Goal: Task Accomplishment & Management: Manage account settings

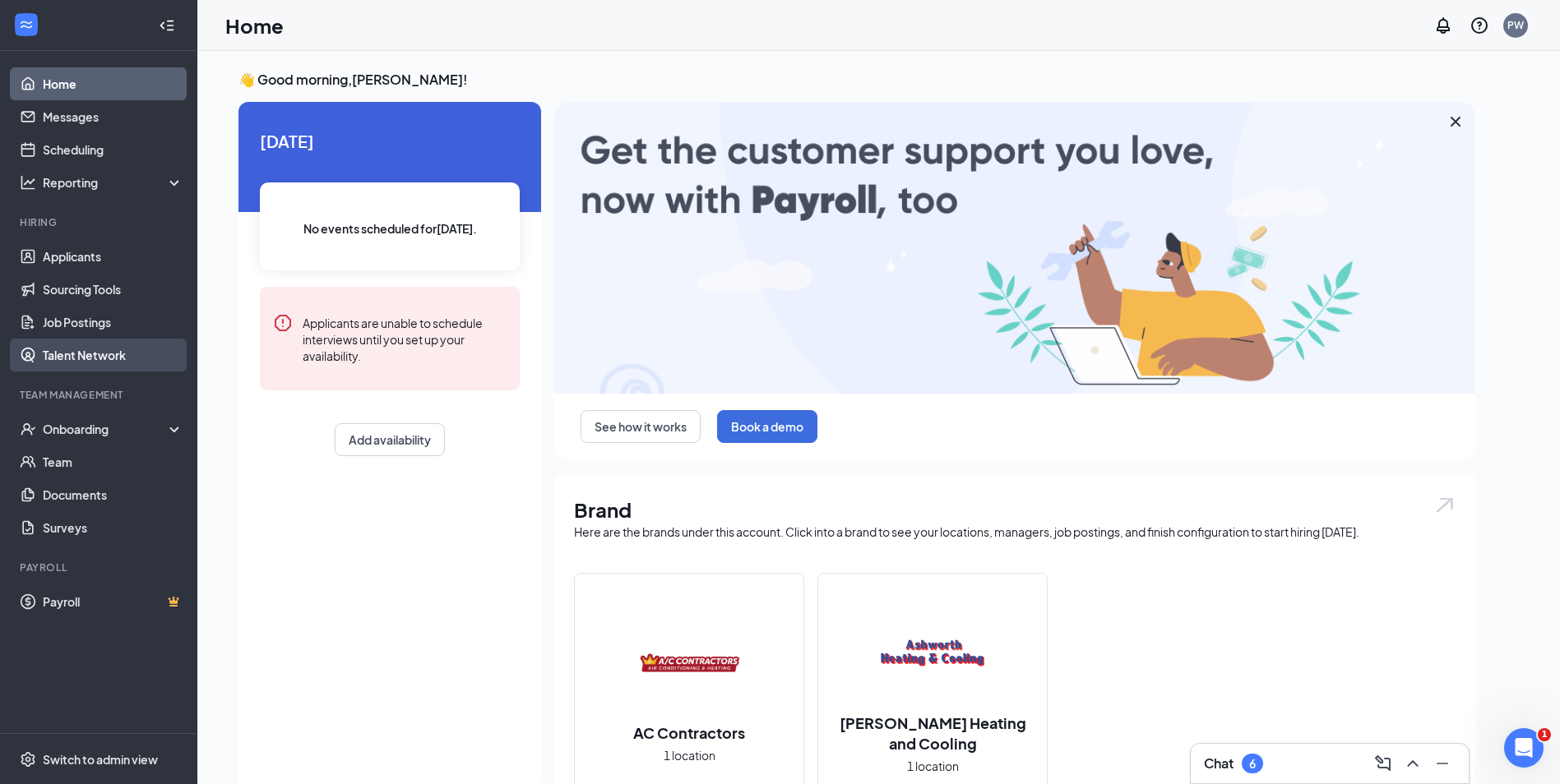
click at [93, 351] on link "Talent Network" at bounding box center [113, 356] width 141 height 33
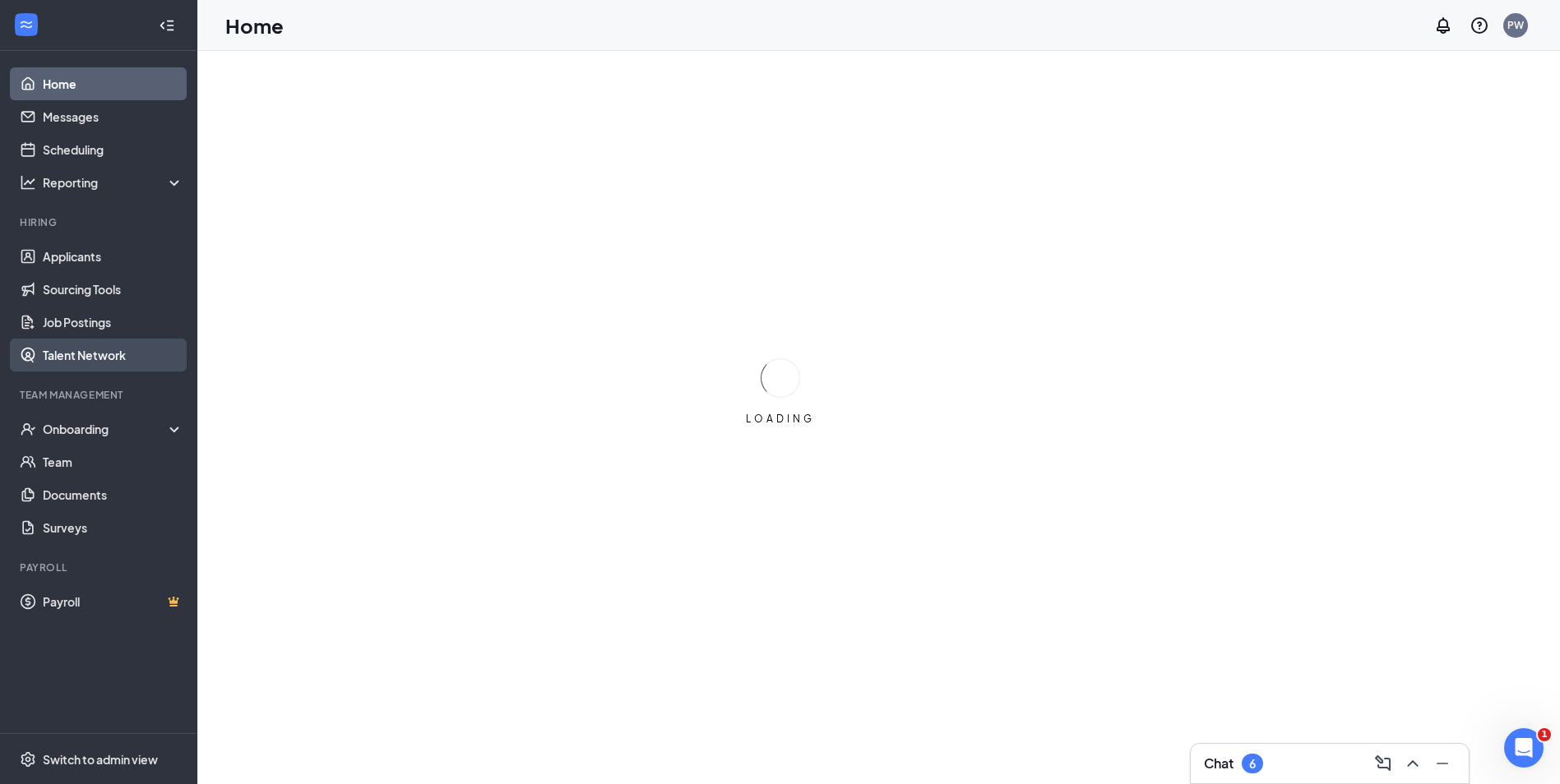
click at [86, 360] on link "Talent Network" at bounding box center [113, 356] width 141 height 33
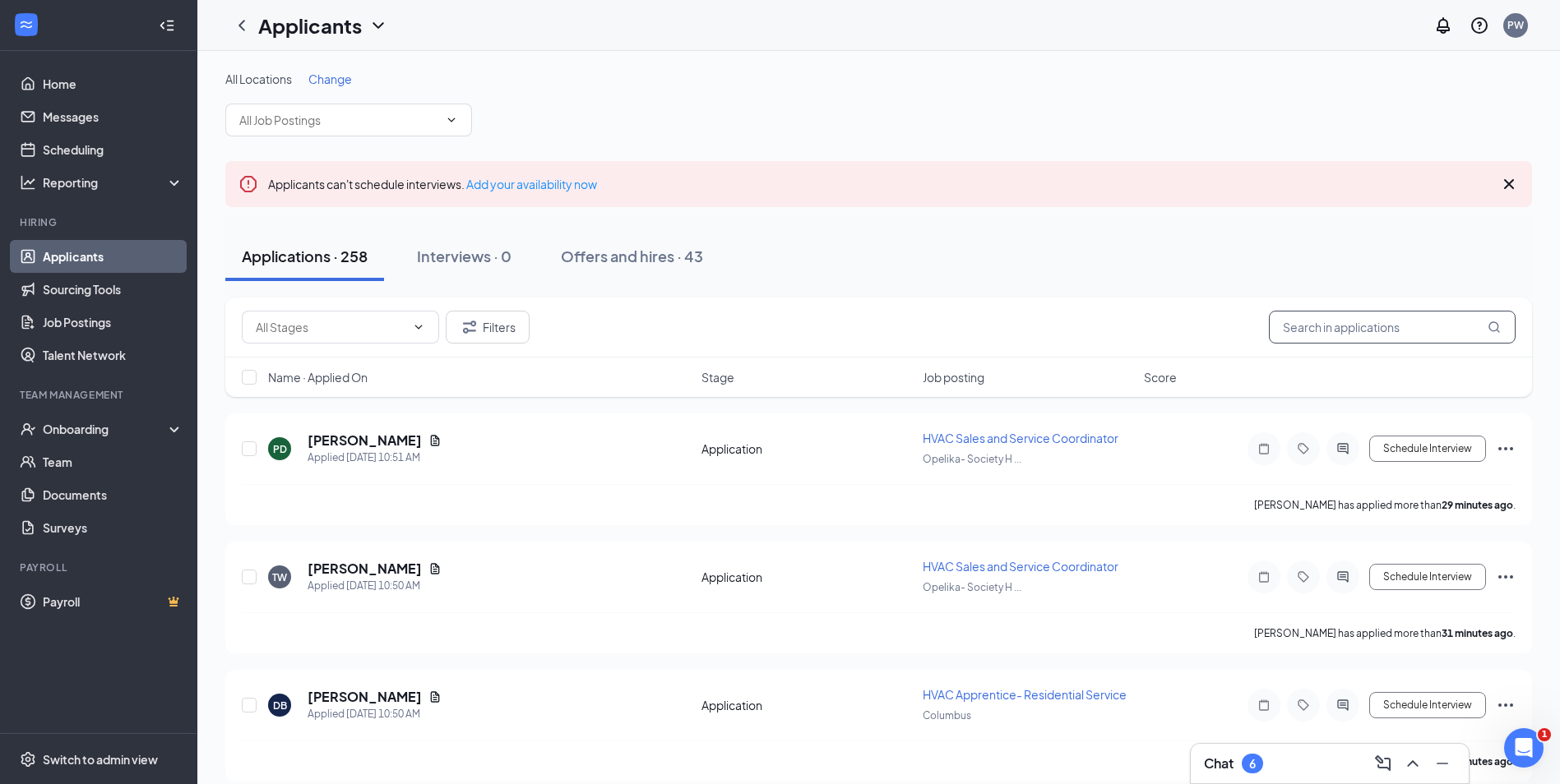
click at [1348, 318] on input "text" at bounding box center [1392, 327] width 246 height 33
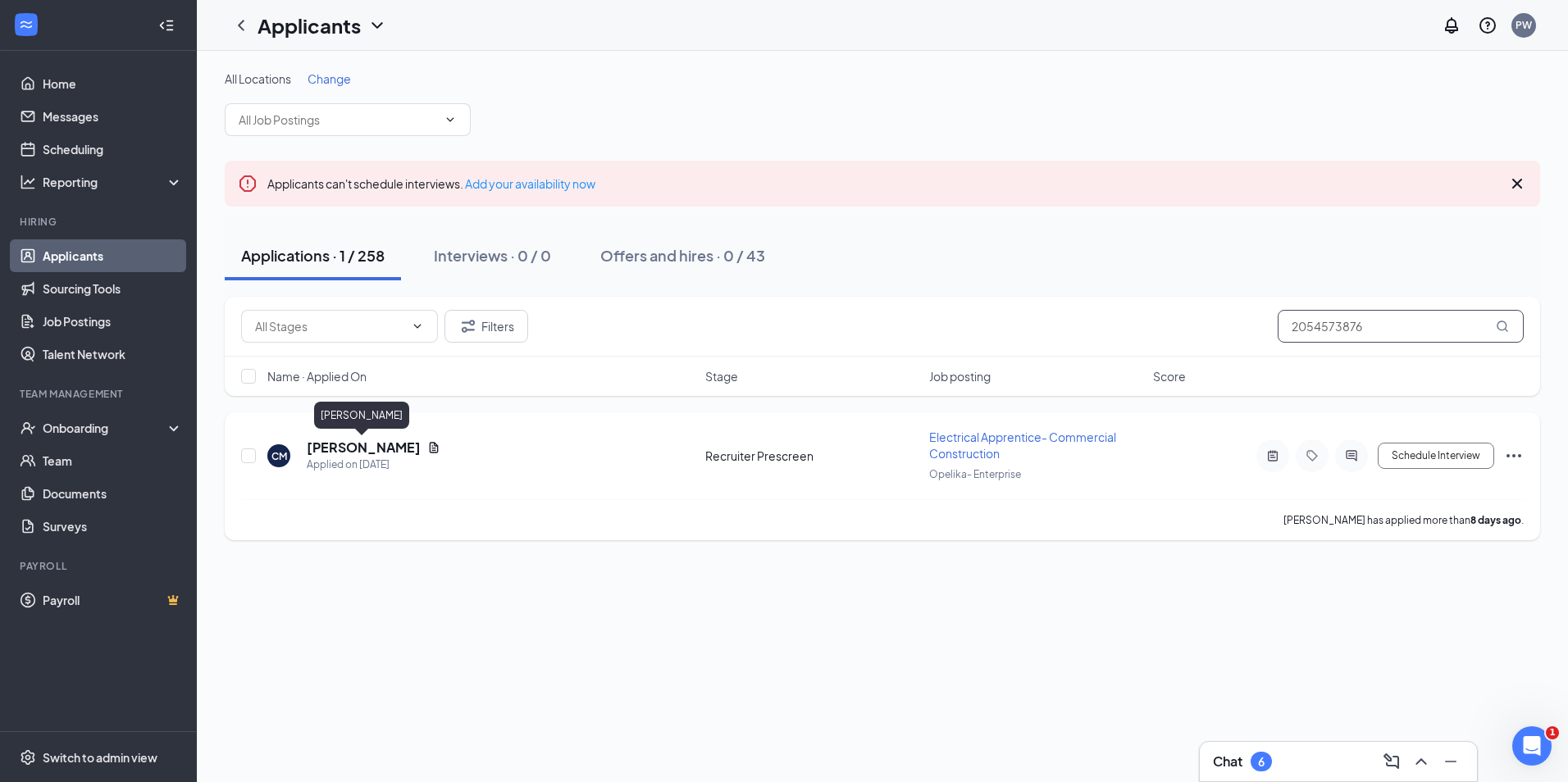
type input "2054573876"
click at [389, 440] on h5 "Clark McKenzie" at bounding box center [364, 448] width 114 height 18
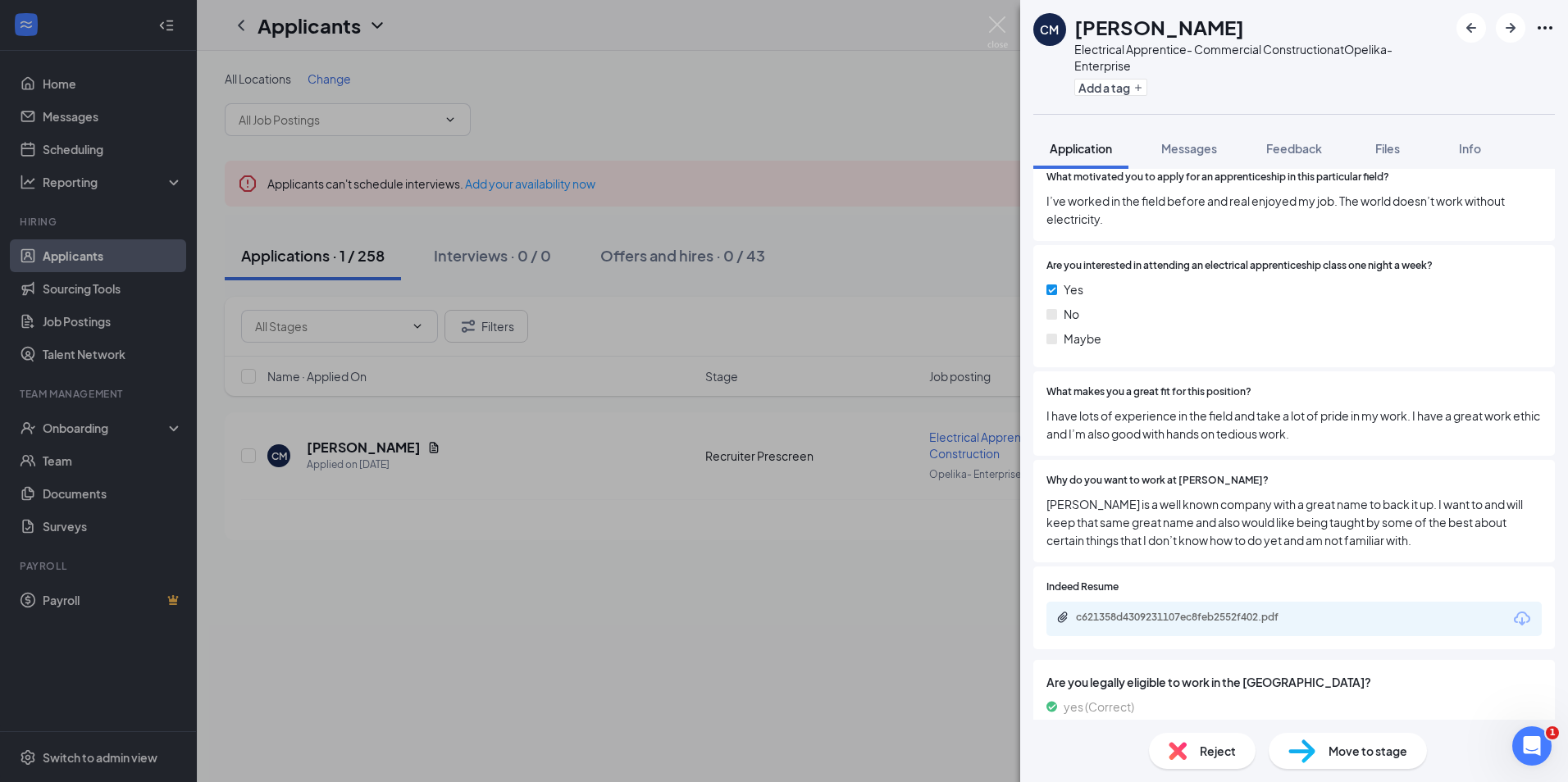
scroll to position [1450, 0]
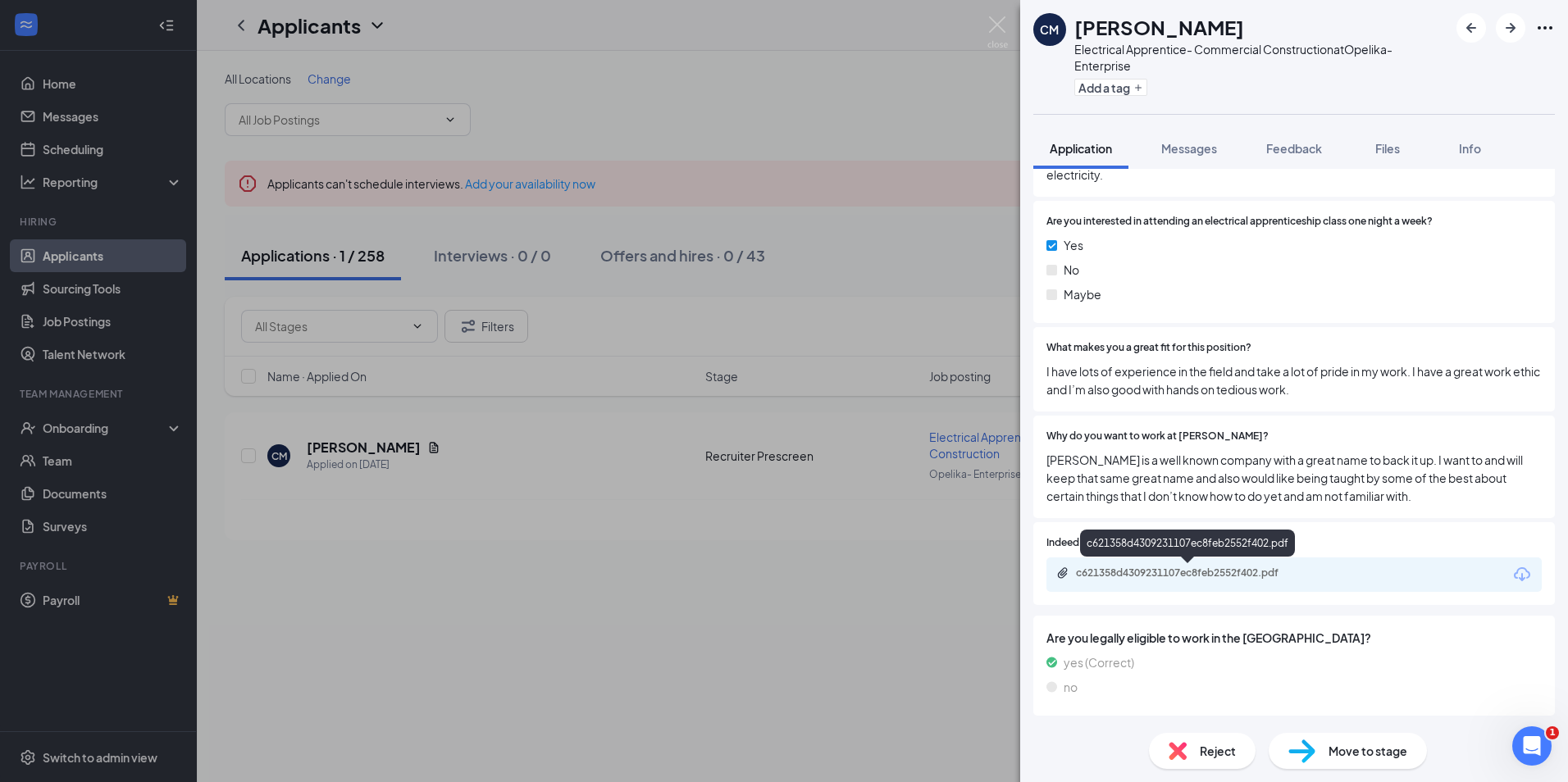
click at [1160, 571] on div "c621358d4309231107ec8feb2552f402.pdf" at bounding box center [1190, 573] width 229 height 13
click at [1269, 157] on button "Feedback" at bounding box center [1293, 148] width 88 height 41
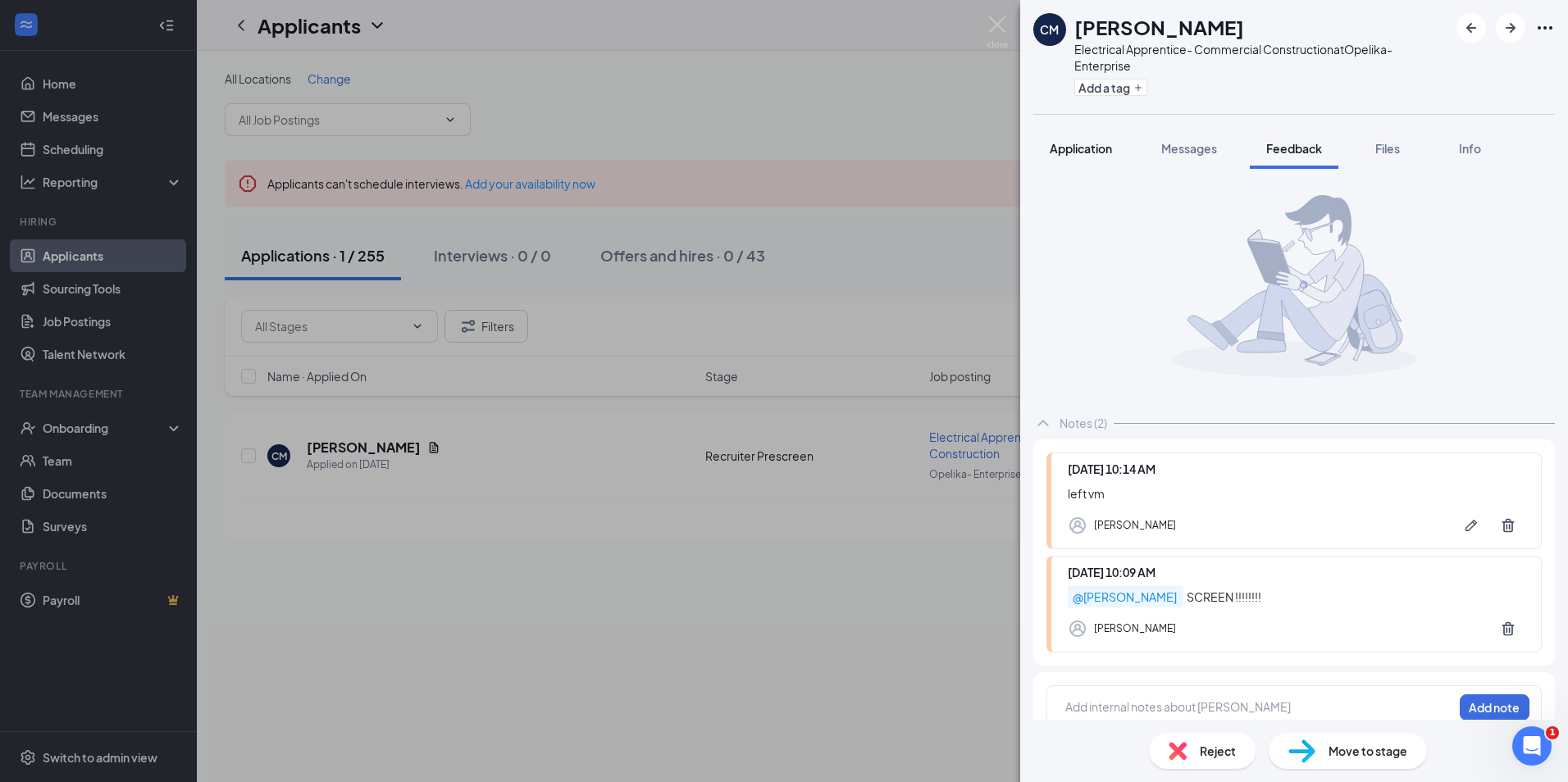
click at [1090, 147] on span "Application" at bounding box center [1081, 148] width 63 height 15
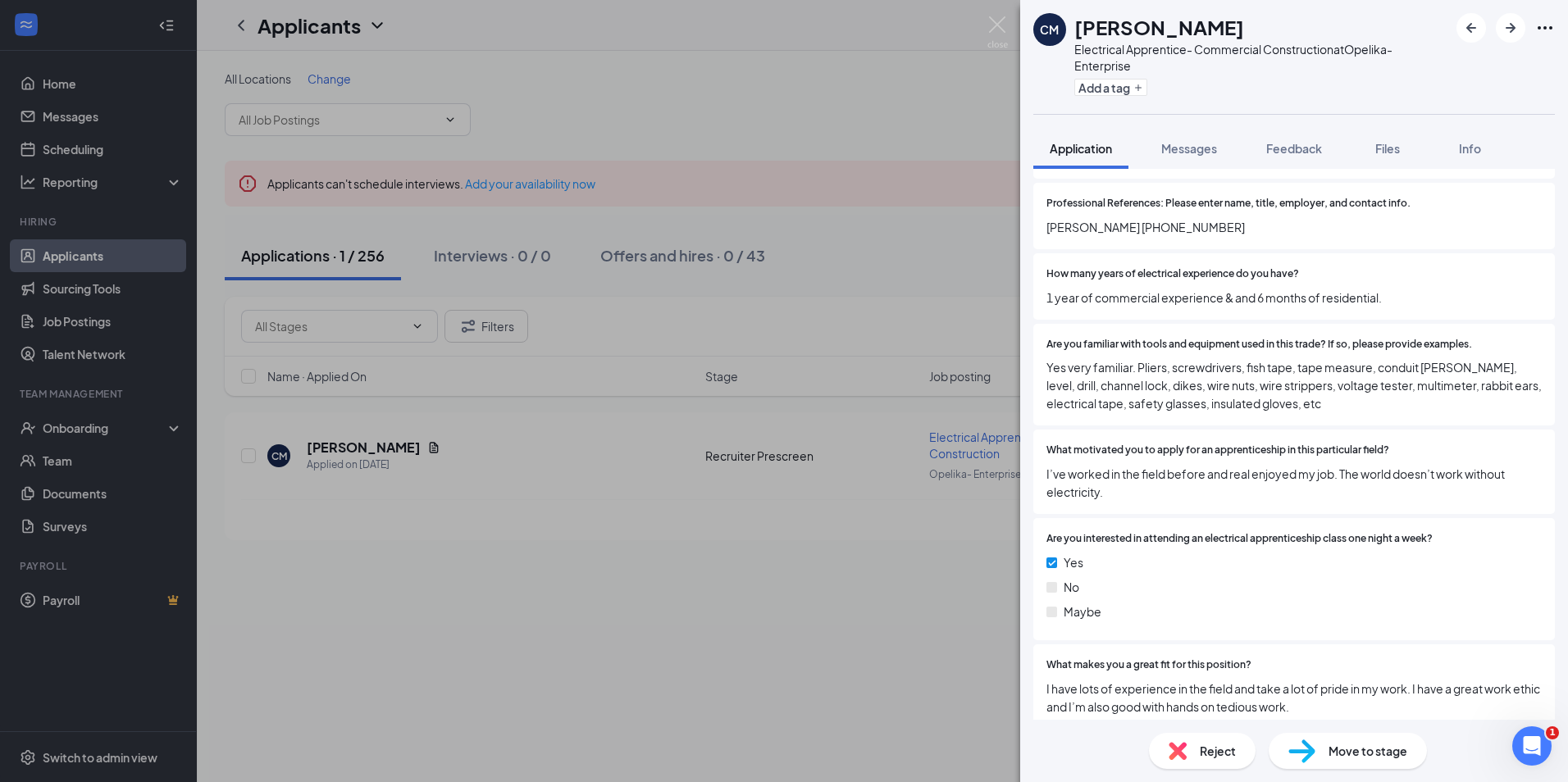
scroll to position [1148, 0]
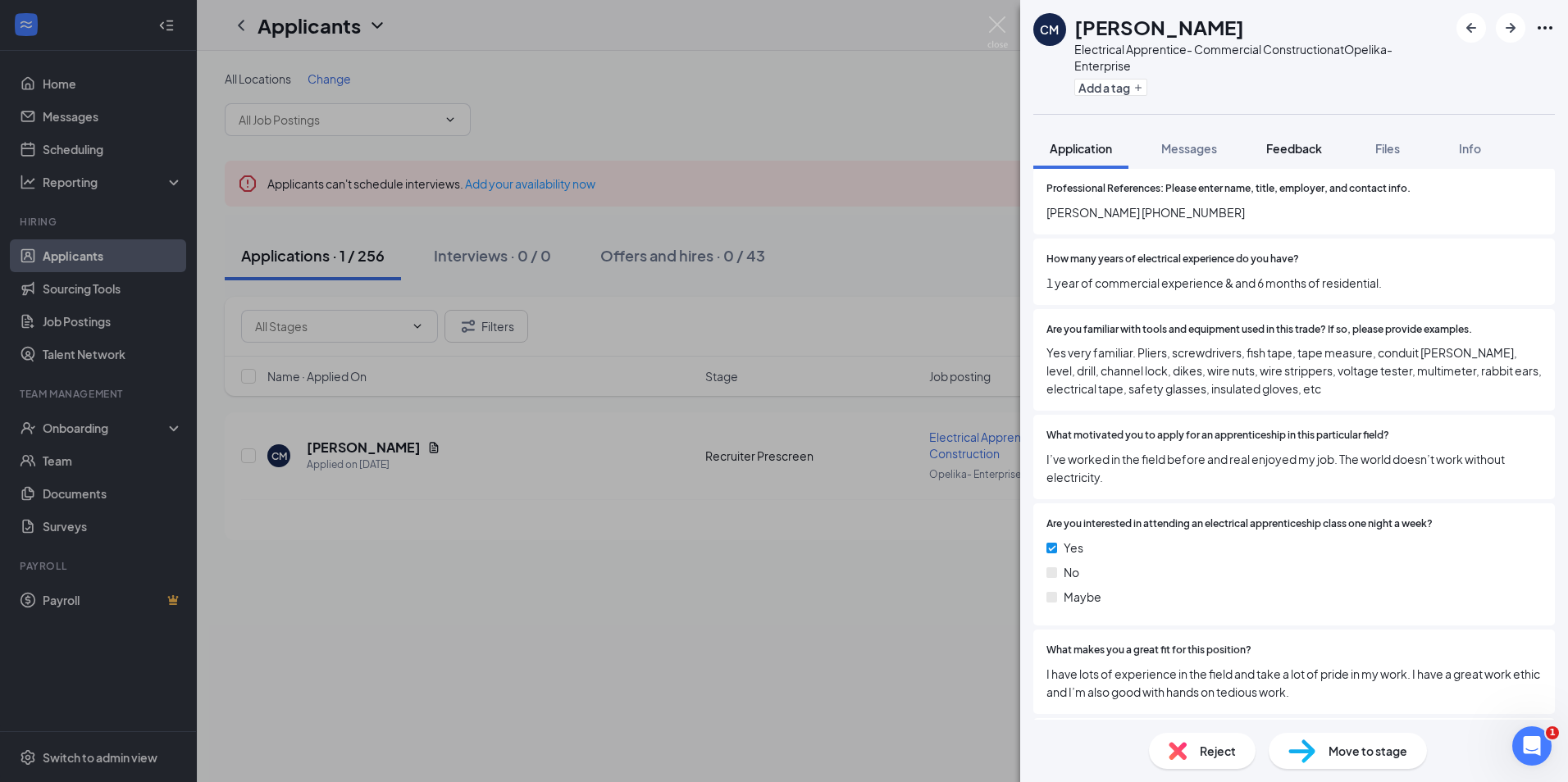
click at [1302, 148] on span "Feedback" at bounding box center [1294, 148] width 56 height 15
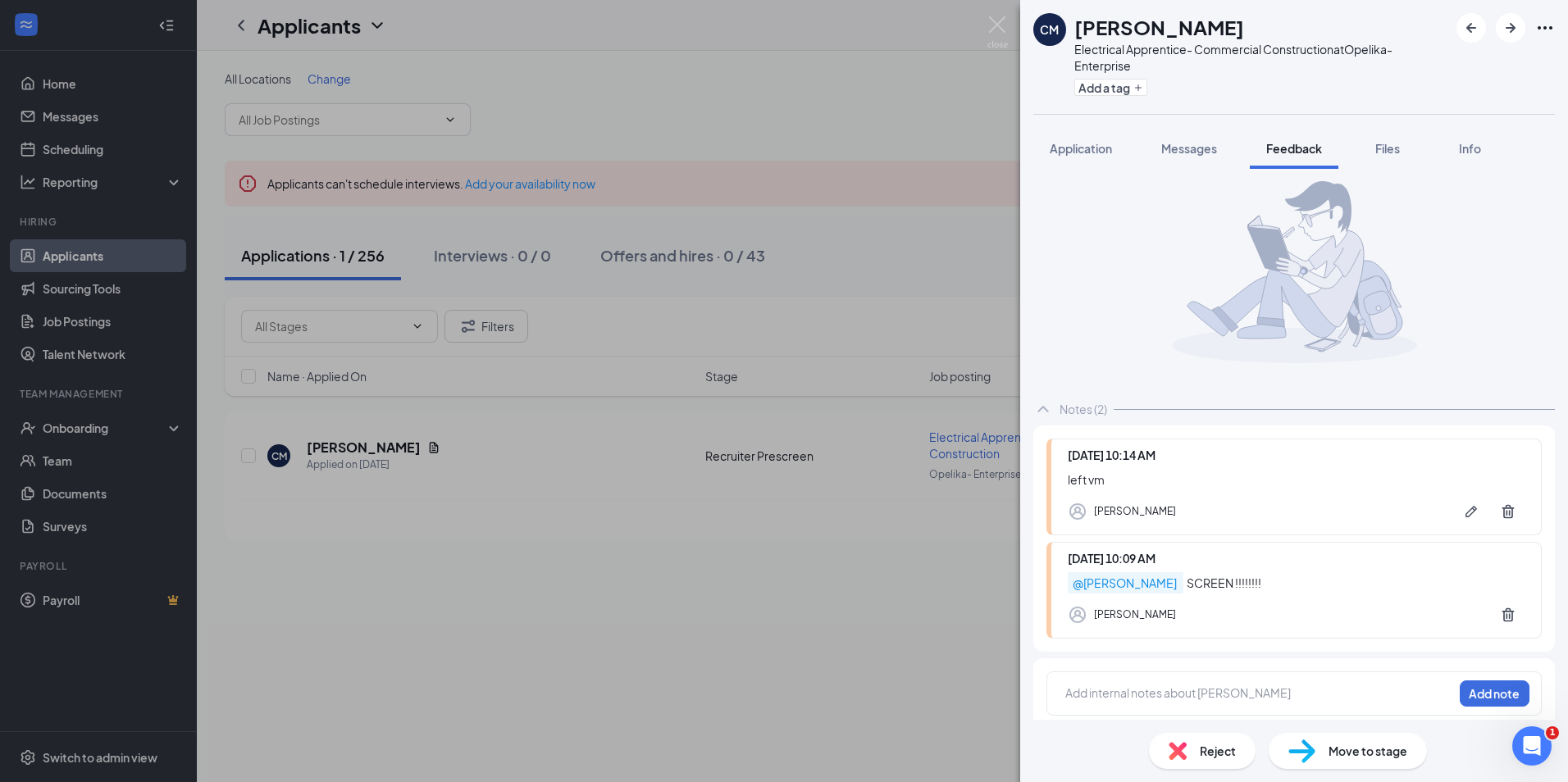
scroll to position [23, 0]
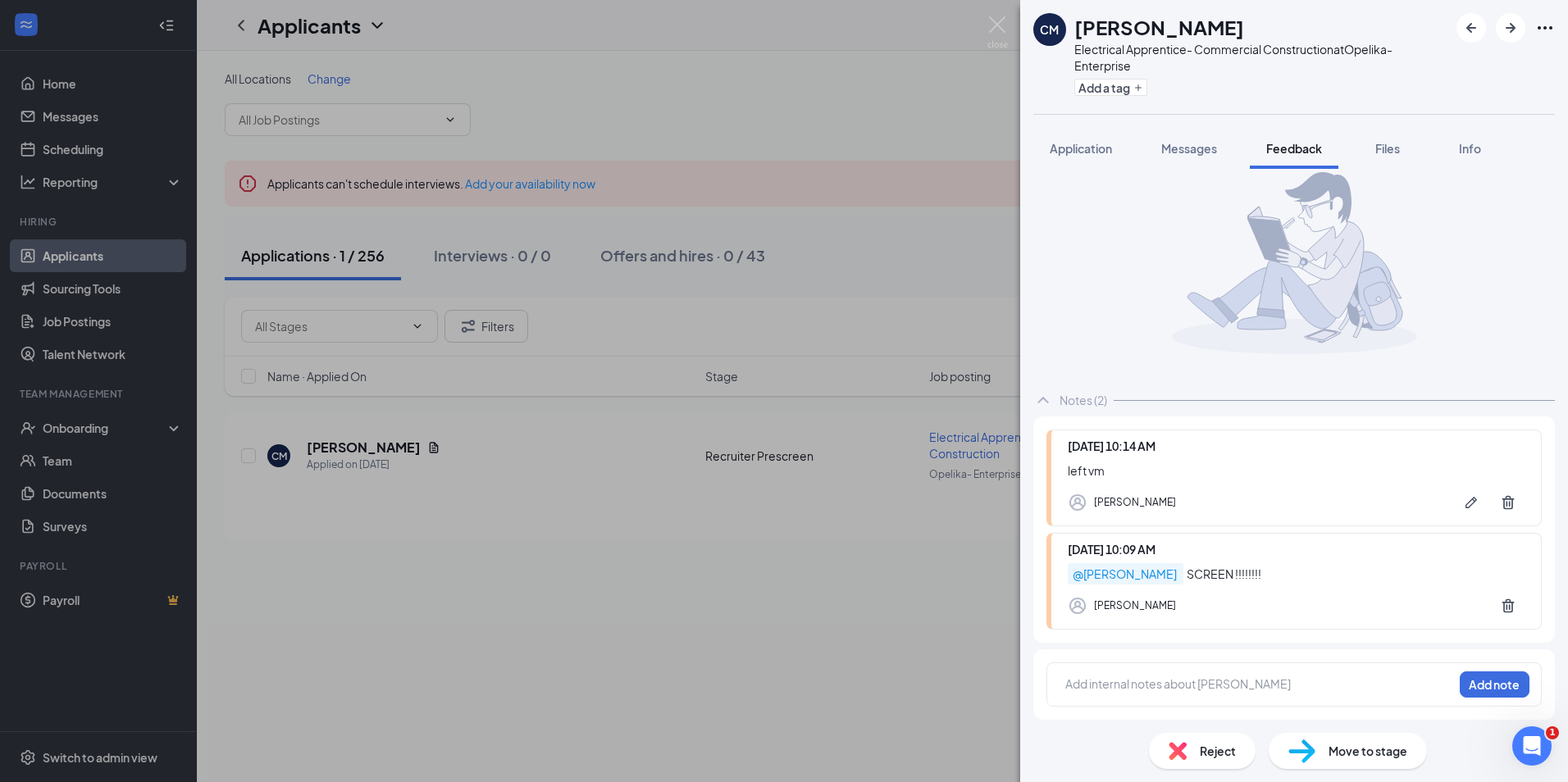
drag, startPoint x: 1171, startPoint y: 697, endPoint x: 1166, endPoint y: 684, distance: 13.9
click at [1171, 696] on div at bounding box center [1259, 686] width 388 height 23
click at [1166, 682] on div at bounding box center [1259, 684] width 386 height 17
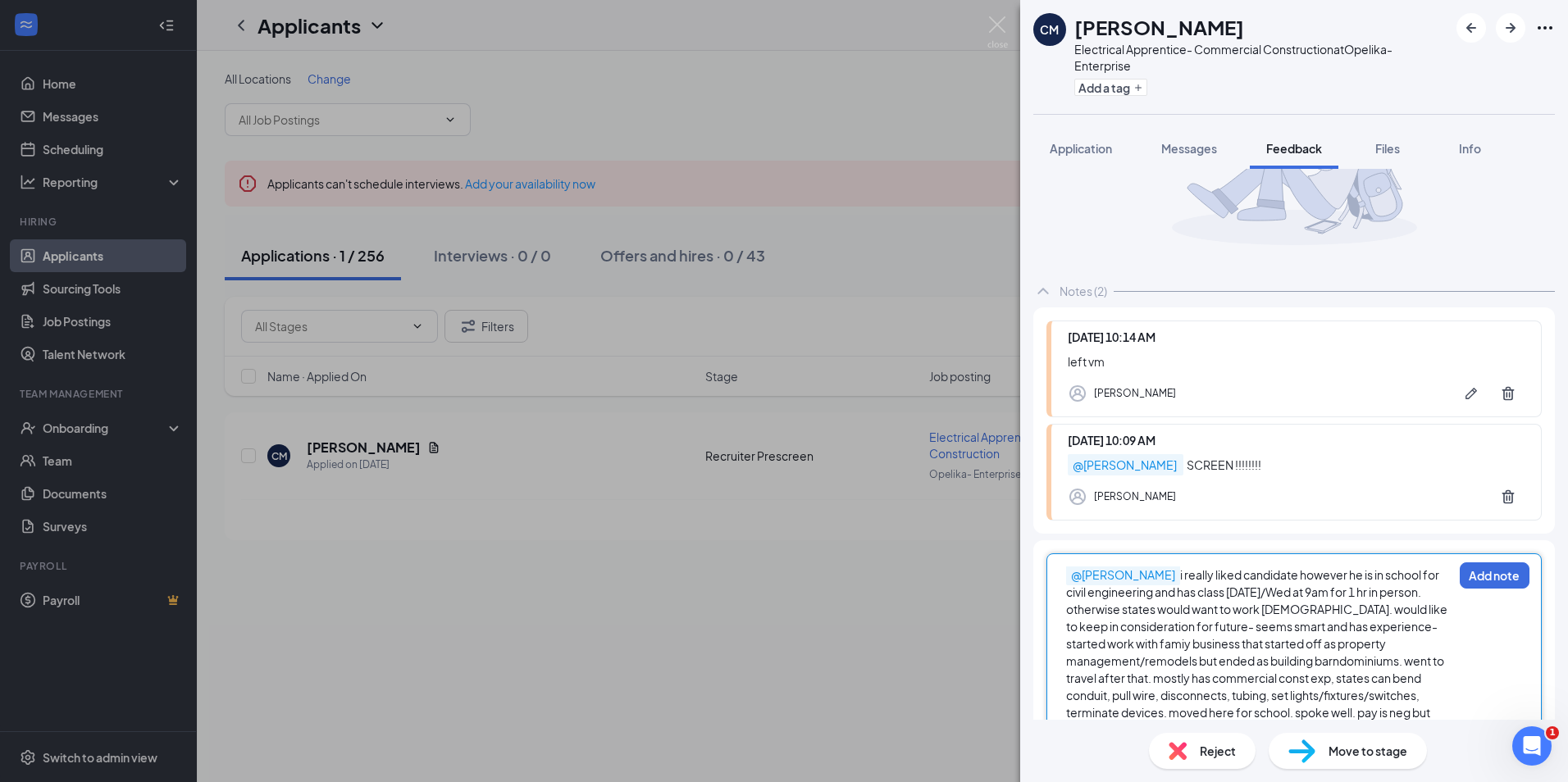
scroll to position [149, 0]
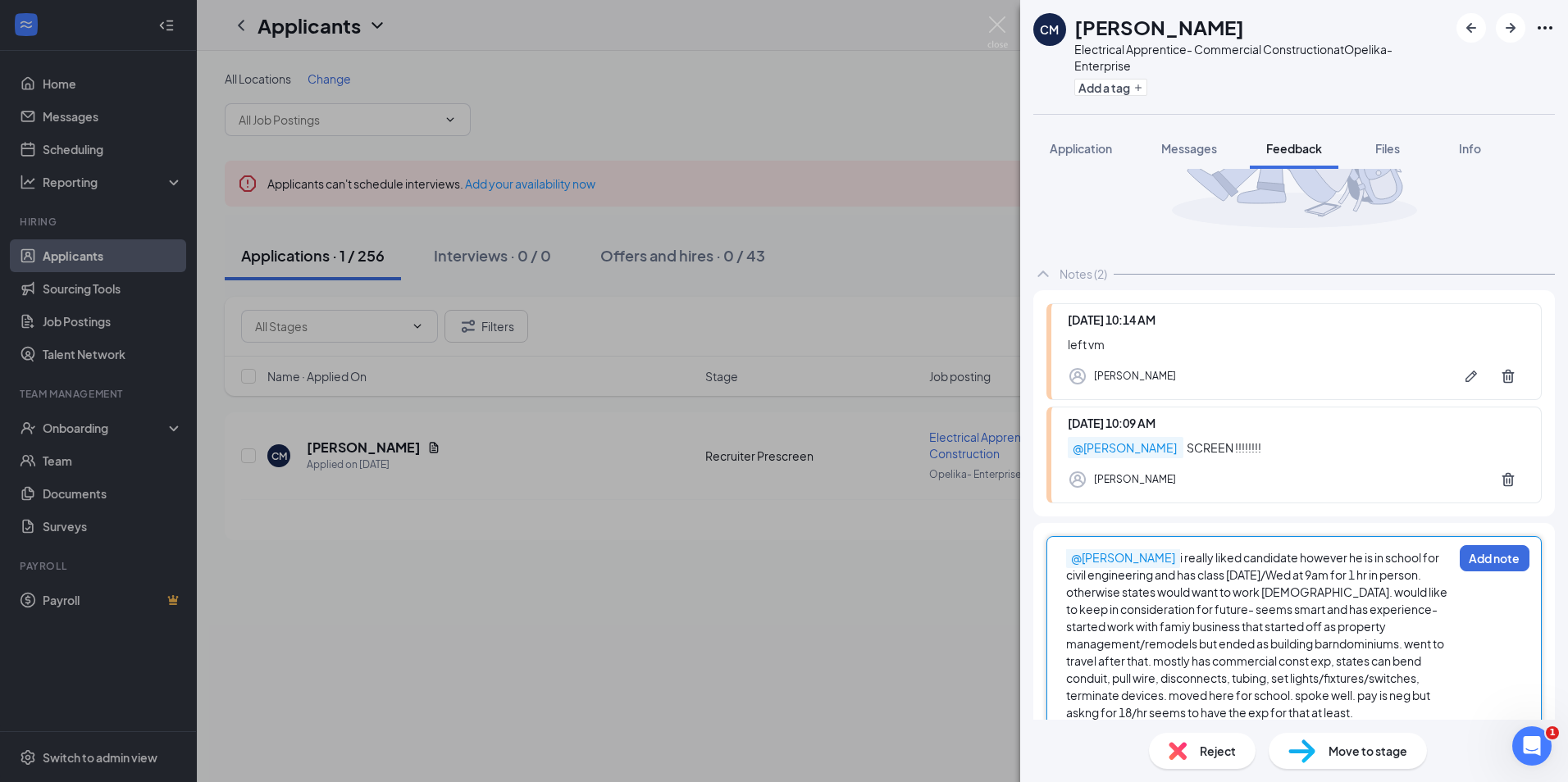
click at [1156, 710] on span "i really liked candidate however he is in school for civil engineering and has …" at bounding box center [1257, 635] width 383 height 170
click at [1500, 558] on button "Add note" at bounding box center [1494, 558] width 69 height 26
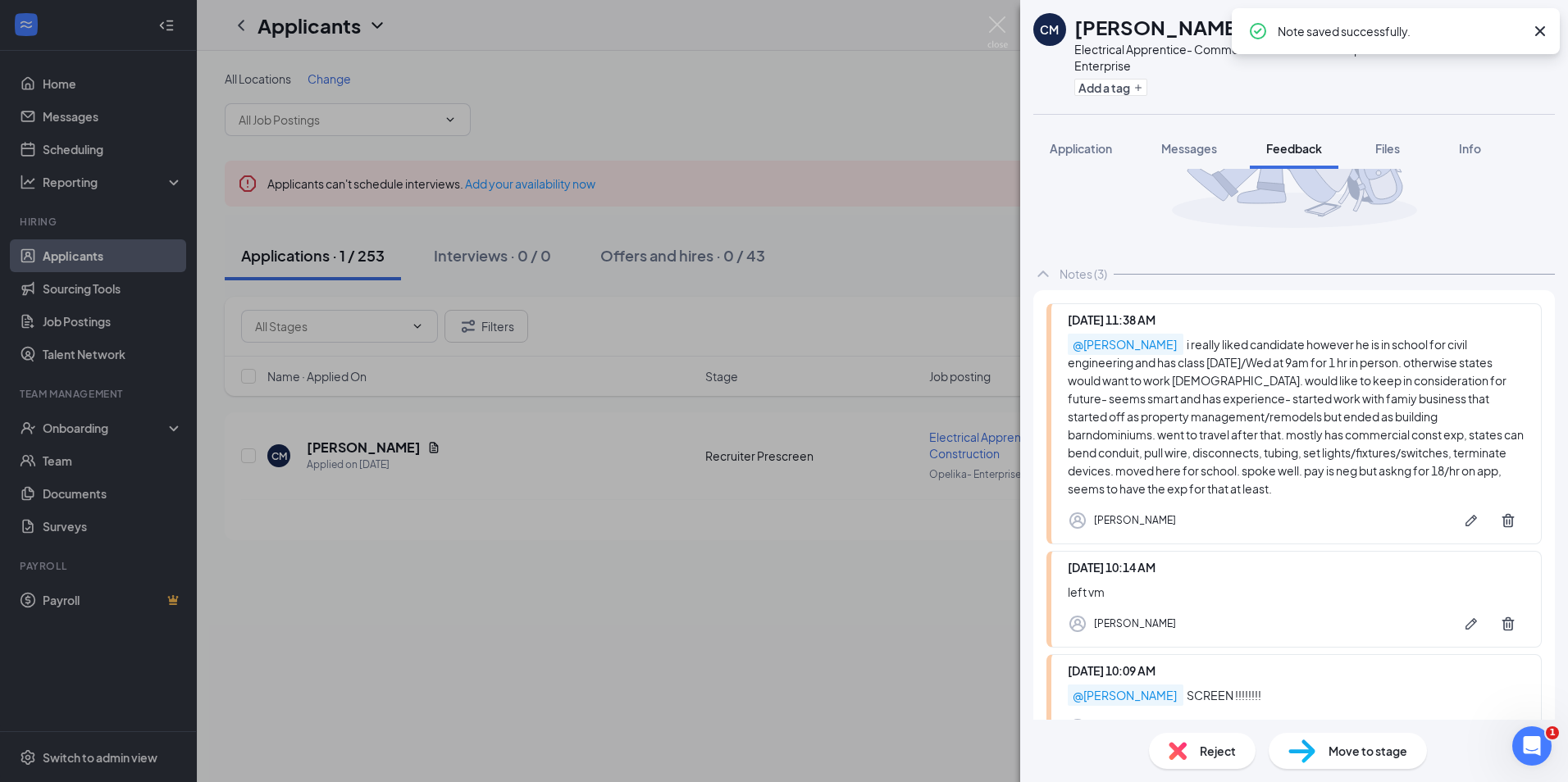
click at [1321, 745] on div "Move to stage" at bounding box center [1348, 751] width 158 height 36
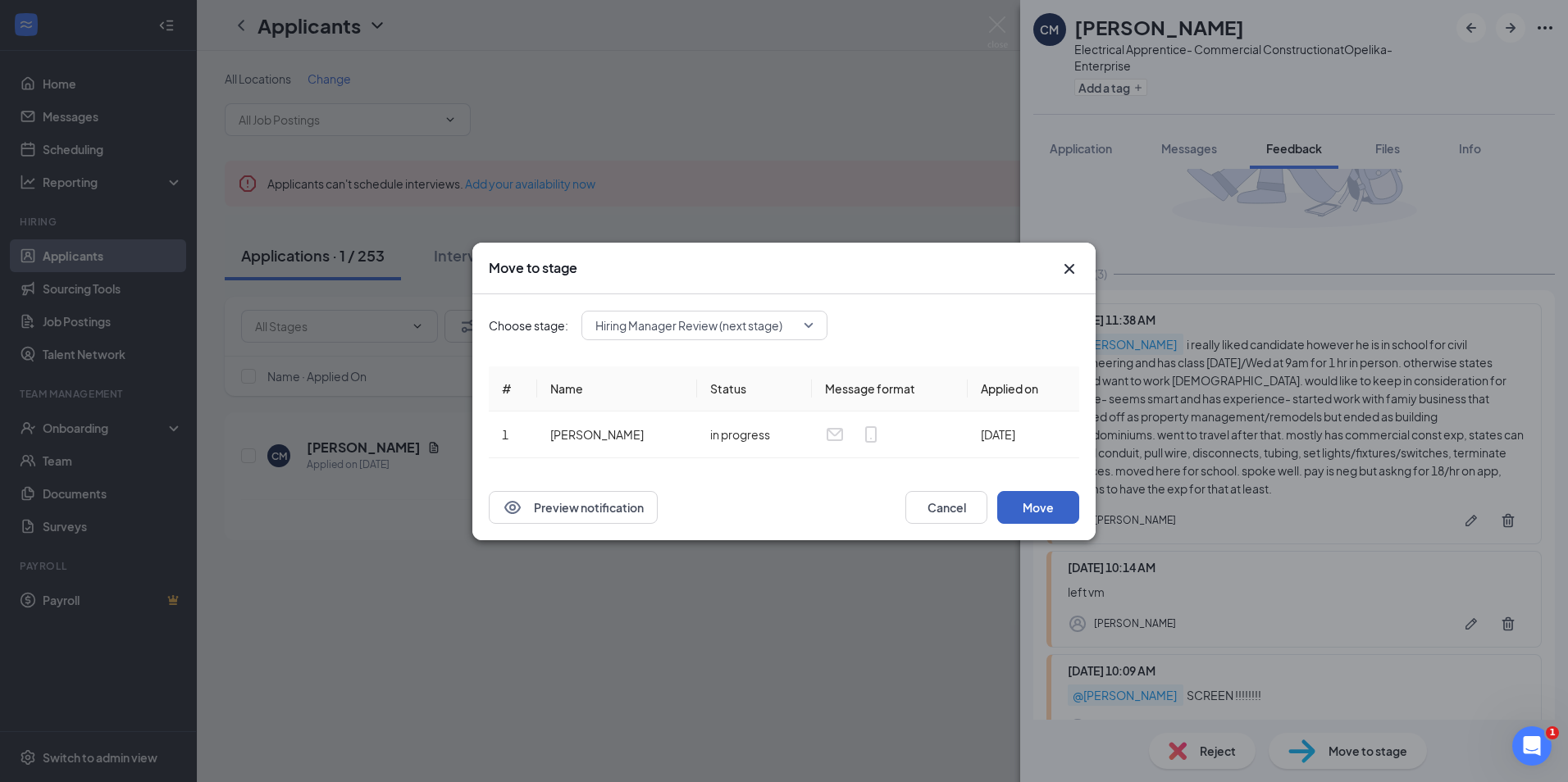
click at [1044, 507] on button "Move" at bounding box center [1038, 507] width 82 height 33
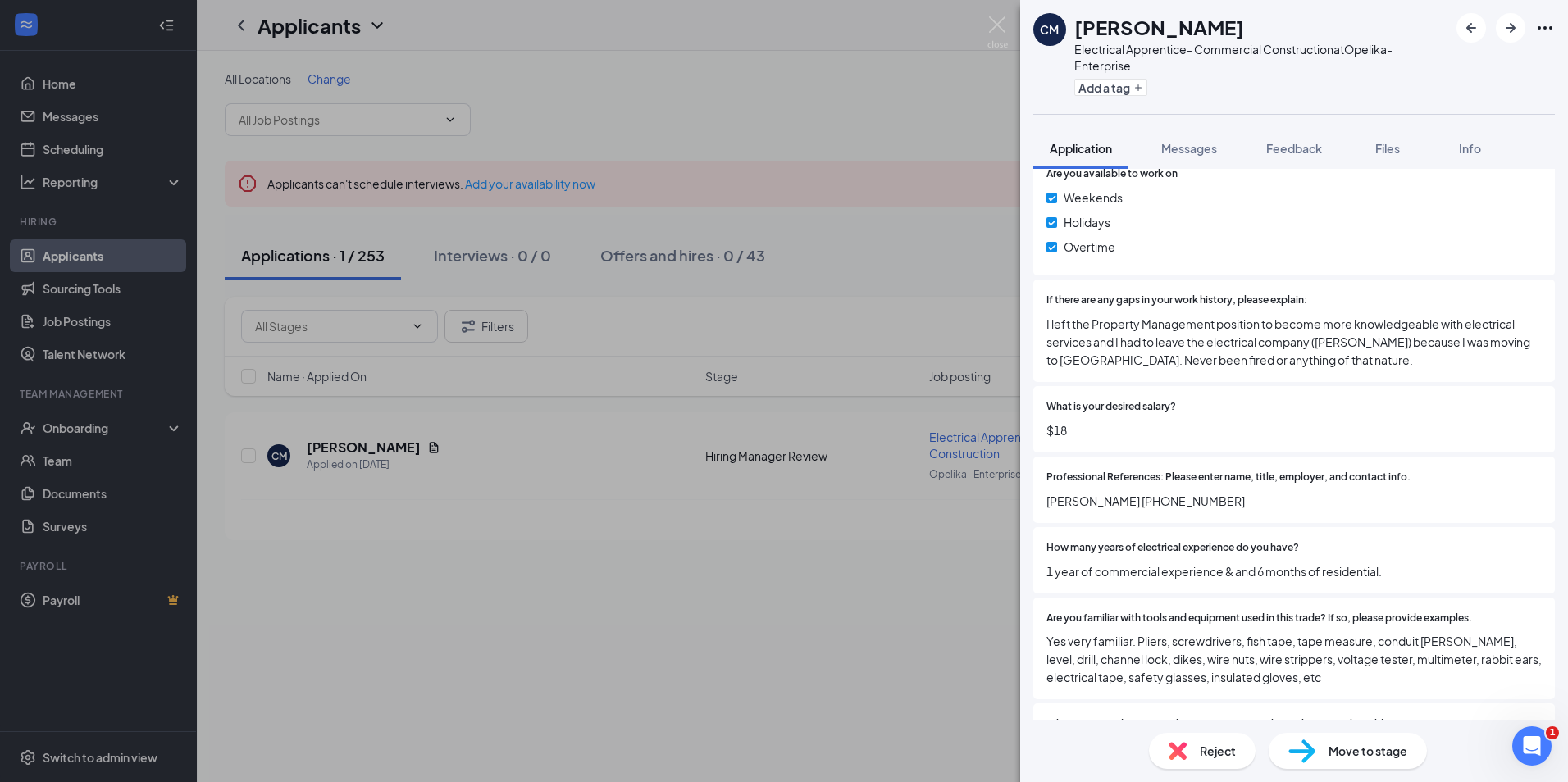
scroll to position [902, 0]
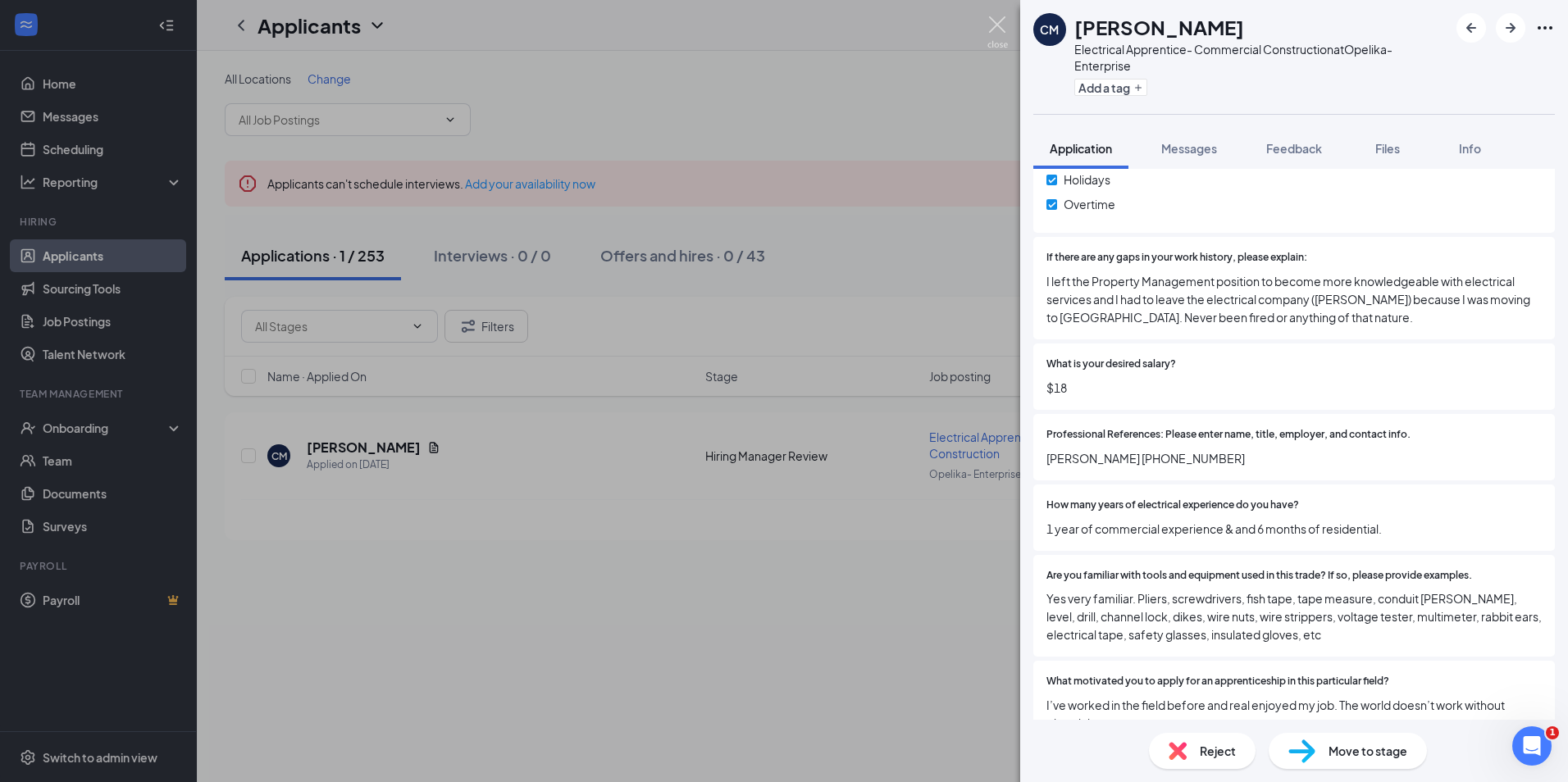
drag, startPoint x: 1001, startPoint y: 29, endPoint x: 569, endPoint y: 407, distance: 574.0
click at [1001, 29] on img at bounding box center [997, 32] width 21 height 32
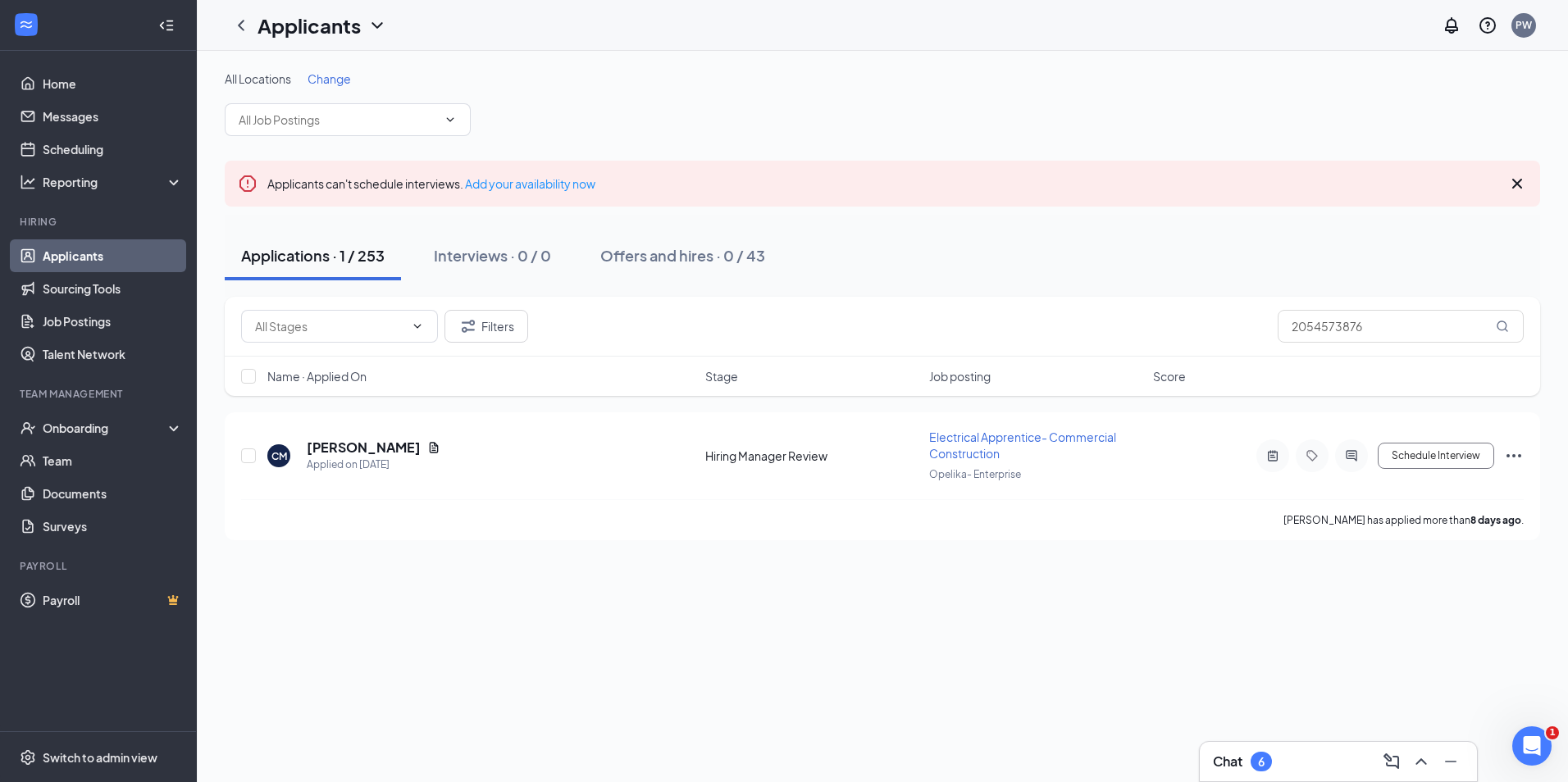
click at [62, 253] on link "Applicants" at bounding box center [113, 256] width 140 height 33
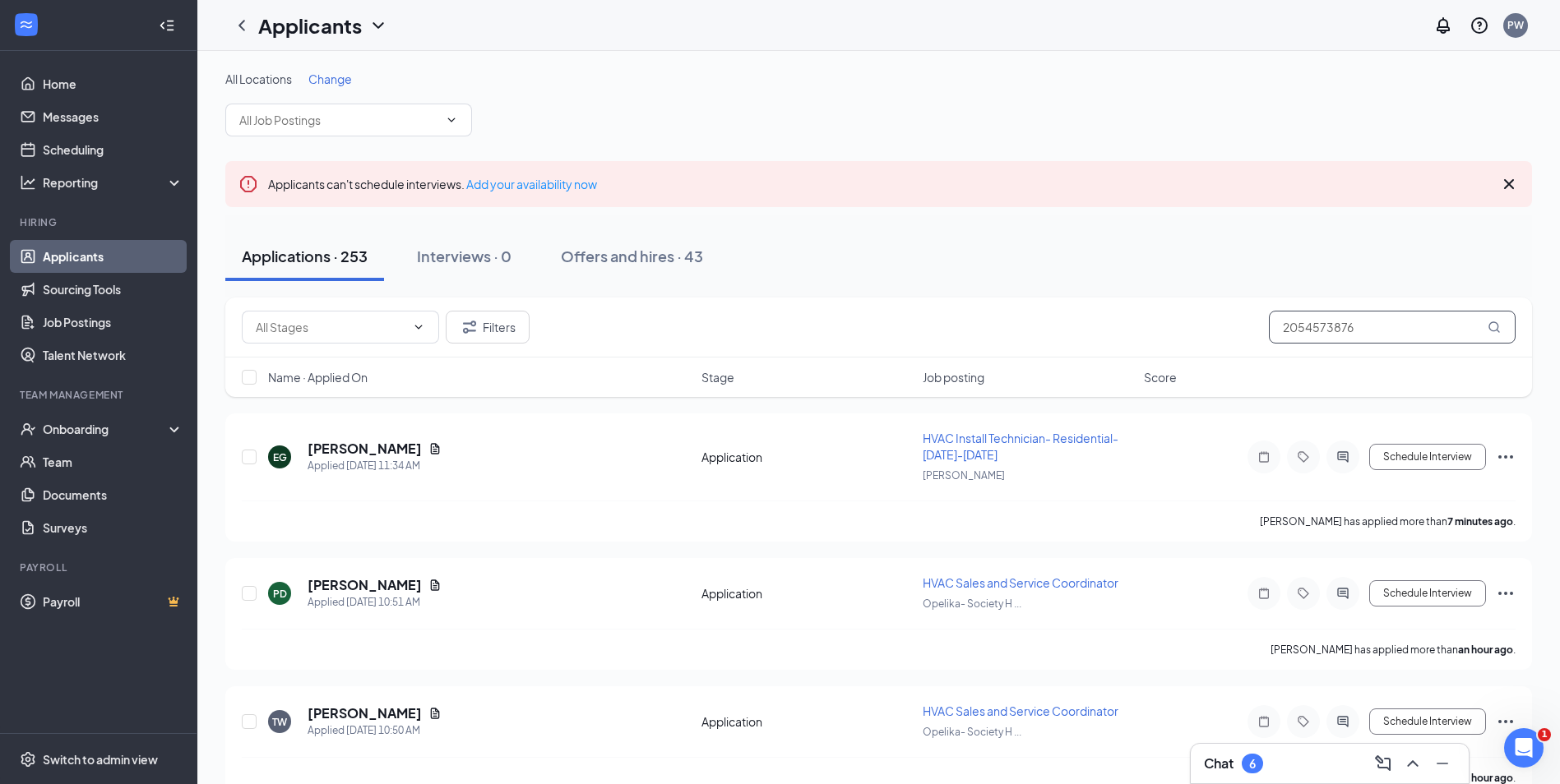
drag, startPoint x: 1381, startPoint y: 324, endPoint x: 1005, endPoint y: 292, distance: 377.4
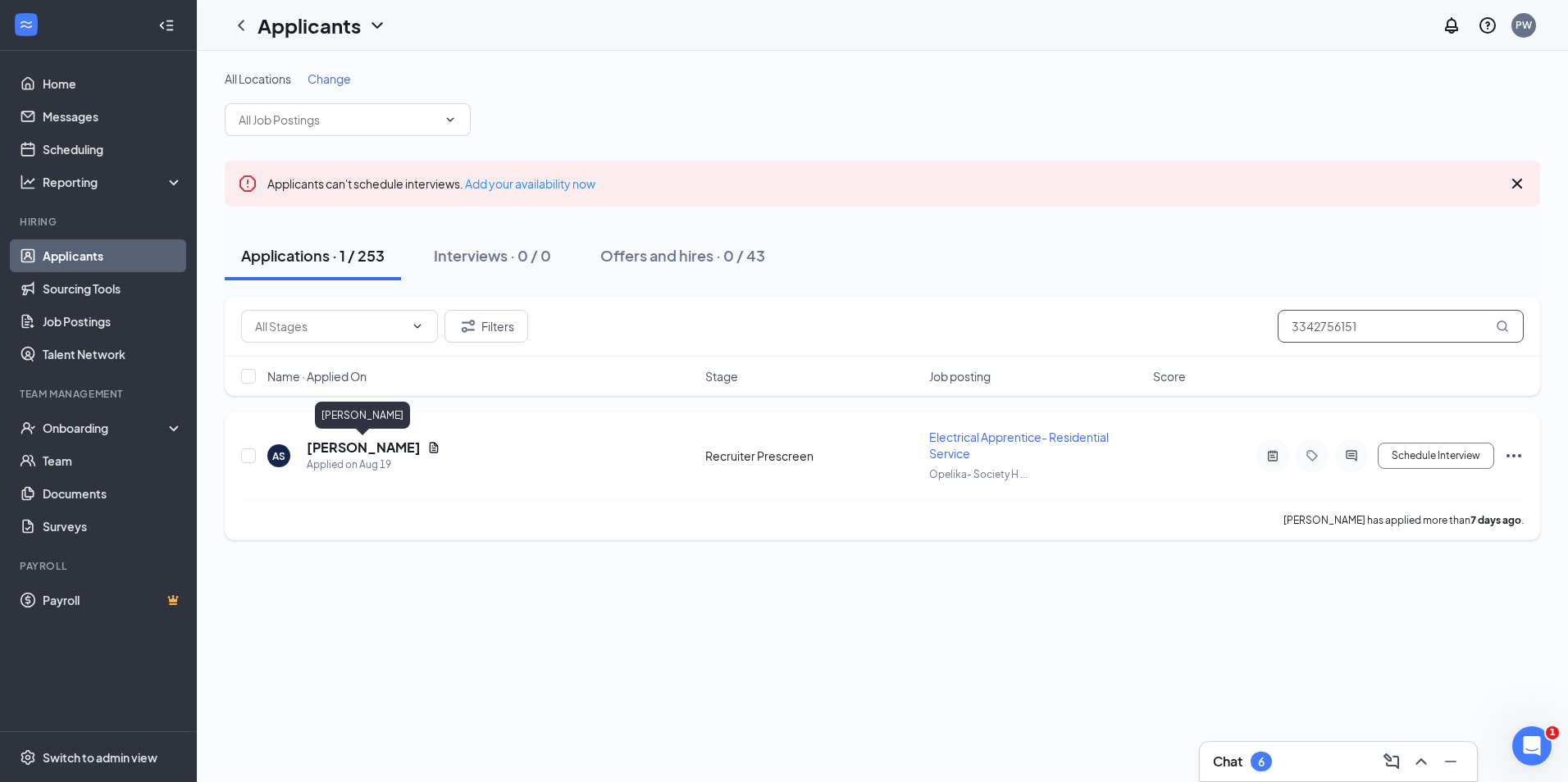
type input "3342756151"
click at [378, 447] on h5 "Arthur Scoggins" at bounding box center [364, 448] width 114 height 18
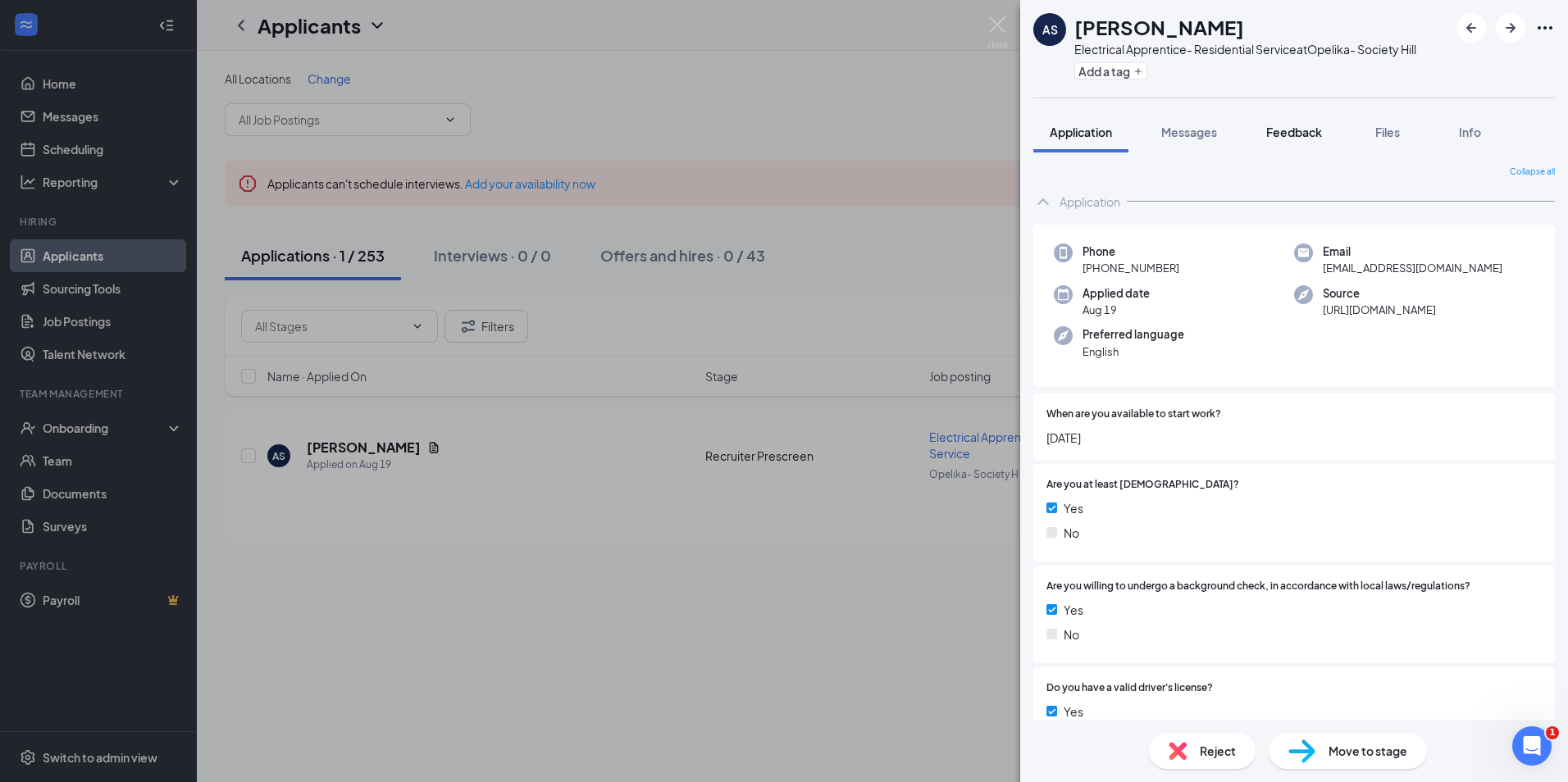
click at [1286, 144] on button "Feedback" at bounding box center [1293, 132] width 88 height 41
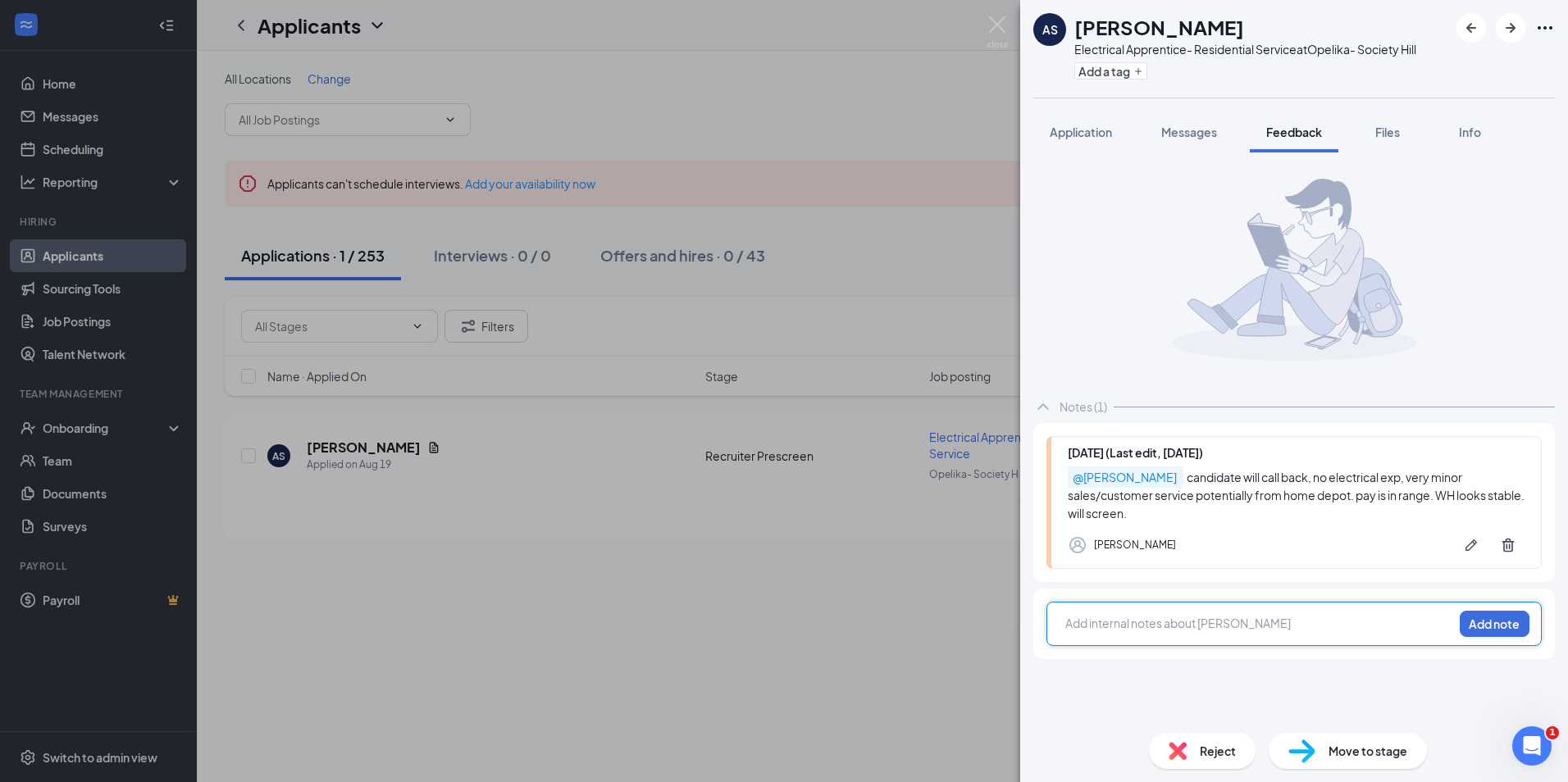
click at [1124, 624] on div at bounding box center [1259, 624] width 386 height 17
click at [1094, 137] on span "Application" at bounding box center [1081, 132] width 63 height 15
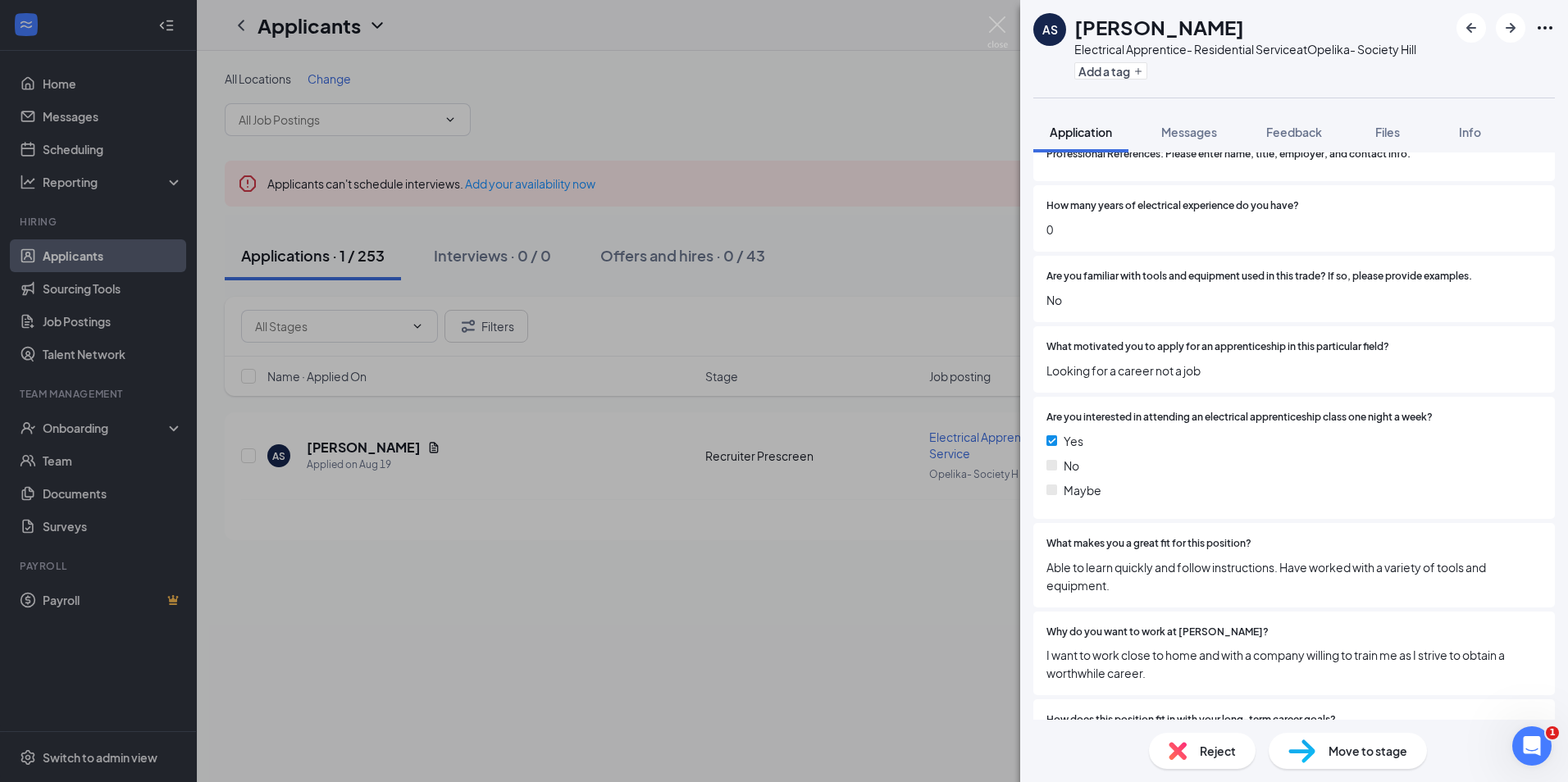
scroll to position [1464, 0]
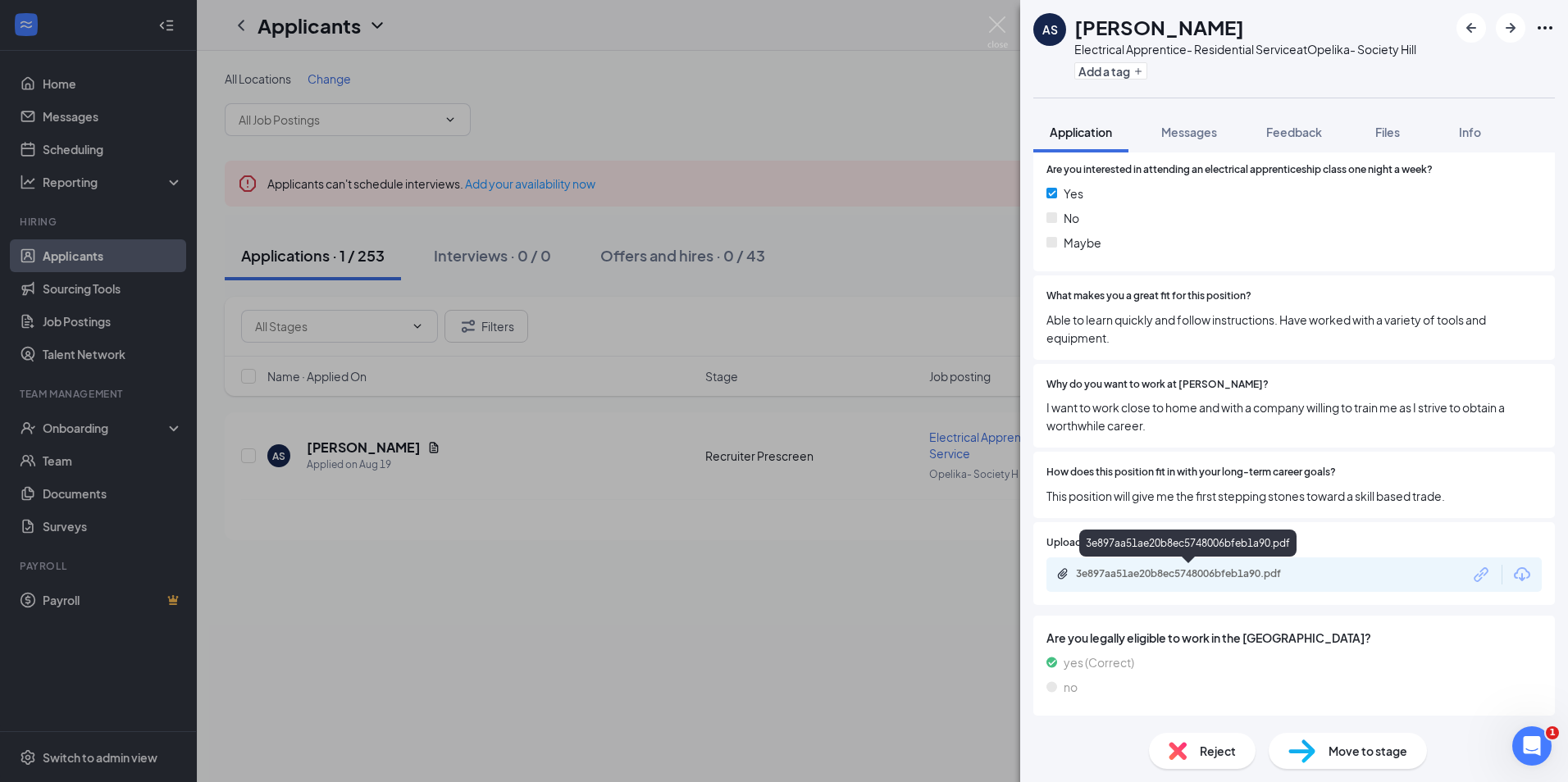
click at [1194, 568] on div "3e897aa51ae20b8ec5748006bfeb1a90.pdf" at bounding box center [1190, 574] width 229 height 13
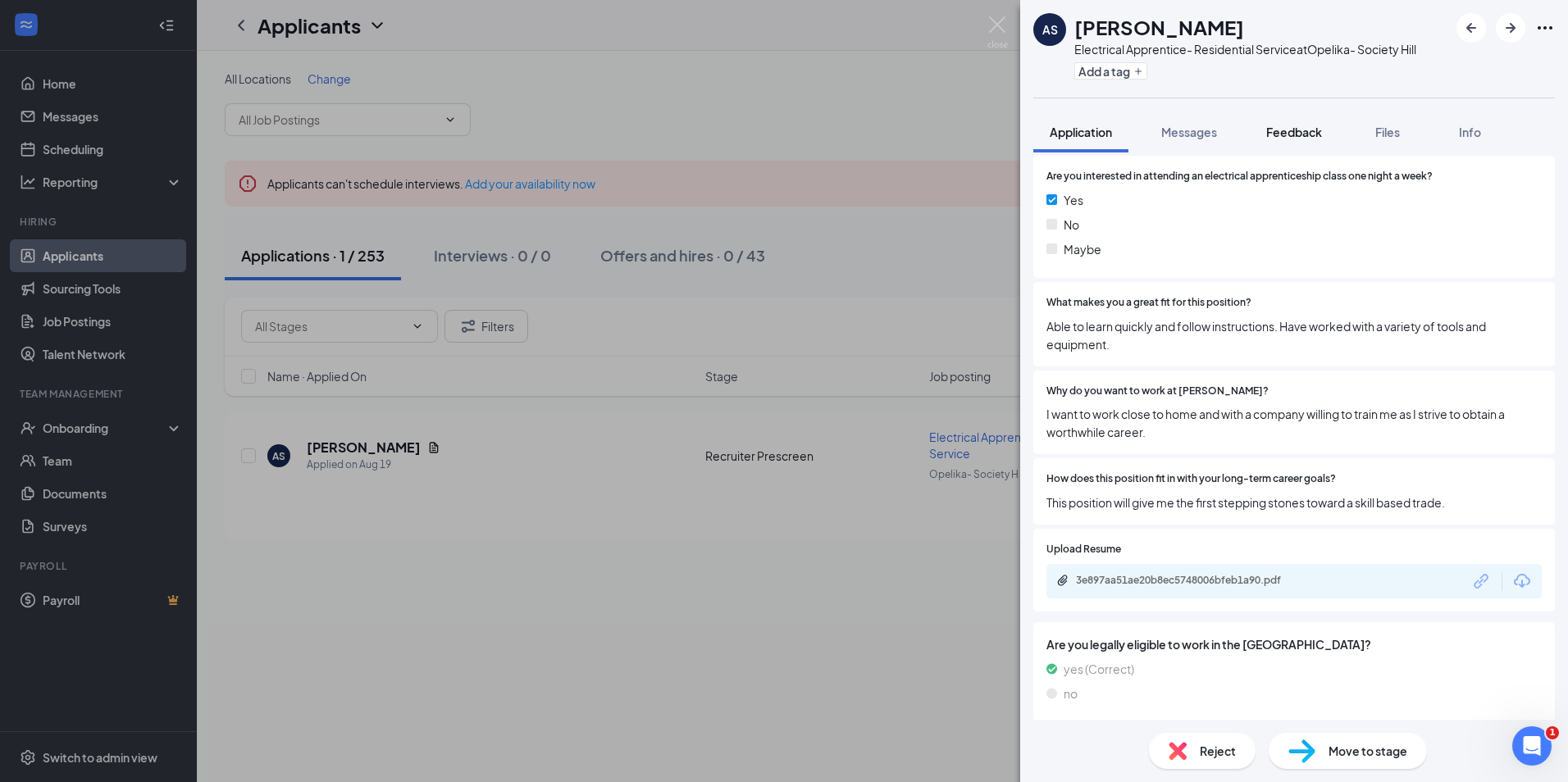
drag, startPoint x: 1208, startPoint y: 131, endPoint x: 1294, endPoint y: 129, distance: 86.0
click at [1208, 131] on span "Messages" at bounding box center [1189, 132] width 56 height 15
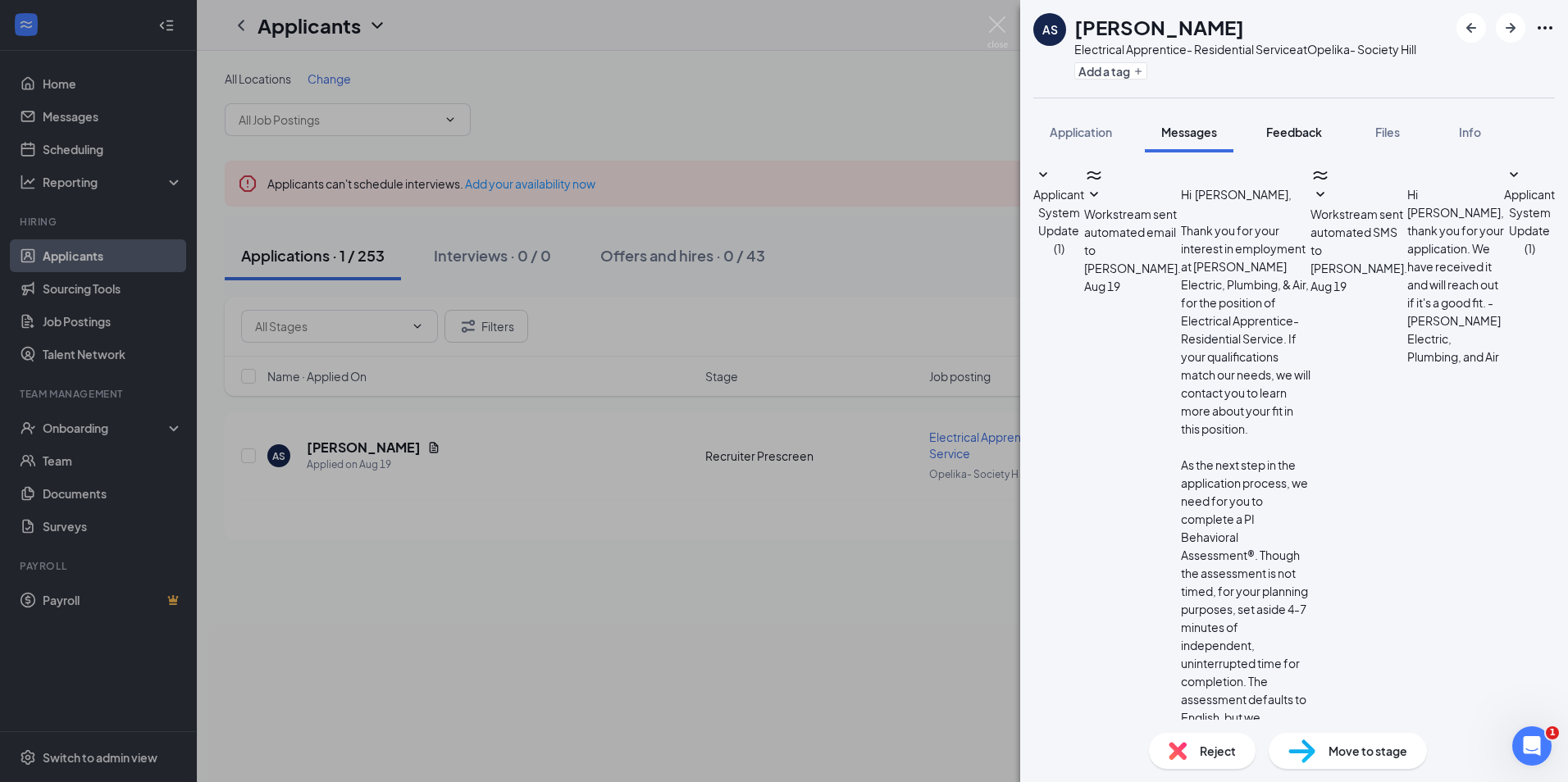
click at [1303, 125] on span "Feedback" at bounding box center [1294, 132] width 56 height 15
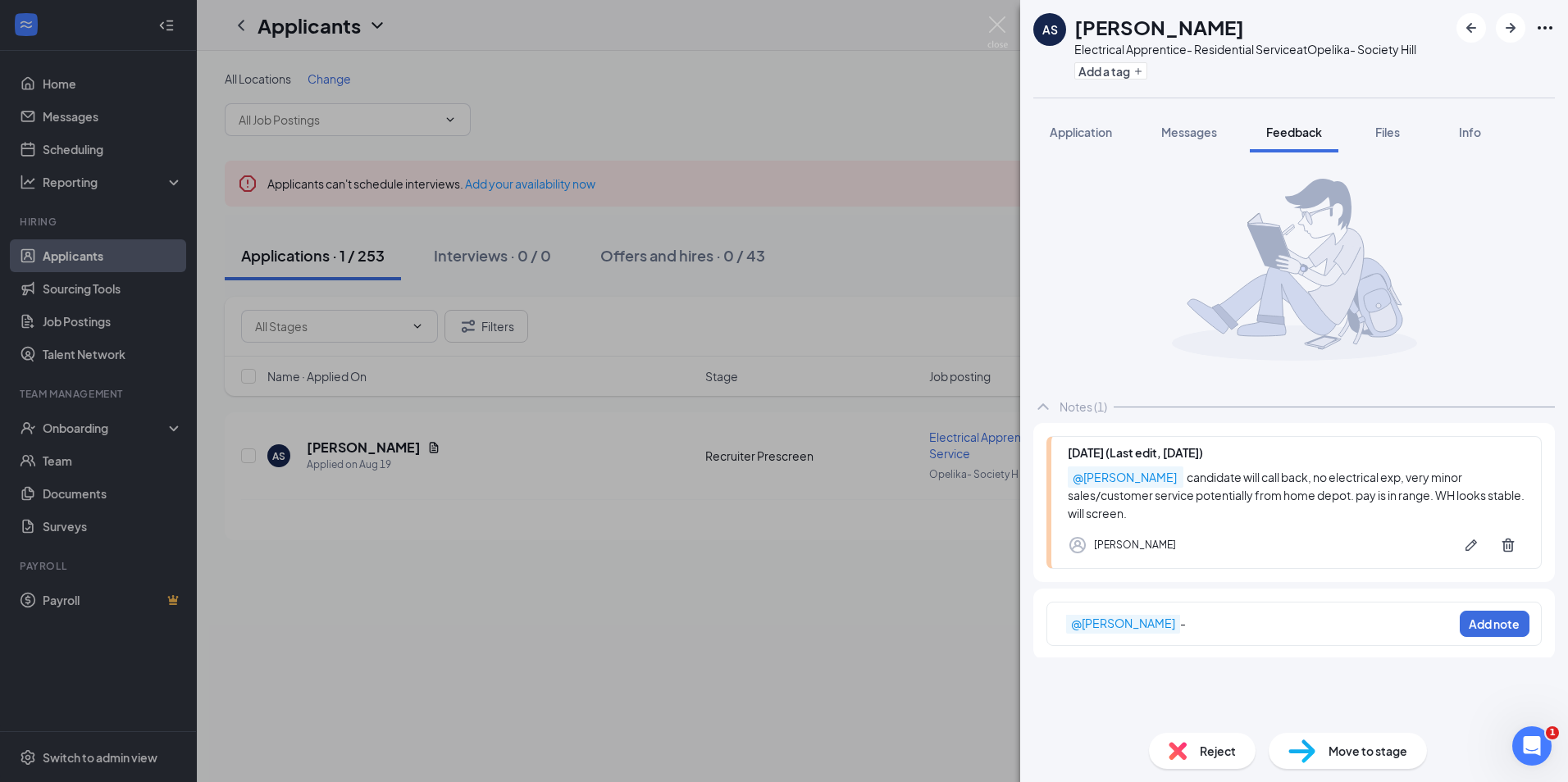
click at [1180, 106] on div "AS Arthur Scoggins Electrical Apprentice- Residential Service at Opelika- Socie…" at bounding box center [1294, 391] width 548 height 782
click at [1227, 620] on div "@Brandon Weets -" at bounding box center [1259, 624] width 386 height 17
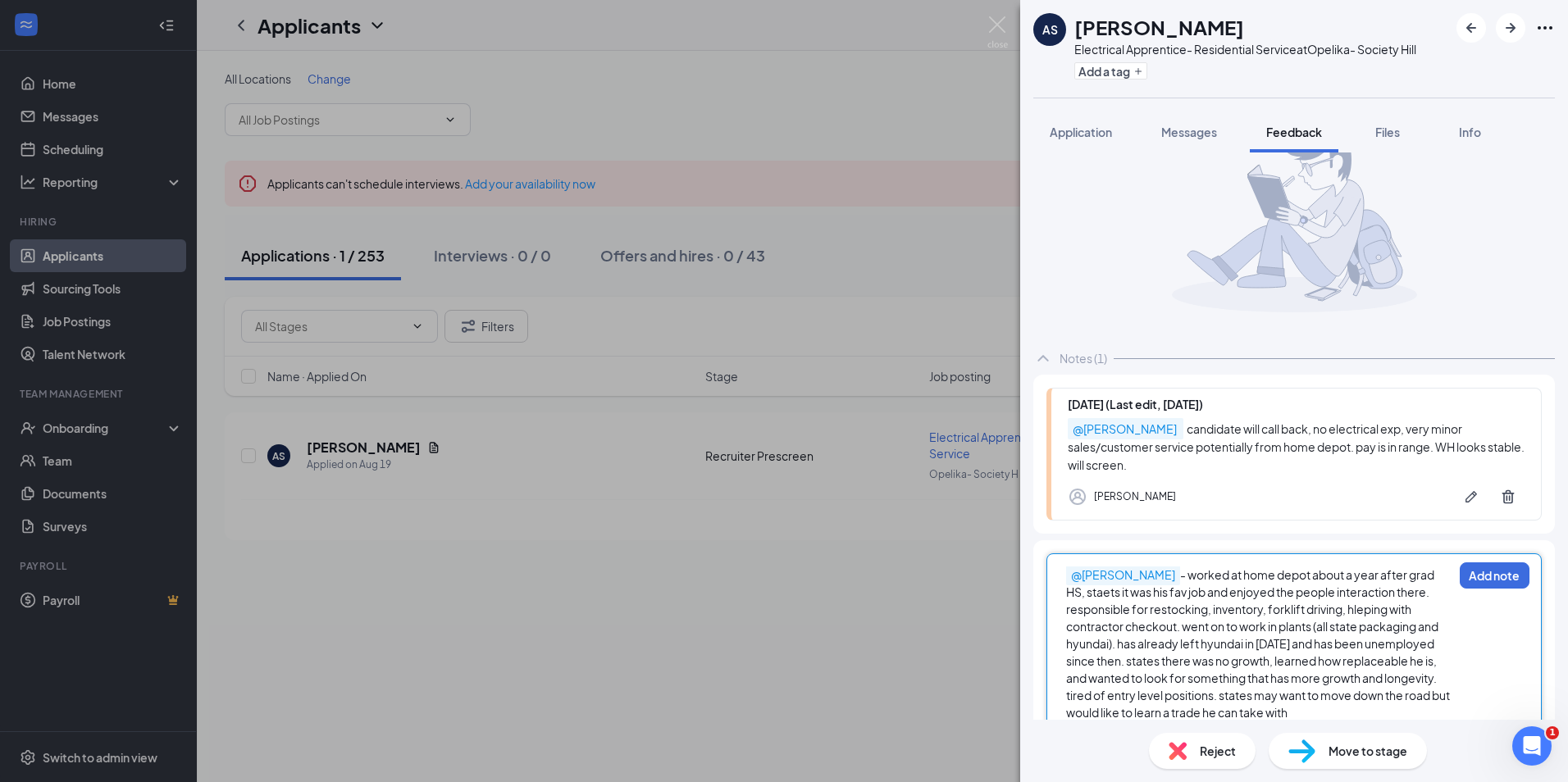
scroll to position [66, 0]
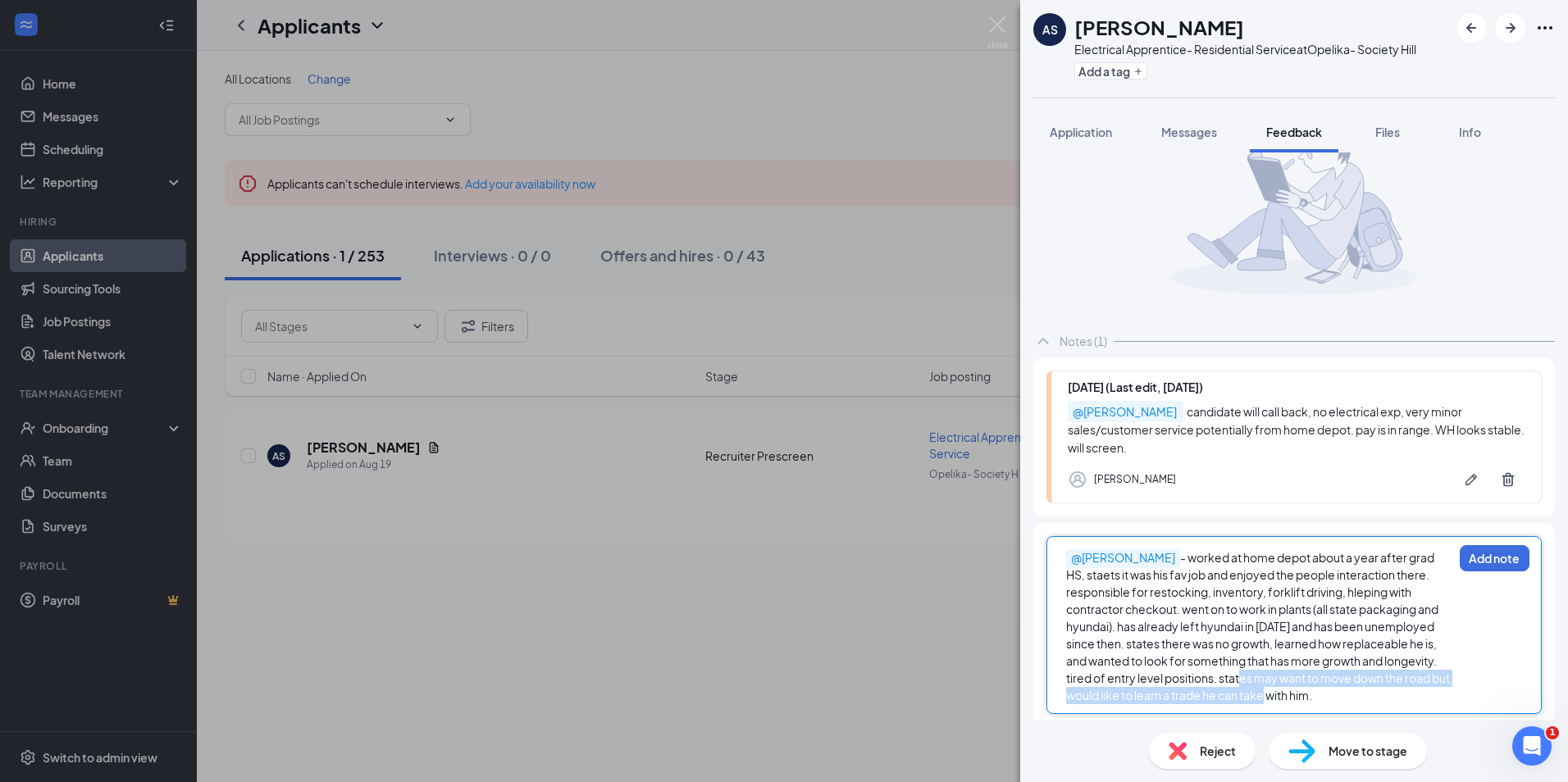
drag, startPoint x: 1338, startPoint y: 675, endPoint x: 1386, endPoint y: 695, distance: 52.0
click at [1386, 695] on span "- worked at home depot about a year after grad HS, staets it was his fav job an…" at bounding box center [1258, 626] width 385 height 153
drag, startPoint x: 1095, startPoint y: 719, endPoint x: 1344, endPoint y: 676, distance: 252.7
click at [1344, 676] on div "@Brandon Weets - worked at home depot about a year after grad HS, staets it was…" at bounding box center [1259, 627] width 386 height 155
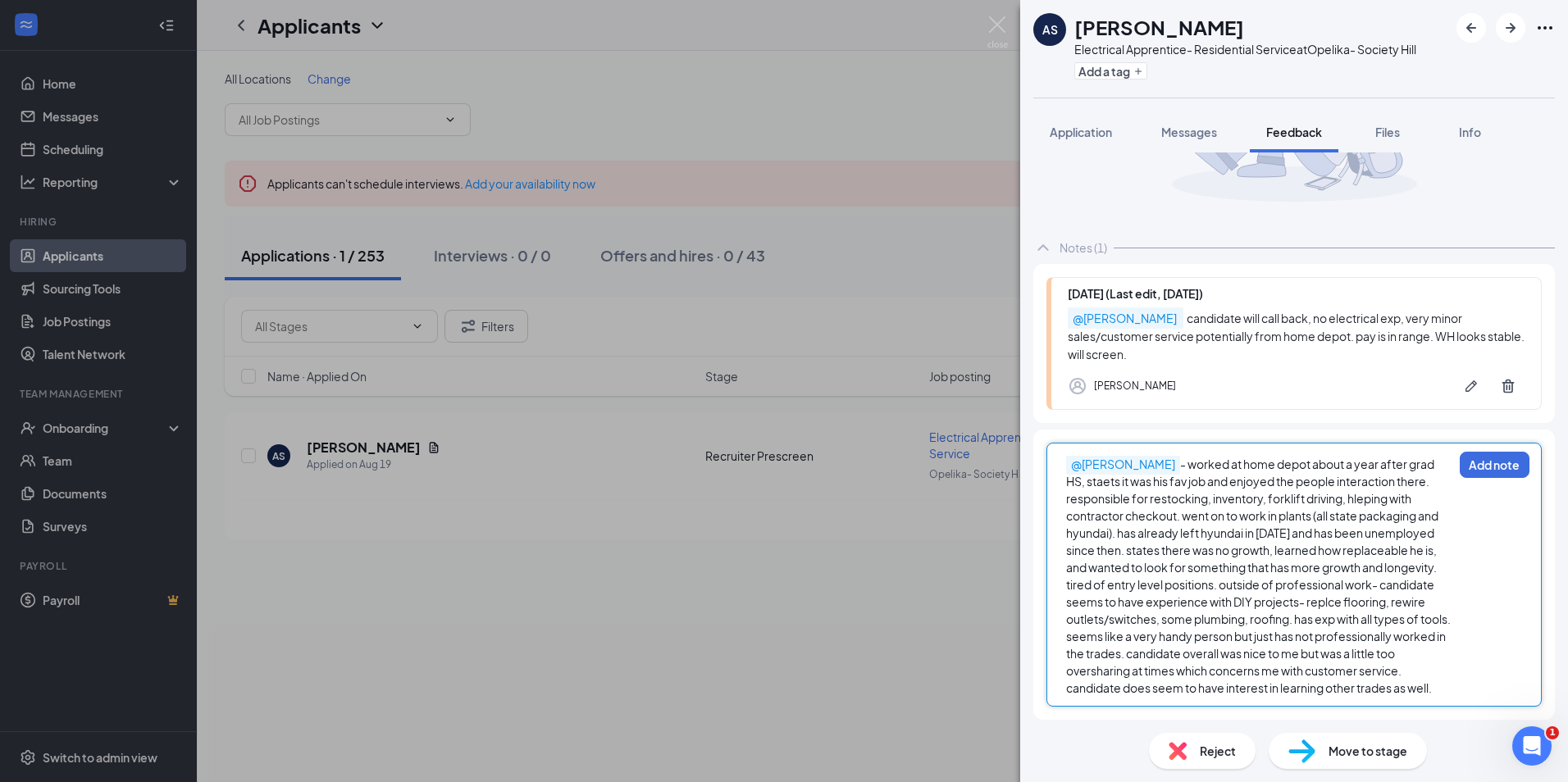
scroll to position [177, 0]
click at [1472, 452] on button "Add note" at bounding box center [1494, 465] width 69 height 26
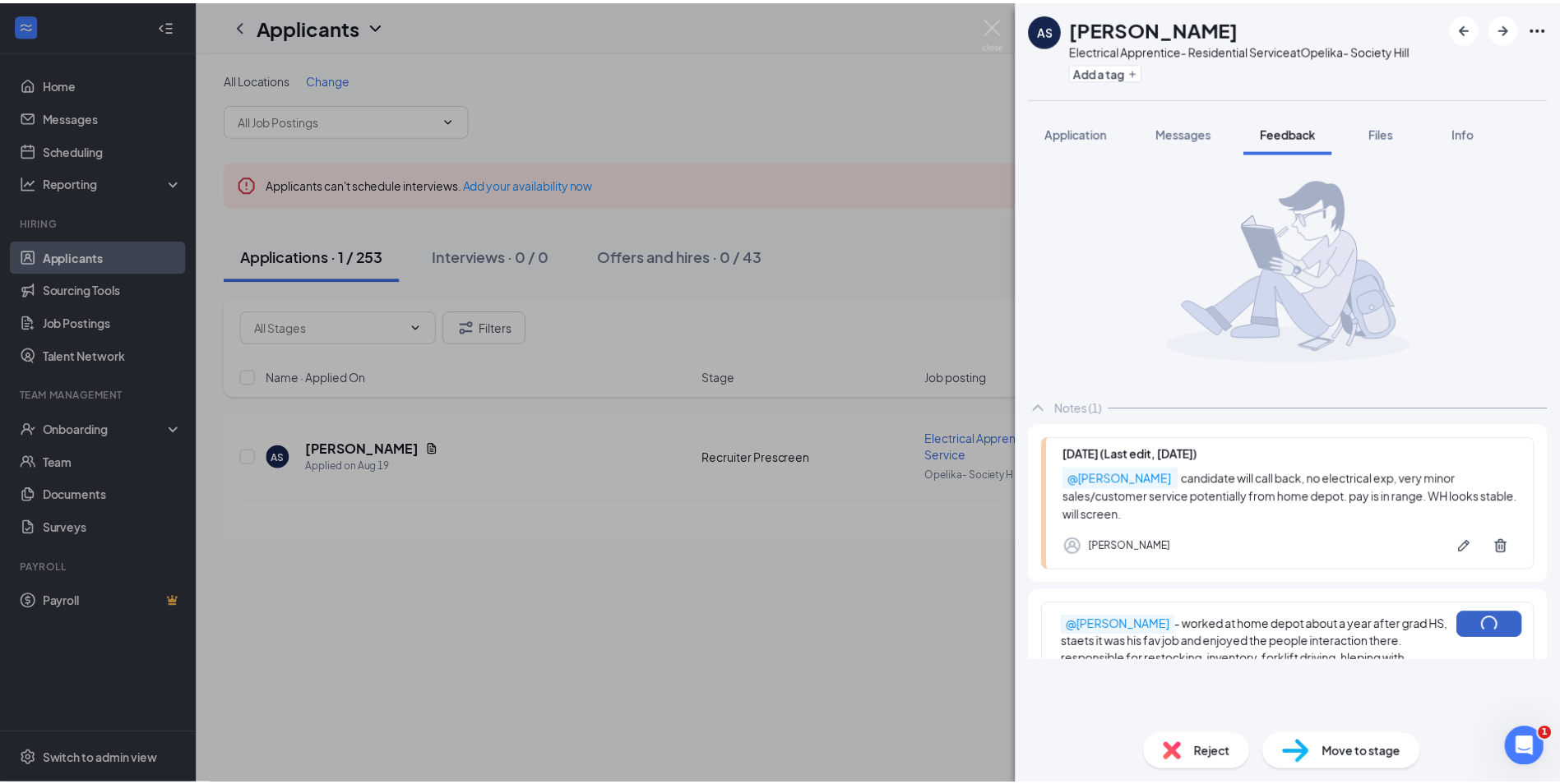
scroll to position [0, 0]
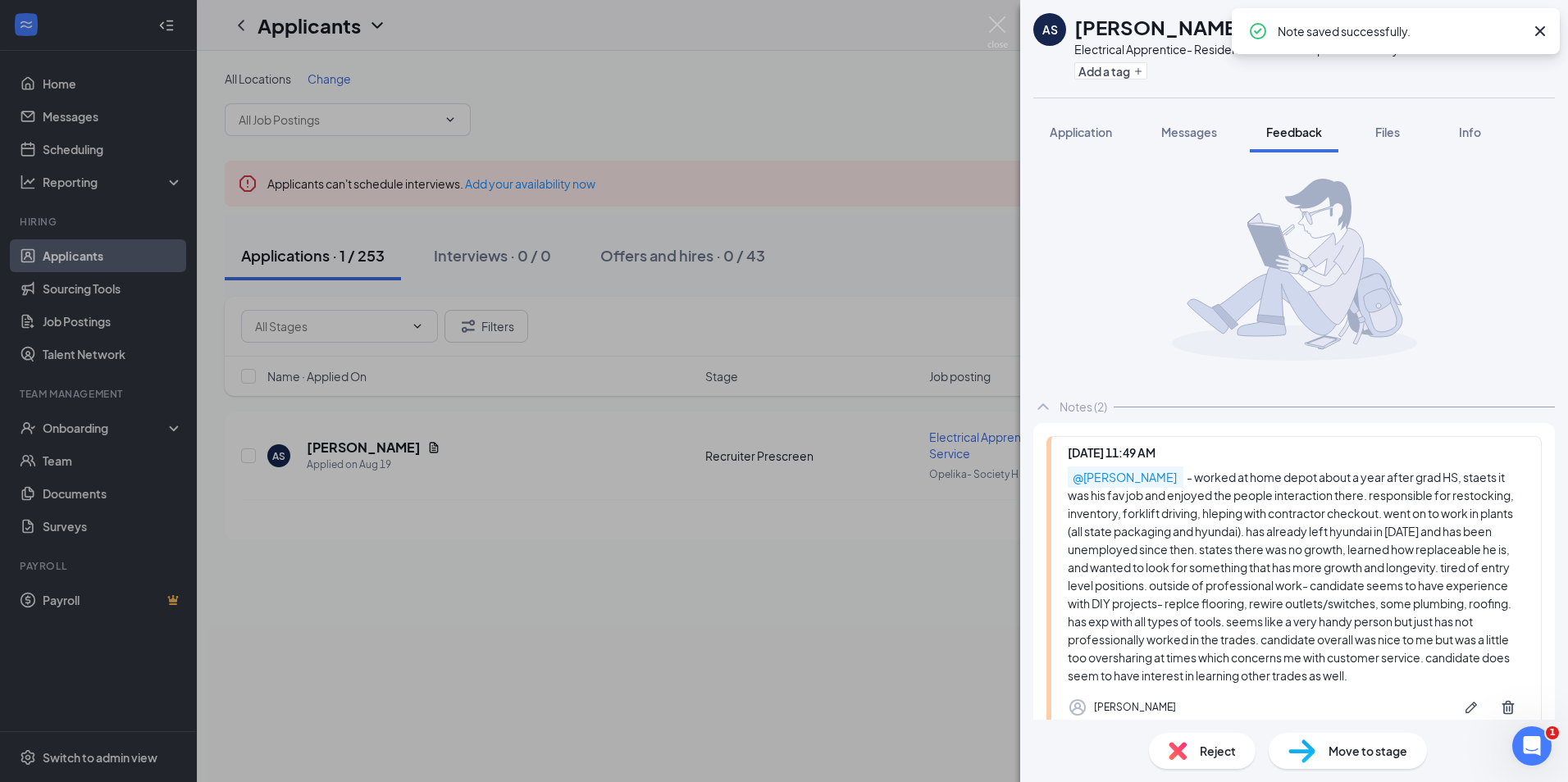
click at [1383, 747] on span "Move to stage" at bounding box center [1367, 751] width 78 height 18
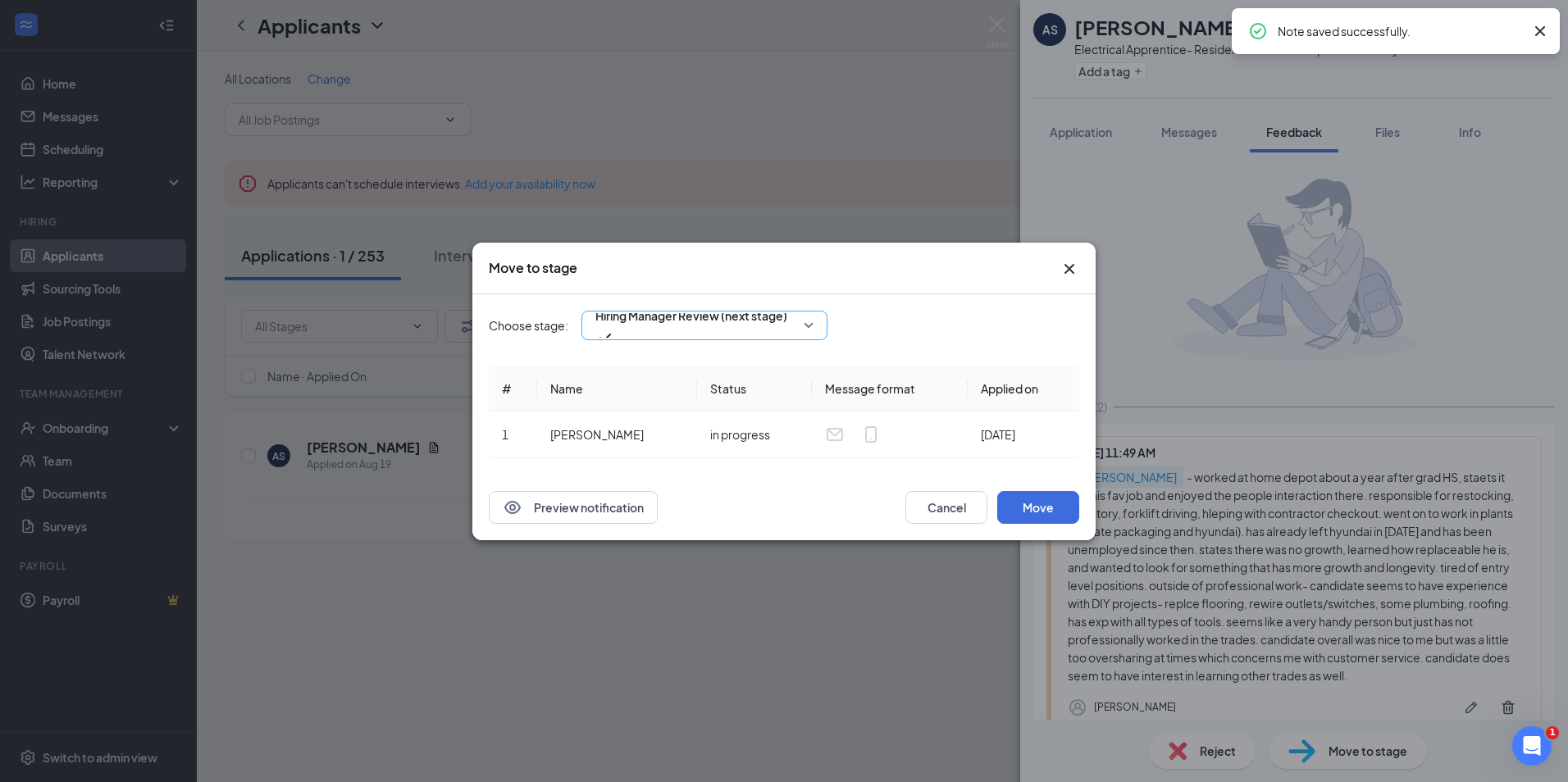
click at [729, 328] on span "Hiring Manager Review (next stage)" at bounding box center [691, 316] width 192 height 25
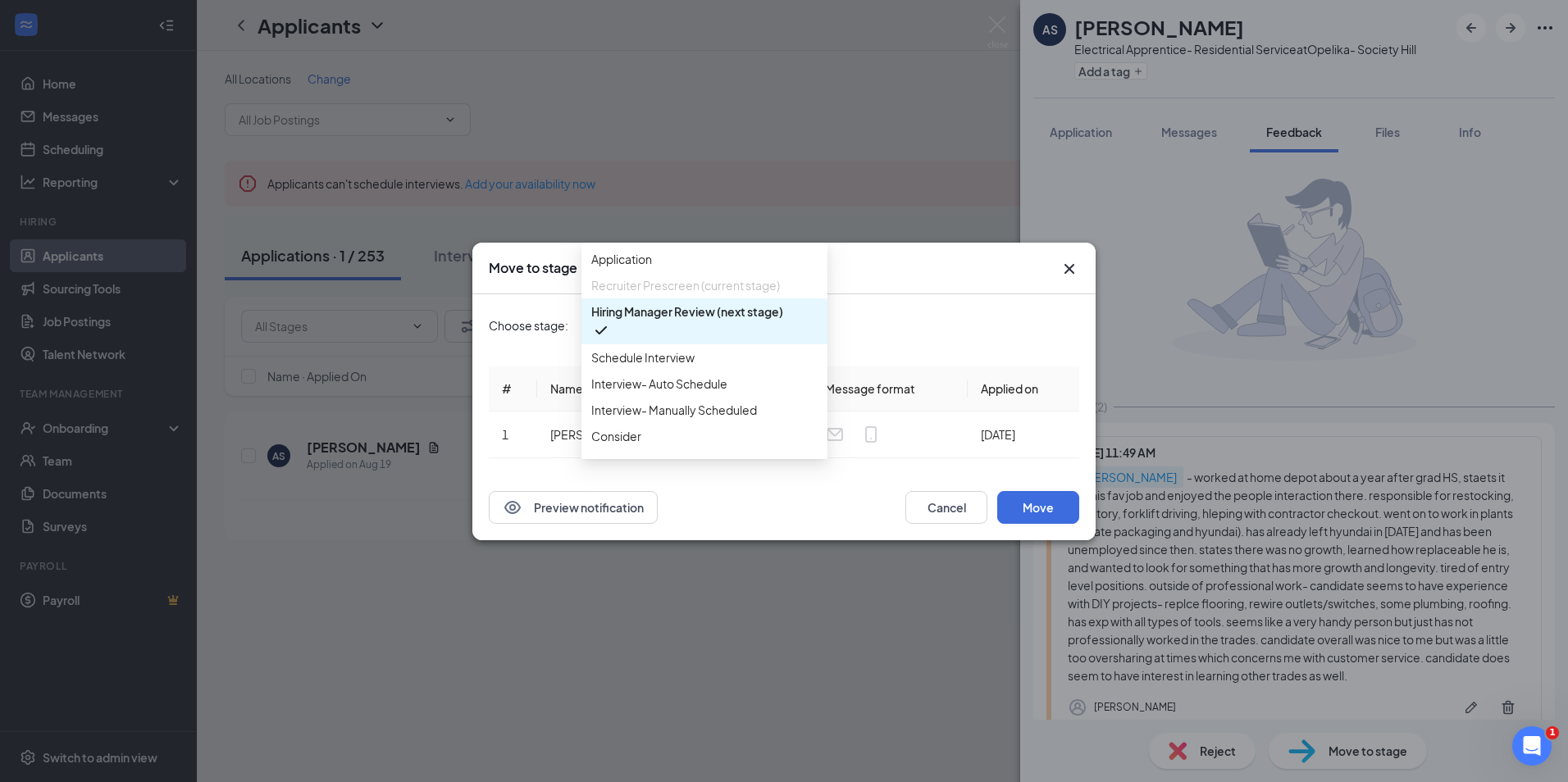
click at [1024, 343] on div "Choose stage: Hiring Manager Review (next stage) 4048180 4048181 4048174 Applic…" at bounding box center [784, 384] width 591 height 181
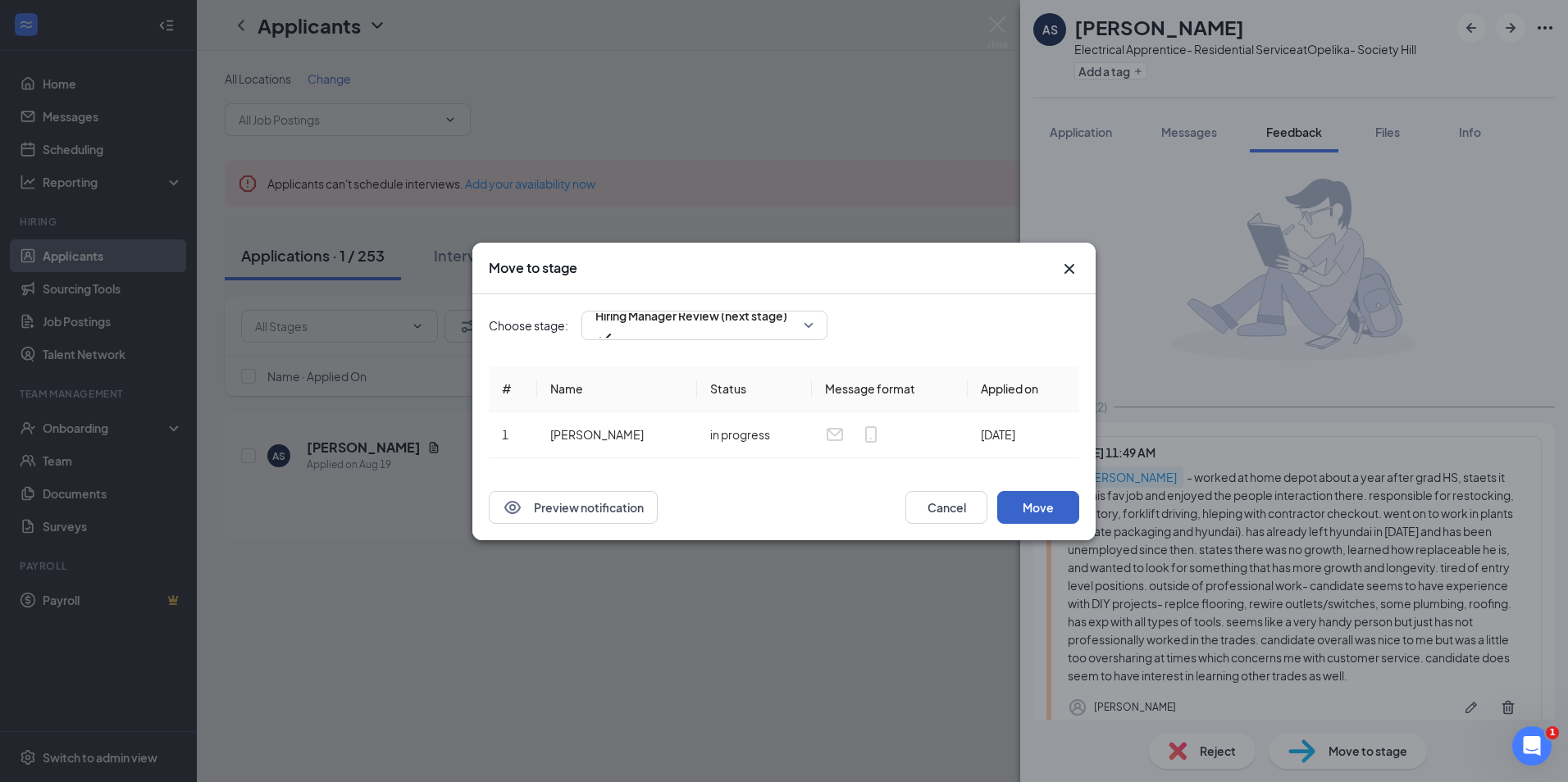
click at [1038, 516] on button "Move" at bounding box center [1038, 507] width 82 height 33
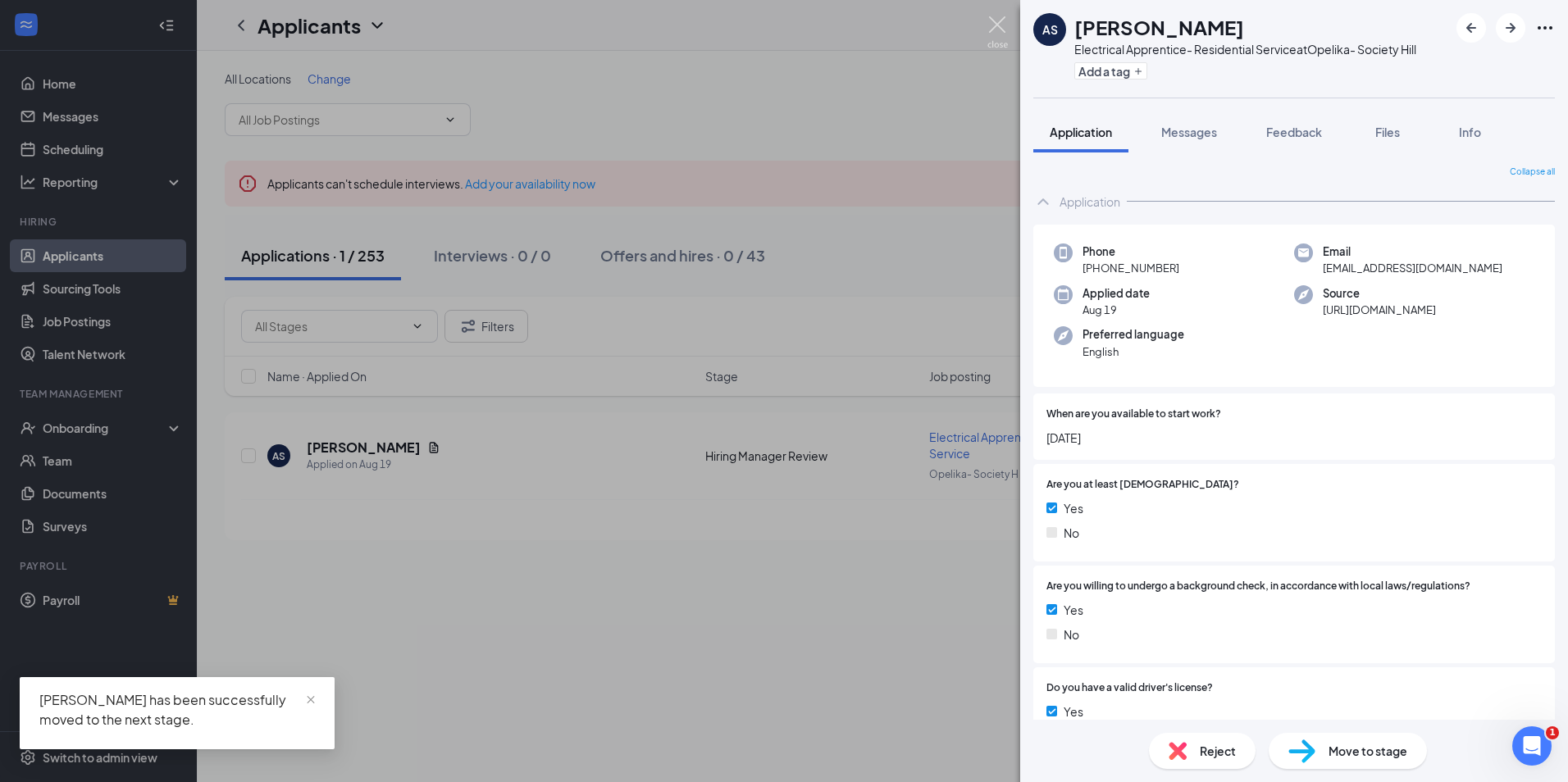
click at [1001, 35] on img at bounding box center [997, 32] width 21 height 32
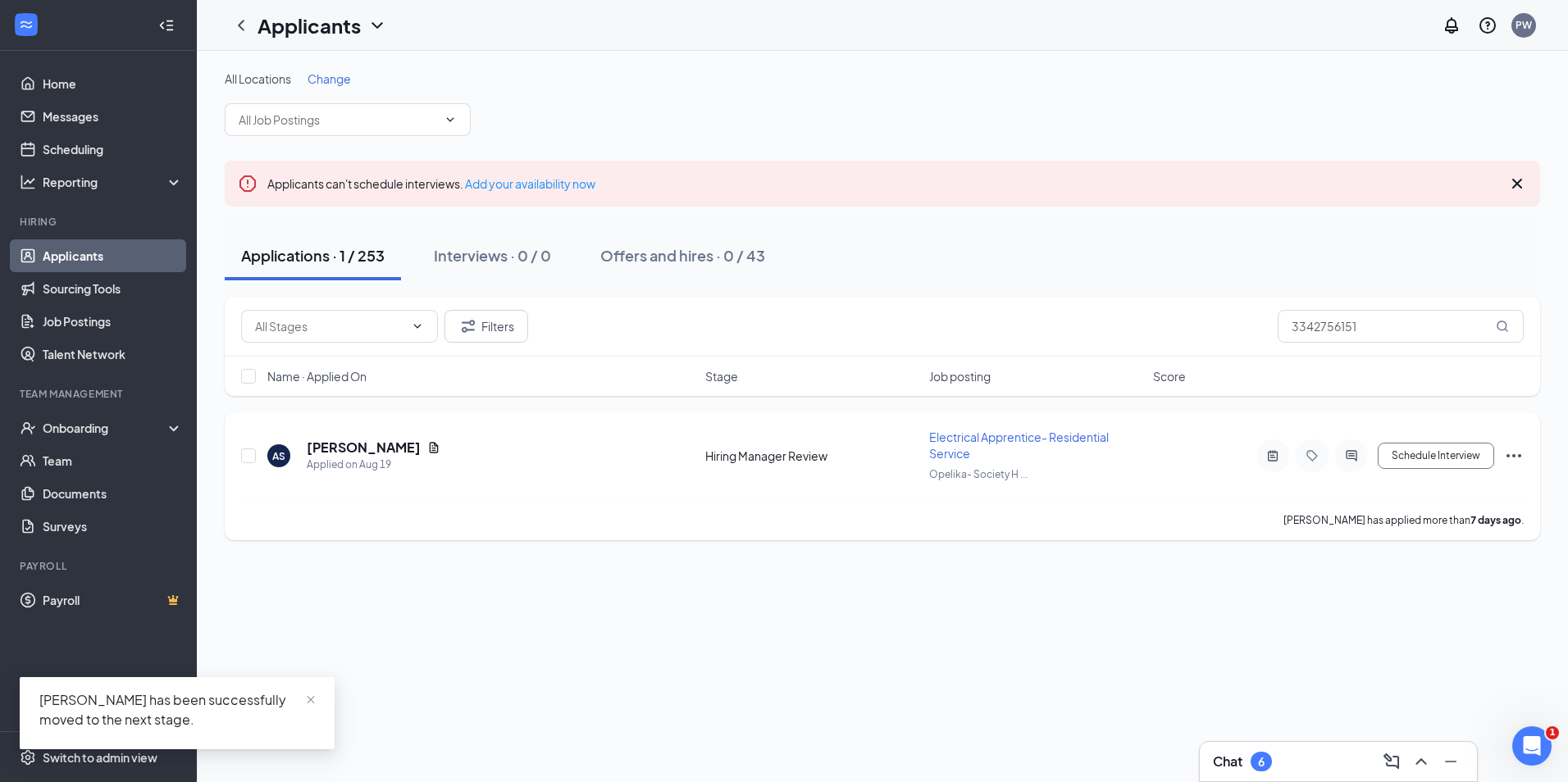
click at [960, 438] on span "Electrical Apprentice- Residential Service" at bounding box center [1019, 445] width 180 height 31
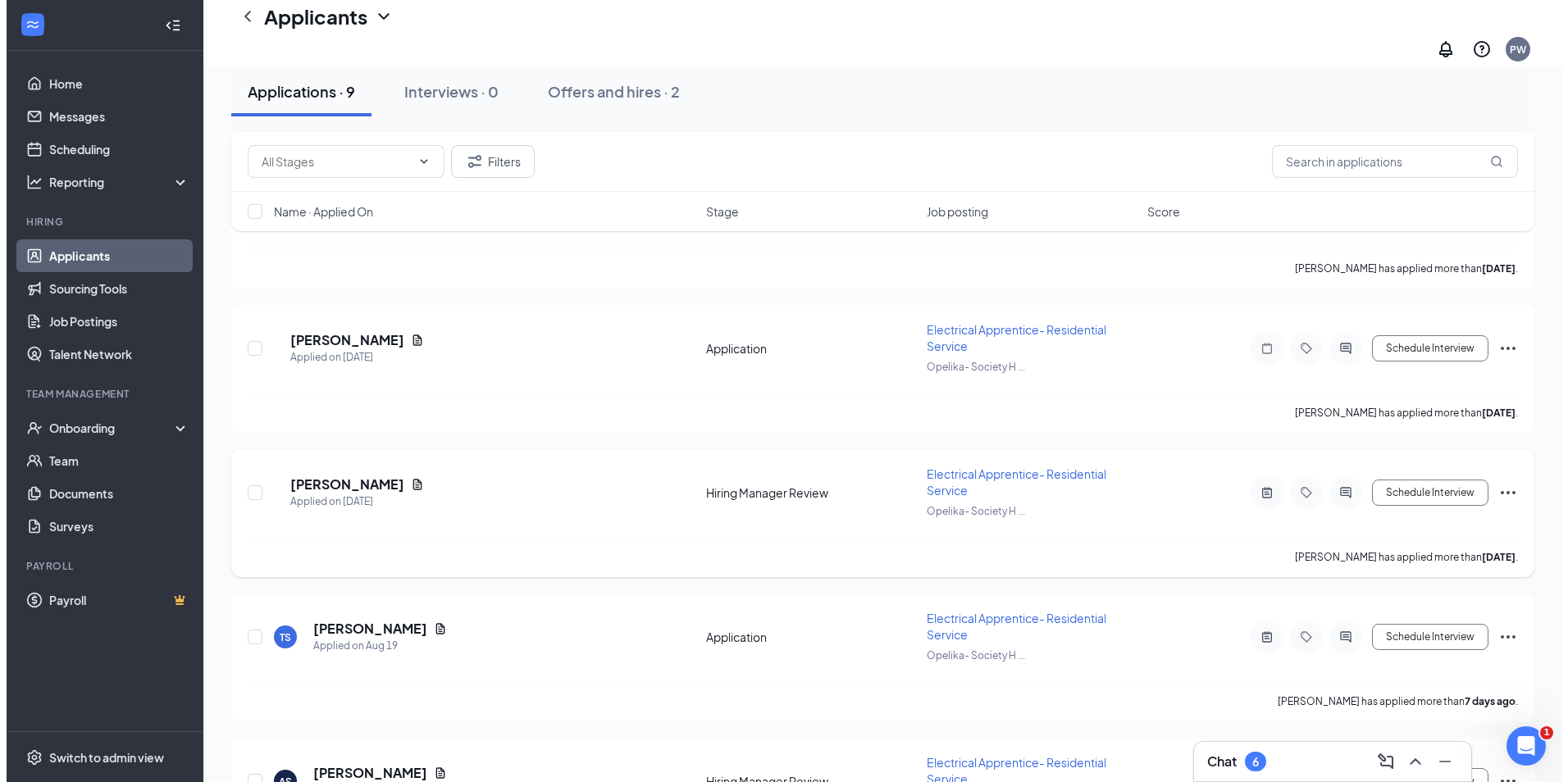
scroll to position [975, 0]
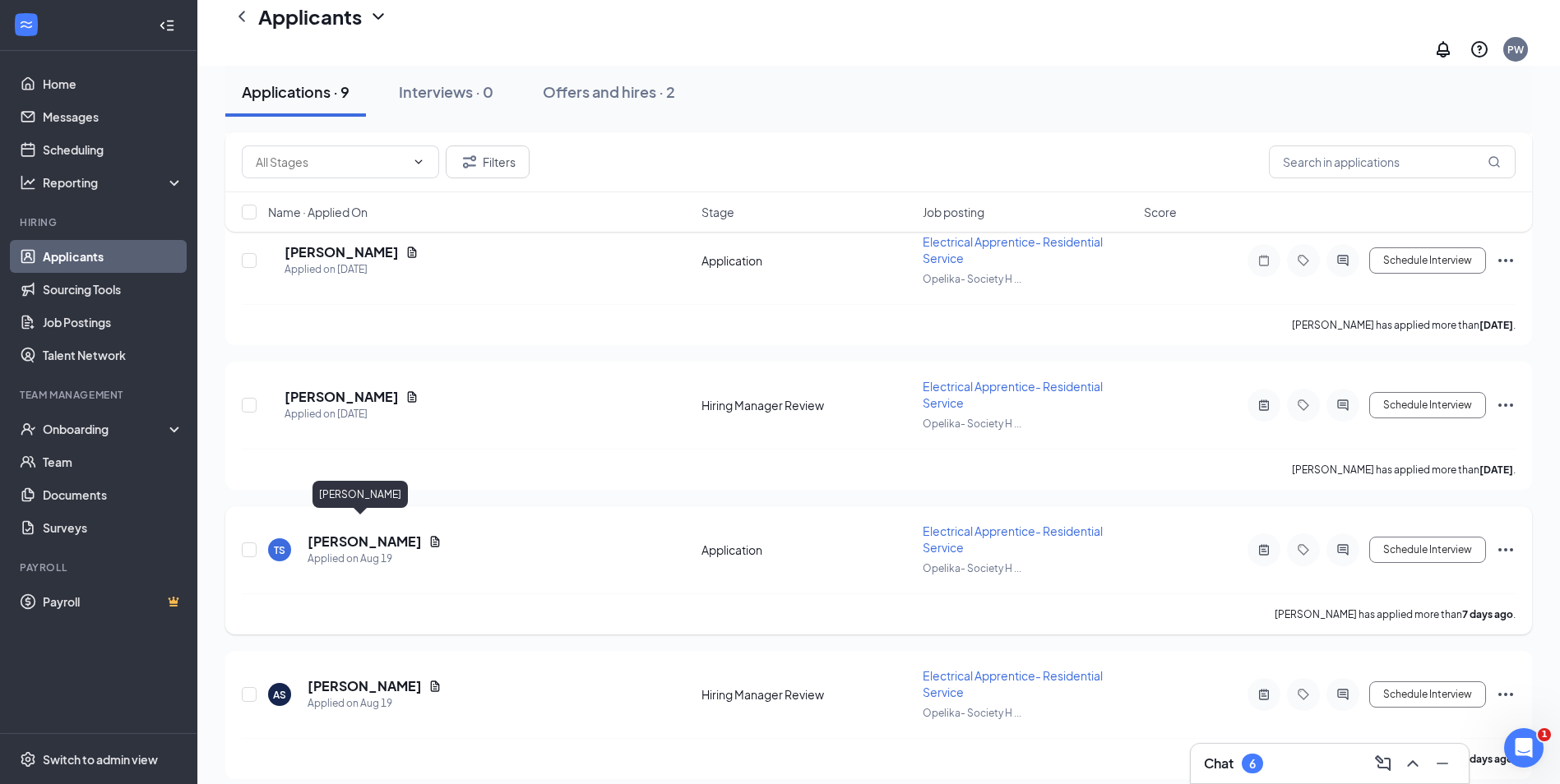
click at [358, 533] on h5 "Tucker Smith" at bounding box center [365, 542] width 114 height 18
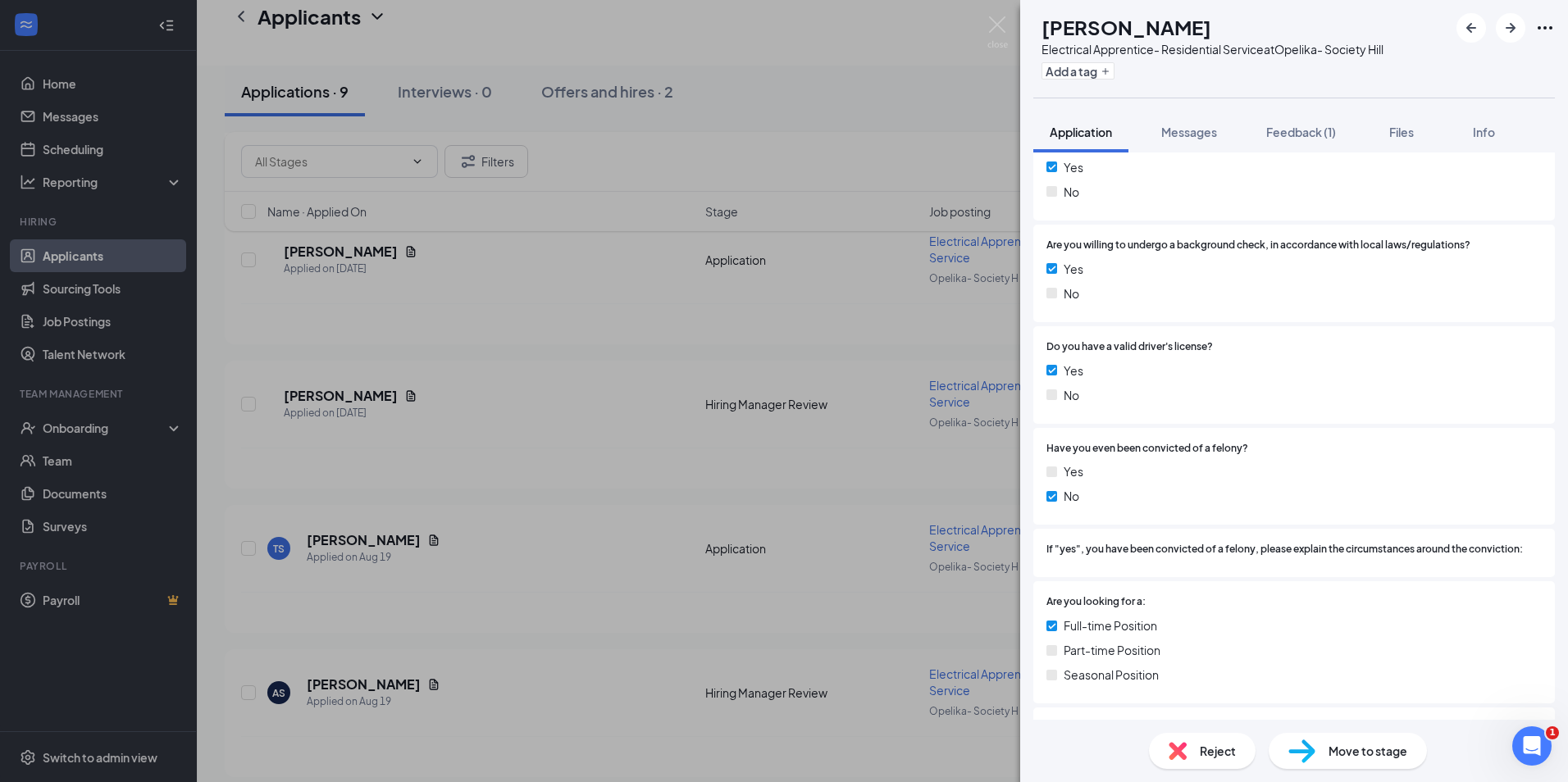
scroll to position [328, 0]
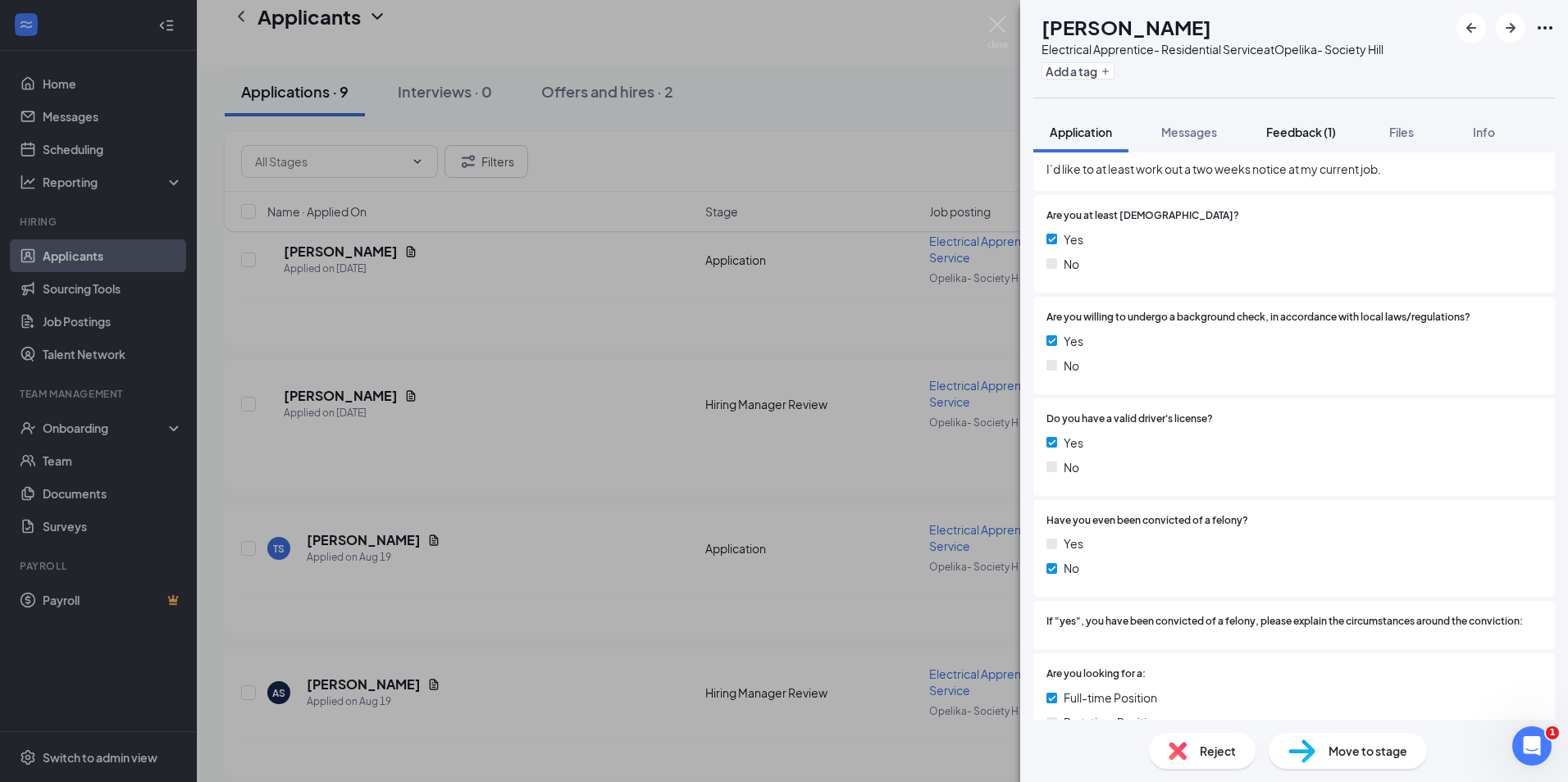
click at [1280, 130] on span "Feedback (1)" at bounding box center [1301, 132] width 69 height 15
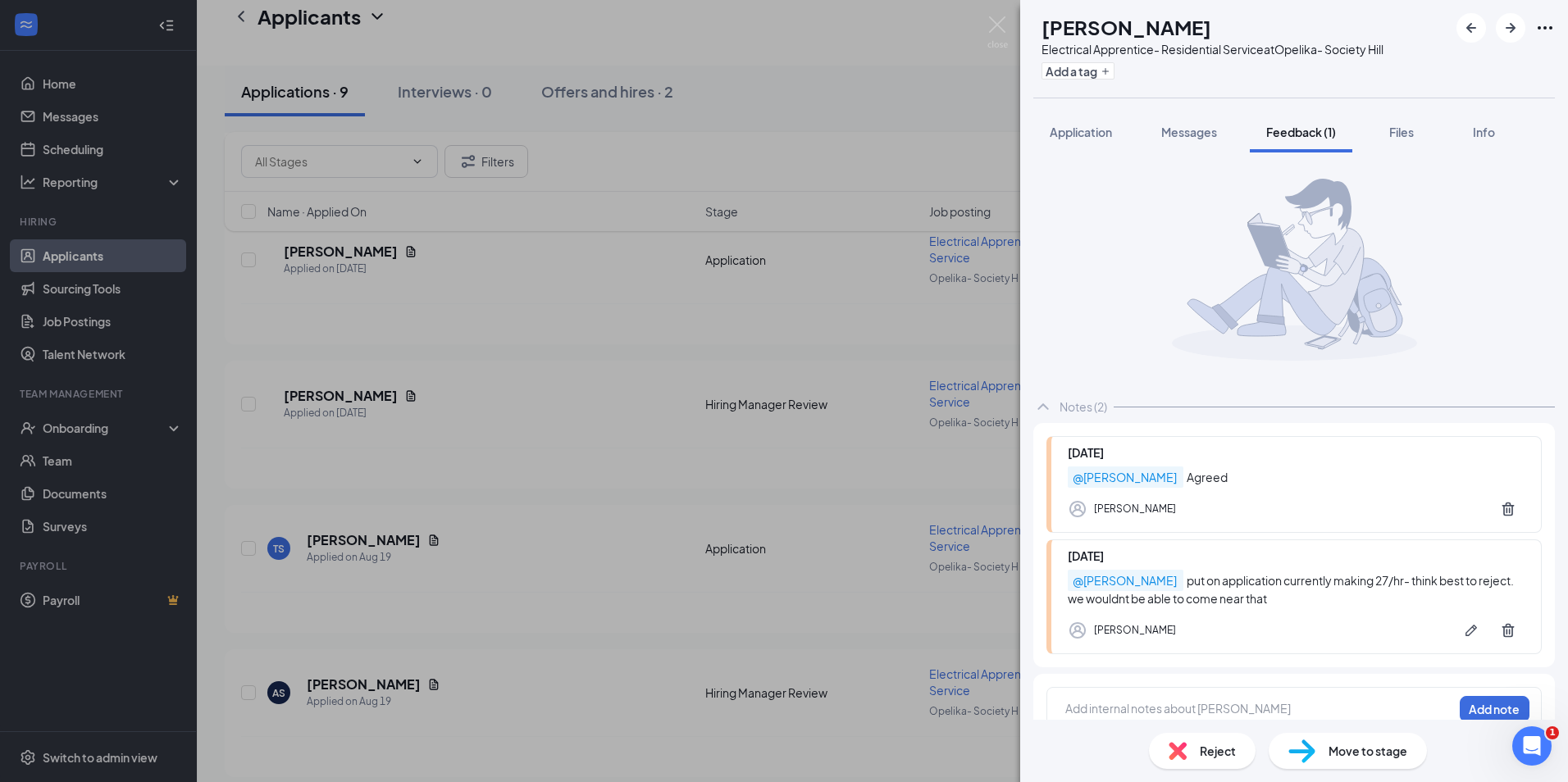
click at [1197, 764] on div "Reject" at bounding box center [1202, 751] width 106 height 36
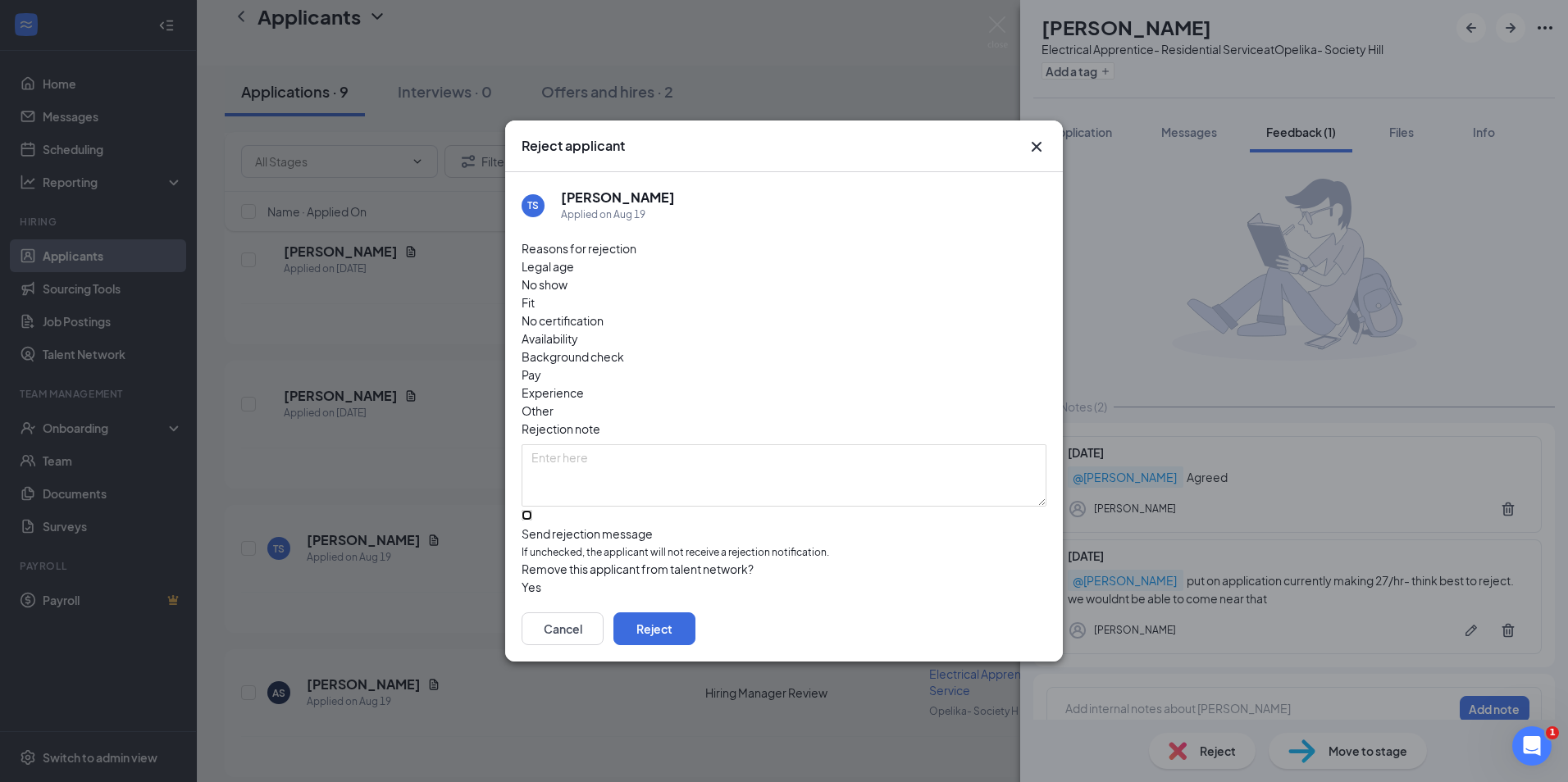
click at [532, 510] on input "Send rejection message If unchecked, the applicant will not receive a rejection…" at bounding box center [526, 515] width 11 height 11
checkbox input "true"
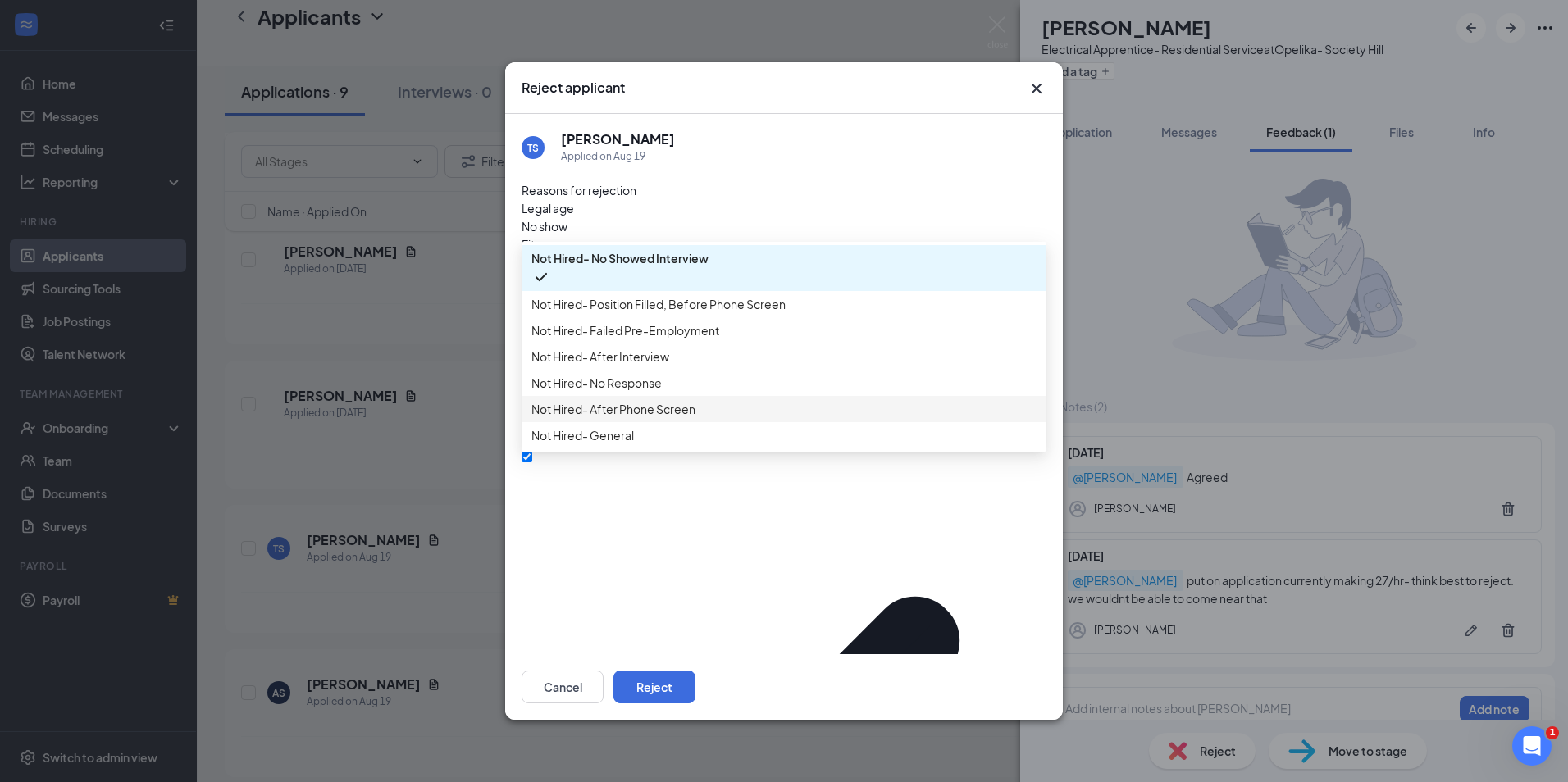
scroll to position [56, 0]
click at [686, 445] on span "Not Hired- General" at bounding box center [784, 436] width 505 height 18
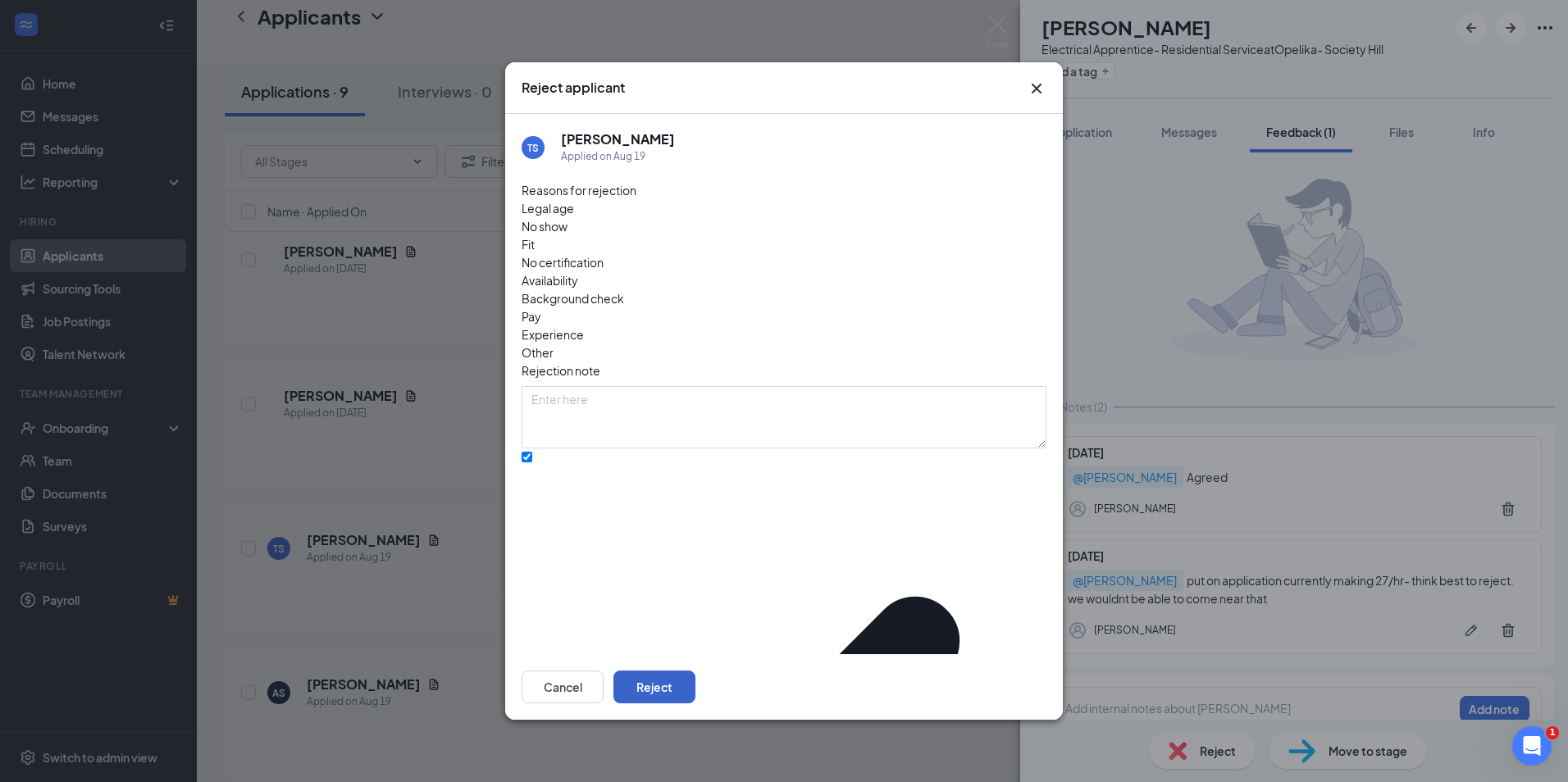
click at [695, 671] on button "Reject" at bounding box center [654, 687] width 82 height 33
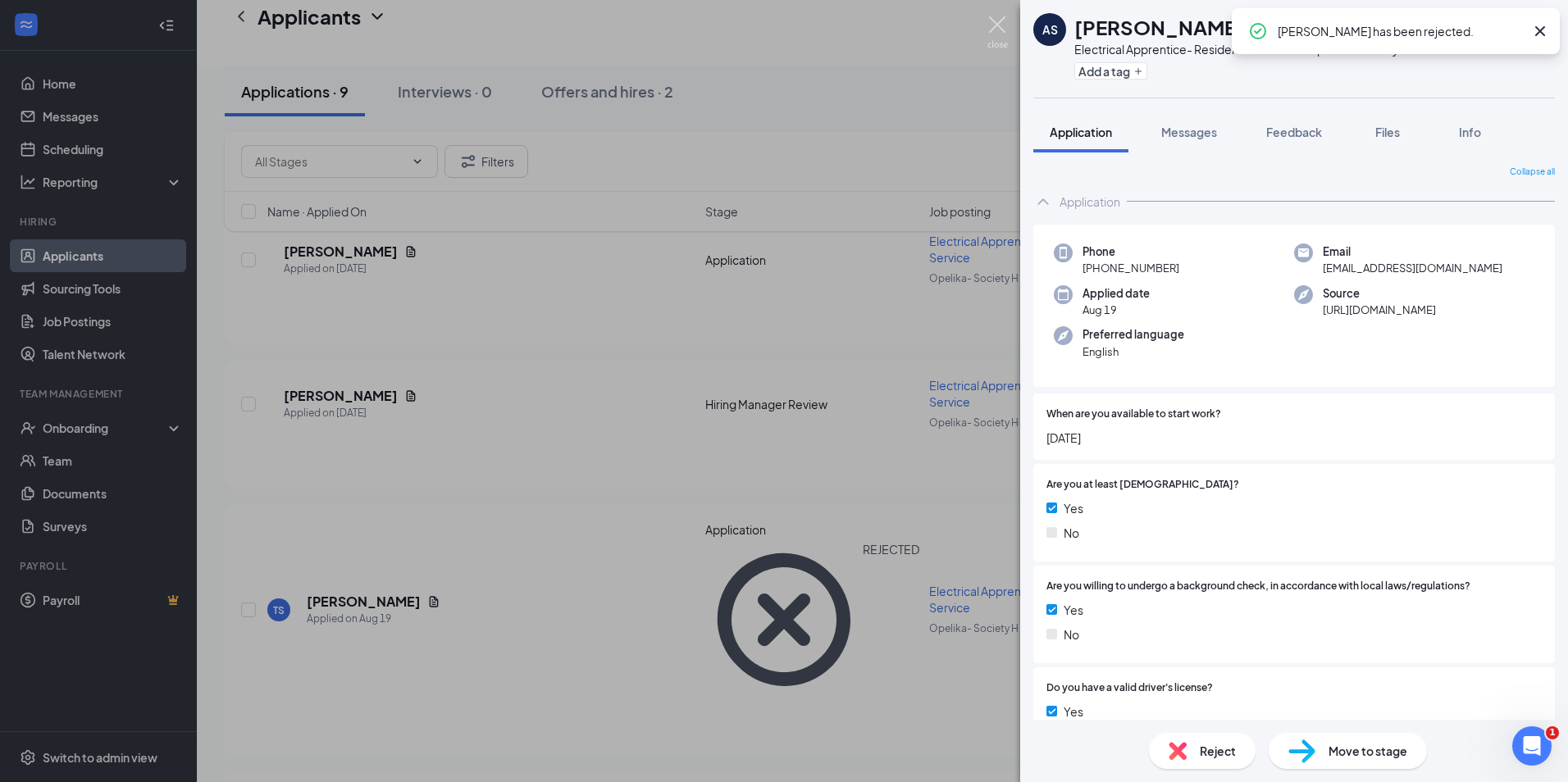
click at [995, 31] on img at bounding box center [997, 32] width 21 height 32
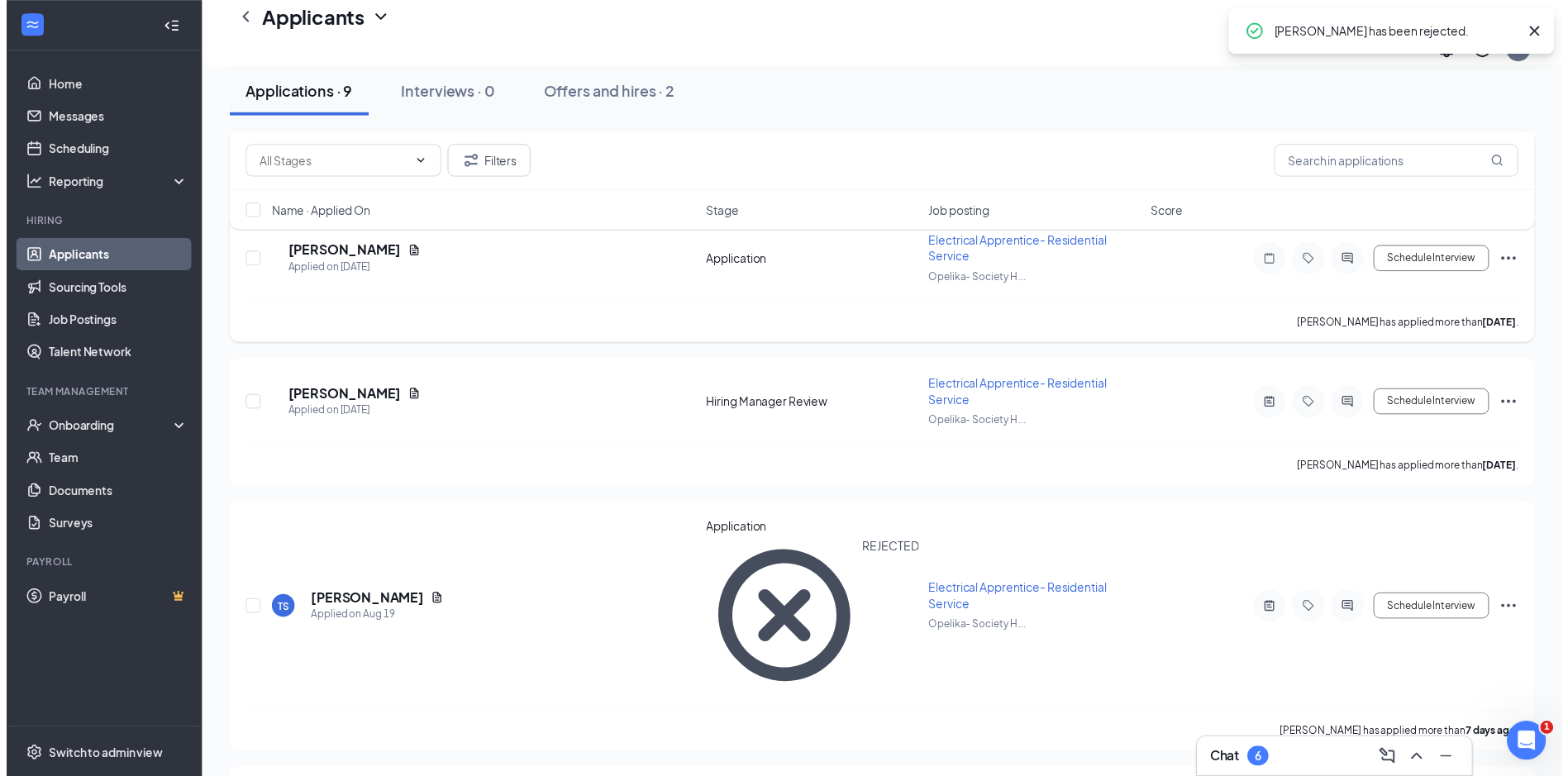
scroll to position [850, 0]
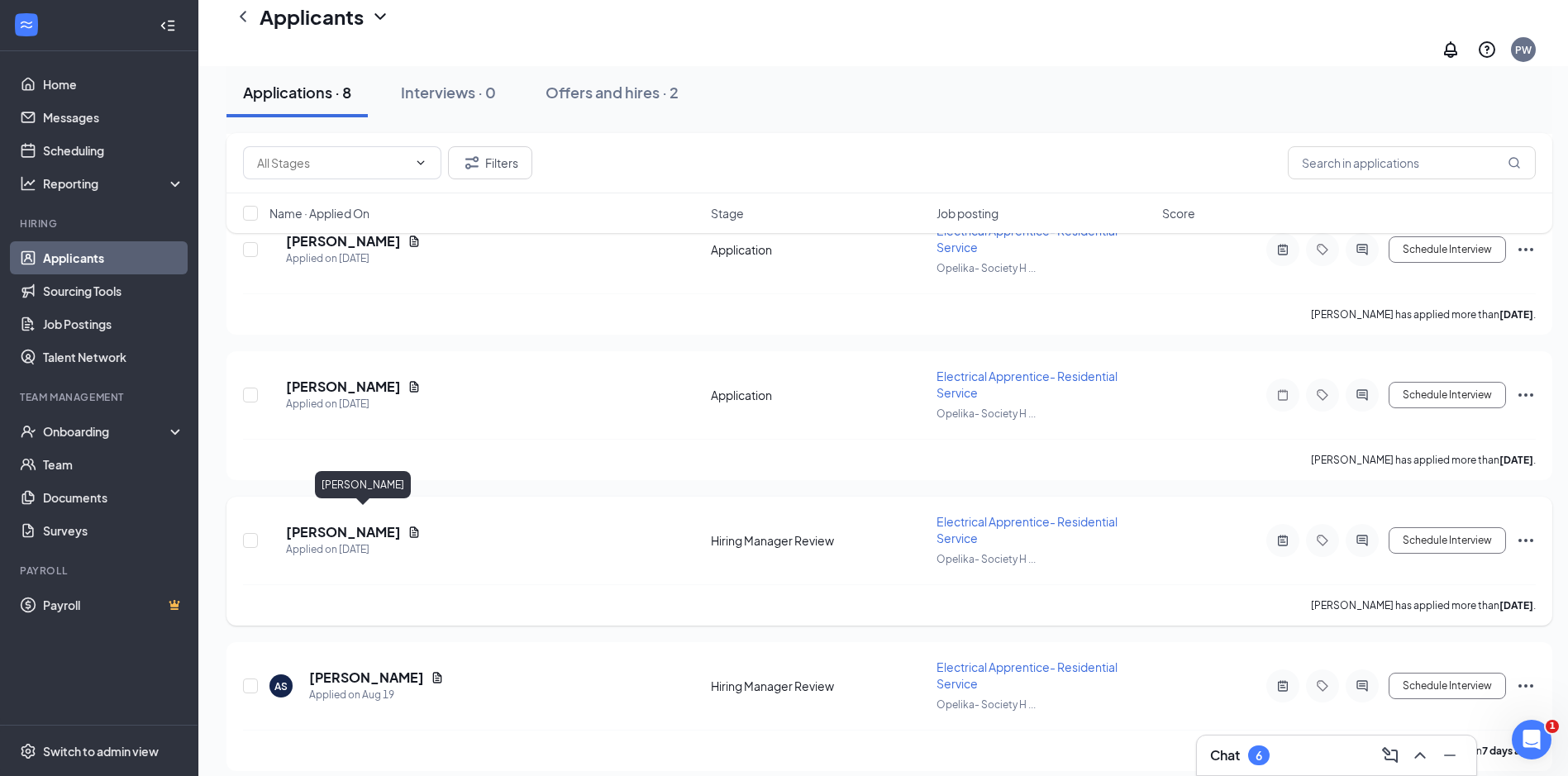
click at [377, 523] on h5 "JESSE WILSON" at bounding box center [343, 532] width 115 height 18
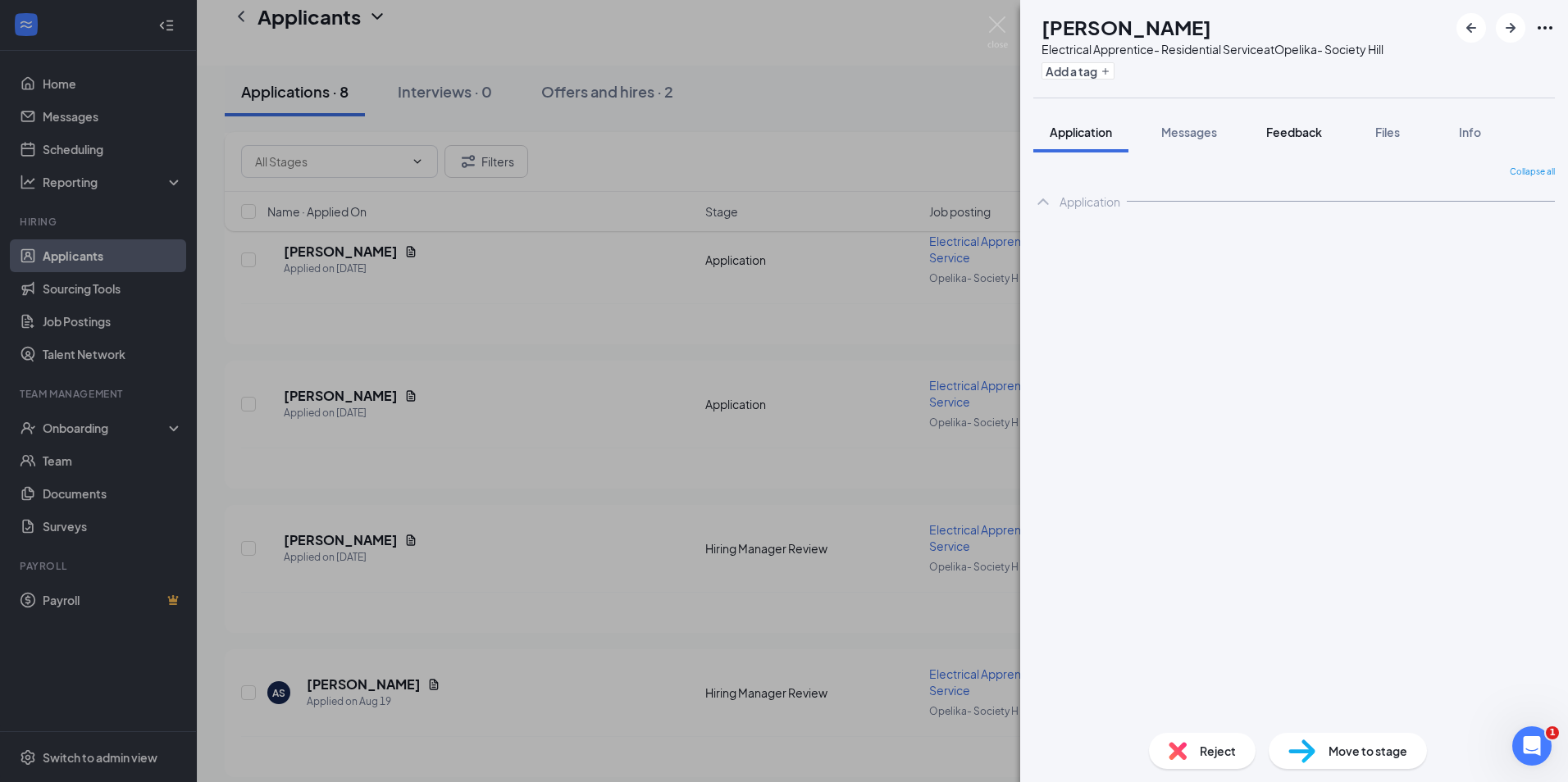
click at [1274, 130] on span "Feedback" at bounding box center [1294, 132] width 56 height 15
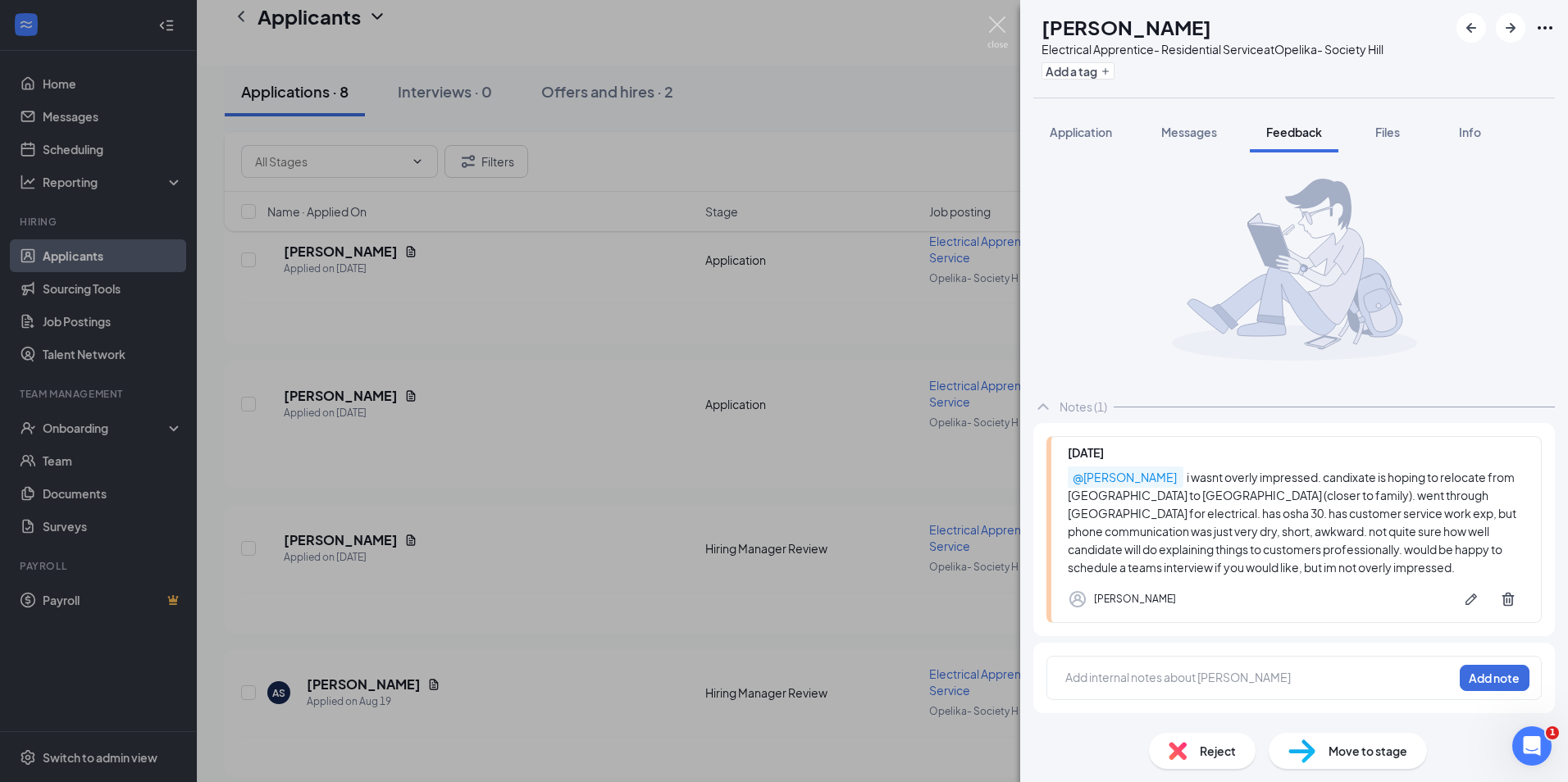
click at [998, 30] on img at bounding box center [997, 32] width 21 height 32
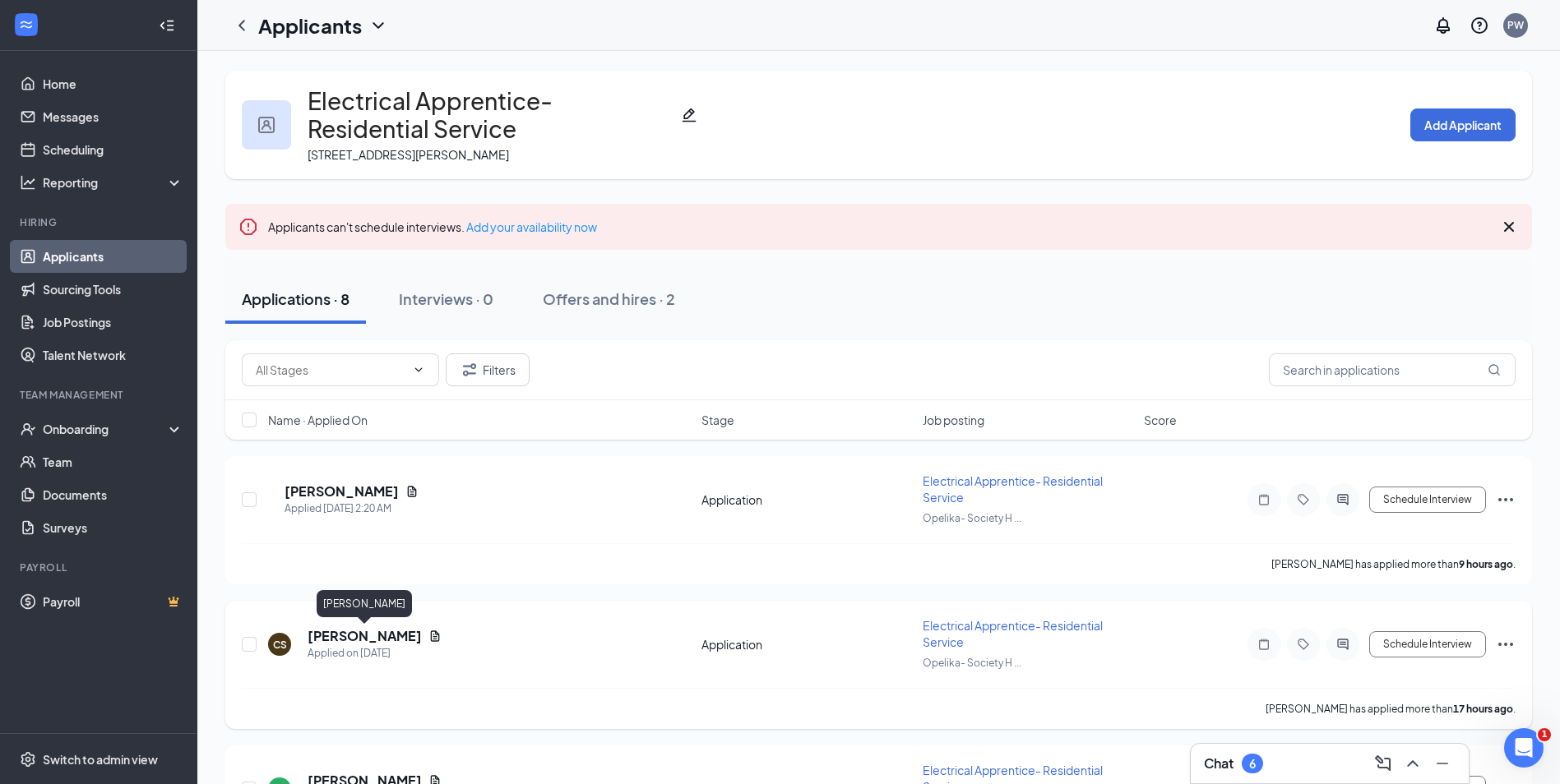
click at [374, 636] on h5 "Collin Shoemaker" at bounding box center [365, 636] width 114 height 18
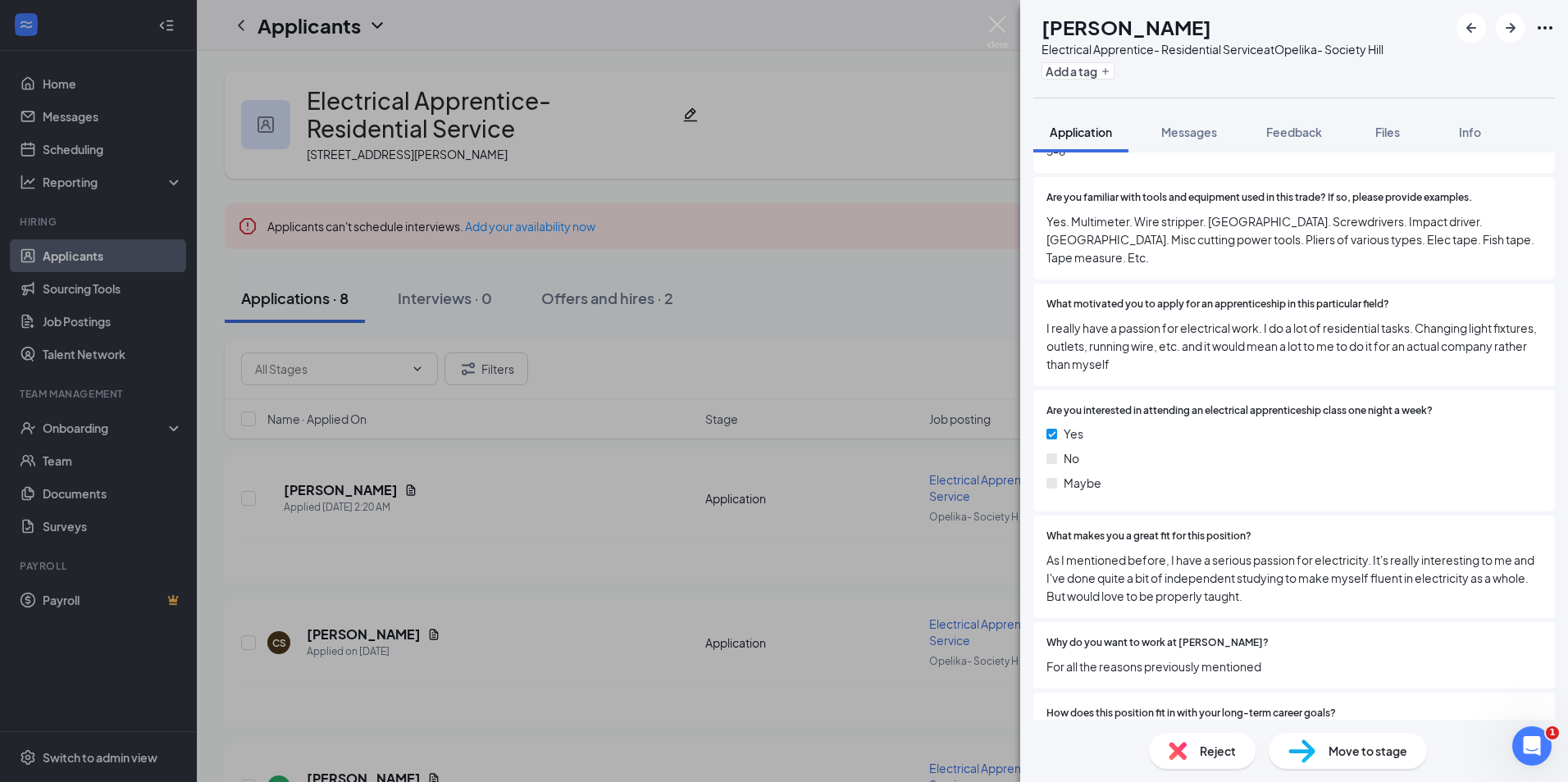
scroll to position [1148, 0]
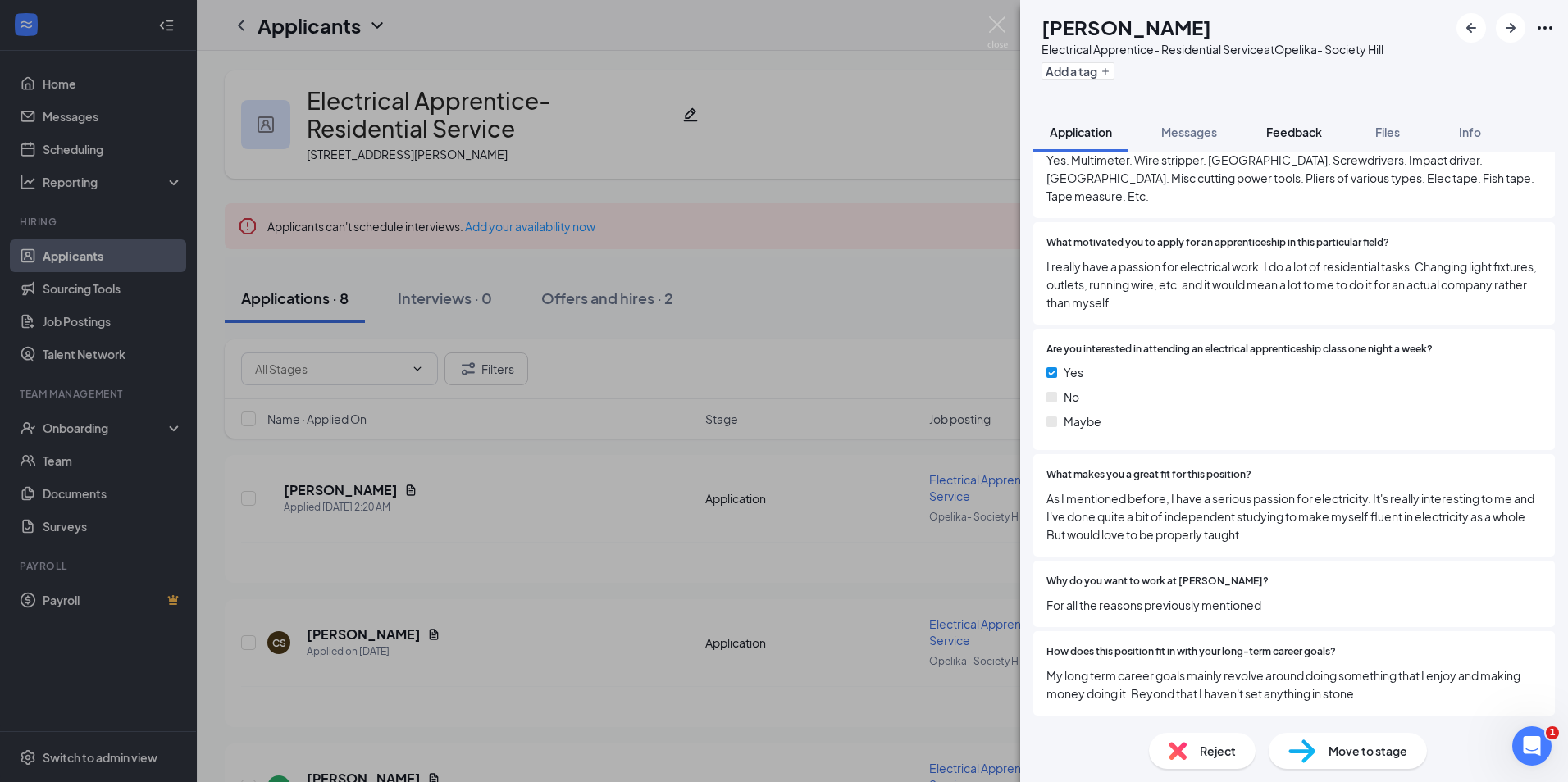
click at [1285, 130] on span "Feedback" at bounding box center [1294, 132] width 56 height 15
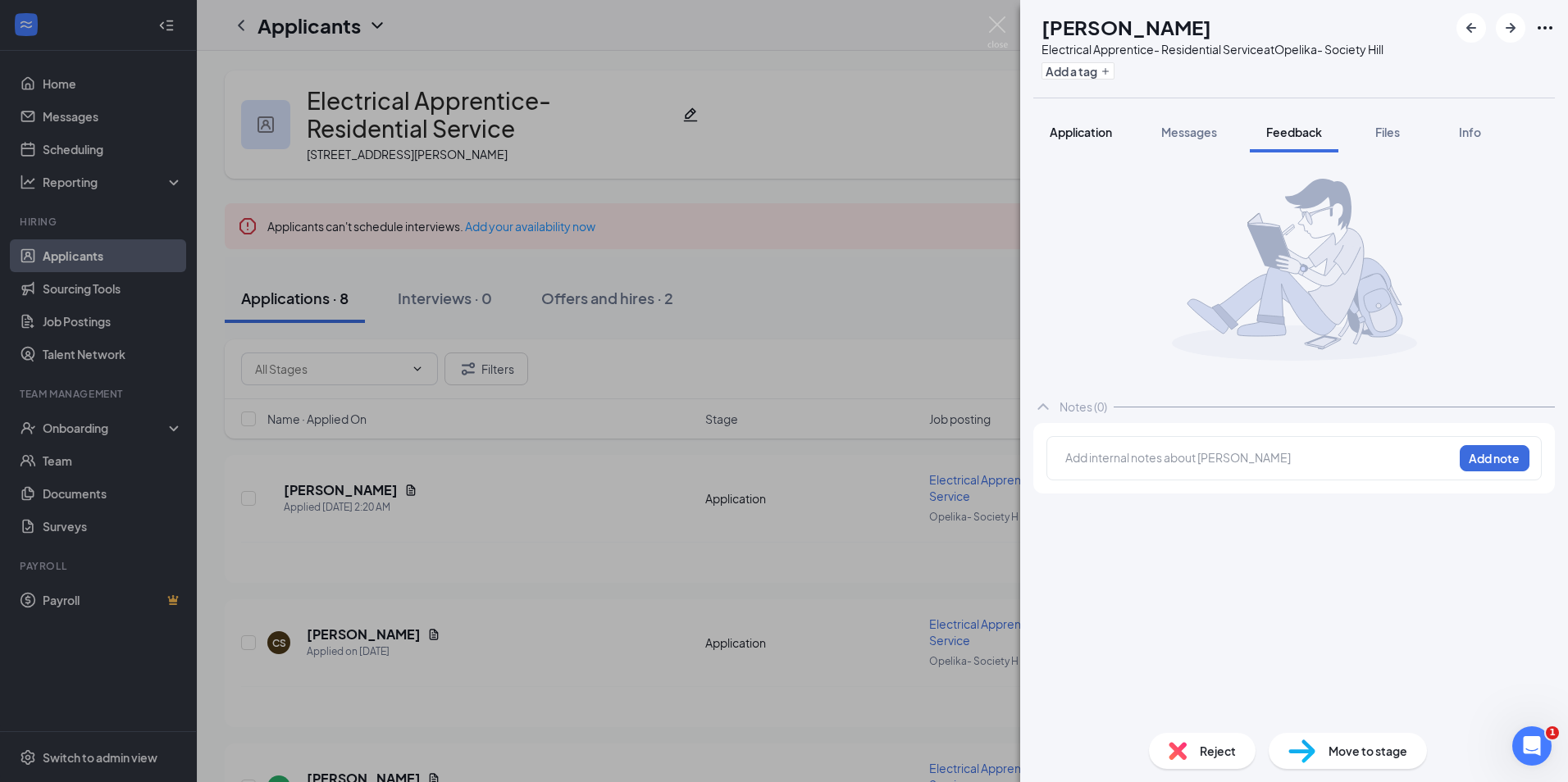
click at [1075, 125] on span "Application" at bounding box center [1081, 132] width 63 height 15
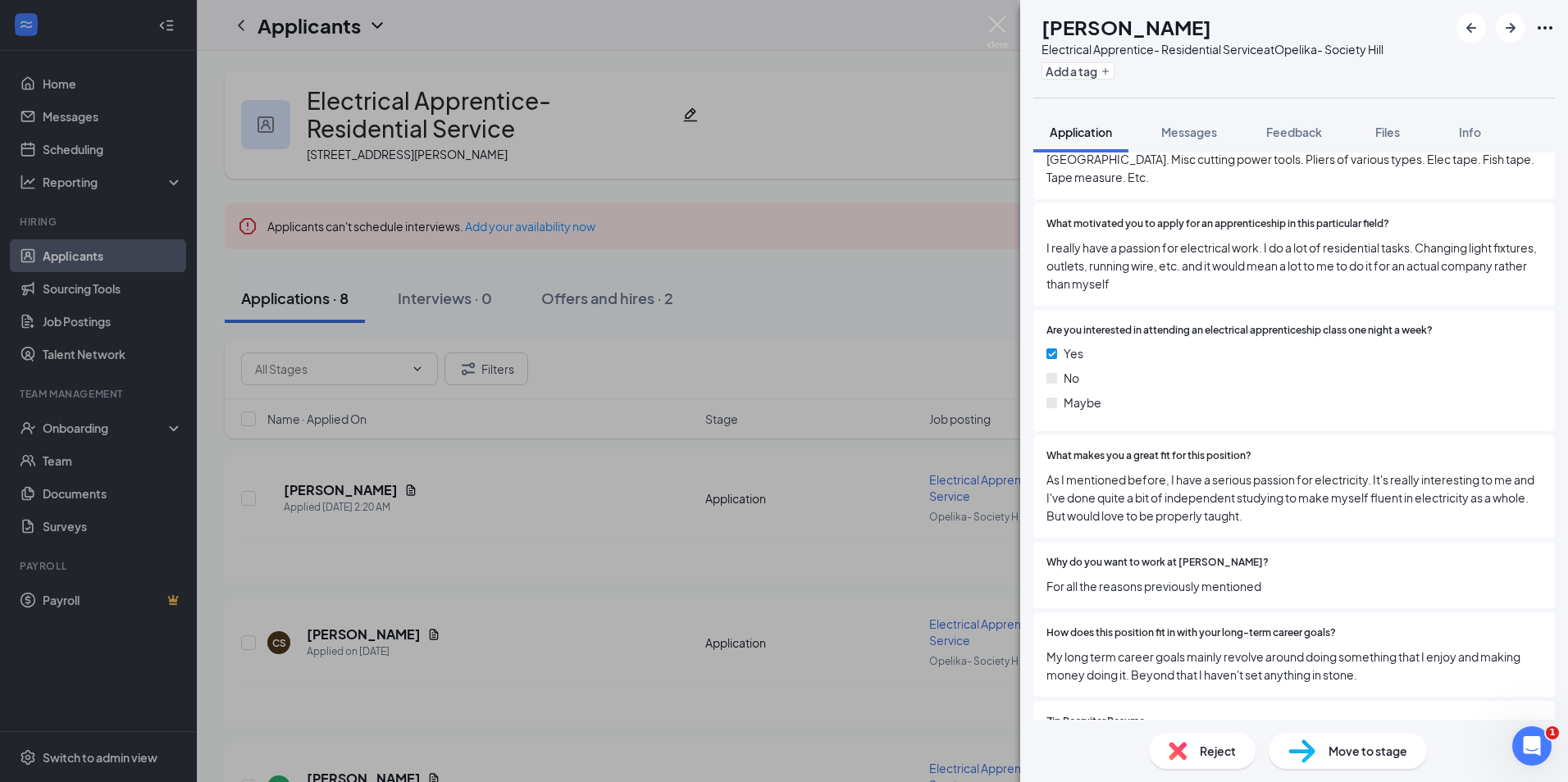
scroll to position [1327, 0]
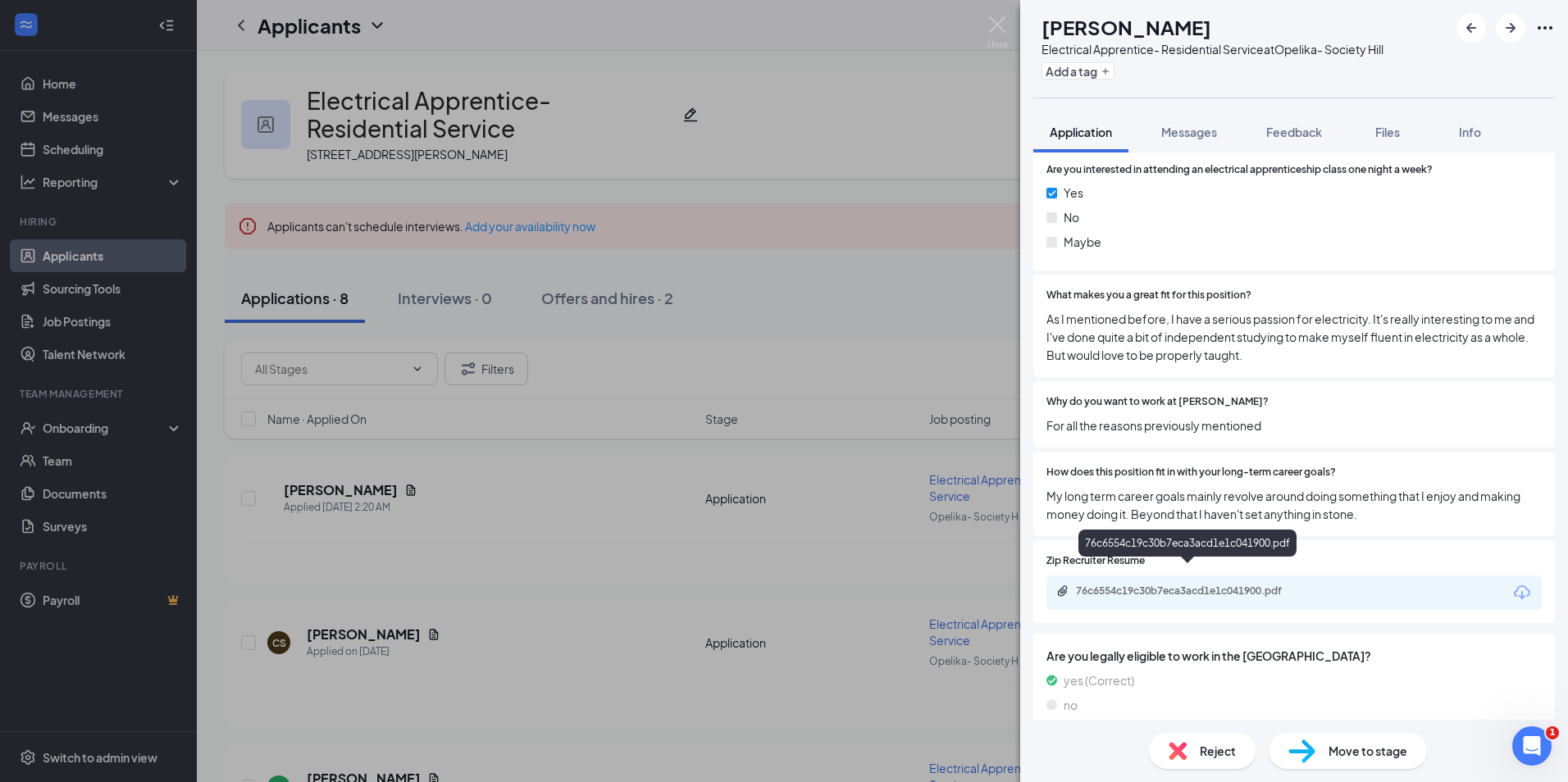
click at [1175, 585] on div "76c6554c19c30b7eca3acd1e1c041900.pdf" at bounding box center [1190, 591] width 229 height 13
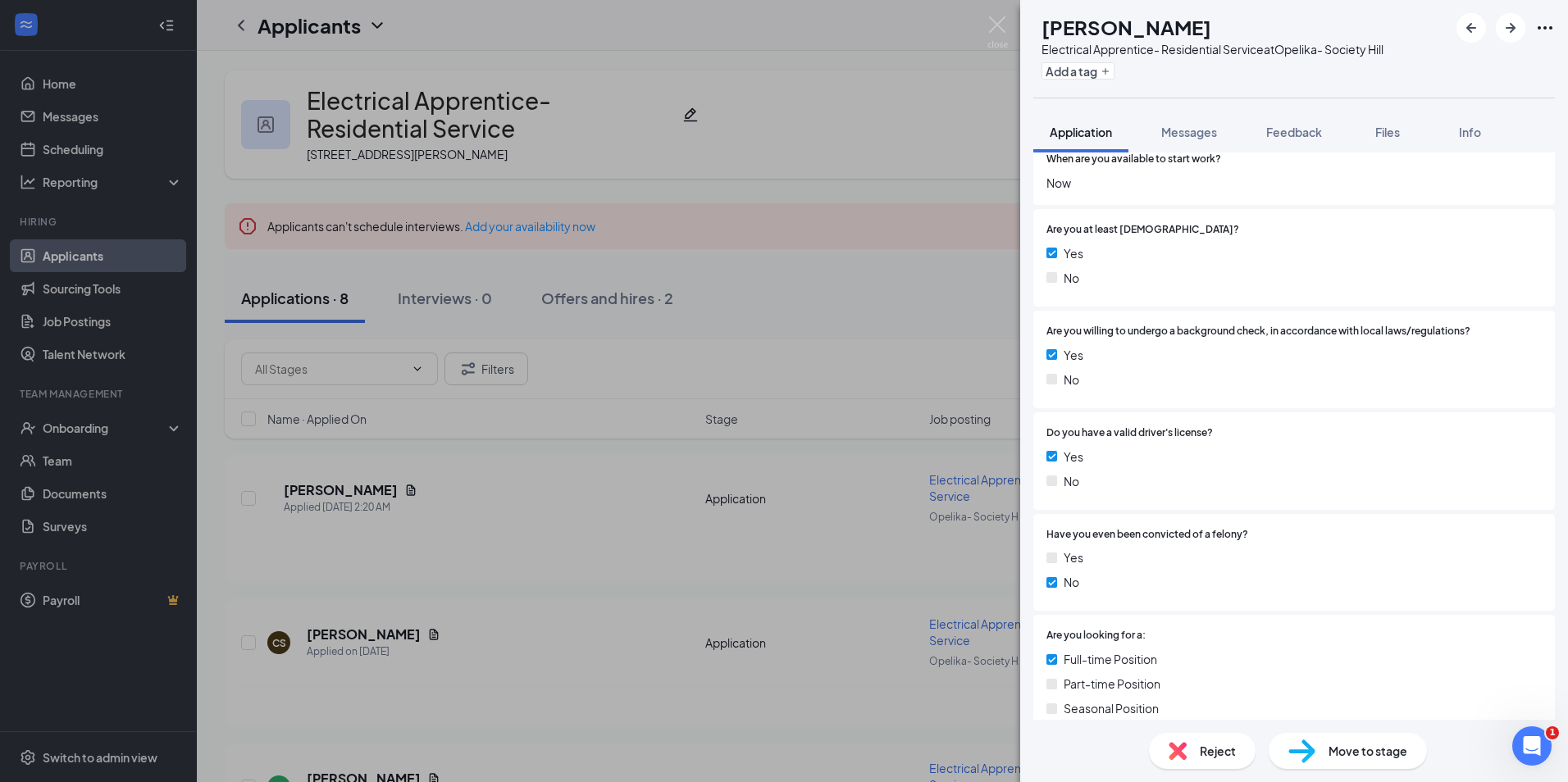
scroll to position [0, 0]
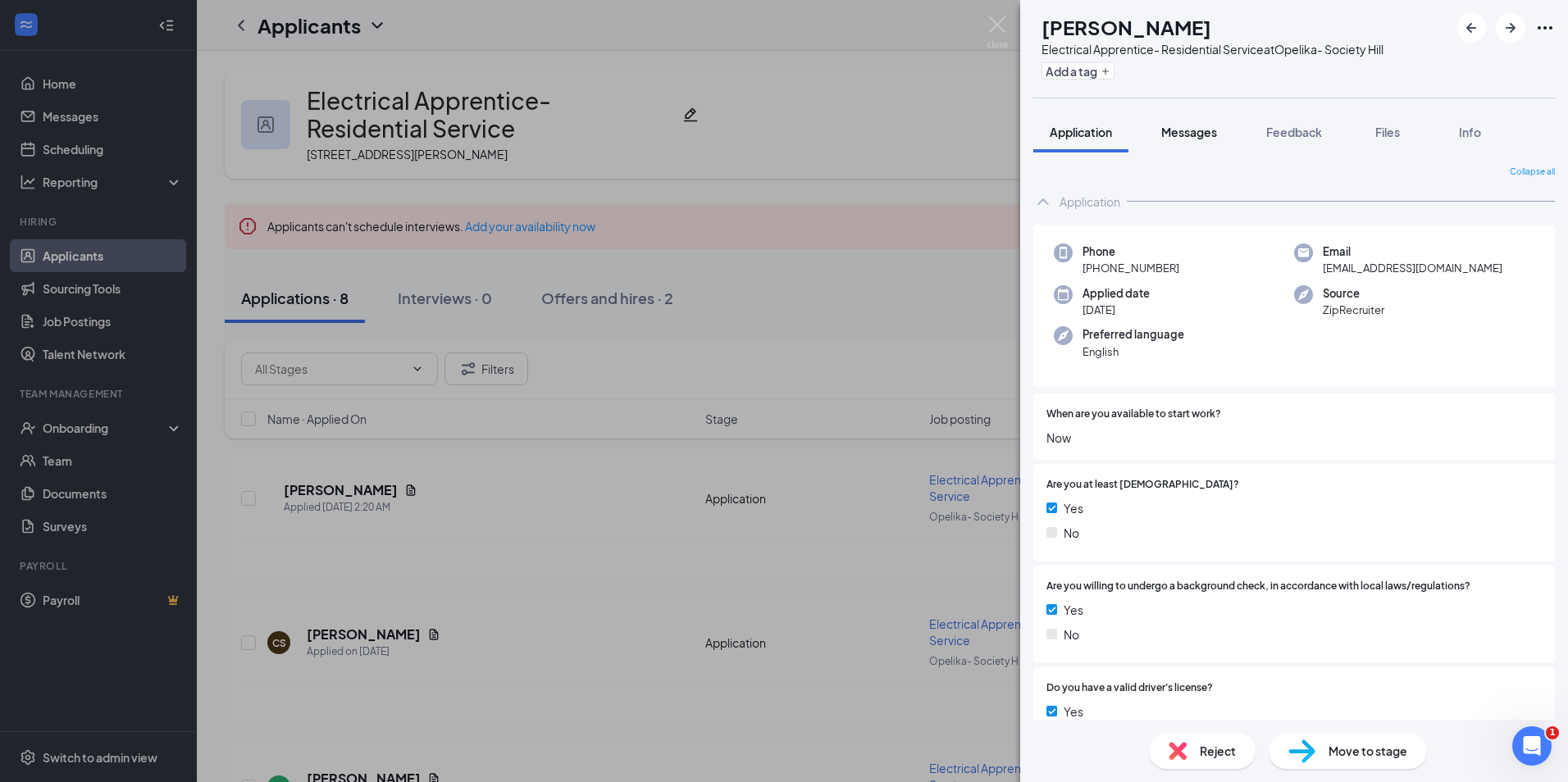
click at [1186, 144] on button "Messages" at bounding box center [1189, 132] width 88 height 41
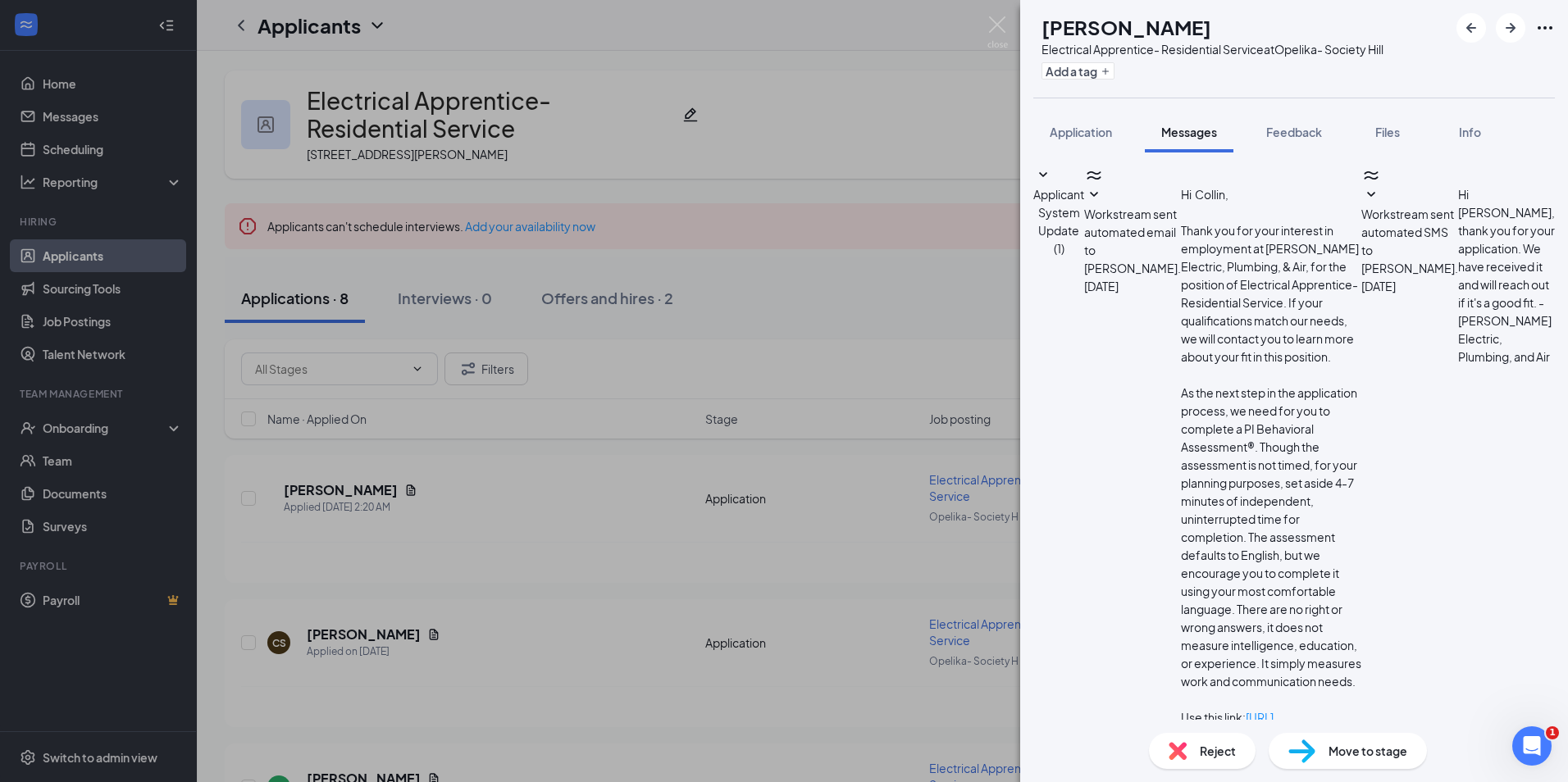
type textarea "Hello this is Paige from Dixie Electric Plumbing and Air. I just tried to call …"
click at [1090, 125] on span "Application" at bounding box center [1081, 132] width 63 height 15
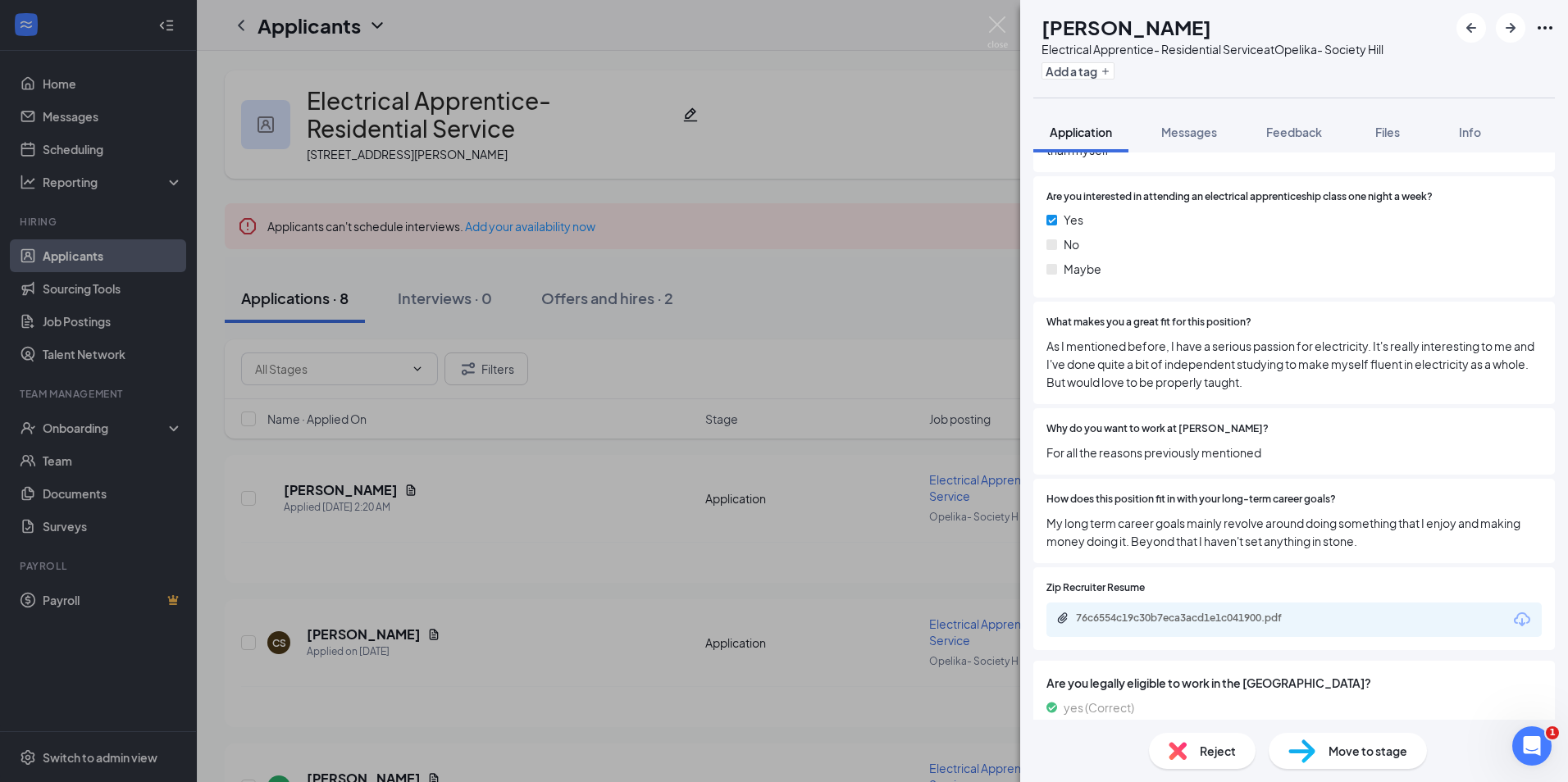
scroll to position [1321, 0]
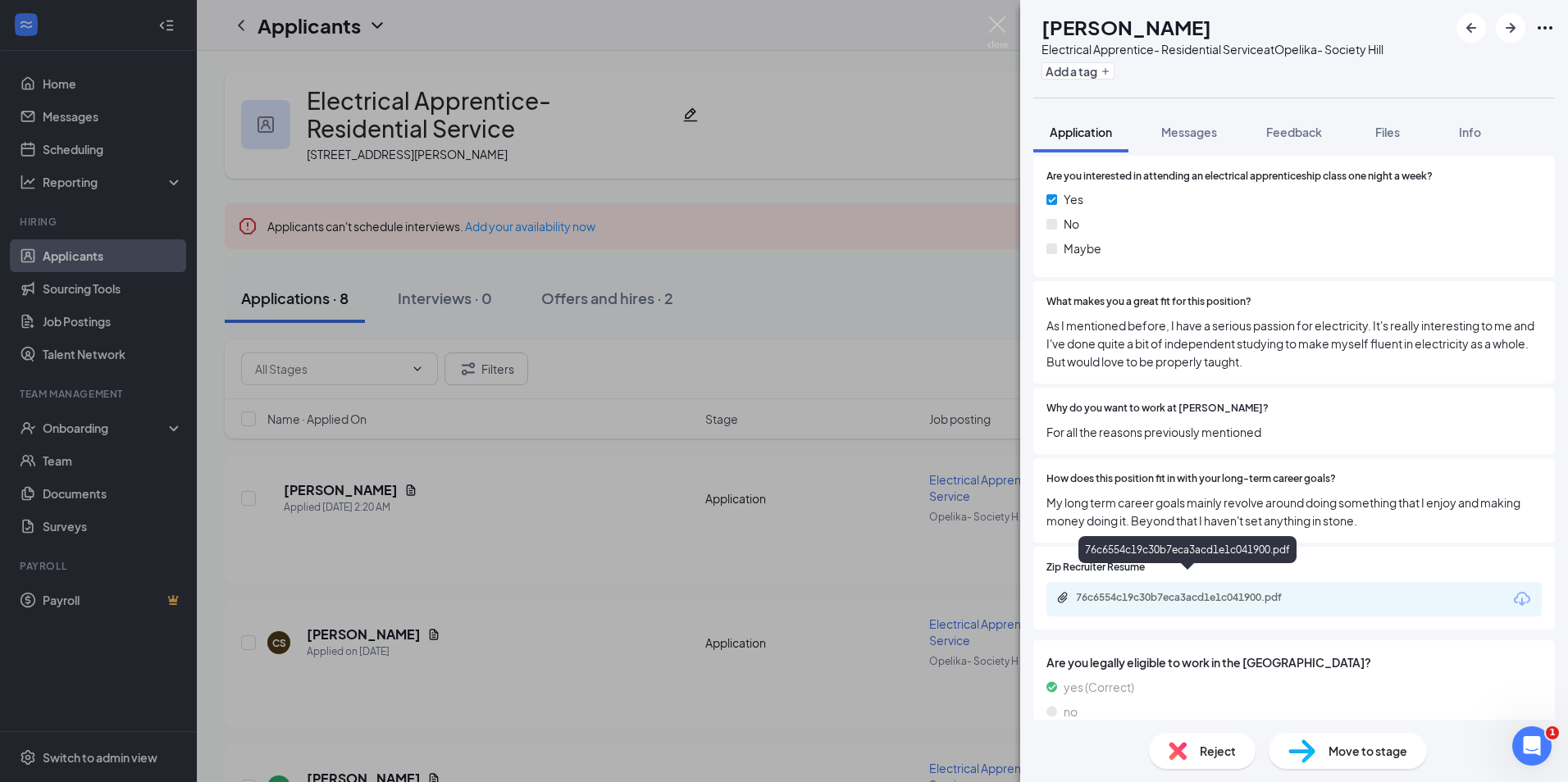
click at [1200, 591] on div "76c6554c19c30b7eca3acd1e1c041900.pdf" at bounding box center [1190, 598] width 229 height 13
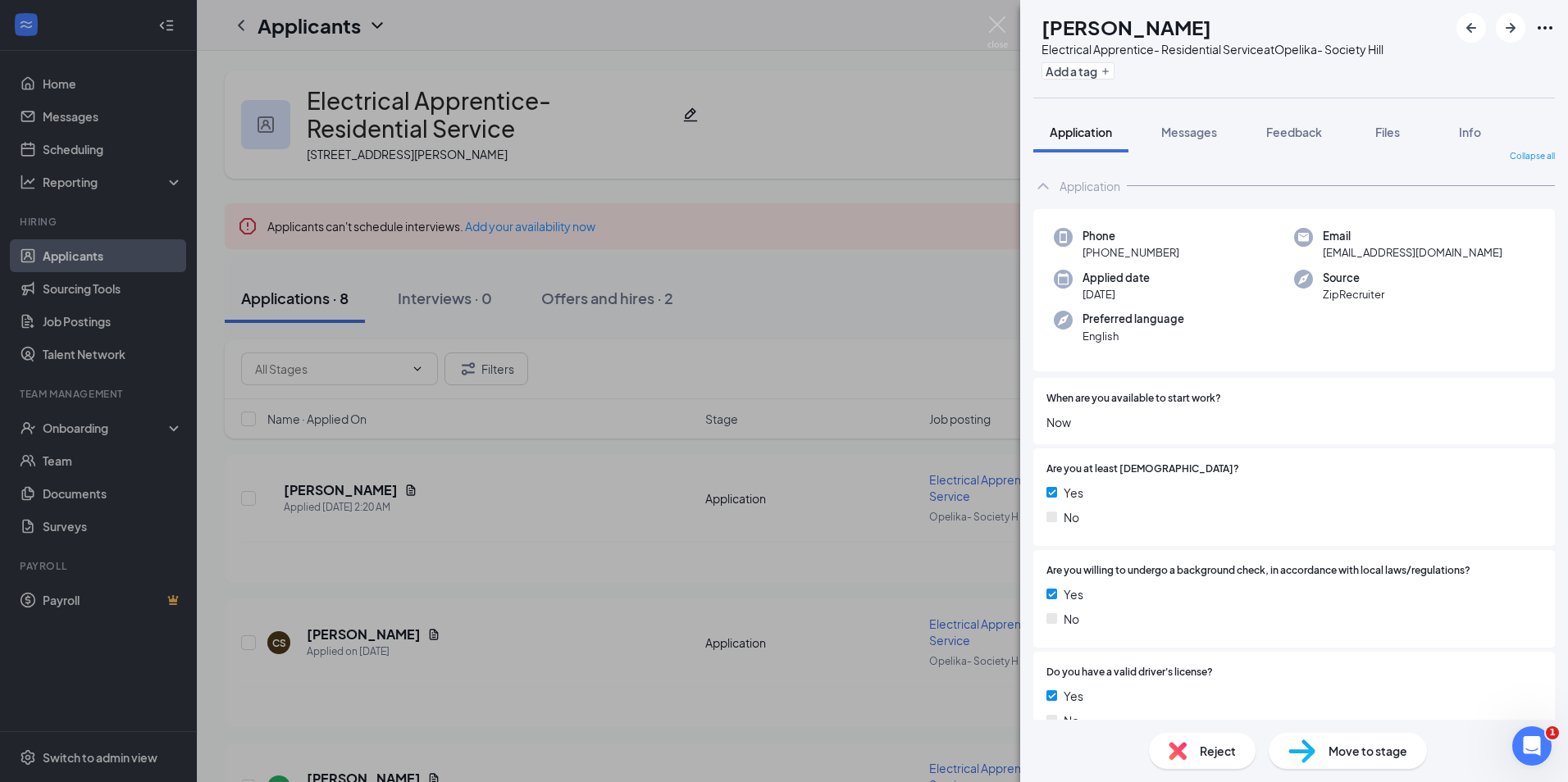
scroll to position [0, 0]
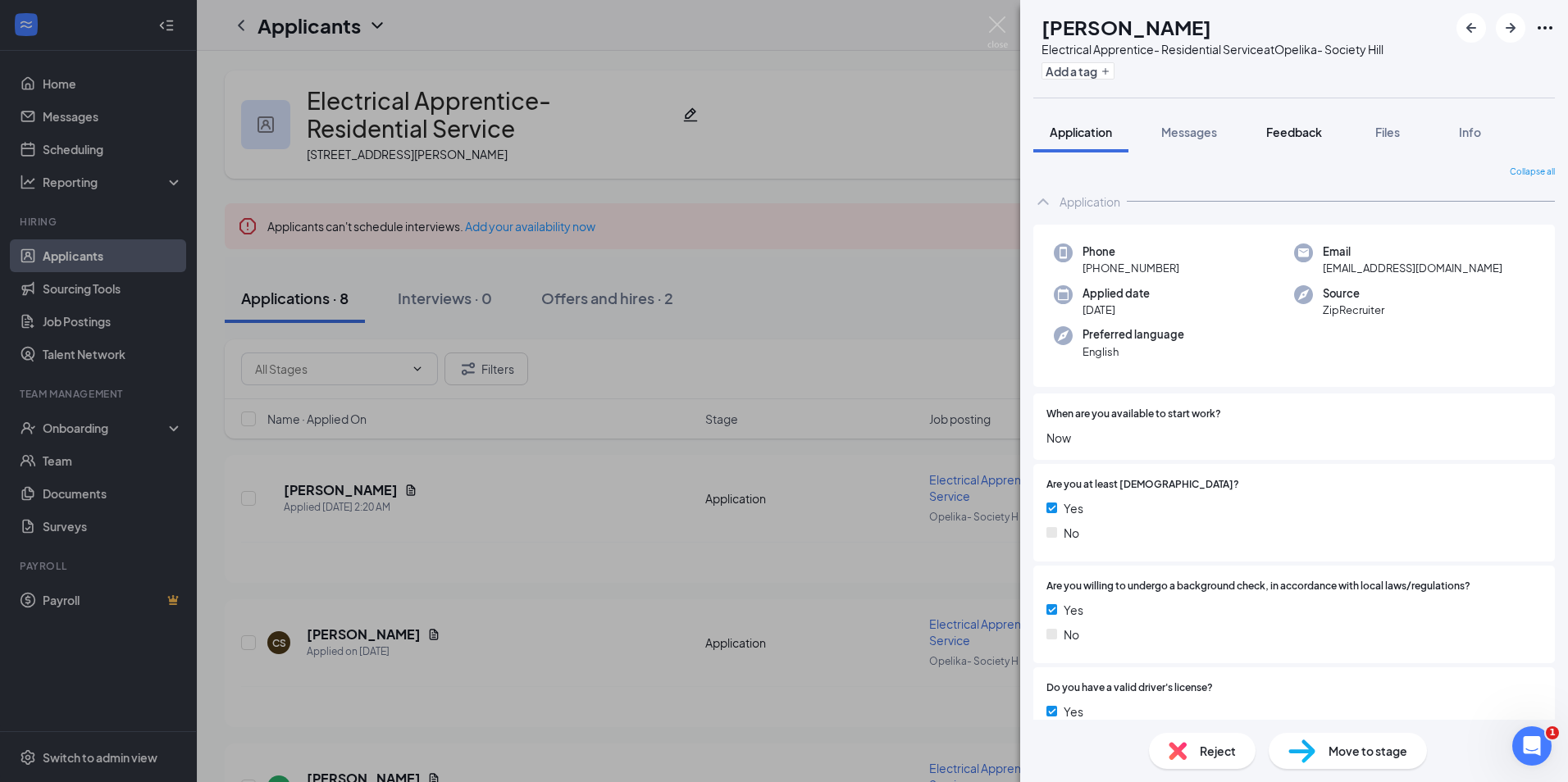
click at [1274, 124] on button "Feedback" at bounding box center [1293, 132] width 88 height 41
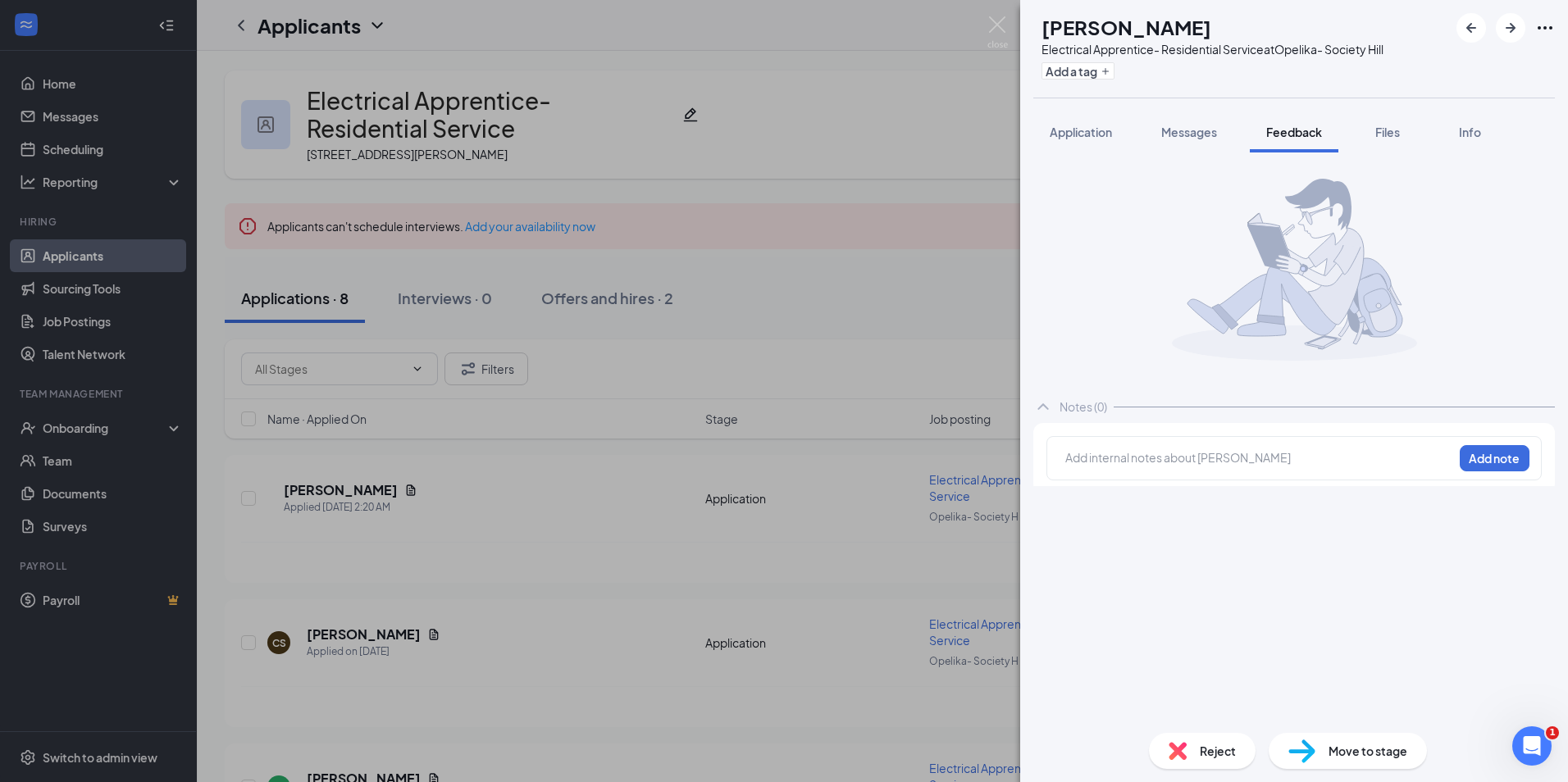
click at [1175, 467] on div at bounding box center [1259, 460] width 386 height 21
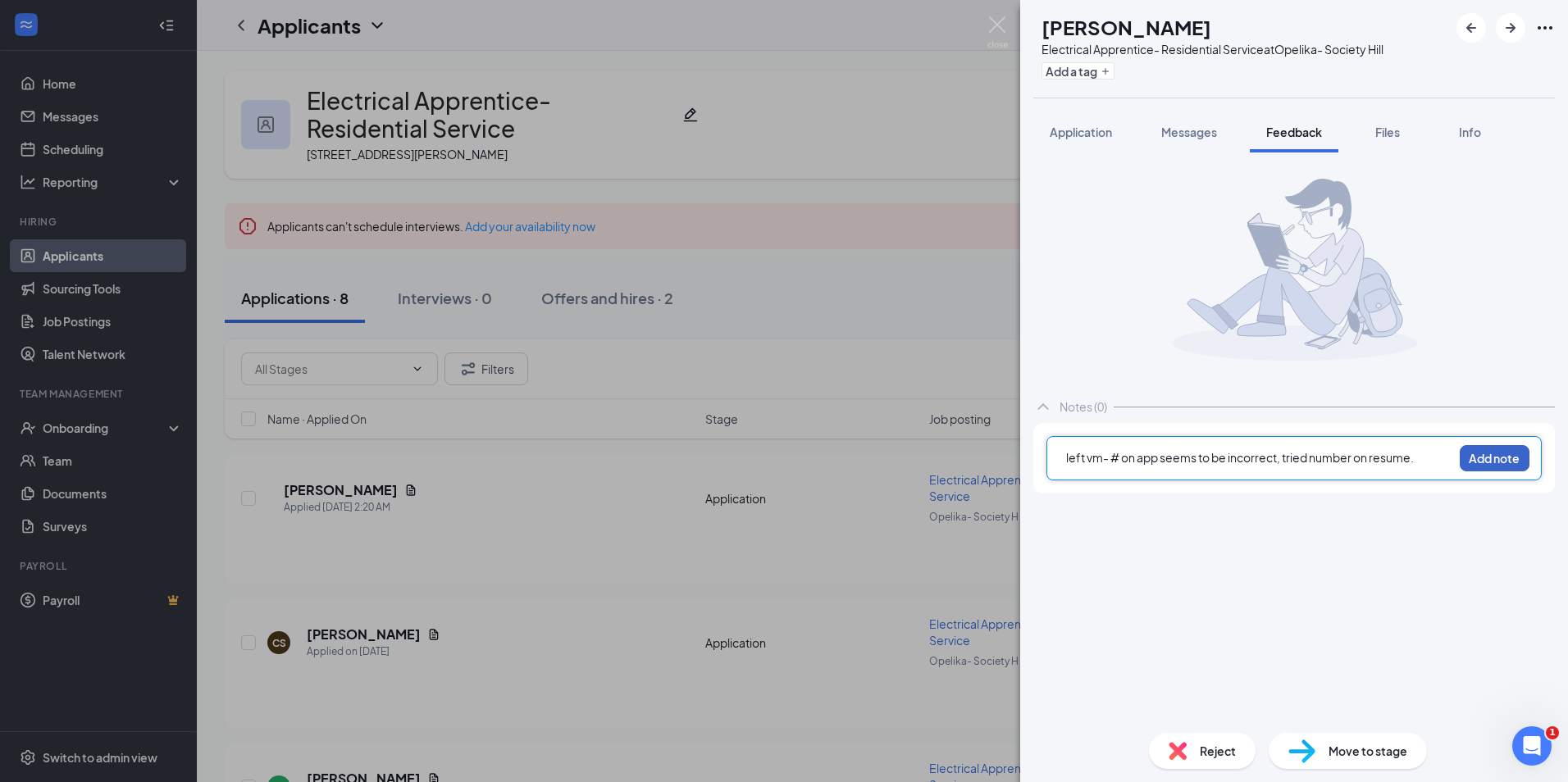
click at [1481, 460] on button "Add note" at bounding box center [1494, 459] width 69 height 26
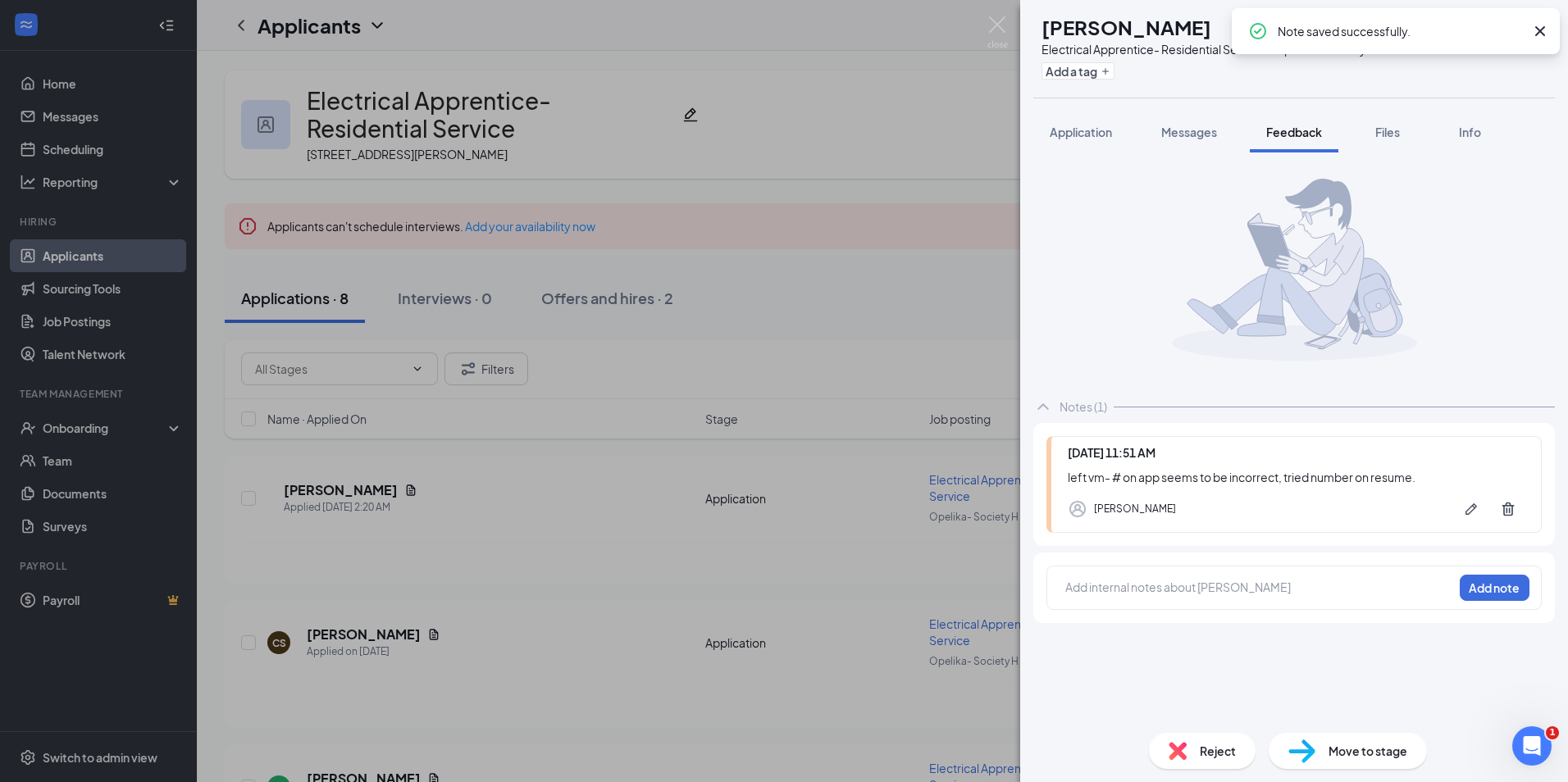
click at [1299, 760] on img at bounding box center [1302, 751] width 27 height 24
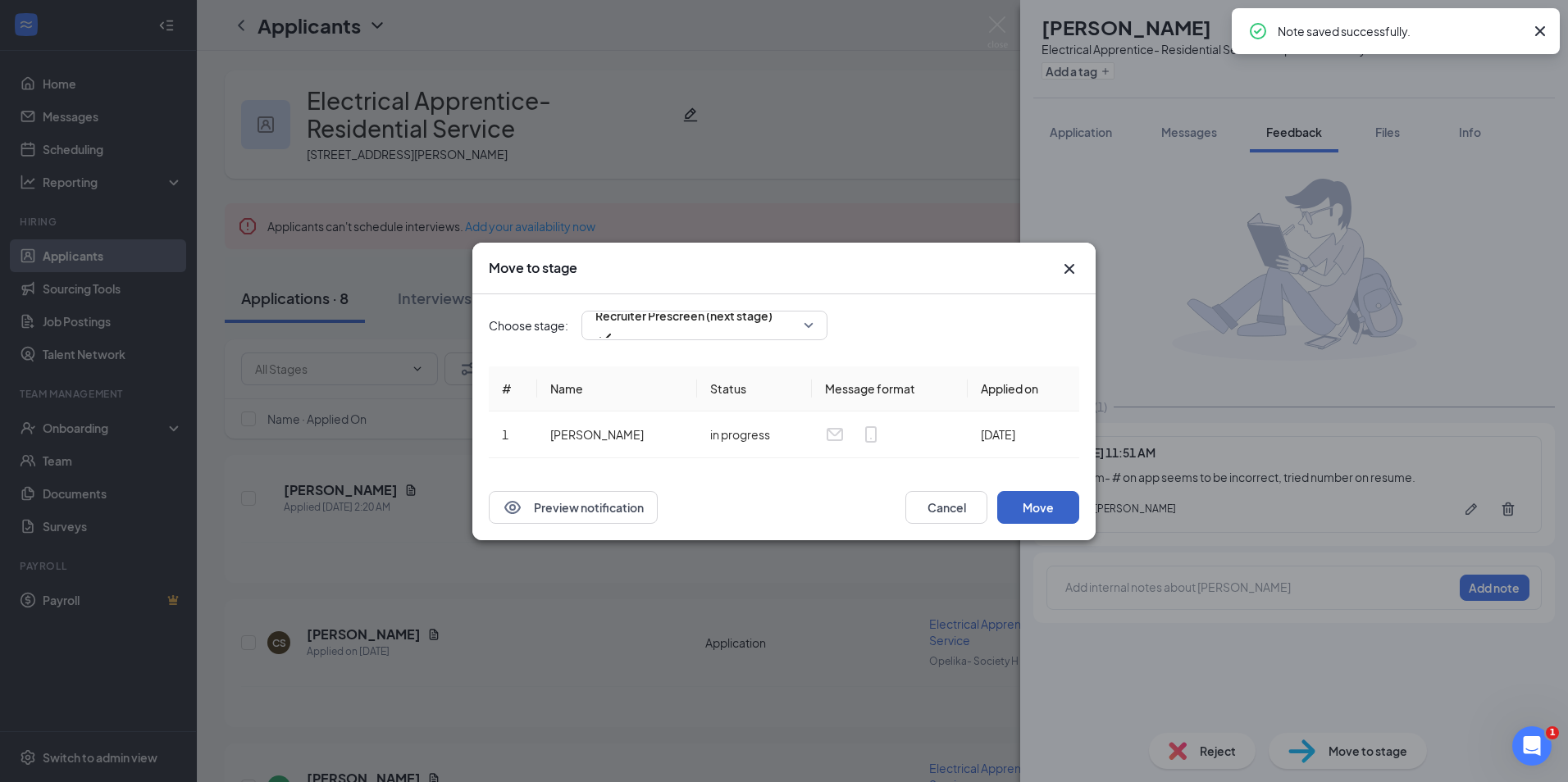
click at [1031, 502] on button "Move" at bounding box center [1038, 507] width 82 height 33
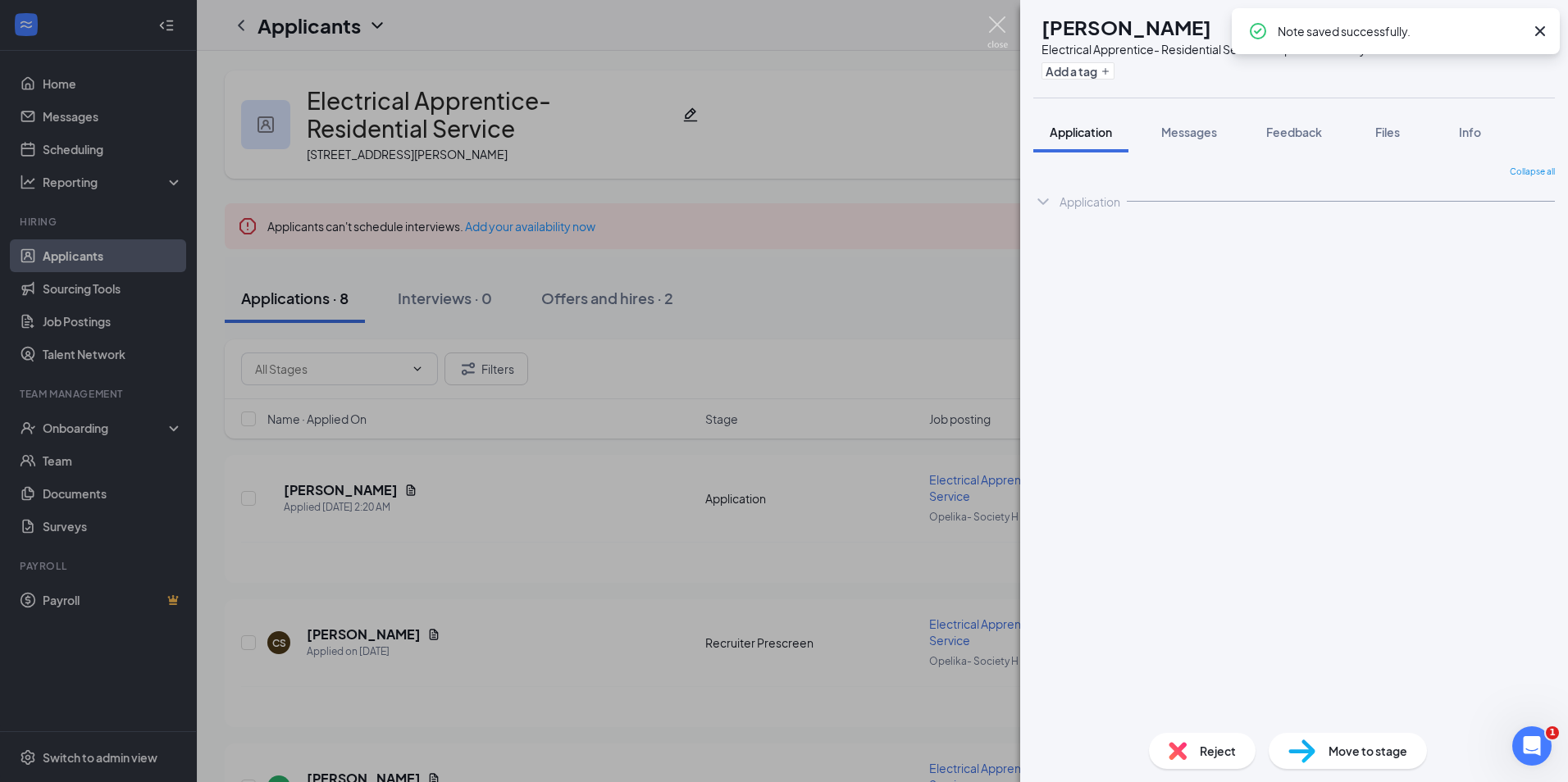
click at [996, 29] on img at bounding box center [997, 32] width 21 height 32
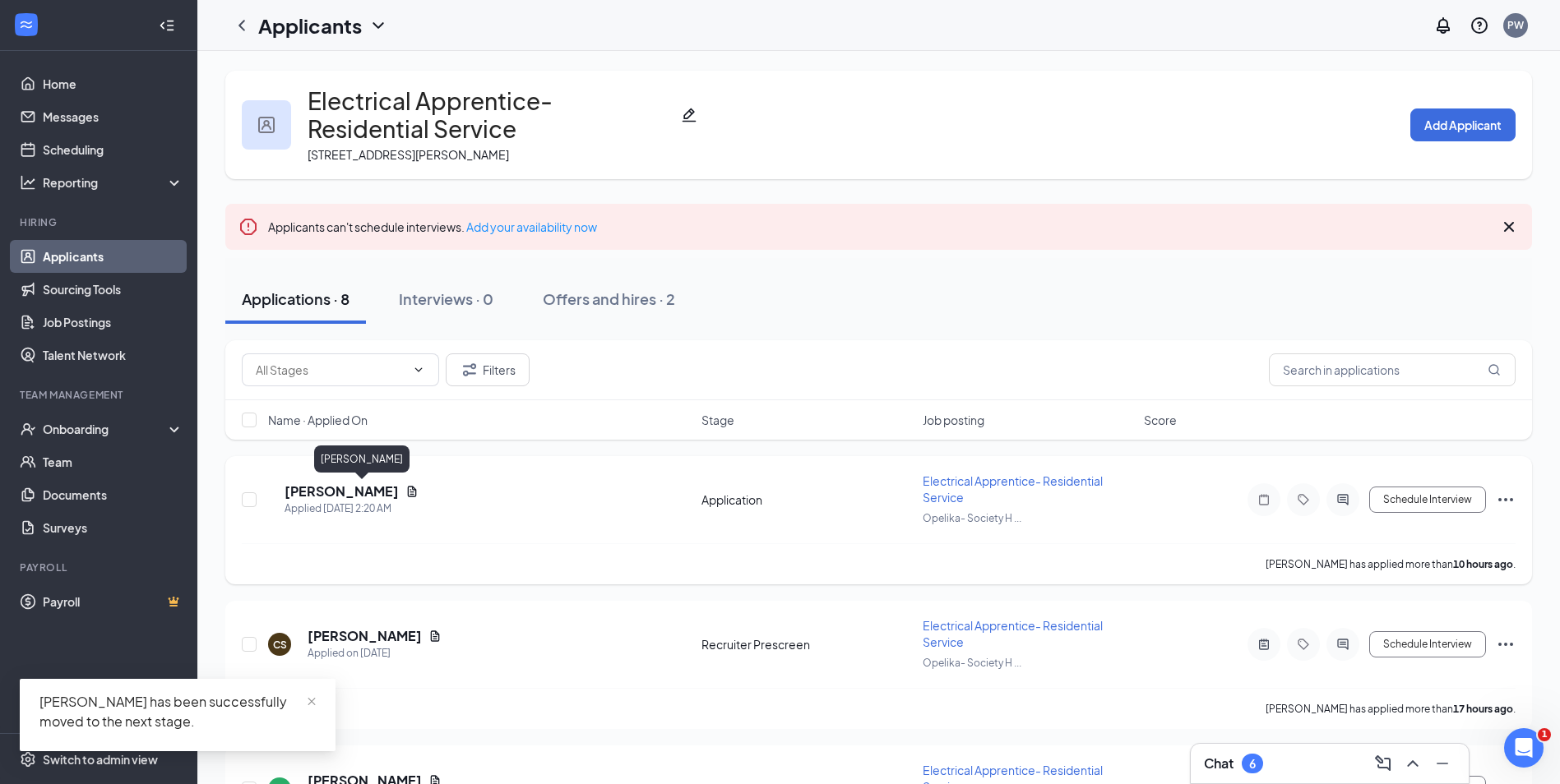
click at [339, 493] on h5 "Jeffrey George" at bounding box center [342, 491] width 114 height 18
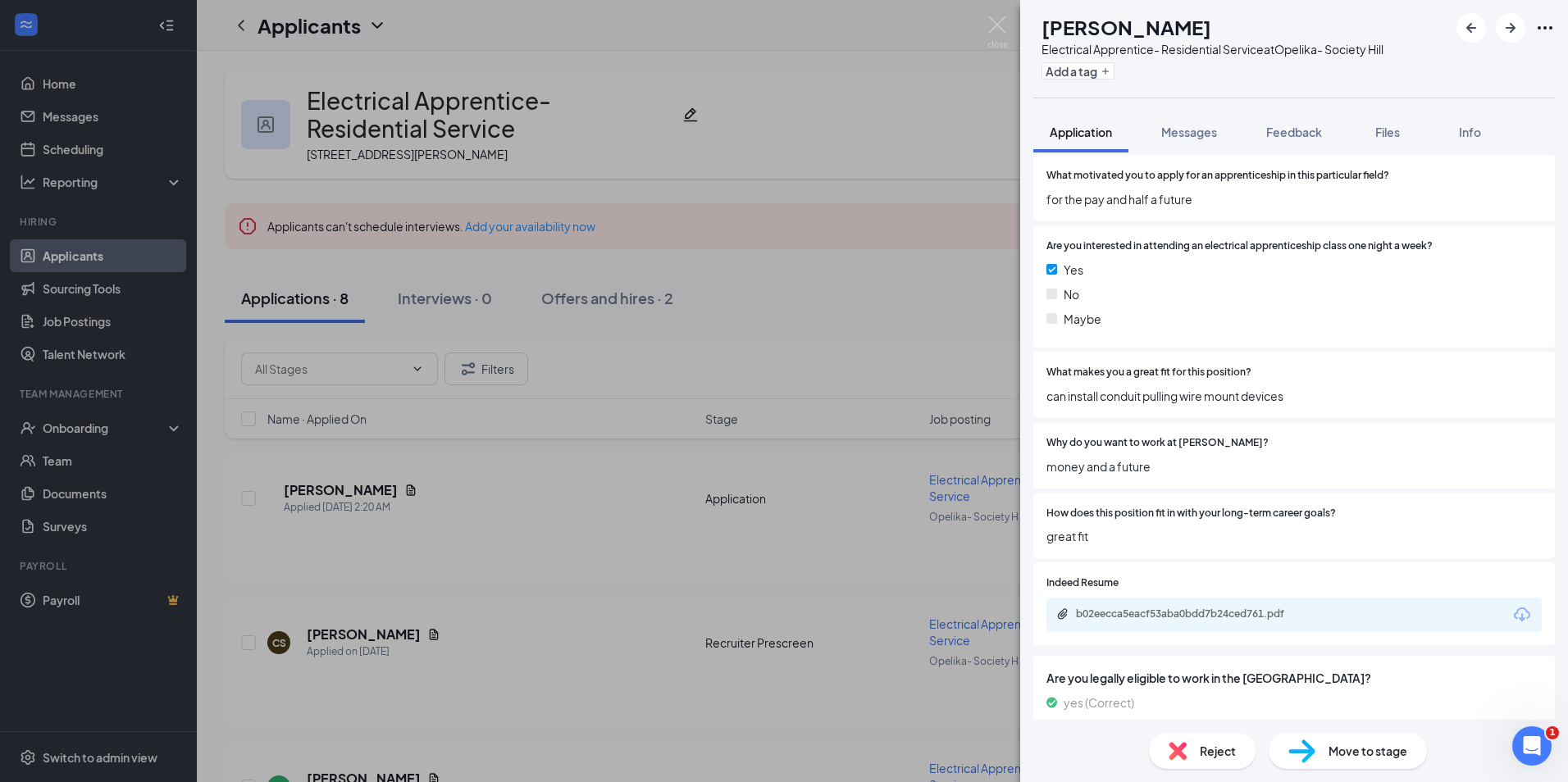
scroll to position [1476, 0]
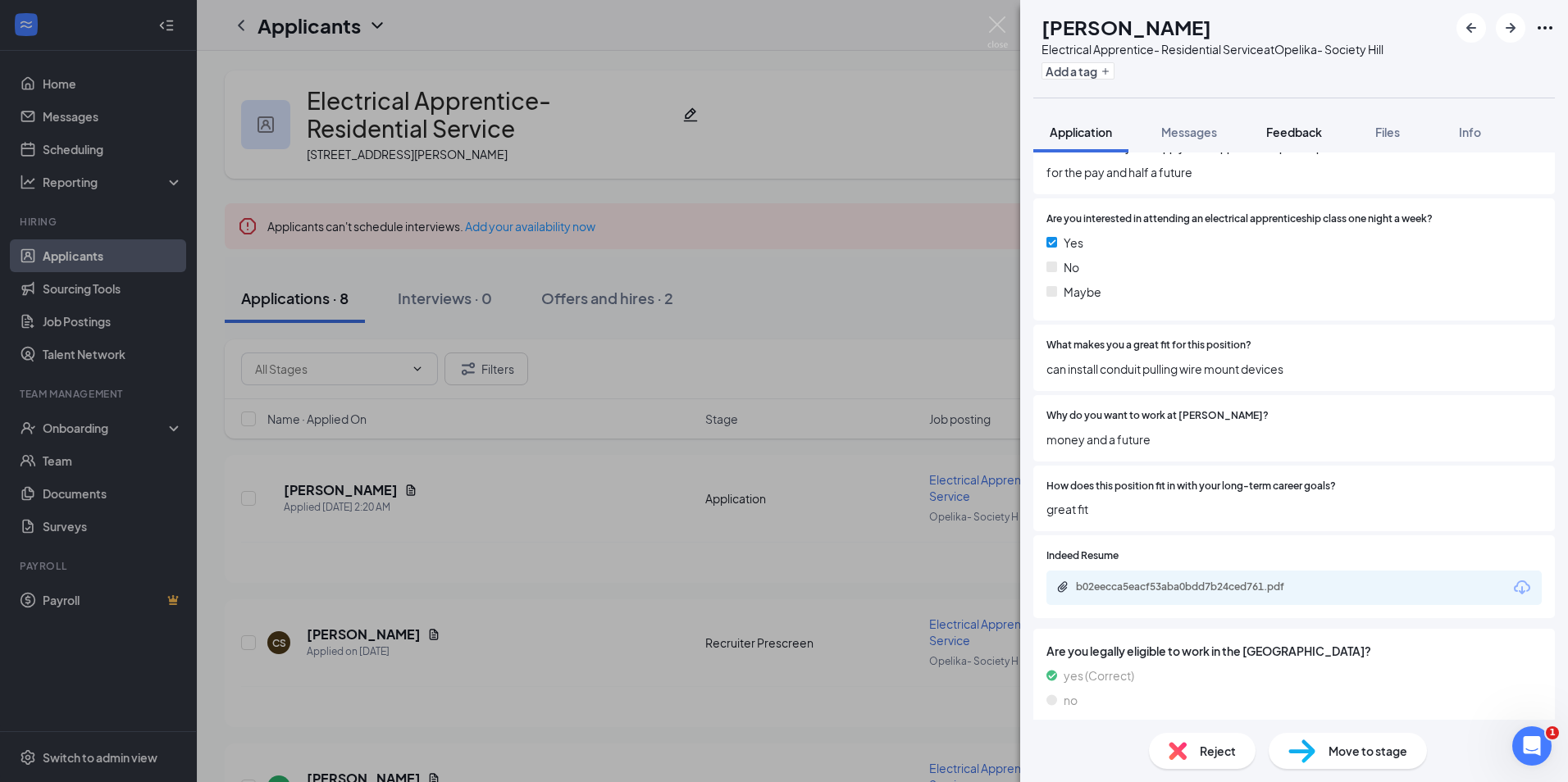
click at [1265, 148] on button "Feedback" at bounding box center [1293, 132] width 88 height 41
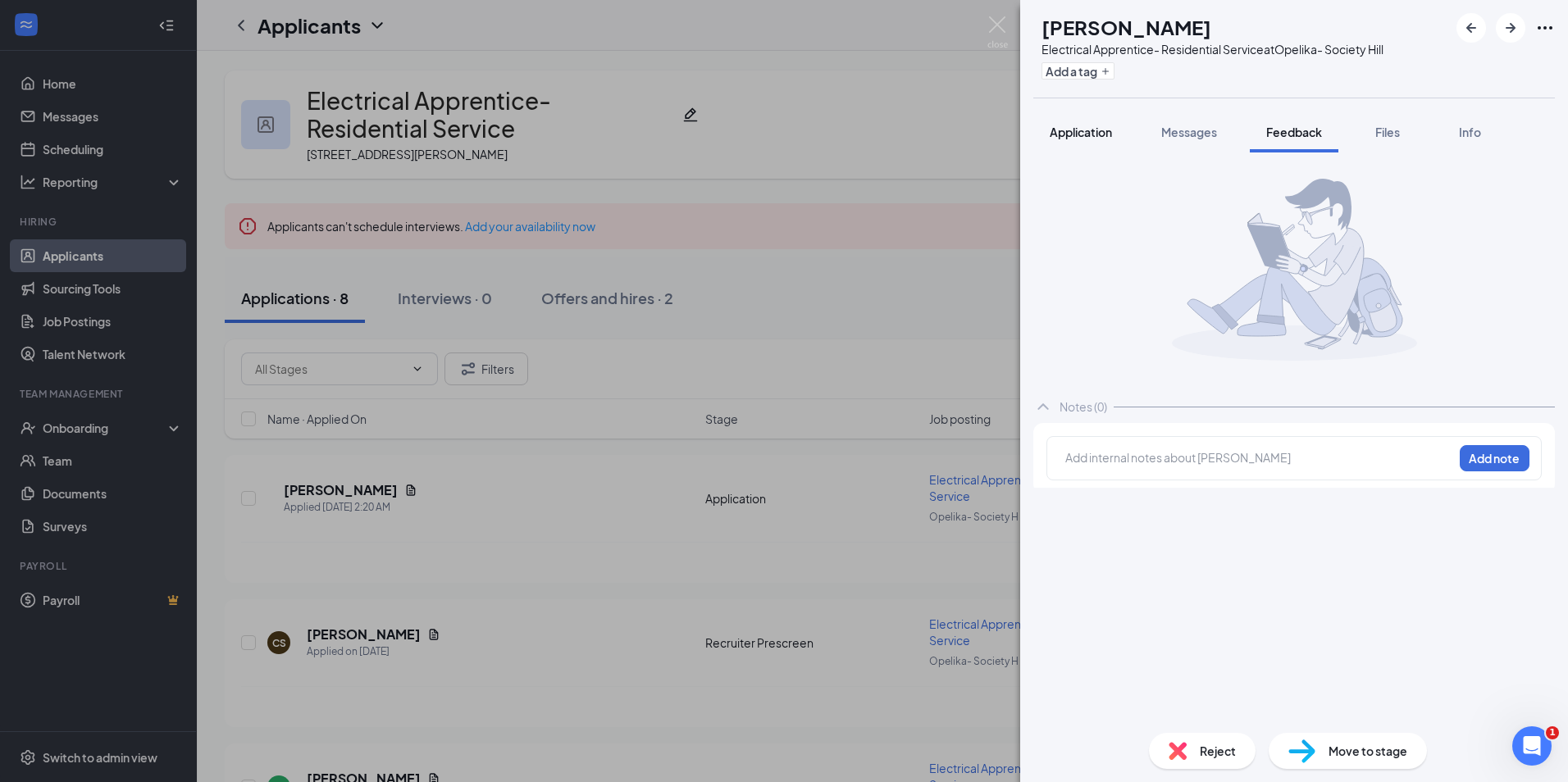
click at [1056, 125] on span "Application" at bounding box center [1081, 132] width 63 height 15
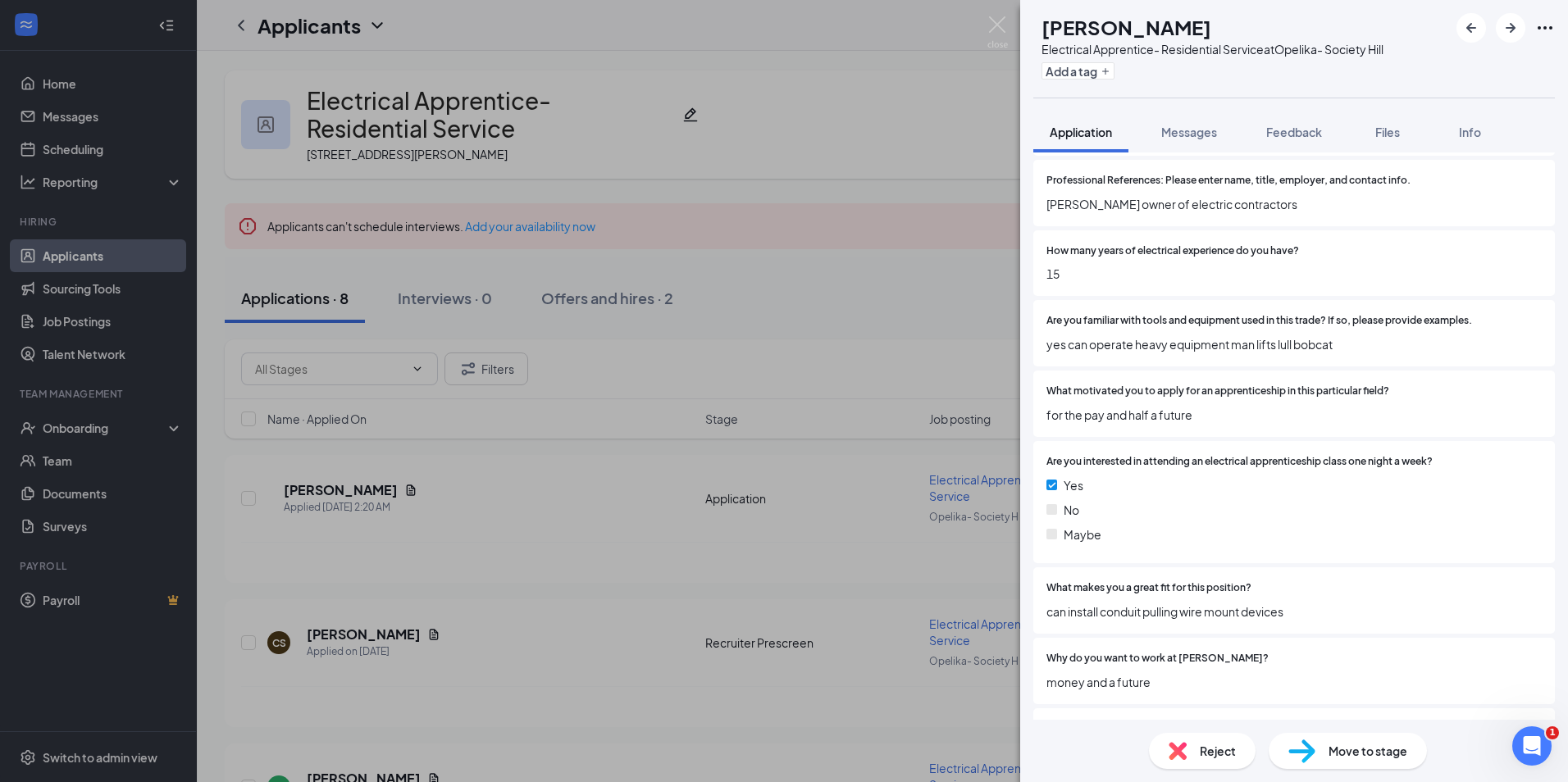
scroll to position [1476, 0]
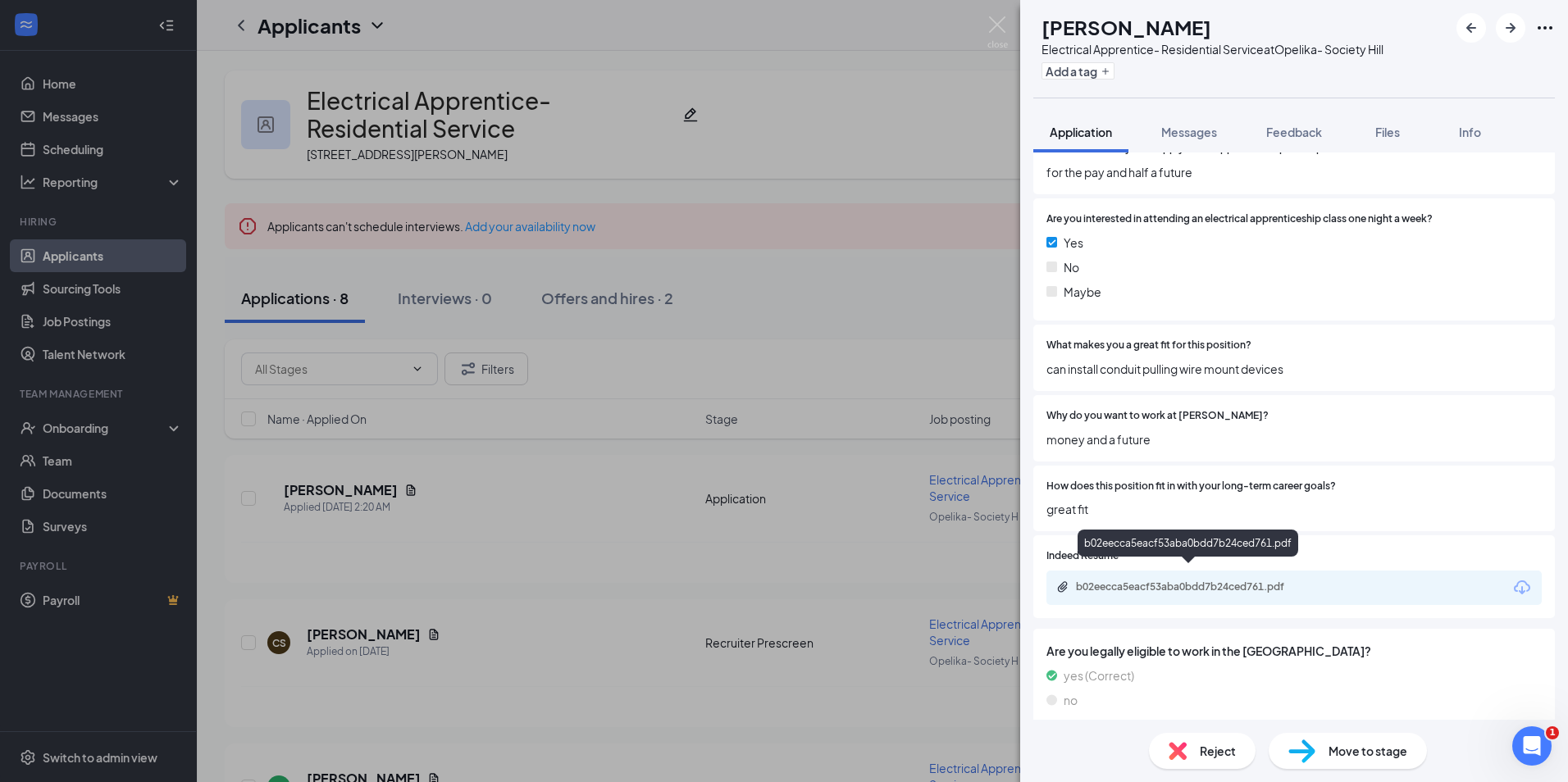
click at [1179, 581] on div "b02eecca5eacf53aba0bdd7b24ced761.pdf" at bounding box center [1190, 587] width 229 height 13
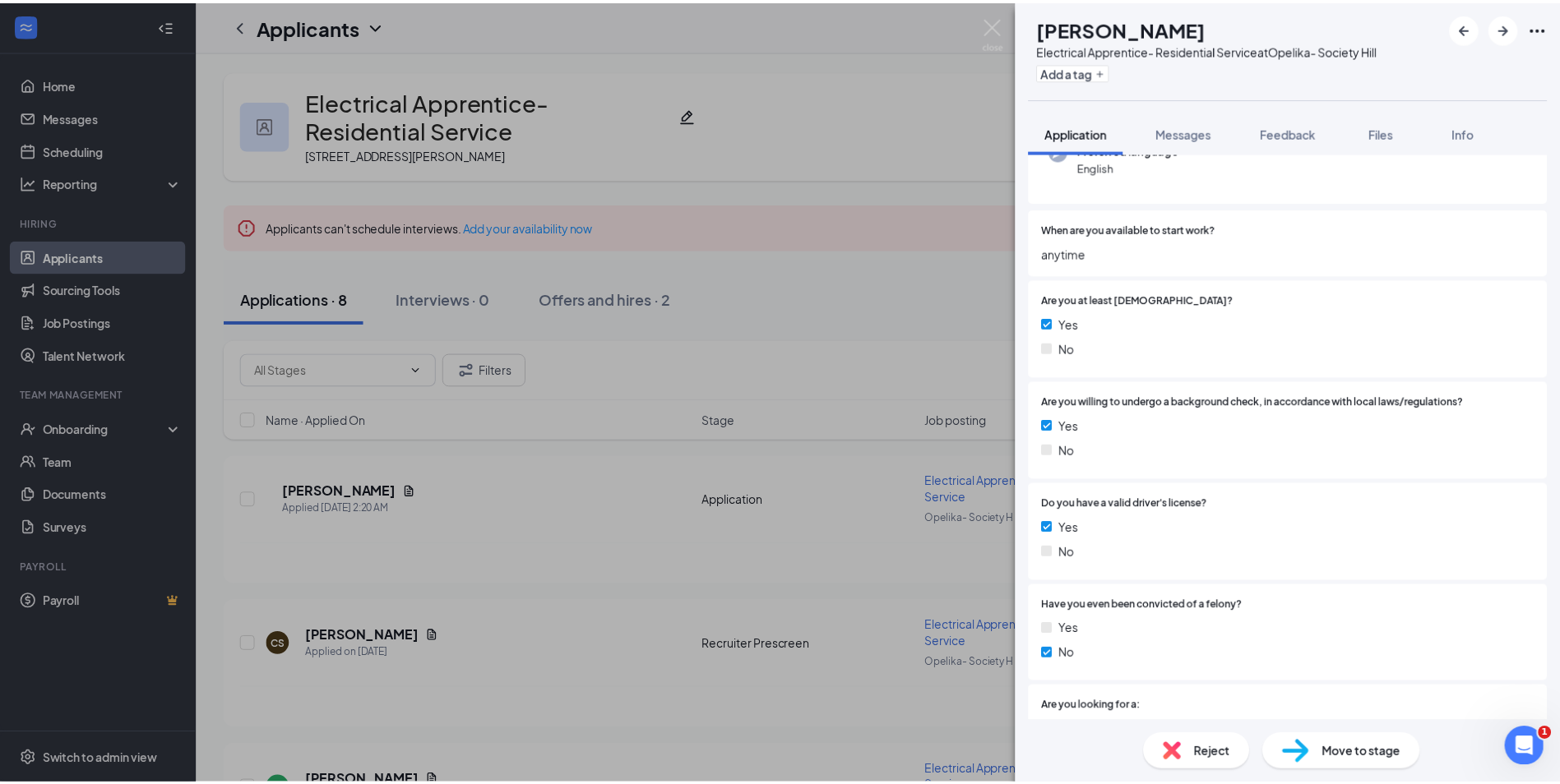
scroll to position [0, 0]
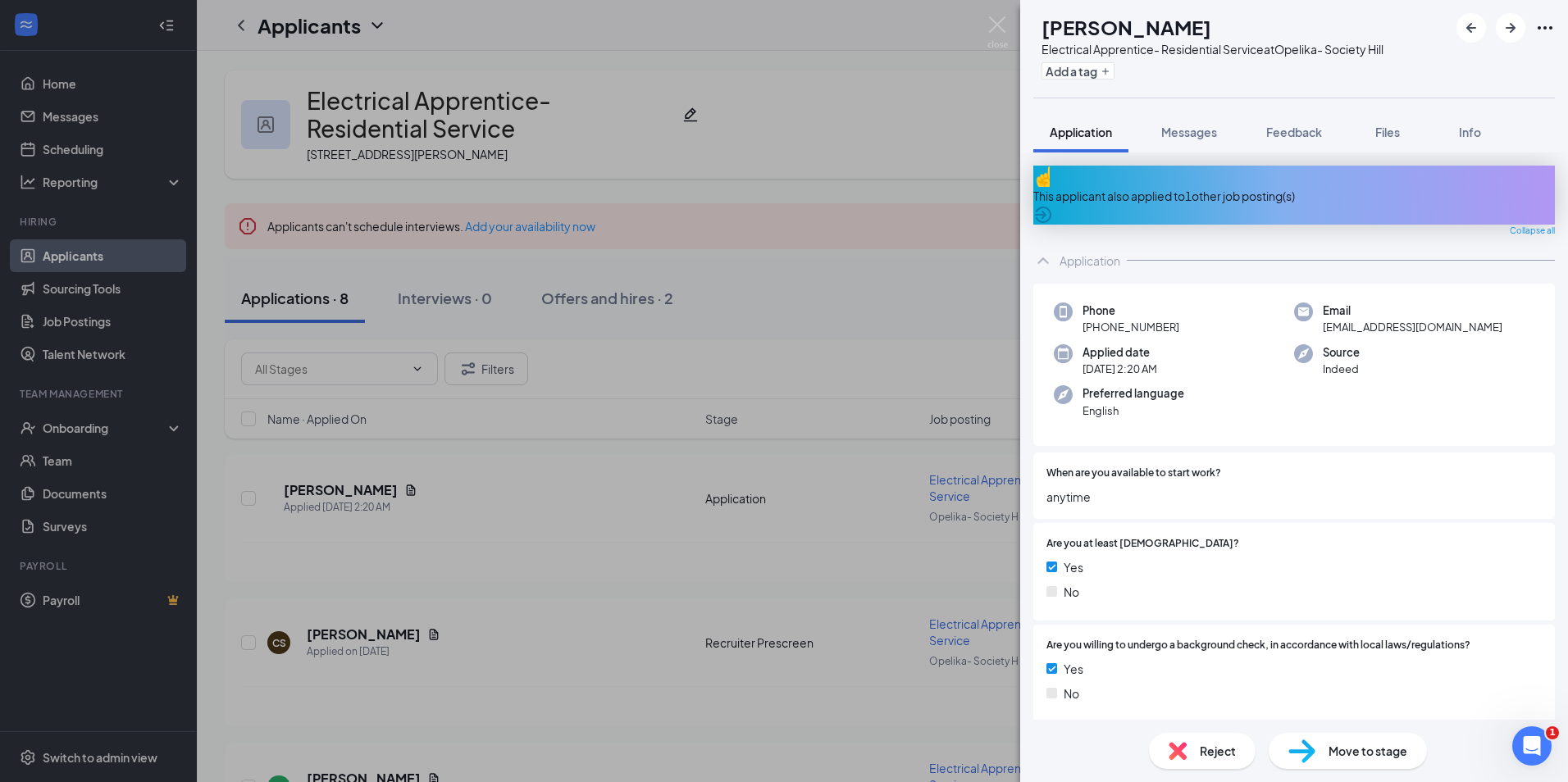
click at [1052, 205] on icon "ArrowCircle" at bounding box center [1043, 215] width 20 height 20
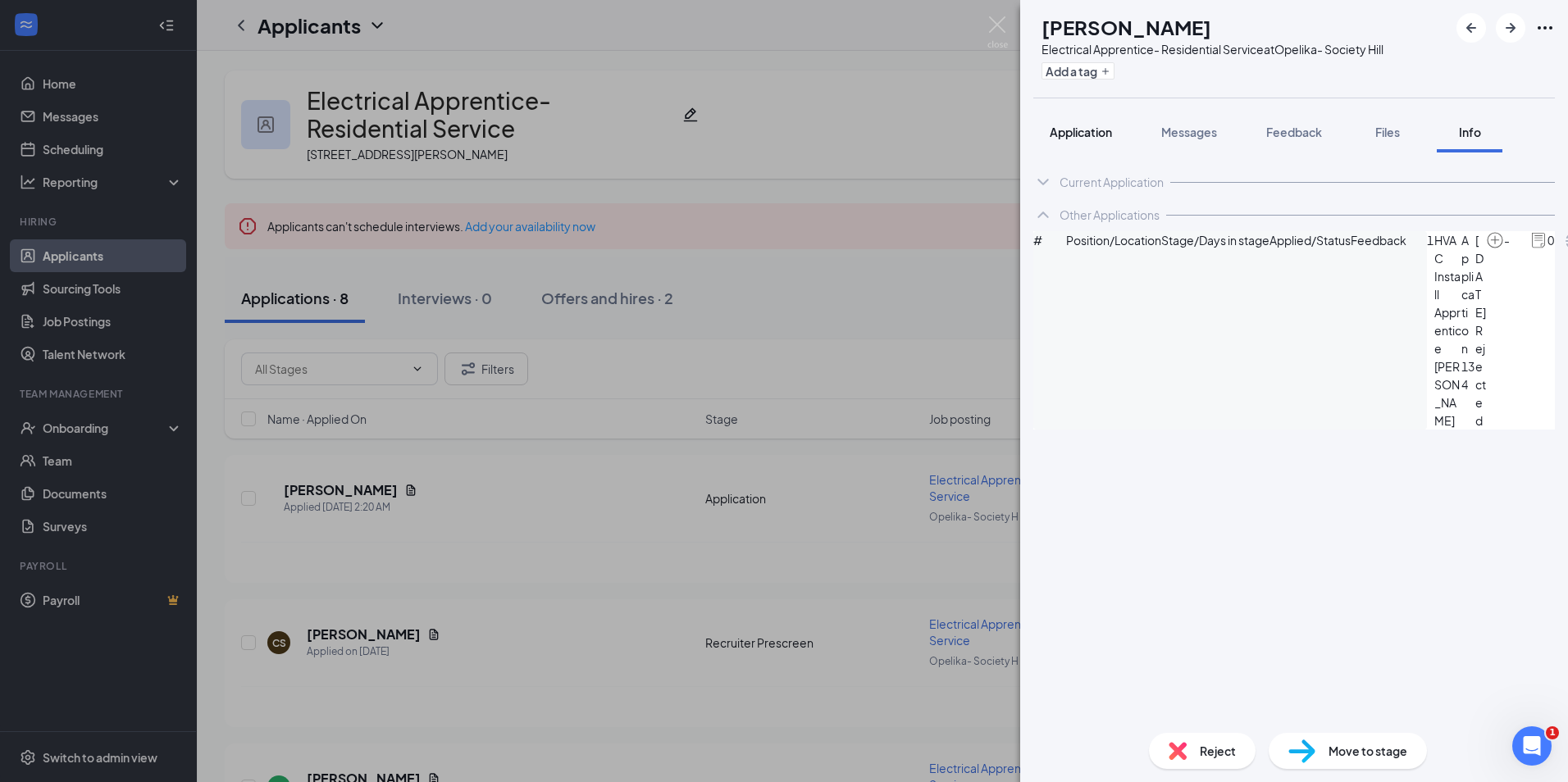
click at [1077, 139] on span "Application" at bounding box center [1081, 132] width 63 height 15
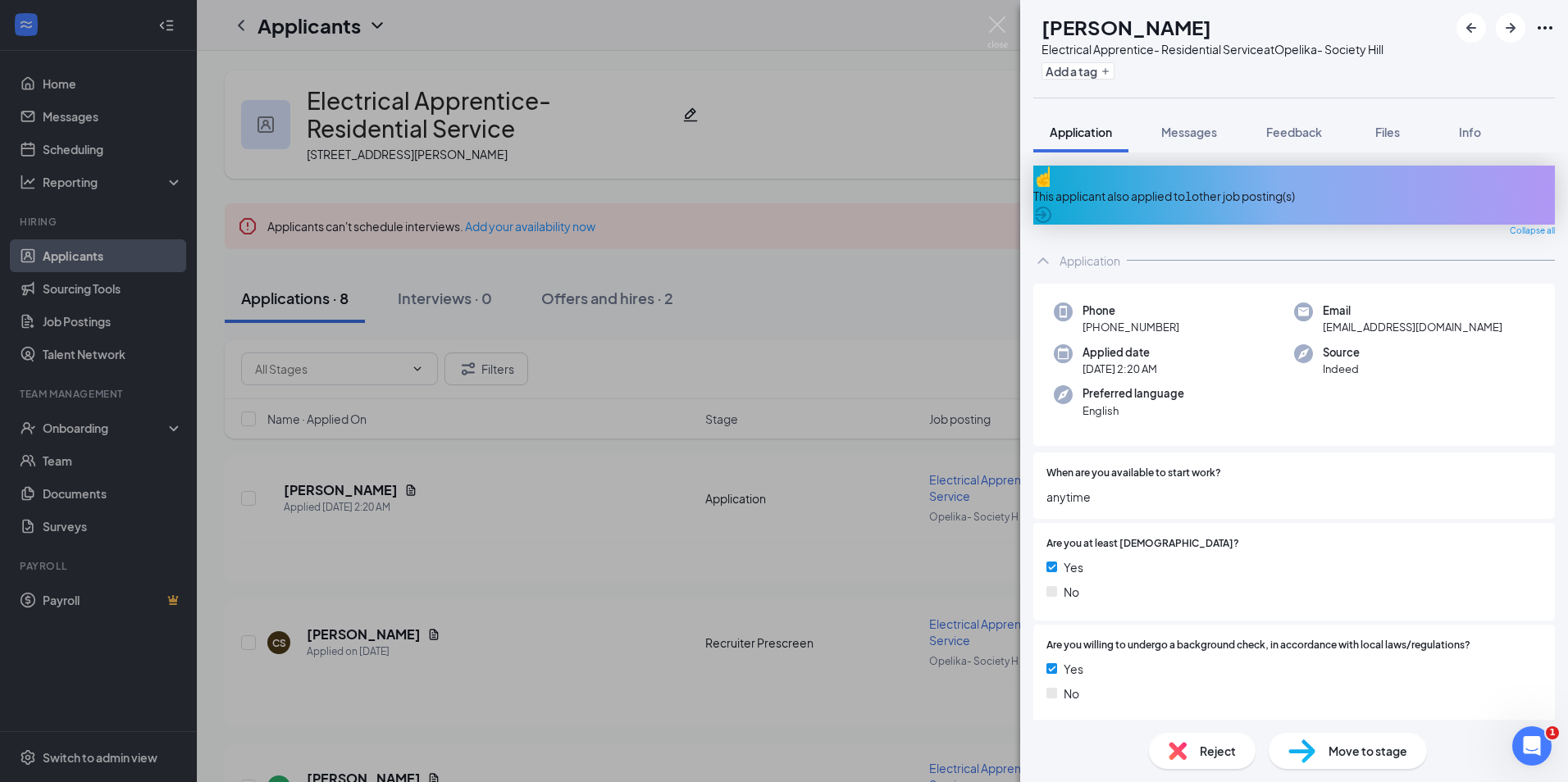
click at [1281, 133] on span "Feedback" at bounding box center [1294, 132] width 56 height 15
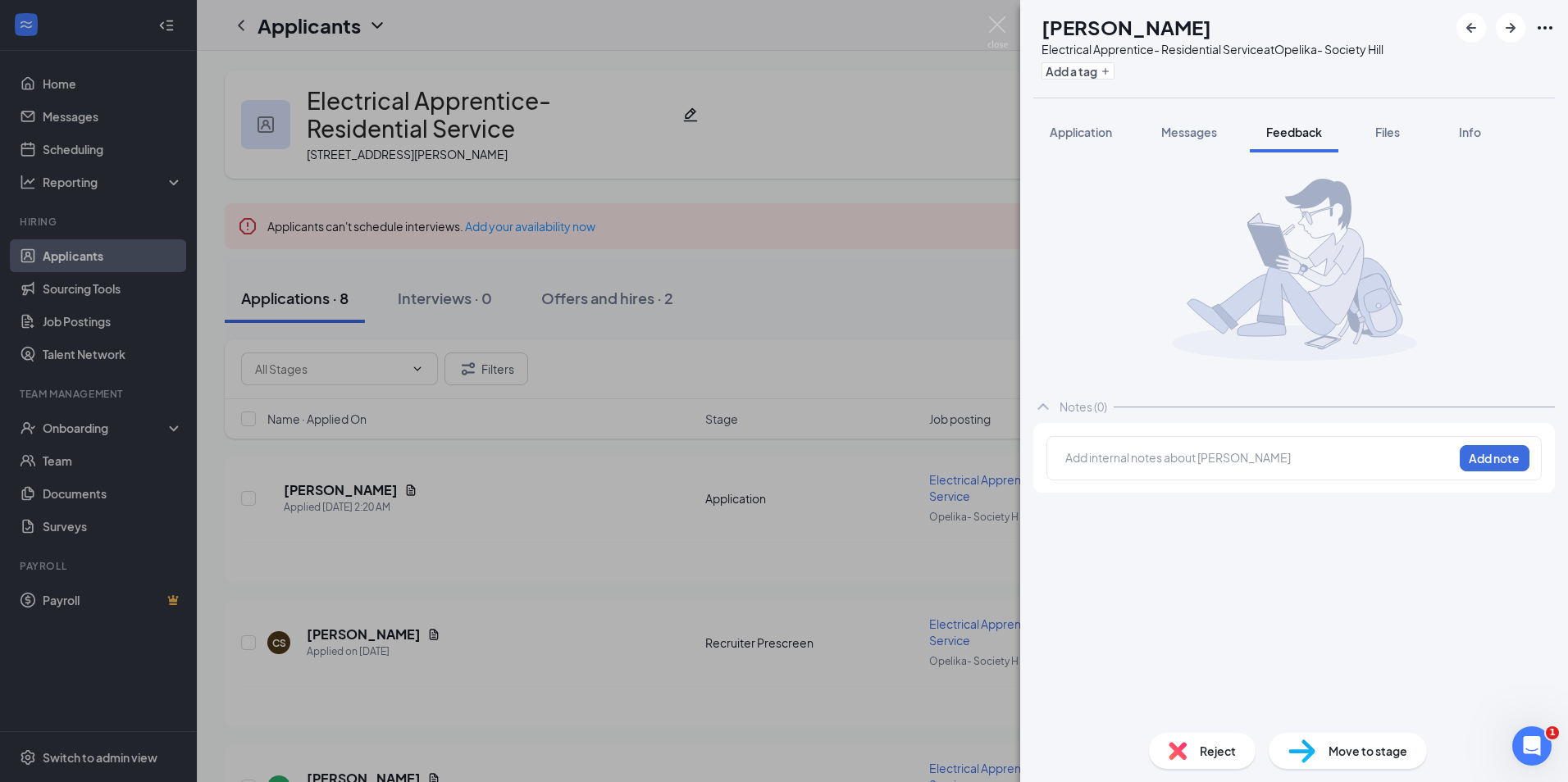
click at [1108, 464] on div at bounding box center [1259, 458] width 386 height 17
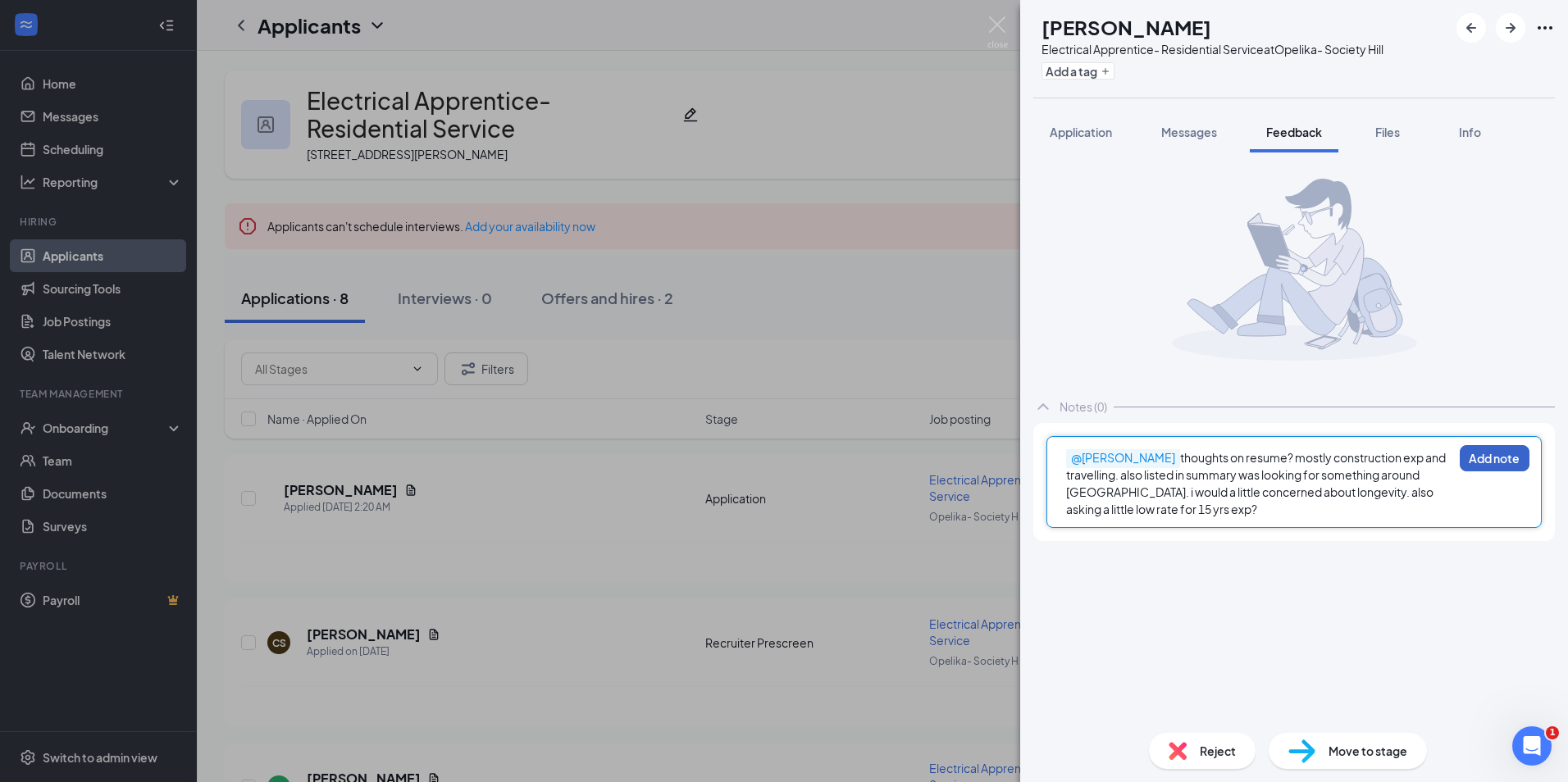
click at [1482, 451] on button "Add note" at bounding box center [1494, 459] width 69 height 26
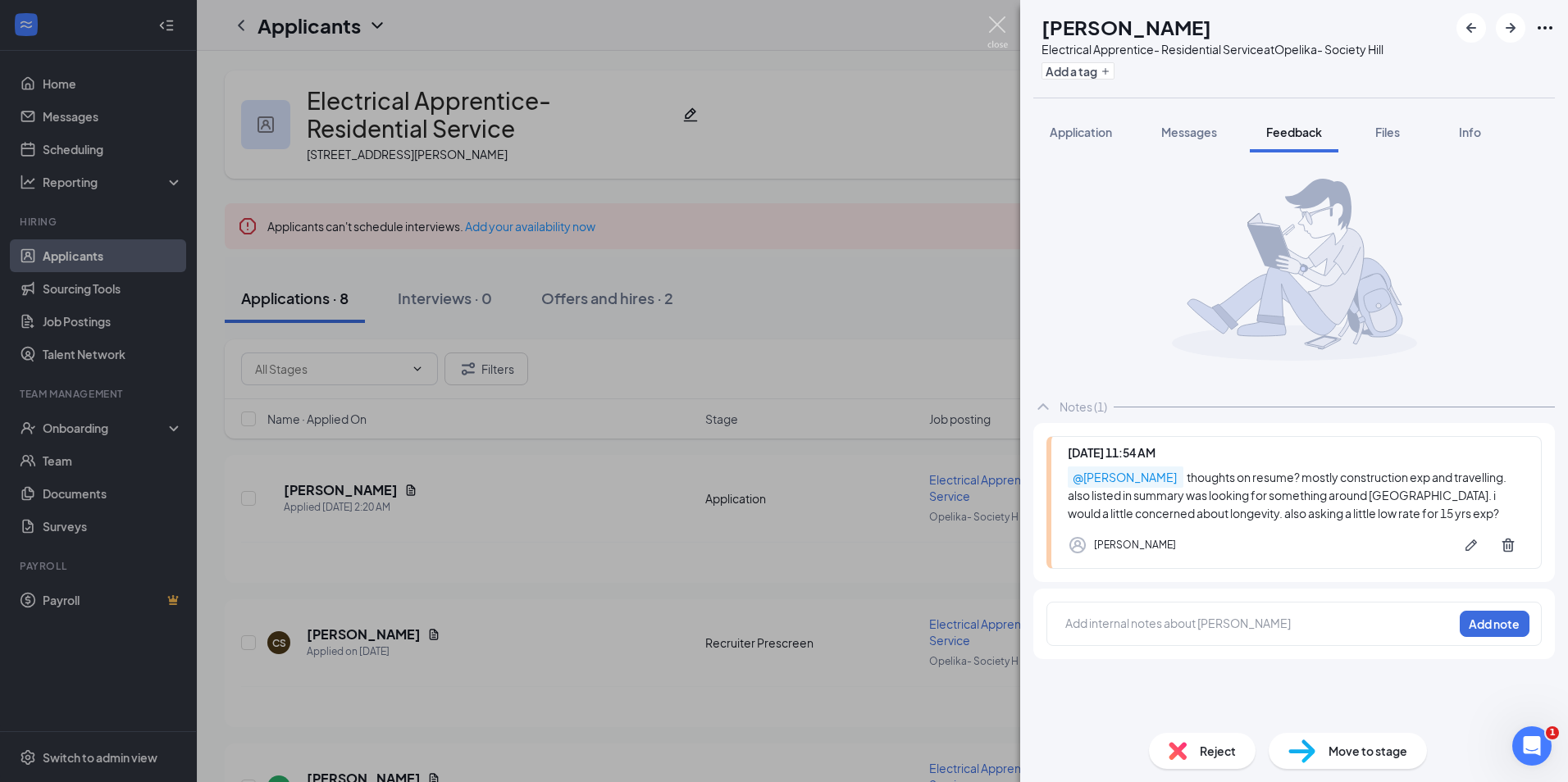
click at [997, 35] on img at bounding box center [997, 32] width 21 height 32
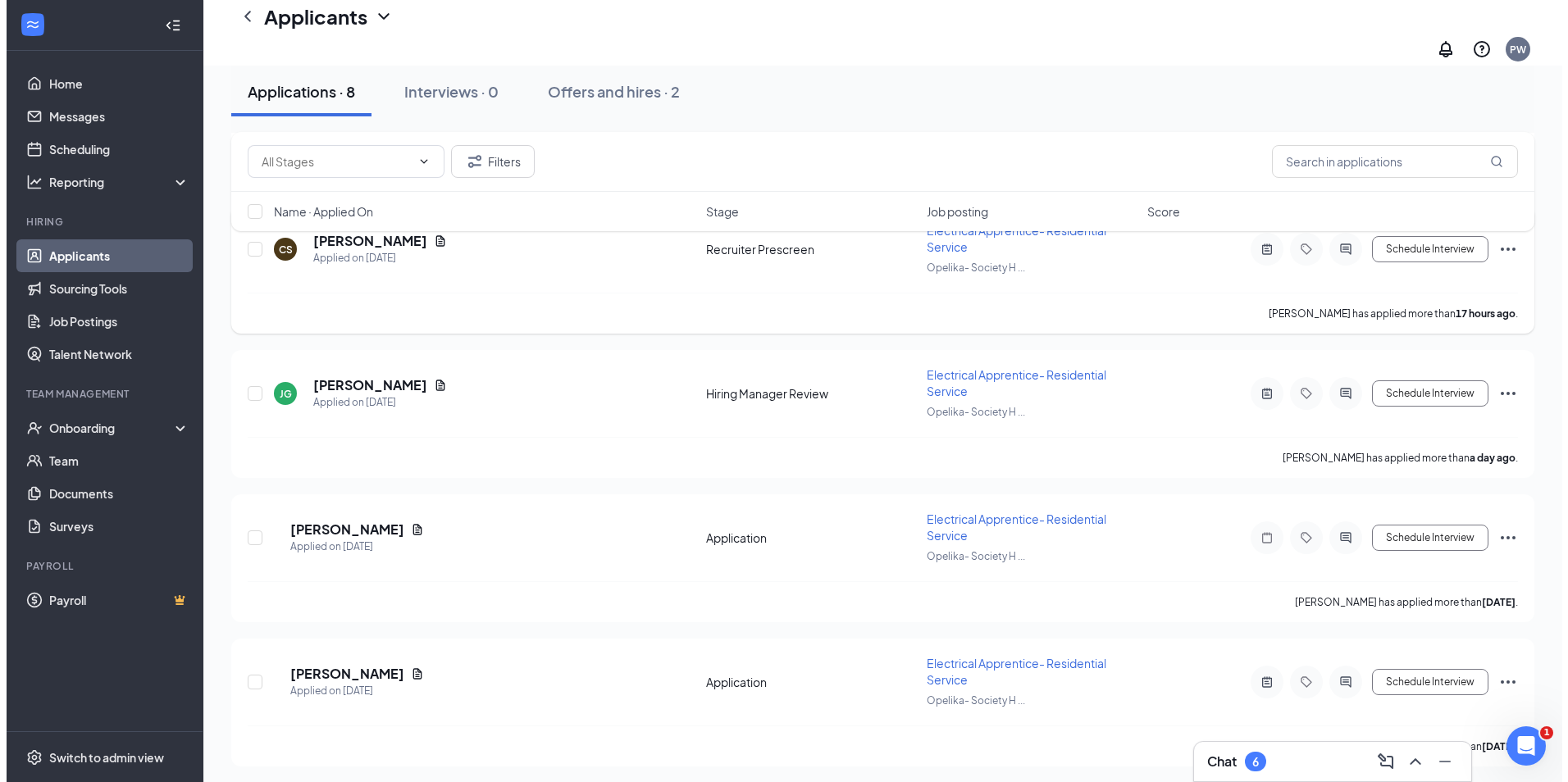
scroll to position [410, 0]
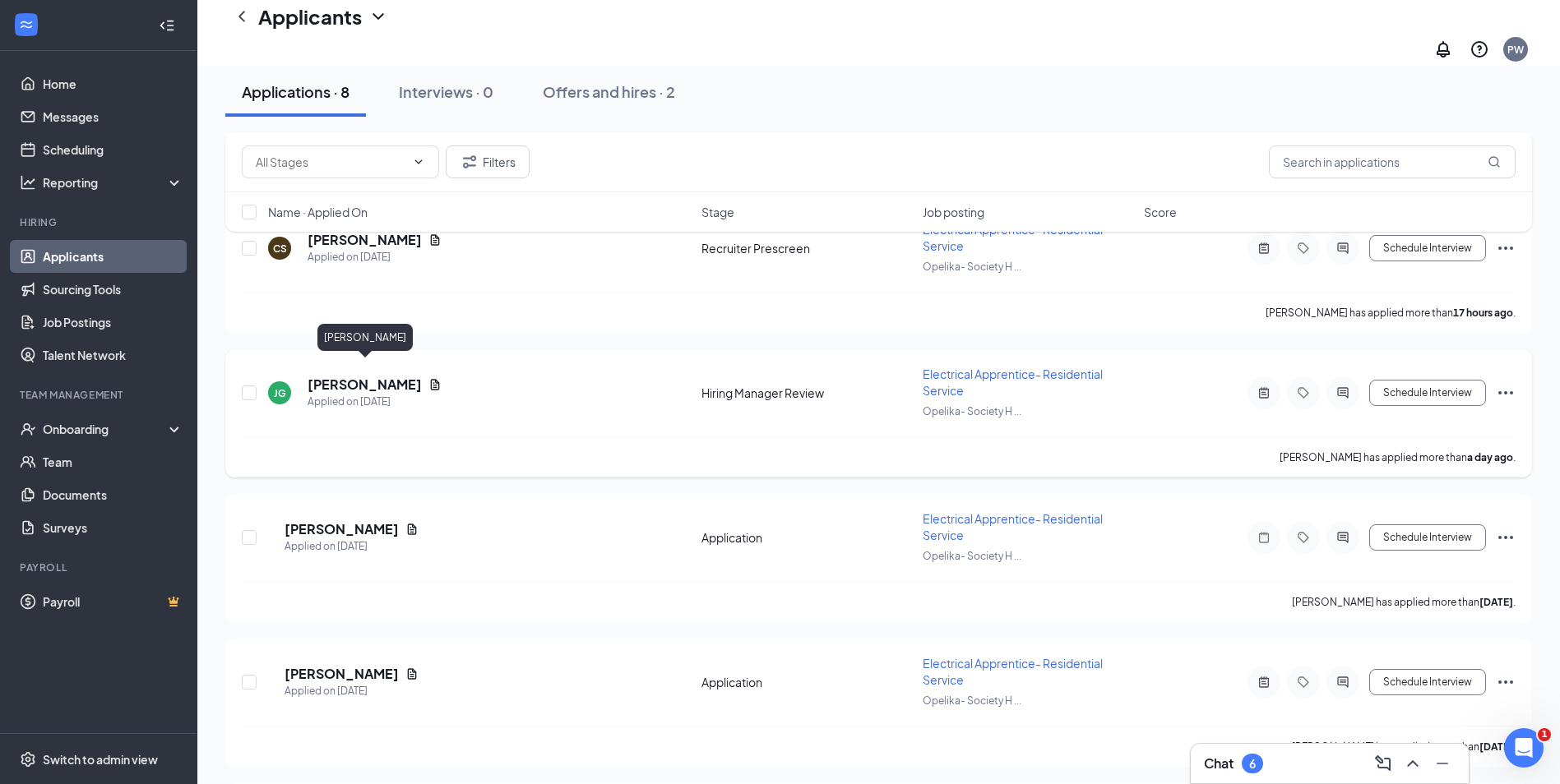
click at [357, 375] on h5 "Johntavious Geddis" at bounding box center [365, 385] width 114 height 18
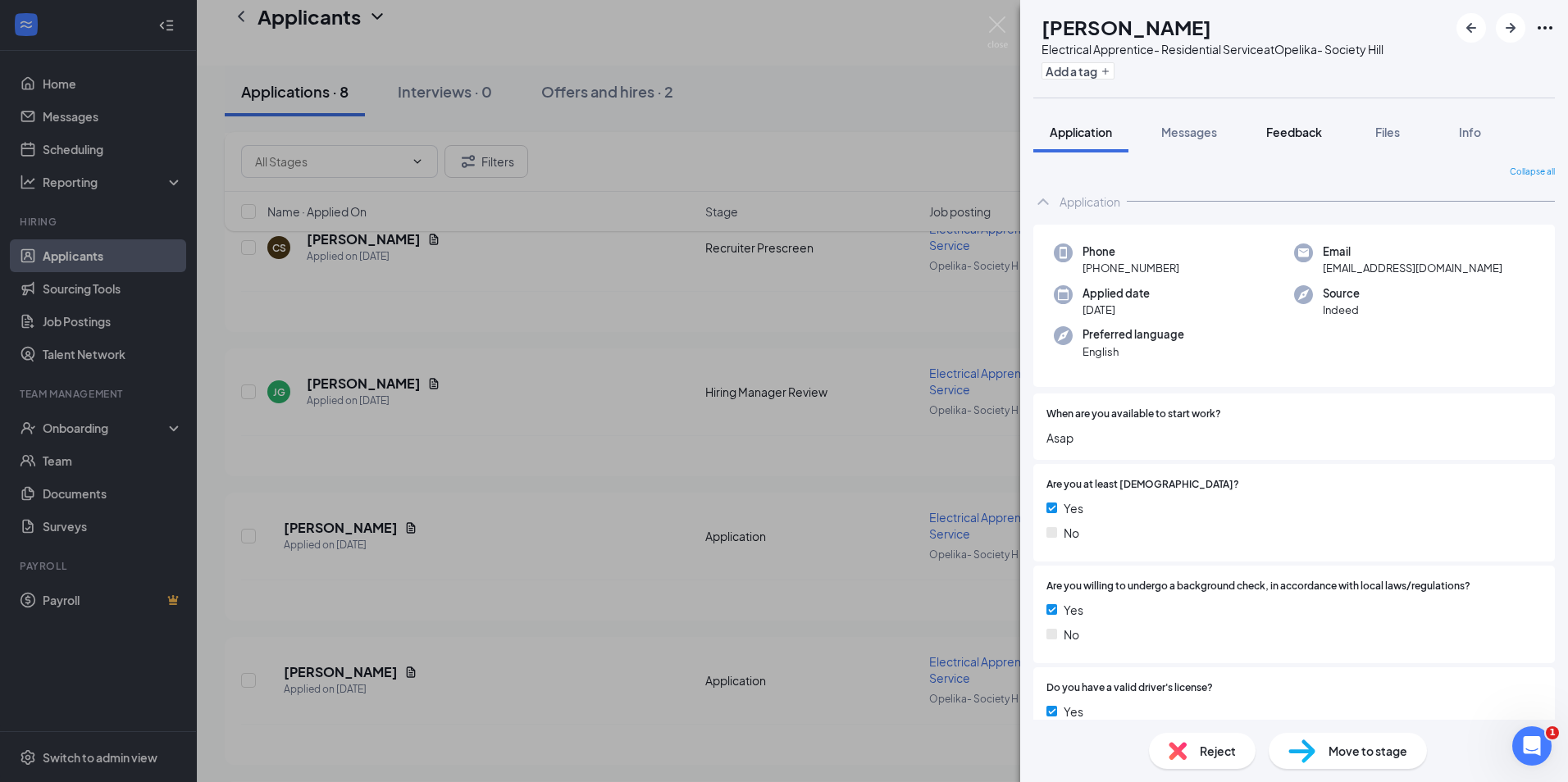
click at [1270, 139] on span "Feedback" at bounding box center [1294, 132] width 56 height 15
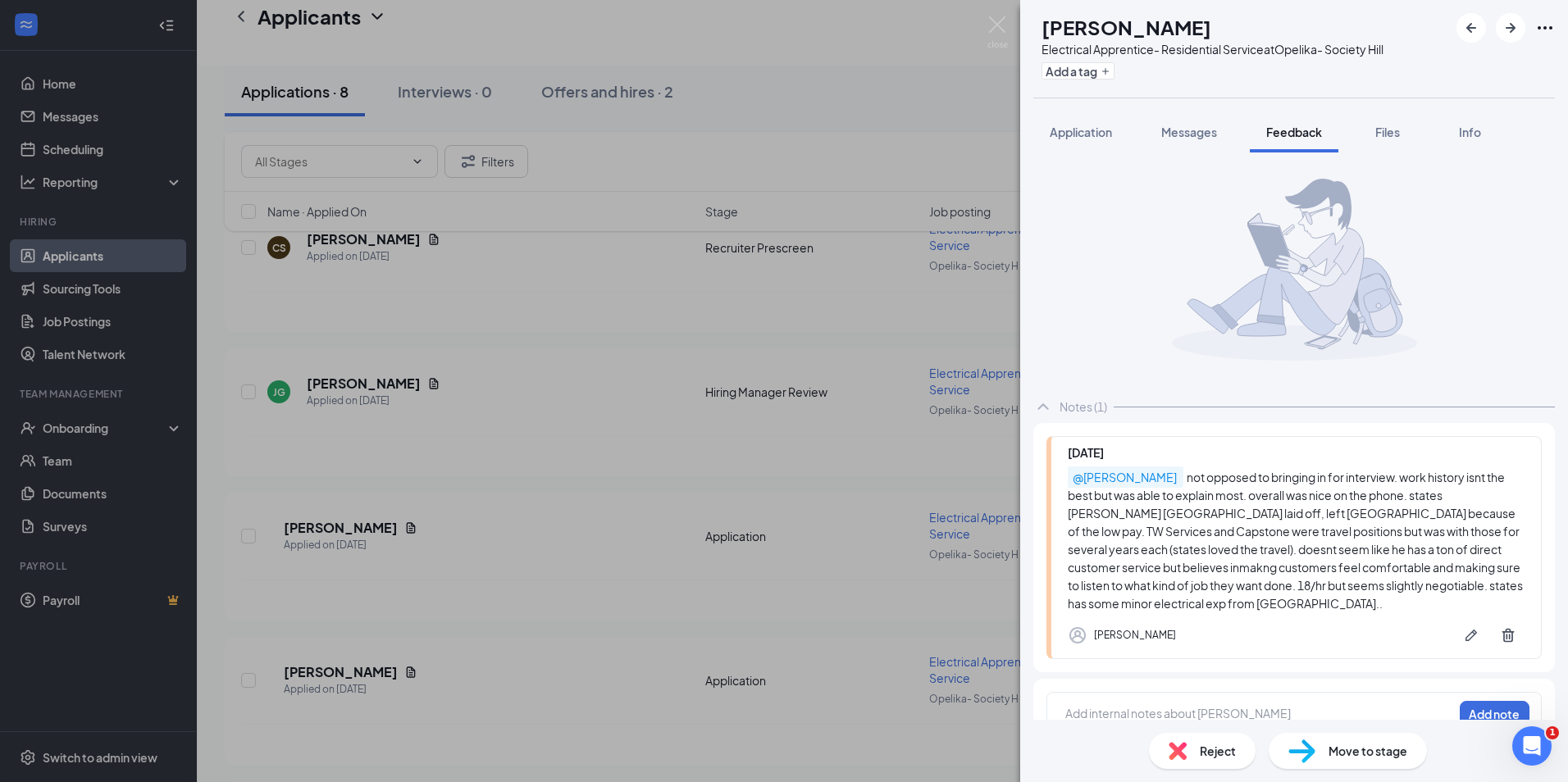
click at [1010, 23] on div "JG Johntavious Geddis Electrical Apprentice- Residential Service at Opelika- So…" at bounding box center [784, 391] width 1568 height 782
click at [992, 26] on img at bounding box center [997, 32] width 21 height 32
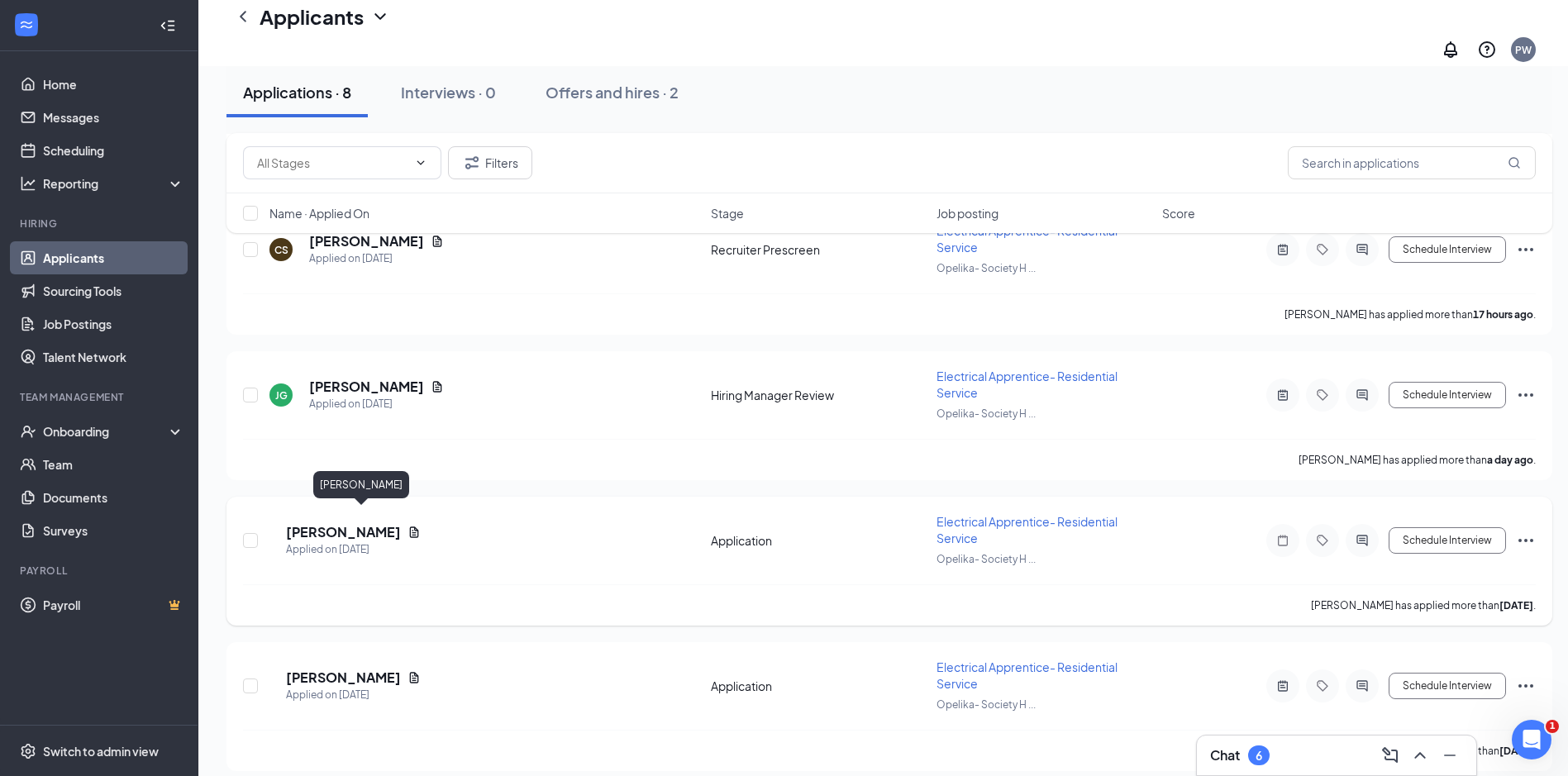
click at [348, 523] on h5 "Dylan Hardy" at bounding box center [343, 532] width 115 height 18
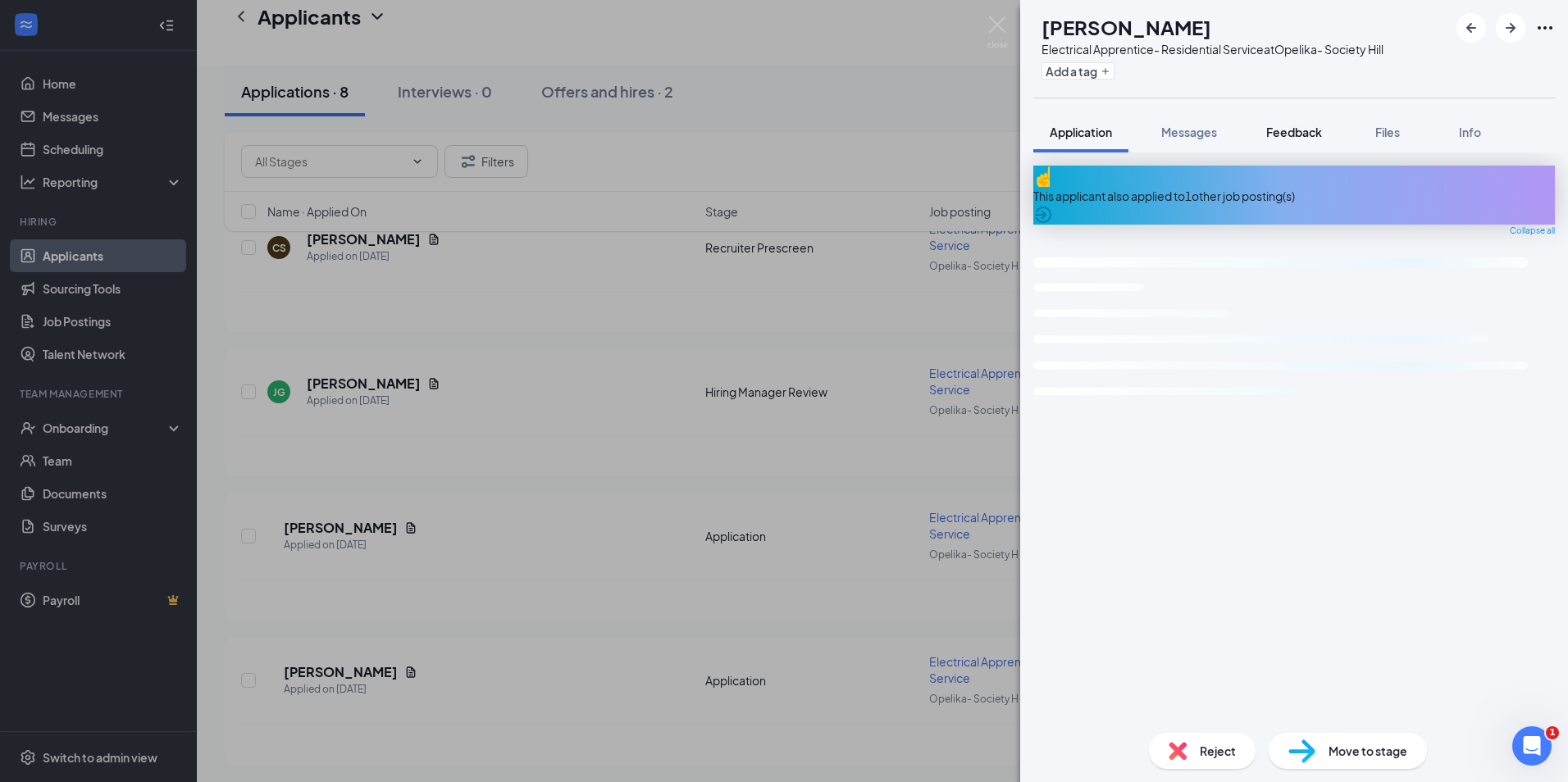
click at [1308, 130] on span "Feedback" at bounding box center [1294, 132] width 56 height 15
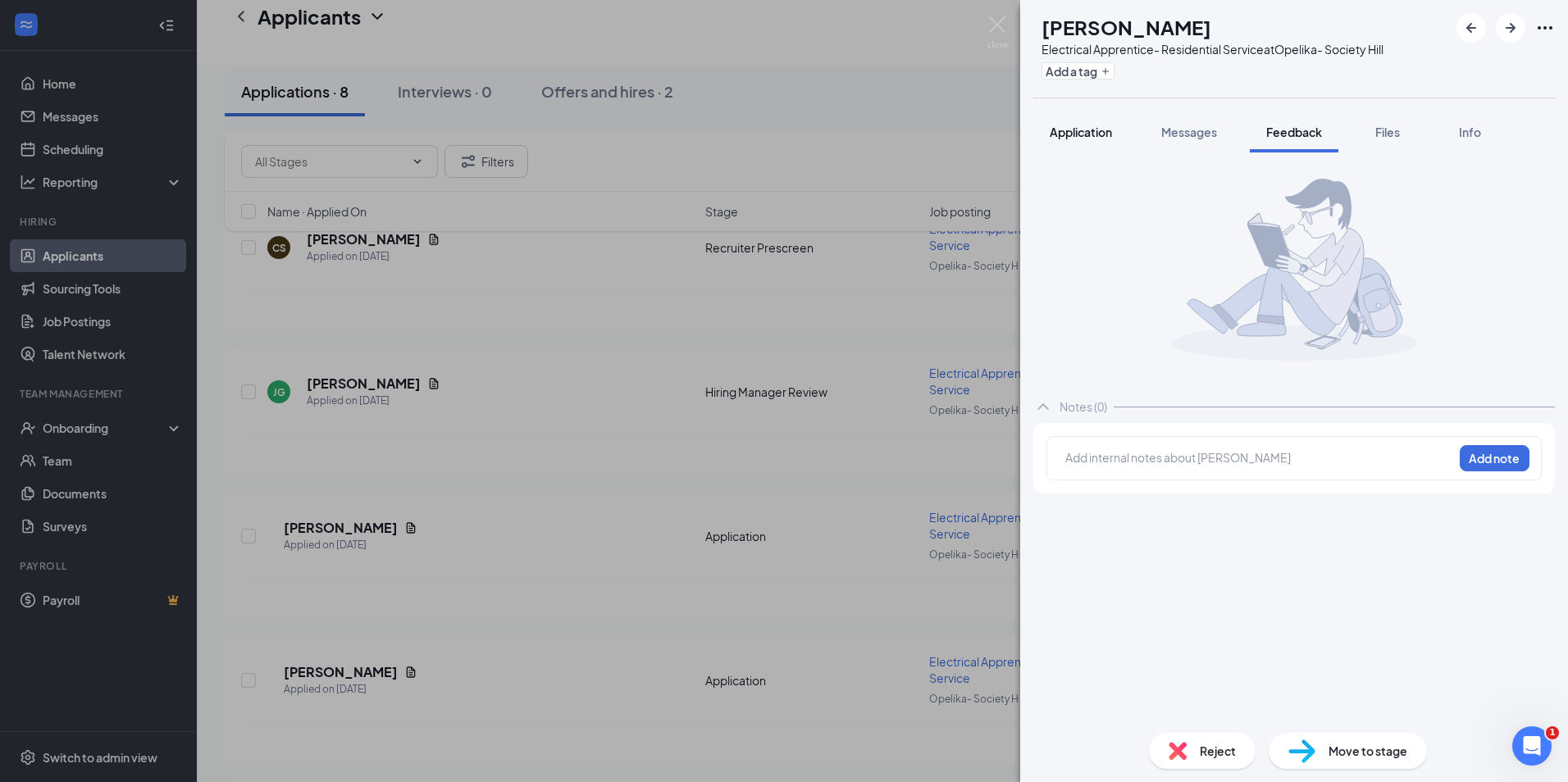
click at [1090, 130] on span "Application" at bounding box center [1081, 132] width 63 height 15
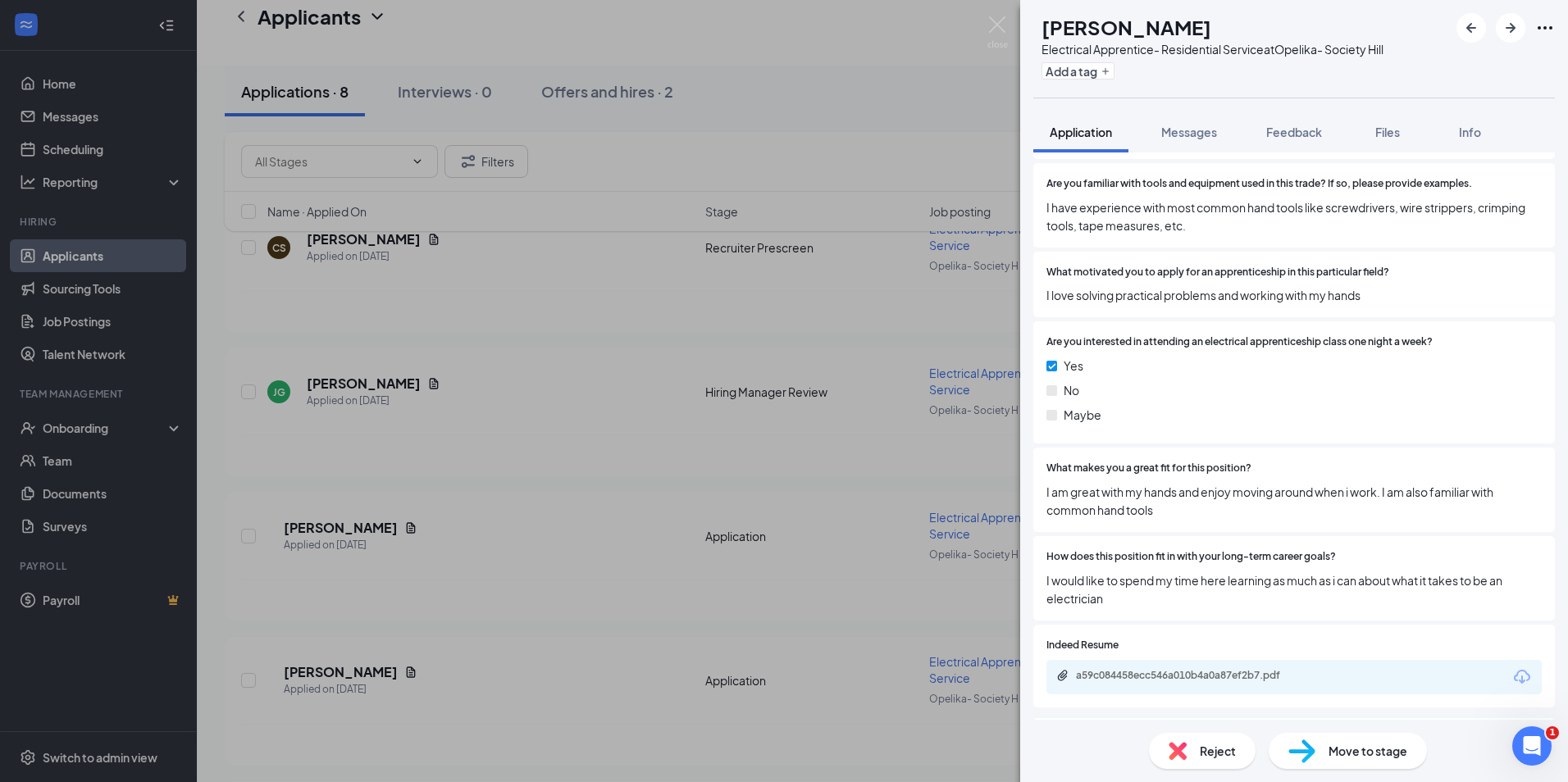
scroll to position [1319, 0]
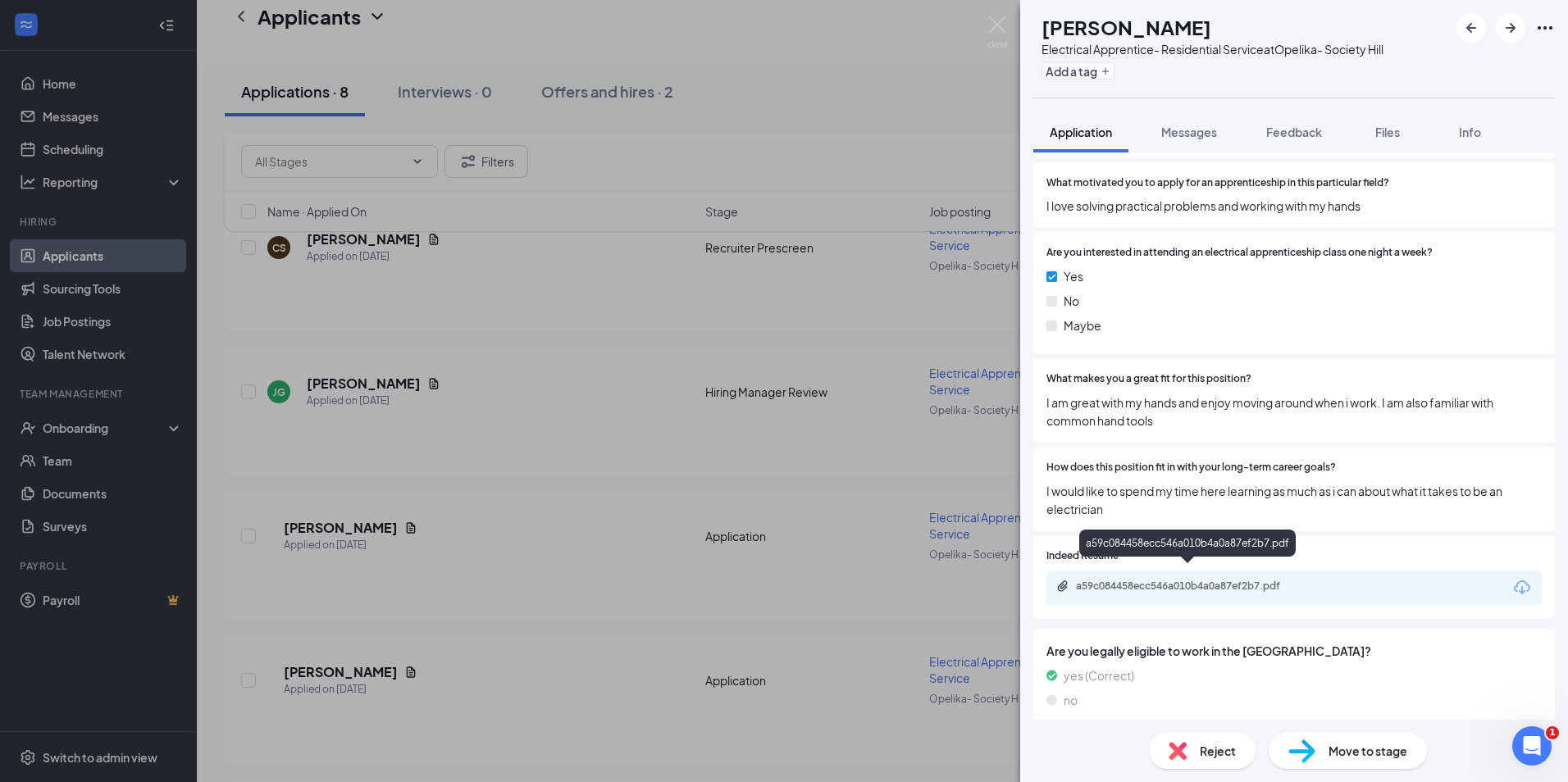
click at [1175, 580] on div "a59c084458ecc546a010b4a0a87ef2b7.pdf" at bounding box center [1190, 586] width 229 height 13
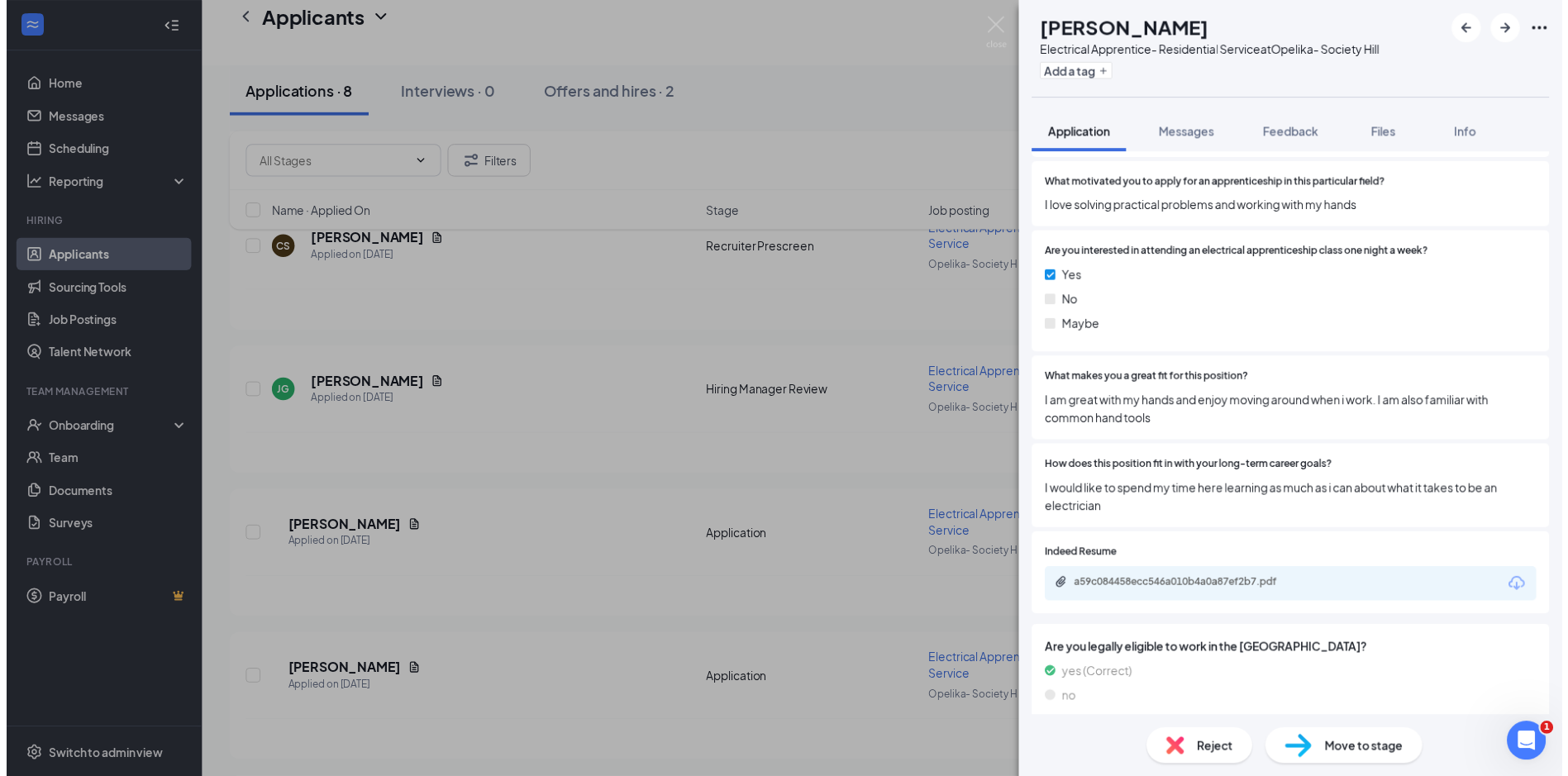
scroll to position [1323, 0]
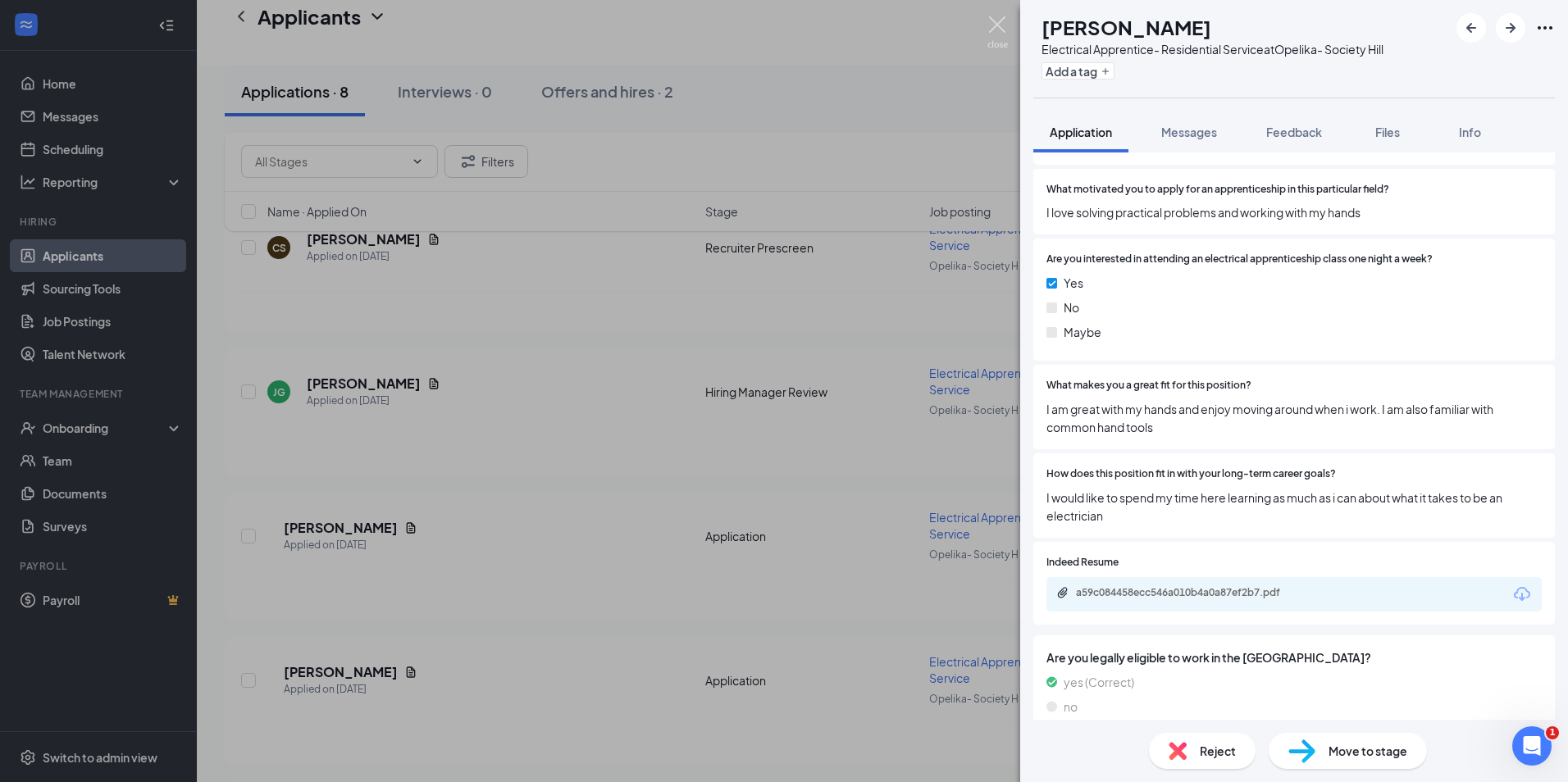
click at [998, 28] on img at bounding box center [997, 32] width 21 height 32
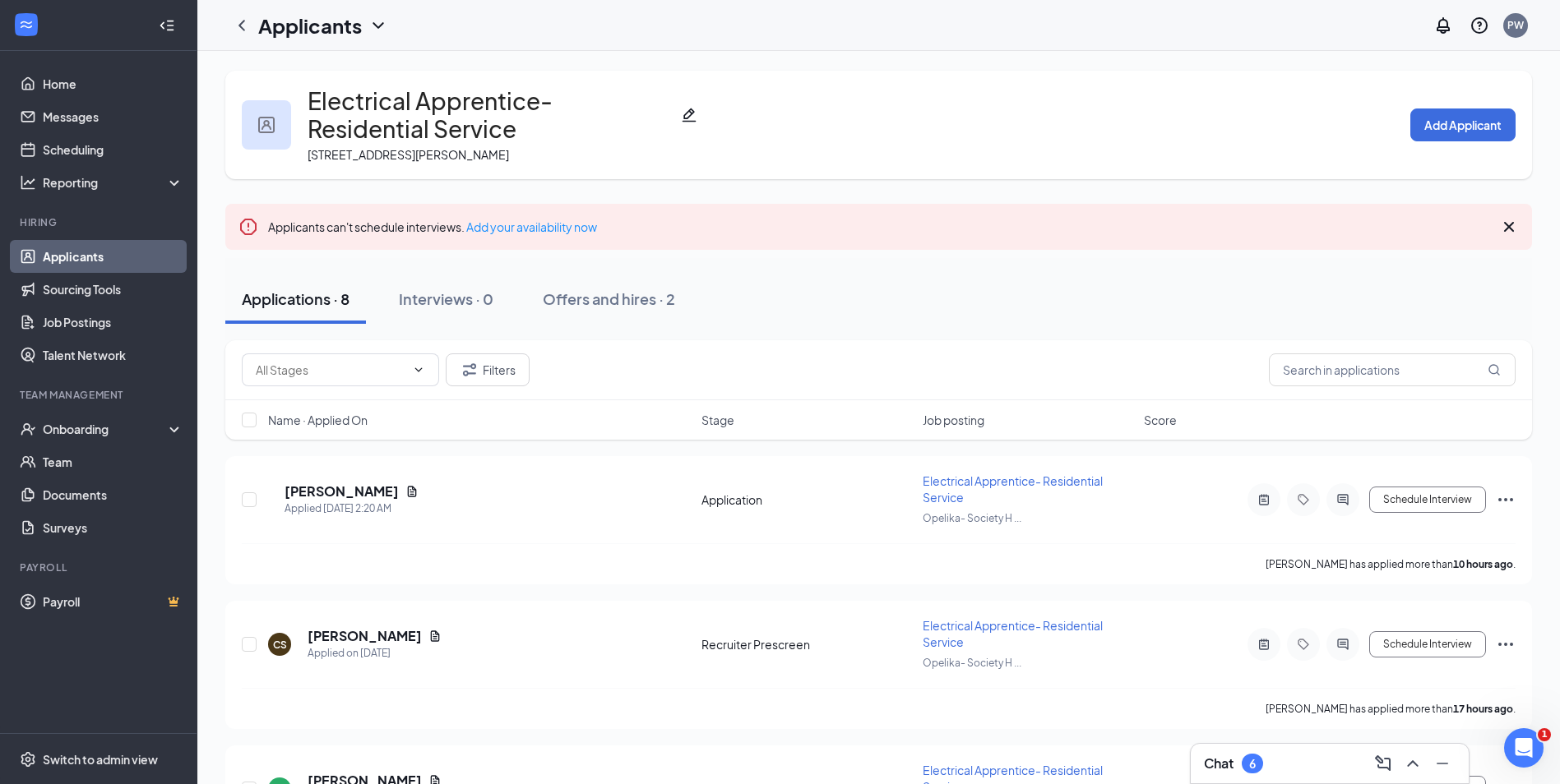
click at [1290, 765] on div "Chat 6" at bounding box center [1329, 764] width 251 height 26
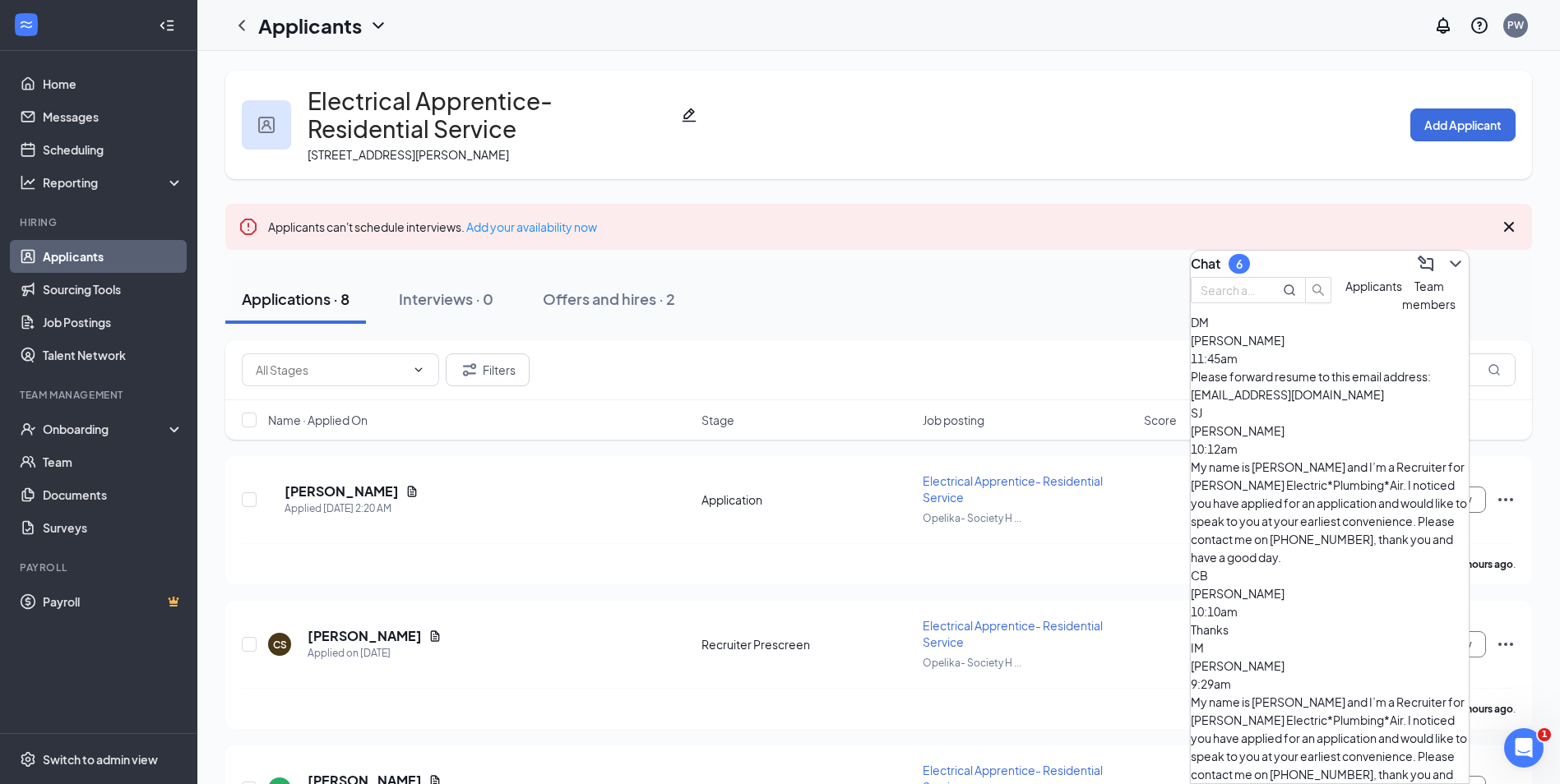
click at [1315, 268] on div "Chat 6" at bounding box center [1329, 264] width 278 height 26
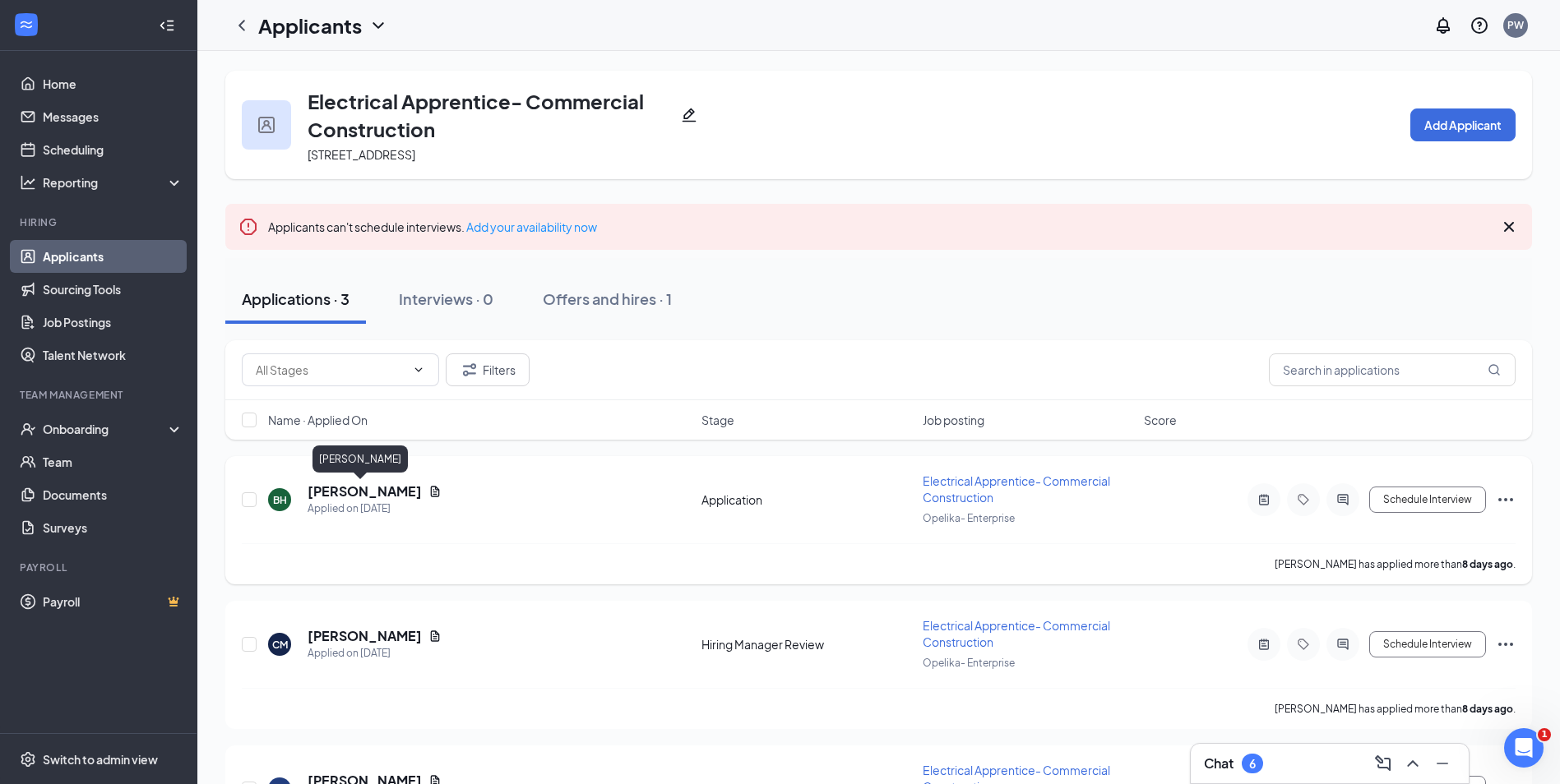
click at [352, 493] on h5 "[PERSON_NAME]" at bounding box center [365, 491] width 114 height 18
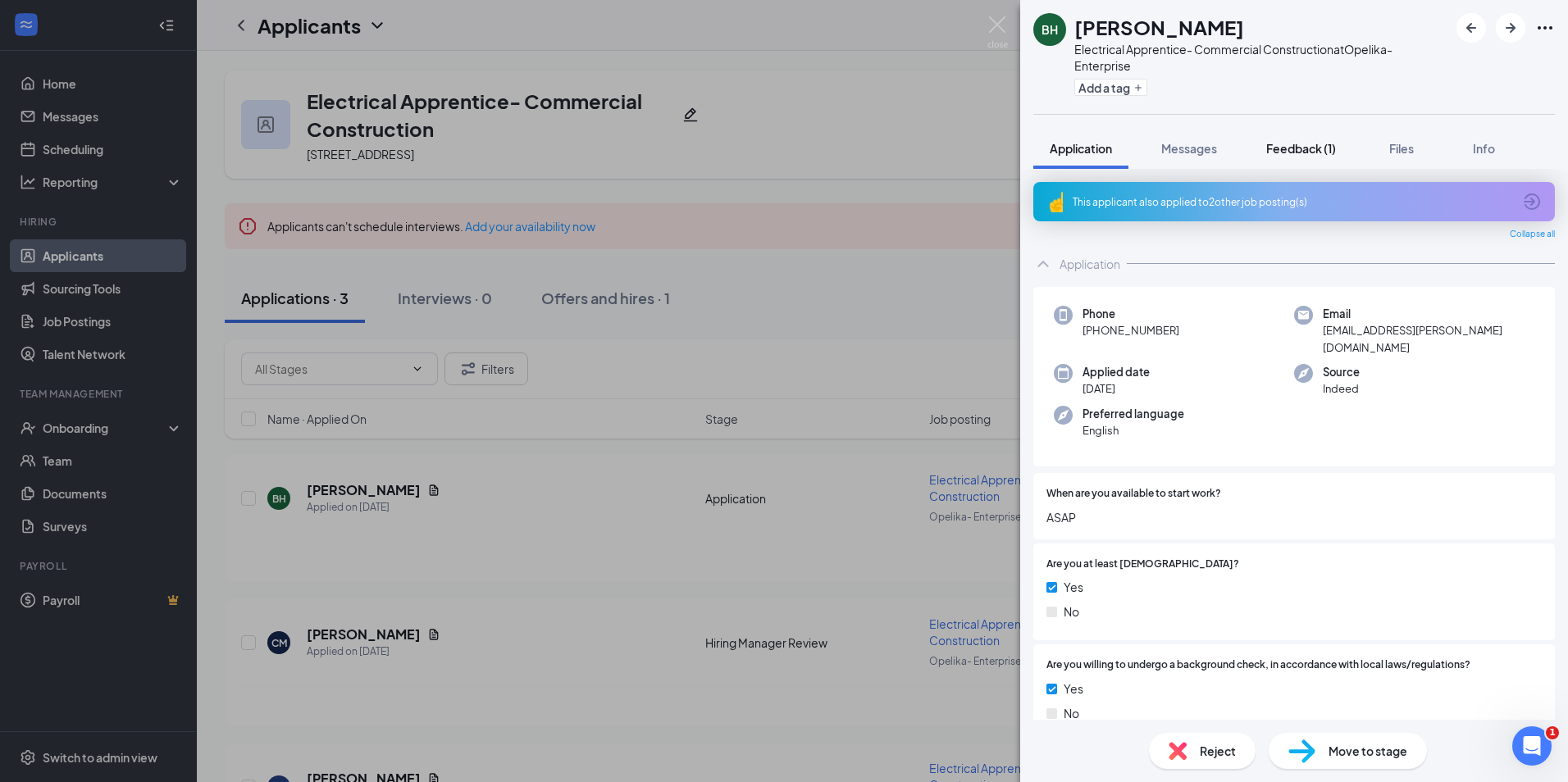
click at [1311, 139] on button "Feedback (1)" at bounding box center [1301, 148] width 102 height 41
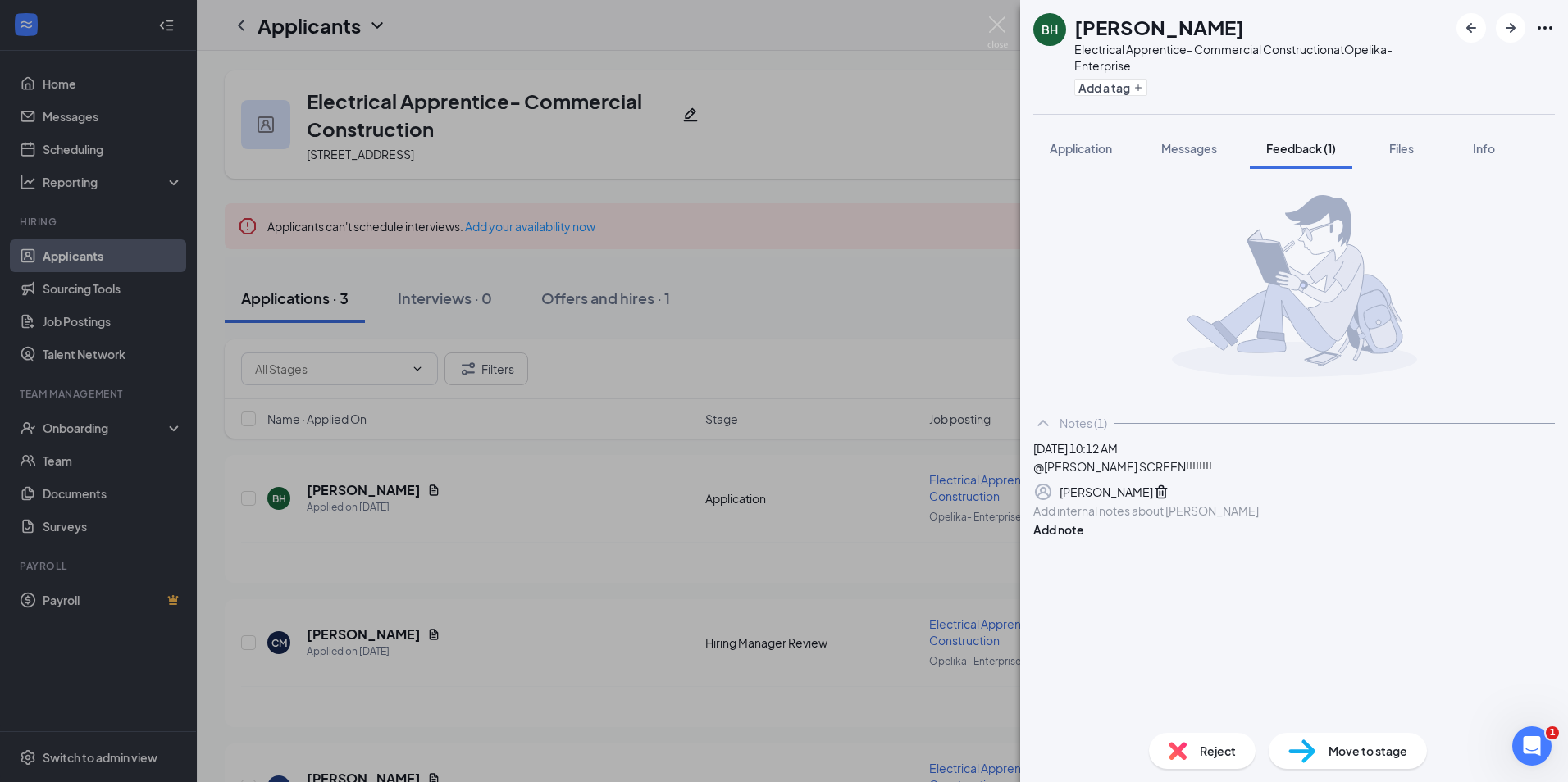
click at [1081, 146] on span "Application" at bounding box center [1081, 148] width 63 height 15
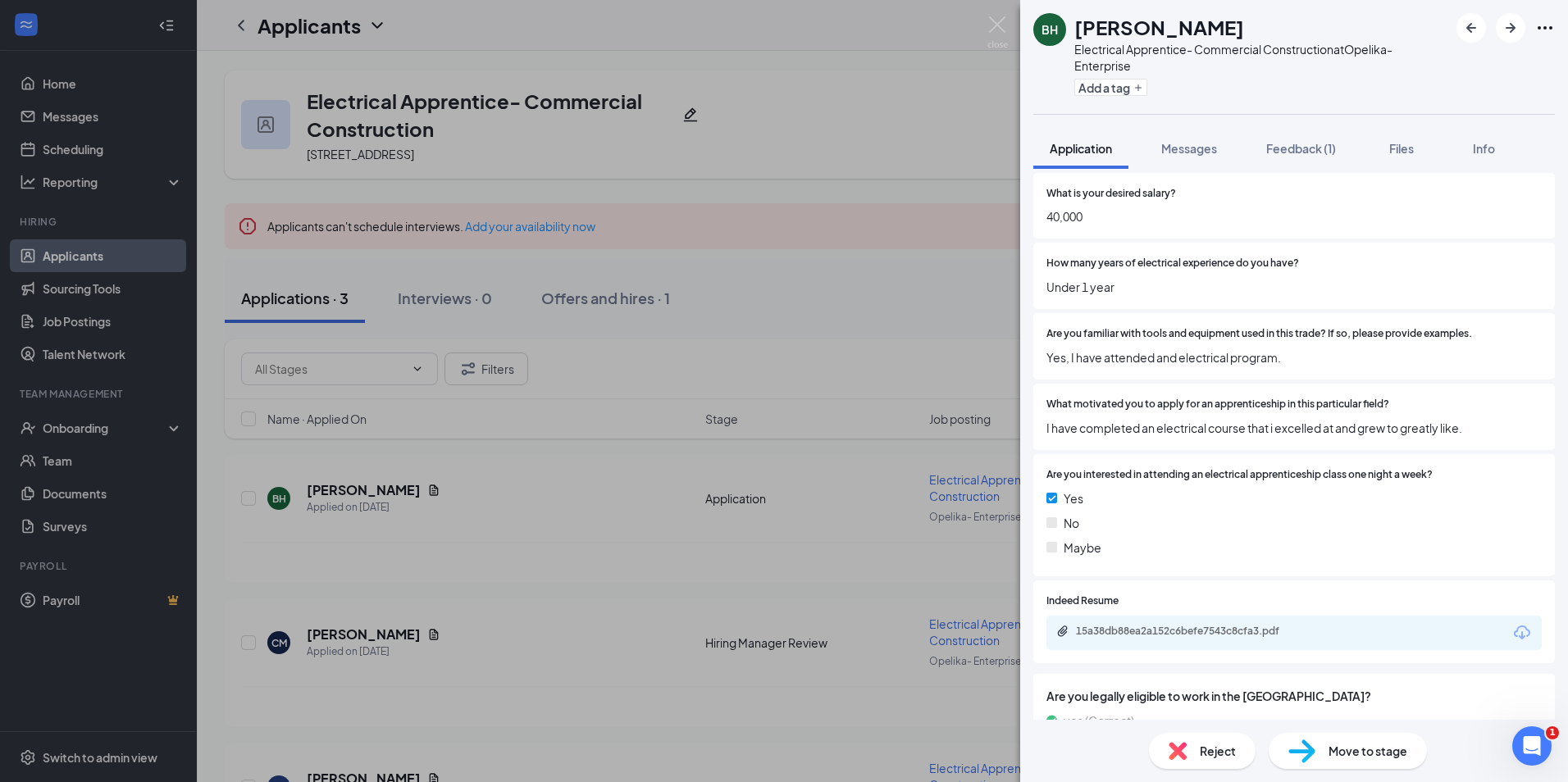
scroll to position [1070, 0]
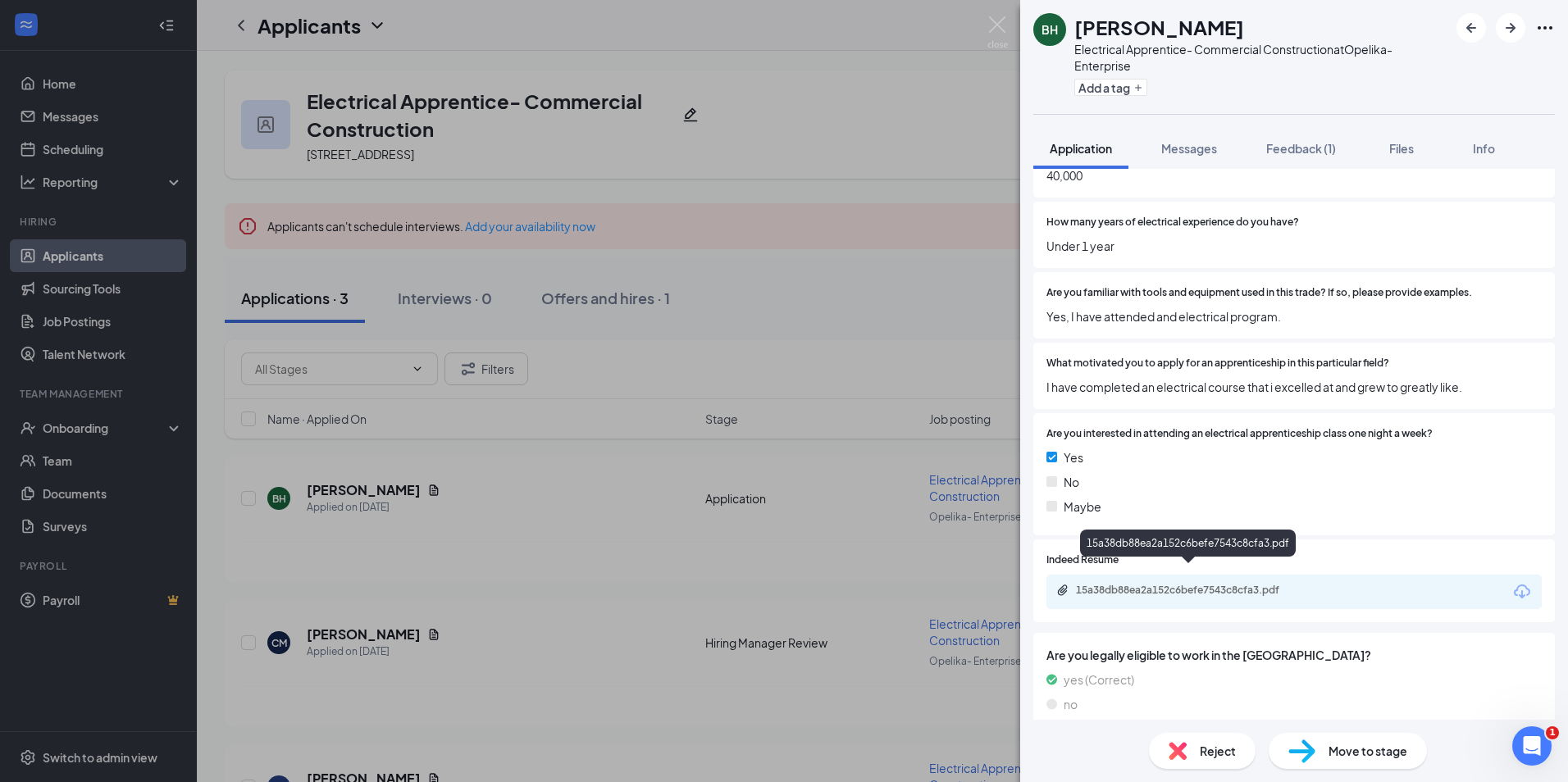
click at [1212, 584] on div "15a38db88ea2a152c6befe7543c8cfa3.pdf" at bounding box center [1190, 591] width 229 height 13
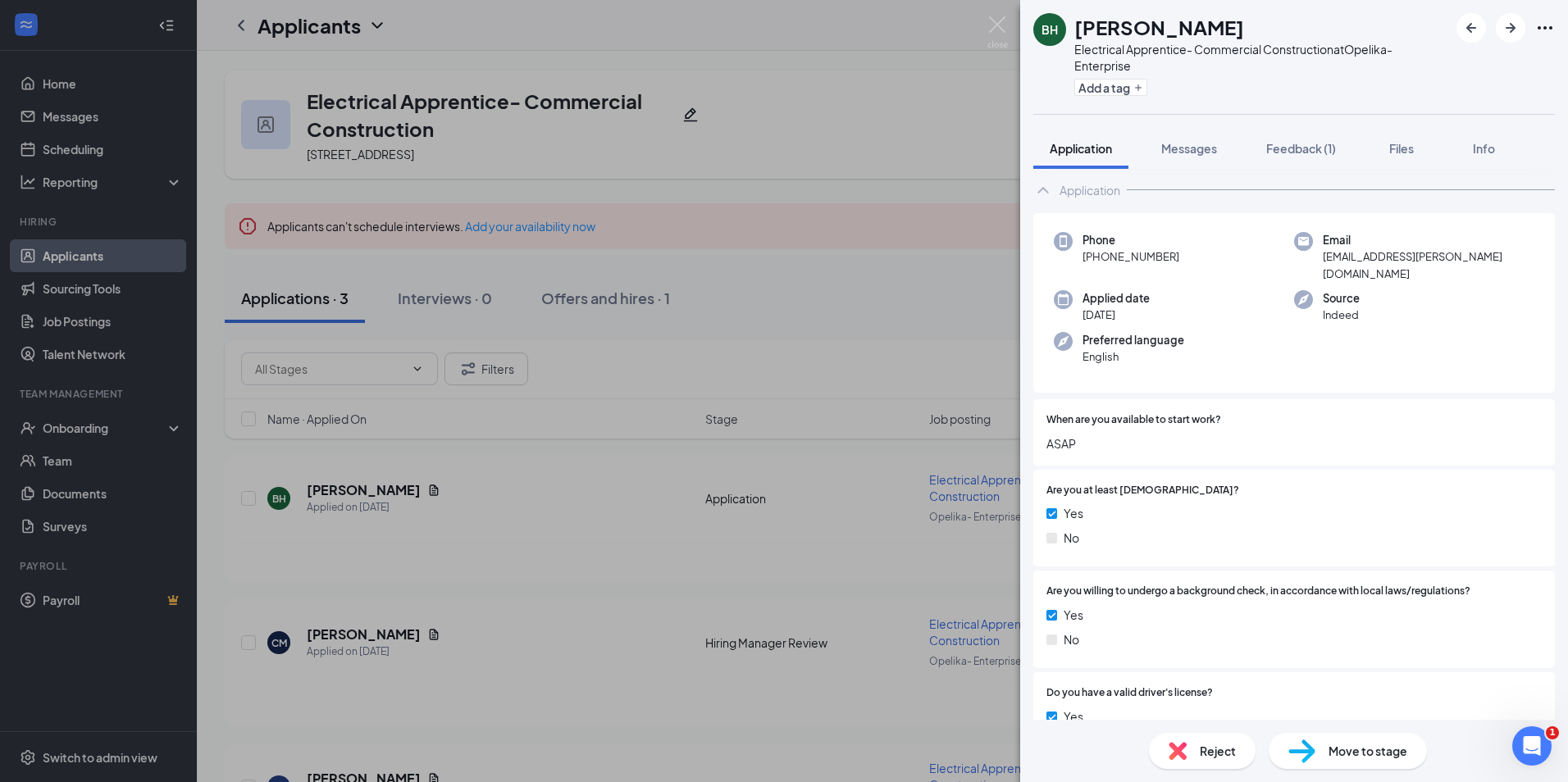
scroll to position [0, 0]
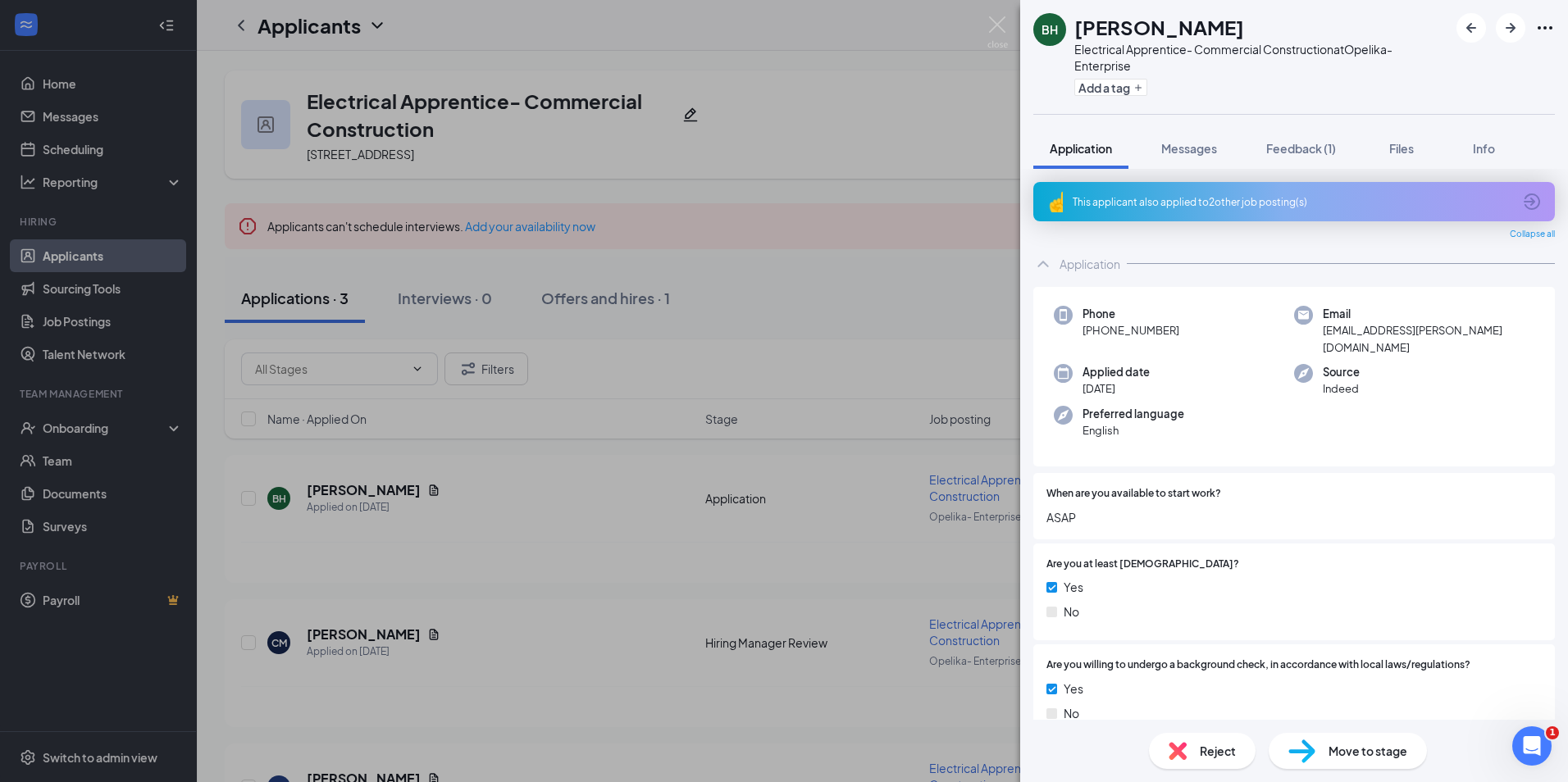
click at [1465, 205] on div "This applicant also applied to 2 other job posting(s)" at bounding box center [1292, 202] width 440 height 14
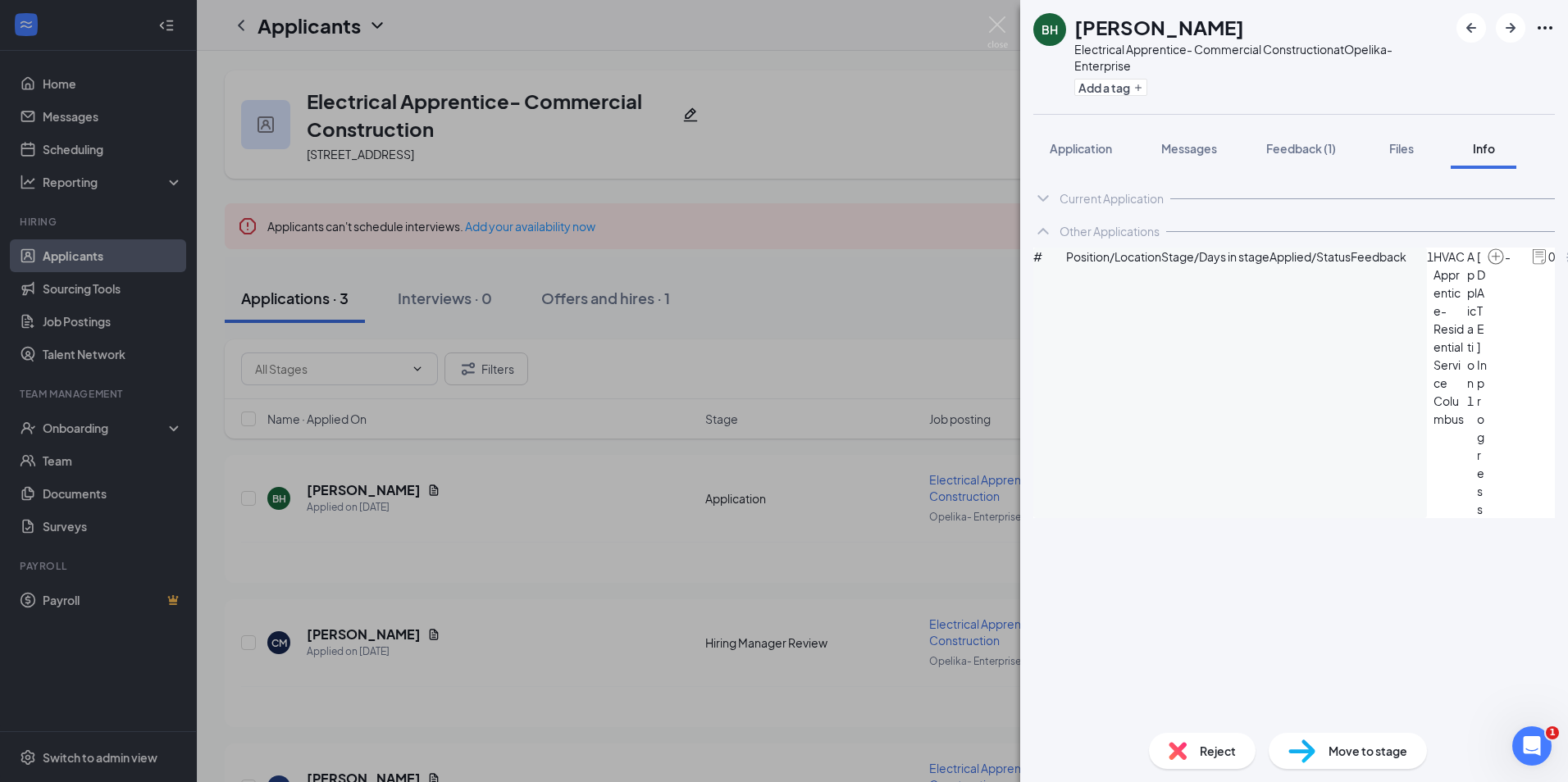
click at [1565, 267] on icon "ArrowCircle" at bounding box center [1575, 257] width 20 height 20
click at [1068, 143] on span "Application" at bounding box center [1081, 148] width 63 height 15
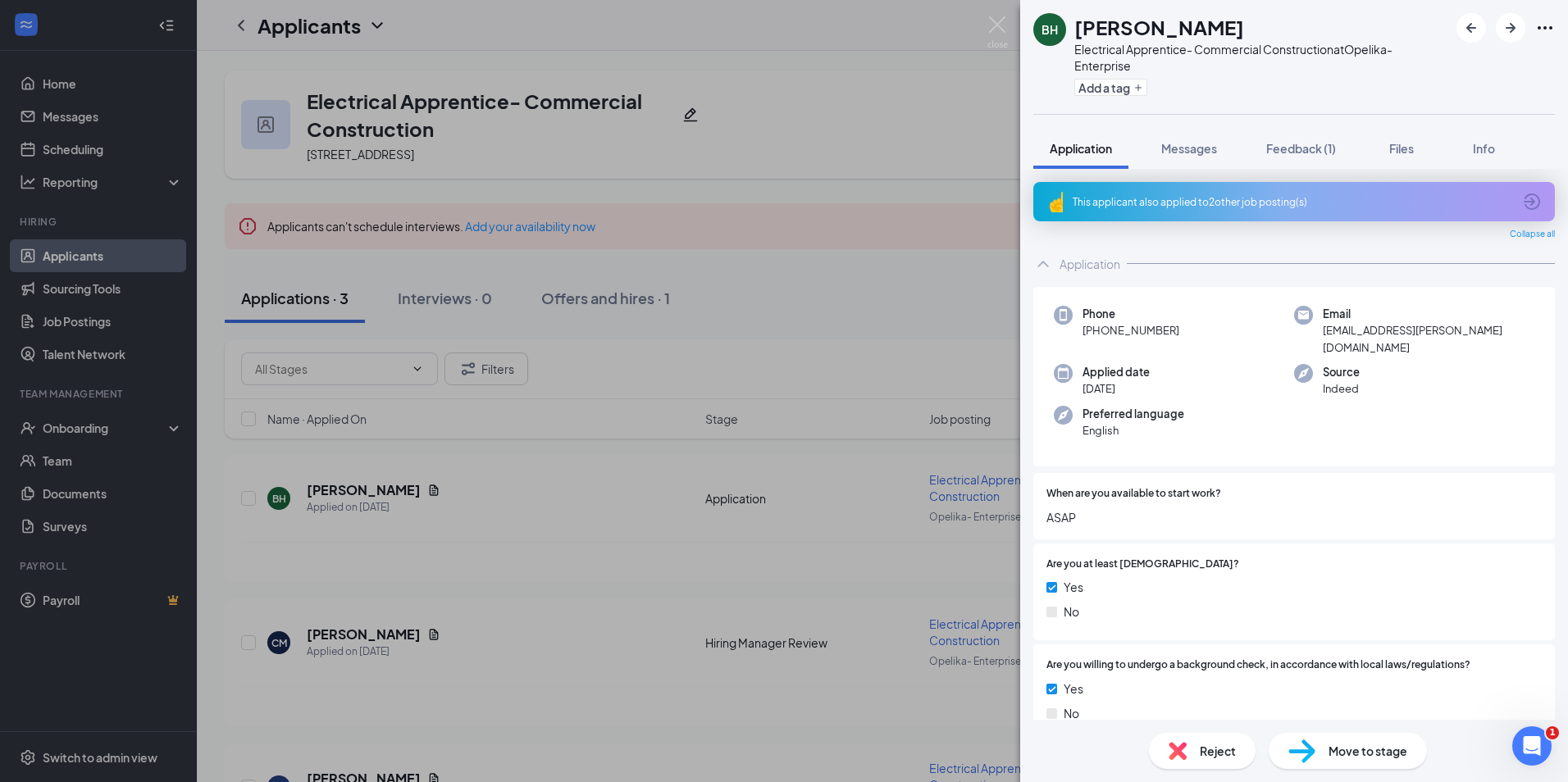
click at [1497, 200] on div "This applicant also applied to 2 other job posting(s)" at bounding box center [1292, 202] width 440 height 14
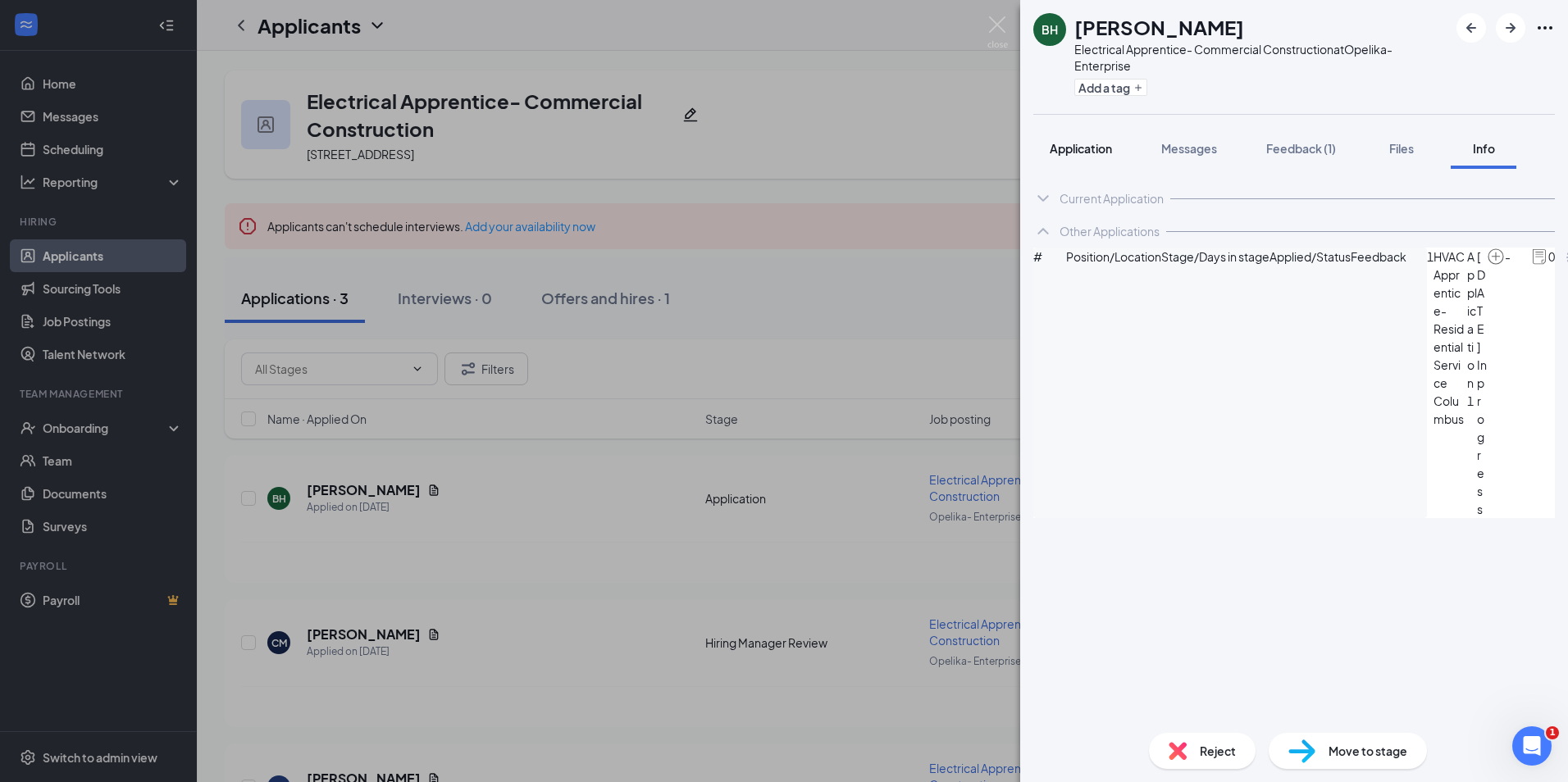
click at [1075, 156] on div "Application" at bounding box center [1081, 148] width 63 height 16
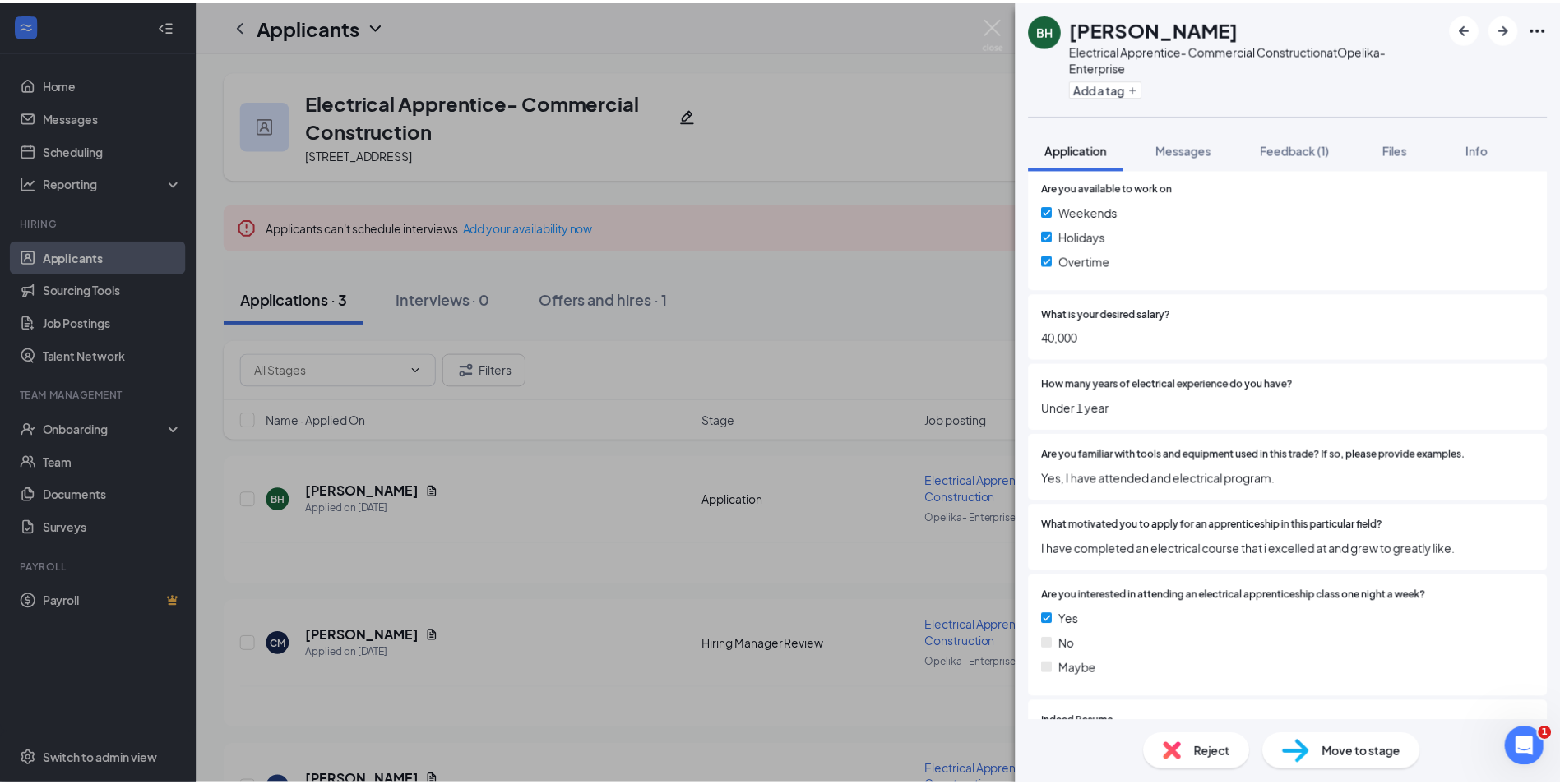
scroll to position [987, 0]
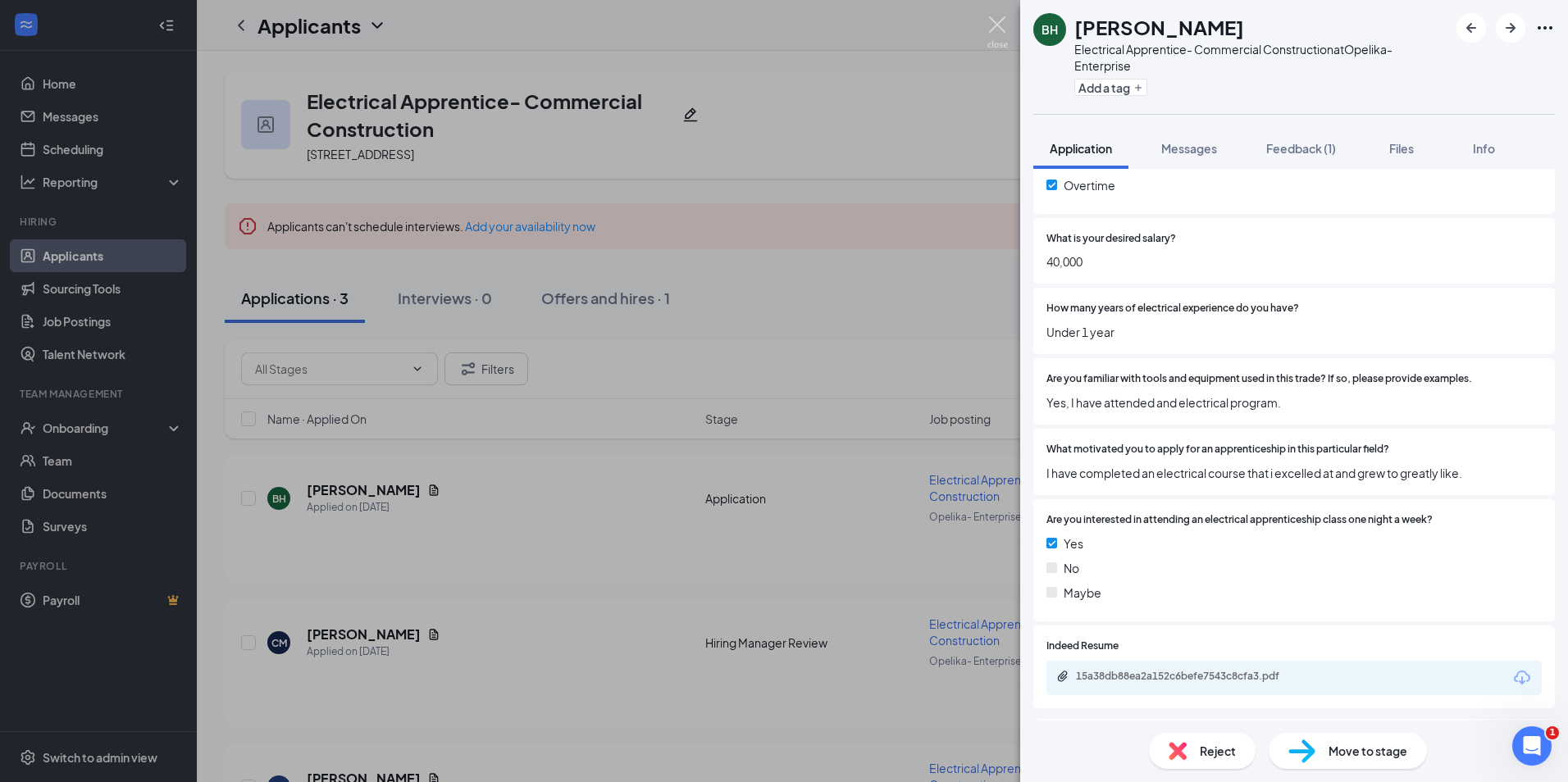
click at [996, 29] on img at bounding box center [997, 32] width 21 height 32
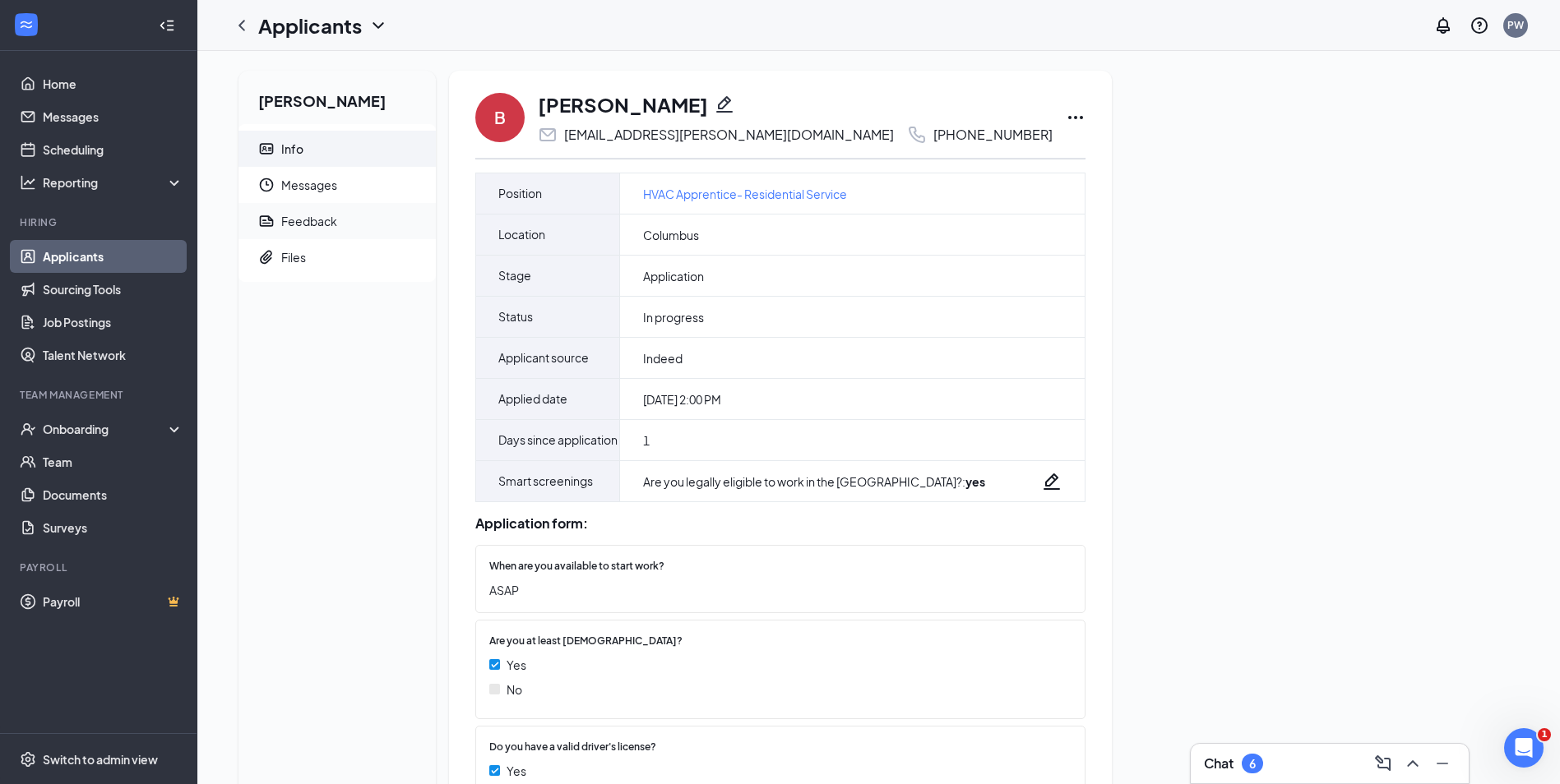
click at [368, 229] on span "Feedback" at bounding box center [352, 222] width 141 height 36
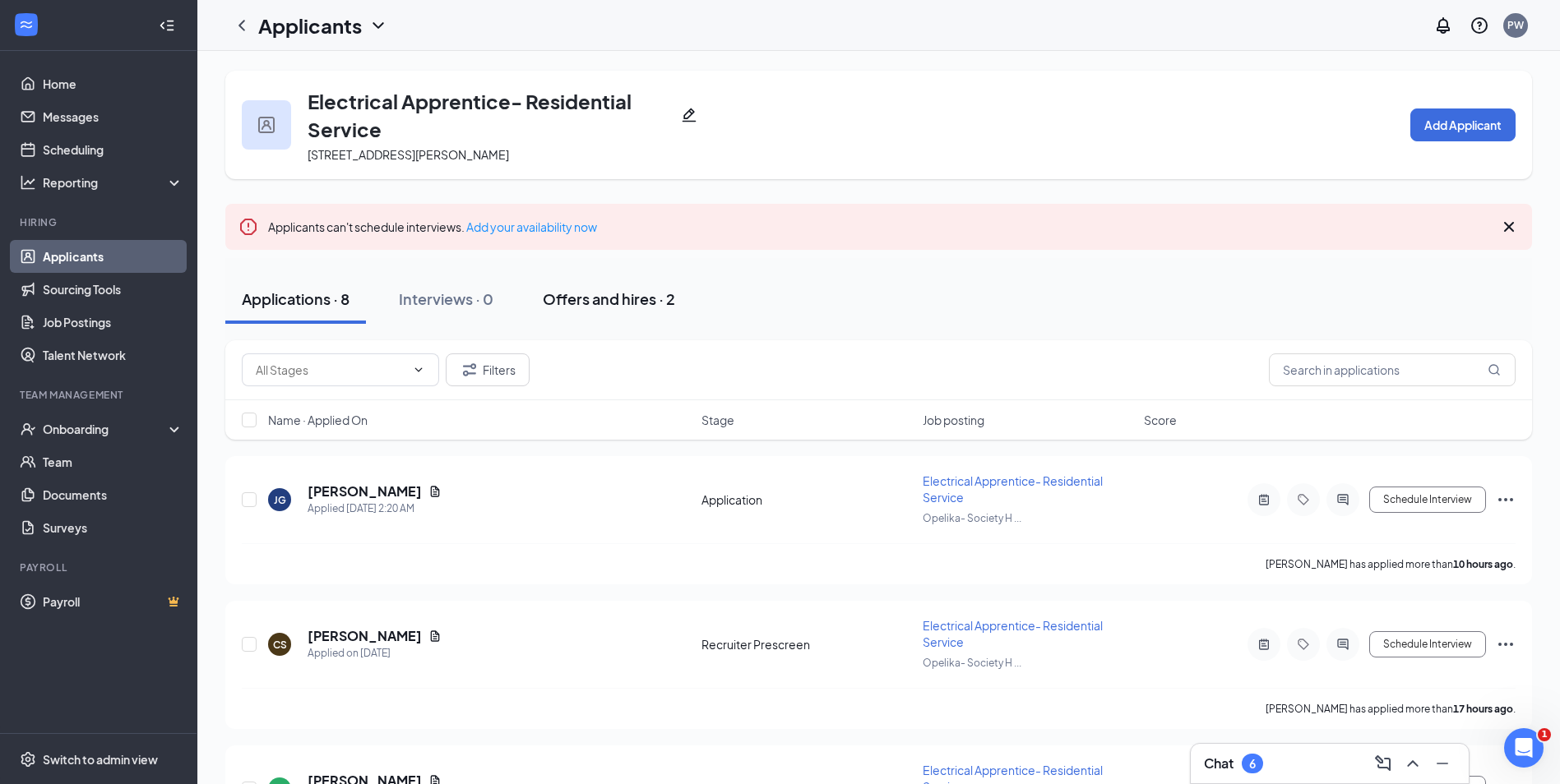
click at [580, 310] on button "Offers and hires · 2" at bounding box center [609, 299] width 165 height 50
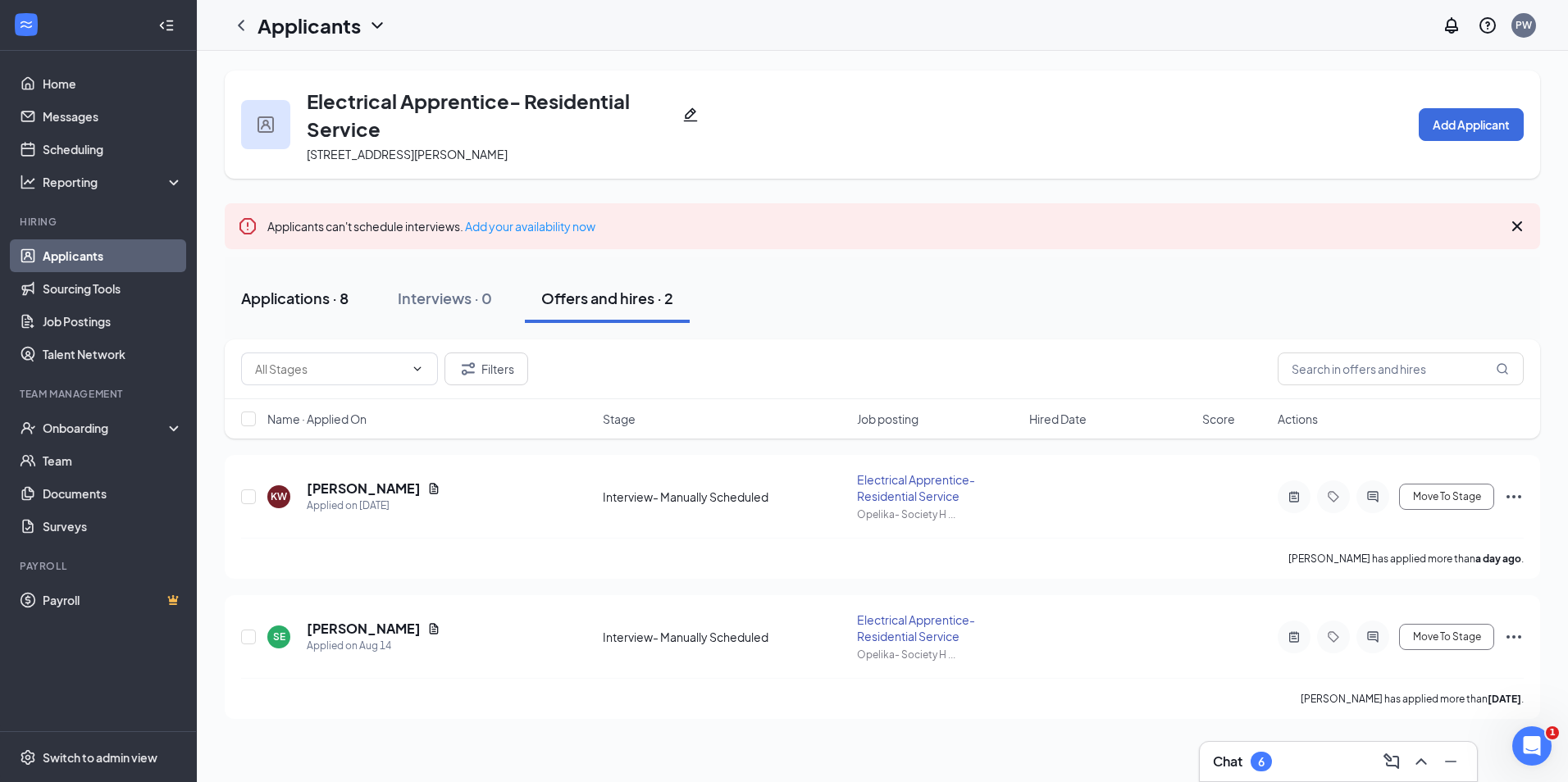
click at [332, 294] on div "Applications · 8" at bounding box center [294, 298] width 107 height 21
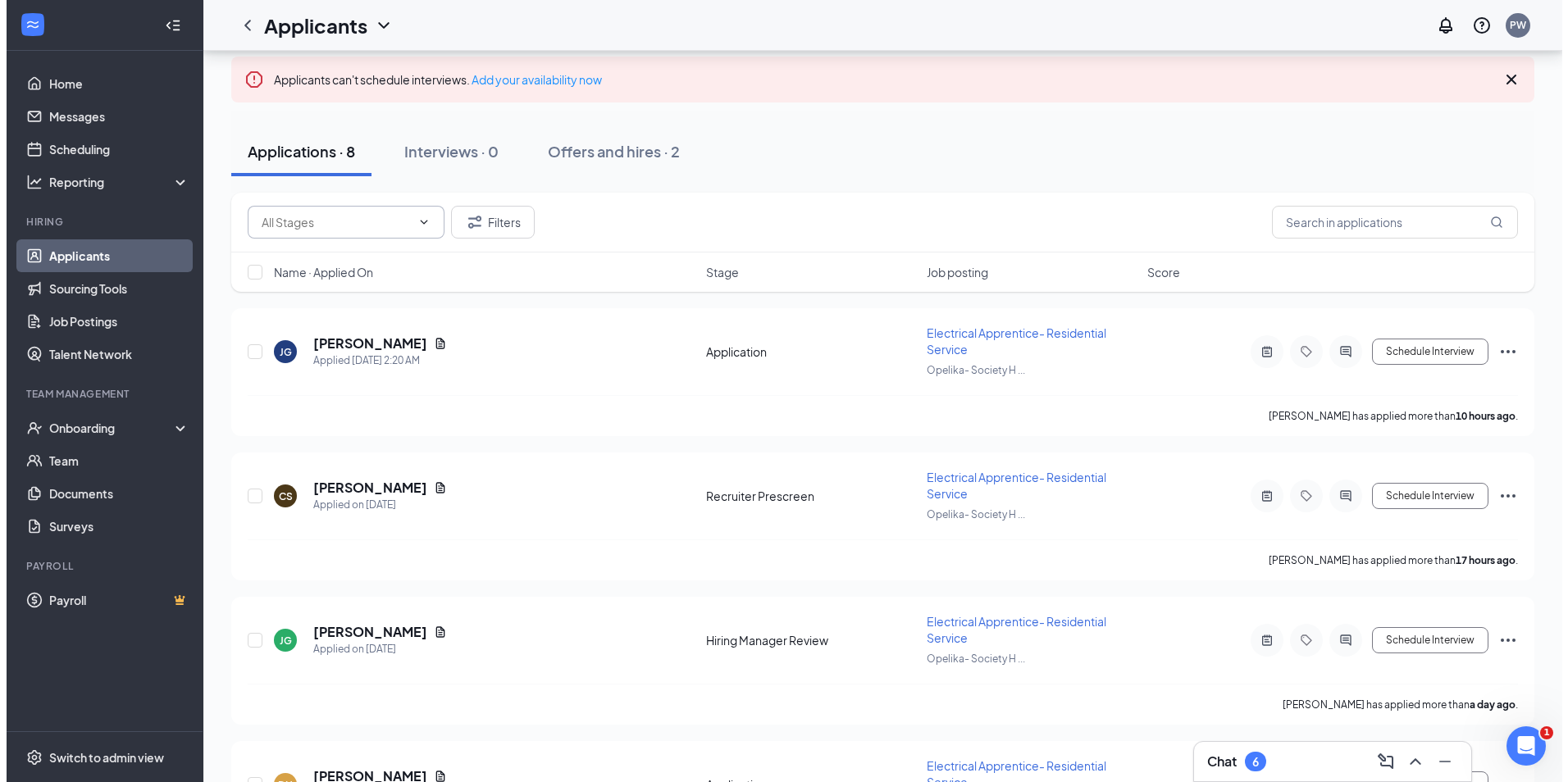
scroll to position [164, 0]
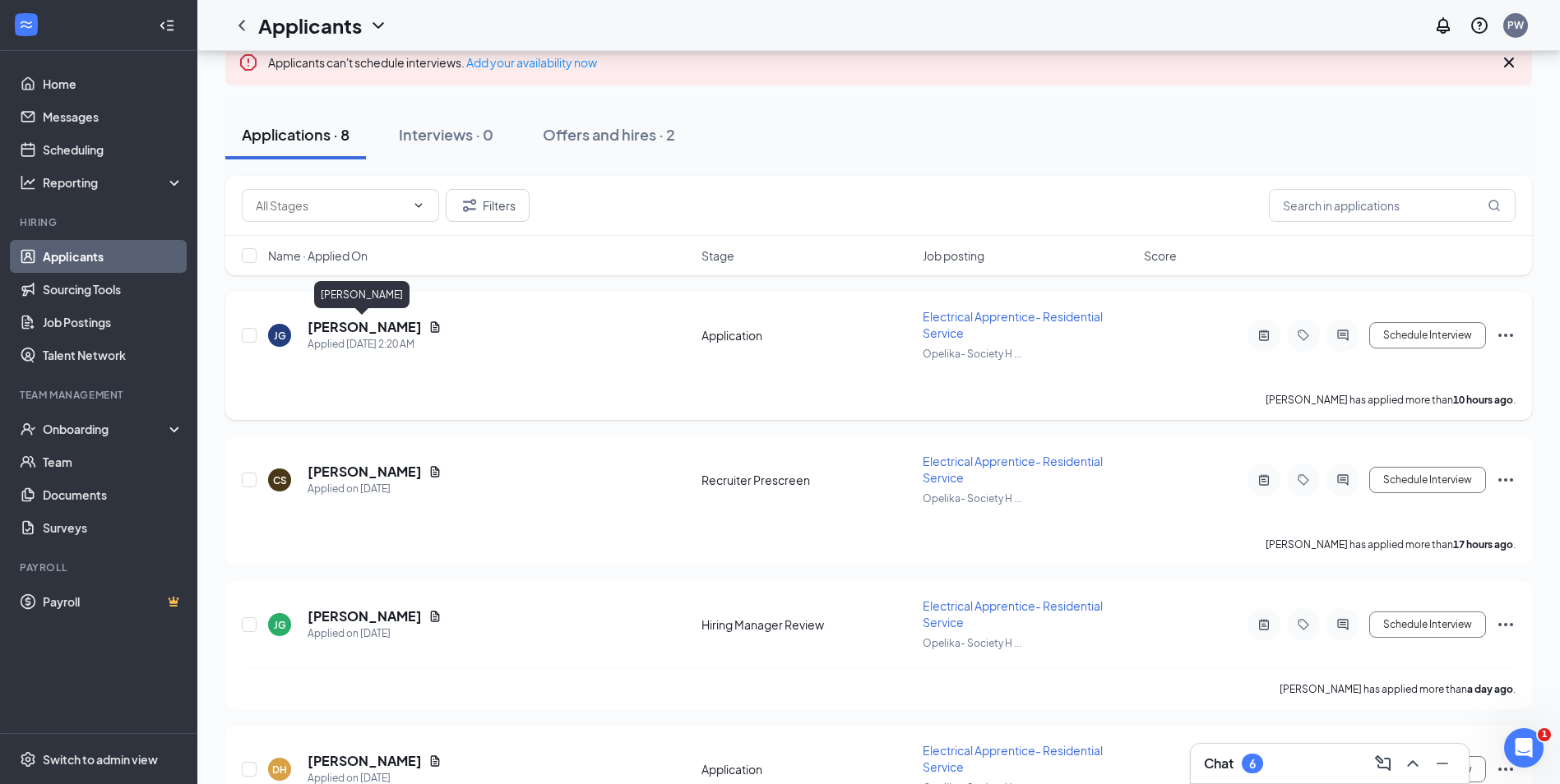
click at [351, 324] on h5 "Jeffrey George" at bounding box center [365, 327] width 114 height 18
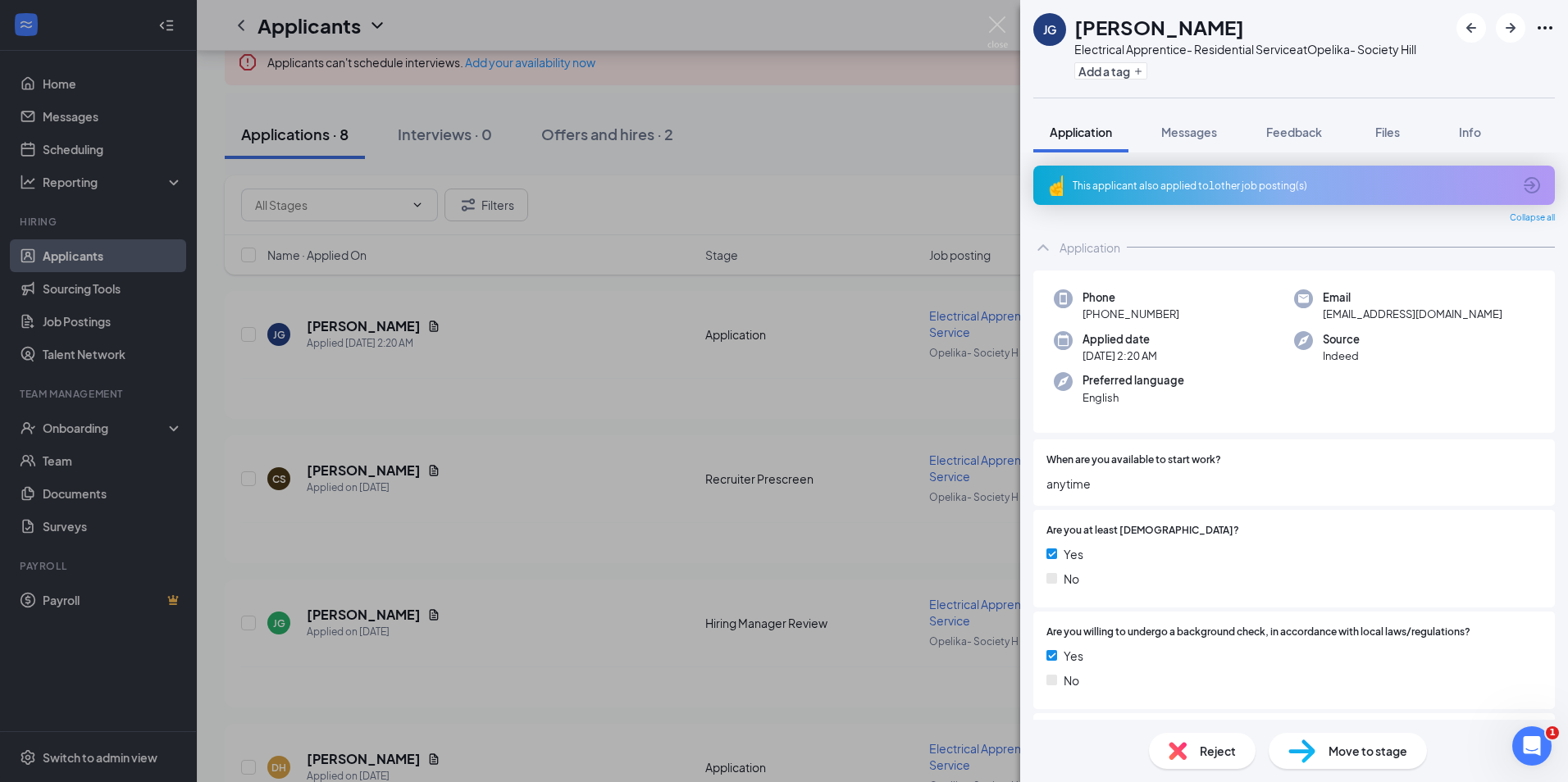
click at [1523, 186] on icon "ArrowCircle" at bounding box center [1532, 186] width 20 height 20
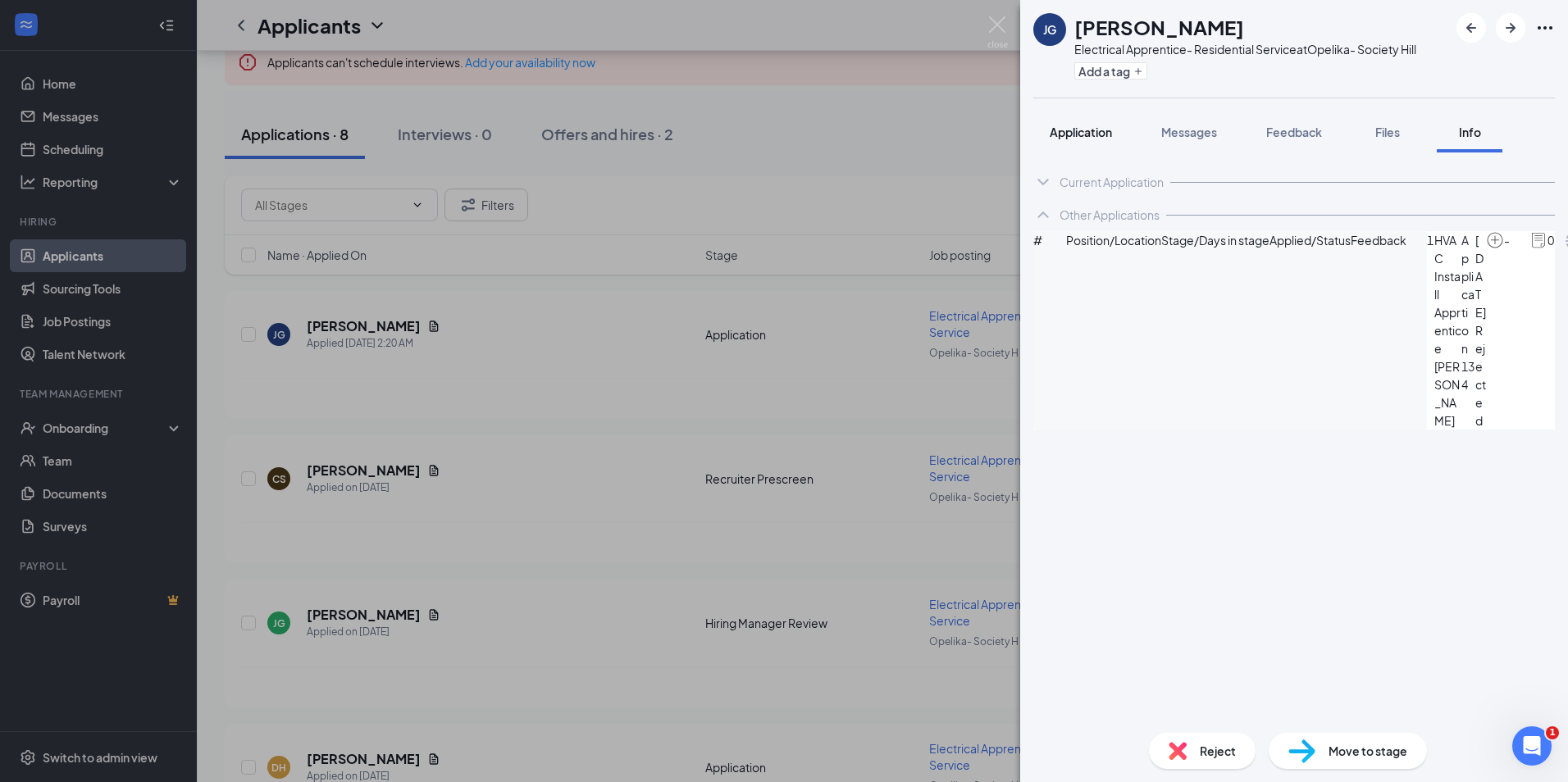
click at [1099, 127] on span "Application" at bounding box center [1081, 132] width 63 height 15
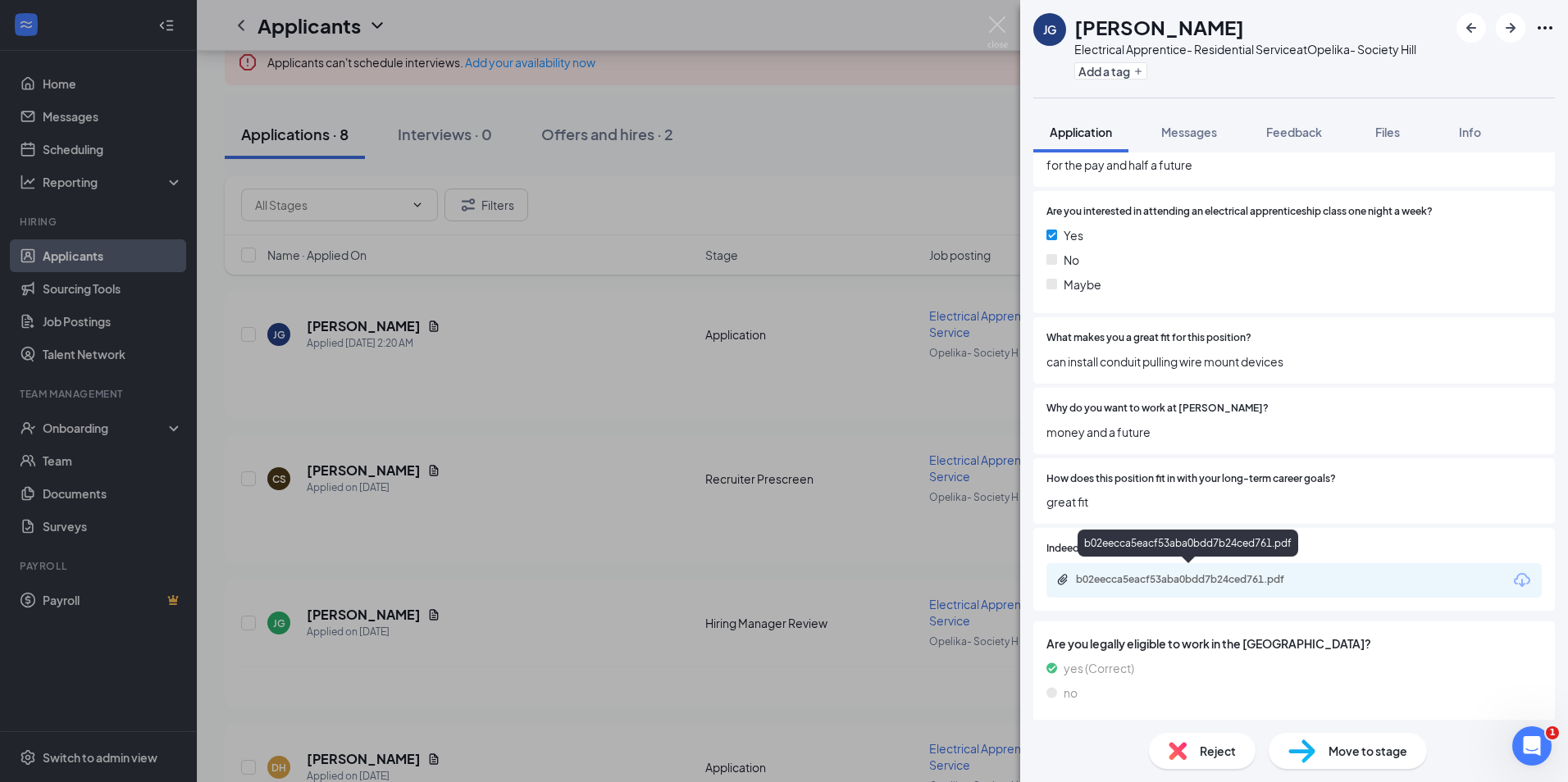
scroll to position [1476, 0]
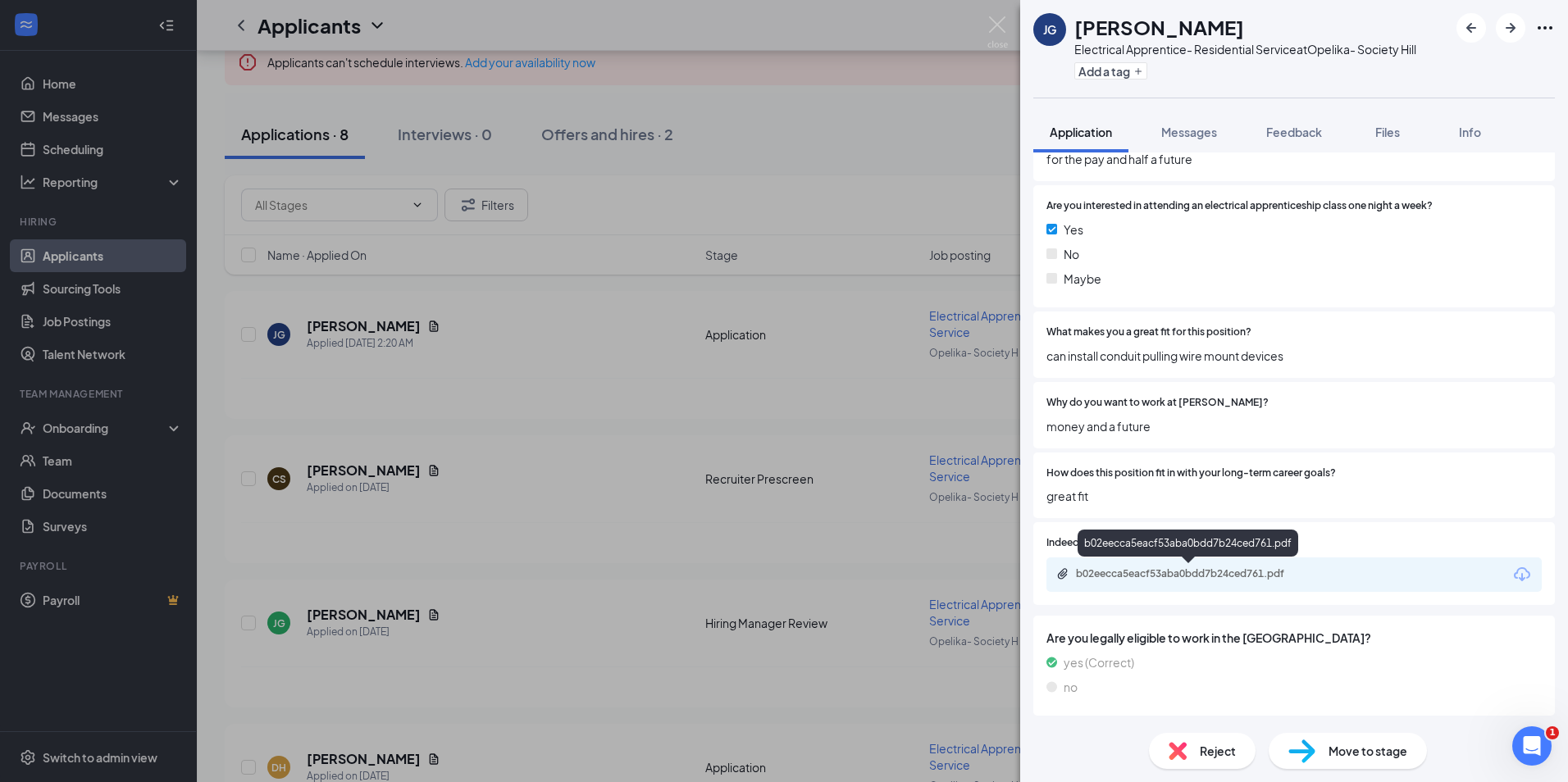
click at [1163, 571] on div "b02eecca5eacf53aba0bdd7b24ced761.pdf" at bounding box center [1190, 574] width 229 height 13
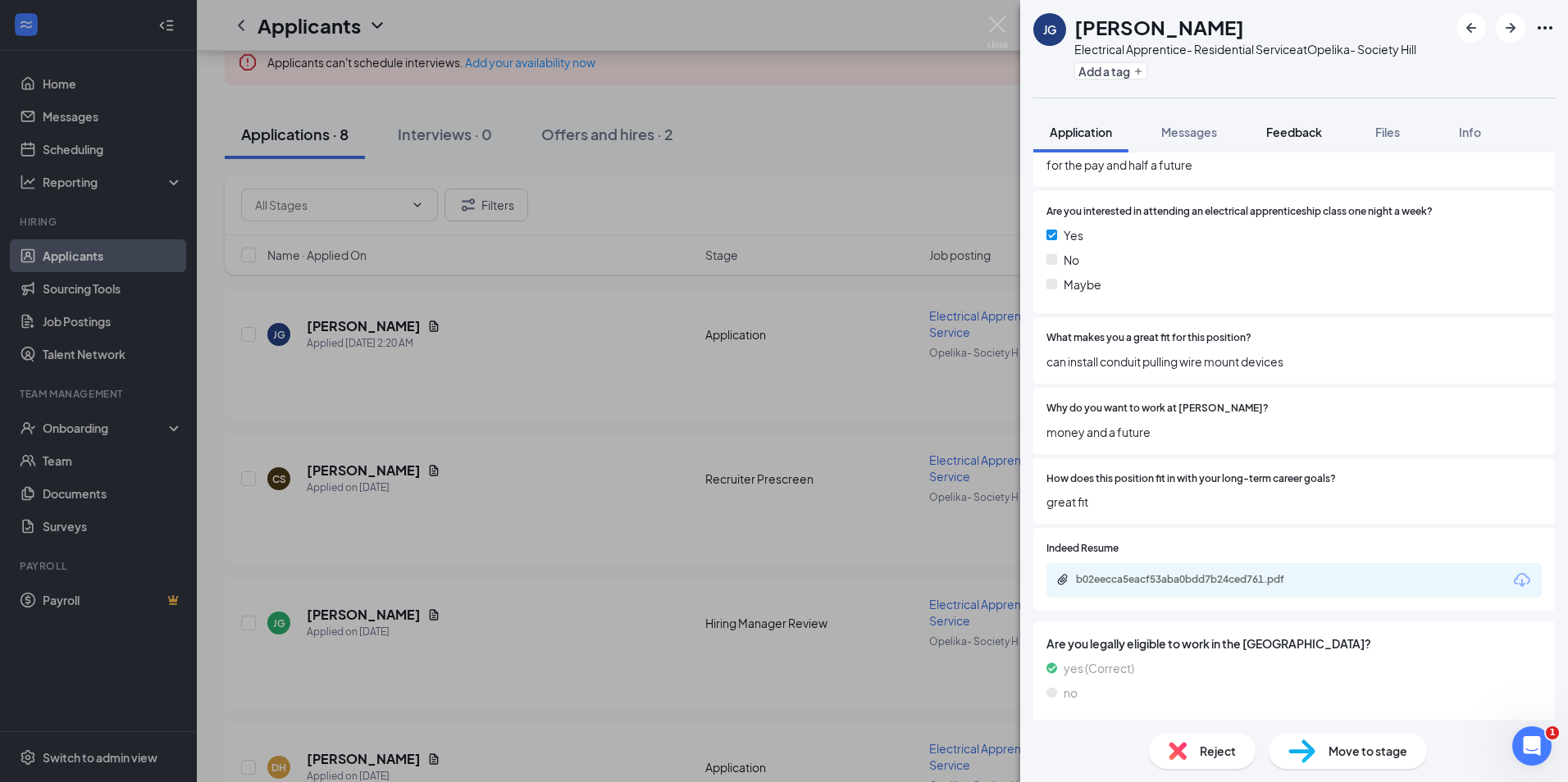
click at [1306, 131] on span "Feedback" at bounding box center [1294, 132] width 56 height 15
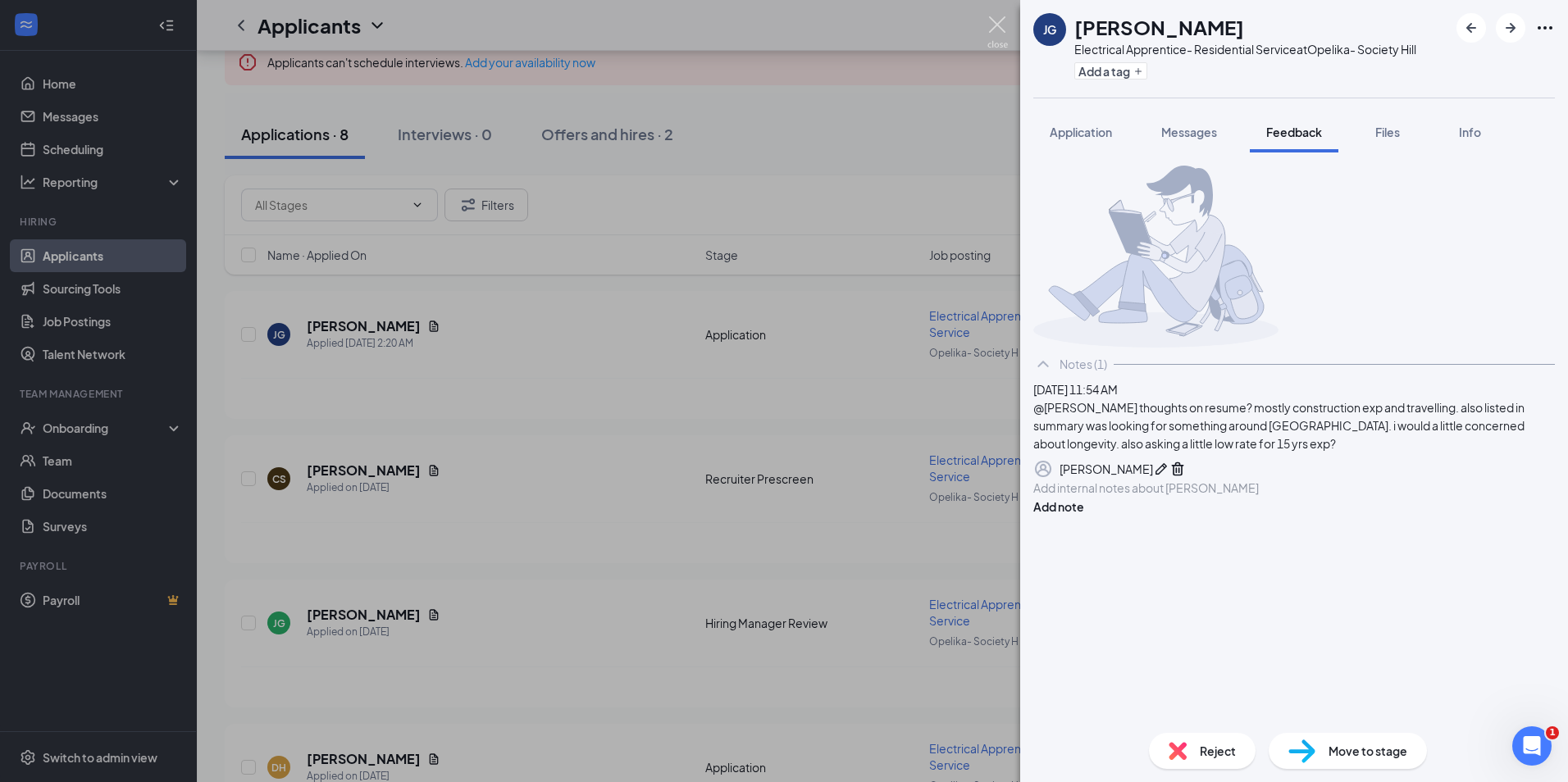
click at [993, 40] on img at bounding box center [997, 32] width 21 height 32
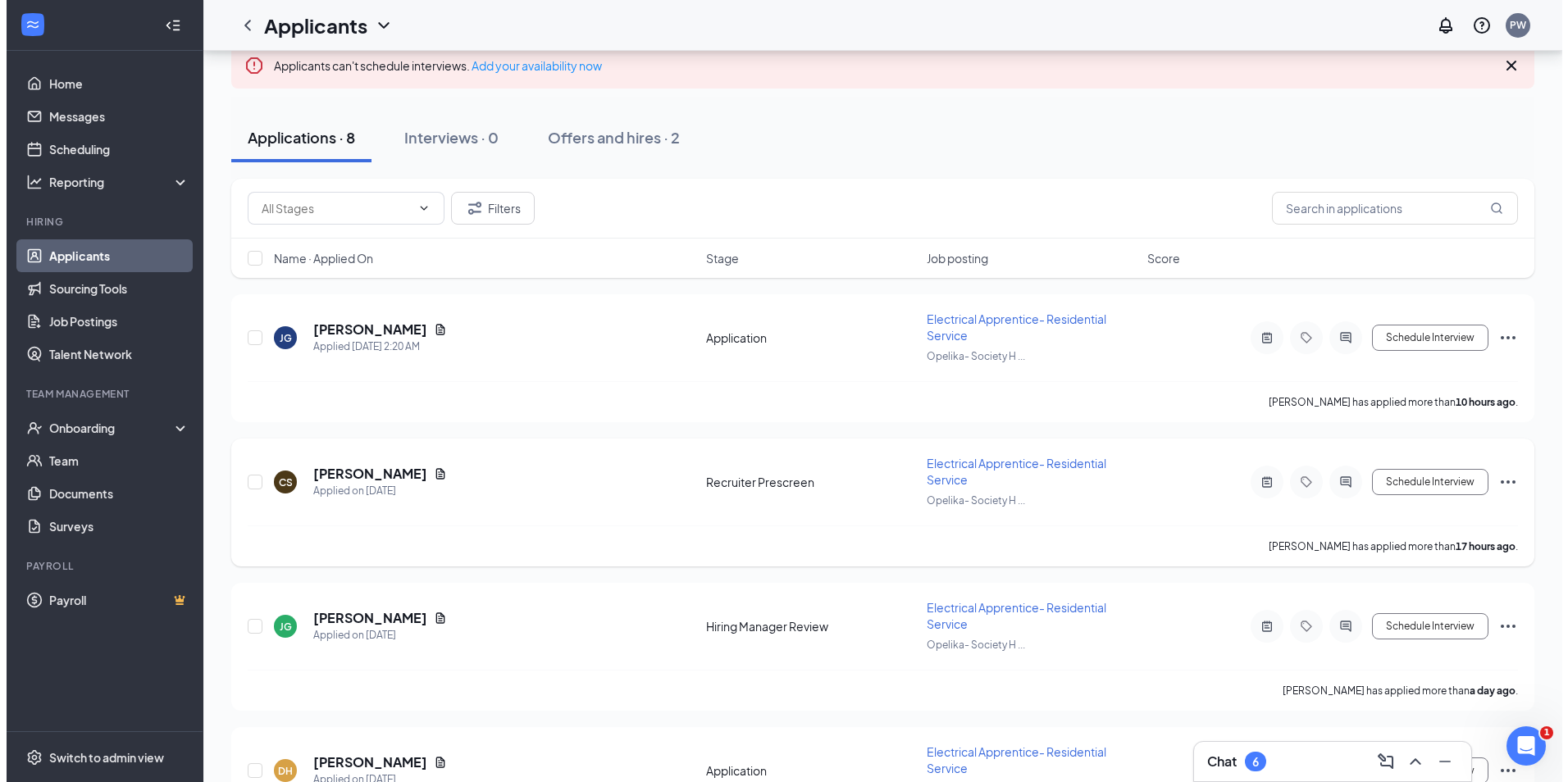
scroll to position [164, 0]
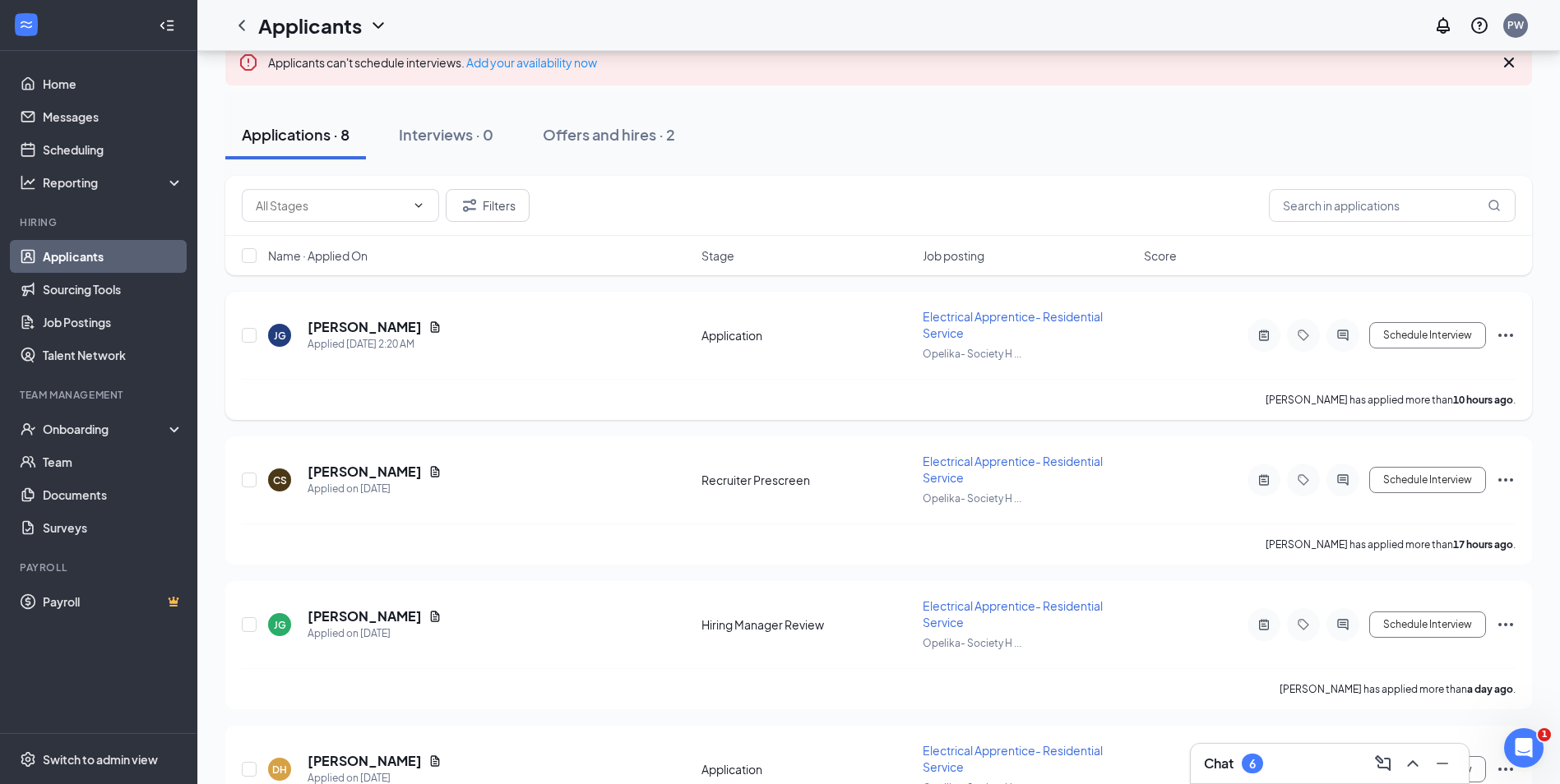
click at [350, 315] on div "JG Jeffrey George Applied Today 2:20 AM Application Electrical Apprentice- Resi…" at bounding box center [878, 343] width 1274 height 70
drag, startPoint x: 350, startPoint y: 315, endPoint x: 347, endPoint y: 332, distance: 17.3
click at [350, 318] on div "JG Jeffrey George Applied Today 2:20 AM Application Electrical Apprentice- Resi…" at bounding box center [878, 343] width 1274 height 70
click at [347, 335] on h5 "Jeffrey George" at bounding box center [365, 327] width 114 height 18
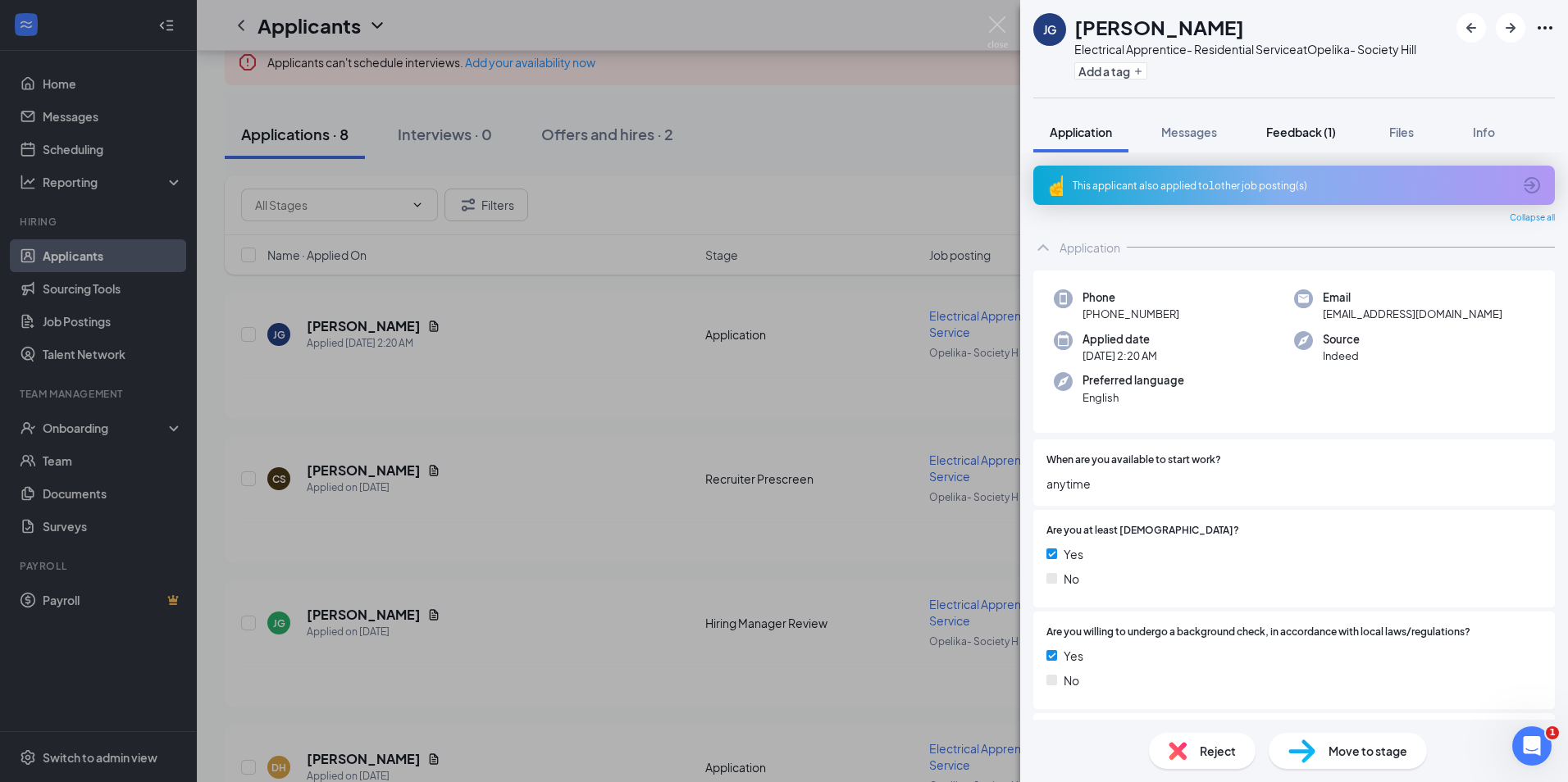
click at [1297, 125] on span "Feedback (1)" at bounding box center [1301, 132] width 69 height 15
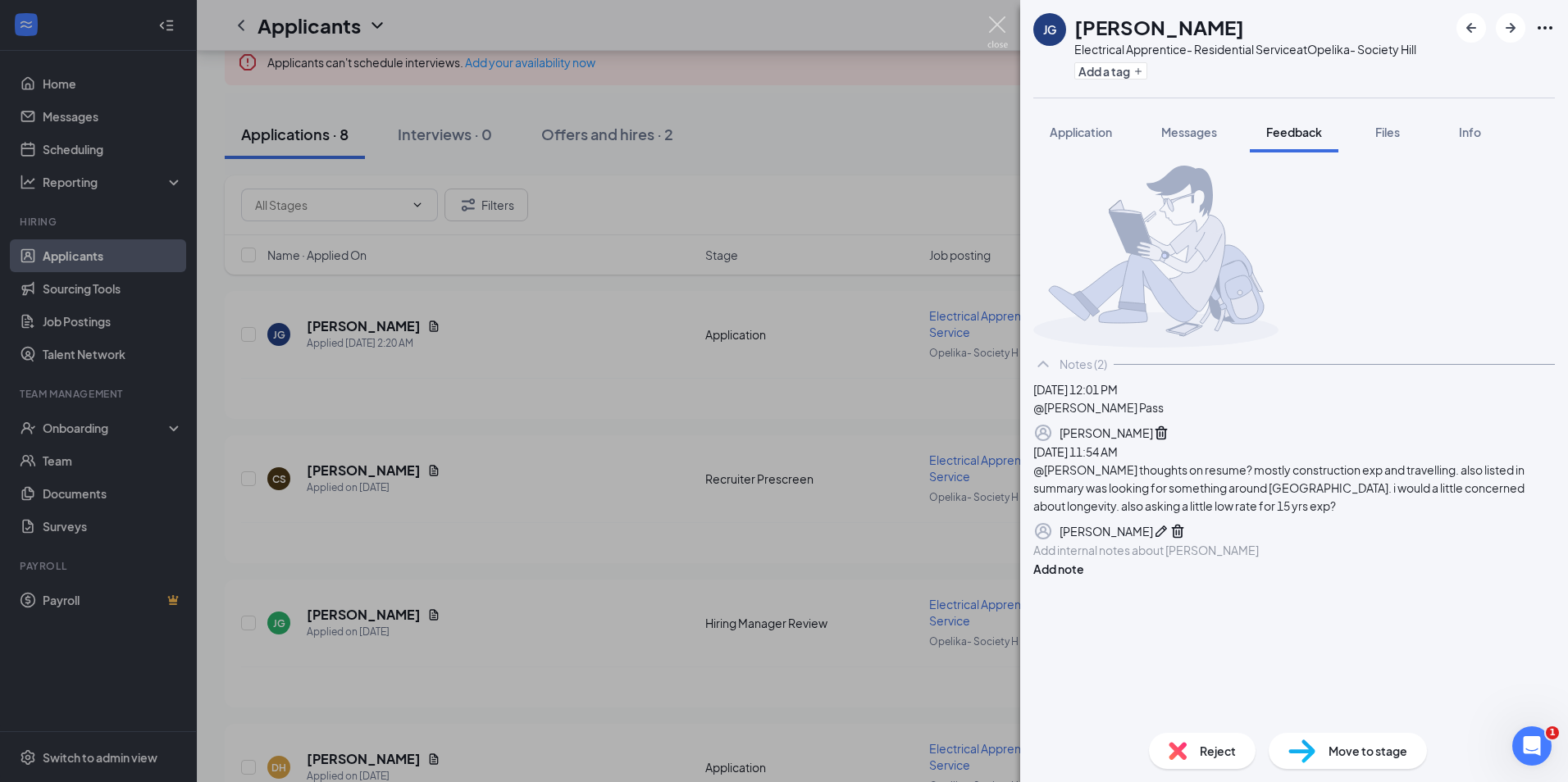
click at [991, 33] on img at bounding box center [997, 32] width 21 height 32
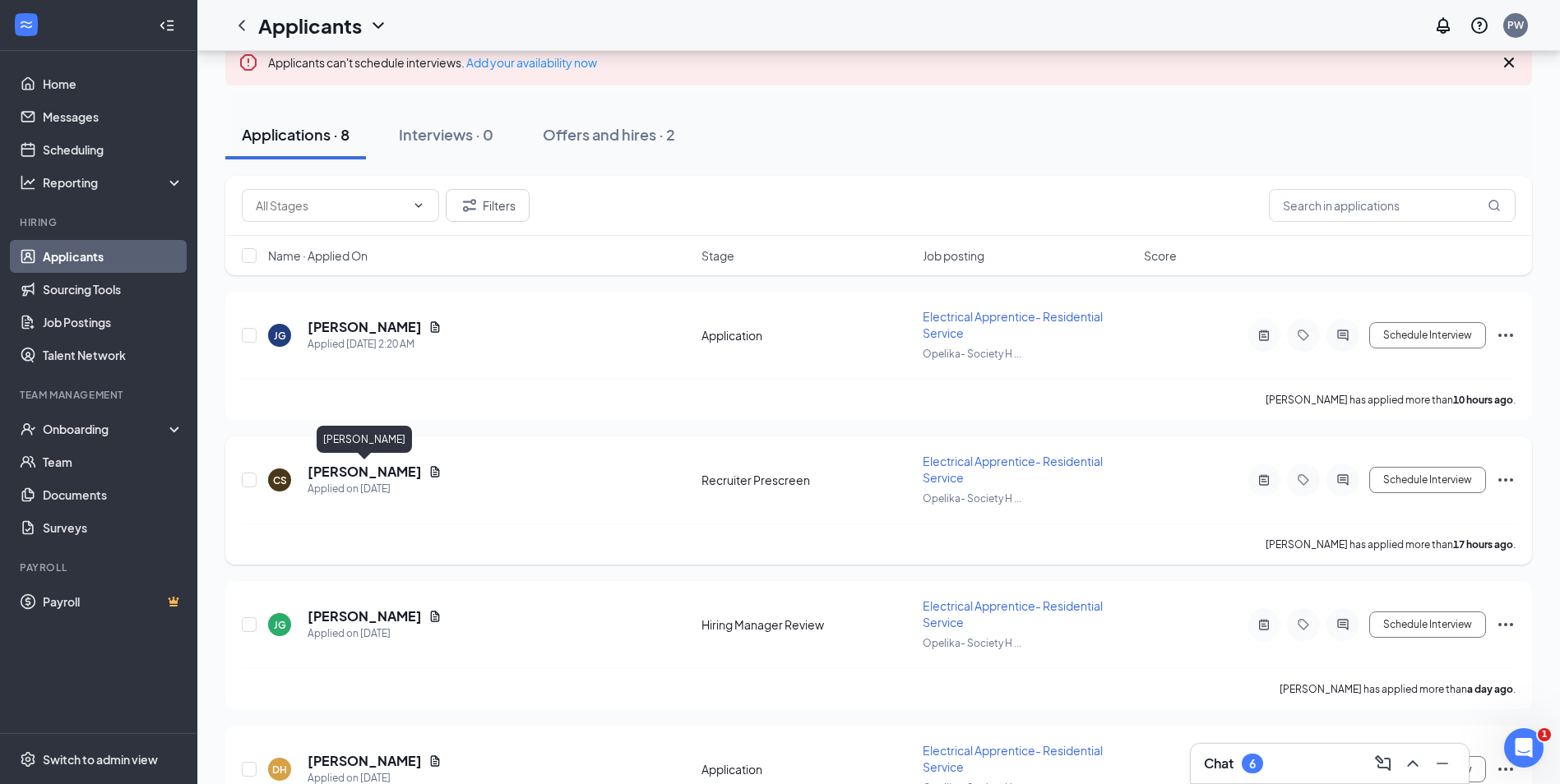
click at [344, 473] on h5 "Collin Shoemaker" at bounding box center [365, 472] width 114 height 18
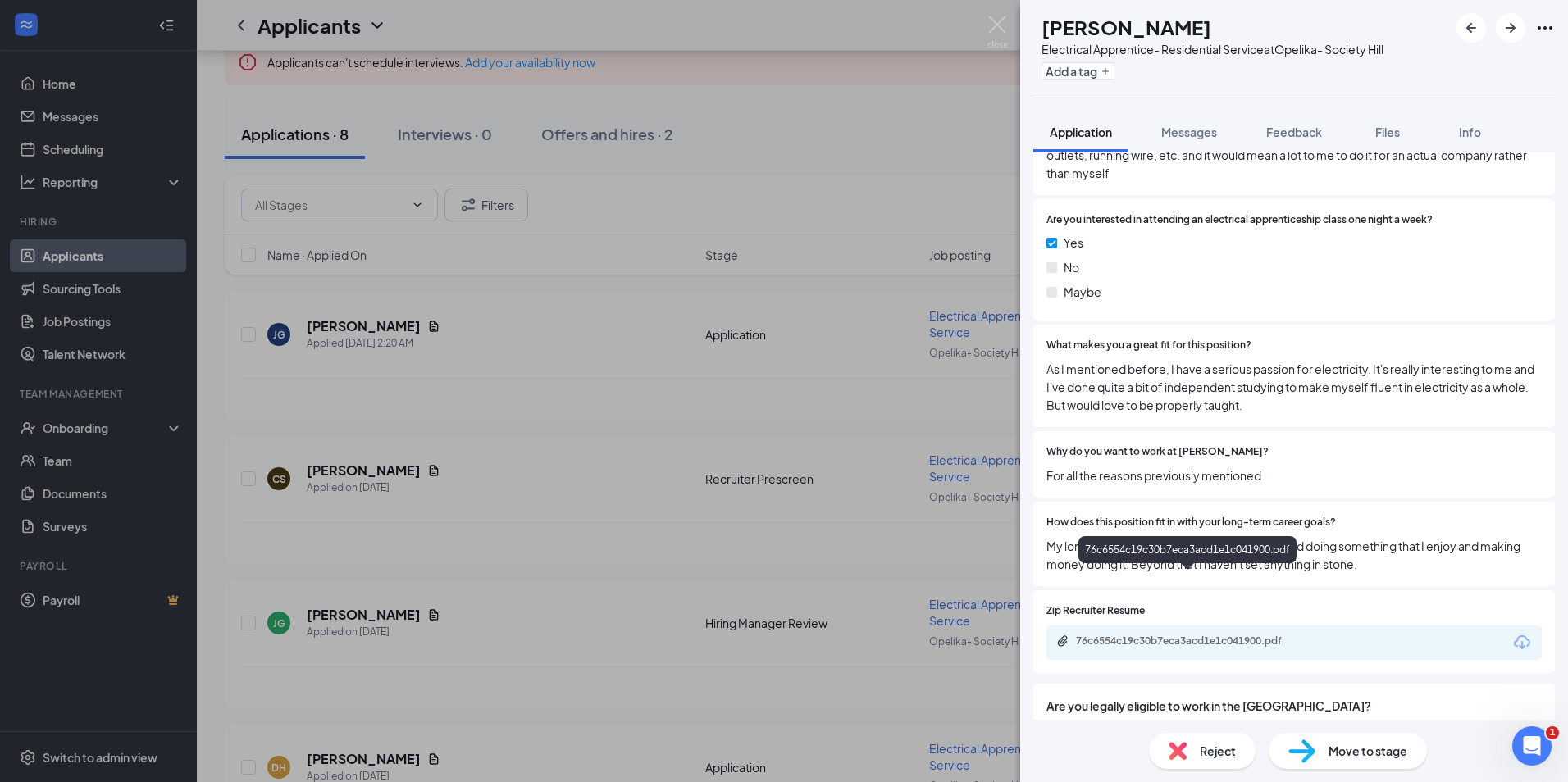
scroll to position [1327, 0]
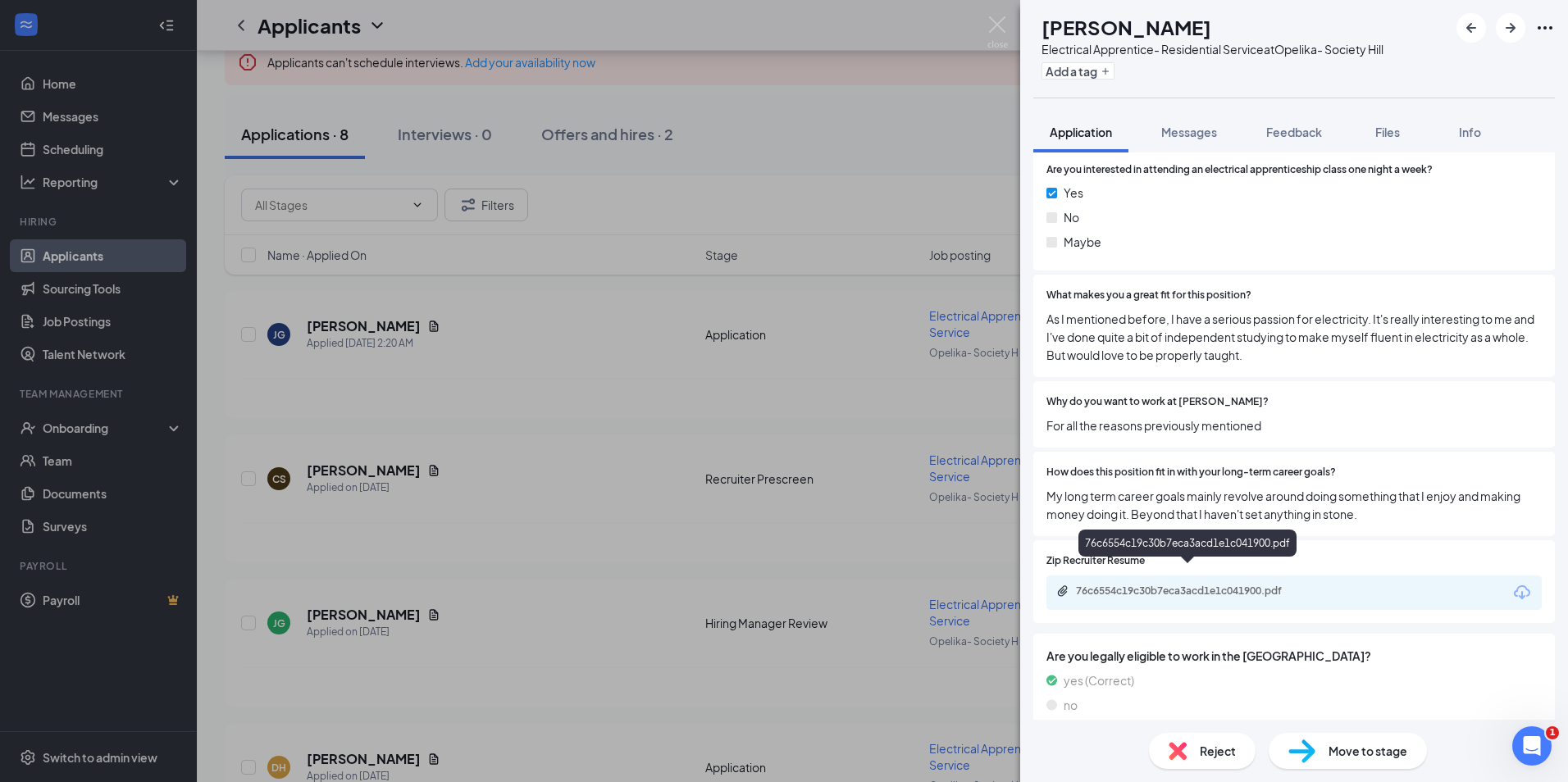
click at [1214, 585] on div "76c6554c19c30b7eca3acd1e1c041900.pdf" at bounding box center [1190, 591] width 229 height 13
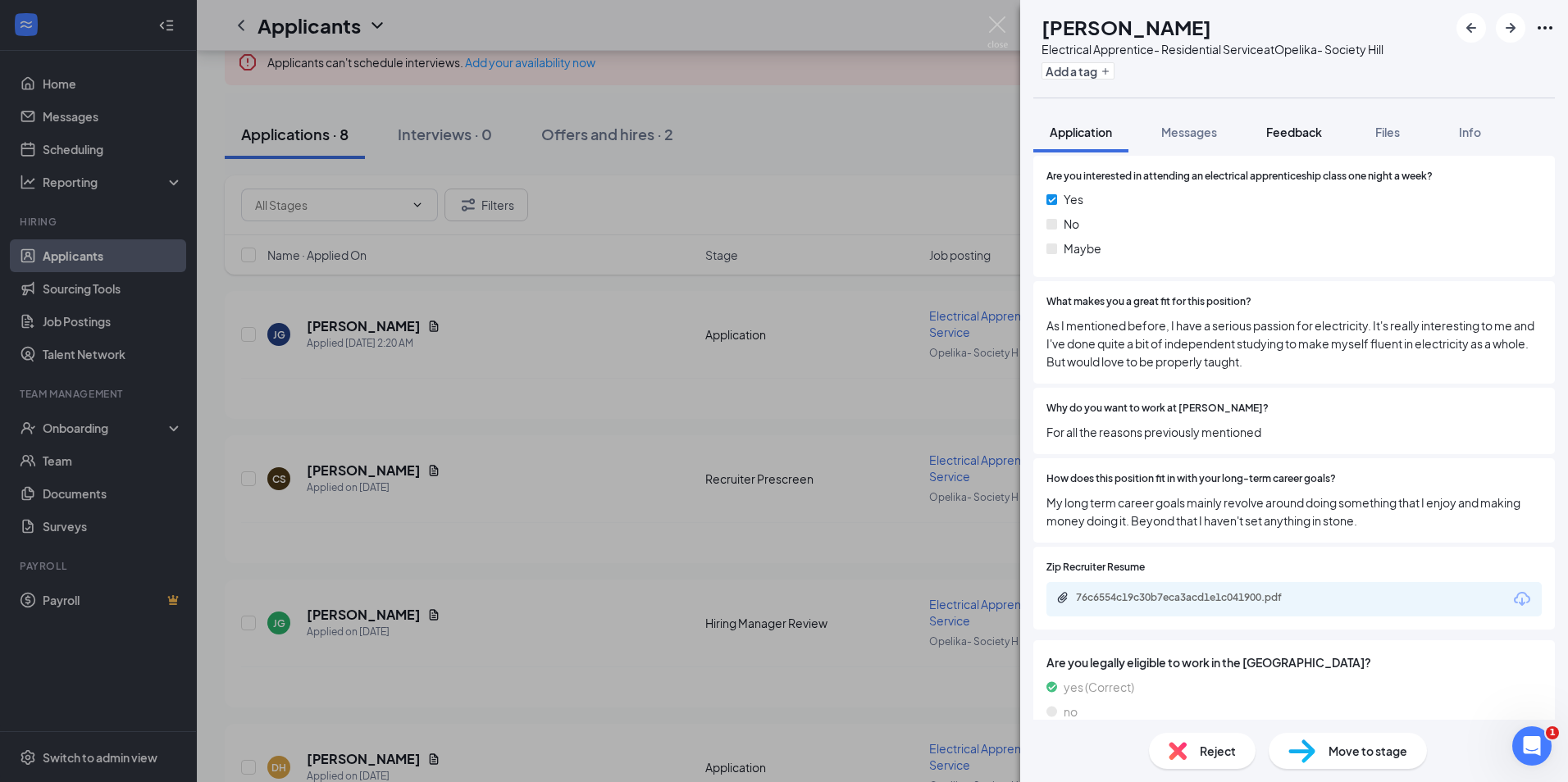
click at [1298, 133] on span "Feedback" at bounding box center [1294, 132] width 56 height 15
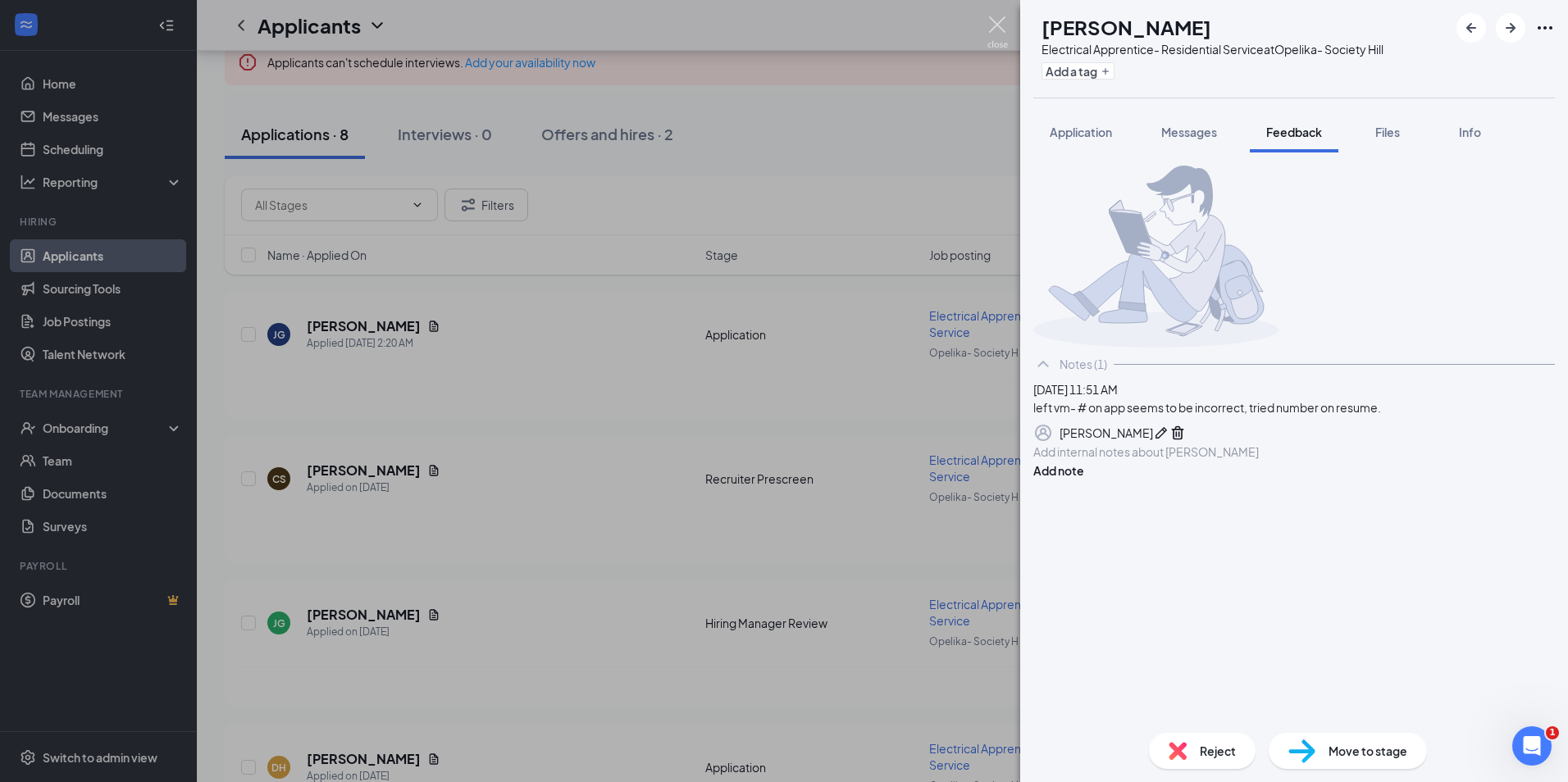
click at [1001, 40] on img at bounding box center [997, 32] width 21 height 32
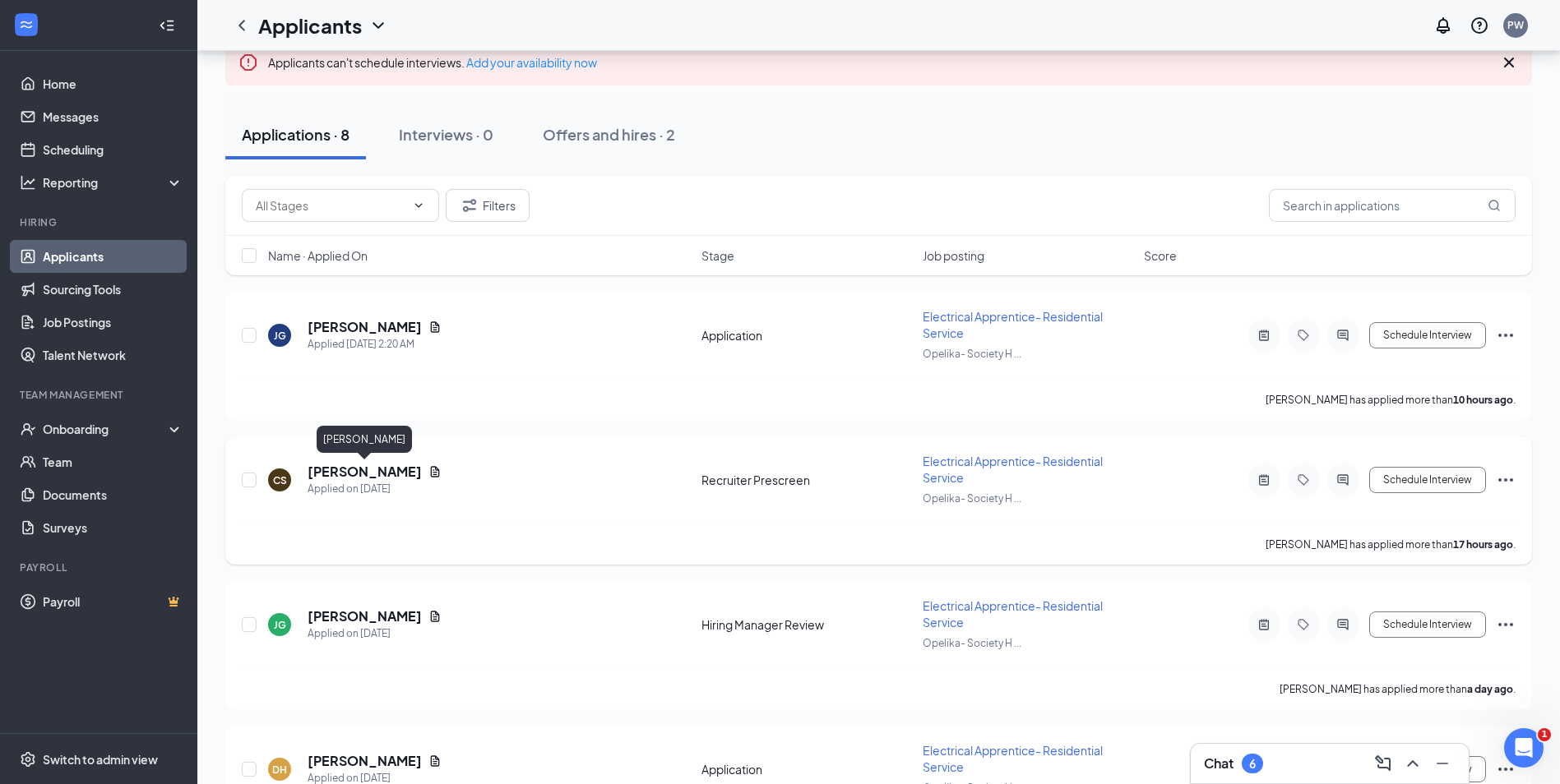
click at [374, 466] on h5 "Collin Shoemaker" at bounding box center [365, 472] width 114 height 18
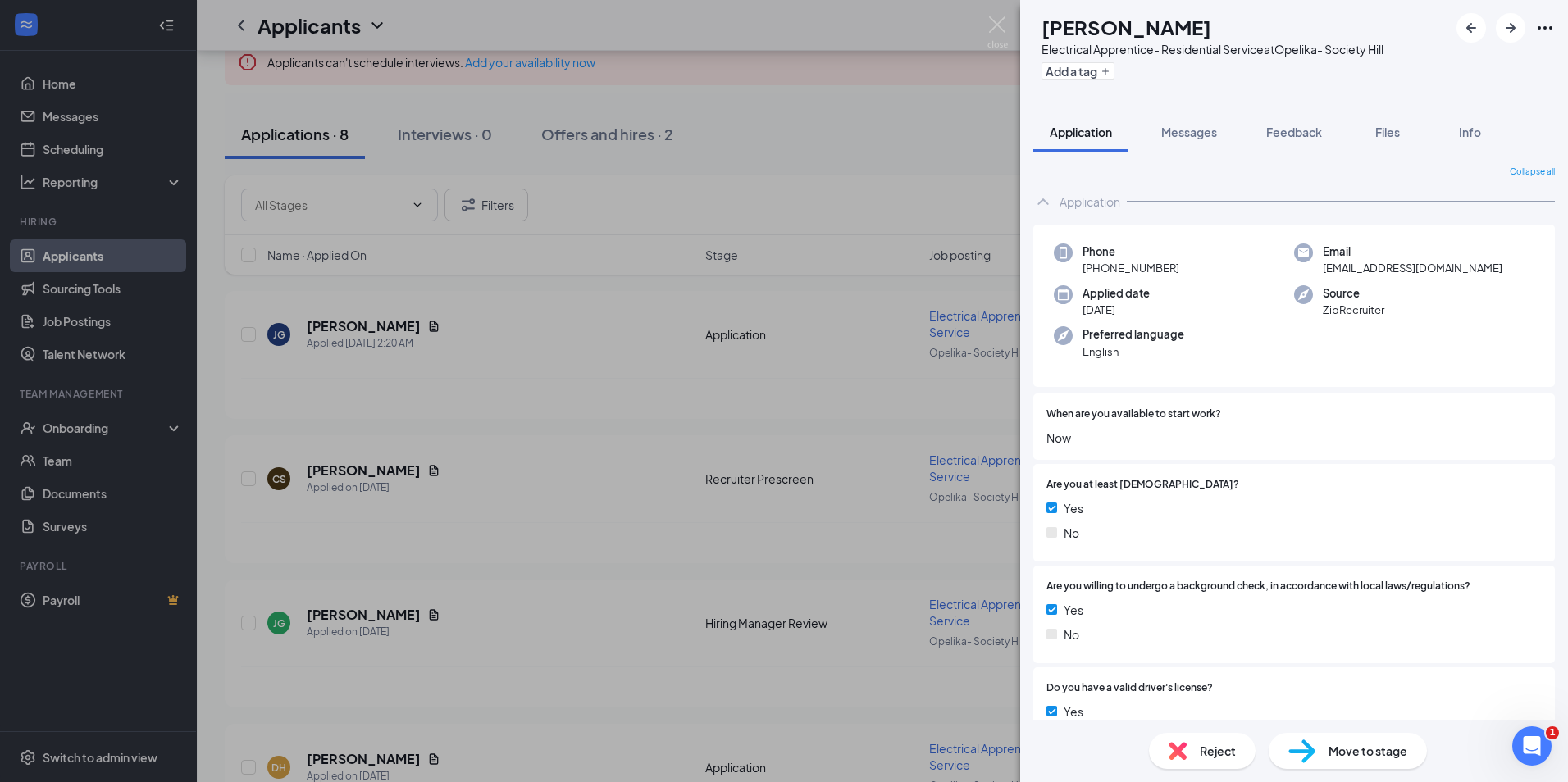
click at [1316, 759] on div "Move to stage" at bounding box center [1348, 751] width 158 height 36
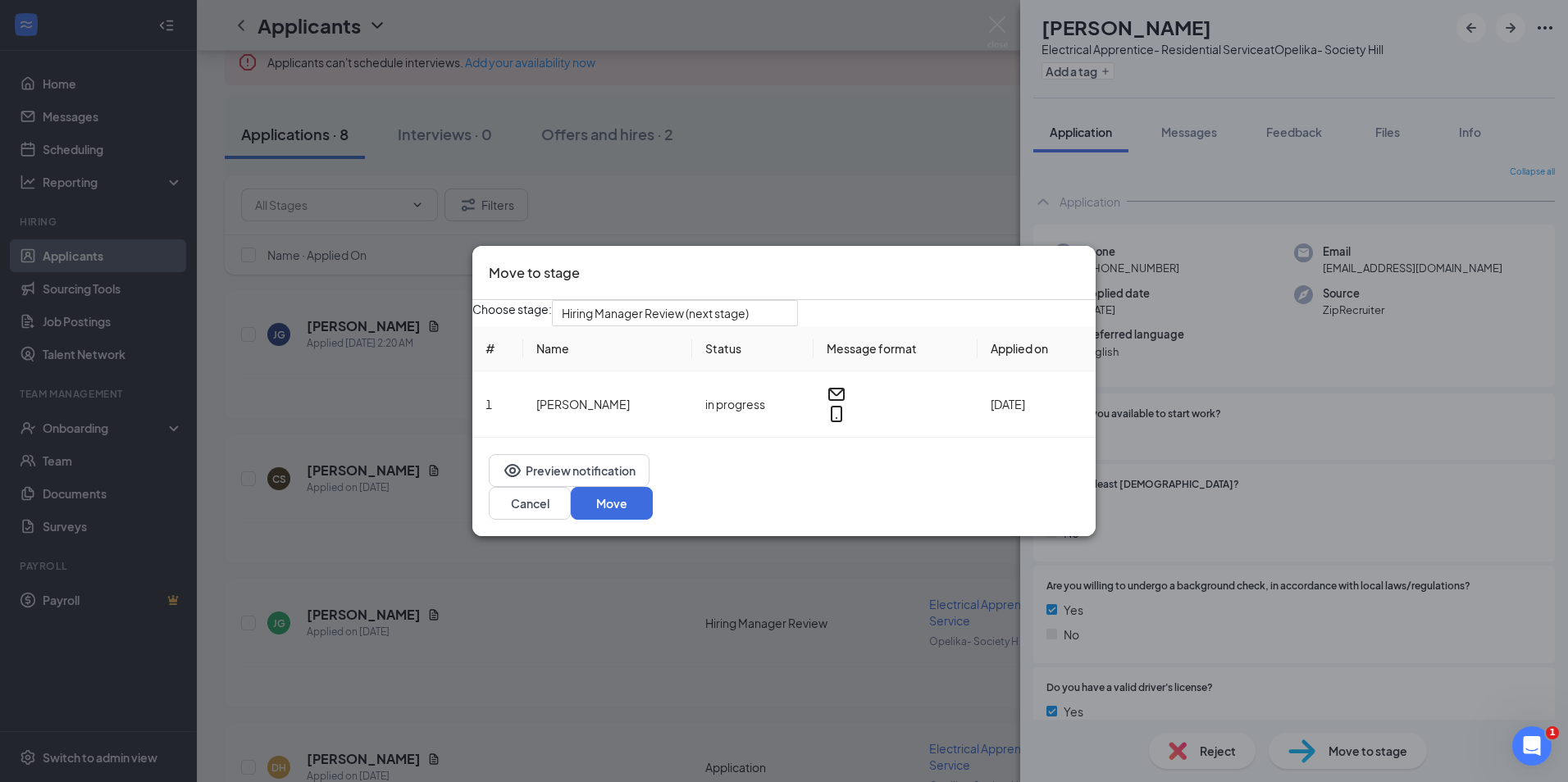
click at [1079, 262] on icon "Cross" at bounding box center [1079, 262] width 0 height 0
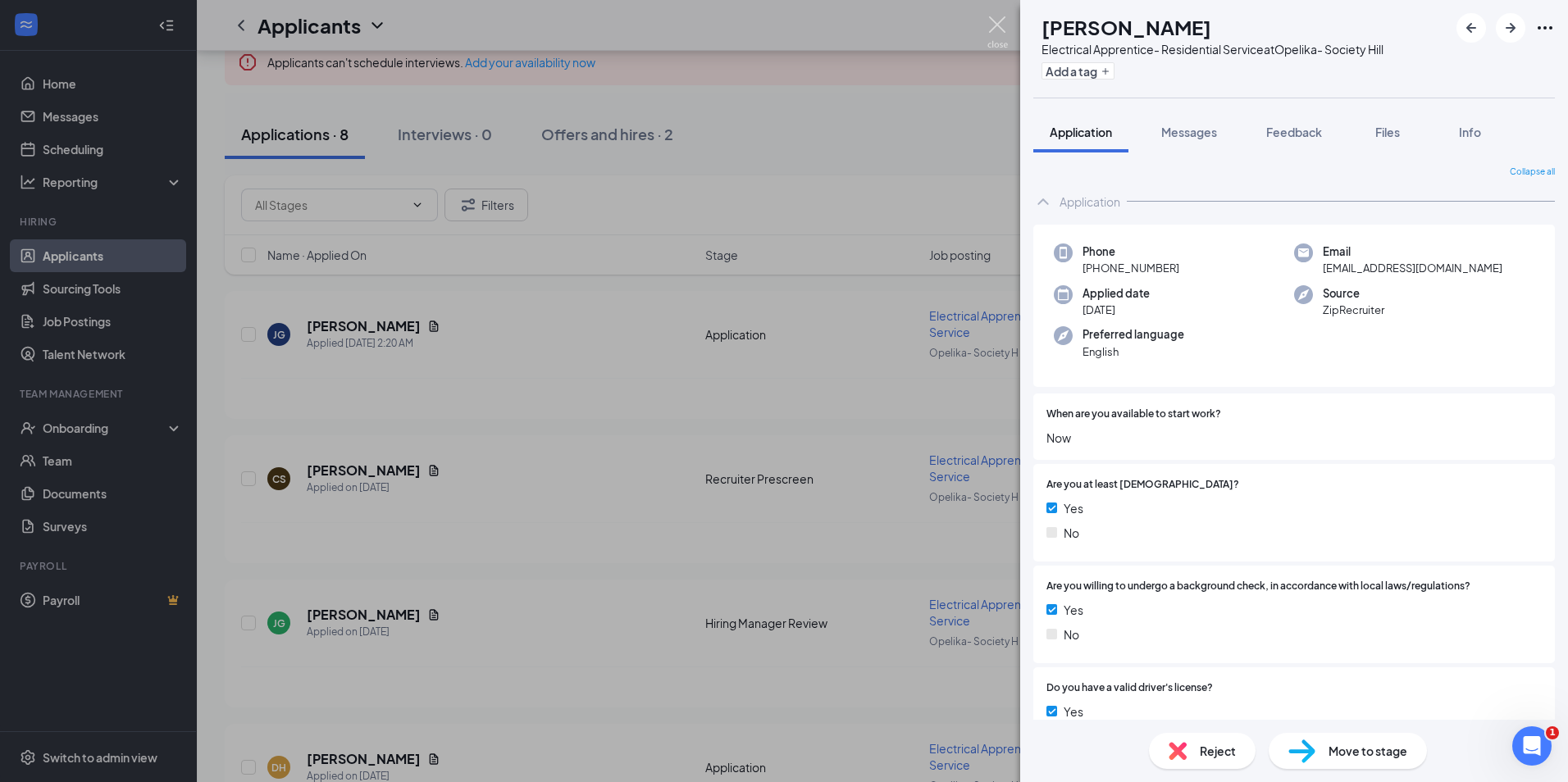
click at [996, 31] on img at bounding box center [997, 32] width 21 height 32
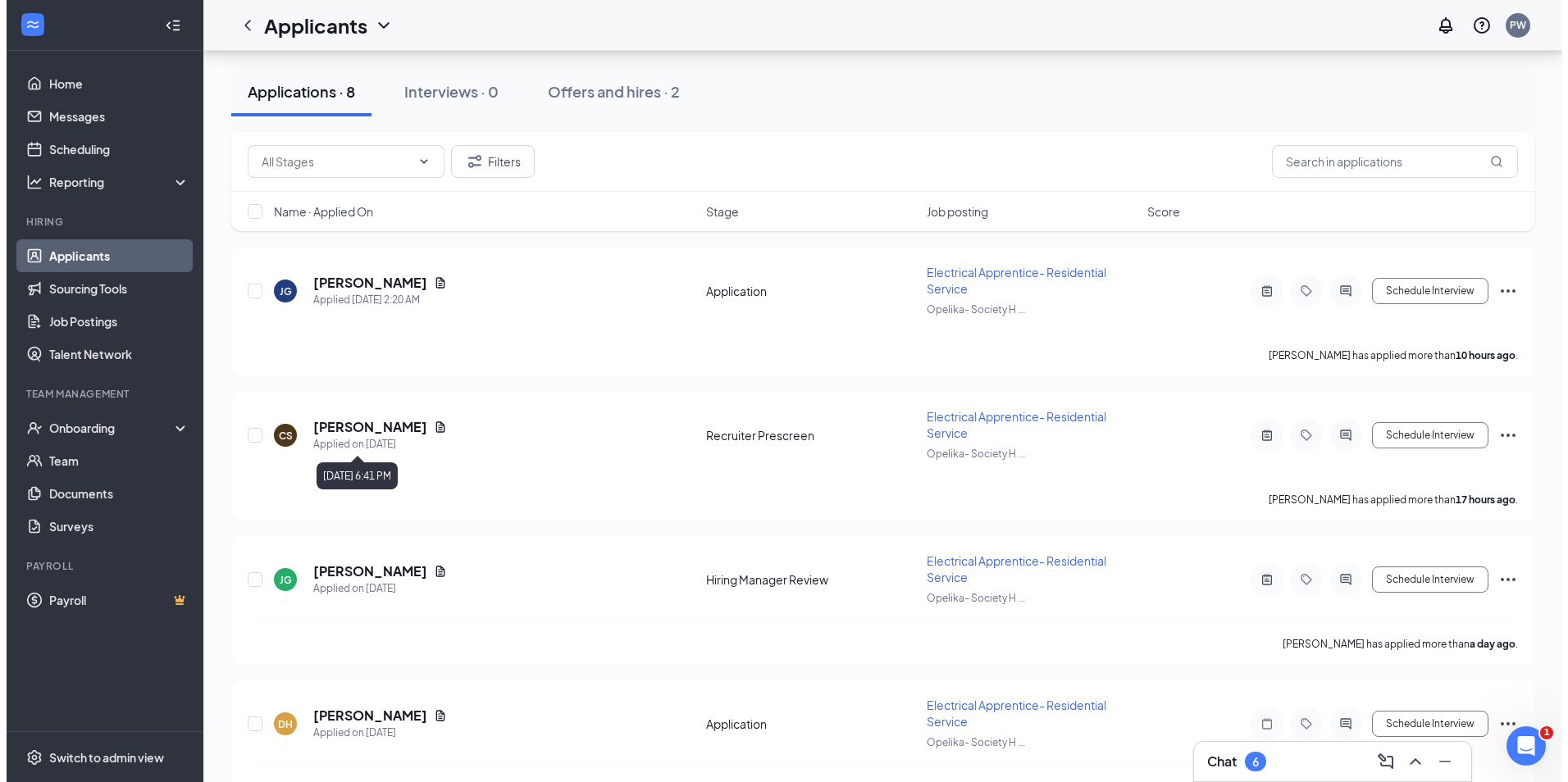
scroll to position [328, 0]
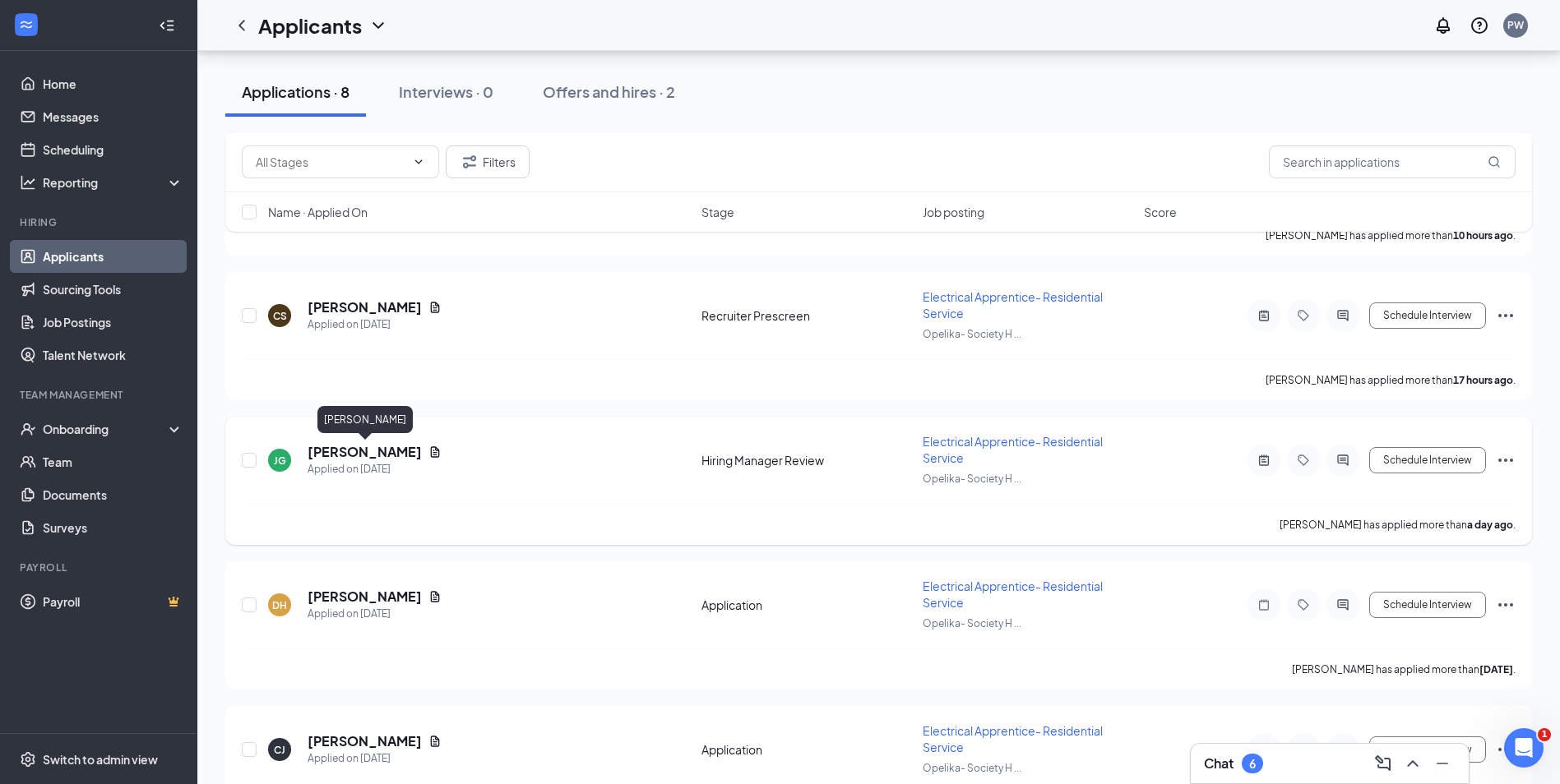
click at [366, 447] on h5 "Johntavious Geddis" at bounding box center [365, 452] width 114 height 18
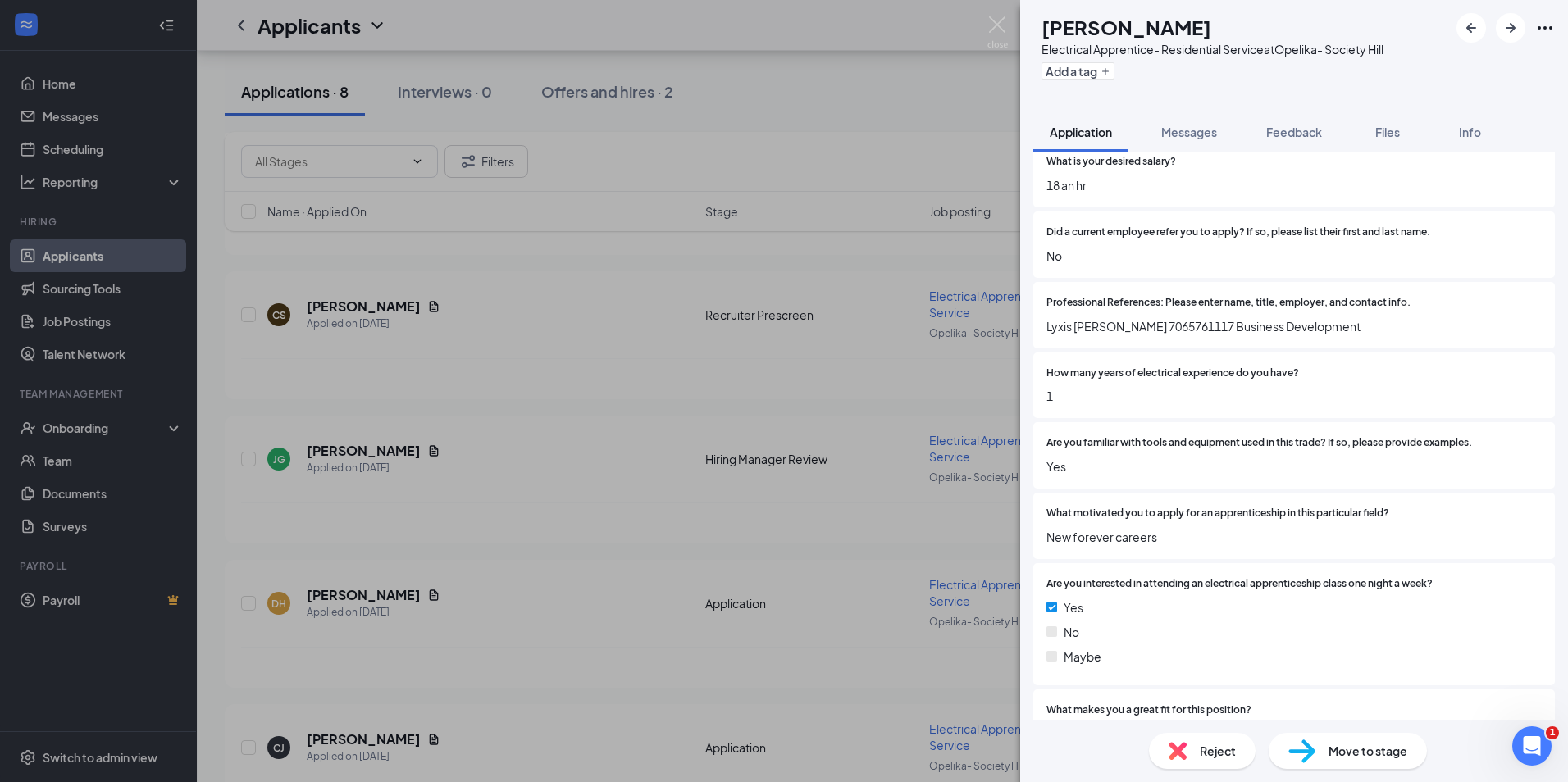
scroll to position [1290, 0]
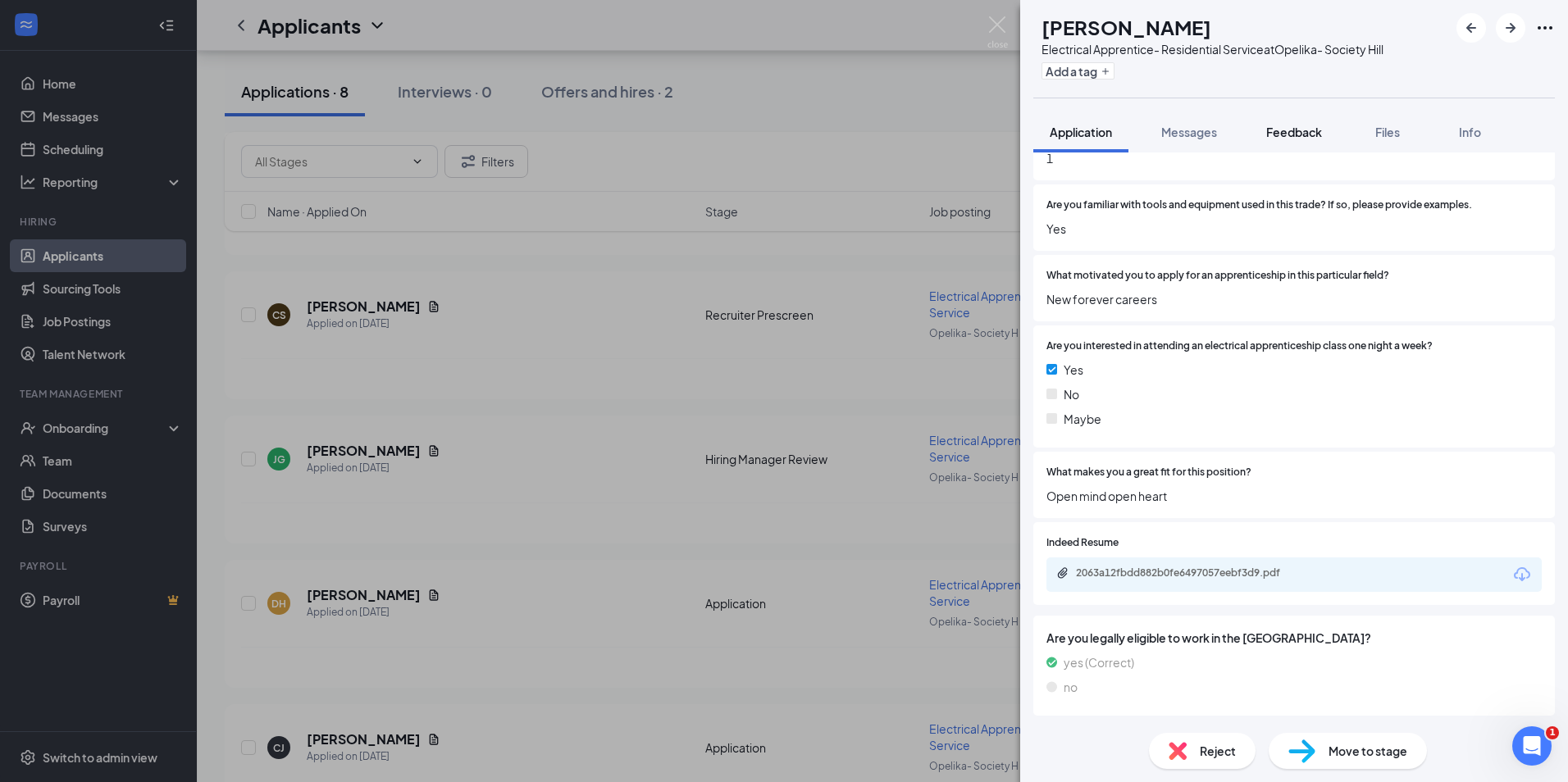
click at [1276, 128] on span "Feedback" at bounding box center [1294, 132] width 56 height 15
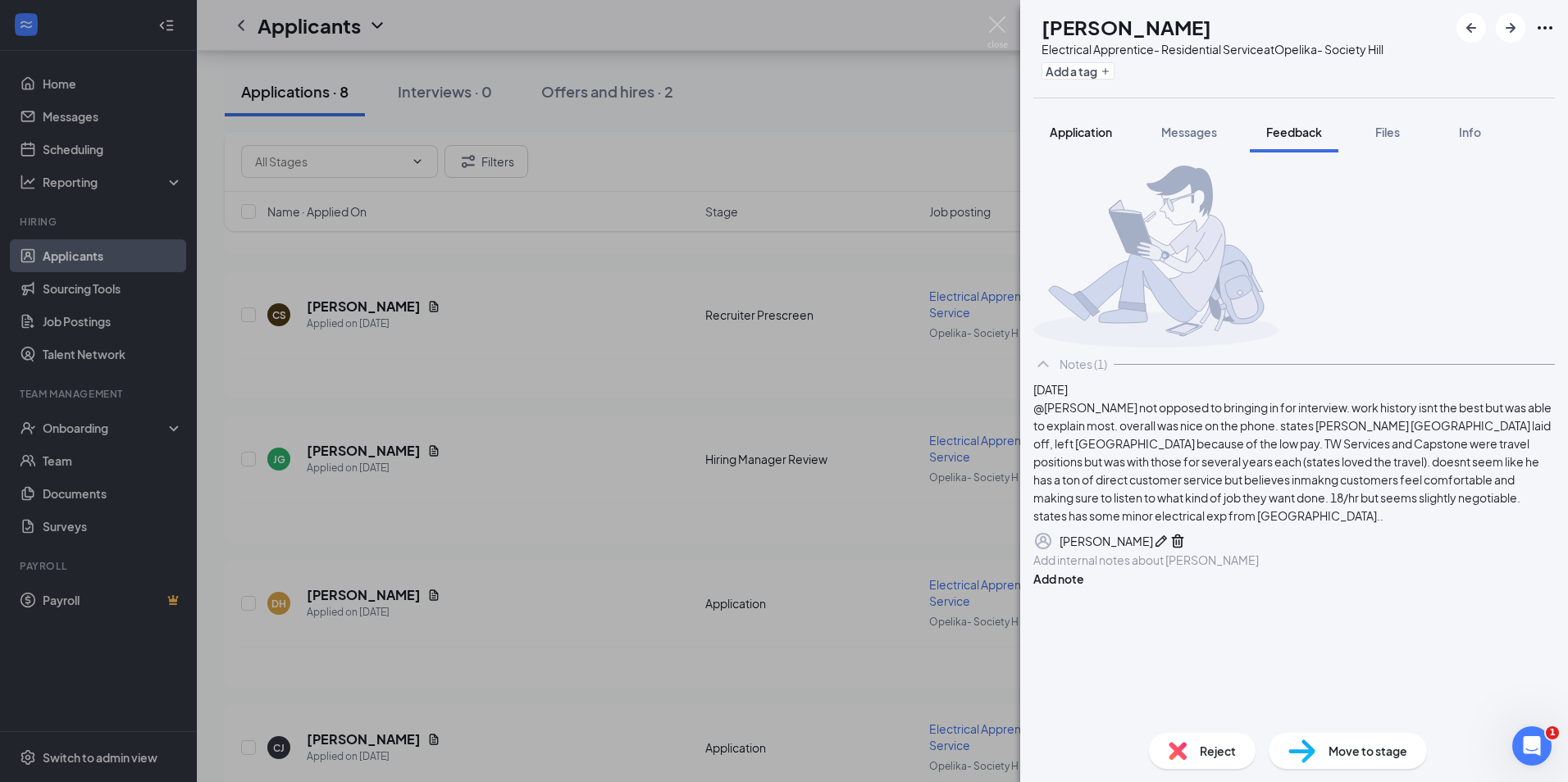
click at [1106, 125] on span "Application" at bounding box center [1081, 132] width 63 height 15
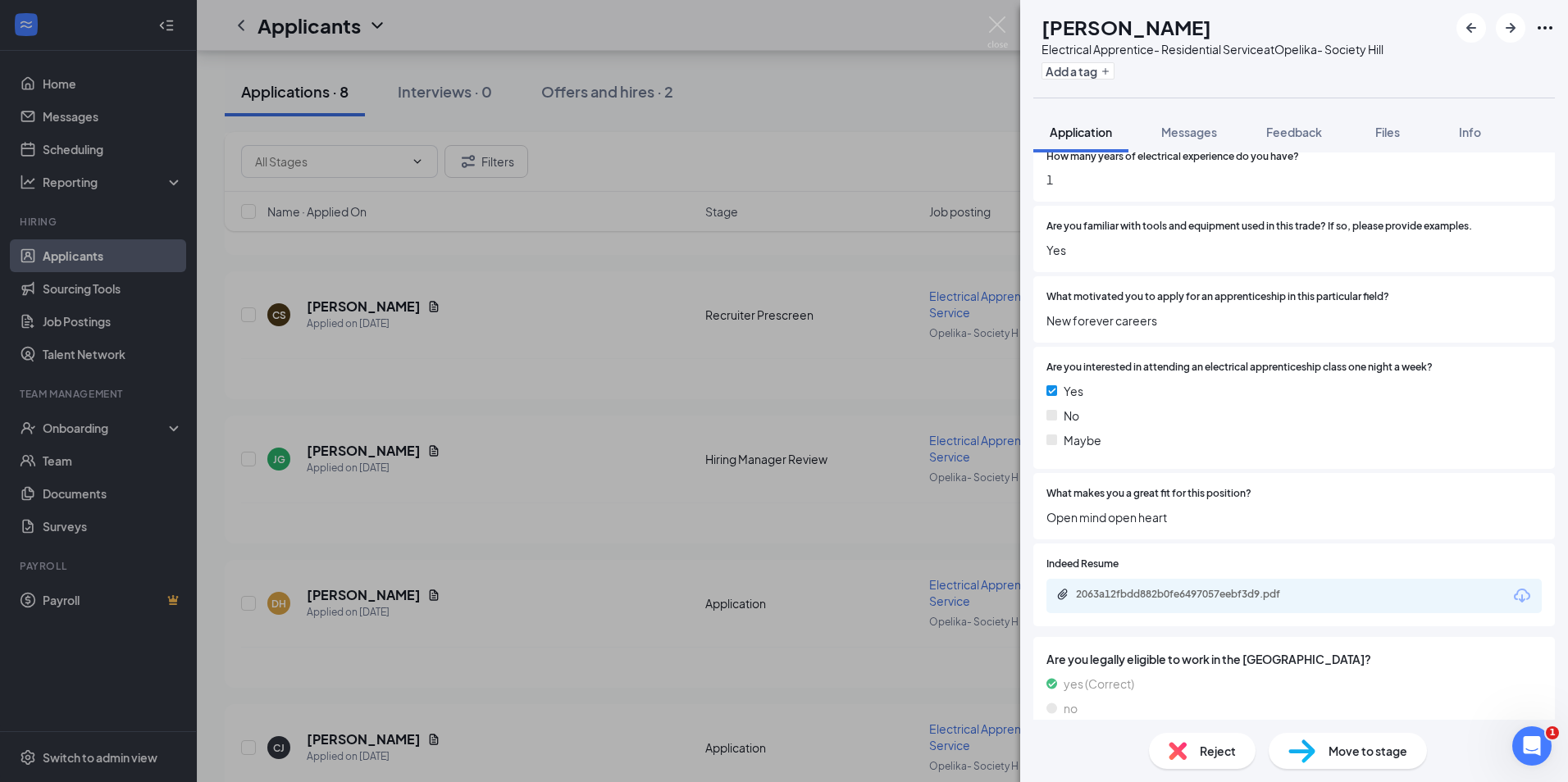
scroll to position [1290, 0]
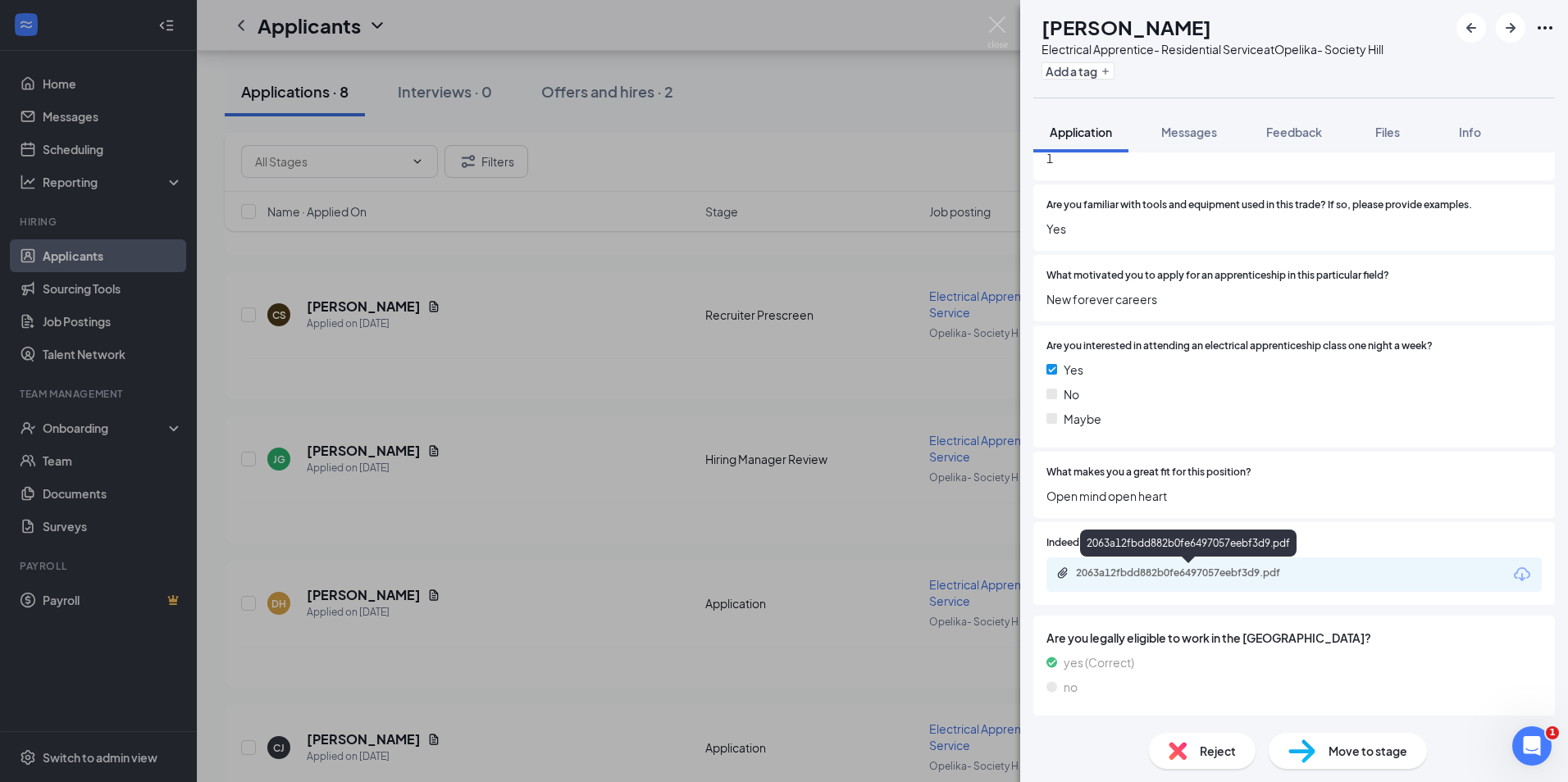
click at [1129, 578] on div "2063a12fbdd882b0fe6497057eebf3d9.pdf" at bounding box center [1190, 573] width 229 height 13
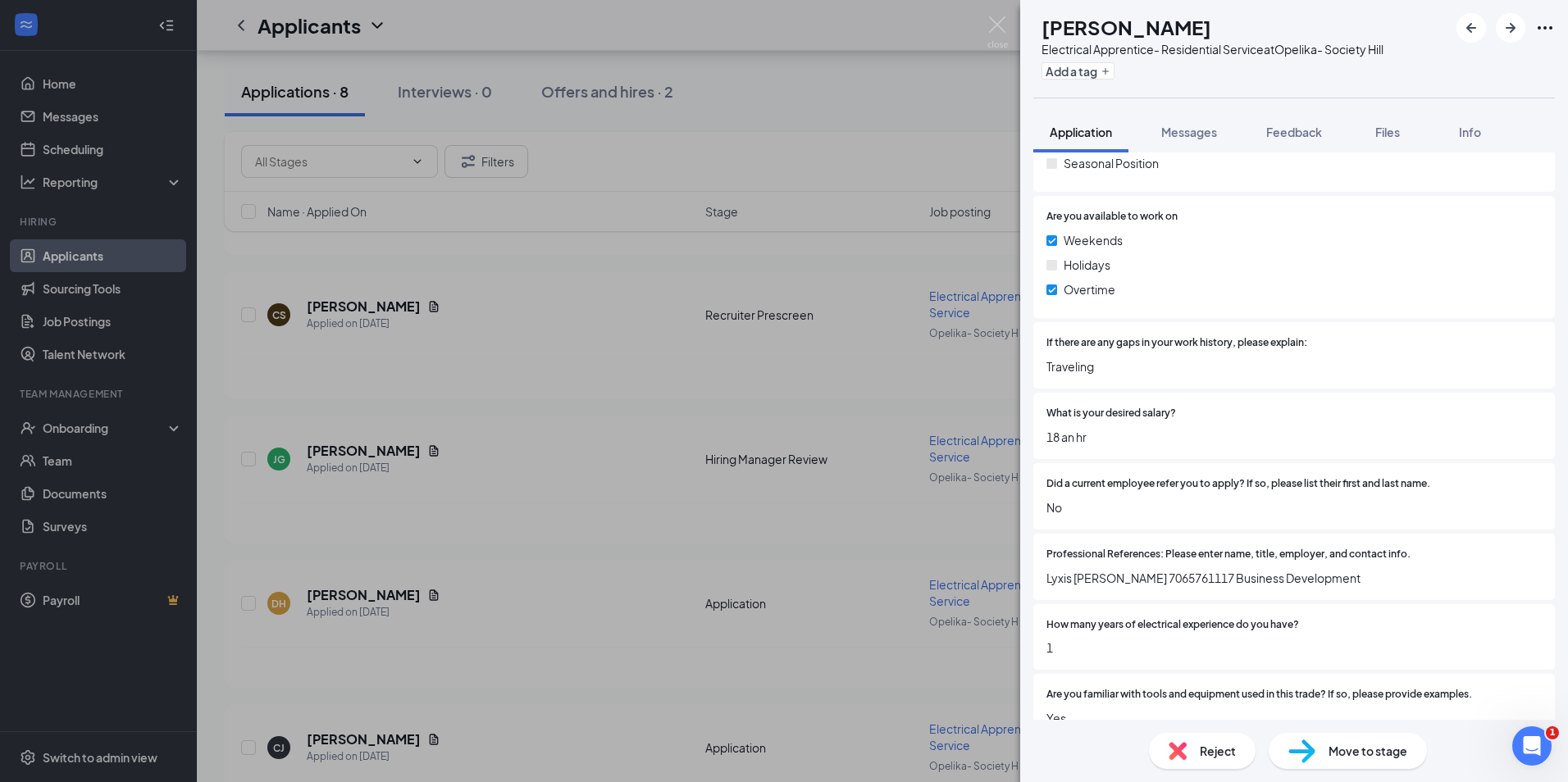
scroll to position [791, 0]
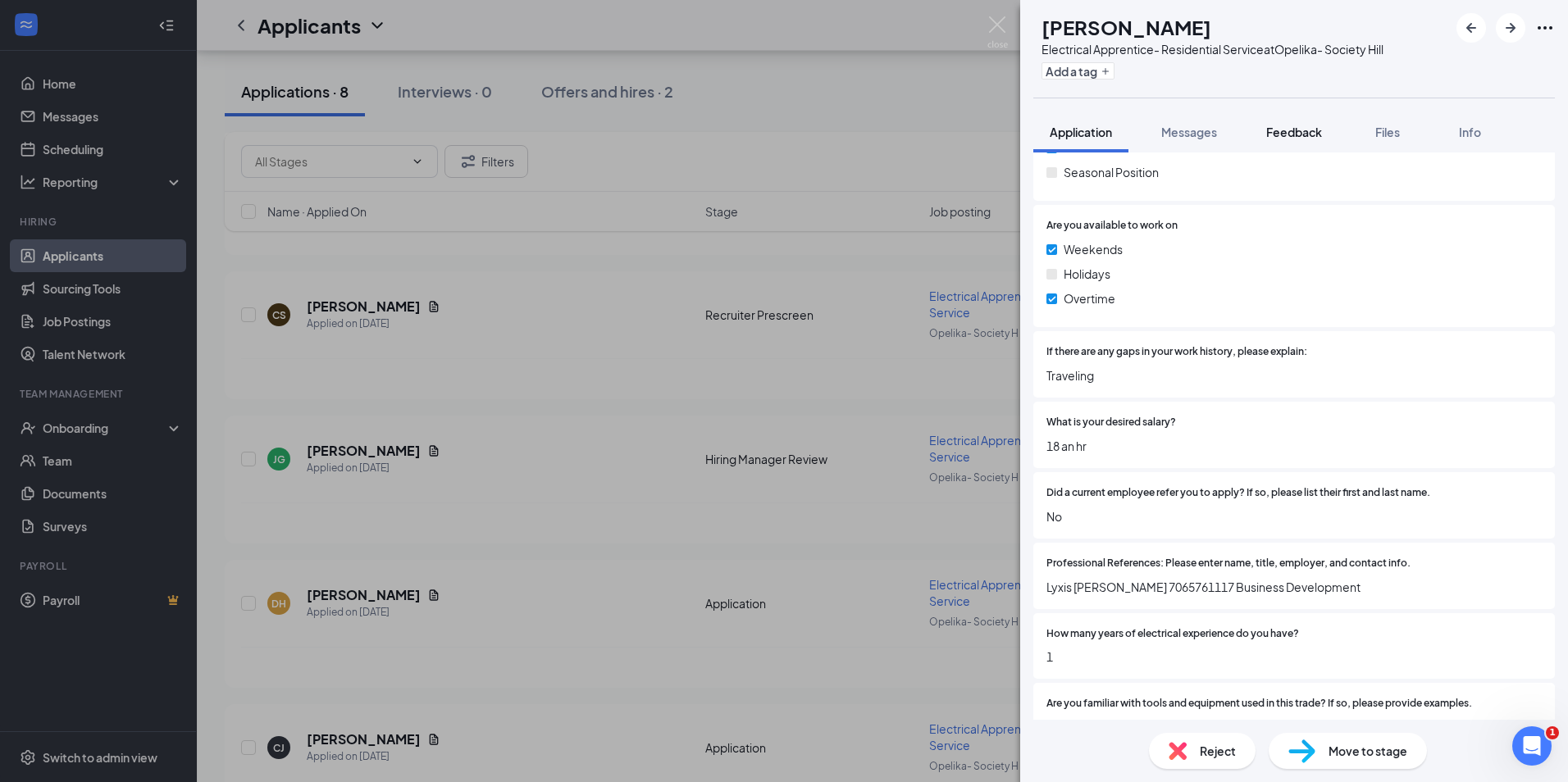
click at [1298, 133] on span "Feedback" at bounding box center [1294, 132] width 56 height 15
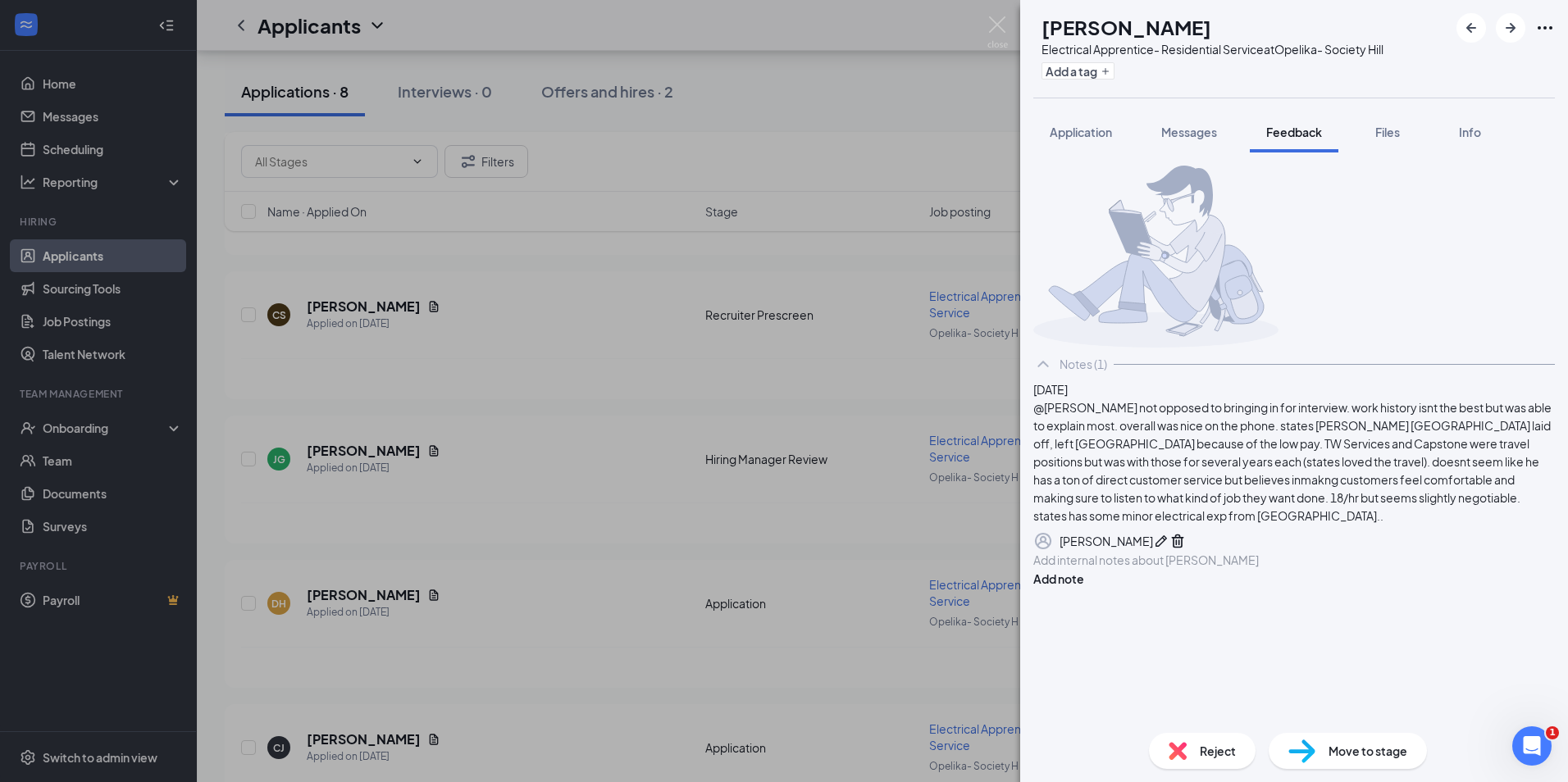
click at [1073, 106] on div "JG Johntavious Geddis Electrical Apprentice- Residential Service at Opelika- So…" at bounding box center [1294, 391] width 548 height 782
click at [1076, 124] on div "Application" at bounding box center [1081, 132] width 63 height 16
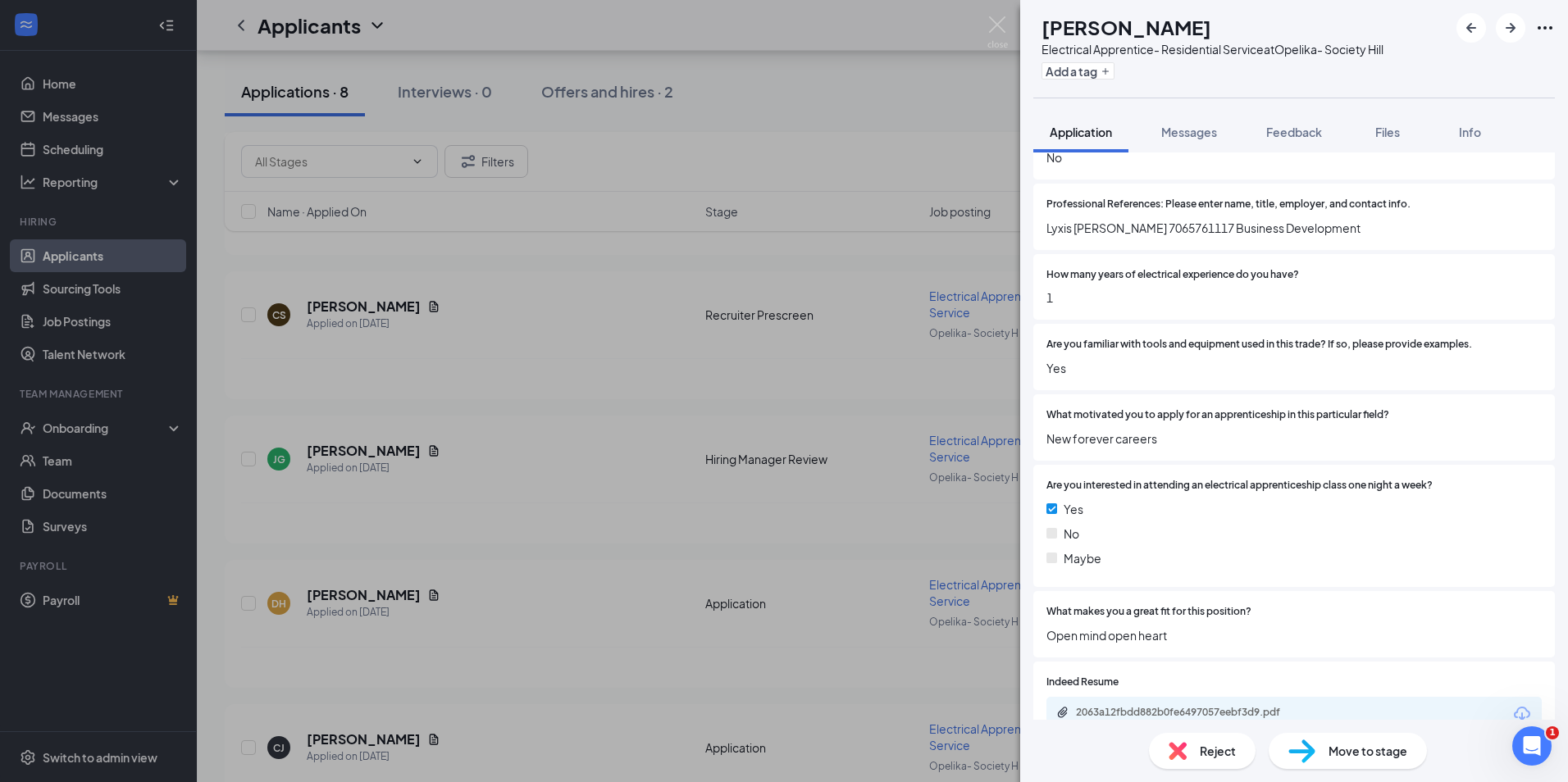
scroll to position [1290, 0]
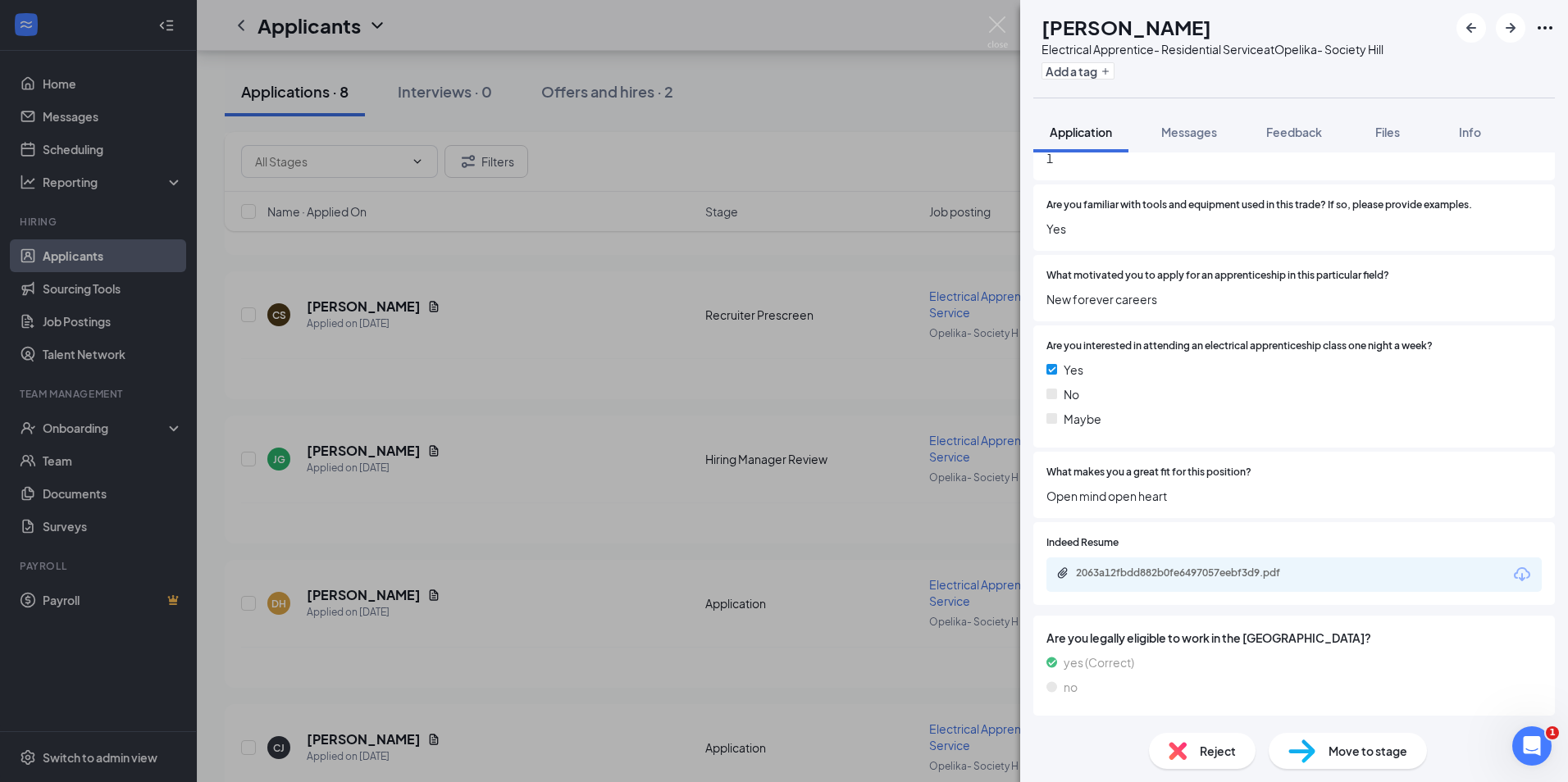
click at [1307, 746] on img at bounding box center [1302, 751] width 27 height 24
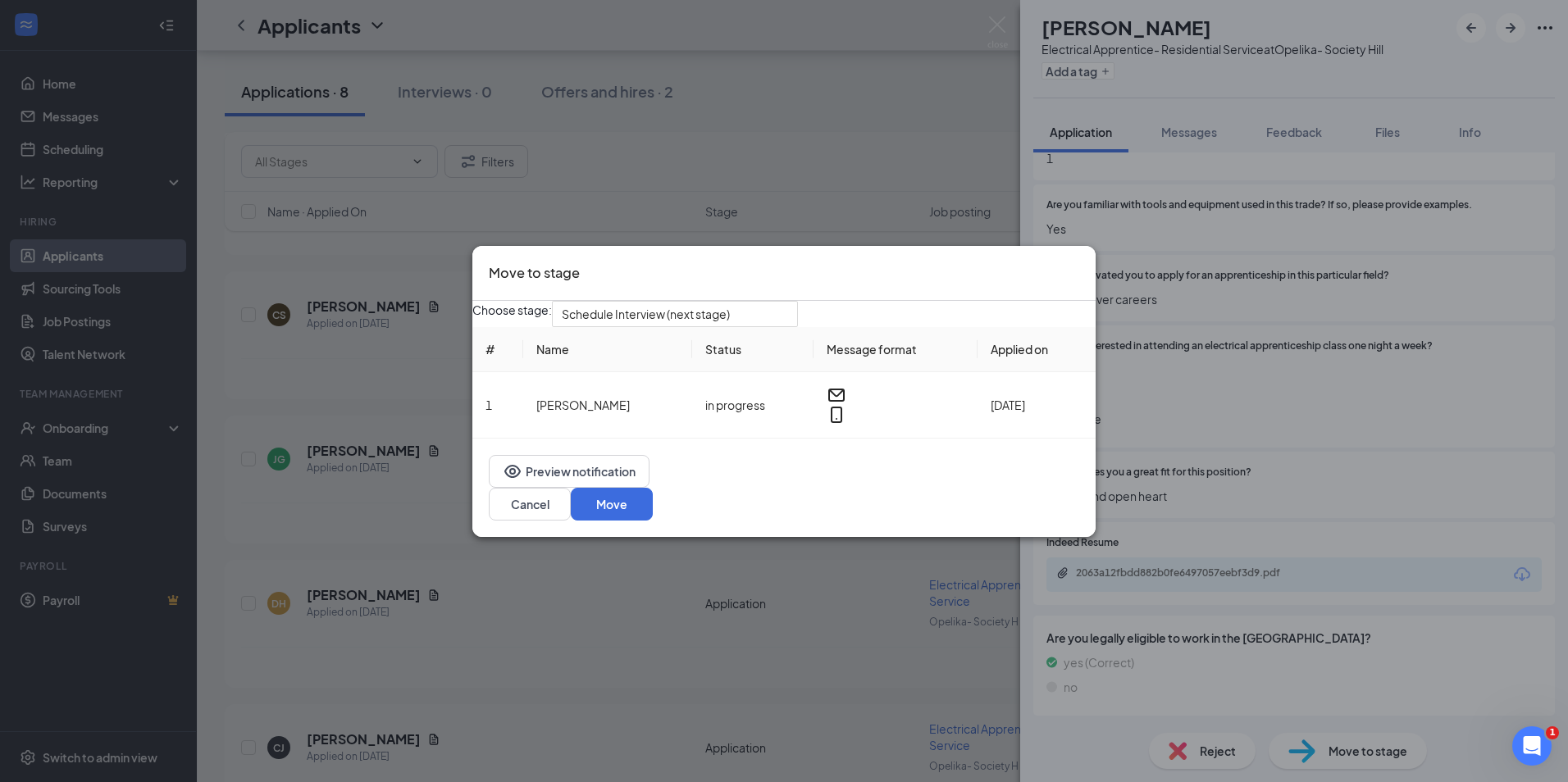
scroll to position [1284, 0]
click at [652, 512] on button "Move" at bounding box center [611, 503] width 82 height 33
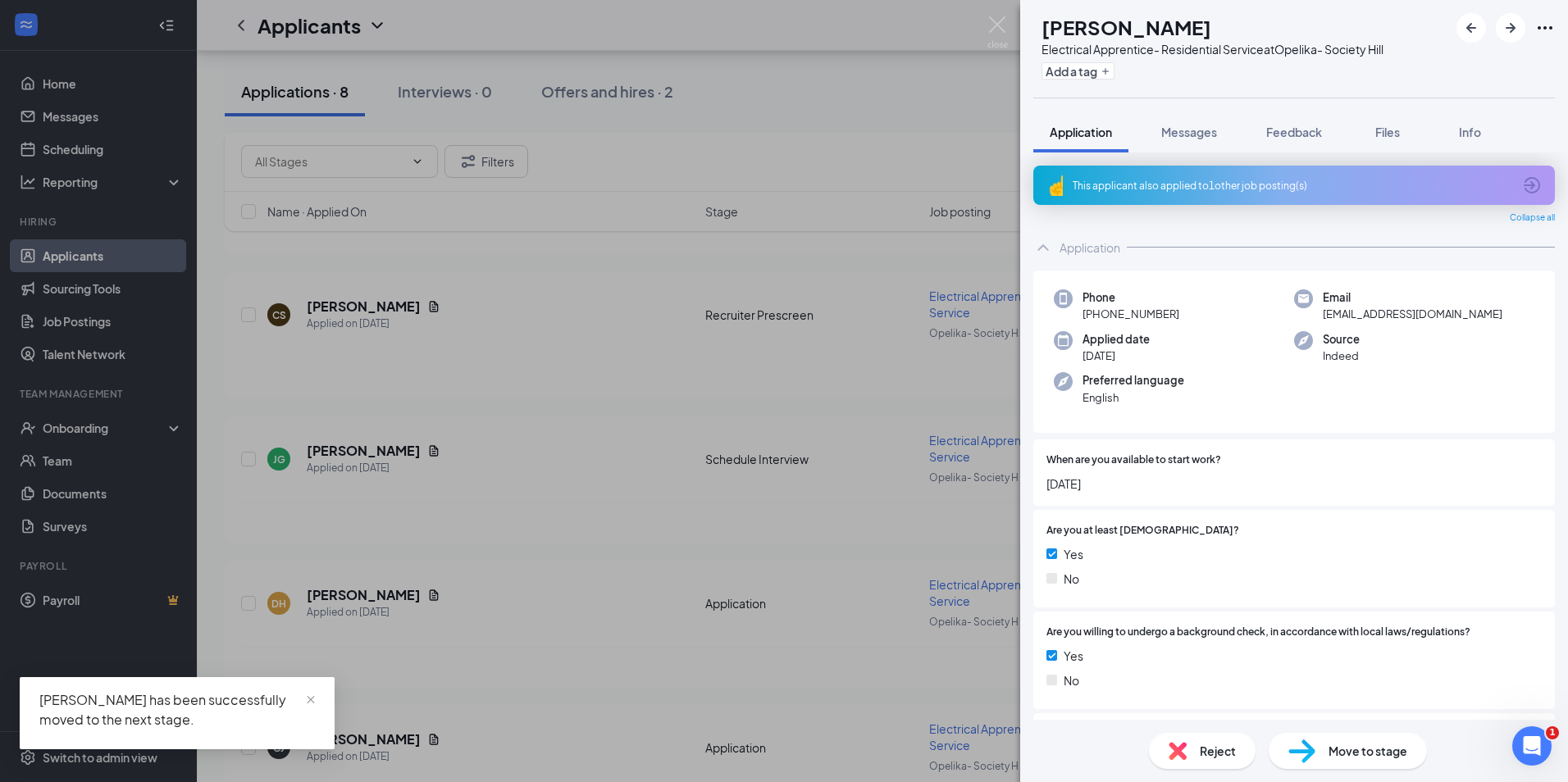
click at [1527, 175] on div "This applicant also applied to 1 other job posting(s)" at bounding box center [1293, 186] width 521 height 40
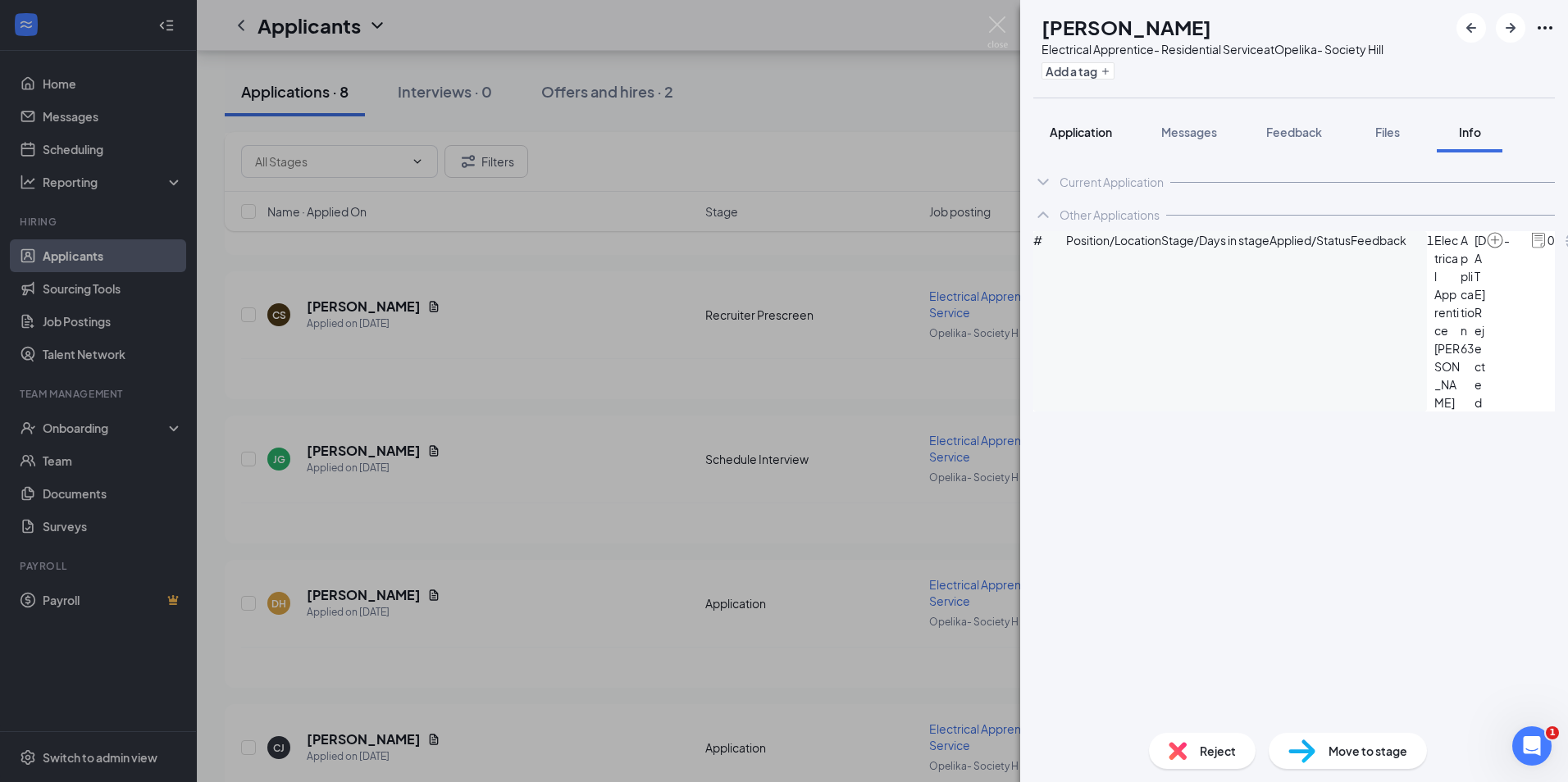
click at [1095, 126] on span "Application" at bounding box center [1081, 132] width 63 height 15
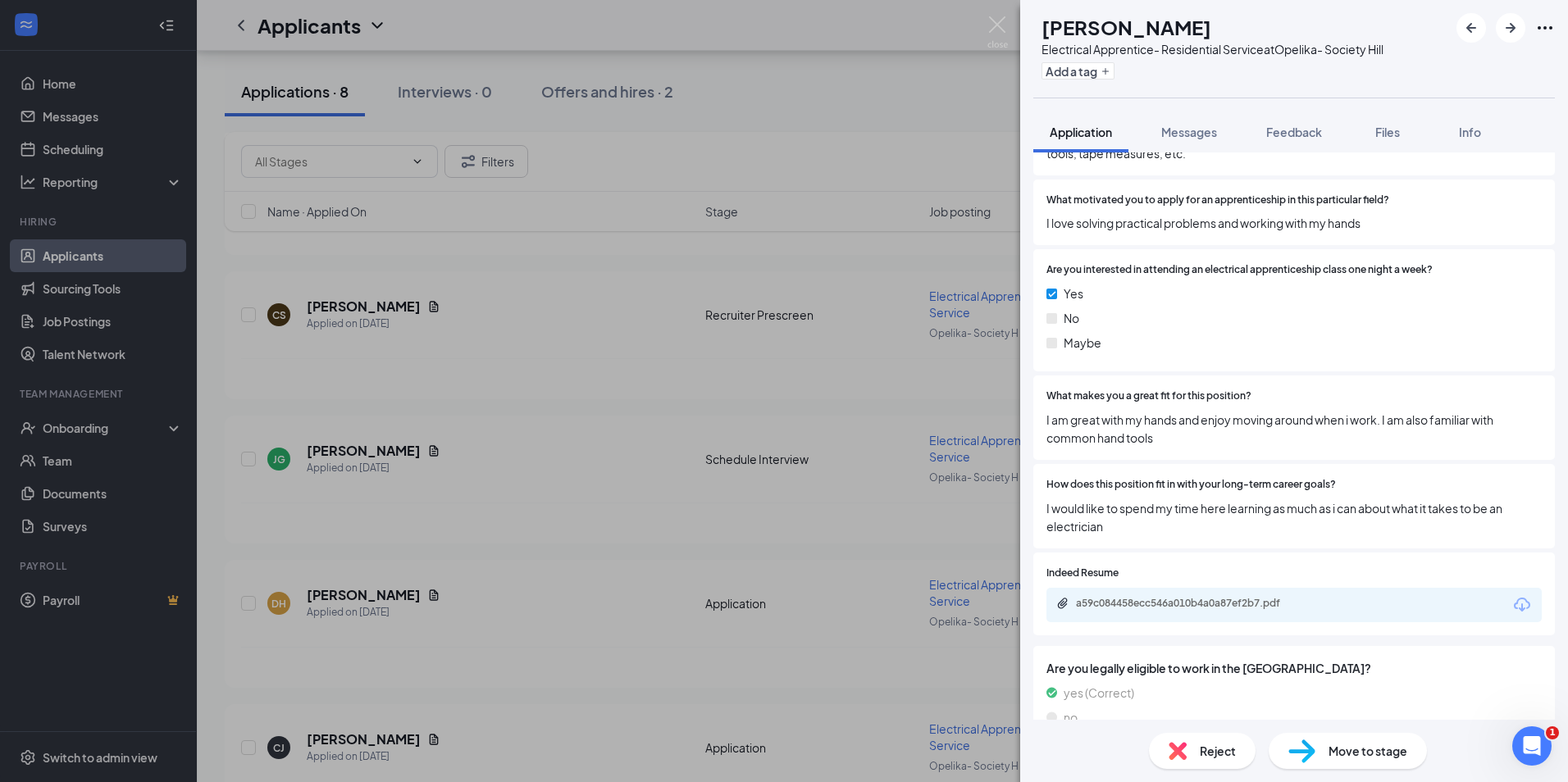
scroll to position [1319, 0]
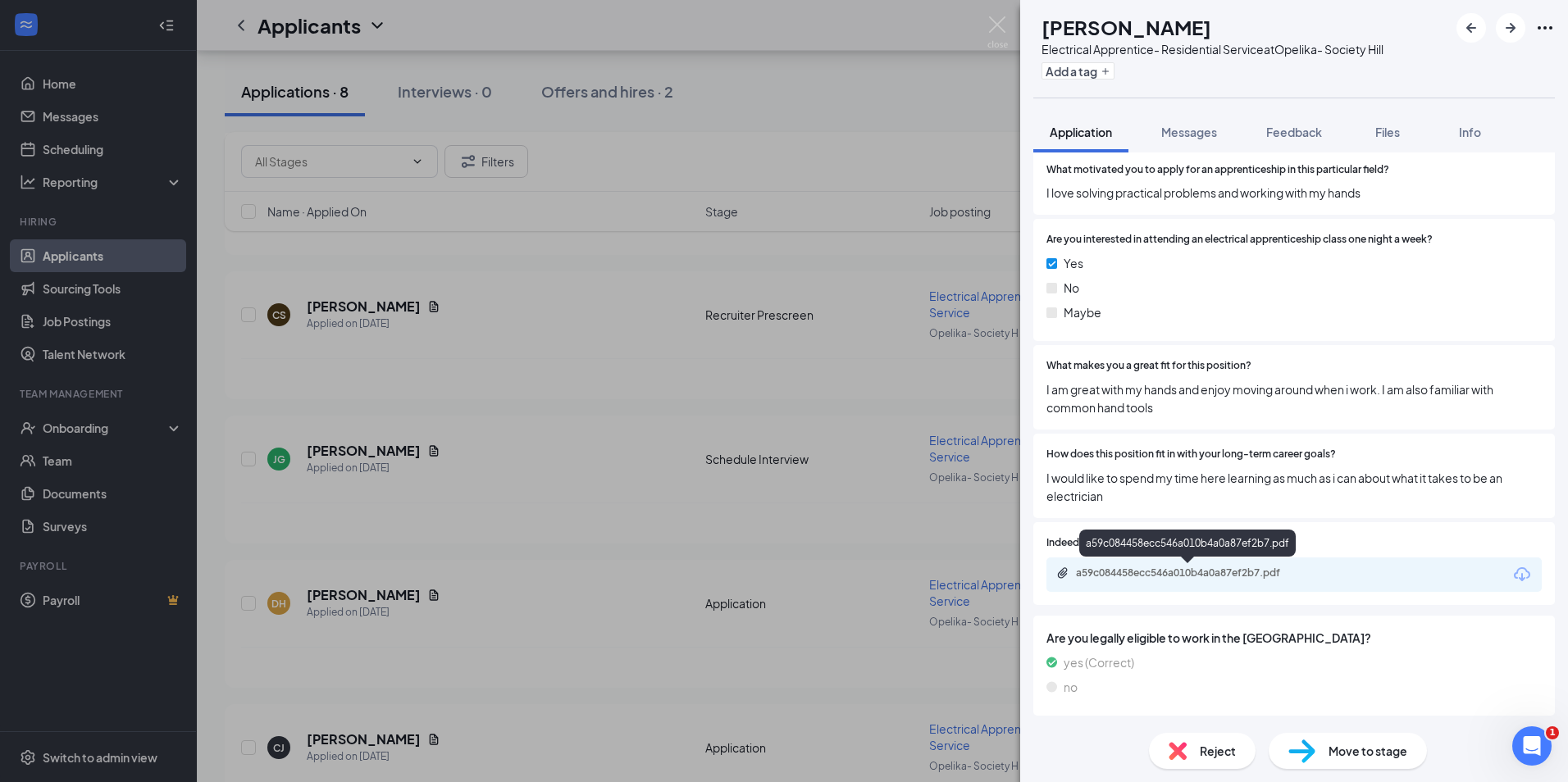
click at [1181, 582] on div "a59c084458ecc546a010b4a0a87ef2b7.pdf" at bounding box center [1189, 574] width 266 height 16
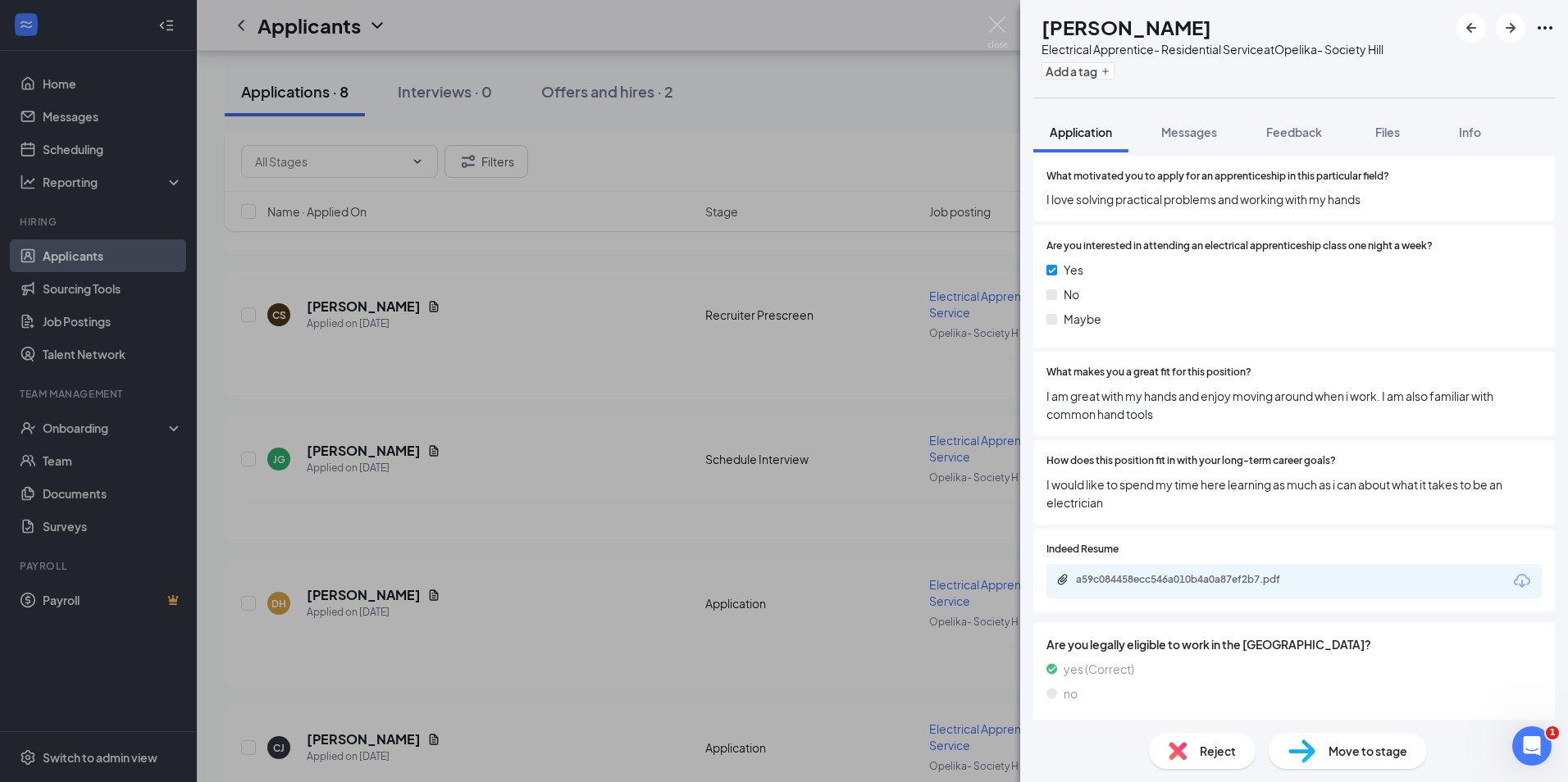
click at [1201, 747] on span "Reject" at bounding box center [1217, 751] width 36 height 18
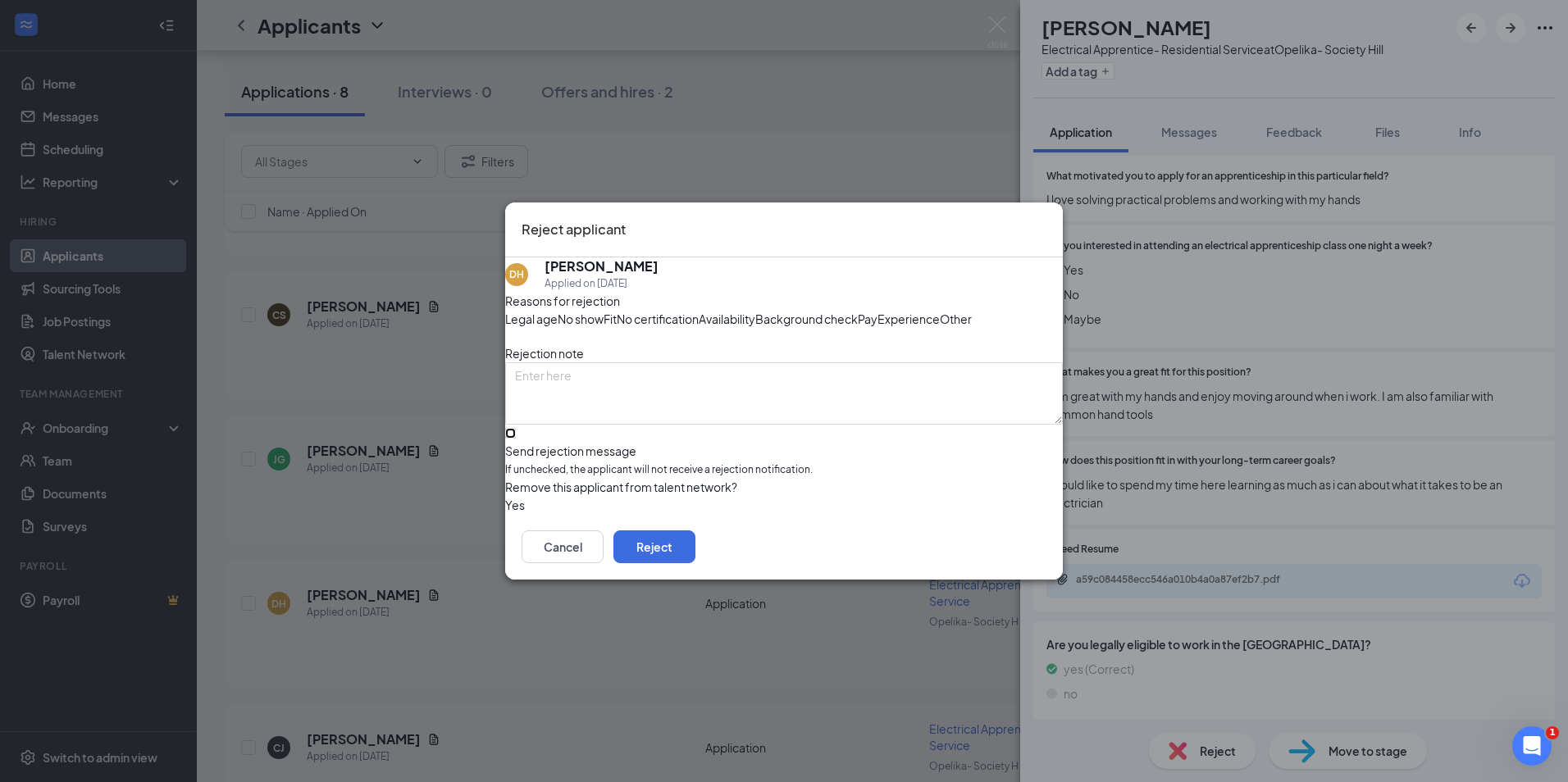
click at [516, 439] on input "Send rejection message If unchecked, the applicant will not receive a rejection…" at bounding box center [510, 433] width 11 height 11
checkbox input "true"
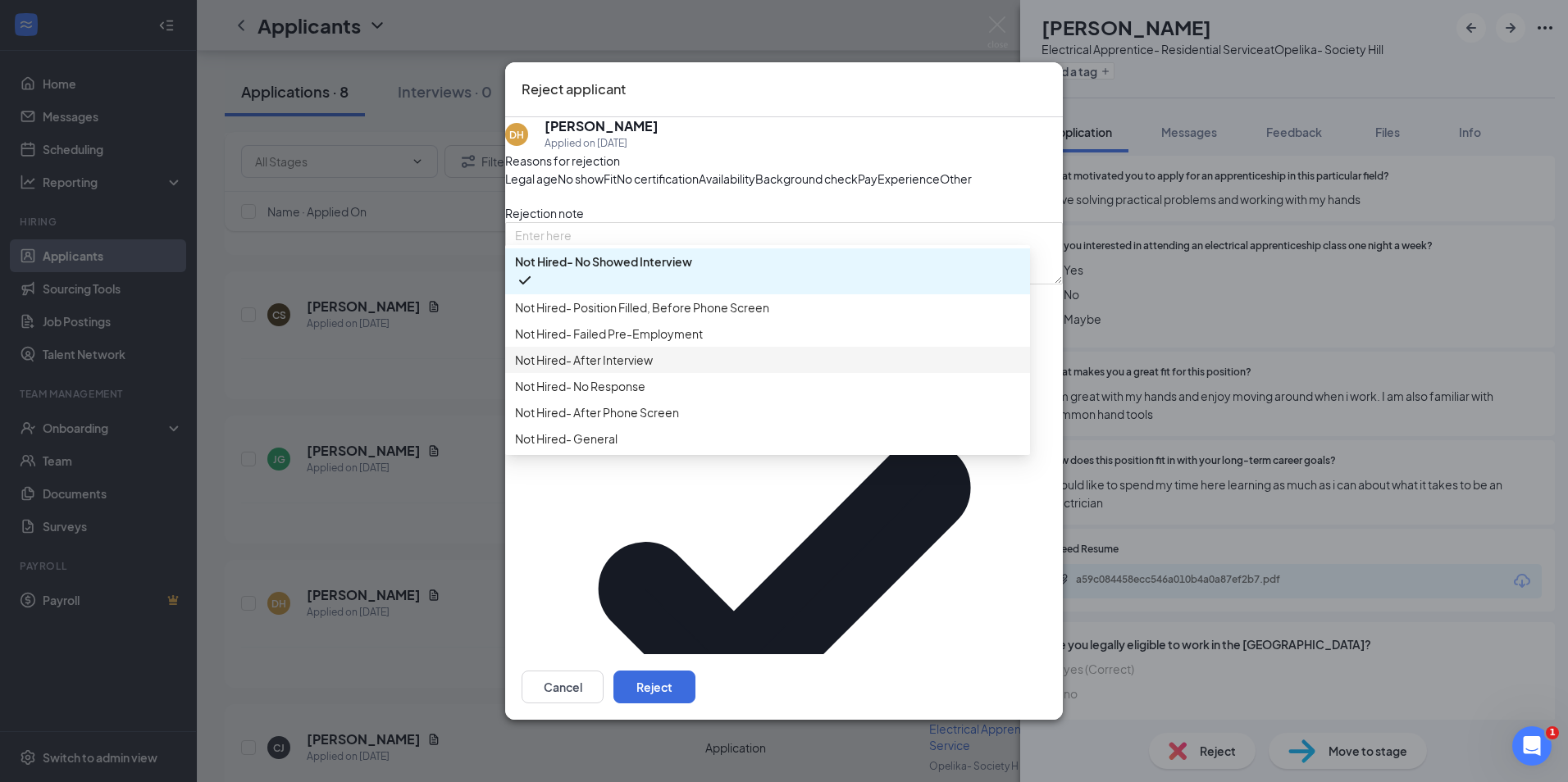
scroll to position [56, 0]
click at [616, 448] on span "Not Hired- General" at bounding box center [566, 439] width 102 height 18
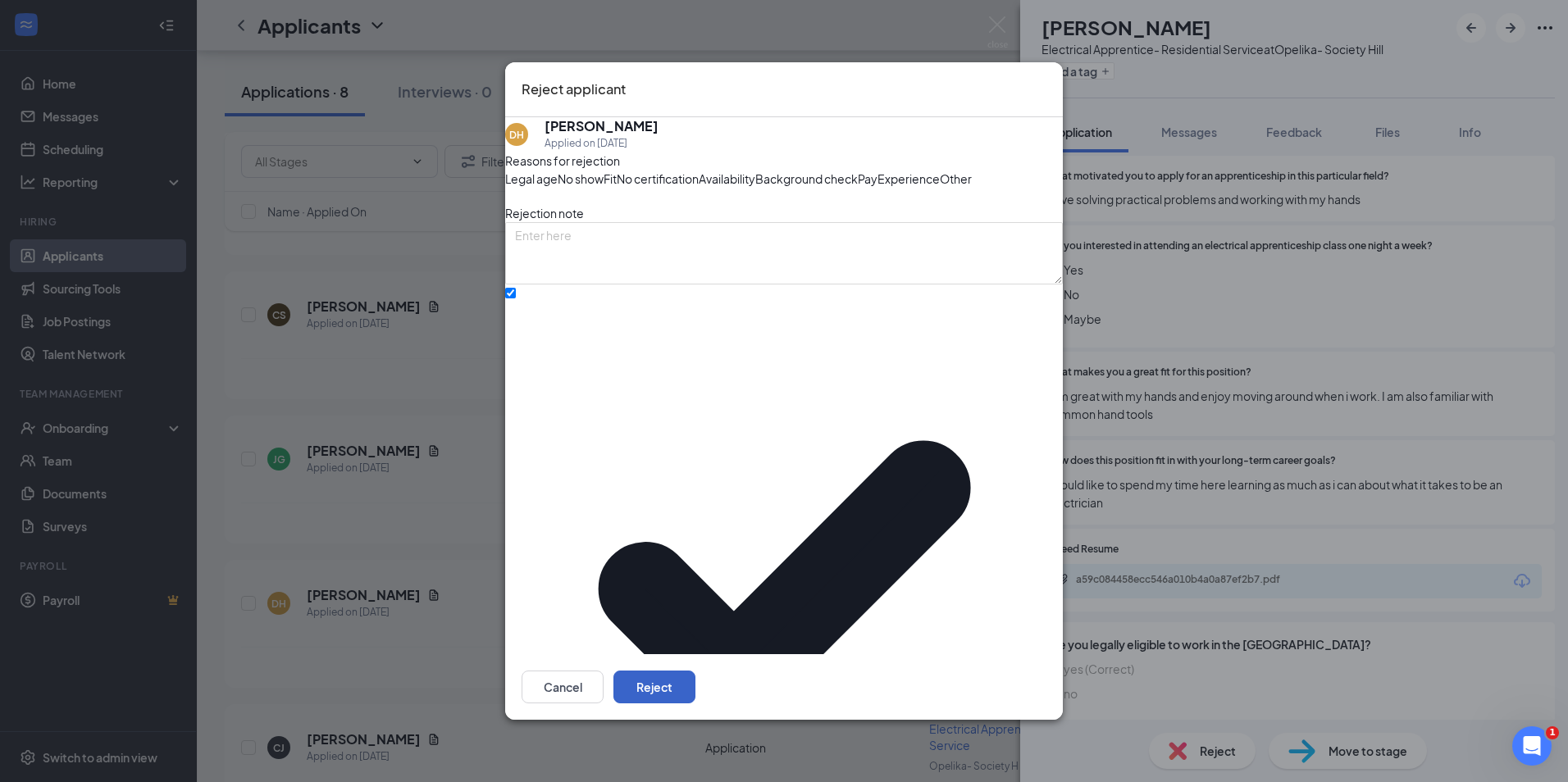
click at [695, 671] on button "Reject" at bounding box center [654, 687] width 82 height 33
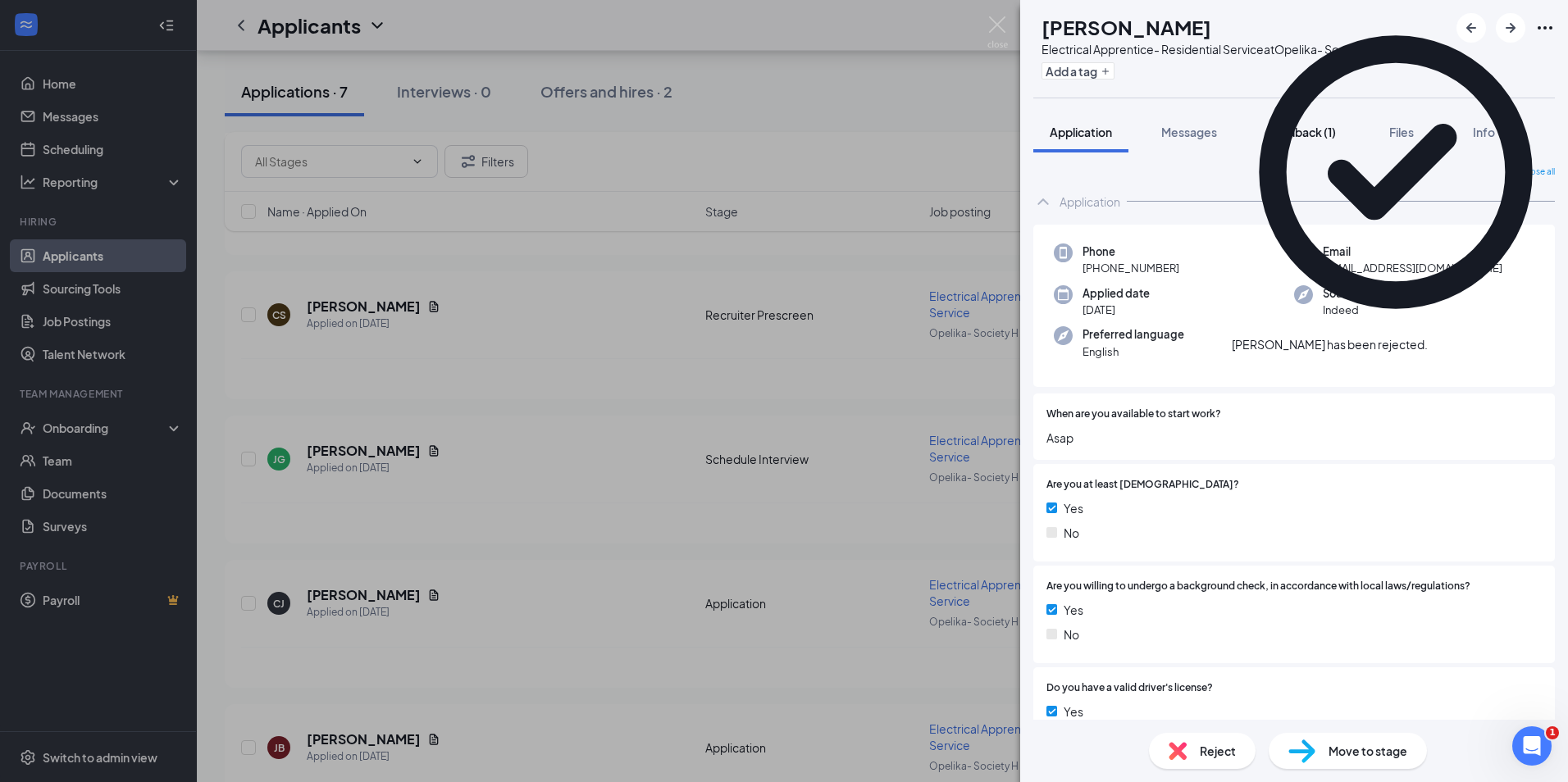
click at [1283, 130] on span "Feedback (1)" at bounding box center [1301, 132] width 69 height 15
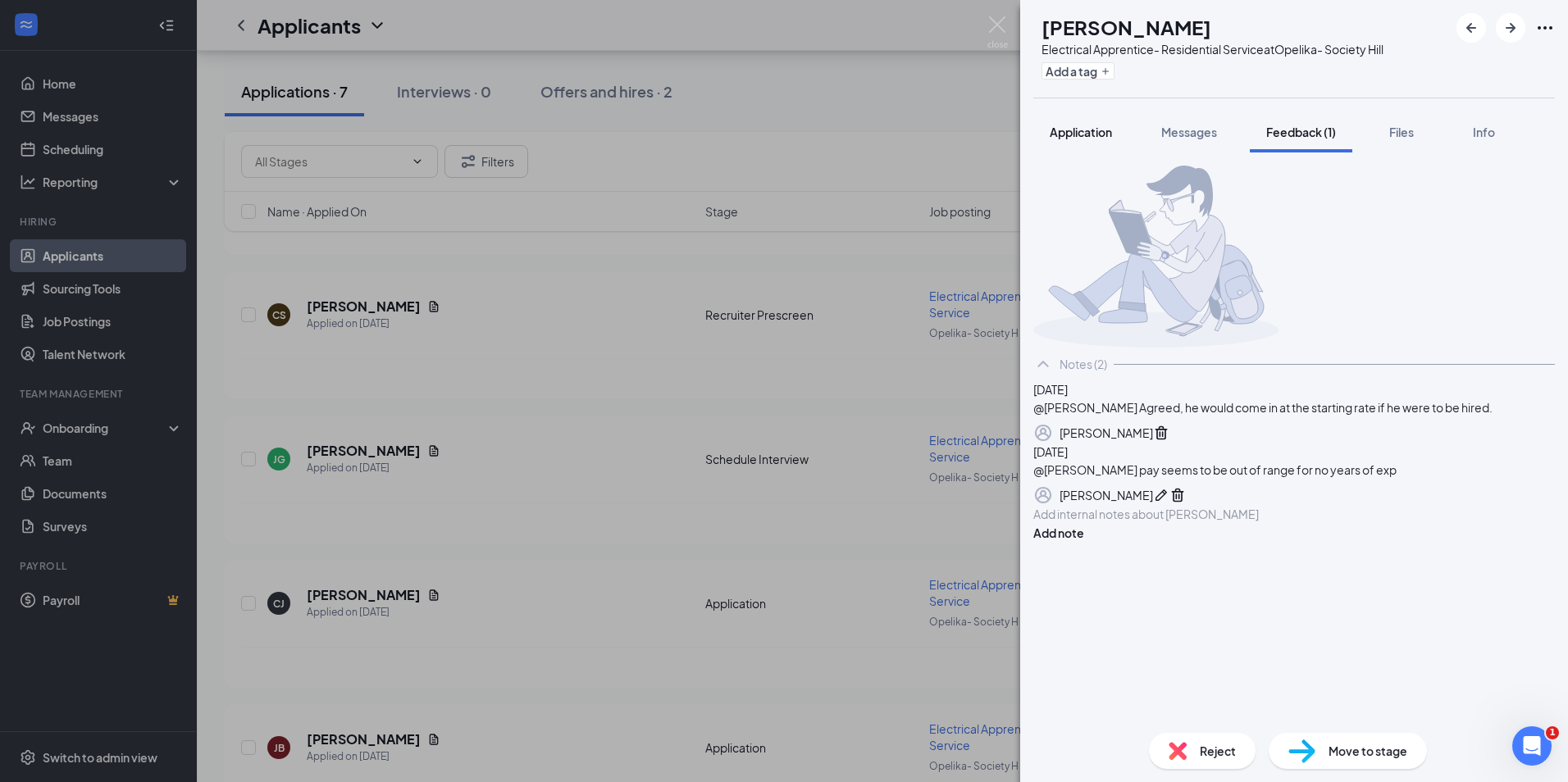
click at [1050, 130] on button "Application" at bounding box center [1080, 132] width 95 height 41
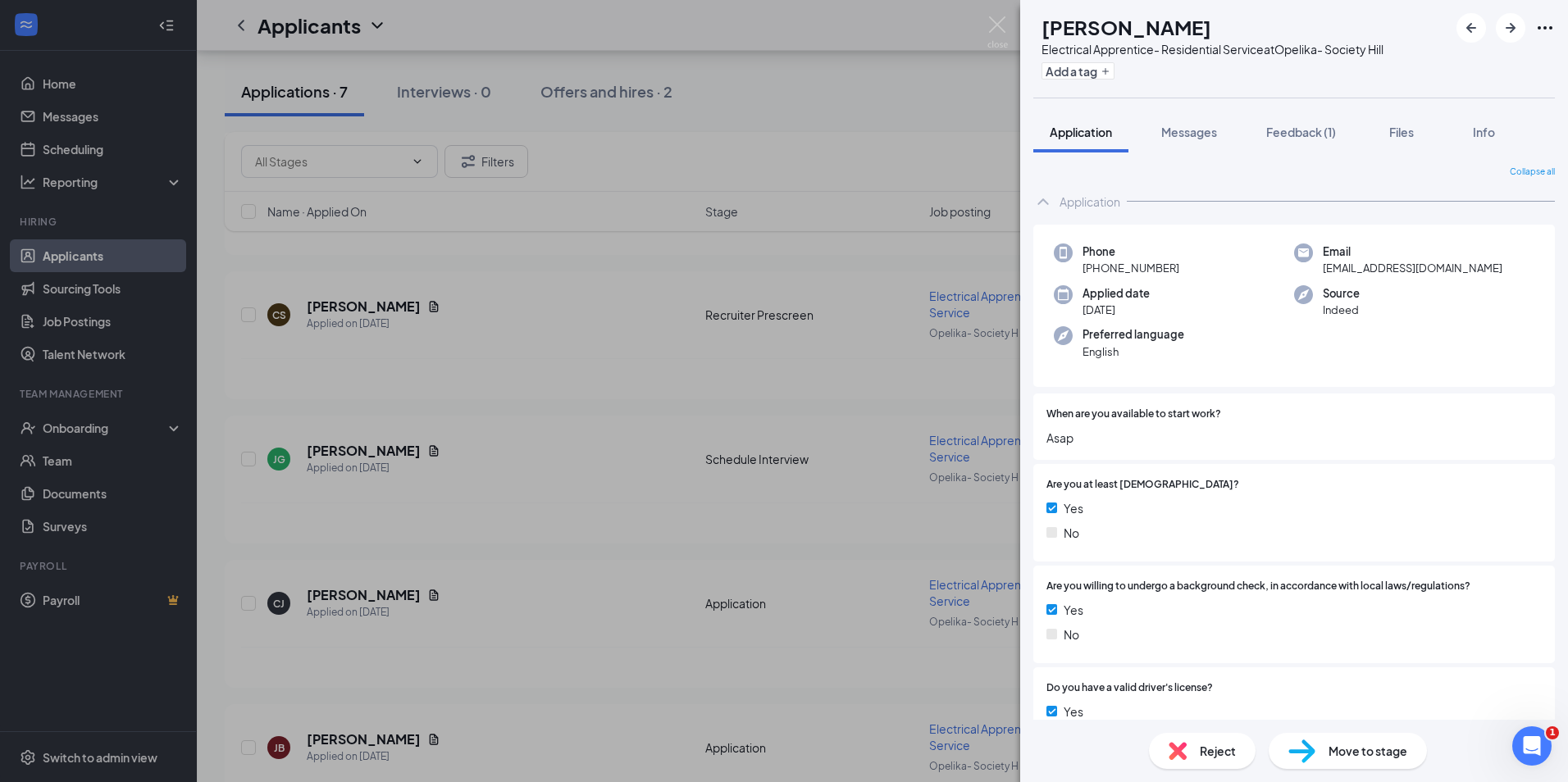
click at [1222, 758] on span "Reject" at bounding box center [1217, 751] width 36 height 18
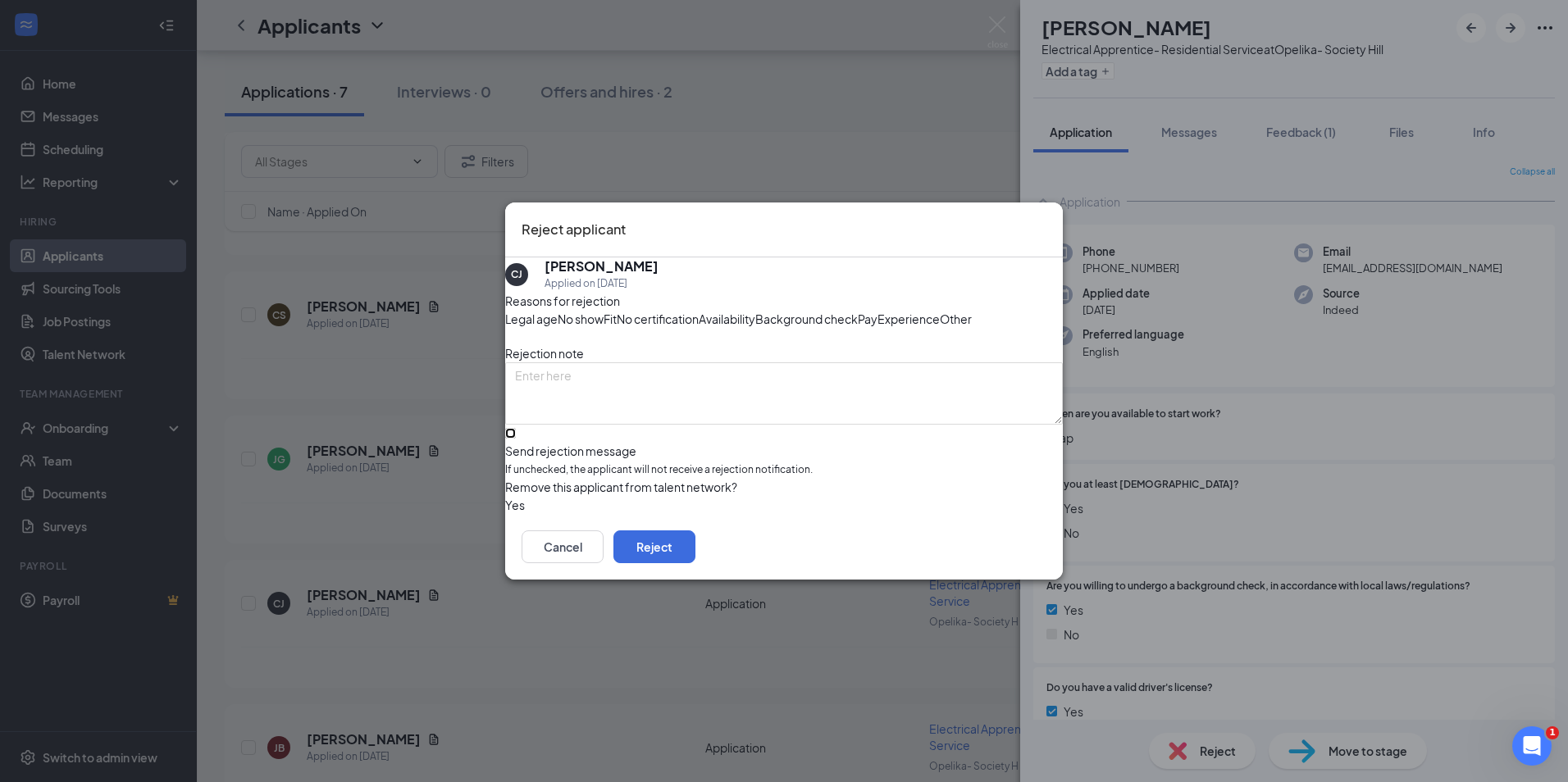
click at [516, 439] on input "Send rejection message If unchecked, the applicant will not receive a rejection…" at bounding box center [510, 433] width 11 height 11
checkbox input "true"
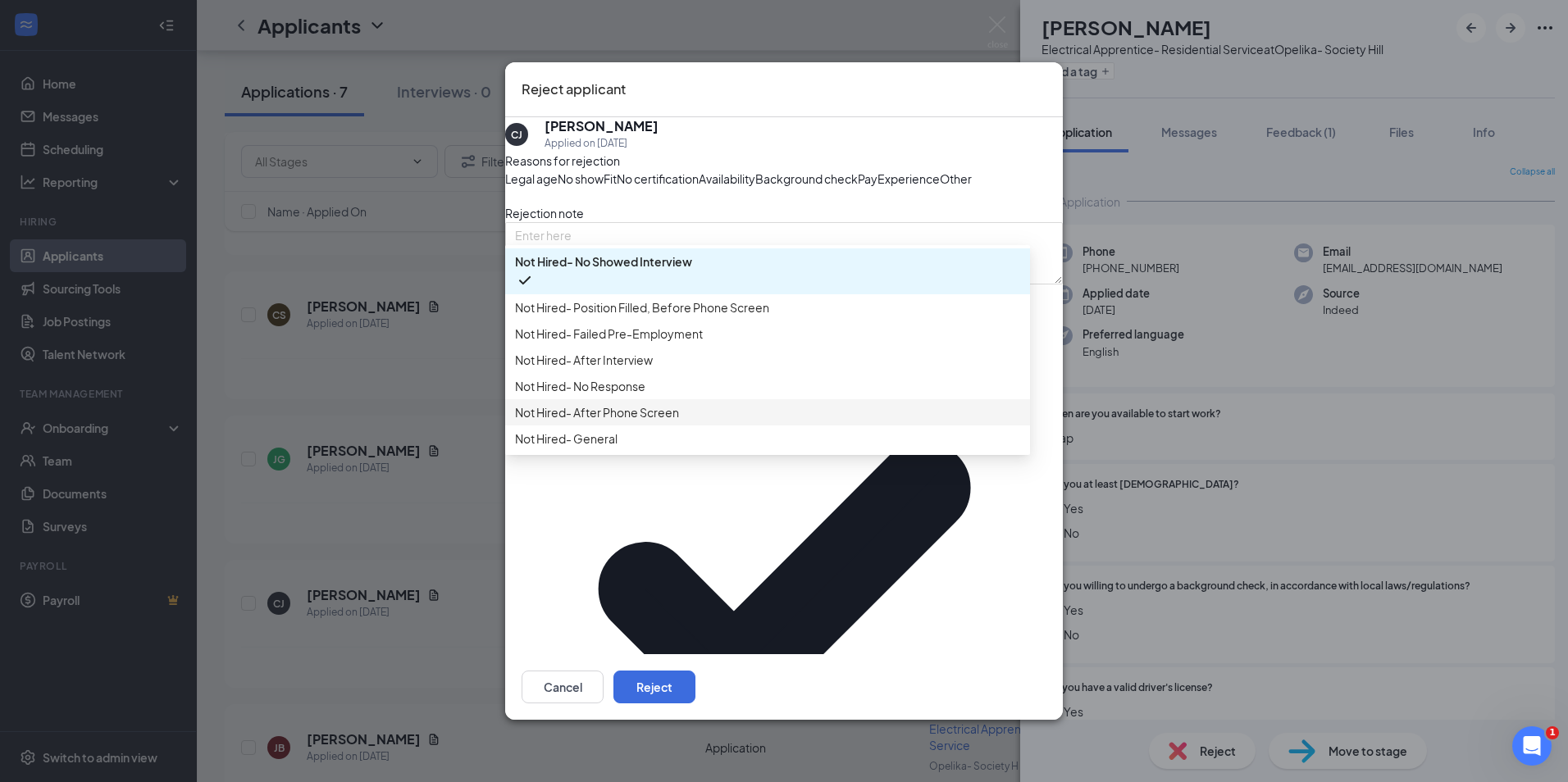
scroll to position [56, 0]
click at [618, 448] on span "Not Hired- General" at bounding box center [566, 439] width 102 height 18
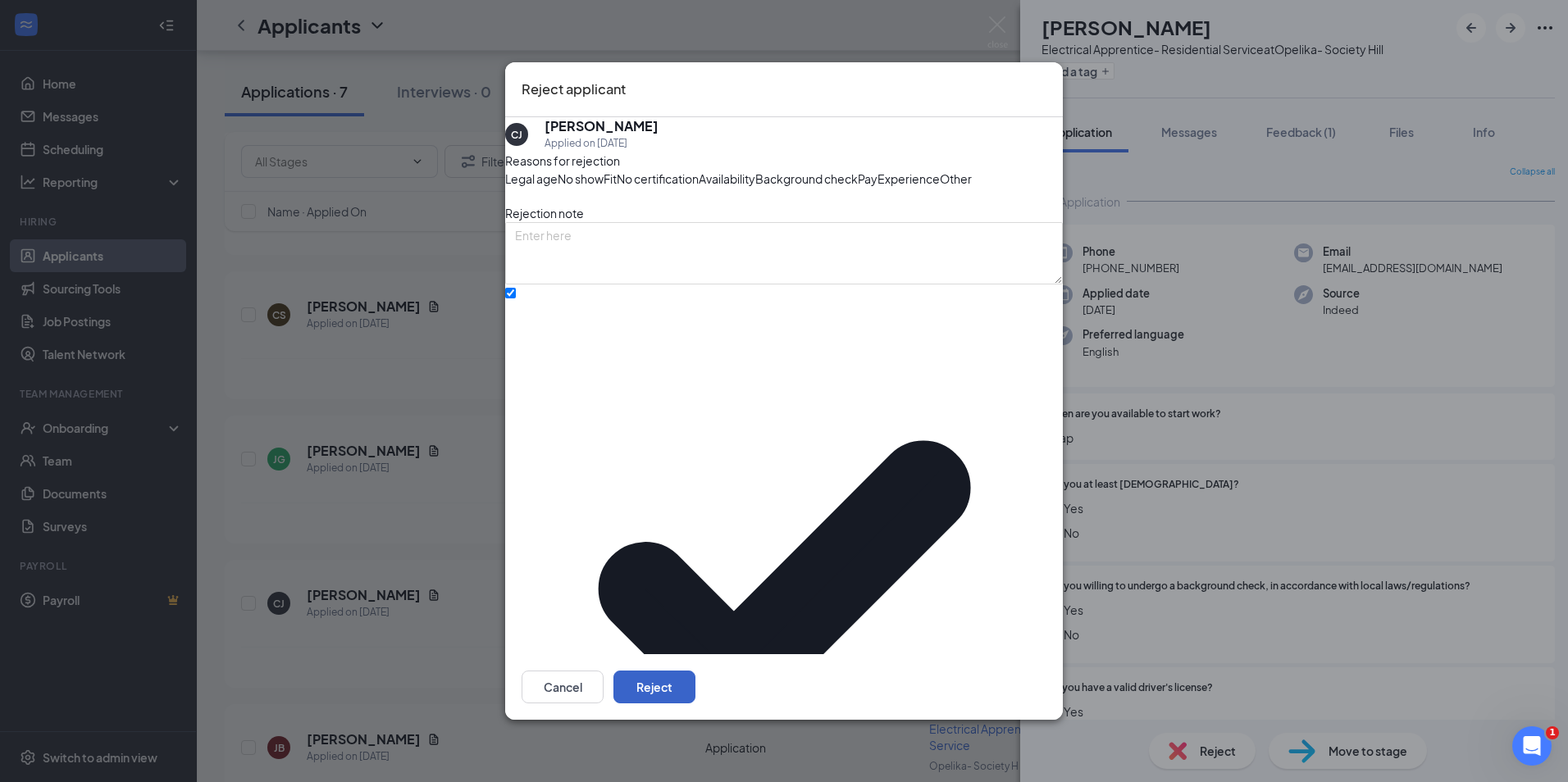
click at [695, 671] on button "Reject" at bounding box center [654, 687] width 82 height 33
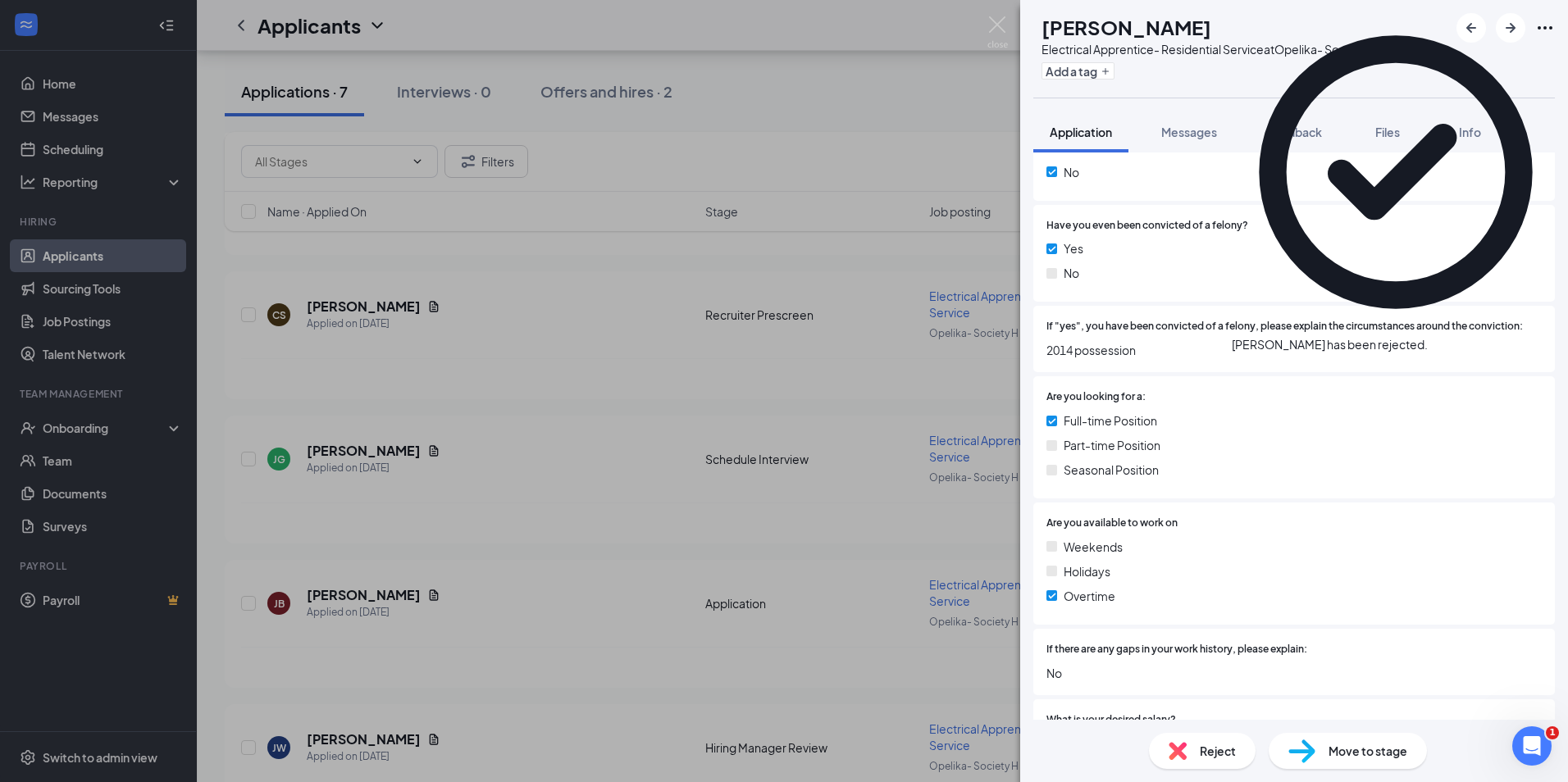
scroll to position [574, 0]
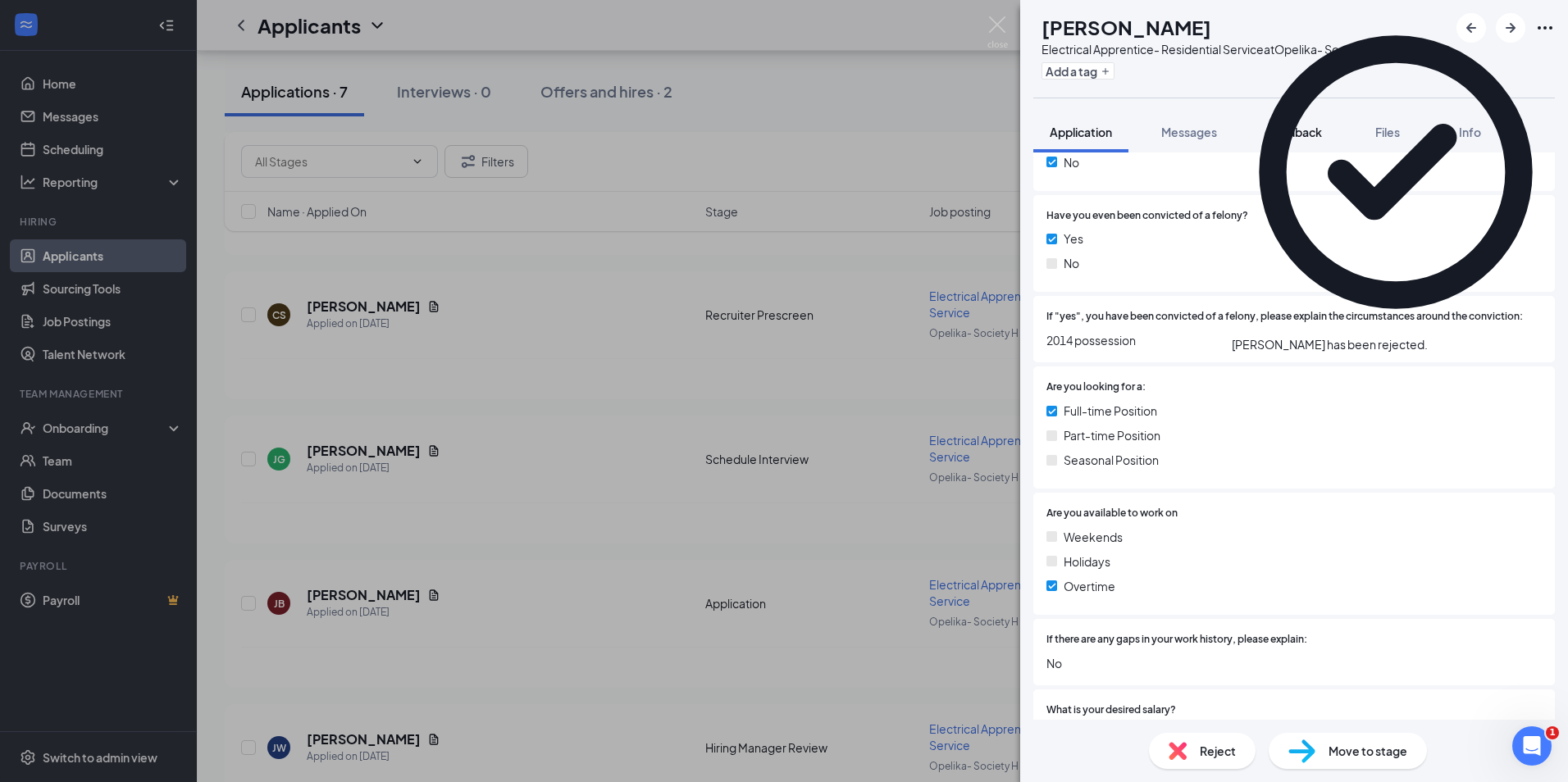
click at [1274, 151] on button "Feedback" at bounding box center [1293, 132] width 88 height 41
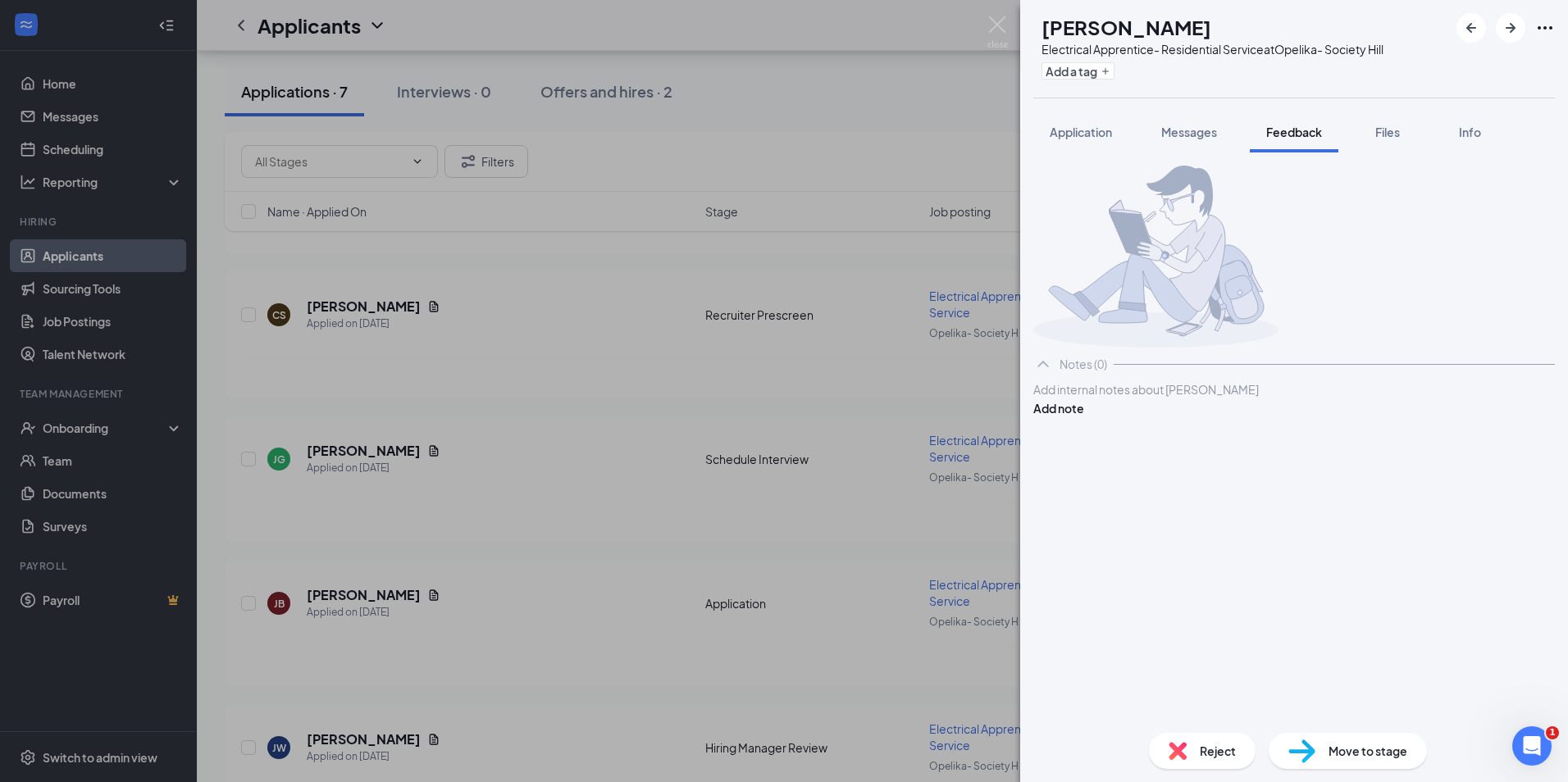
click at [1088, 142] on button "Application" at bounding box center [1080, 132] width 95 height 41
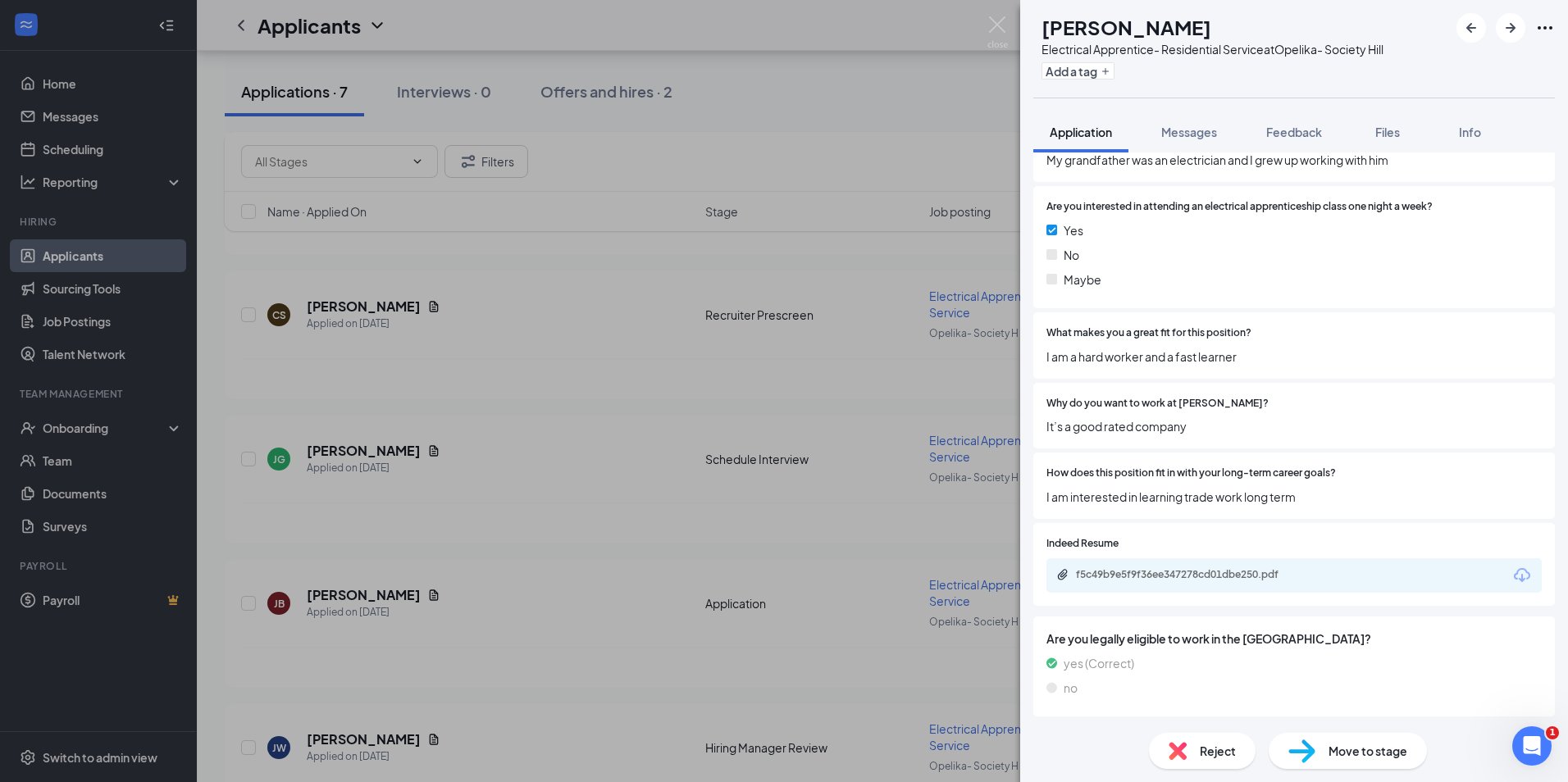
scroll to position [1500, 0]
click at [1184, 583] on div "f5c49b9e5f9f36ee347278cd01dbe250.pdf" at bounding box center [1293, 575] width 495 height 35
click at [1184, 572] on div "f5c49b9e5f9f36ee347278cd01dbe250.pdf" at bounding box center [1190, 574] width 229 height 13
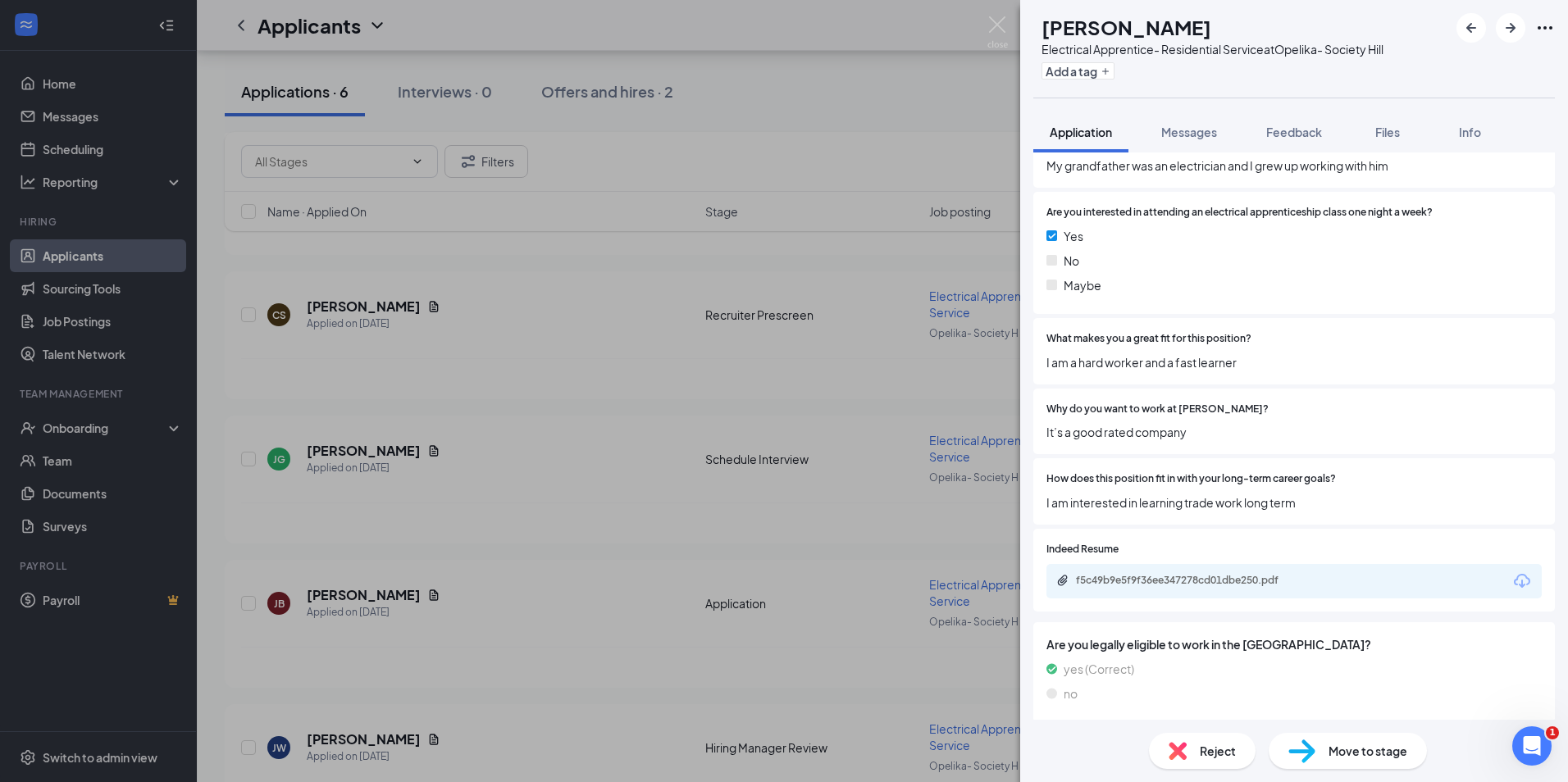
click at [1340, 751] on span "Move to stage" at bounding box center [1367, 751] width 78 height 18
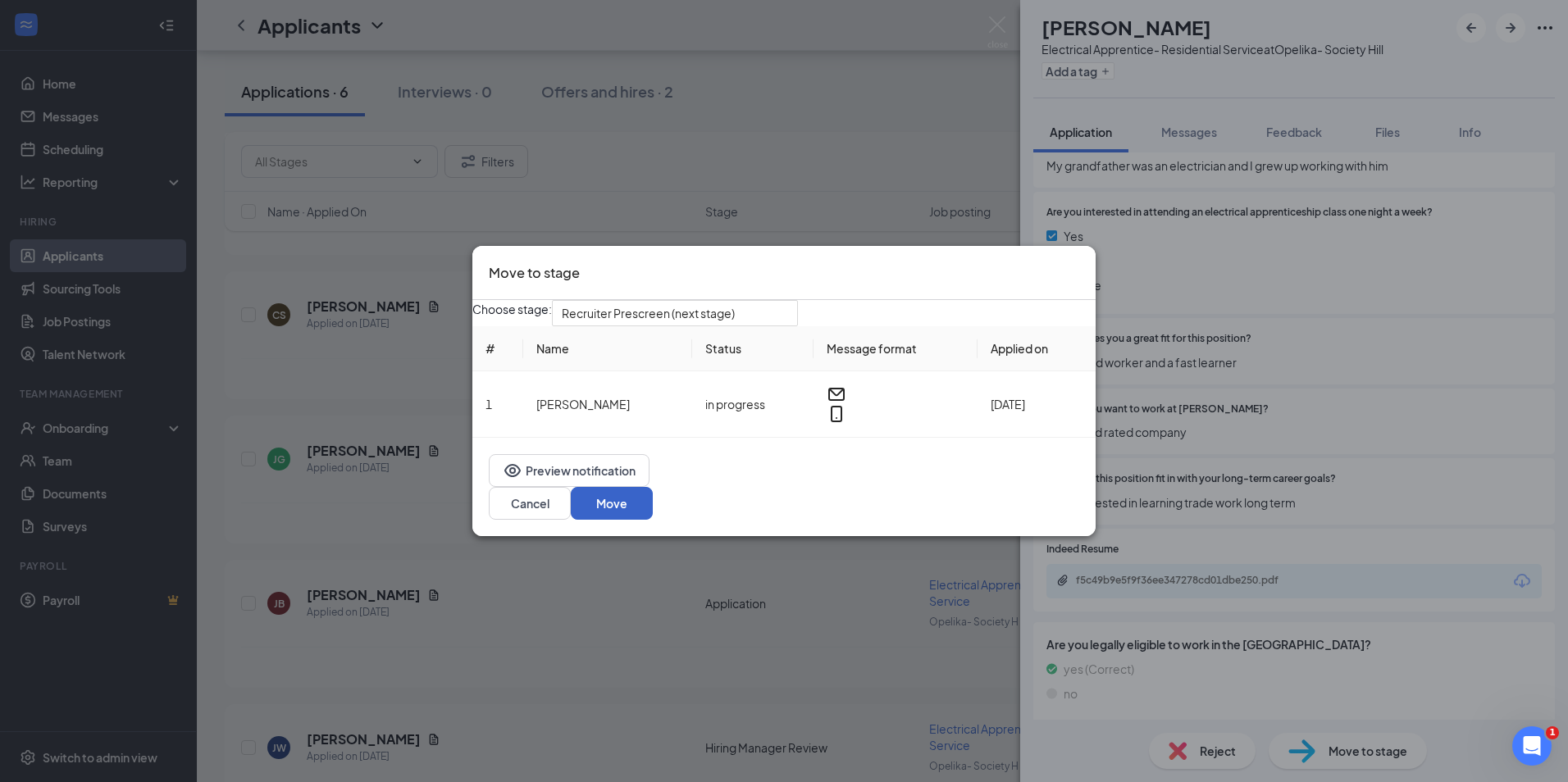
click at [652, 515] on button "Move" at bounding box center [611, 503] width 82 height 33
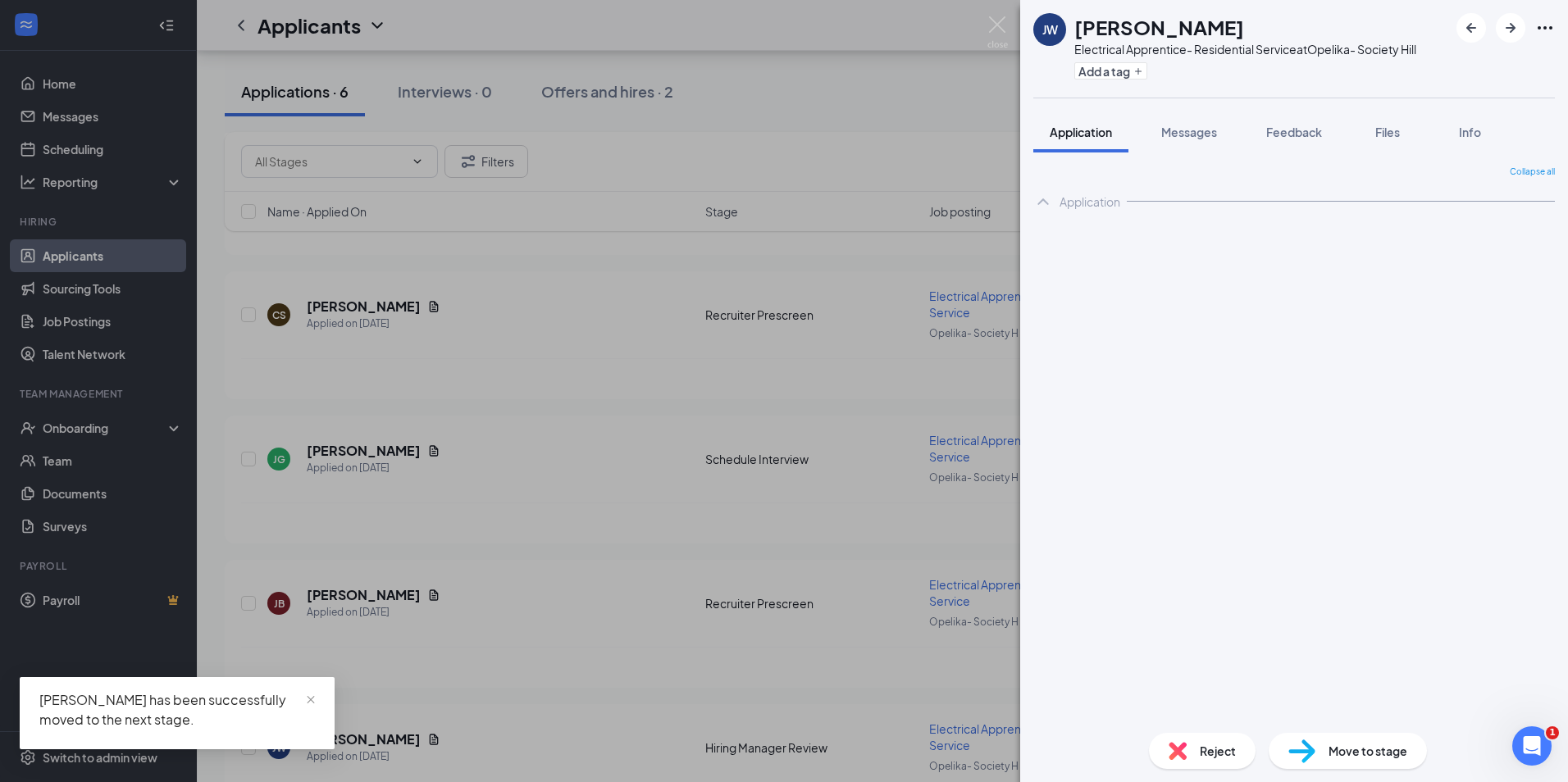
click at [393, 597] on div "JW JESSE WILSON Electrical Apprentice- Residential Service at Opelika- Society …" at bounding box center [784, 391] width 1568 height 782
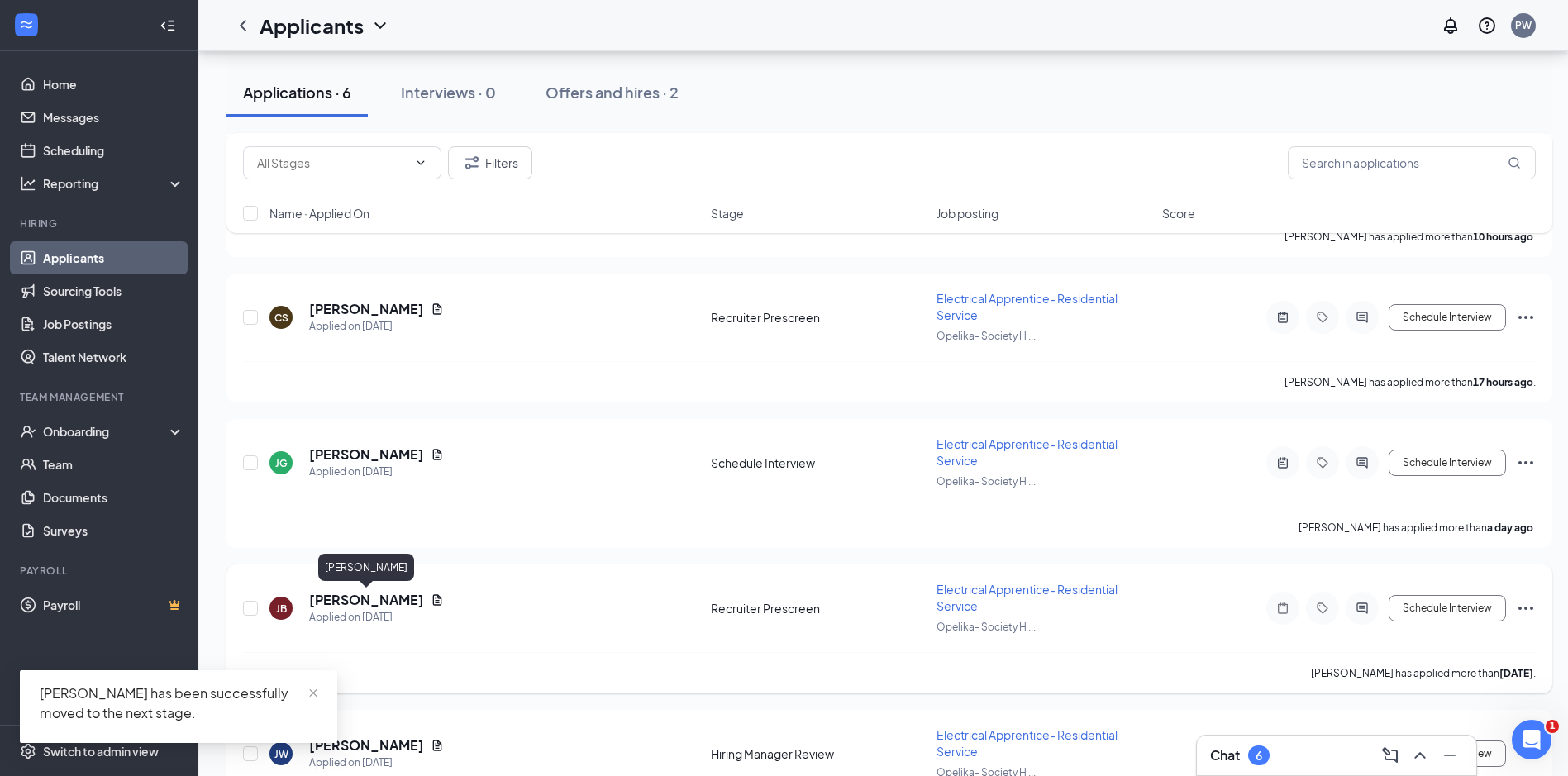
click at [387, 596] on h5 "Johnathan Baggett" at bounding box center [367, 601] width 115 height 18
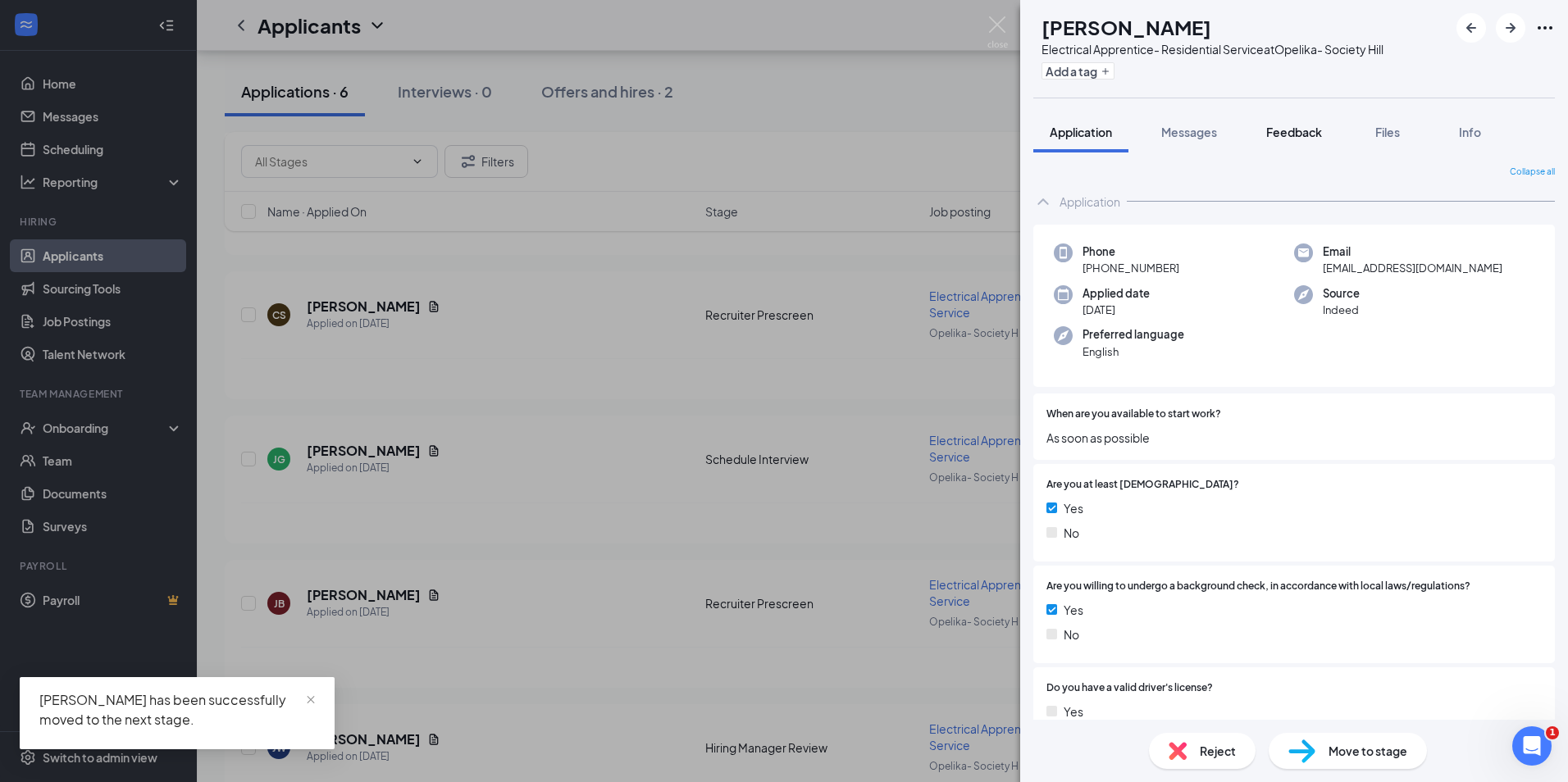
click at [1278, 126] on span "Feedback" at bounding box center [1294, 132] width 56 height 15
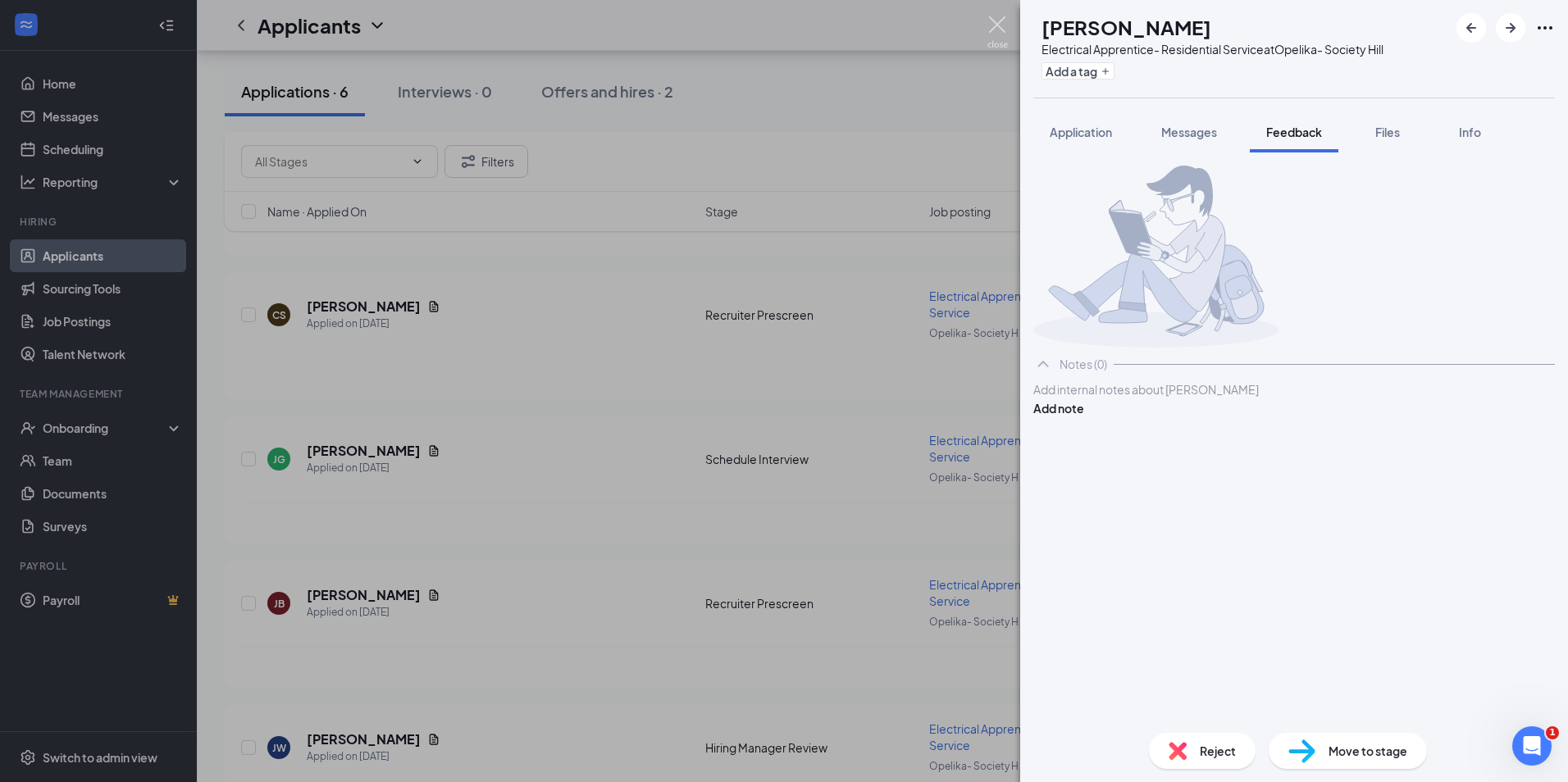
click at [1001, 31] on img at bounding box center [997, 32] width 21 height 32
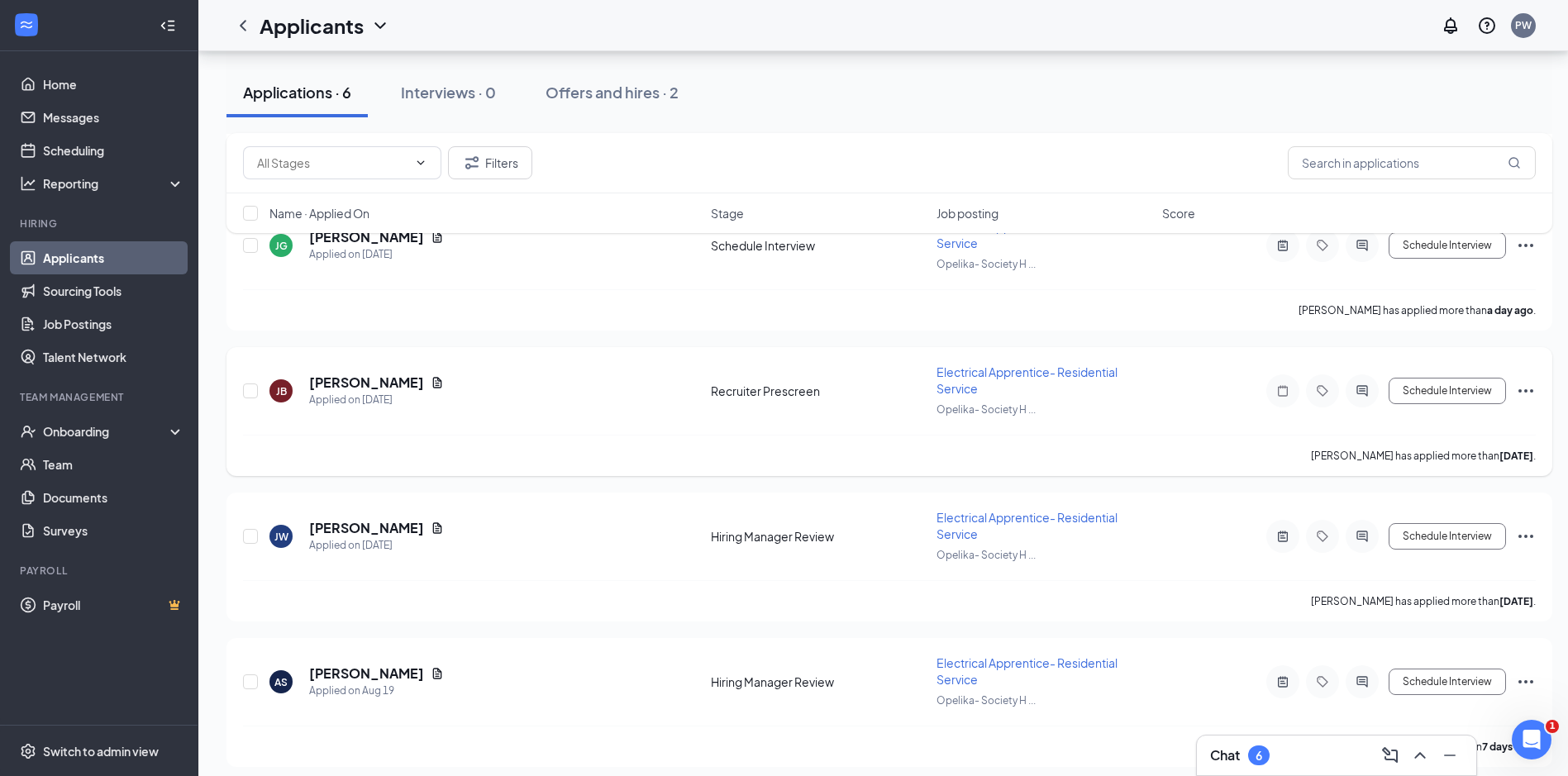
scroll to position [559, 0]
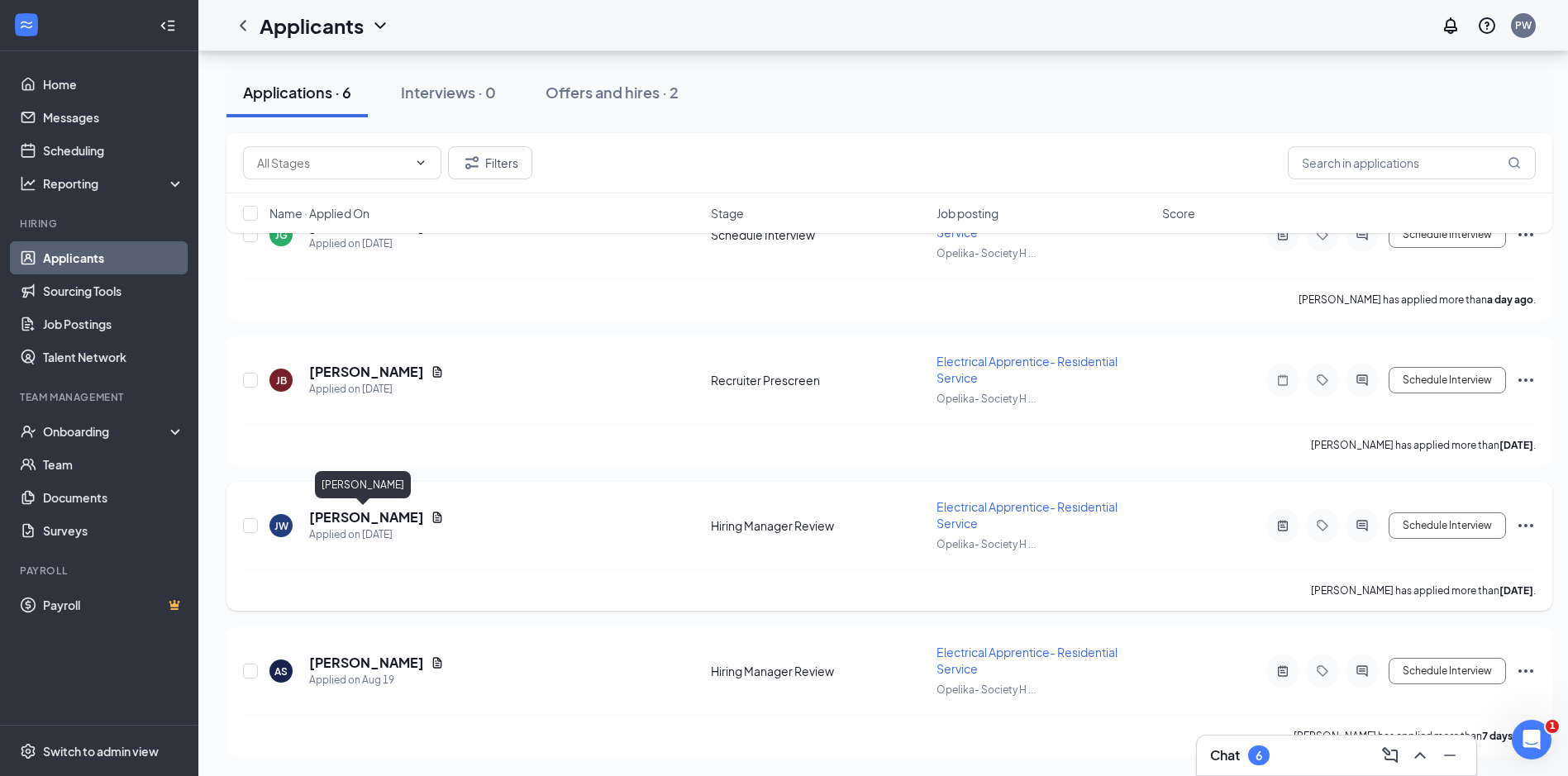
click at [386, 516] on h5 "JESSE WILSON" at bounding box center [367, 517] width 115 height 18
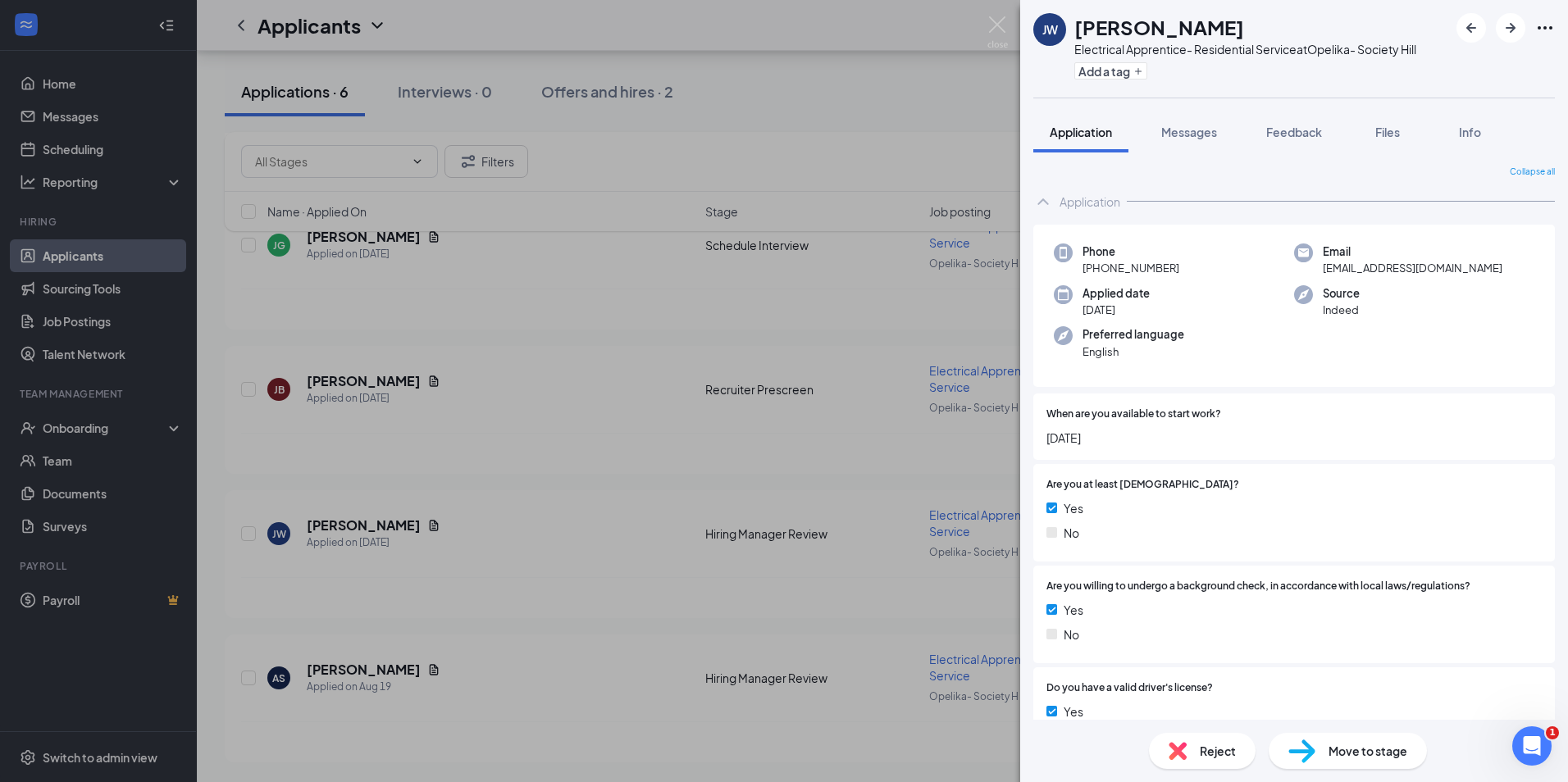
click at [1274, 125] on span "Feedback" at bounding box center [1294, 132] width 56 height 15
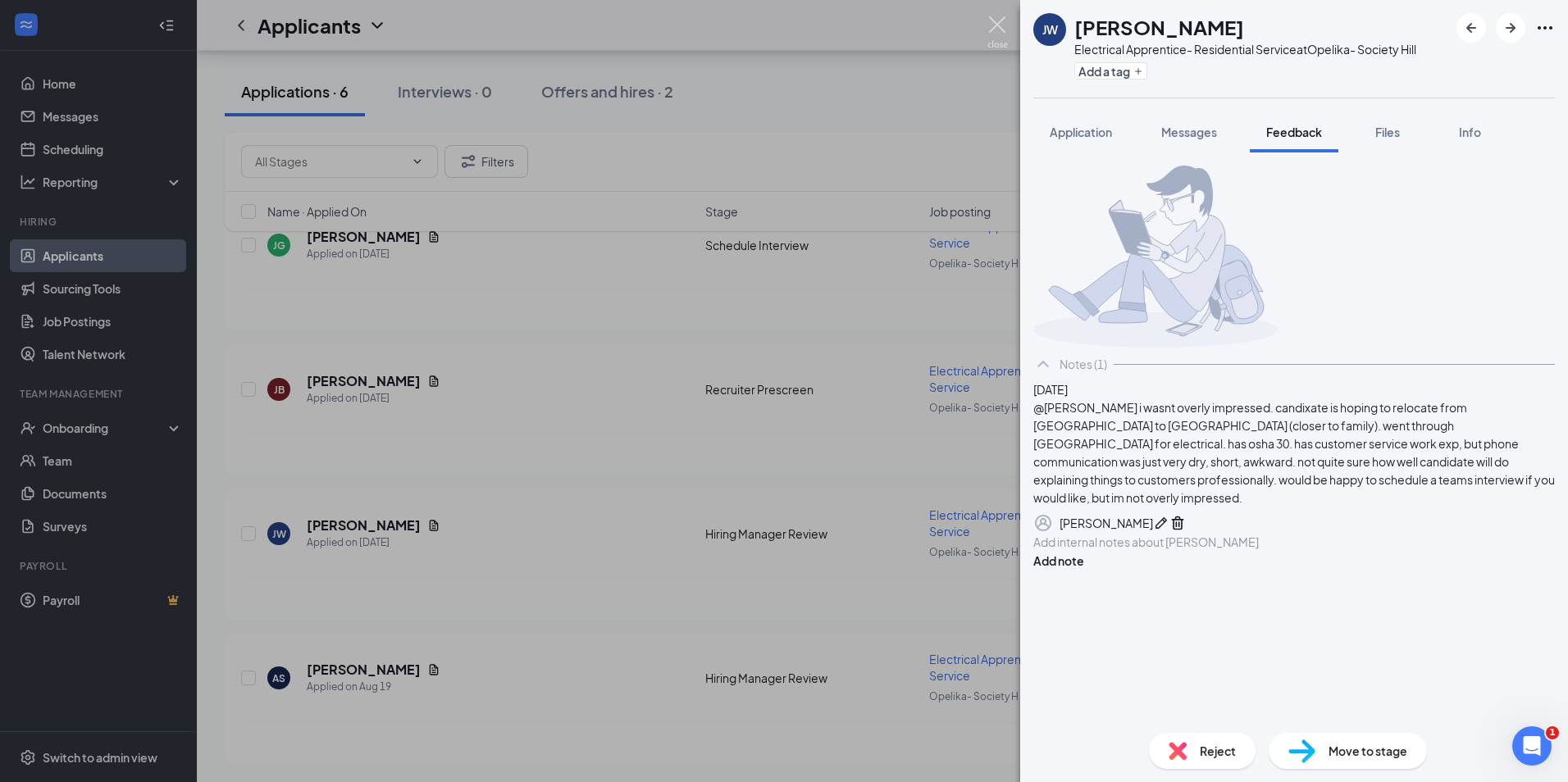
click at [1001, 31] on img at bounding box center [997, 32] width 21 height 32
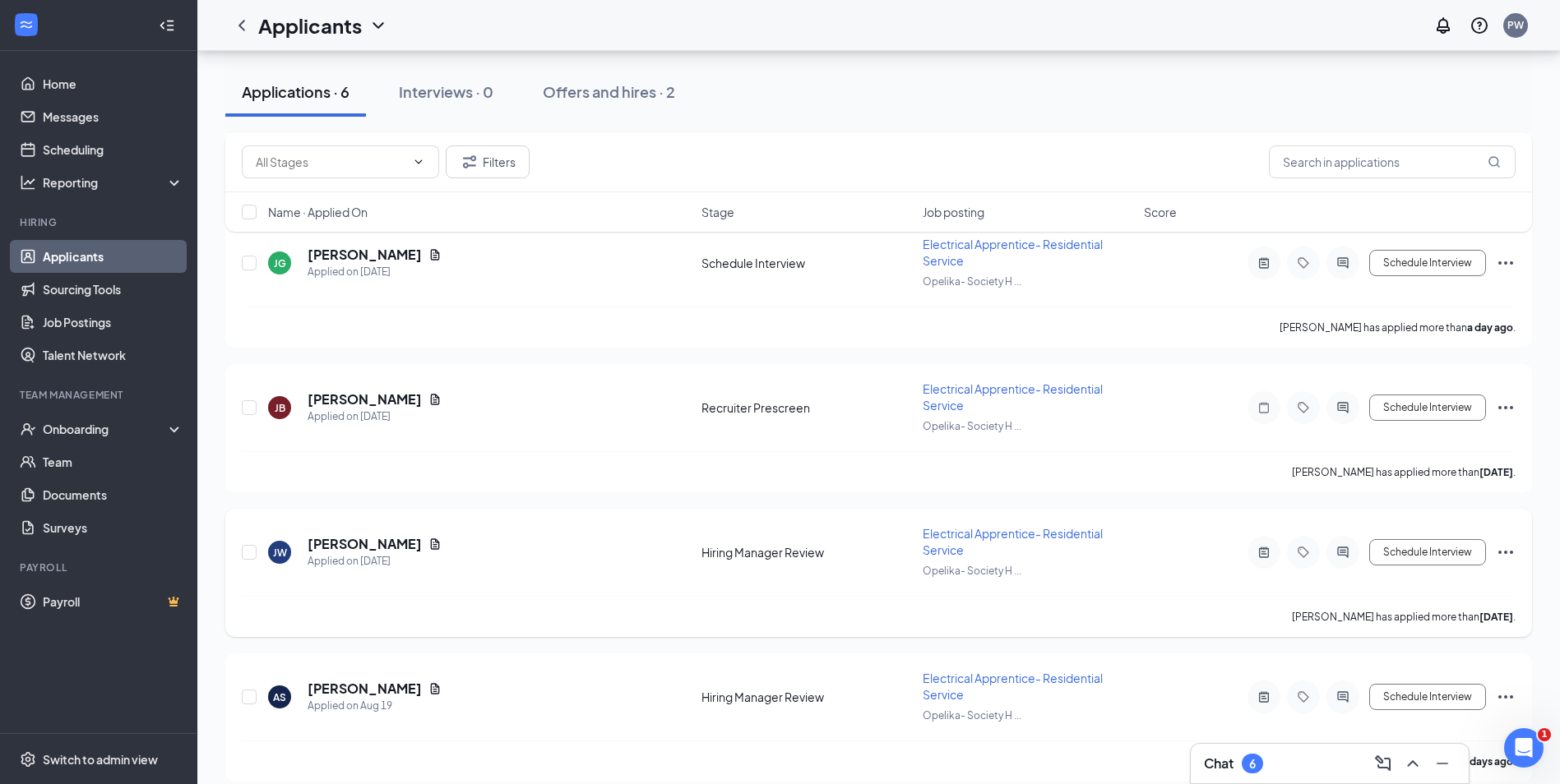
scroll to position [543, 0]
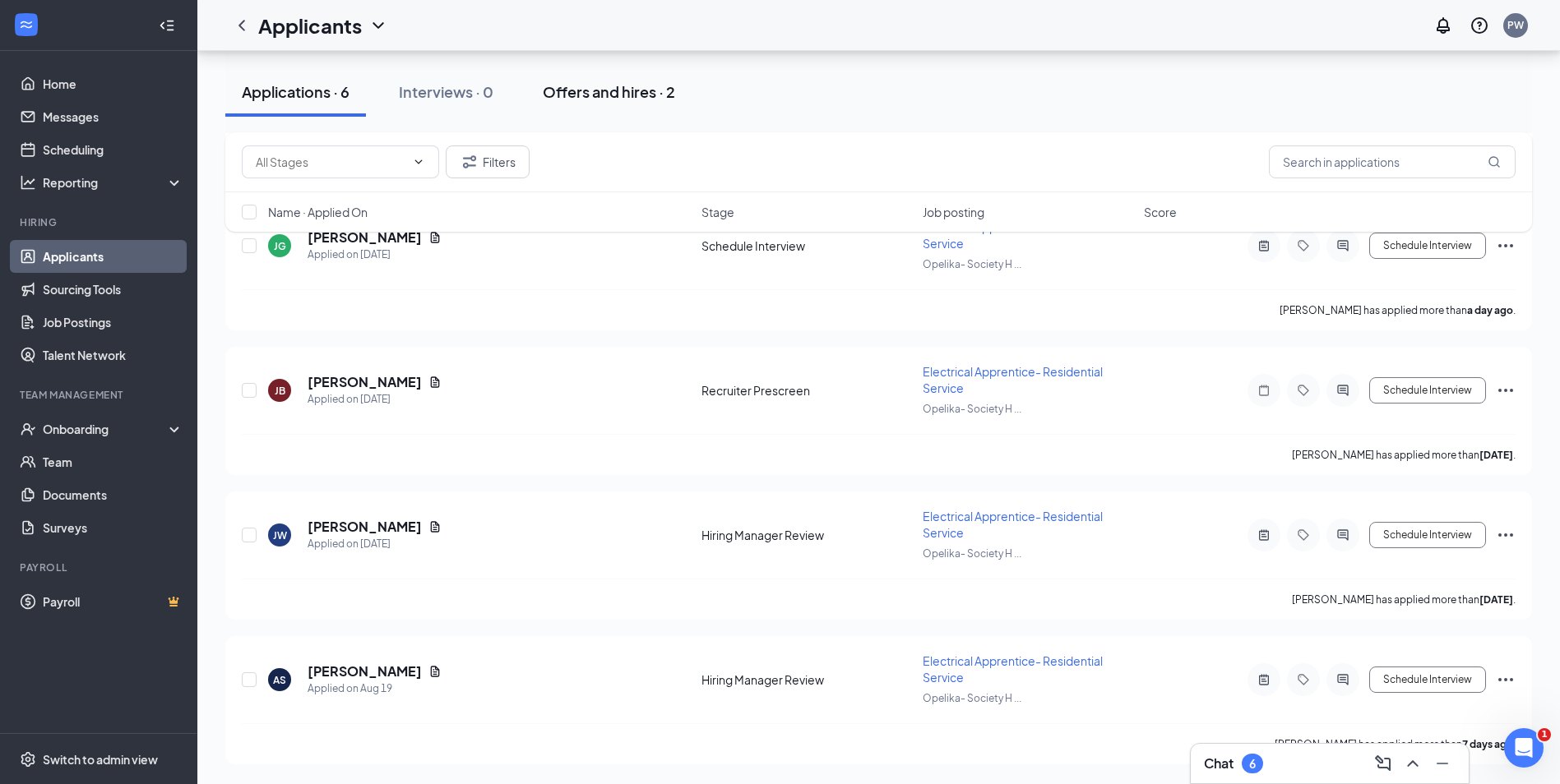
click at [613, 110] on button "Offers and hires · 2" at bounding box center [609, 93] width 165 height 50
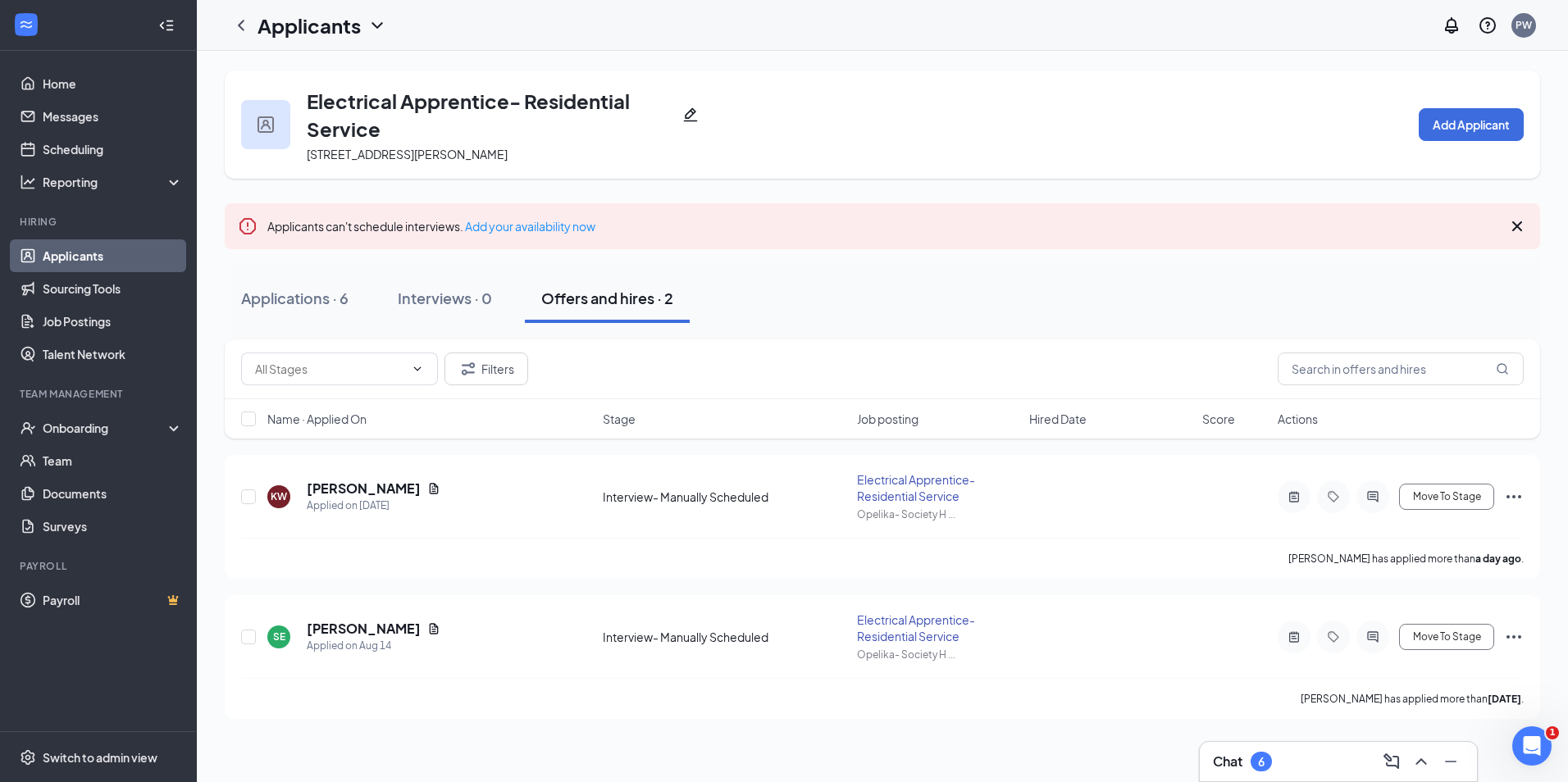
click at [327, 332] on div "Applications · 6 Interviews · 0 Offers and hires · 2" at bounding box center [882, 298] width 1315 height 82
drag, startPoint x: 327, startPoint y: 332, endPoint x: 323, endPoint y: 304, distance: 28.3
click at [323, 304] on div "Applications · 6" at bounding box center [294, 298] width 107 height 21
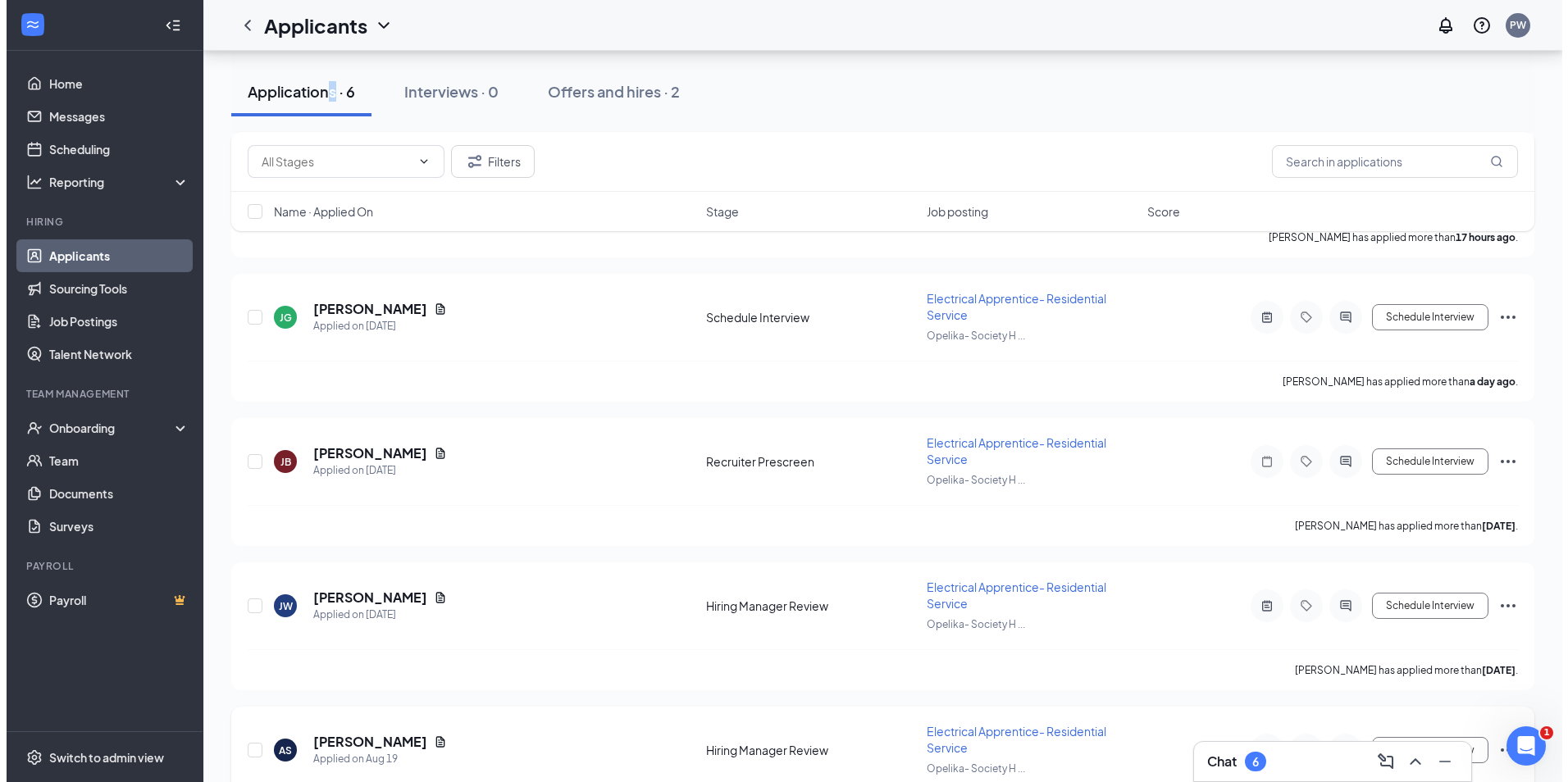
scroll to position [542, 0]
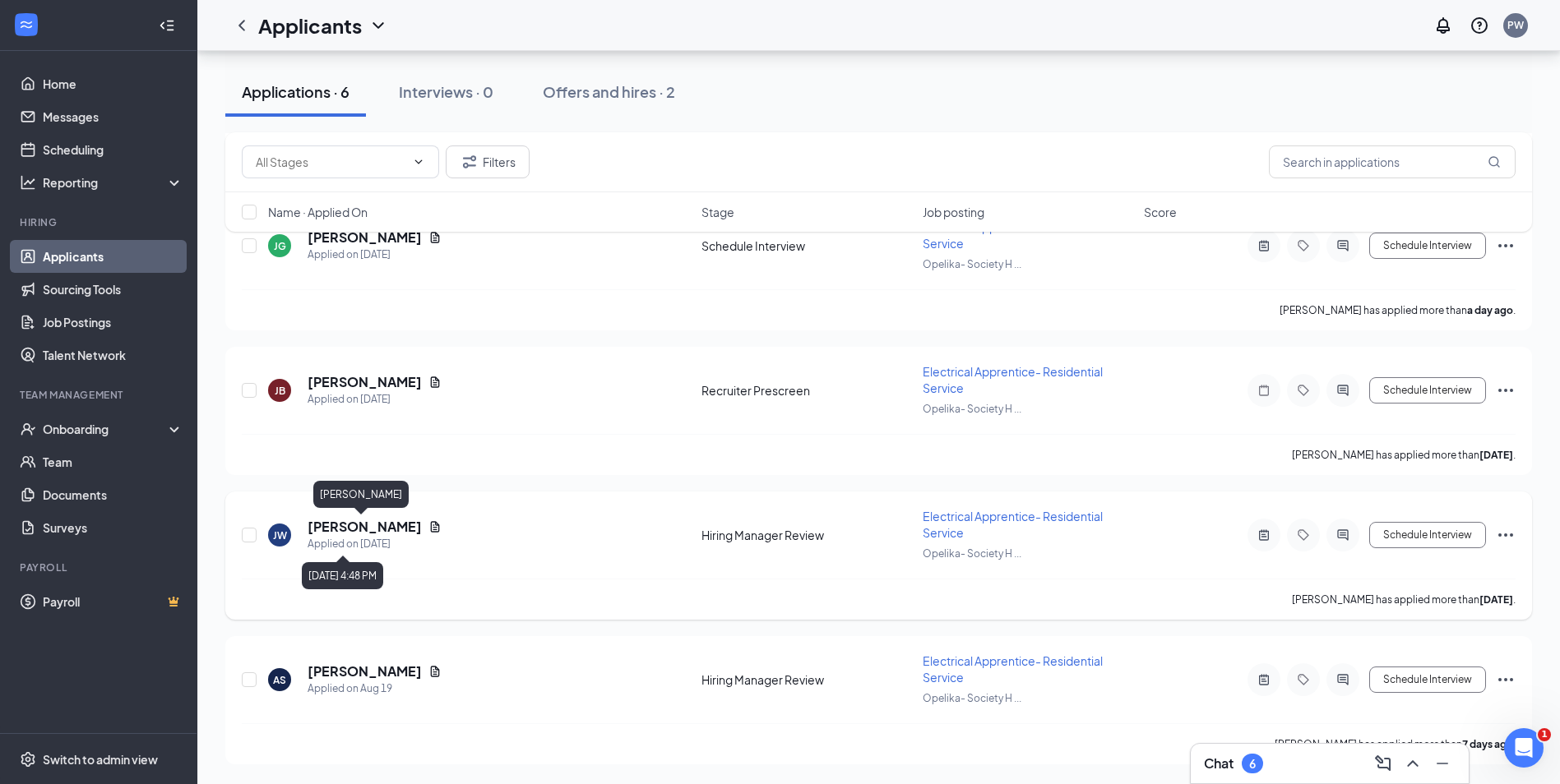
click at [374, 530] on h5 "JESSE WILSON" at bounding box center [365, 527] width 114 height 18
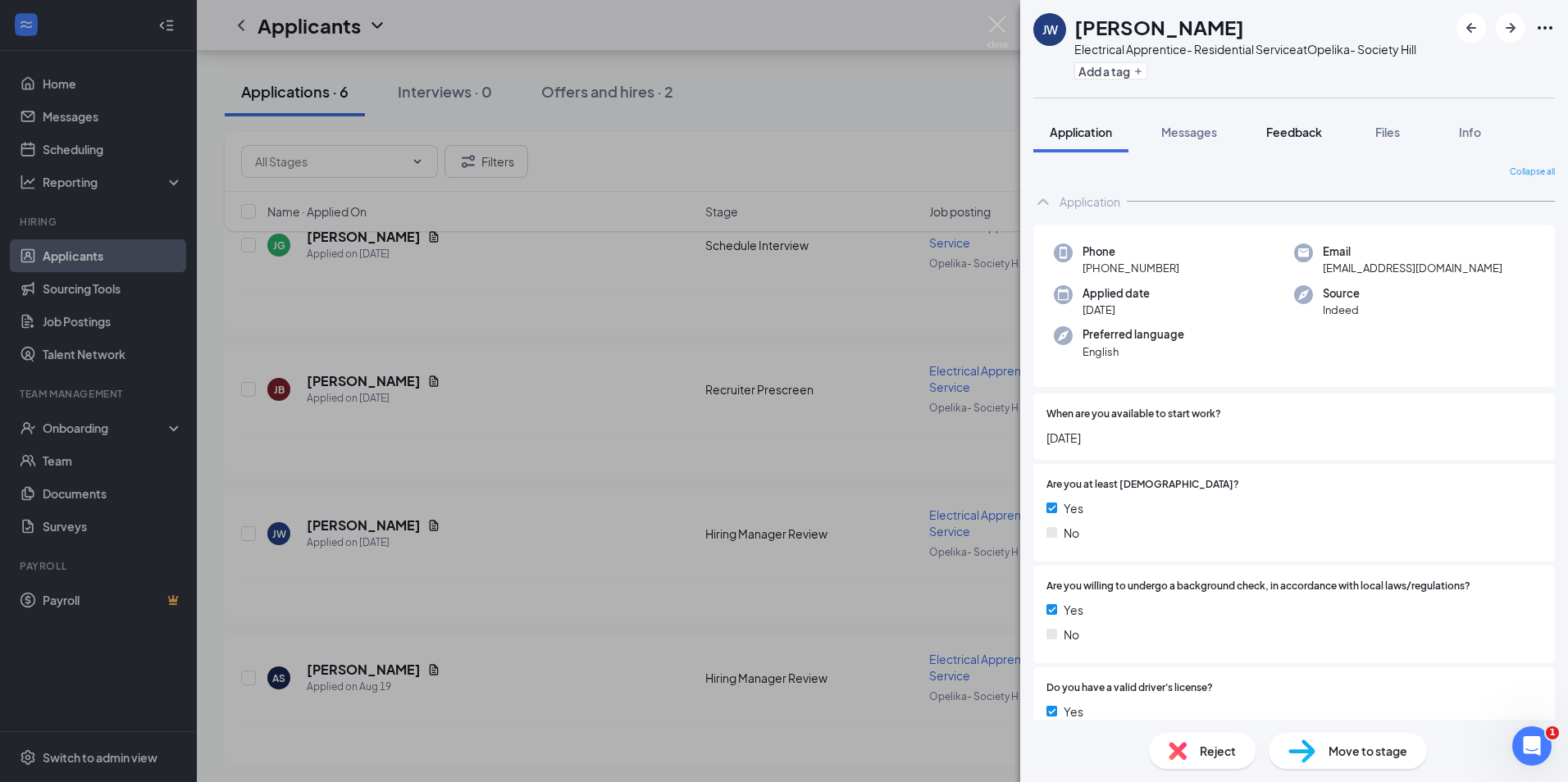
click at [1283, 134] on span "Feedback" at bounding box center [1294, 132] width 56 height 15
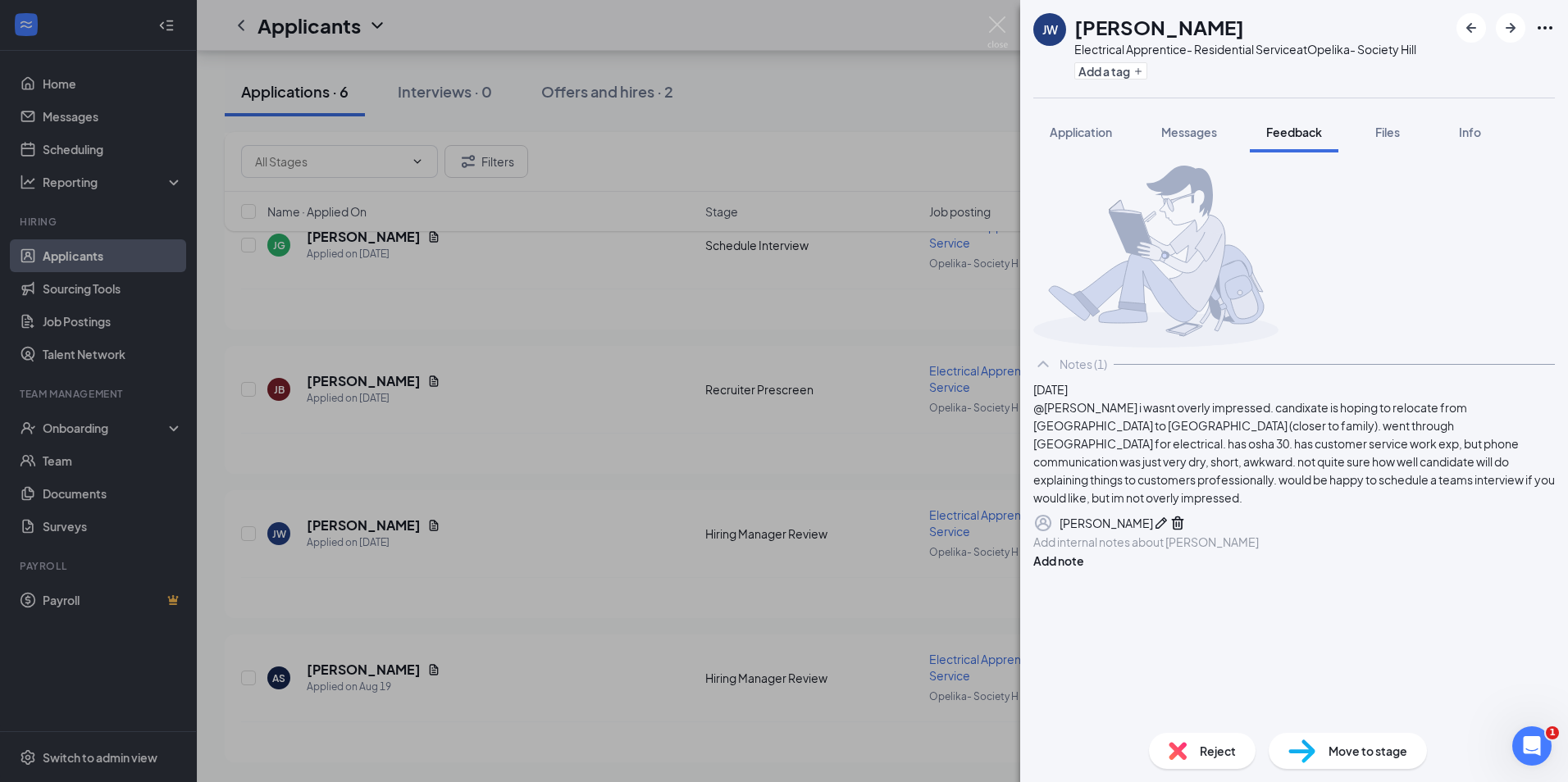
click at [1104, 145] on button "Application" at bounding box center [1080, 132] width 95 height 41
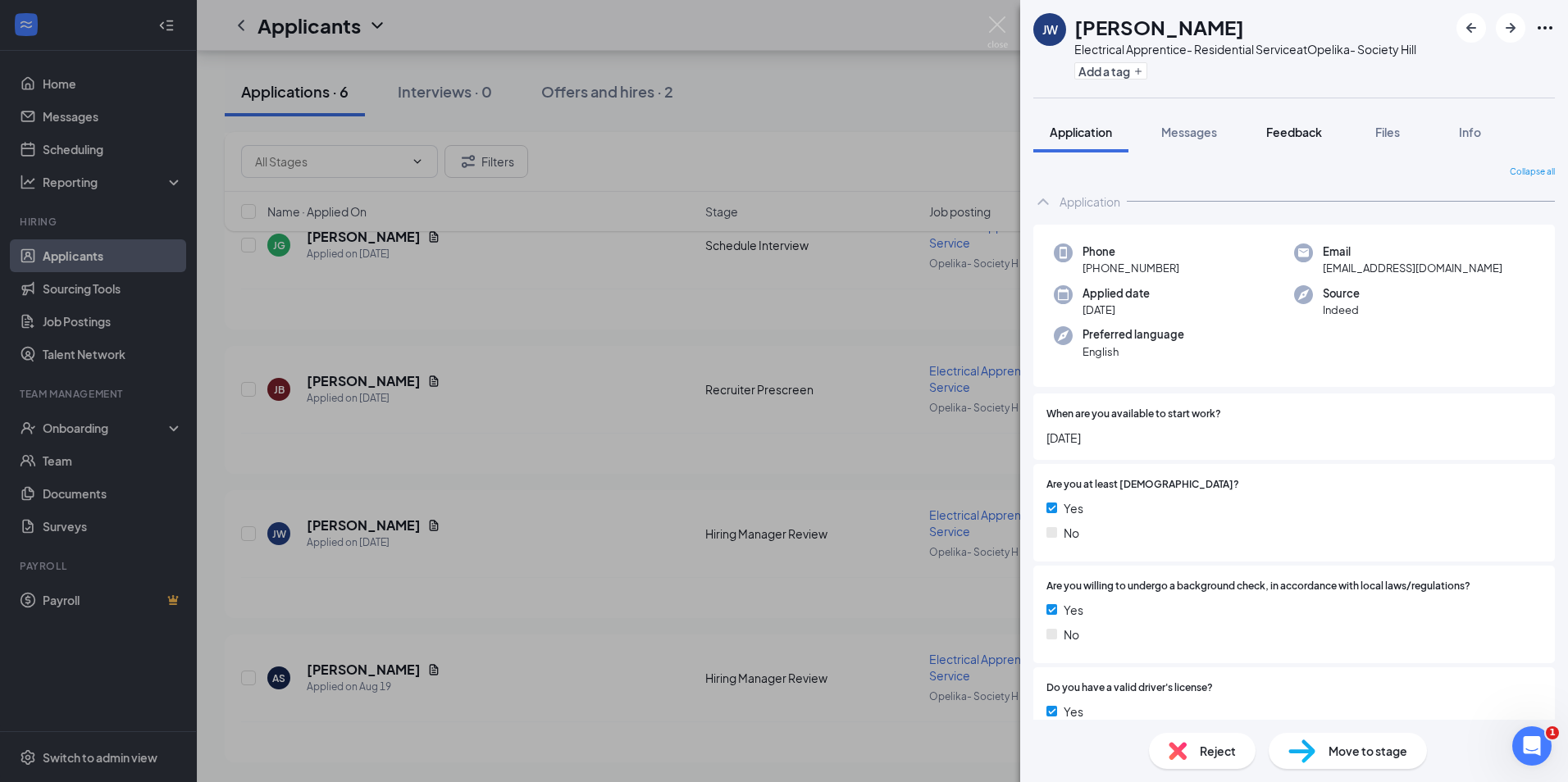
click at [1300, 143] on button "Feedback" at bounding box center [1293, 132] width 88 height 41
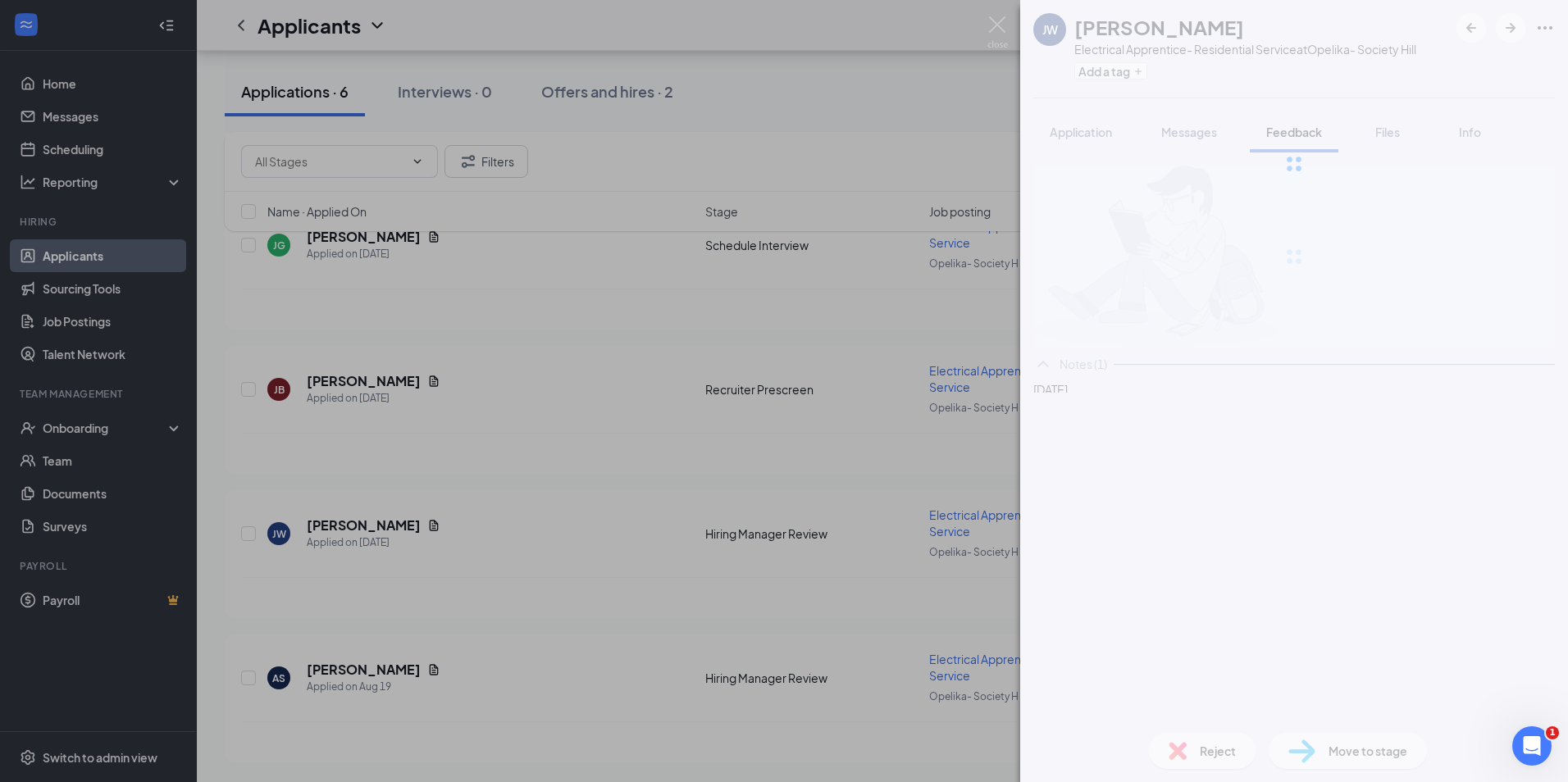
click at [1100, 128] on div at bounding box center [1294, 164] width 548 height 328
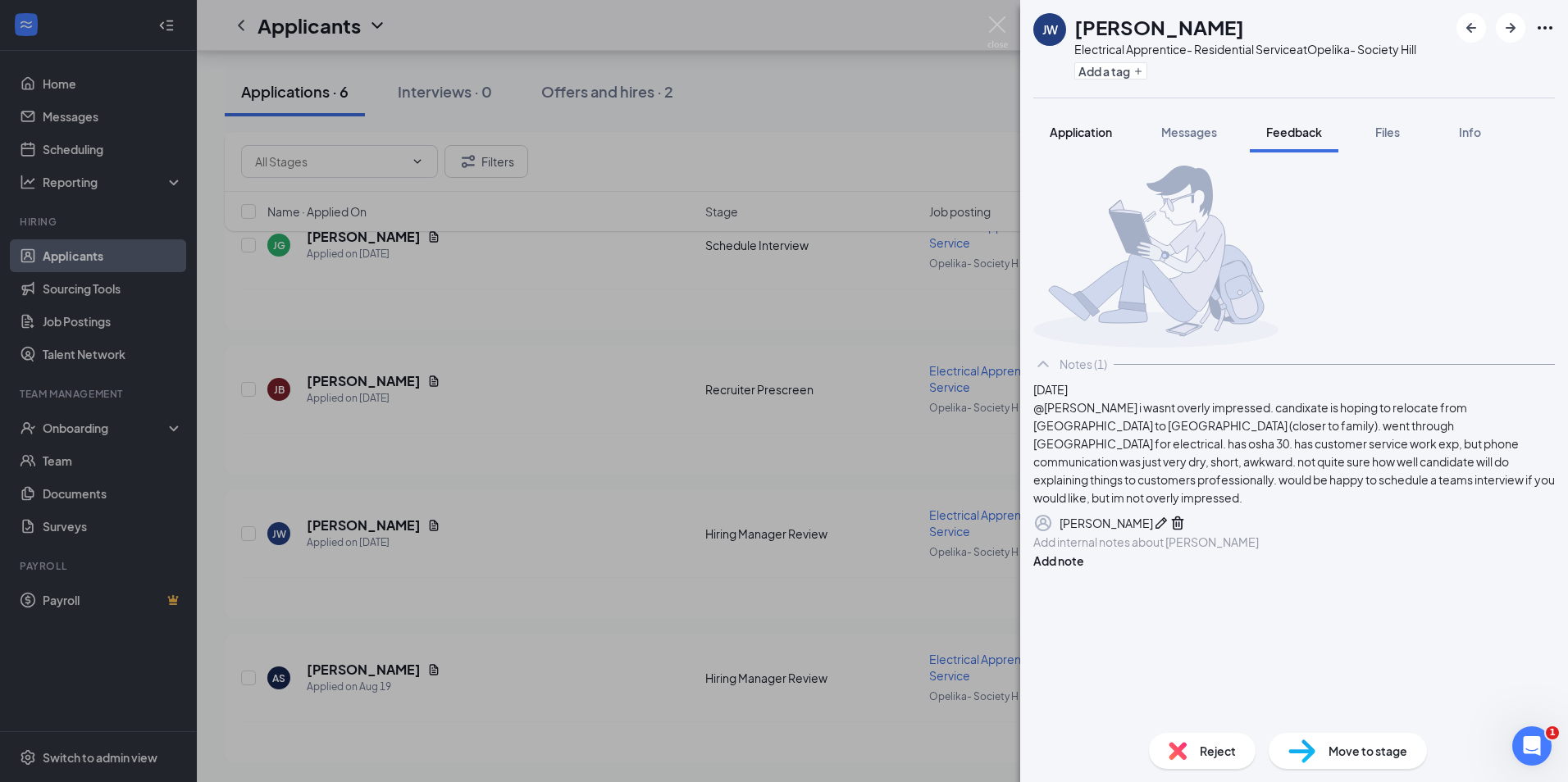
click at [1100, 129] on span "Application" at bounding box center [1081, 132] width 63 height 15
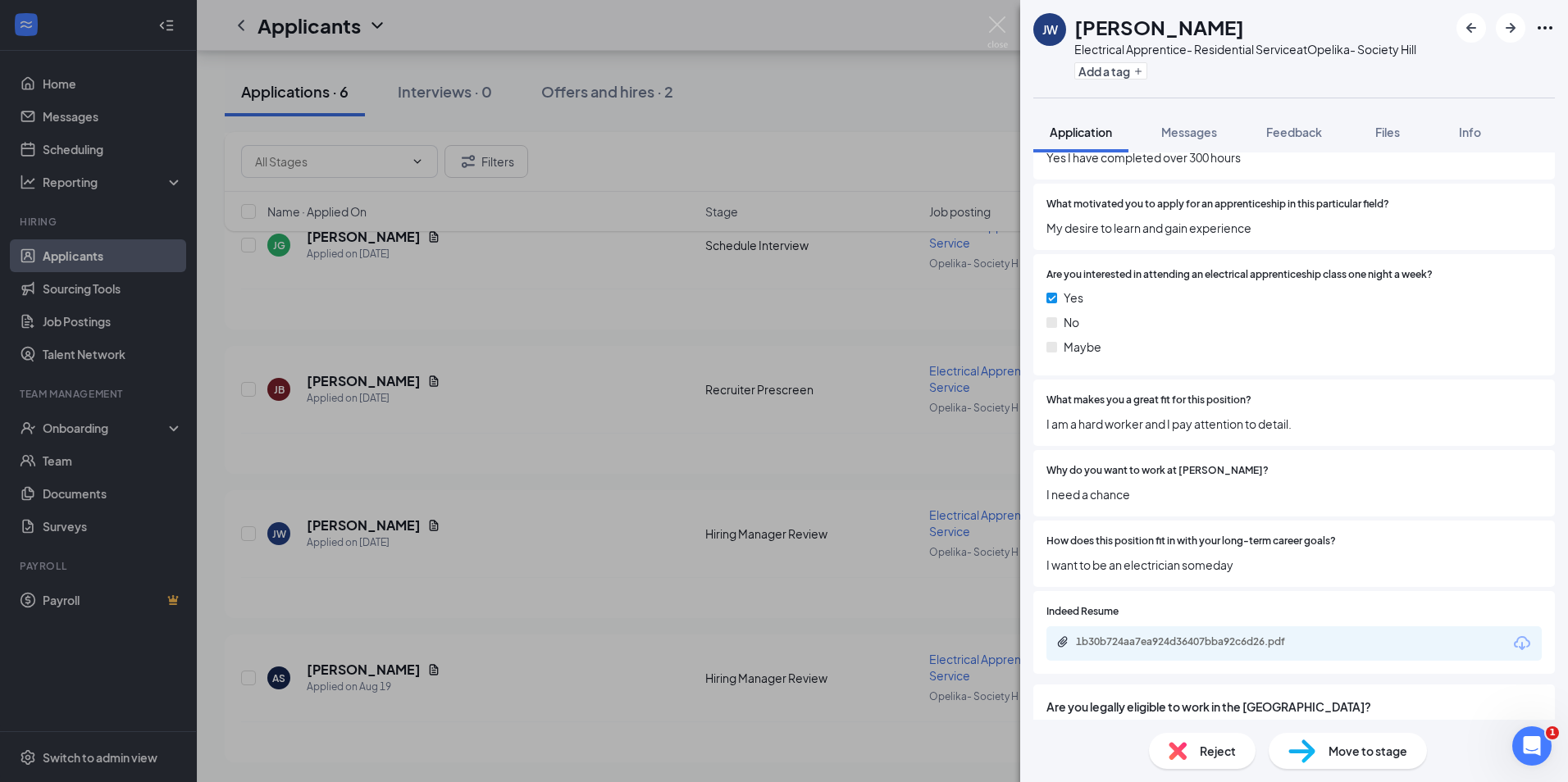
scroll to position [1219, 0]
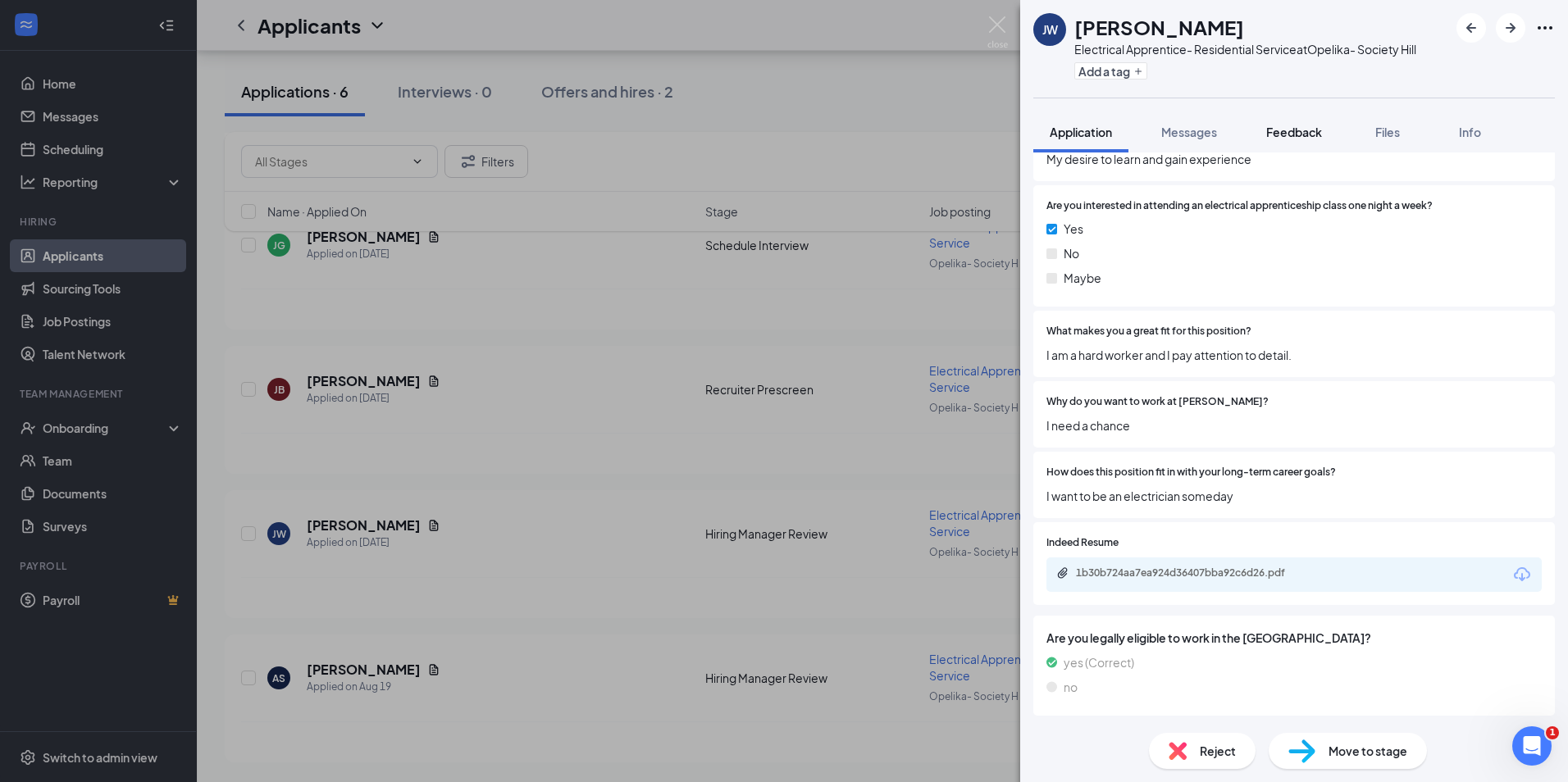
click at [1272, 132] on span "Feedback" at bounding box center [1294, 132] width 56 height 15
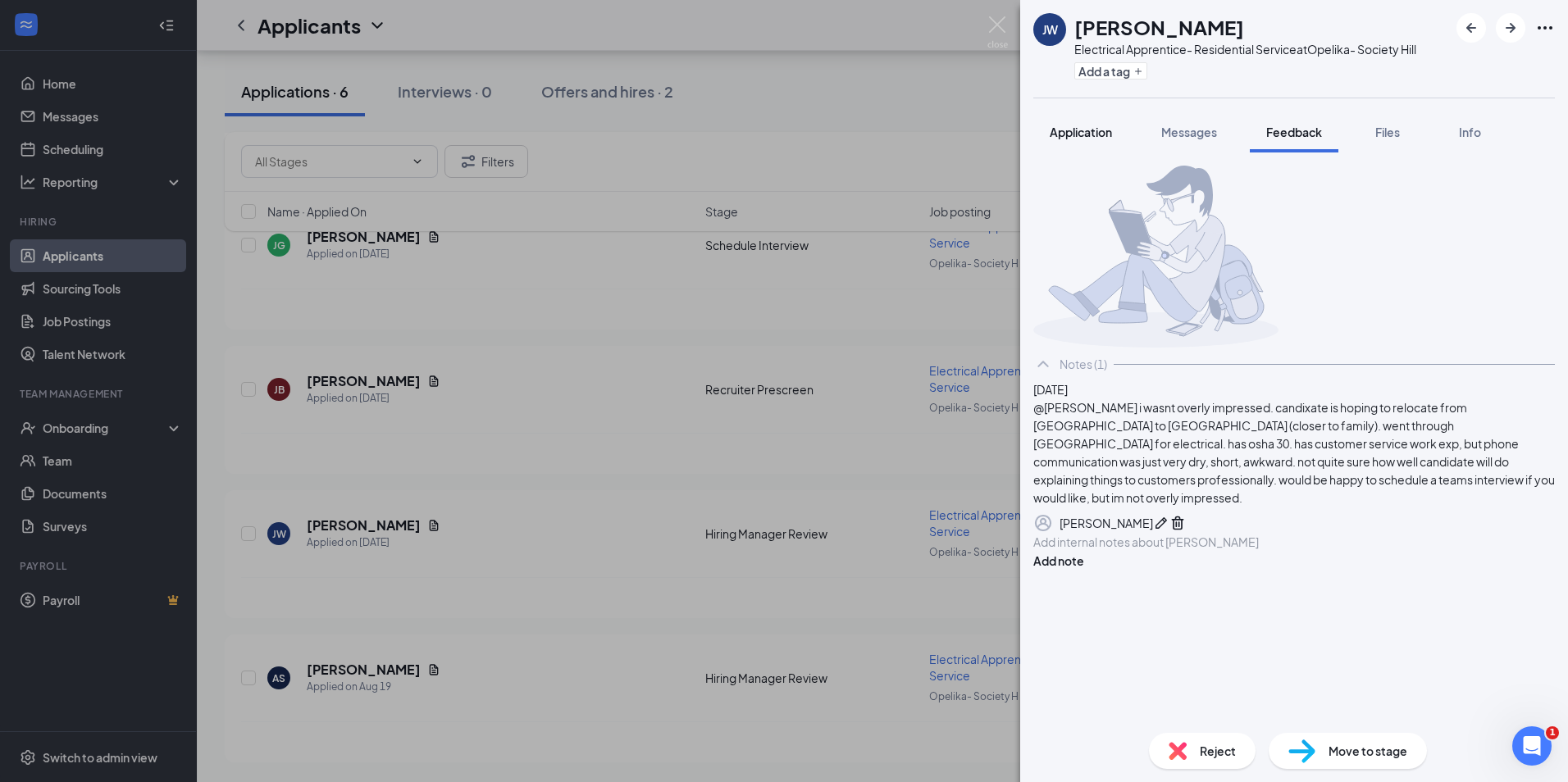
click at [1081, 139] on span "Application" at bounding box center [1081, 132] width 63 height 15
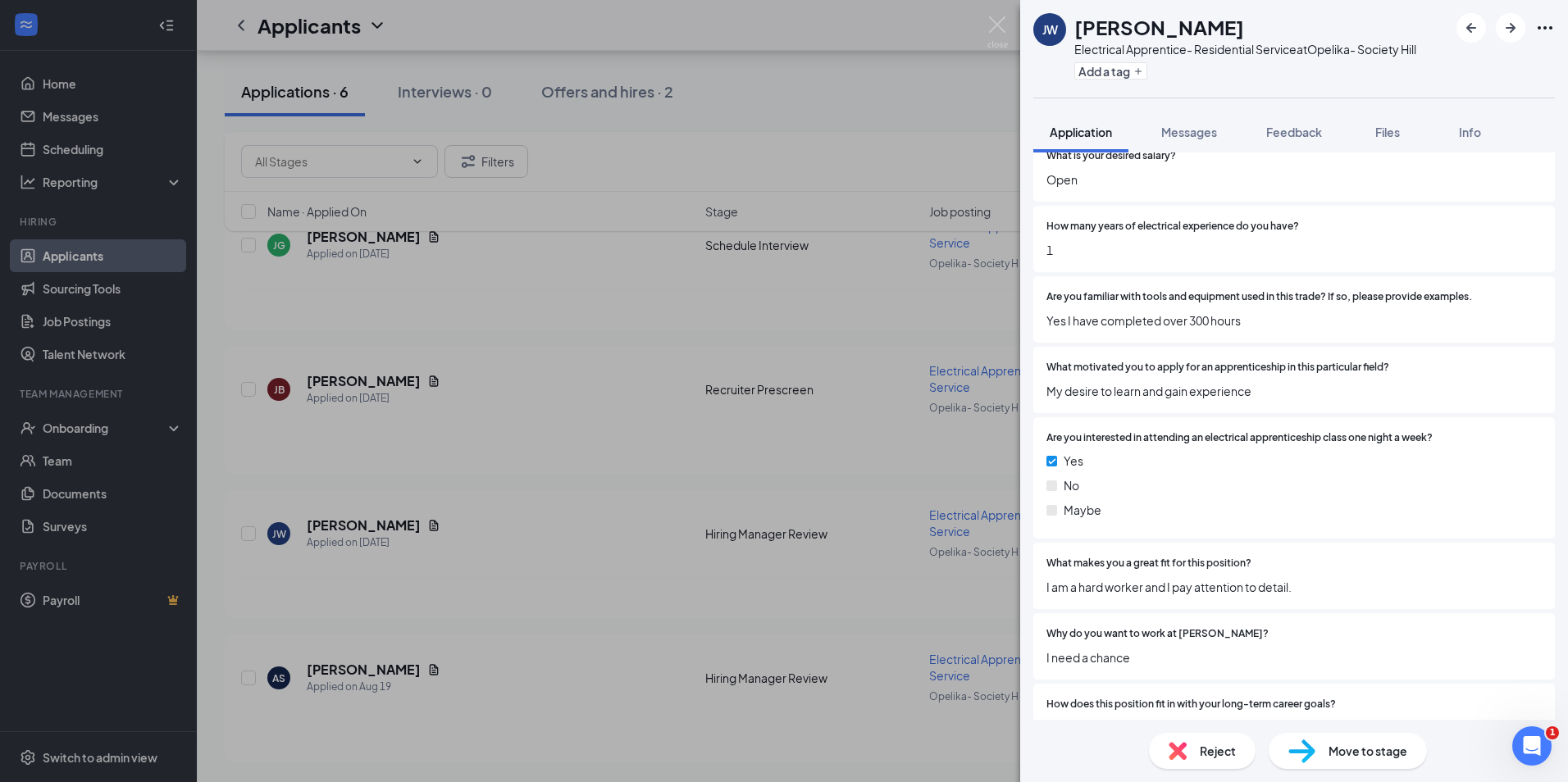
scroll to position [1148, 0]
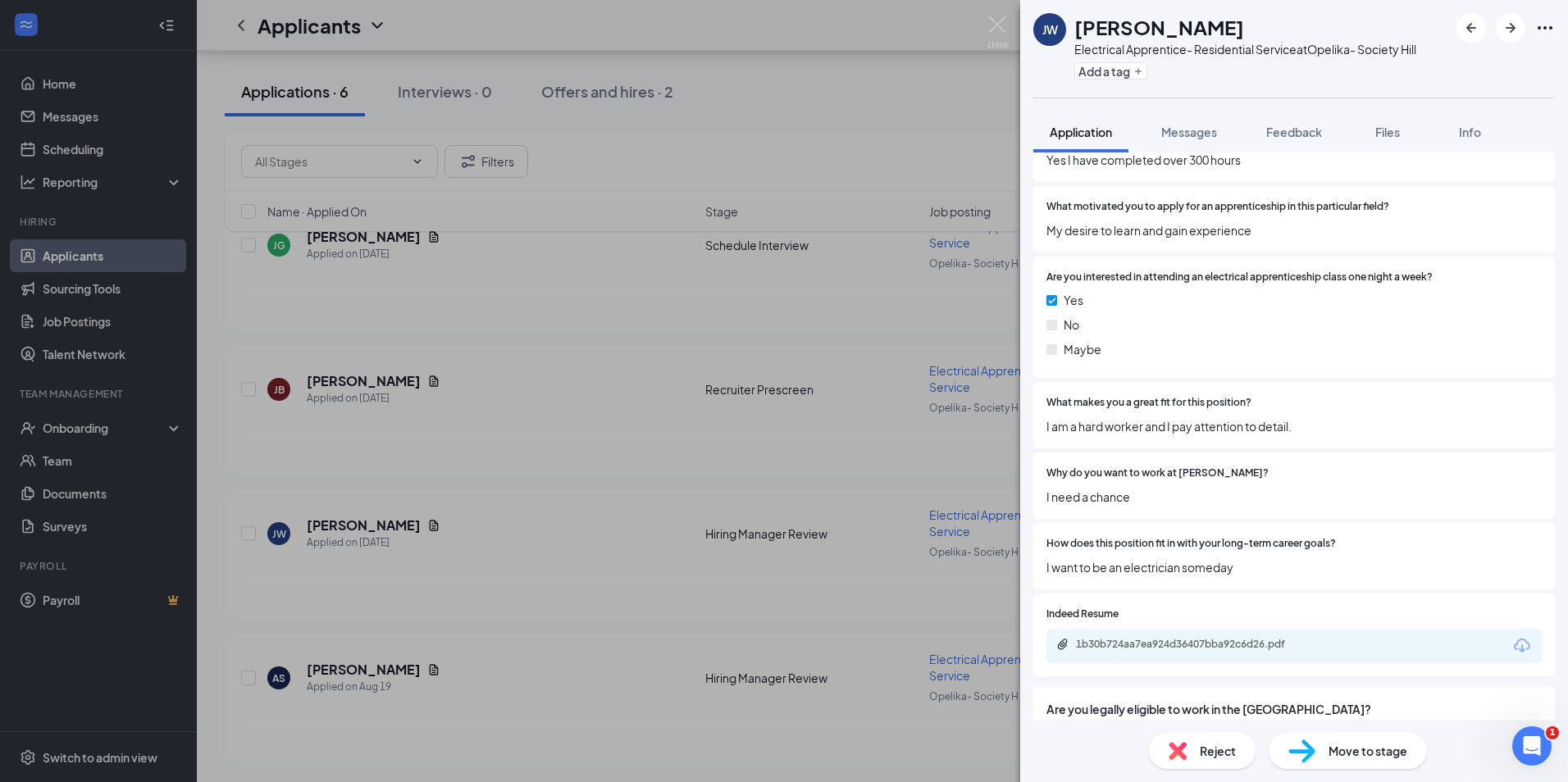
click at [1170, 640] on div "1b30b724aa7ea924d36407bba92c6d26.pdf" at bounding box center [1190, 644] width 229 height 13
click at [1100, 116] on button "Application" at bounding box center [1080, 132] width 95 height 41
click at [1307, 135] on span "Feedback" at bounding box center [1294, 132] width 56 height 15
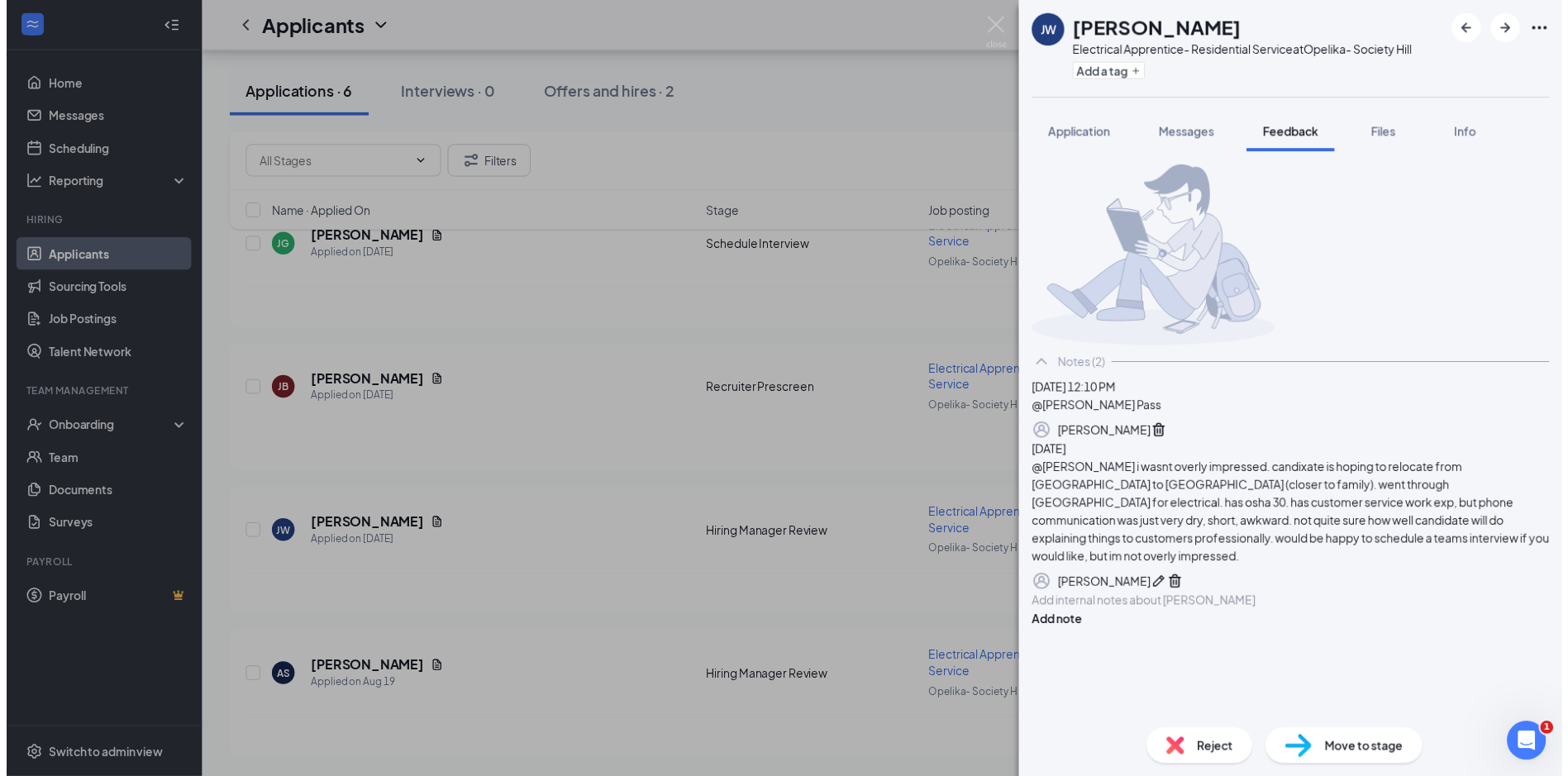
scroll to position [97, 0]
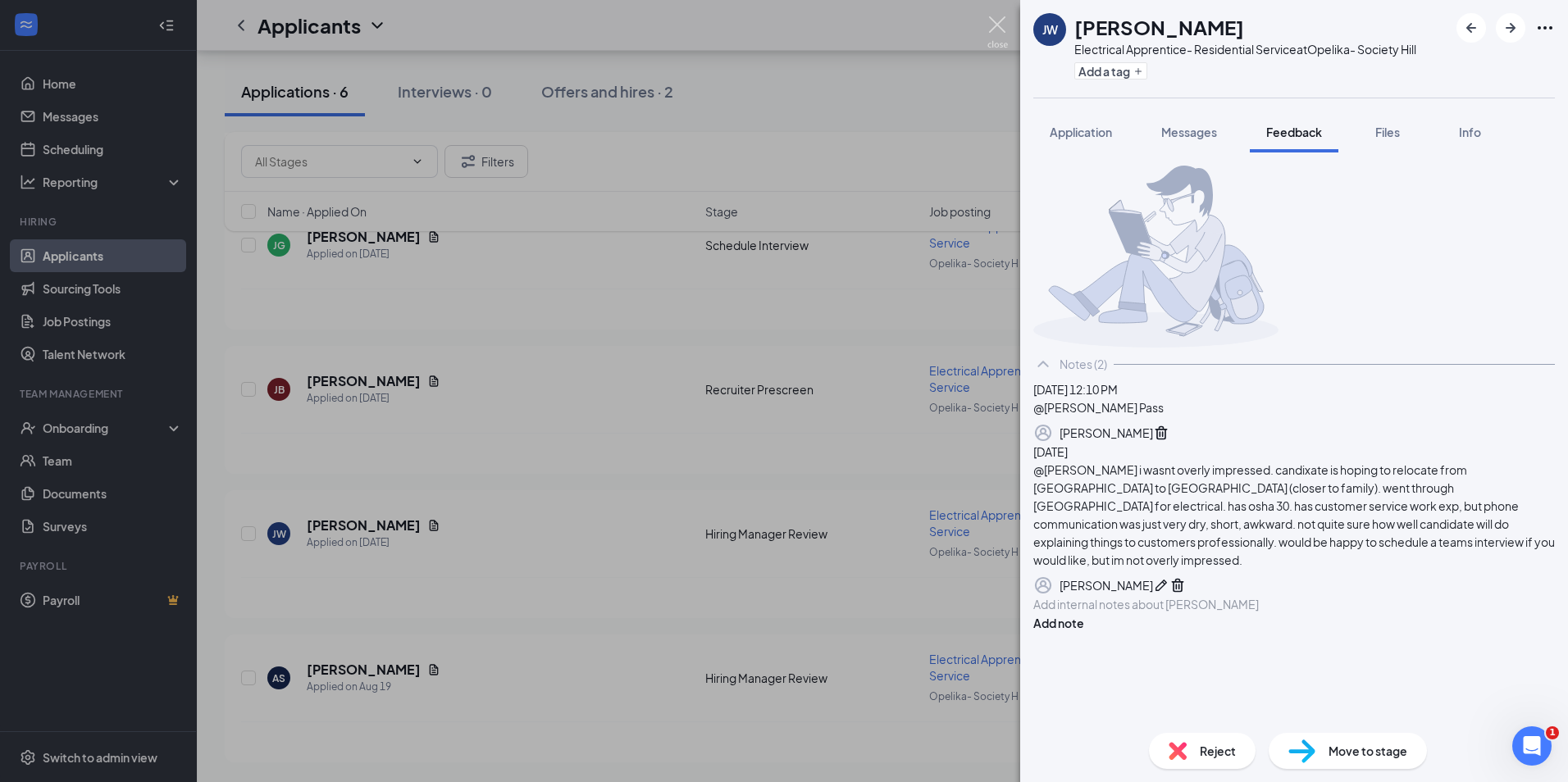
click at [1006, 30] on img at bounding box center [997, 32] width 21 height 32
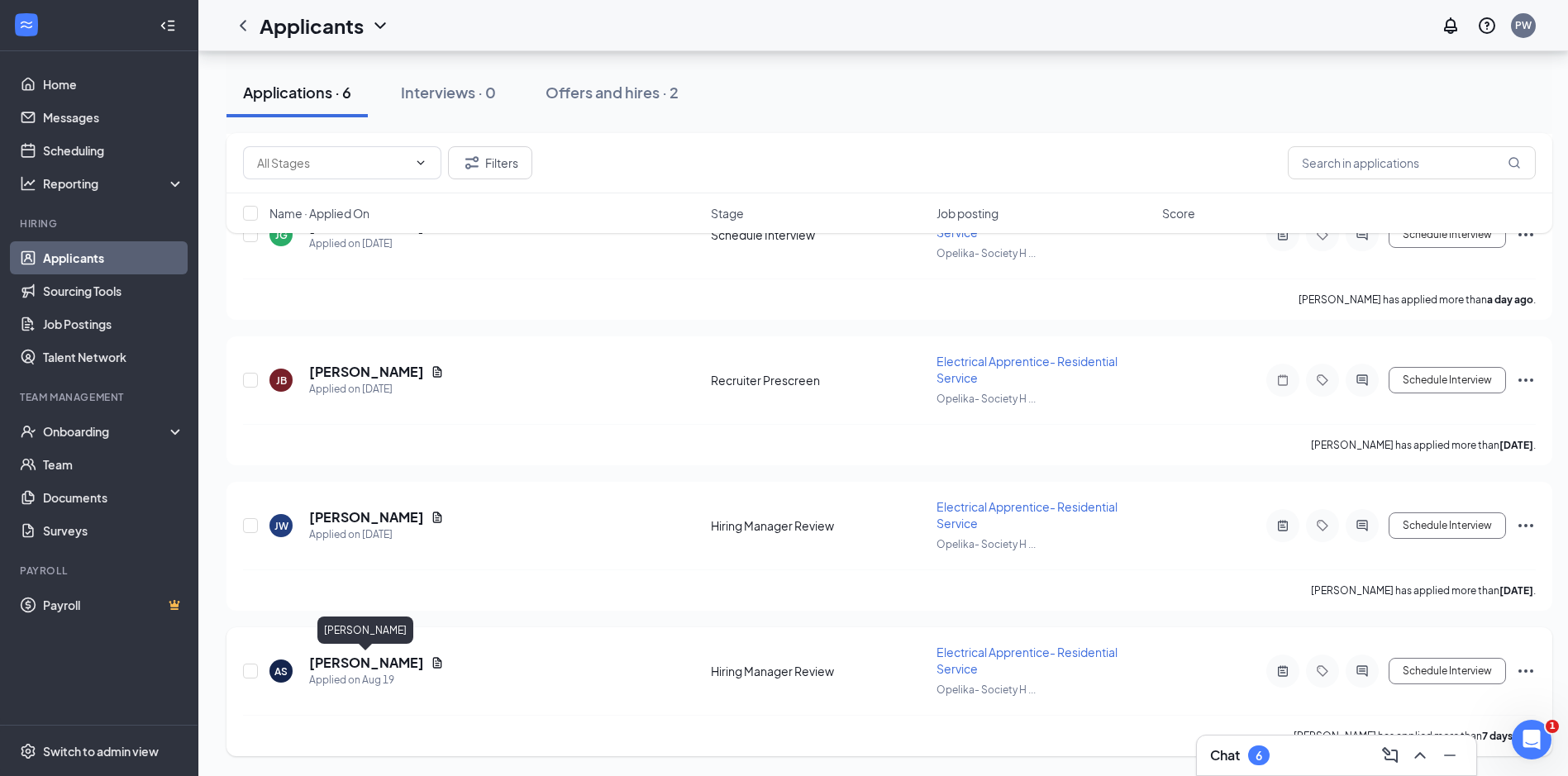
click at [350, 654] on h5 "Arthur Scoggins" at bounding box center [367, 663] width 115 height 18
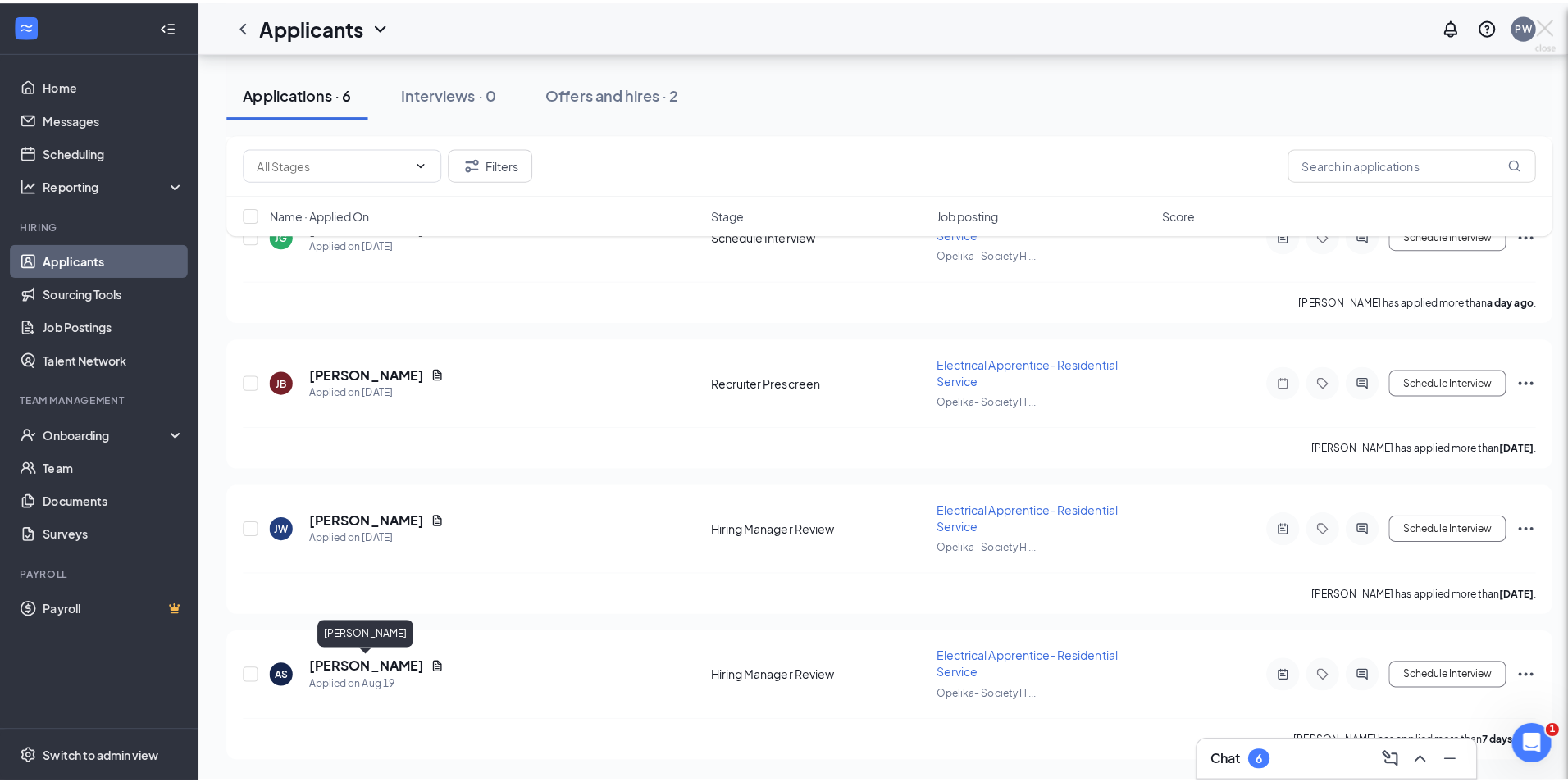
scroll to position [542, 0]
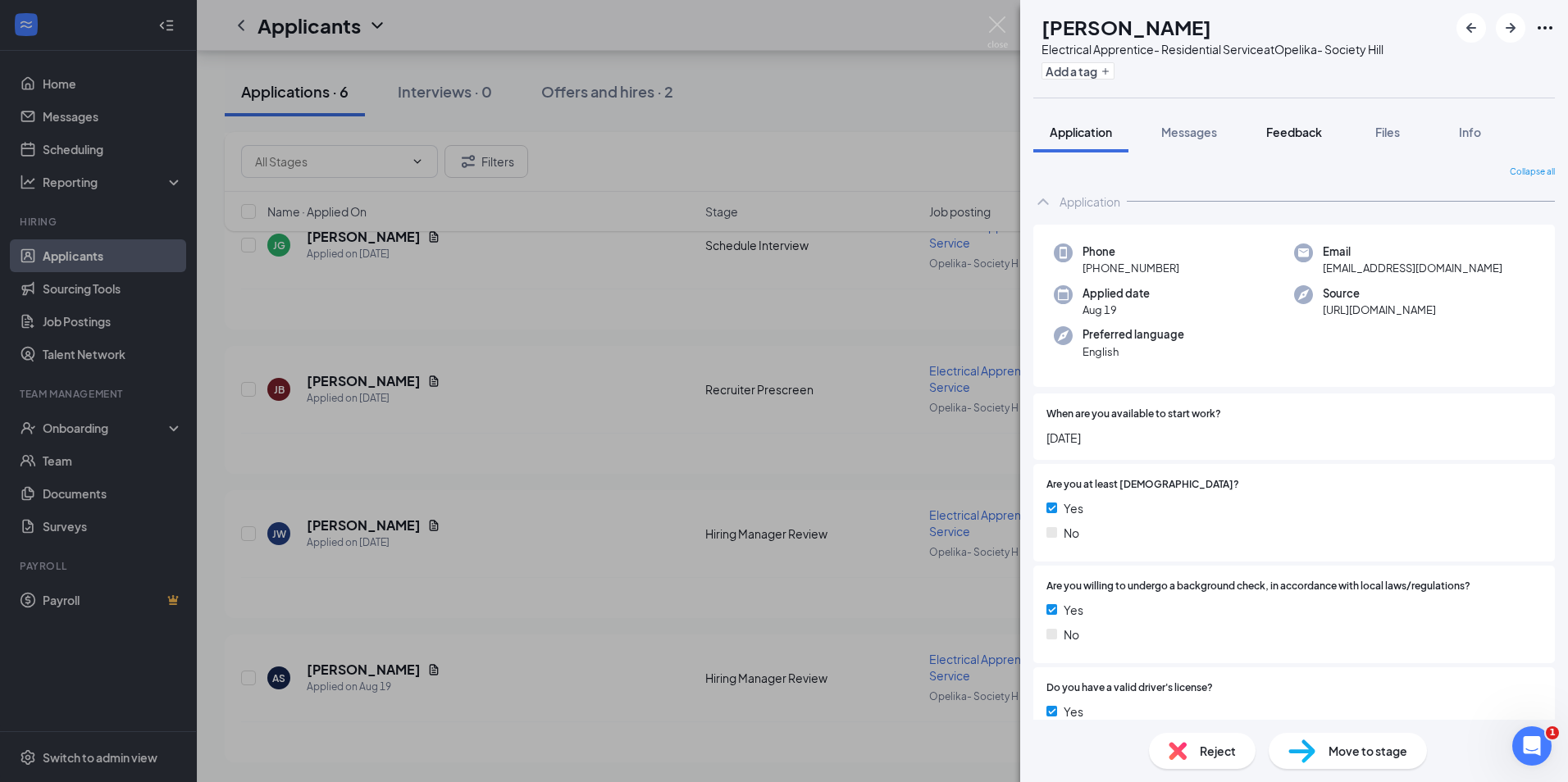
click at [1276, 126] on span "Feedback" at bounding box center [1294, 132] width 56 height 15
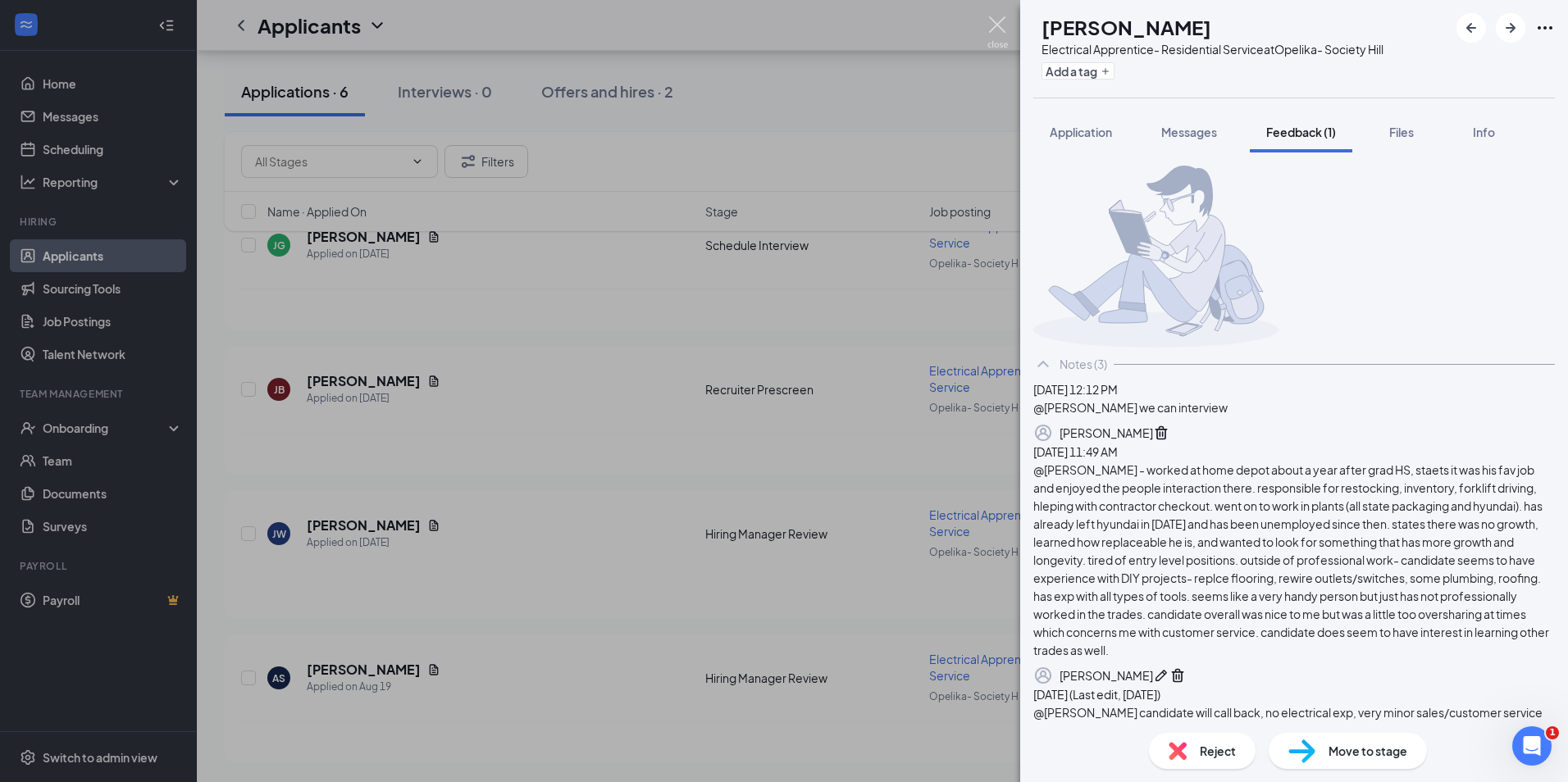
drag, startPoint x: 995, startPoint y: 20, endPoint x: 1005, endPoint y: 31, distance: 14.9
click at [995, 20] on img at bounding box center [997, 32] width 21 height 32
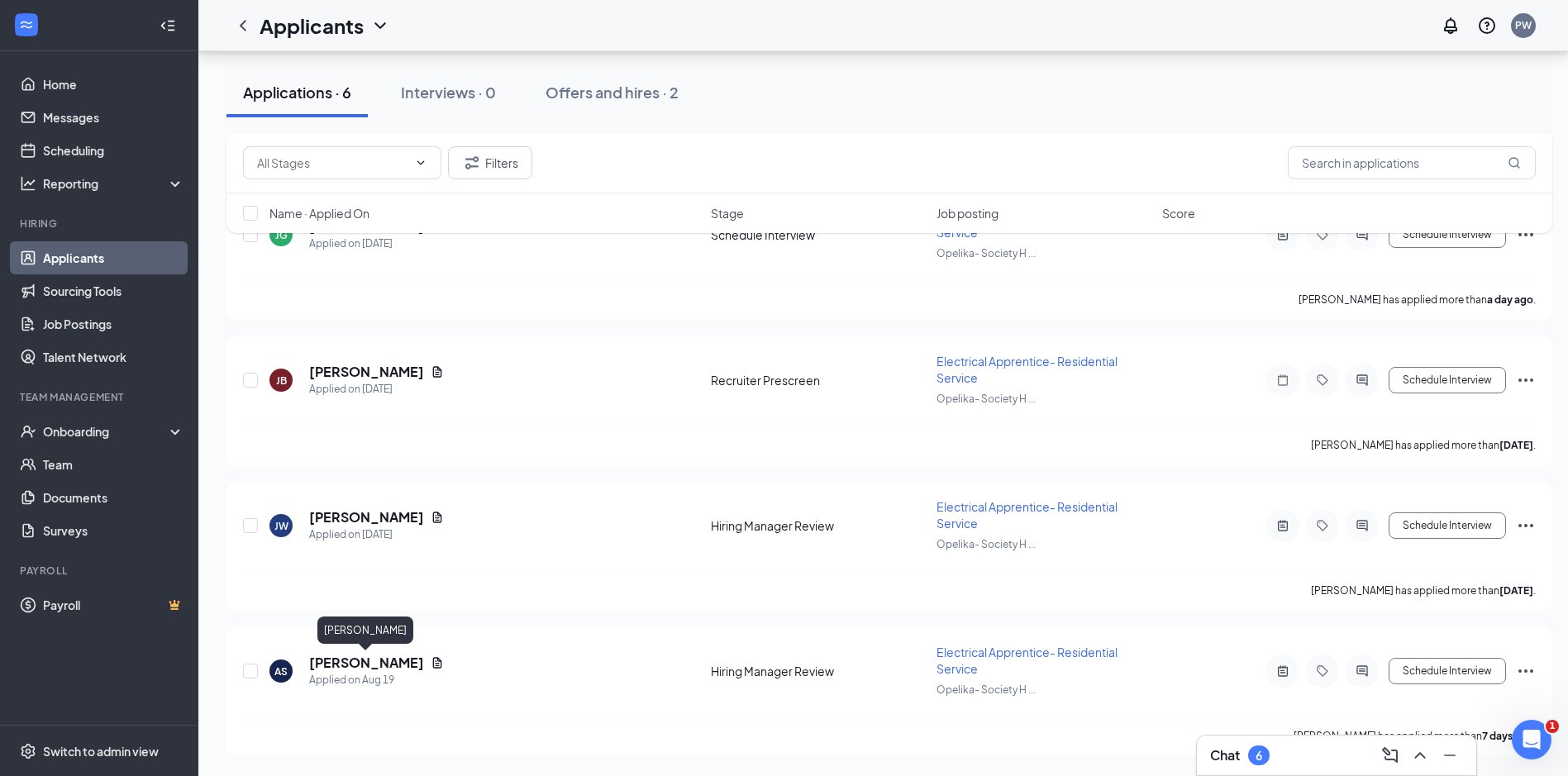
click at [364, 658] on h5 "Arthur Scoggins" at bounding box center [367, 663] width 115 height 18
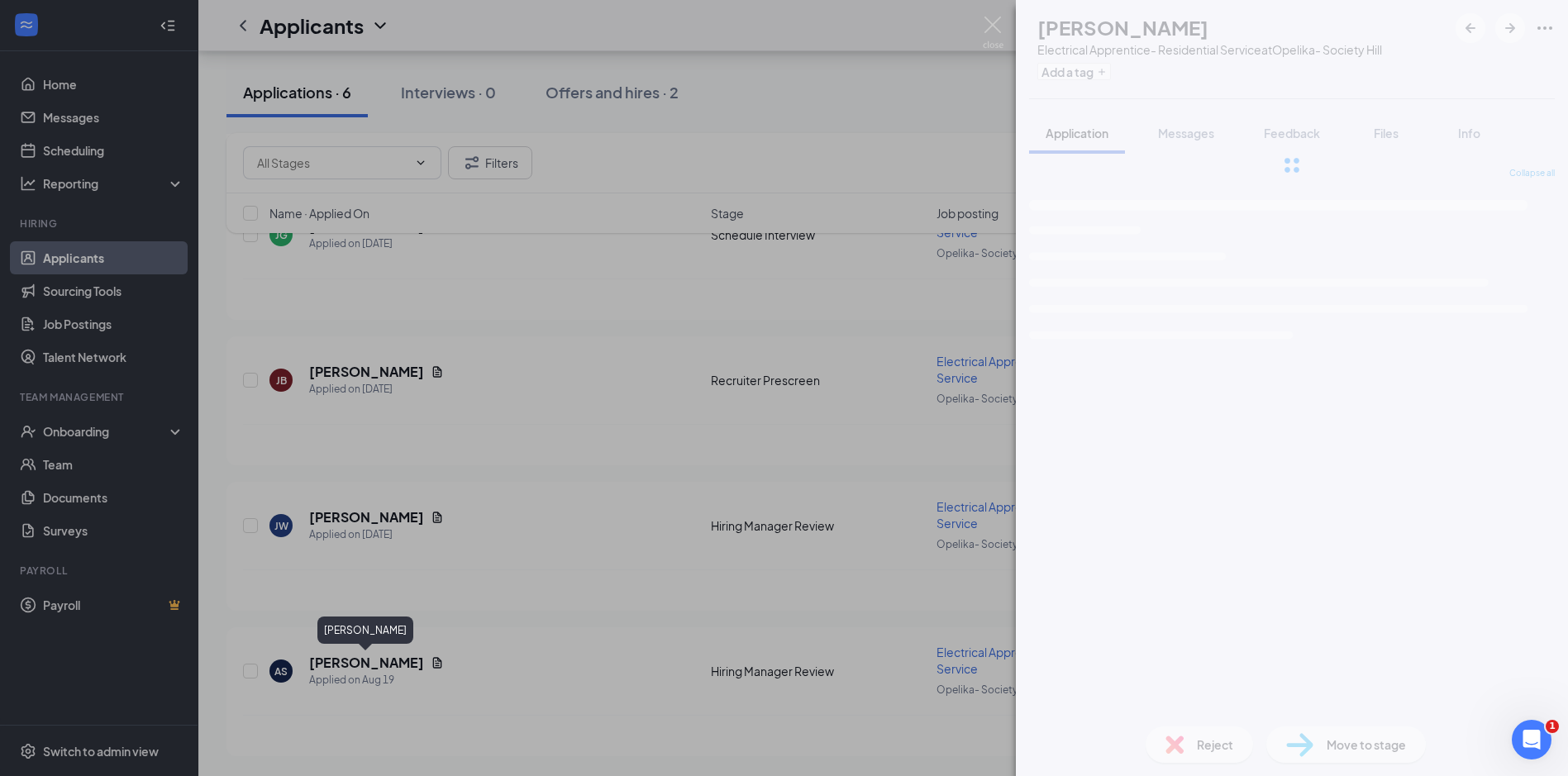
scroll to position [546, 0]
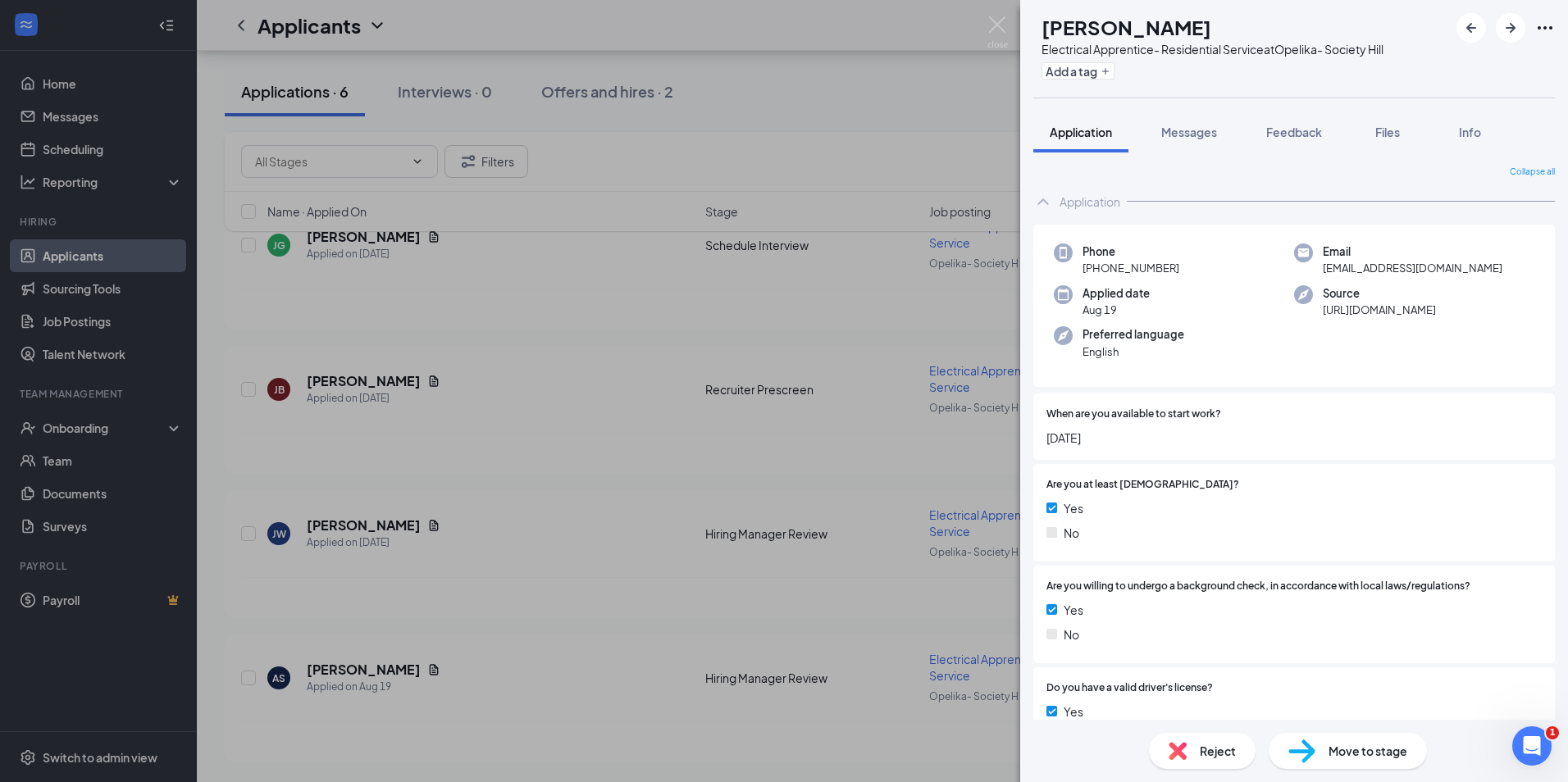
click at [1374, 747] on span "Move to stage" at bounding box center [1367, 751] width 78 height 18
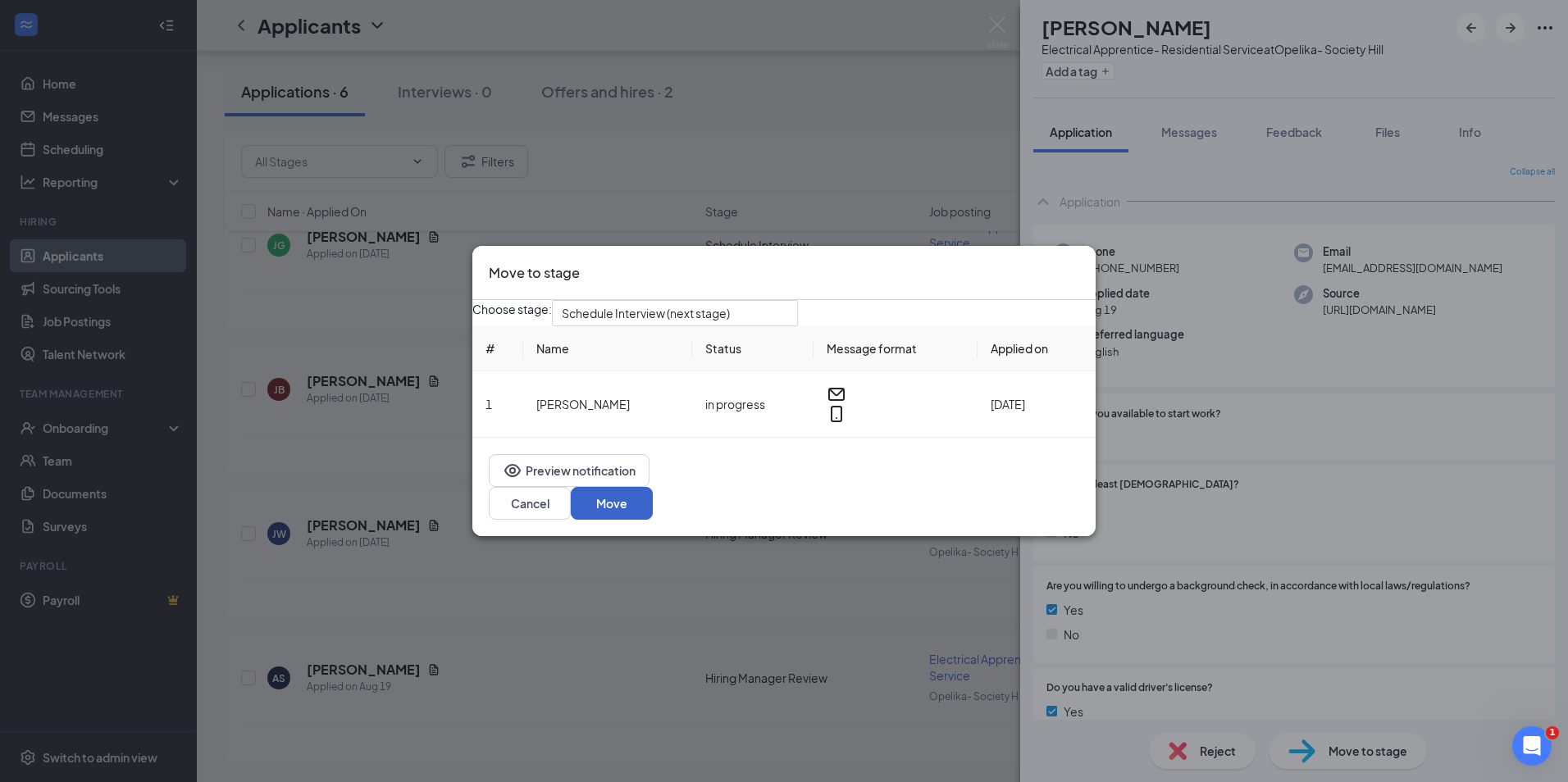
click at [652, 506] on button "Move" at bounding box center [611, 503] width 82 height 33
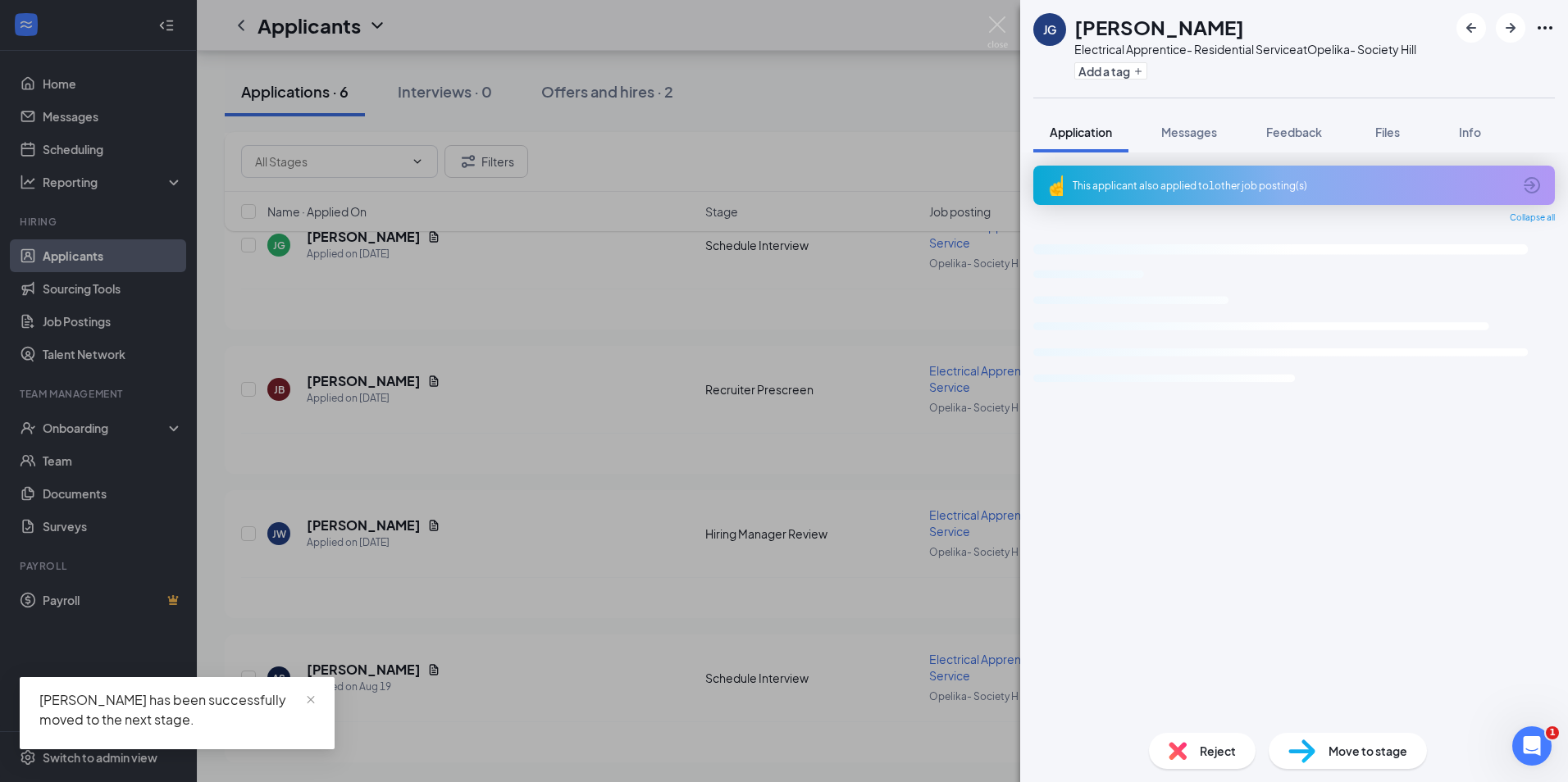
click at [336, 525] on div "JG Jeffrey George Electrical Apprentice- Residential Service at Opelika- Societ…" at bounding box center [784, 391] width 1568 height 782
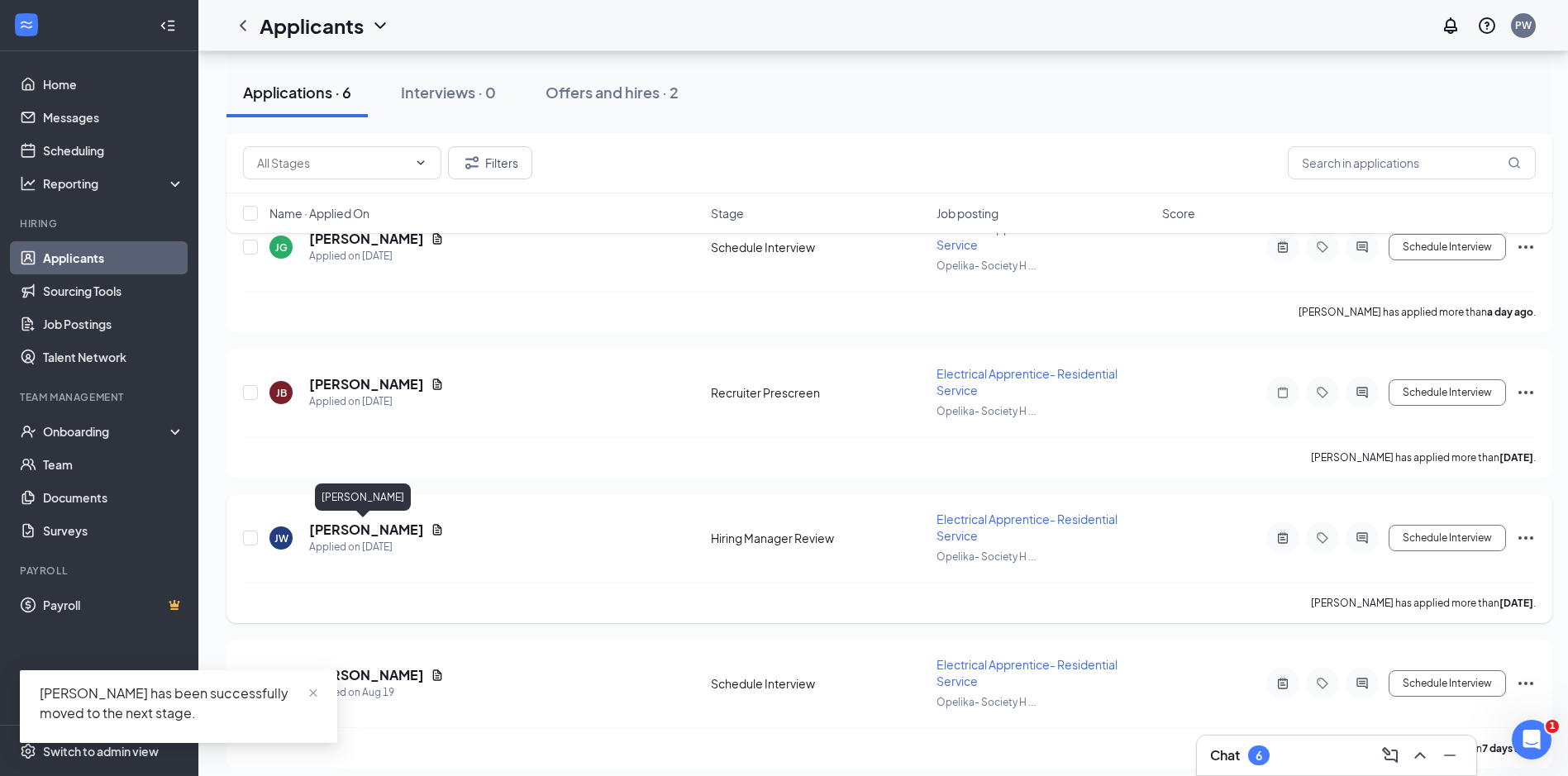
click at [362, 521] on h5 "JESSE WILSON" at bounding box center [367, 530] width 115 height 18
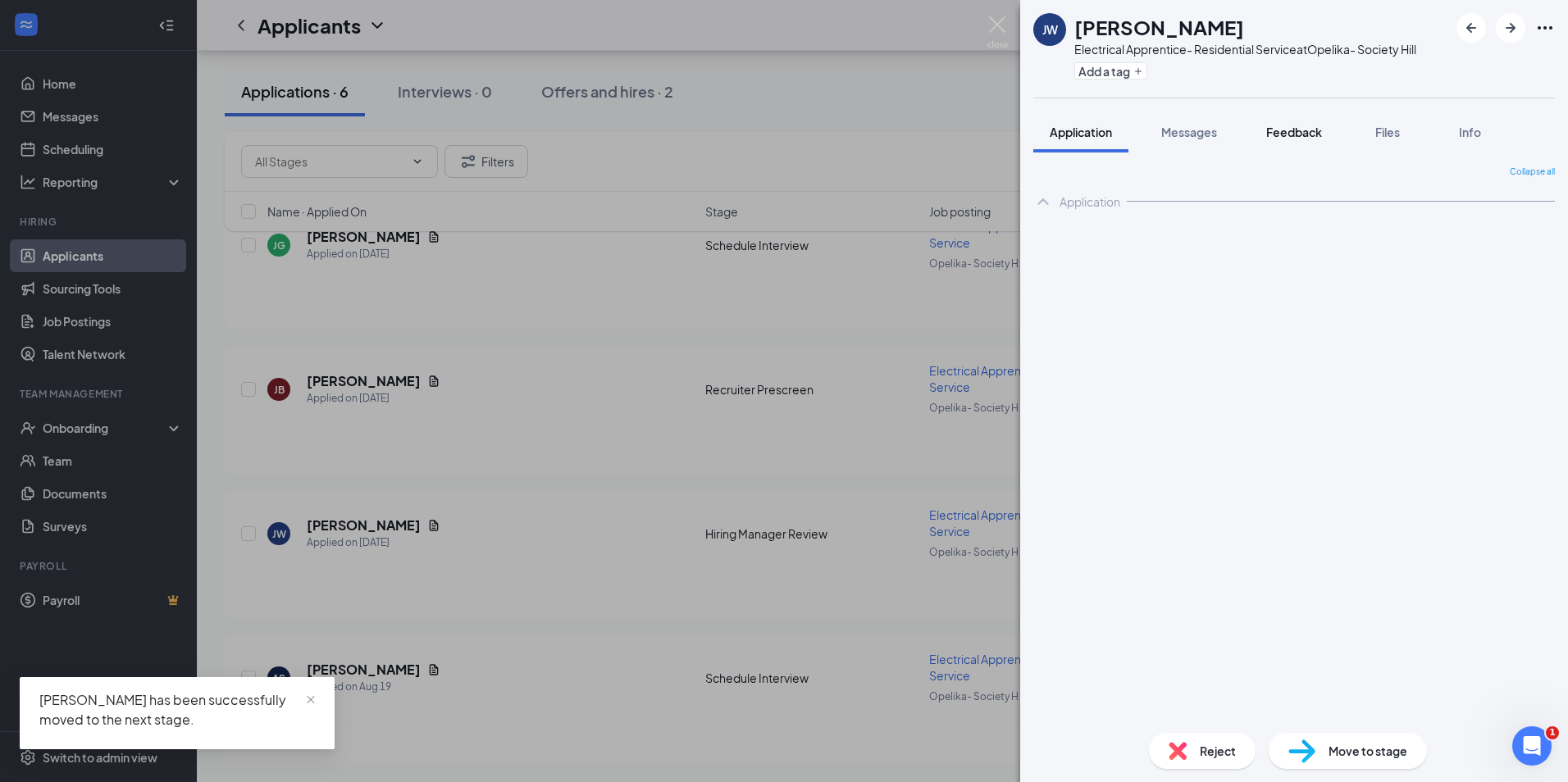
click at [1311, 134] on span "Feedback" at bounding box center [1294, 132] width 56 height 15
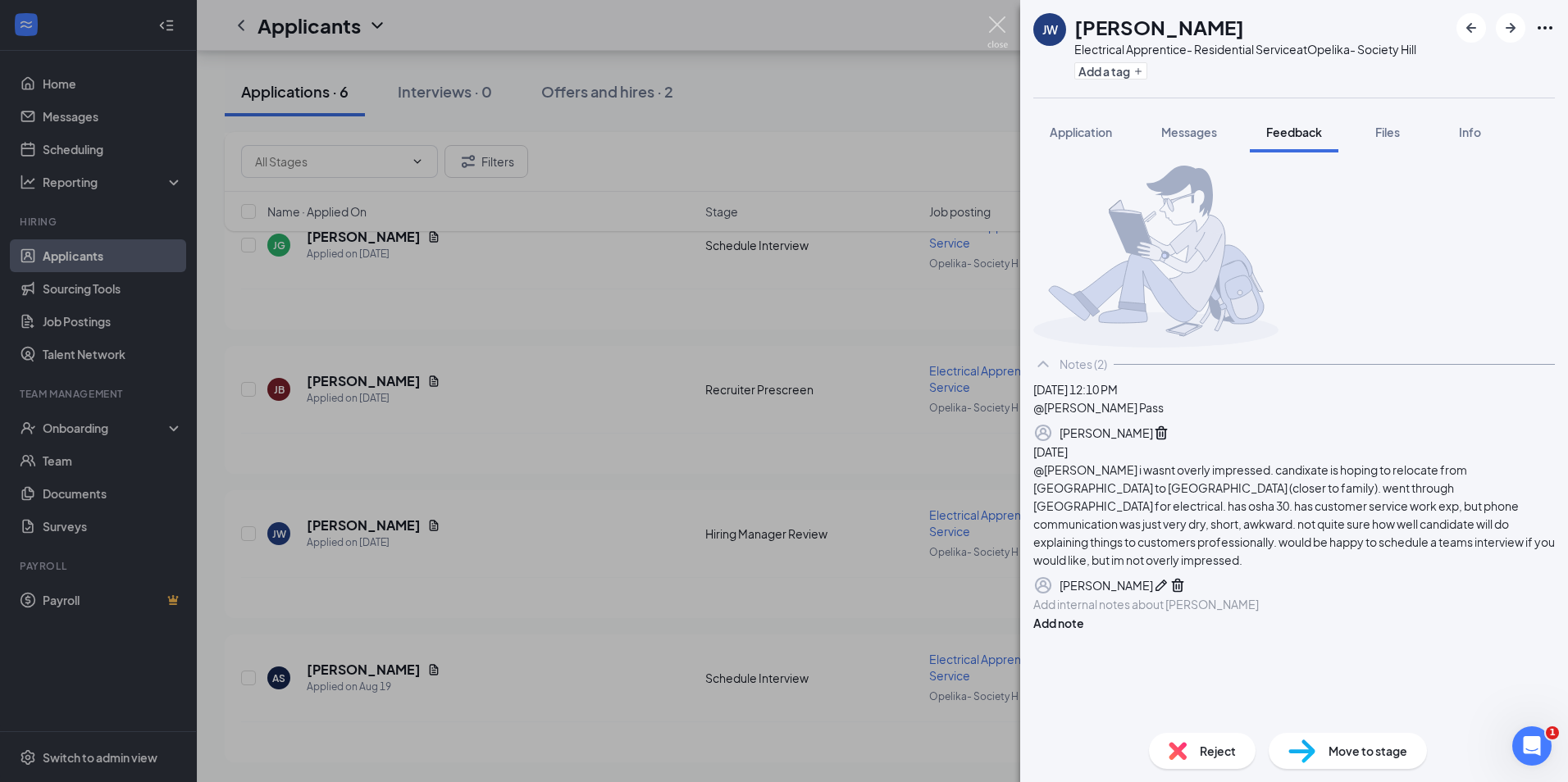
click at [990, 28] on img at bounding box center [997, 32] width 21 height 32
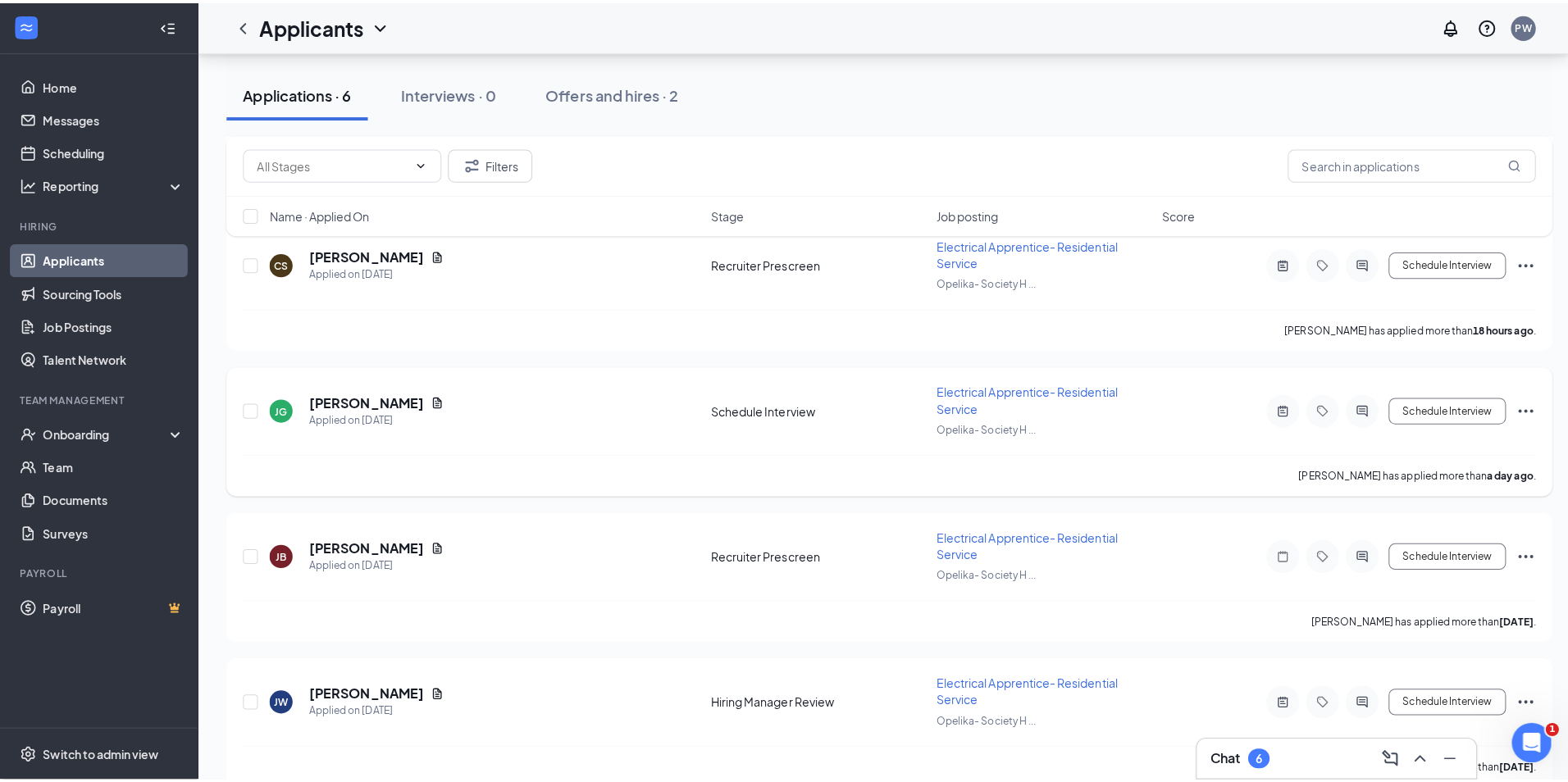
scroll to position [378, 0]
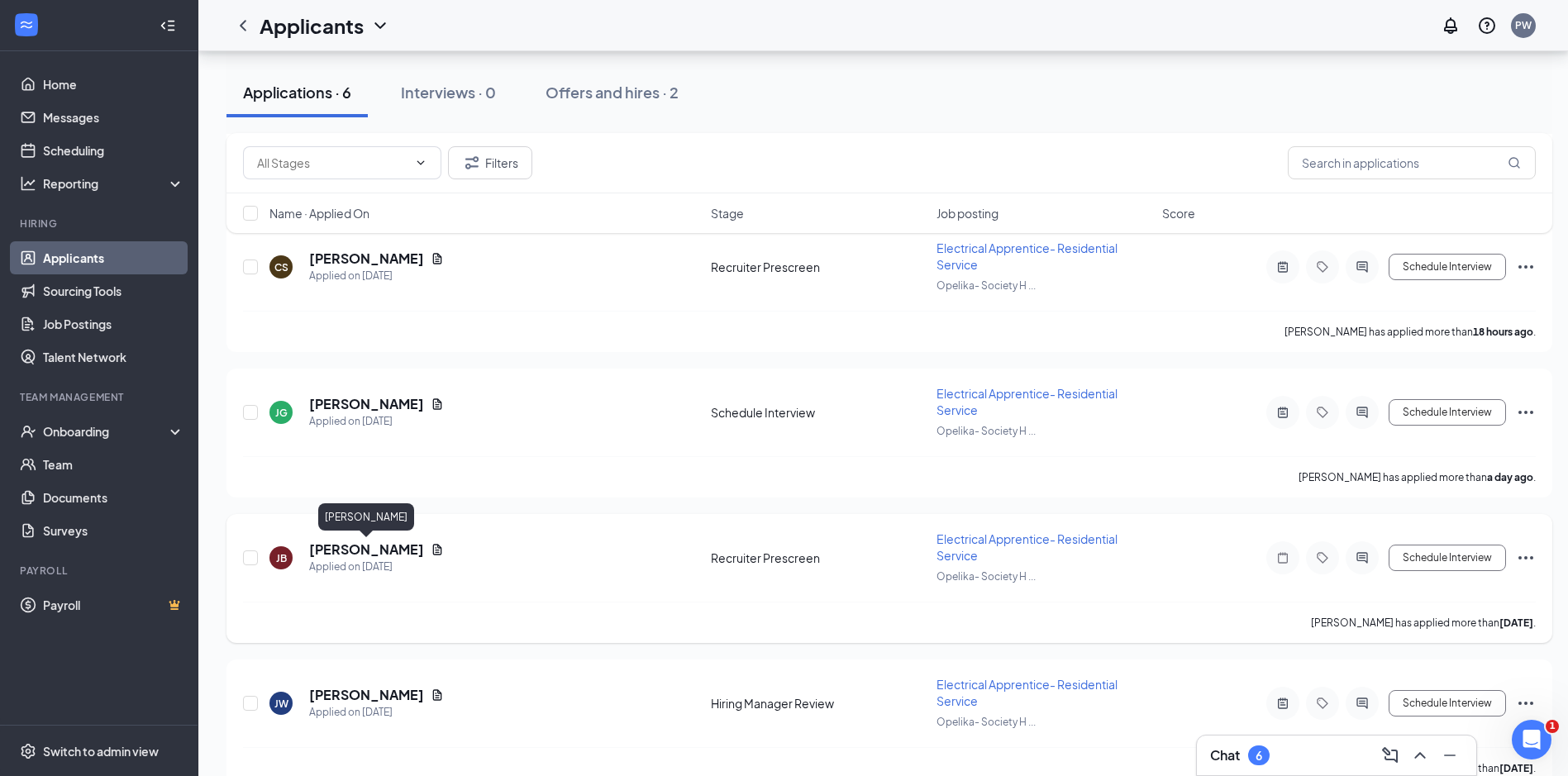
click at [396, 543] on h5 "Johnathan Baggett" at bounding box center [367, 550] width 115 height 18
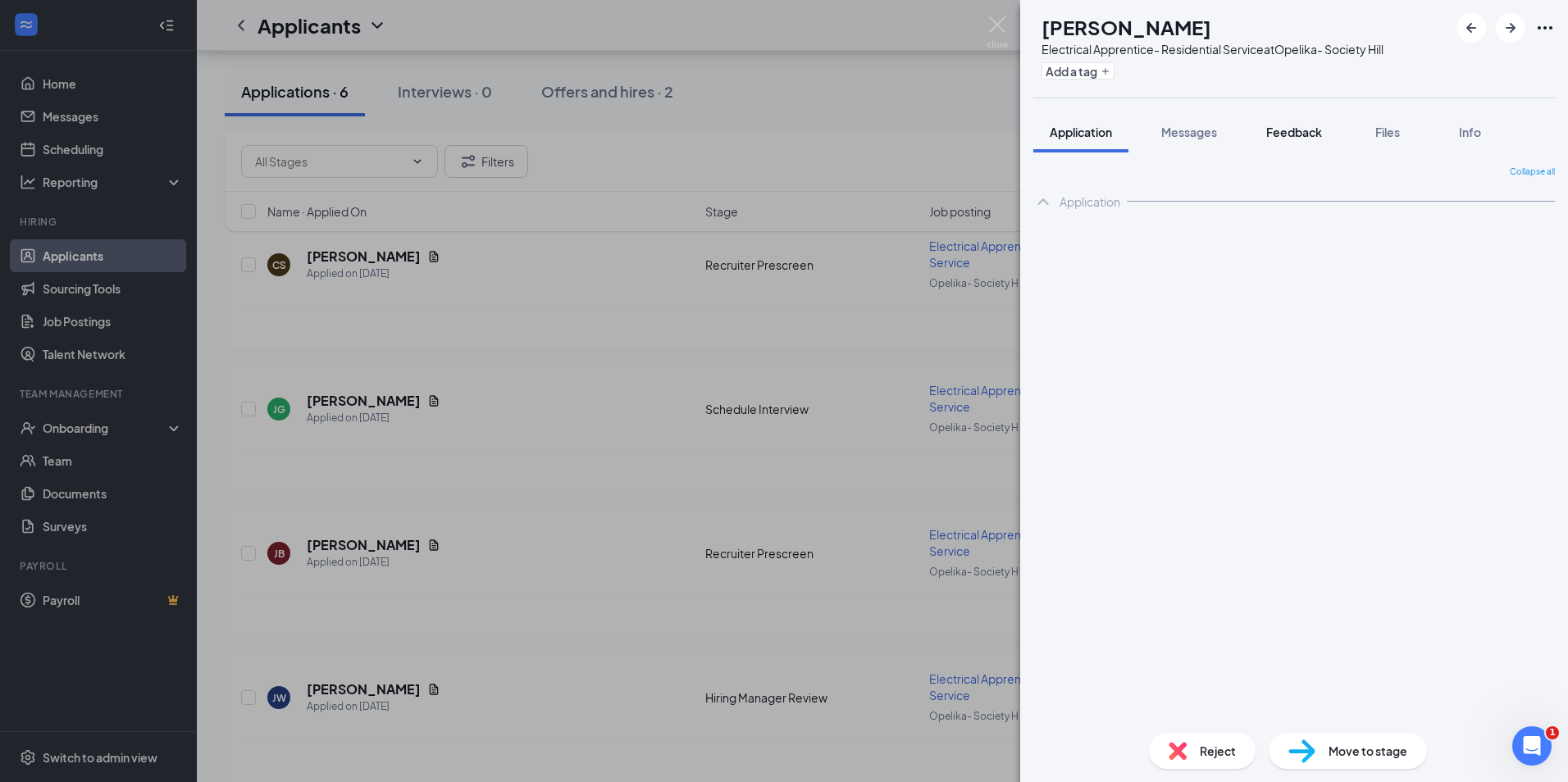
click at [1312, 135] on span "Feedback" at bounding box center [1294, 132] width 56 height 15
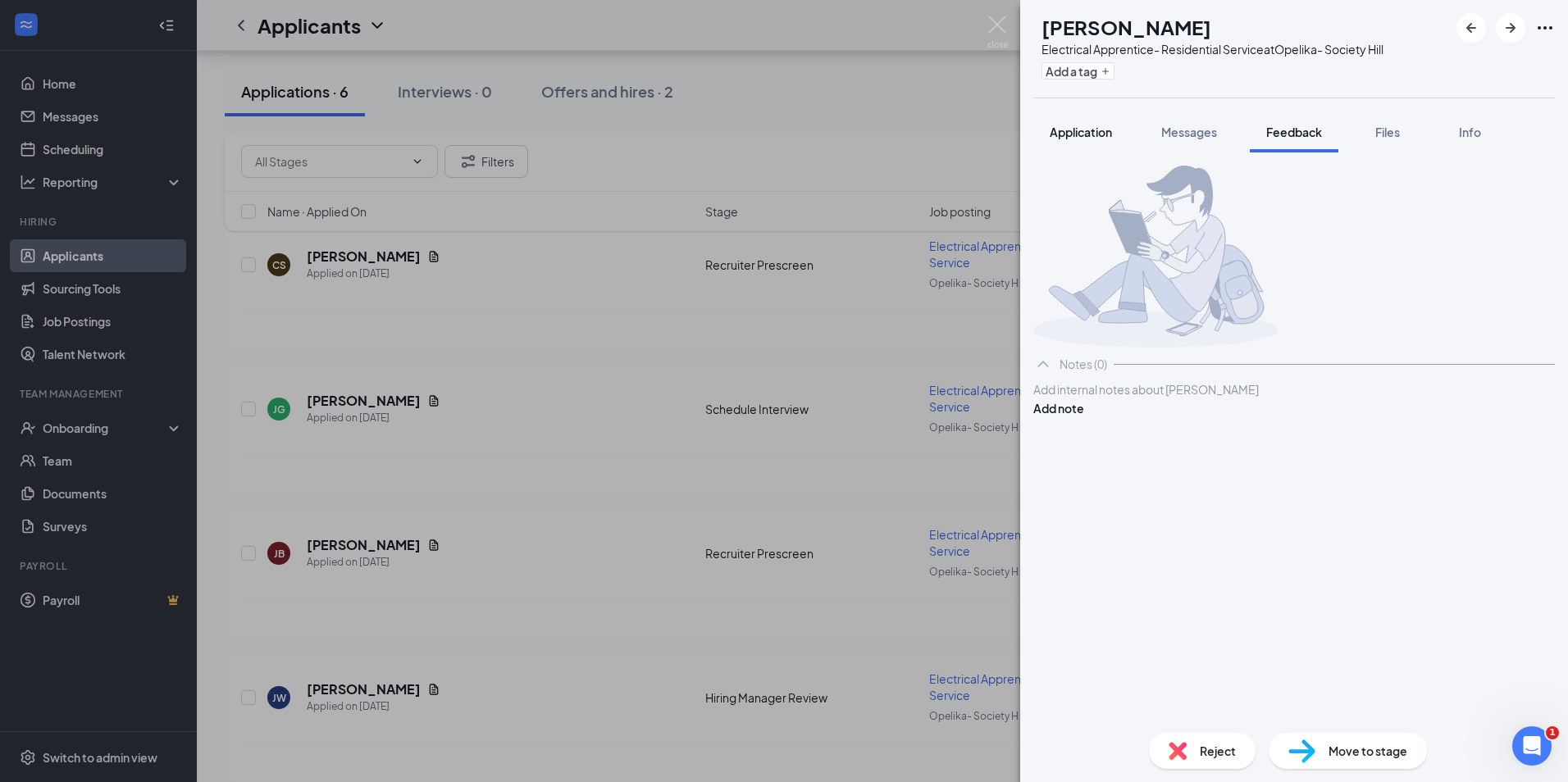
click at [1078, 142] on button "Application" at bounding box center [1080, 132] width 95 height 41
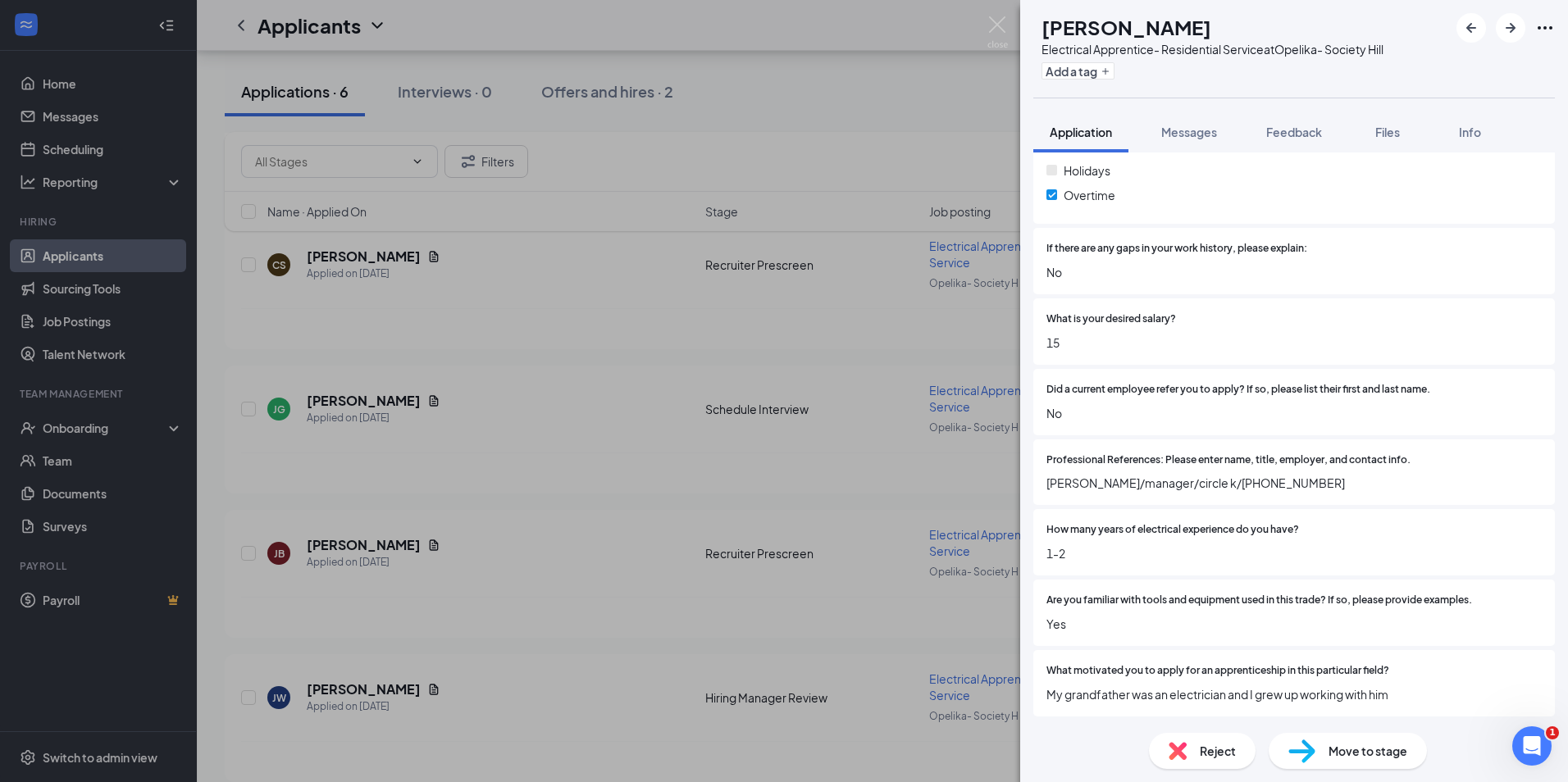
scroll to position [926, 0]
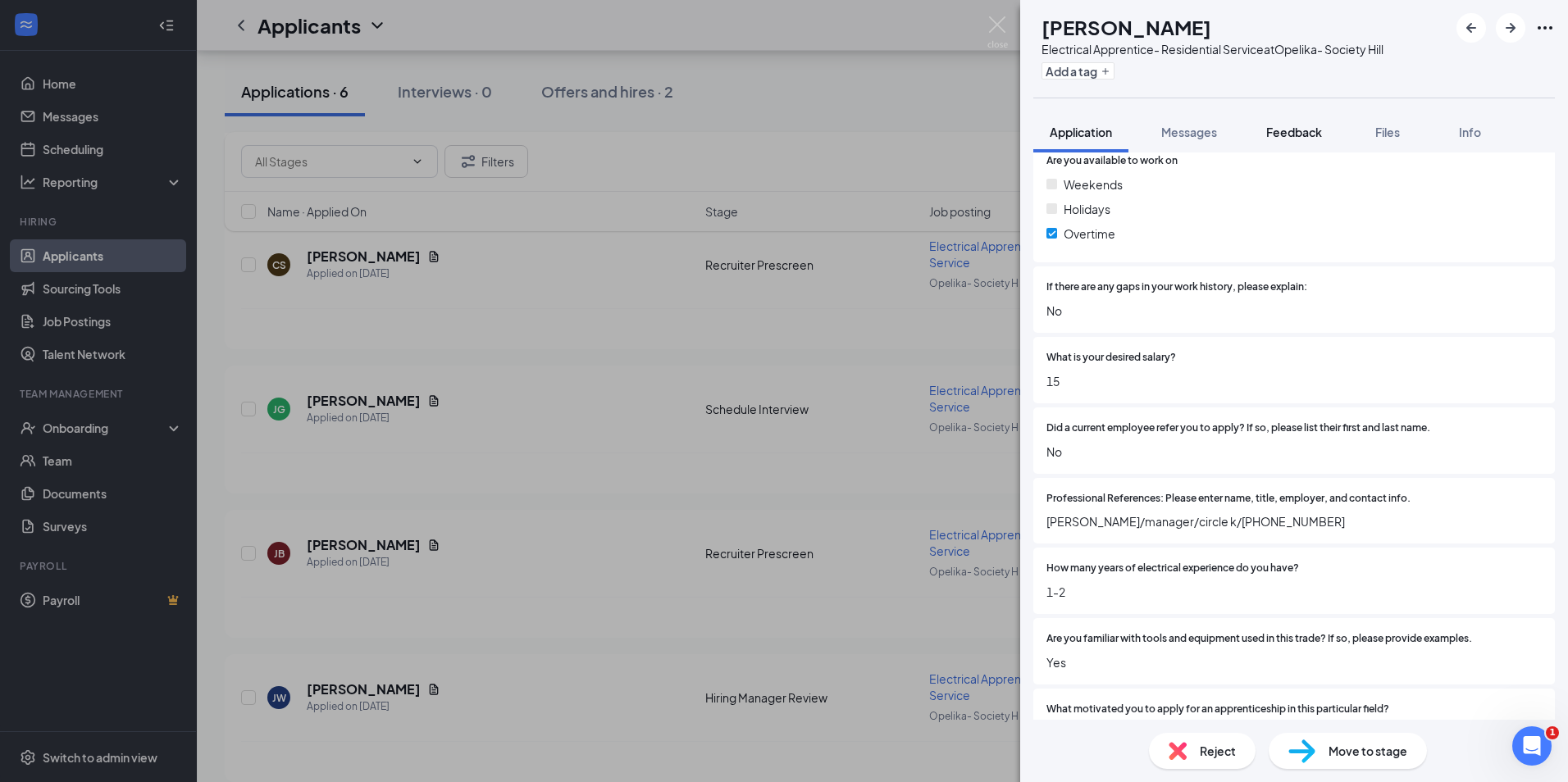
click at [1283, 143] on button "Feedback" at bounding box center [1293, 132] width 88 height 41
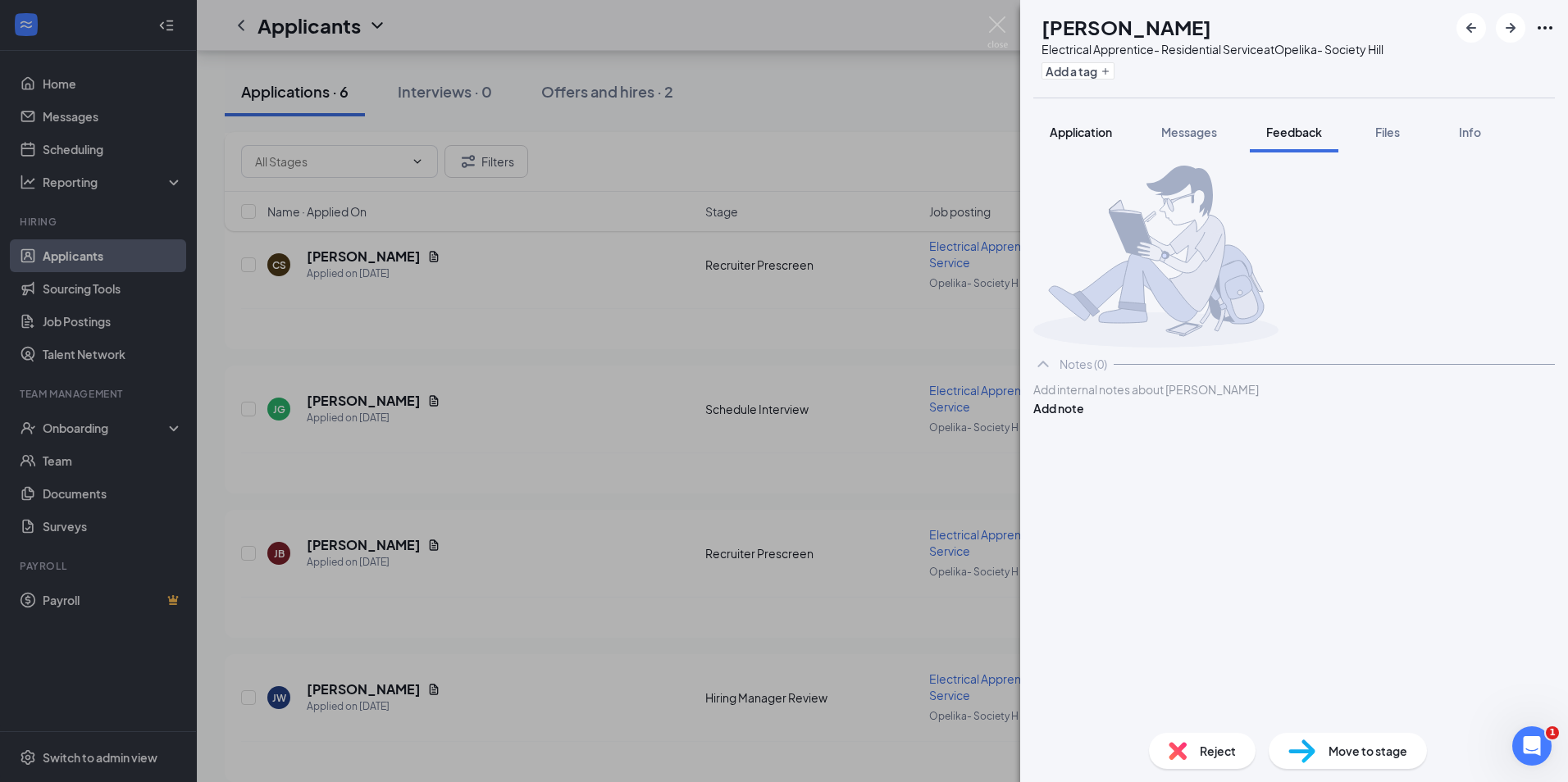
click at [1095, 138] on span "Application" at bounding box center [1081, 132] width 63 height 15
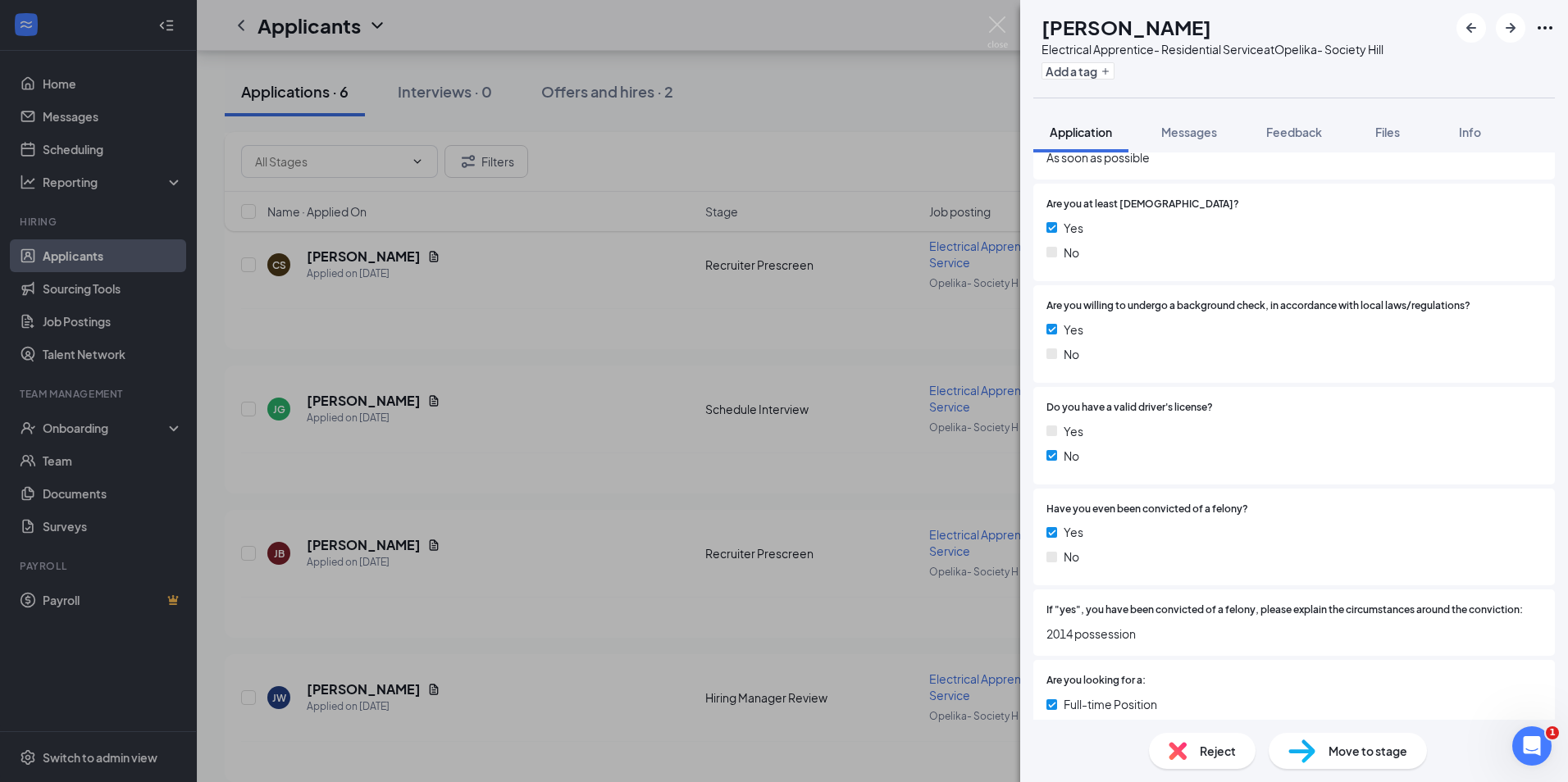
scroll to position [328, 0]
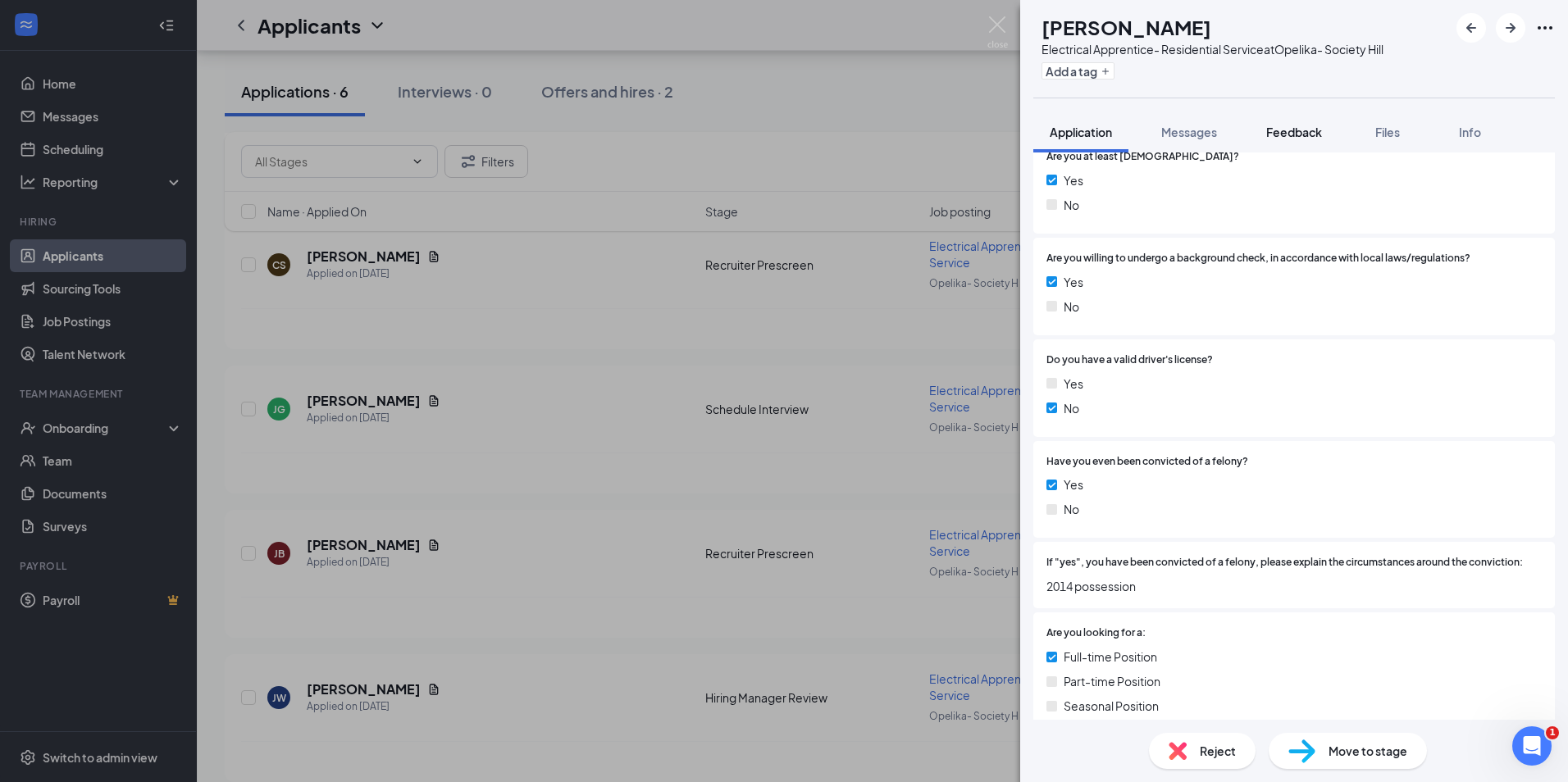
click at [1284, 133] on span "Feedback" at bounding box center [1294, 132] width 56 height 15
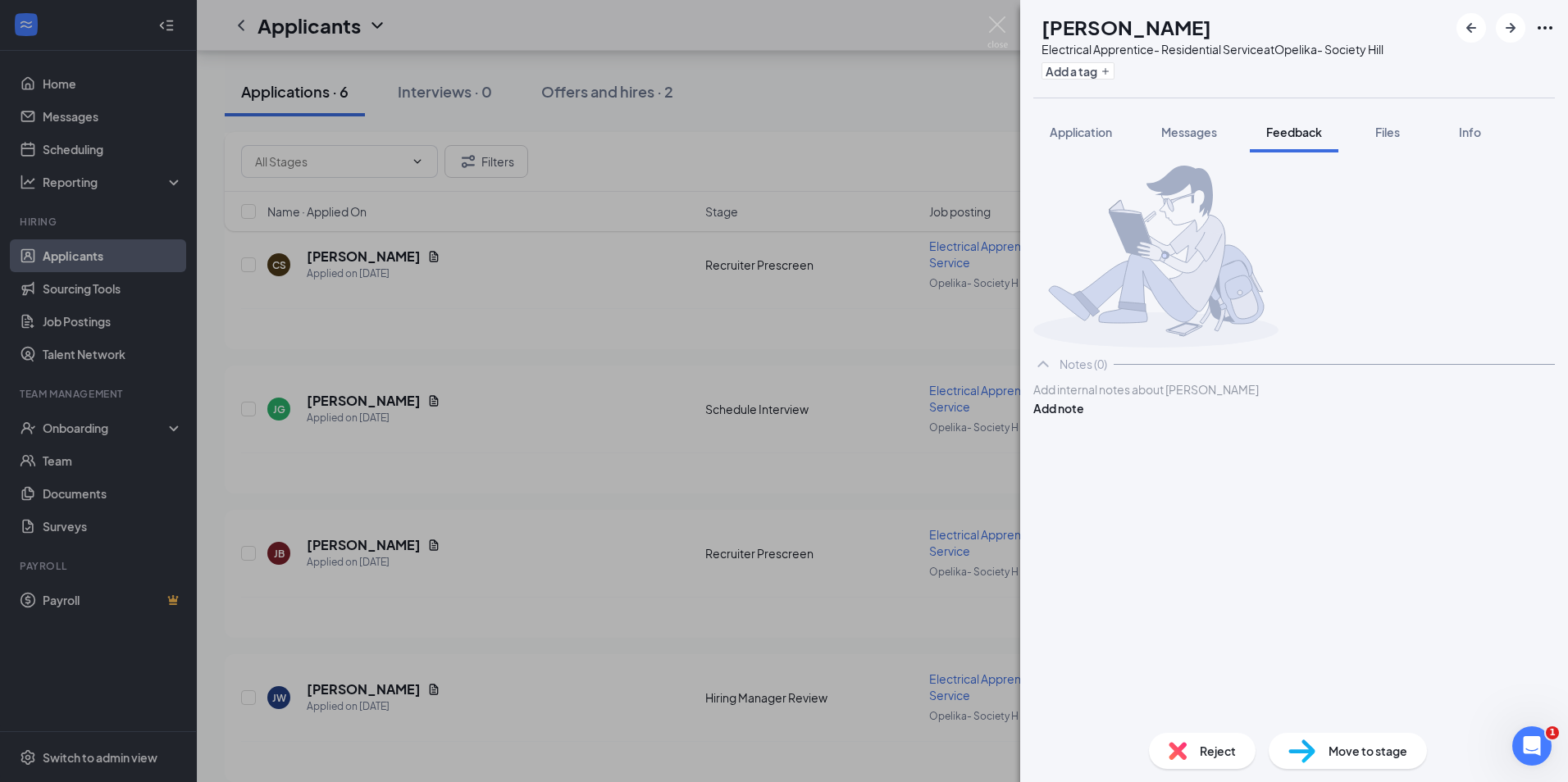
click at [1135, 398] on div at bounding box center [1293, 389] width 520 height 17
click at [1084, 417] on button "Add note" at bounding box center [1058, 408] width 51 height 18
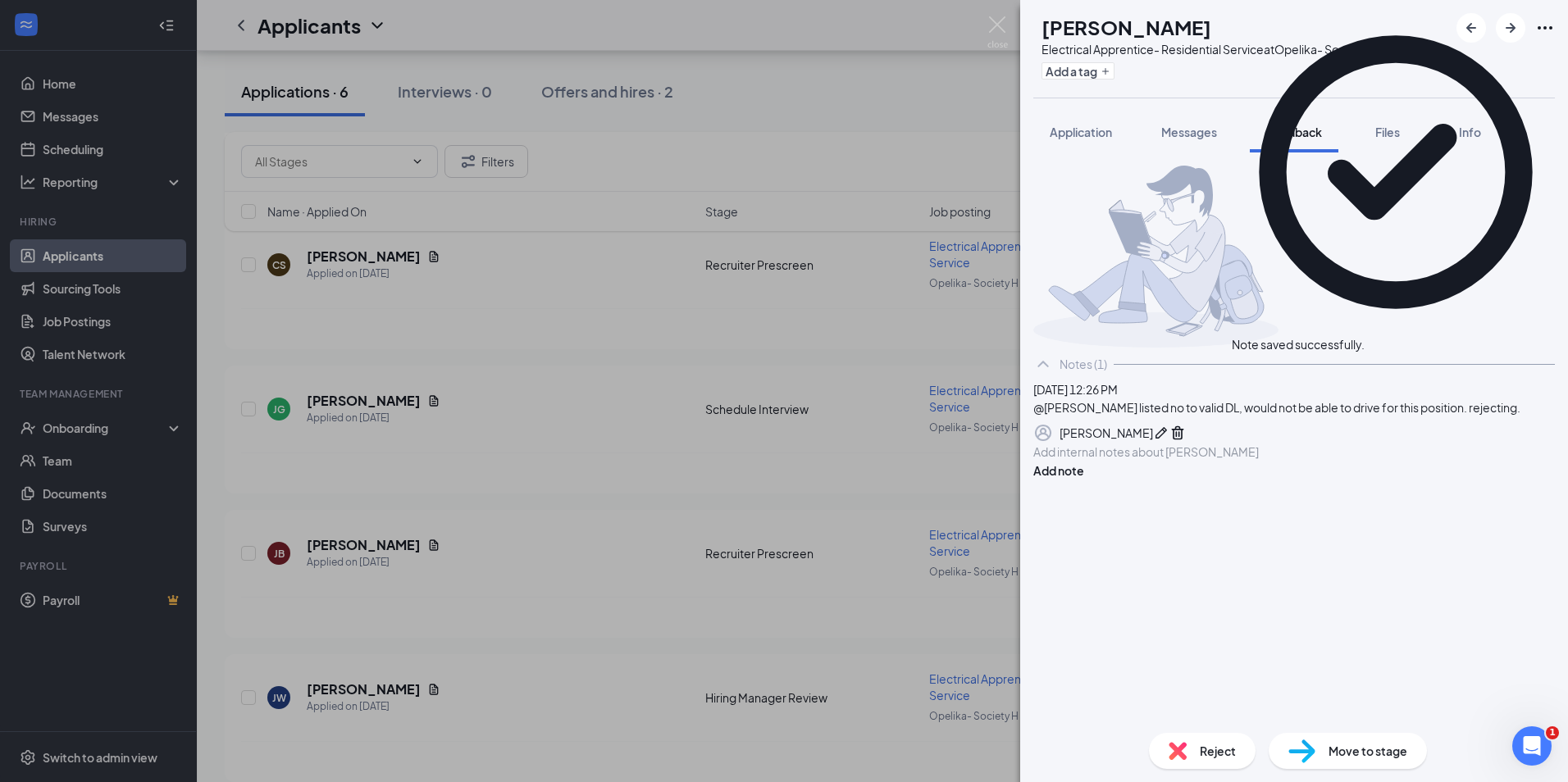
click at [1212, 752] on span "Reject" at bounding box center [1217, 751] width 36 height 18
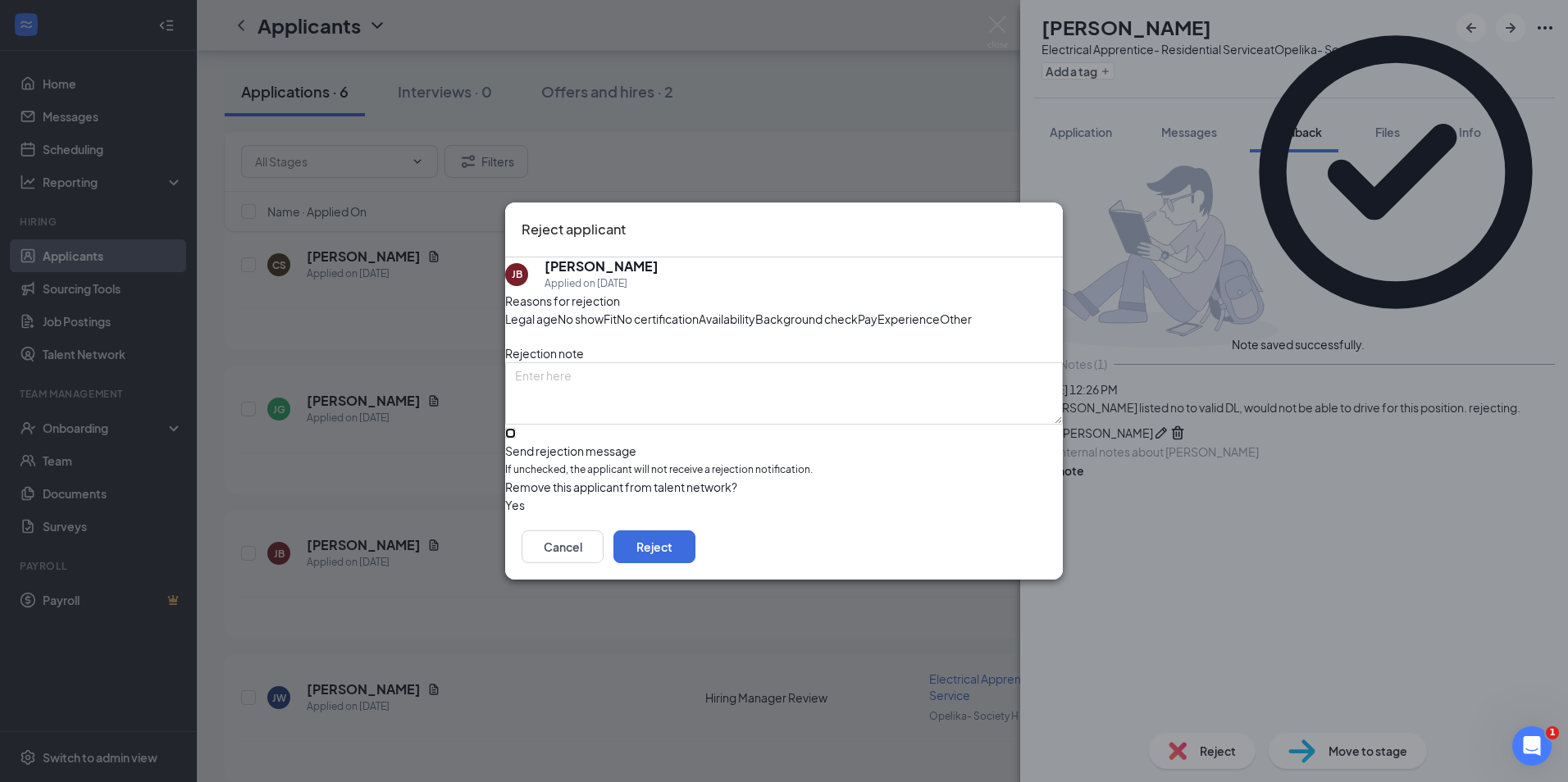
drag, startPoint x: 550, startPoint y: 481, endPoint x: 569, endPoint y: 491, distance: 21.5
click at [516, 439] on input "Send rejection message If unchecked, the applicant will not receive a rejection…" at bounding box center [510, 433] width 11 height 11
checkbox input "true"
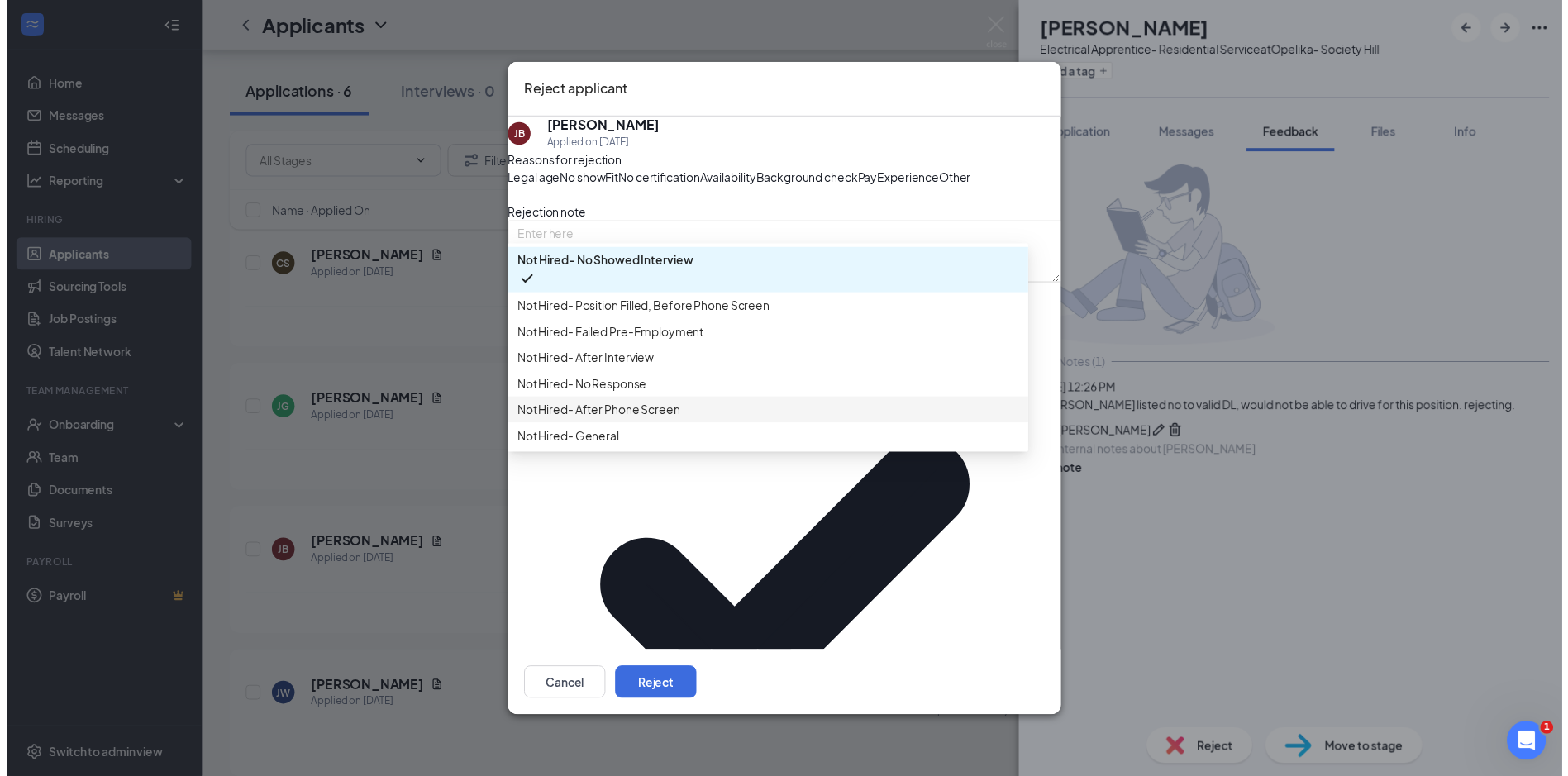
scroll to position [57, 0]
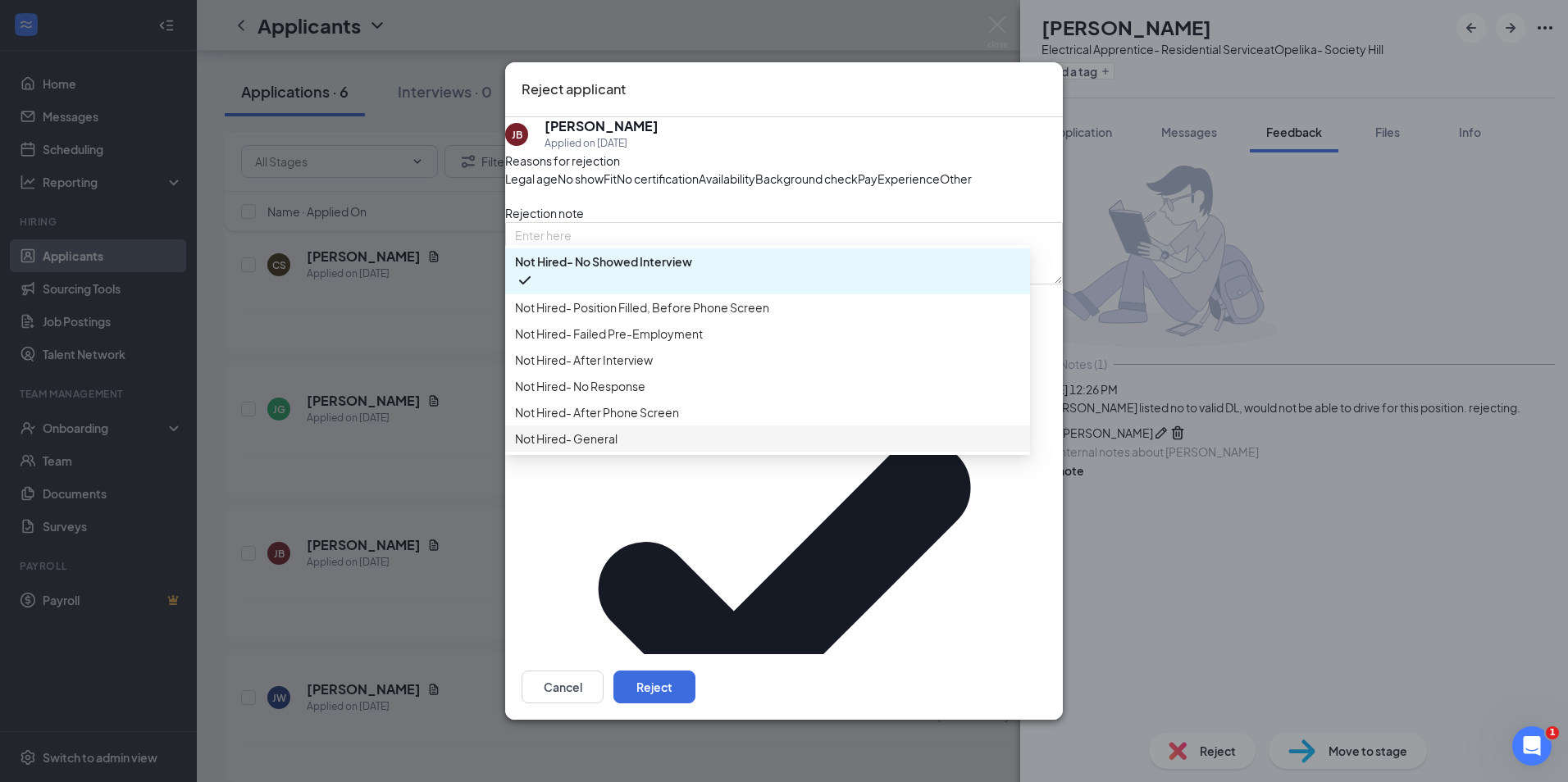
click at [637, 452] on div "Not Hired- General" at bounding box center [767, 439] width 525 height 26
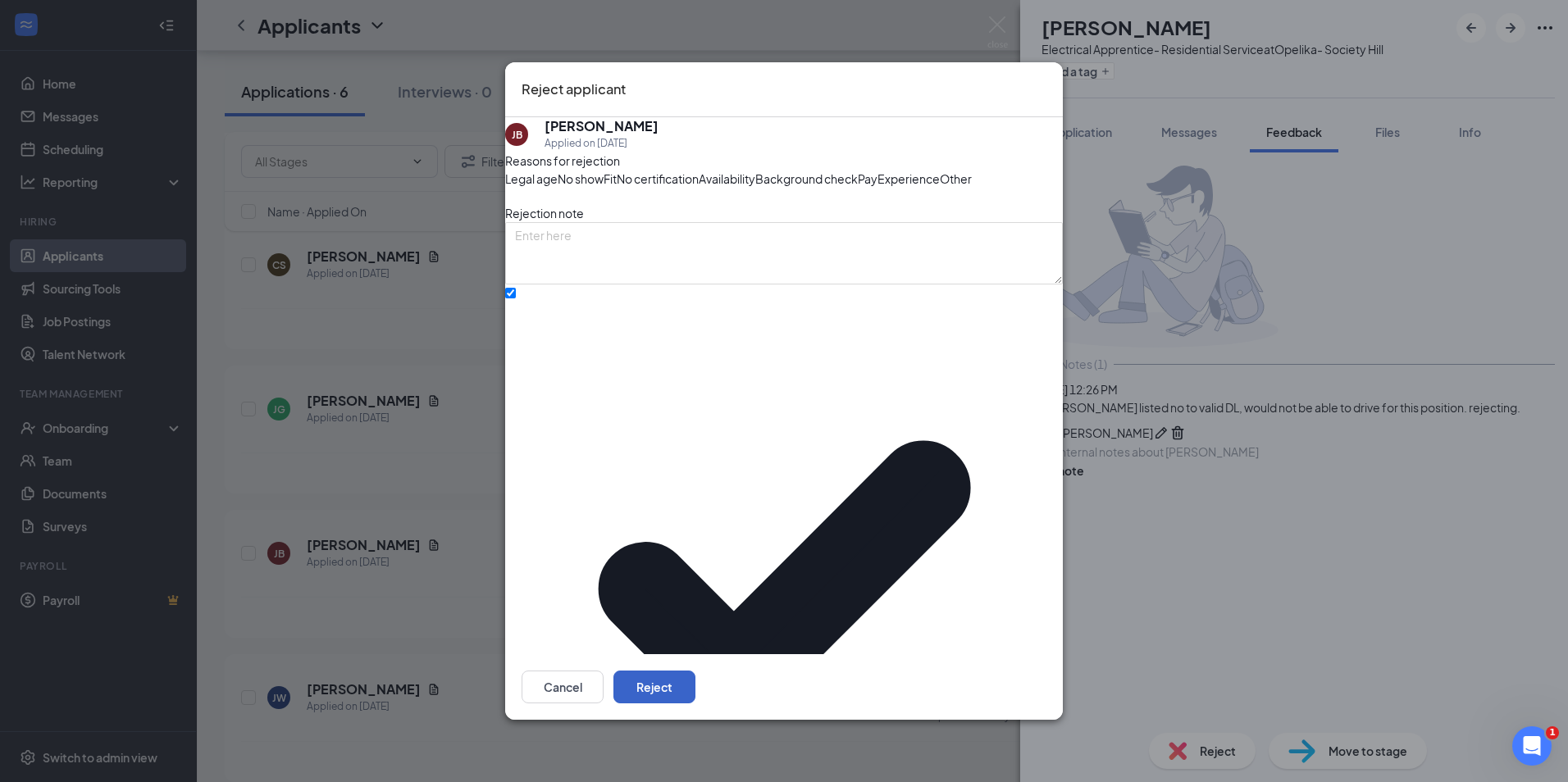
click at [695, 671] on button "Reject" at bounding box center [654, 687] width 82 height 33
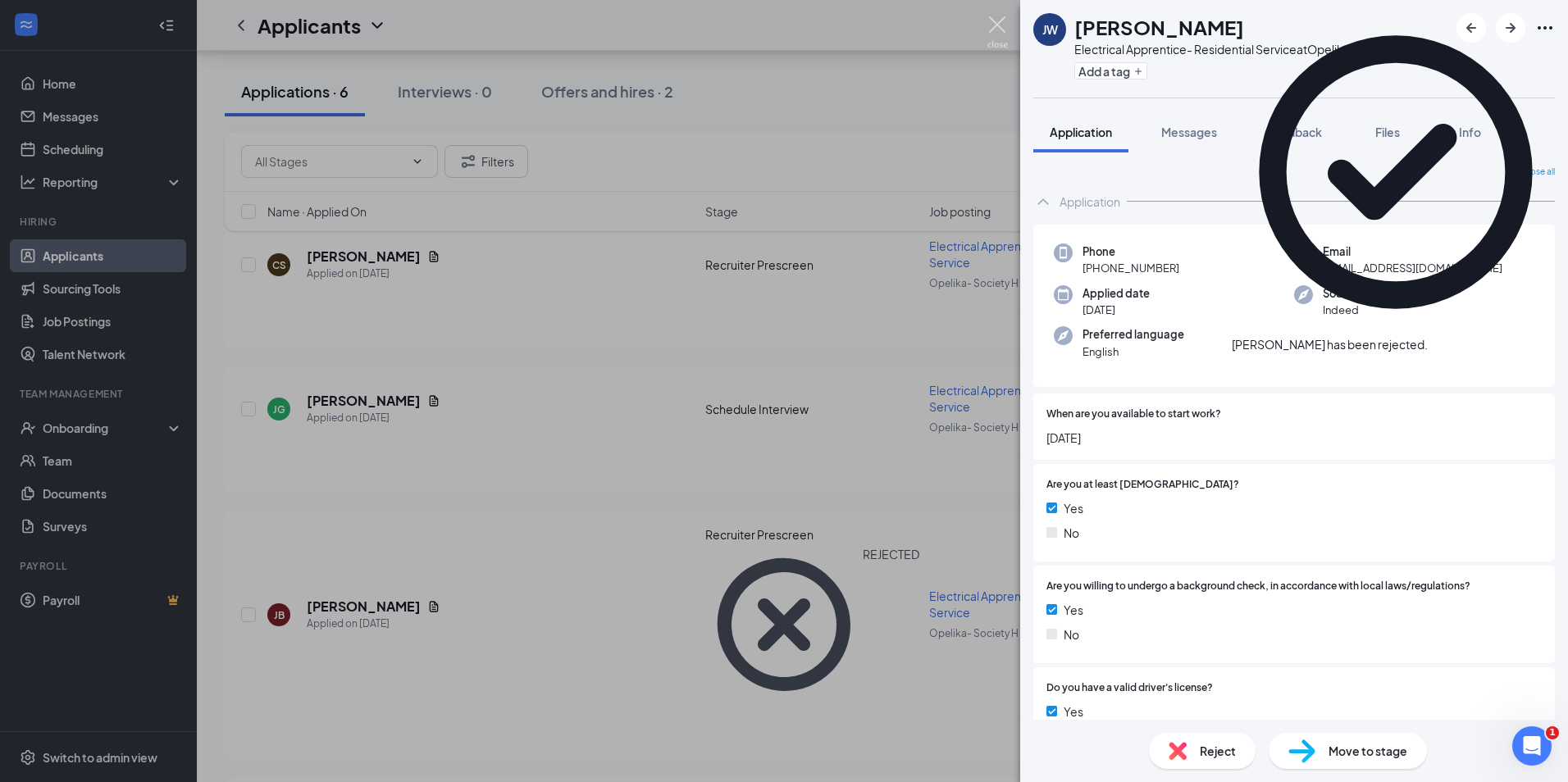
click at [1003, 40] on img at bounding box center [997, 32] width 21 height 32
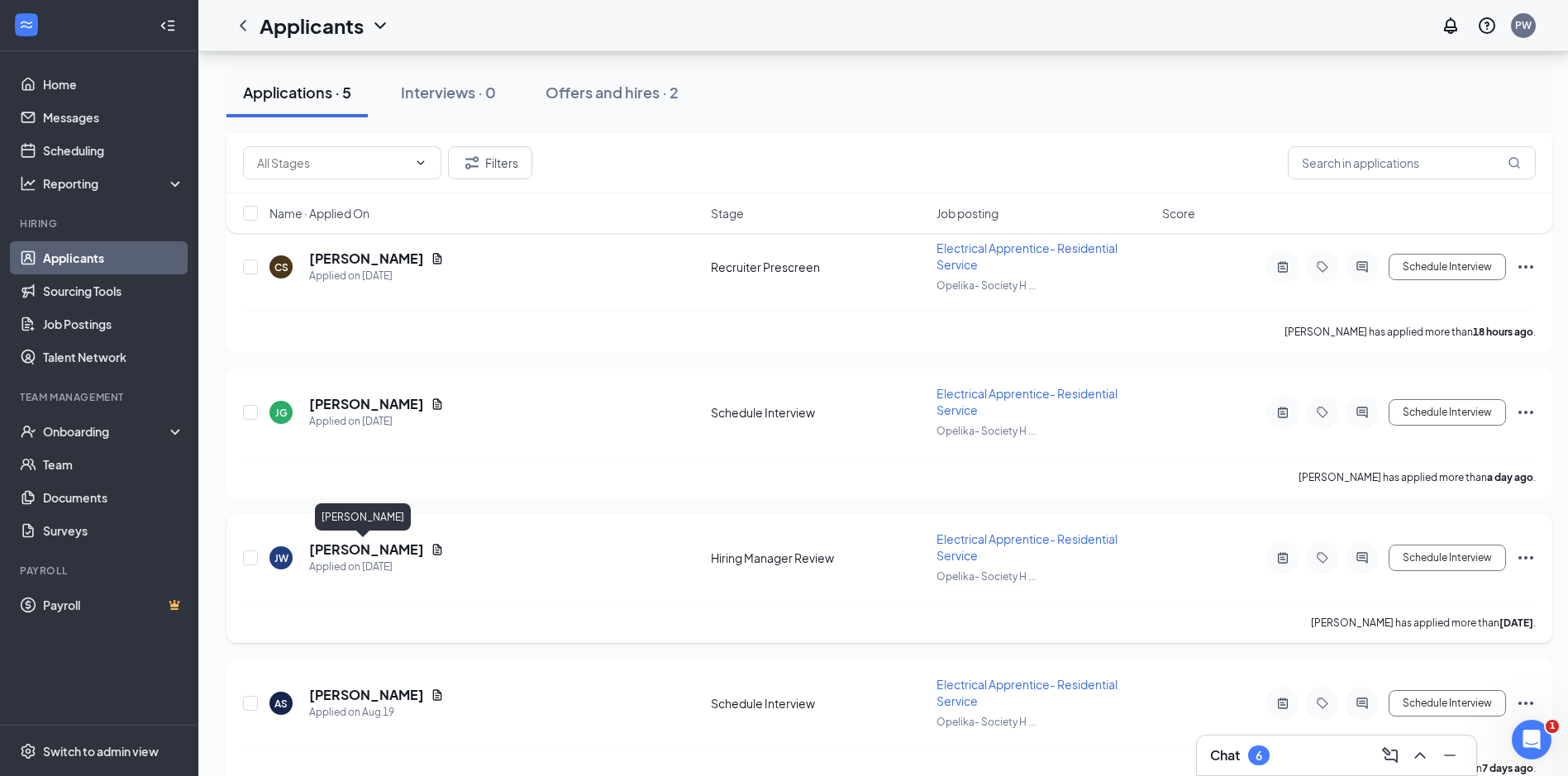
click at [371, 546] on h5 "JESSE WILSON" at bounding box center [367, 550] width 115 height 18
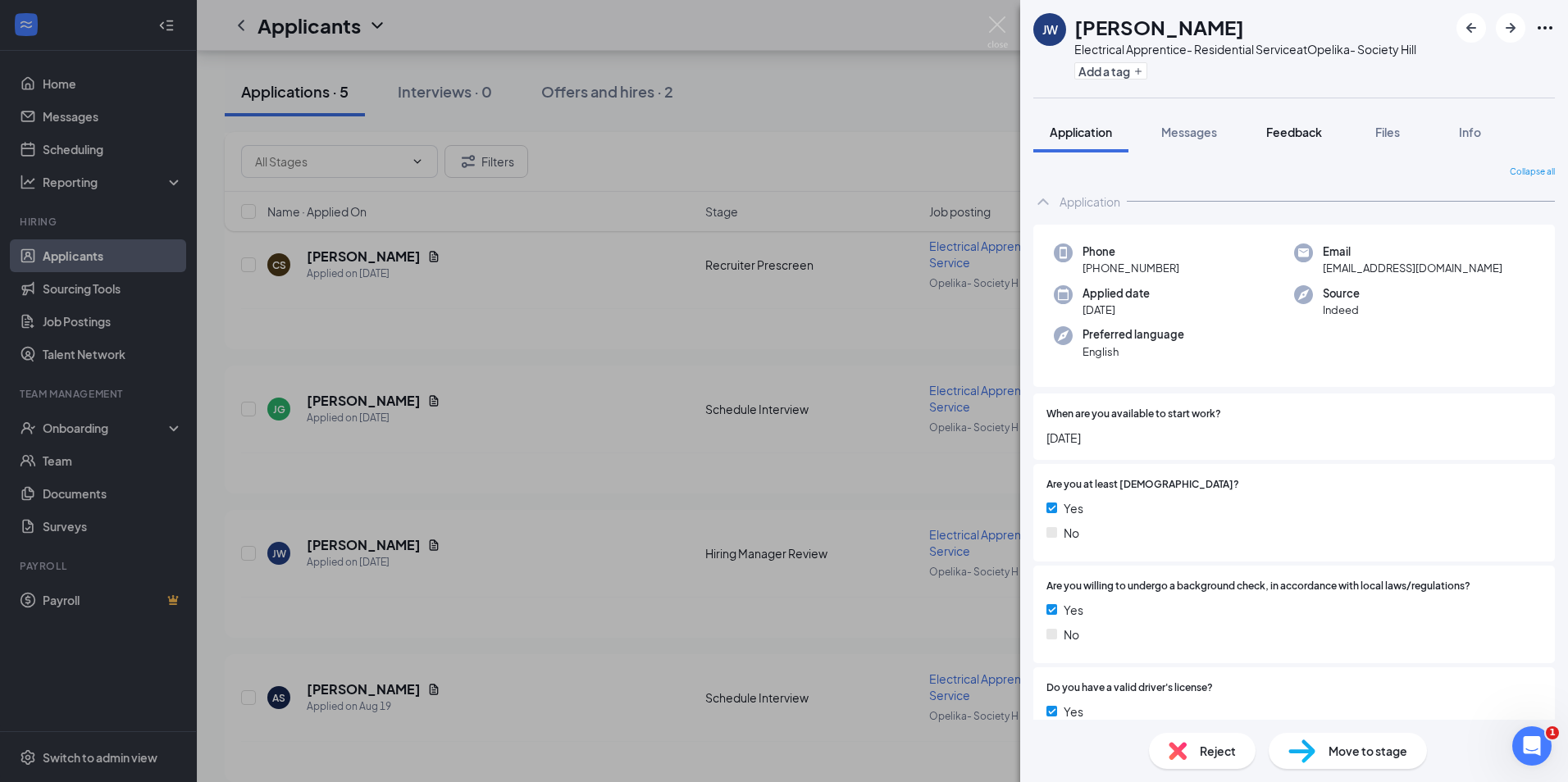
click at [1291, 144] on button "Feedback" at bounding box center [1293, 132] width 88 height 41
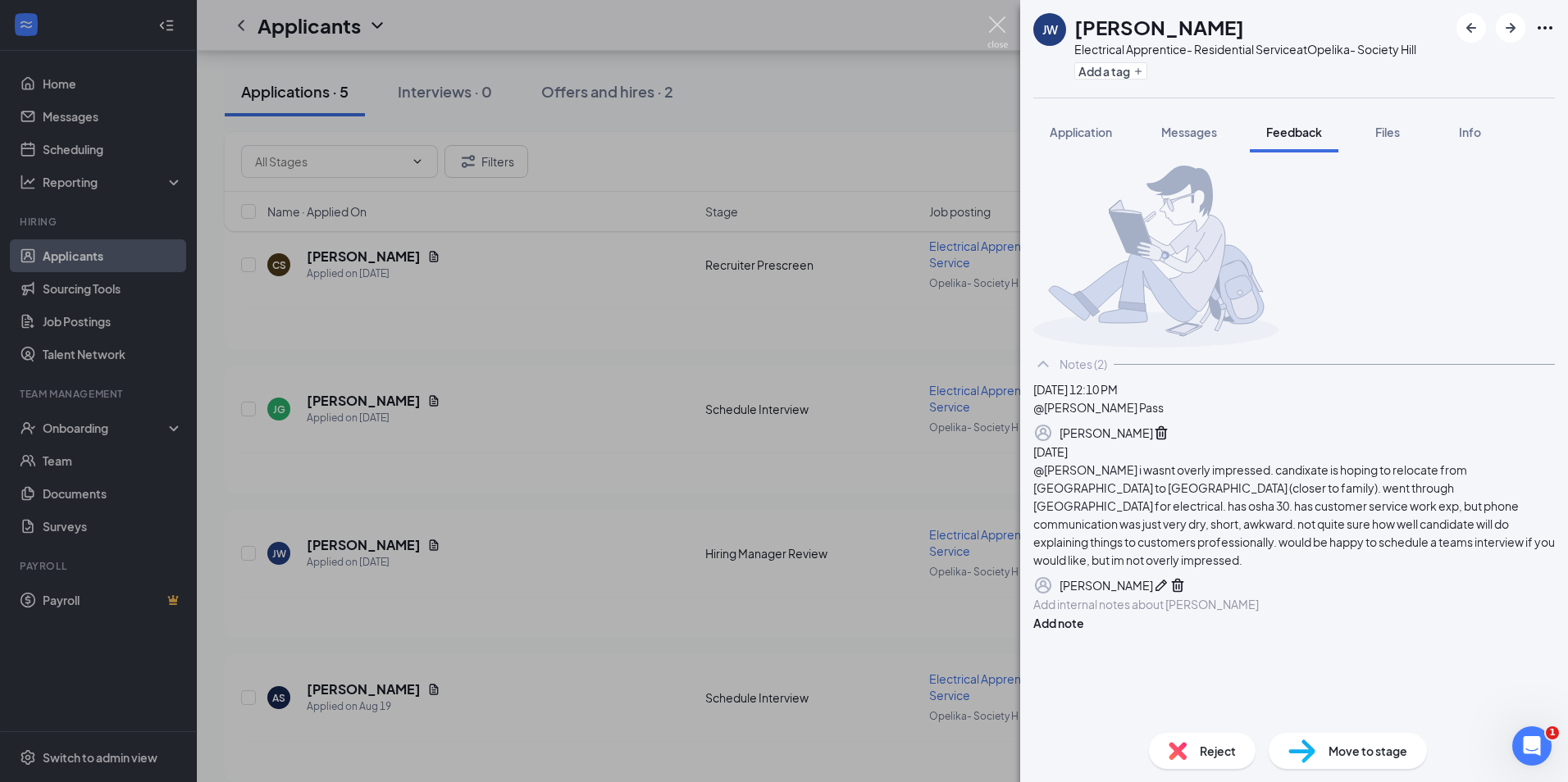
click at [994, 35] on img at bounding box center [997, 32] width 21 height 32
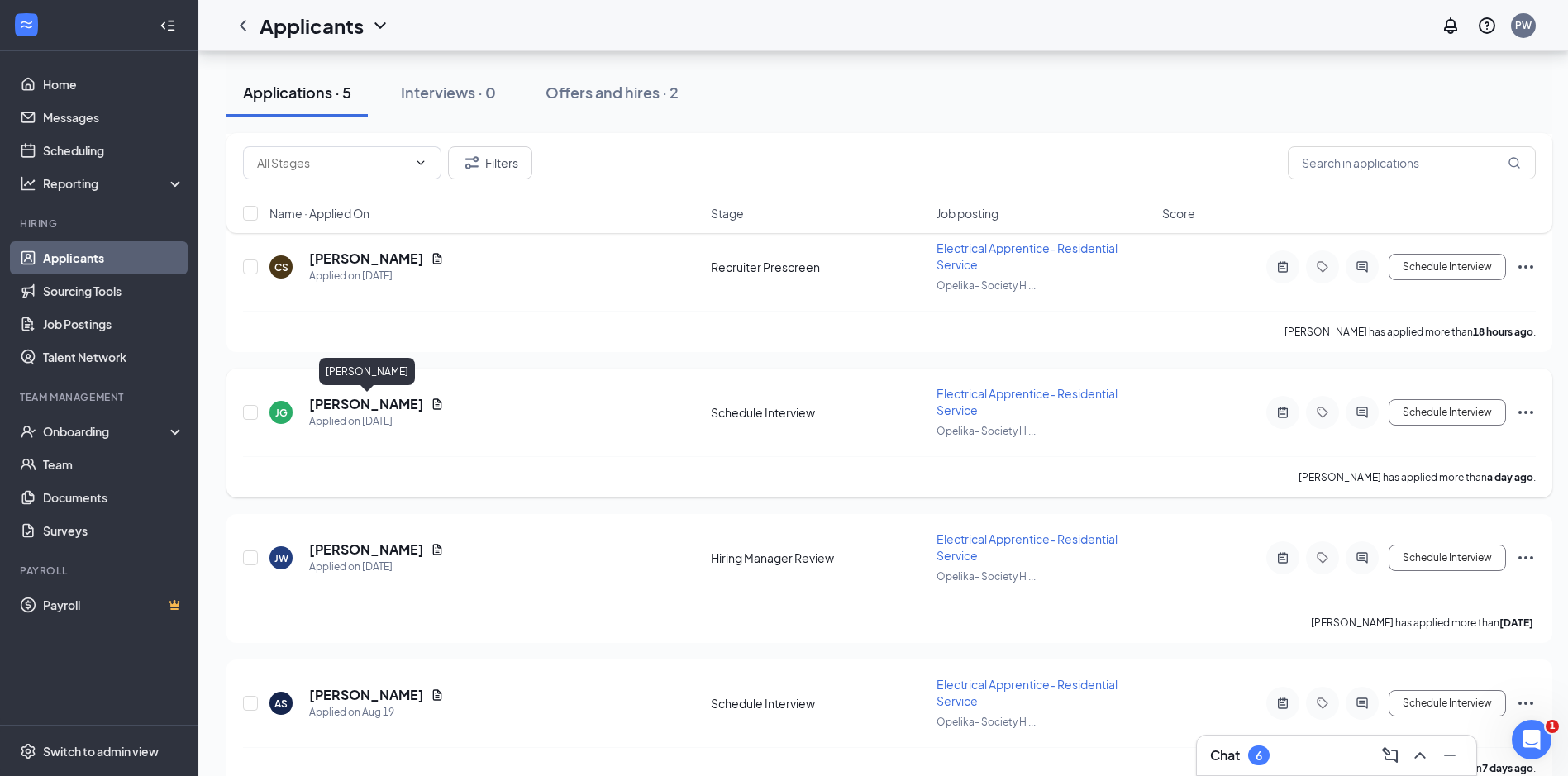
click at [337, 403] on h5 "Johntavious Geddis" at bounding box center [367, 404] width 115 height 18
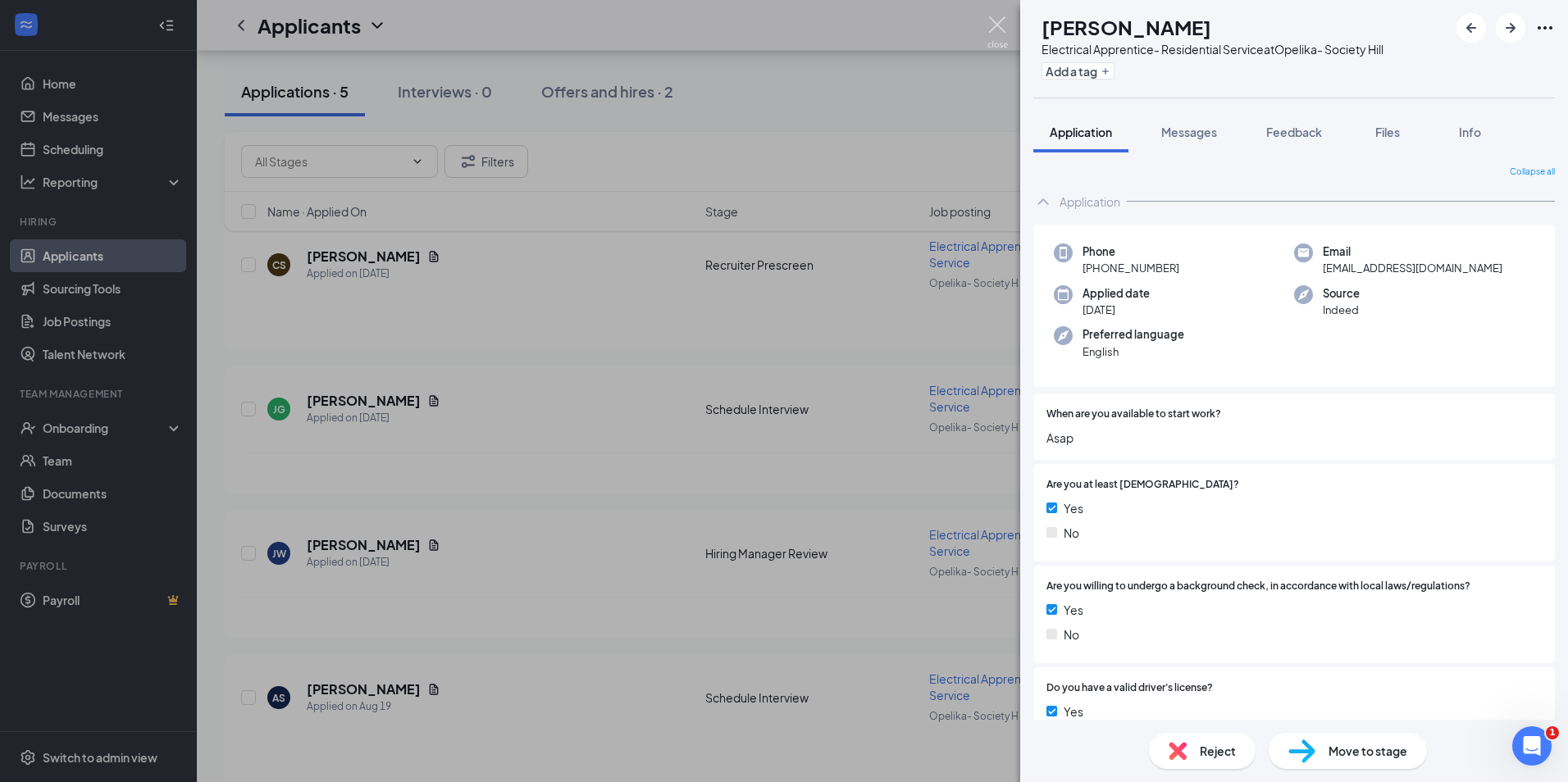
click at [996, 28] on img at bounding box center [997, 32] width 21 height 32
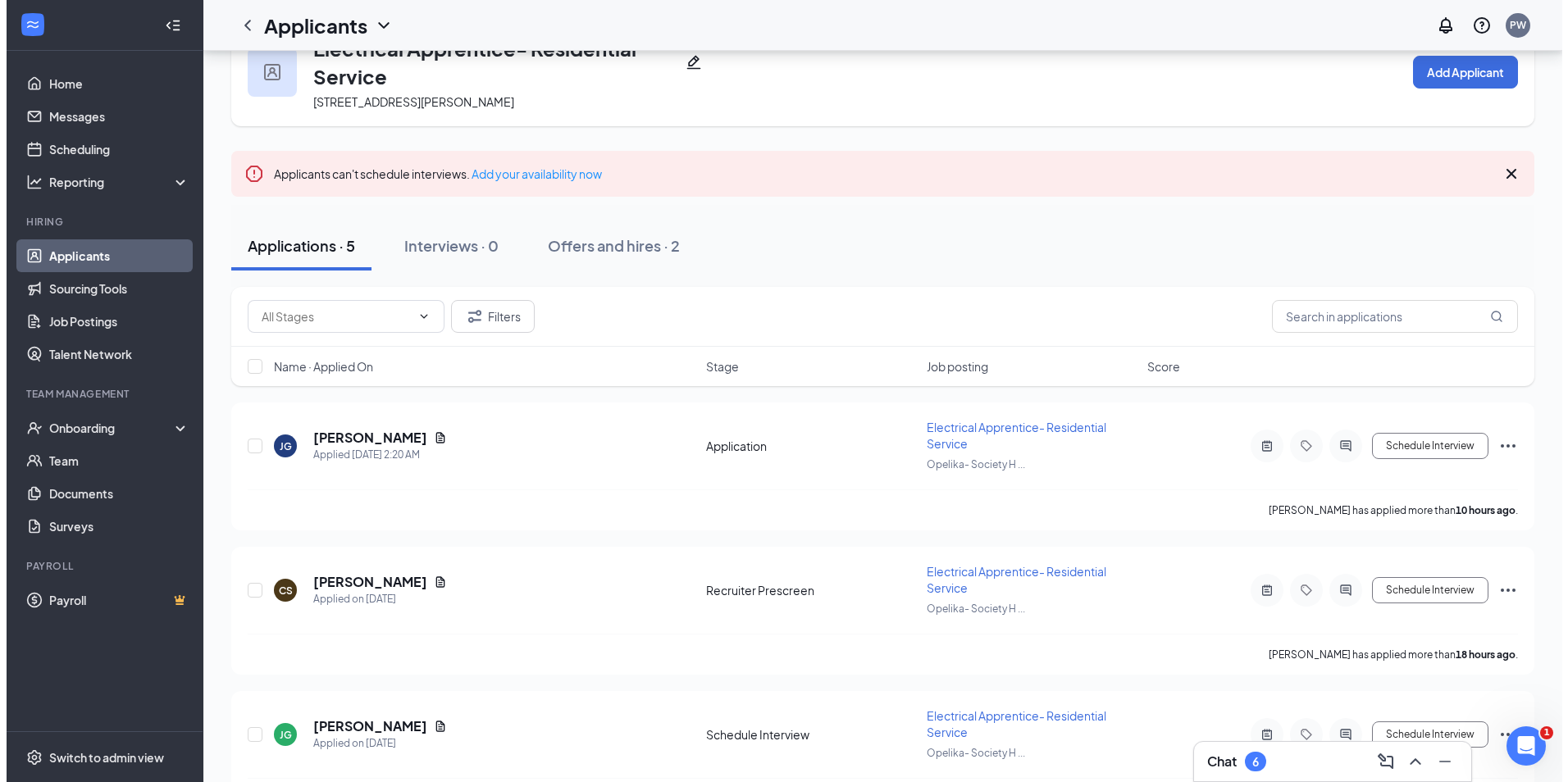
scroll to position [50, 0]
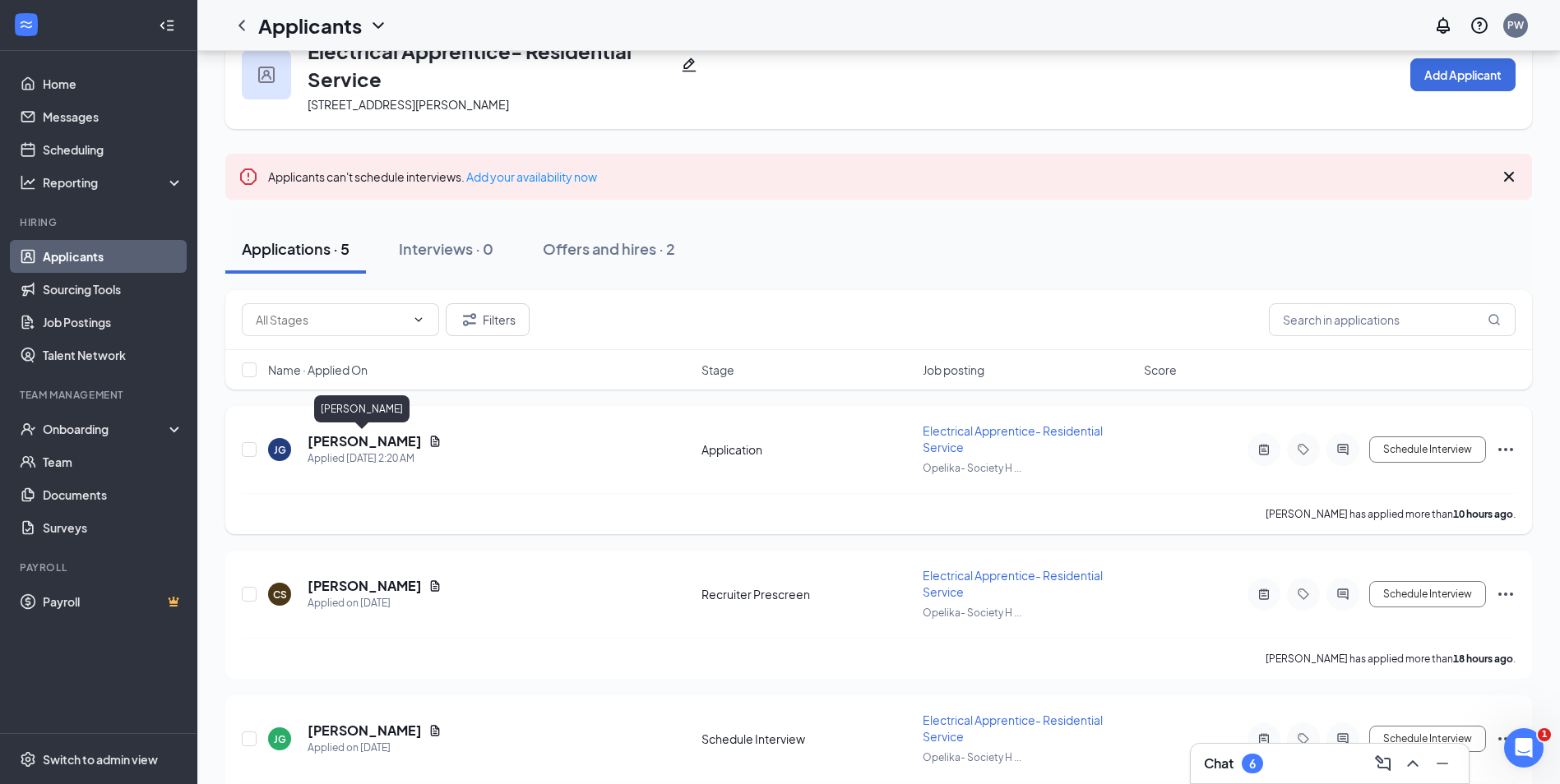
click at [358, 442] on h5 "Jeffrey George" at bounding box center [365, 442] width 114 height 18
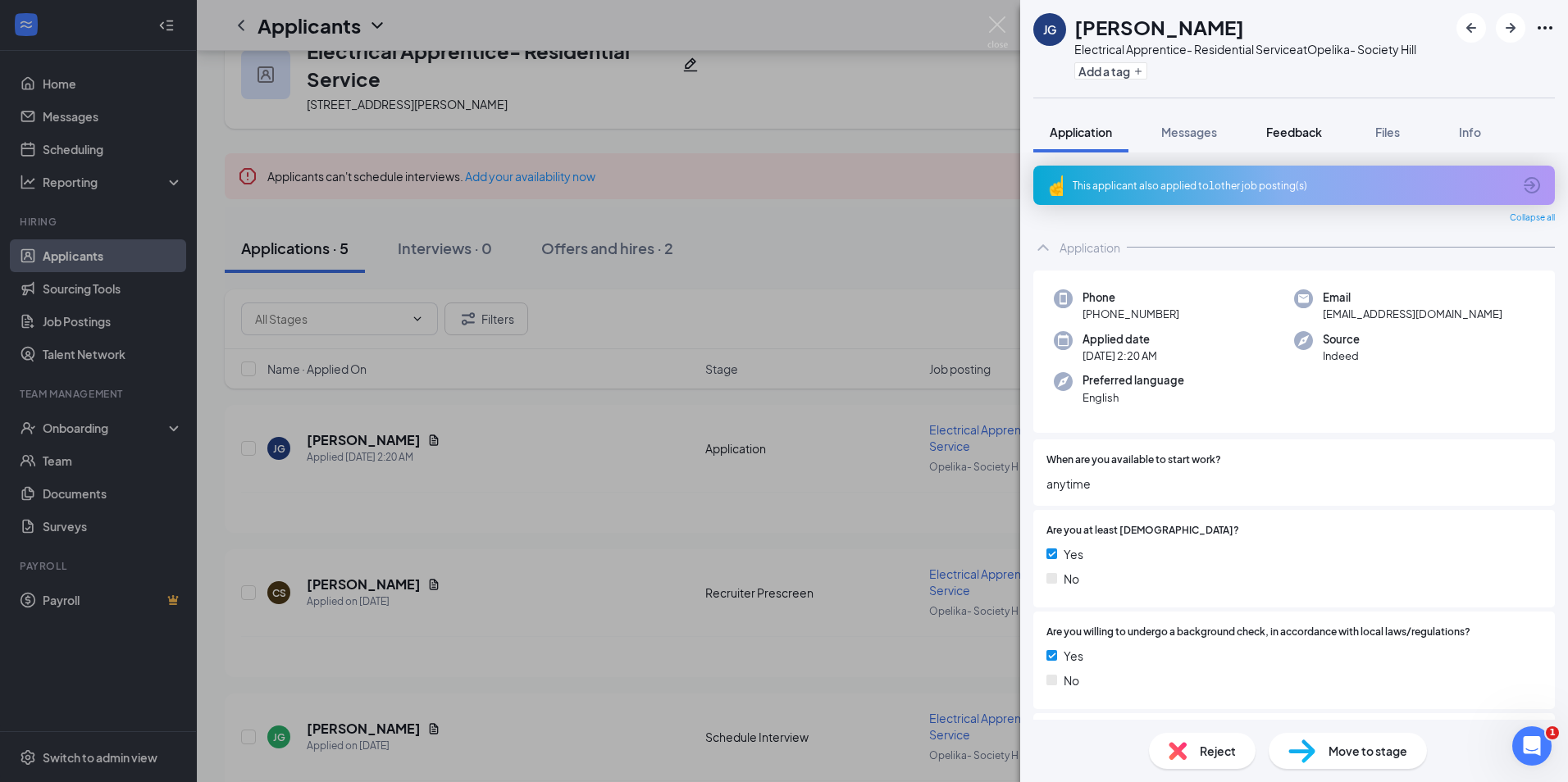
click at [1302, 128] on span "Feedback" at bounding box center [1294, 132] width 56 height 15
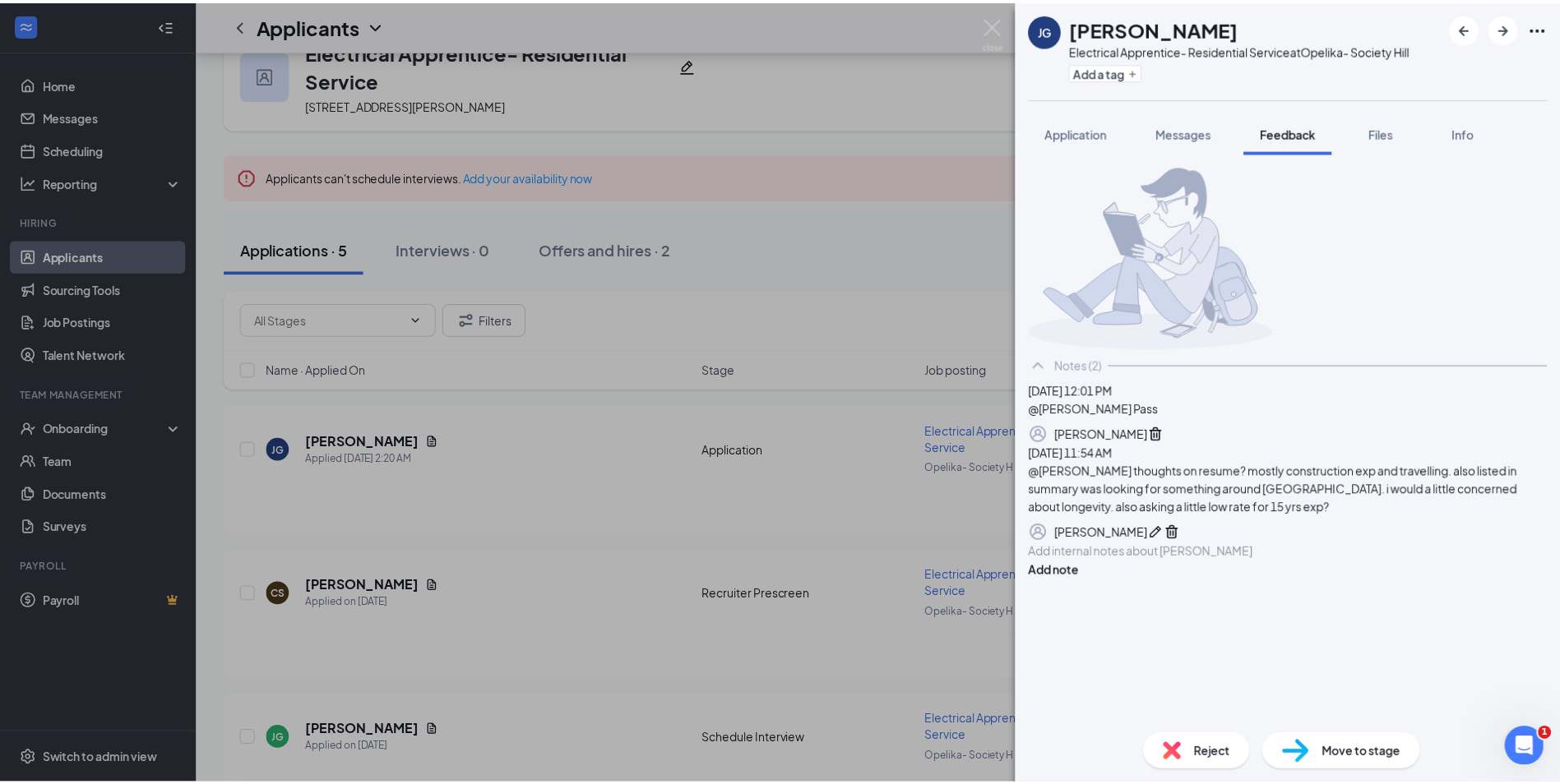
scroll to position [43, 0]
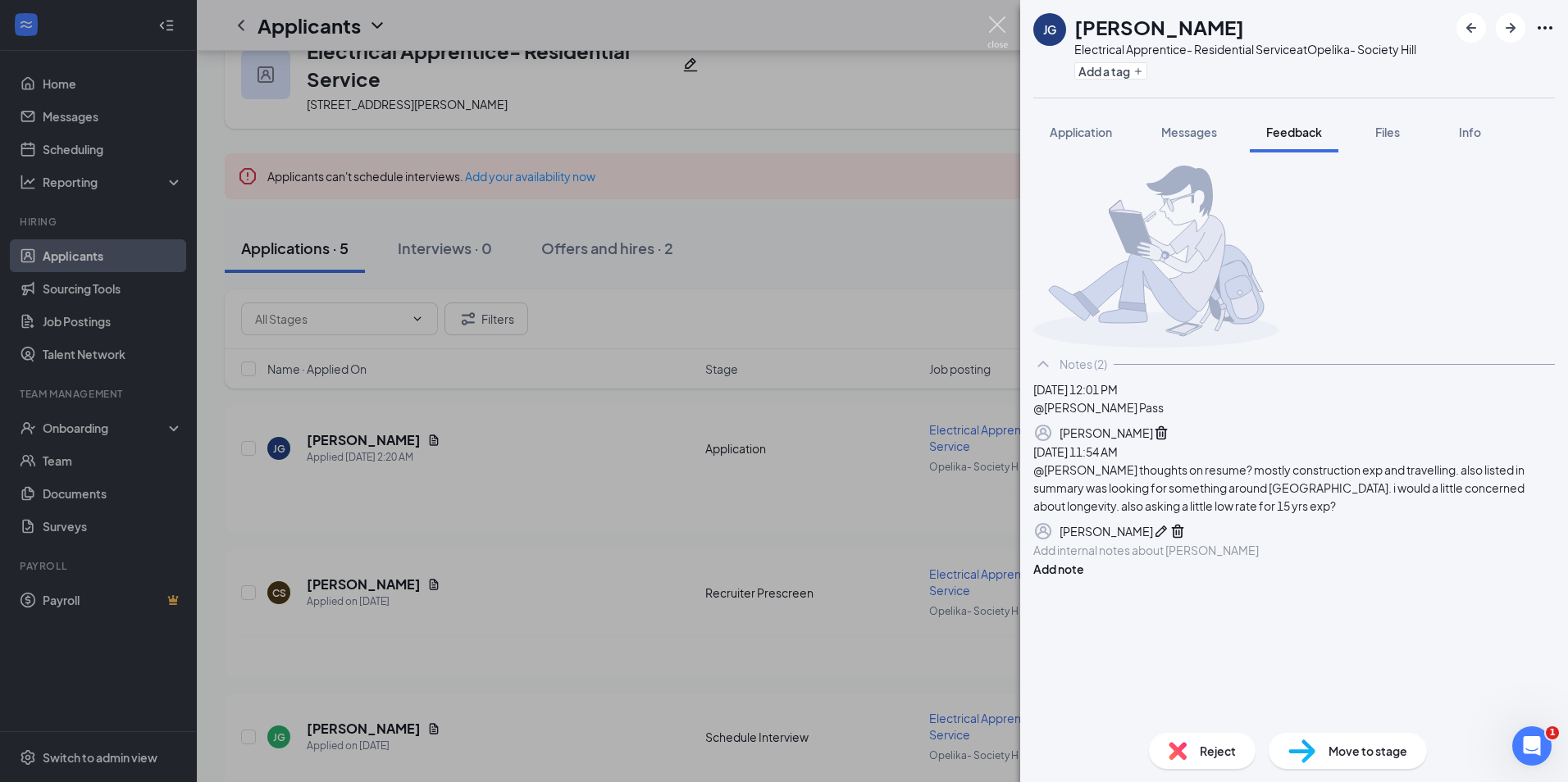
click at [996, 19] on img at bounding box center [997, 32] width 21 height 32
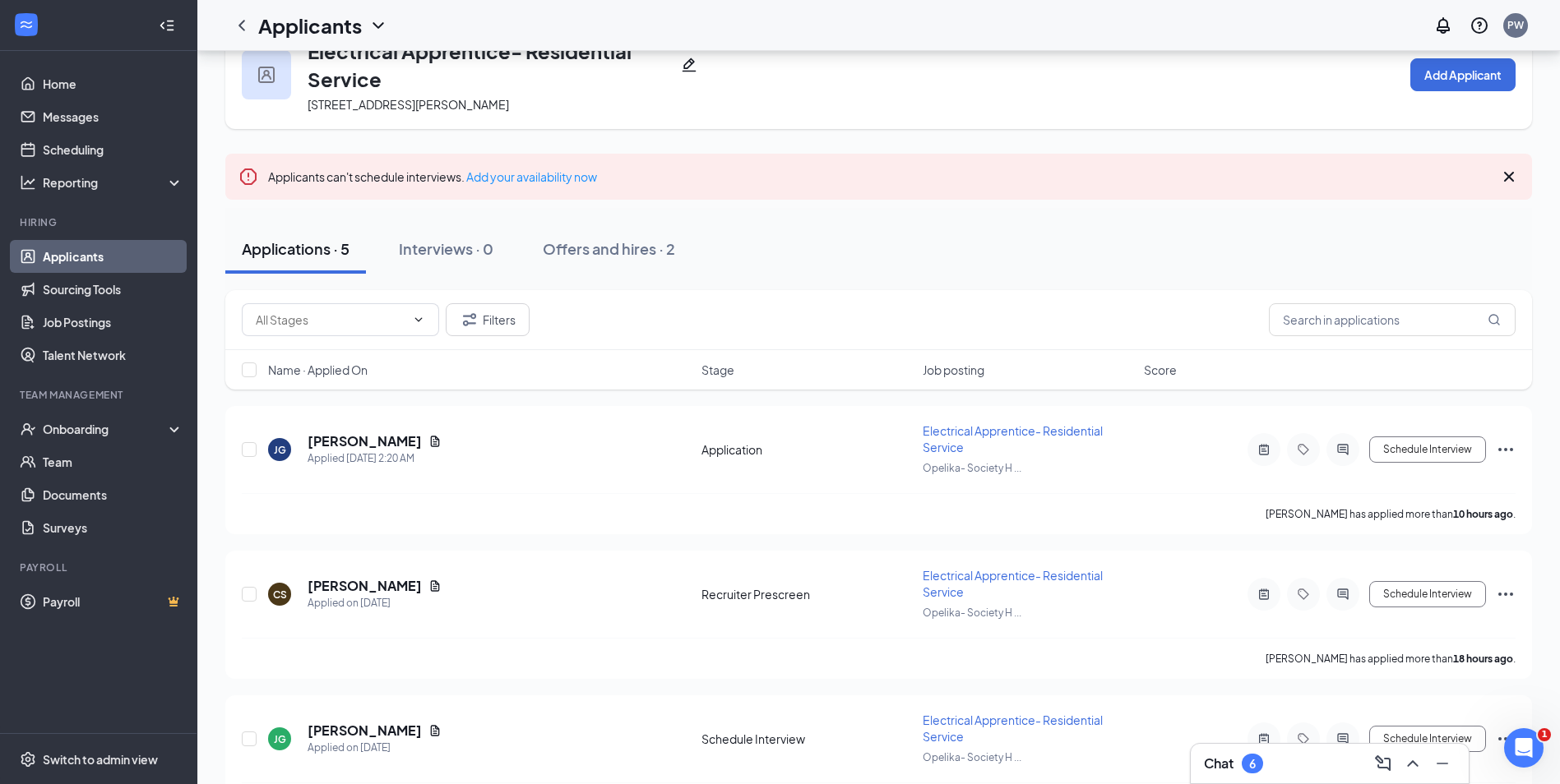
click at [58, 256] on link "Applicants" at bounding box center [113, 256] width 141 height 33
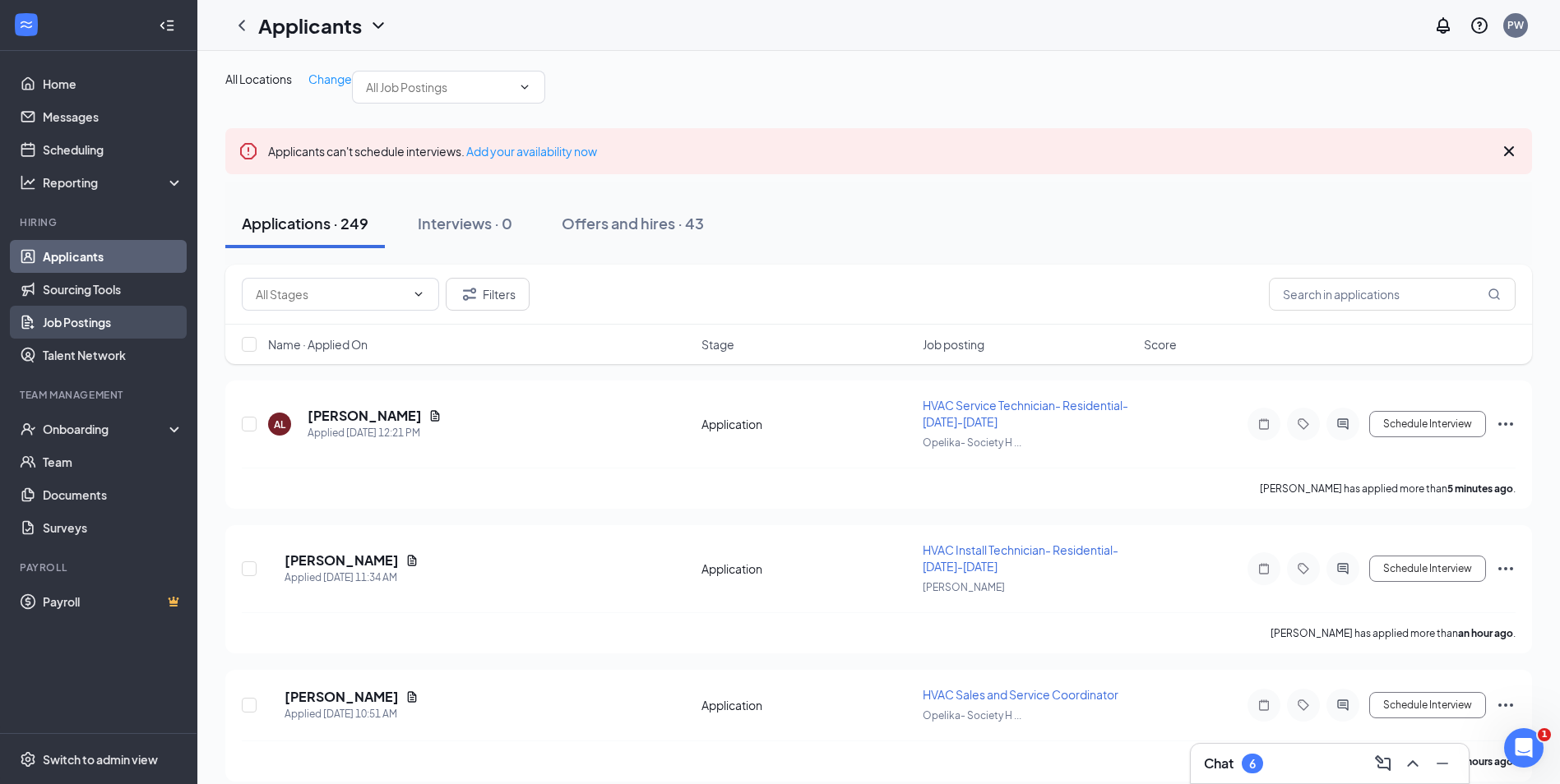
click at [101, 330] on link "Job Postings" at bounding box center [113, 323] width 141 height 33
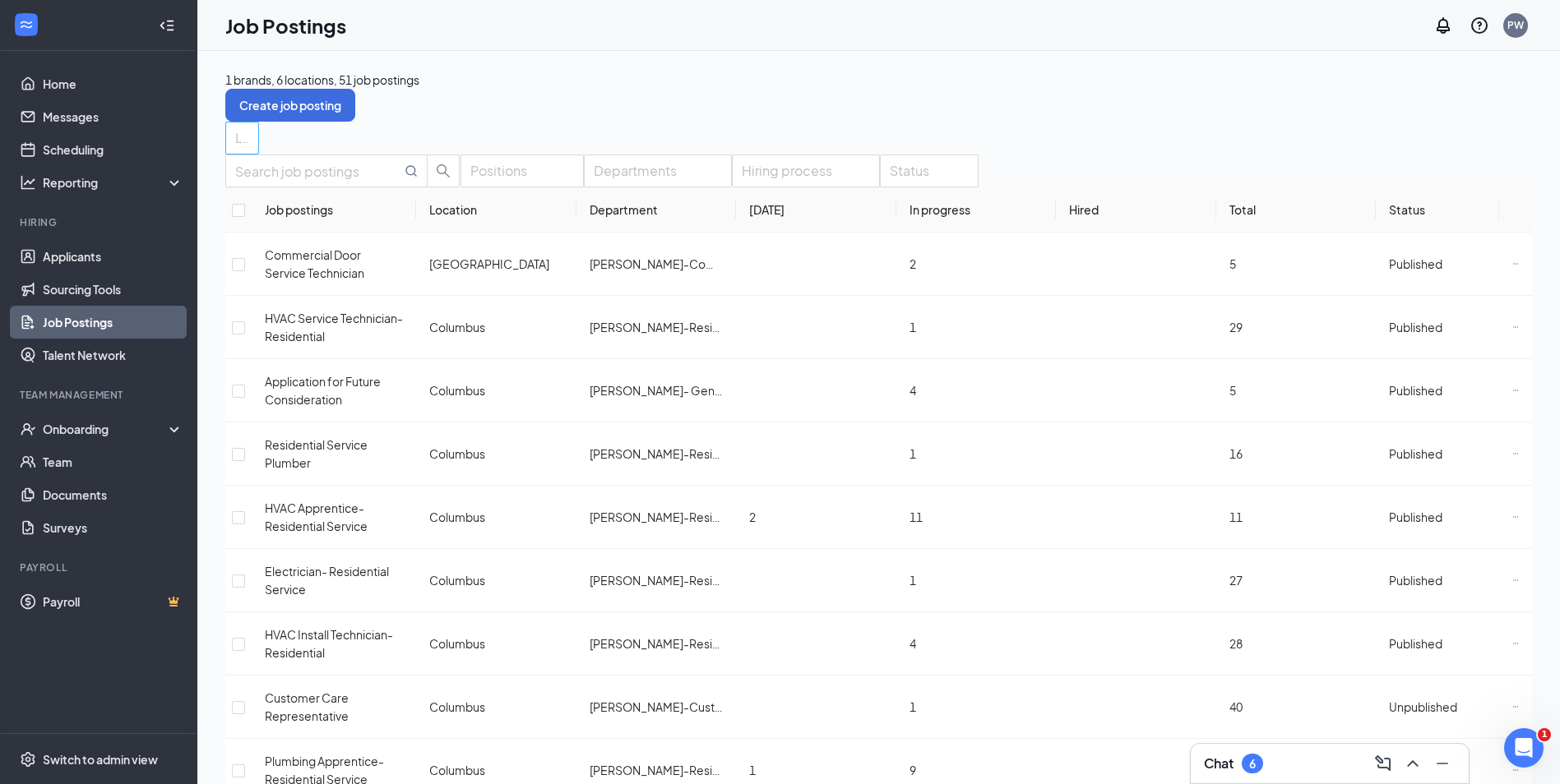
drag, startPoint x: 417, startPoint y: 122, endPoint x: 426, endPoint y: 155, distance: 34.2
click at [259, 125] on div "Locations" at bounding box center [242, 138] width 34 height 33
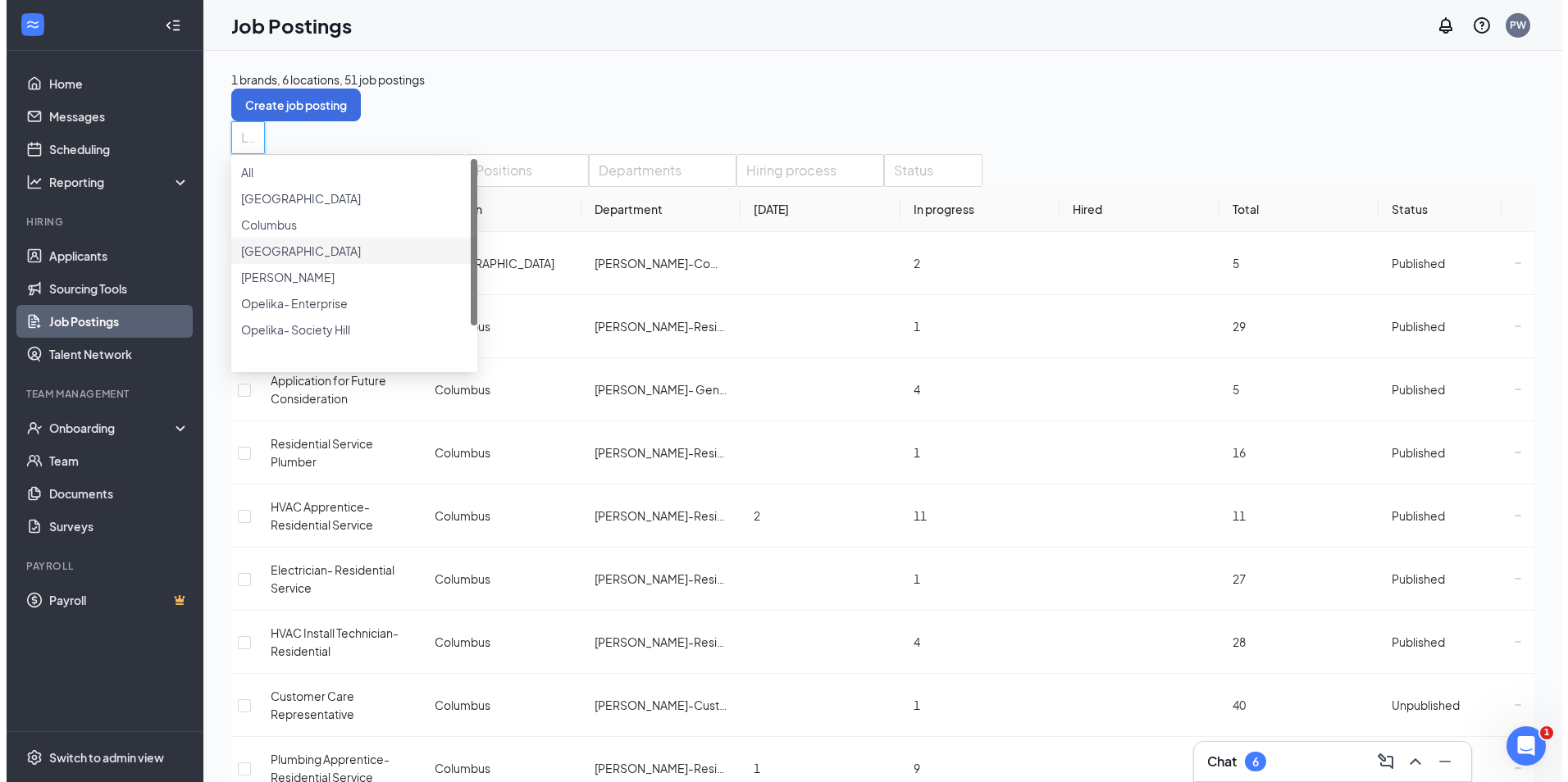
scroll to position [54, 0]
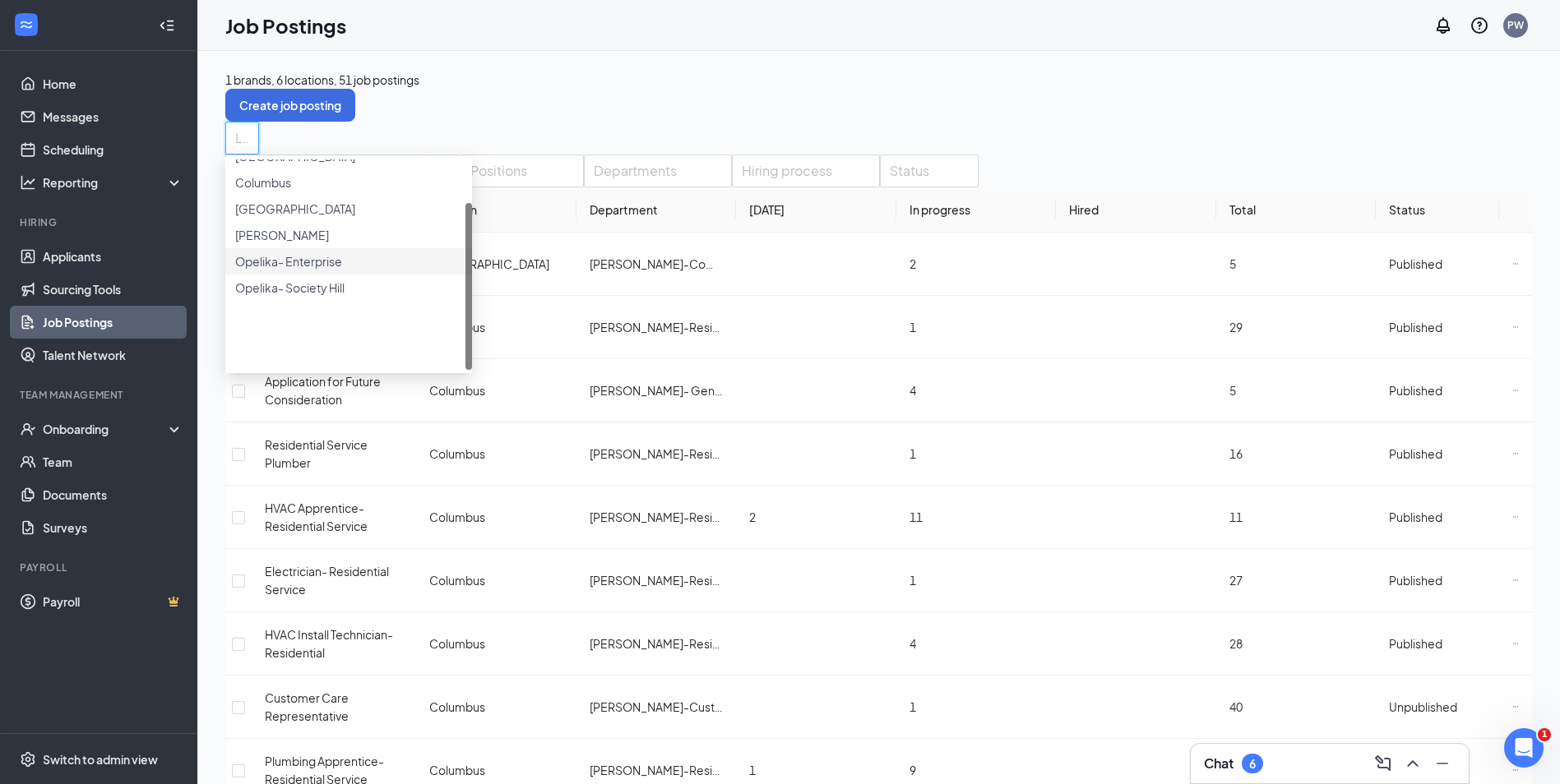
click at [325, 275] on div "Opelika- Enterprise" at bounding box center [348, 261] width 246 height 26
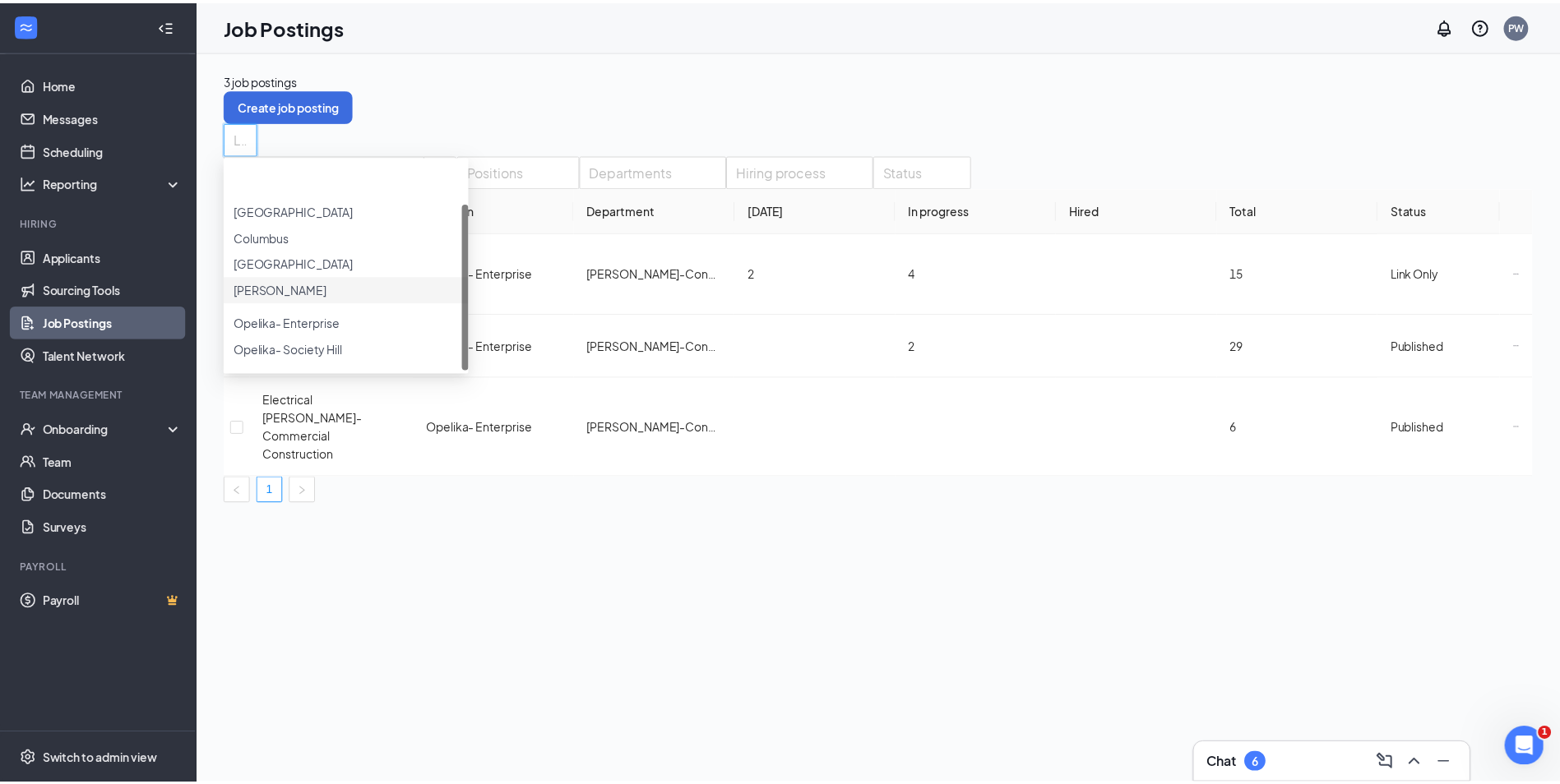
scroll to position [55, 0]
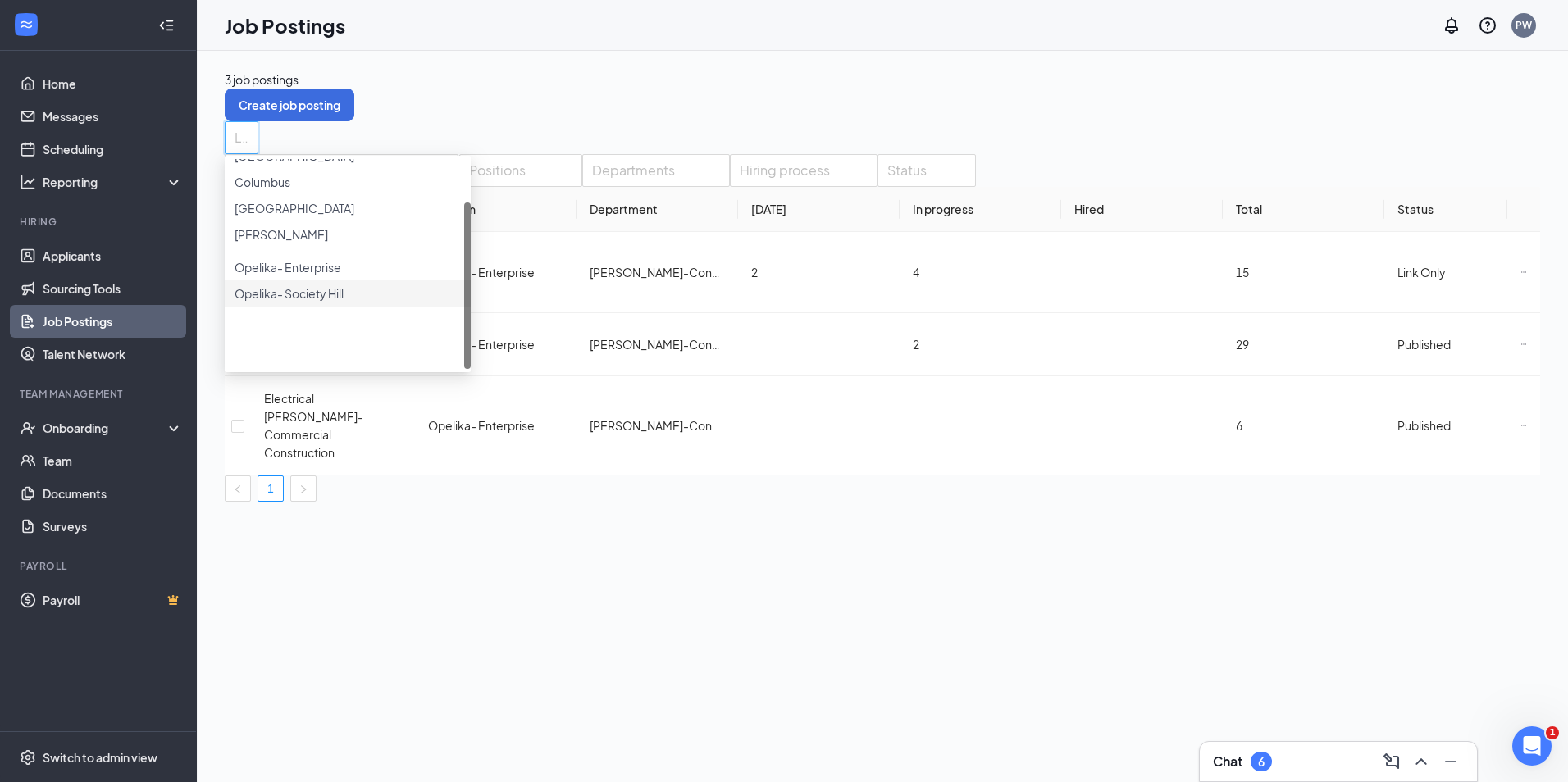
click at [330, 301] on span "Opelika- Society Hill" at bounding box center [289, 294] width 109 height 15
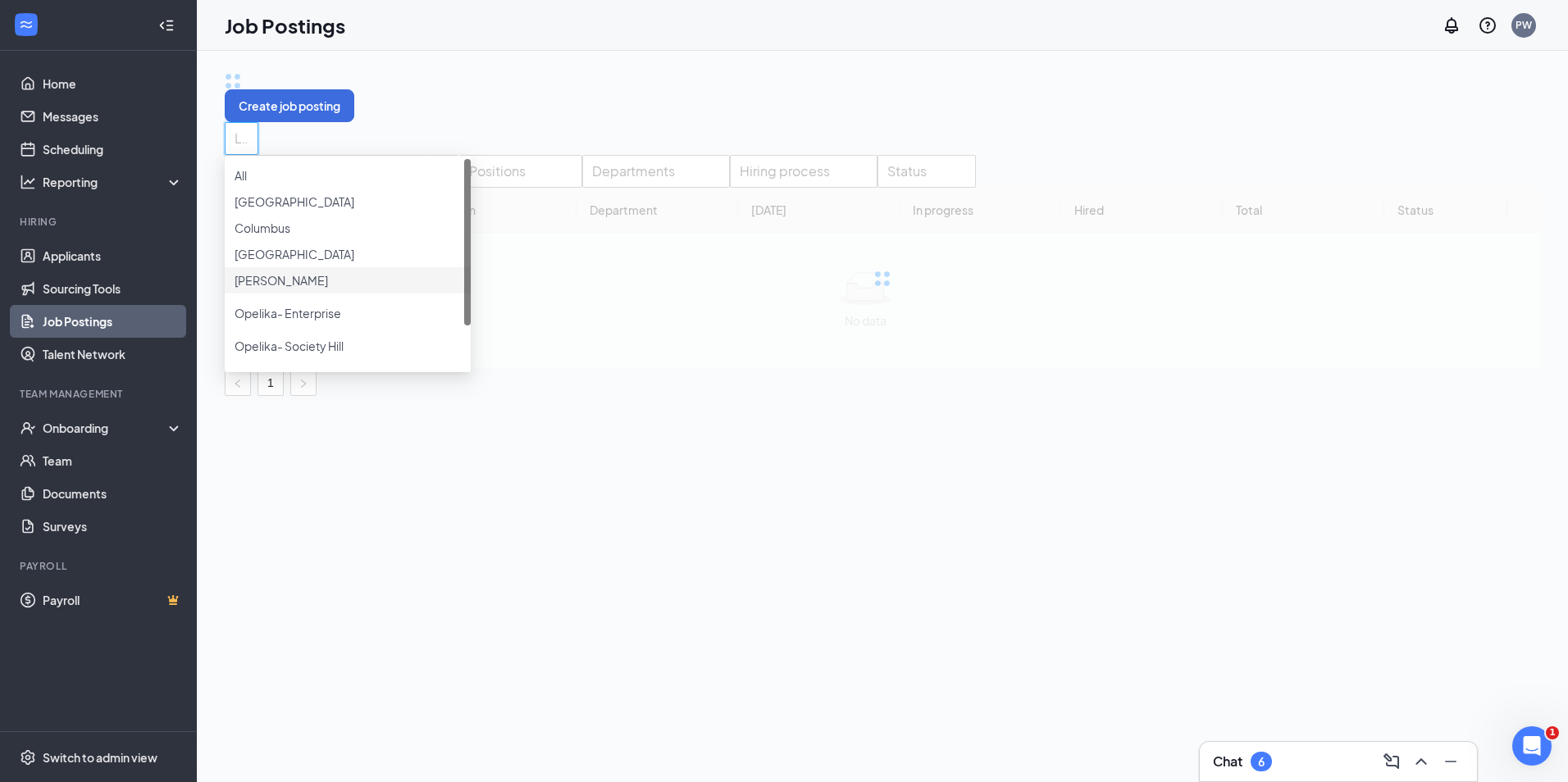
drag, startPoint x: 828, startPoint y: 95, endPoint x: 888, endPoint y: 148, distance: 80.1
click at [831, 96] on div "Create job posting" at bounding box center [882, 96] width 1315 height 52
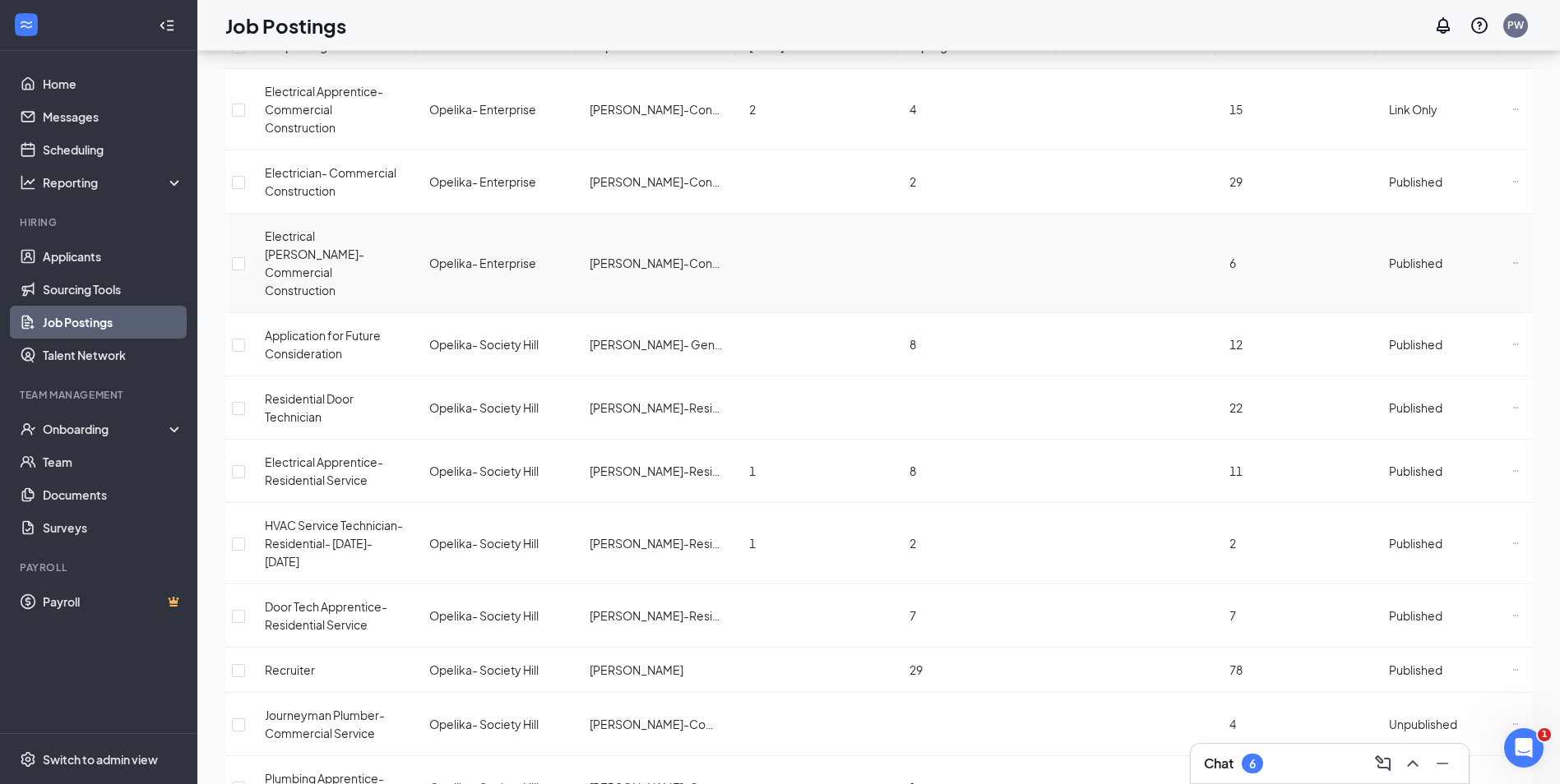
scroll to position [165, 0]
click at [1512, 184] on icon "Ellipses" at bounding box center [1515, 181] width 7 height 7
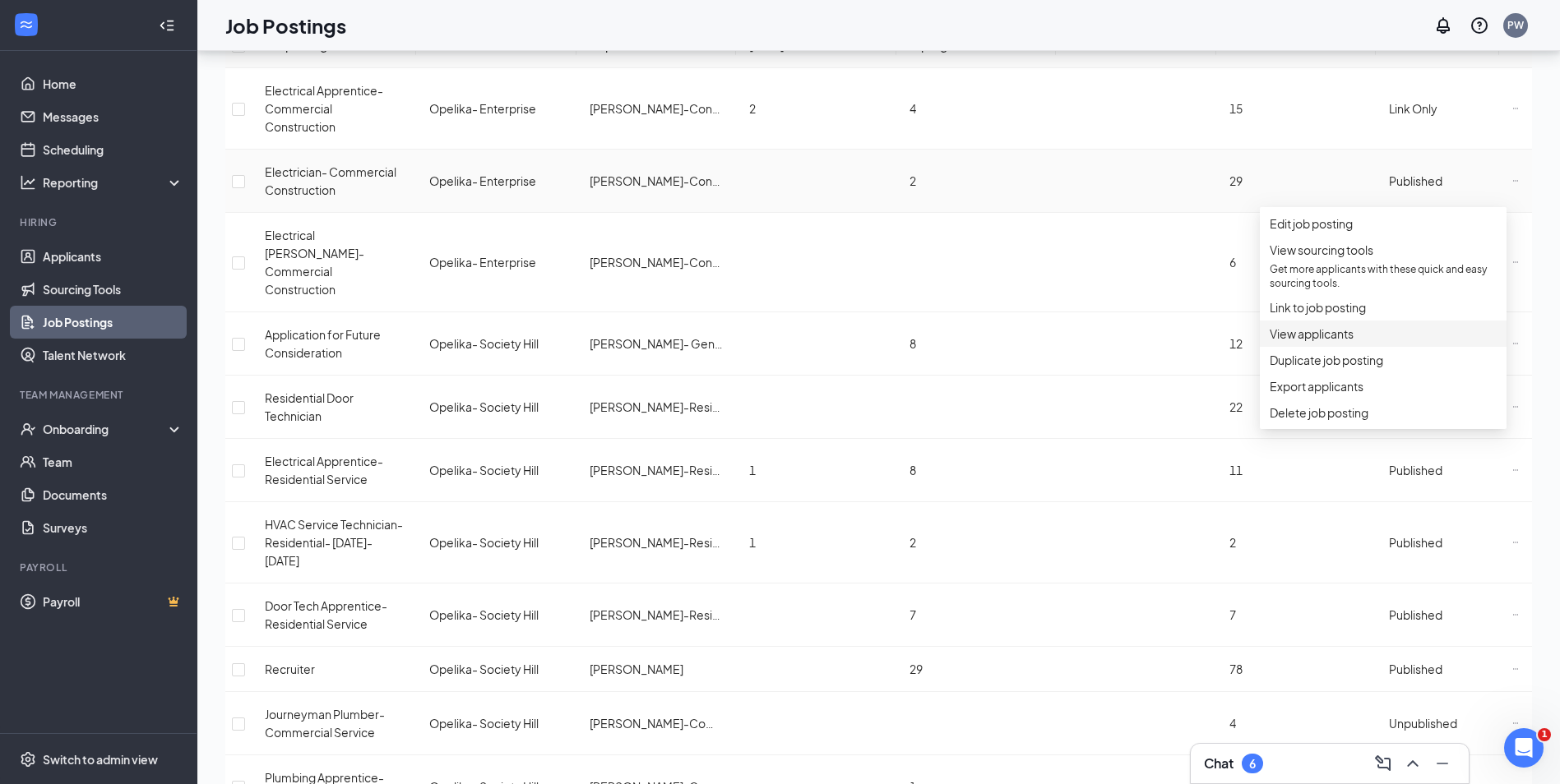
click at [1298, 342] on span "View applicants" at bounding box center [1311, 334] width 84 height 15
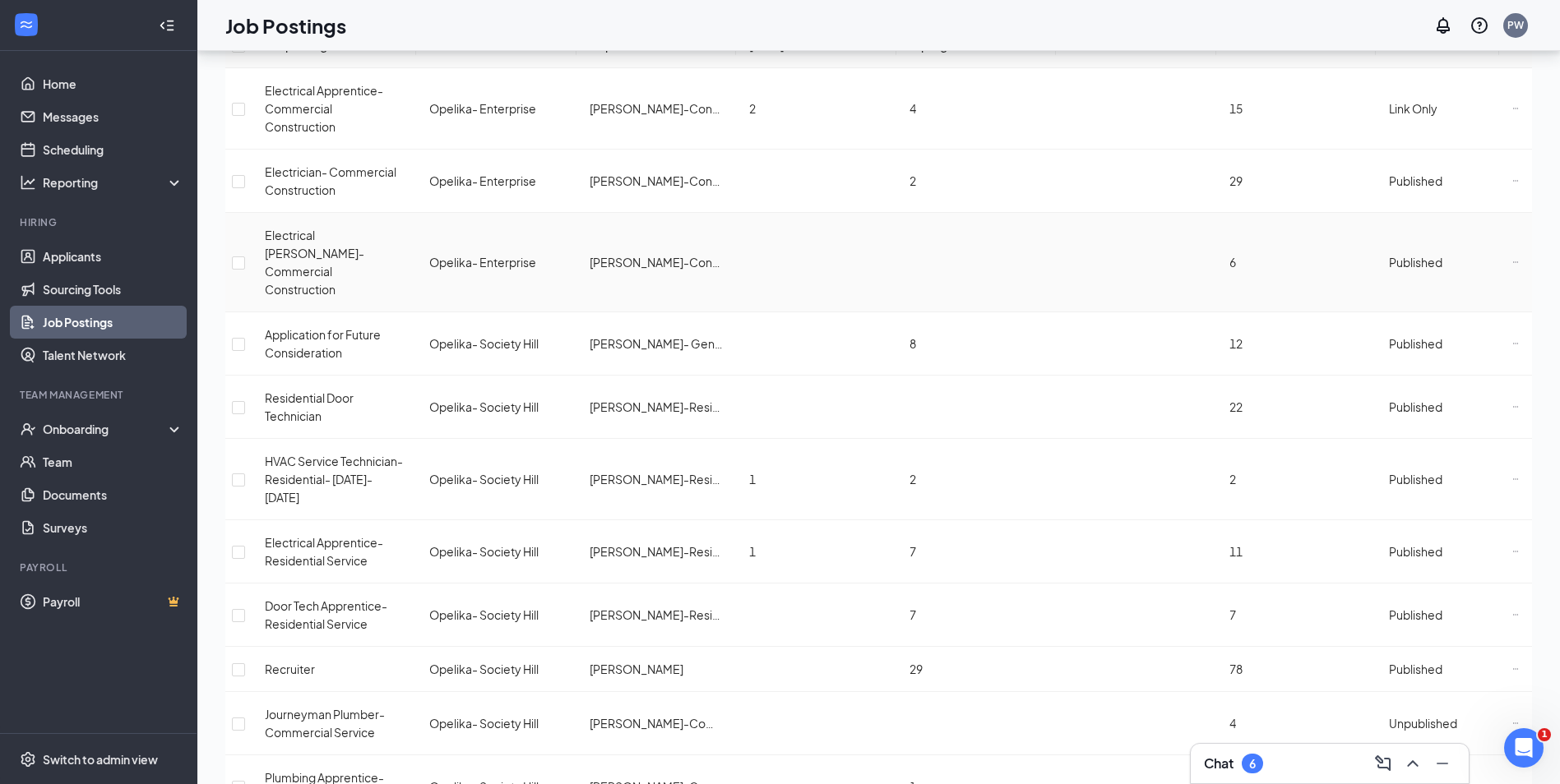
scroll to position [246, 0]
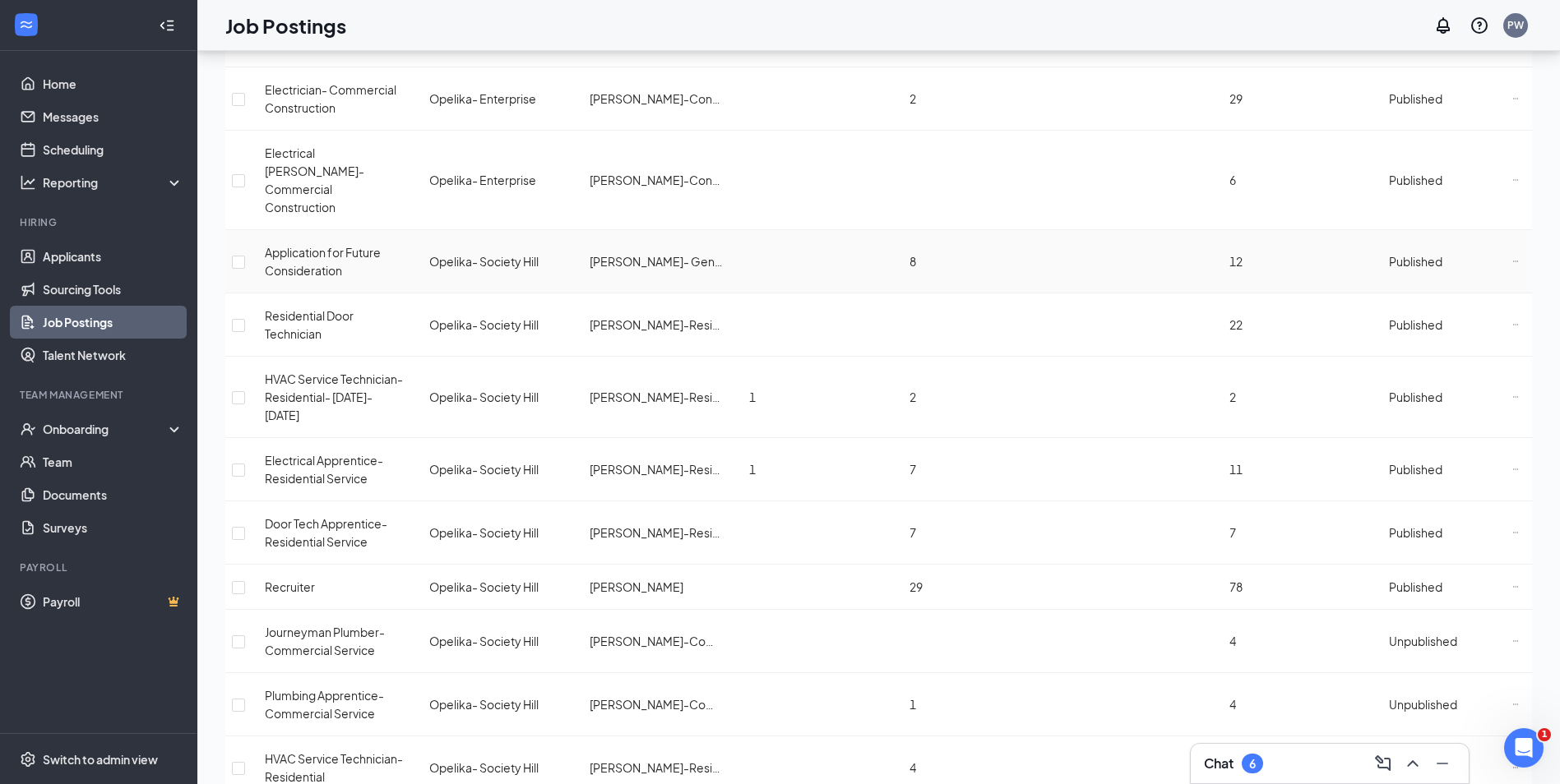
click at [1512, 258] on icon "Ellipses" at bounding box center [1515, 261] width 7 height 7
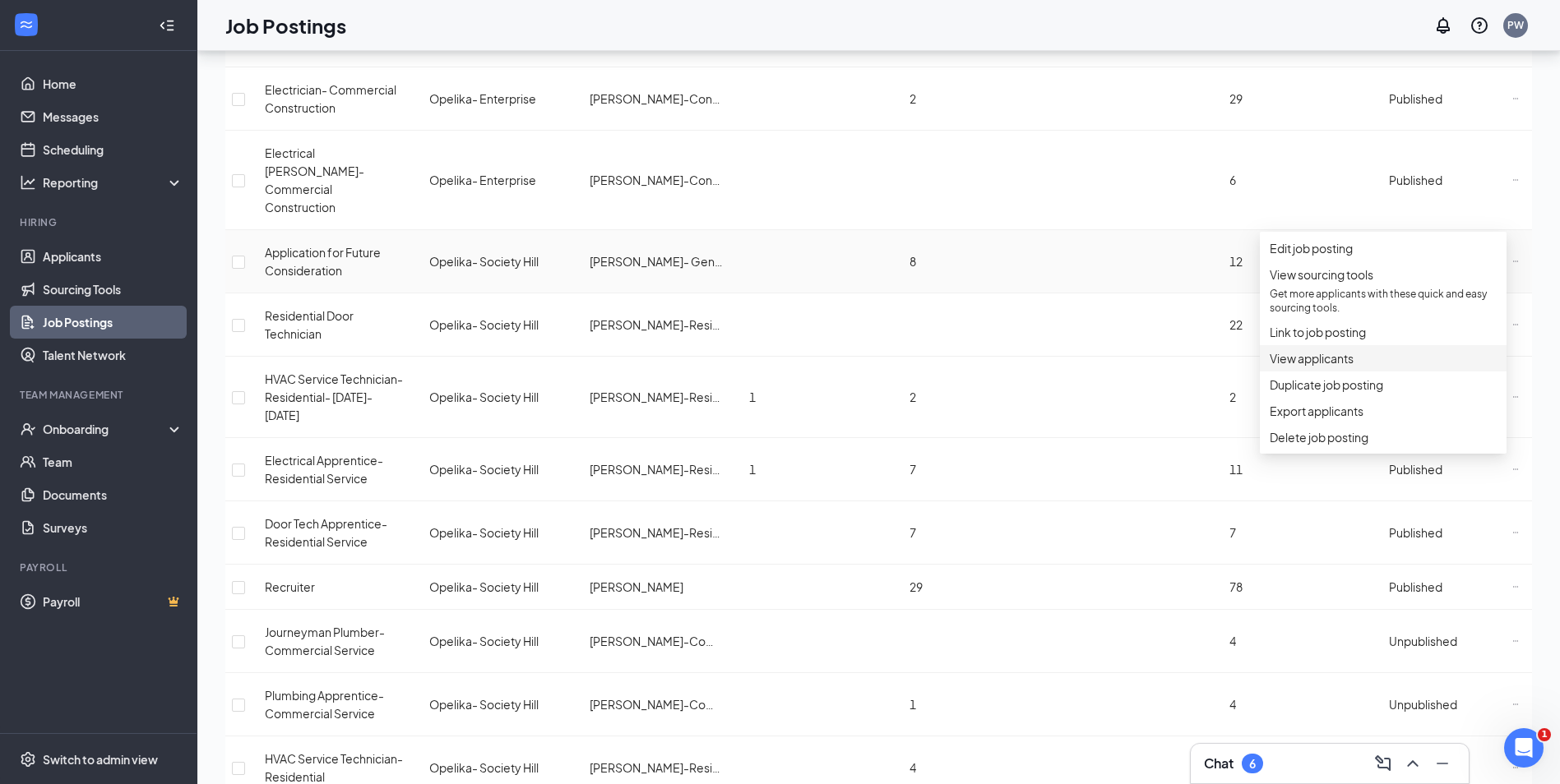
click at [1298, 366] on span "View applicants" at bounding box center [1311, 358] width 84 height 15
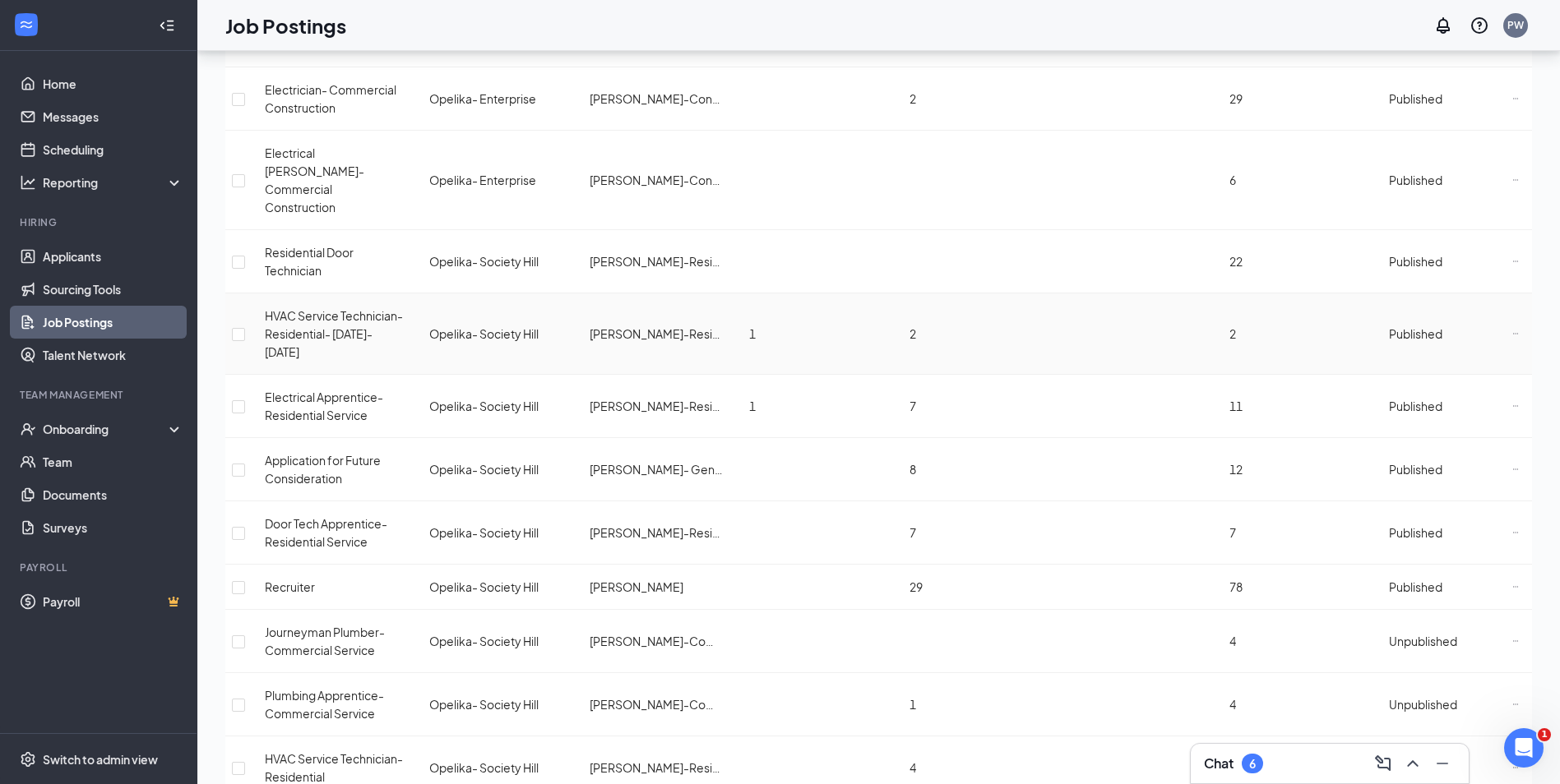
scroll to position [329, 0]
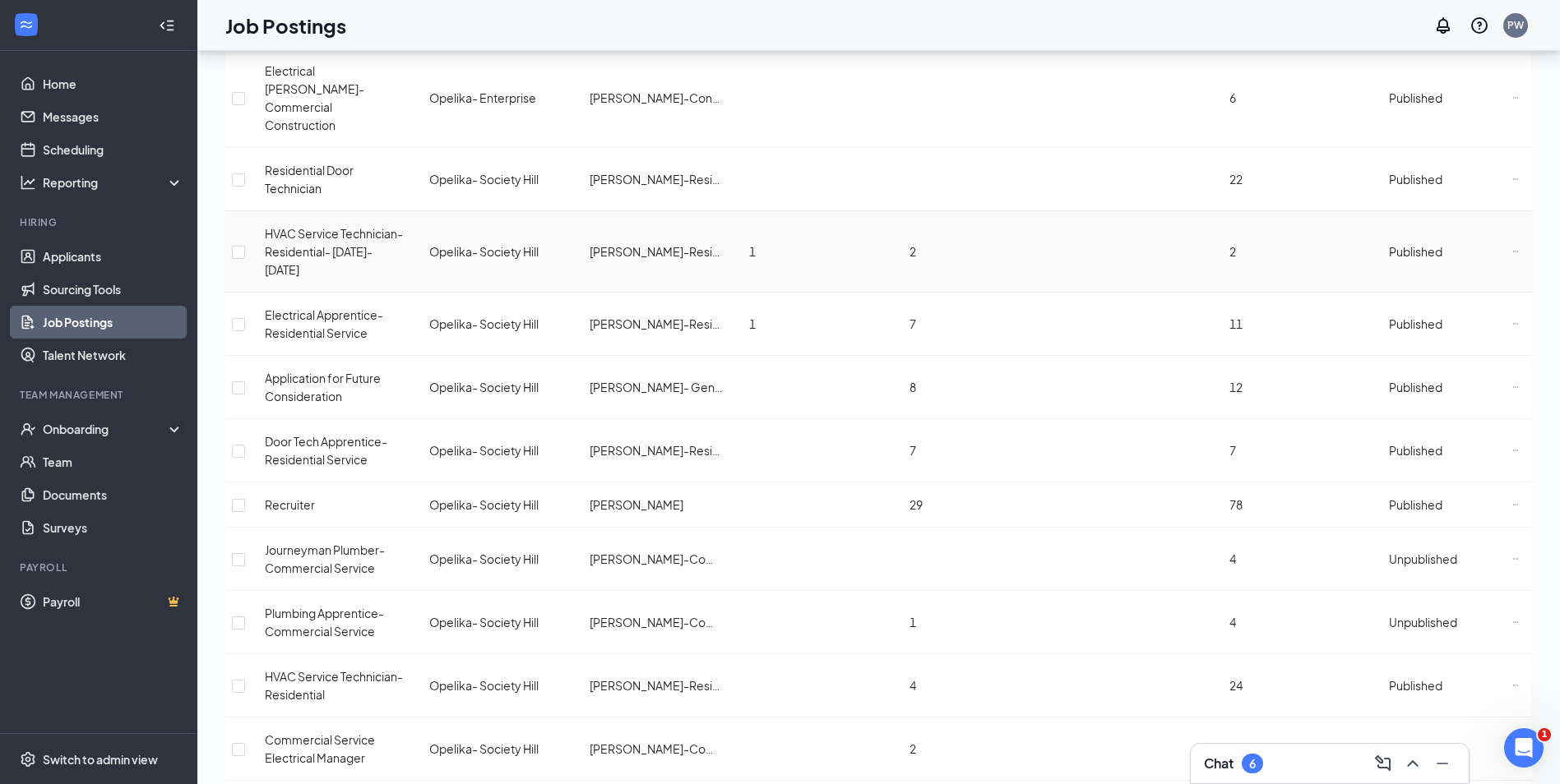
click at [1512, 248] on icon "Ellipses" at bounding box center [1515, 251] width 7 height 7
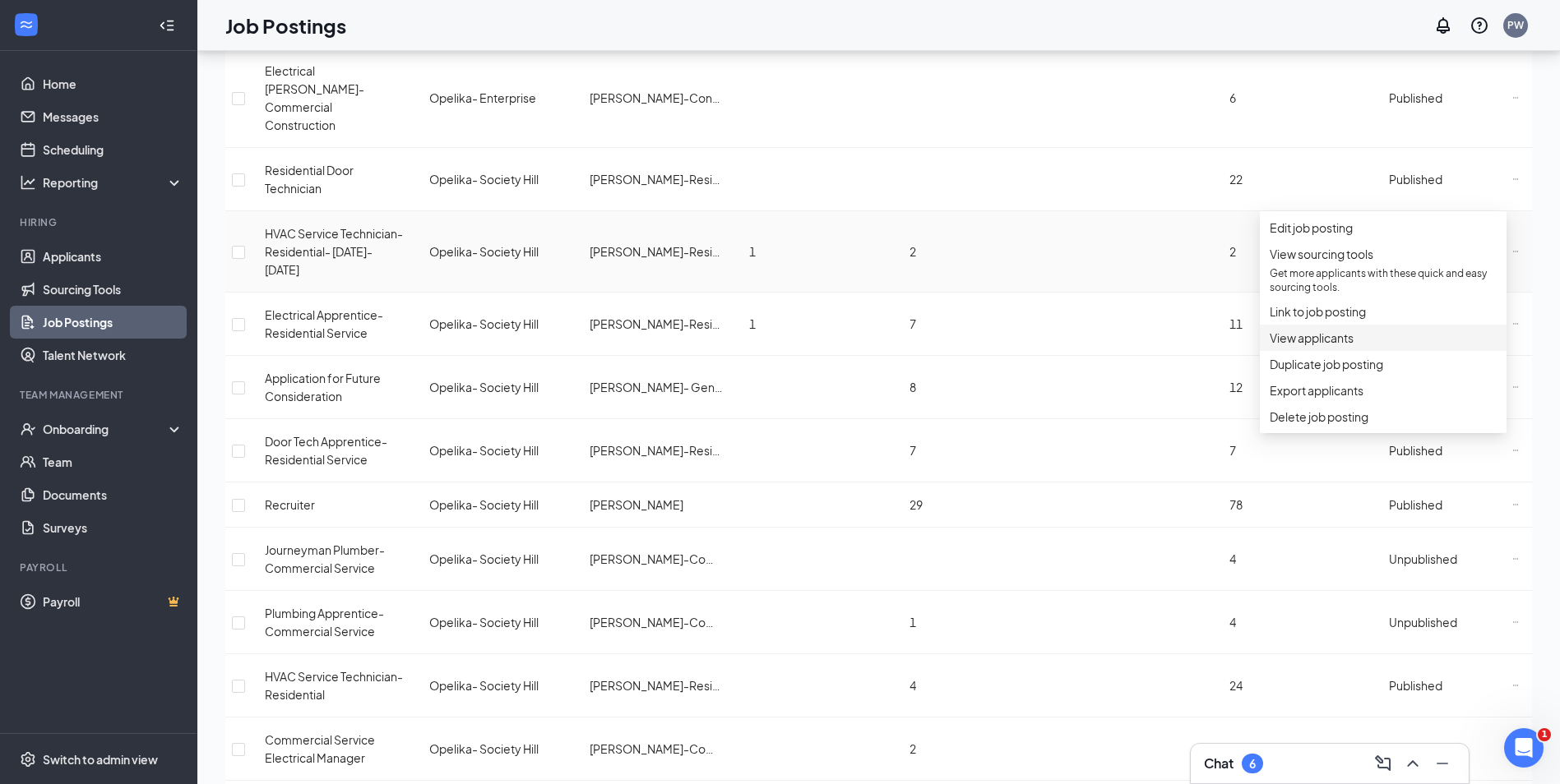
click at [1337, 345] on span "View applicants" at bounding box center [1311, 338] width 84 height 15
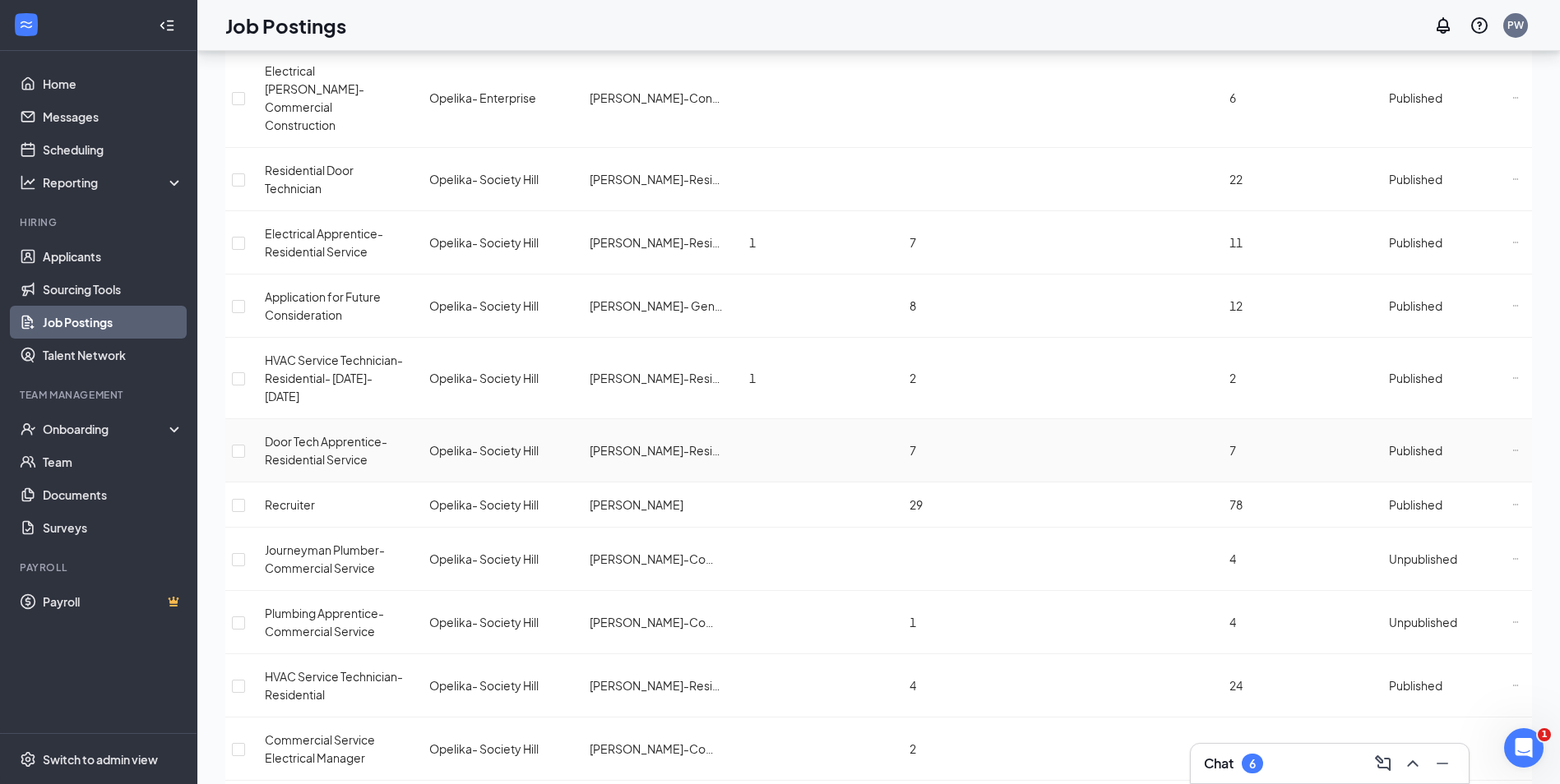
scroll to position [411, 0]
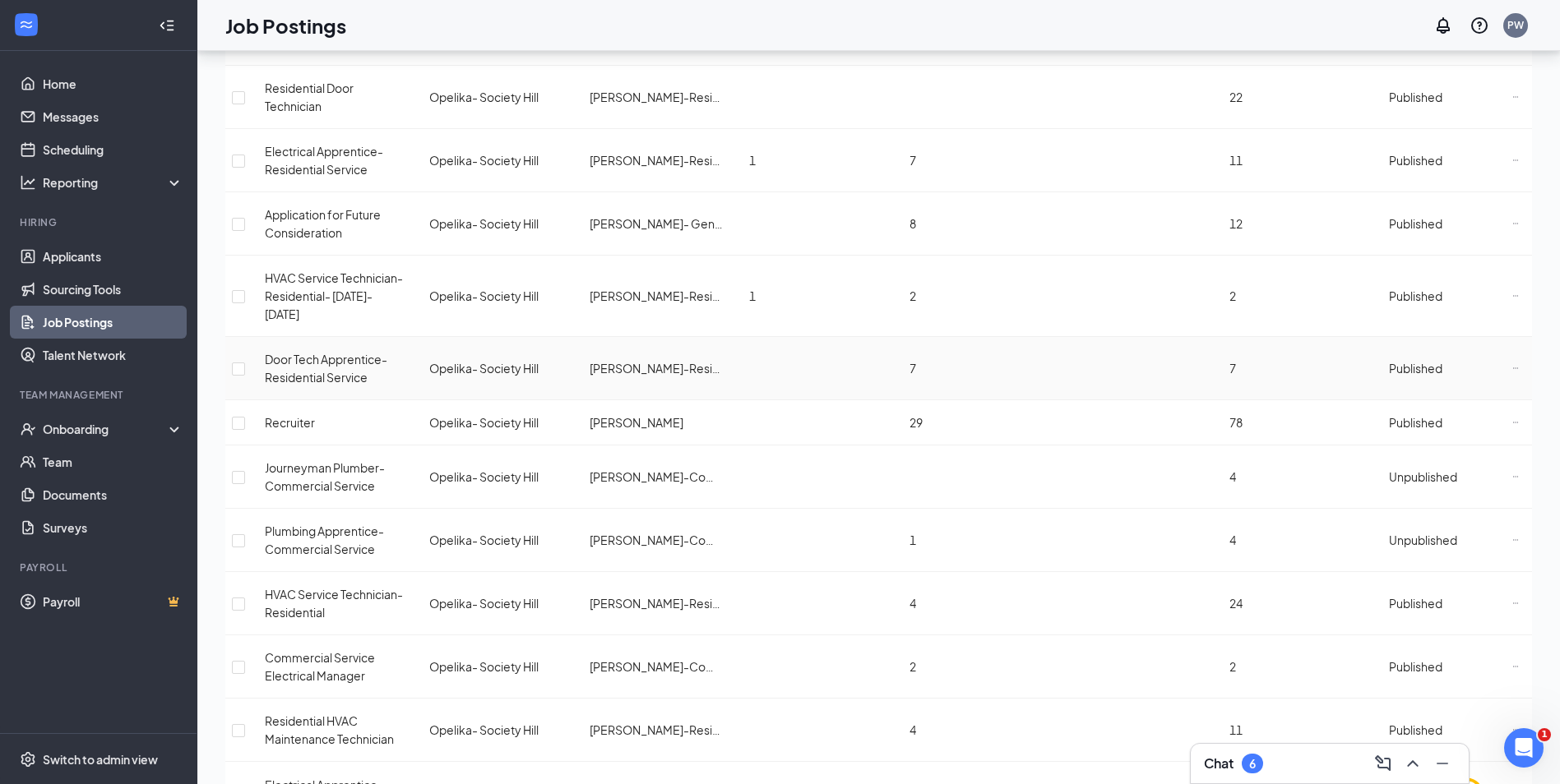
click at [1512, 365] on icon "Ellipses" at bounding box center [1515, 368] width 7 height 7
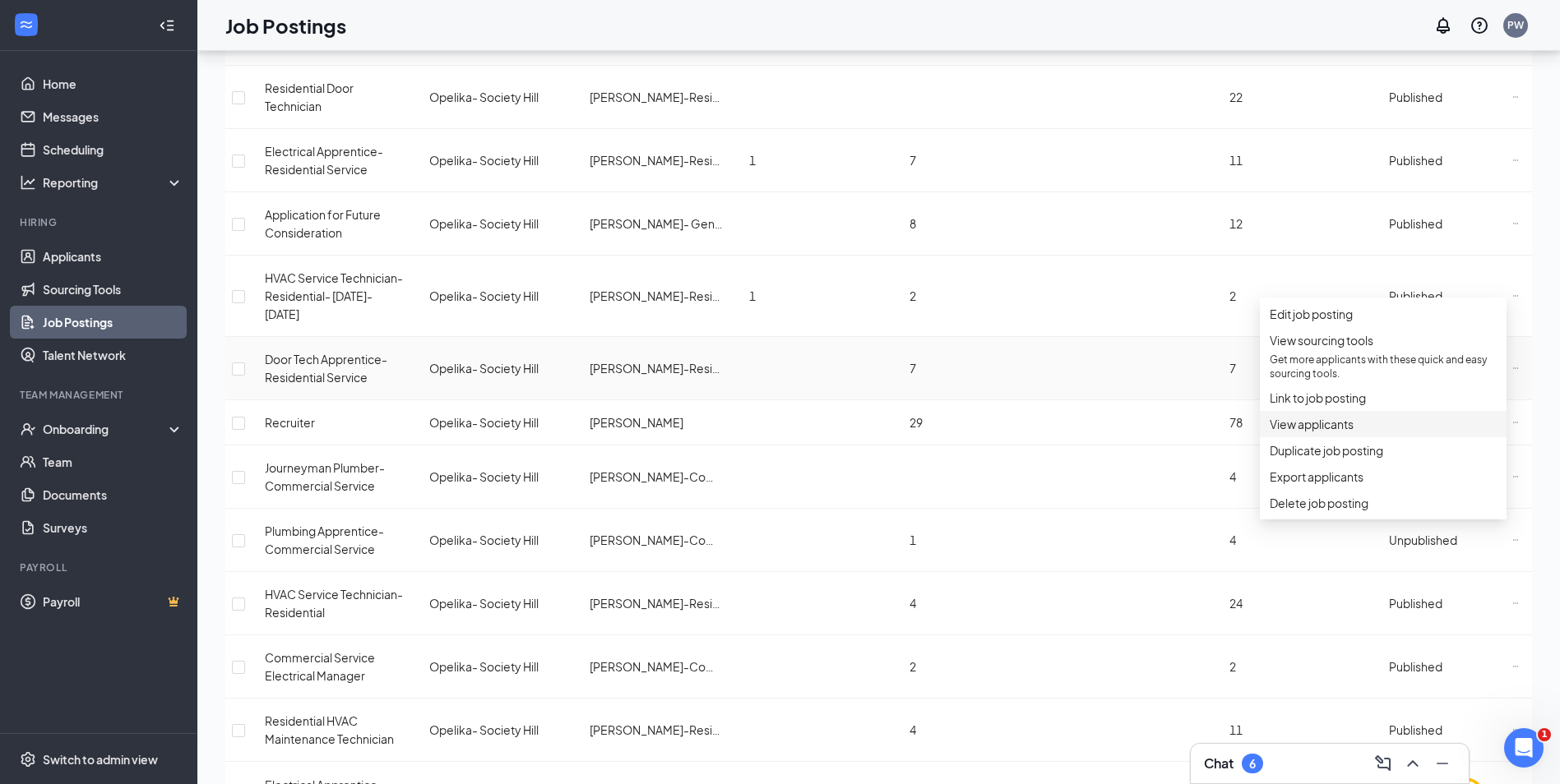
click at [1349, 432] on span "View applicants" at bounding box center [1311, 424] width 84 height 15
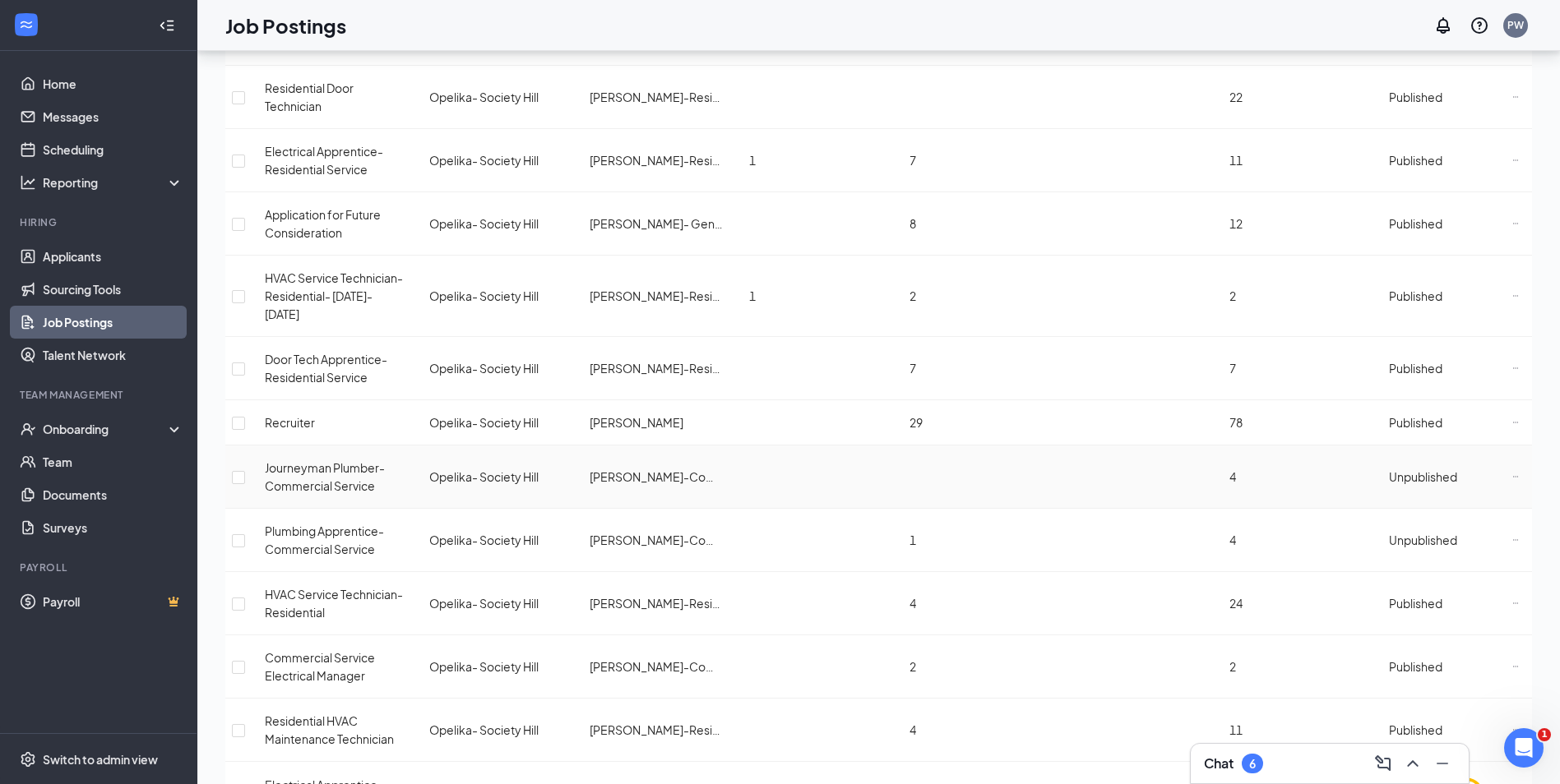
scroll to position [493, 0]
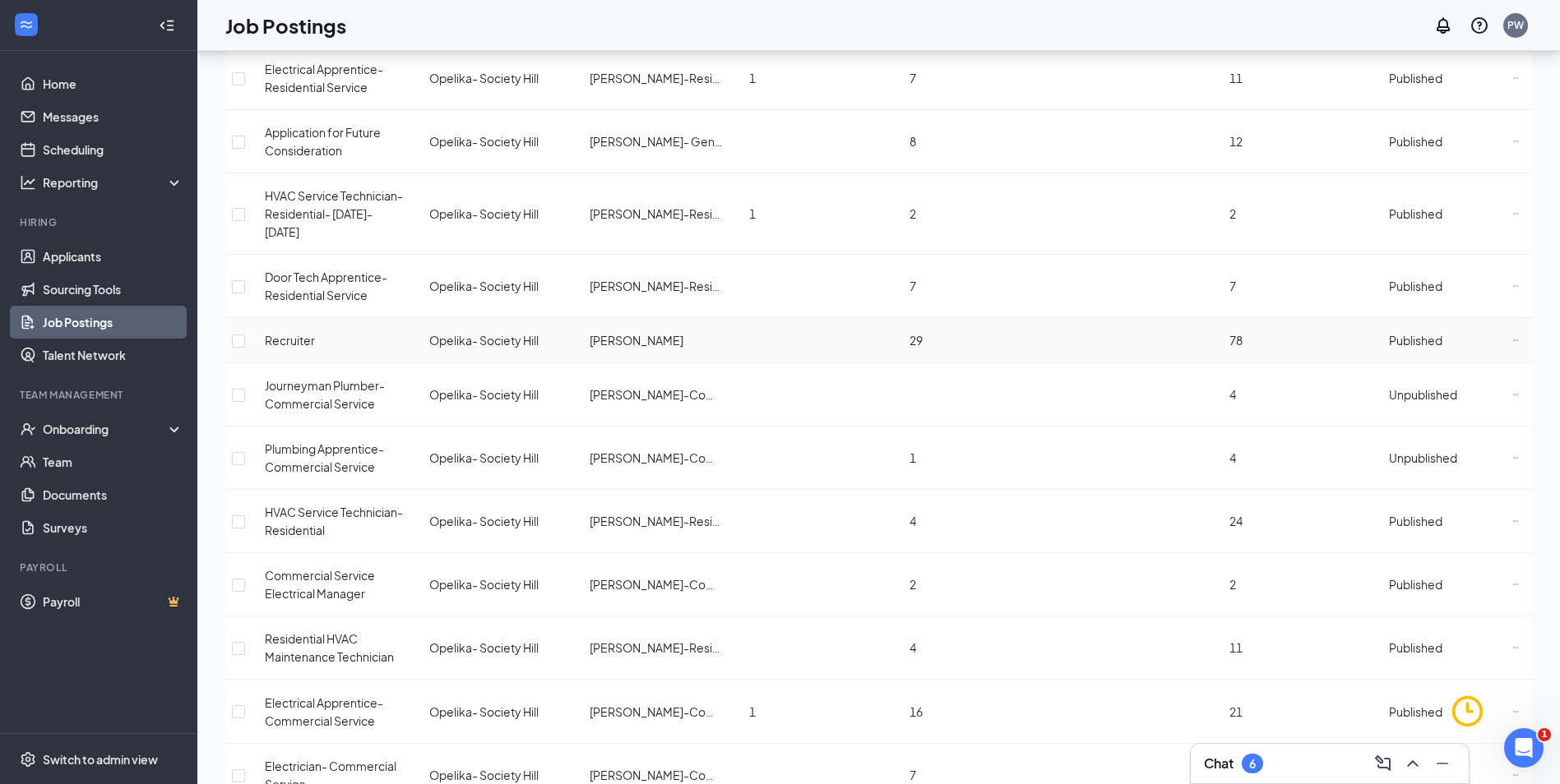
click at [1512, 337] on icon "Ellipses" at bounding box center [1515, 341] width 7 height 7
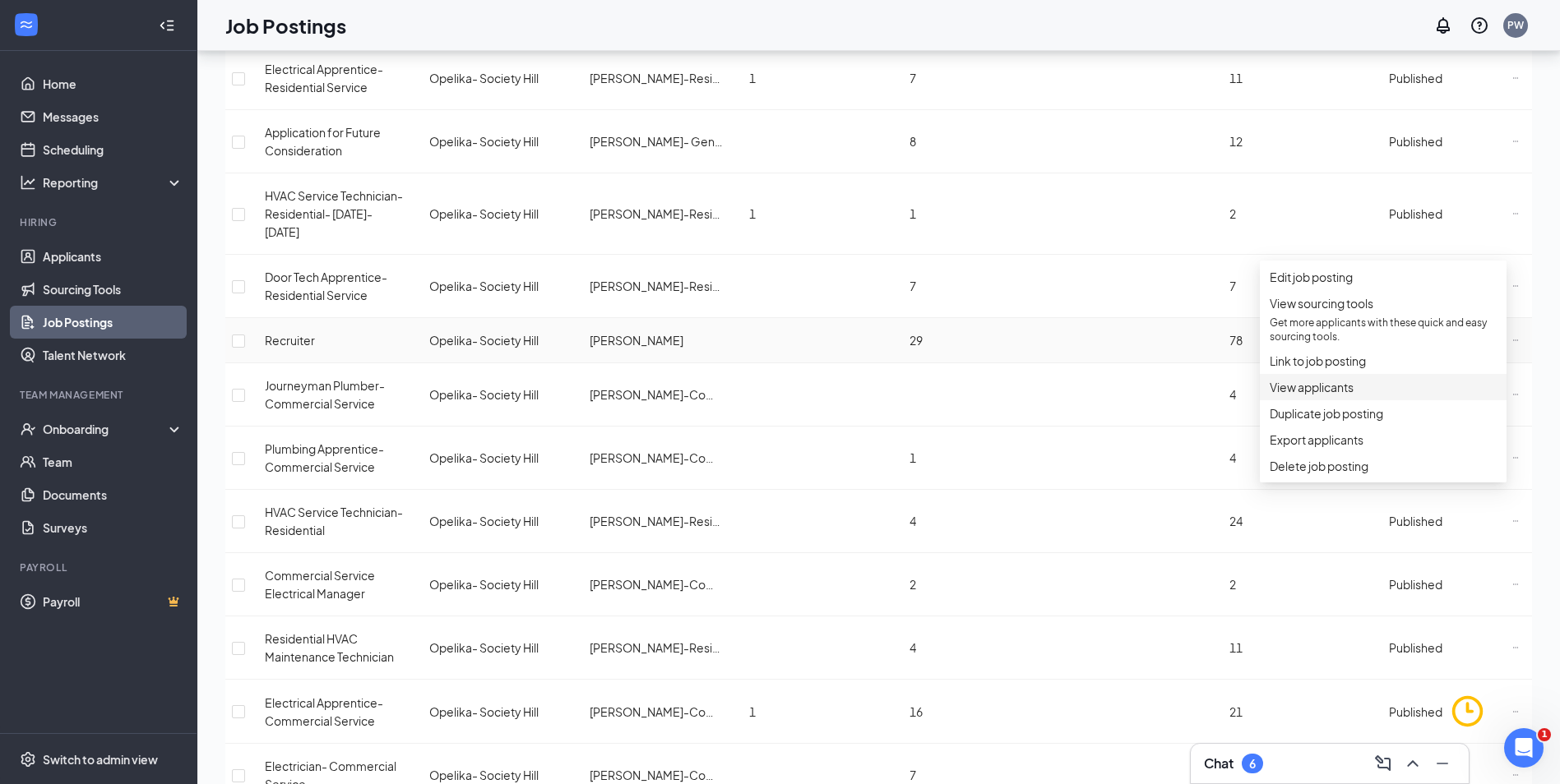
click at [1318, 394] on span "View applicants" at bounding box center [1311, 387] width 84 height 15
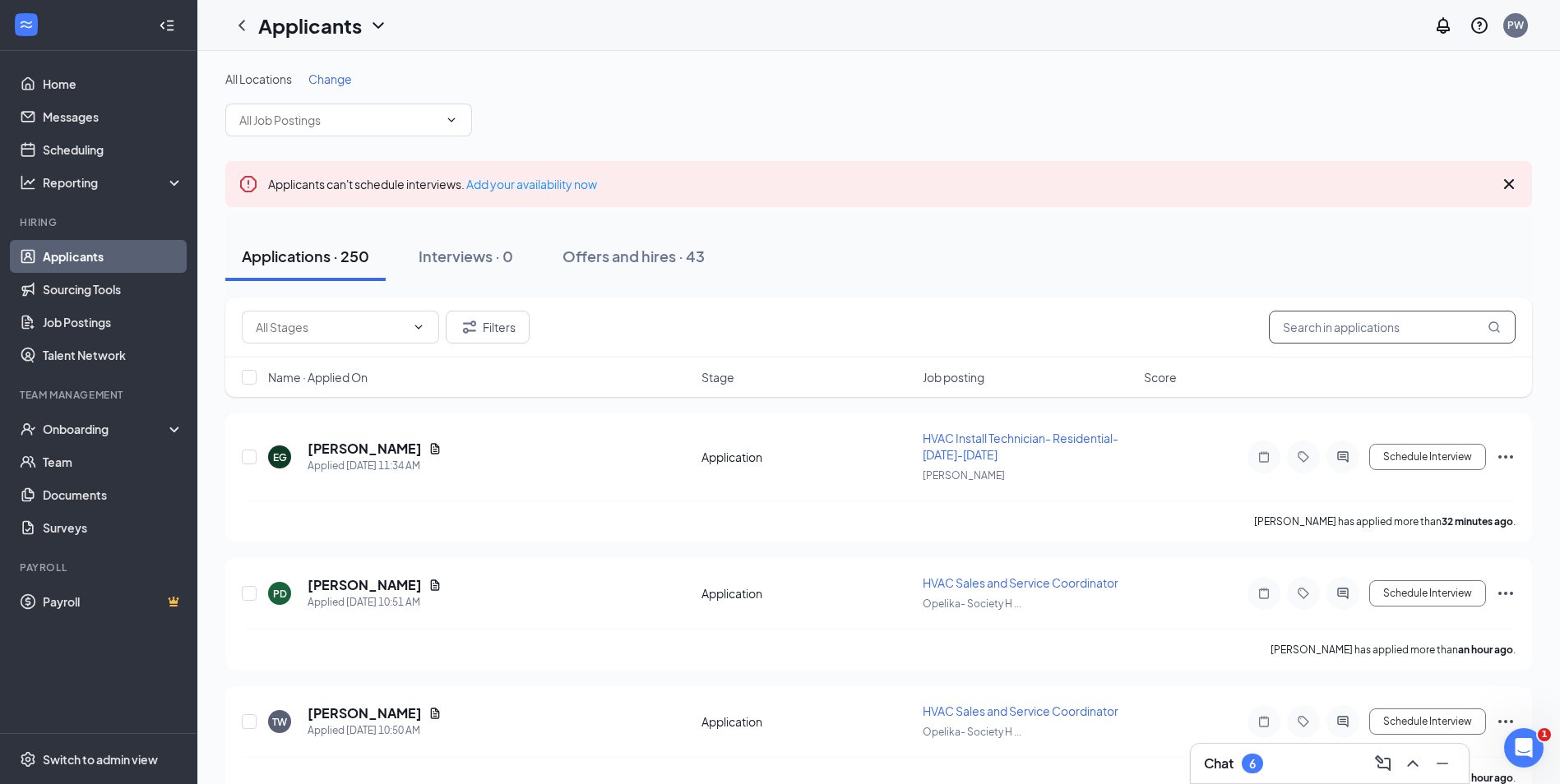
click at [1360, 340] on input "text" at bounding box center [1392, 327] width 246 height 33
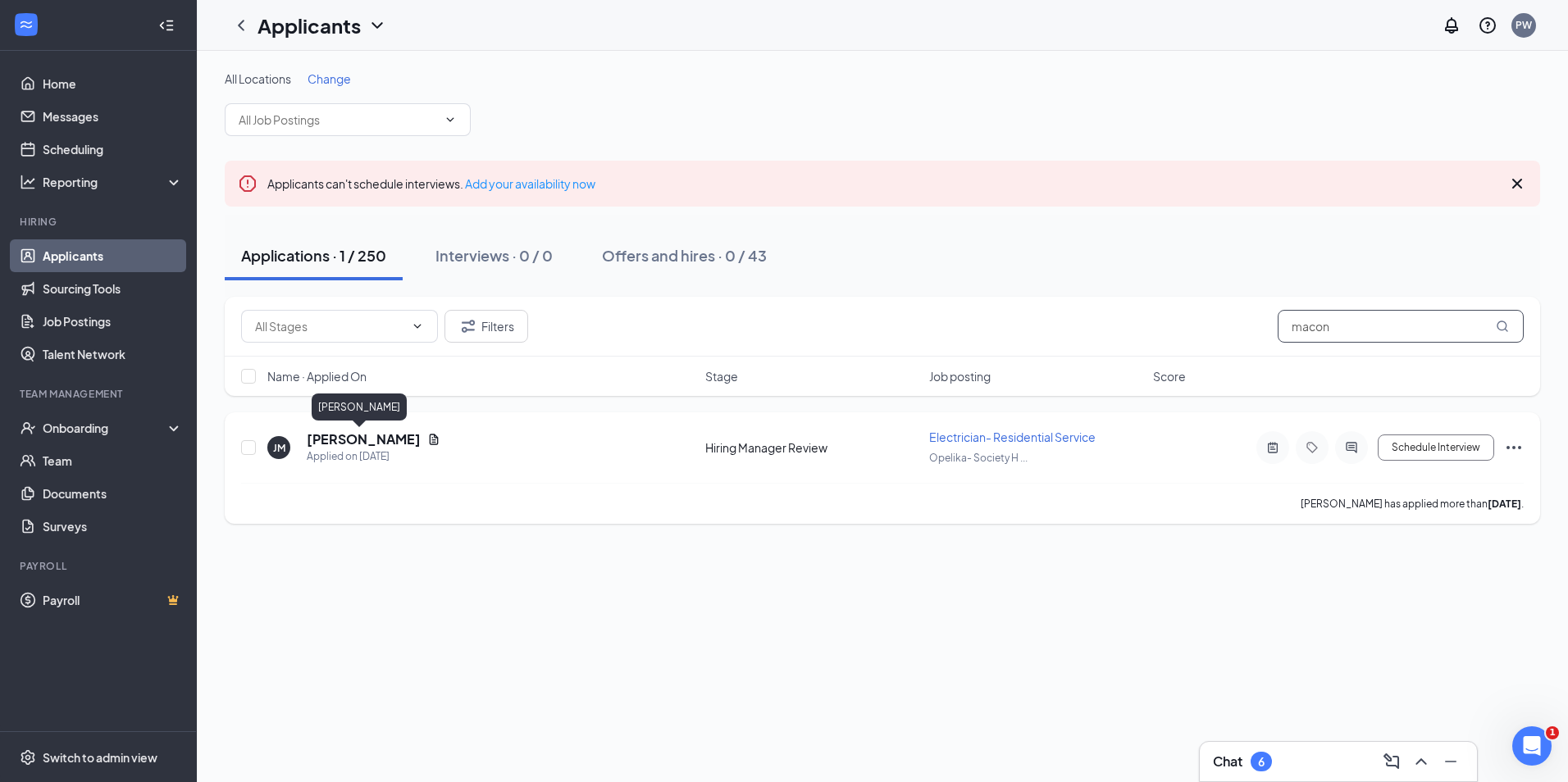
type input "macon"
click at [325, 442] on h5 "[PERSON_NAME]" at bounding box center [364, 440] width 114 height 18
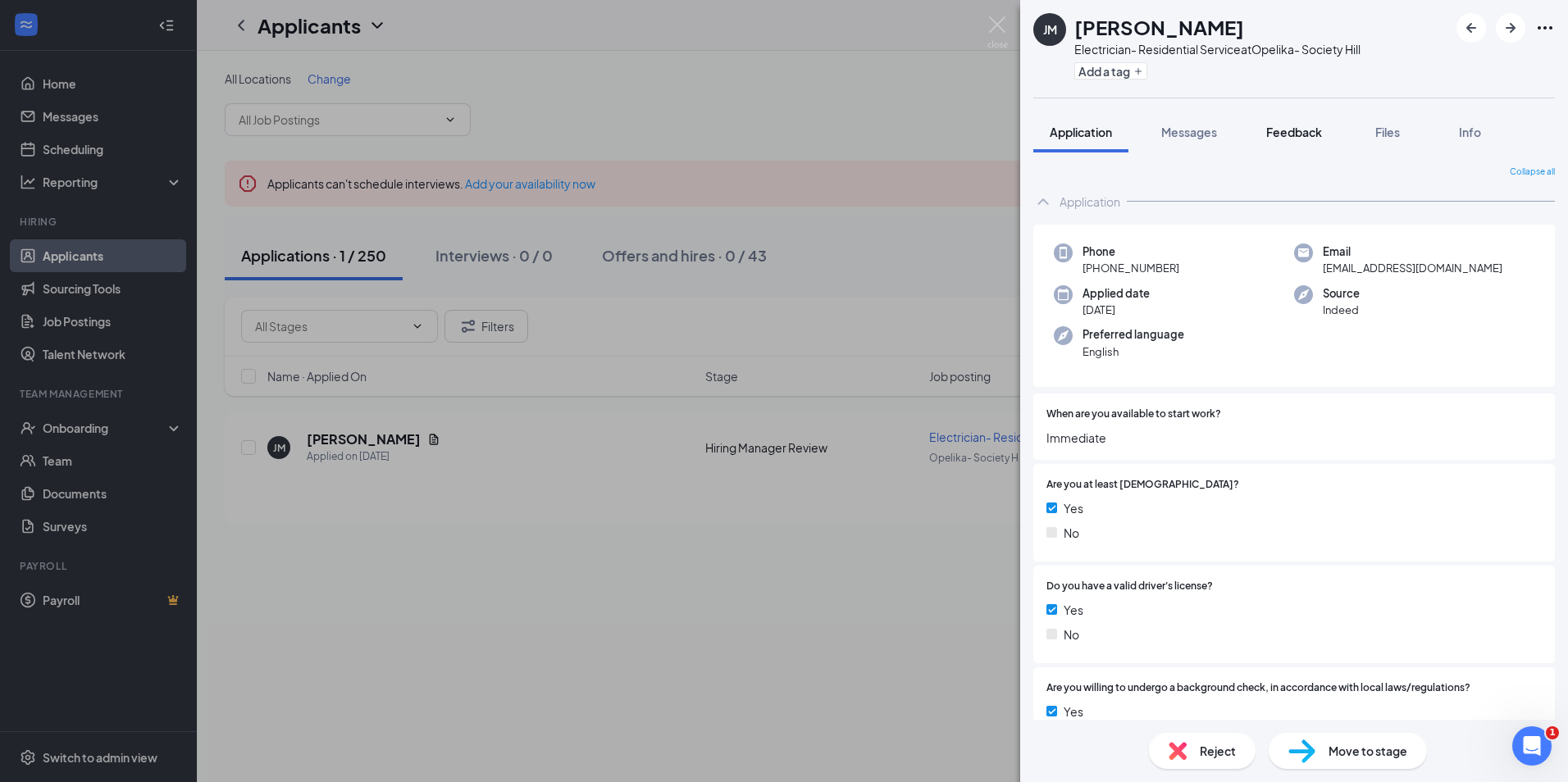
click at [1297, 136] on span "Feedback" at bounding box center [1294, 132] width 56 height 15
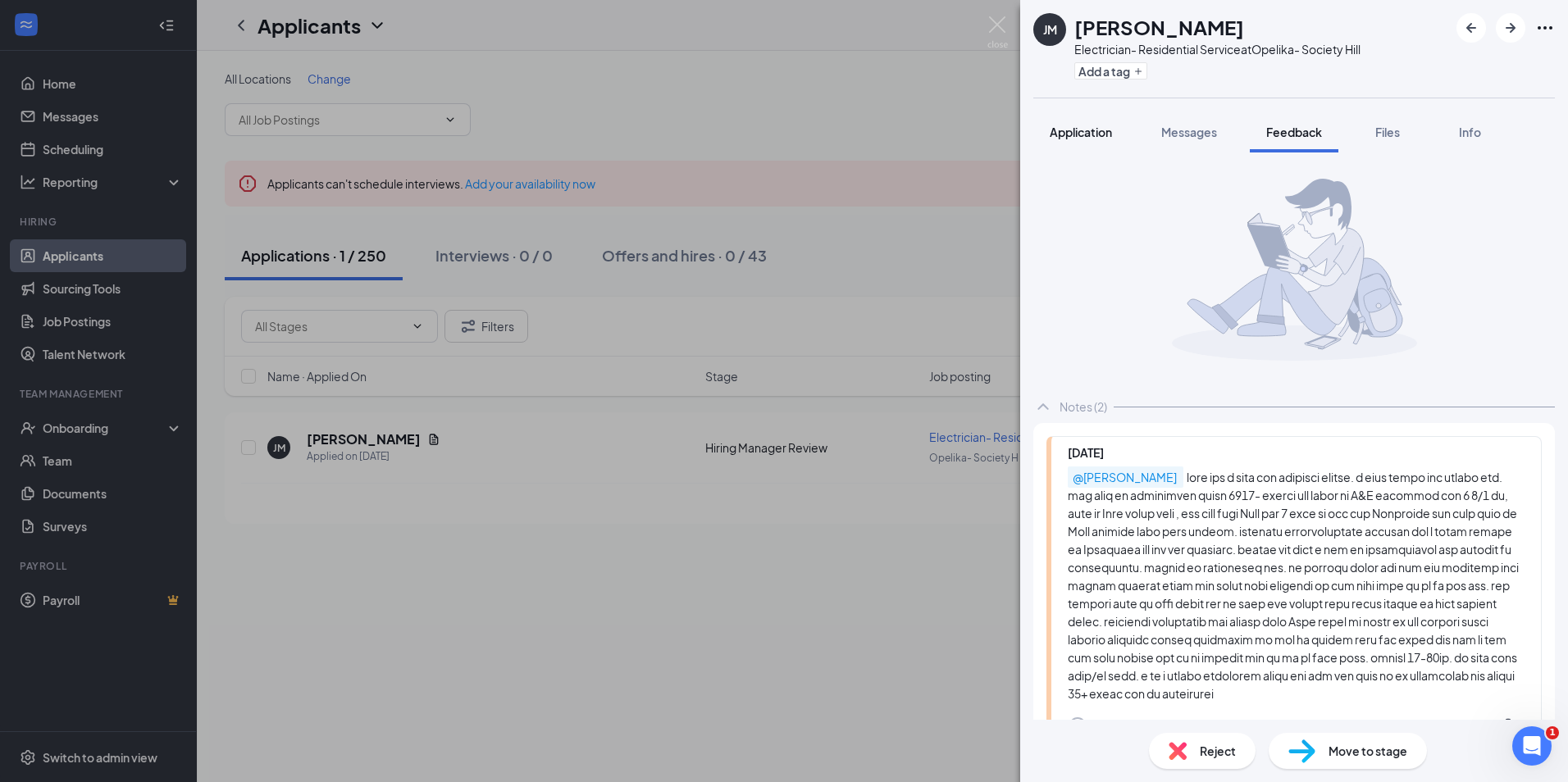
click at [1091, 133] on button "Application" at bounding box center [1080, 132] width 95 height 41
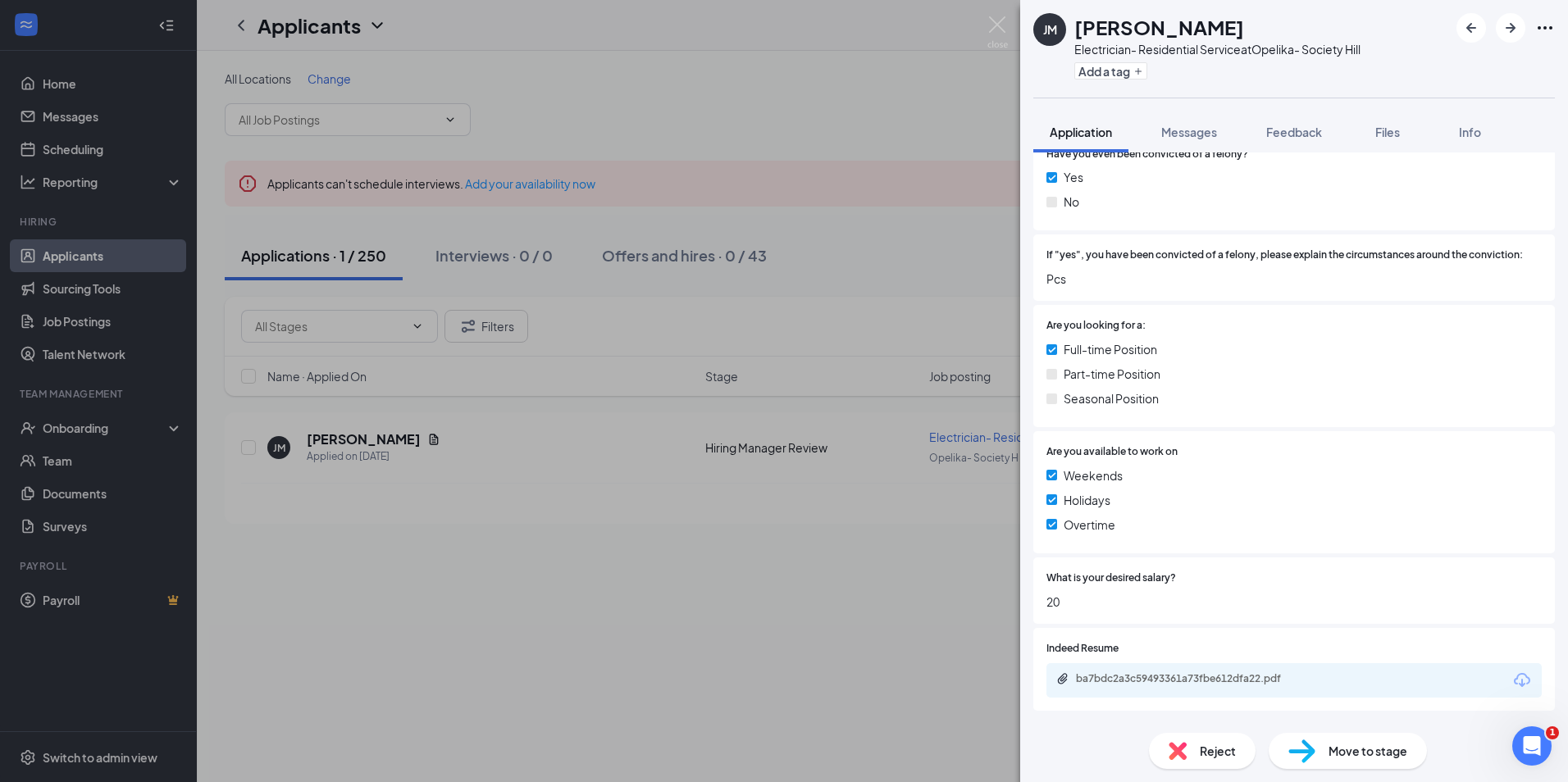
scroll to position [577, 0]
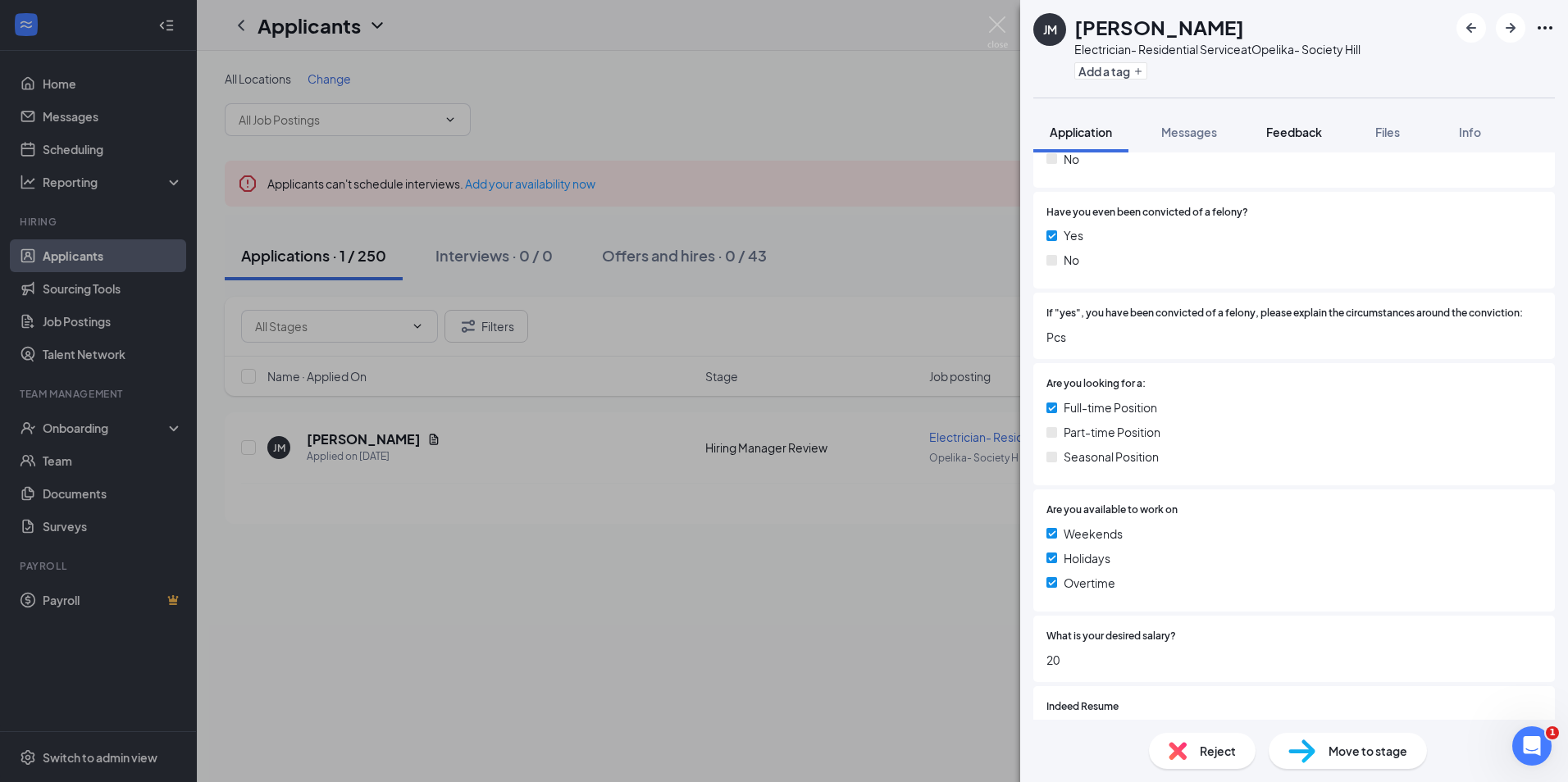
click at [1272, 131] on span "Feedback" at bounding box center [1294, 132] width 56 height 15
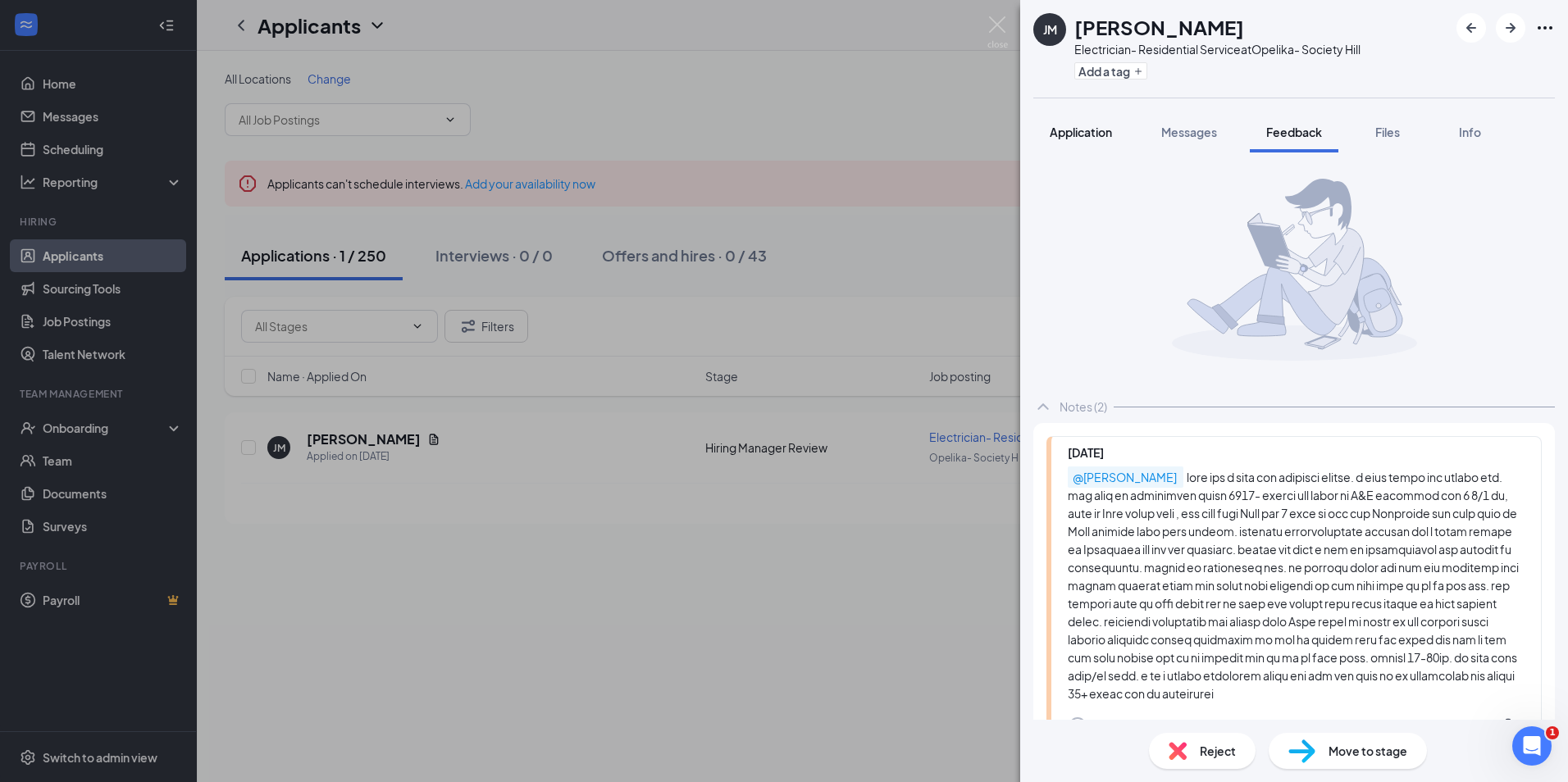
click at [1082, 139] on div "Application" at bounding box center [1081, 132] width 63 height 16
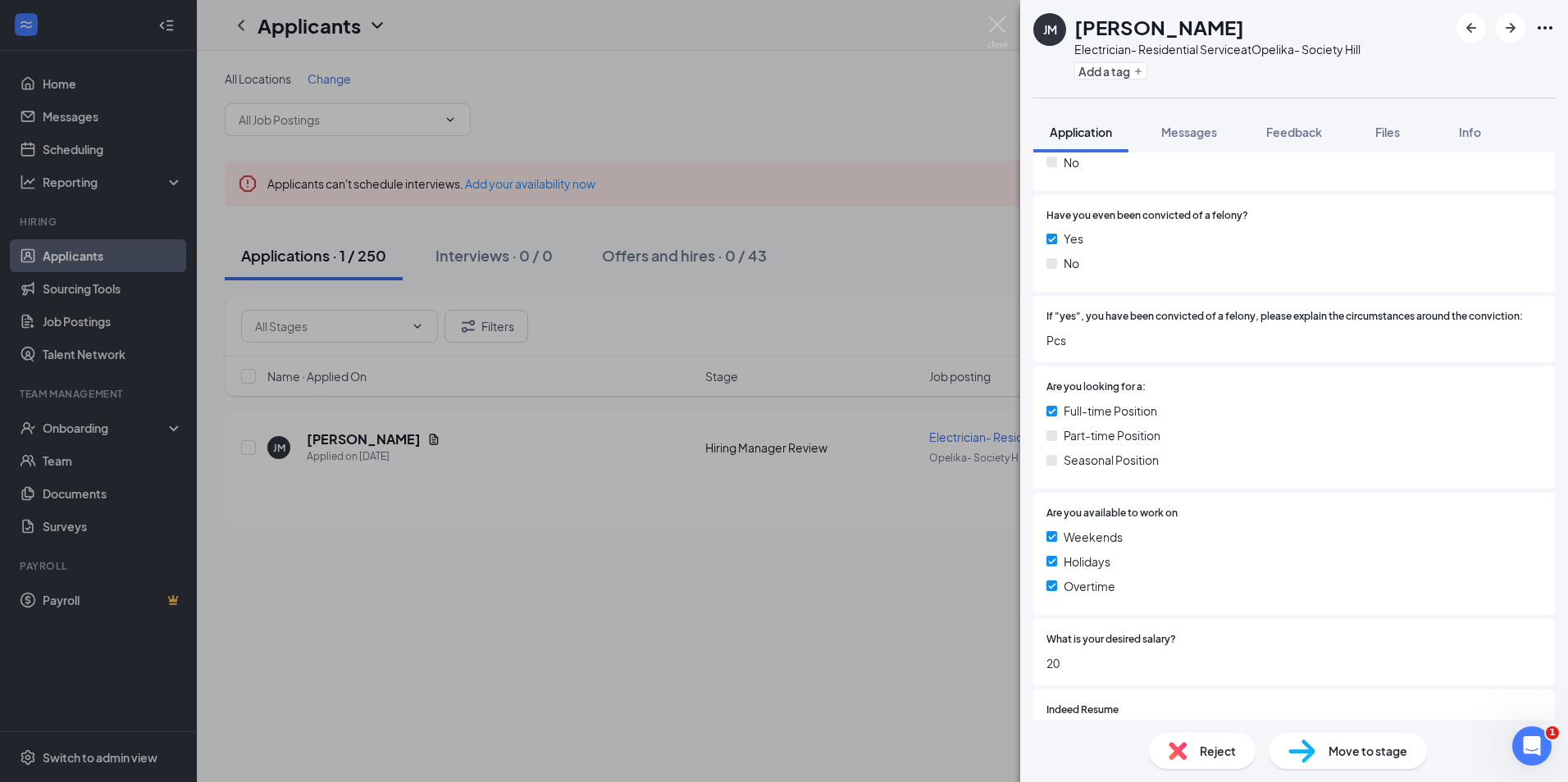
scroll to position [734, 0]
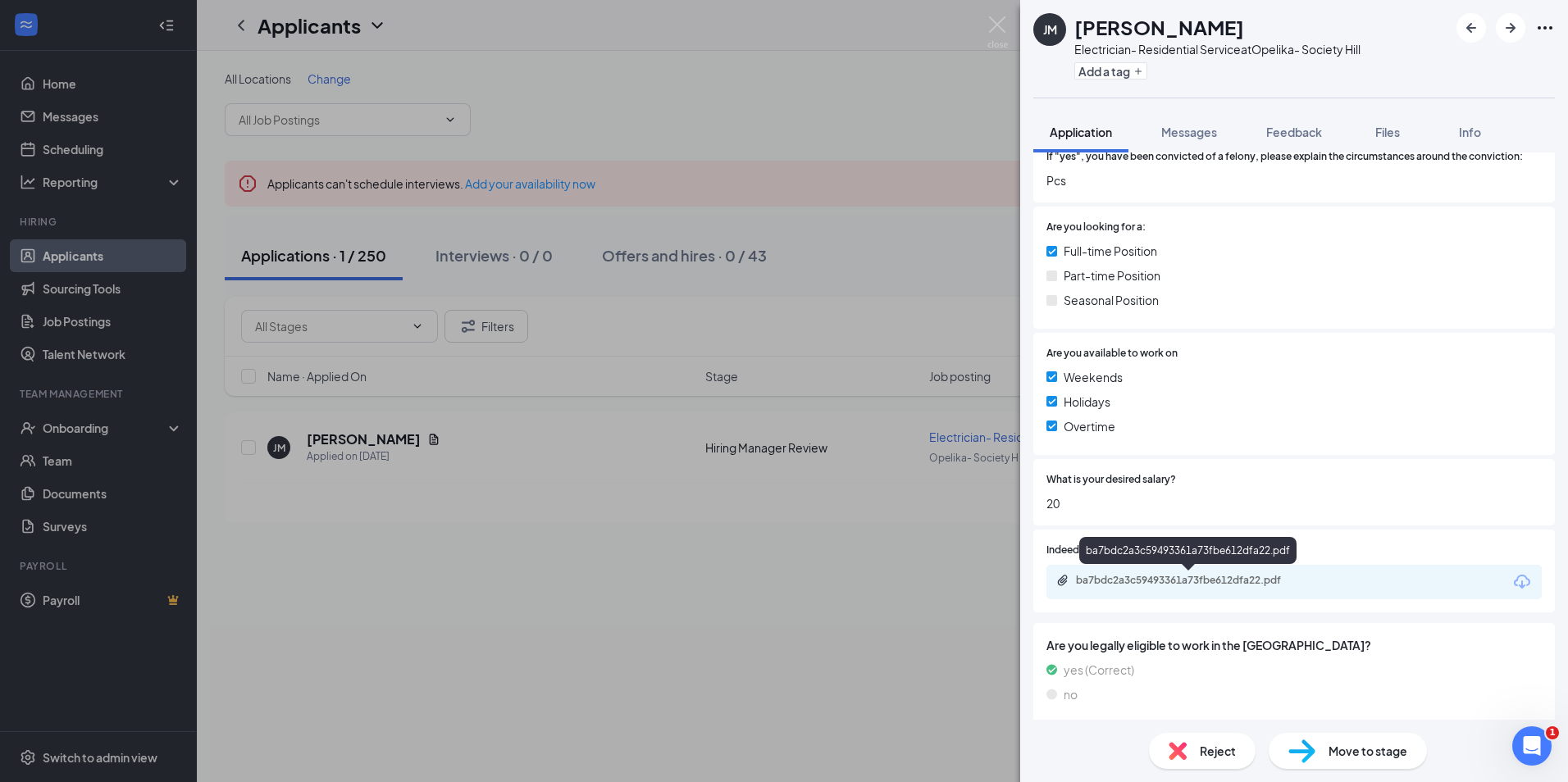
click at [1223, 576] on div "ba7bdc2a3c59493361a73fbe612dfa22.pdf" at bounding box center [1190, 581] width 229 height 13
click at [1278, 133] on span "Feedback" at bounding box center [1294, 132] width 56 height 15
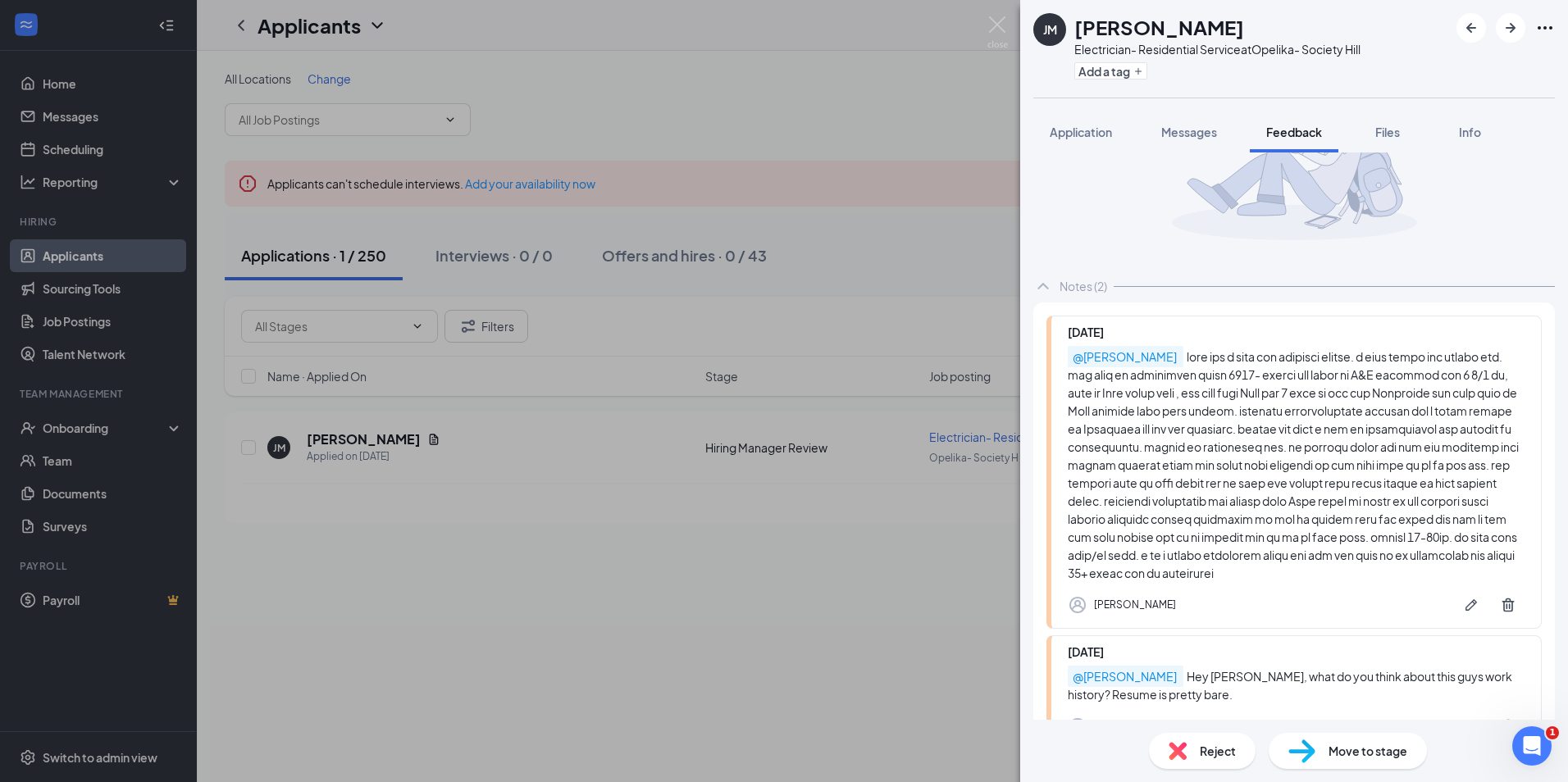
scroll to position [241, 0]
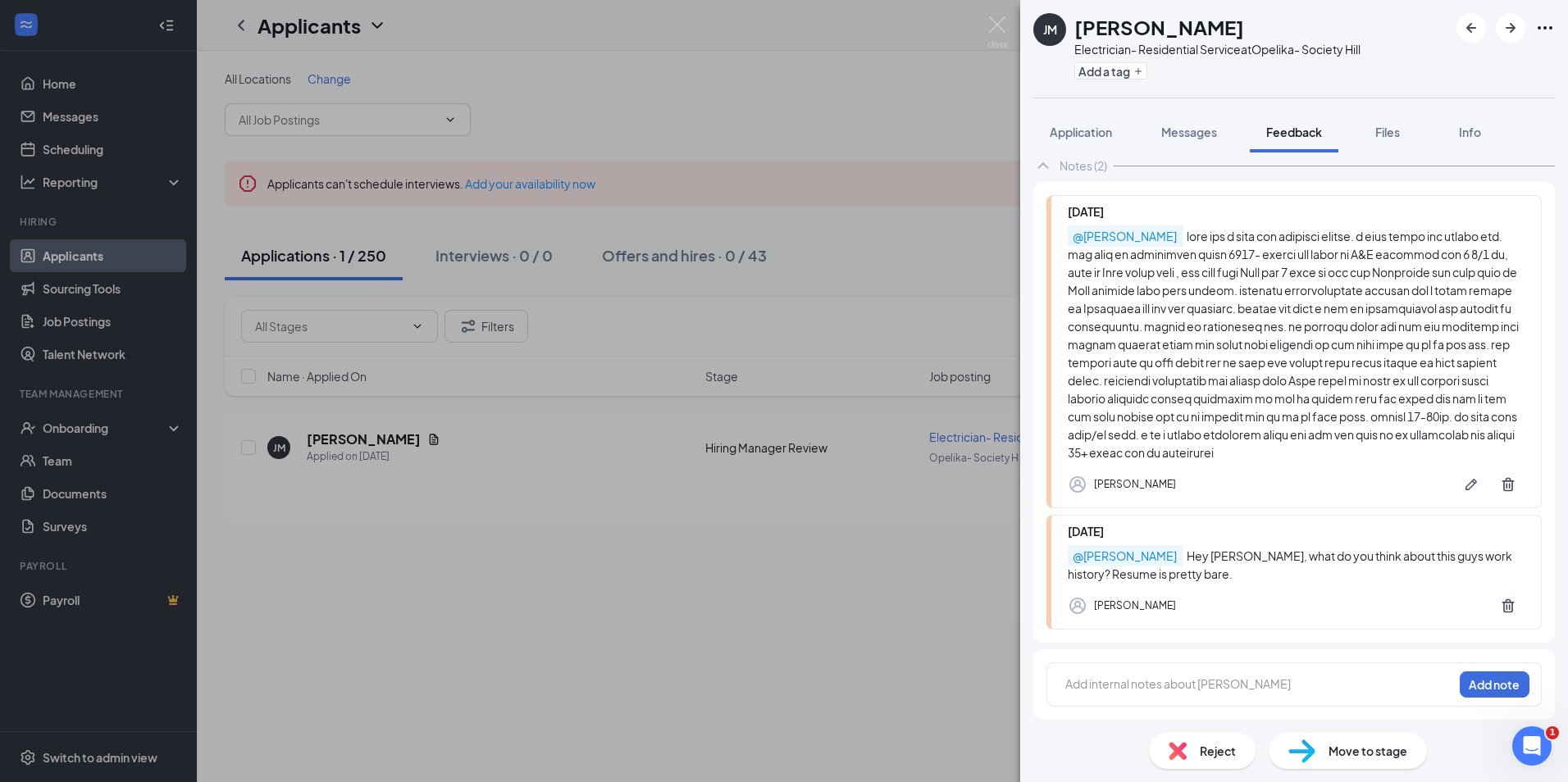
click at [1075, 134] on span "Application" at bounding box center [1081, 132] width 63 height 15
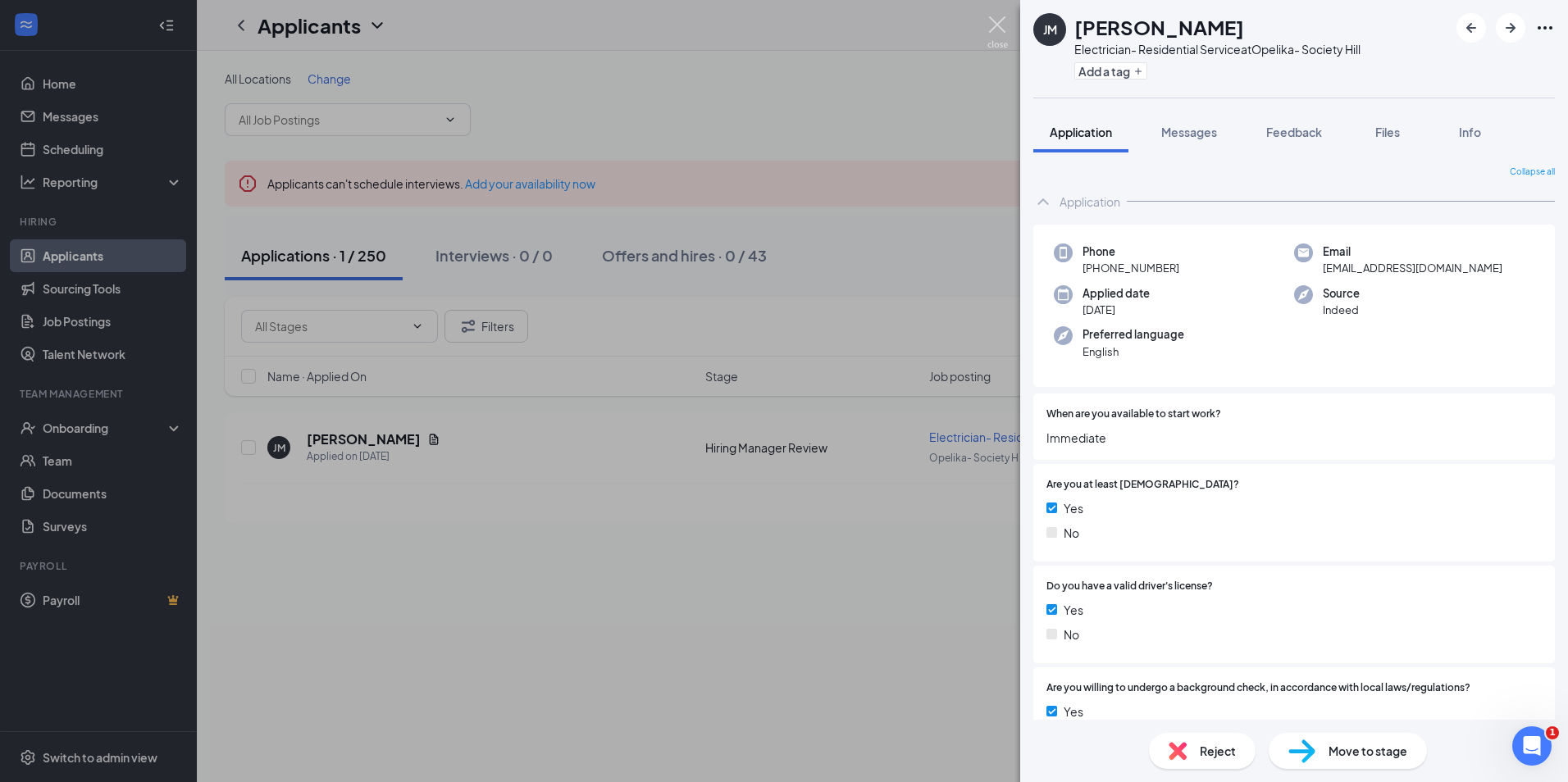
click at [1001, 37] on img at bounding box center [997, 32] width 21 height 32
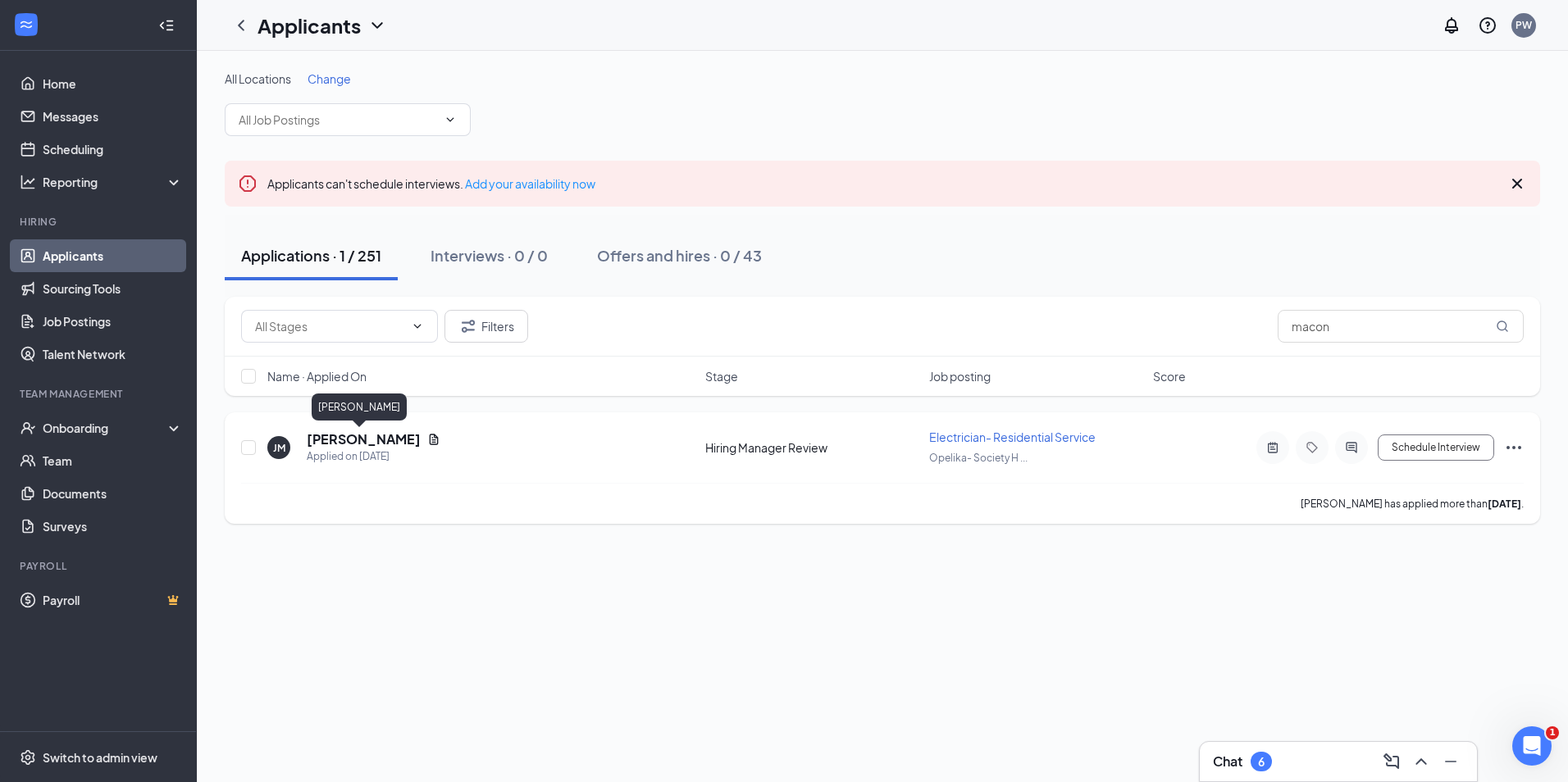
click at [370, 444] on h5 "Jamal Macon" at bounding box center [364, 440] width 114 height 18
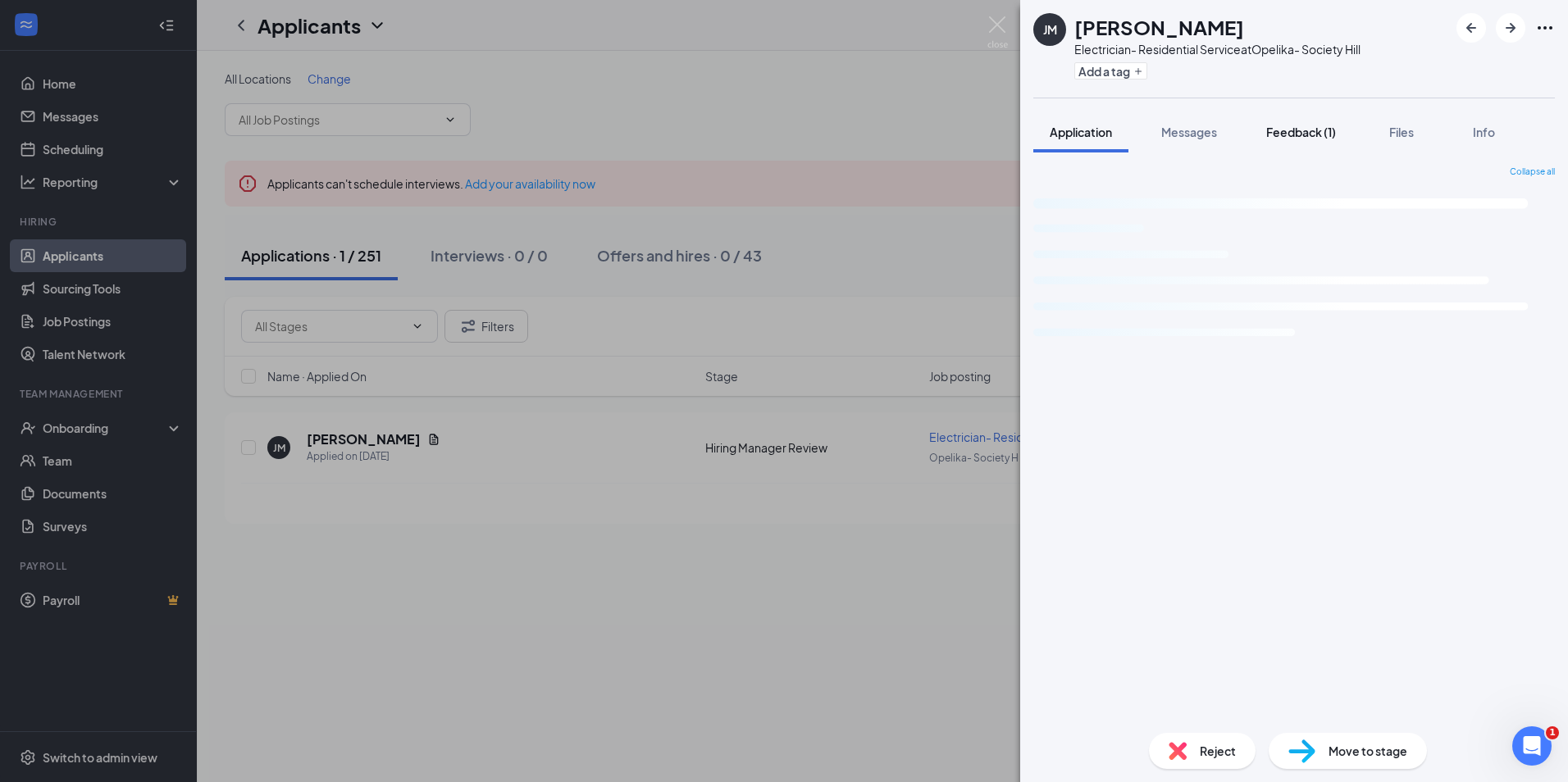
click at [1312, 128] on span "Feedback (1)" at bounding box center [1301, 132] width 69 height 15
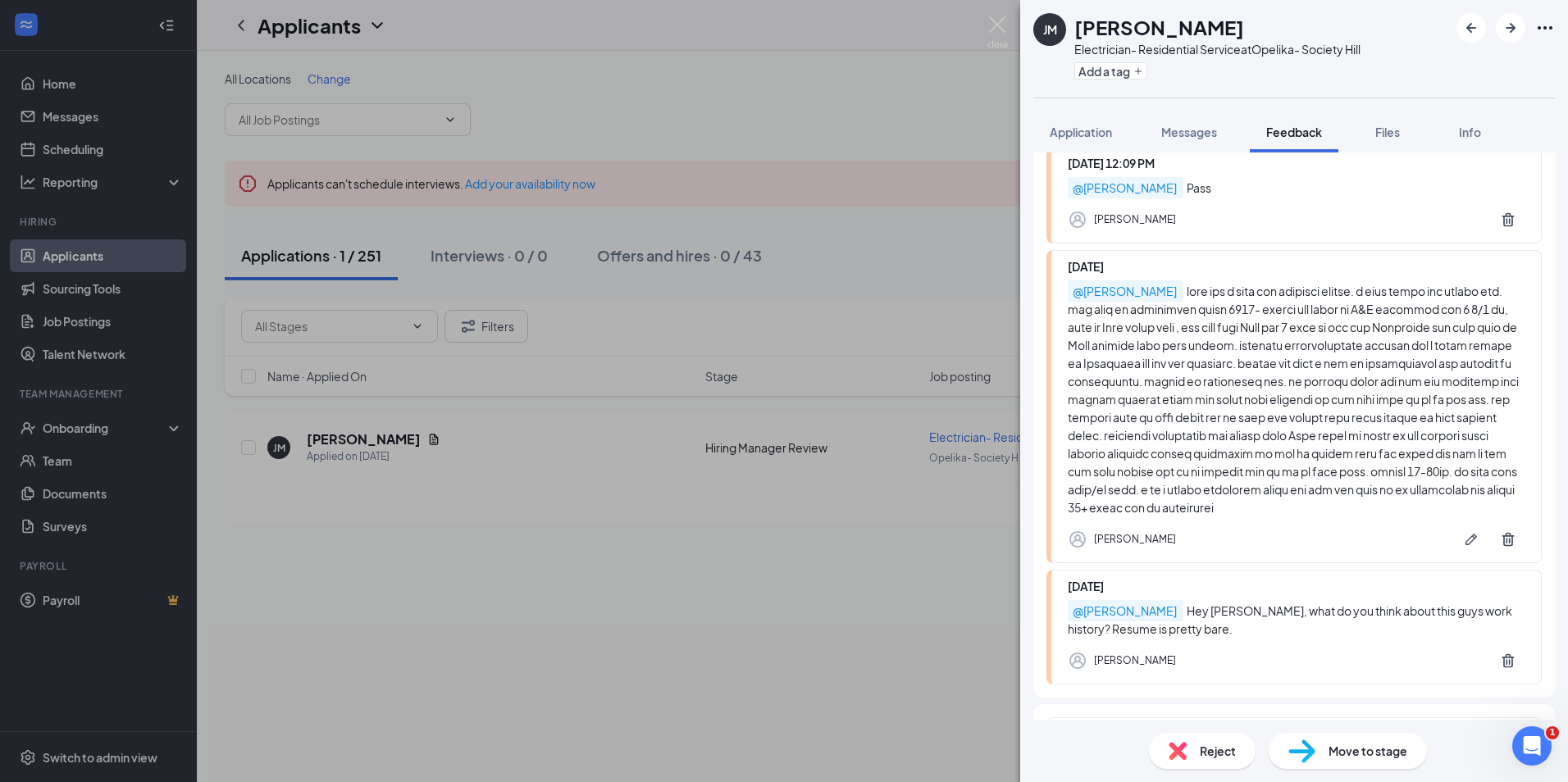
scroll to position [328, 0]
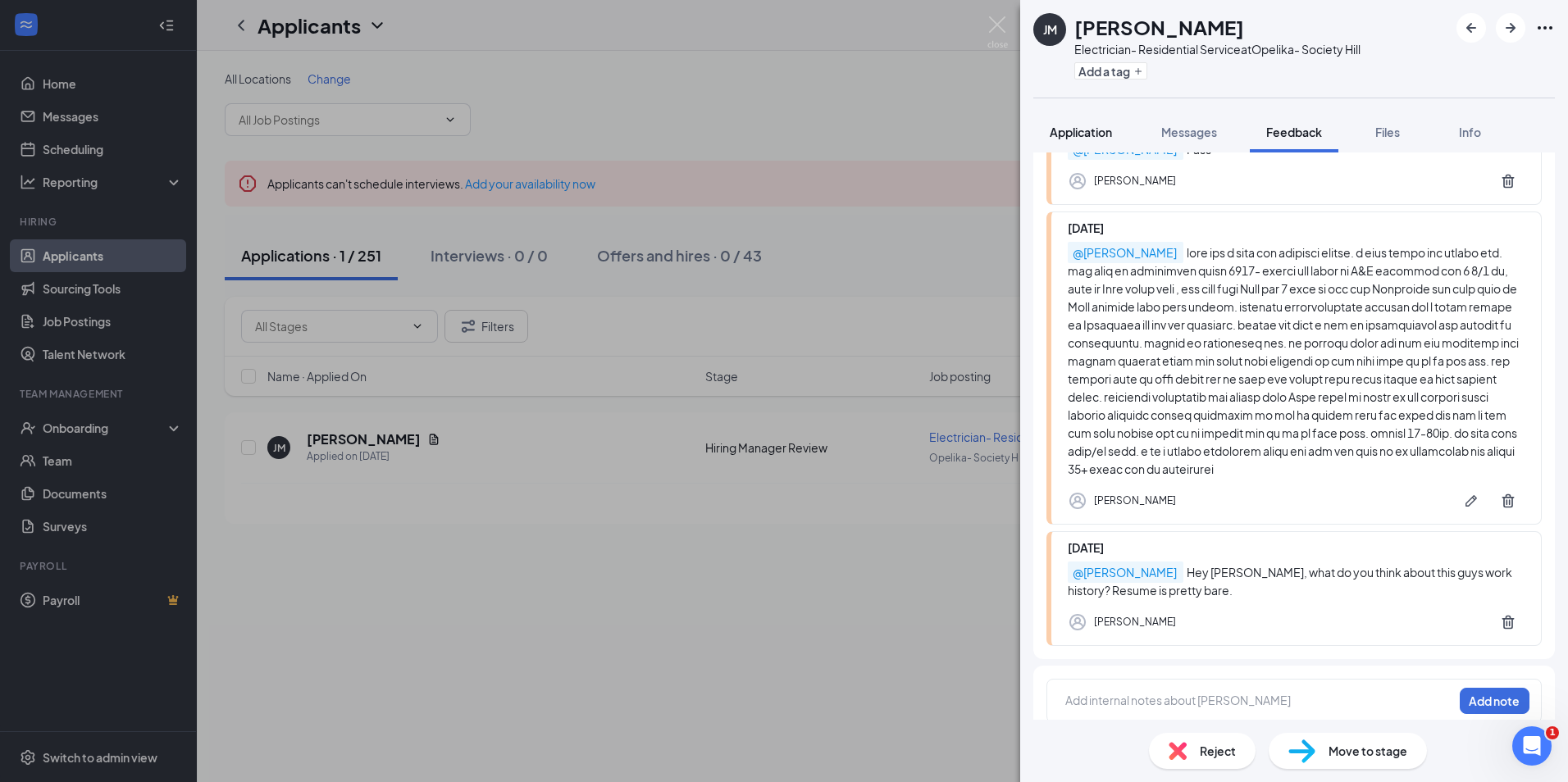
click at [1076, 131] on span "Application" at bounding box center [1081, 132] width 63 height 15
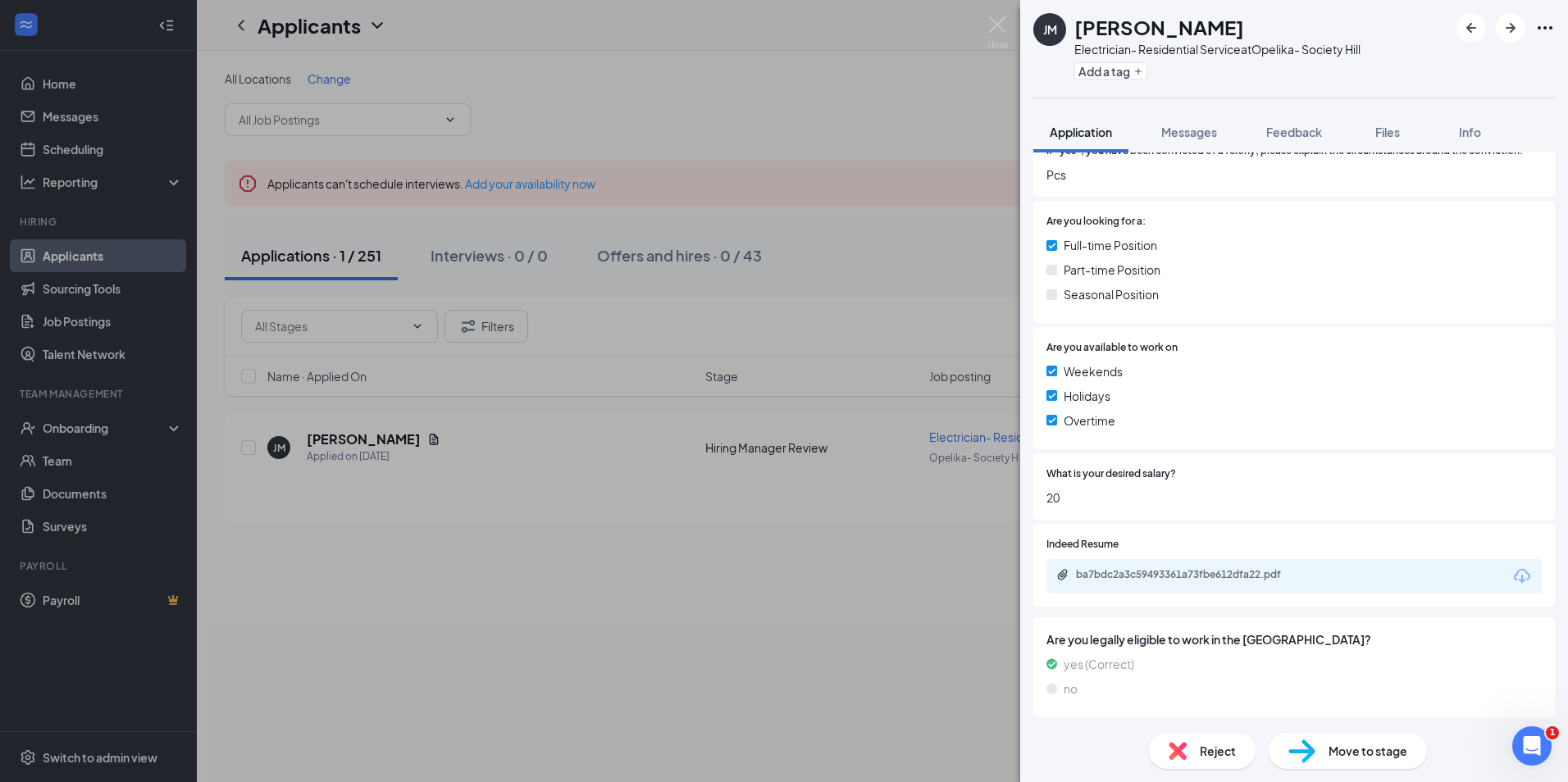
scroll to position [742, 0]
click at [1181, 578] on div "ba7bdc2a3c59493361a73fbe612dfa22.pdf" at bounding box center [1190, 573] width 229 height 13
click at [1197, 751] on div "Reject" at bounding box center [1202, 751] width 106 height 36
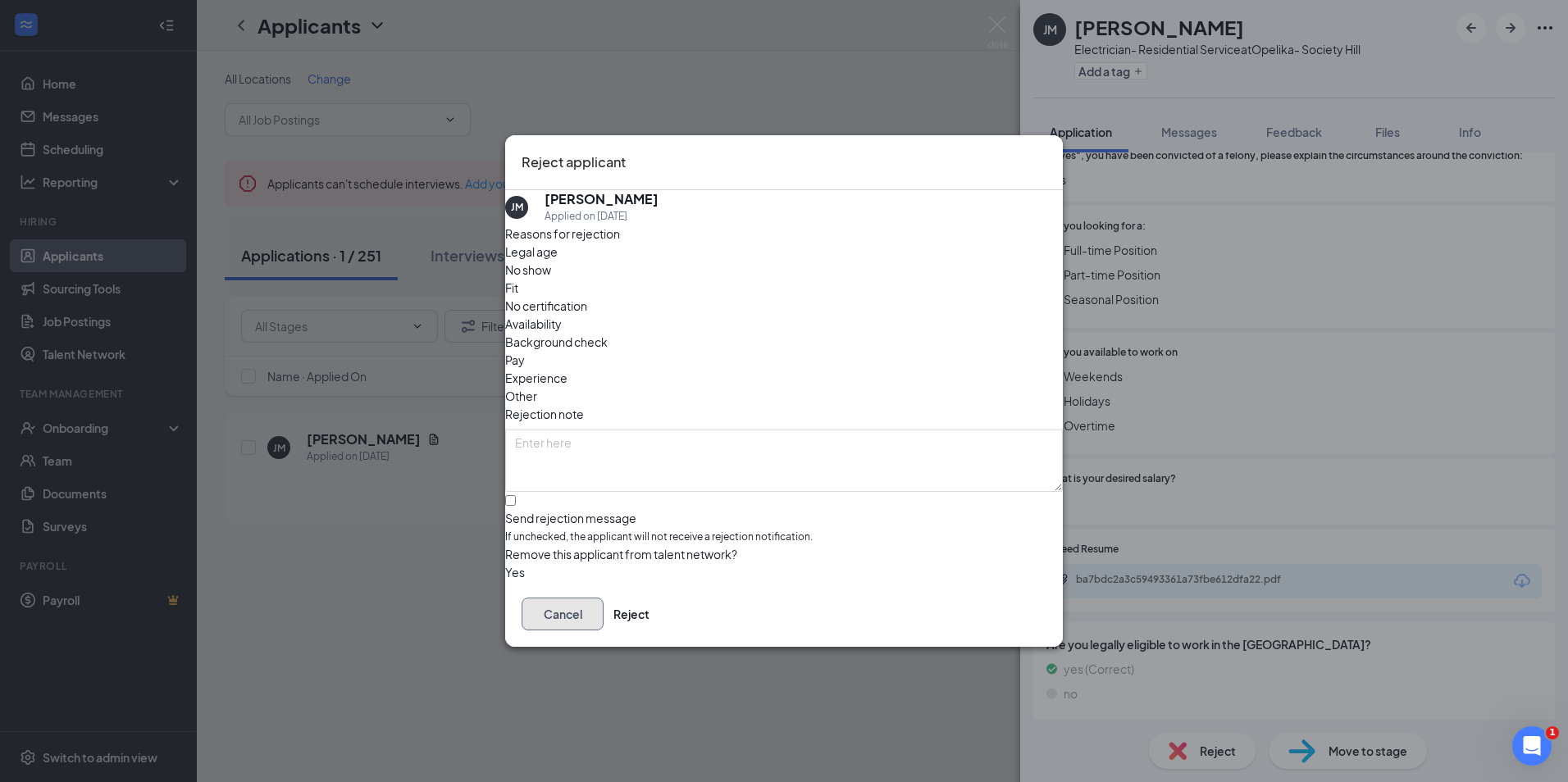
drag, startPoint x: 922, startPoint y: 625, endPoint x: 1017, endPoint y: 439, distance: 208.9
click at [604, 624] on button "Cancel" at bounding box center [562, 615] width 82 height 33
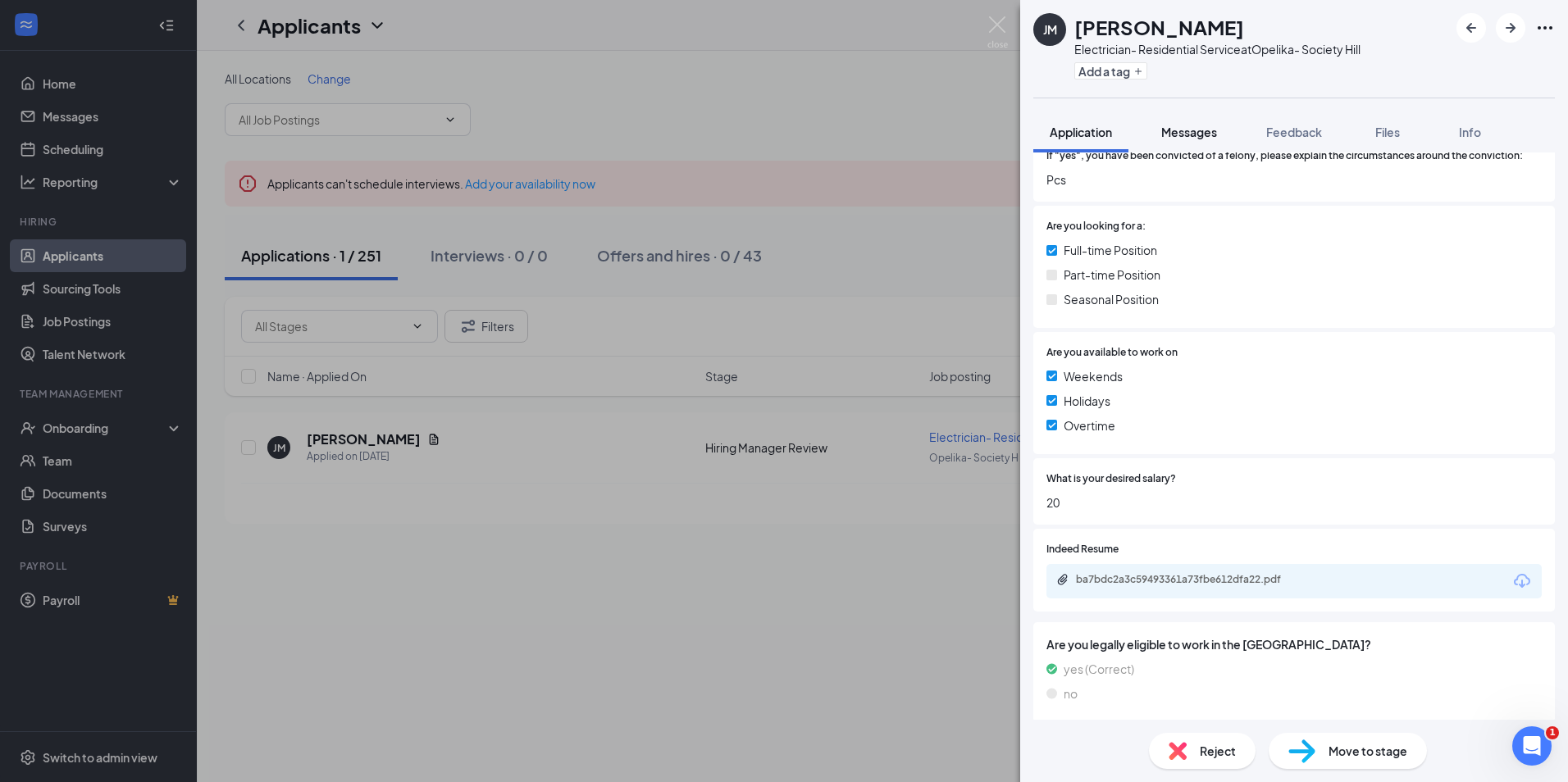
click at [1203, 122] on button "Messages" at bounding box center [1189, 132] width 88 height 41
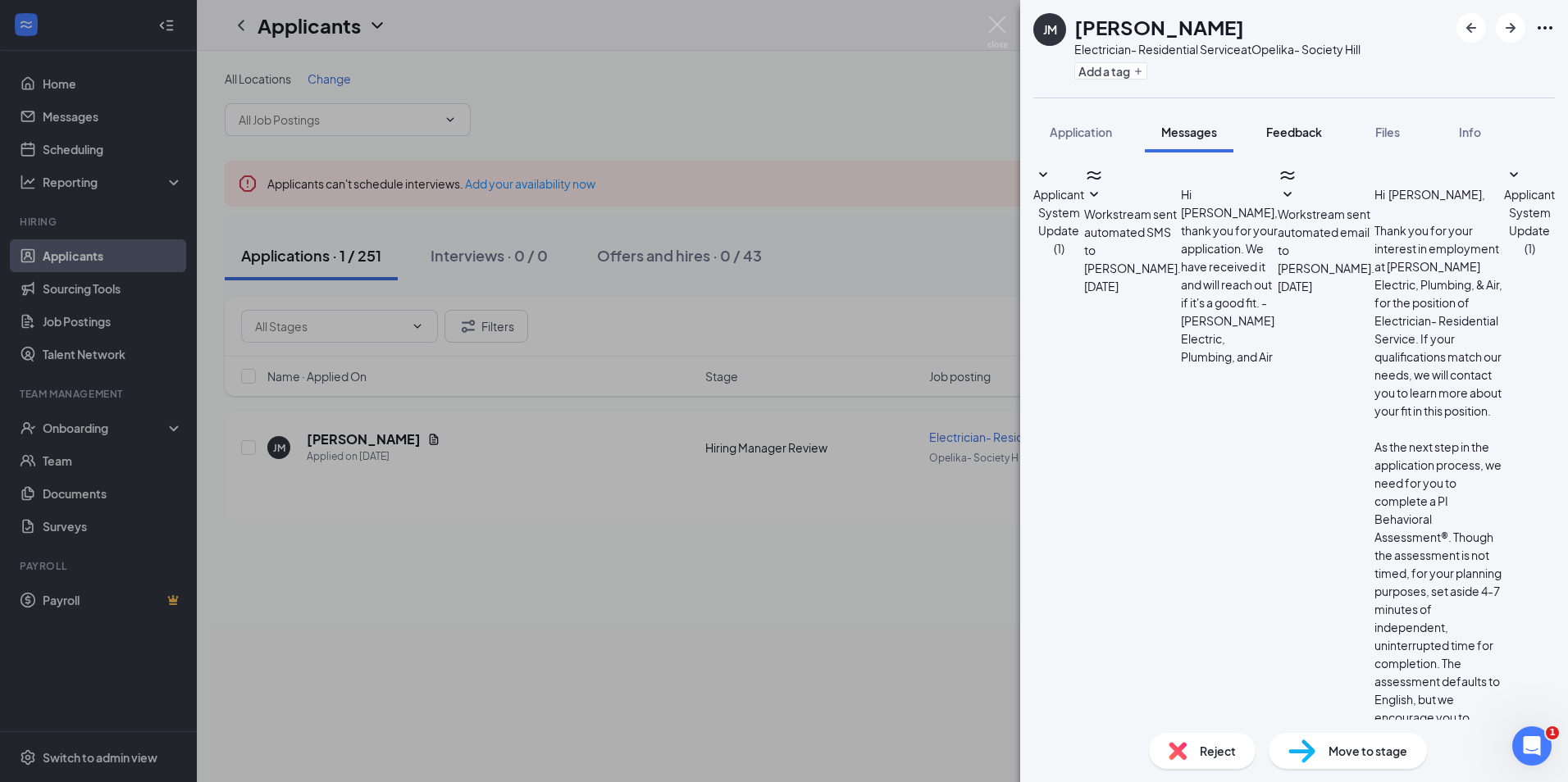
click at [1302, 134] on span "Feedback" at bounding box center [1294, 132] width 56 height 15
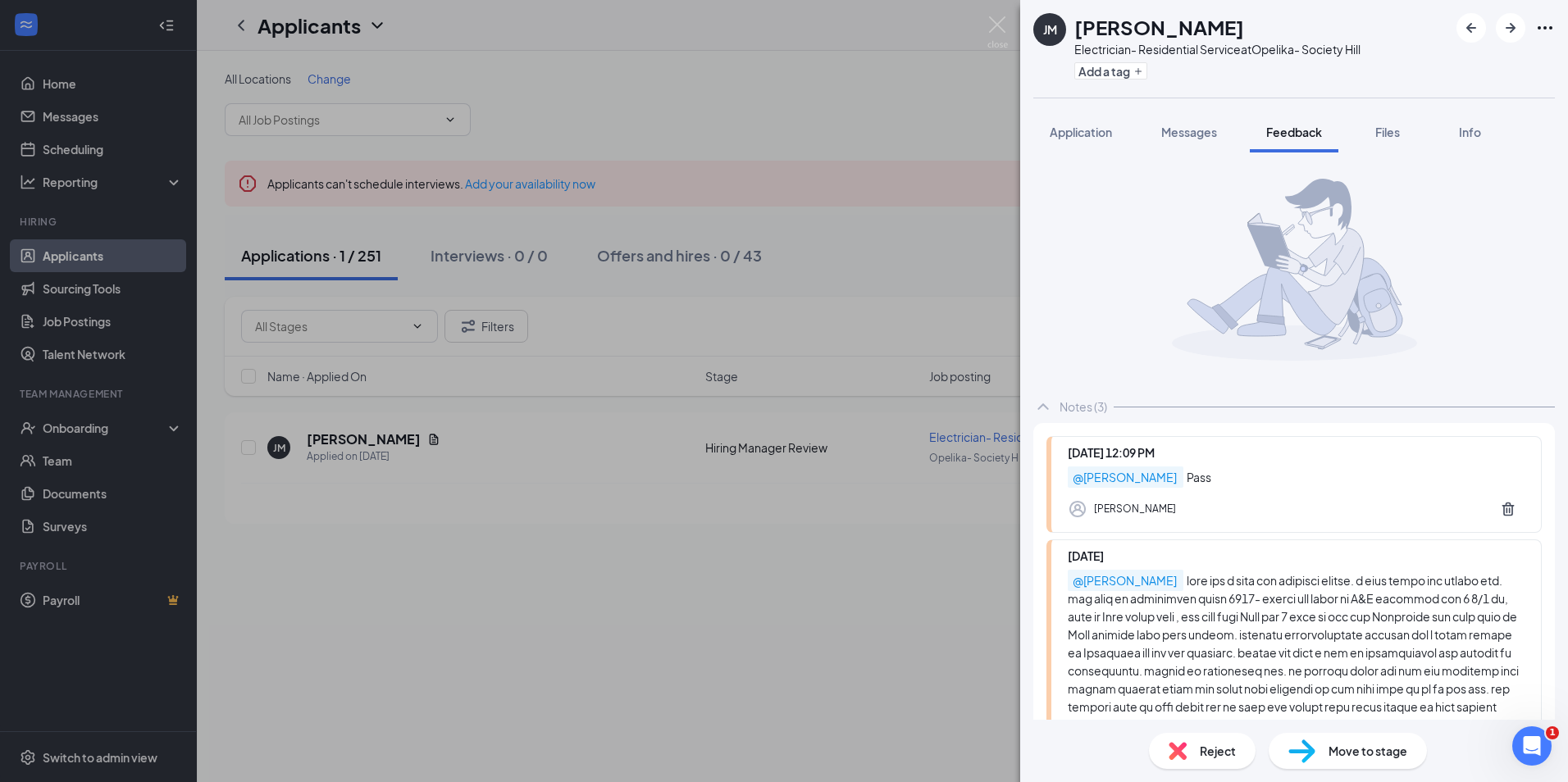
click at [1205, 753] on span "Reject" at bounding box center [1217, 751] width 36 height 18
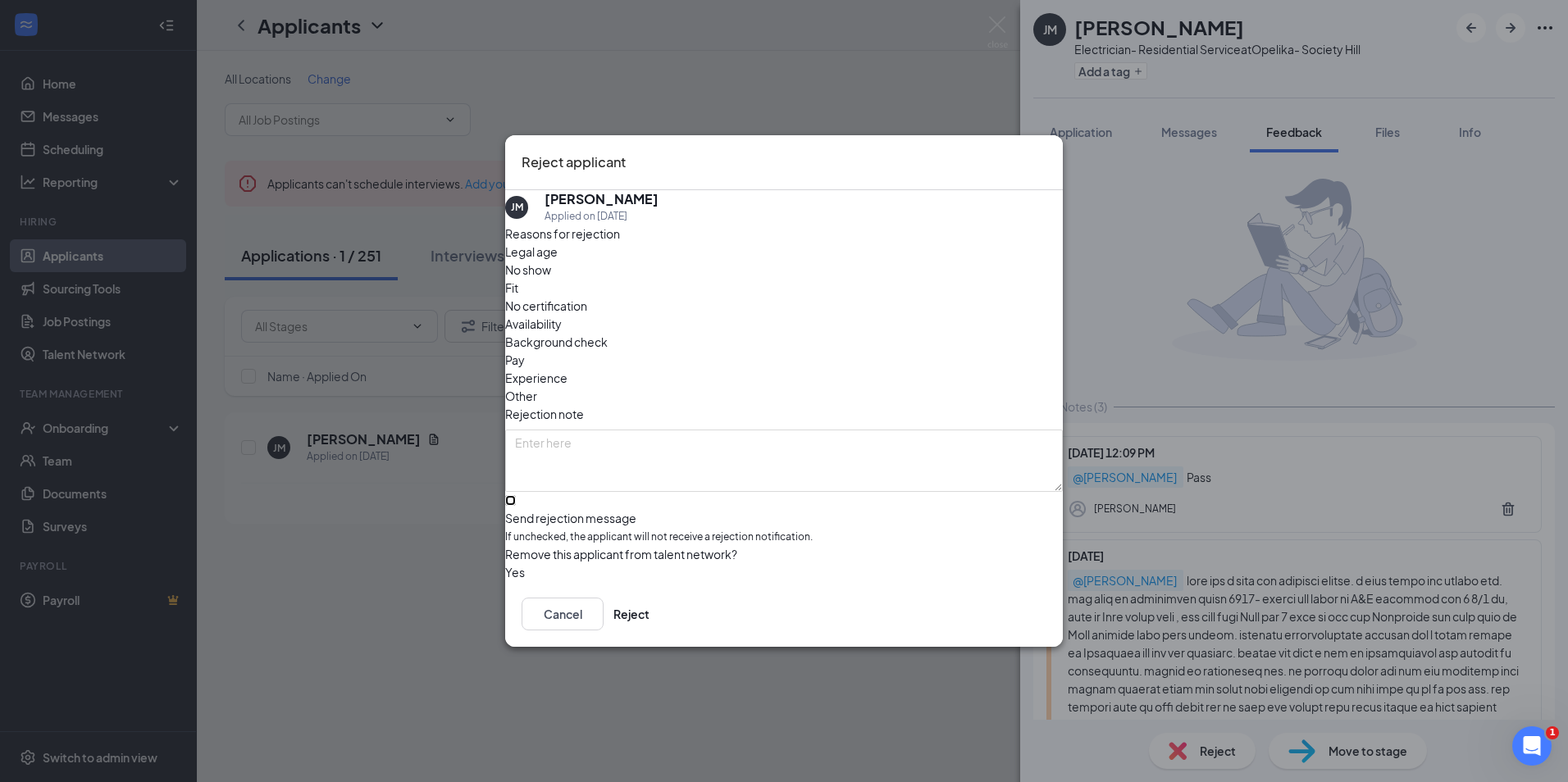
click at [516, 495] on input "Send rejection message If unchecked, the applicant will not receive a rejection…" at bounding box center [510, 500] width 11 height 11
checkbox input "true"
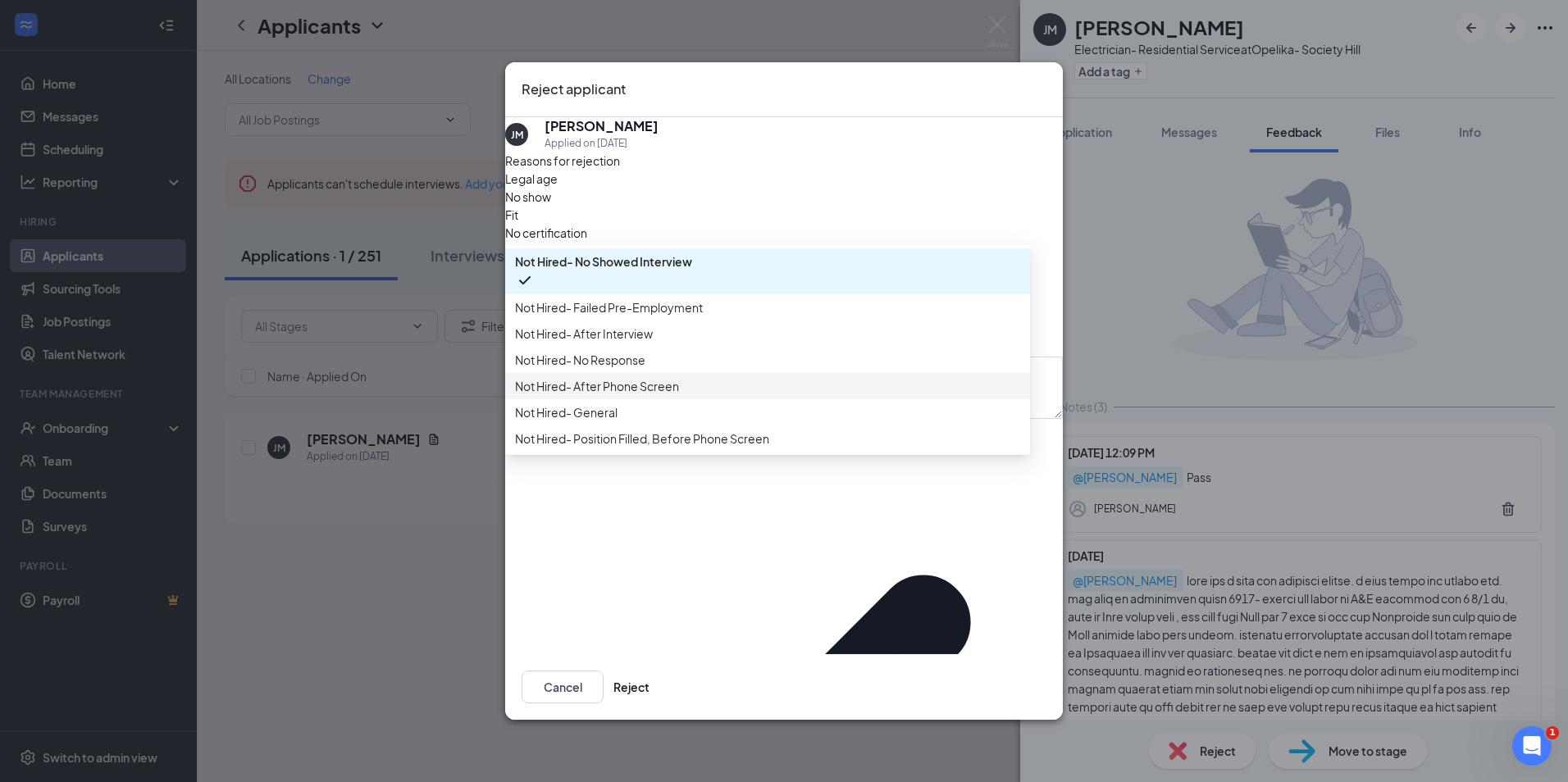
scroll to position [56, 0]
click at [658, 393] on span "Not Hired- After Phone Screen" at bounding box center [596, 386] width 164 height 18
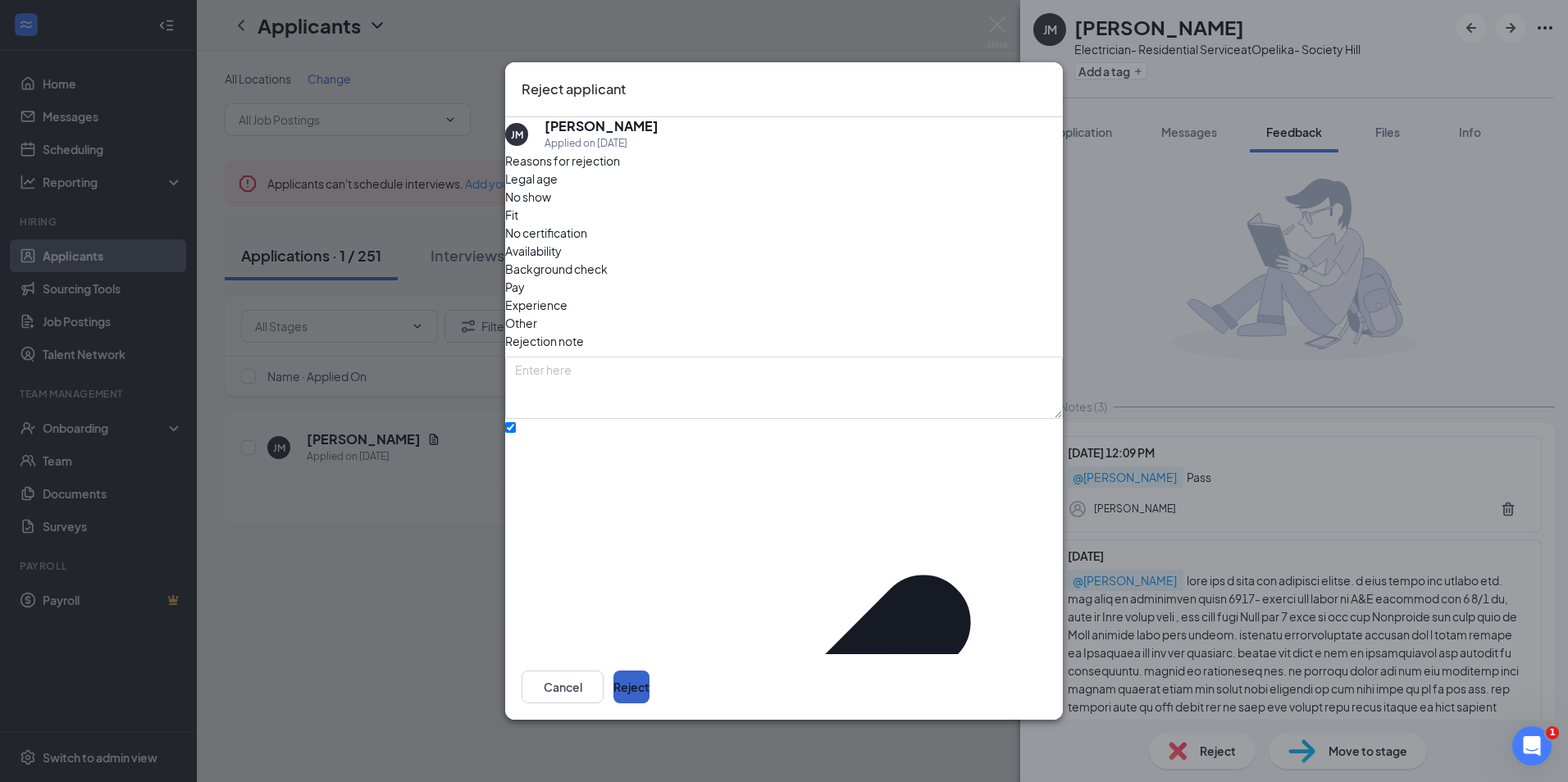
click at [649, 671] on button "Reject" at bounding box center [632, 687] width 36 height 33
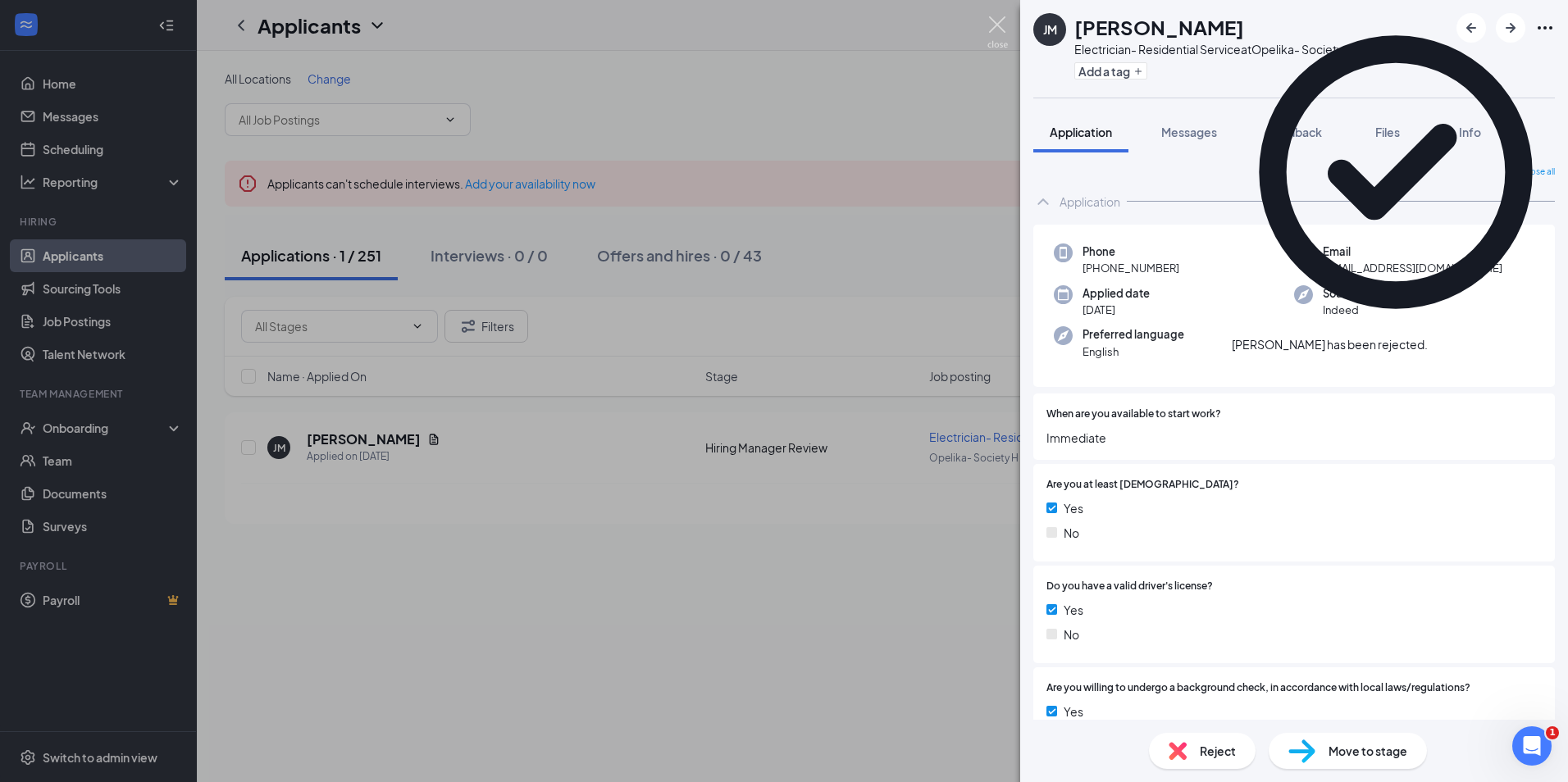
click at [993, 29] on img at bounding box center [997, 32] width 21 height 32
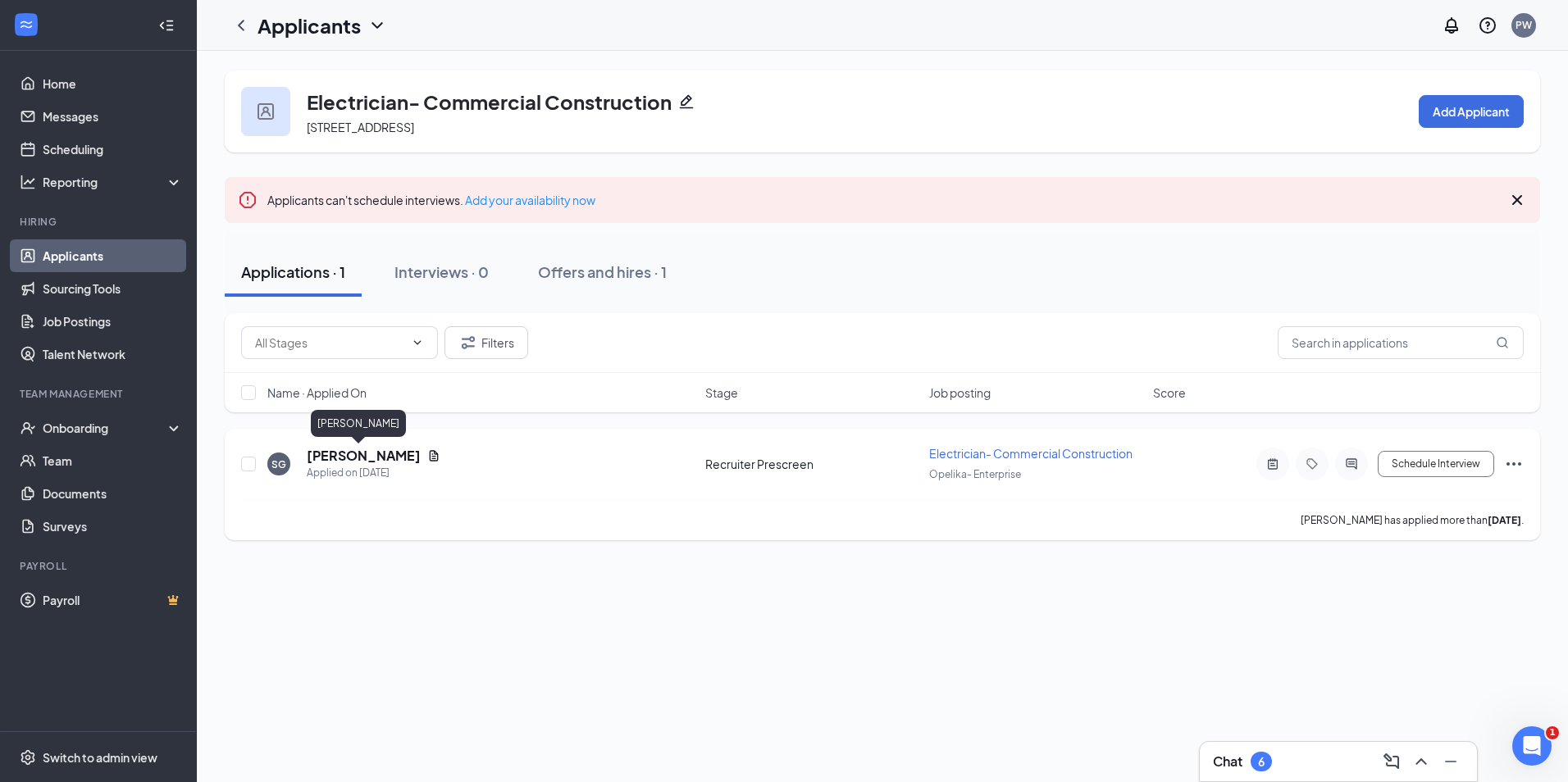
click at [352, 454] on h5 "[PERSON_NAME]" at bounding box center [364, 456] width 114 height 18
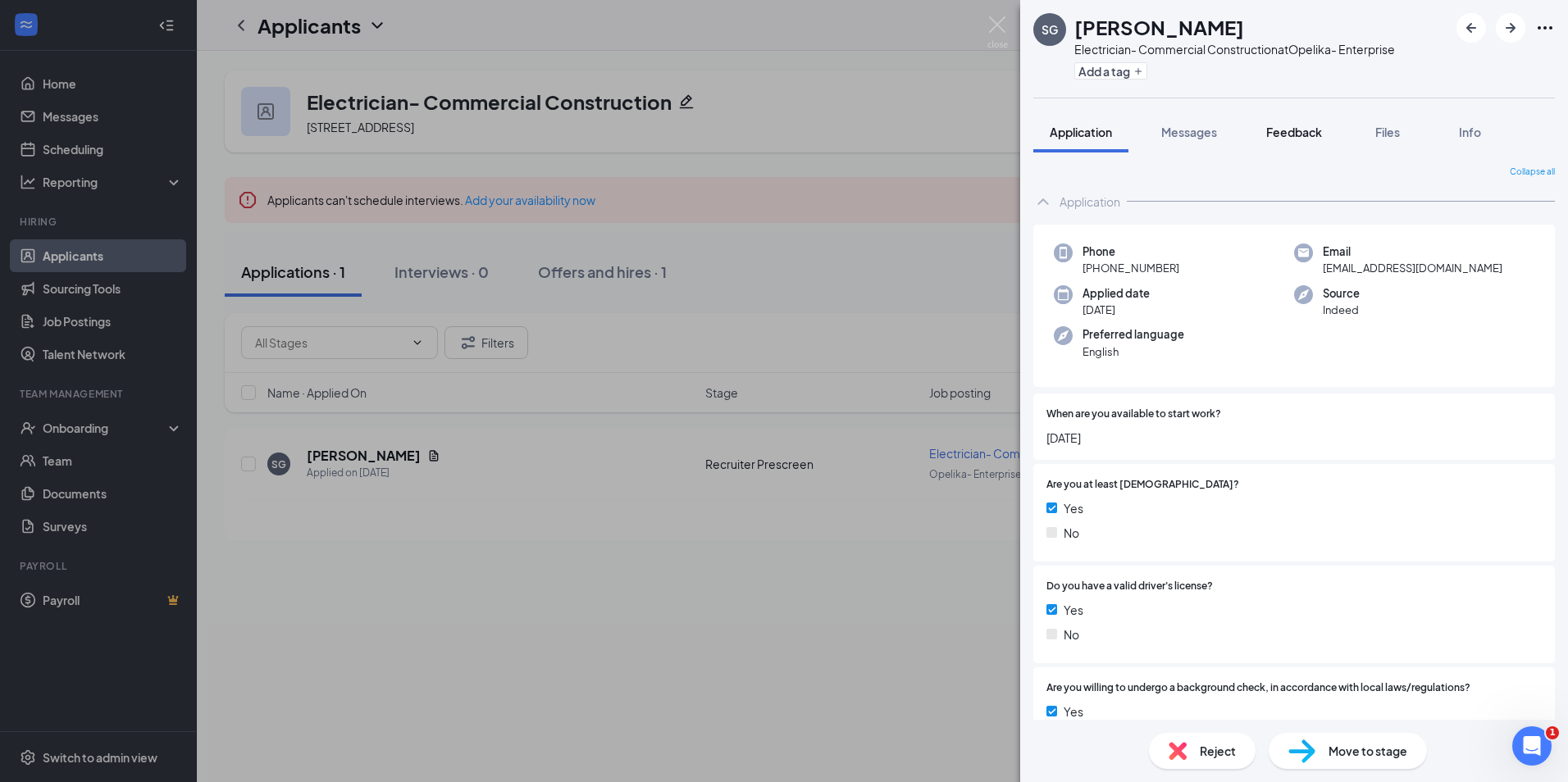
click at [1278, 143] on button "Feedback" at bounding box center [1293, 132] width 88 height 41
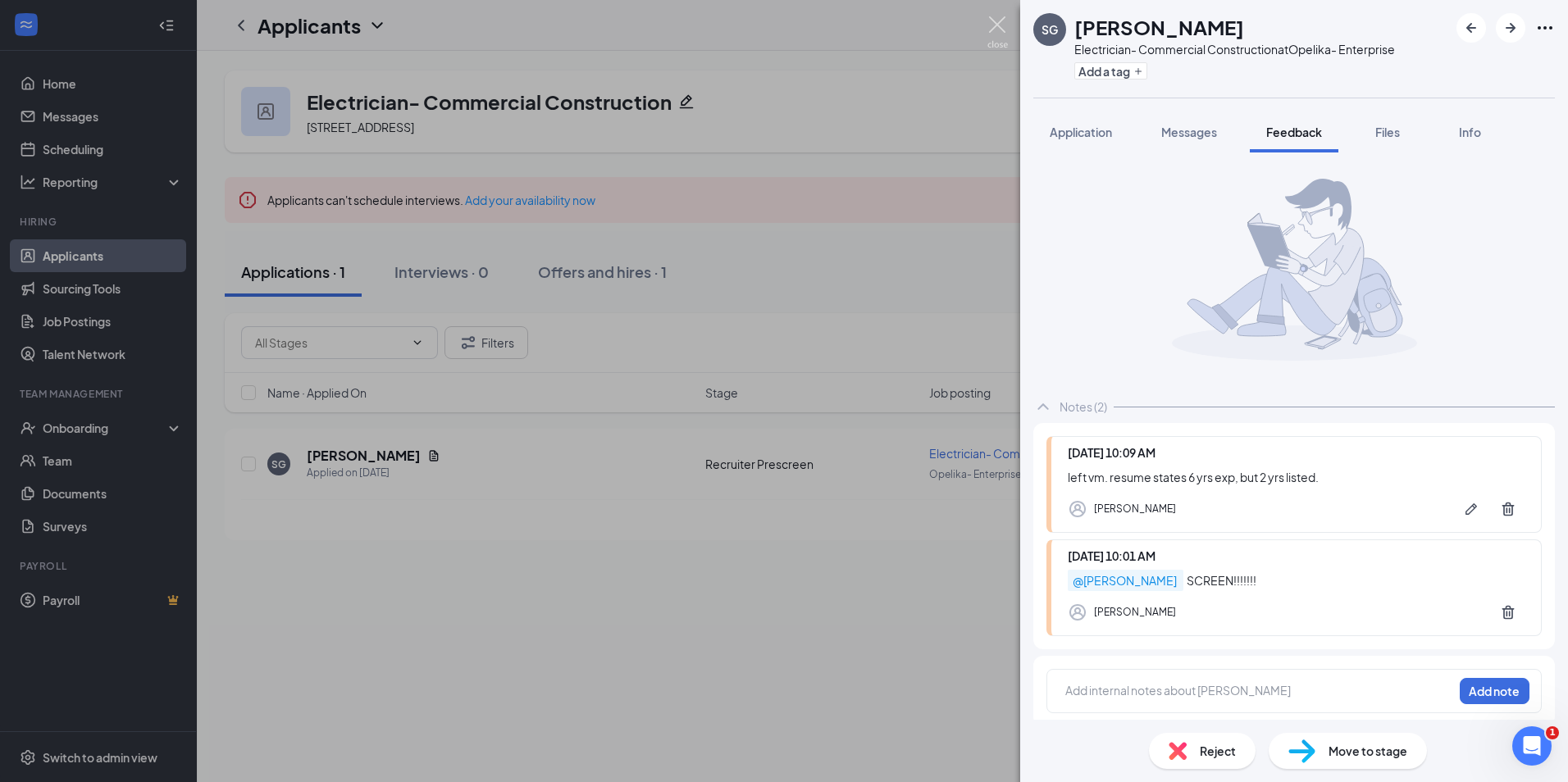
click at [998, 30] on img at bounding box center [997, 32] width 21 height 32
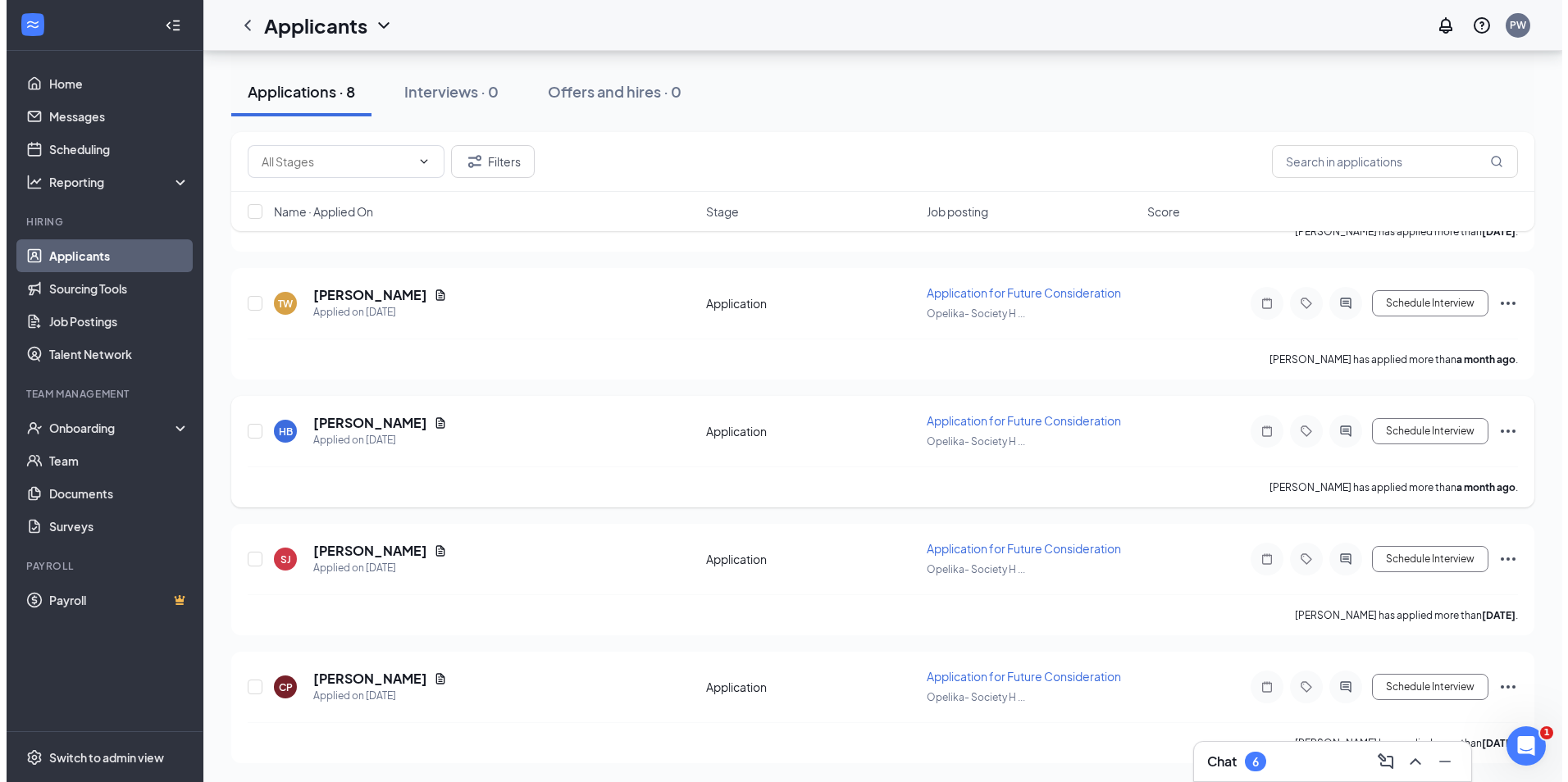
scroll to position [673, 0]
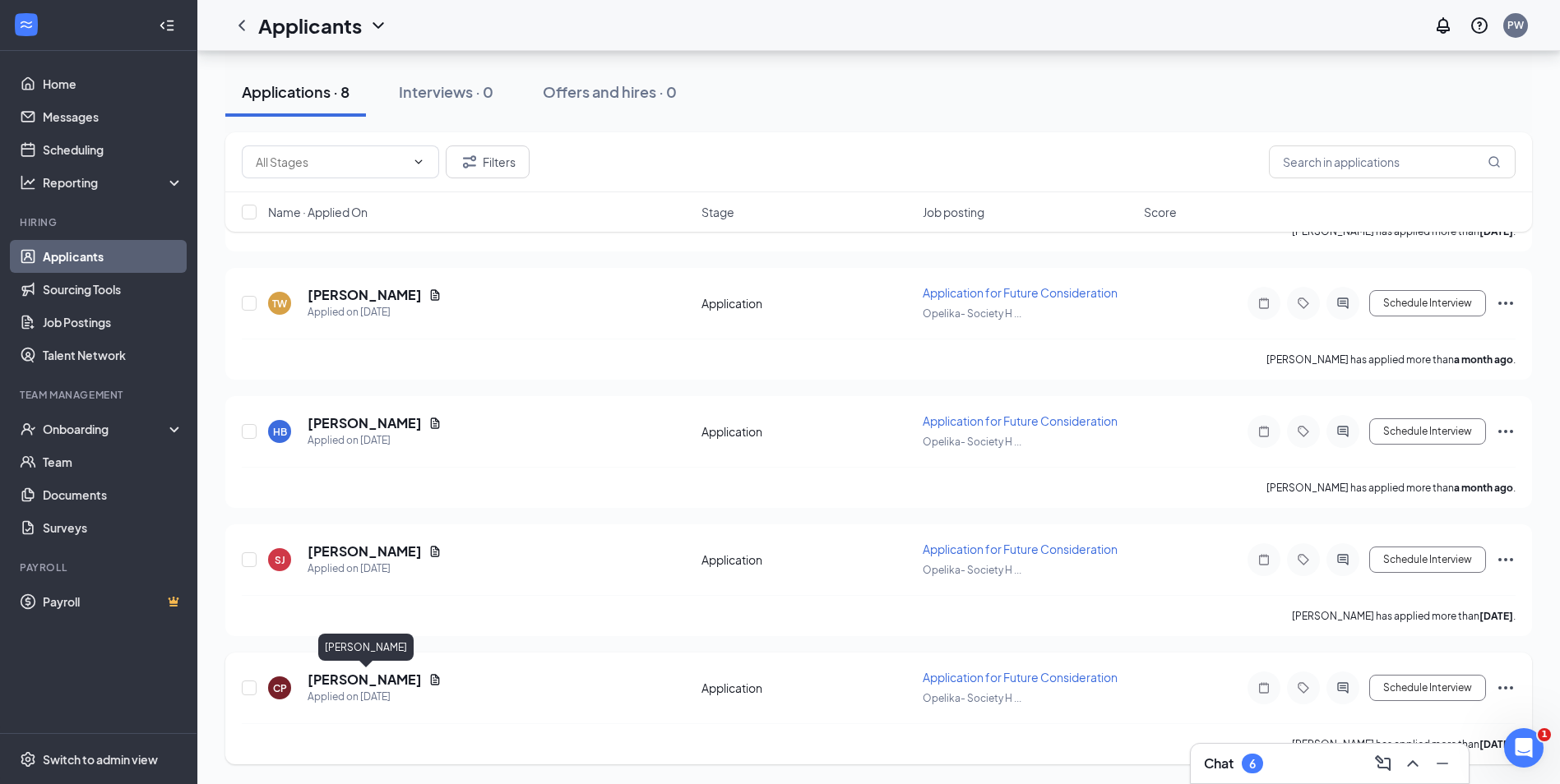
click at [362, 673] on h5 "[PERSON_NAME]" at bounding box center [365, 680] width 114 height 18
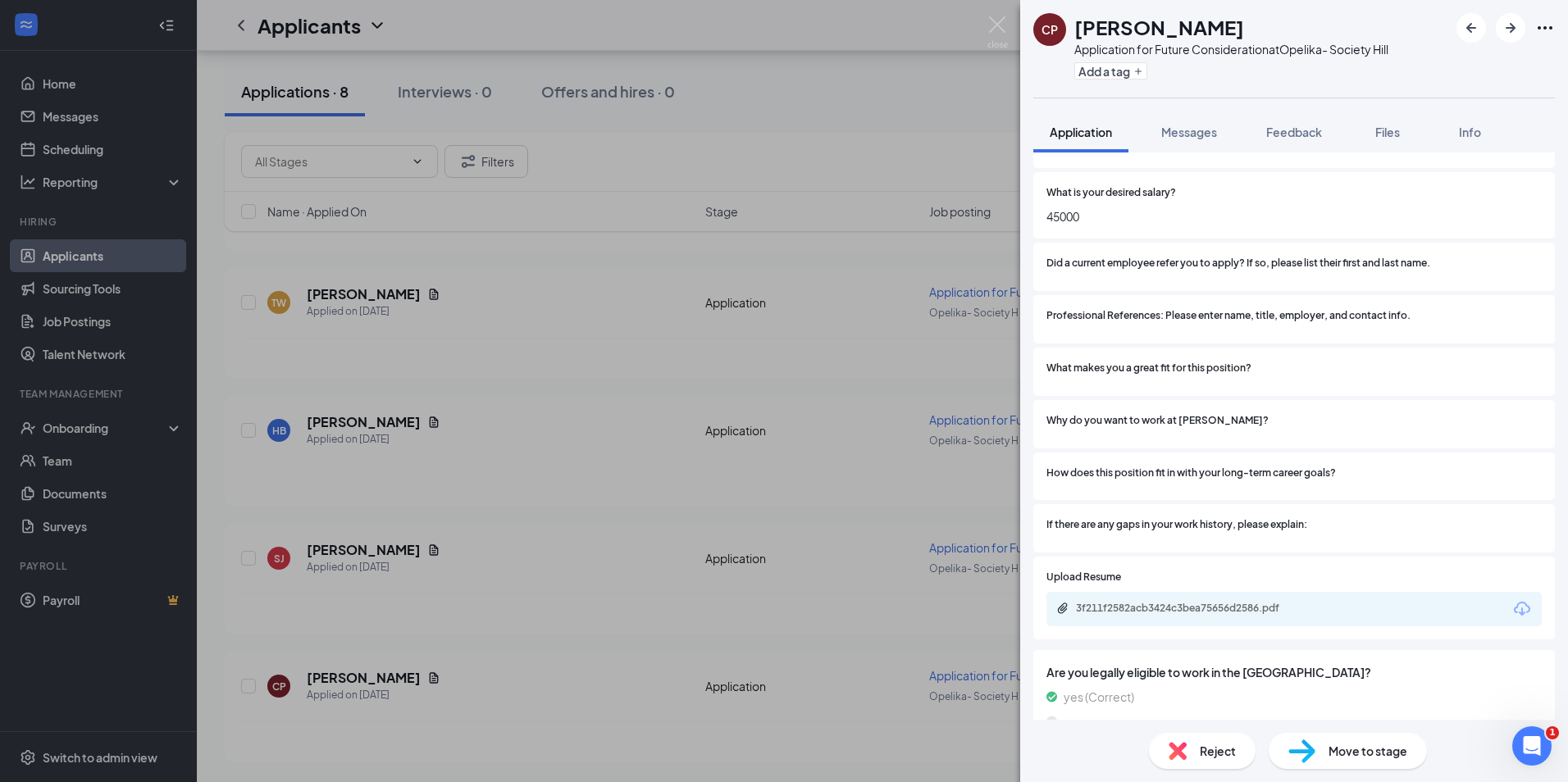
scroll to position [1037, 0]
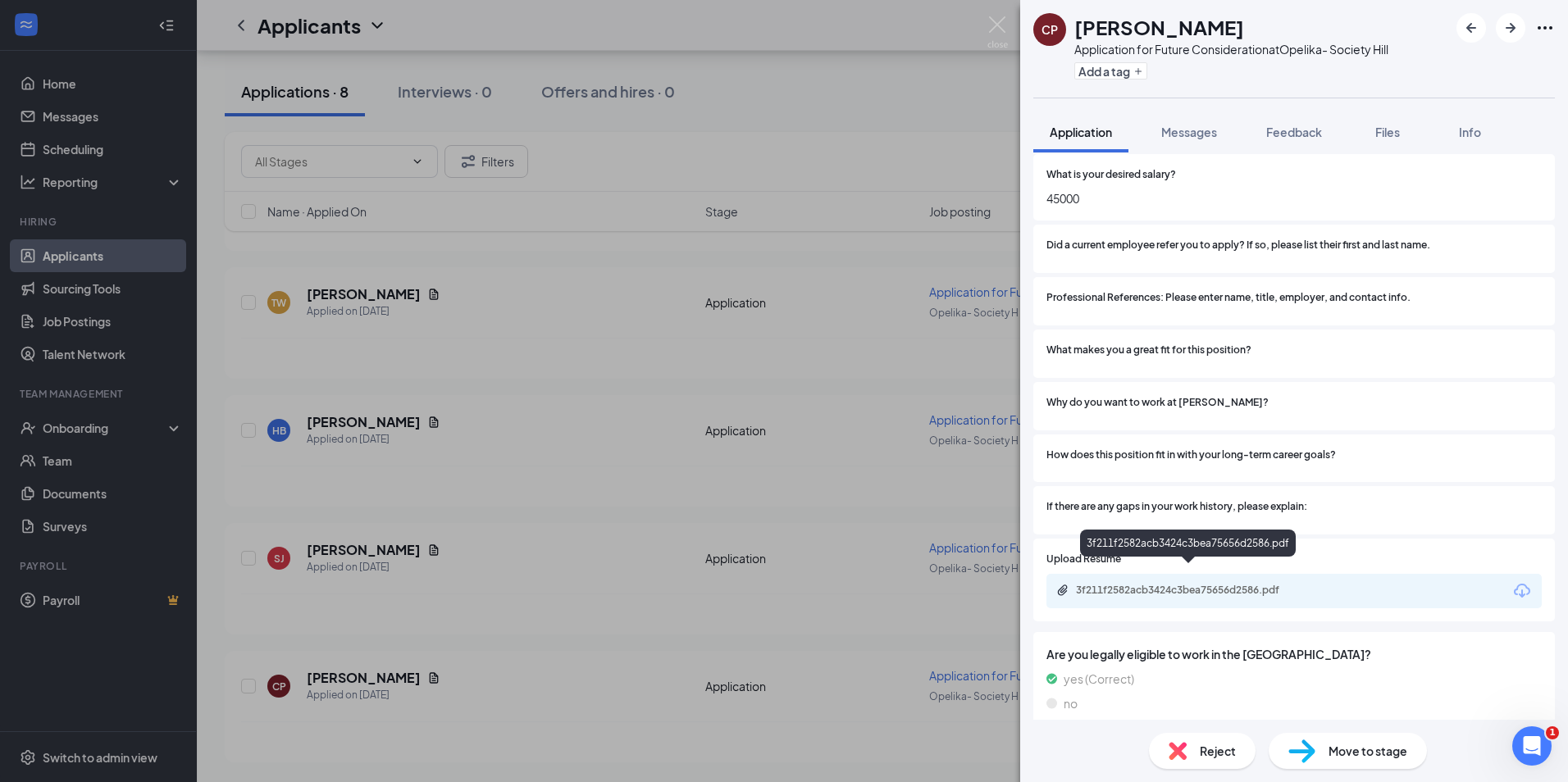
click at [1118, 584] on div "3f211f2582acb3424c3bea75656d2586.pdf" at bounding box center [1190, 591] width 229 height 13
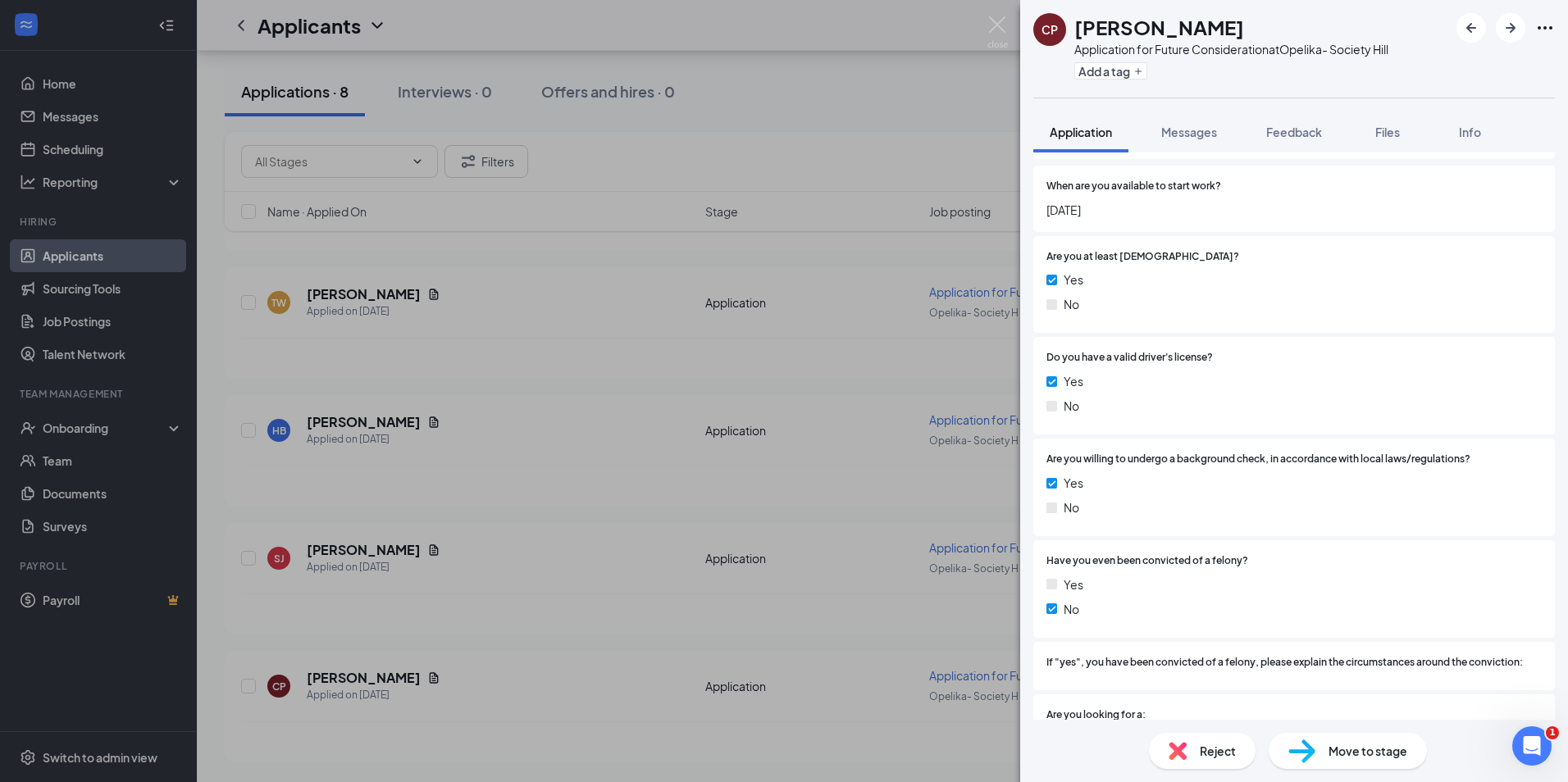
scroll to position [0, 0]
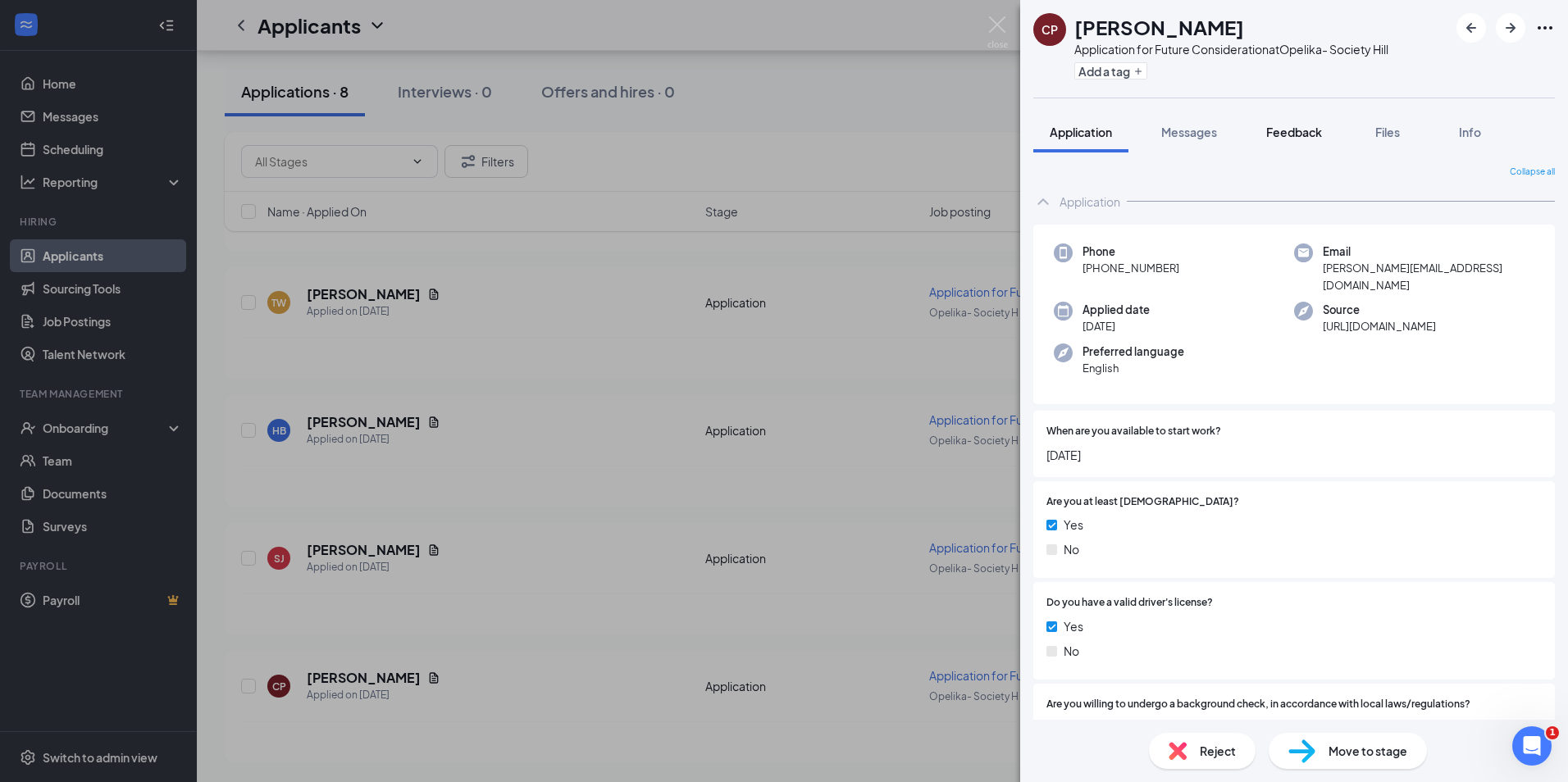
click at [1293, 144] on button "Feedback" at bounding box center [1293, 132] width 88 height 41
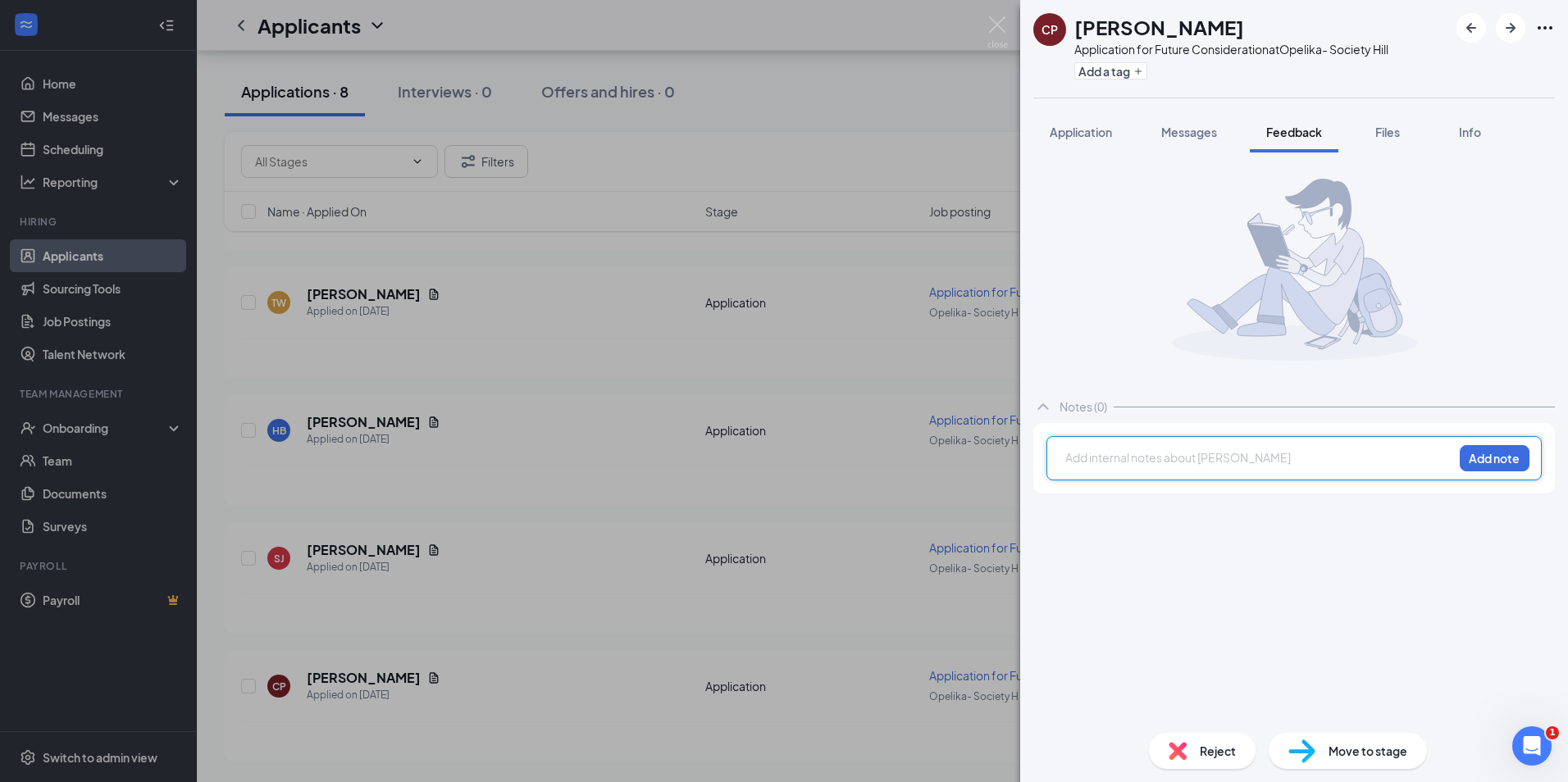
click at [1128, 464] on div at bounding box center [1259, 458] width 386 height 17
click at [1486, 463] on button "Add note" at bounding box center [1494, 459] width 69 height 26
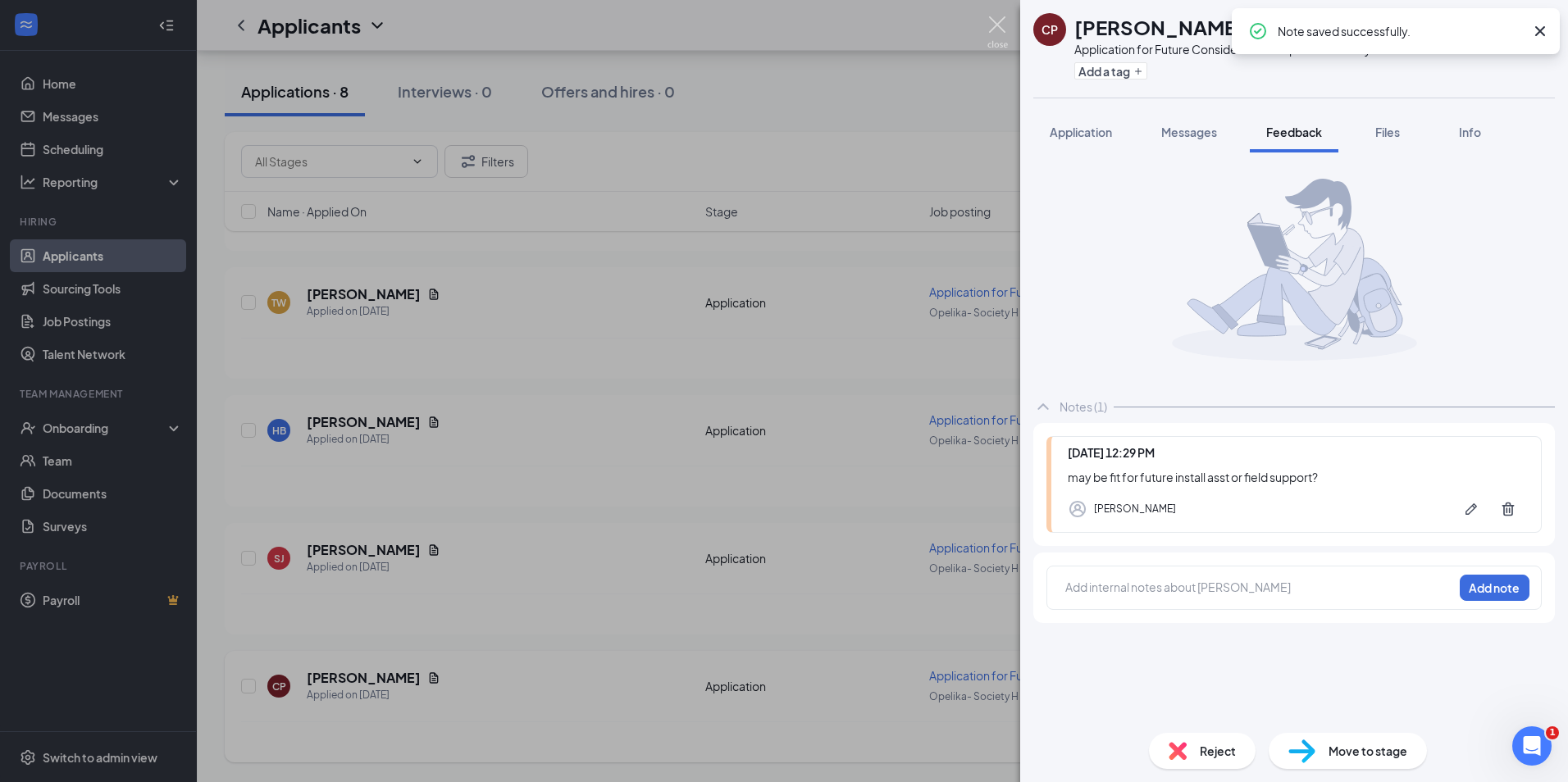
drag, startPoint x: 992, startPoint y: 31, endPoint x: 276, endPoint y: 657, distance: 951.1
click at [993, 33] on img at bounding box center [997, 32] width 21 height 32
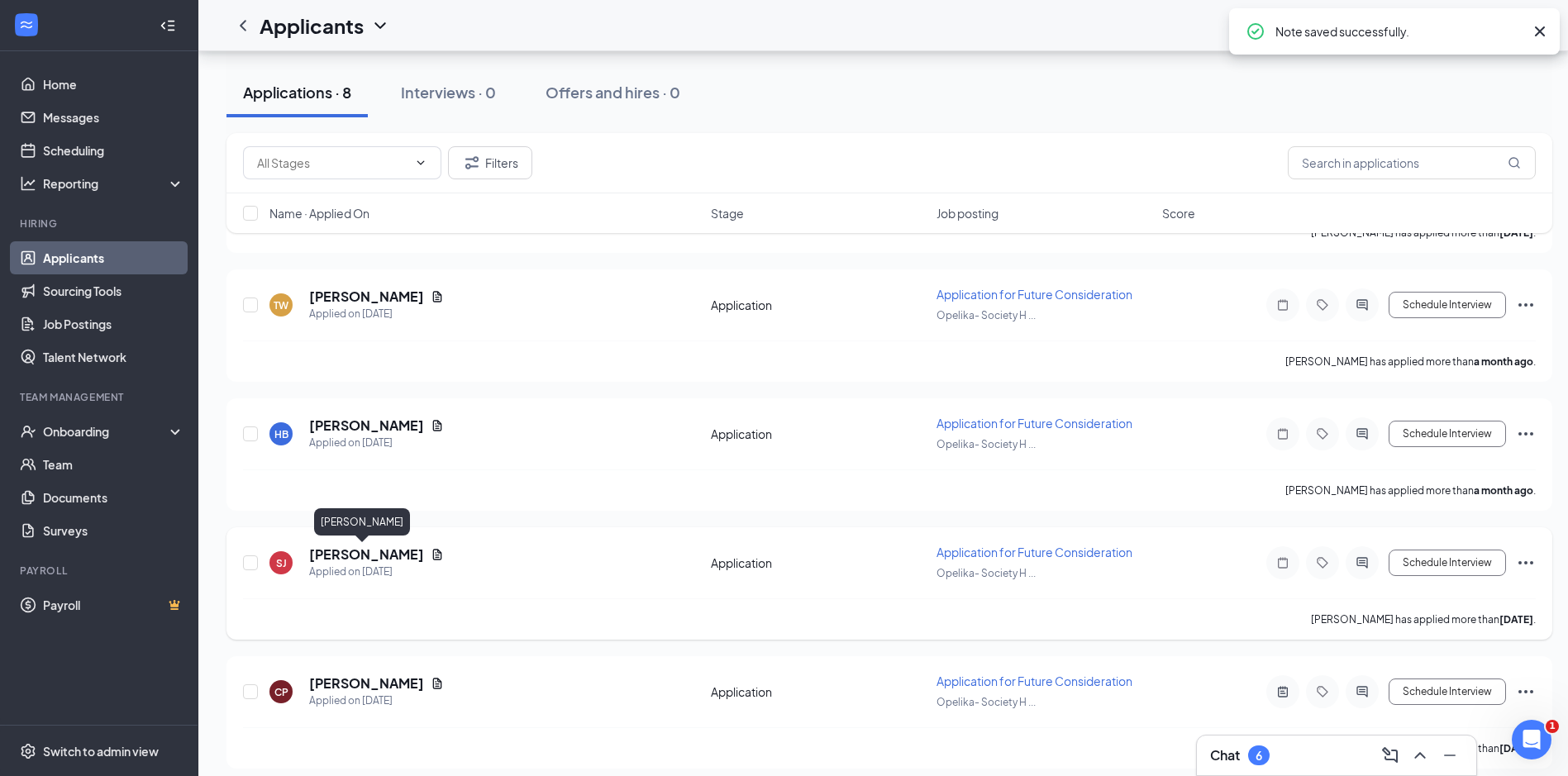
click at [330, 552] on h5 "[PERSON_NAME]" at bounding box center [367, 555] width 115 height 18
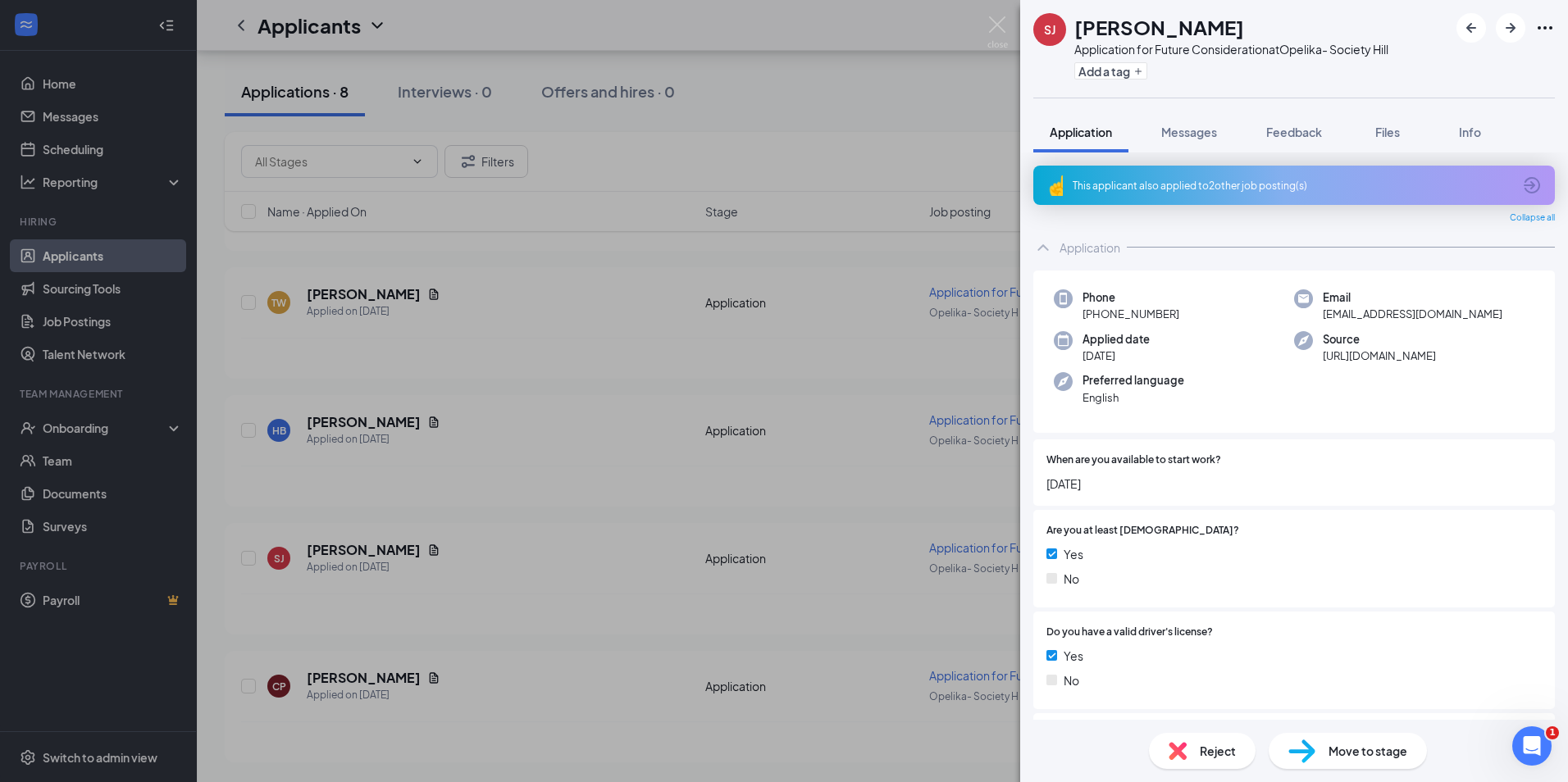
click at [1523, 181] on icon "ArrowCircle" at bounding box center [1532, 186] width 16 height 16
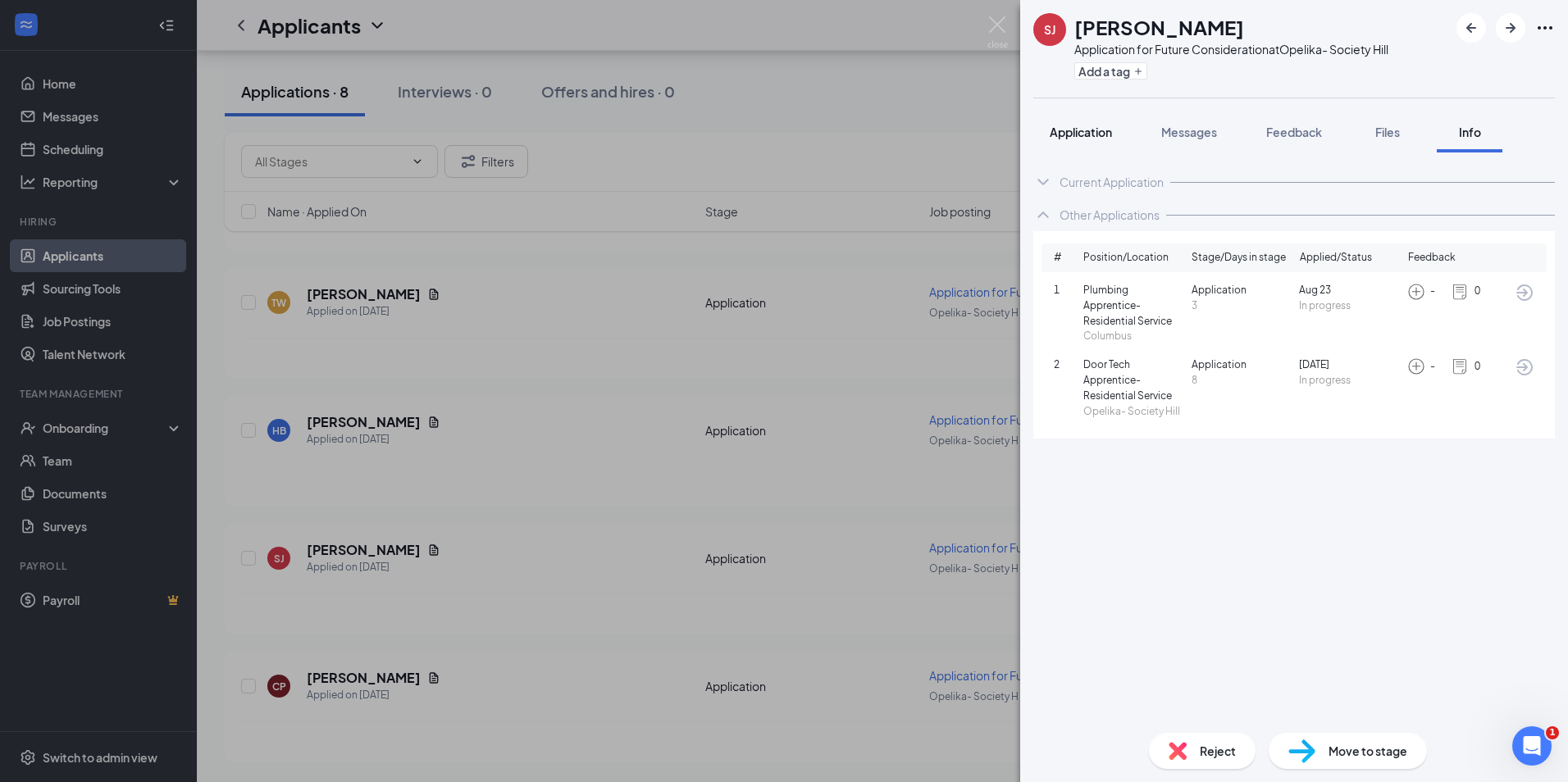
click at [1092, 139] on div "Application" at bounding box center [1081, 132] width 63 height 16
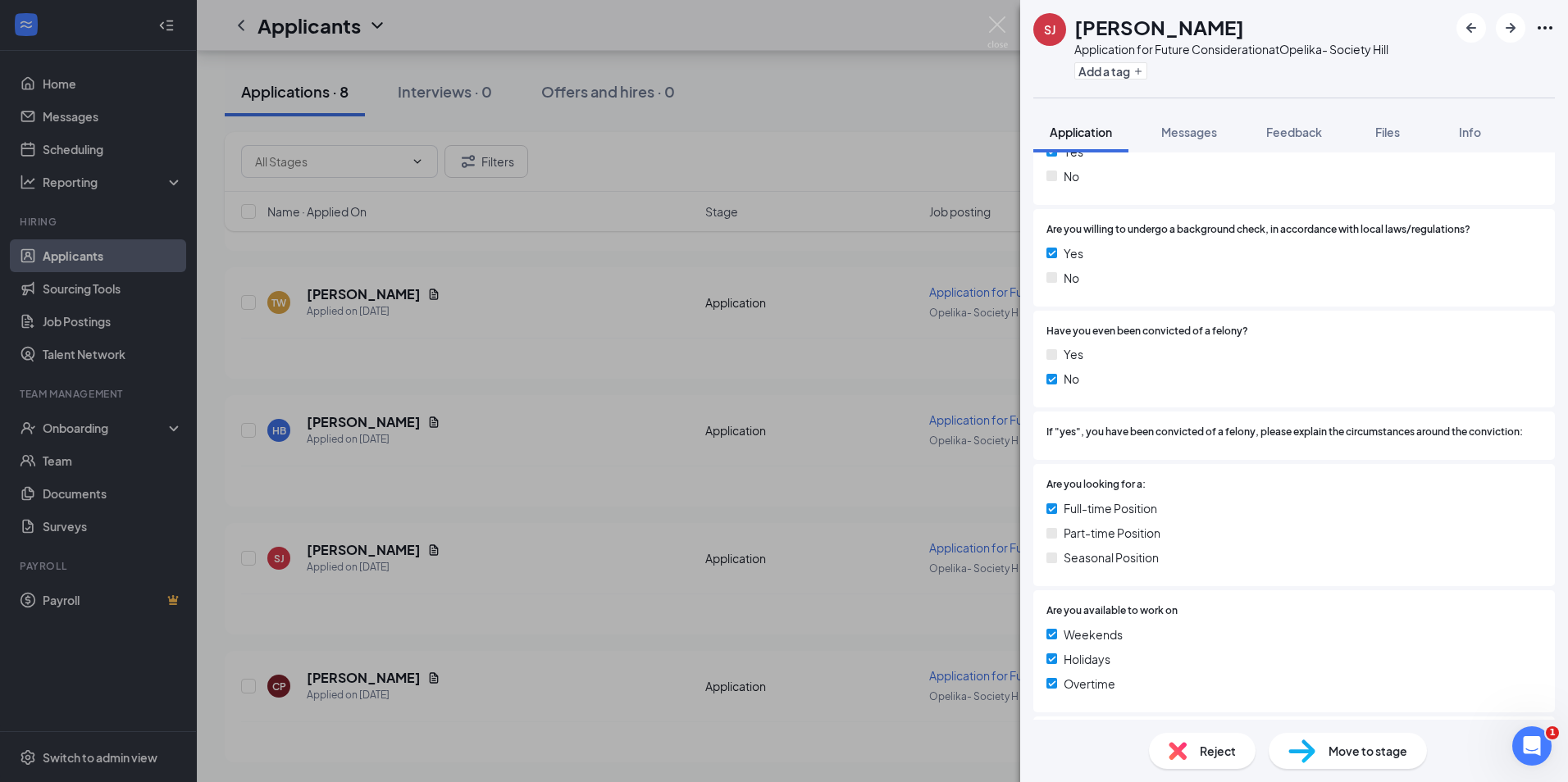
scroll to position [1066, 0]
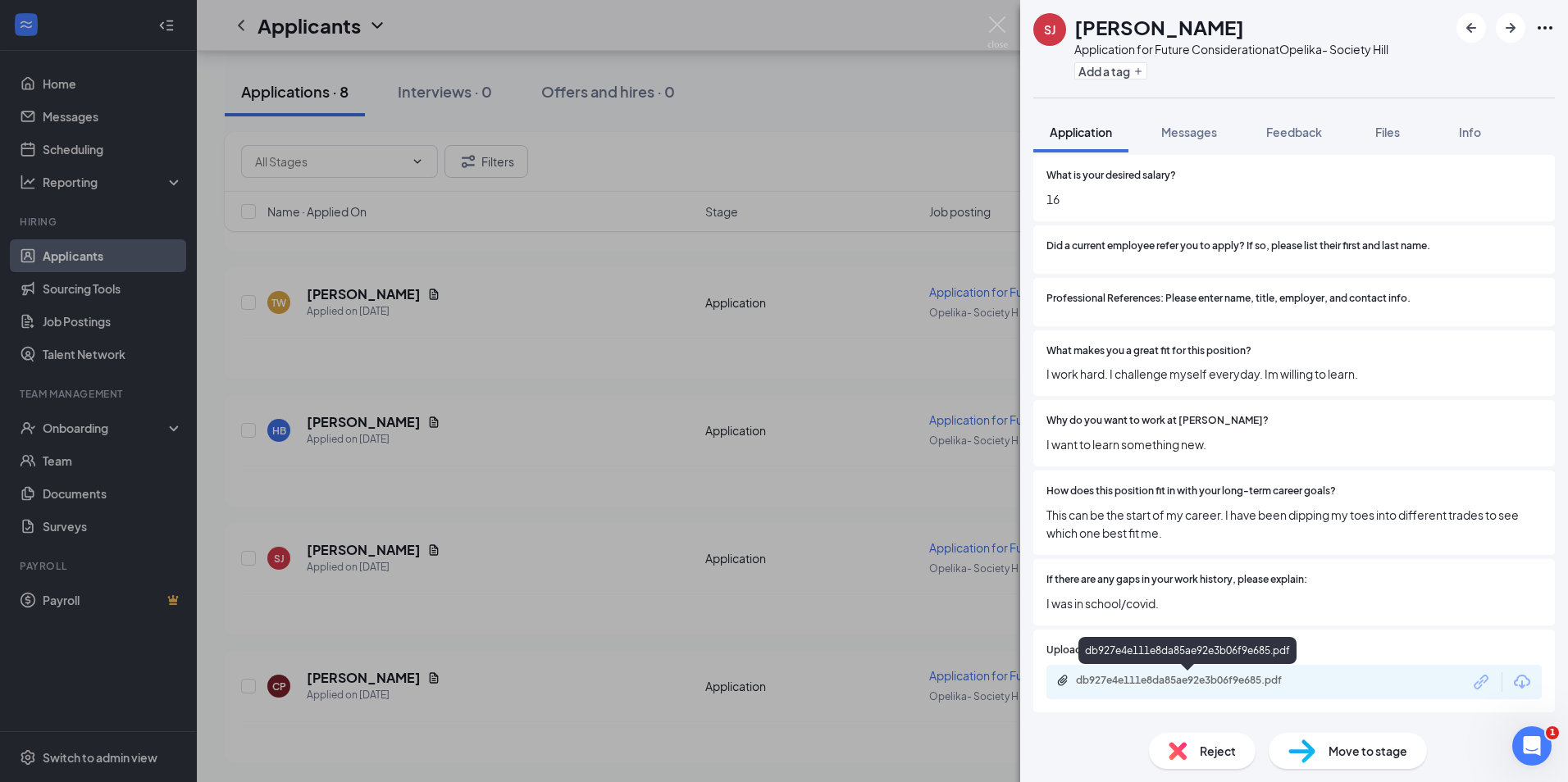
click at [1173, 685] on div "db927e4e111e8da85ae92e3b06f9e685.pdf" at bounding box center [1190, 681] width 229 height 13
drag, startPoint x: 1016, startPoint y: 32, endPoint x: 1001, endPoint y: 34, distance: 15.1
click at [1015, 34] on div "SJ Shamil James Application for Future Consideration at Opelika- Society Hill A…" at bounding box center [784, 391] width 1568 height 782
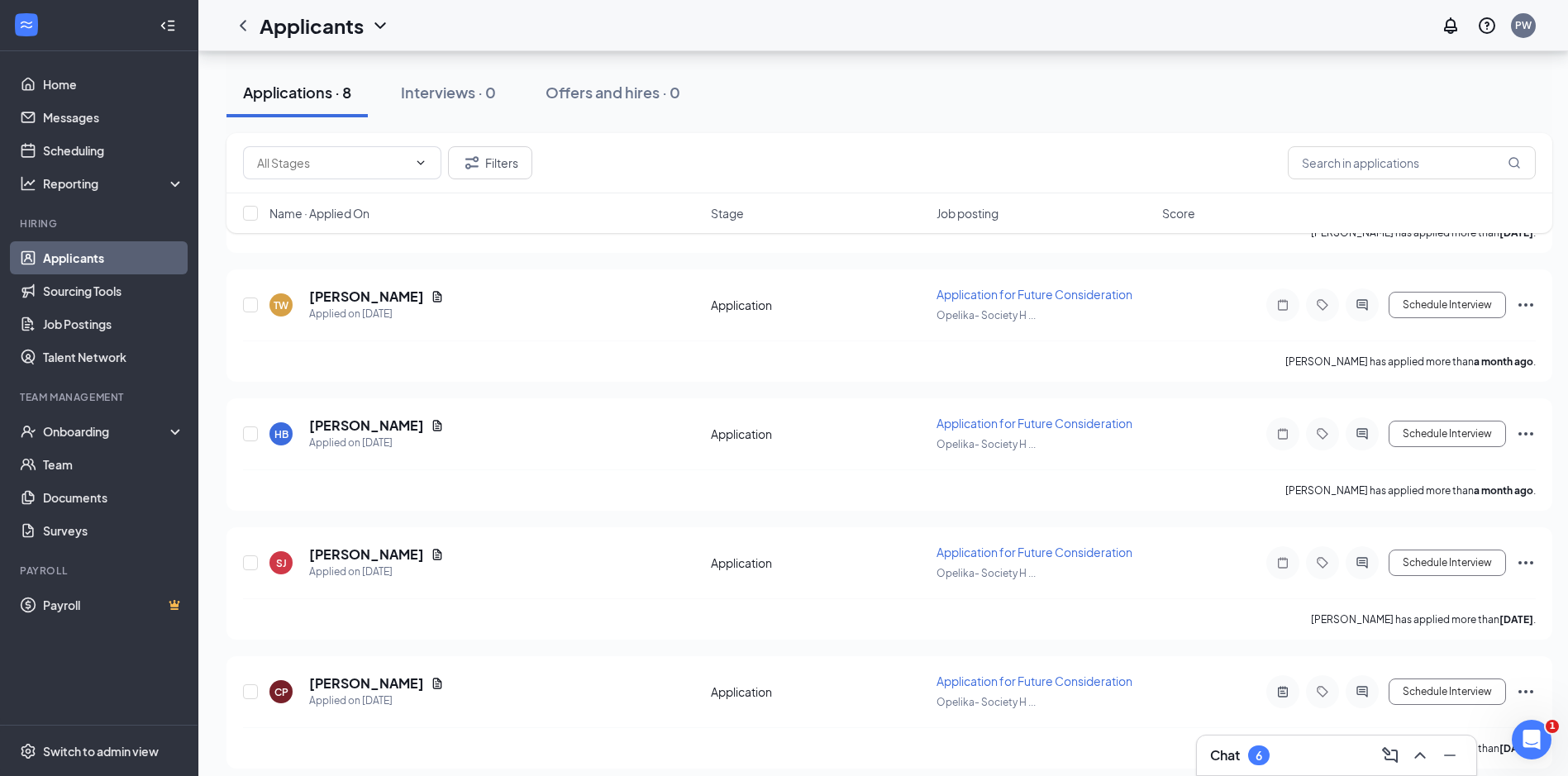
click at [1009, 34] on div "Applicants PW" at bounding box center [883, 26] width 1369 height 52
click at [367, 424] on h5 "Hunter Barreto" at bounding box center [367, 426] width 115 height 18
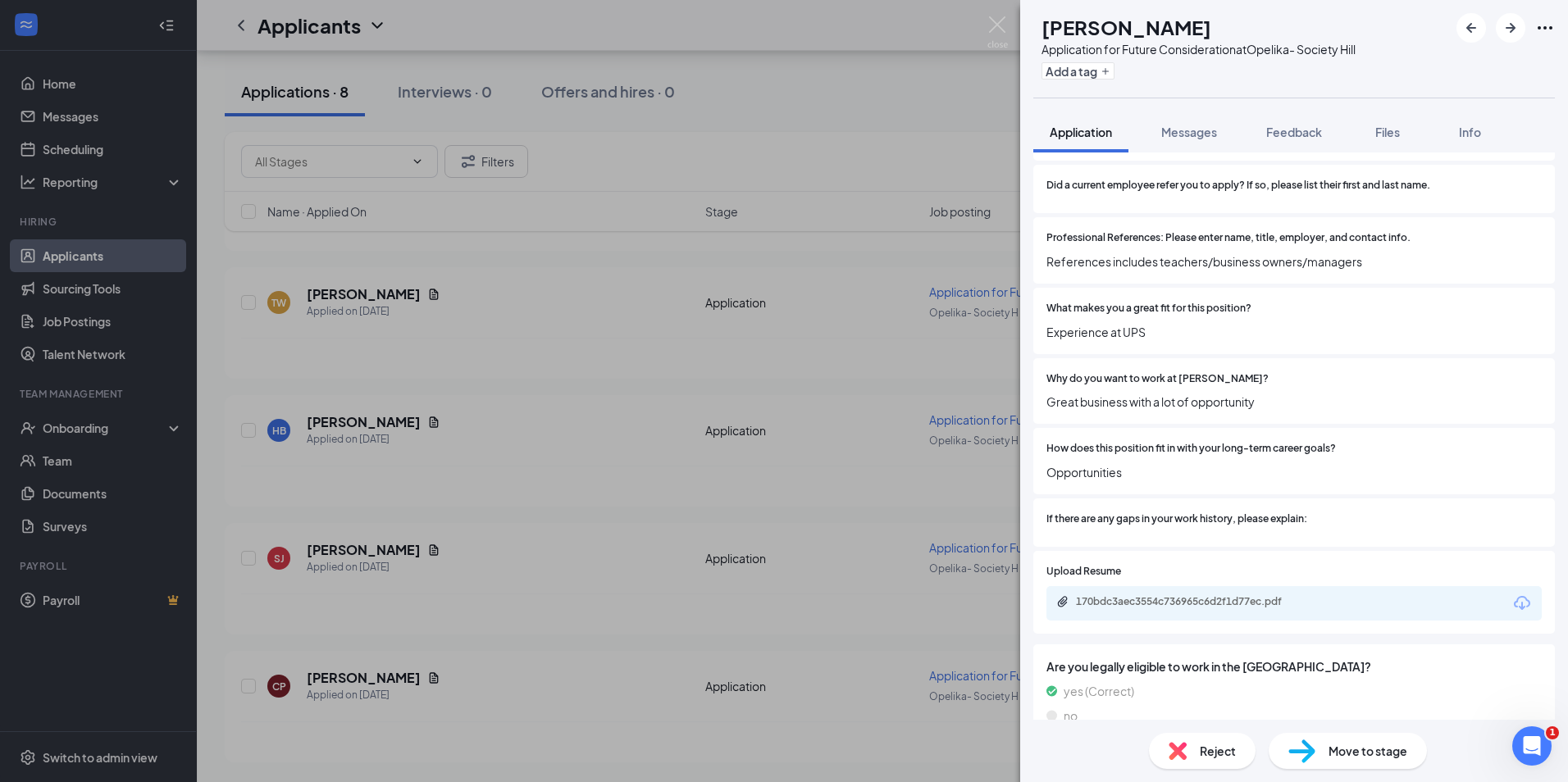
scroll to position [983, 0]
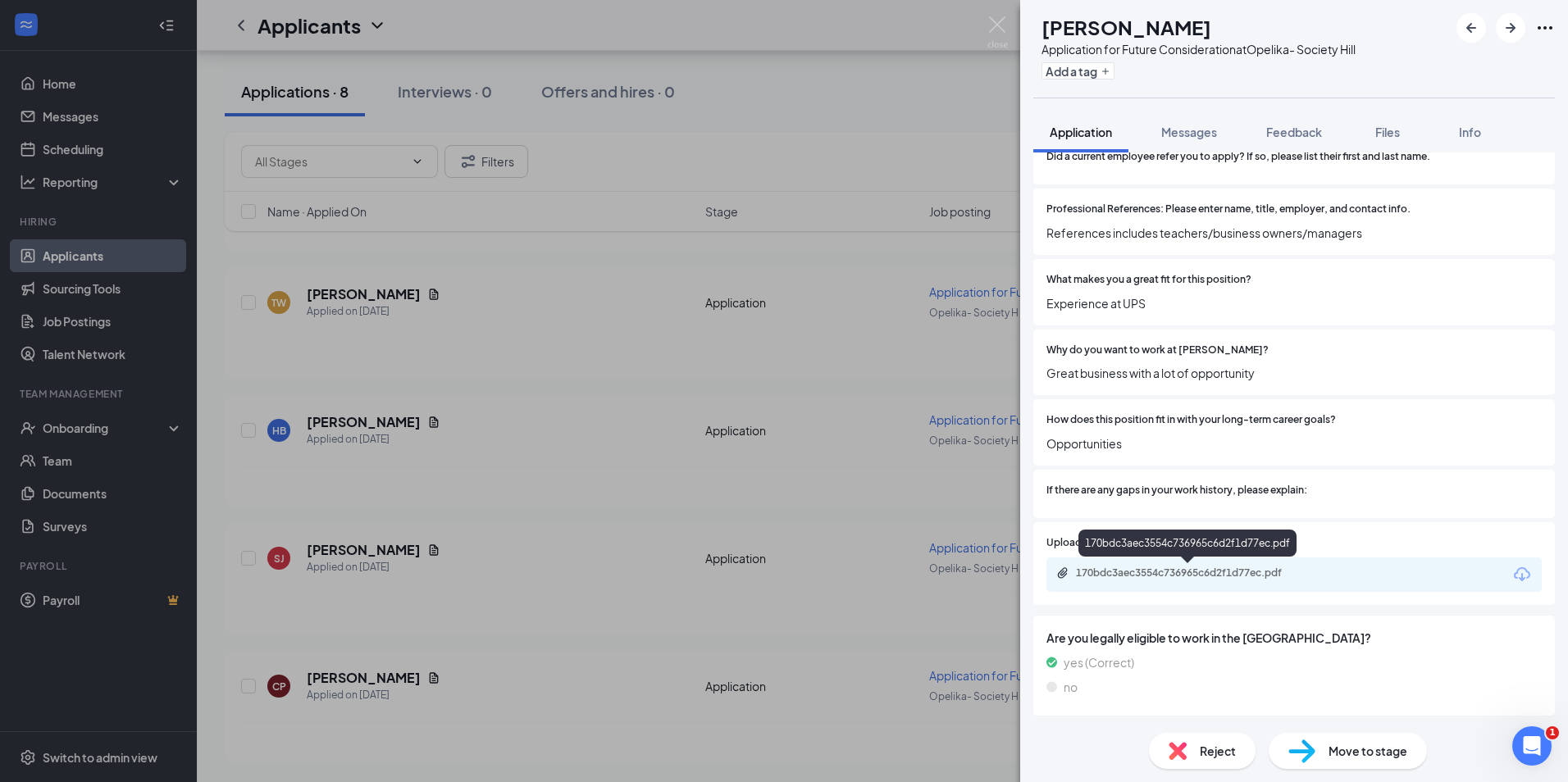
click at [1181, 568] on div "170bdc3aec3554c736965c6d2f1d77ec.pdf" at bounding box center [1190, 573] width 229 height 13
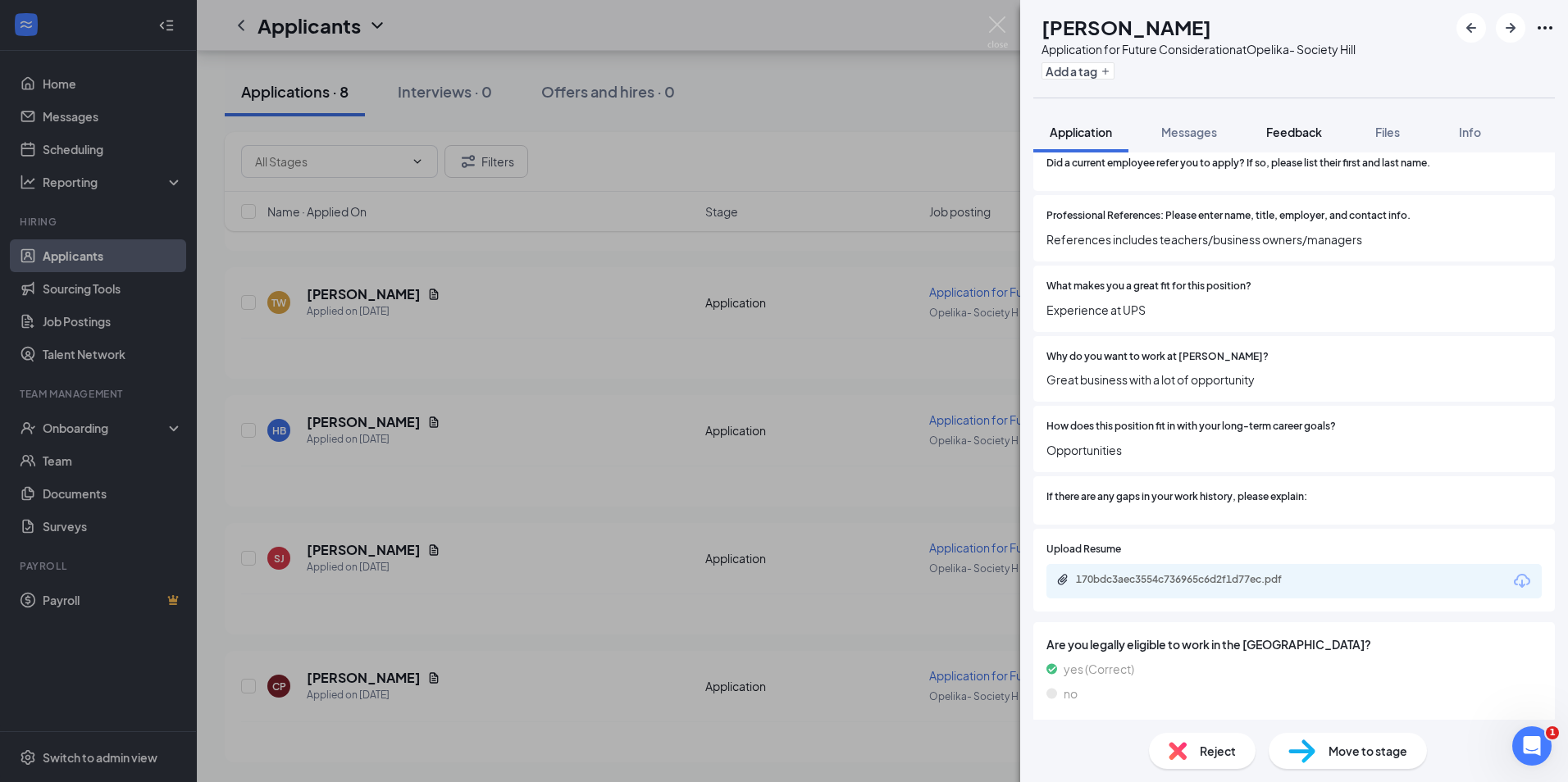
drag, startPoint x: 1287, startPoint y: 120, endPoint x: 1292, endPoint y: 131, distance: 12.1
click at [1291, 125] on button "Feedback" at bounding box center [1293, 132] width 88 height 41
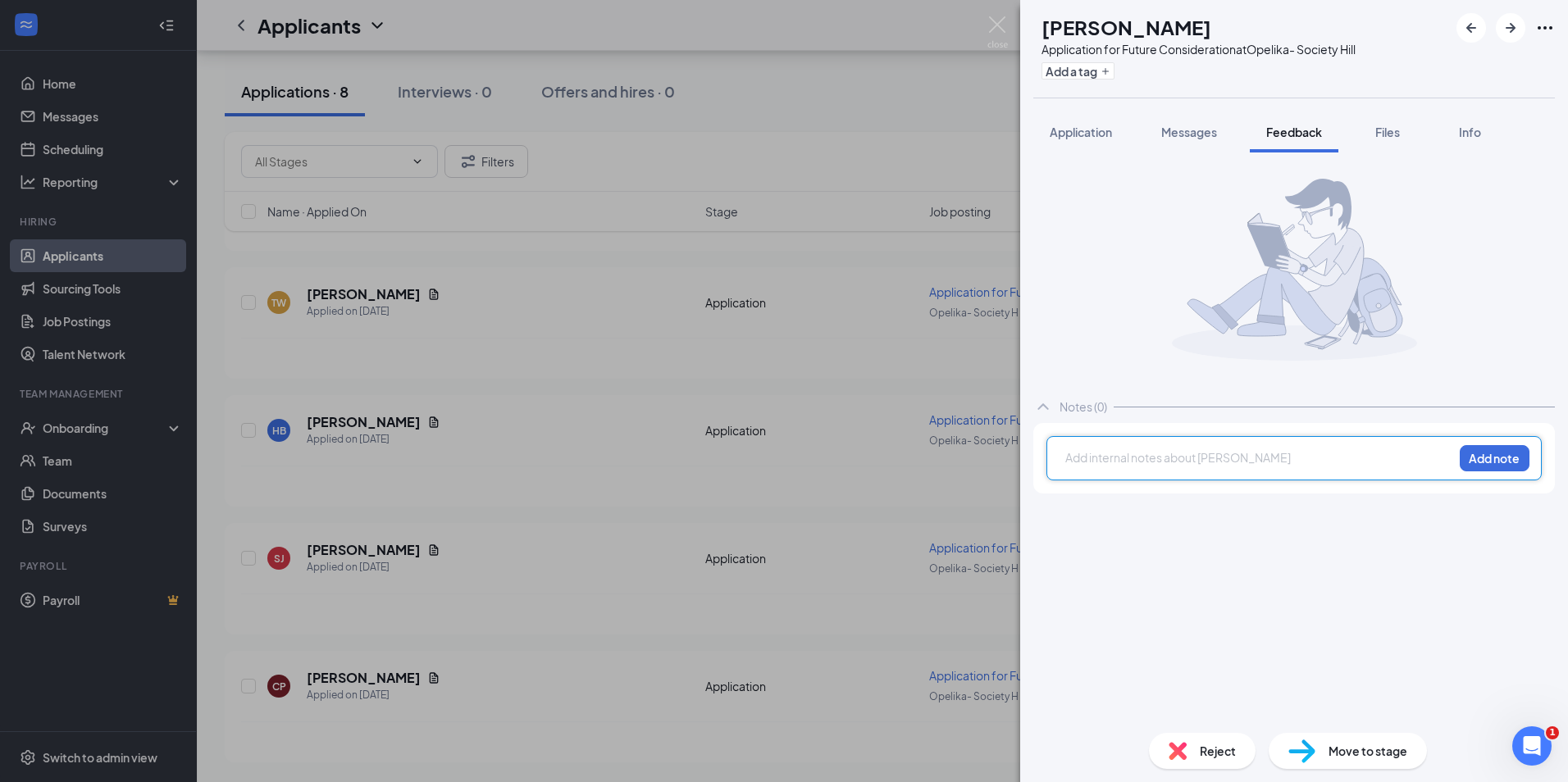
click at [1147, 450] on div at bounding box center [1259, 458] width 386 height 17
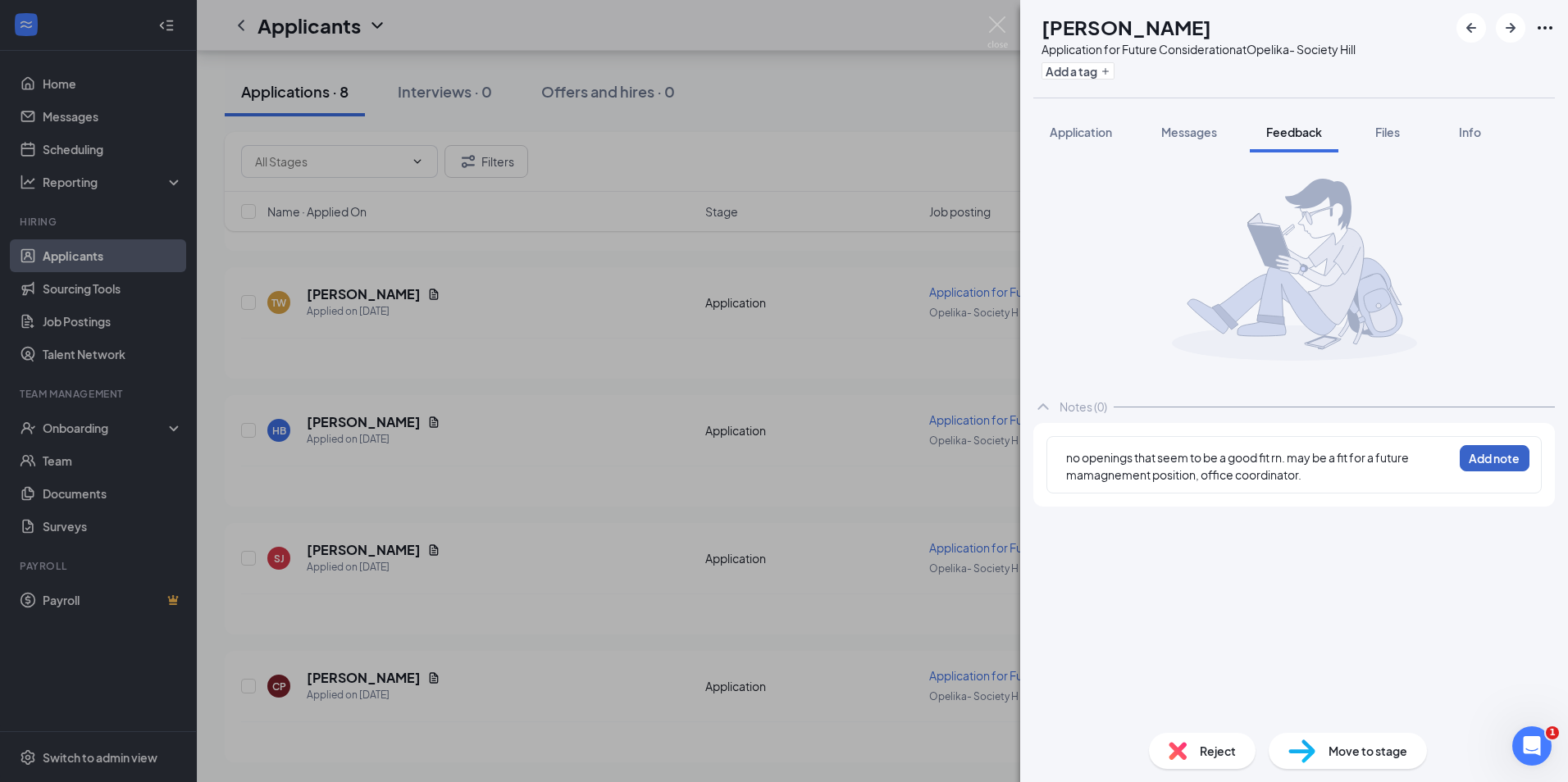
click at [1511, 461] on button "Add note" at bounding box center [1494, 459] width 69 height 26
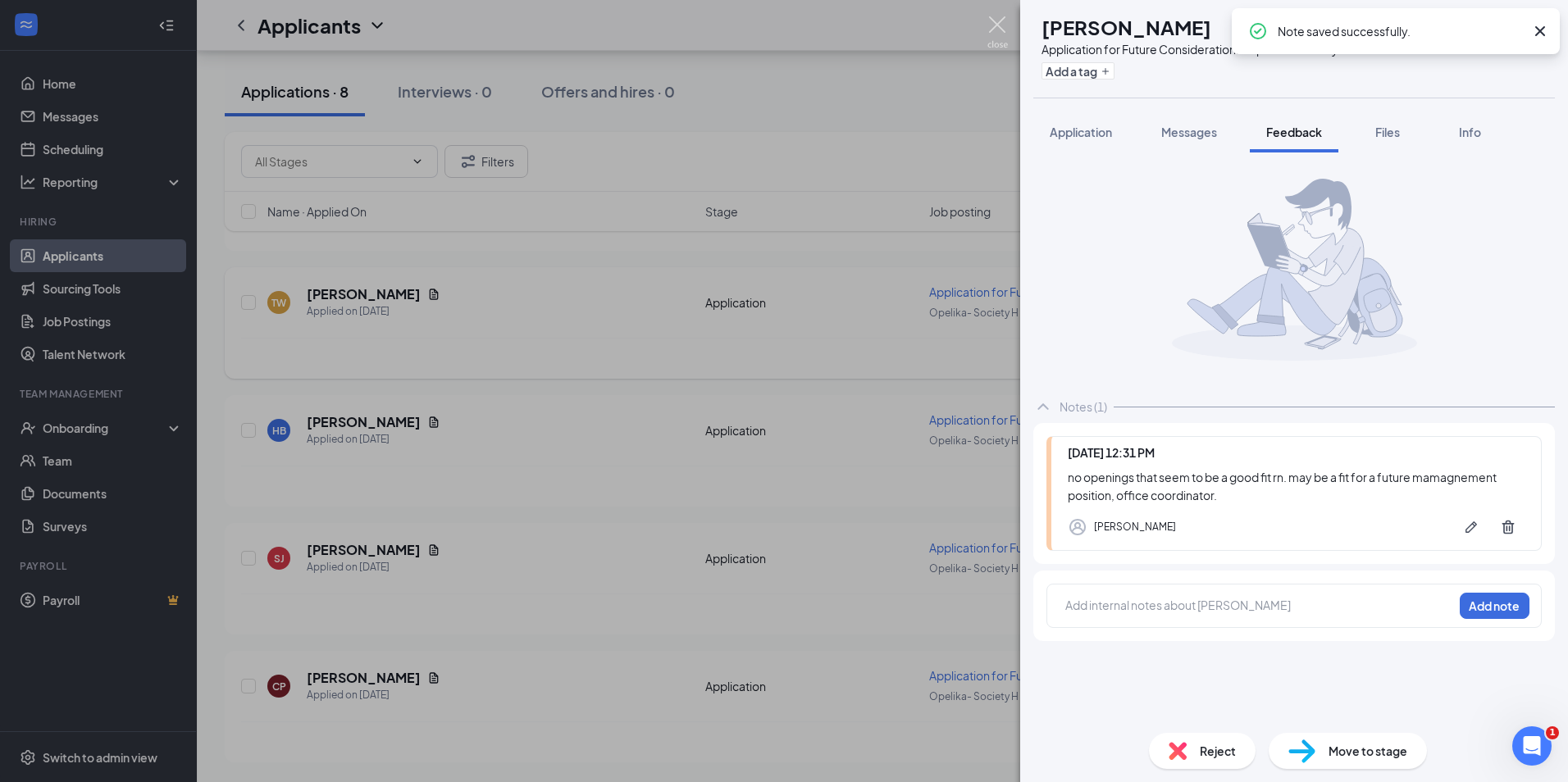
drag, startPoint x: 997, startPoint y: 36, endPoint x: 573, endPoint y: 337, distance: 520.0
click at [997, 35] on img at bounding box center [997, 32] width 21 height 32
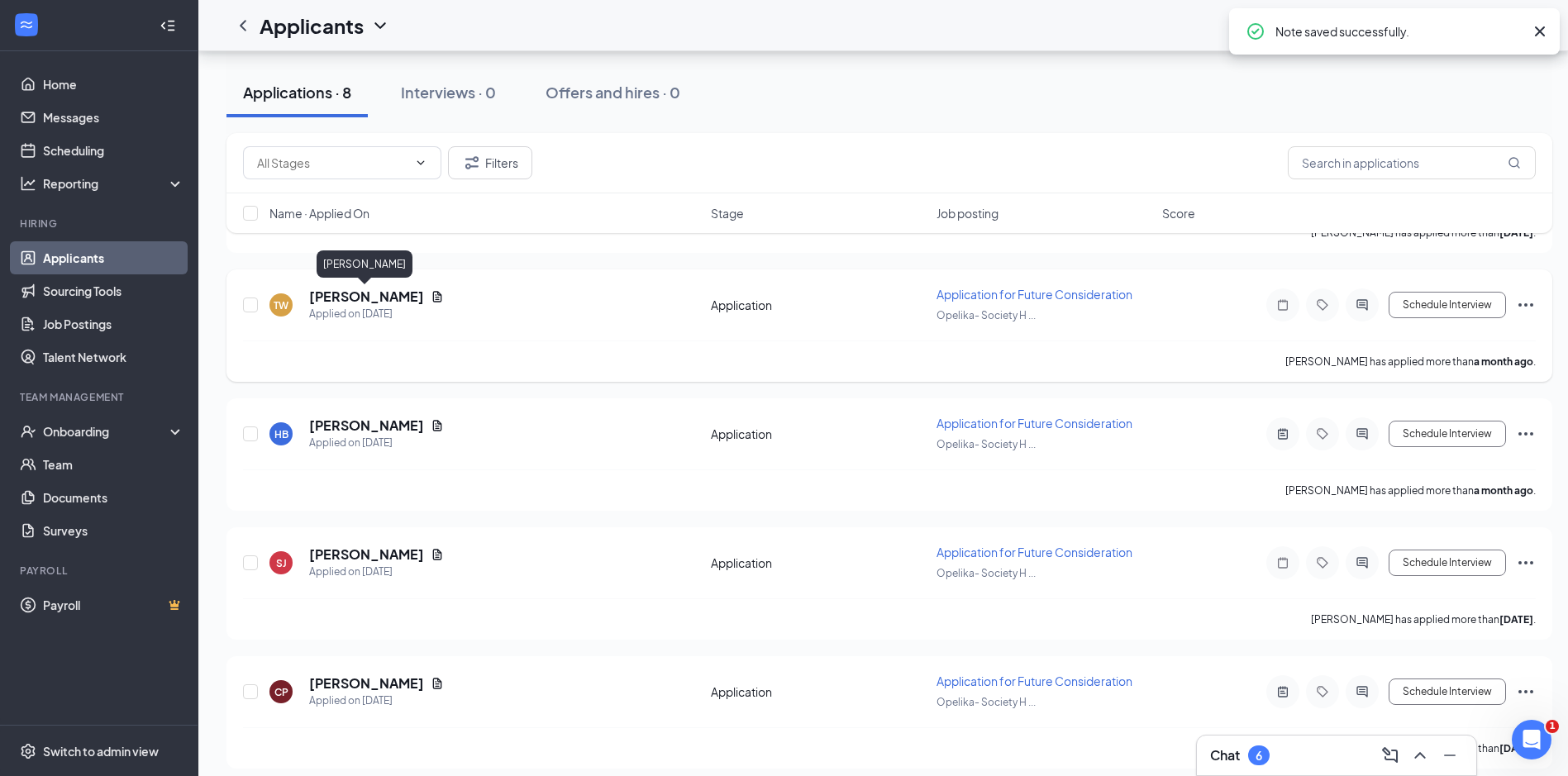
click at [367, 300] on h5 "Thomas Willcutt" at bounding box center [367, 297] width 115 height 18
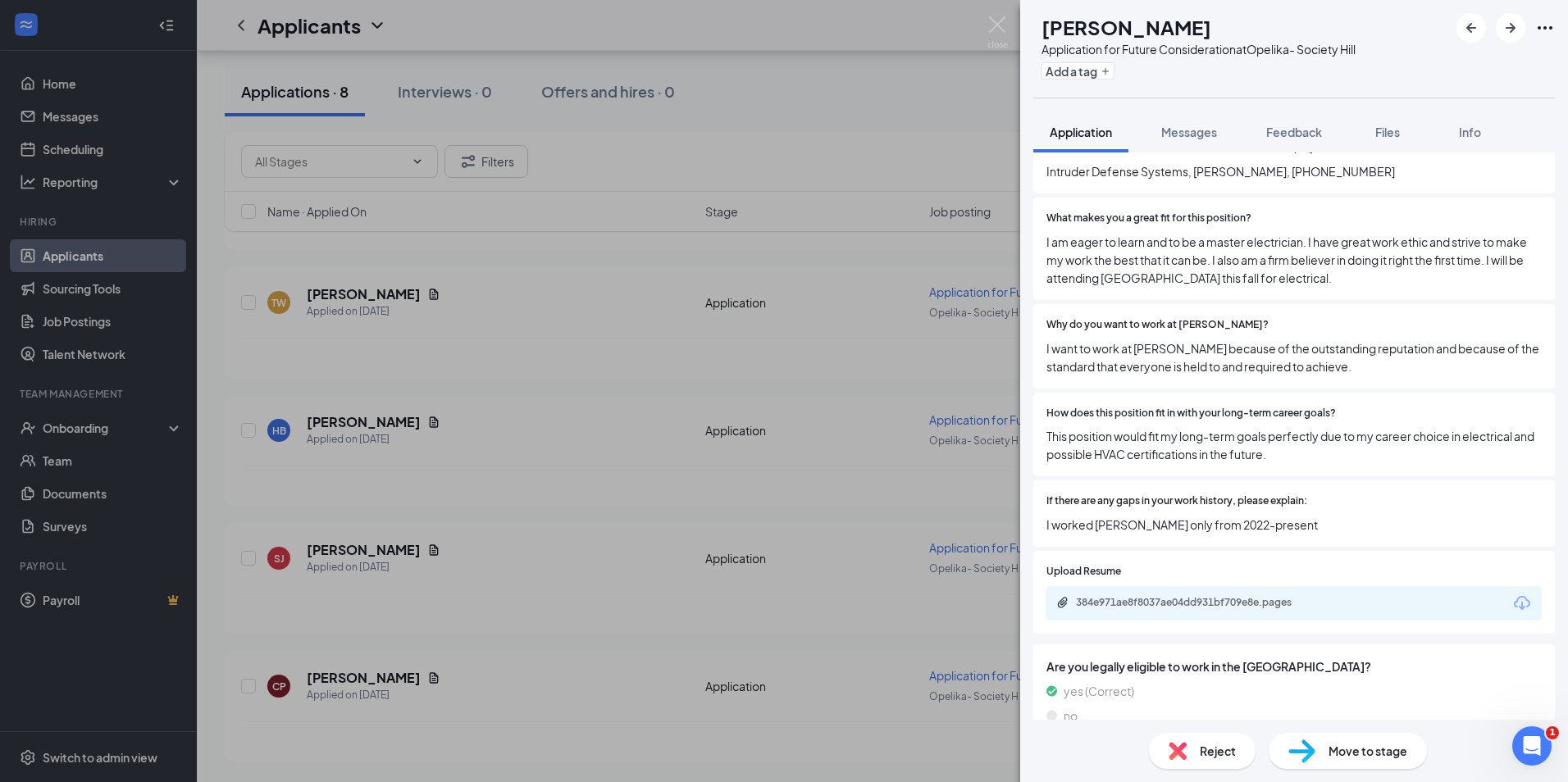
scroll to position [1199, 0]
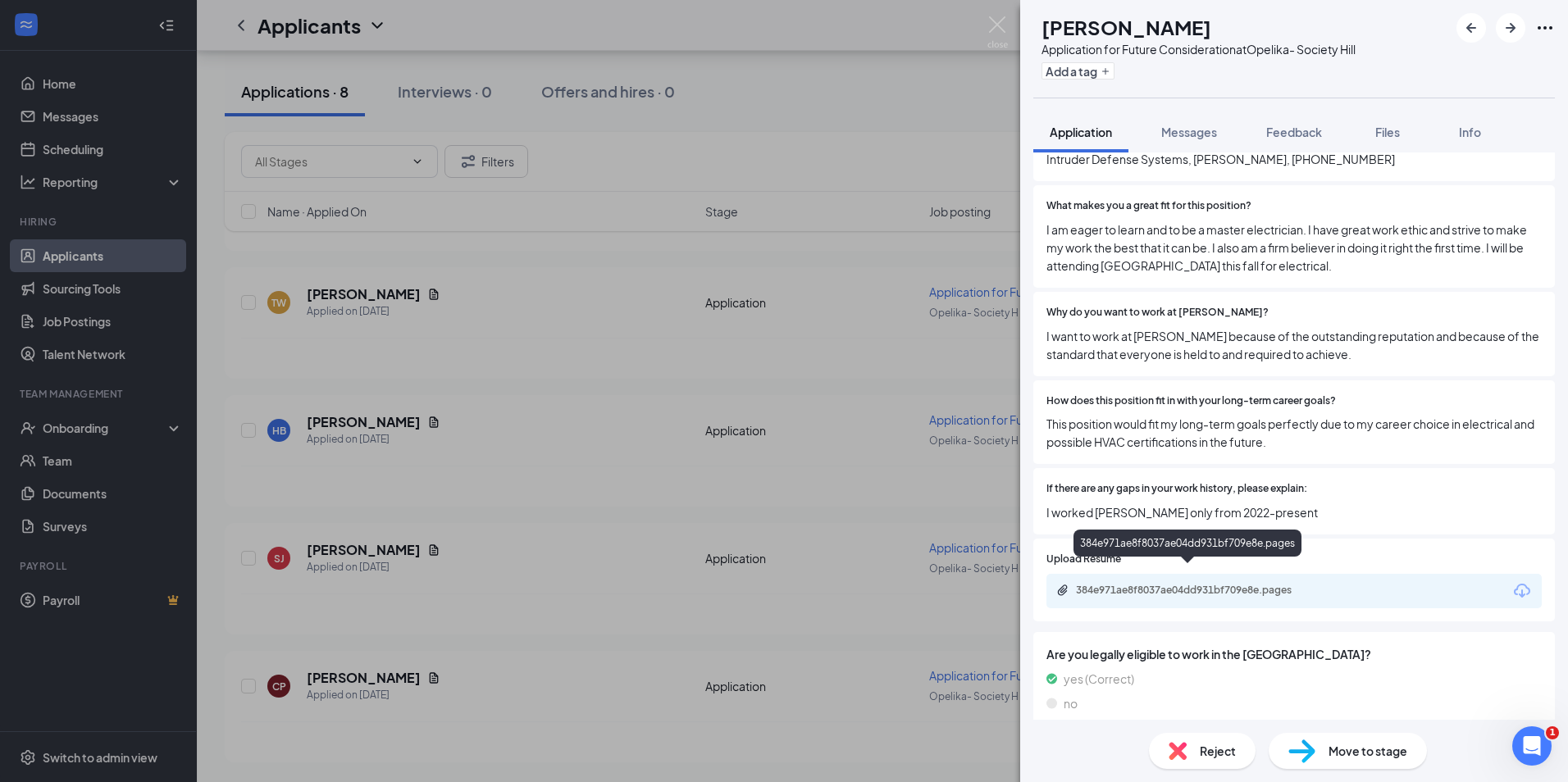
click at [1184, 584] on div "384e971ae8f8037ae04dd931bf709e8e.pages" at bounding box center [1190, 591] width 229 height 13
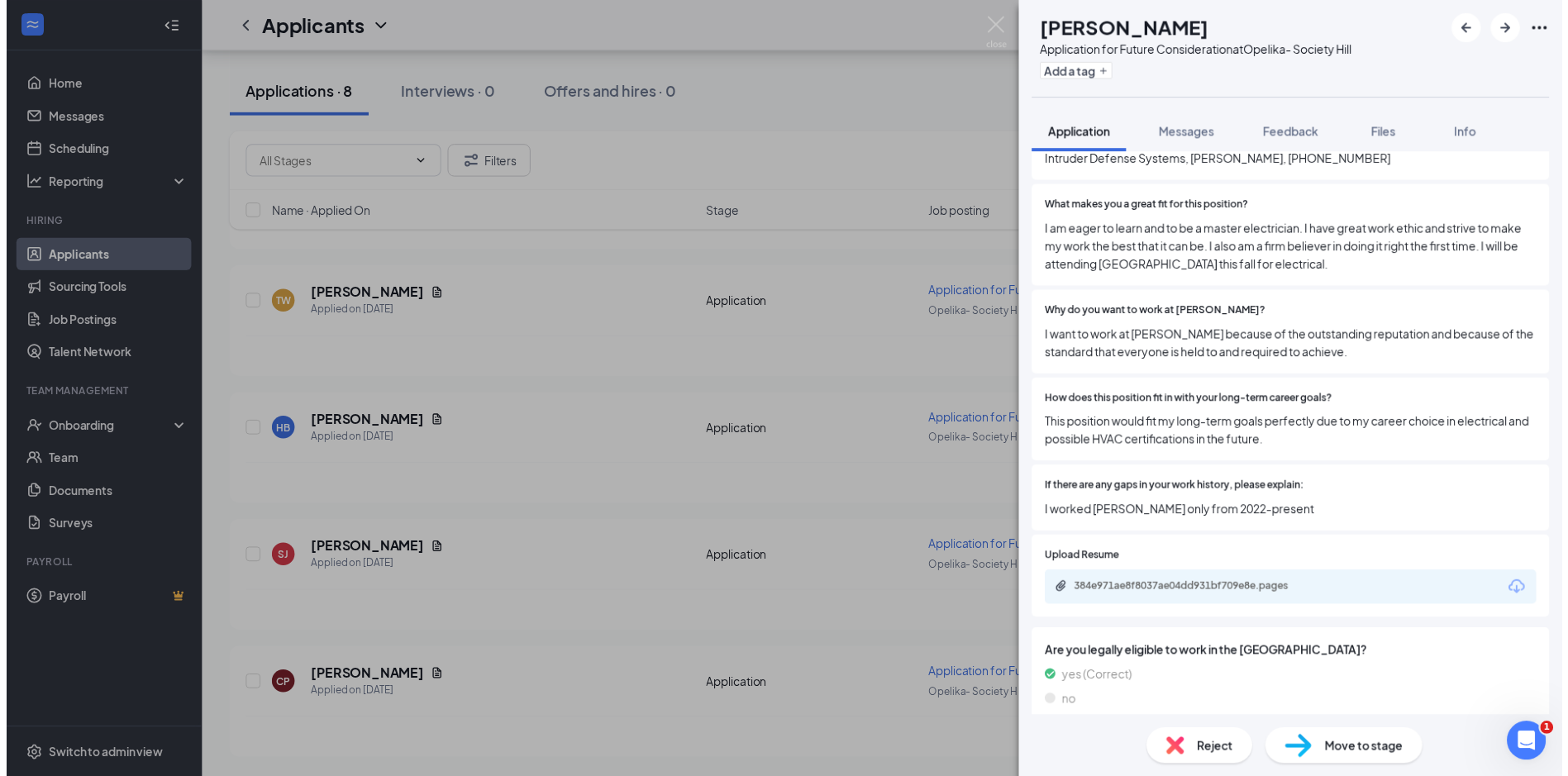
scroll to position [1203, 0]
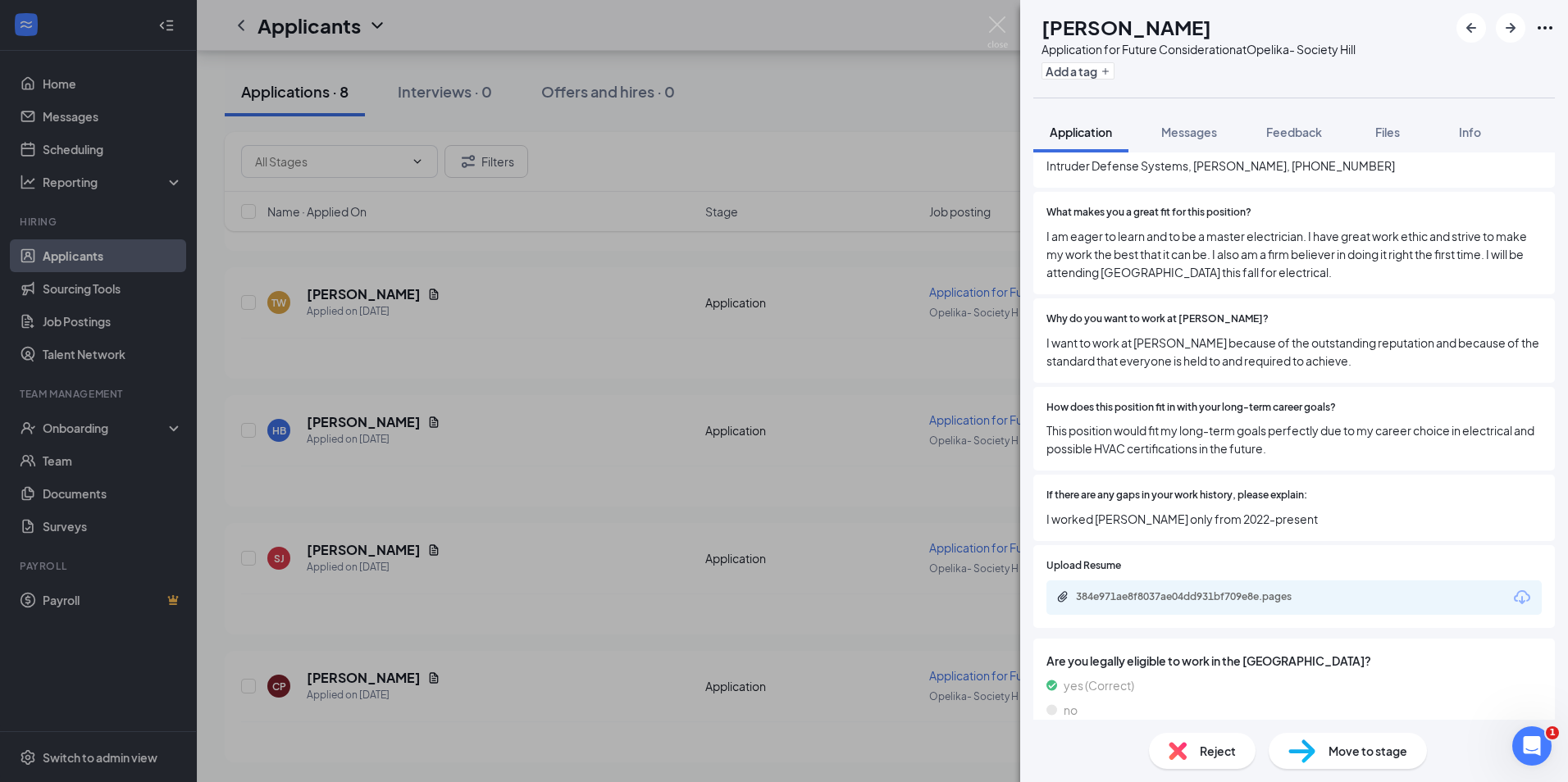
click at [952, 91] on div "TW Thomas Willcutt Application for Future Consideration at Opelika- Society Hil…" at bounding box center [784, 391] width 1568 height 782
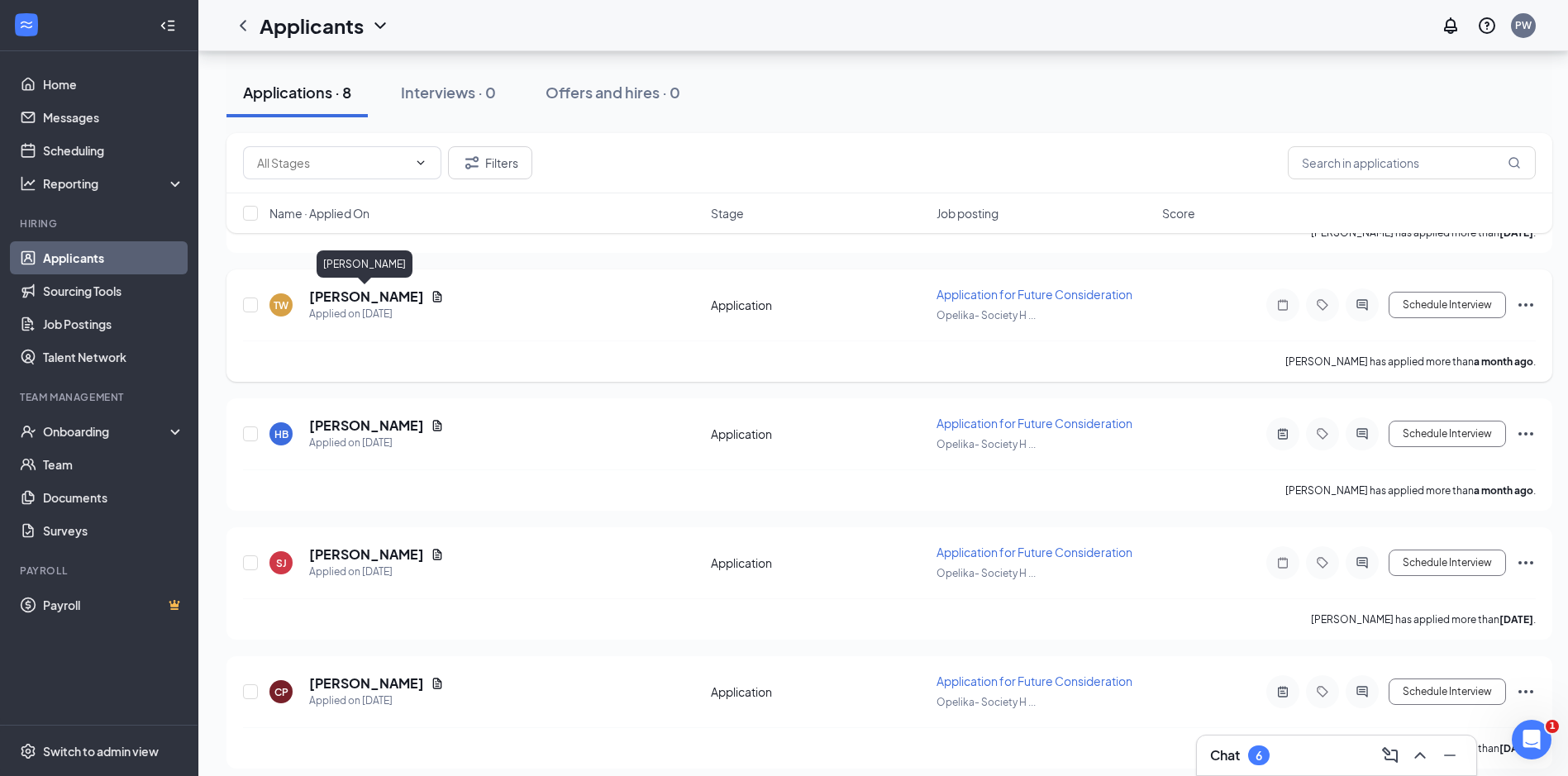
click at [375, 296] on h5 "Thomas Willcutt" at bounding box center [367, 297] width 115 height 18
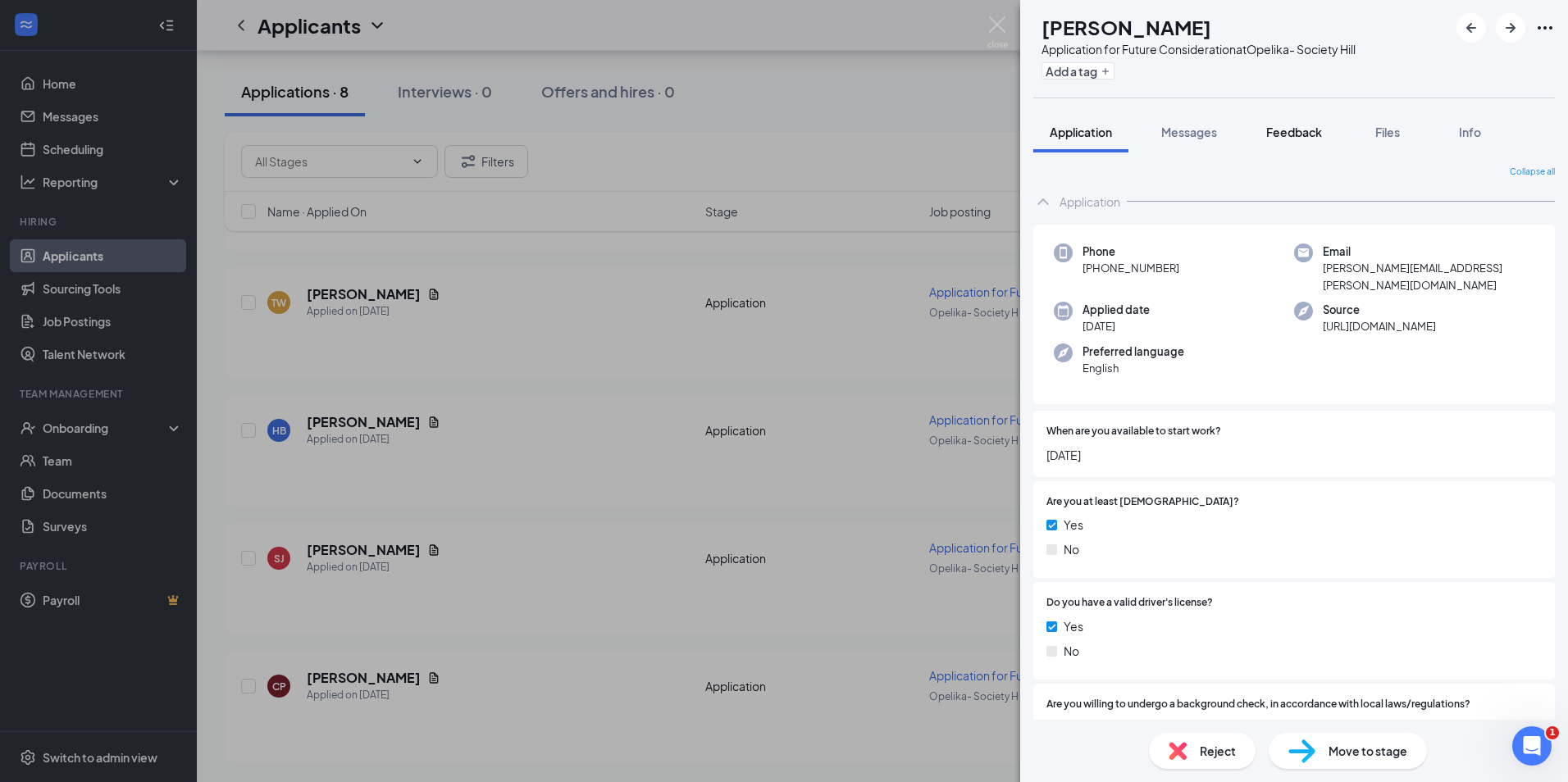
click at [1294, 134] on span "Feedback" at bounding box center [1294, 132] width 56 height 15
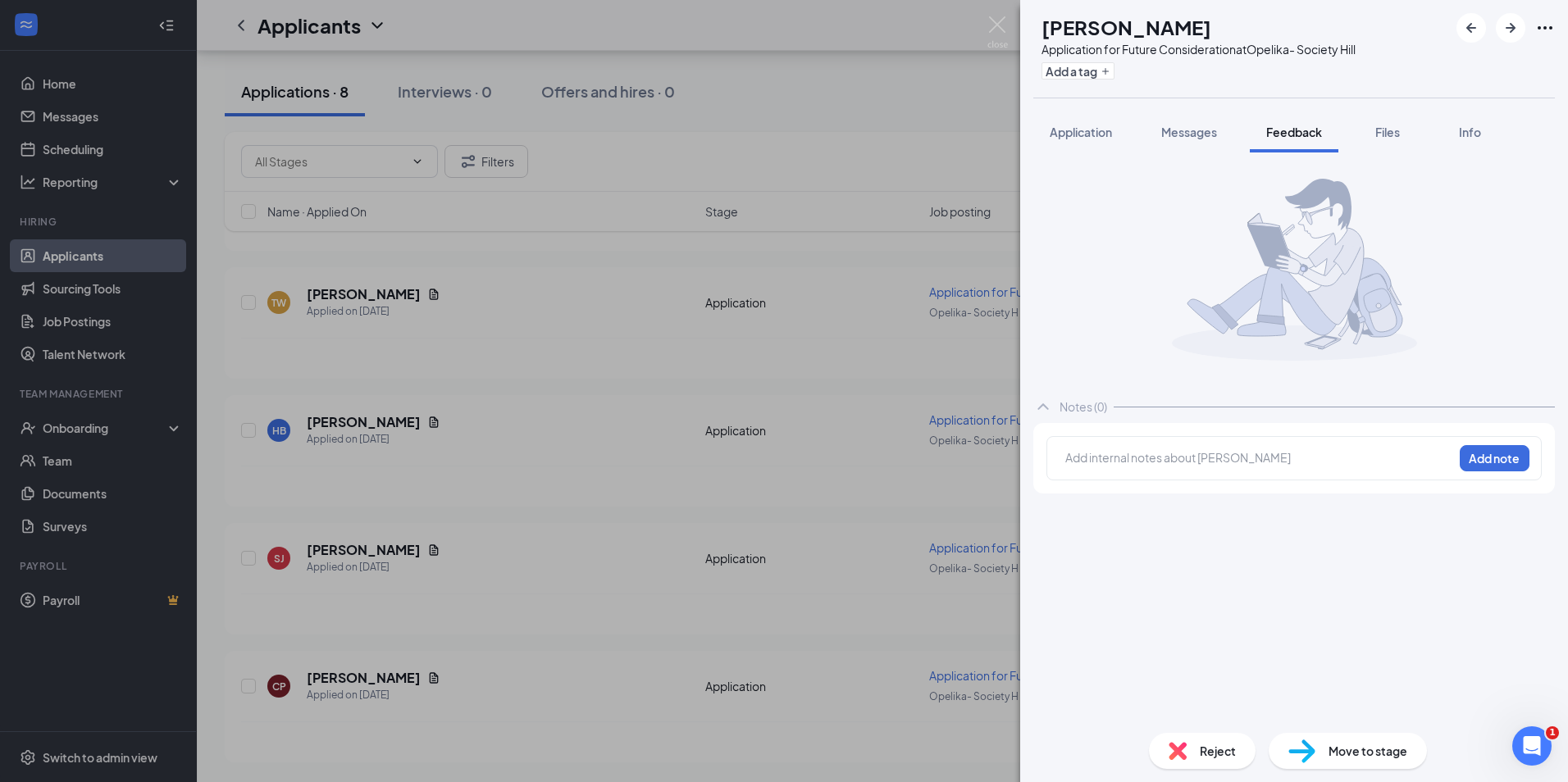
click at [1090, 464] on div at bounding box center [1259, 458] width 386 height 17
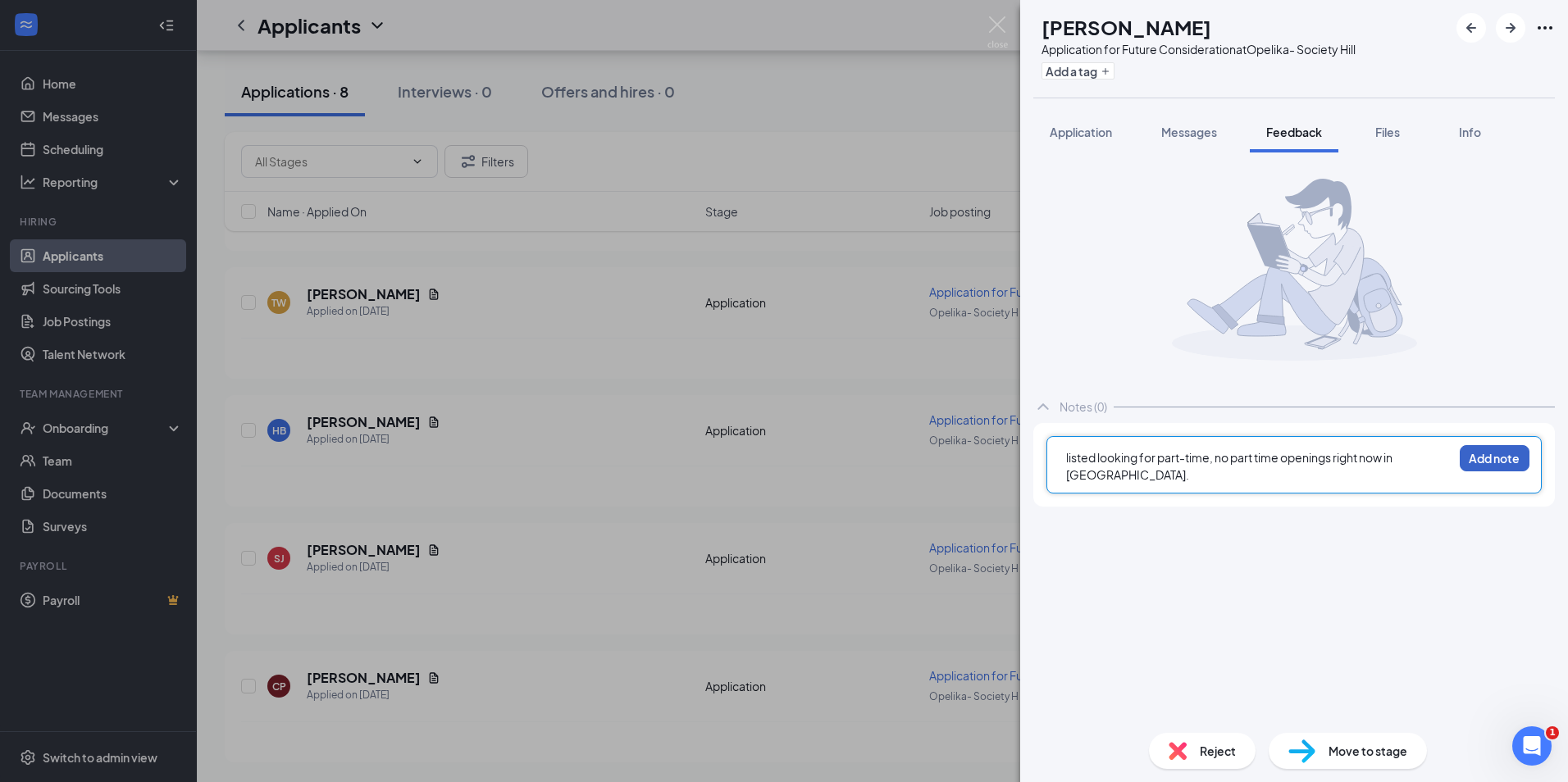
click at [1474, 458] on button "Add note" at bounding box center [1494, 459] width 69 height 26
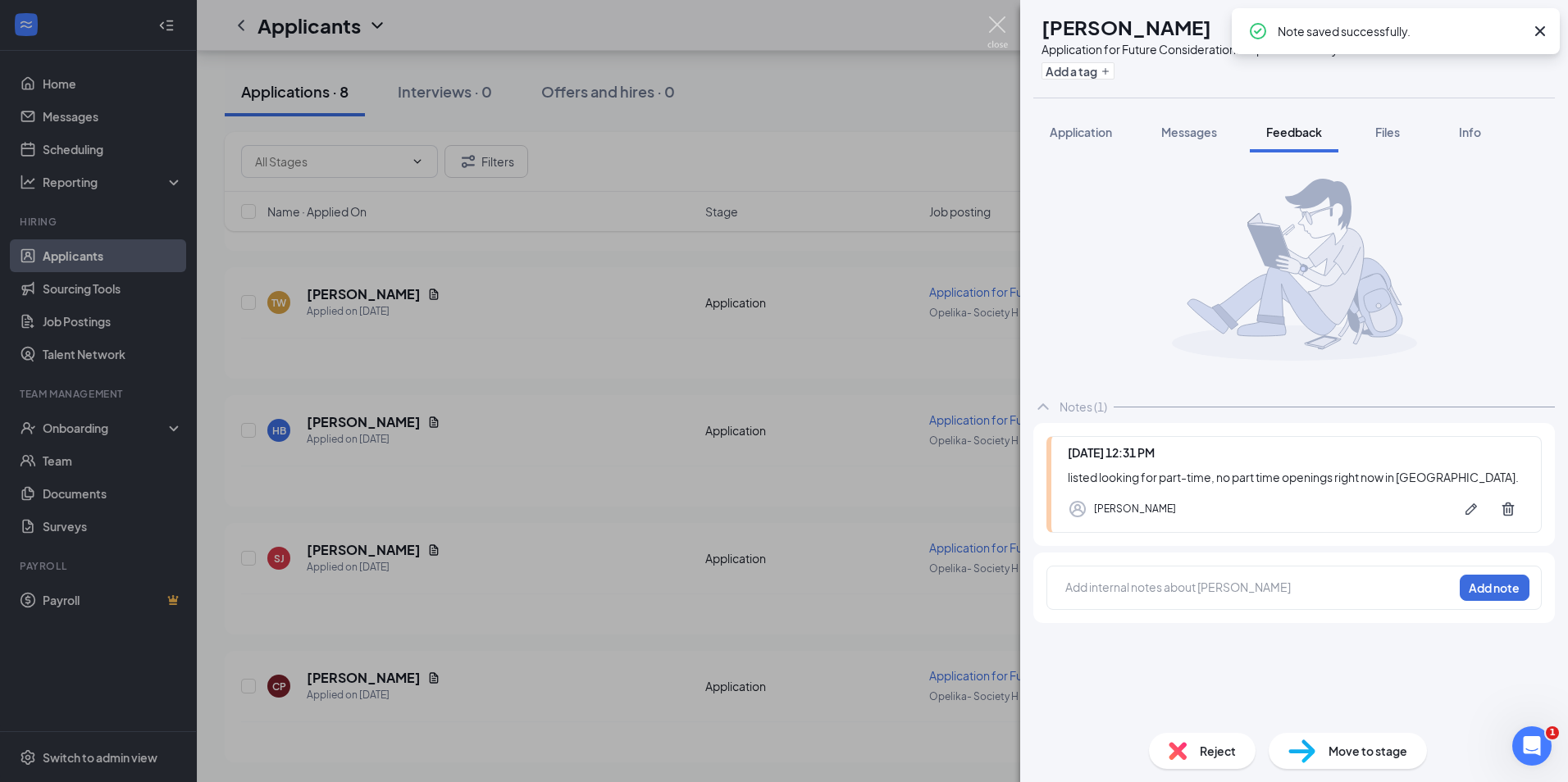
click at [988, 28] on img at bounding box center [997, 32] width 21 height 32
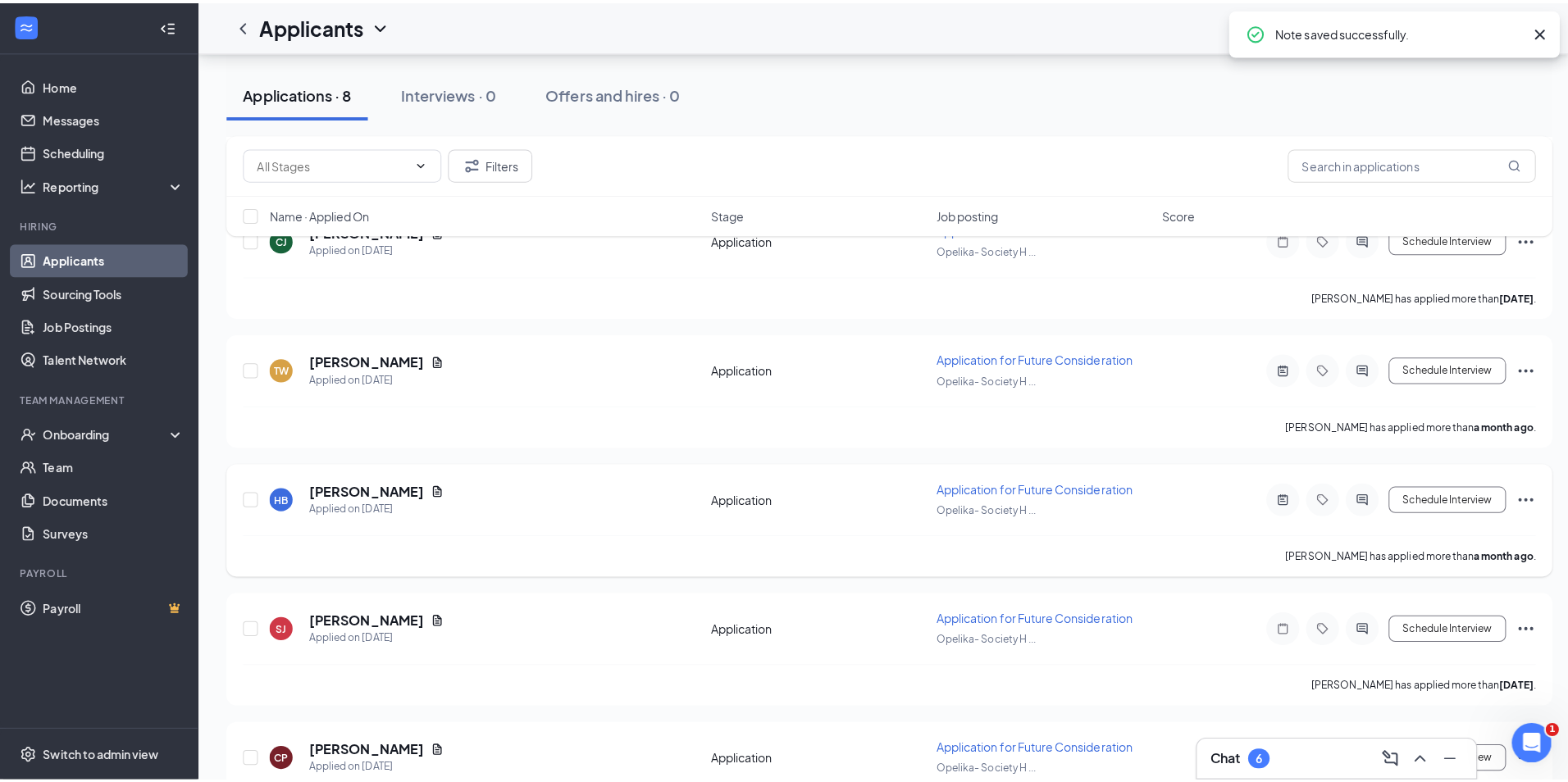
scroll to position [427, 0]
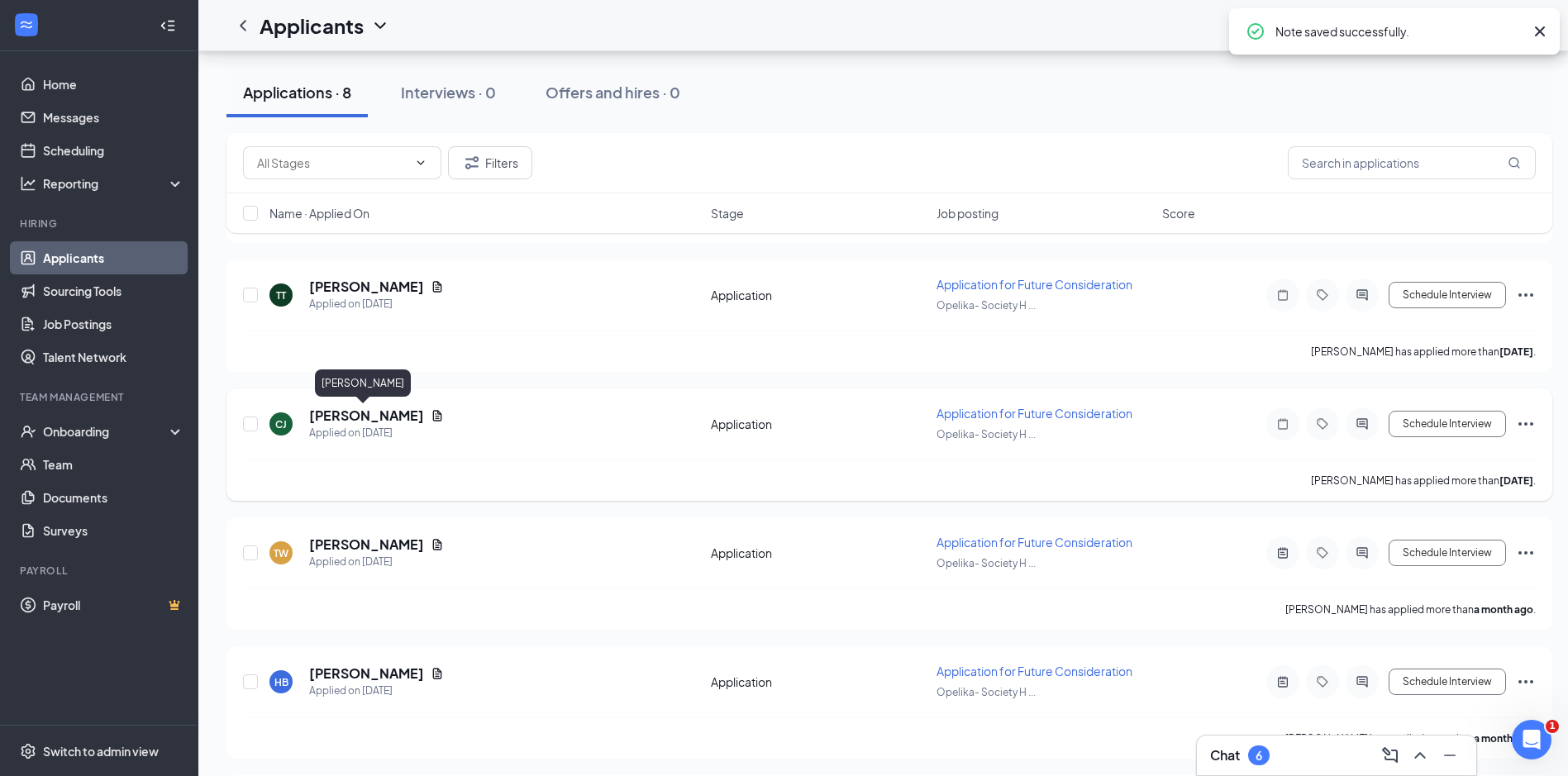
click at [392, 422] on h5 "Cody Johnson" at bounding box center [367, 416] width 115 height 18
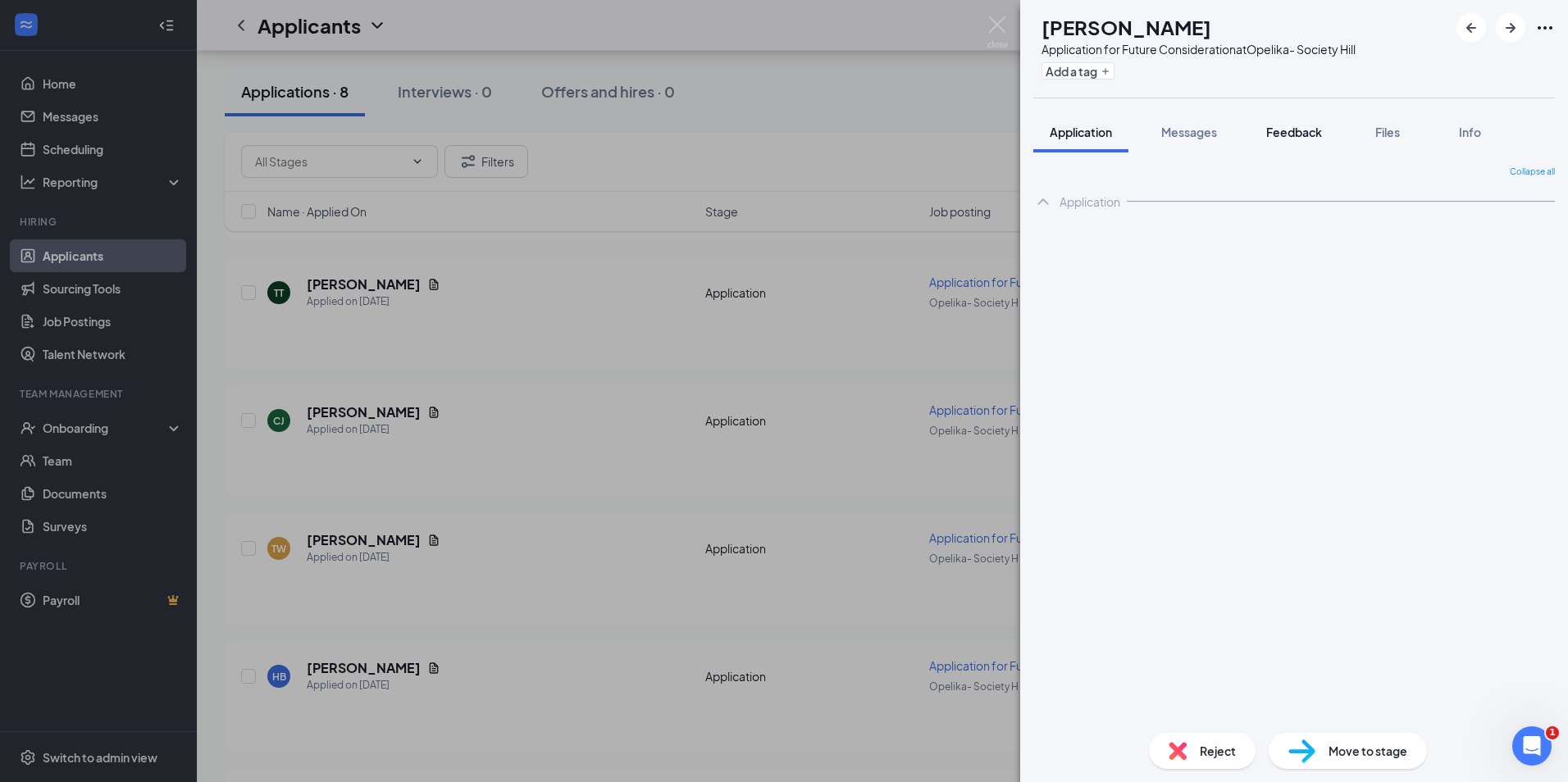
click at [1284, 138] on span "Feedback" at bounding box center [1294, 132] width 56 height 15
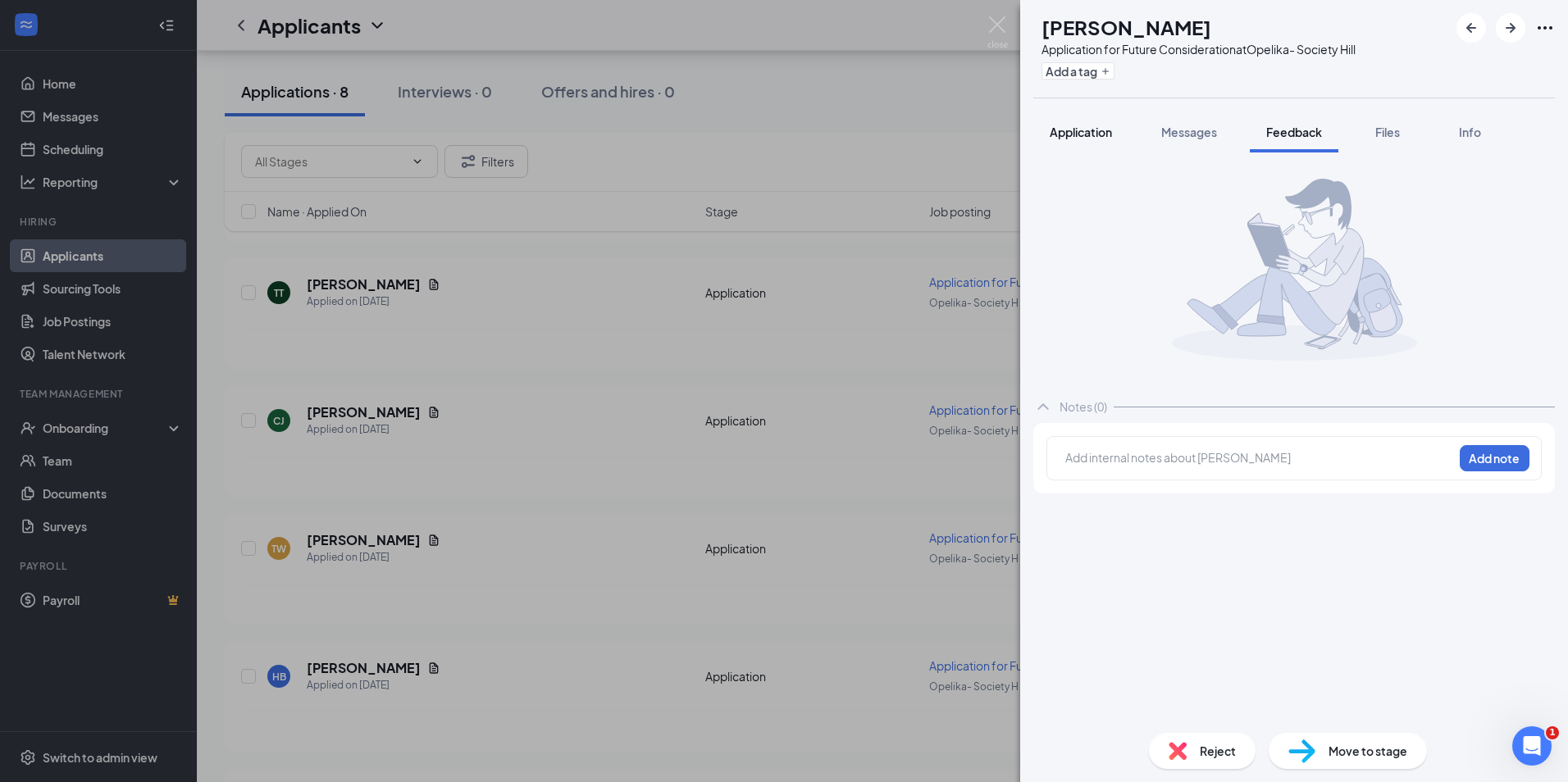
click at [1097, 137] on span "Application" at bounding box center [1081, 132] width 63 height 15
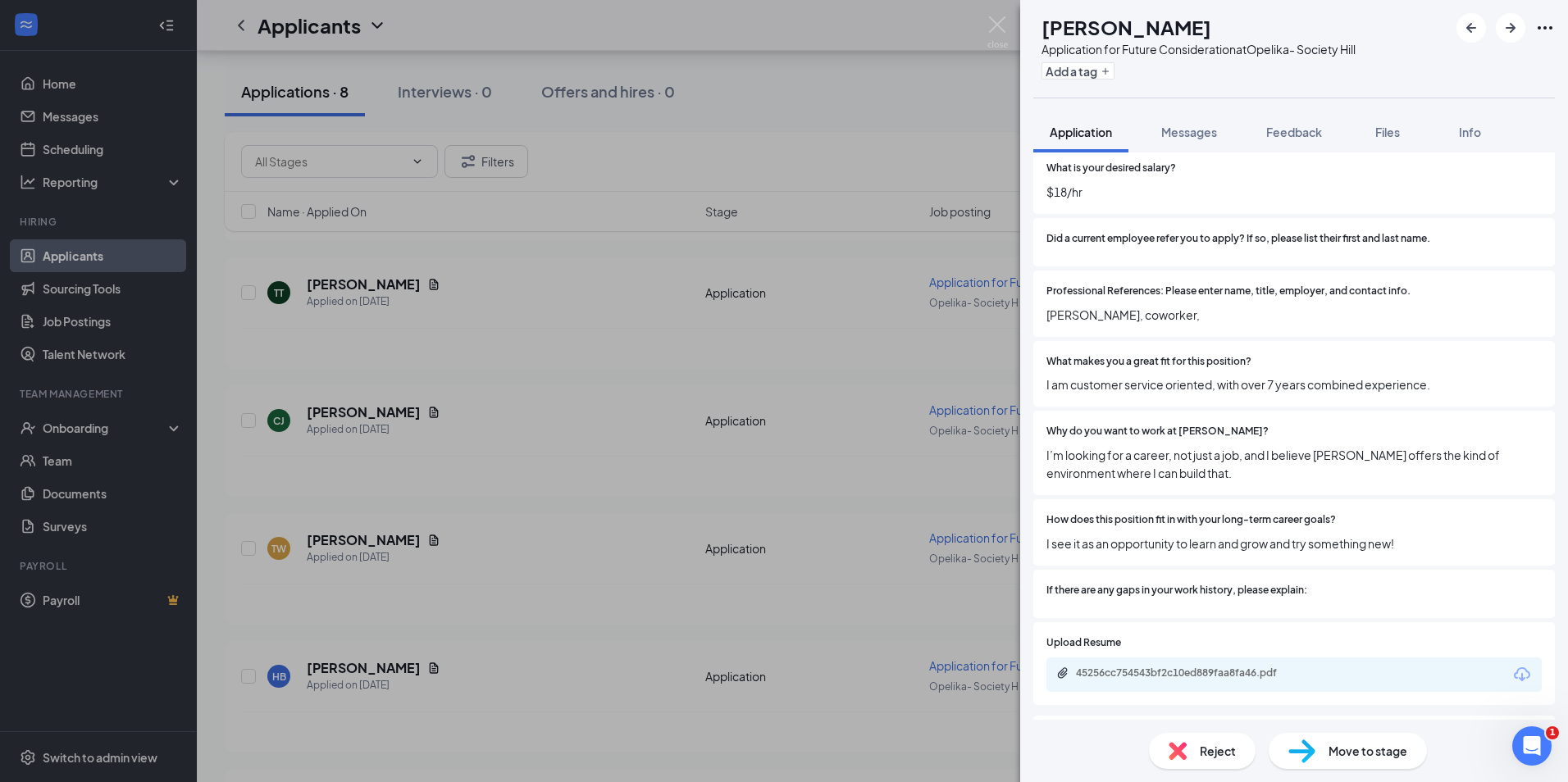
scroll to position [1066, 0]
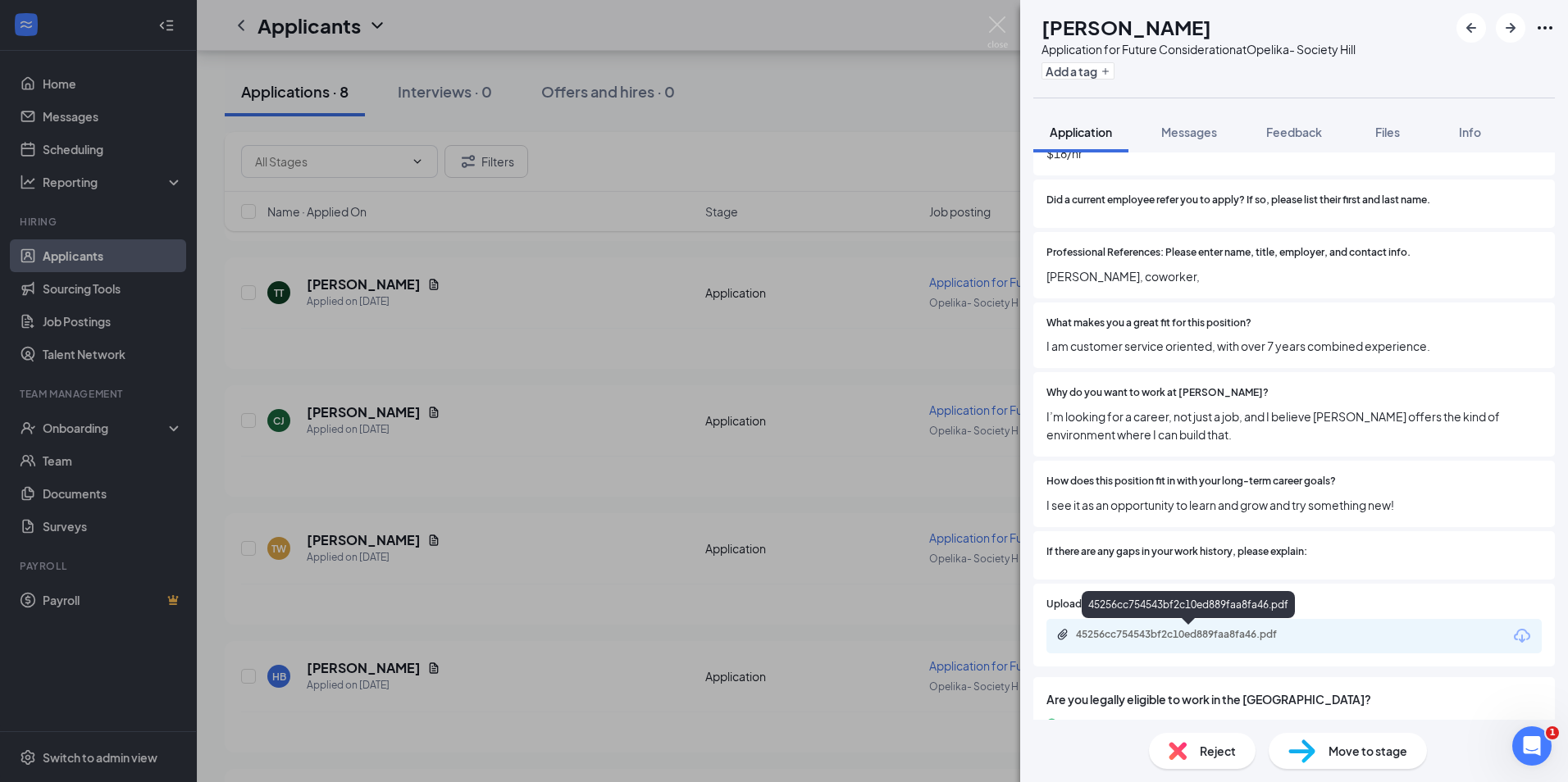
click at [1148, 638] on div "45256cc754543bf2c10ed889faa8fa46.pdf" at bounding box center [1190, 634] width 229 height 13
click at [1297, 126] on span "Feedback" at bounding box center [1294, 132] width 56 height 15
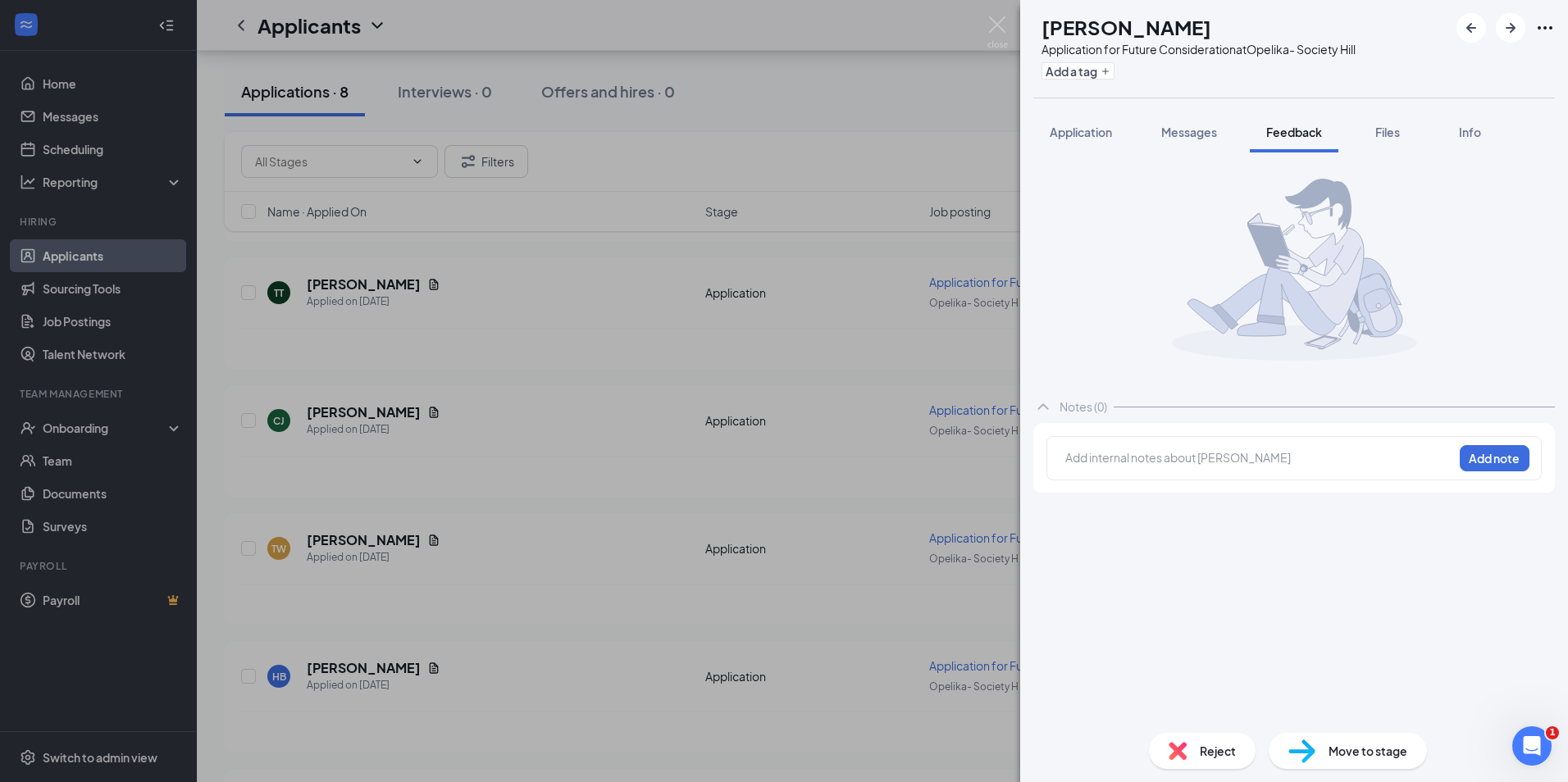
click at [1129, 471] on div at bounding box center [1259, 460] width 388 height 23
click at [1123, 459] on div at bounding box center [1259, 458] width 386 height 17
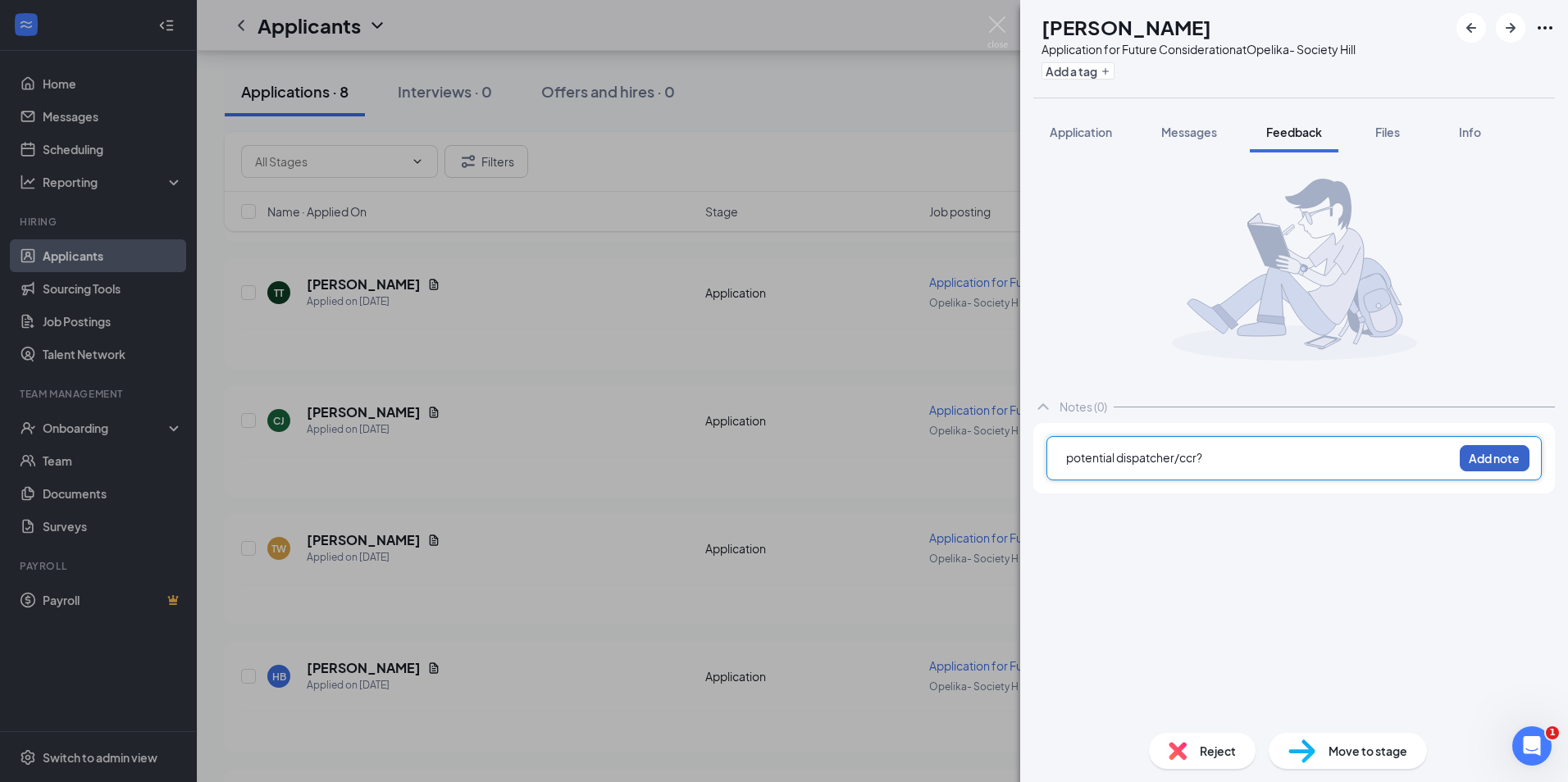
drag, startPoint x: 1475, startPoint y: 462, endPoint x: 1467, endPoint y: 450, distance: 14.4
click at [1481, 462] on button "Add note" at bounding box center [1494, 459] width 69 height 26
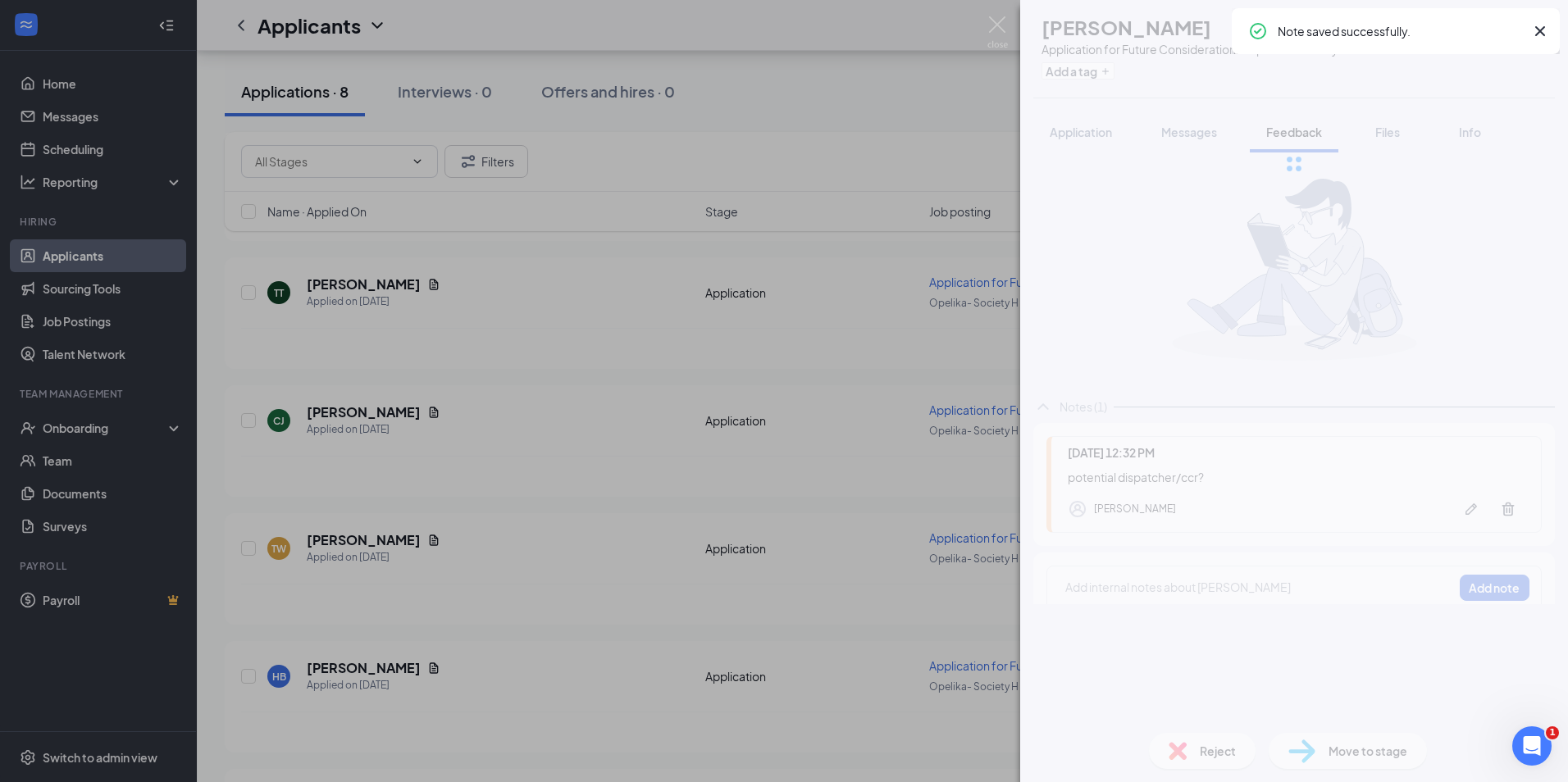
click at [1137, 78] on div at bounding box center [1294, 164] width 548 height 328
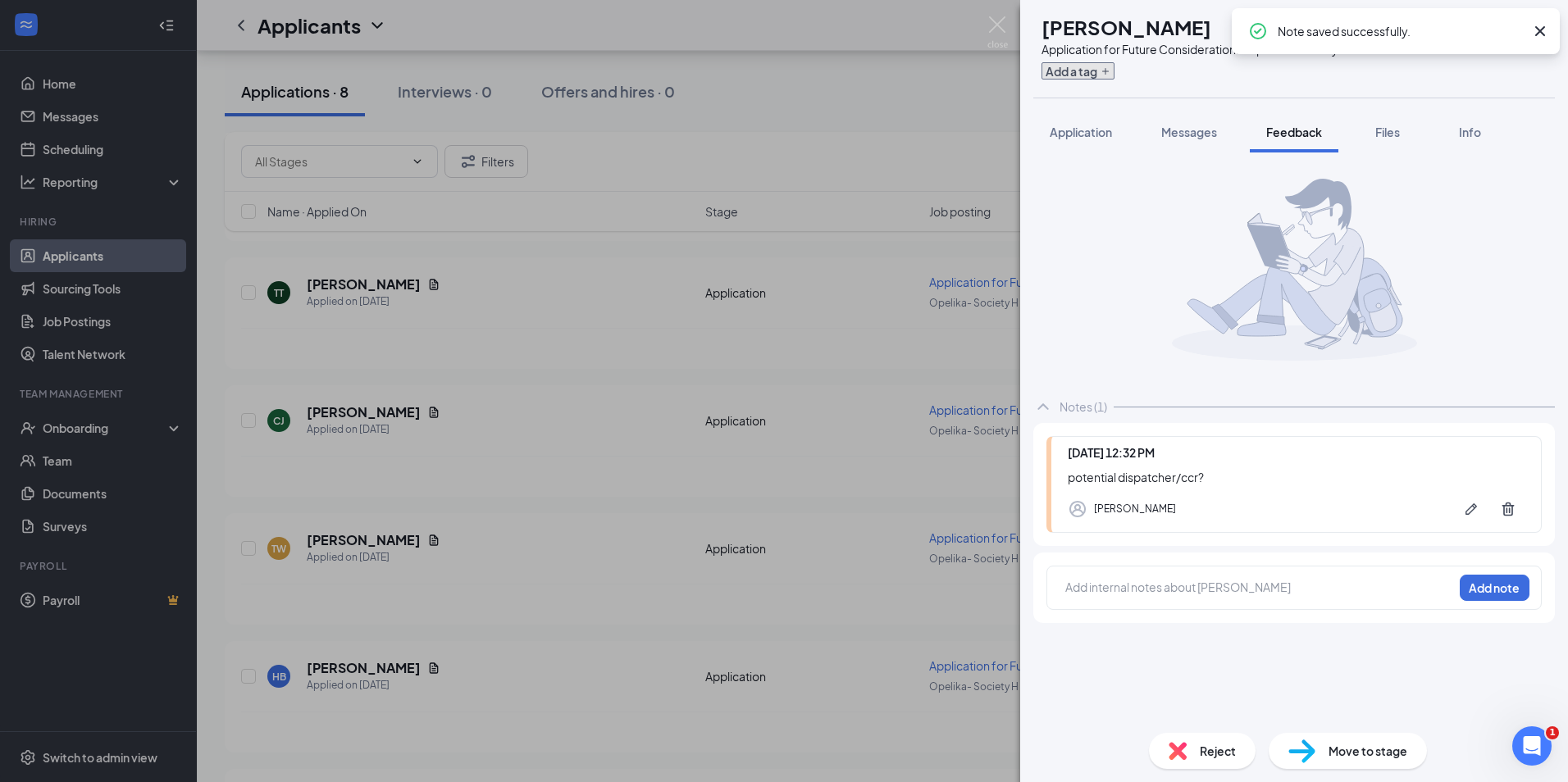
click at [1114, 72] on button "Add a tag" at bounding box center [1077, 71] width 73 height 17
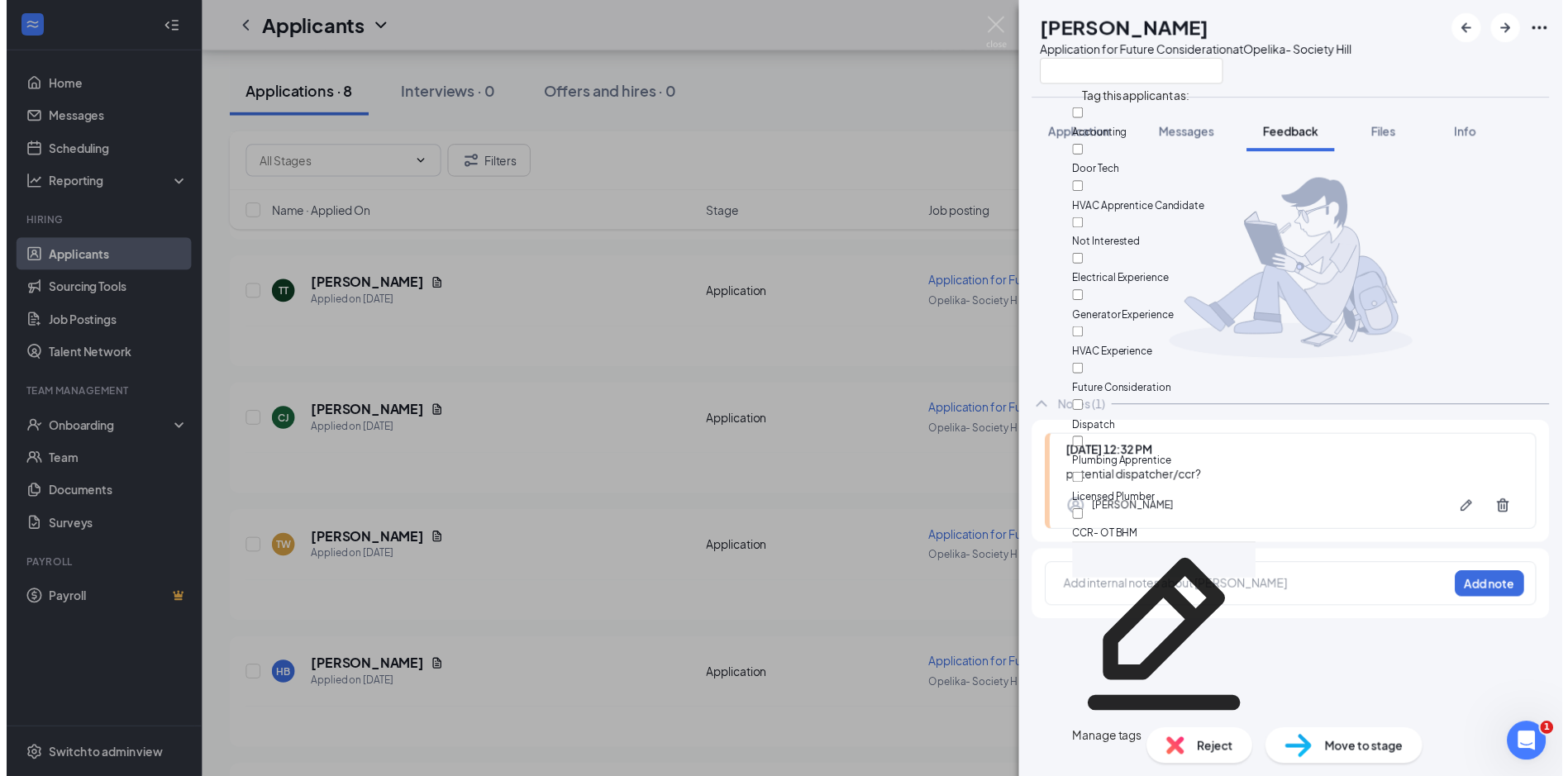
scroll to position [125, 0]
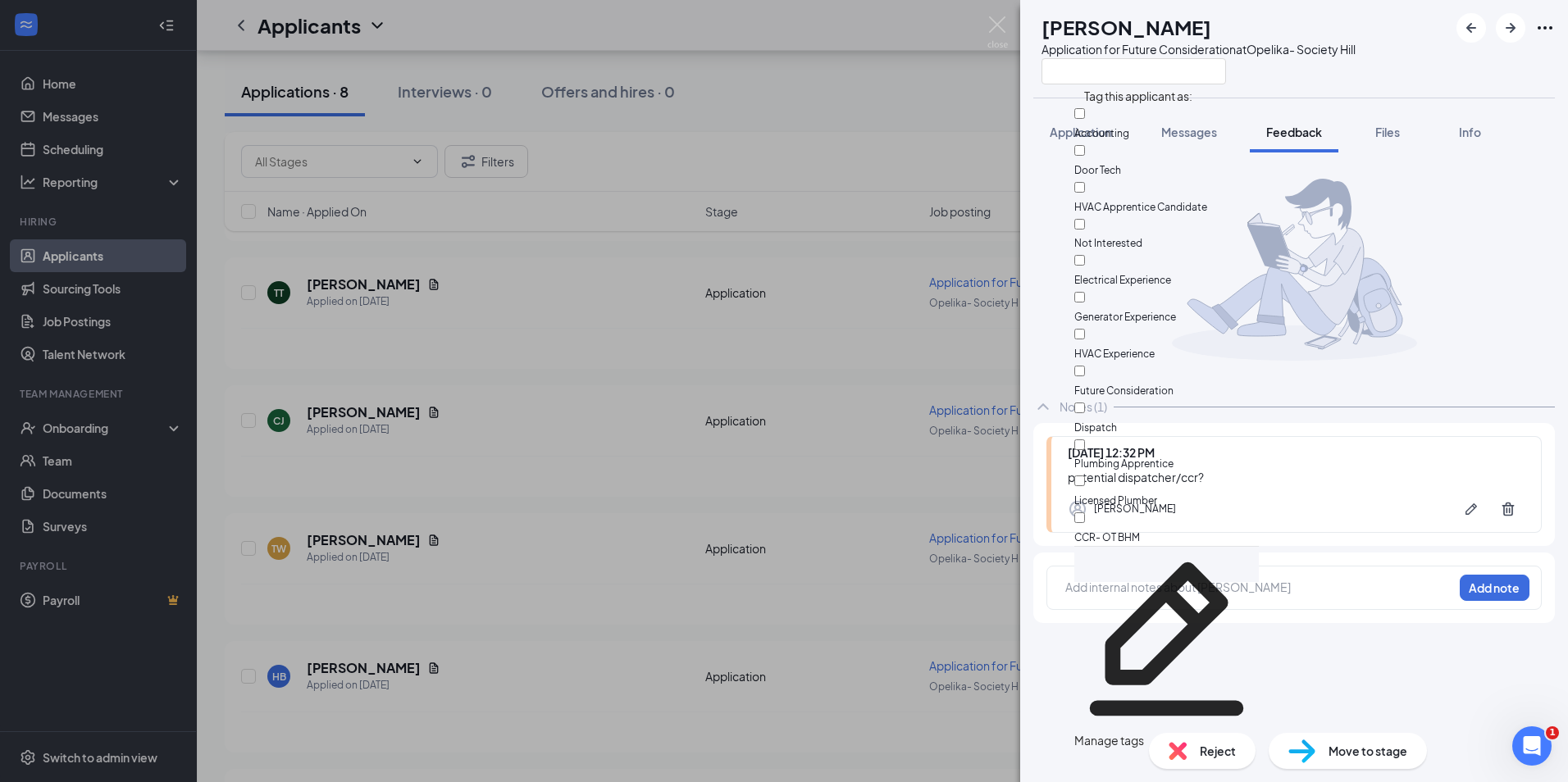
drag, startPoint x: 1132, startPoint y: 205, endPoint x: 1085, endPoint y: 324, distance: 127.9
click at [1085, 546] on div "Manage tags" at bounding box center [1166, 564] width 185 height 36
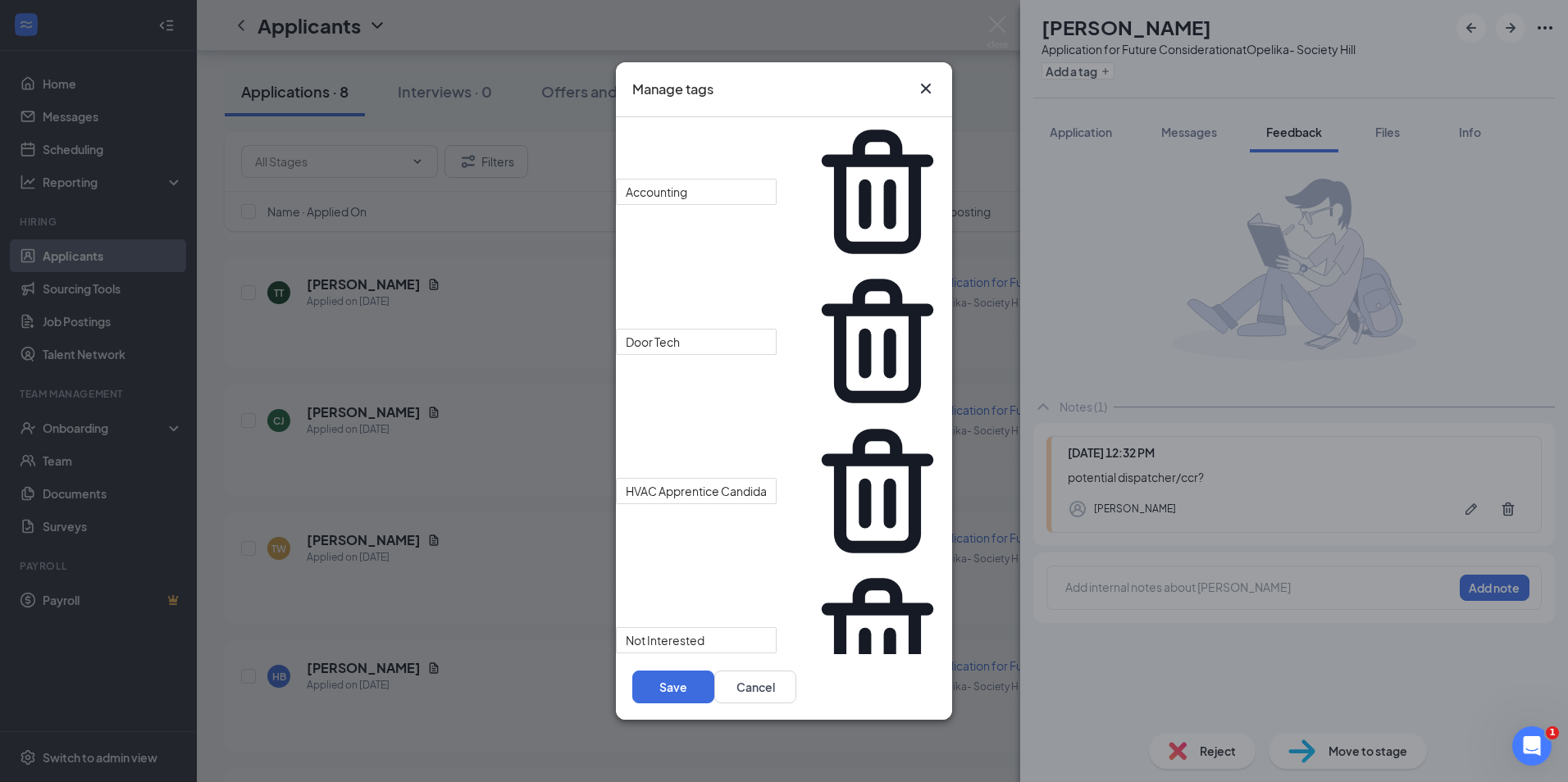
drag, startPoint x: 697, startPoint y: 480, endPoint x: 599, endPoint y: 473, distance: 98.2
click at [599, 473] on div "Manage tags Accounting Door Tech HVAC Apprentice Candidate Not Interested Elect…" at bounding box center [784, 391] width 1568 height 782
type input "Care Team/Gen Office"
click at [714, 671] on button "Save" at bounding box center [672, 687] width 82 height 33
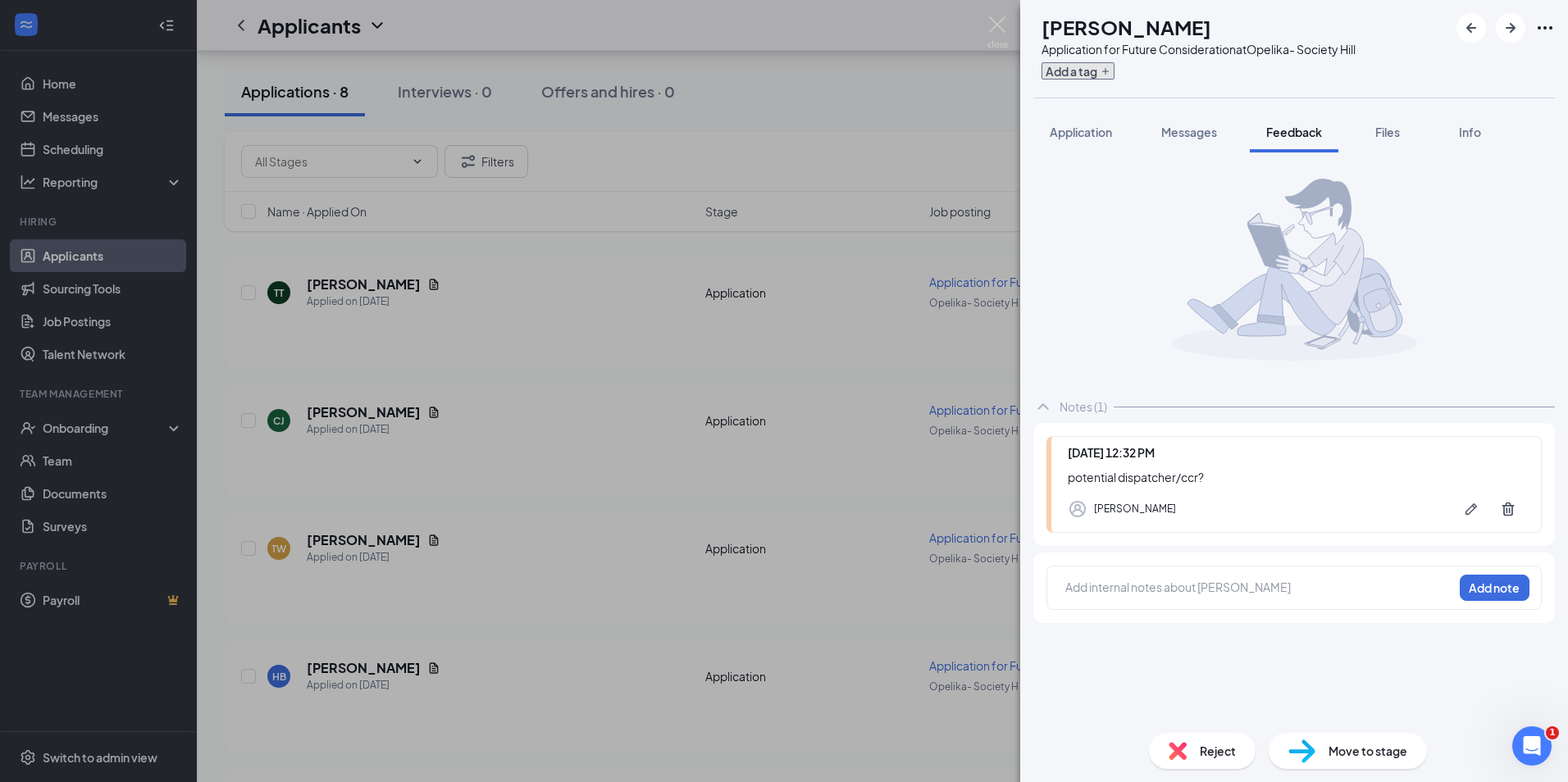
click at [1114, 75] on button "Add a tag" at bounding box center [1077, 71] width 73 height 17
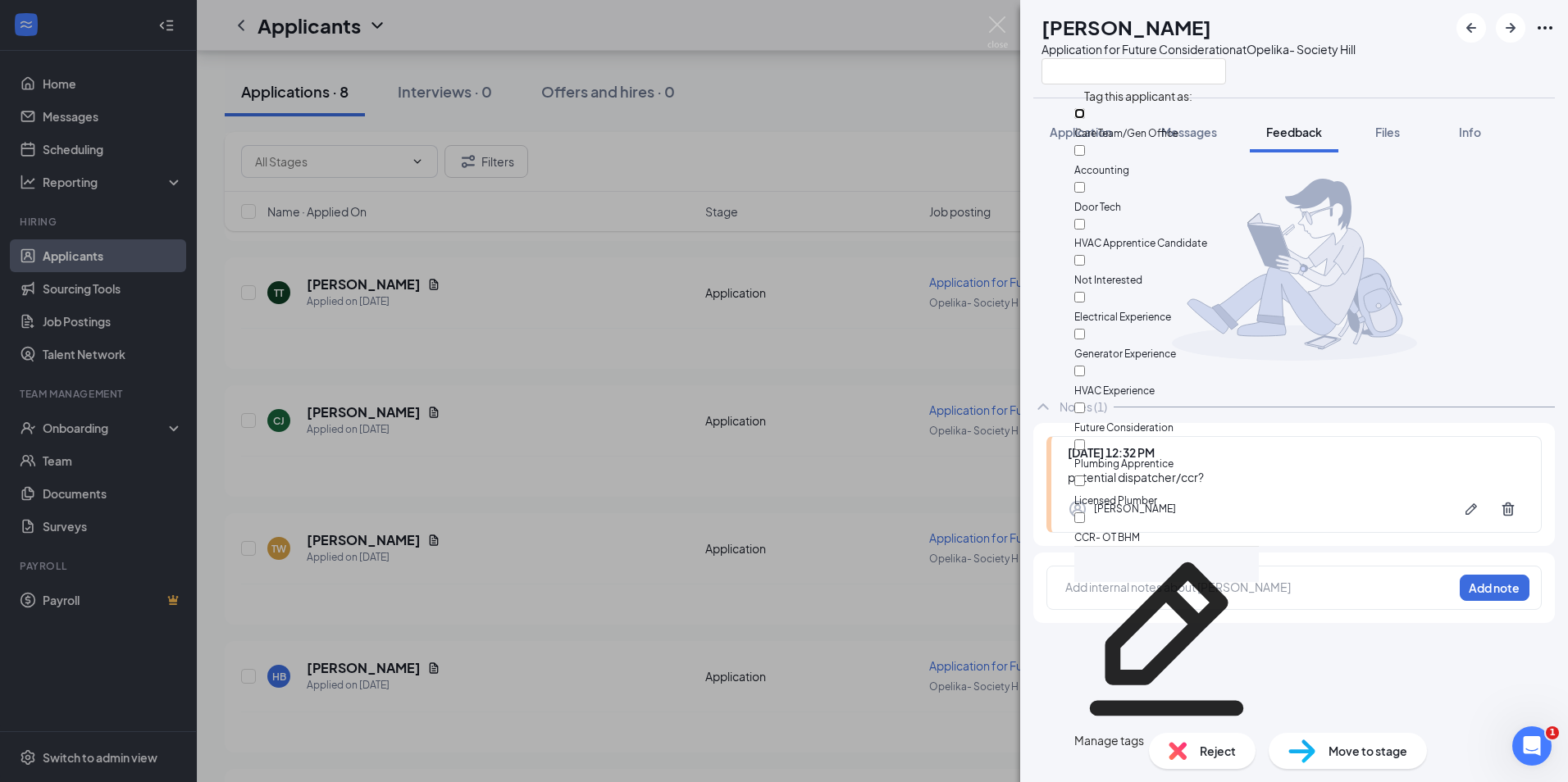
click at [1085, 119] on input "Care Team/Gen Office" at bounding box center [1079, 113] width 11 height 11
checkbox input "true"
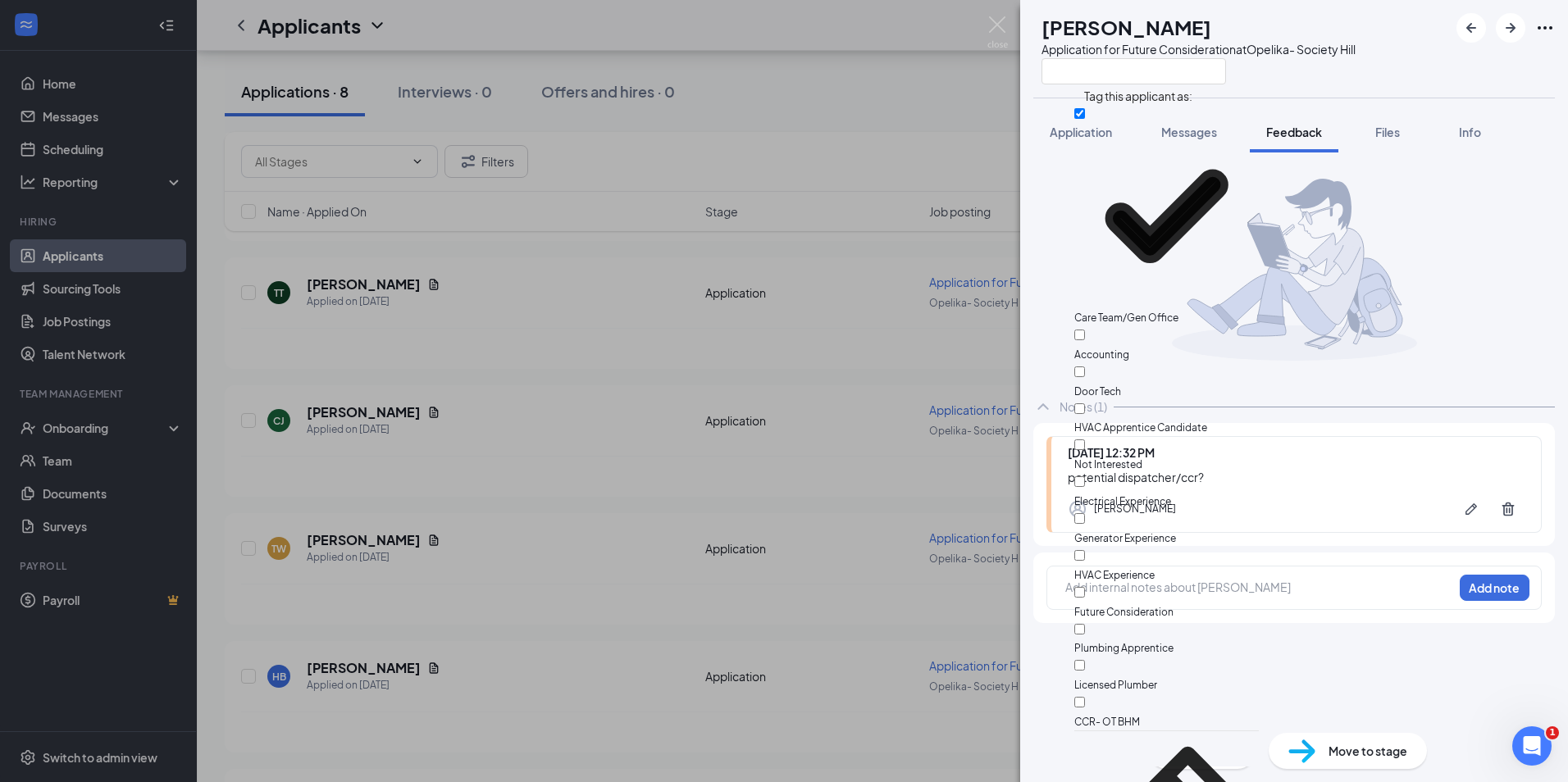
click at [1049, 68] on div "CJ Cody Johnson Application for Future Consideration at Opelika- Society Hill" at bounding box center [1194, 49] width 323 height 71
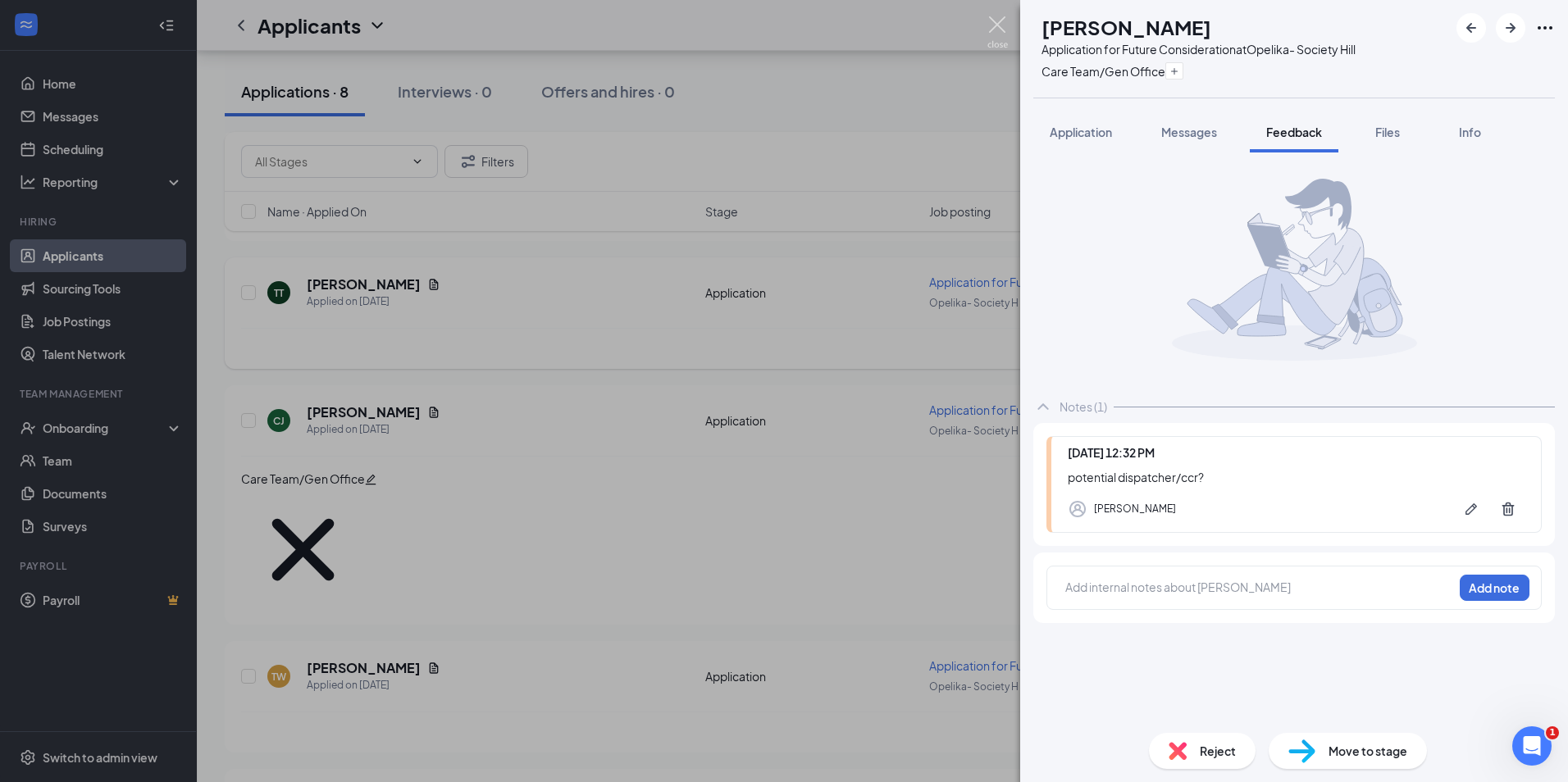
drag, startPoint x: 996, startPoint y: 25, endPoint x: 754, endPoint y: 276, distance: 348.7
click at [996, 26] on img at bounding box center [997, 32] width 21 height 32
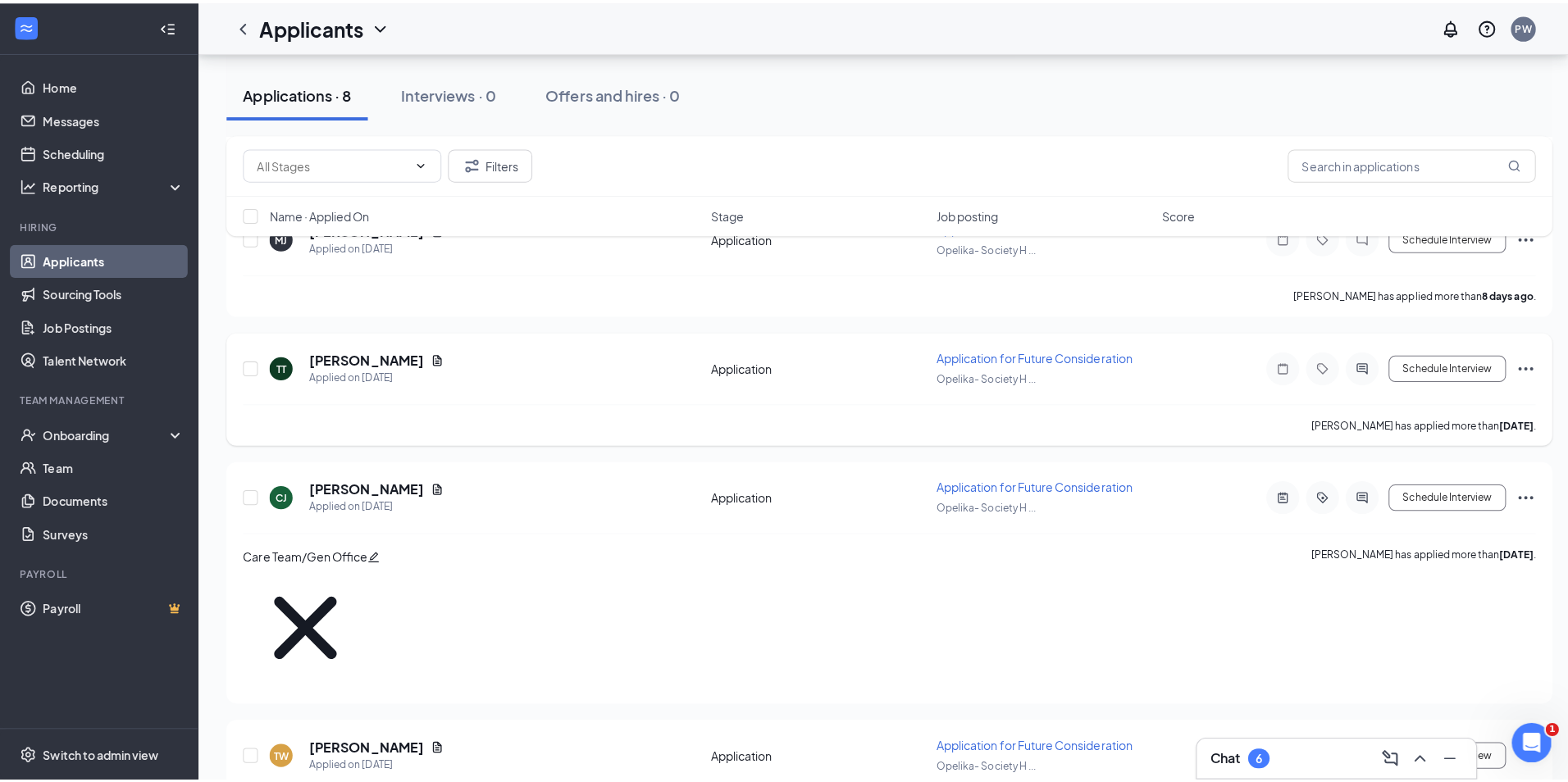
scroll to position [263, 0]
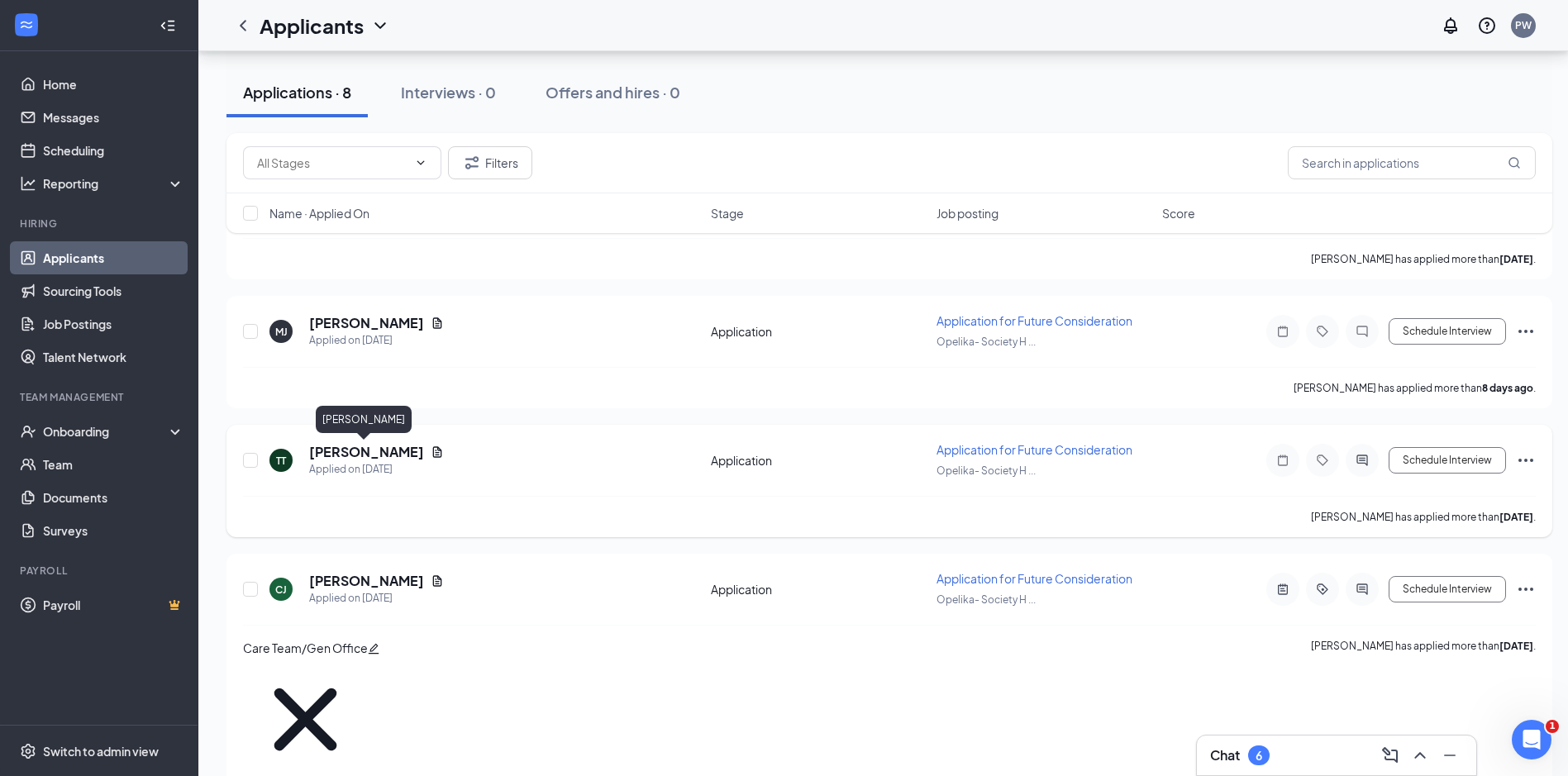
click at [358, 453] on h5 "Thomas Trexler" at bounding box center [367, 452] width 115 height 18
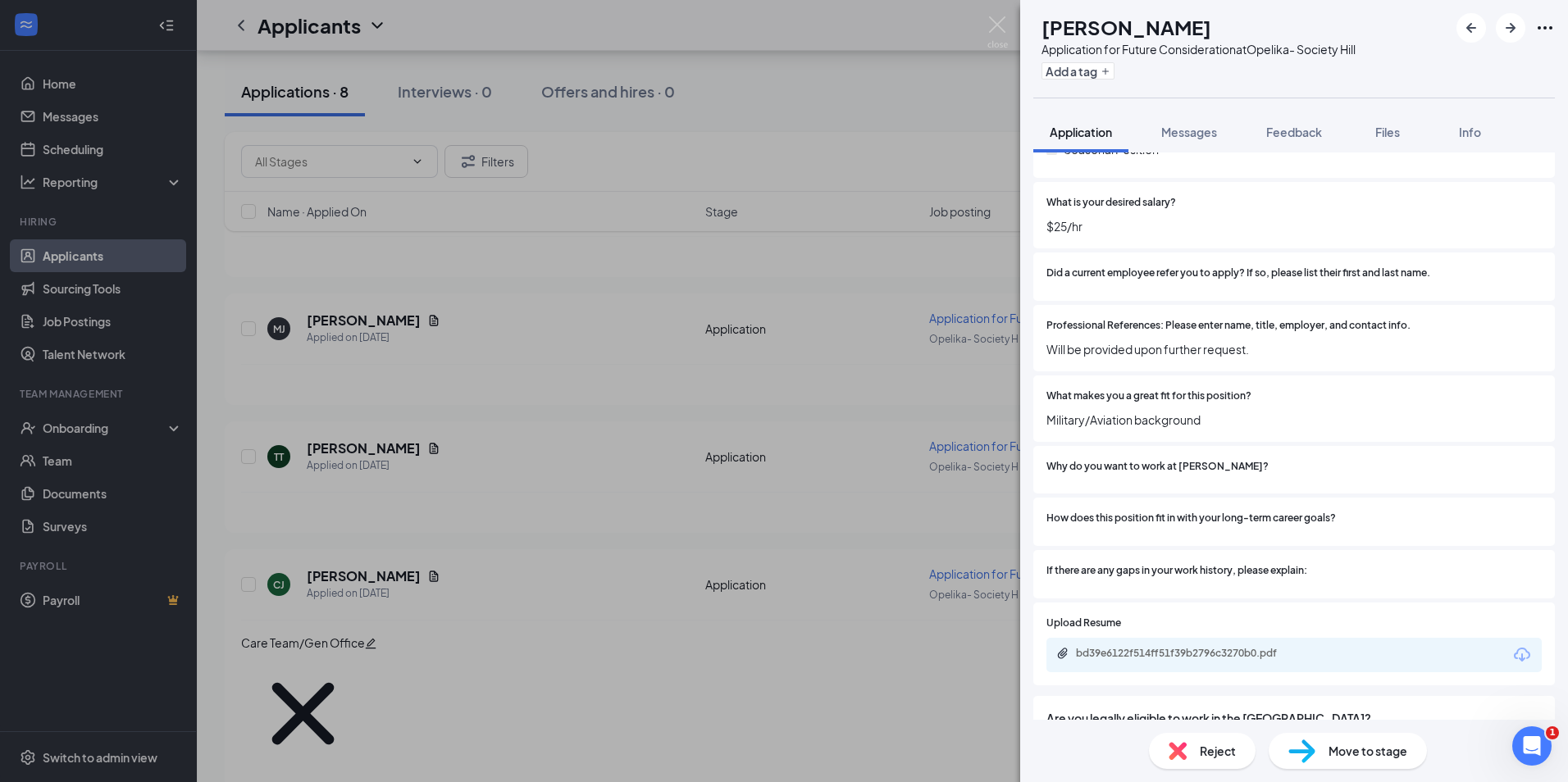
scroll to position [902, 0]
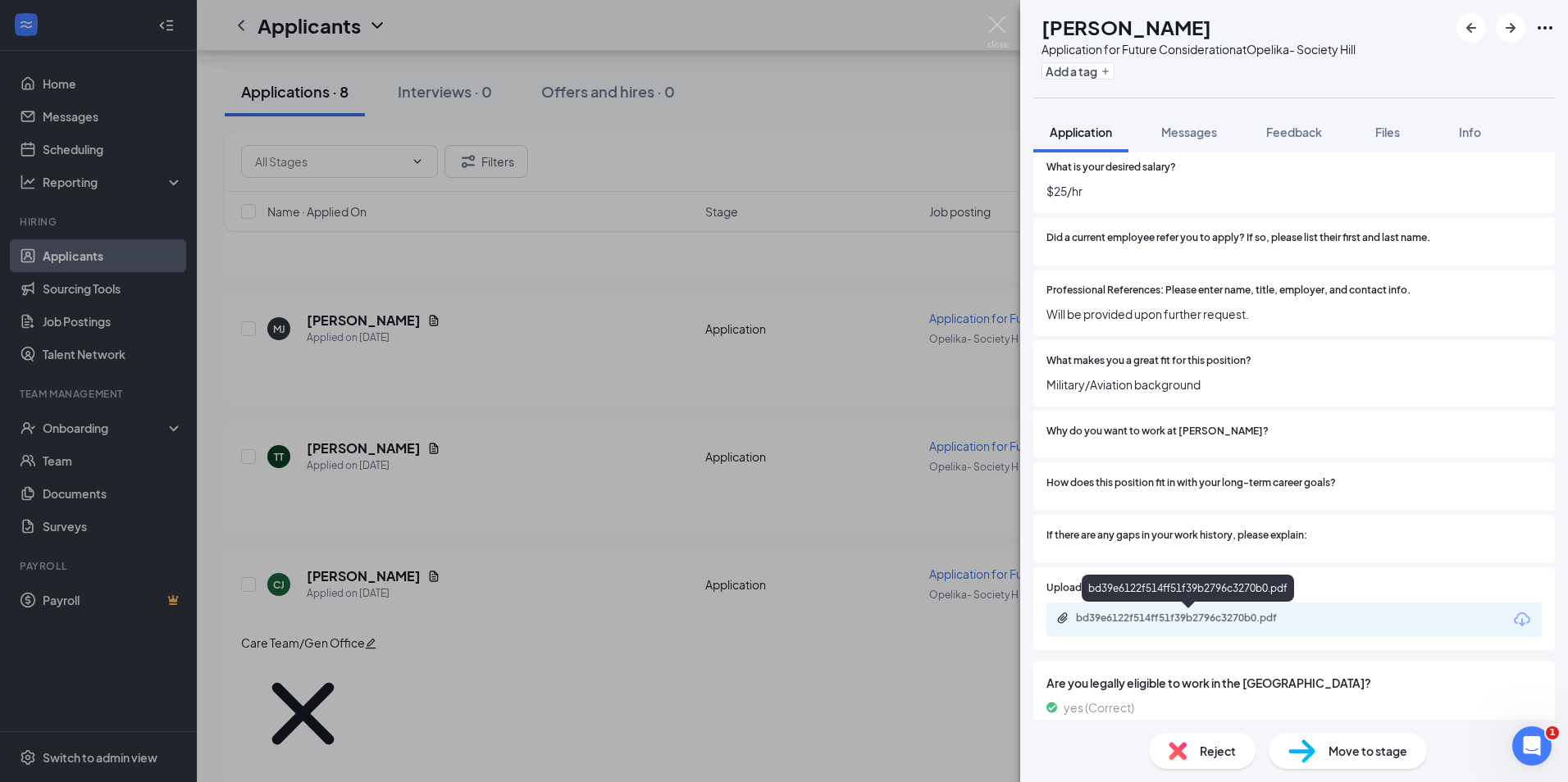
click at [1164, 626] on div "bd39e6122f514ff51f39b2796c3270b0.pdf" at bounding box center [1189, 619] width 266 height 16
click at [1114, 75] on button "Add a tag" at bounding box center [1077, 71] width 73 height 17
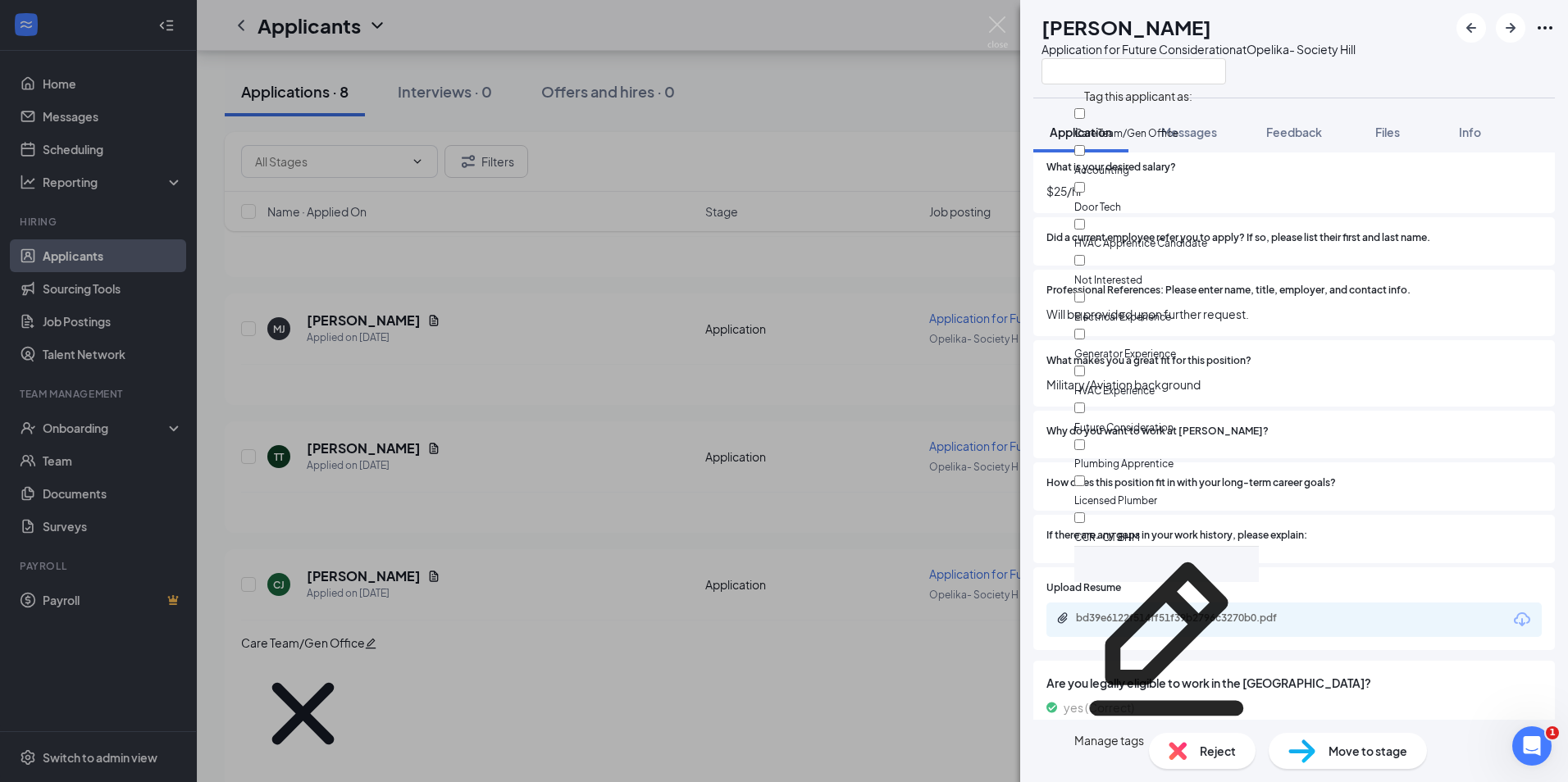
click at [1137, 93] on span "Tag this applicant as:" at bounding box center [1137, 92] width 128 height 28
click at [1133, 79] on input "text" at bounding box center [1133, 72] width 185 height 26
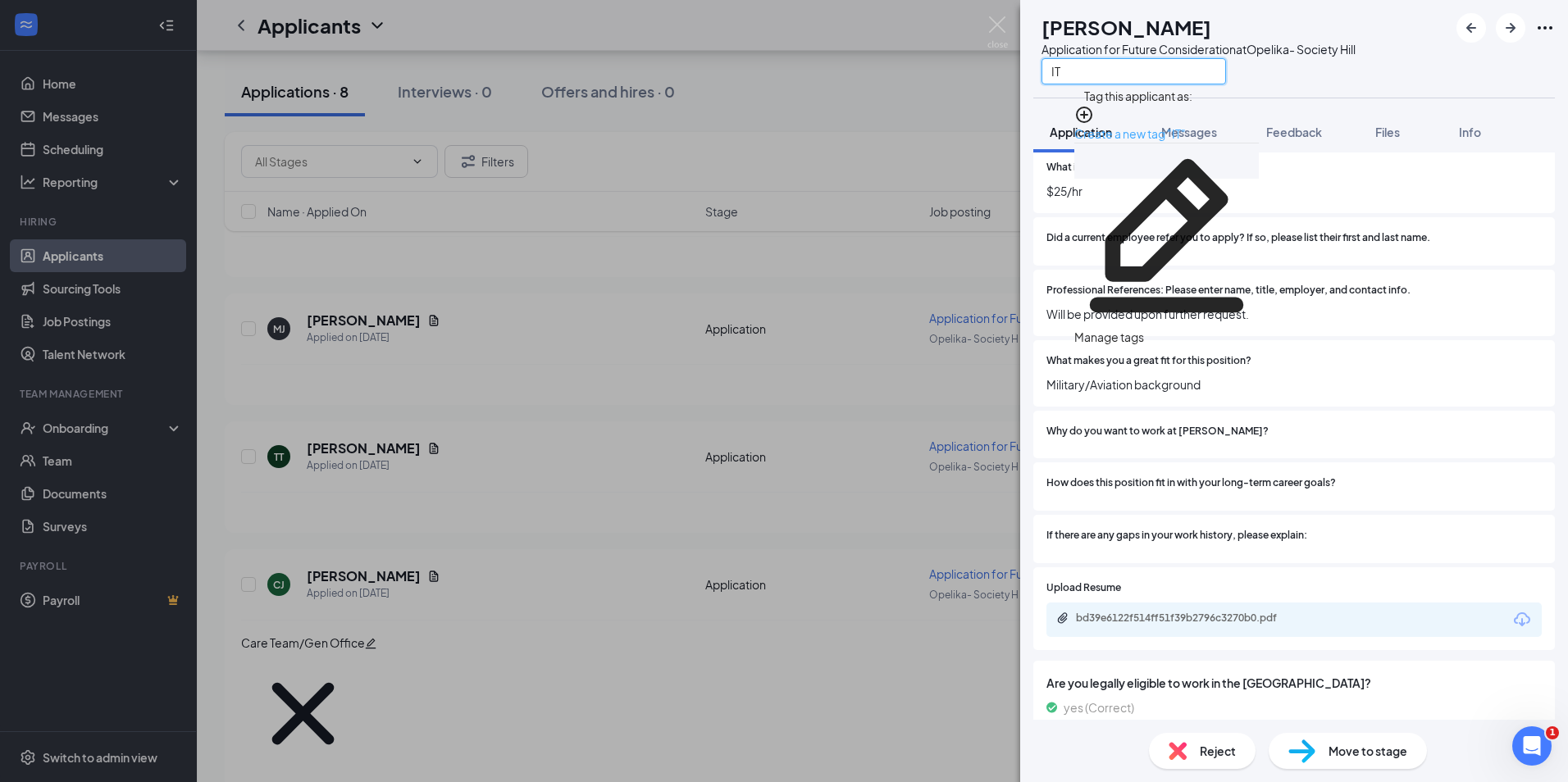
type input "IT"
click at [1185, 126] on link "Create a new tag "IT"" at bounding box center [1129, 134] width 111 height 15
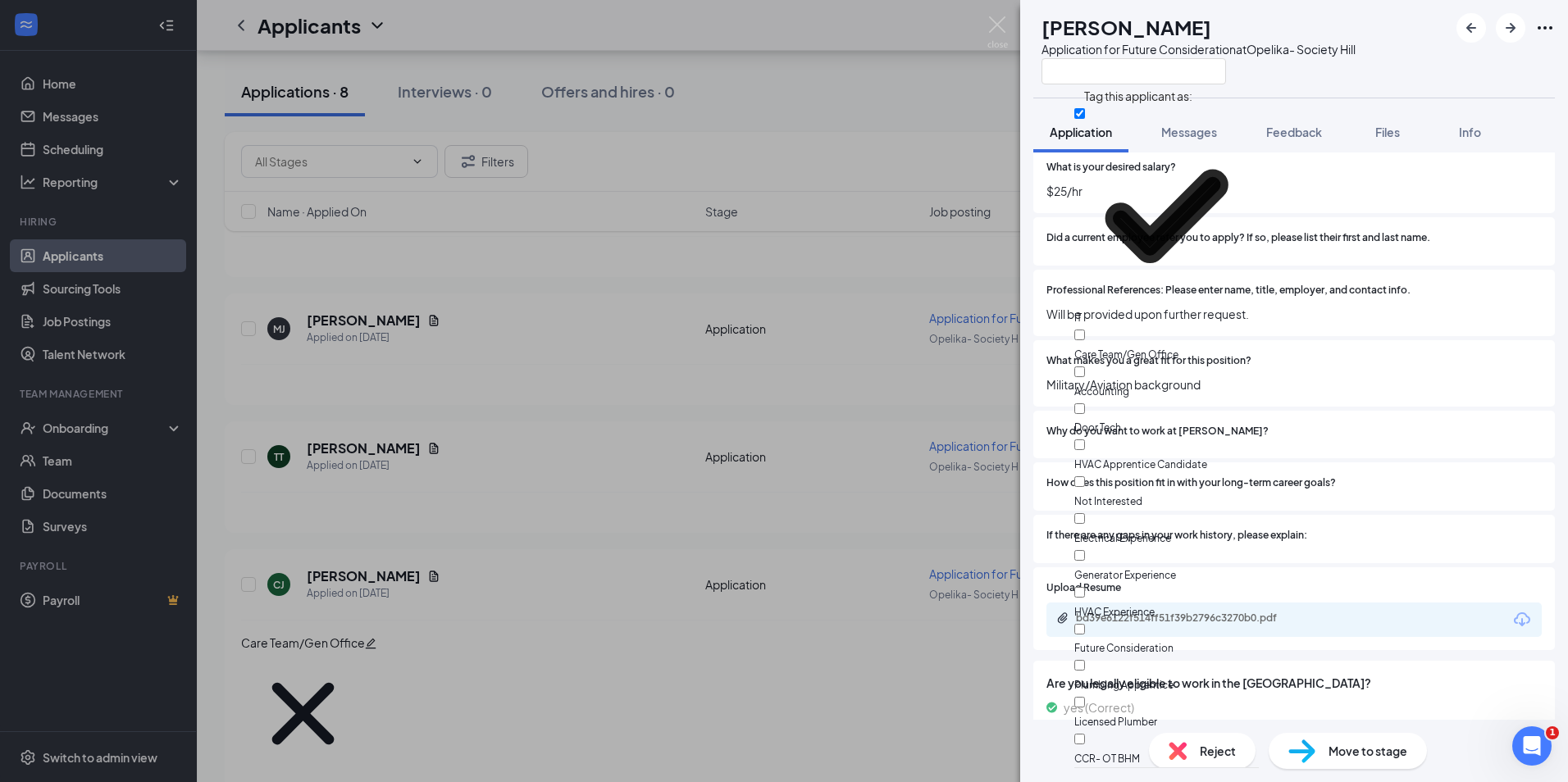
click at [1355, 67] on div at bounding box center [1198, 71] width 314 height 27
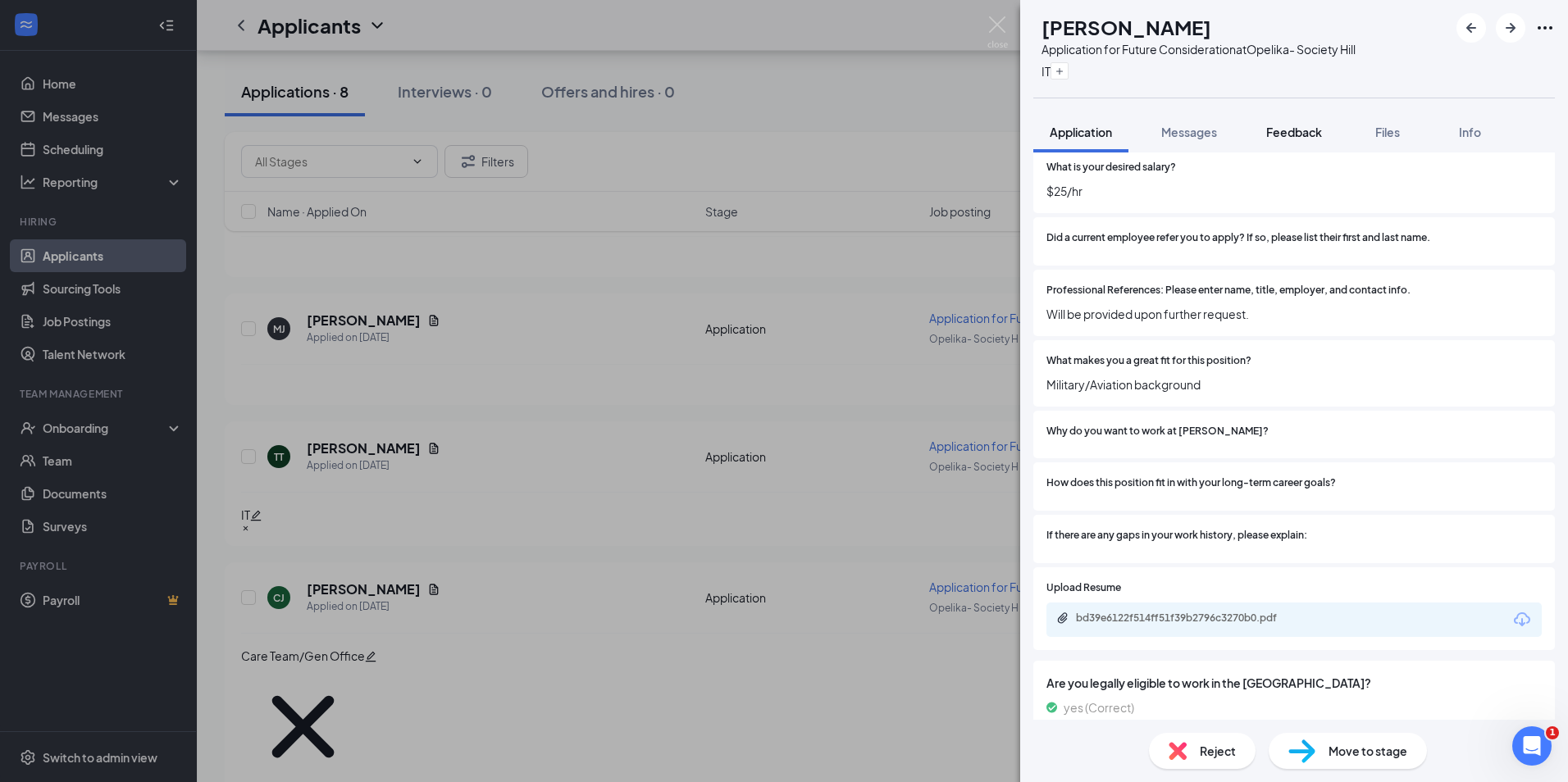
click at [1289, 125] on span "Feedback" at bounding box center [1294, 132] width 56 height 15
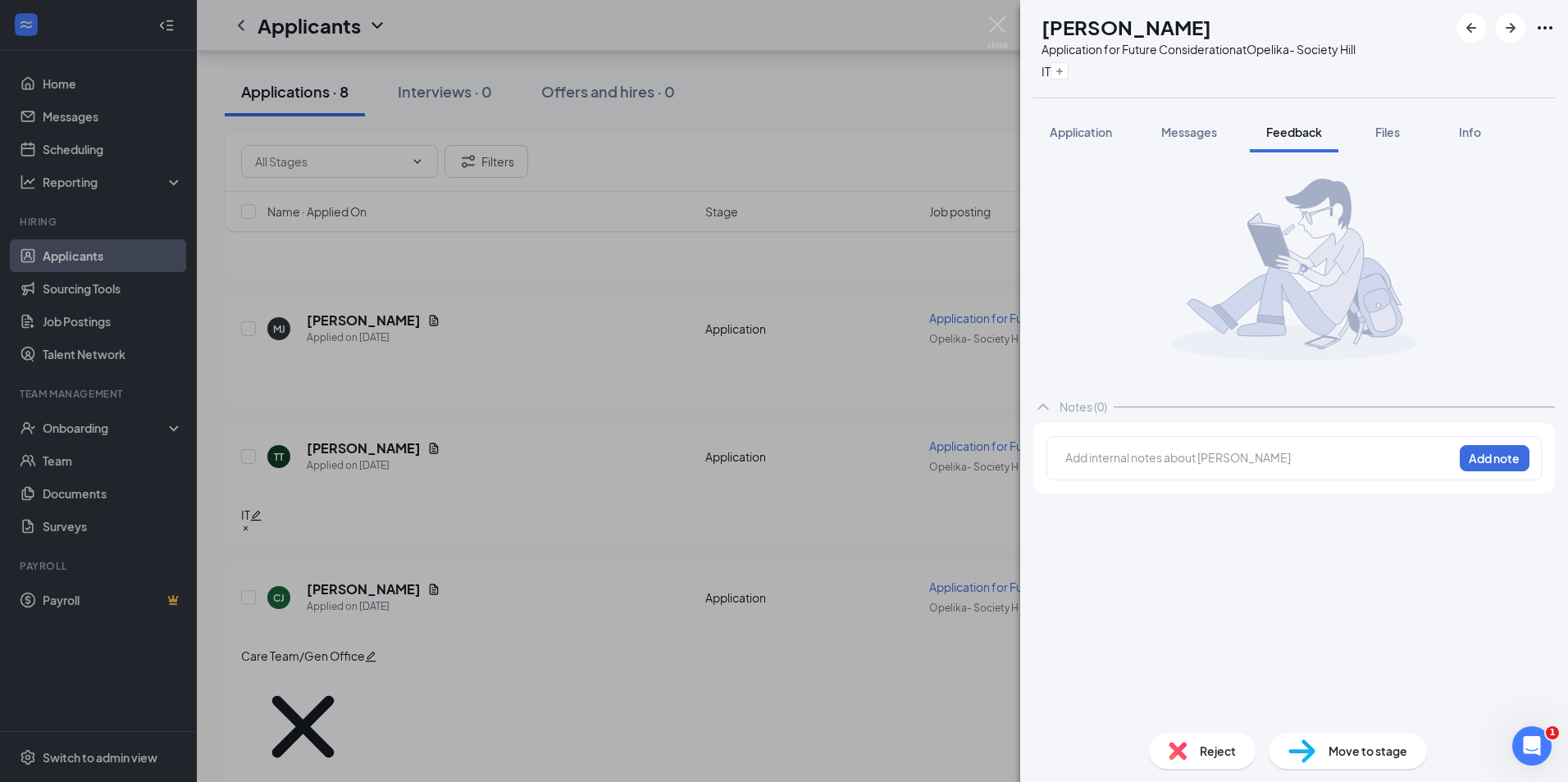
click at [1172, 459] on div at bounding box center [1259, 458] width 386 height 17
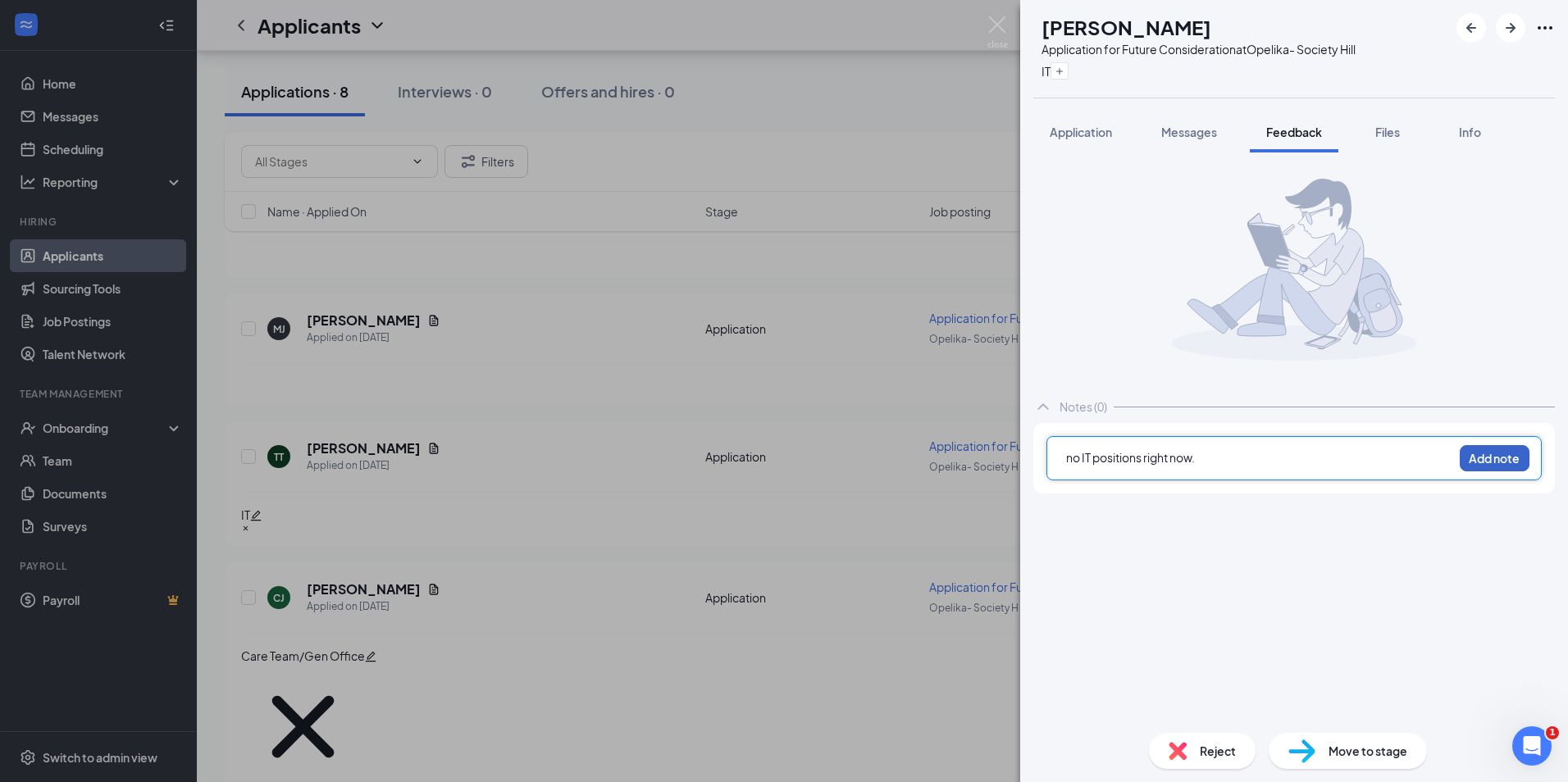
click at [1501, 461] on button "Add note" at bounding box center [1494, 459] width 69 height 26
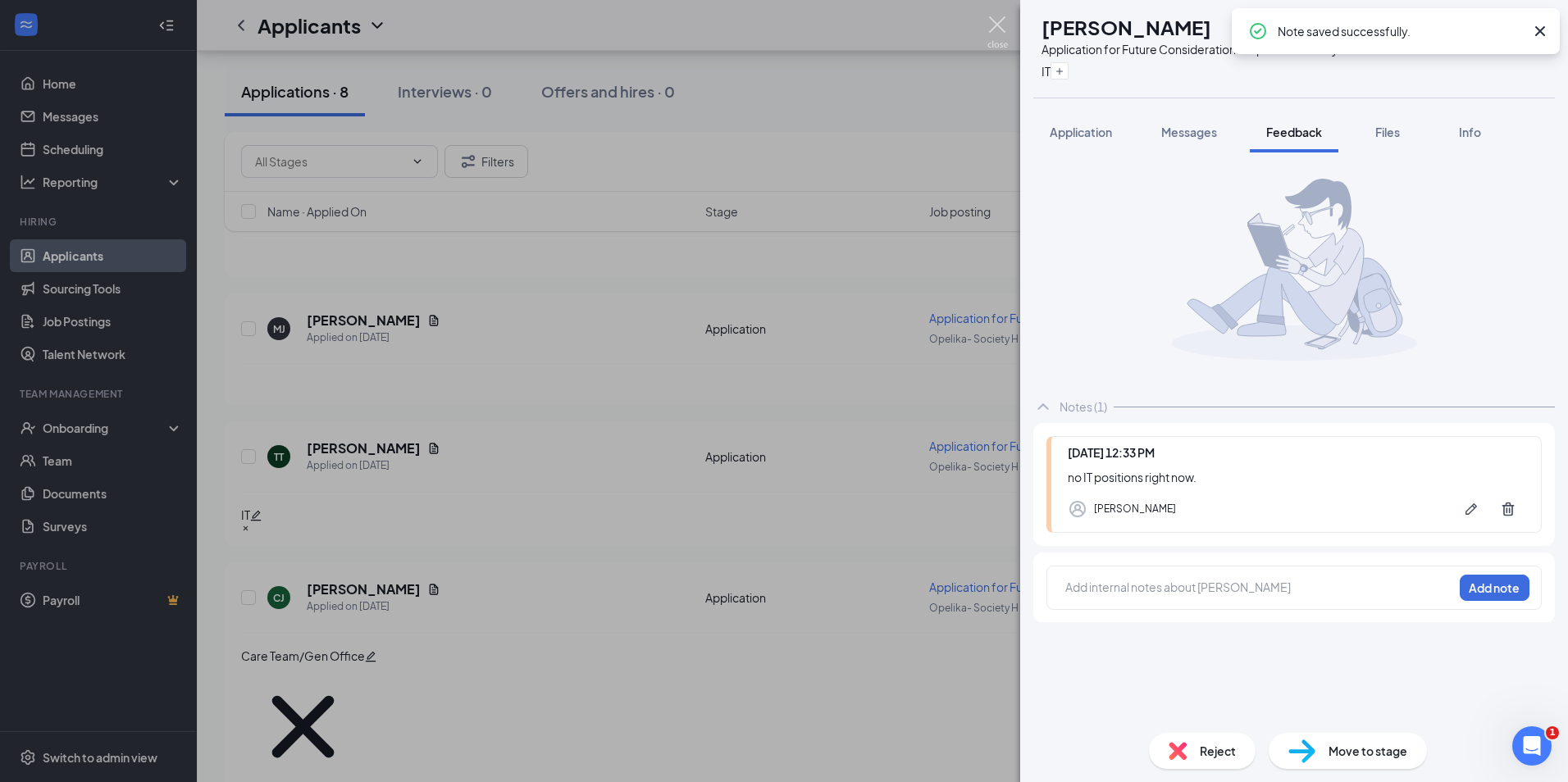
click at [998, 24] on img at bounding box center [997, 32] width 21 height 32
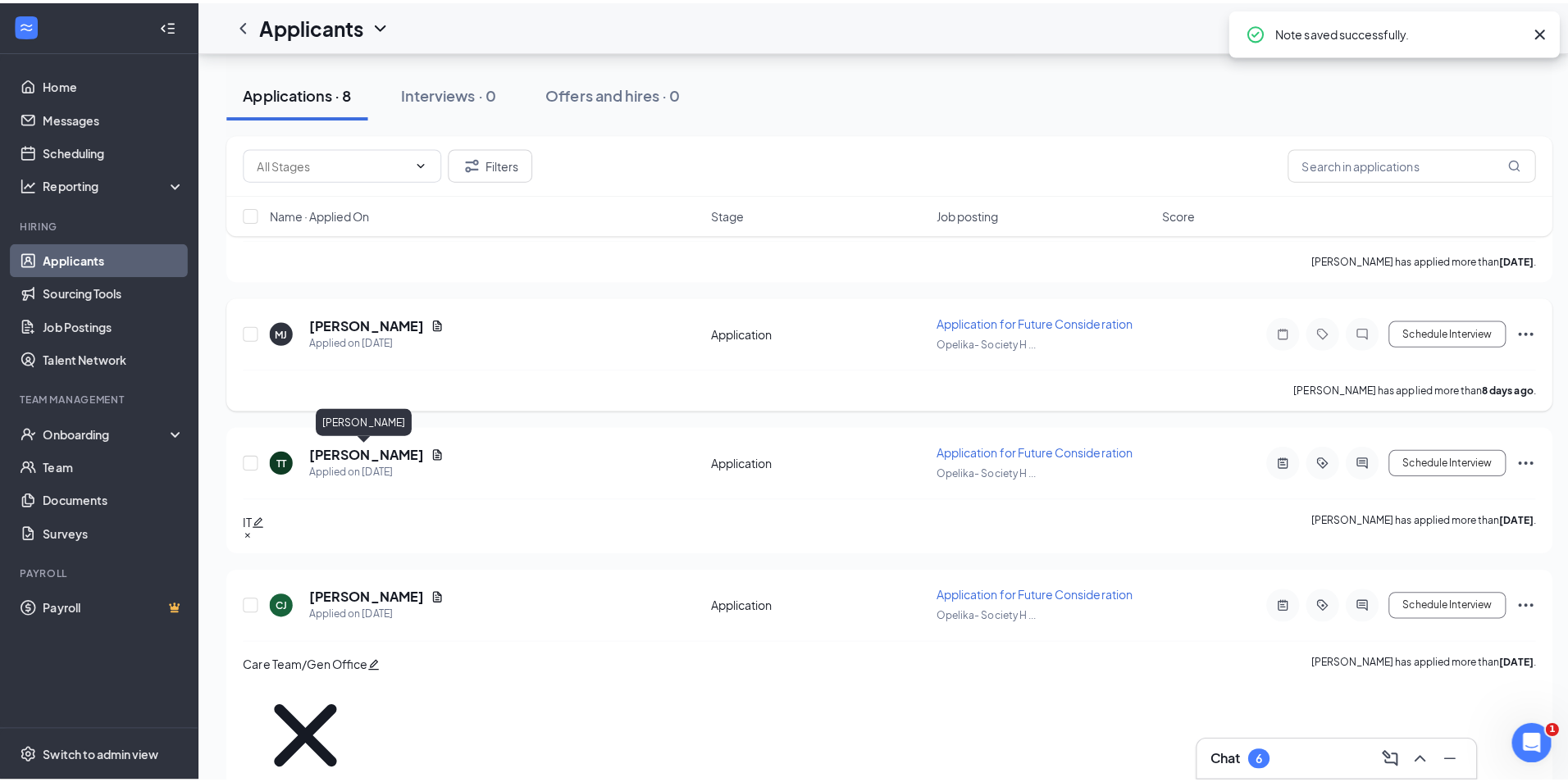
scroll to position [99, 0]
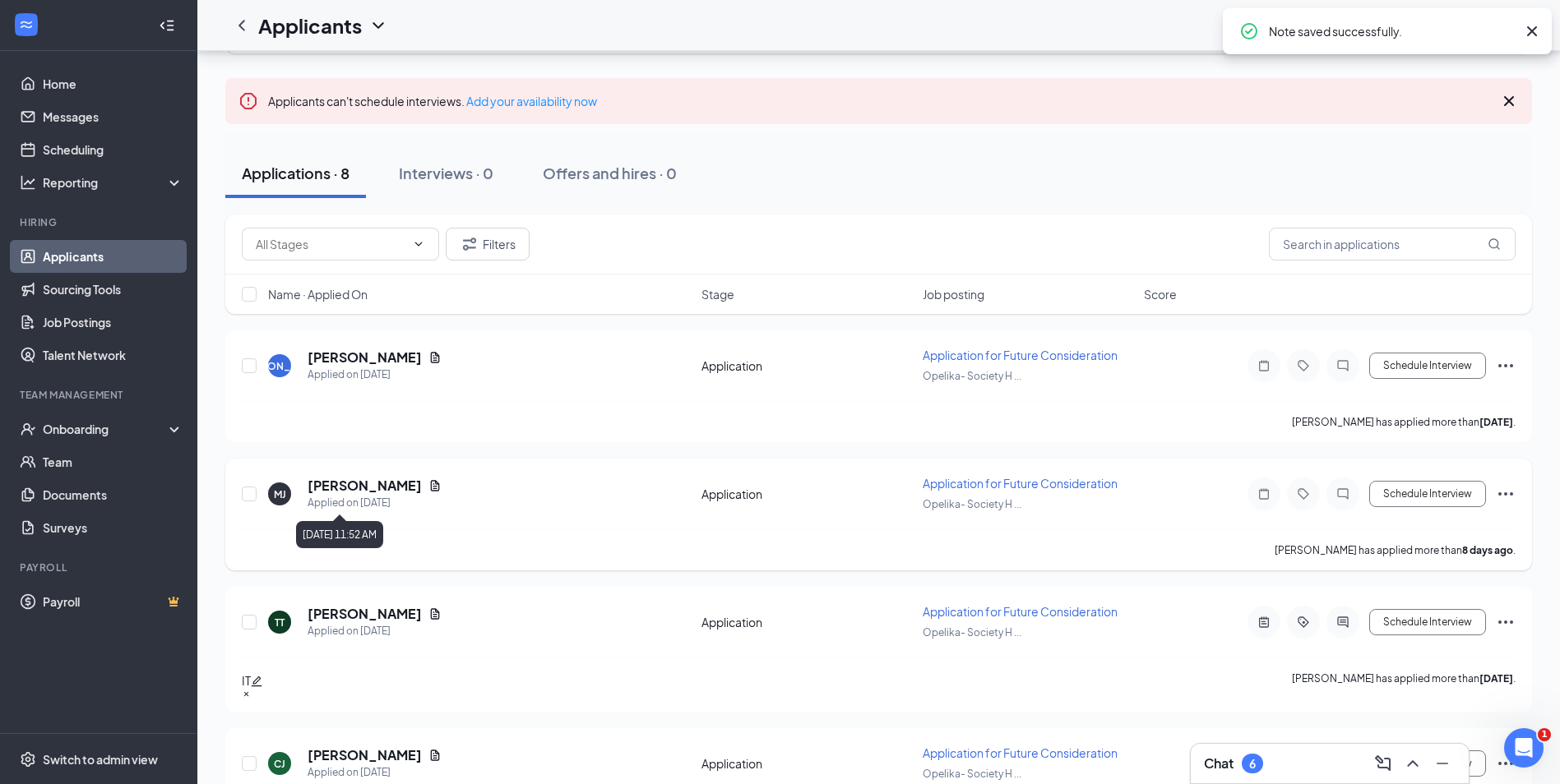
click at [346, 493] on h5 "Mason Jensen" at bounding box center [365, 486] width 114 height 18
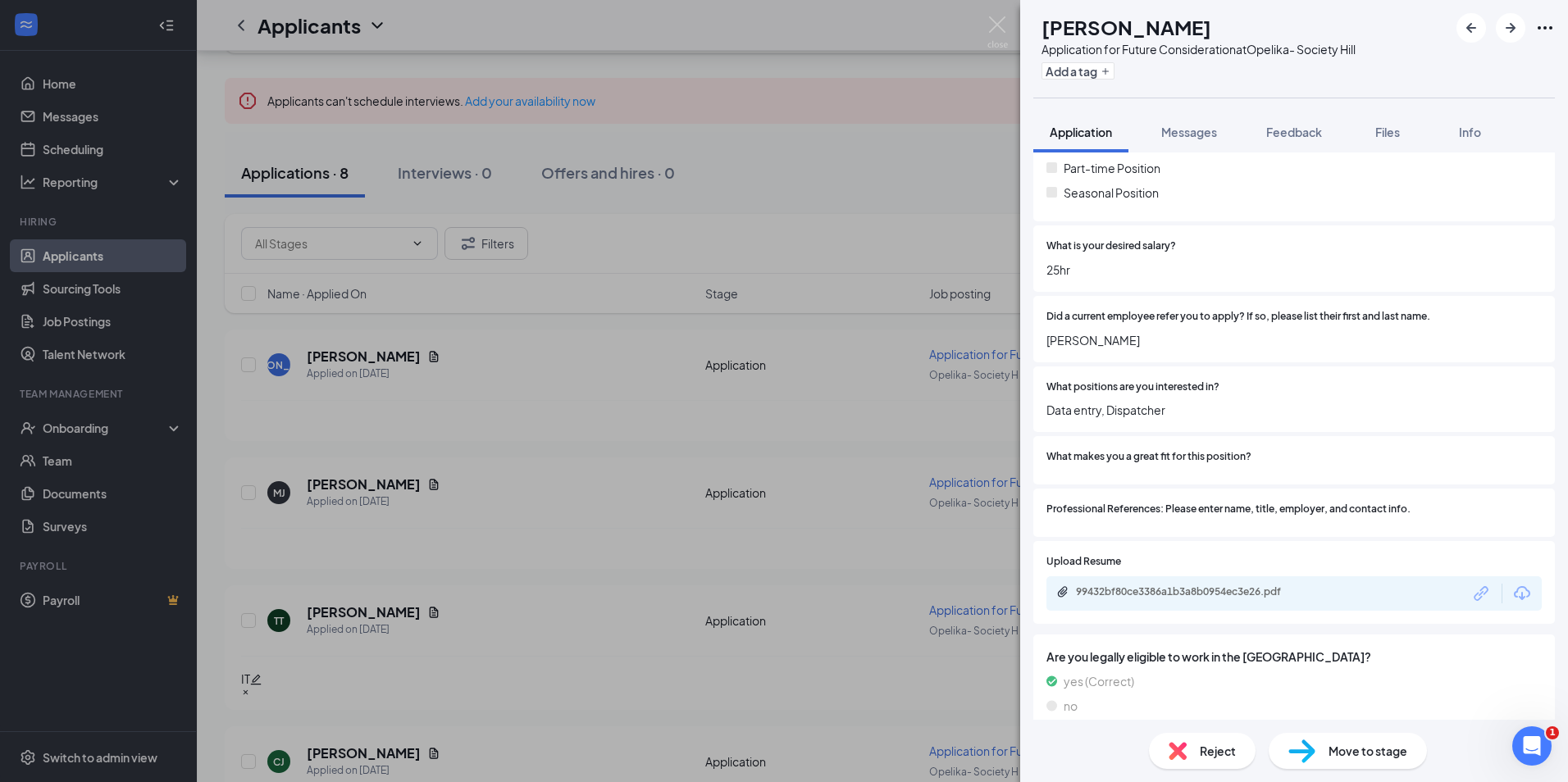
scroll to position [671, 0]
drag, startPoint x: 1279, startPoint y: 135, endPoint x: 1127, endPoint y: 131, distance: 152.1
click at [1279, 135] on span "Feedback" at bounding box center [1294, 132] width 56 height 15
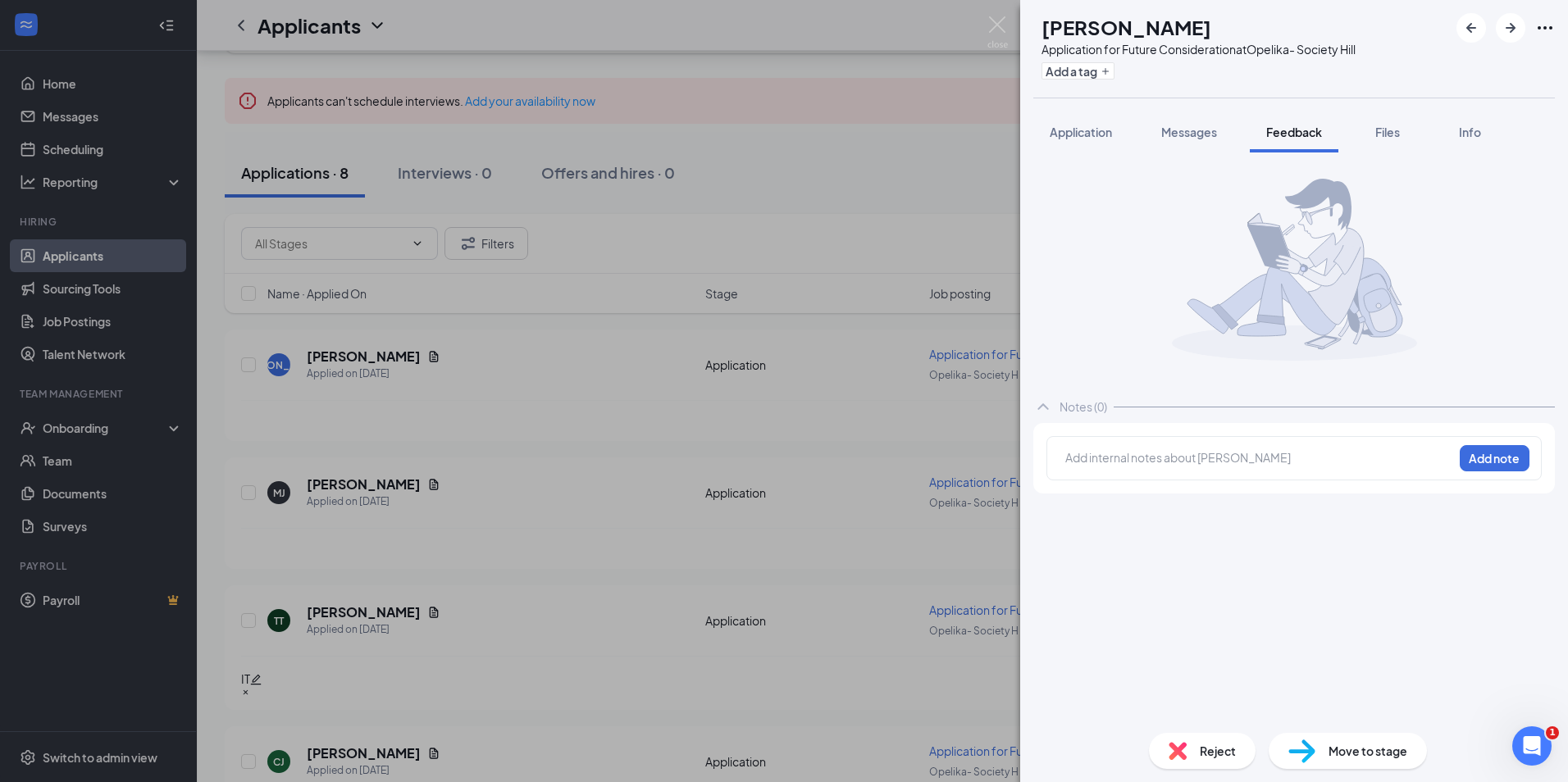
click at [1103, 134] on span "Application" at bounding box center [1081, 132] width 63 height 15
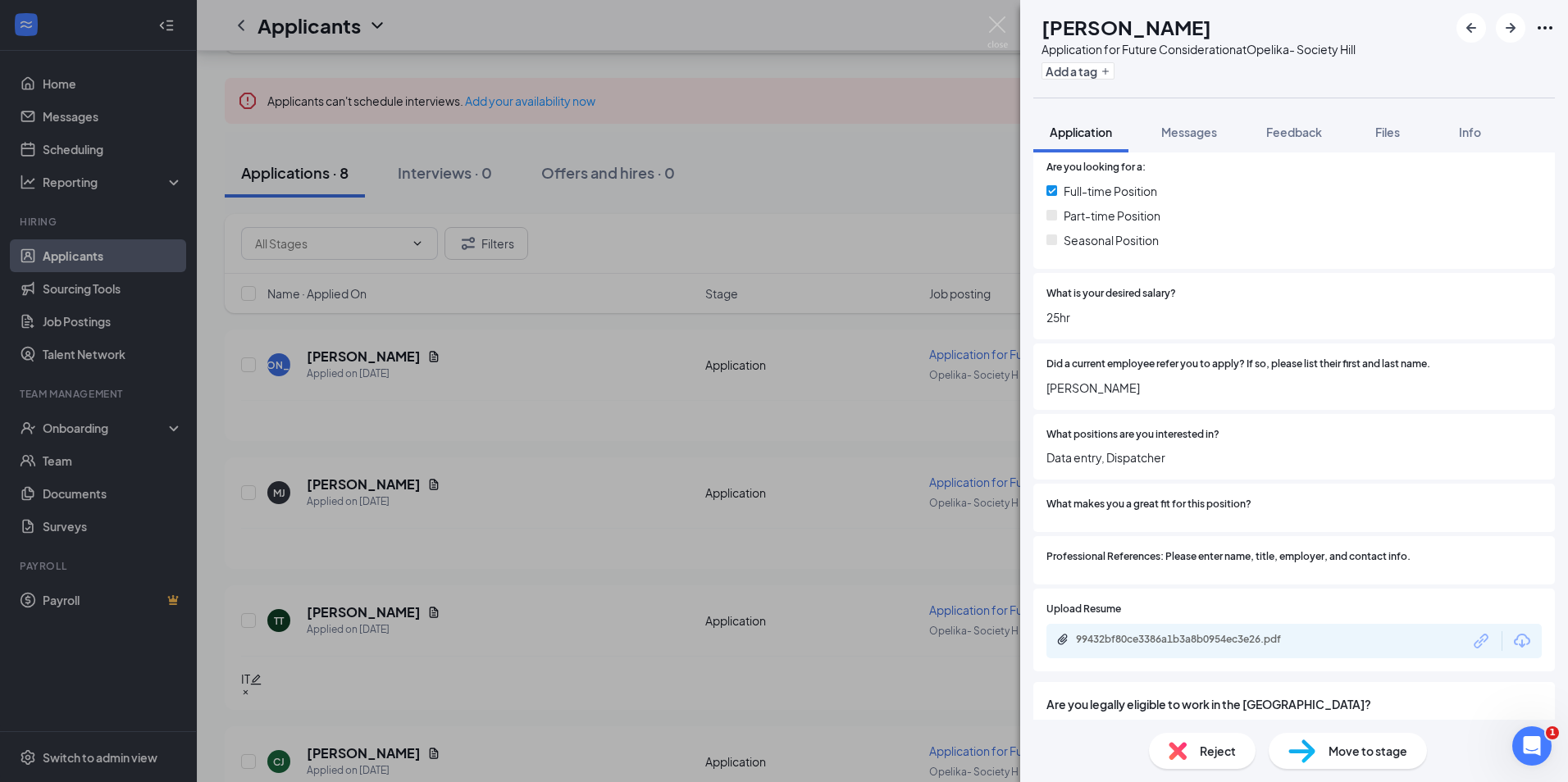
scroll to position [663, 0]
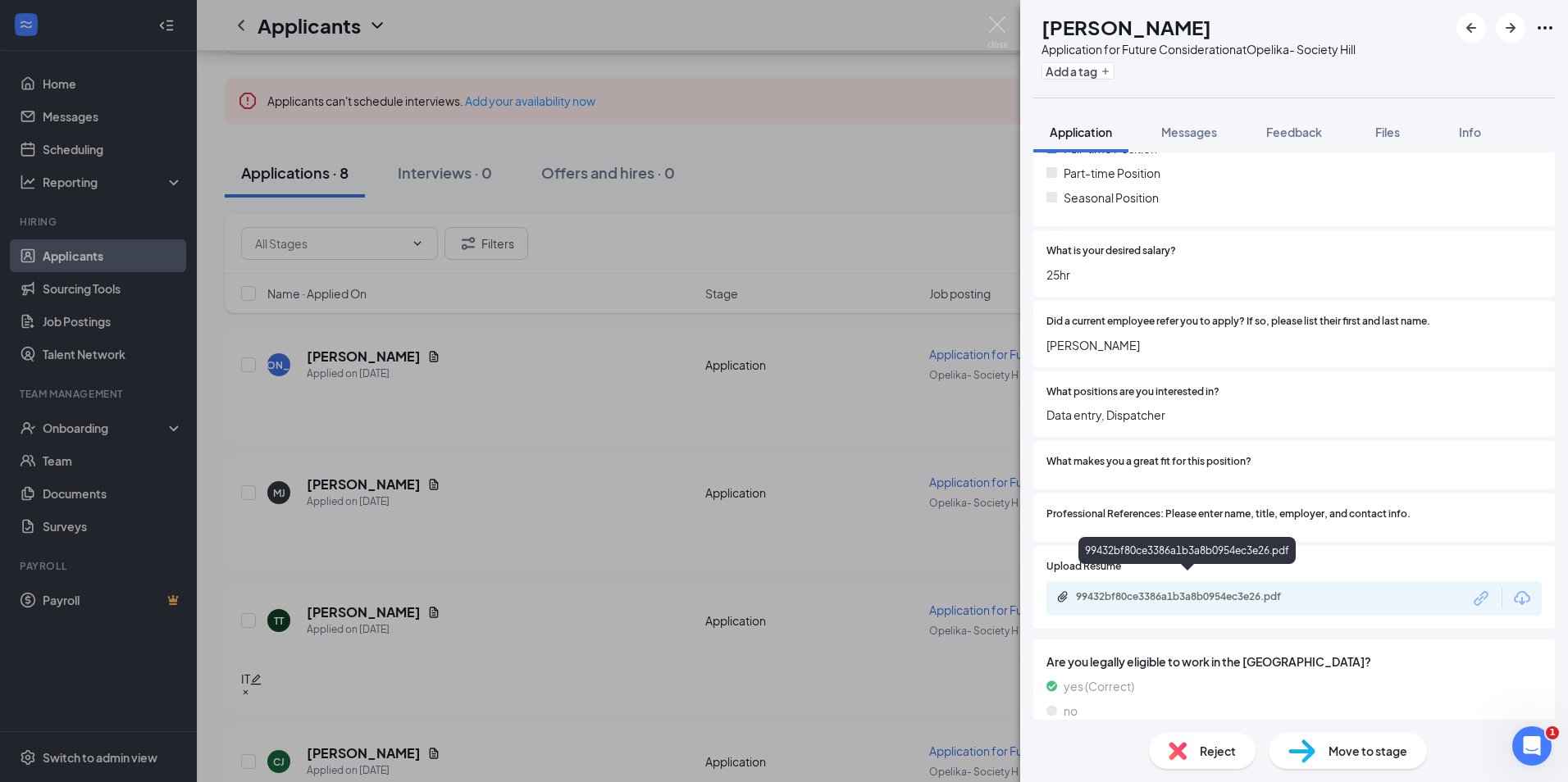
click at [1219, 591] on div "99432bf80ce3386a1b3a8b0954ec3e26.pdf" at bounding box center [1190, 597] width 229 height 13
click at [1114, 76] on button "Add a tag" at bounding box center [1077, 71] width 73 height 17
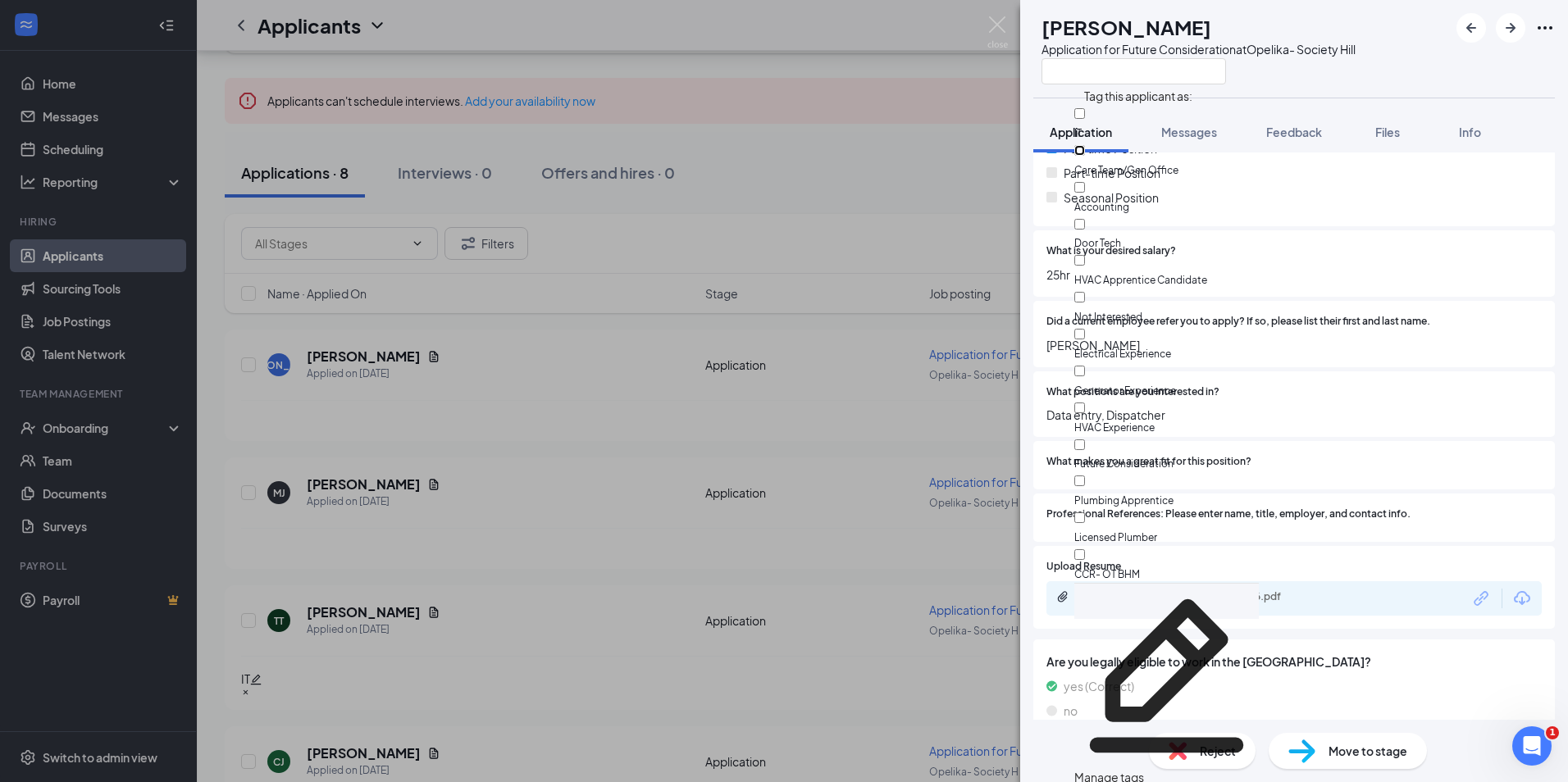
click at [1085, 145] on input "Care Team/Gen Office" at bounding box center [1079, 150] width 11 height 11
checkbox input "true"
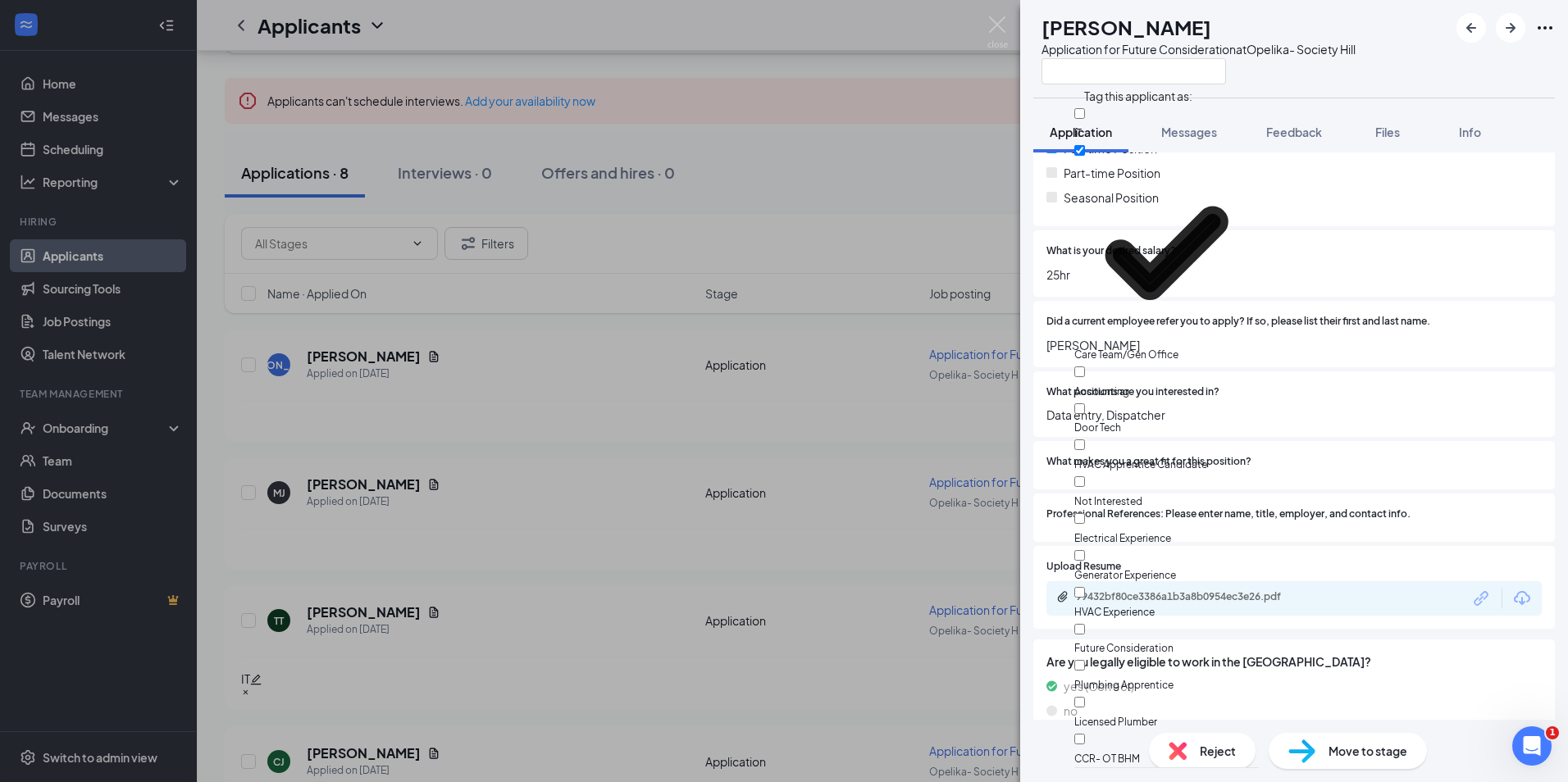
click at [1297, 24] on div "Mason Jensen" at bounding box center [1198, 27] width 314 height 28
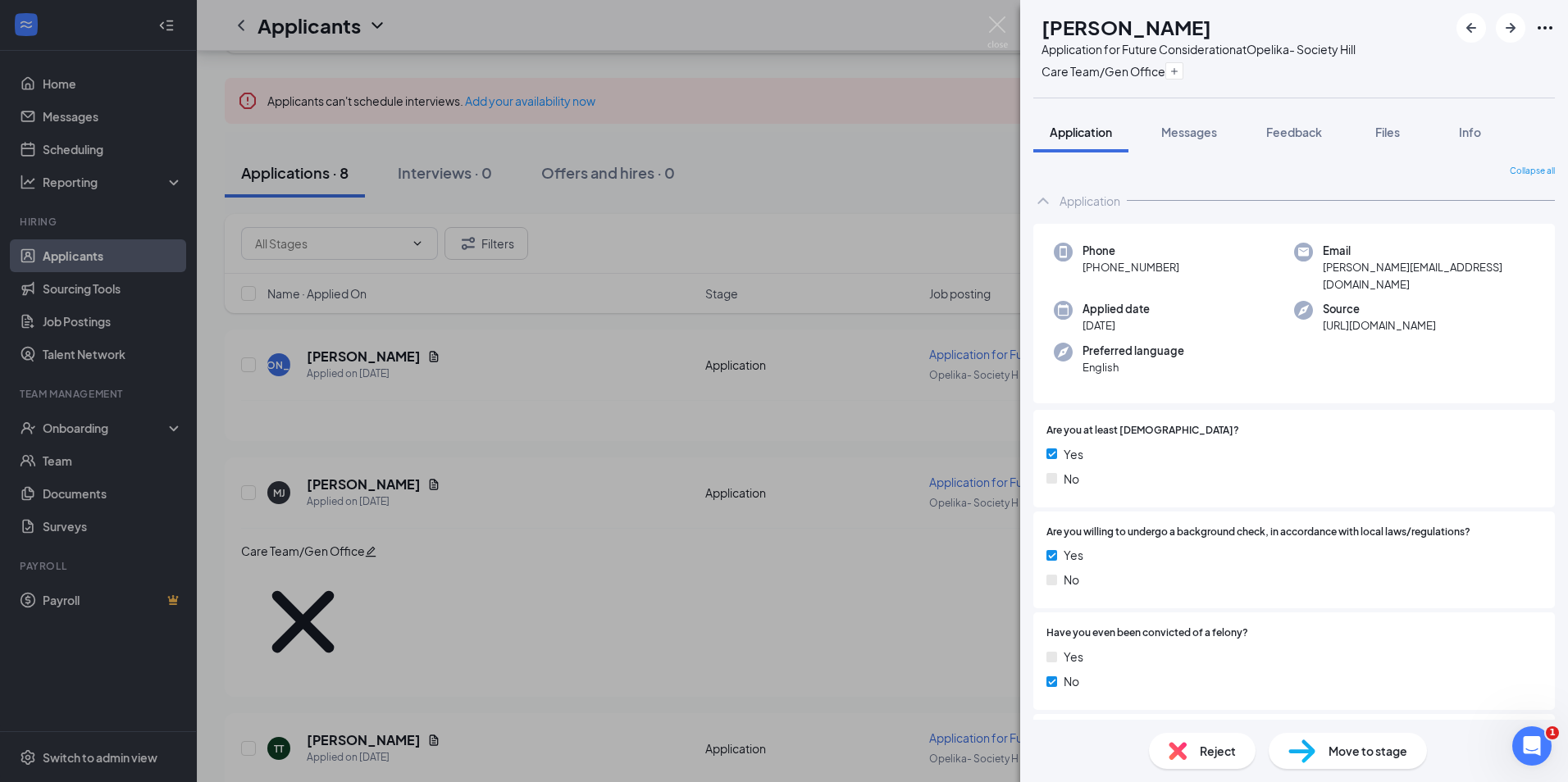
scroll to position [0, 0]
drag, startPoint x: 1292, startPoint y: 136, endPoint x: 1205, endPoint y: 436, distance: 312.4
click at [1292, 135] on span "Feedback" at bounding box center [1294, 132] width 56 height 15
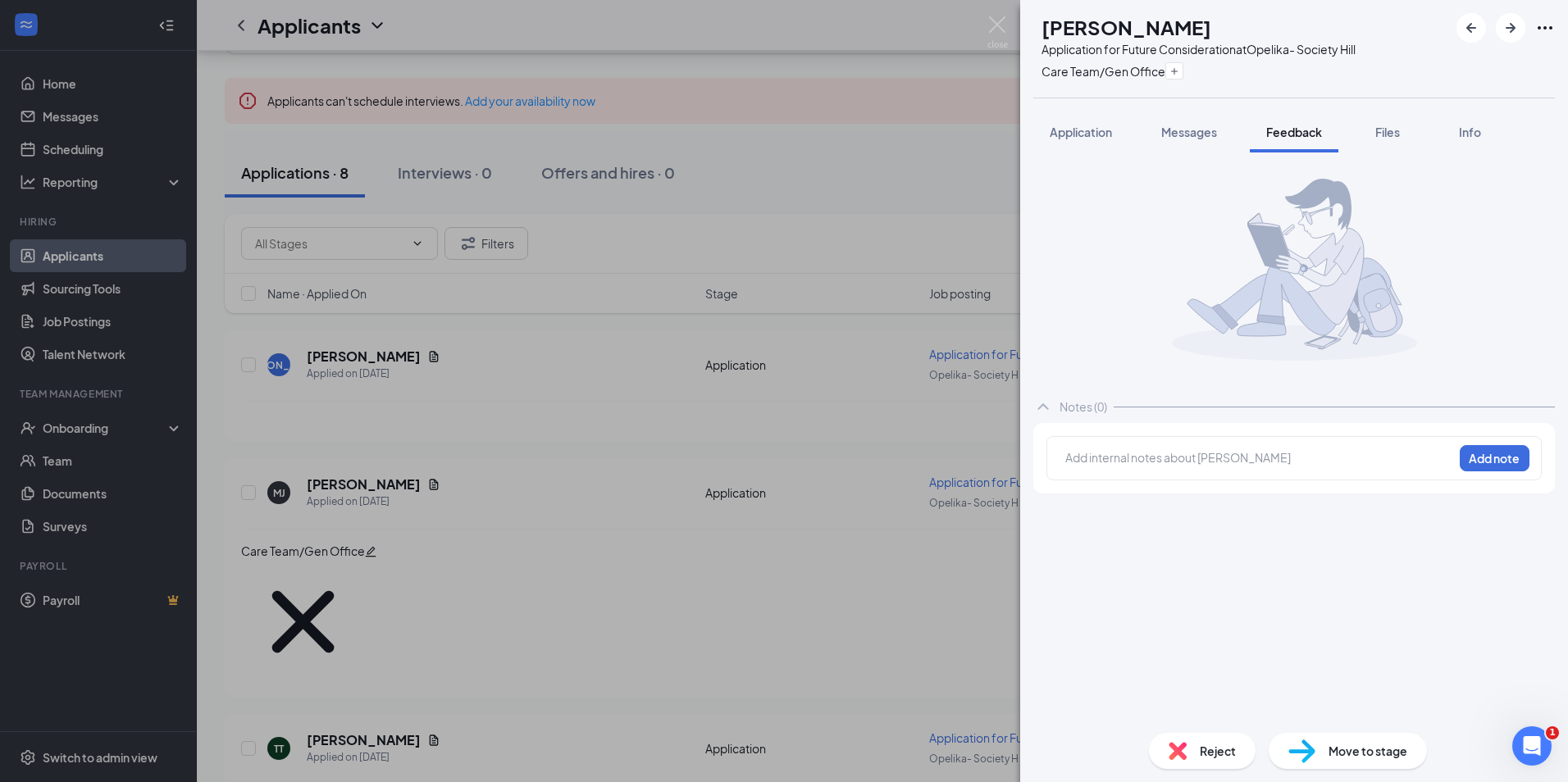
click at [1149, 454] on div at bounding box center [1259, 458] width 386 height 17
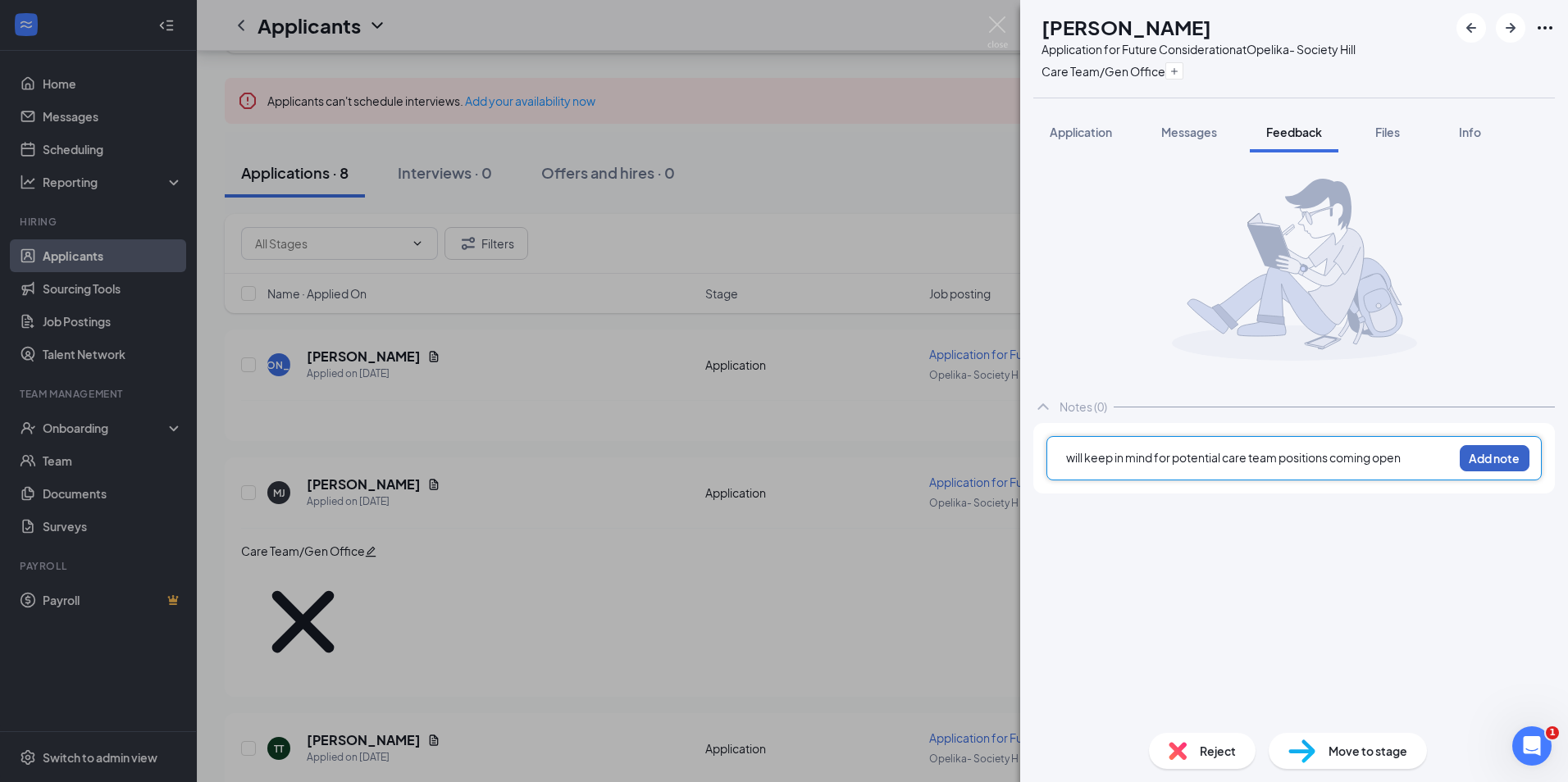
click at [1474, 459] on button "Add note" at bounding box center [1494, 459] width 69 height 26
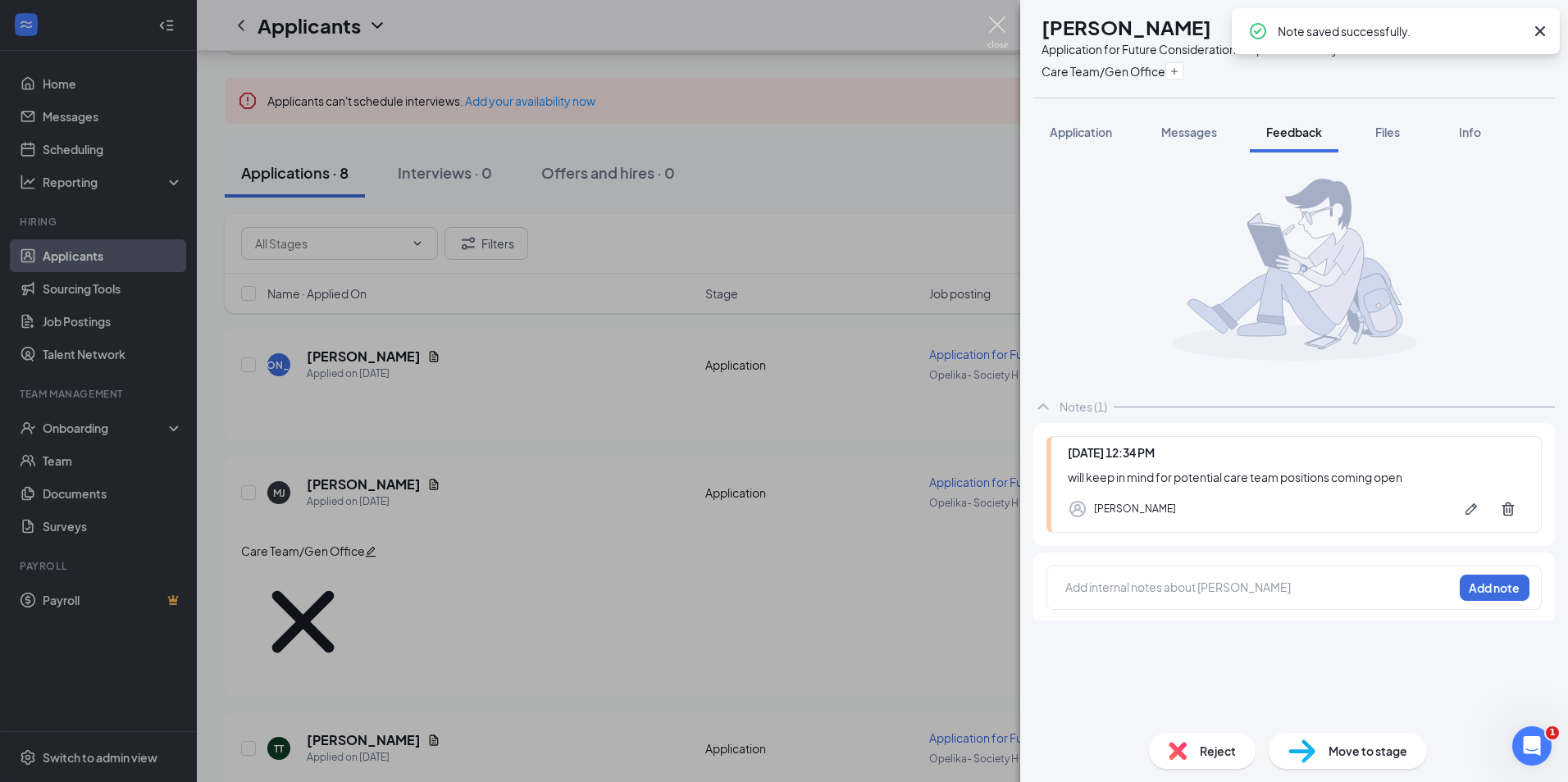
click at [1005, 34] on img at bounding box center [997, 32] width 21 height 32
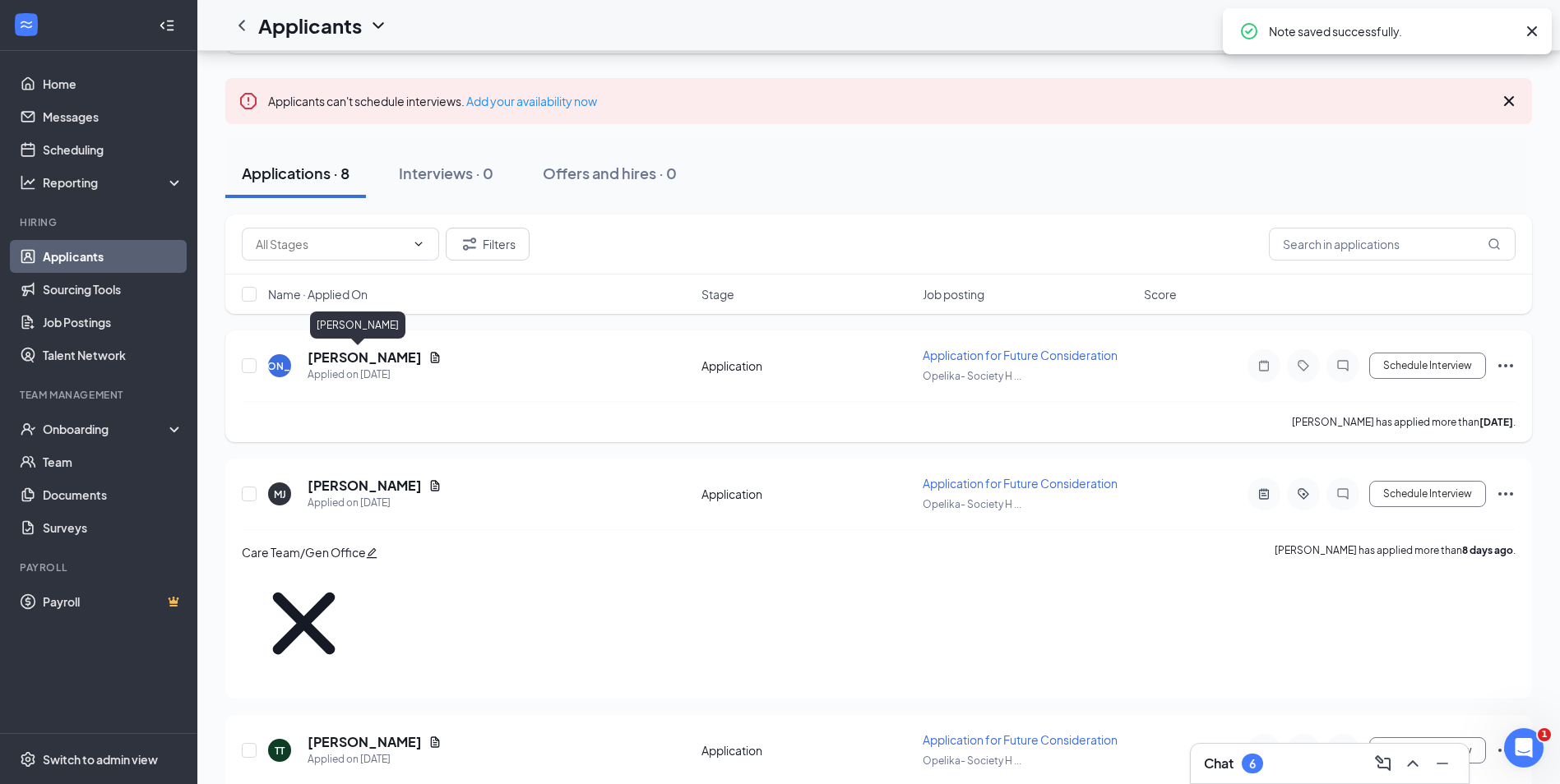
click at [326, 358] on h5 "John Olliff" at bounding box center [365, 357] width 114 height 18
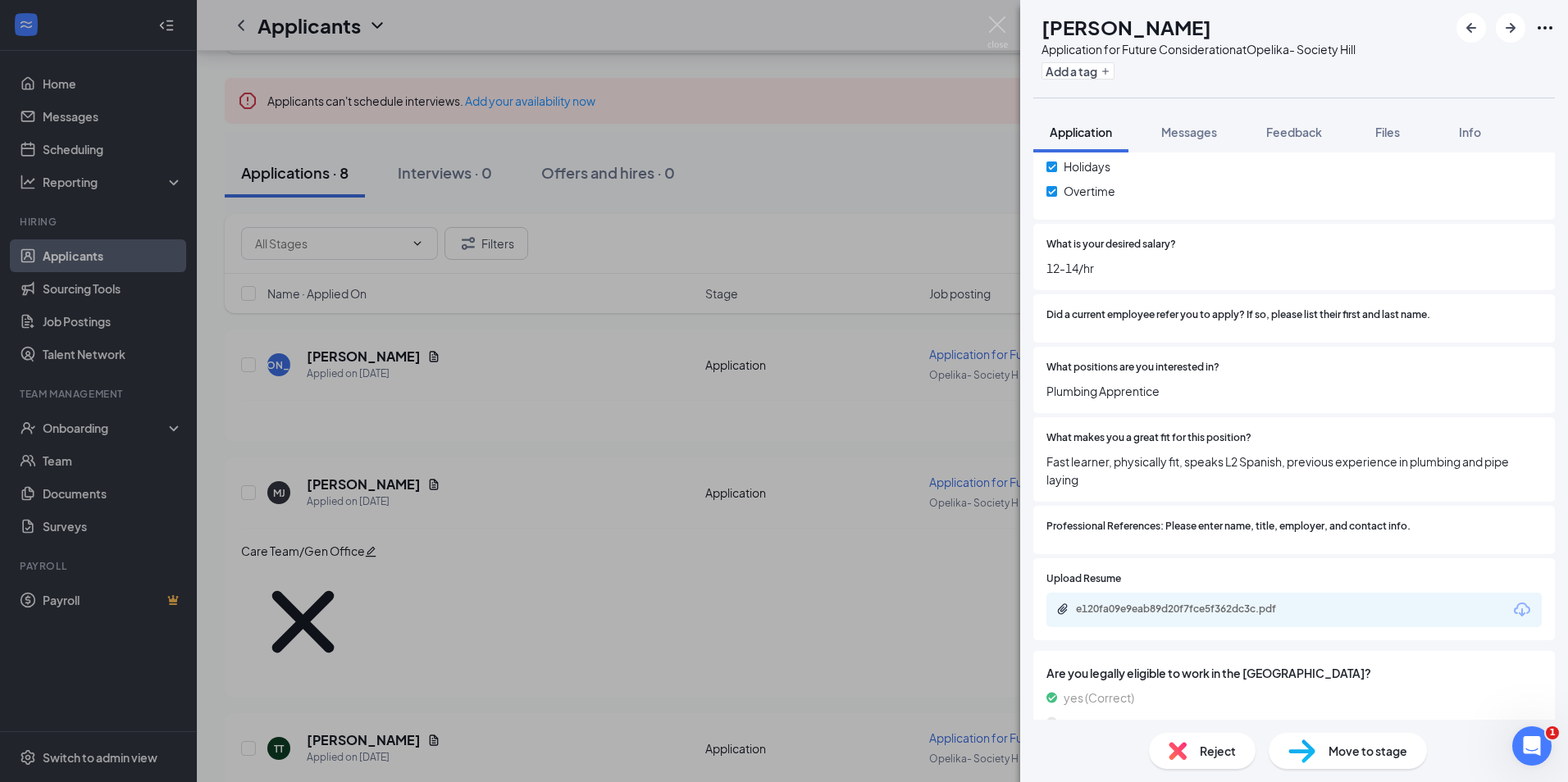
scroll to position [814, 0]
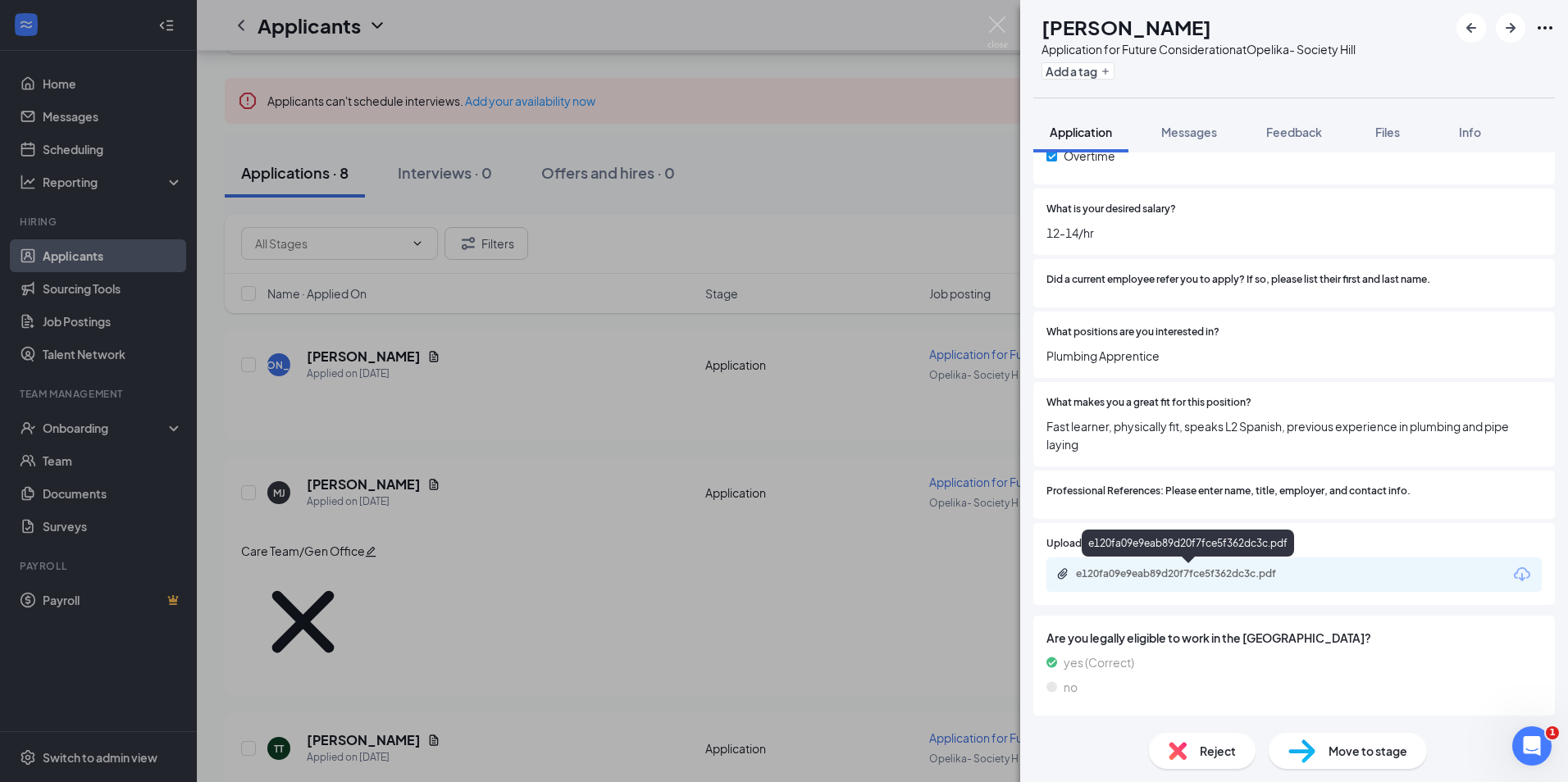
click at [1174, 577] on div "e120fa09e9eab89d20f7fce5f362dc3c.pdf" at bounding box center [1190, 574] width 229 height 13
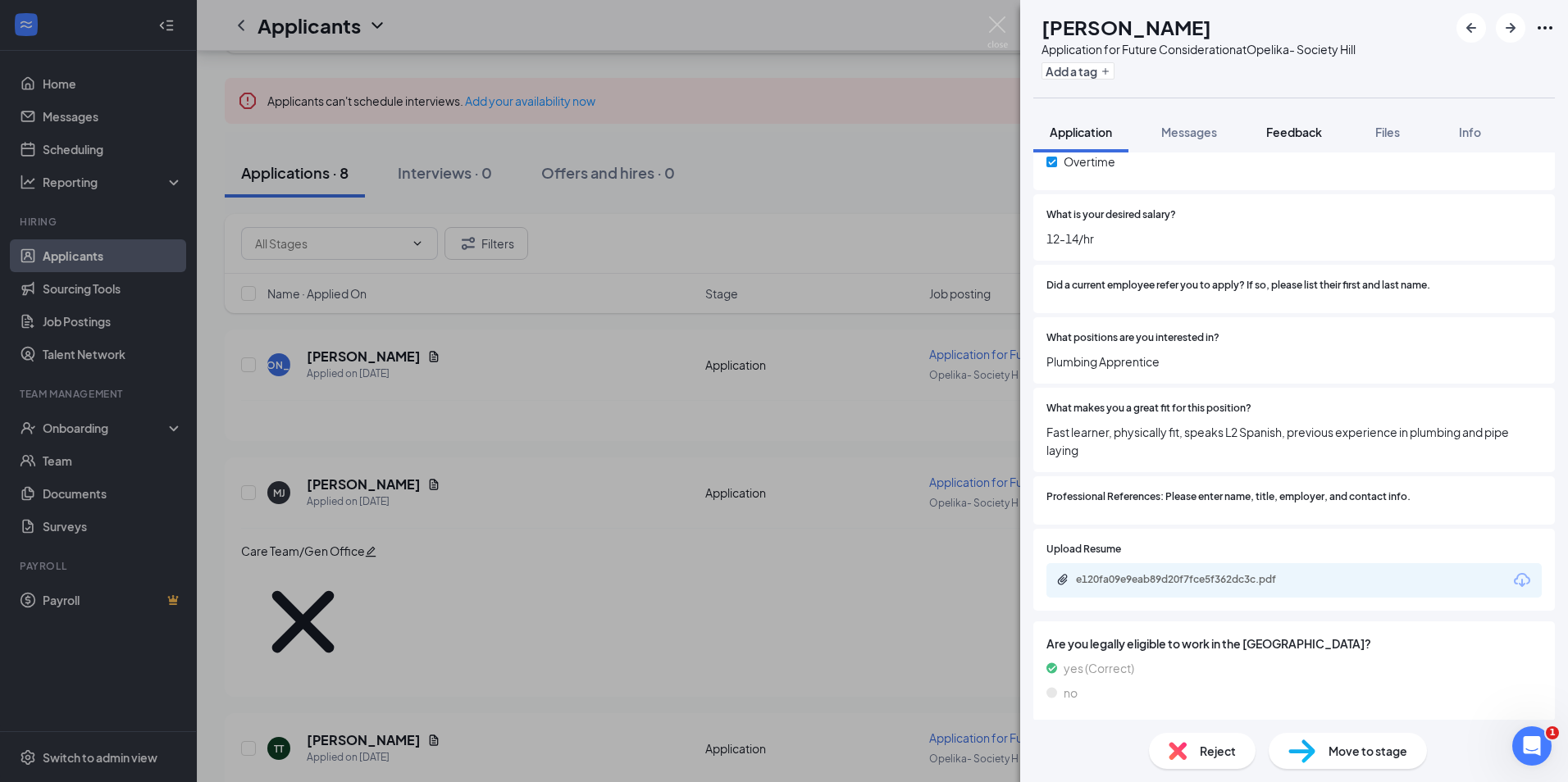
click at [1280, 139] on span "Feedback" at bounding box center [1294, 132] width 56 height 15
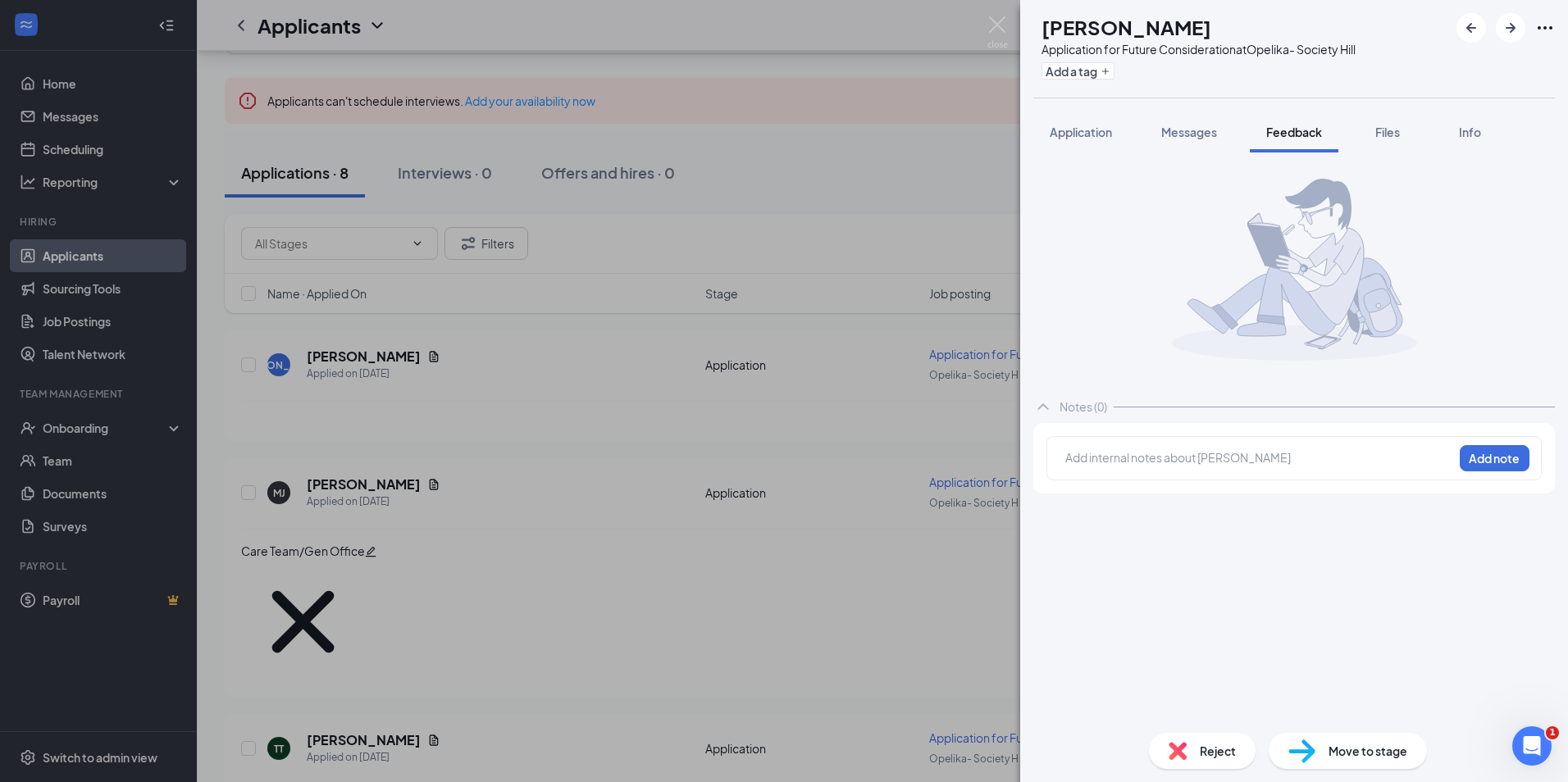
click at [1115, 478] on div "Add internal notes about John Olliff Add note" at bounding box center [1293, 459] width 495 height 45
click at [1119, 462] on div at bounding box center [1259, 458] width 386 height 17
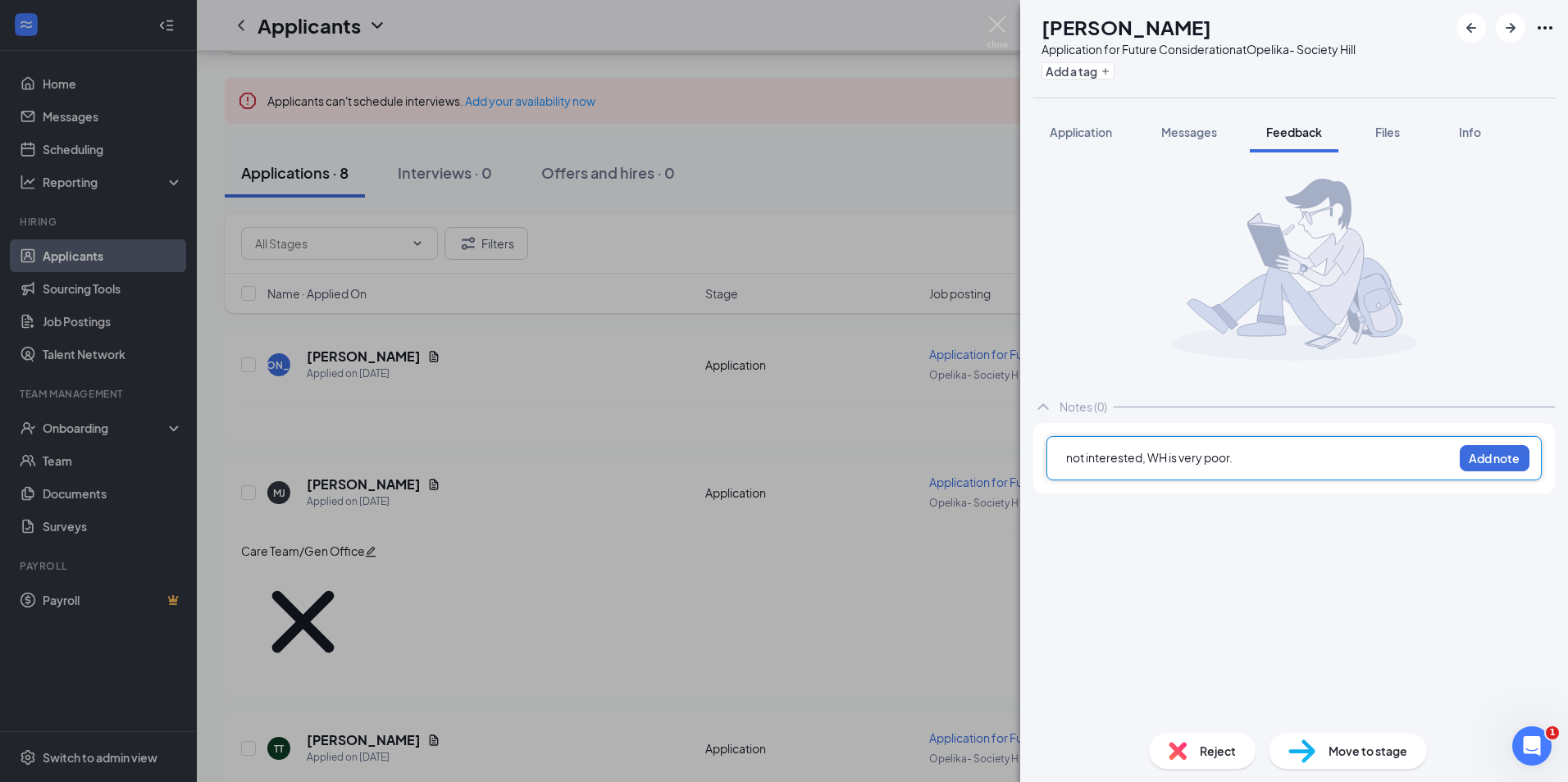
click at [1144, 457] on span "not interested, WH is very poor." at bounding box center [1149, 458] width 167 height 15
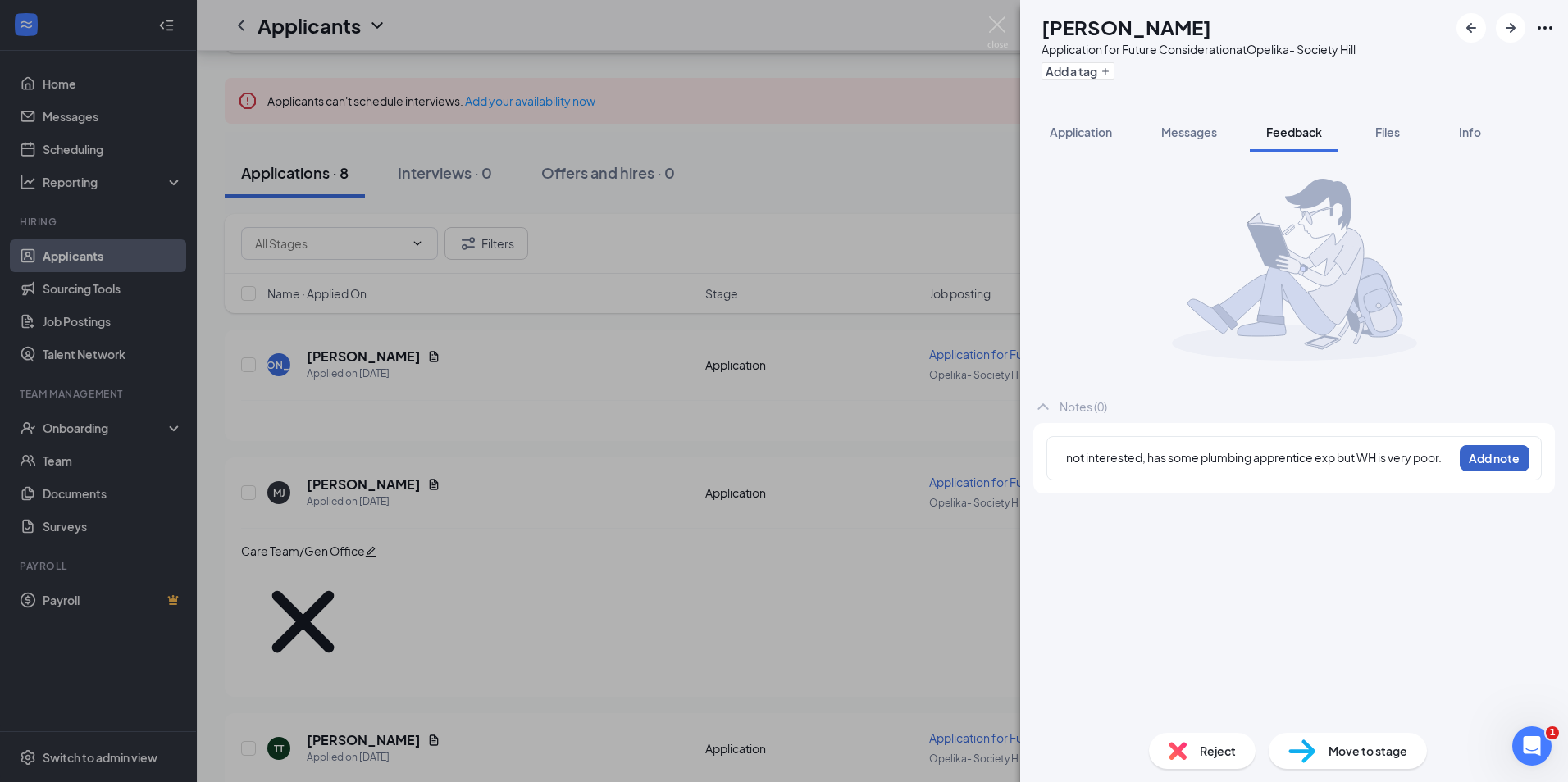
click at [1477, 456] on button "Add note" at bounding box center [1494, 459] width 69 height 26
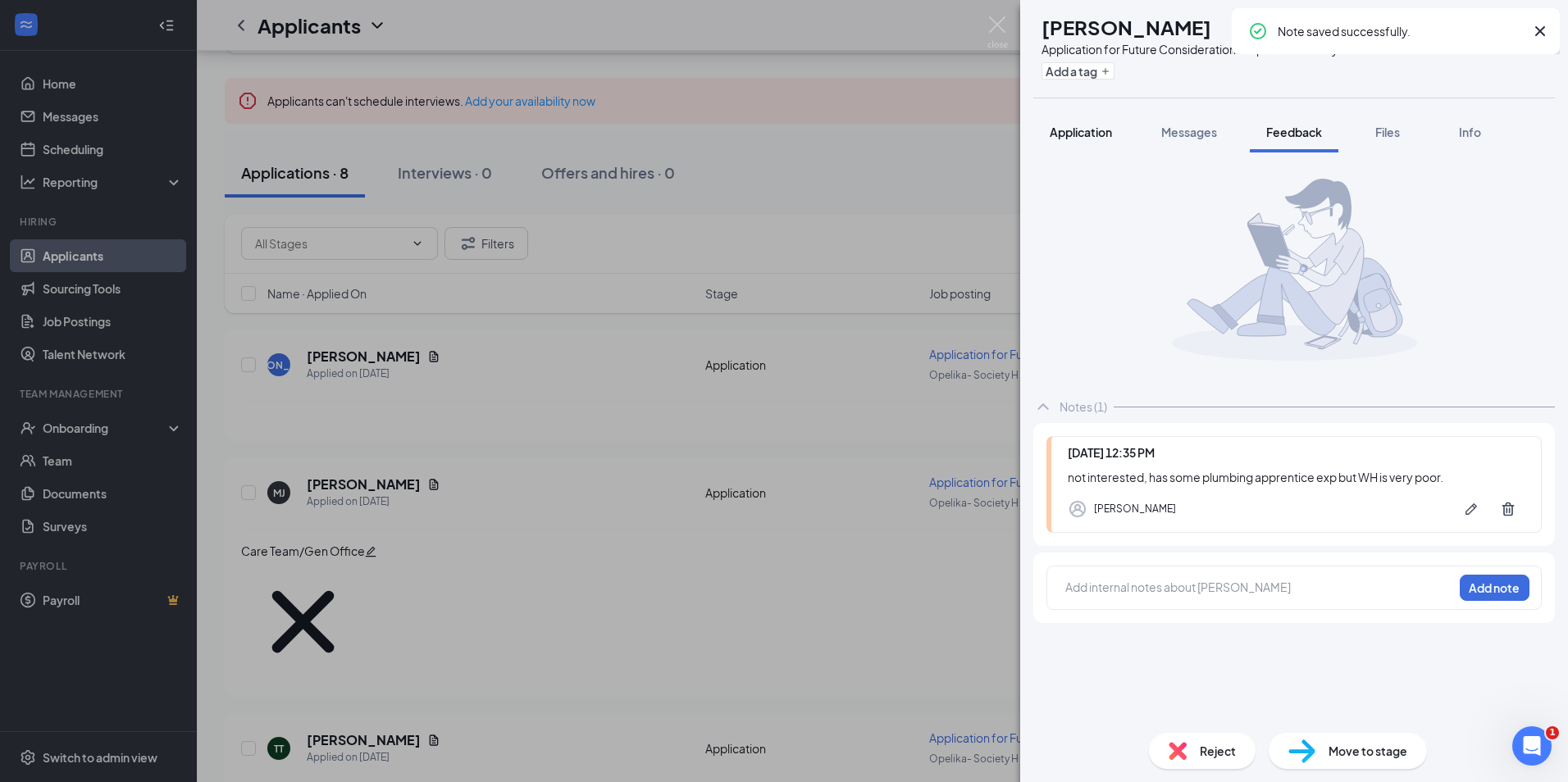
click at [1086, 134] on span "Application" at bounding box center [1081, 132] width 63 height 15
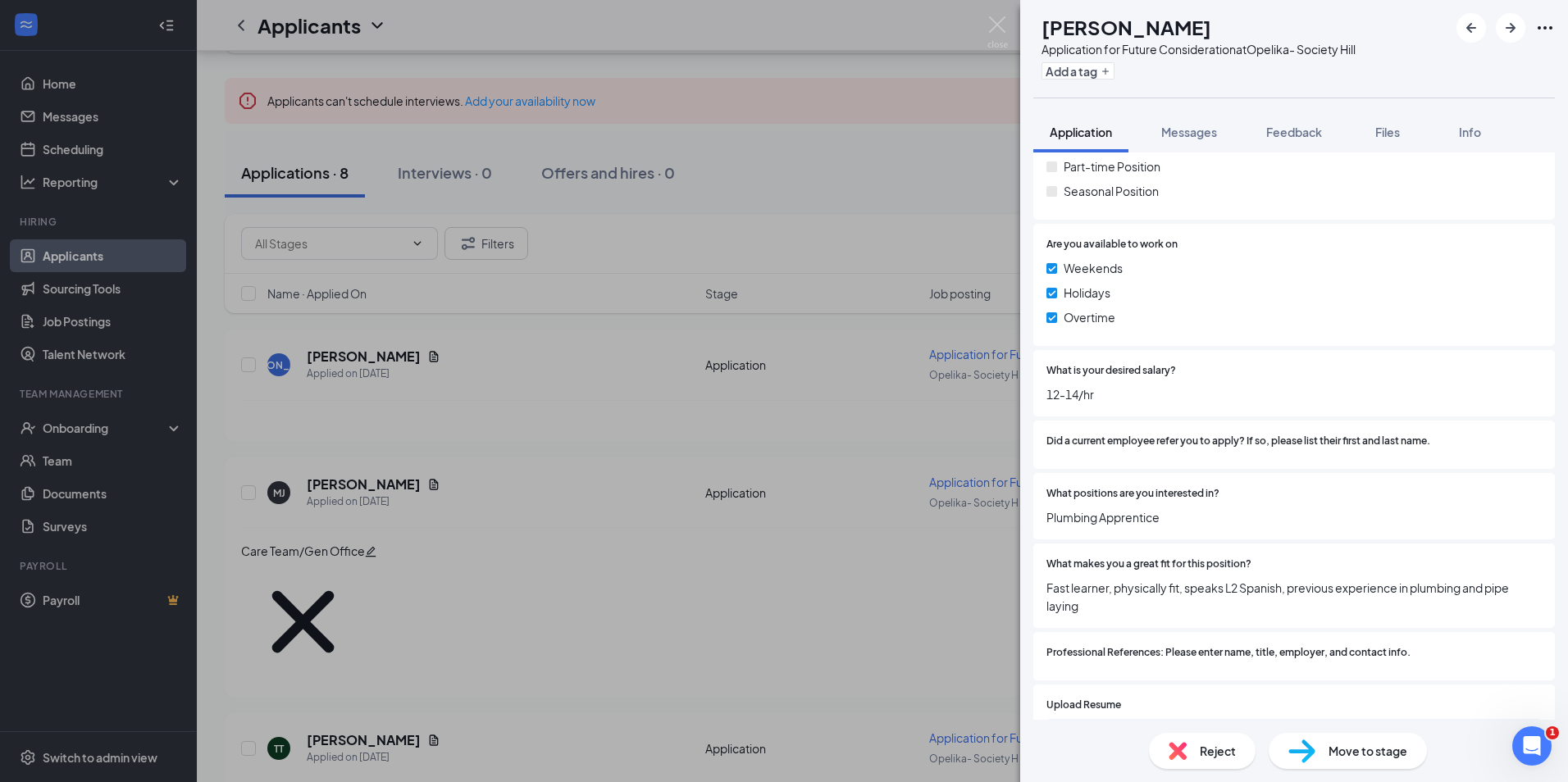
scroll to position [808, 0]
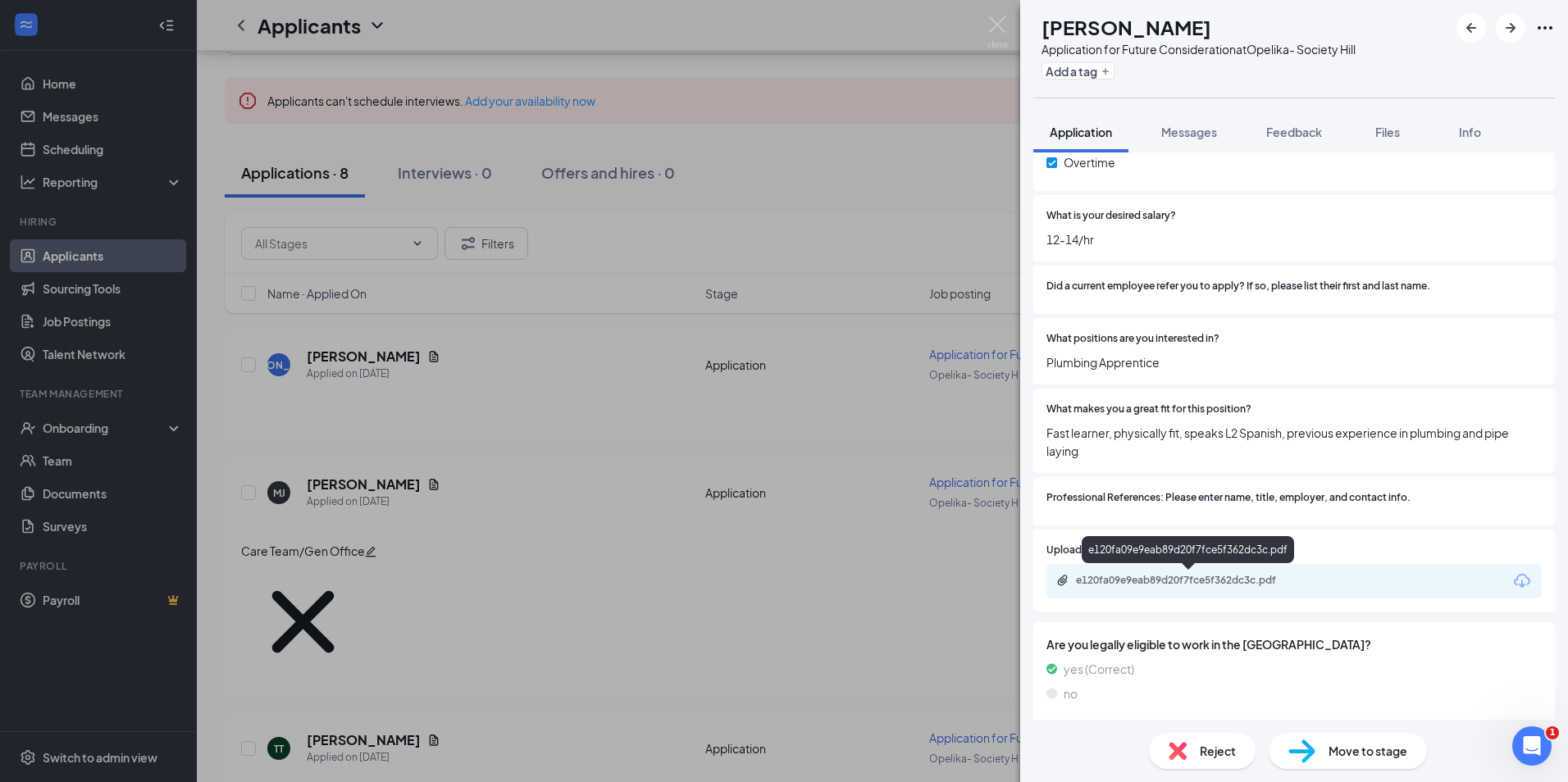
click at [1132, 570] on div "e120fa09e9eab89d20f7fce5f362dc3c.pdf" at bounding box center [1293, 582] width 495 height 35
click at [1130, 577] on div "e120fa09e9eab89d20f7fce5f362dc3c.pdf" at bounding box center [1190, 581] width 229 height 13
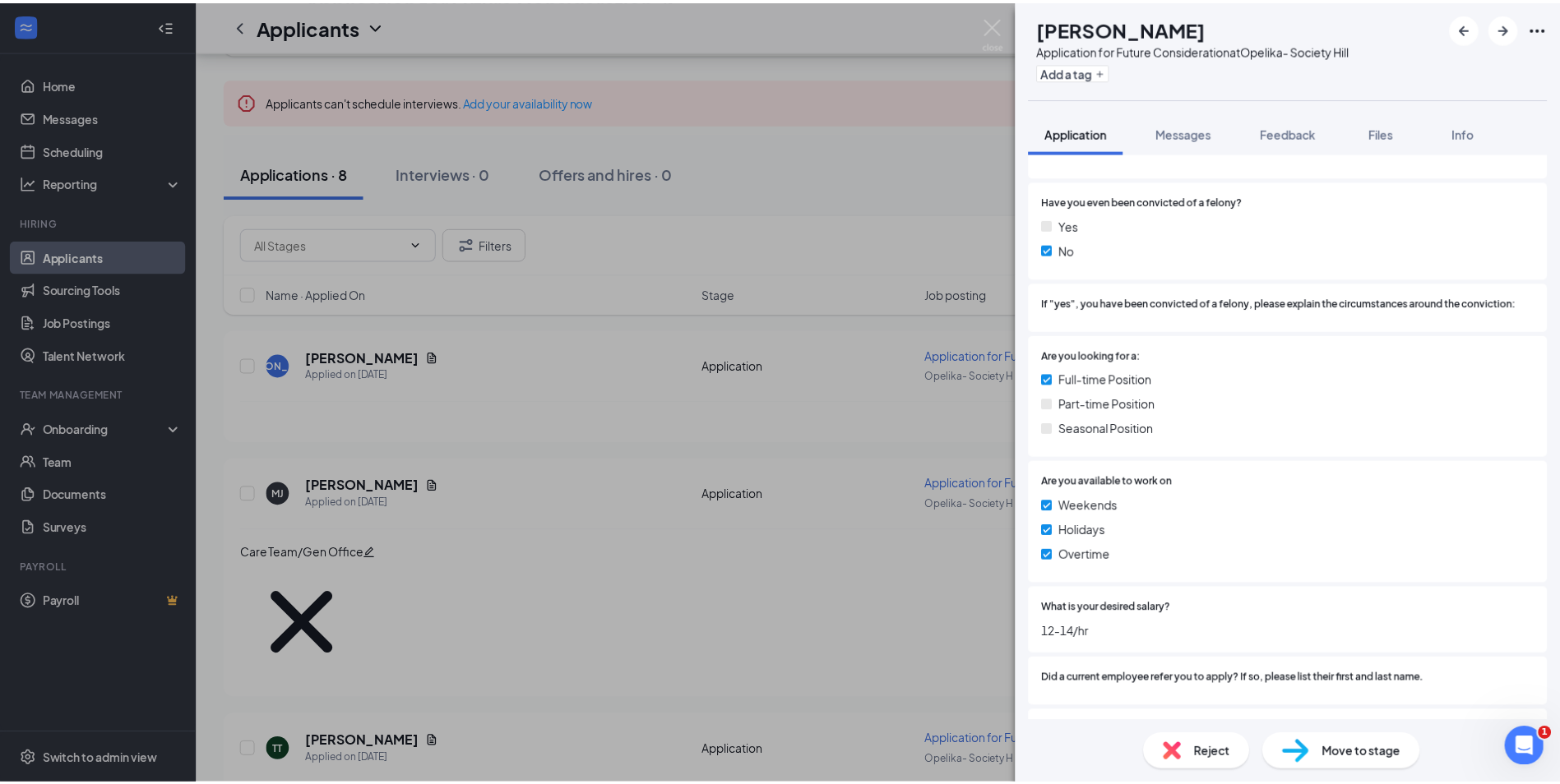
scroll to position [70, 0]
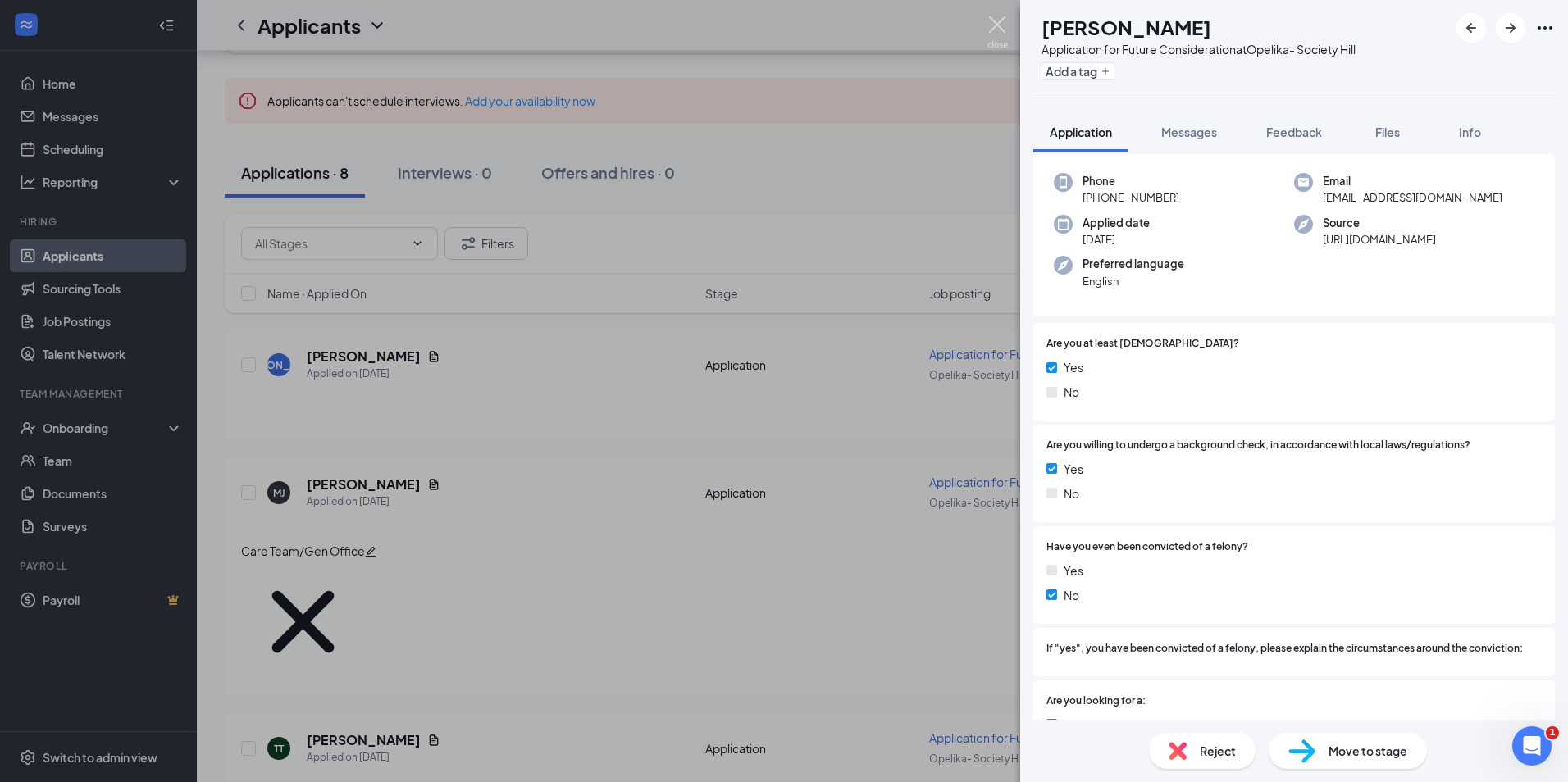
click at [999, 29] on img at bounding box center [997, 32] width 21 height 32
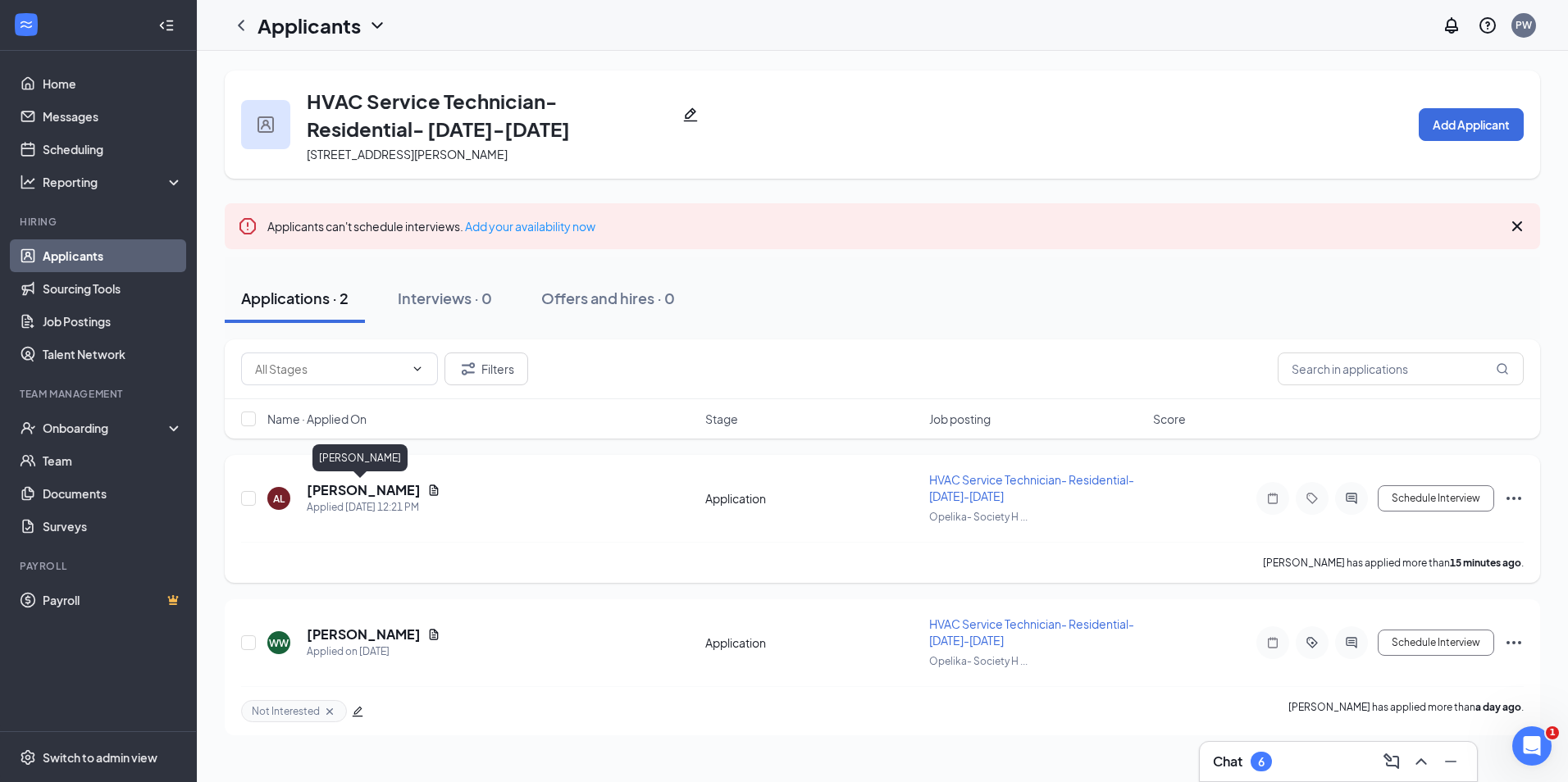
click at [364, 496] on h5 "[PERSON_NAME]" at bounding box center [364, 490] width 114 height 18
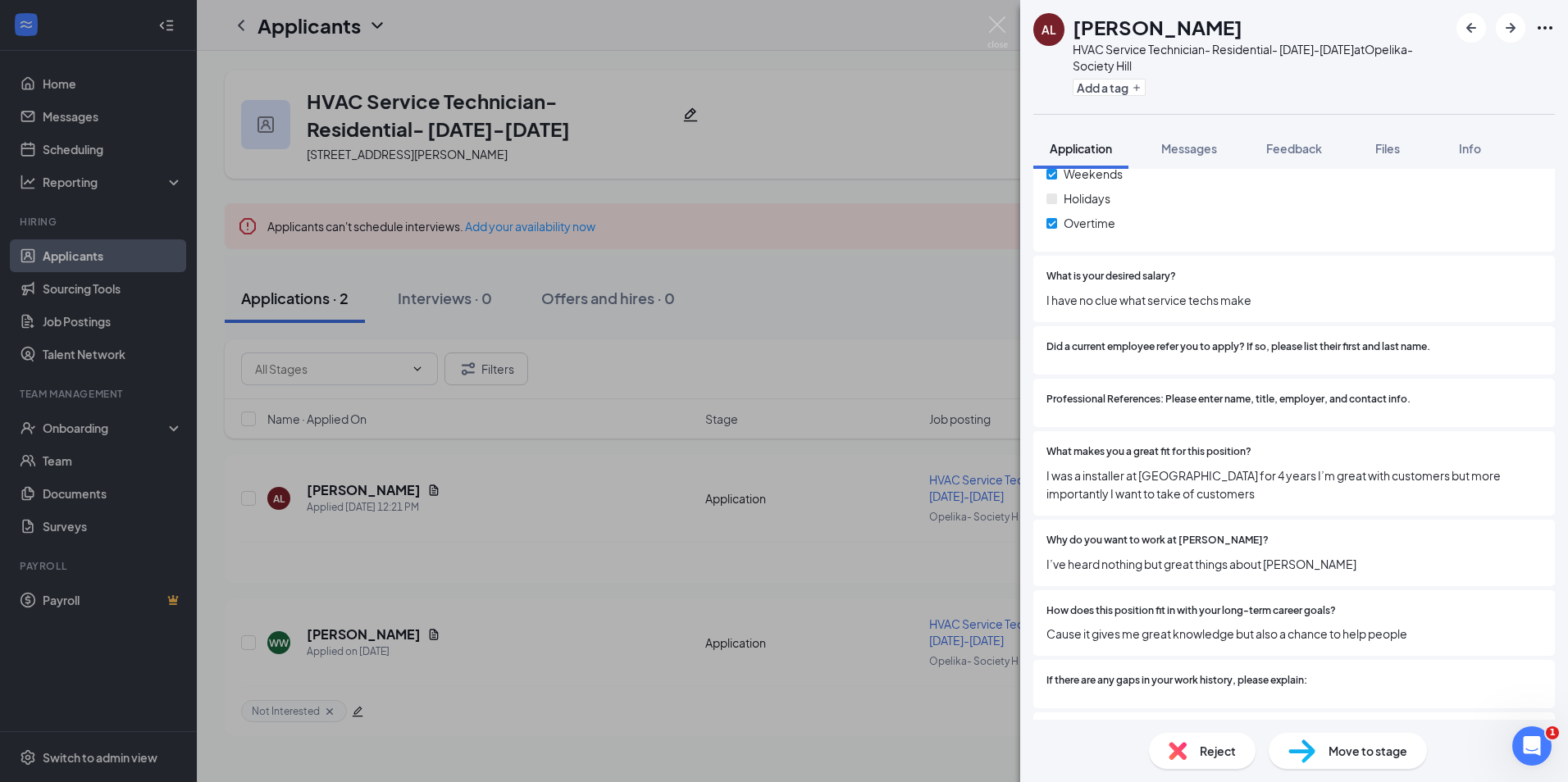
scroll to position [1126, 0]
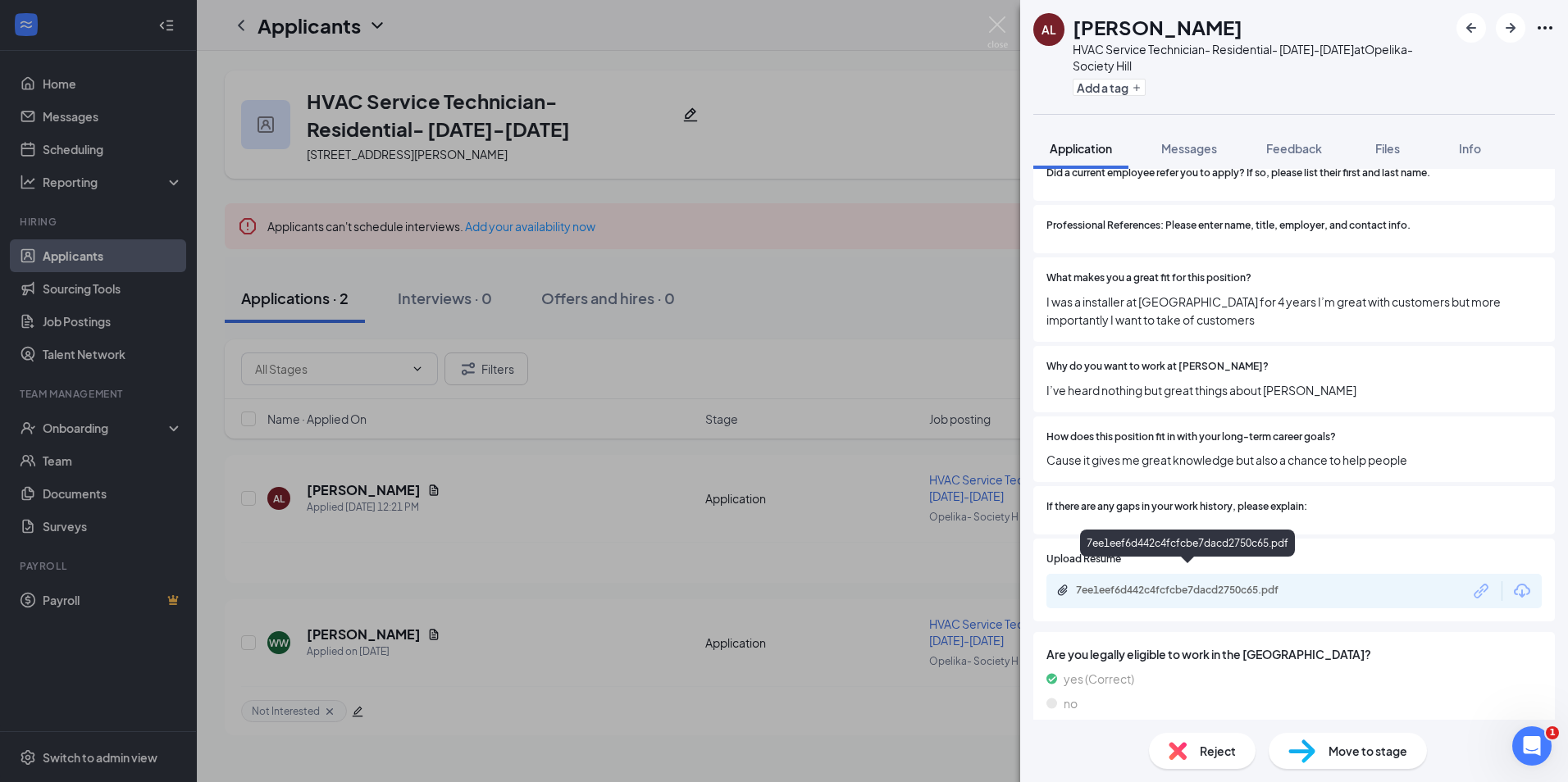
click at [1158, 584] on div "7ee1eef6d442c4fcfcbe7dacd2750c65.pdf" at bounding box center [1190, 591] width 229 height 13
click at [1280, 142] on span "Feedback" at bounding box center [1294, 148] width 56 height 15
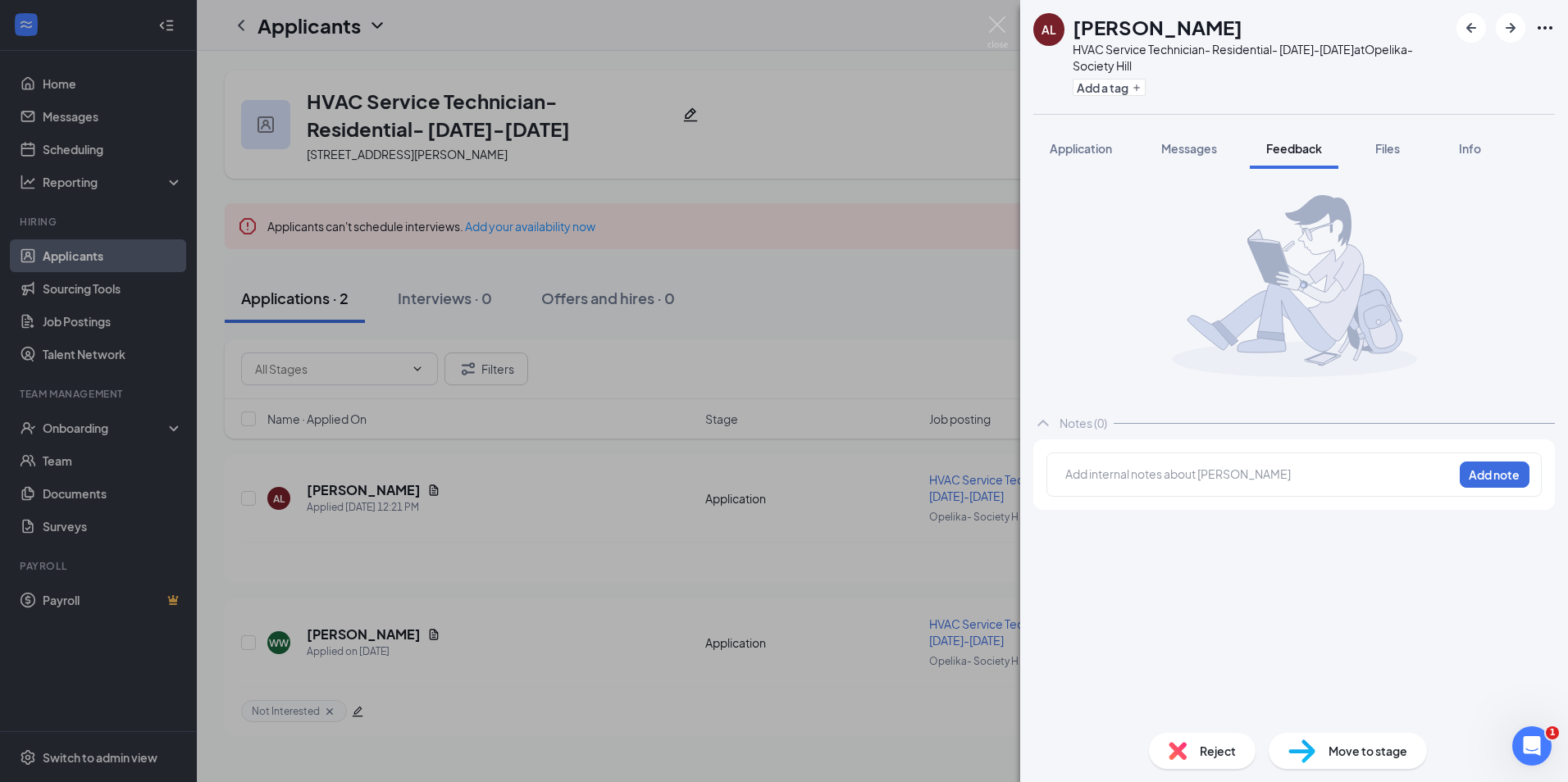
click at [1113, 470] on div at bounding box center [1259, 474] width 386 height 17
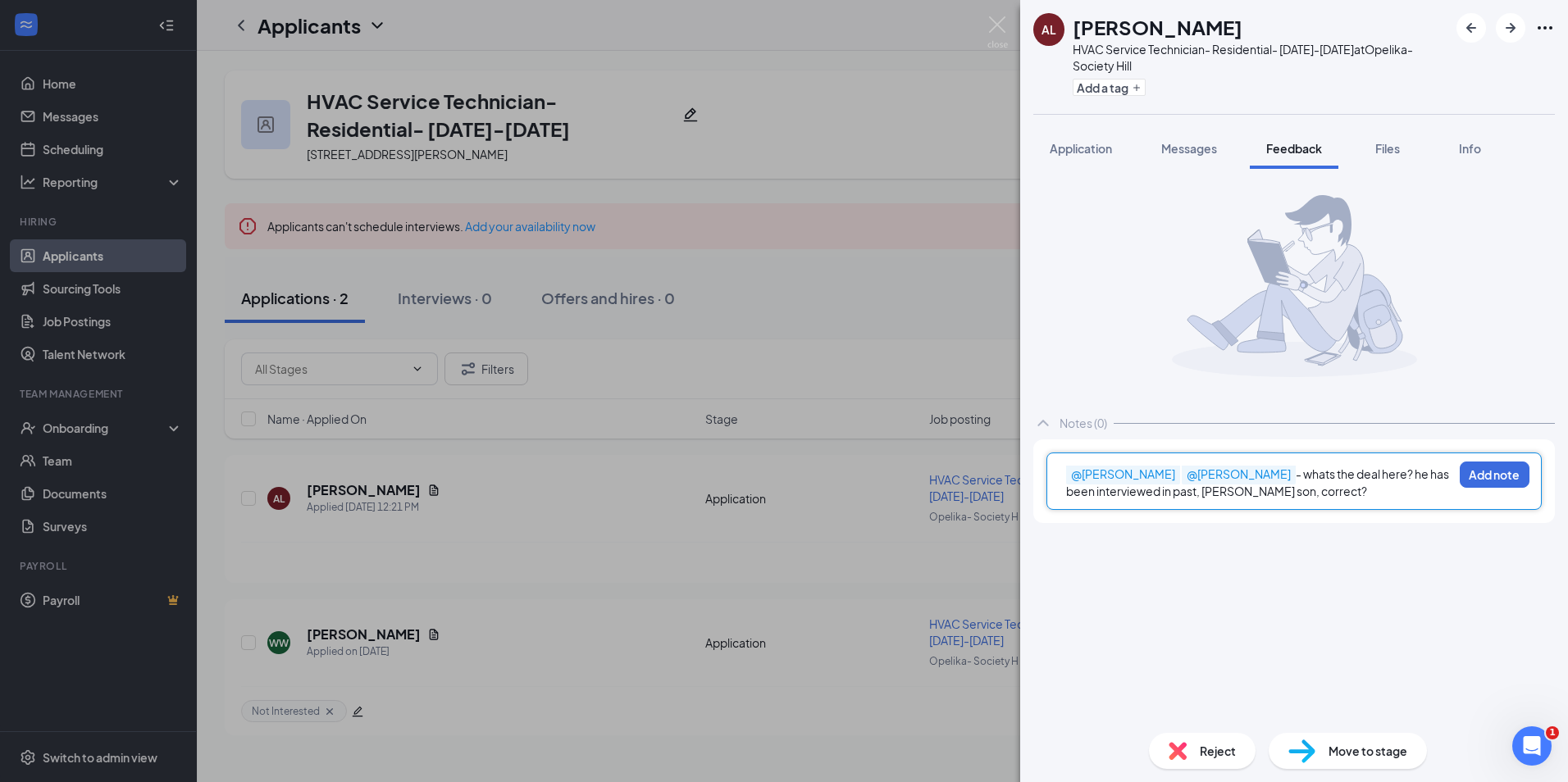
click at [1275, 474] on span "- whats the deal here? he has been interviewed in past, [PERSON_NAME] son, corr…" at bounding box center [1258, 483] width 384 height 32
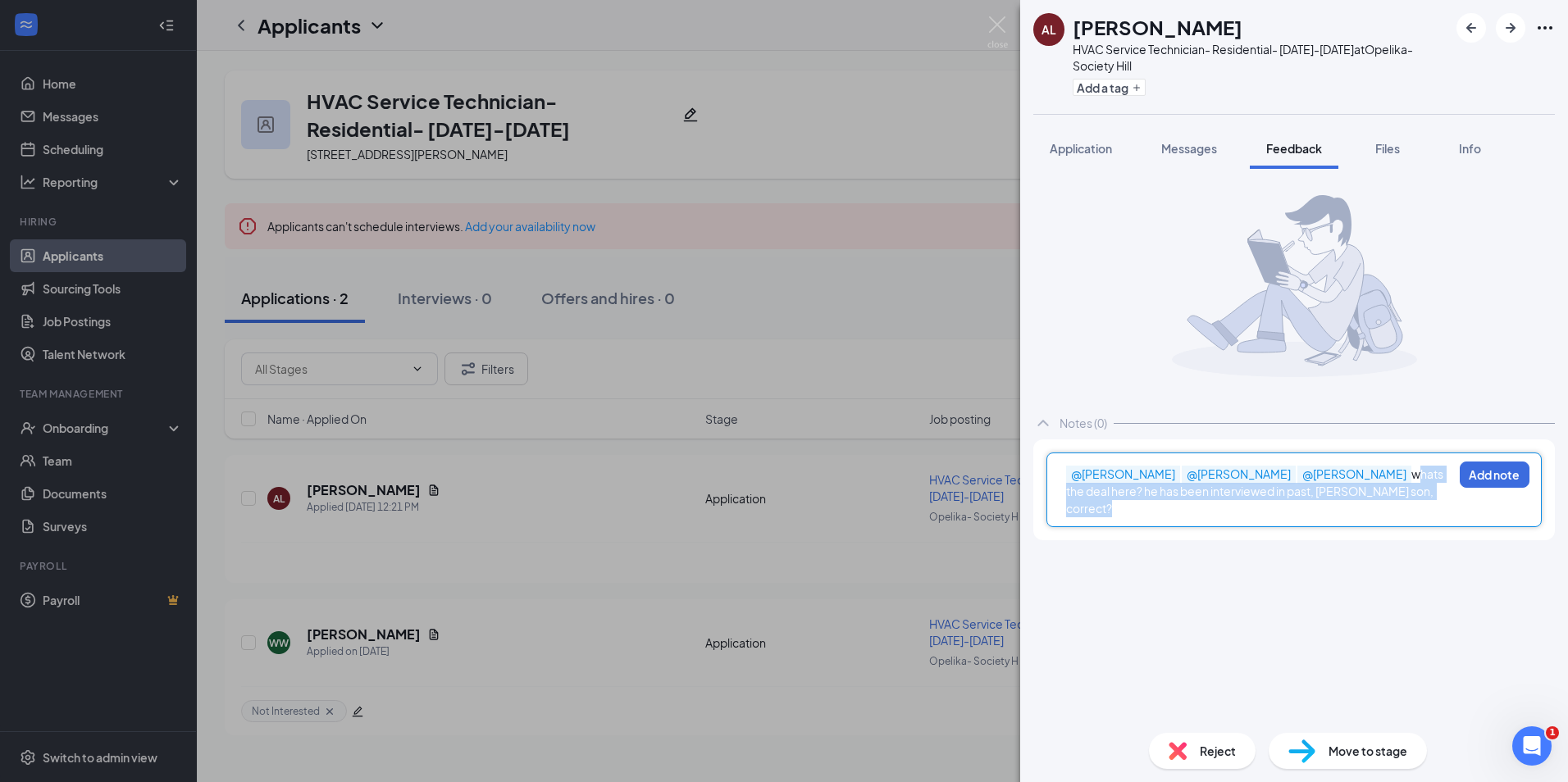
drag, startPoint x: 1424, startPoint y: 492, endPoint x: 1356, endPoint y: 477, distance: 69.6
click at [1356, 477] on div "@[PERSON_NAME] @[PERSON_NAME] @[PERSON_NAME] whats the deal here? he has been i…" at bounding box center [1259, 492] width 386 height 52
click at [1480, 486] on button "Add note" at bounding box center [1494, 475] width 69 height 26
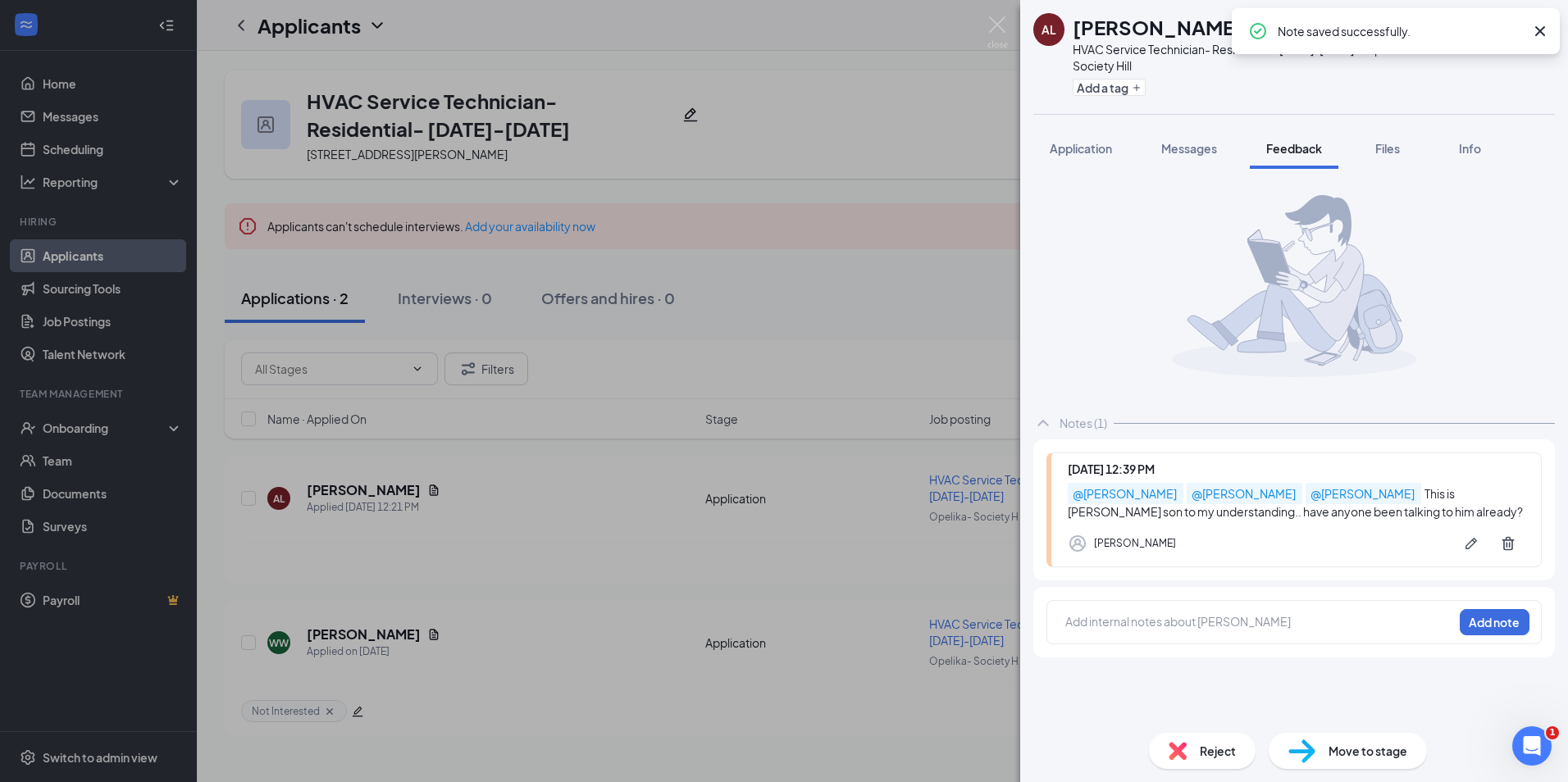
click at [1349, 756] on span "Move to stage" at bounding box center [1367, 751] width 78 height 18
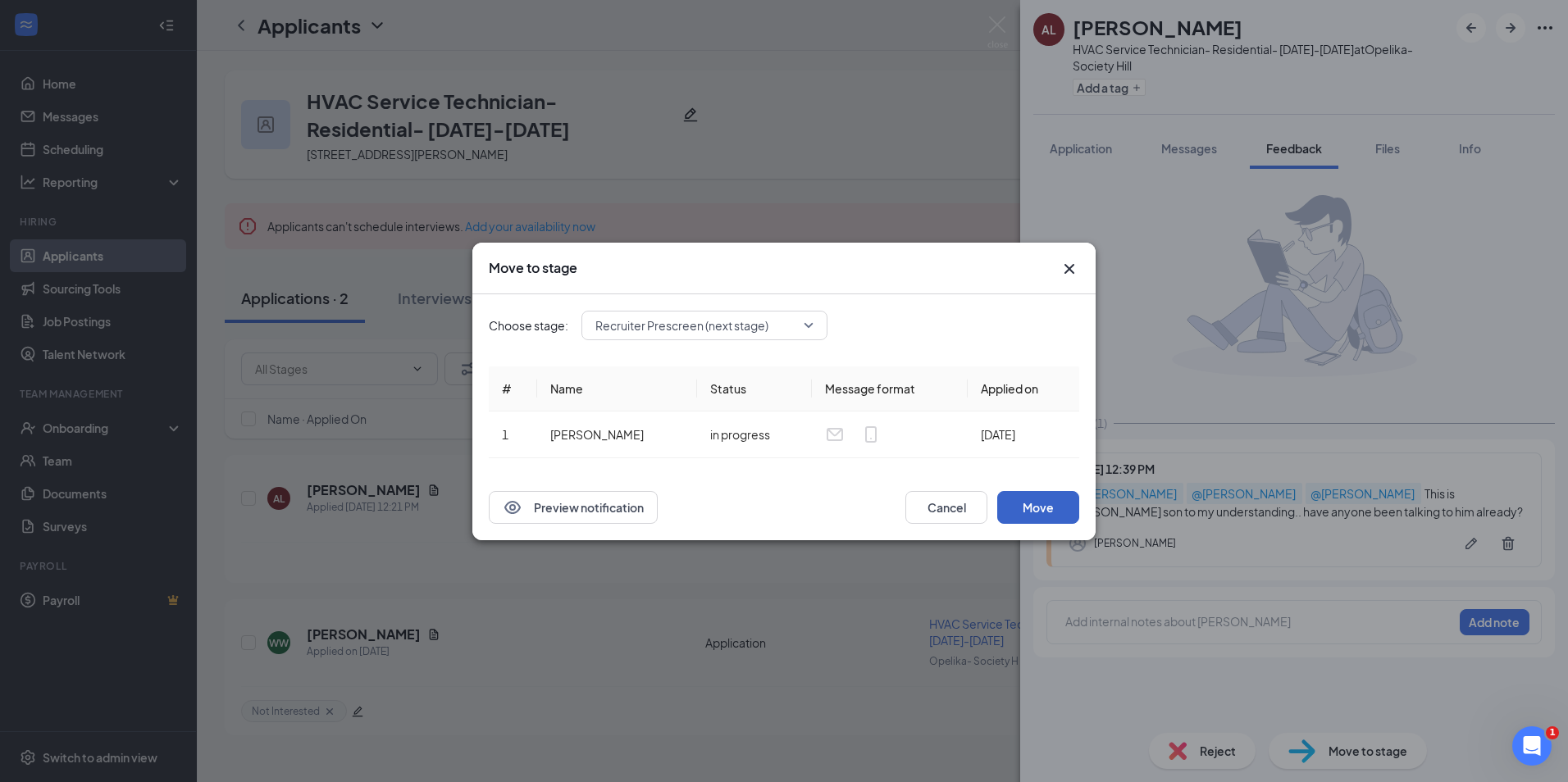
click at [1032, 511] on button "Move" at bounding box center [1038, 507] width 82 height 33
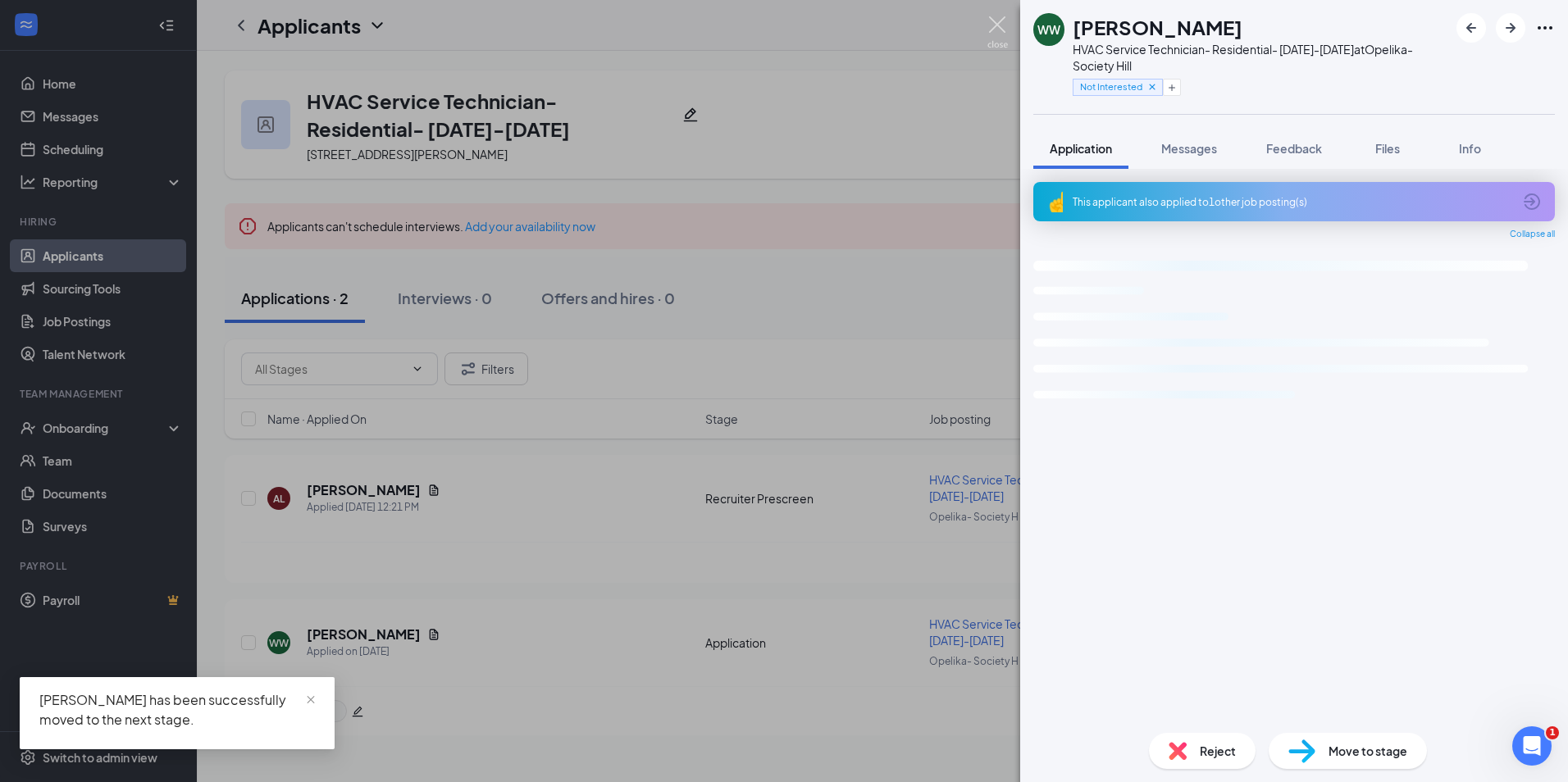
click at [999, 26] on img at bounding box center [997, 32] width 21 height 32
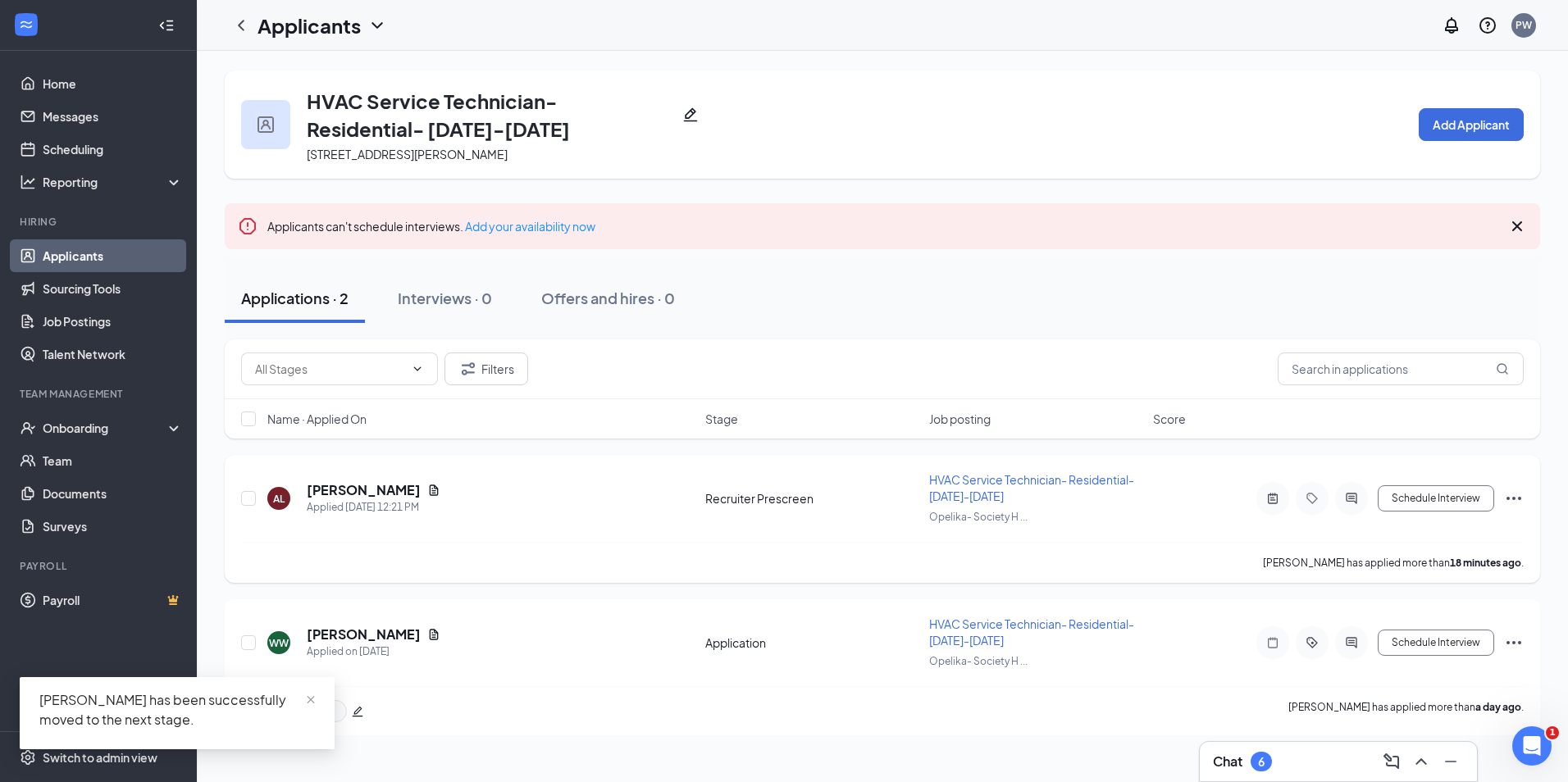
click at [357, 497] on h5 "[PERSON_NAME]" at bounding box center [364, 490] width 114 height 18
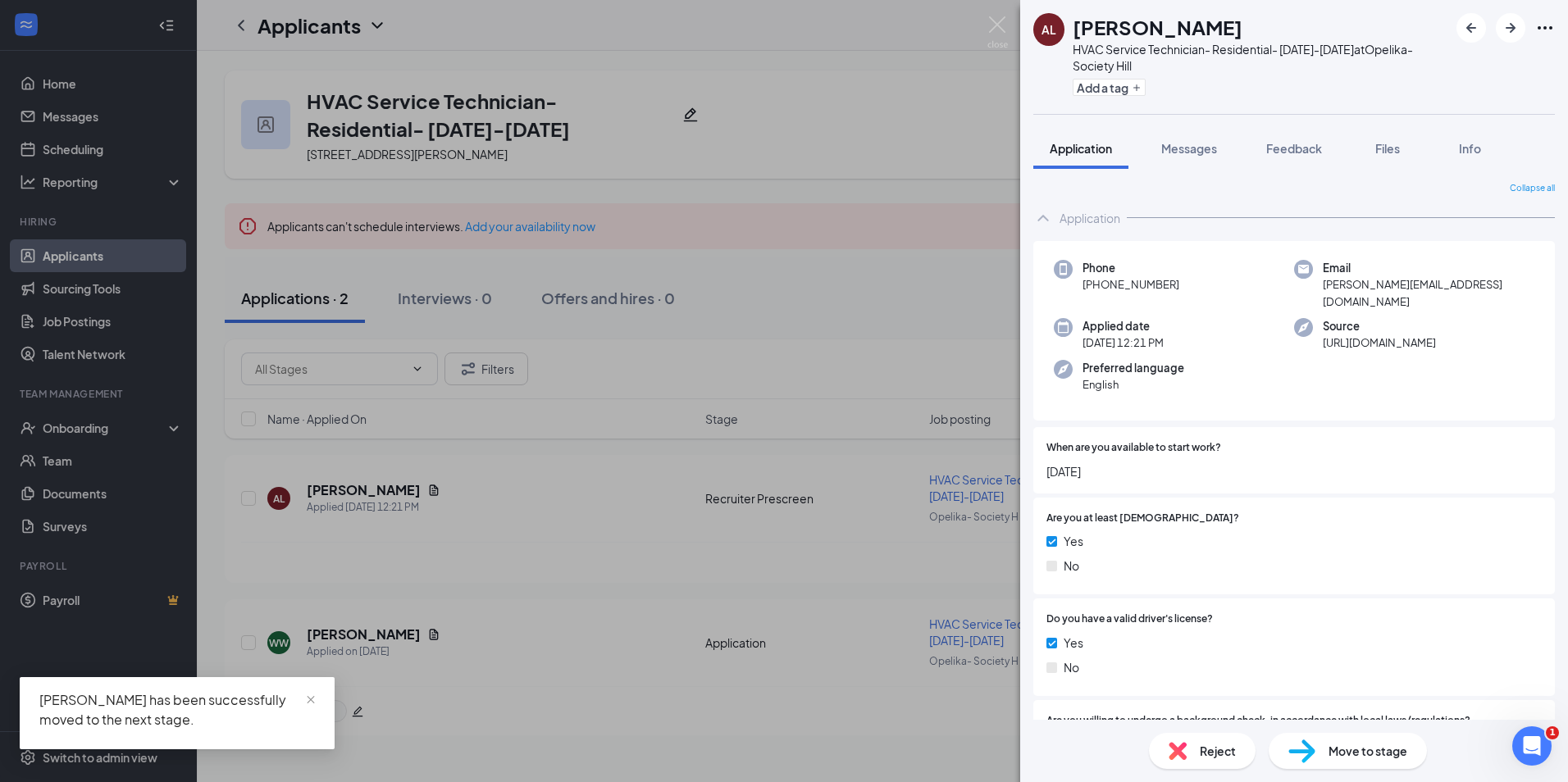
click at [1117, 97] on div "Add a tag" at bounding box center [1260, 87] width 376 height 27
click at [1117, 92] on button "Add a tag" at bounding box center [1109, 87] width 73 height 17
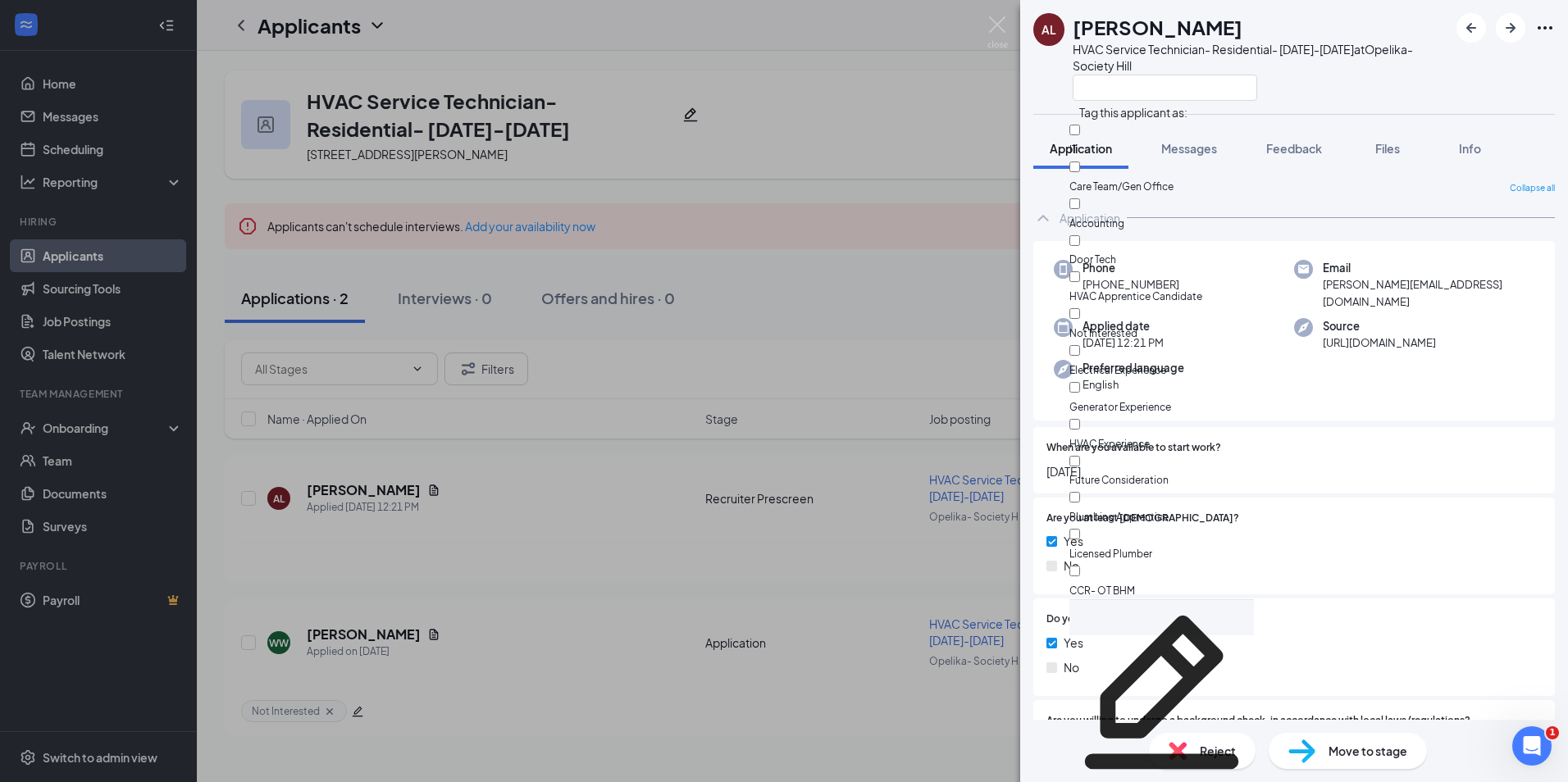
scroll to position [82, 0]
click at [1080, 419] on input "HVAC Experience" at bounding box center [1074, 424] width 11 height 11
checkbox input "true"
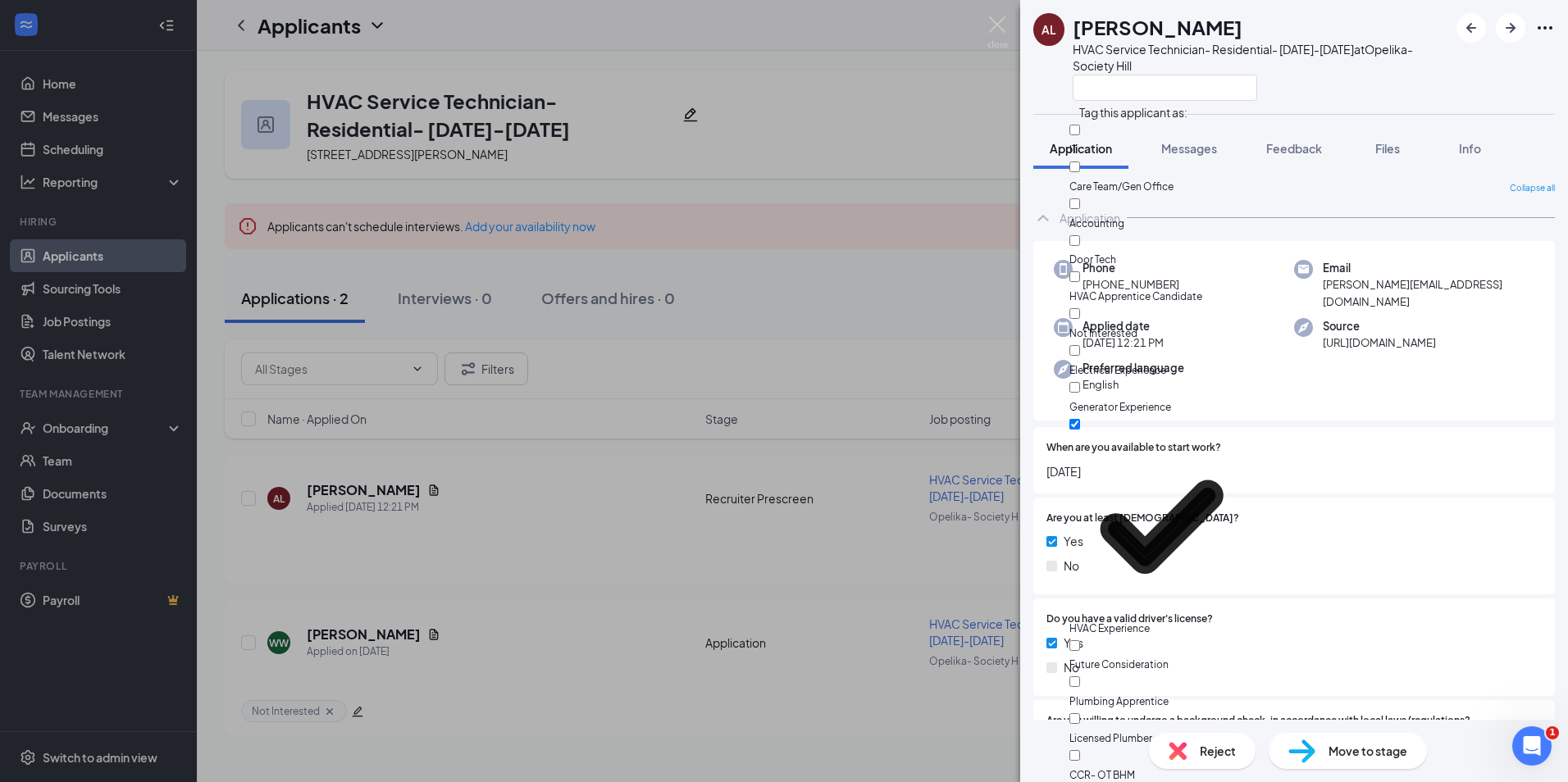
click at [1390, 96] on div at bounding box center [1260, 87] width 376 height 27
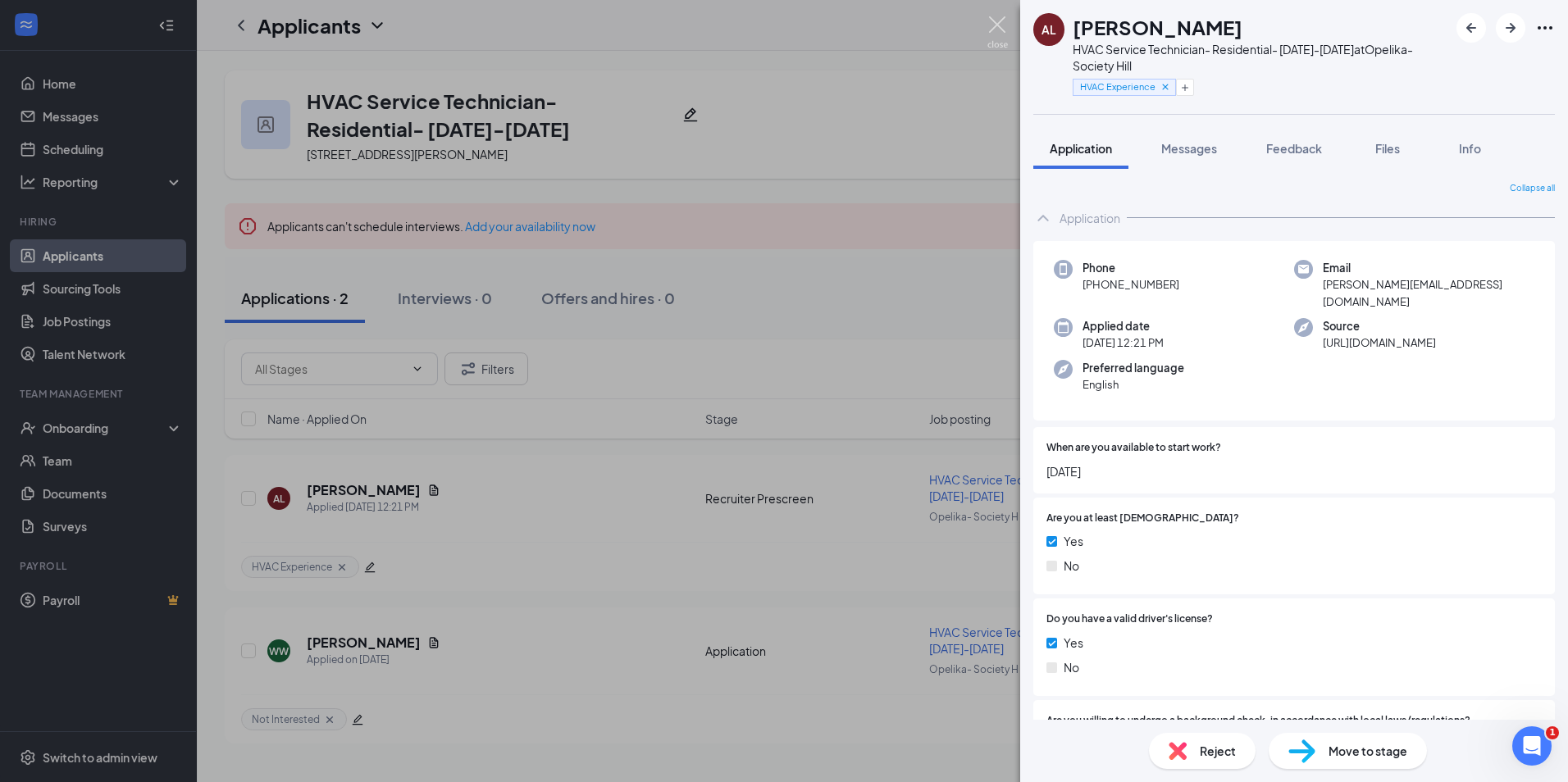
click at [997, 35] on img at bounding box center [997, 32] width 21 height 32
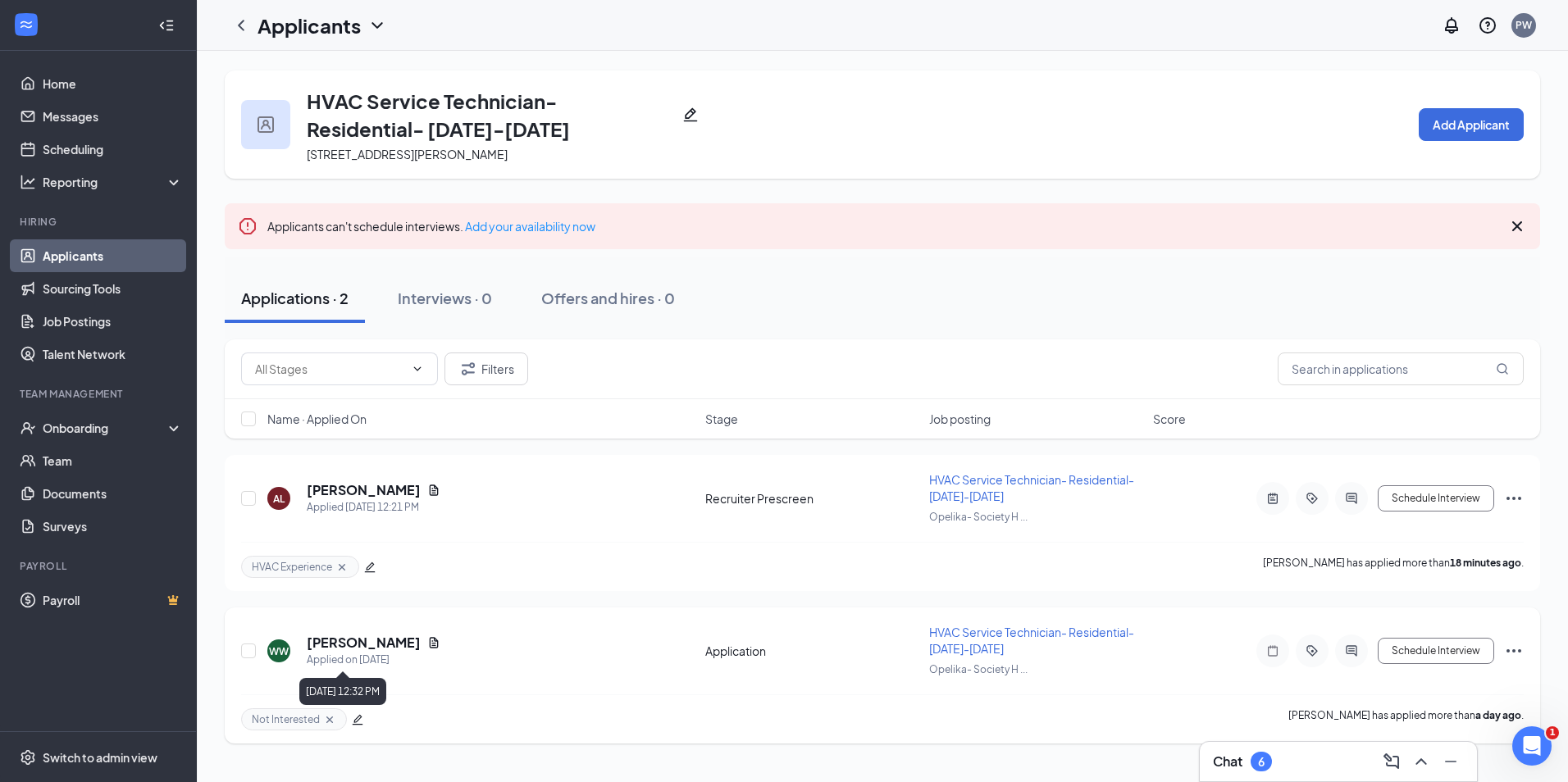
click at [370, 652] on div "Applied on [DATE]" at bounding box center [374, 660] width 134 height 16
click at [366, 643] on h5 "[PERSON_NAME]" at bounding box center [364, 643] width 114 height 18
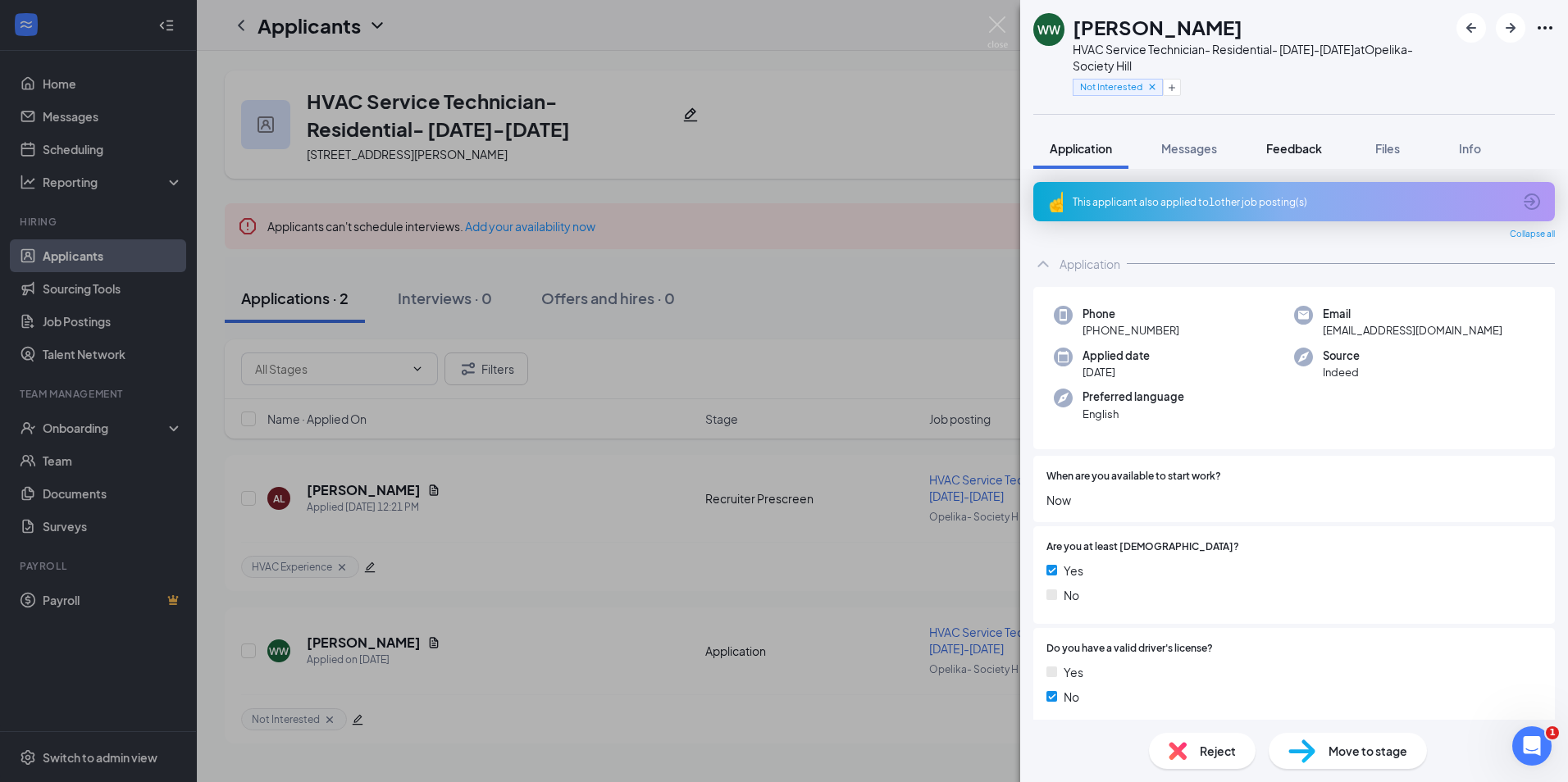
click at [1264, 143] on button "Feedback" at bounding box center [1293, 148] width 88 height 41
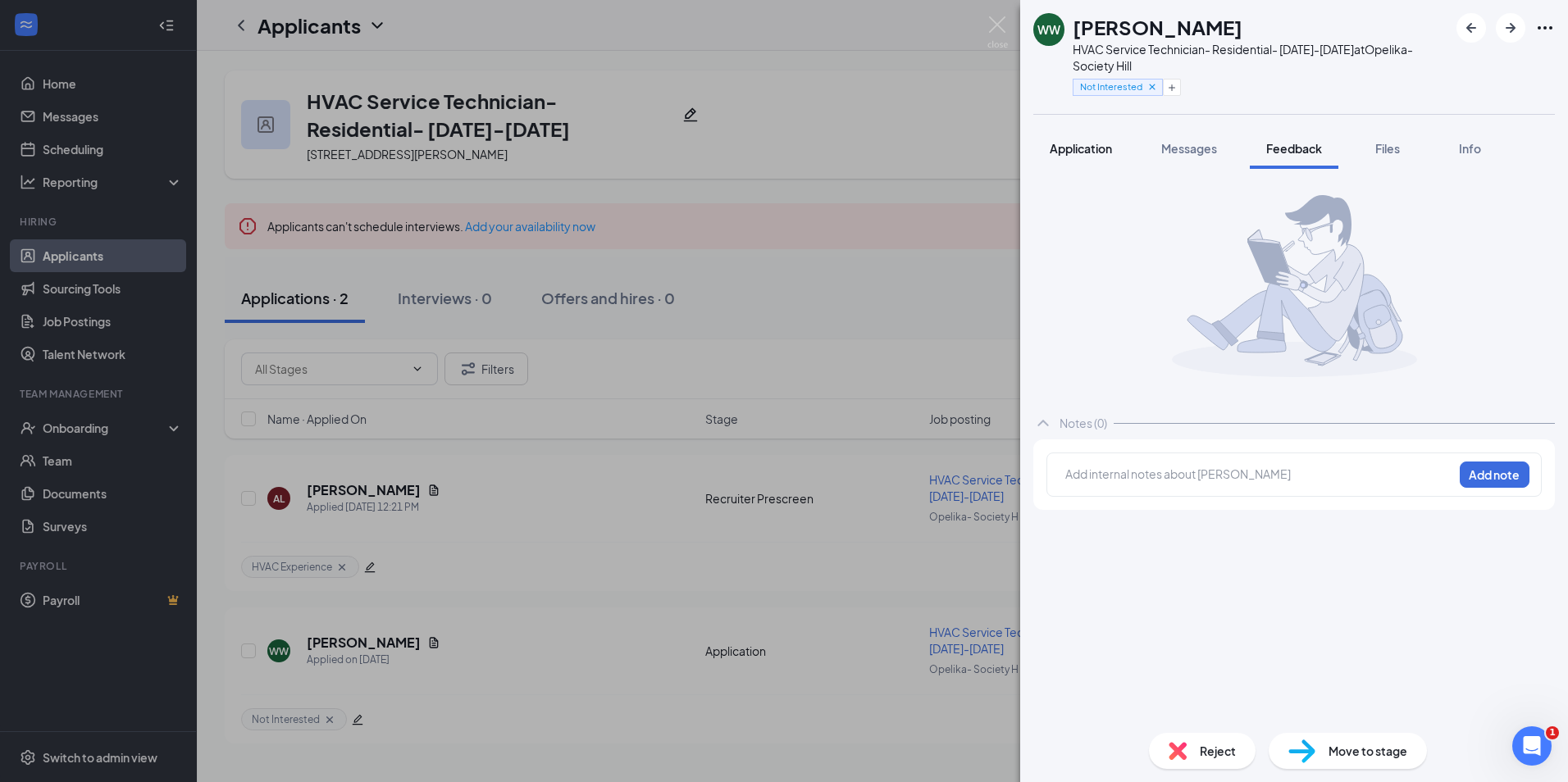
click at [1100, 154] on span "Application" at bounding box center [1081, 148] width 63 height 15
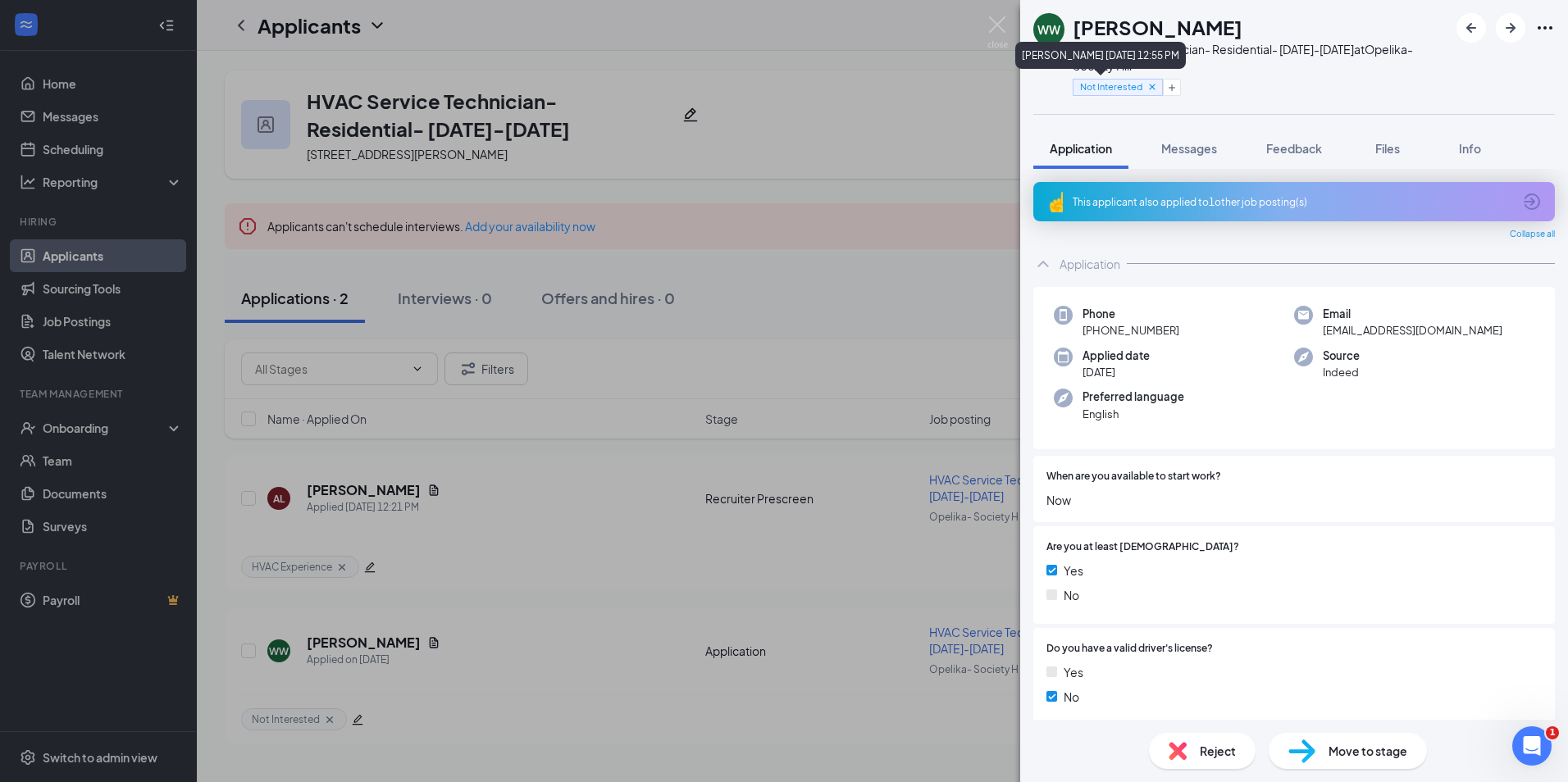
click at [1150, 86] on icon "Cross" at bounding box center [1151, 86] width 6 height 6
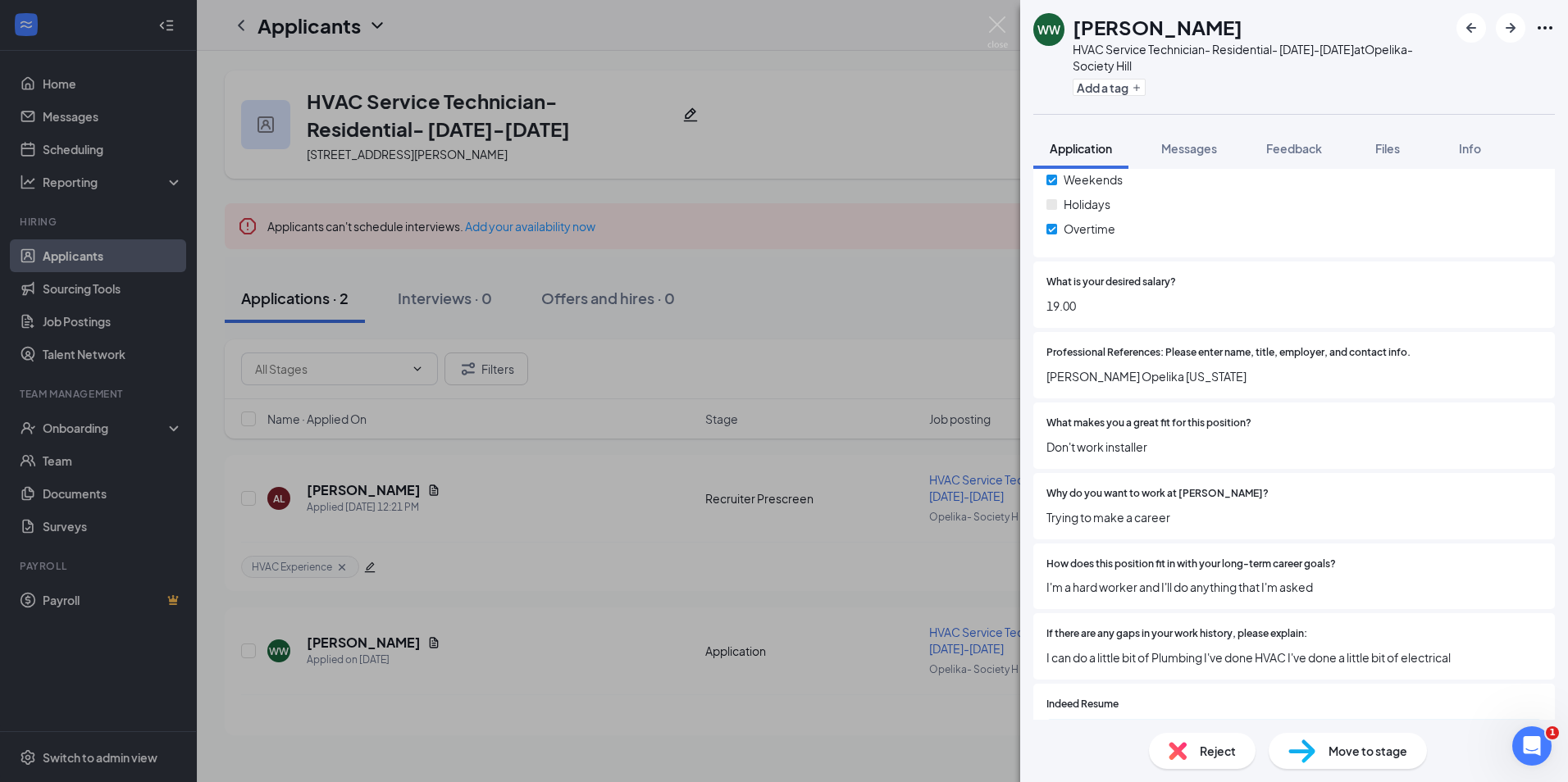
scroll to position [984, 0]
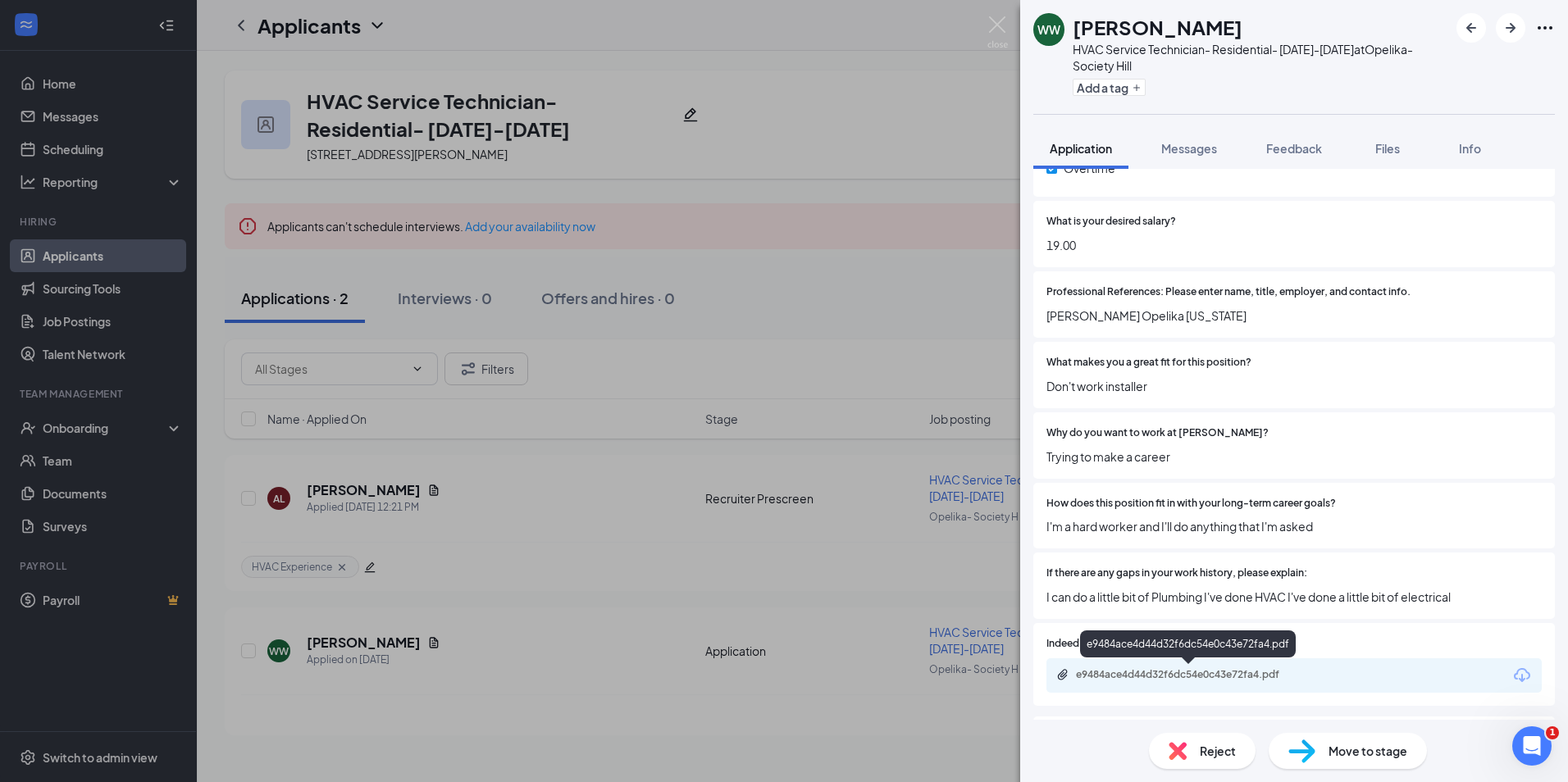
click at [1147, 671] on div "e9484ace4d44d32f6dc54e0c43e72fa4.pdf" at bounding box center [1190, 675] width 229 height 13
click at [1278, 127] on div "WW [PERSON_NAME] HVAC Service Technician- Residential- [DATE]-[DATE] at Opelika…" at bounding box center [1294, 391] width 548 height 782
drag, startPoint x: 1278, startPoint y: 127, endPoint x: 1273, endPoint y: 146, distance: 19.6
click at [1273, 144] on span "Feedback" at bounding box center [1294, 148] width 56 height 15
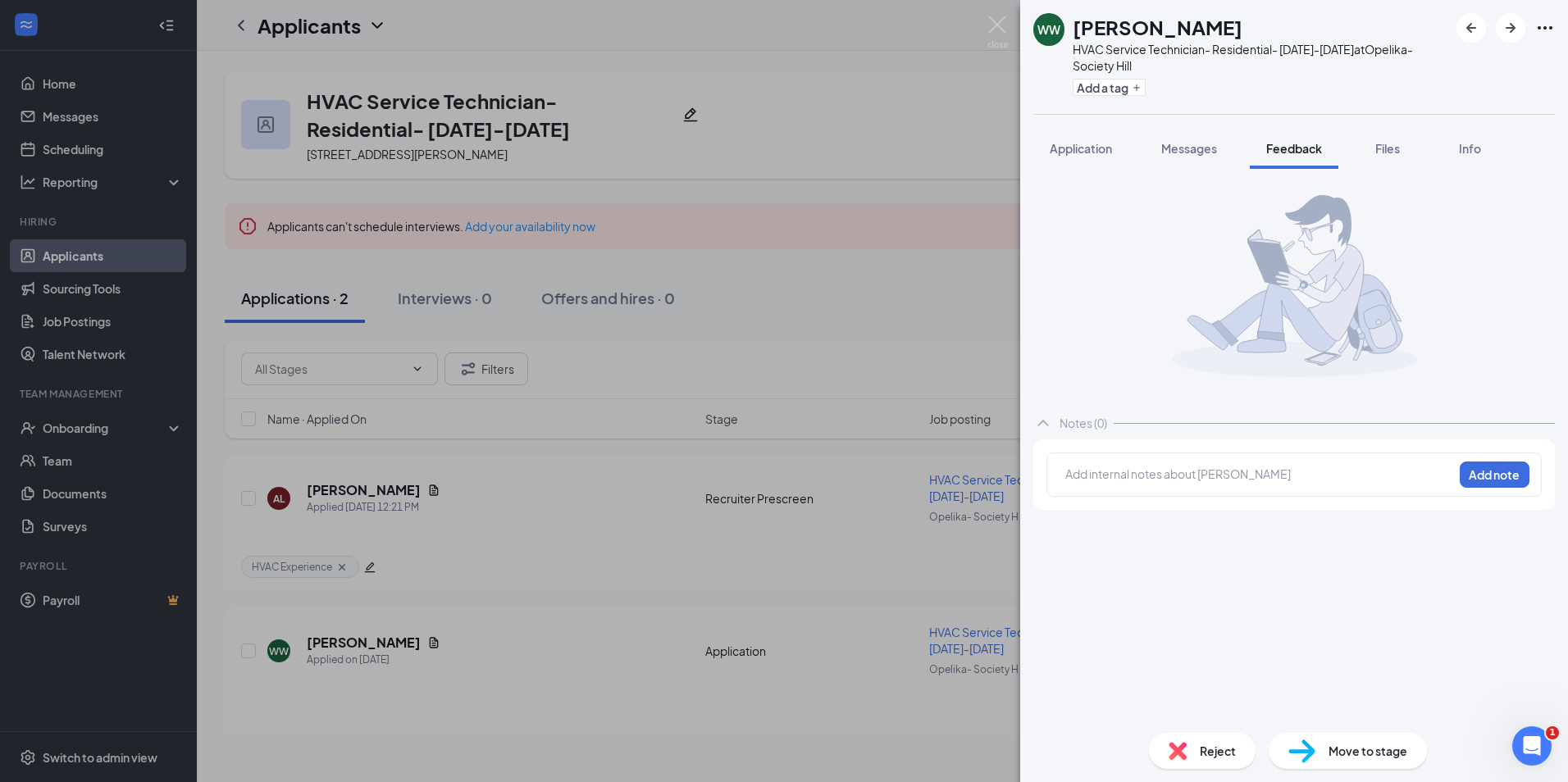
click at [1137, 464] on div "Add internal notes about [PERSON_NAME] Add note" at bounding box center [1293, 475] width 495 height 45
click at [1141, 474] on div at bounding box center [1259, 474] width 386 height 17
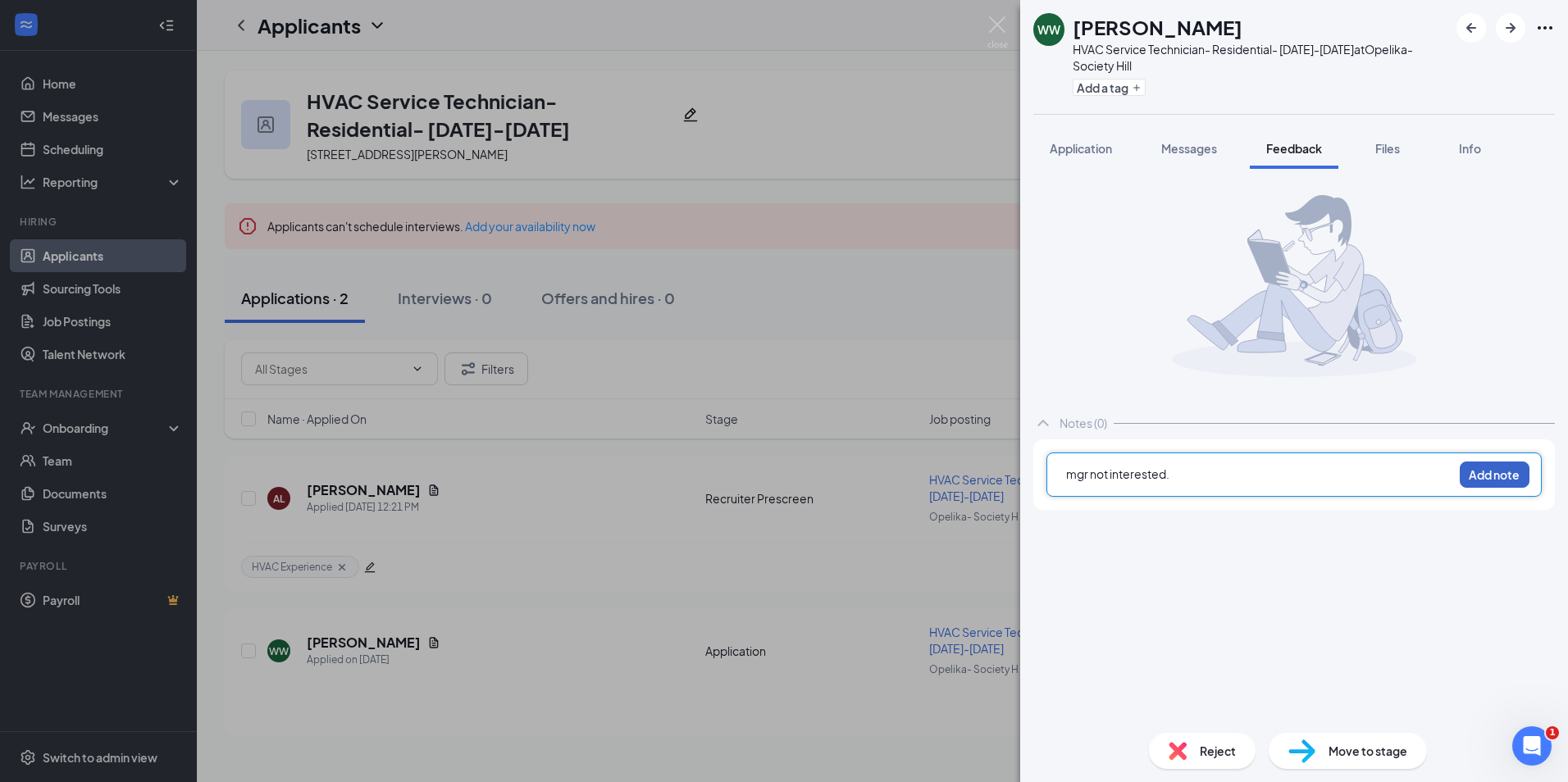
click at [1476, 473] on button "Add note" at bounding box center [1494, 475] width 69 height 26
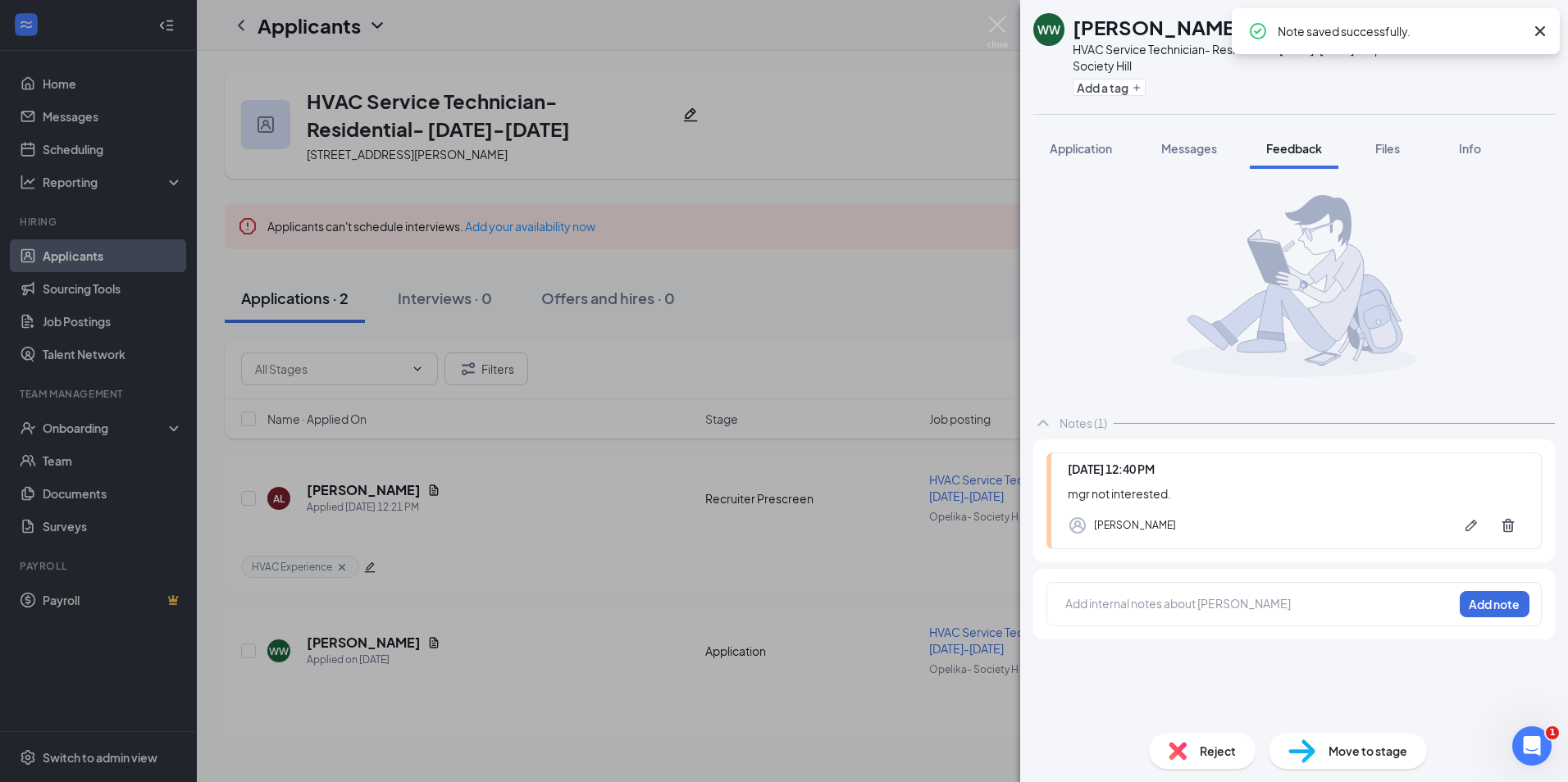
click at [1200, 744] on span "Reject" at bounding box center [1217, 751] width 36 height 18
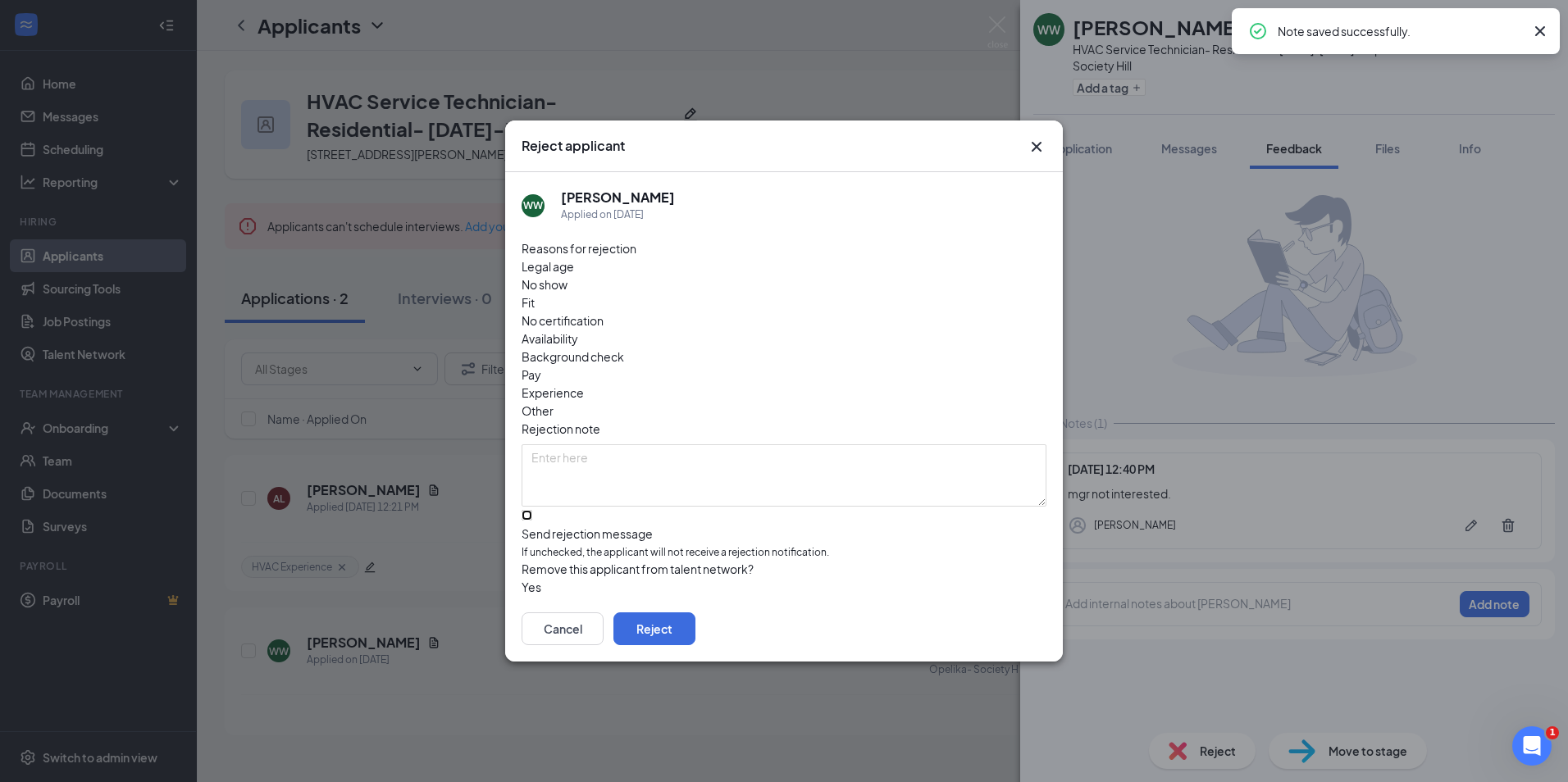
click at [532, 510] on input "Send rejection message If unchecked, the applicant will not receive a rejection…" at bounding box center [526, 515] width 11 height 11
checkbox input "true"
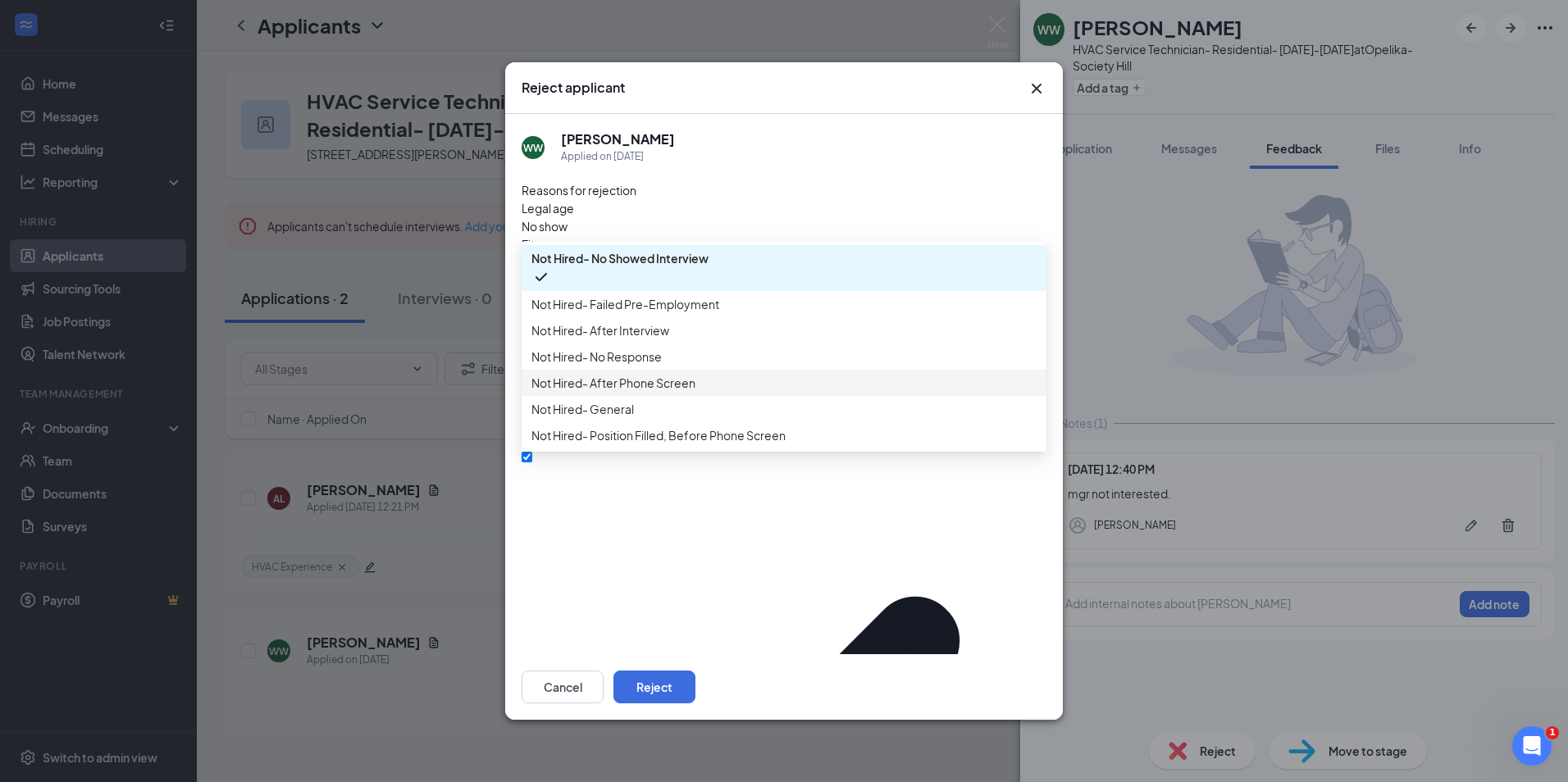
scroll to position [56, 0]
click at [621, 418] on span "Not Hired- General" at bounding box center [582, 409] width 102 height 18
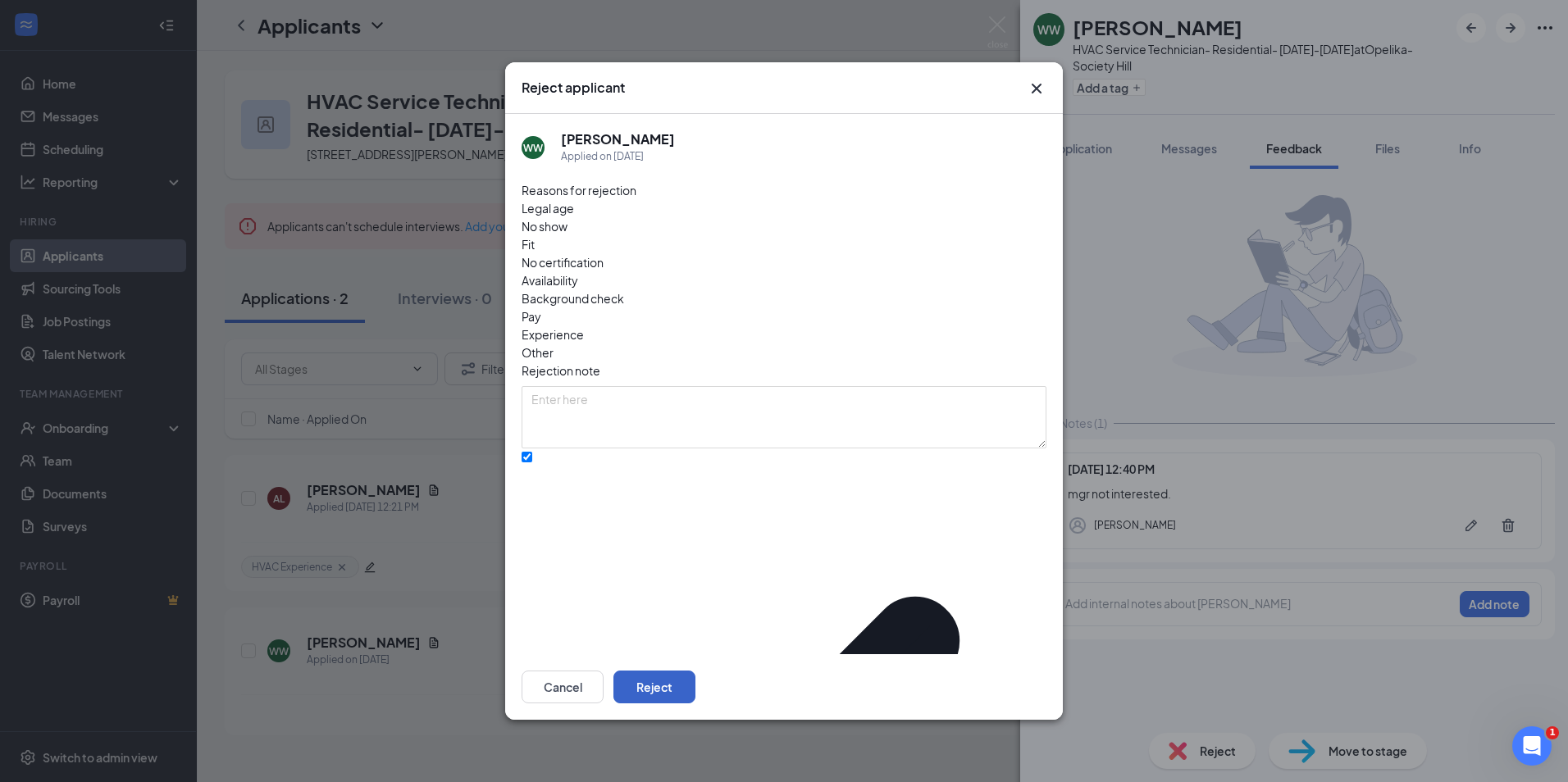
click at [695, 671] on button "Reject" at bounding box center [654, 687] width 82 height 33
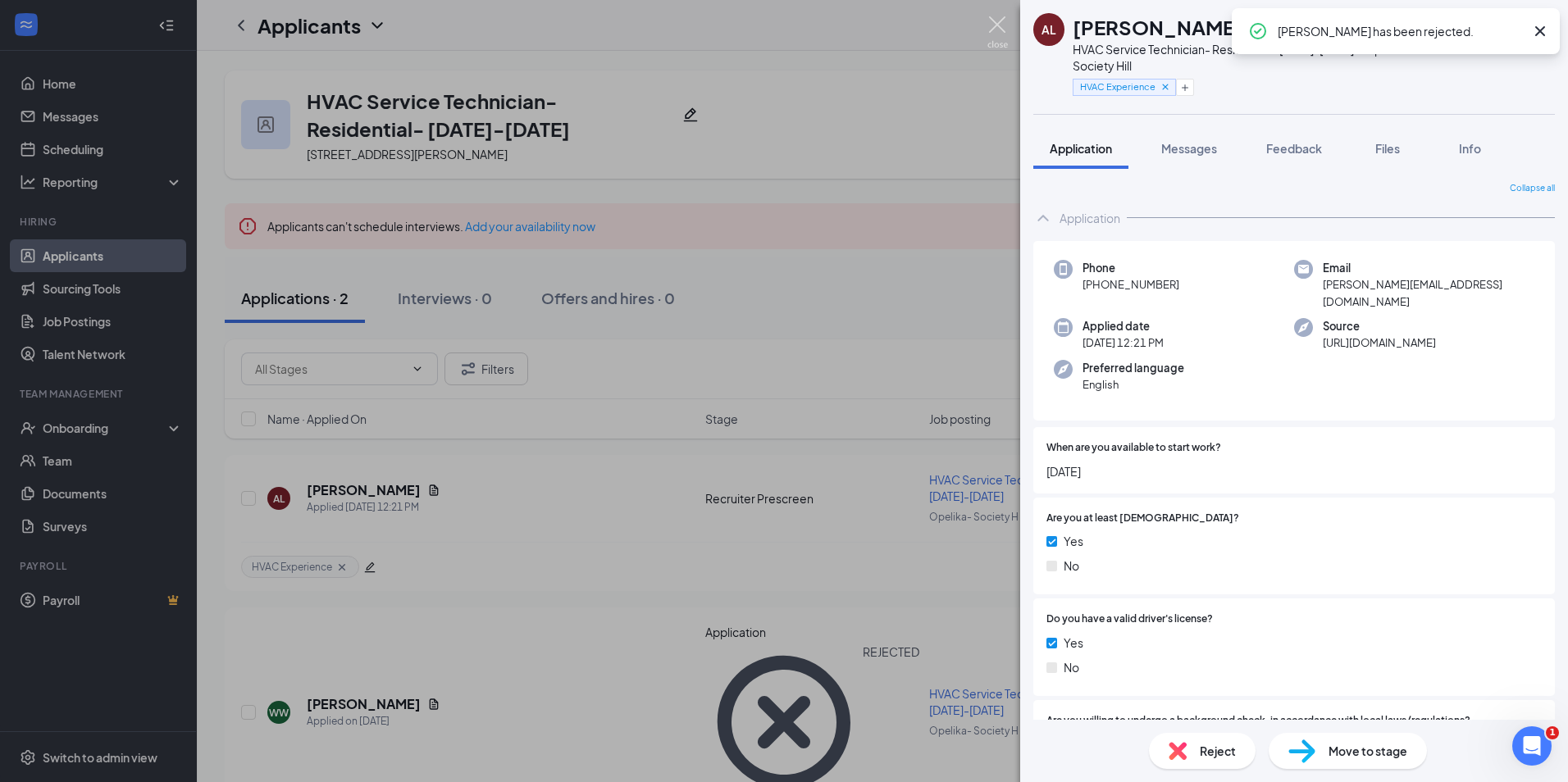
click at [1000, 27] on img at bounding box center [997, 32] width 21 height 32
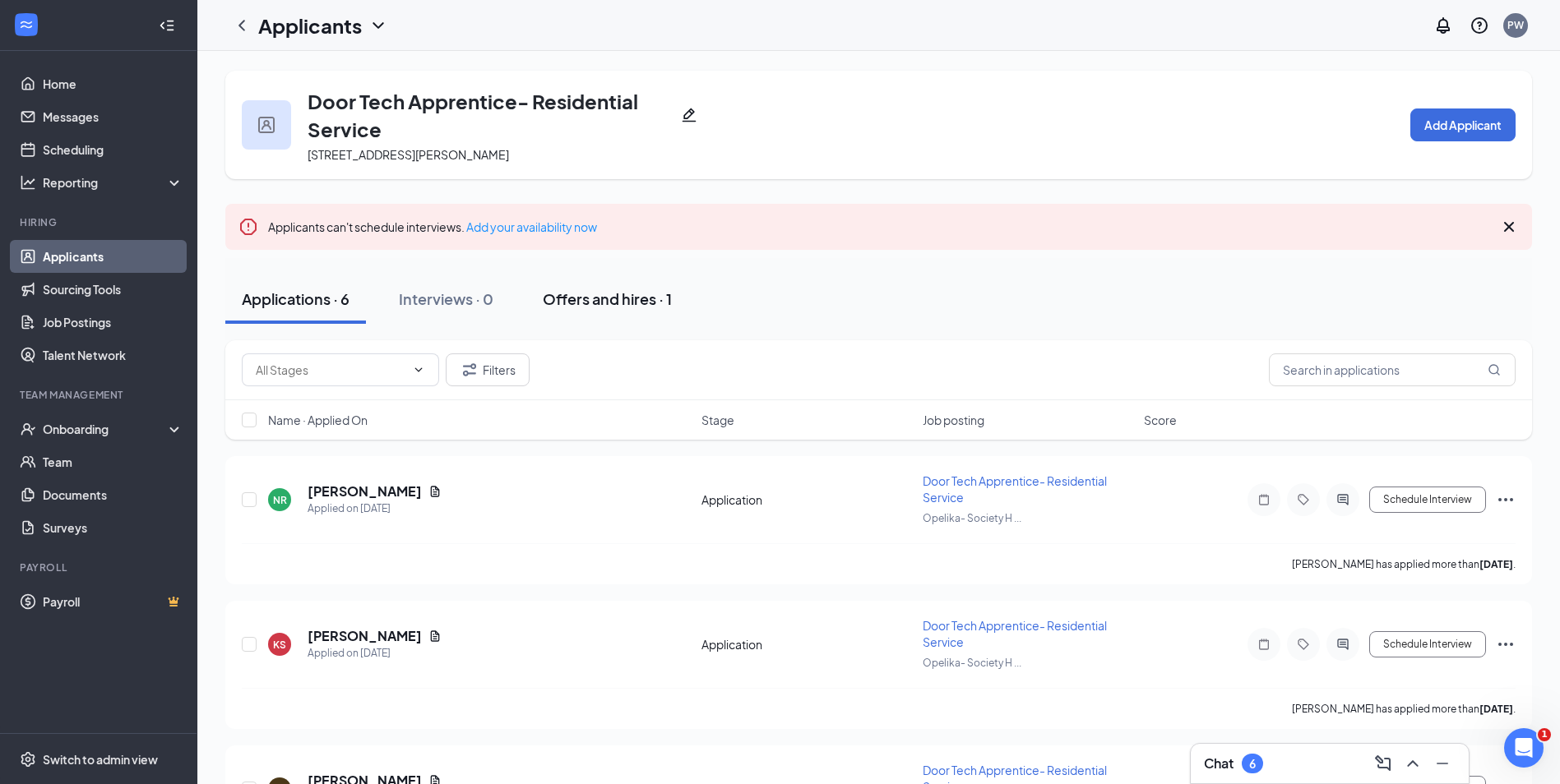
click at [644, 292] on div "Offers and hires · 1" at bounding box center [607, 299] width 129 height 21
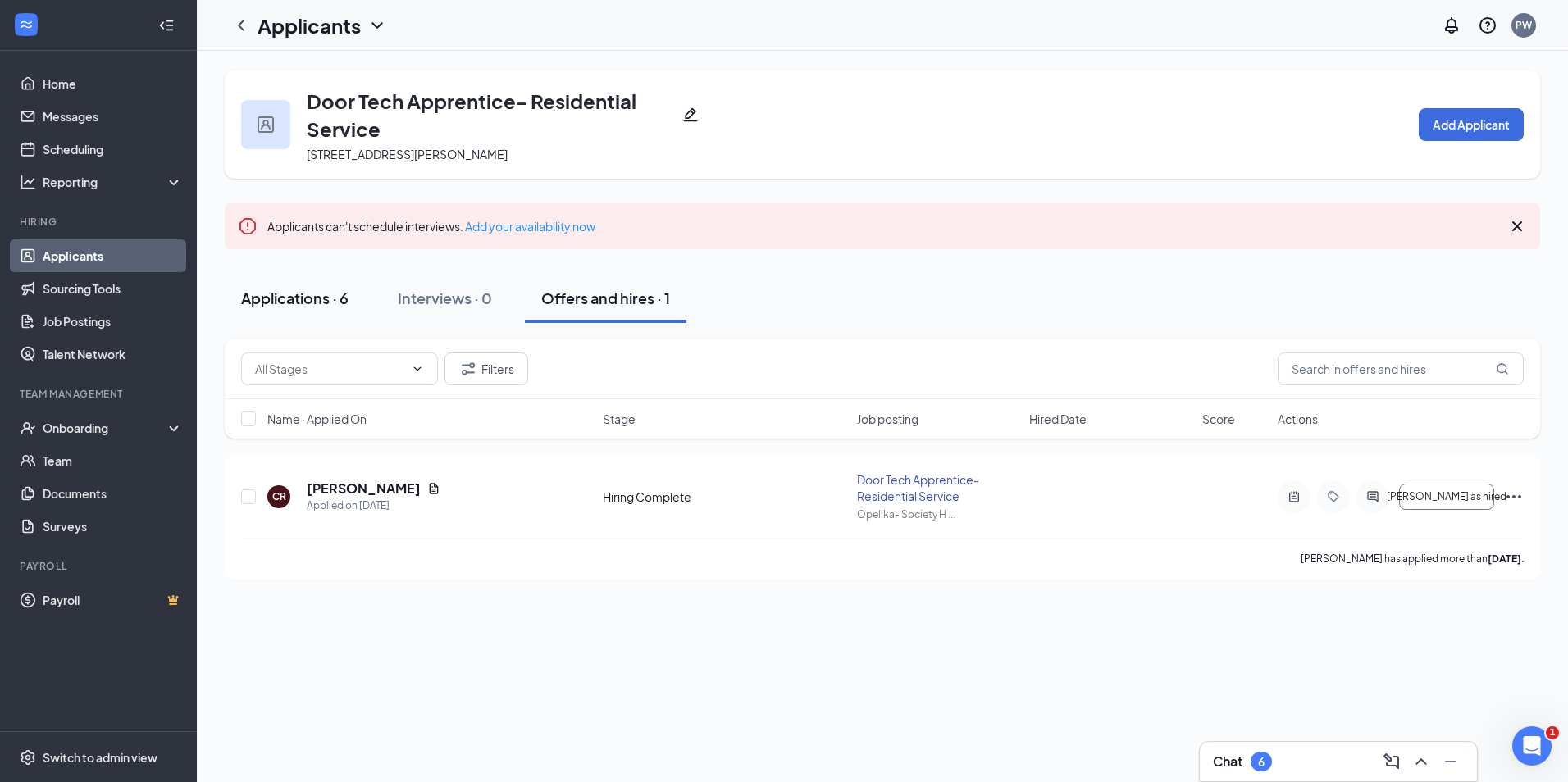
click at [334, 322] on button "Applications · 6" at bounding box center [294, 299] width 140 height 49
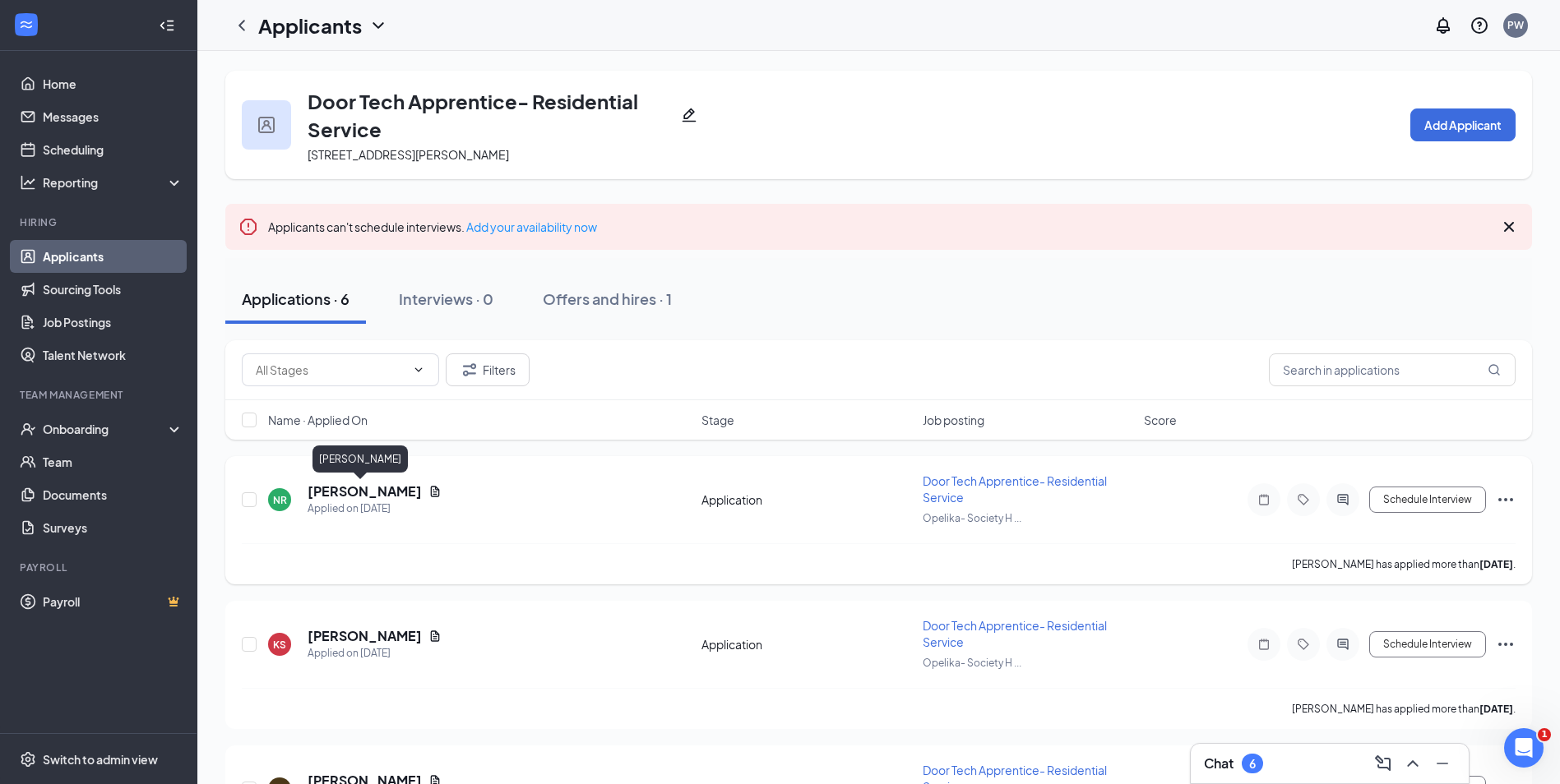
click at [330, 494] on h5 "[PERSON_NAME]" at bounding box center [365, 491] width 114 height 18
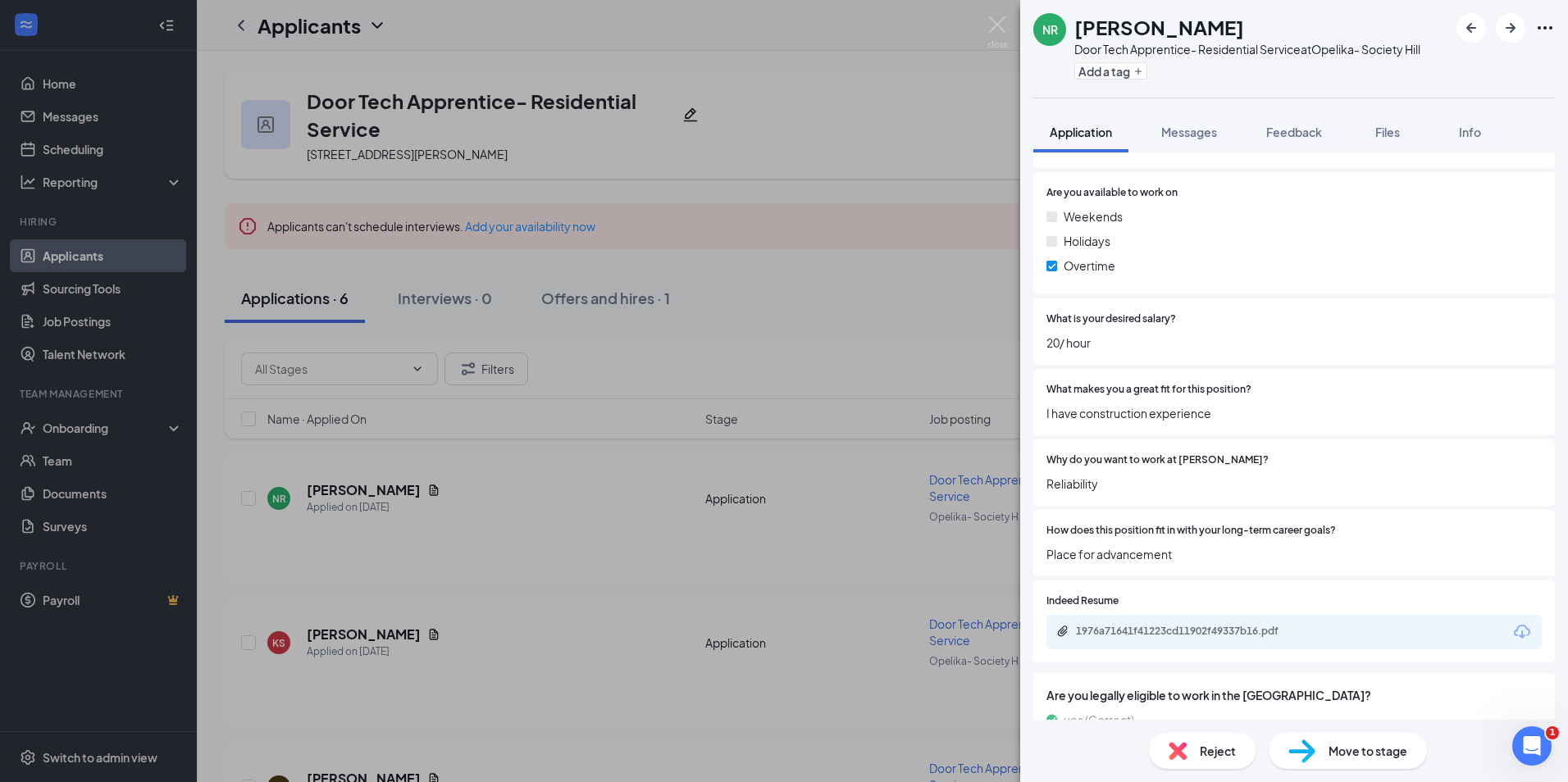
scroll to position [882, 0]
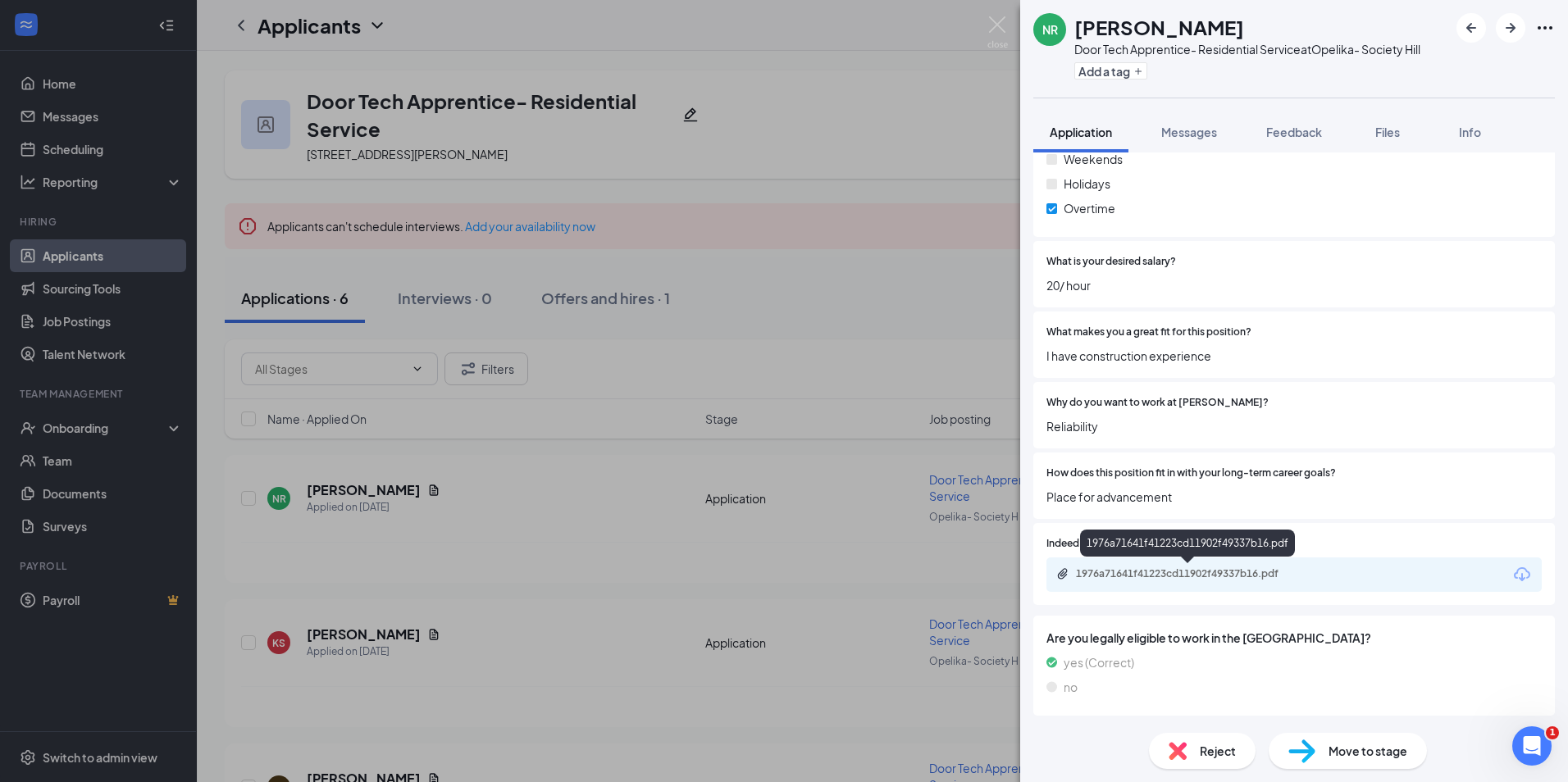
click at [1281, 574] on div "1976a71641f41223cd11902f49337b16.pdf" at bounding box center [1190, 574] width 229 height 13
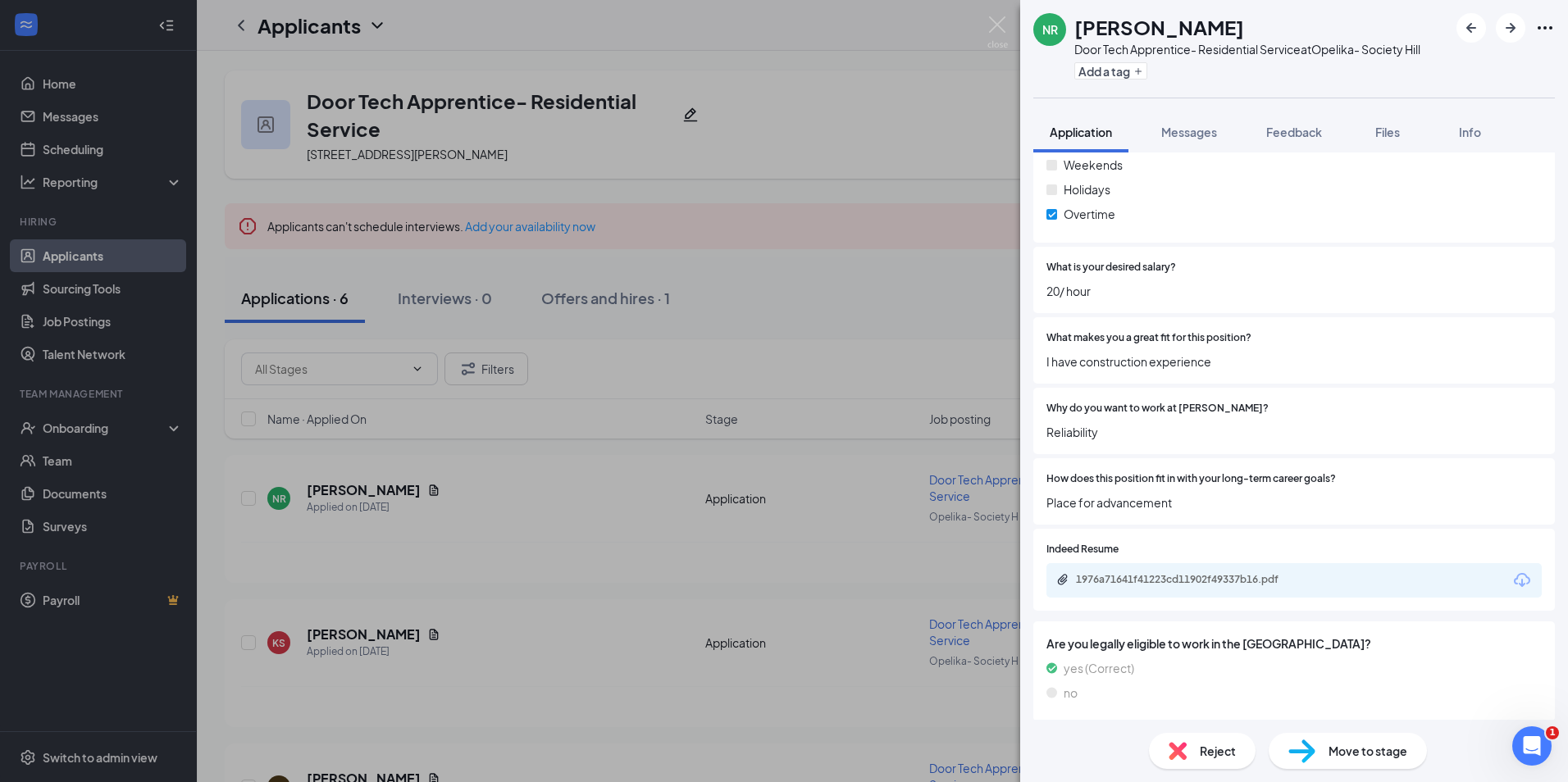
click at [1343, 750] on span "Move to stage" at bounding box center [1367, 751] width 78 height 18
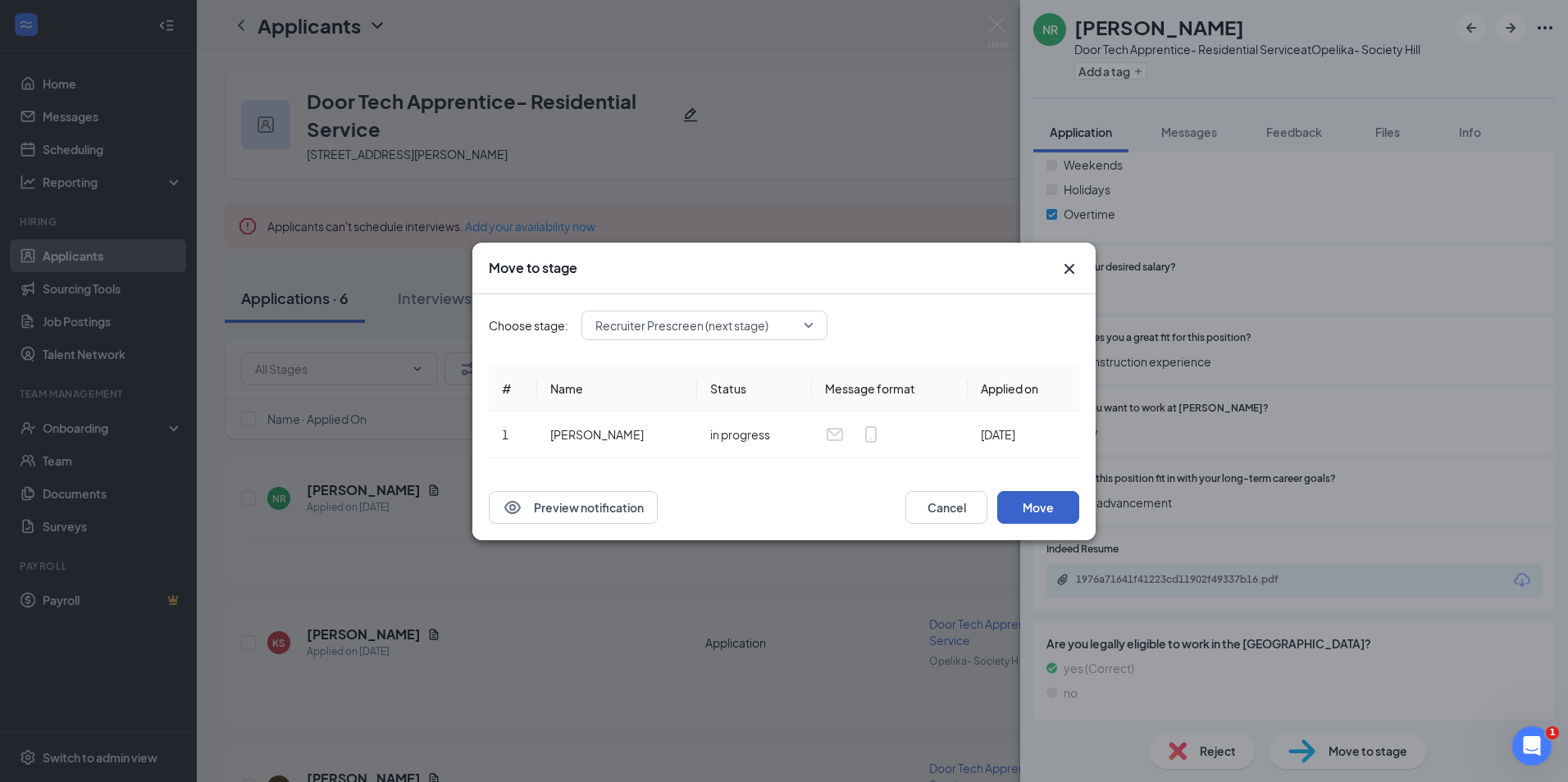
click at [1029, 504] on button "Move" at bounding box center [1038, 507] width 82 height 33
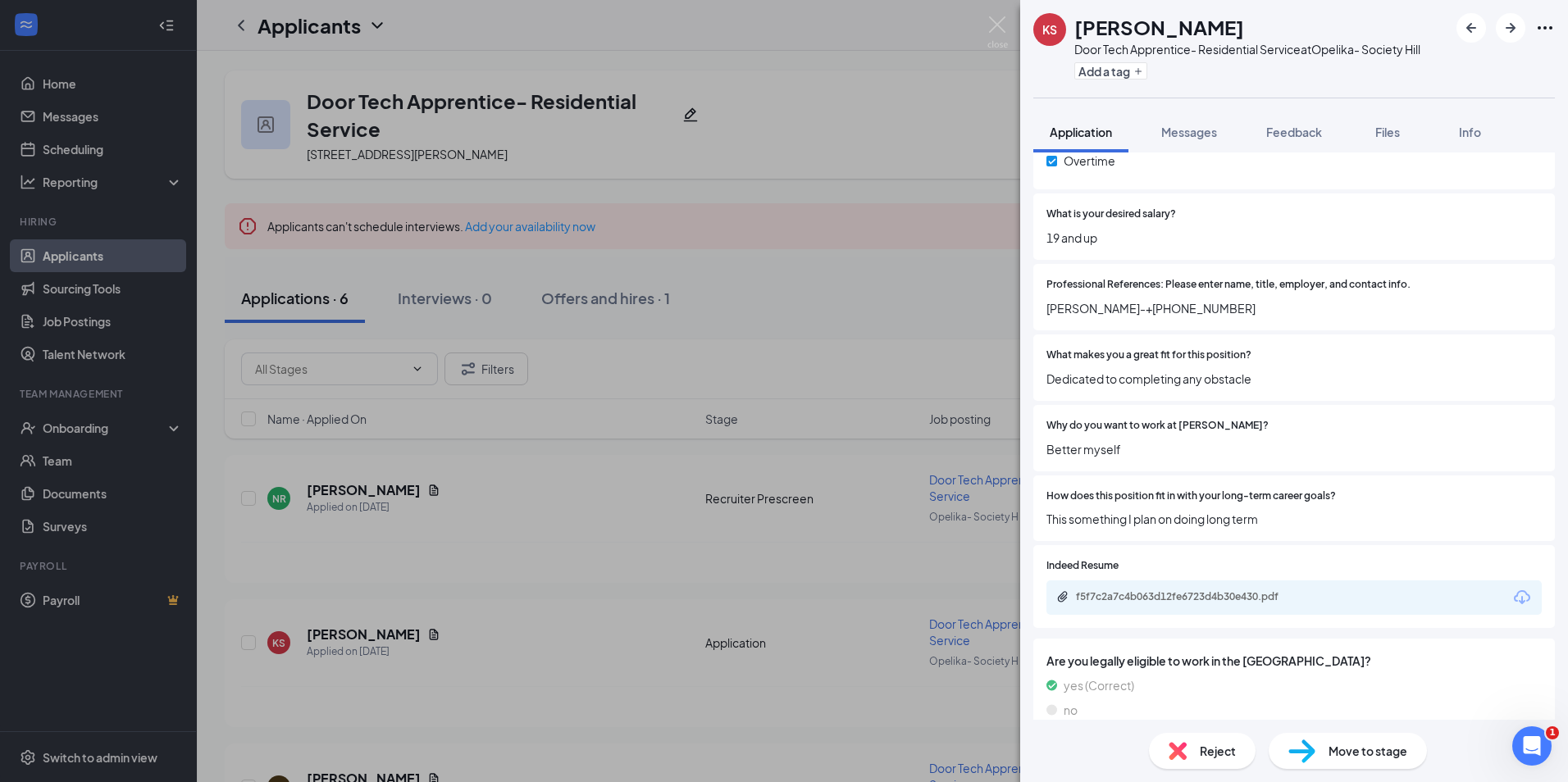
scroll to position [952, 0]
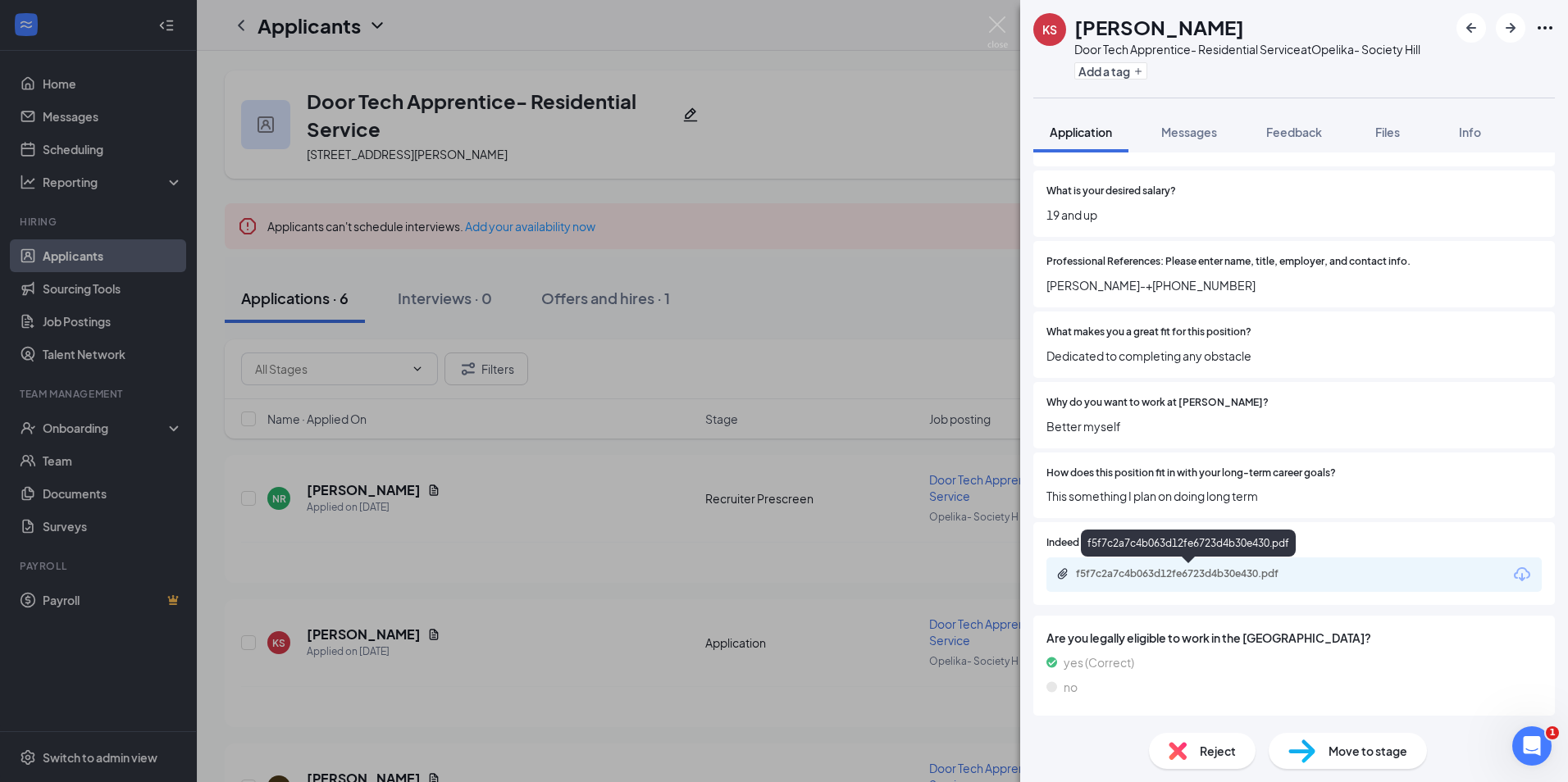
click at [1175, 570] on div "f5f7c2a7c4b063d12fe6723d4b30e430.pdf" at bounding box center [1190, 574] width 229 height 13
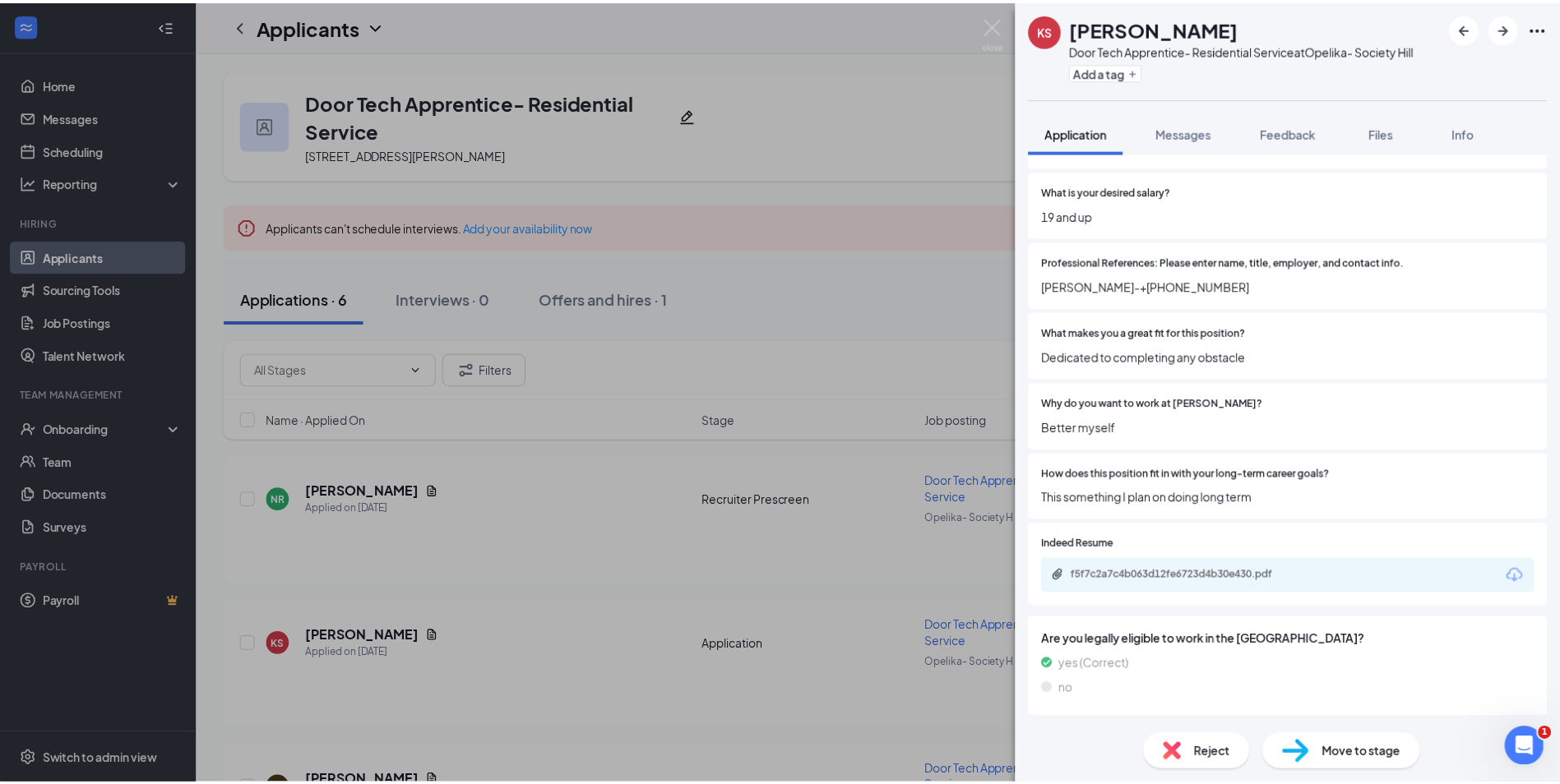
scroll to position [949, 0]
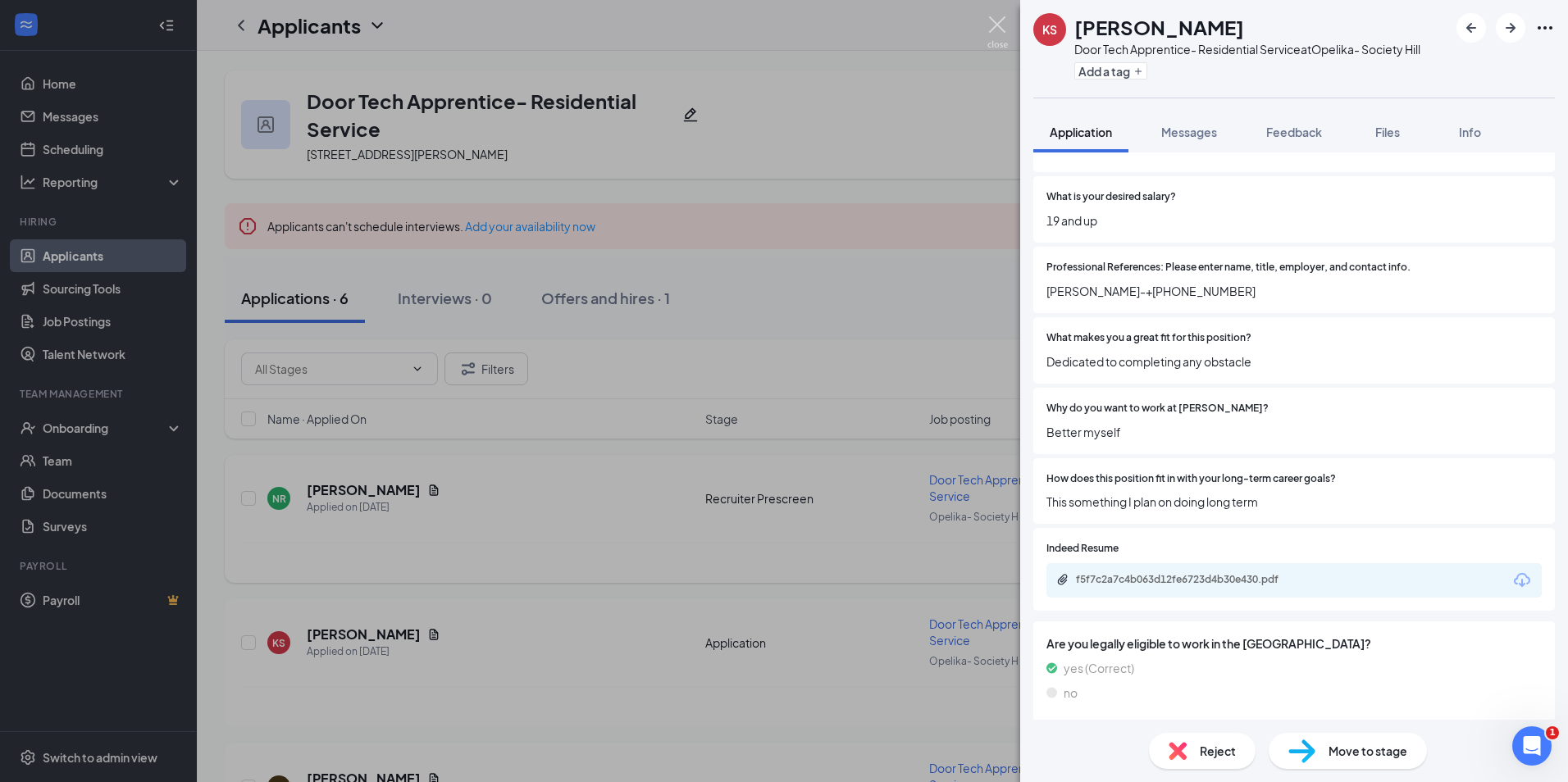
drag, startPoint x: 998, startPoint y: 37, endPoint x: 398, endPoint y: 494, distance: 754.2
click at [996, 37] on img at bounding box center [997, 32] width 21 height 32
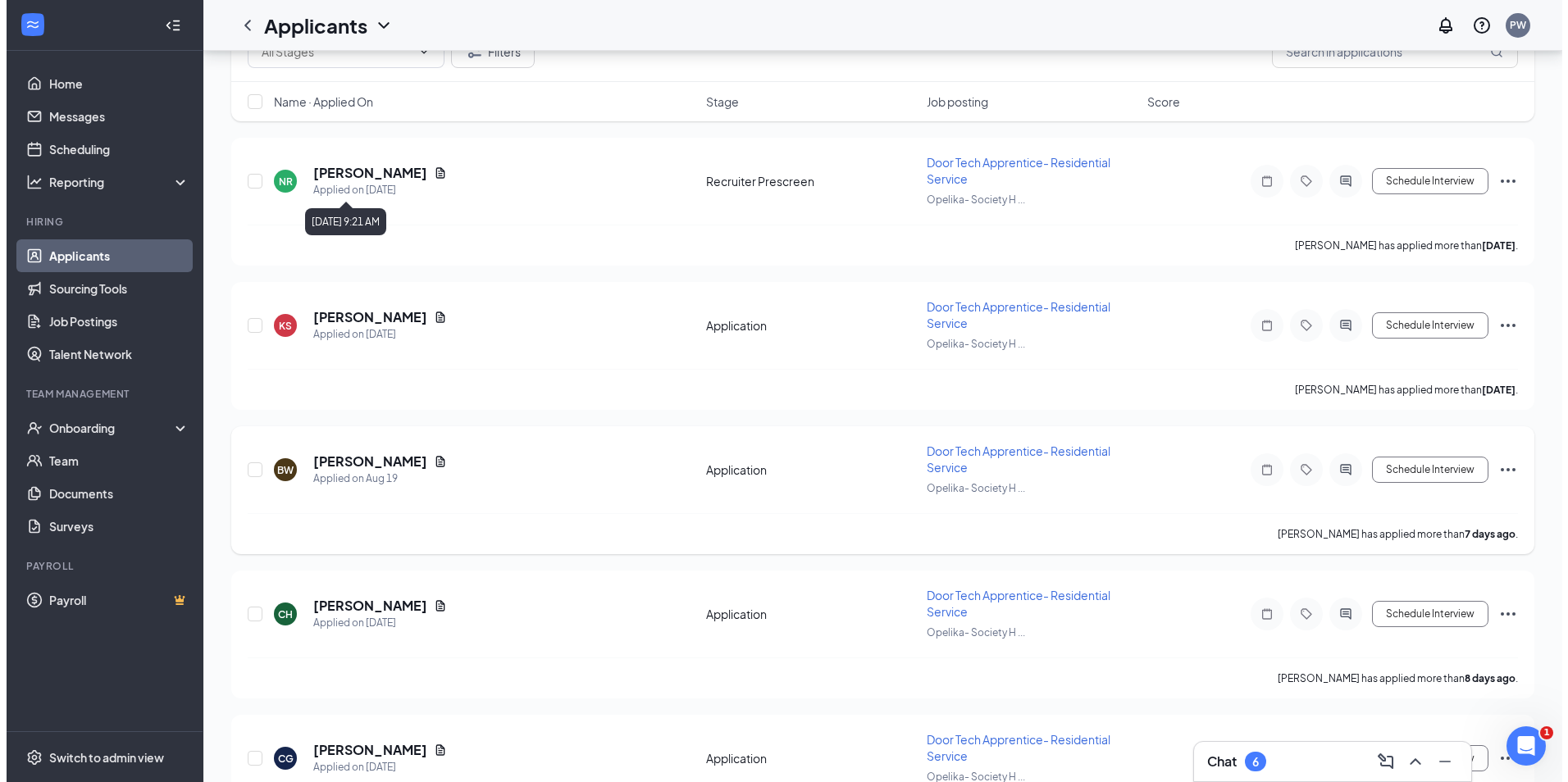
scroll to position [410, 0]
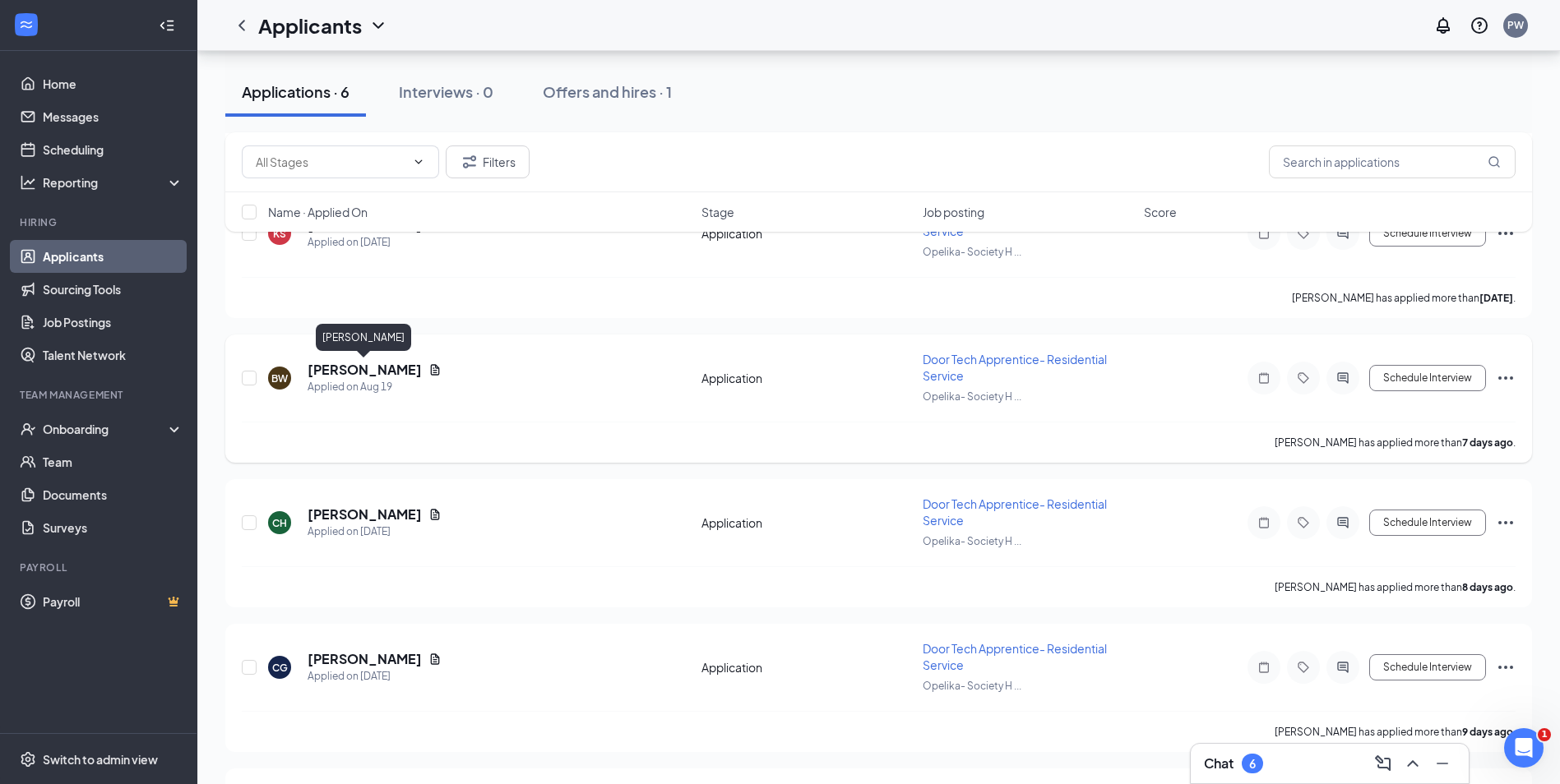
click at [381, 370] on h5 "[PERSON_NAME]" at bounding box center [365, 370] width 114 height 18
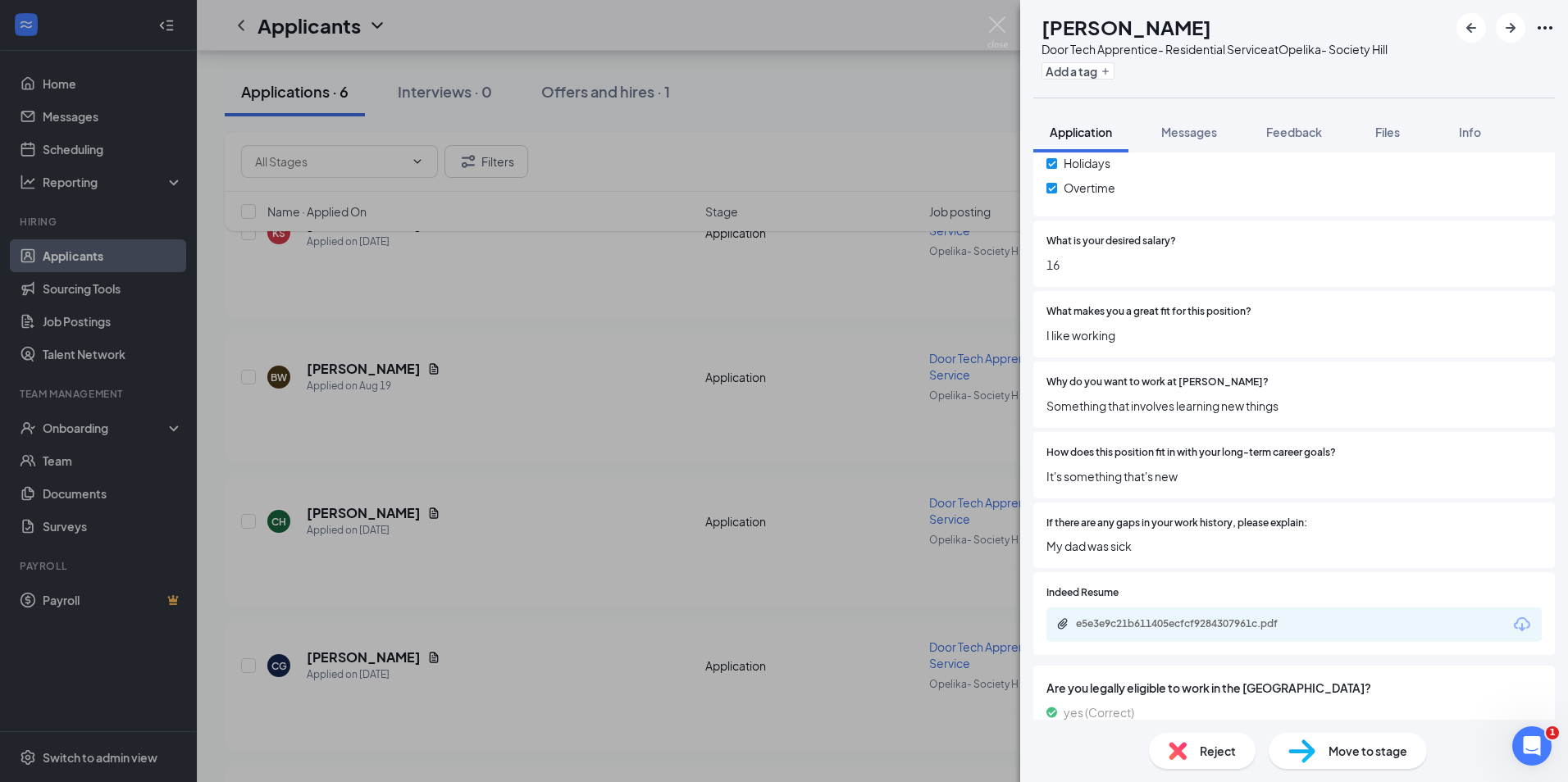
scroll to position [952, 0]
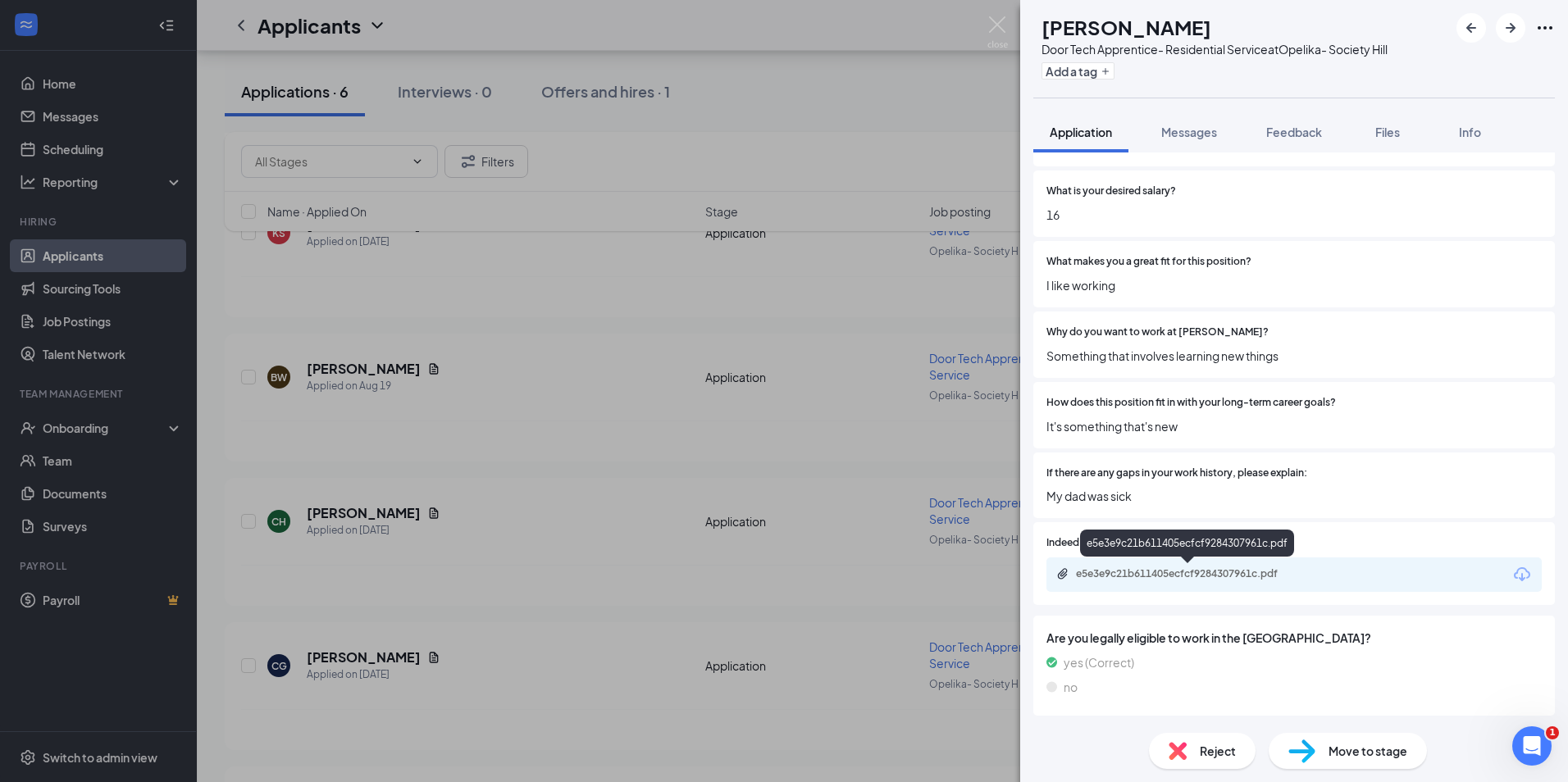
click at [1170, 573] on div "e5e3e9c21b611405ecfcf9284307961c.pdf" at bounding box center [1190, 574] width 229 height 13
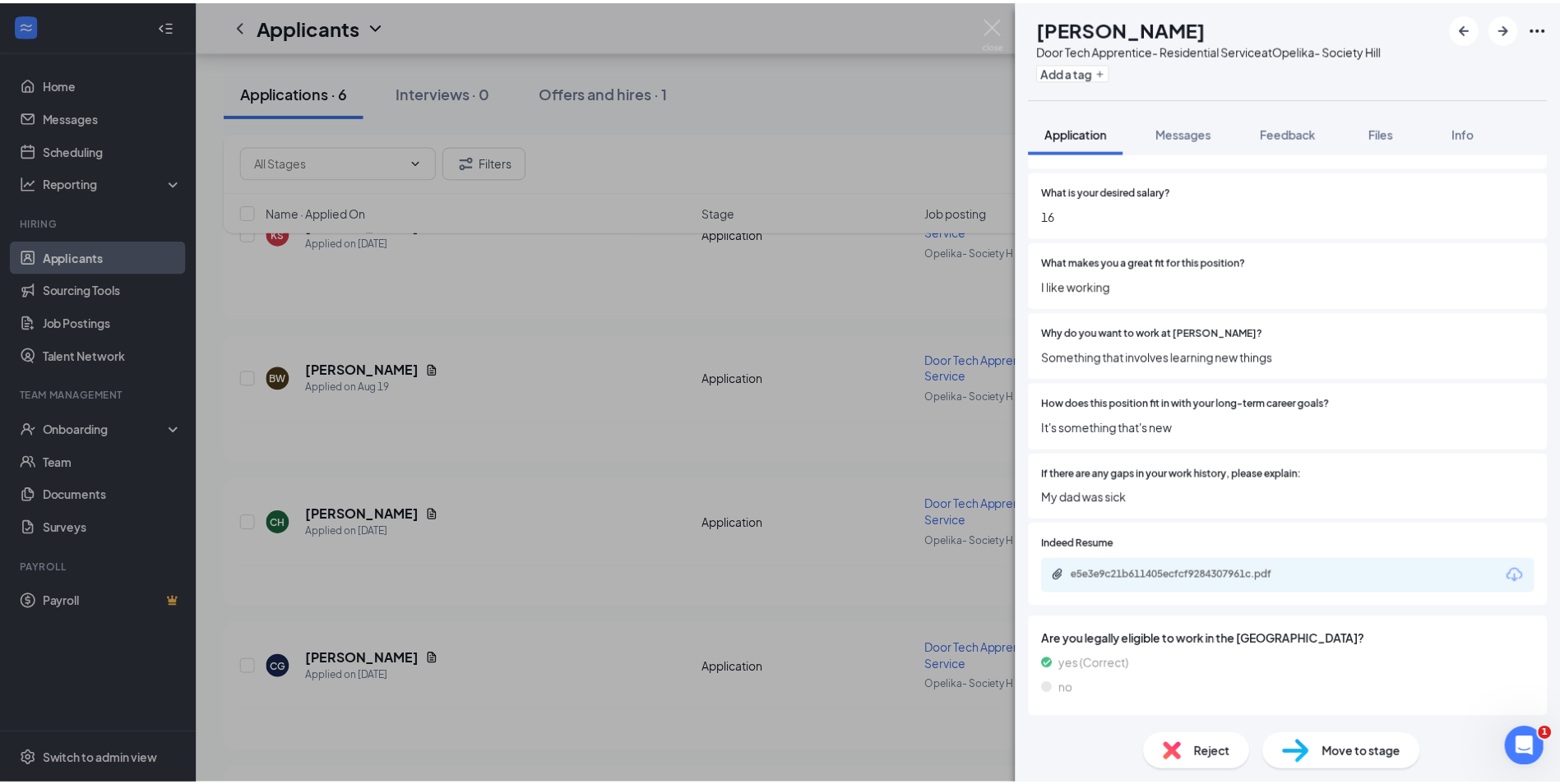
scroll to position [949, 0]
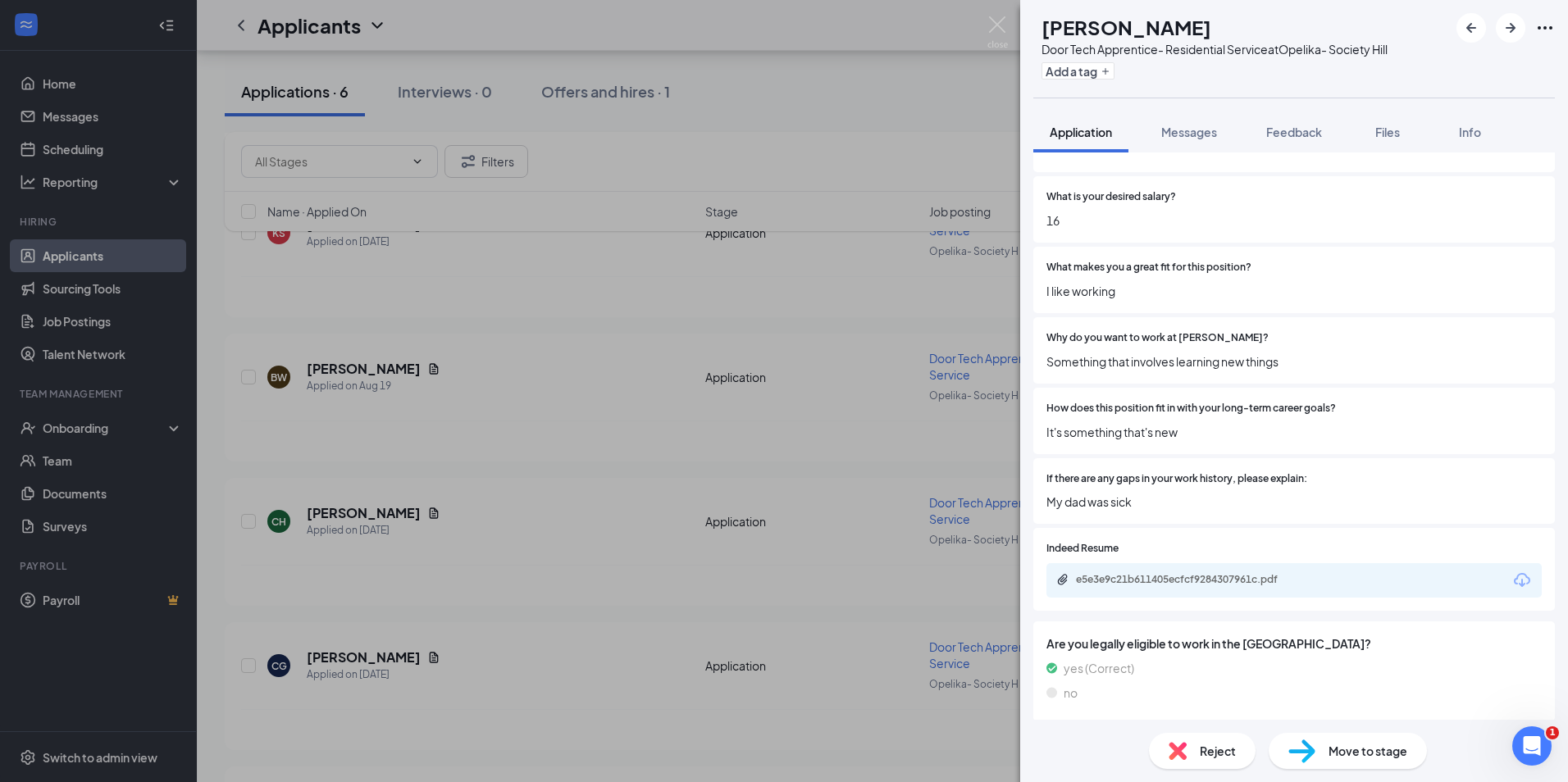
click at [1010, 28] on div "BW [PERSON_NAME] Door Tech Apprentice- Residential Service at Opelika- Society …" at bounding box center [784, 391] width 1568 height 782
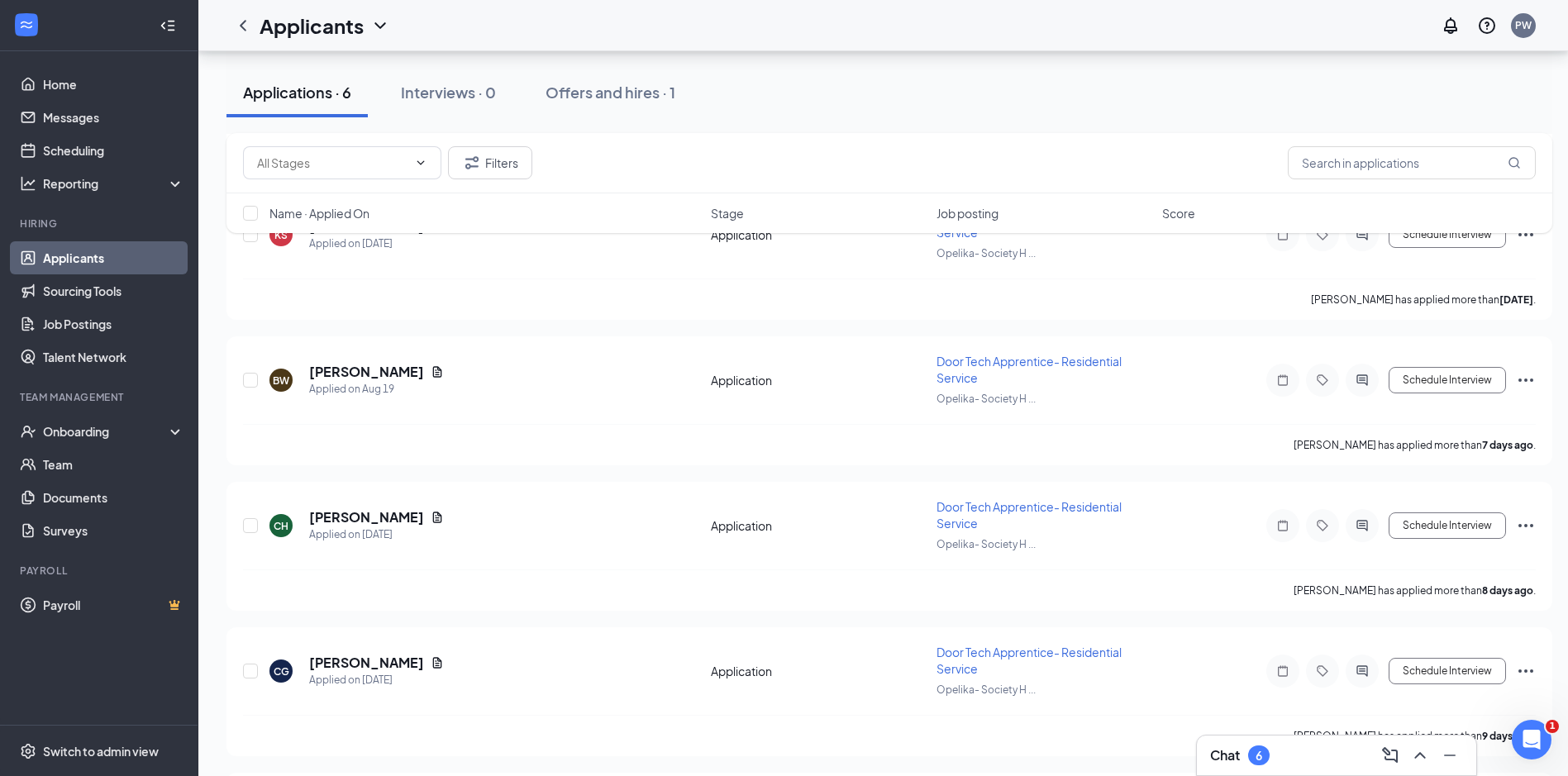
click at [1007, 31] on div "Applicants PW" at bounding box center [883, 26] width 1369 height 52
click at [111, 264] on link "Applicants" at bounding box center [114, 258] width 141 height 33
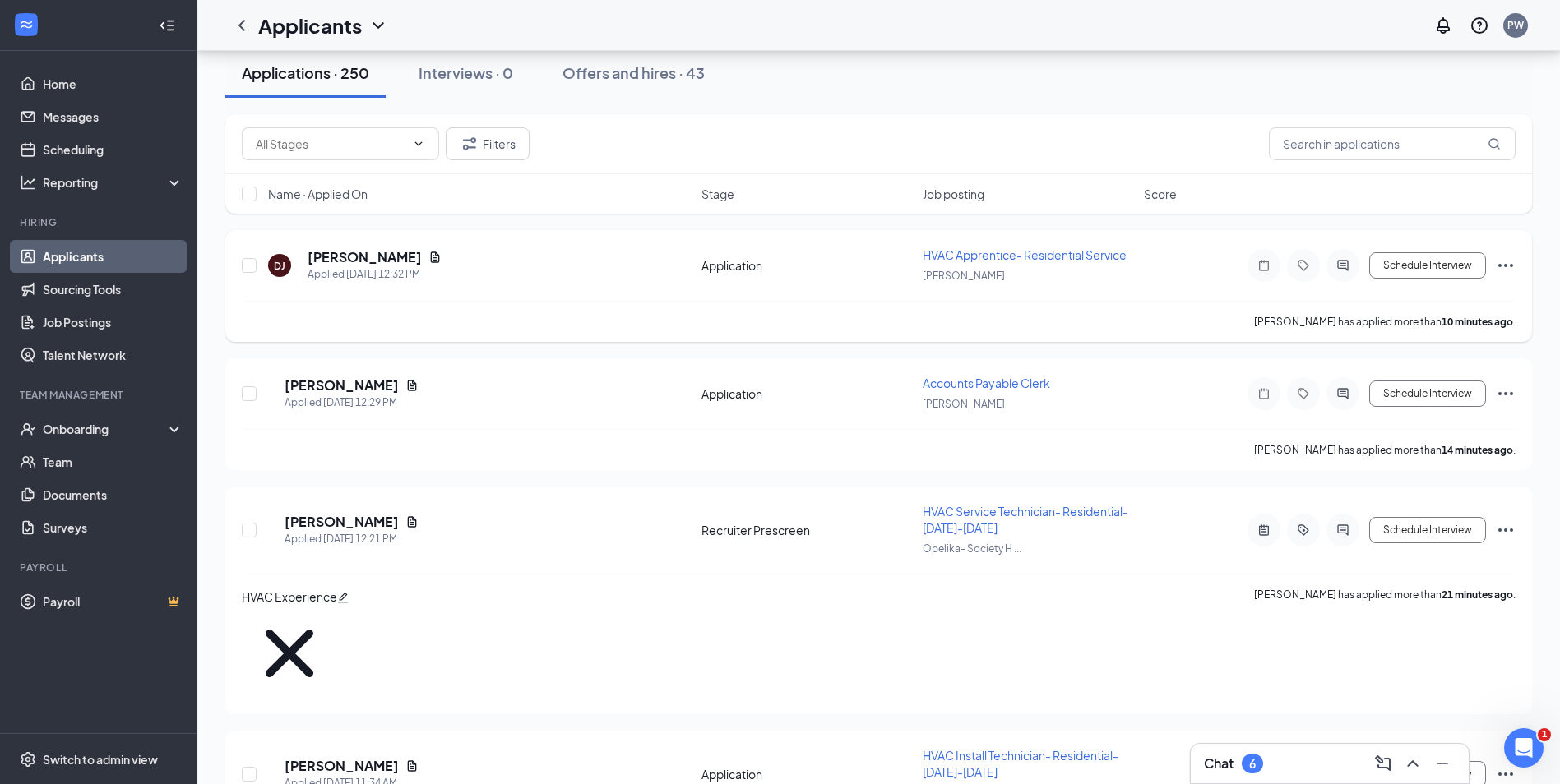
scroll to position [82, 0]
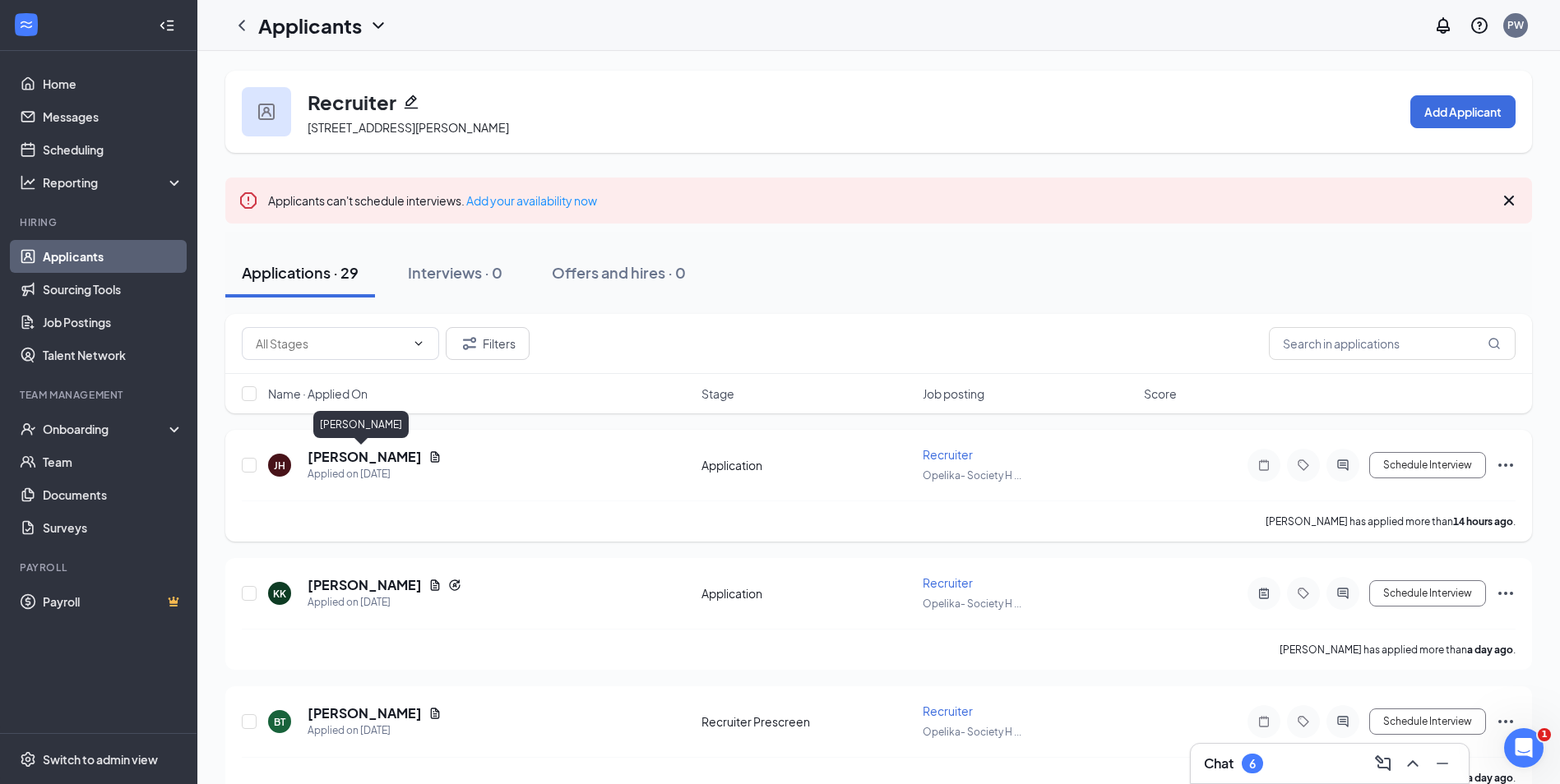
click at [366, 453] on h5 "[PERSON_NAME]" at bounding box center [365, 457] width 114 height 18
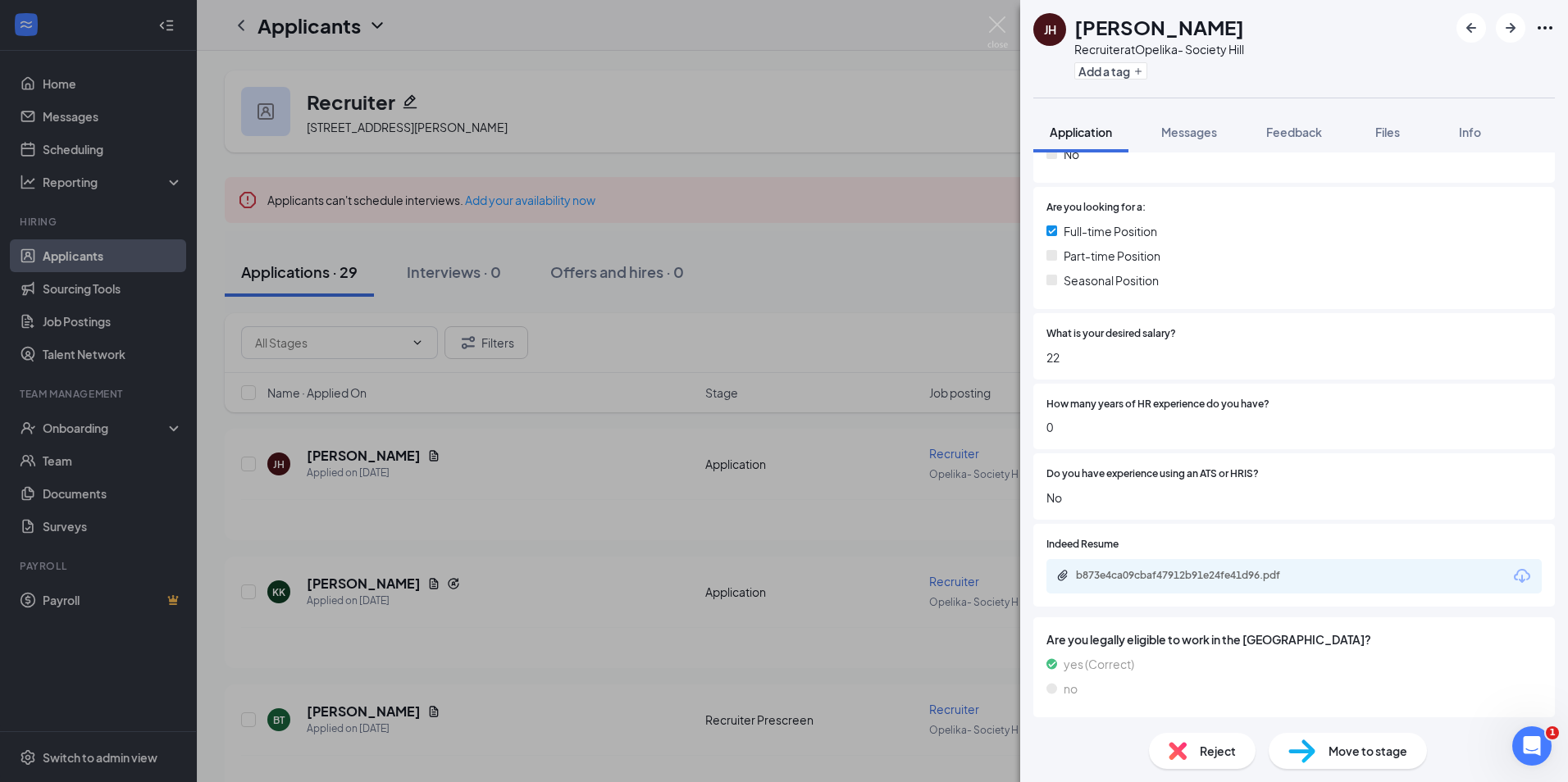
scroll to position [412, 0]
click at [1197, 568] on div "b873e4ca09cbaf47912b91e24fe41d96.pdf" at bounding box center [1190, 574] width 229 height 13
click at [1203, 751] on span "Reject" at bounding box center [1217, 751] width 36 height 18
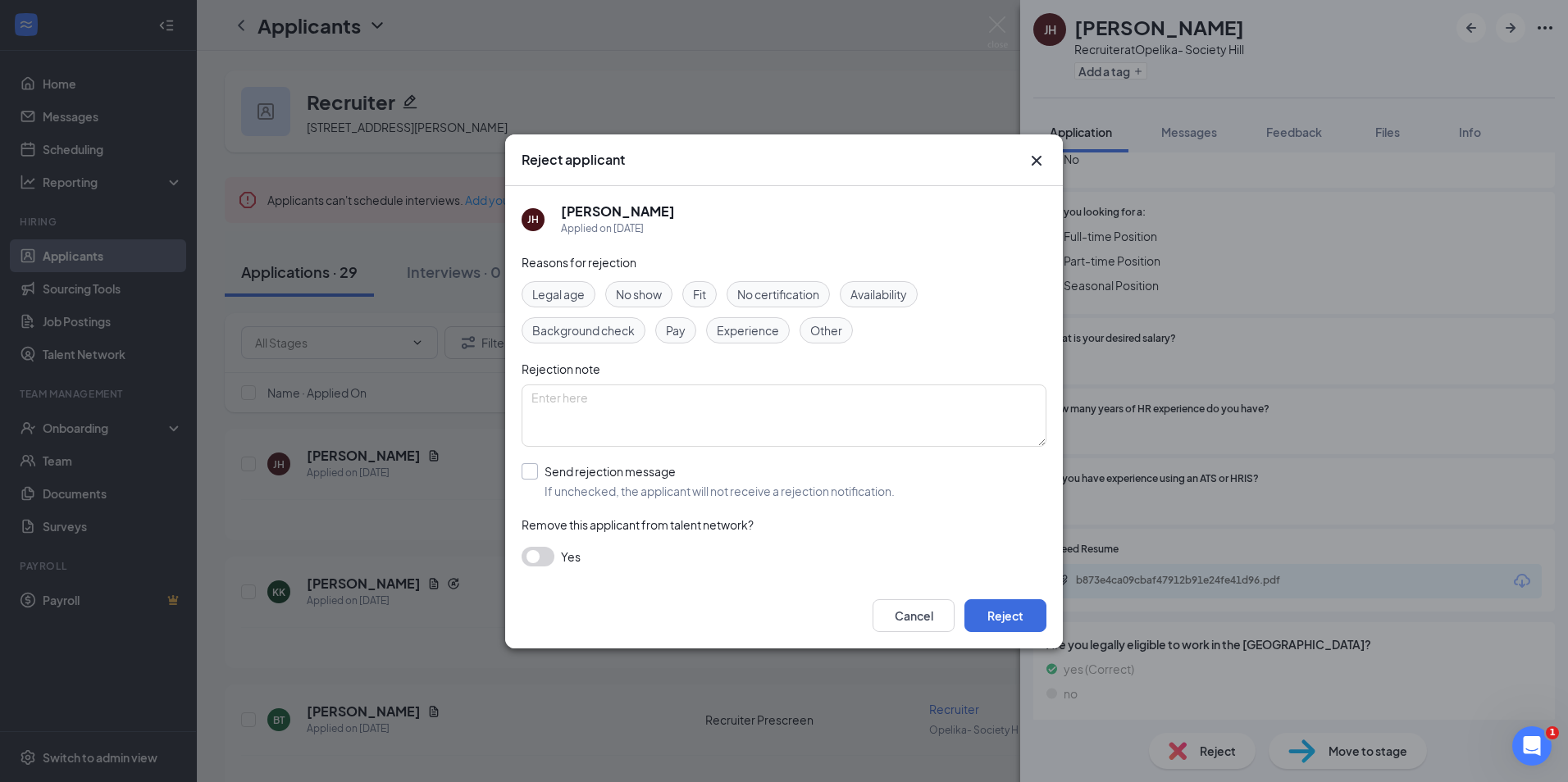
click at [564, 481] on input "Send rejection message If unchecked, the applicant will not receive a rejection…" at bounding box center [708, 482] width 373 height 36
checkbox input "true"
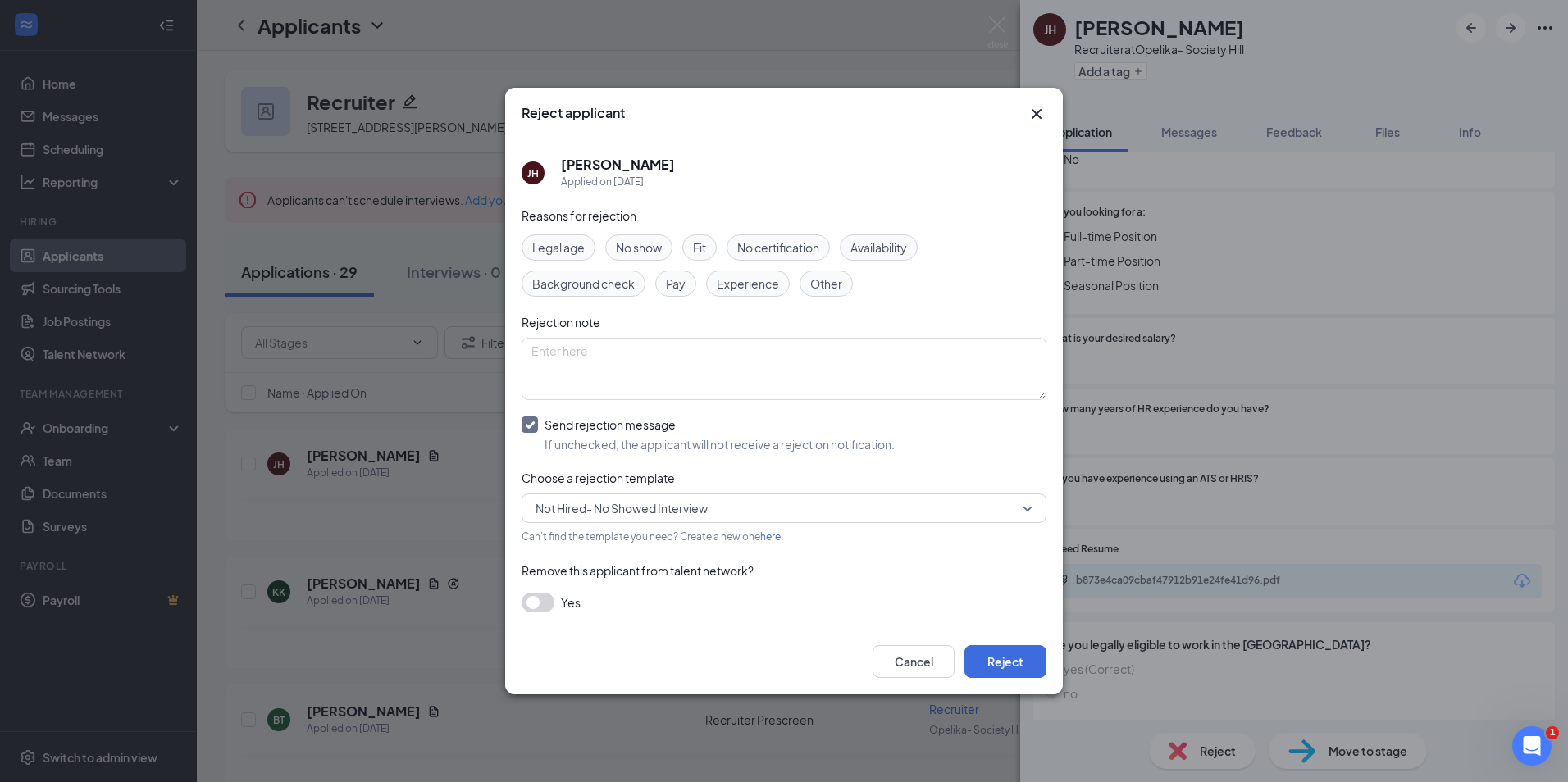
click at [604, 508] on span "Not Hired- No Showed Interview" at bounding box center [621, 508] width 172 height 25
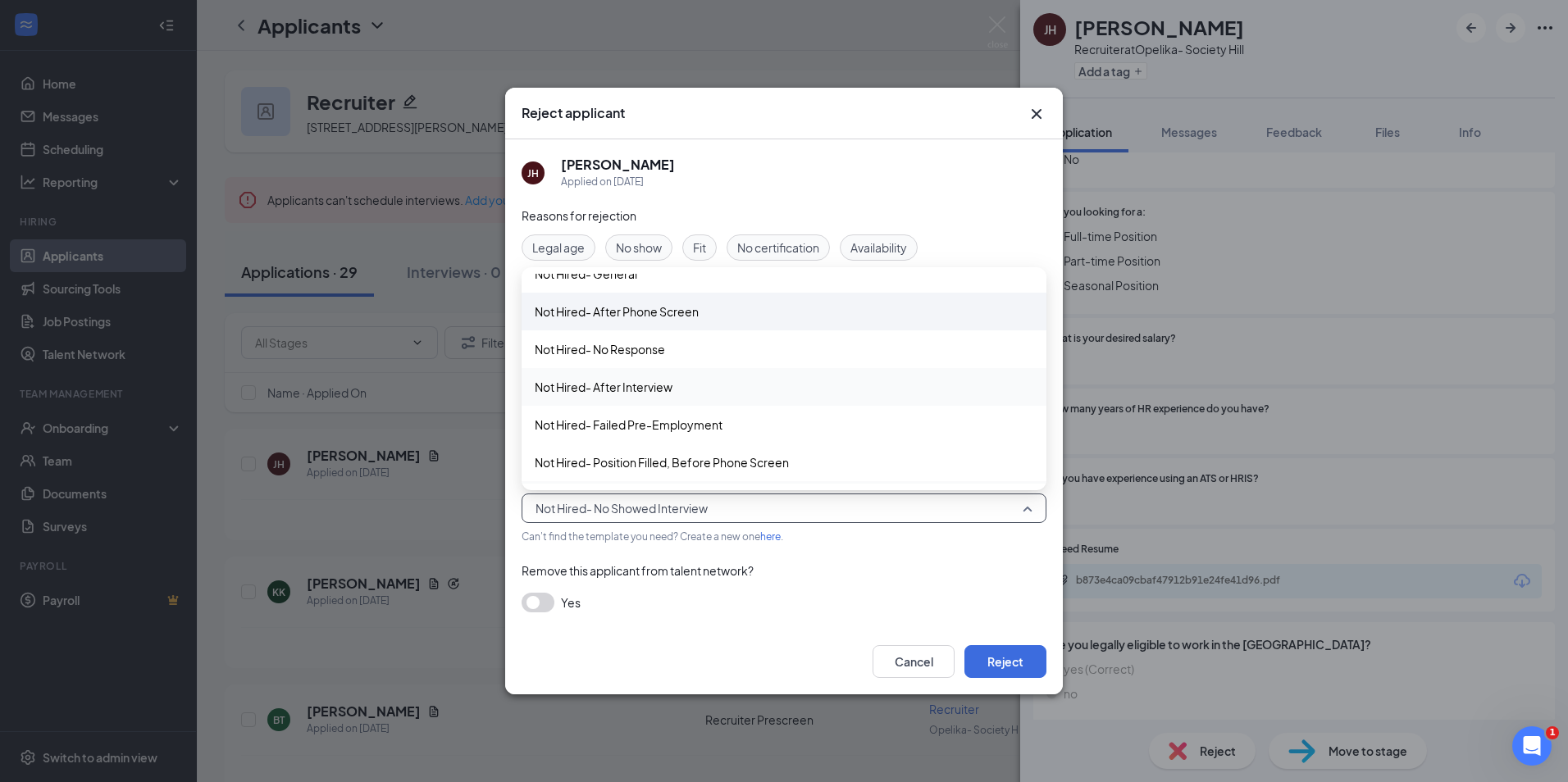
scroll to position [0, 0]
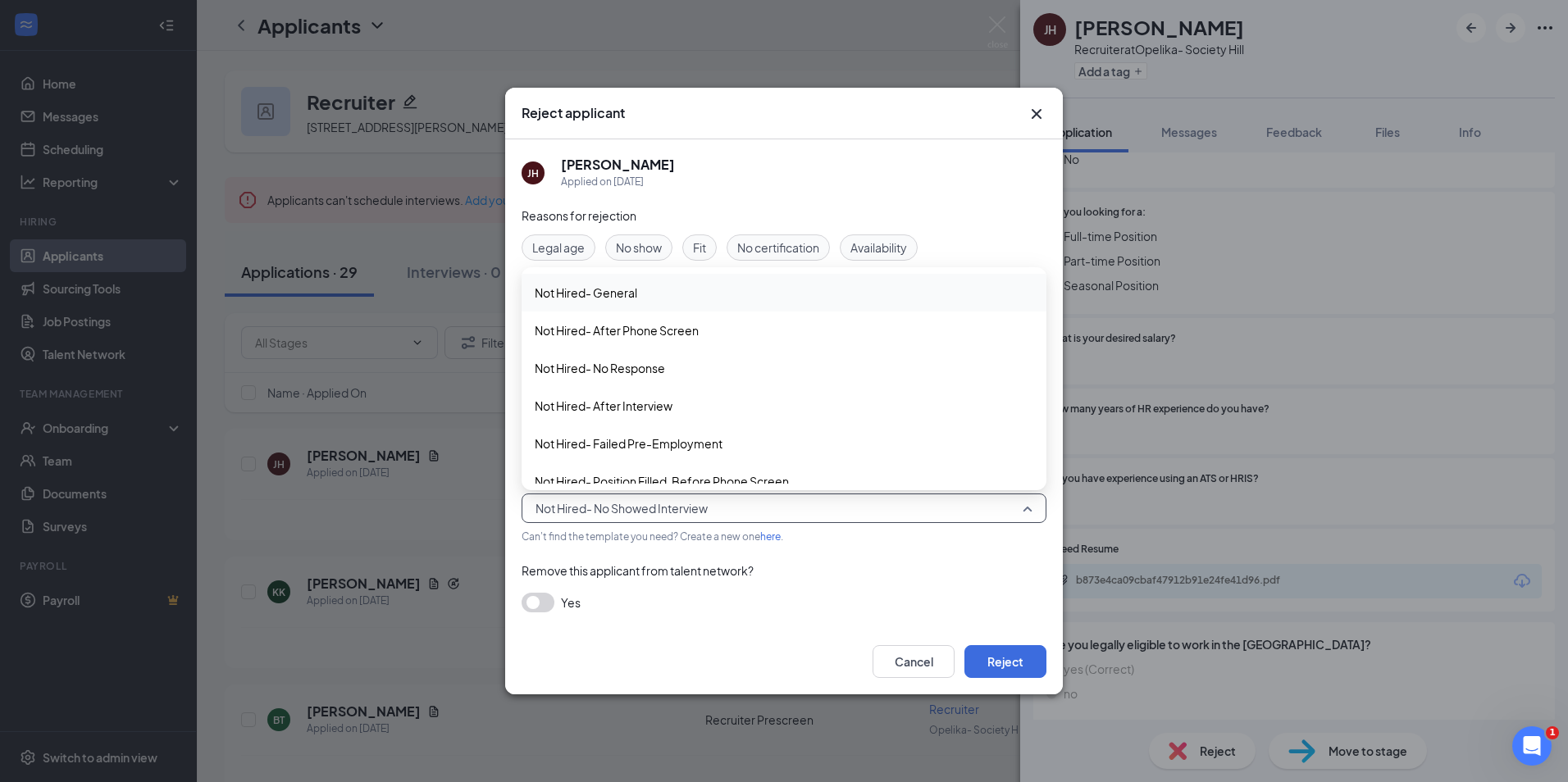
click at [623, 299] on span "Not Hired- General" at bounding box center [586, 293] width 102 height 18
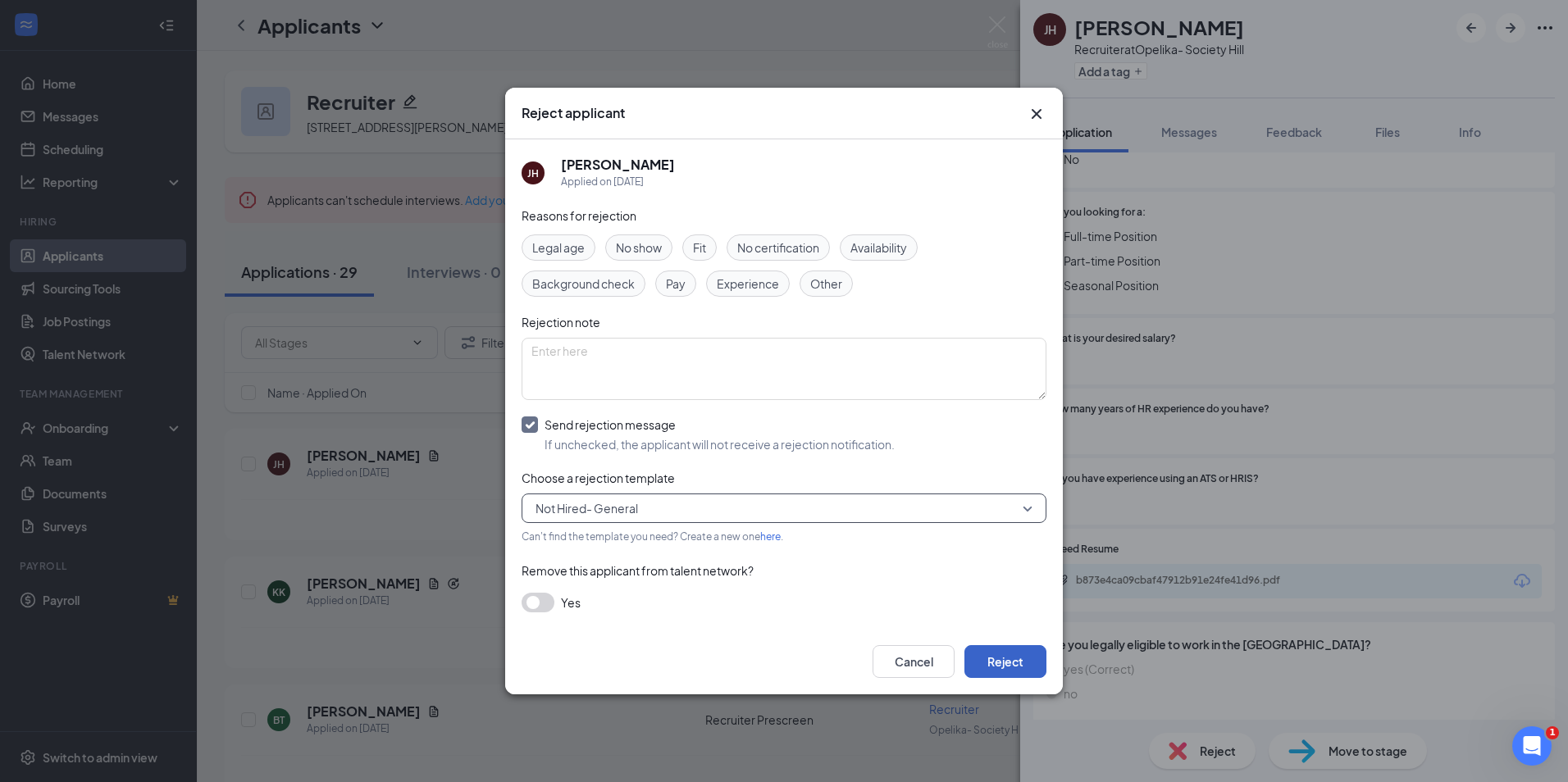
click at [1023, 665] on button "Reject" at bounding box center [1005, 662] width 82 height 33
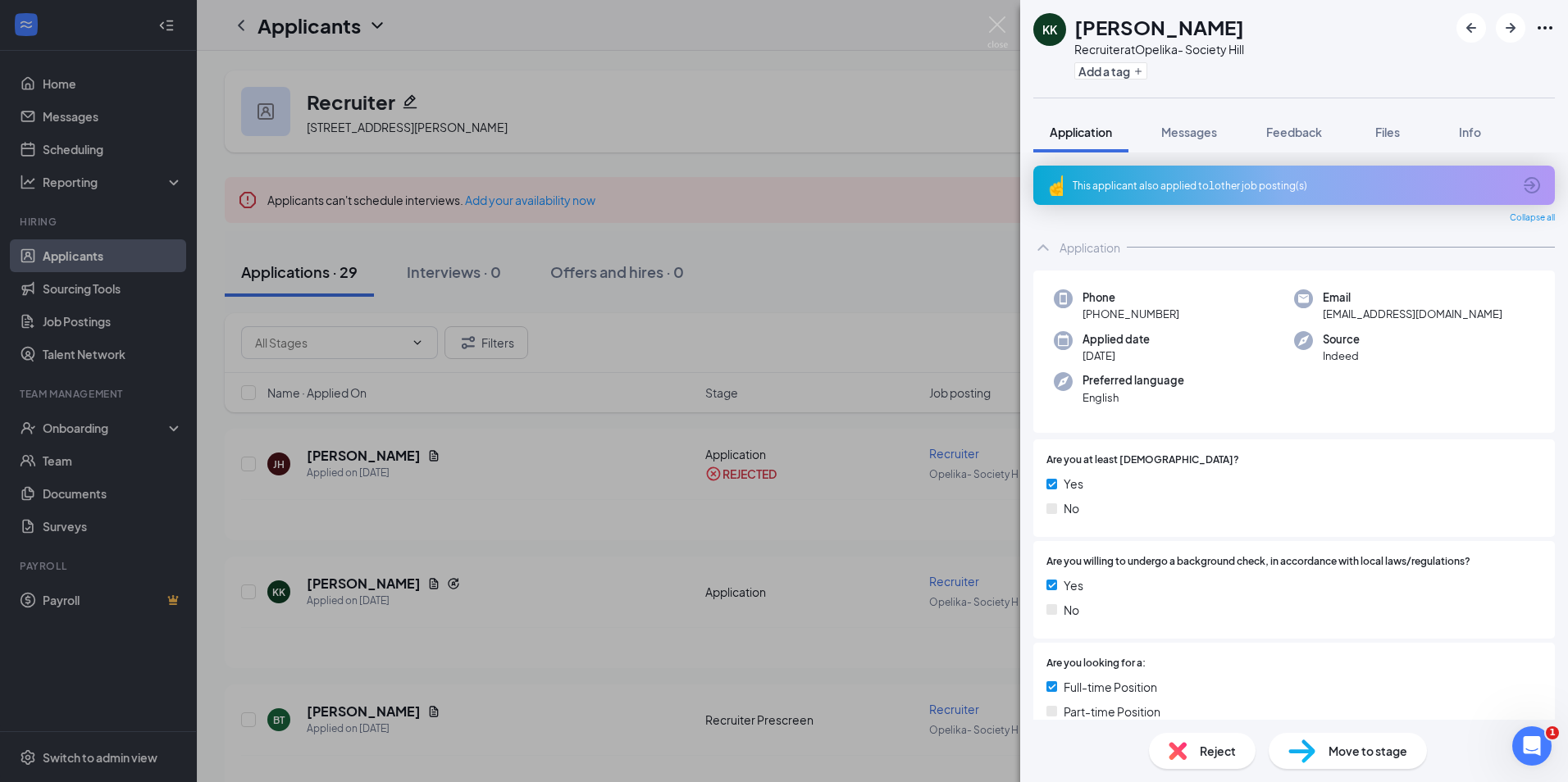
click at [1330, 757] on span "Move to stage" at bounding box center [1367, 751] width 78 height 18
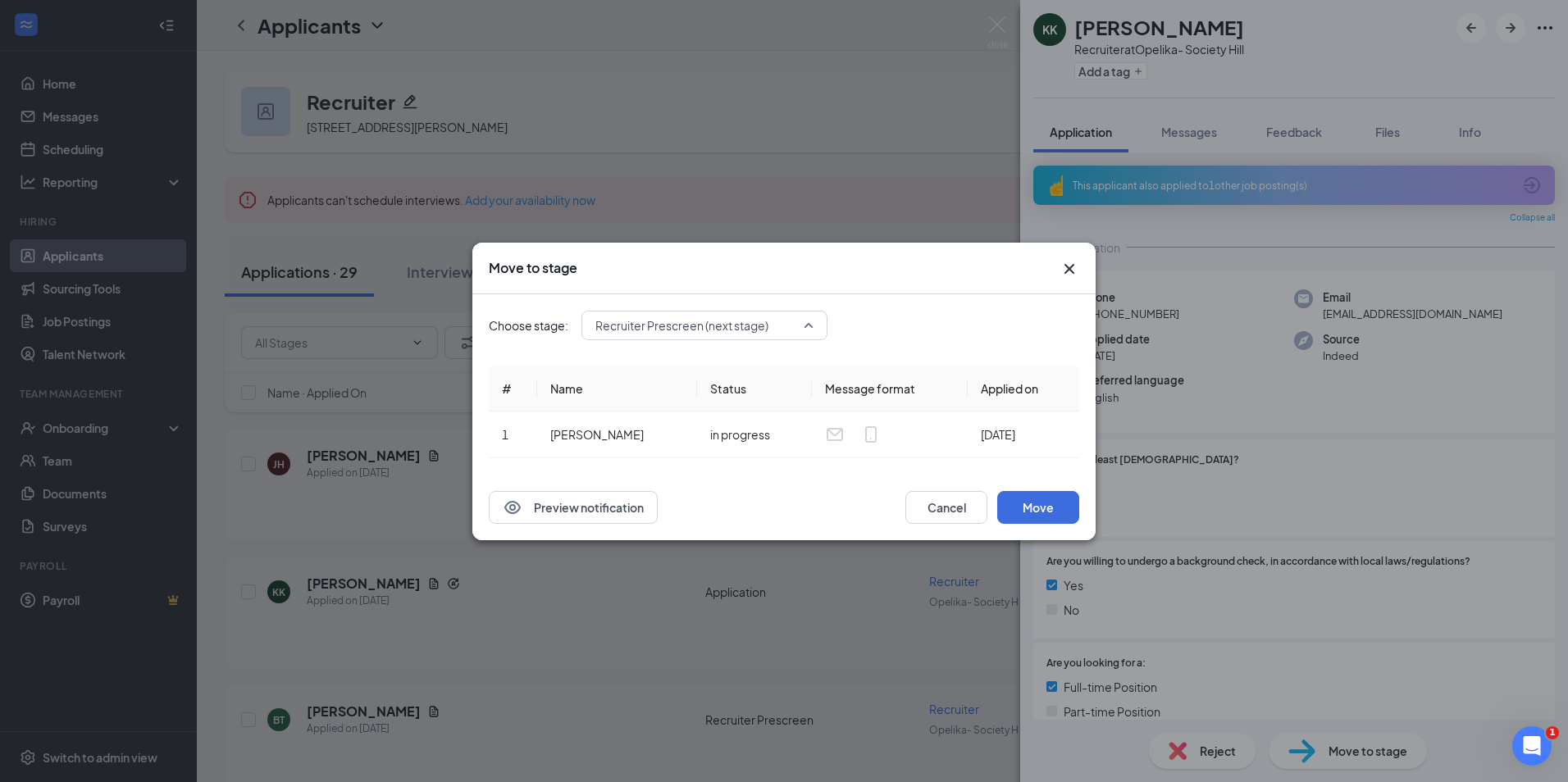
click at [659, 329] on span "Recruiter Prescreen (next stage)" at bounding box center [682, 326] width 173 height 25
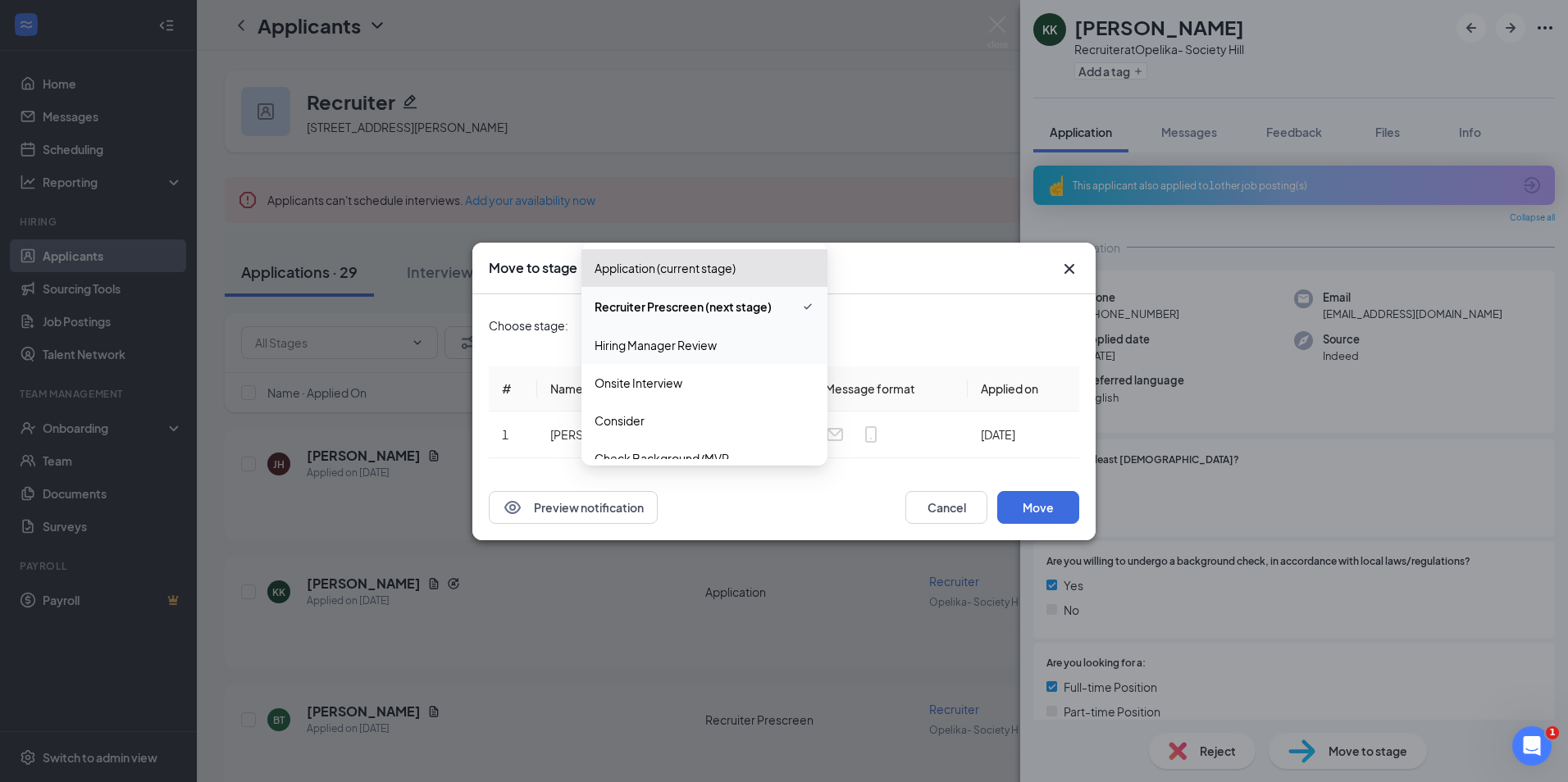
click at [642, 344] on span "Hiring Manager Review" at bounding box center [656, 346] width 122 height 18
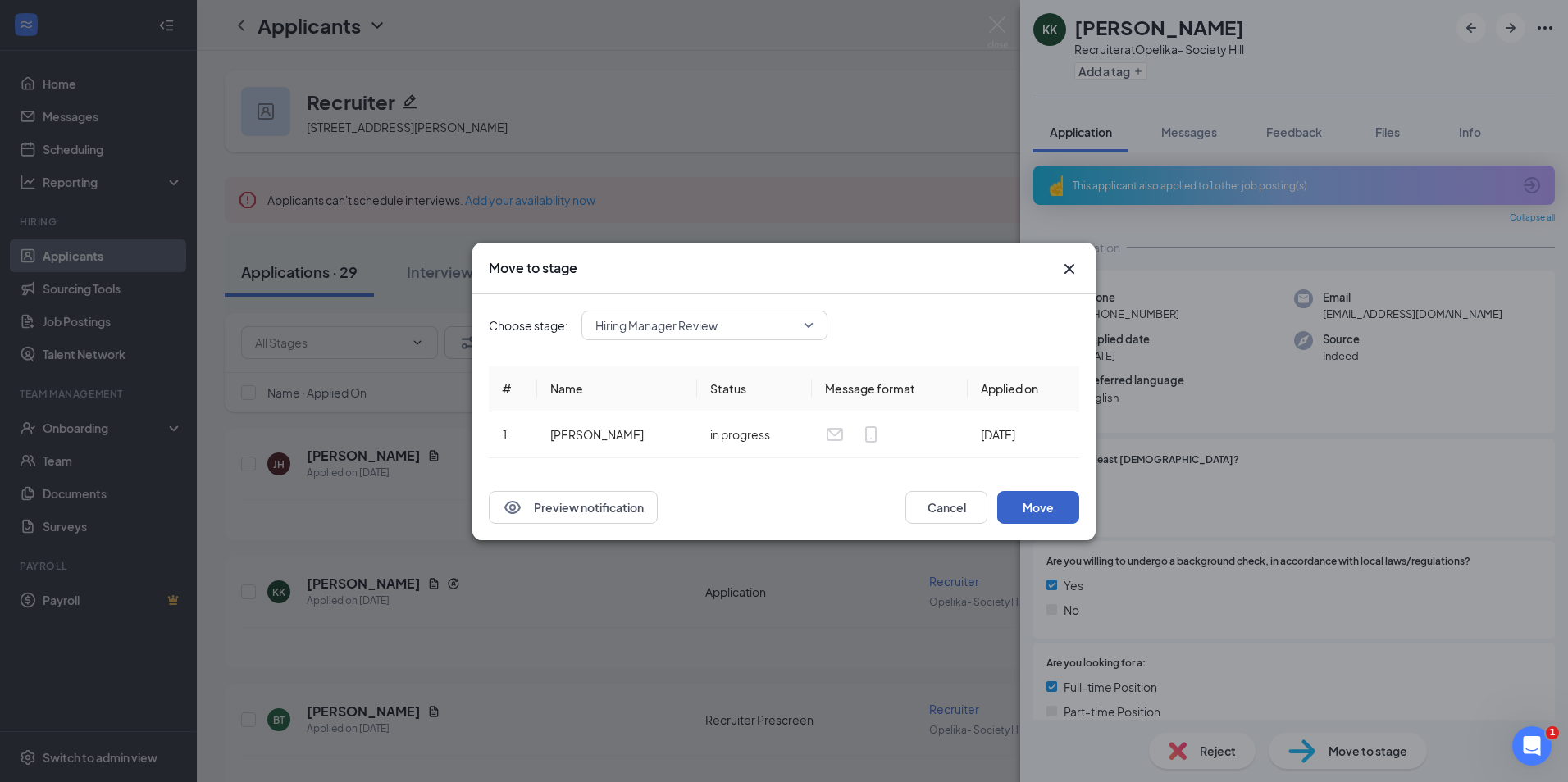
click at [1062, 516] on button "Move" at bounding box center [1038, 507] width 82 height 33
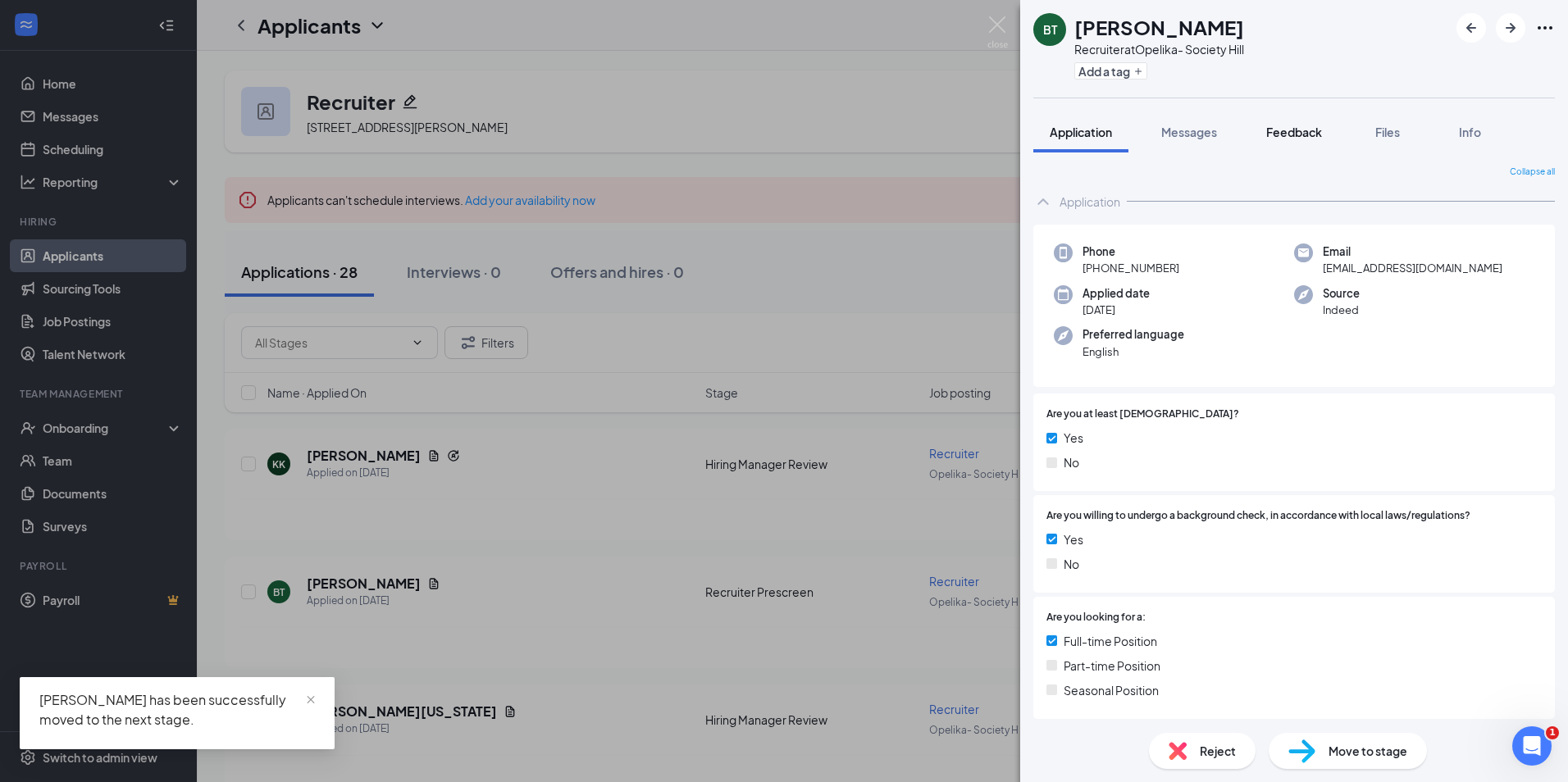
click at [1271, 141] on button "Feedback" at bounding box center [1293, 132] width 88 height 41
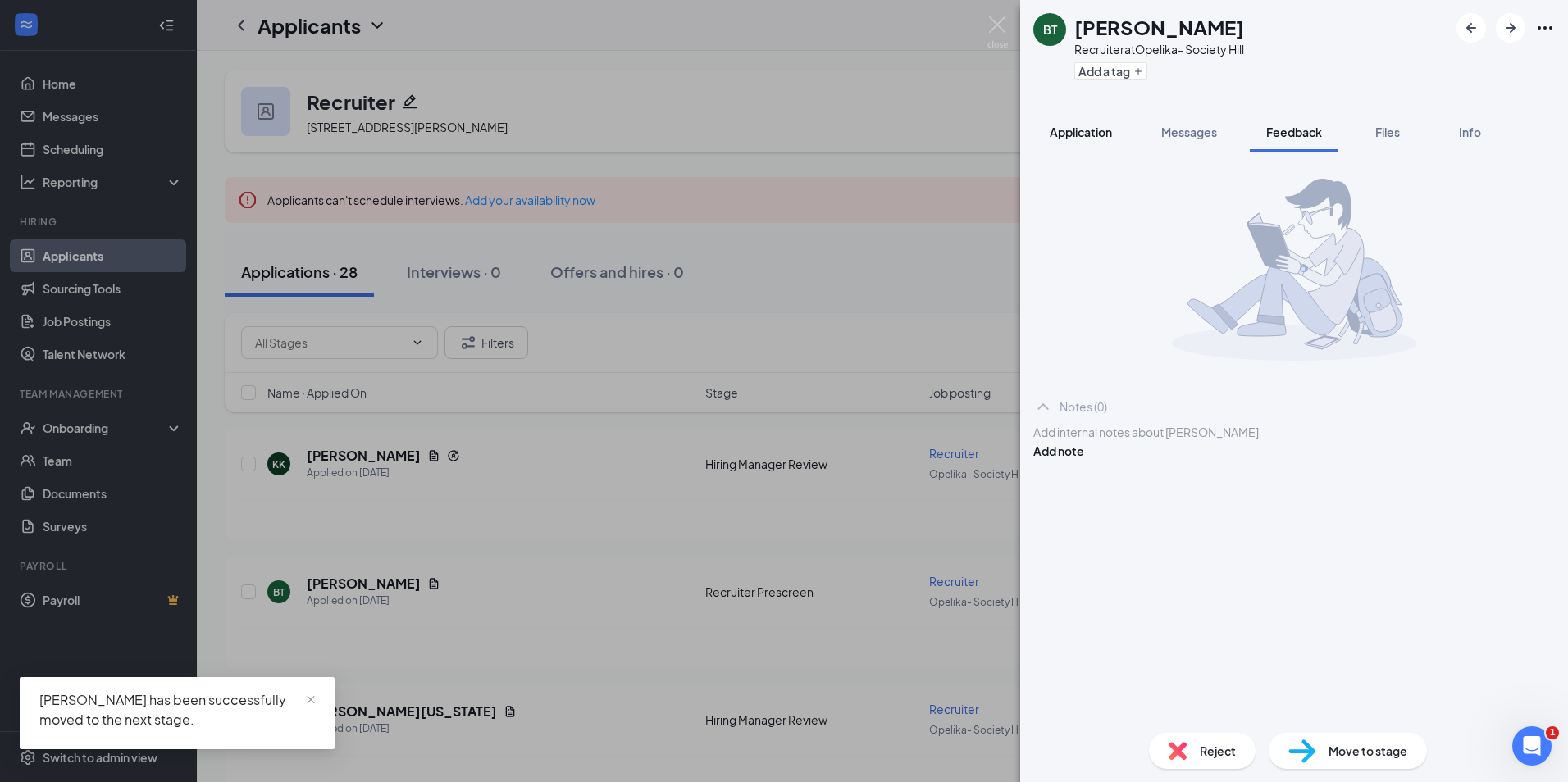
click at [1094, 140] on button "Application" at bounding box center [1080, 132] width 95 height 41
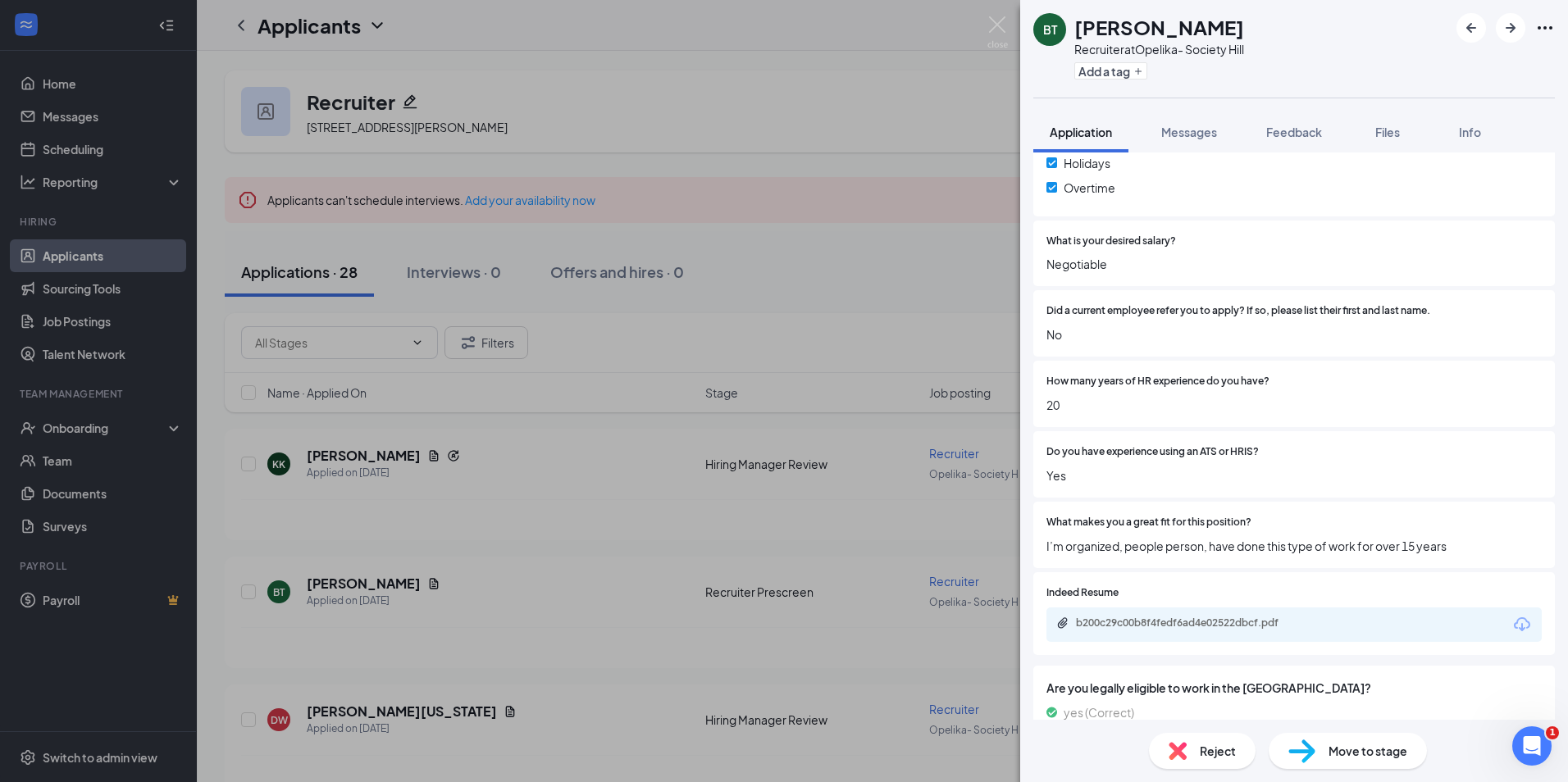
scroll to position [679, 0]
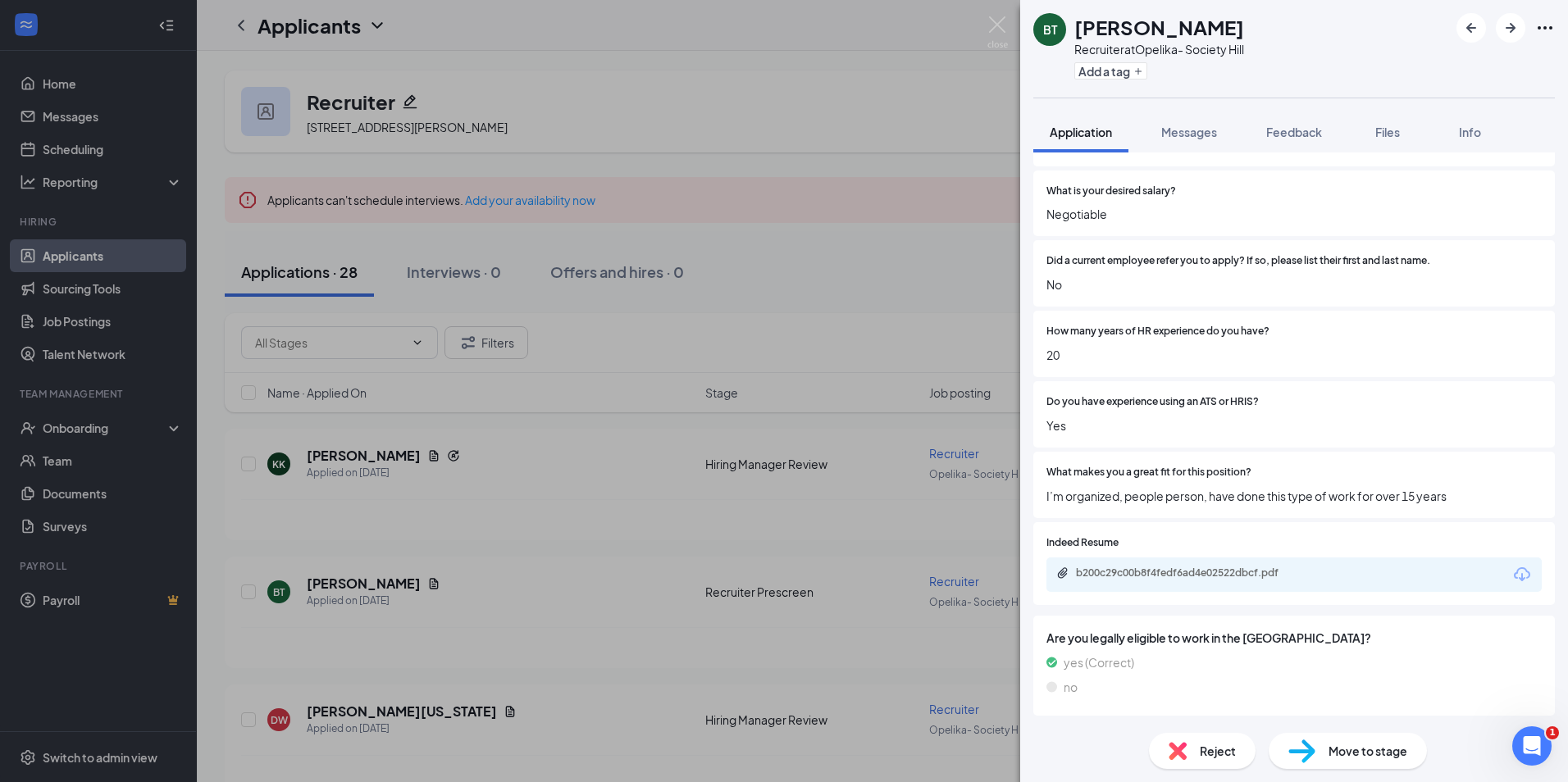
click at [1179, 577] on div "b200c29c00b8f4fedf6ad4e02522dbcf.pdf" at bounding box center [1190, 573] width 229 height 13
click at [1293, 144] on button "Feedback" at bounding box center [1293, 132] width 88 height 41
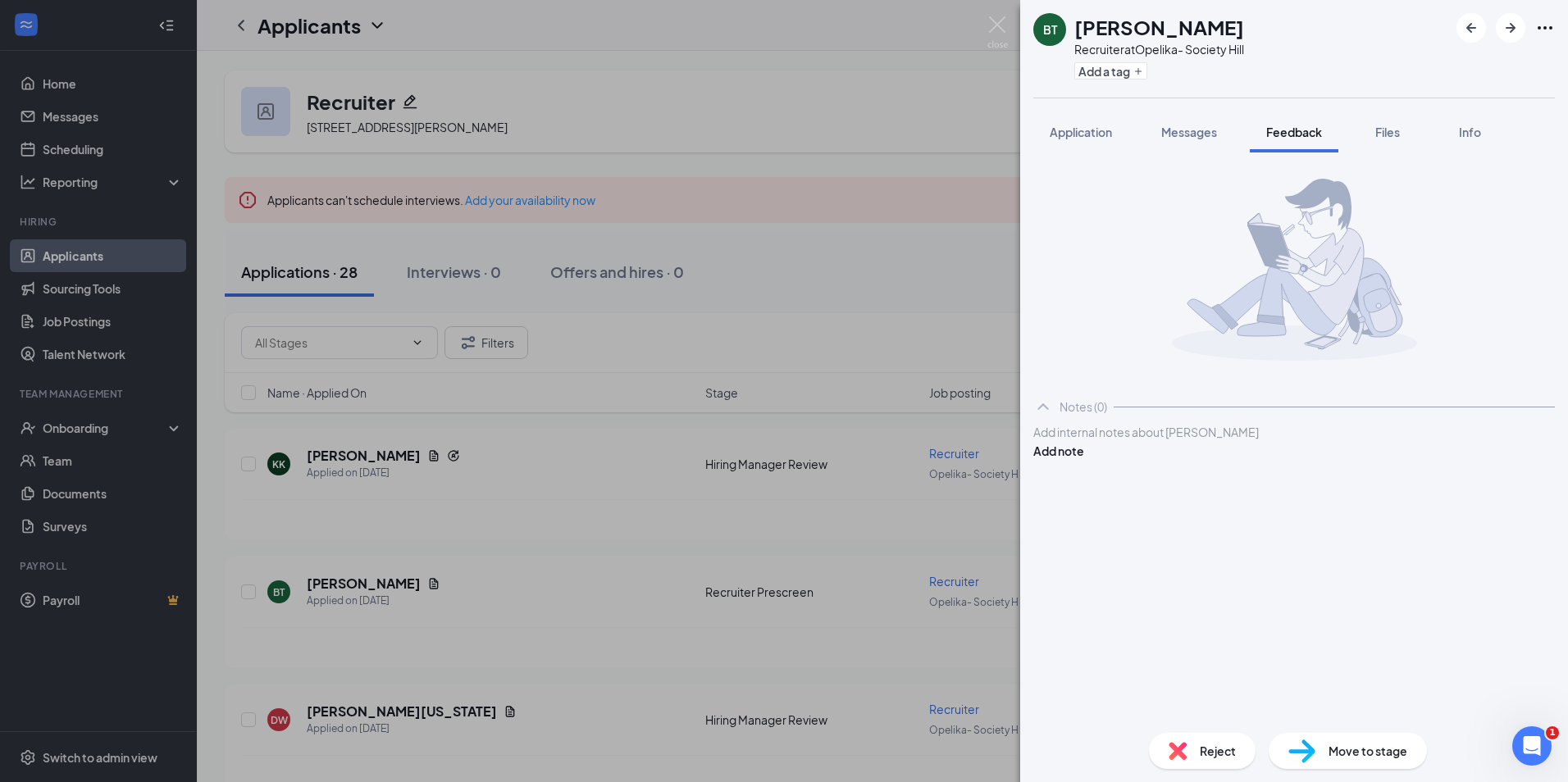
click at [1137, 441] on div at bounding box center [1293, 432] width 520 height 17
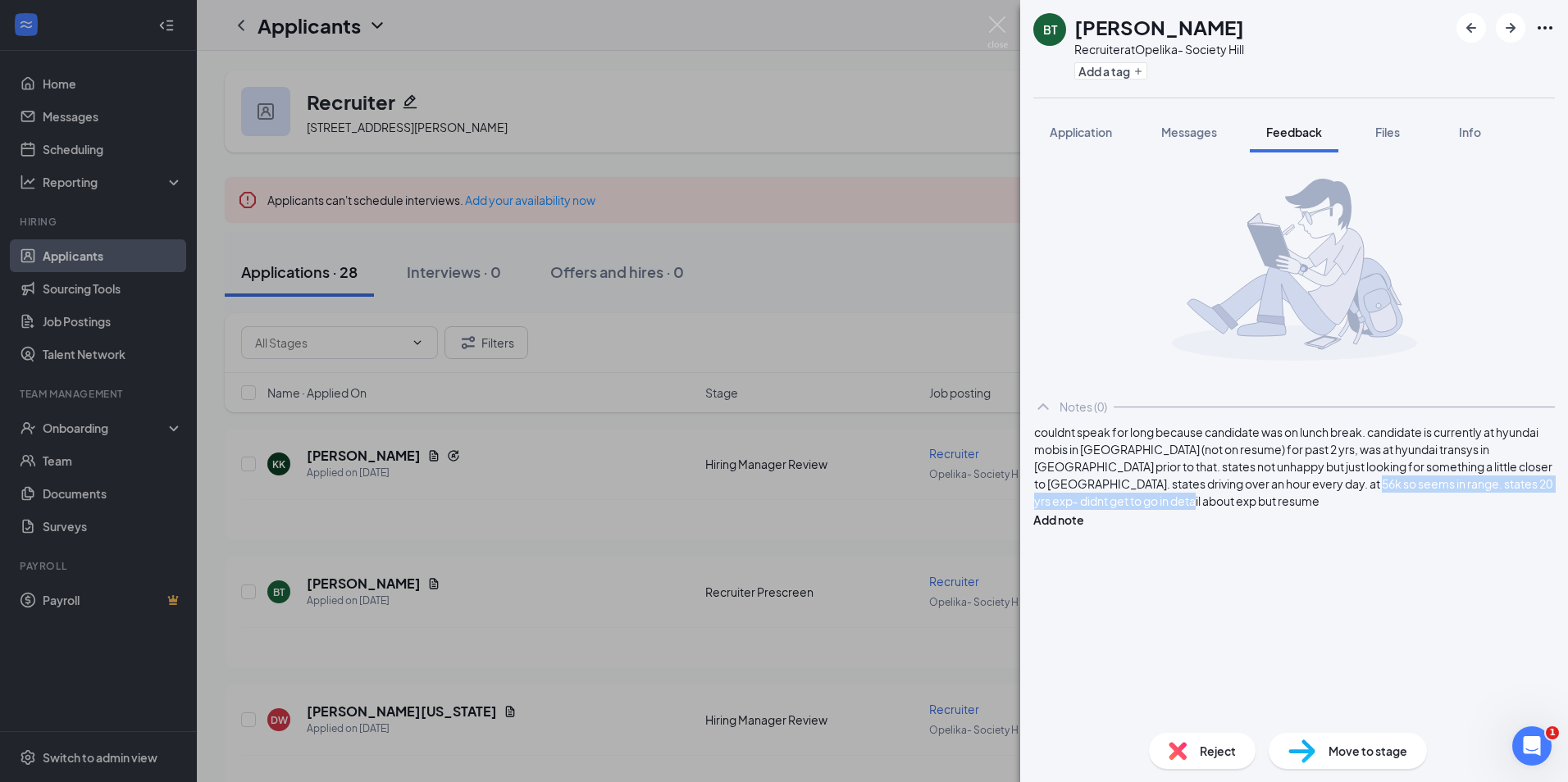
drag, startPoint x: 1355, startPoint y: 543, endPoint x: 1408, endPoint y: 530, distance: 54.6
click at [1408, 510] on div "couldnt speak for long because candidate was on lunch break. candidate is curre…" at bounding box center [1293, 467] width 520 height 86
click at [1084, 511] on button "Add note" at bounding box center [1058, 520] width 51 height 18
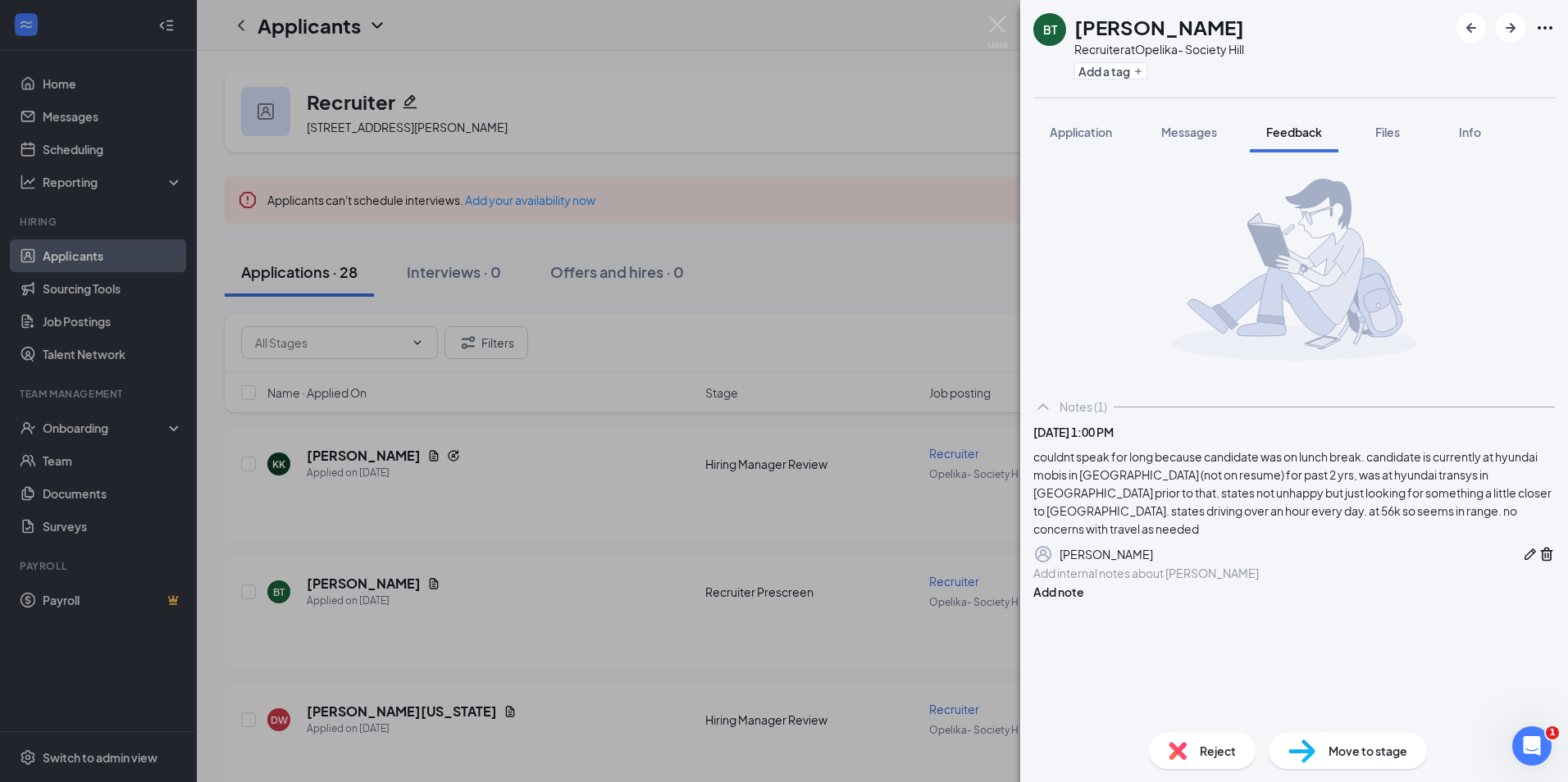
click at [1344, 758] on span "Move to stage" at bounding box center [1367, 751] width 78 height 18
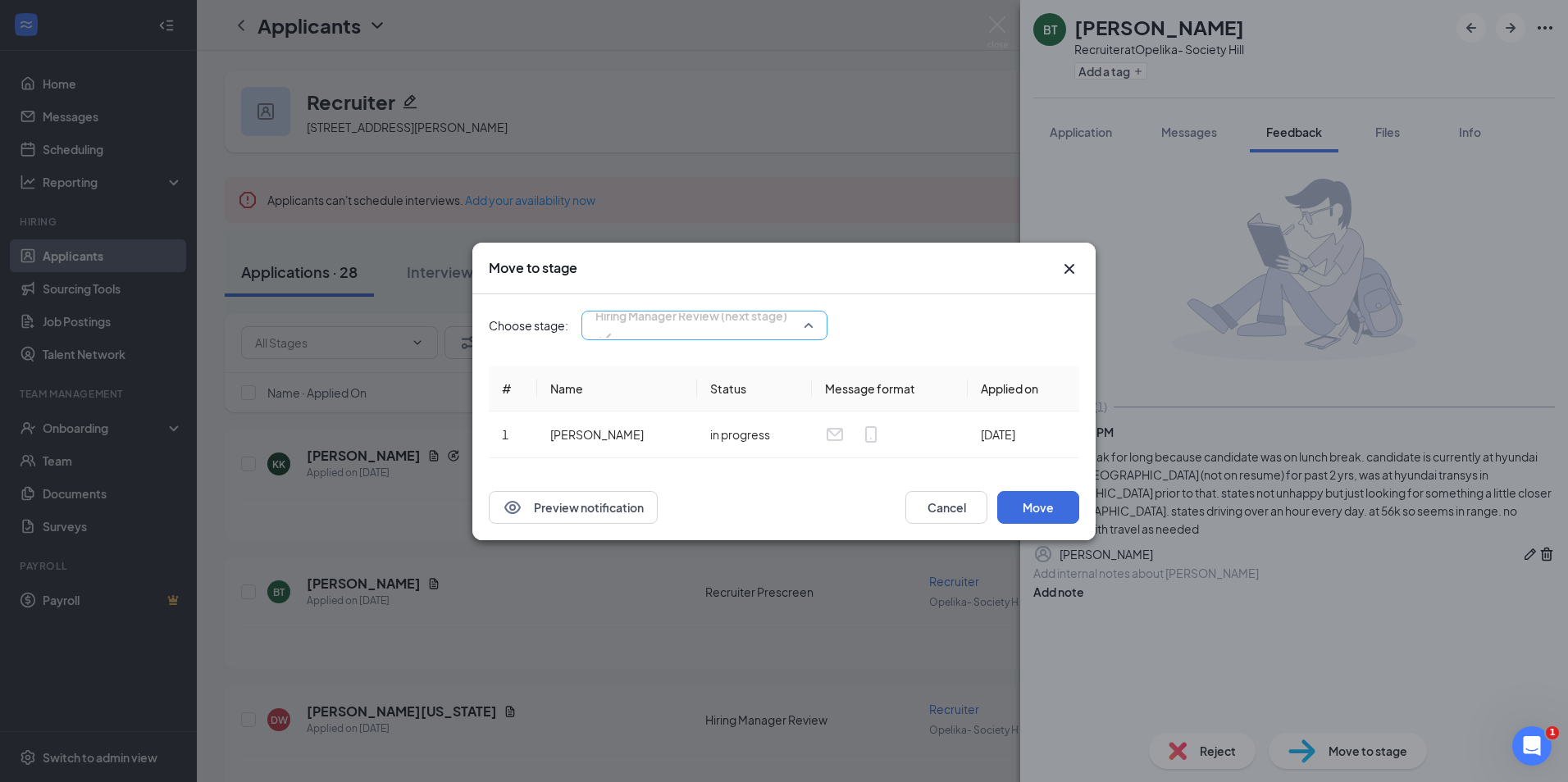
click at [752, 328] on span "Hiring Manager Review (next stage)" at bounding box center [691, 316] width 192 height 25
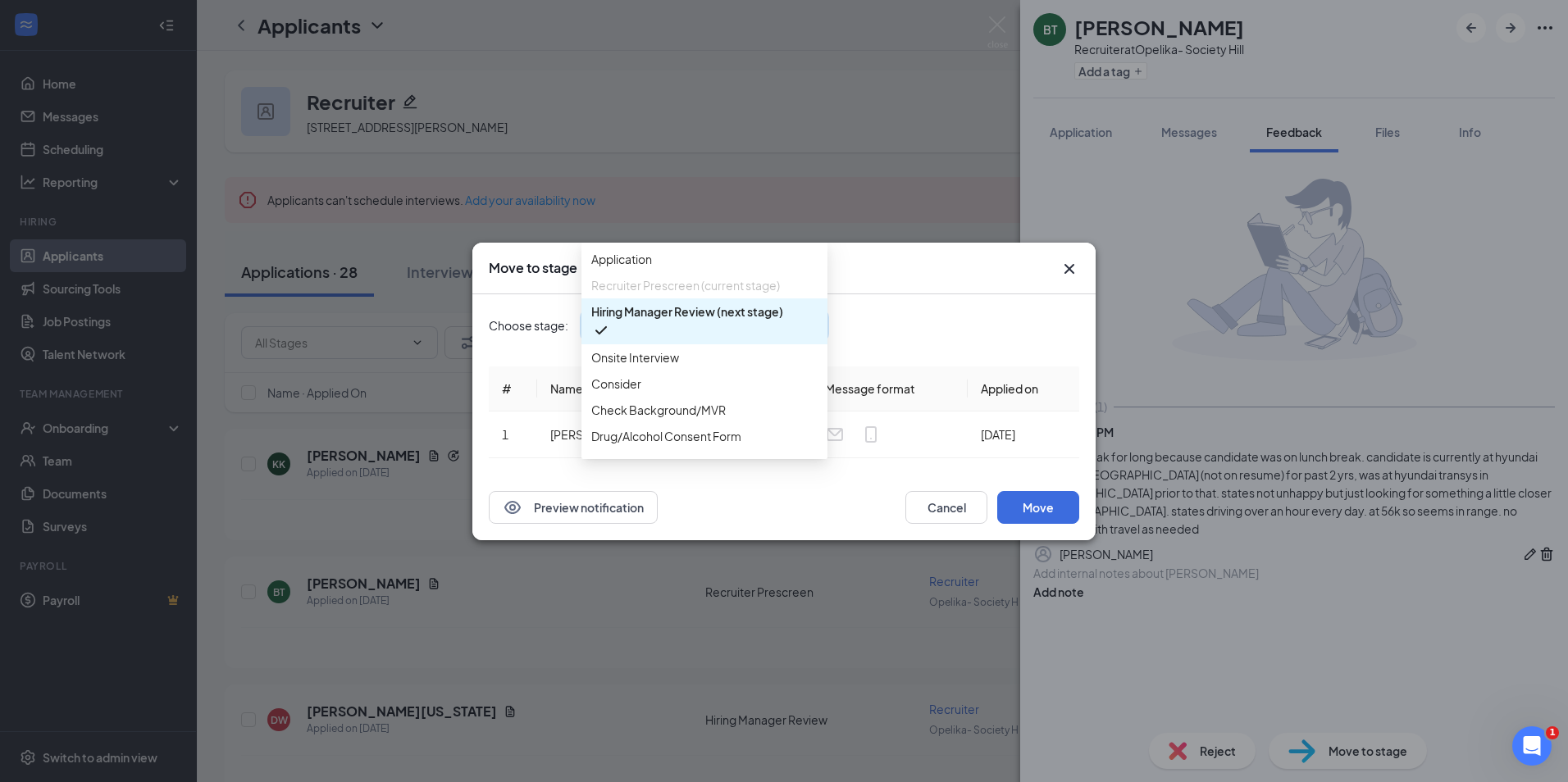
click at [881, 314] on div "Choose stage: Hiring Manager Review (next stage) 4033487 4033488 4033176 Applic…" at bounding box center [784, 326] width 591 height 30
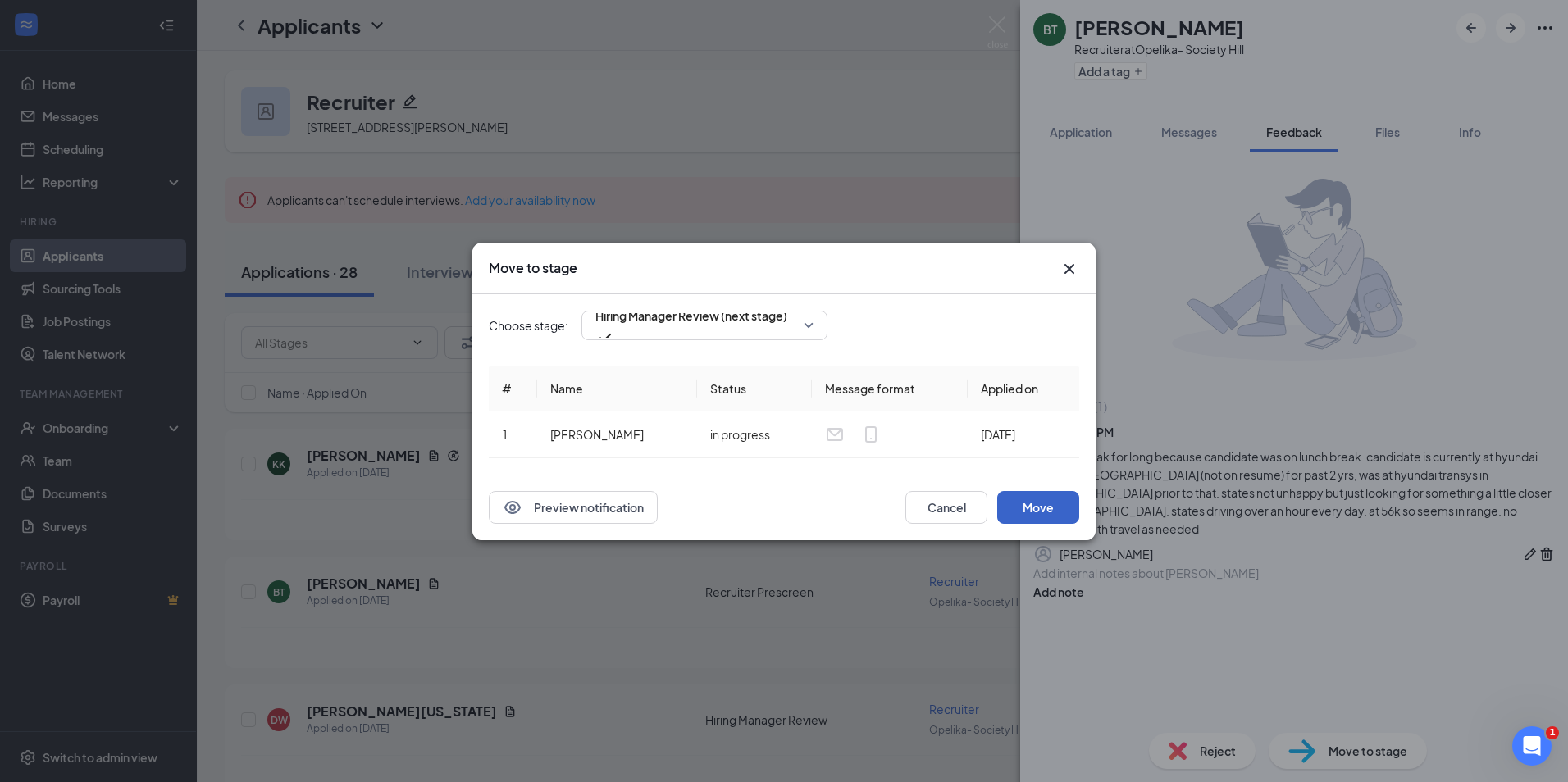
click at [1041, 507] on button "Move" at bounding box center [1038, 507] width 82 height 33
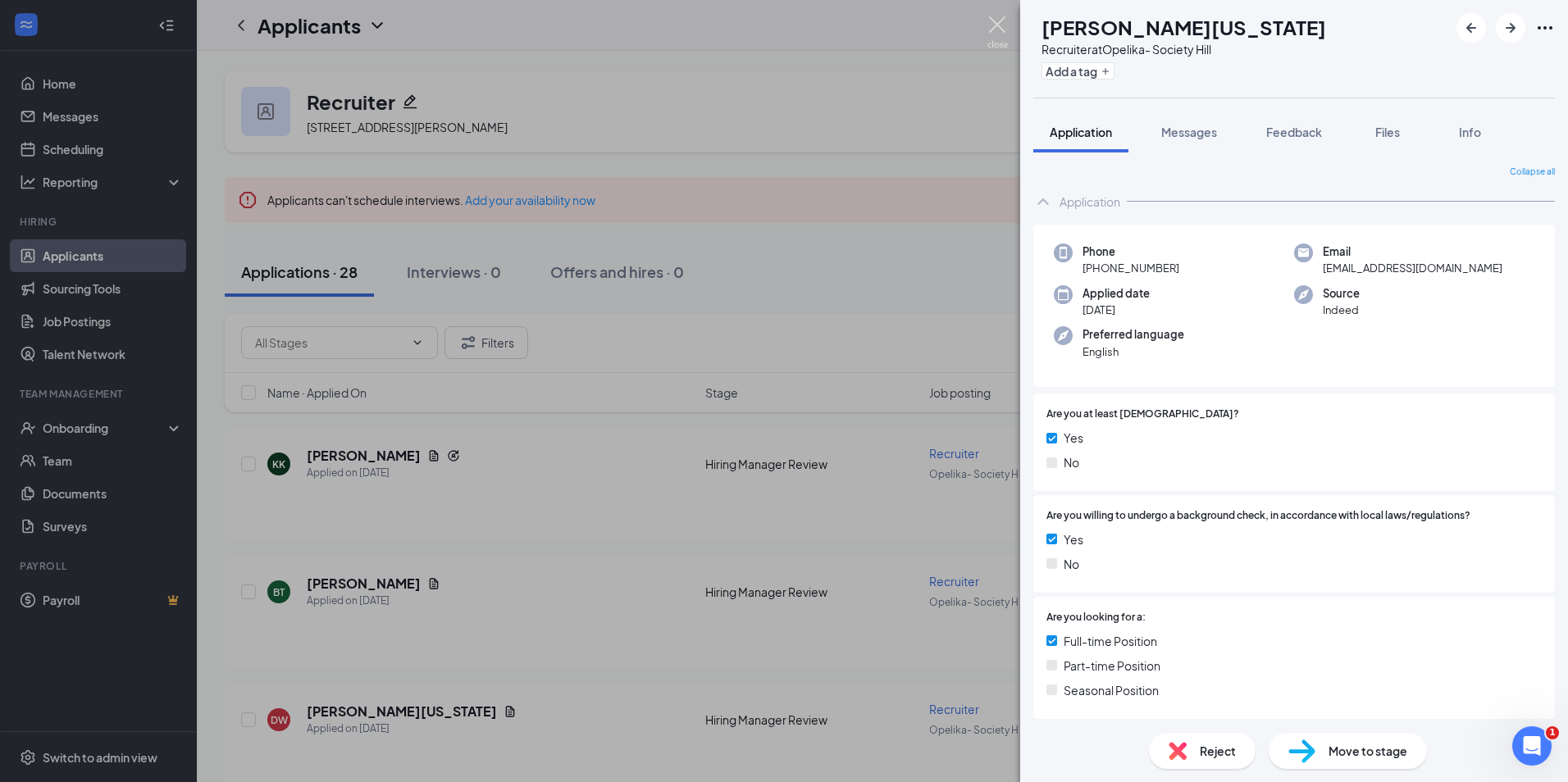
drag, startPoint x: 997, startPoint y: 27, endPoint x: 972, endPoint y: 71, distance: 50.6
click at [997, 28] on img at bounding box center [997, 32] width 21 height 32
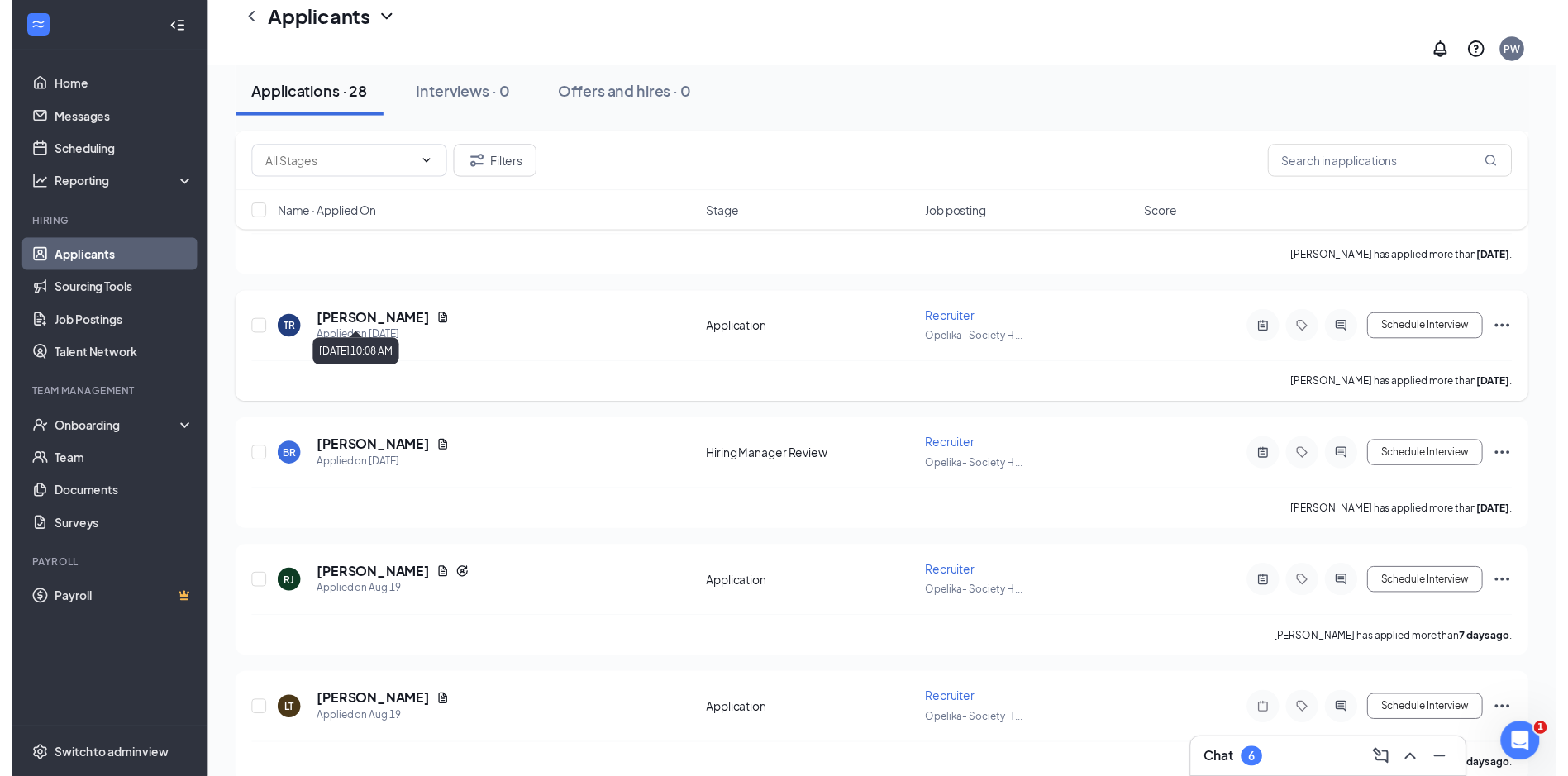
scroll to position [827, 0]
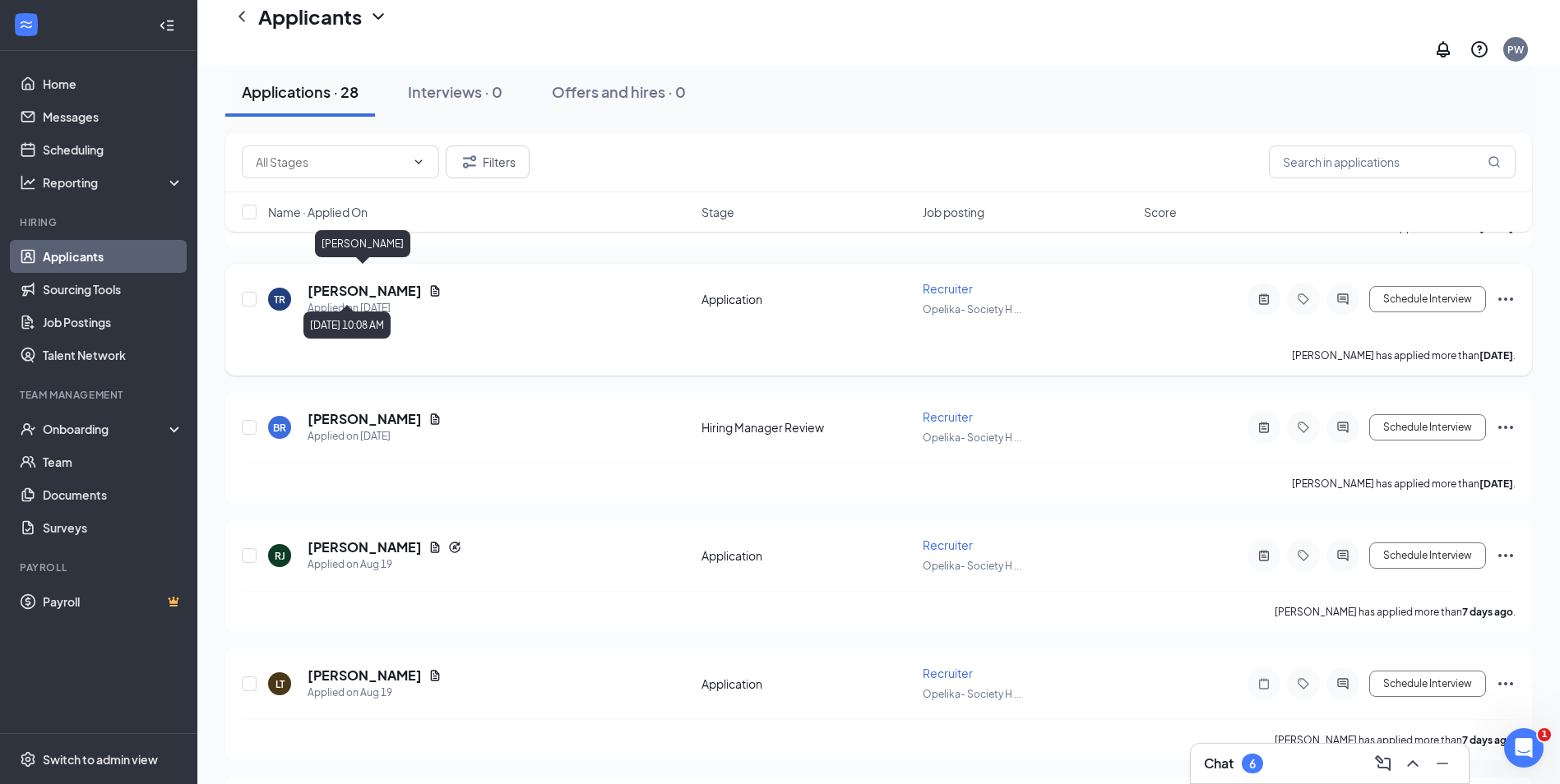
click at [373, 282] on h5 "Tameka Roberts" at bounding box center [365, 291] width 114 height 18
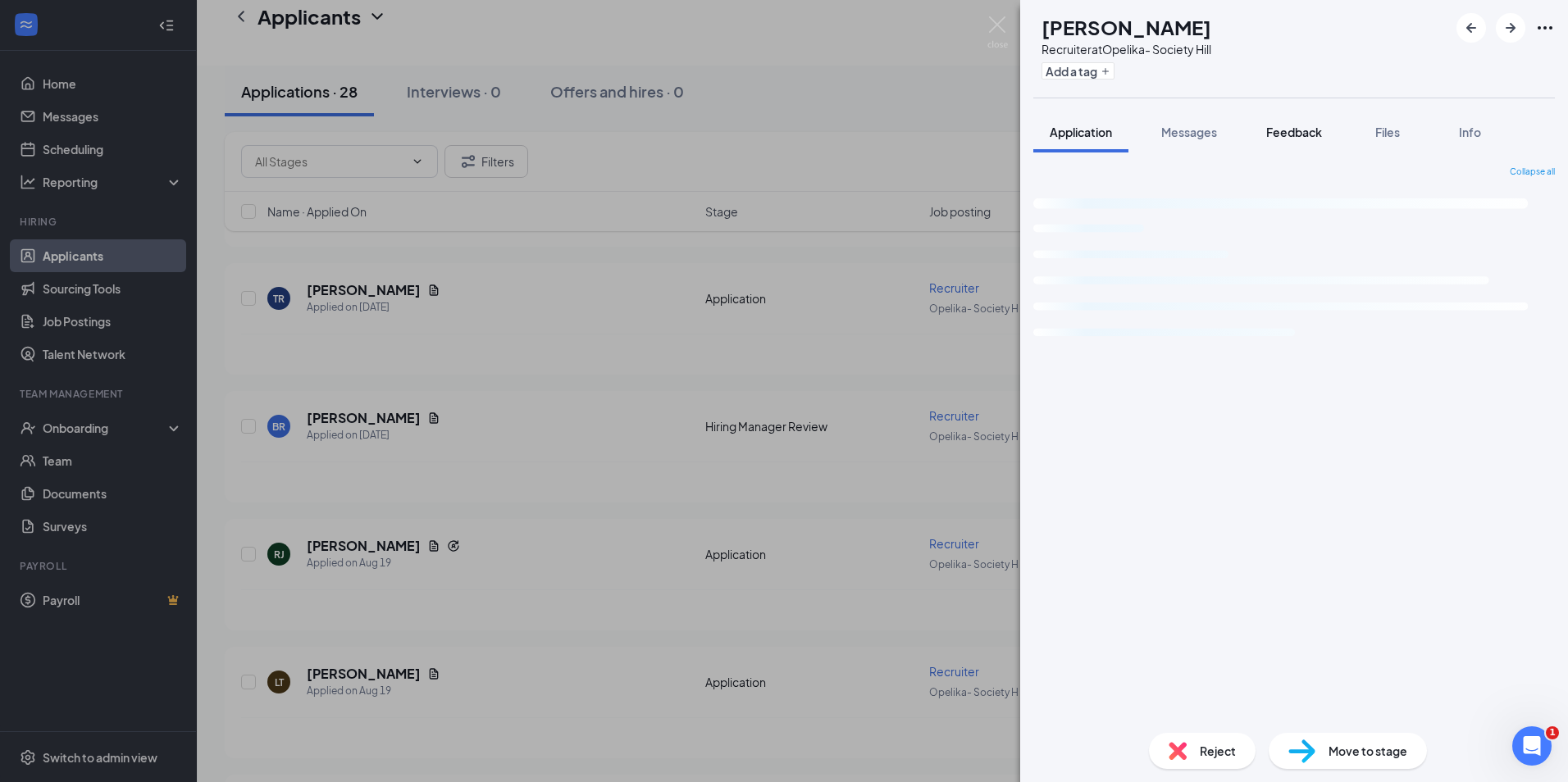
click at [1293, 134] on span "Feedback" at bounding box center [1294, 132] width 56 height 15
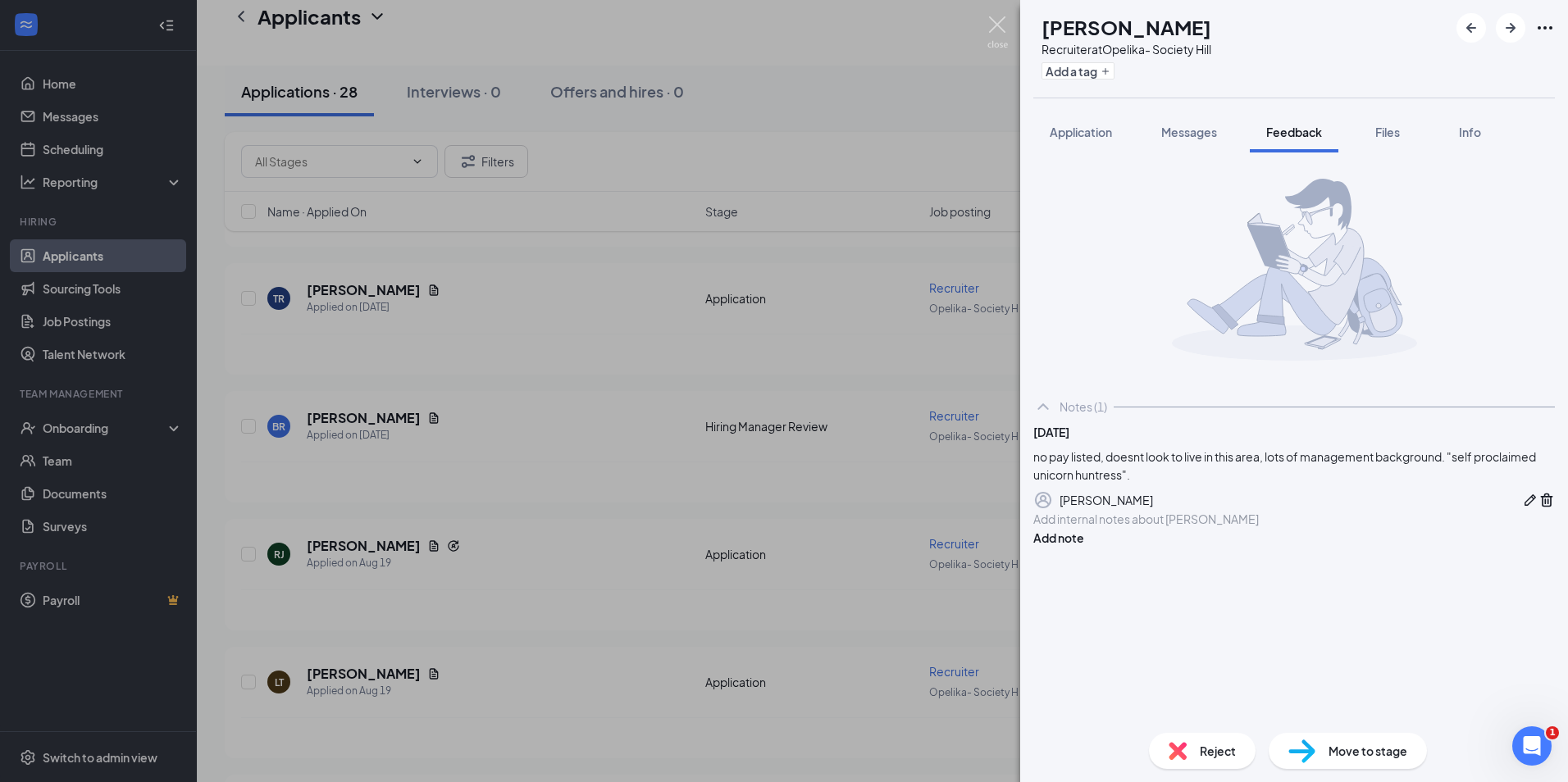
drag, startPoint x: 998, startPoint y: 32, endPoint x: 308, endPoint y: 483, distance: 824.3
click at [997, 32] on img at bounding box center [997, 32] width 21 height 32
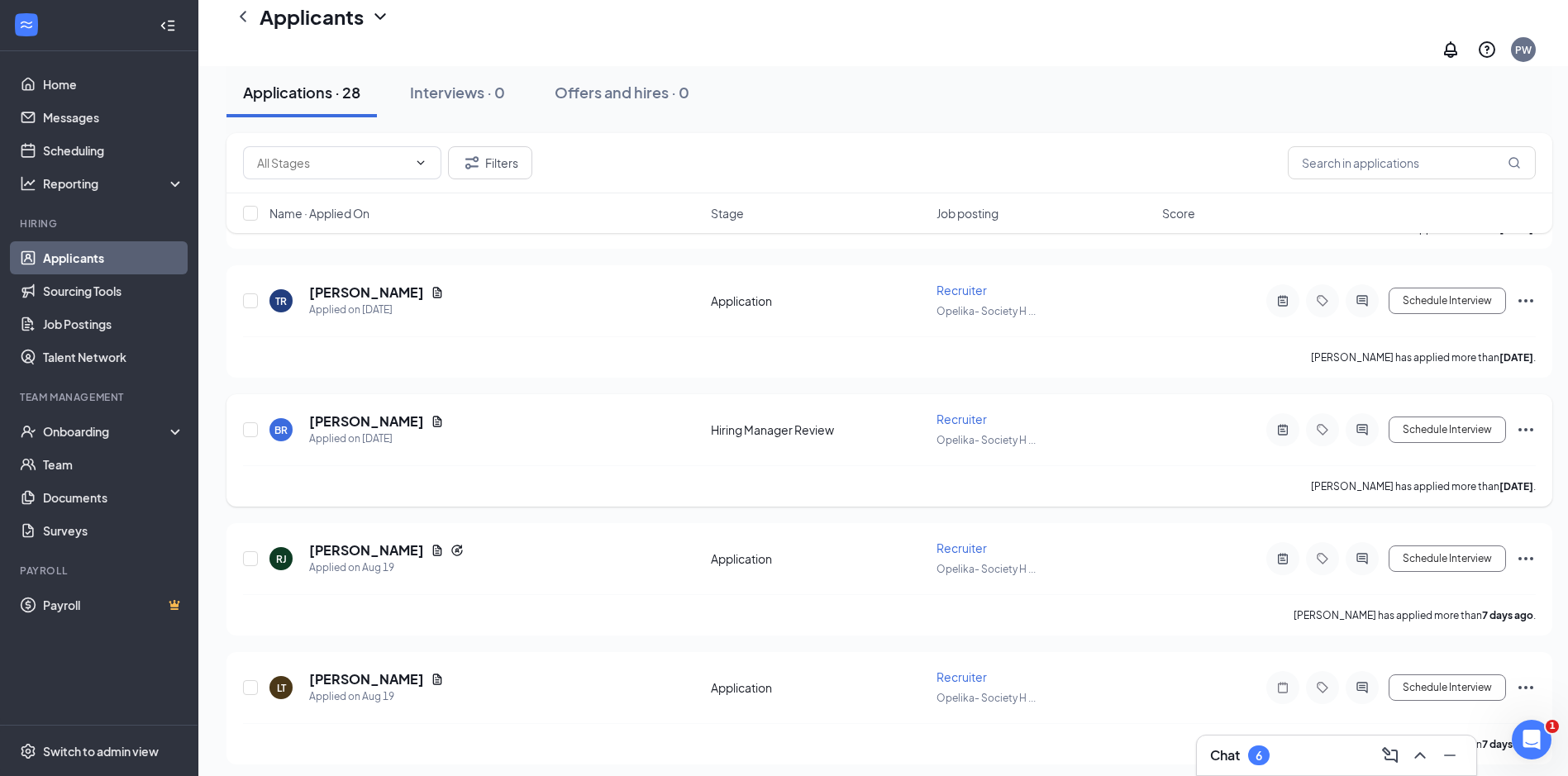
click at [362, 413] on h5 "Bonnie Rzasa" at bounding box center [367, 422] width 115 height 18
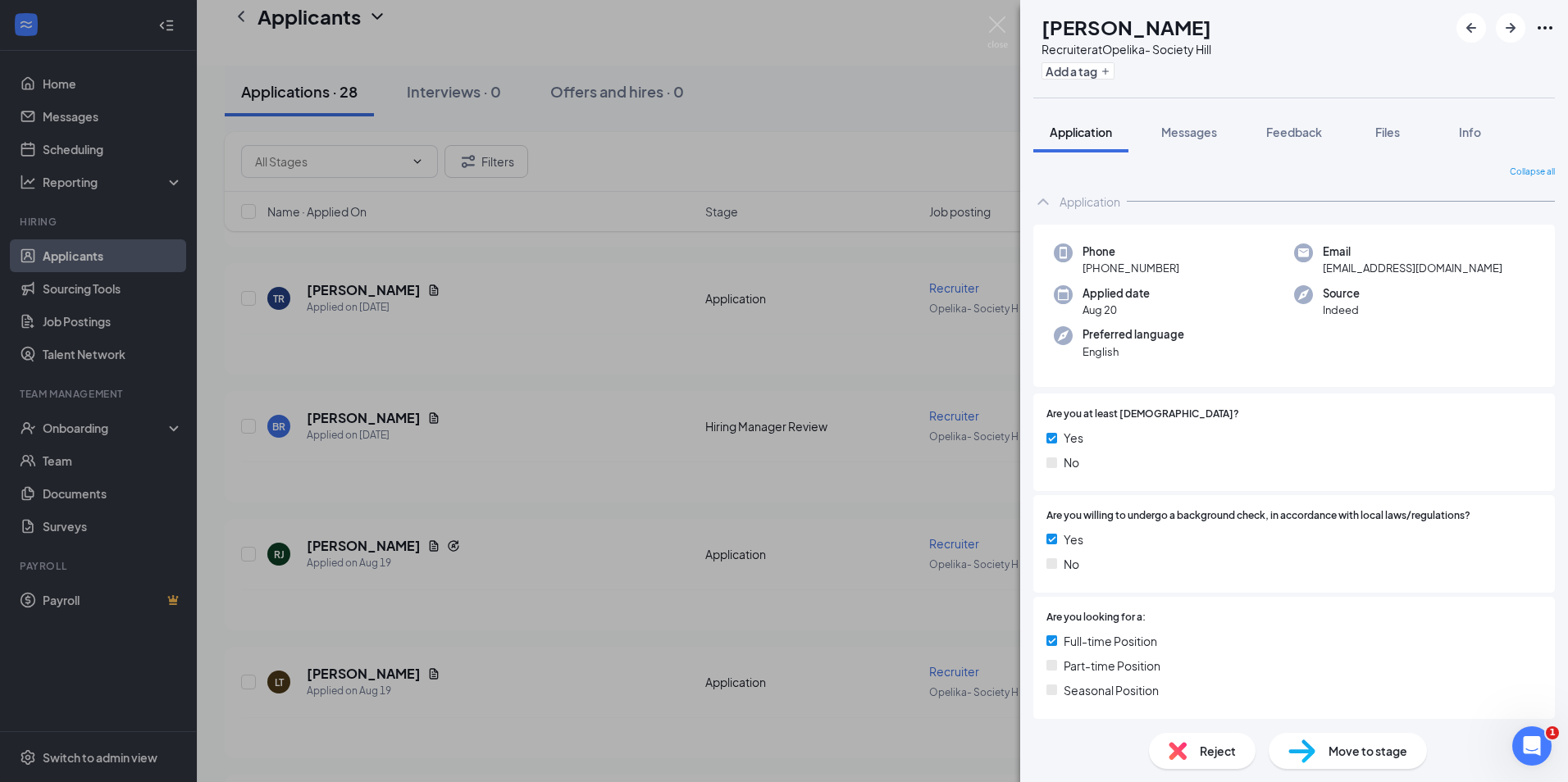
drag, startPoint x: 986, startPoint y: 37, endPoint x: 116, endPoint y: 271, distance: 900.9
click at [986, 37] on div "BR Bonnie Rzasa Recruiter at Opelika- Society Hill Add a tag Application Messag…" at bounding box center [784, 391] width 1568 height 782
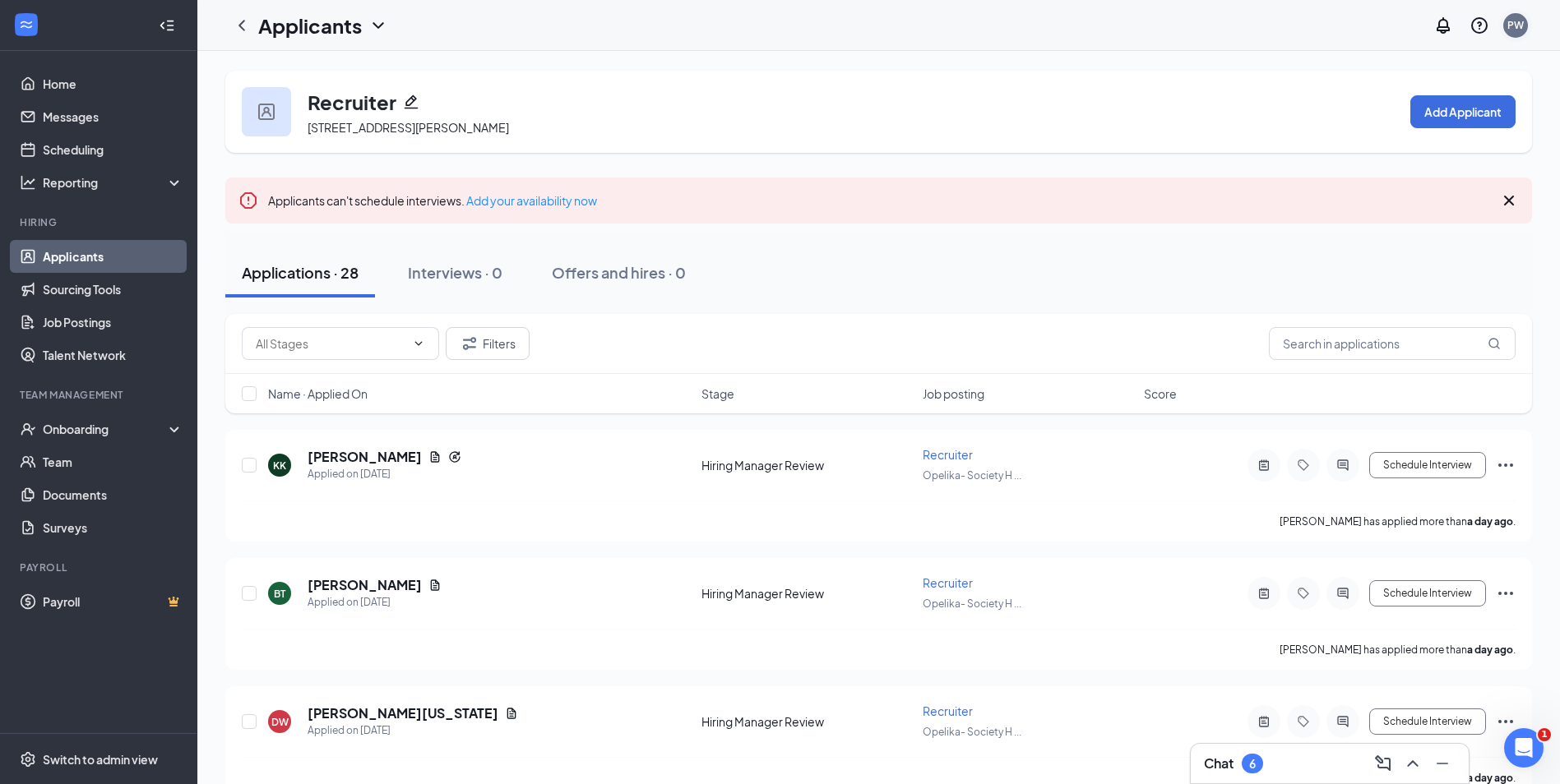
click at [1516, 30] on div "PW" at bounding box center [1515, 25] width 17 height 14
click at [1430, 27] on div at bounding box center [1443, 26] width 33 height 33
click at [1441, 26] on icon "Notifications" at bounding box center [1443, 26] width 20 height 20
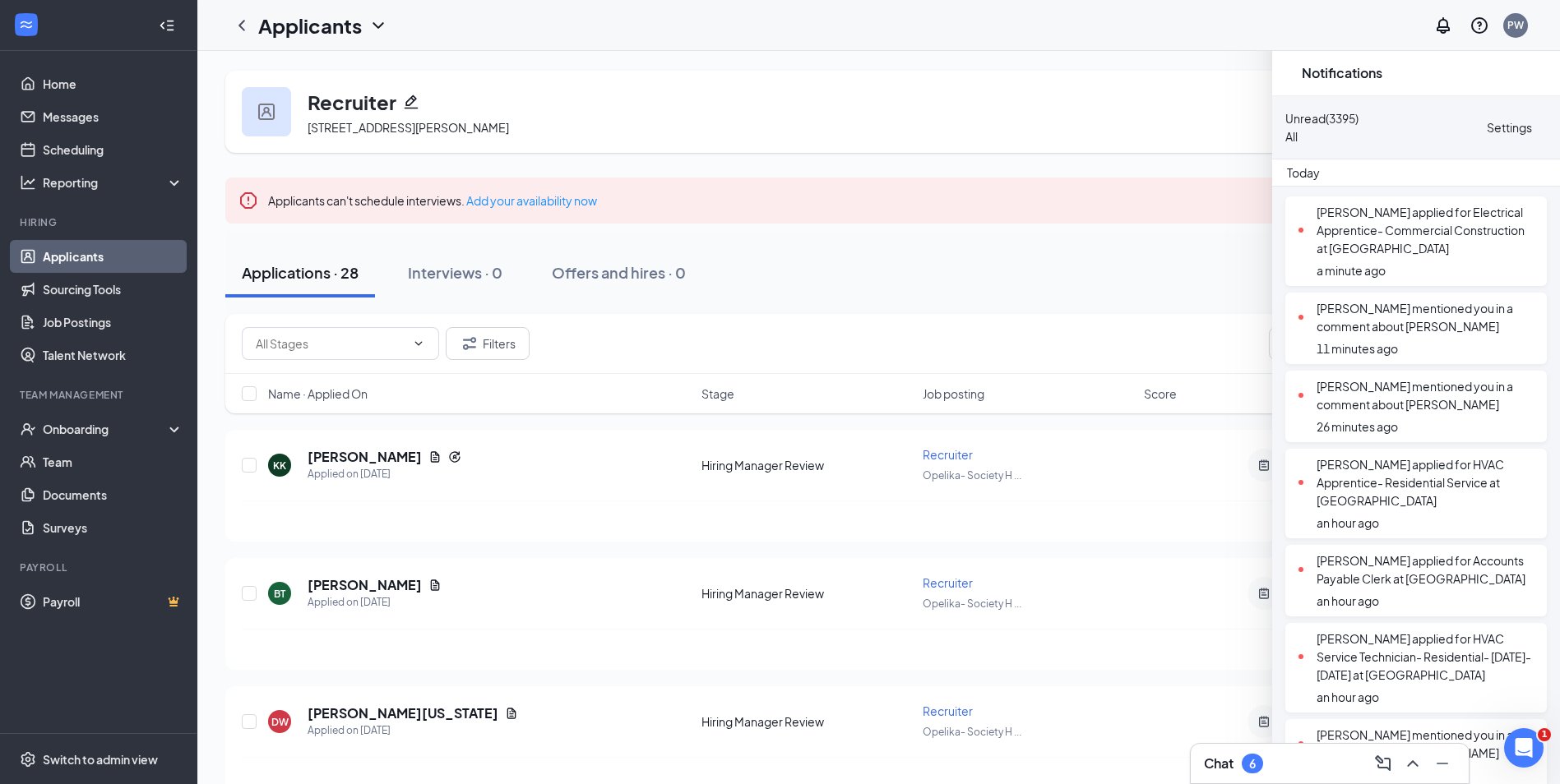
click at [1292, 73] on icon "Cross" at bounding box center [1292, 73] width 0 height 0
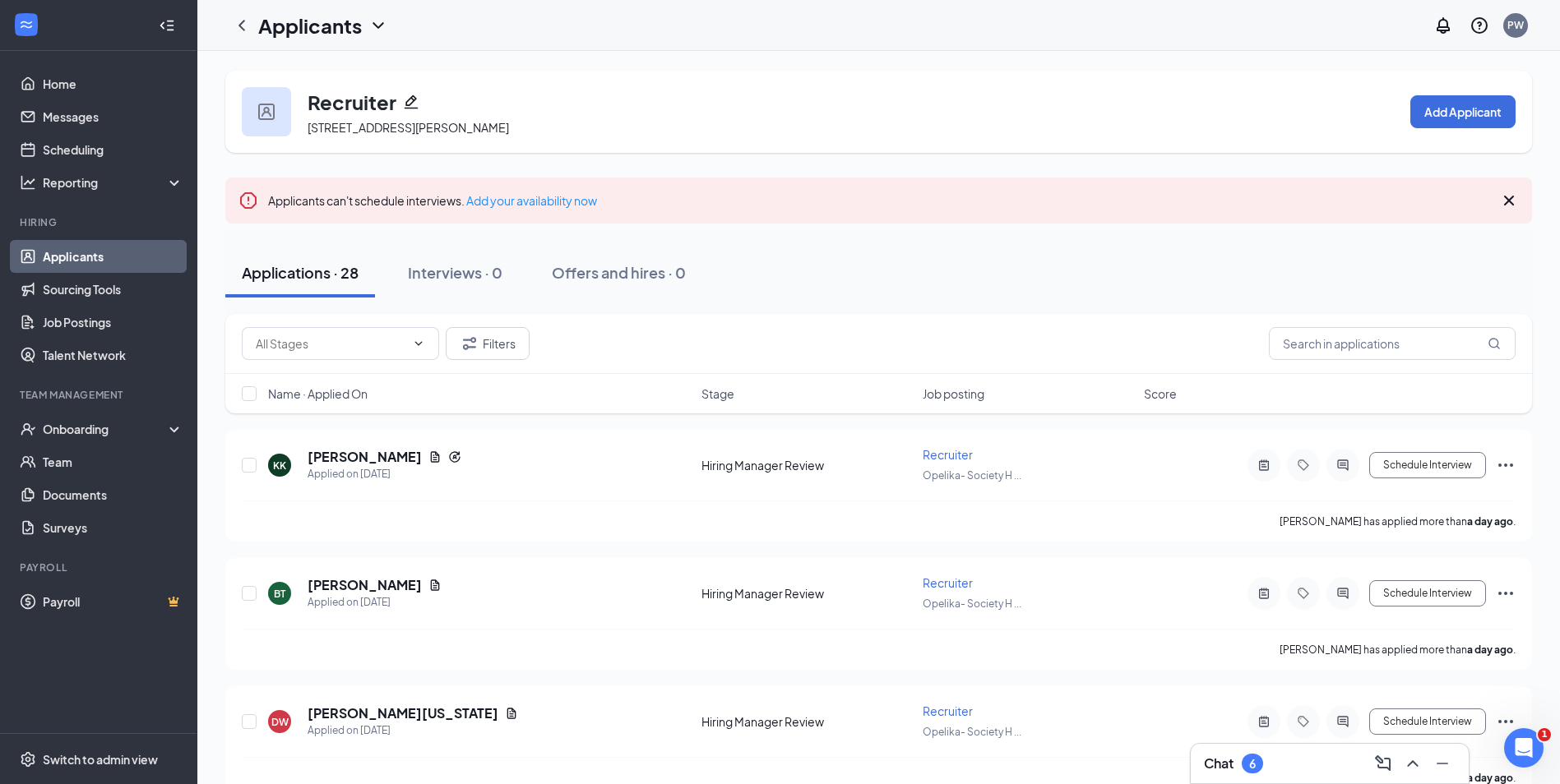
click at [50, 251] on link "Applicants" at bounding box center [113, 256] width 141 height 33
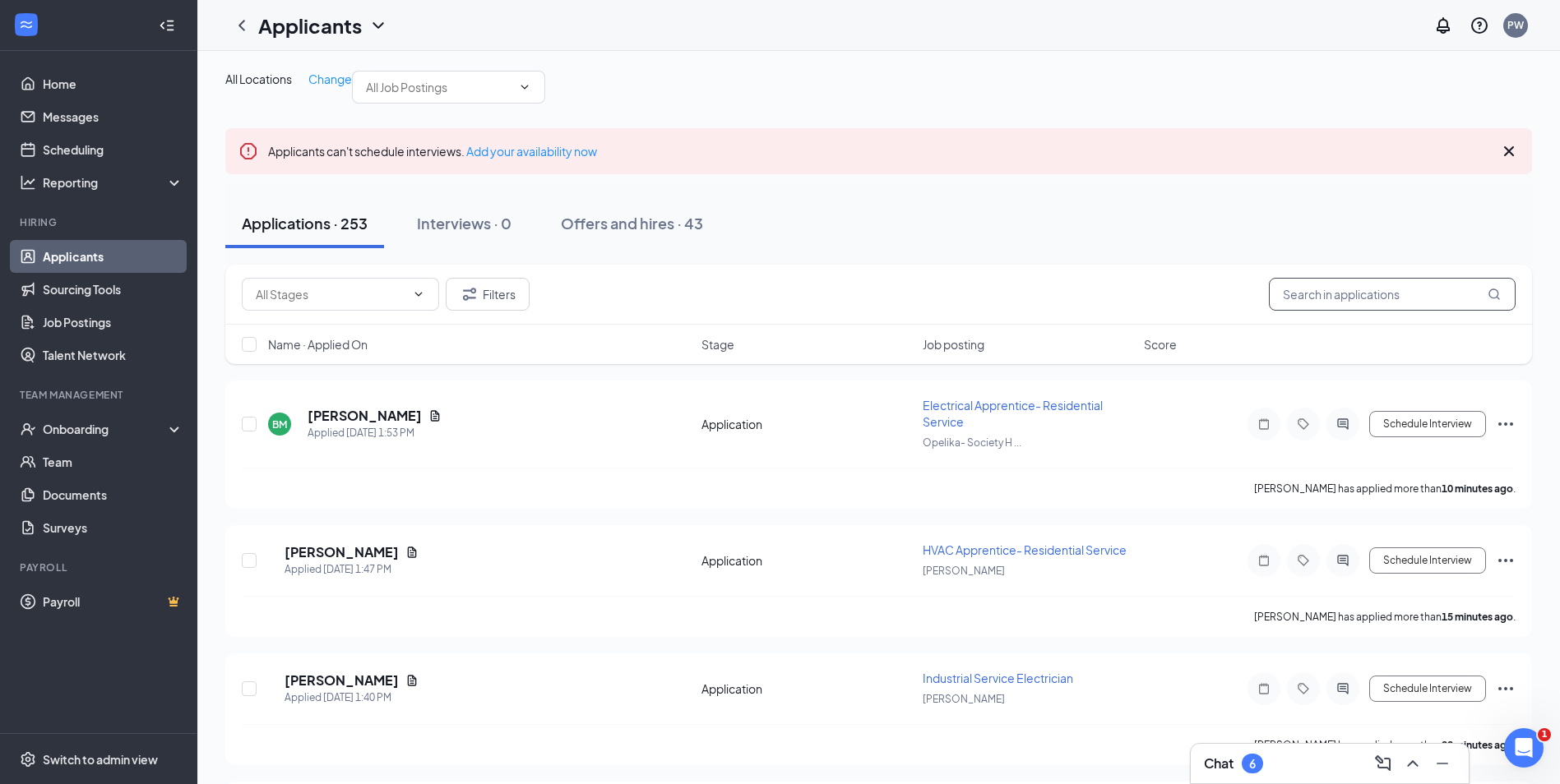
click at [1361, 311] on input "text" at bounding box center [1392, 294] width 246 height 33
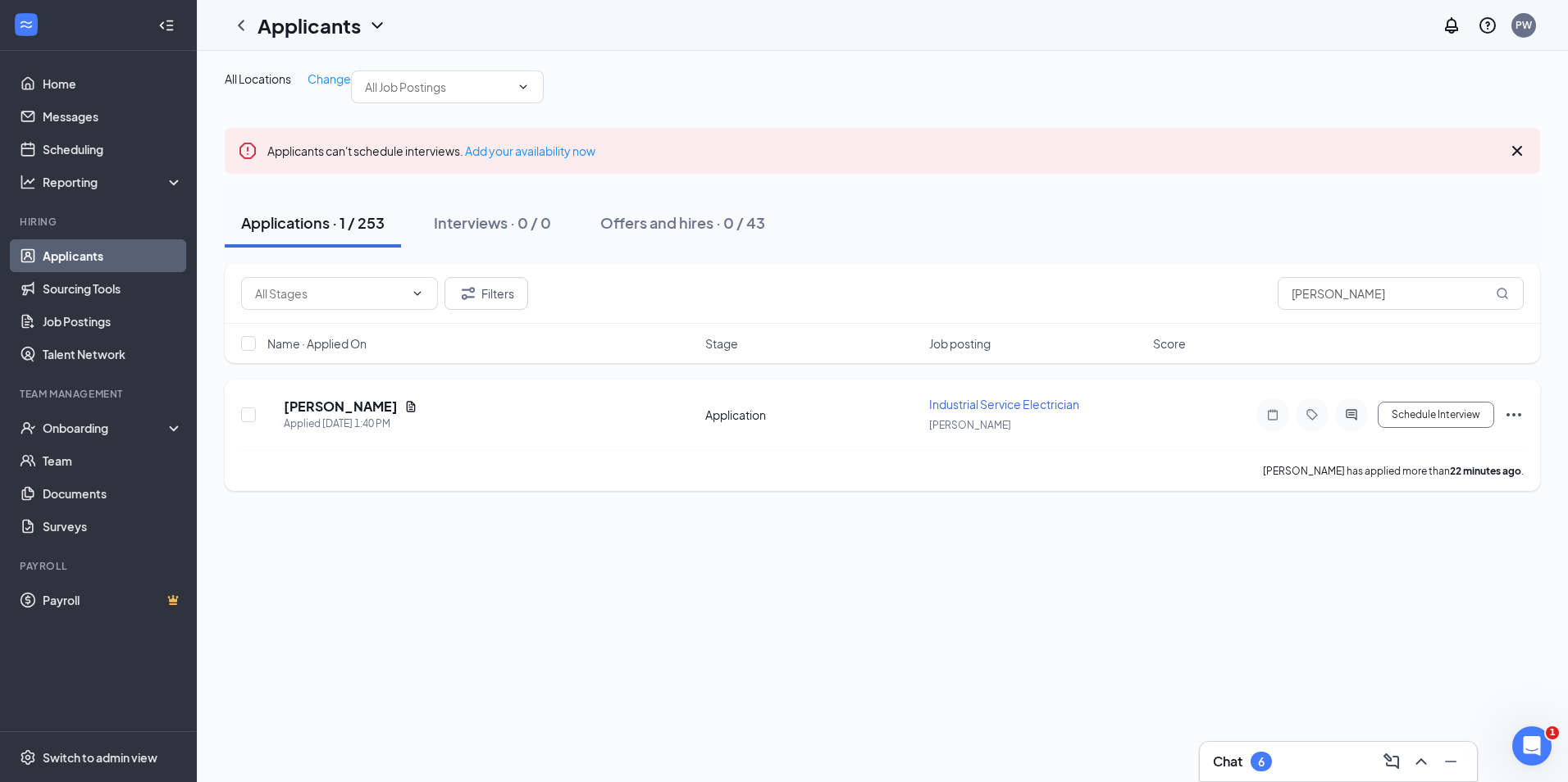
click at [306, 432] on div "DH Dwayne Harville Applied Today 1:40 PM" at bounding box center [481, 415] width 428 height 35
click at [339, 416] on h5 "Dwayne Harville" at bounding box center [341, 407] width 114 height 18
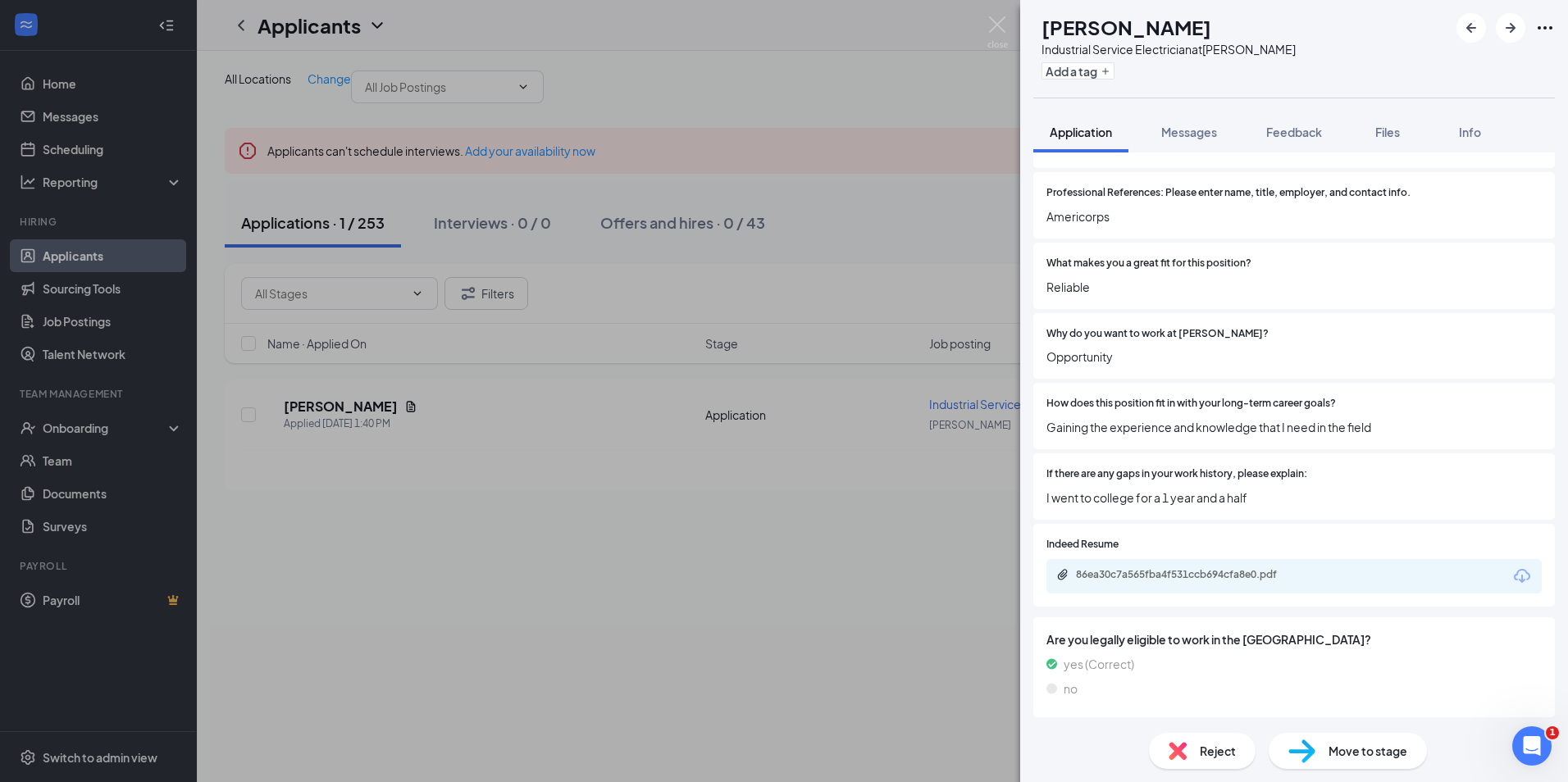
scroll to position [1093, 0]
click at [1282, 134] on span "Feedback" at bounding box center [1294, 132] width 56 height 15
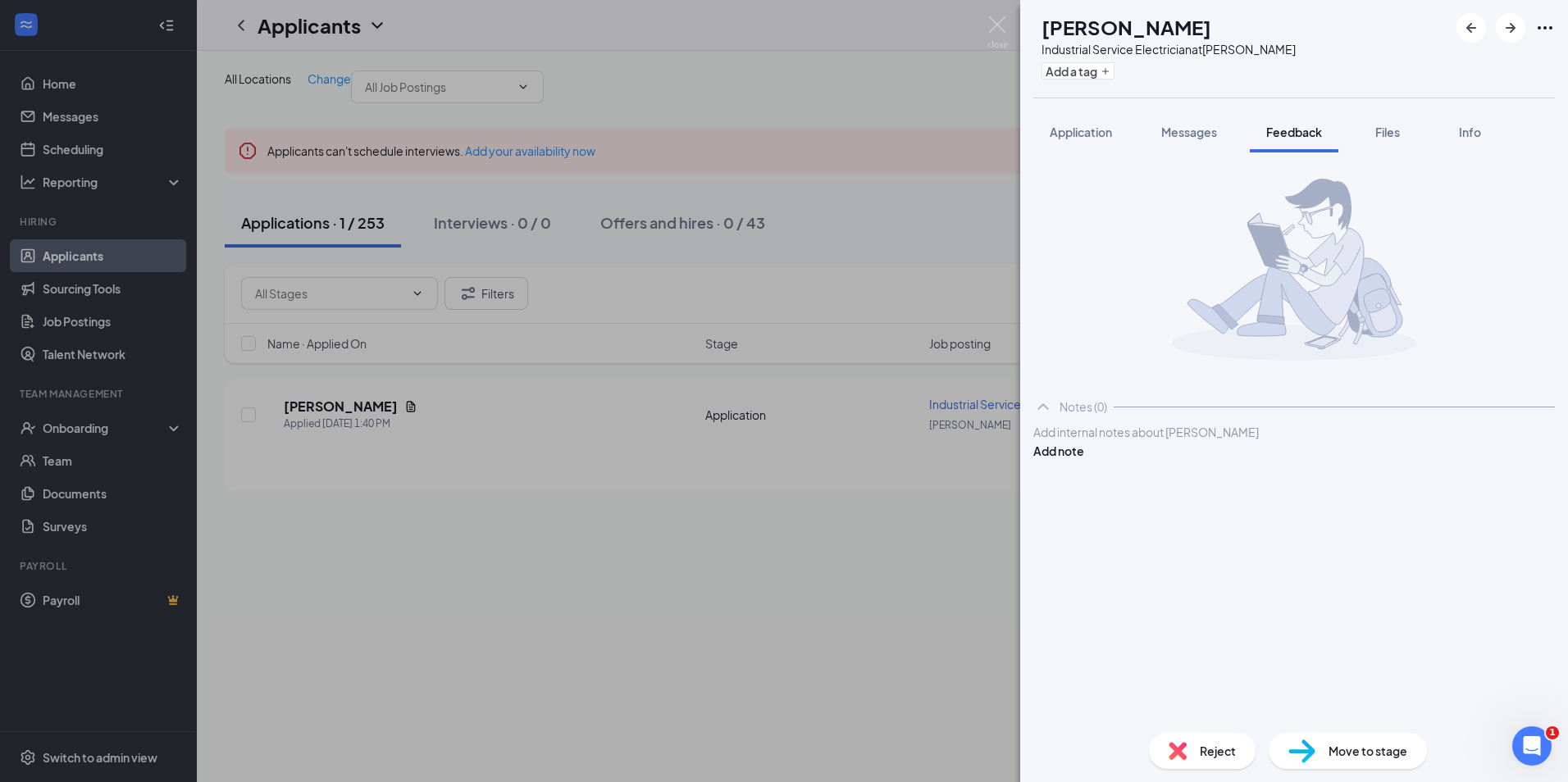
click at [1088, 153] on div "Notes (0) Add internal notes about Dwayne Harville Add note" at bounding box center [1294, 436] width 548 height 568
click at [1086, 133] on span "Application" at bounding box center [1081, 132] width 63 height 15
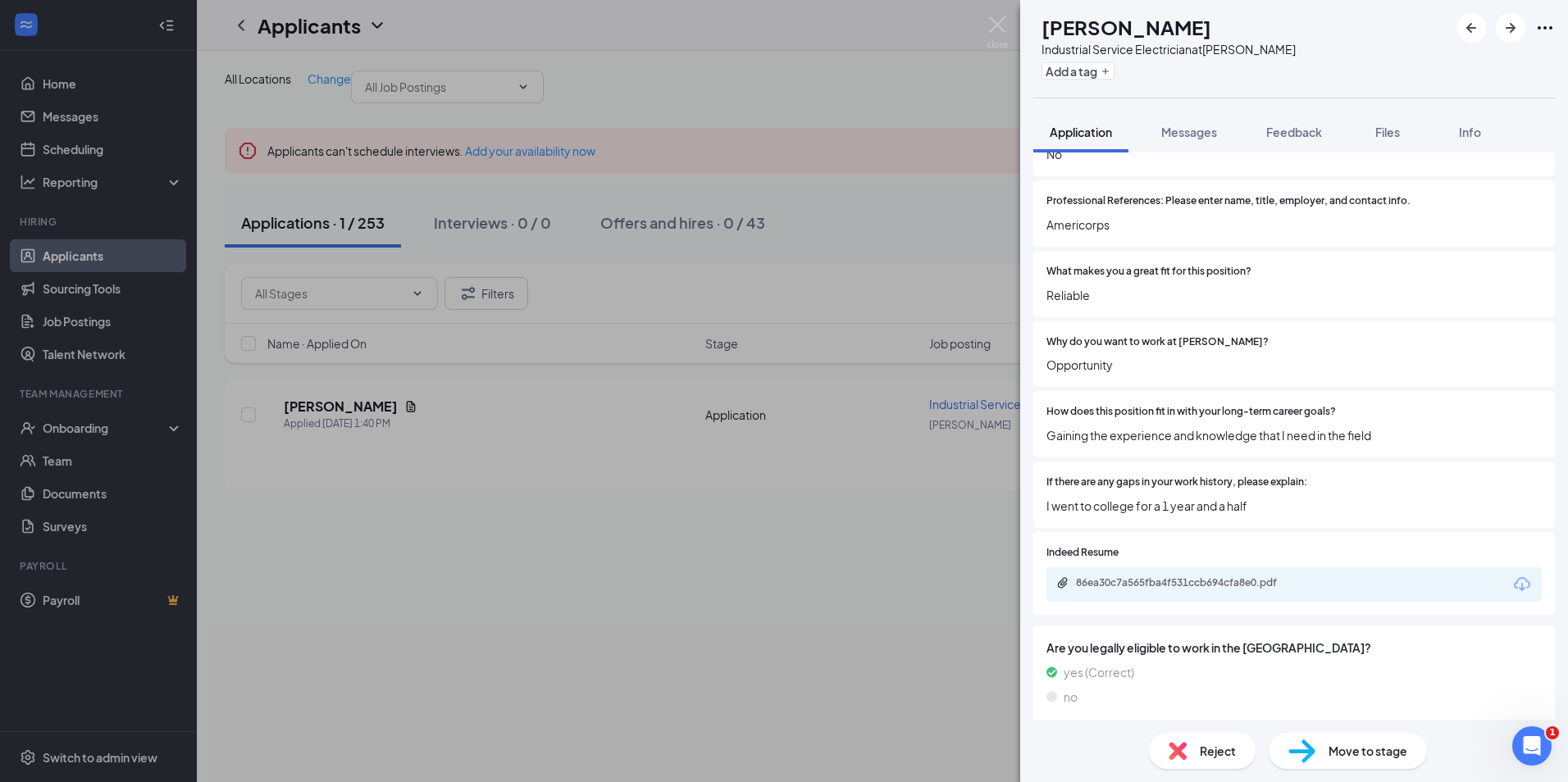
scroll to position [1093, 0]
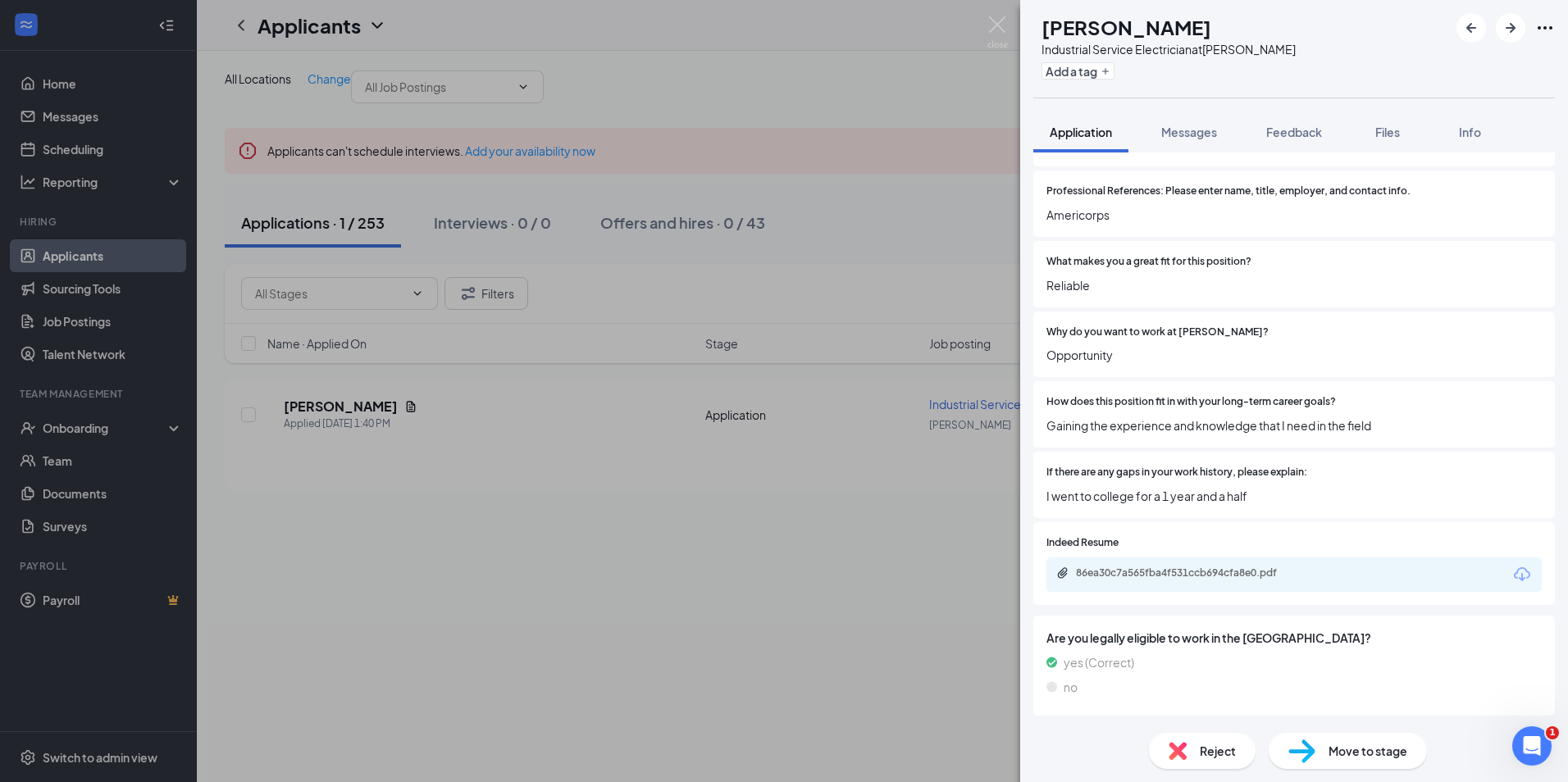
click at [1134, 583] on div "86ea30c7a565fba4f531ccb694cfa8e0.pdf" at bounding box center [1293, 575] width 495 height 35
click at [1130, 578] on div "86ea30c7a565fba4f531ccb694cfa8e0.pdf" at bounding box center [1190, 573] width 229 height 13
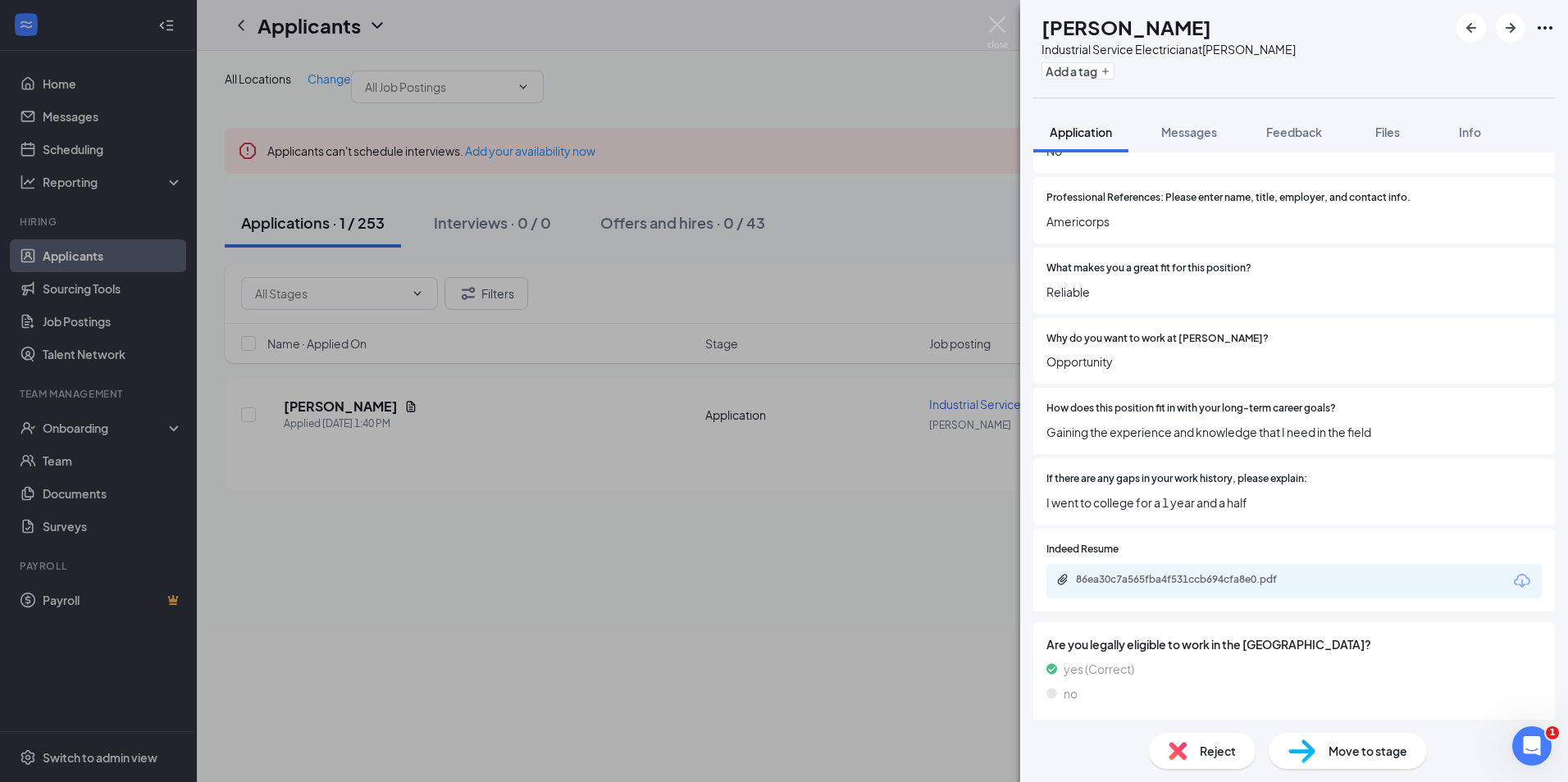
click at [989, 31] on img at bounding box center [997, 32] width 21 height 32
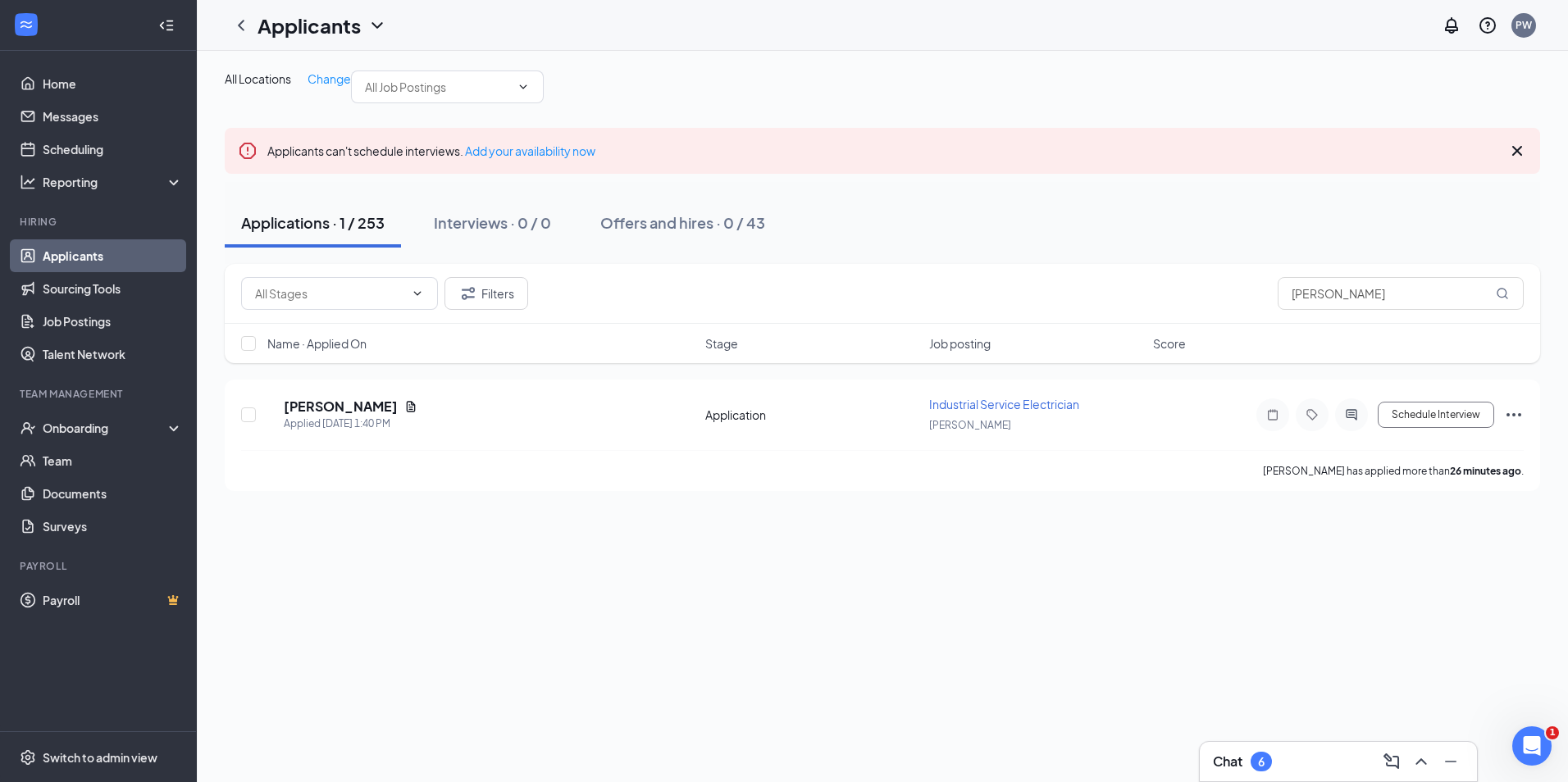
click at [88, 265] on link "Applicants" at bounding box center [113, 256] width 140 height 33
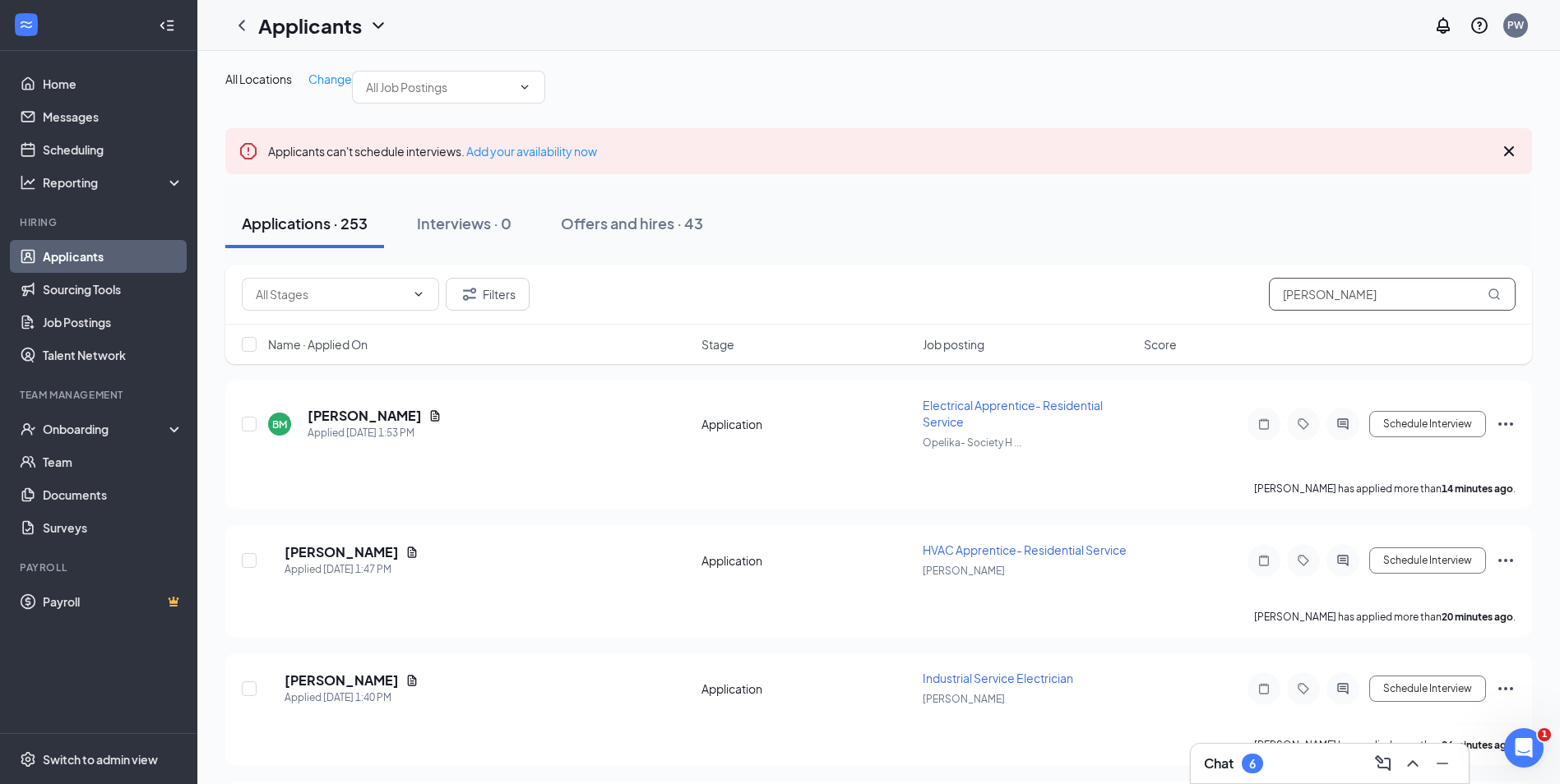
drag, startPoint x: 1402, startPoint y: 331, endPoint x: 1142, endPoint y: 319, distance: 260.3
click at [1142, 311] on div "Filters dwayne harville" at bounding box center [878, 294] width 1274 height 33
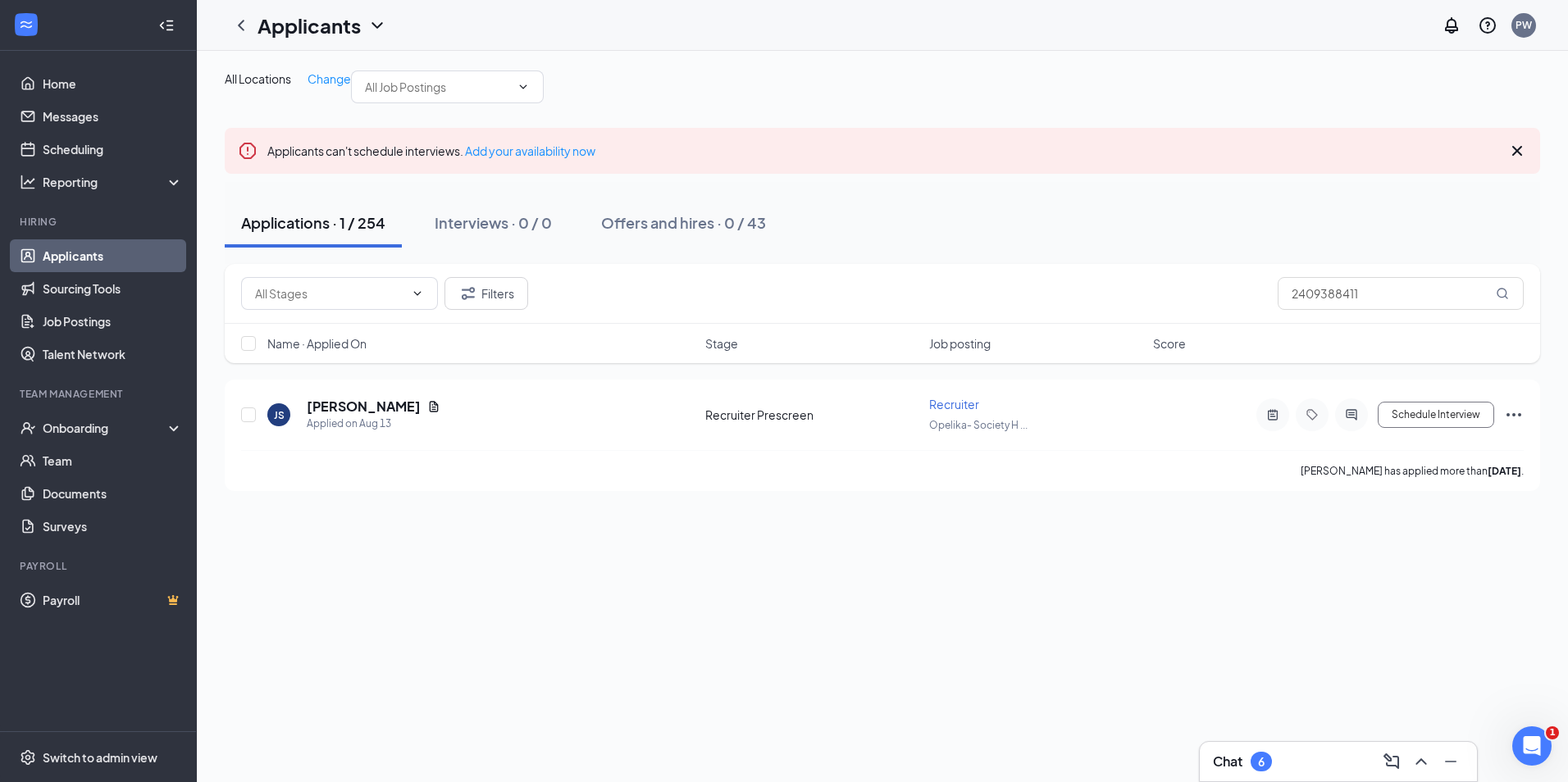
click at [57, 252] on link "Applicants" at bounding box center [113, 256] width 140 height 33
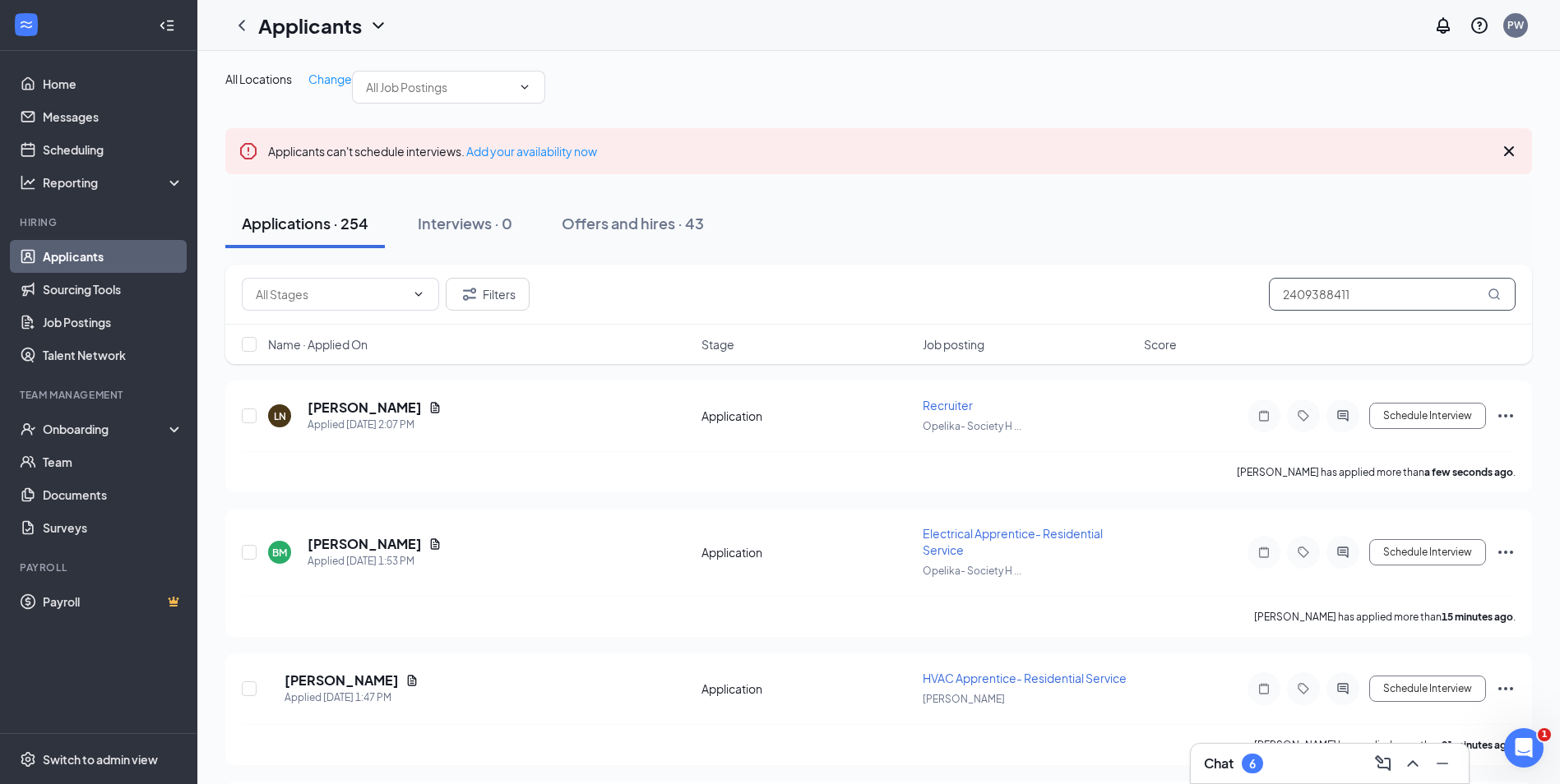
drag, startPoint x: 1401, startPoint y: 326, endPoint x: 921, endPoint y: 281, distance: 482.1
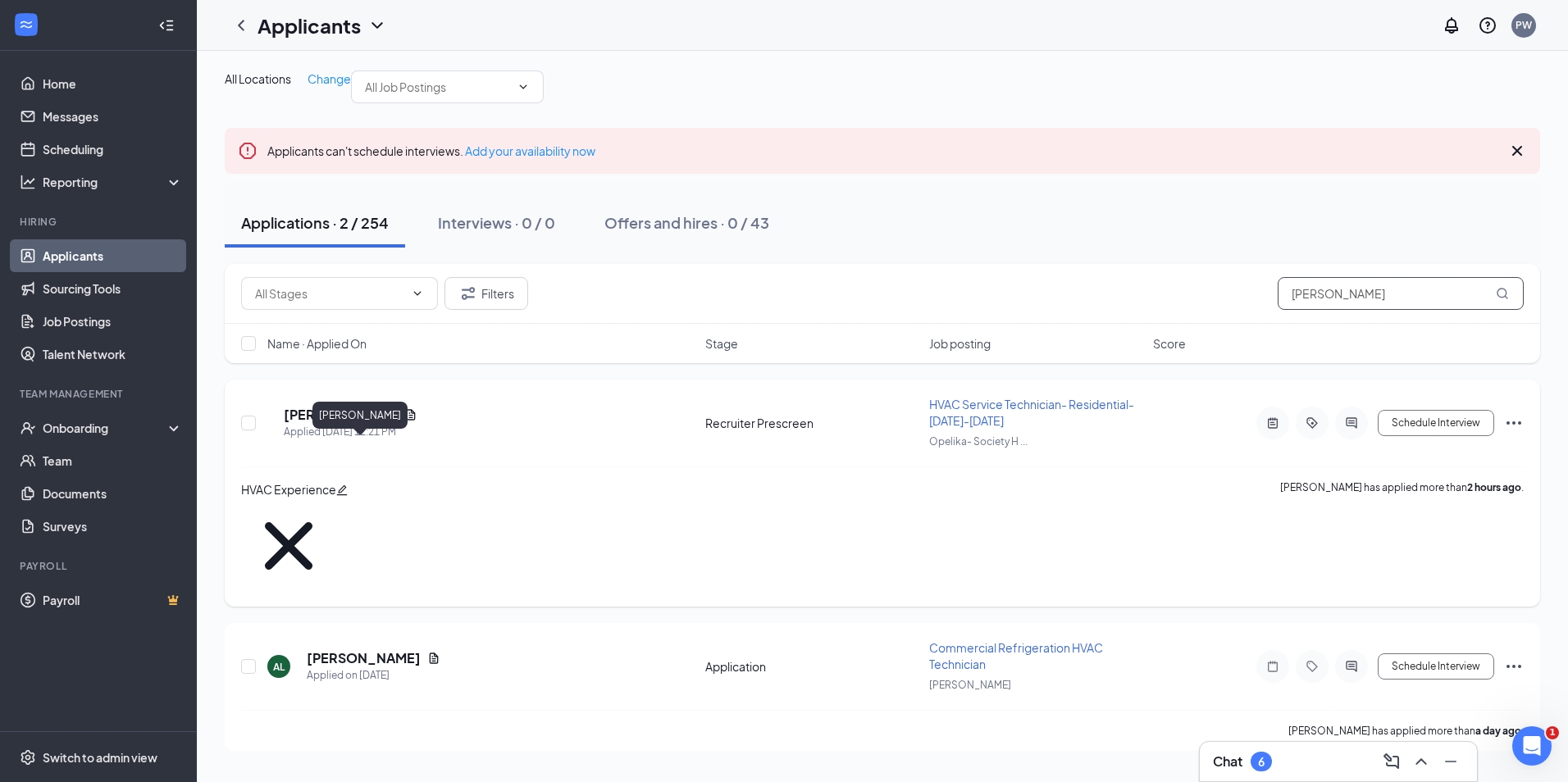
type input "lawson"
click at [365, 424] on h5 "Aaron Lawson" at bounding box center [341, 415] width 114 height 18
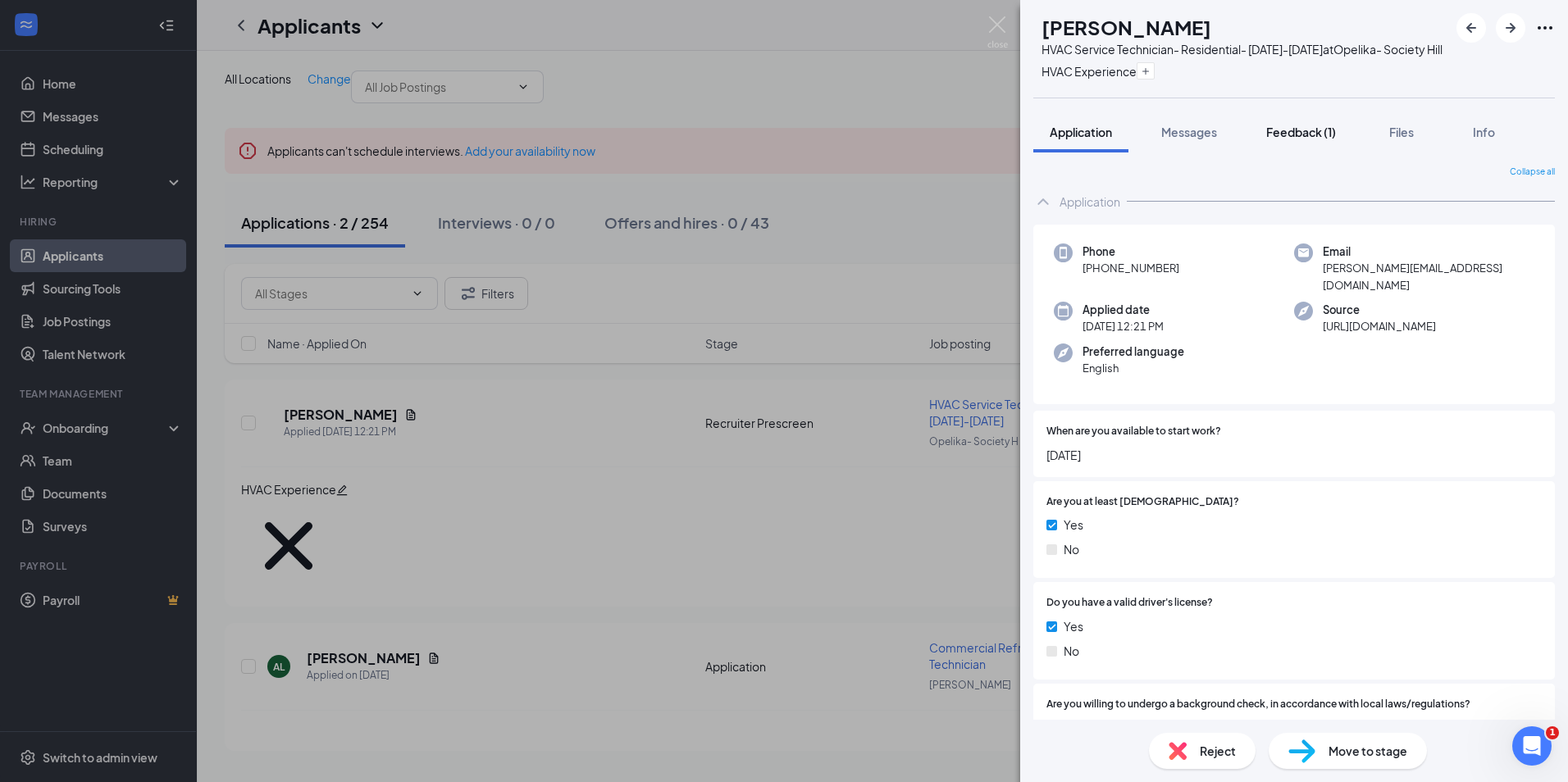
click at [1296, 140] on div "Feedback (1)" at bounding box center [1301, 132] width 69 height 16
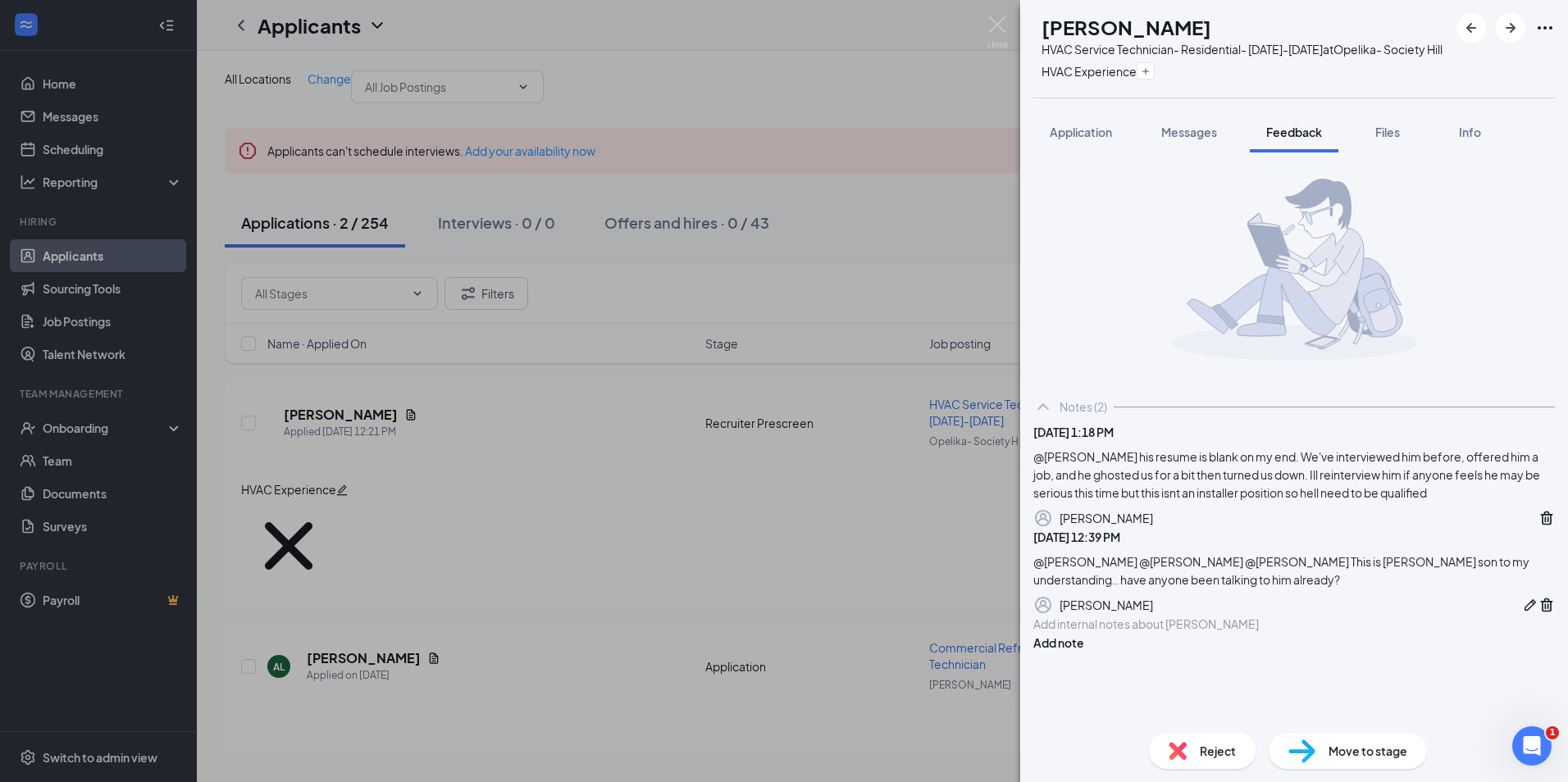
scroll to position [95, 0]
click at [1204, 652] on div "Add internal notes about Aaron Lawson Add note" at bounding box center [1293, 634] width 521 height 37
click at [1194, 633] on div at bounding box center [1293, 624] width 520 height 17
click at [1147, 666] on span "- thanks. i am going to reject later. this is not a service tech. can keep in m…" at bounding box center [1293, 642] width 520 height 49
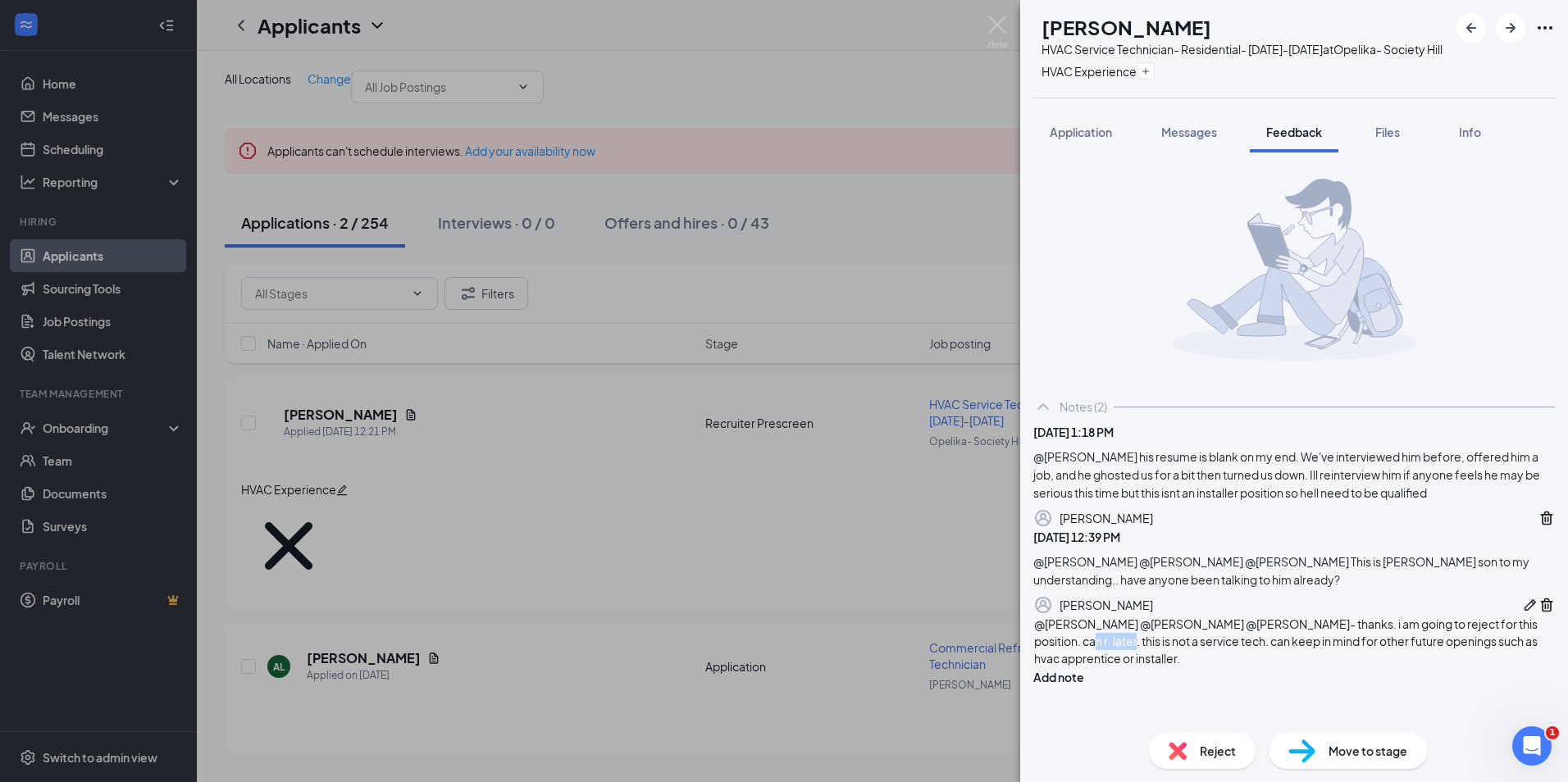
drag, startPoint x: 1288, startPoint y: 693, endPoint x: 1241, endPoint y: 694, distance: 47.0
click at [1241, 666] on span "- thanks. i am going to reject for this position. can r later. this is not a se…" at bounding box center [1286, 642] width 505 height 49
drag, startPoint x: 1302, startPoint y: 697, endPoint x: 1233, endPoint y: 697, distance: 69.0
click at [1233, 666] on span "- thanks. i am going to reject for this position.r. this is not a service tech.…" at bounding box center [1286, 642] width 505 height 49
click at [1336, 666] on span "- thanks. i am going to reject for this position d/t no service tech. can keep …" at bounding box center [1293, 642] width 520 height 49
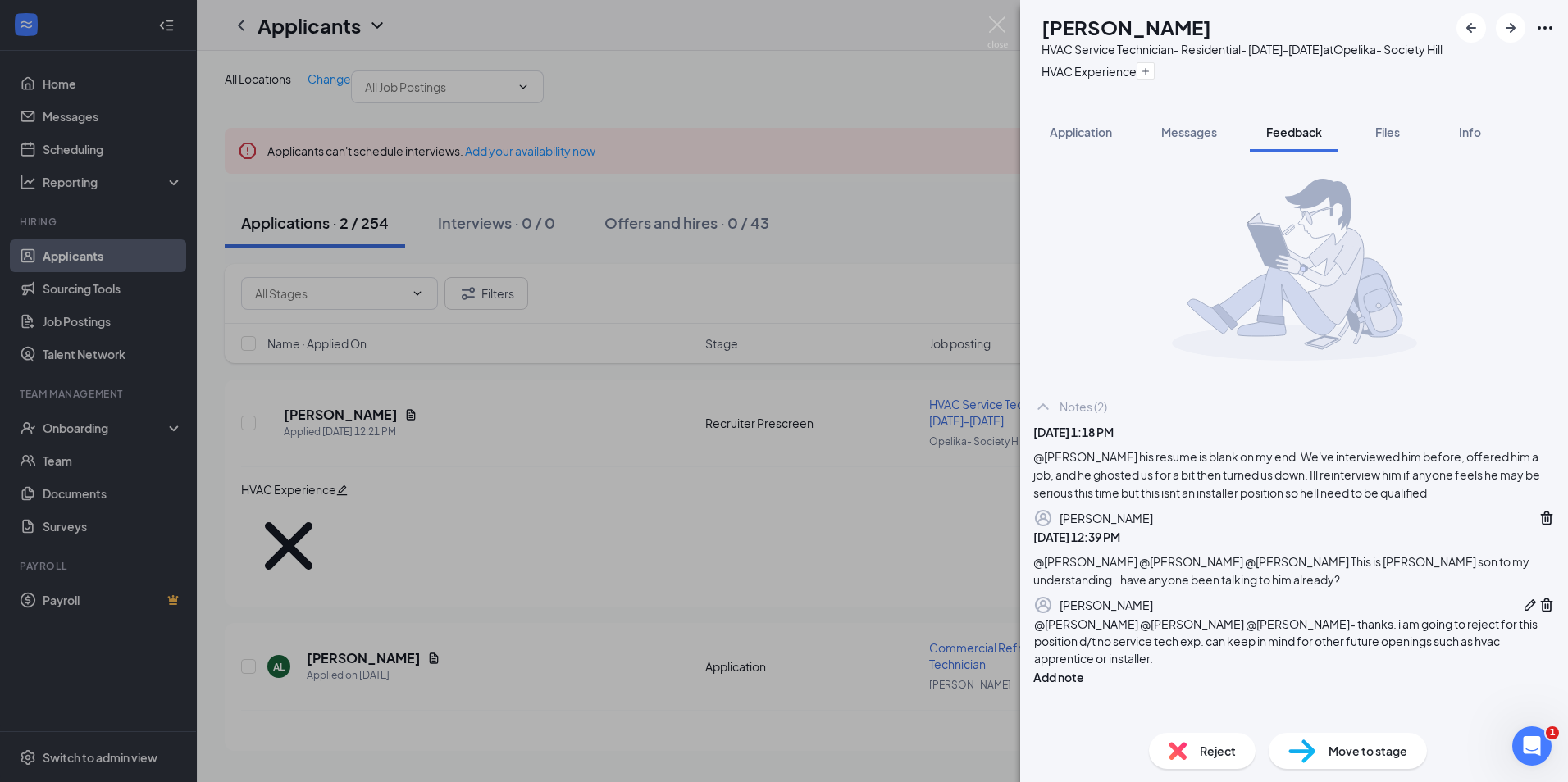
scroll to position [125, 0]
click at [1084, 668] on button "Add note" at bounding box center [1058, 677] width 51 height 18
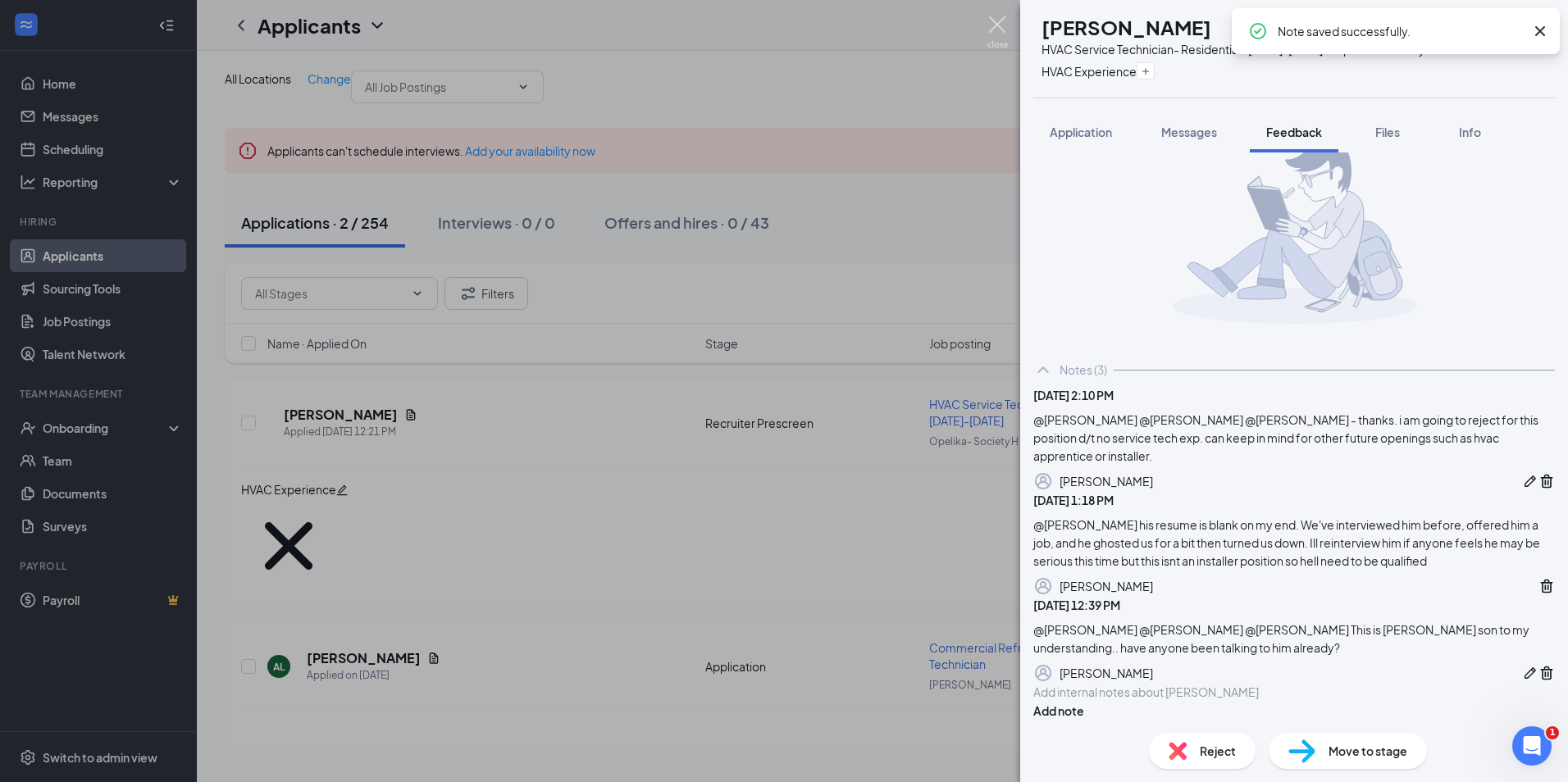
click at [988, 38] on img at bounding box center [997, 32] width 21 height 32
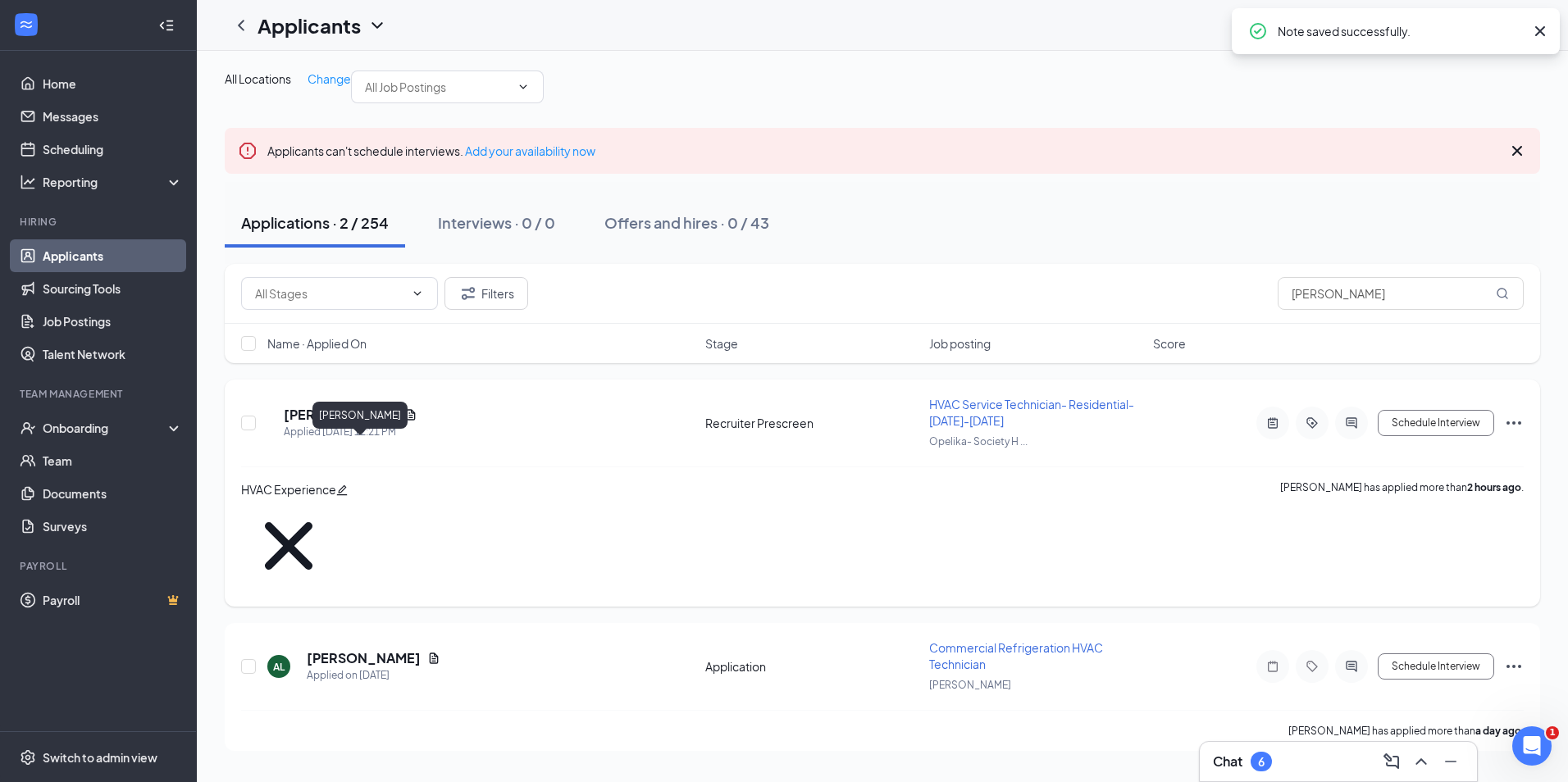
click at [339, 424] on h5 "Aaron Lawson" at bounding box center [341, 415] width 114 height 18
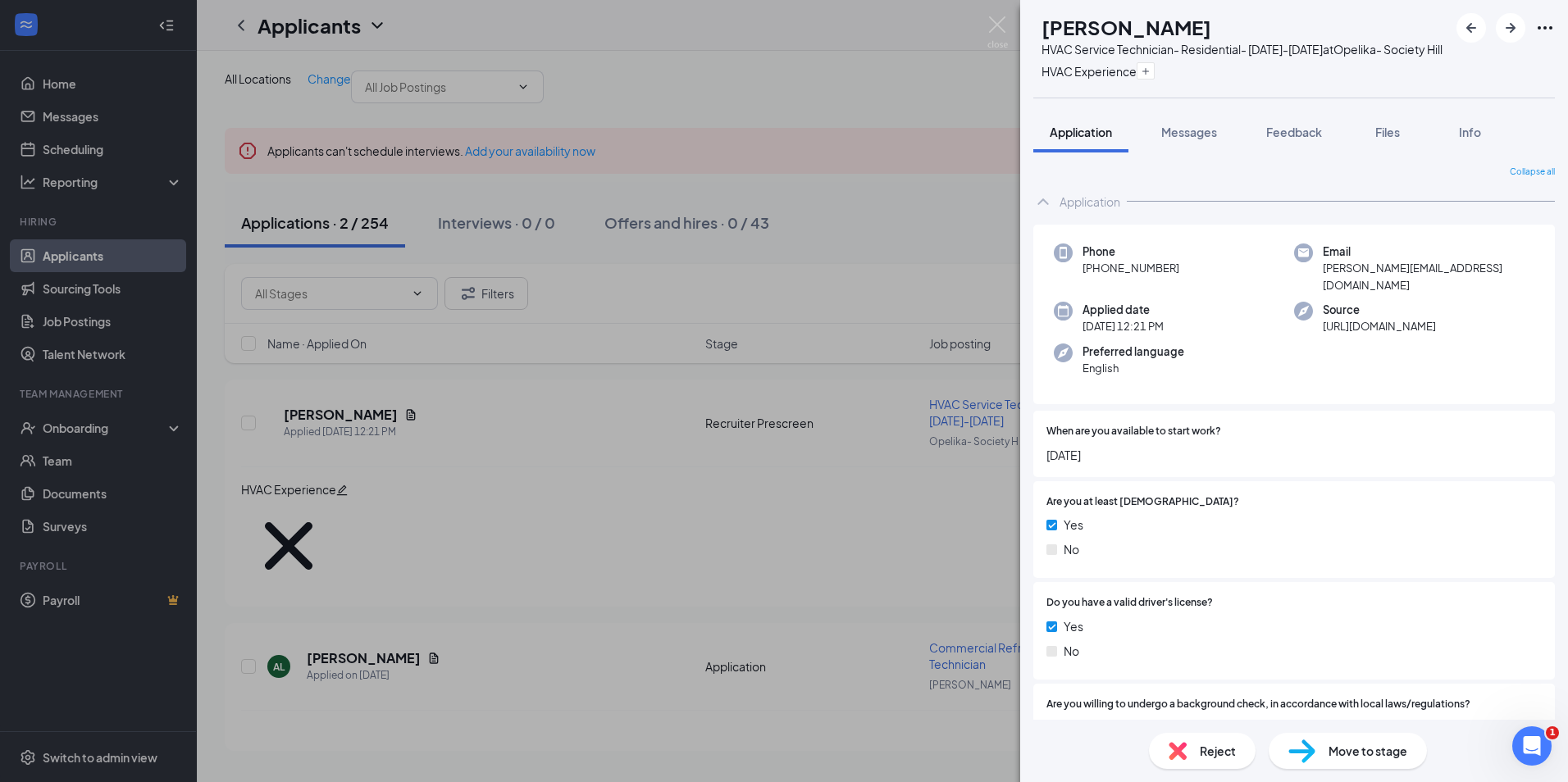
click at [1421, 748] on div "Move to stage" at bounding box center [1348, 751] width 158 height 36
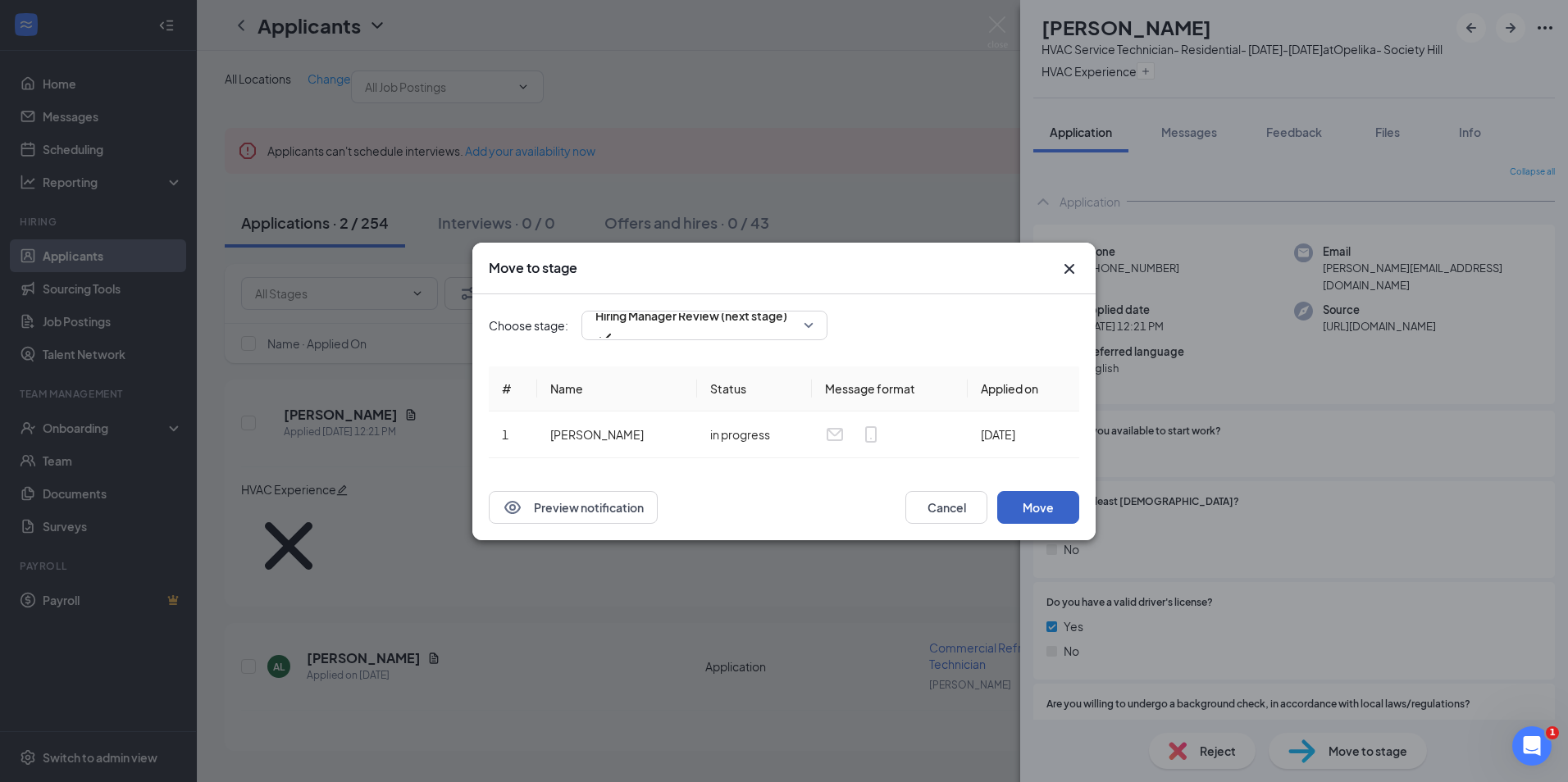
click at [1024, 506] on button "Move" at bounding box center [1038, 507] width 82 height 33
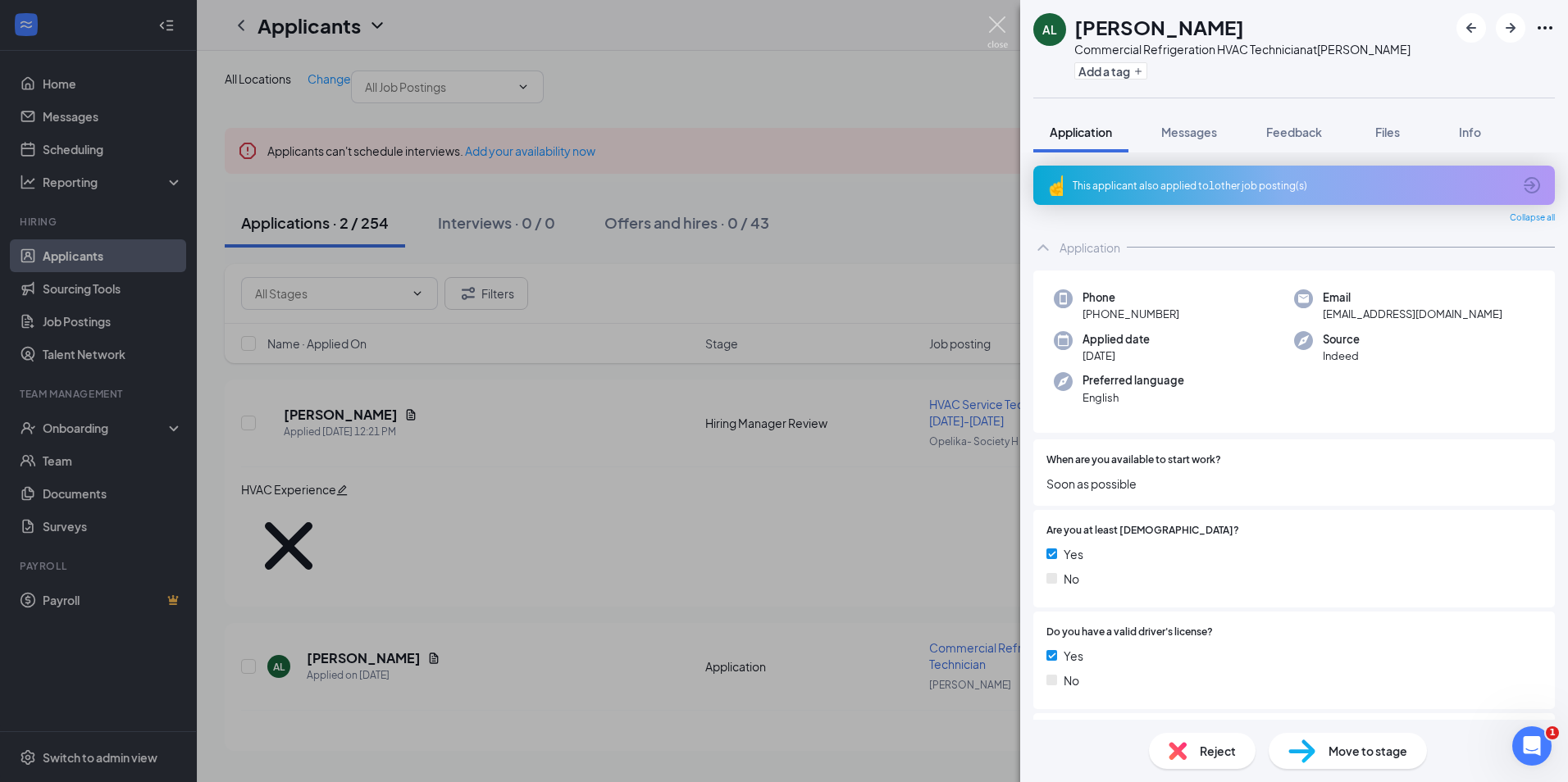
click at [995, 22] on img at bounding box center [997, 32] width 21 height 32
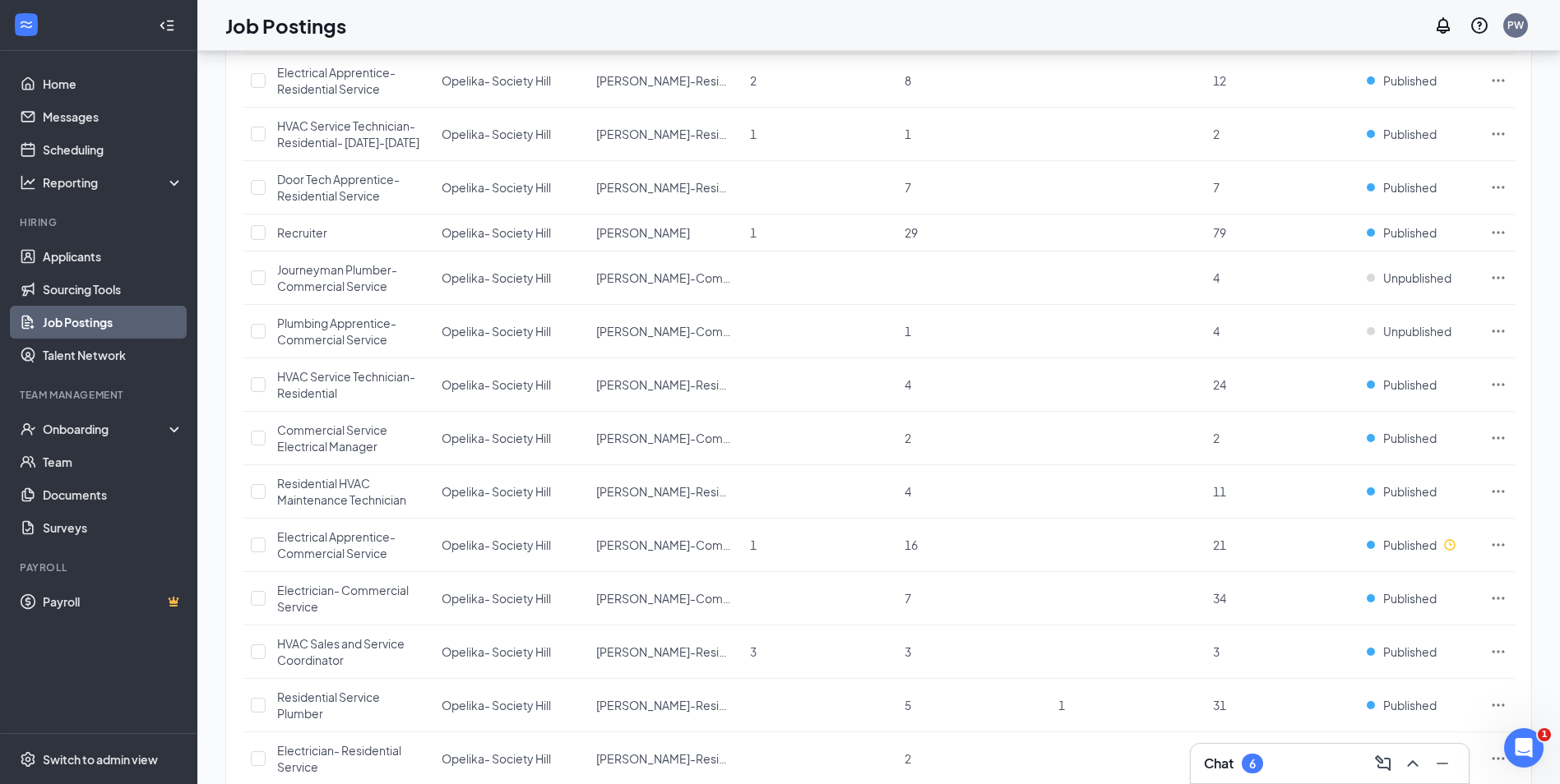
click at [76, 325] on link "Job Postings" at bounding box center [113, 323] width 141 height 33
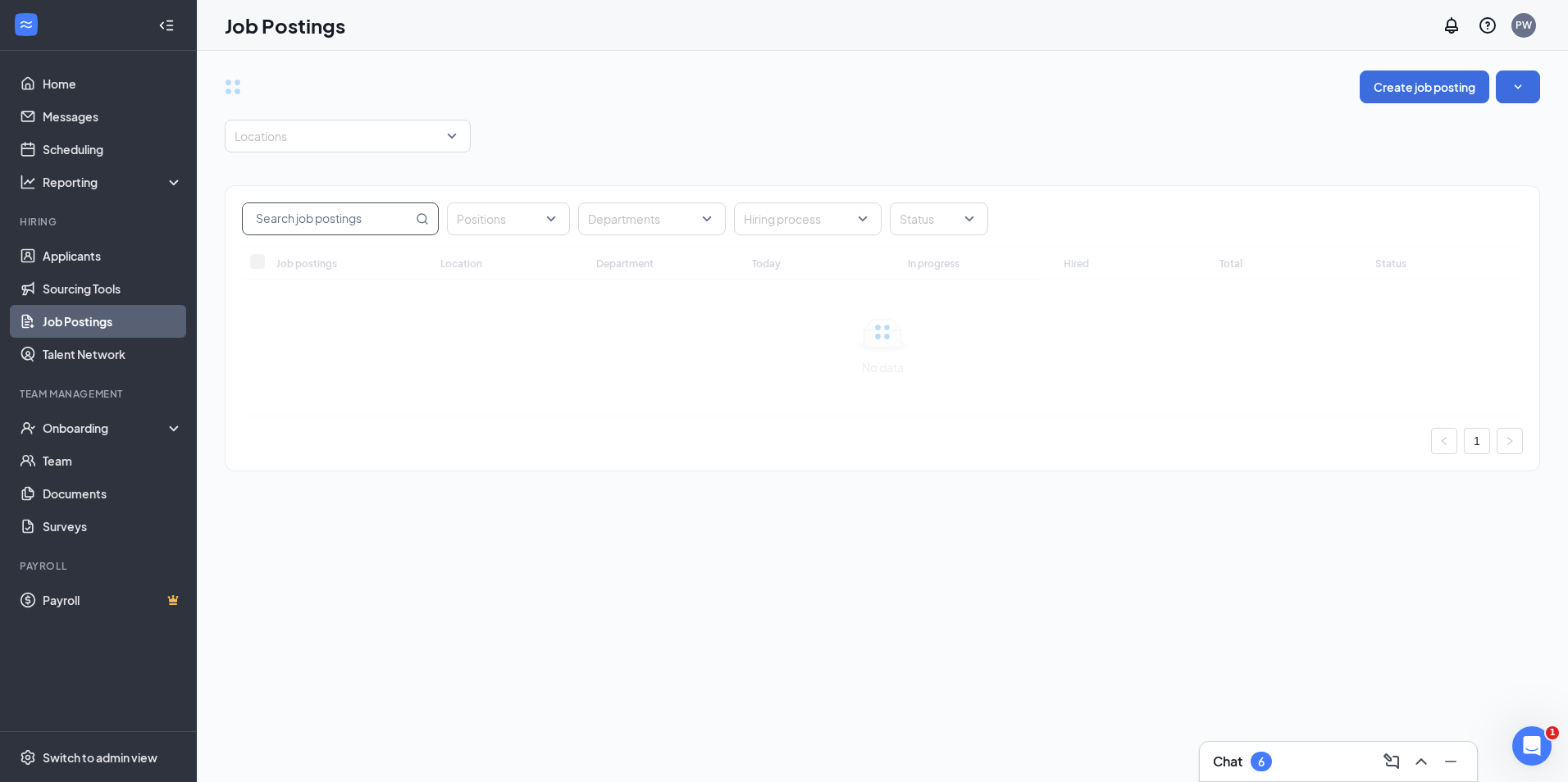
click at [341, 227] on input "text" at bounding box center [327, 219] width 170 height 31
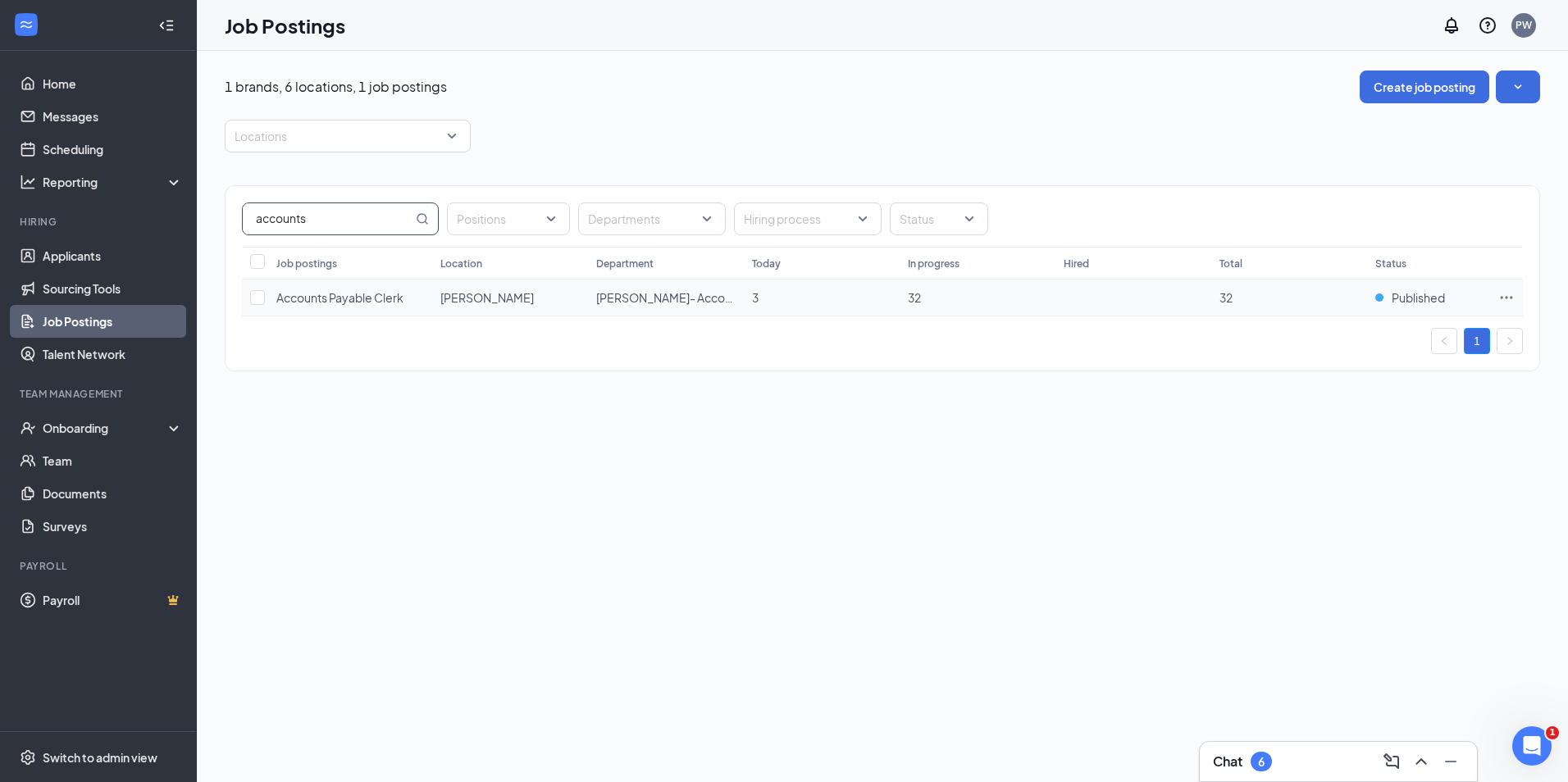
type input "accounts"
click at [1504, 296] on icon "Ellipses" at bounding box center [1506, 298] width 16 height 16
click at [1331, 477] on span "View applicants" at bounding box center [1323, 476] width 83 height 15
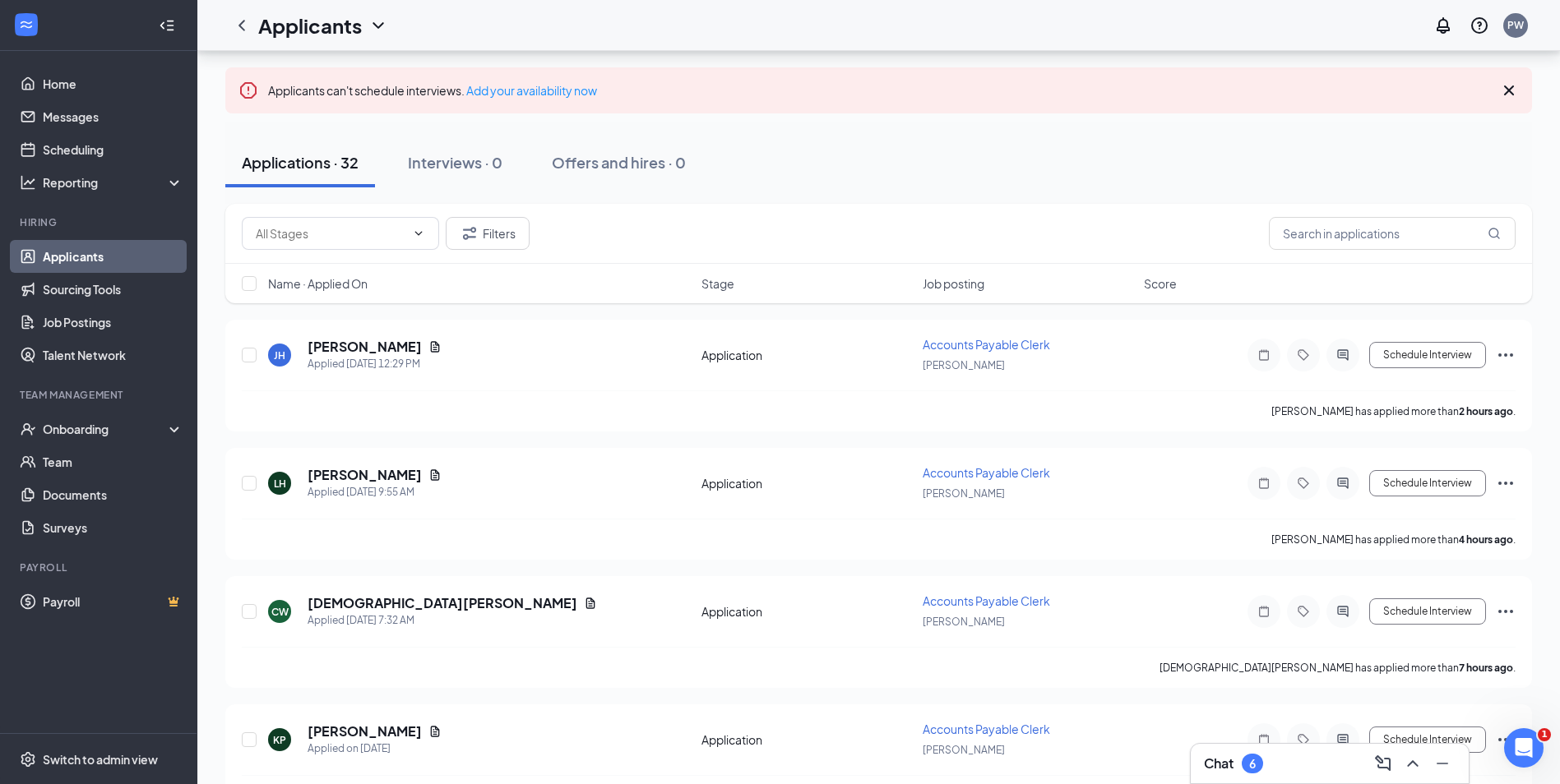
scroll to position [165, 0]
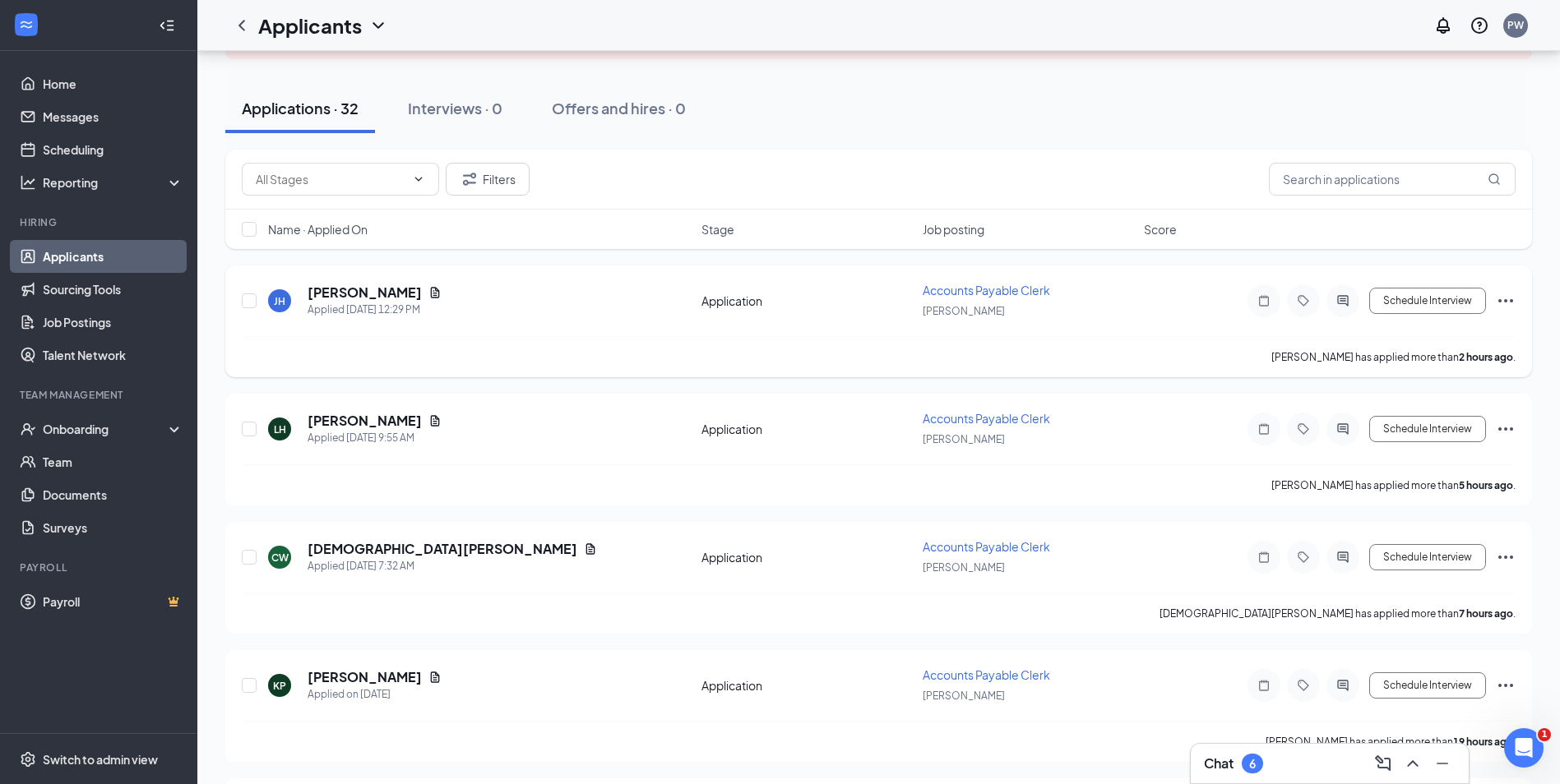
drag, startPoint x: 146, startPoint y: 250, endPoint x: 447, endPoint y: 275, distance: 302.0
click at [146, 250] on link "Applicants" at bounding box center [113, 256] width 141 height 33
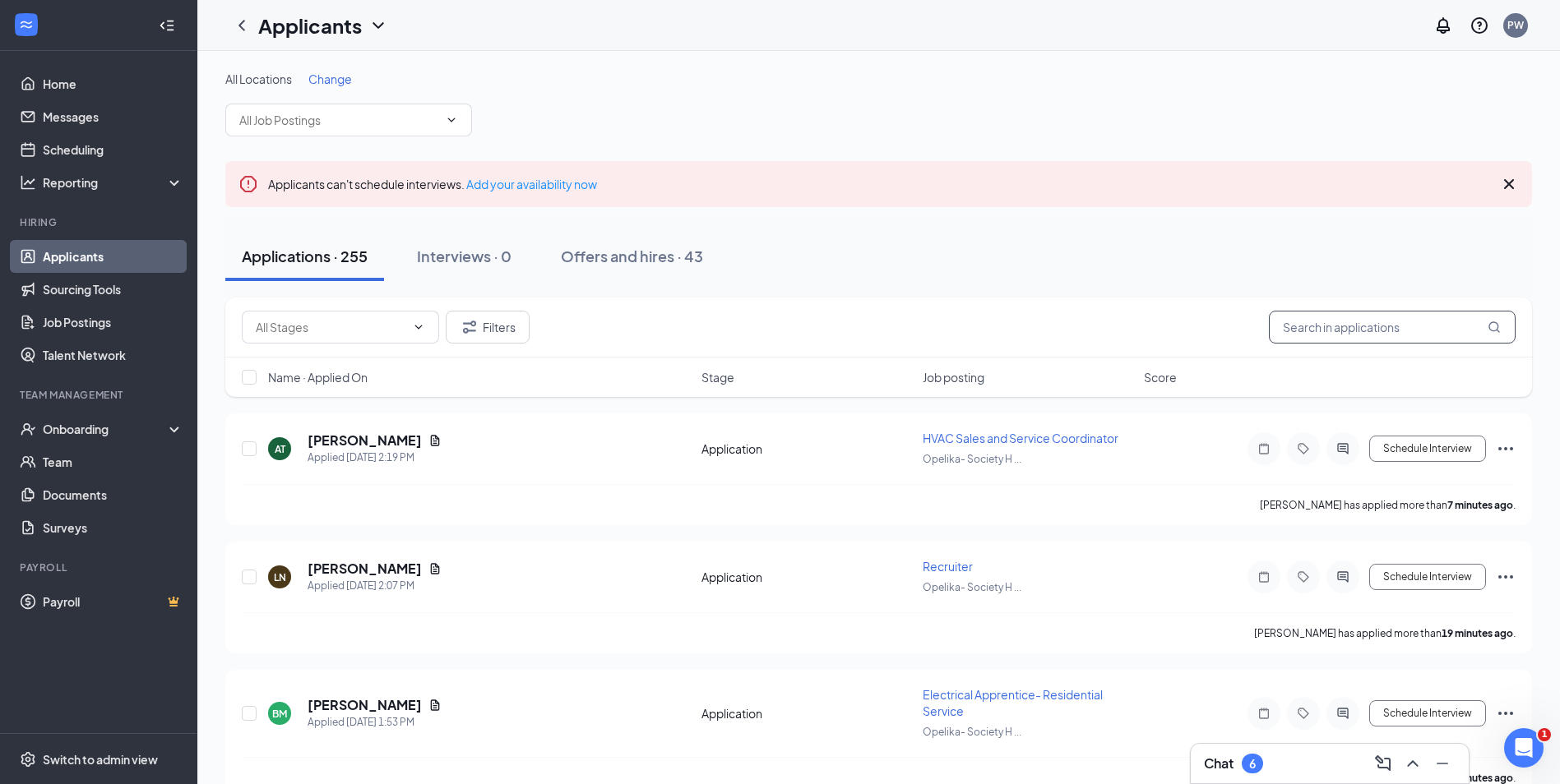
click at [1363, 329] on input "text" at bounding box center [1392, 327] width 246 height 33
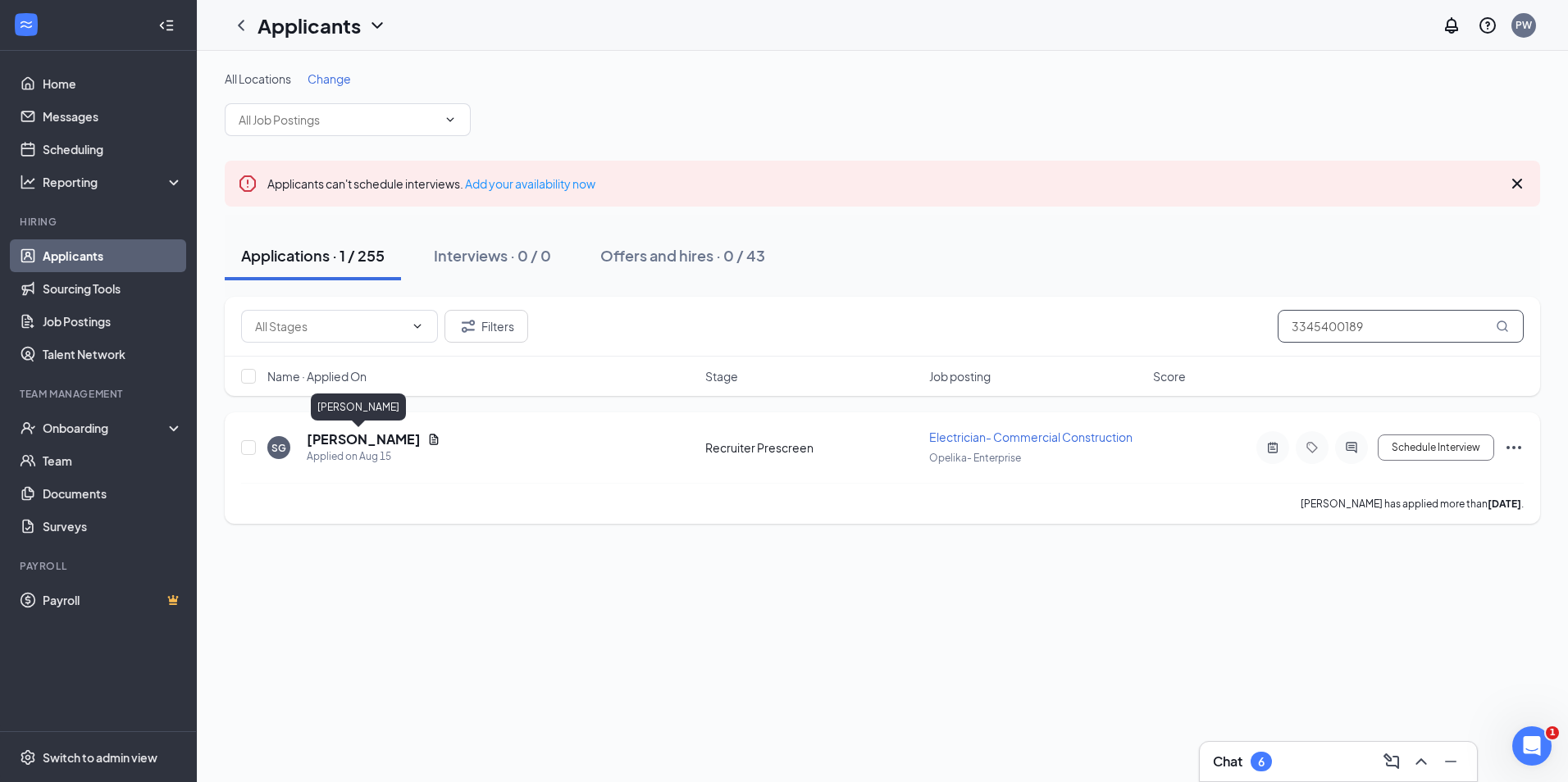
type input "3345400189"
click at [330, 442] on h5 "[PERSON_NAME]" at bounding box center [364, 440] width 114 height 18
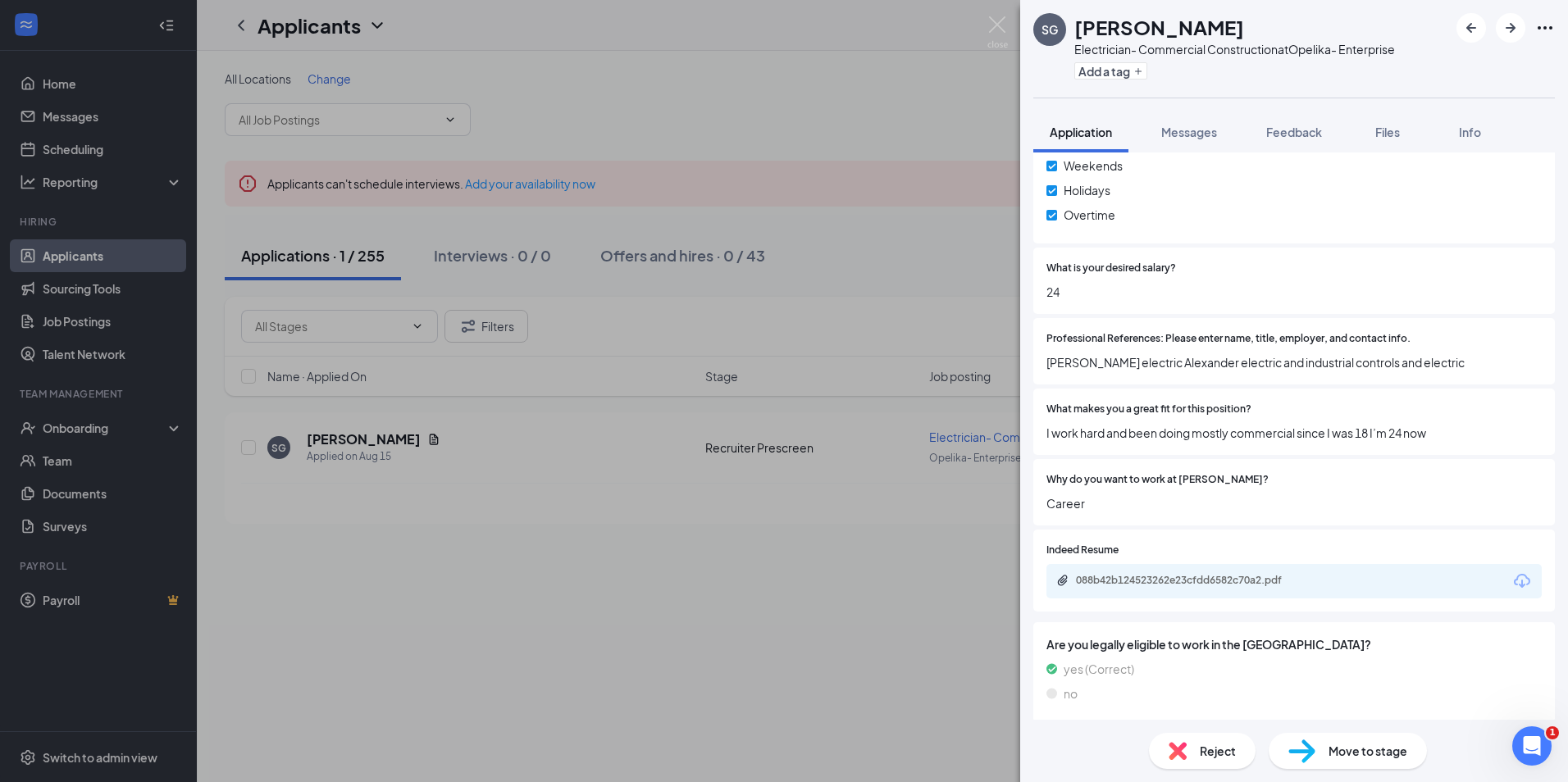
scroll to position [882, 0]
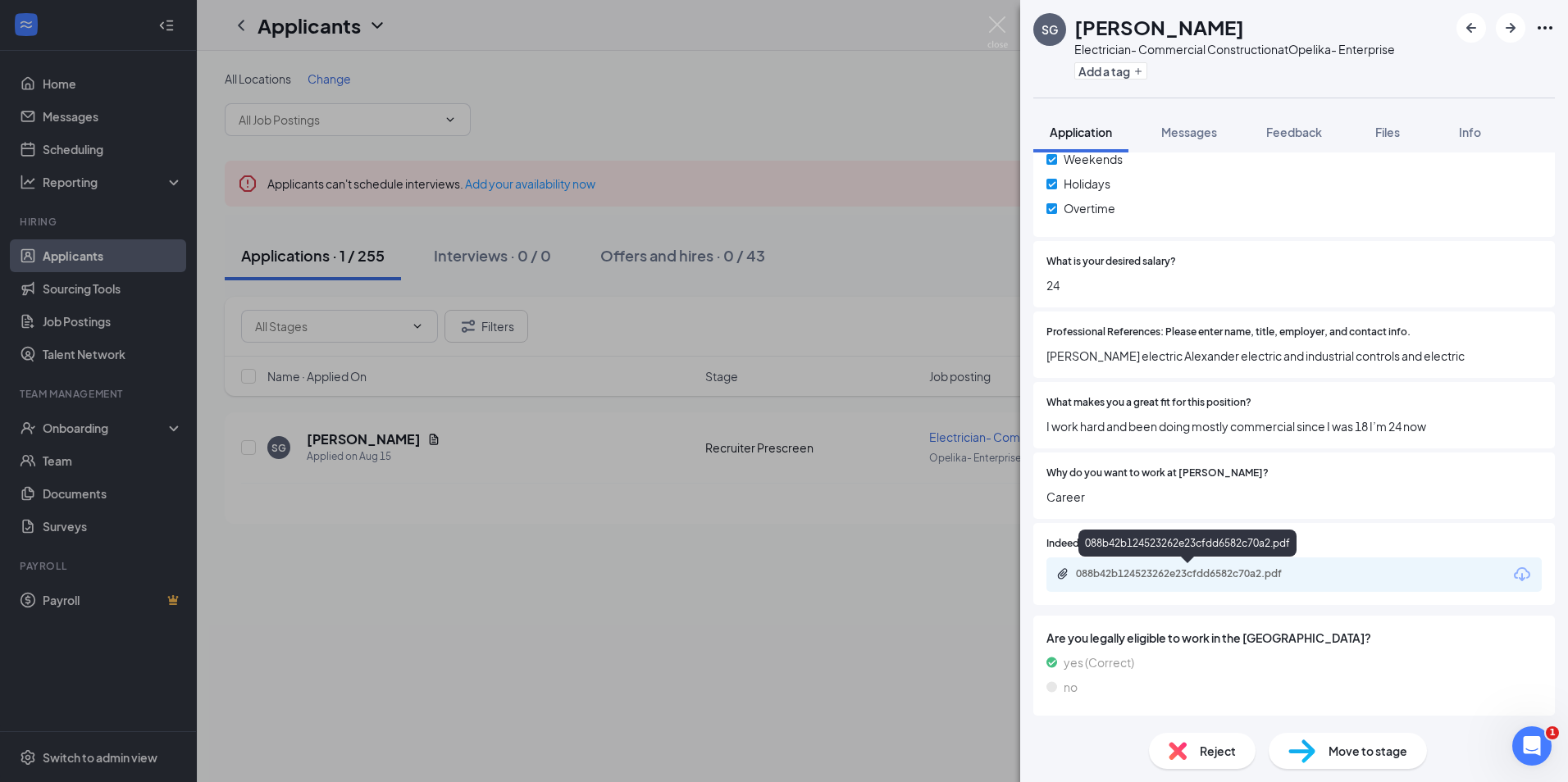
click at [1198, 575] on div "088b42b124523262e23cfdd6582c70a2.pdf" at bounding box center [1190, 574] width 229 height 13
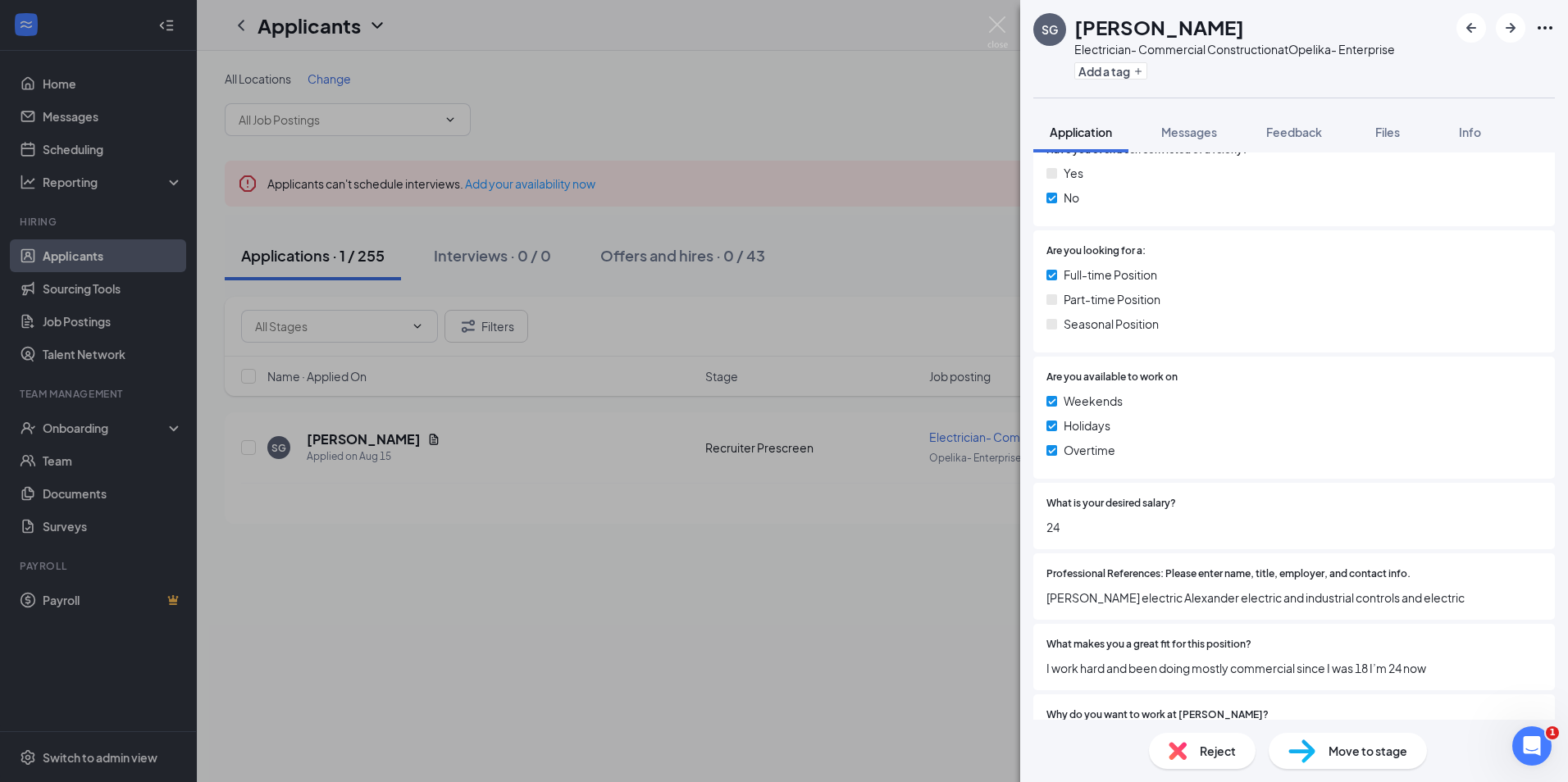
scroll to position [635, 0]
click at [1286, 115] on button "Feedback" at bounding box center [1293, 132] width 88 height 41
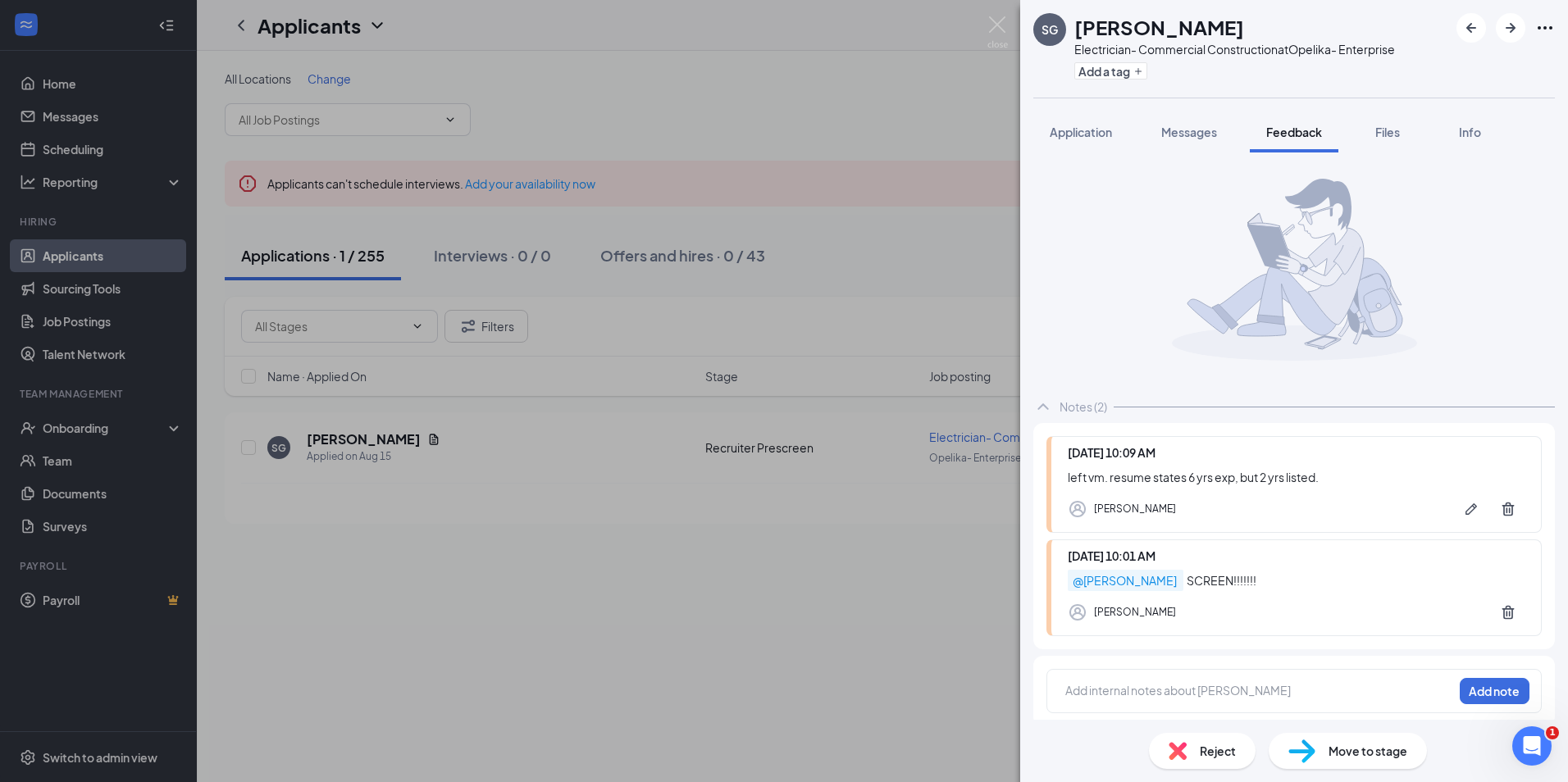
click at [1151, 700] on div at bounding box center [1259, 693] width 386 height 21
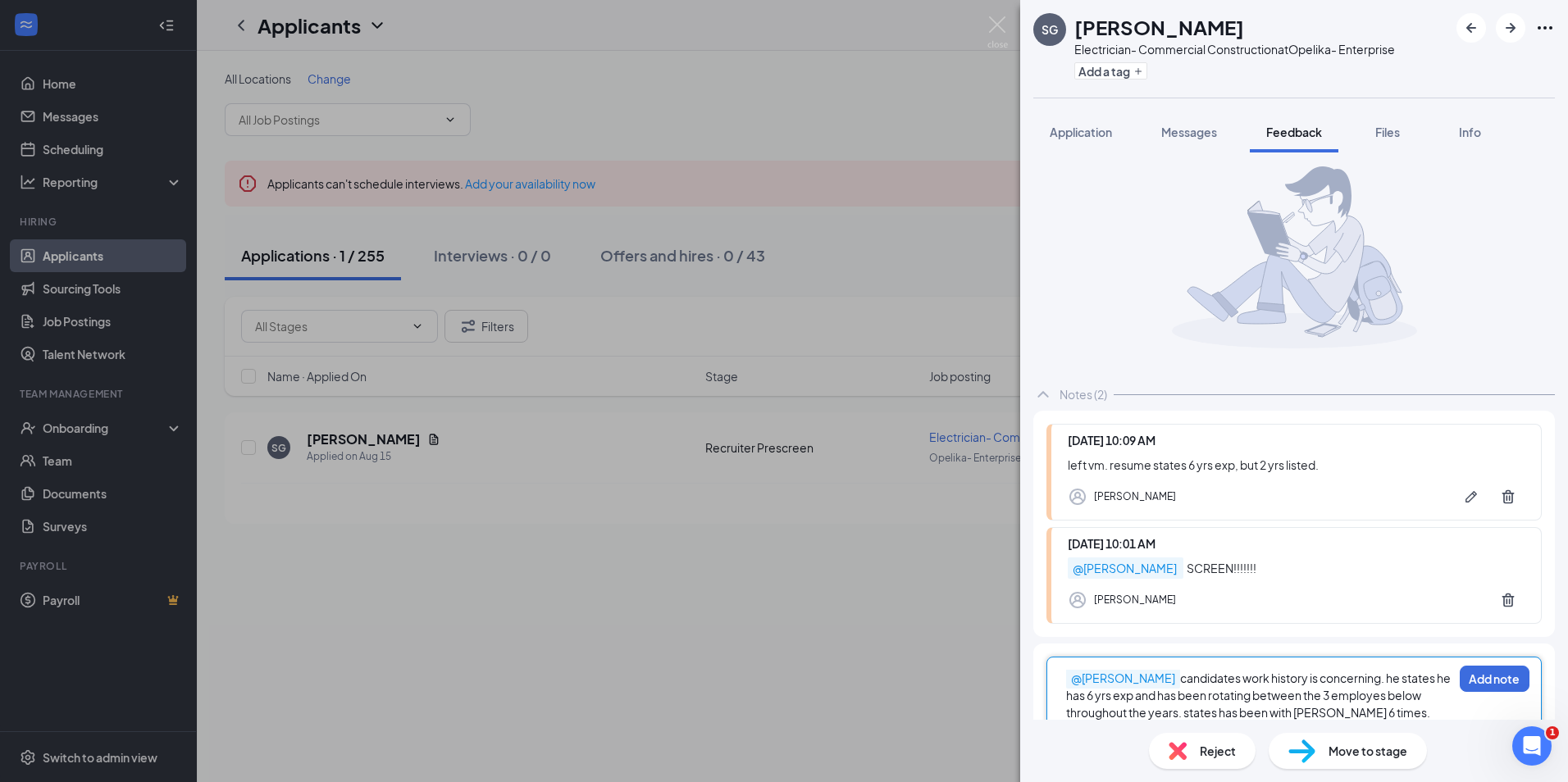
scroll to position [30, 0]
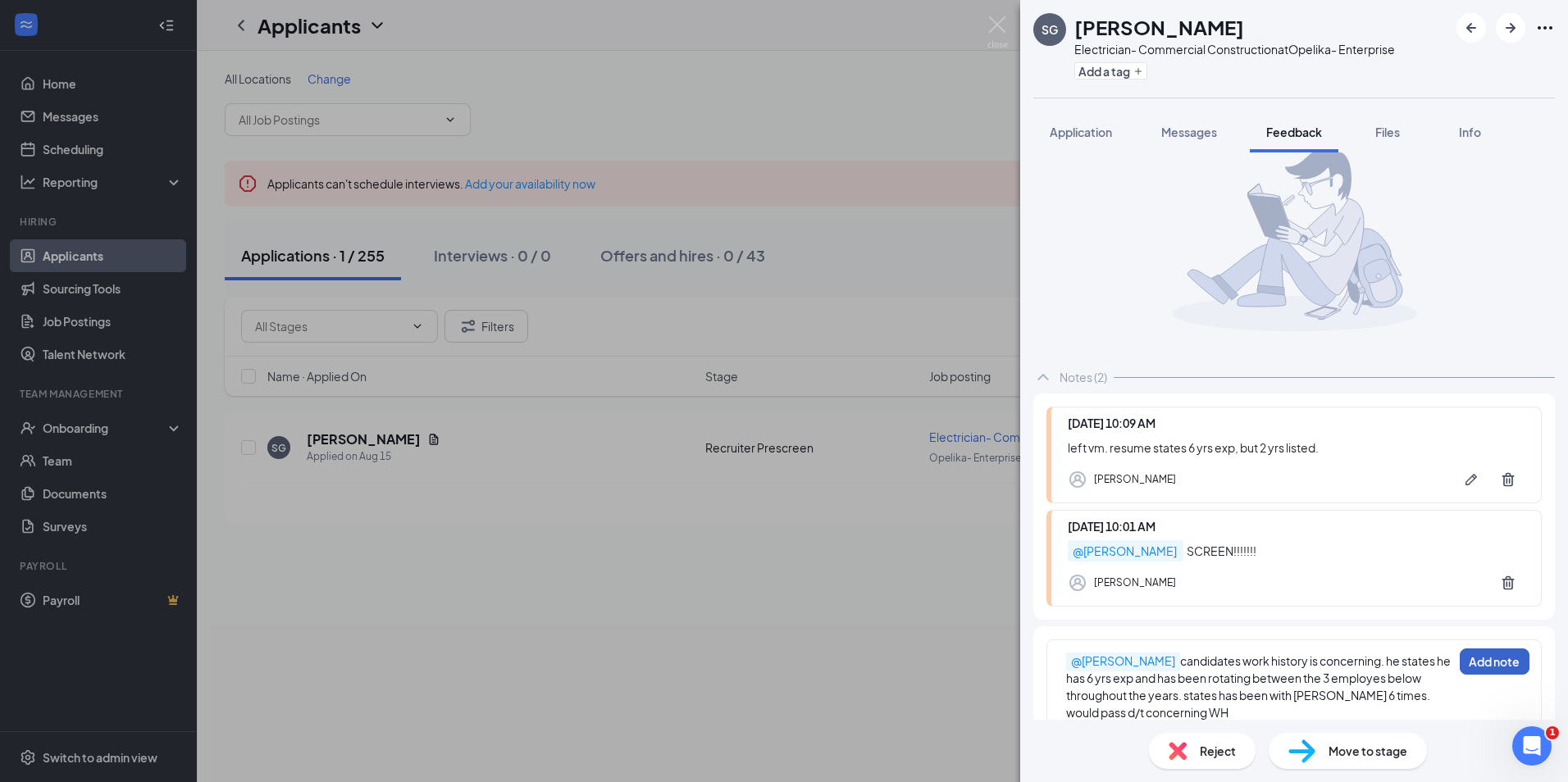
click at [1490, 667] on button "Add note" at bounding box center [1494, 662] width 69 height 26
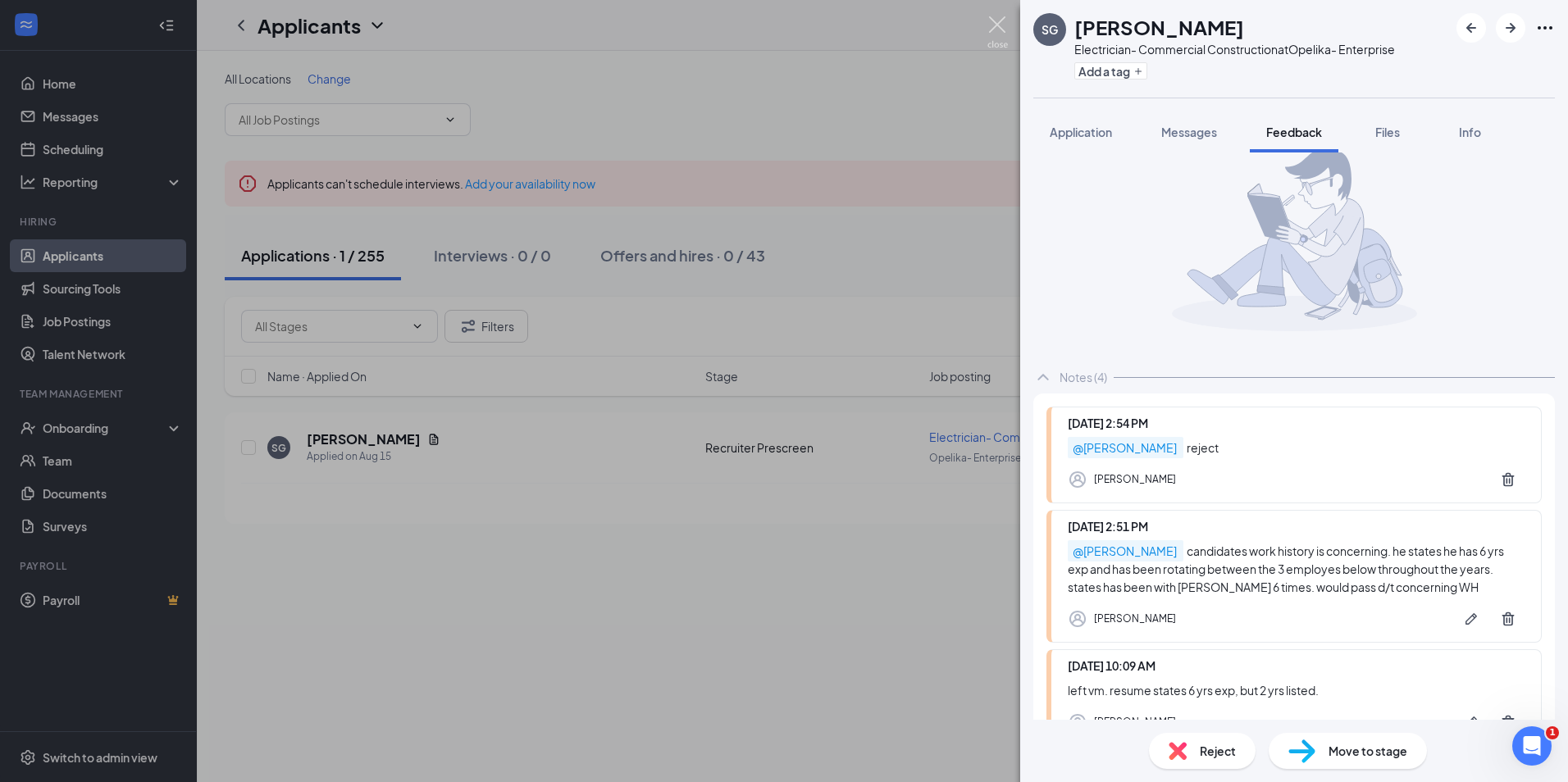
drag, startPoint x: 1001, startPoint y: 33, endPoint x: 1015, endPoint y: 37, distance: 14.6
click at [1001, 33] on img at bounding box center [997, 32] width 21 height 32
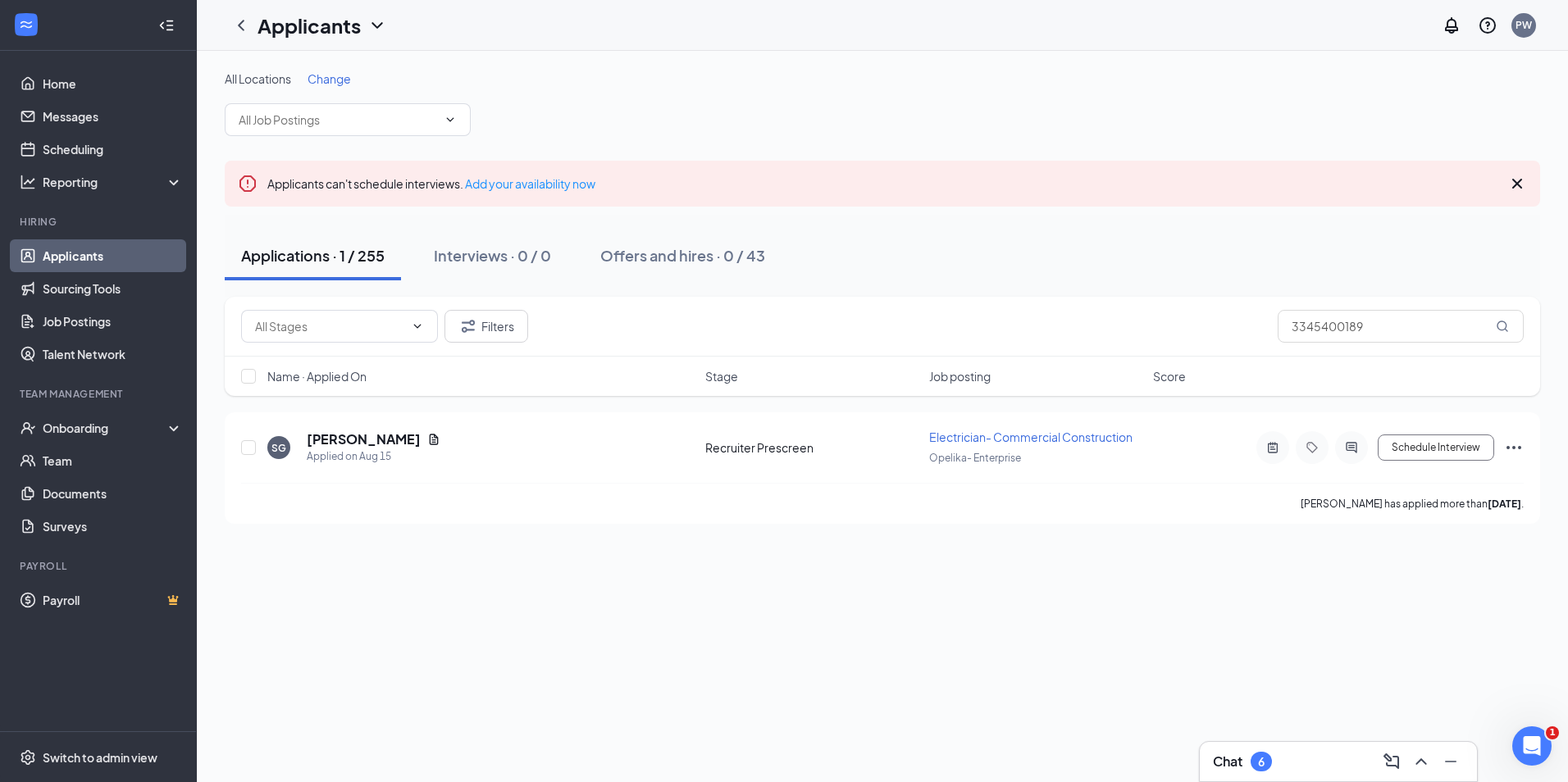
click at [1300, 758] on div "Chat 6" at bounding box center [1338, 762] width 251 height 26
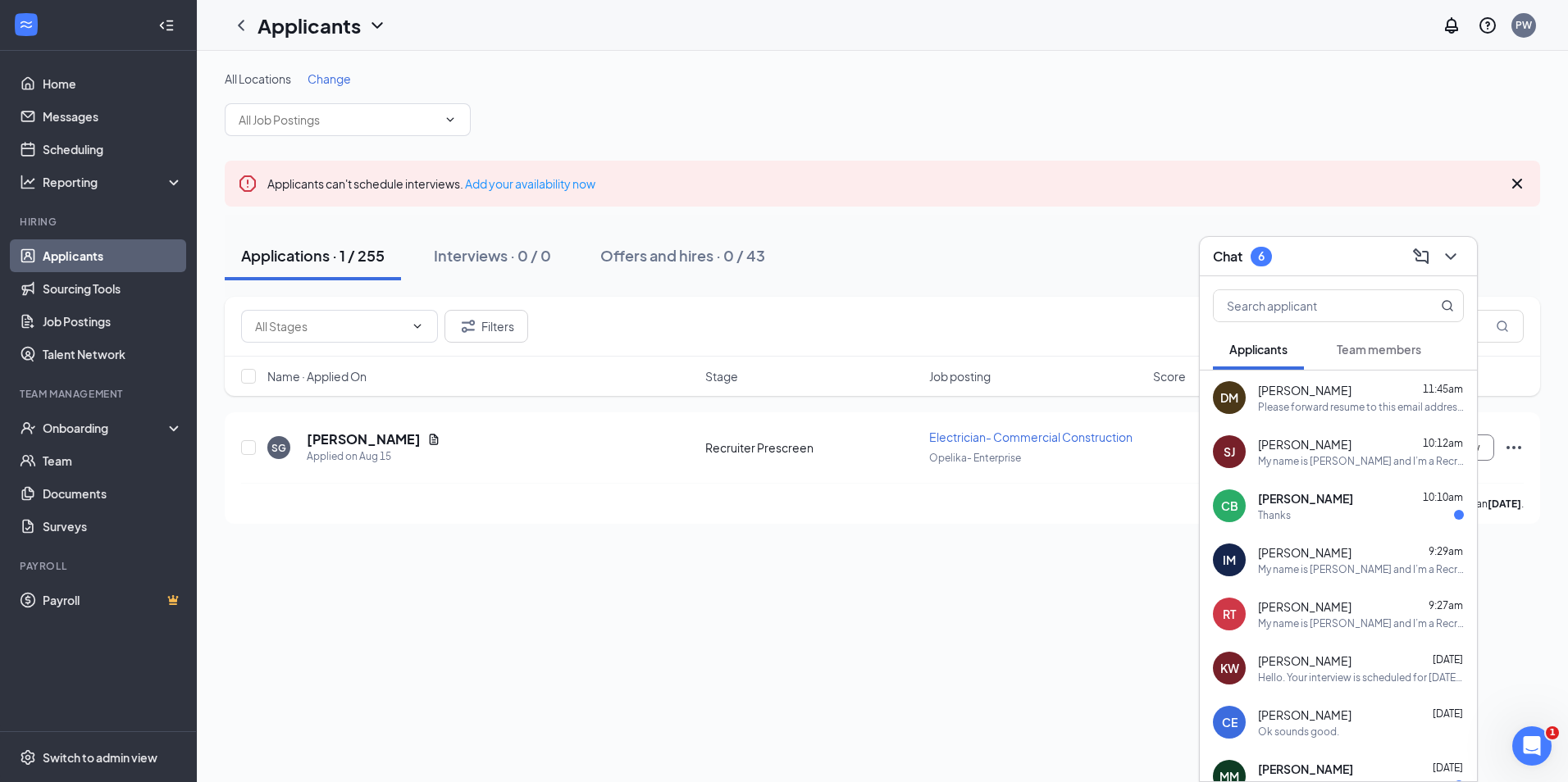
click at [1350, 266] on div "Chat 6" at bounding box center [1338, 256] width 251 height 26
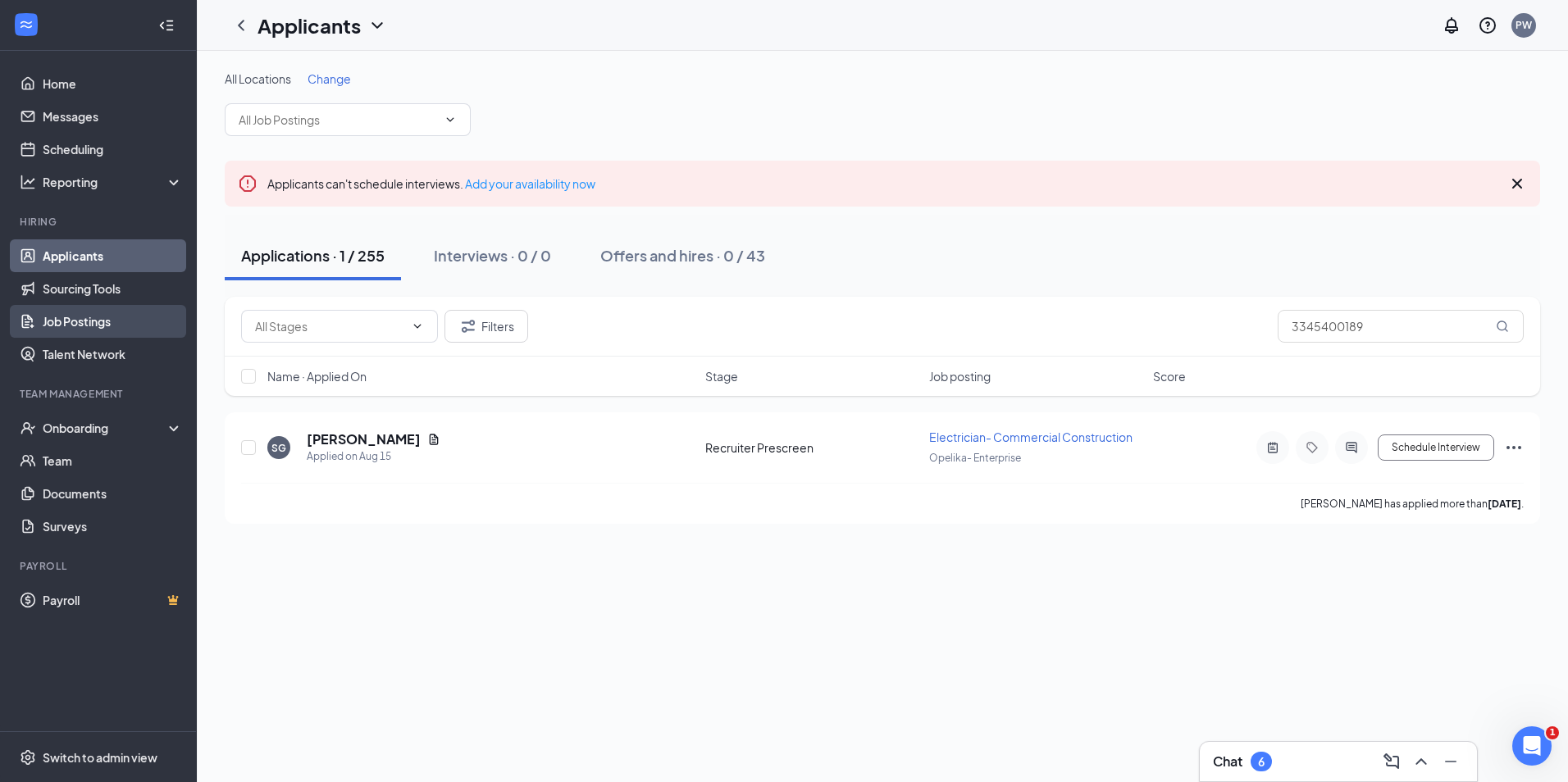
click at [48, 327] on link "Job Postings" at bounding box center [113, 322] width 140 height 33
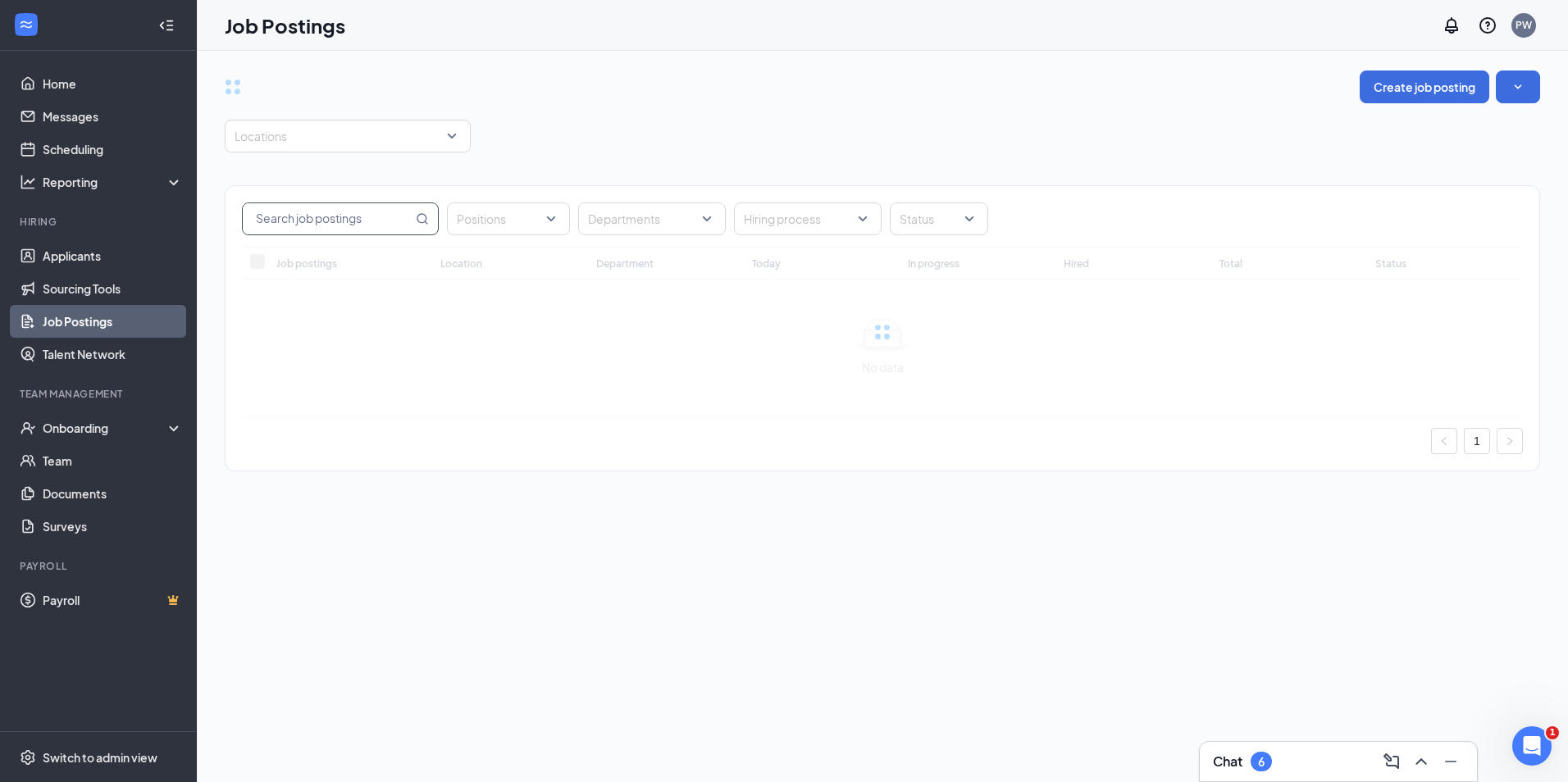
click at [332, 225] on input "text" at bounding box center [327, 219] width 170 height 31
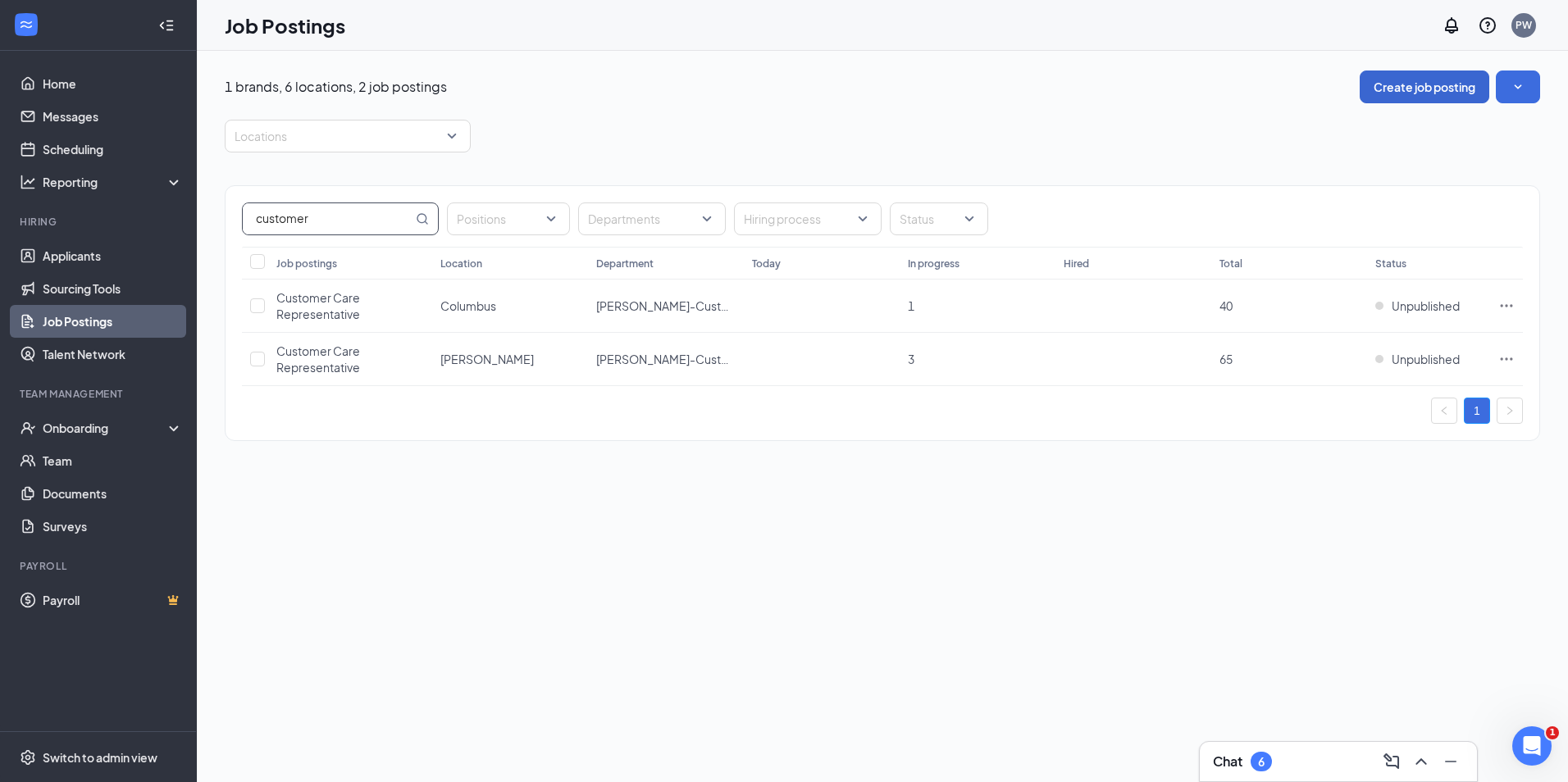
type input "customer"
click at [1375, 82] on button "Create job posting" at bounding box center [1424, 87] width 129 height 33
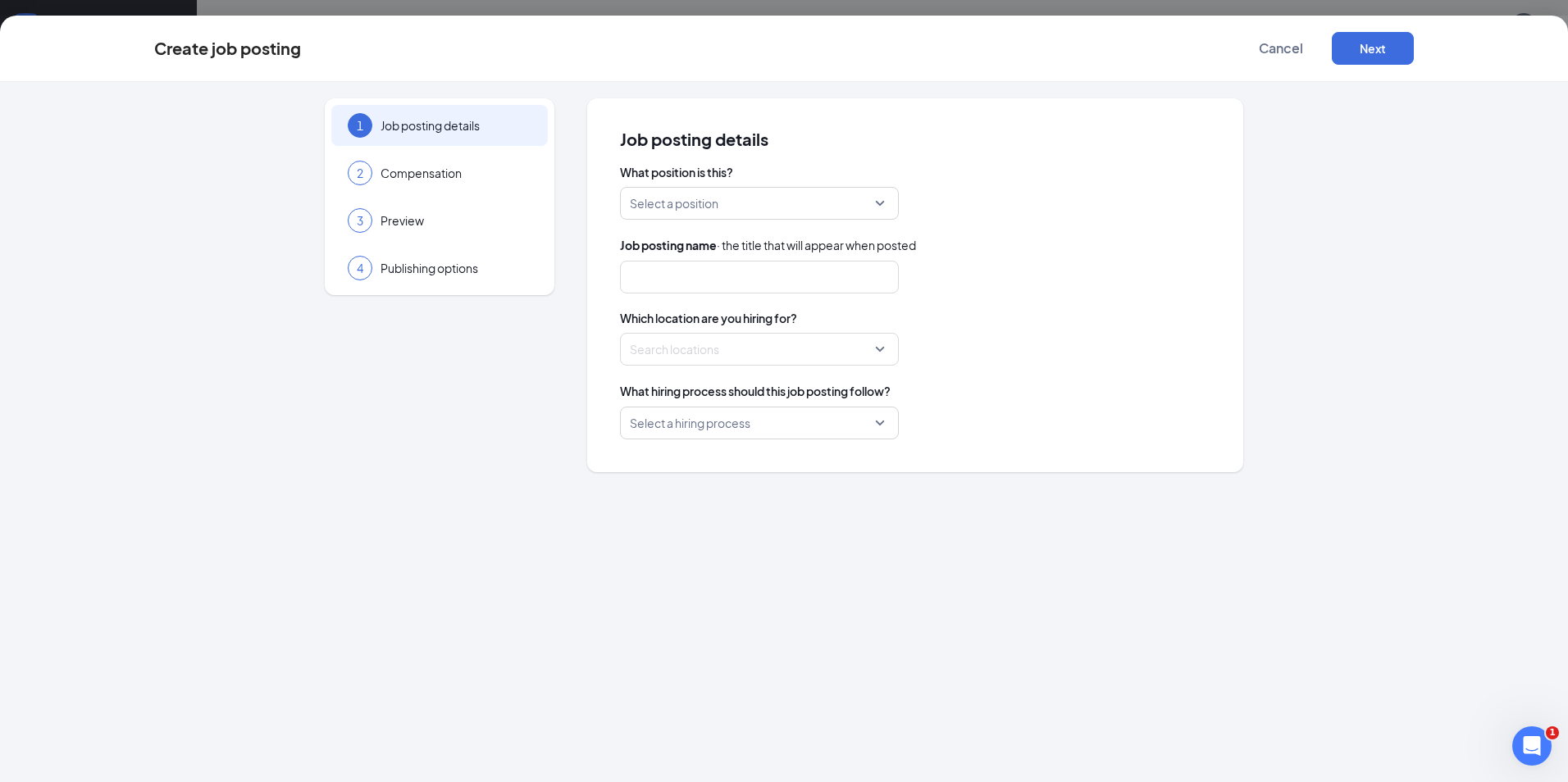
click at [788, 218] on input "search" at bounding box center [753, 204] width 247 height 31
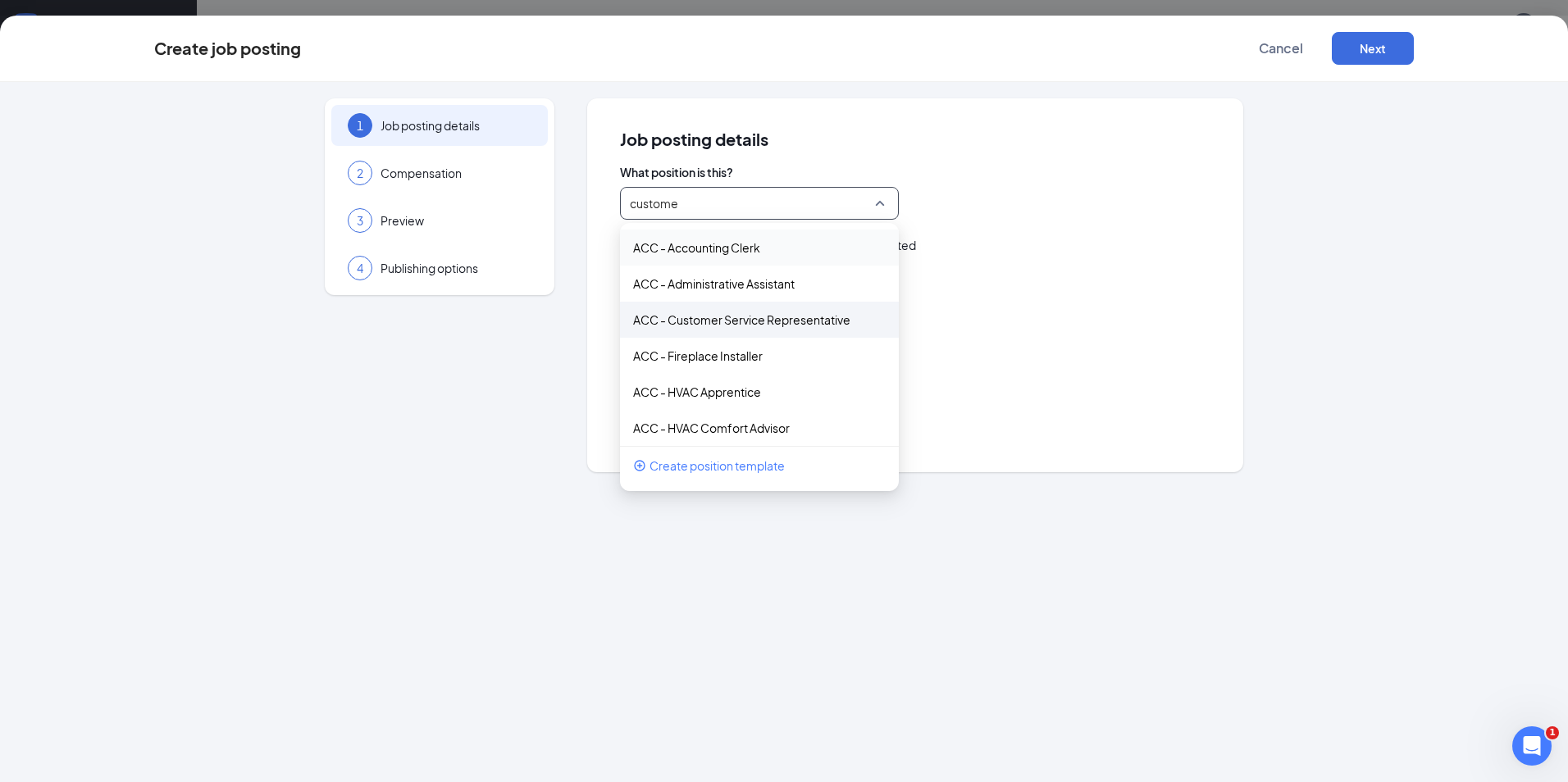
type input "customer"
click at [732, 327] on p "[PERSON_NAME] - Customer Care Representative" at bounding box center [746, 320] width 226 height 16
type input "Customer Care Representative"
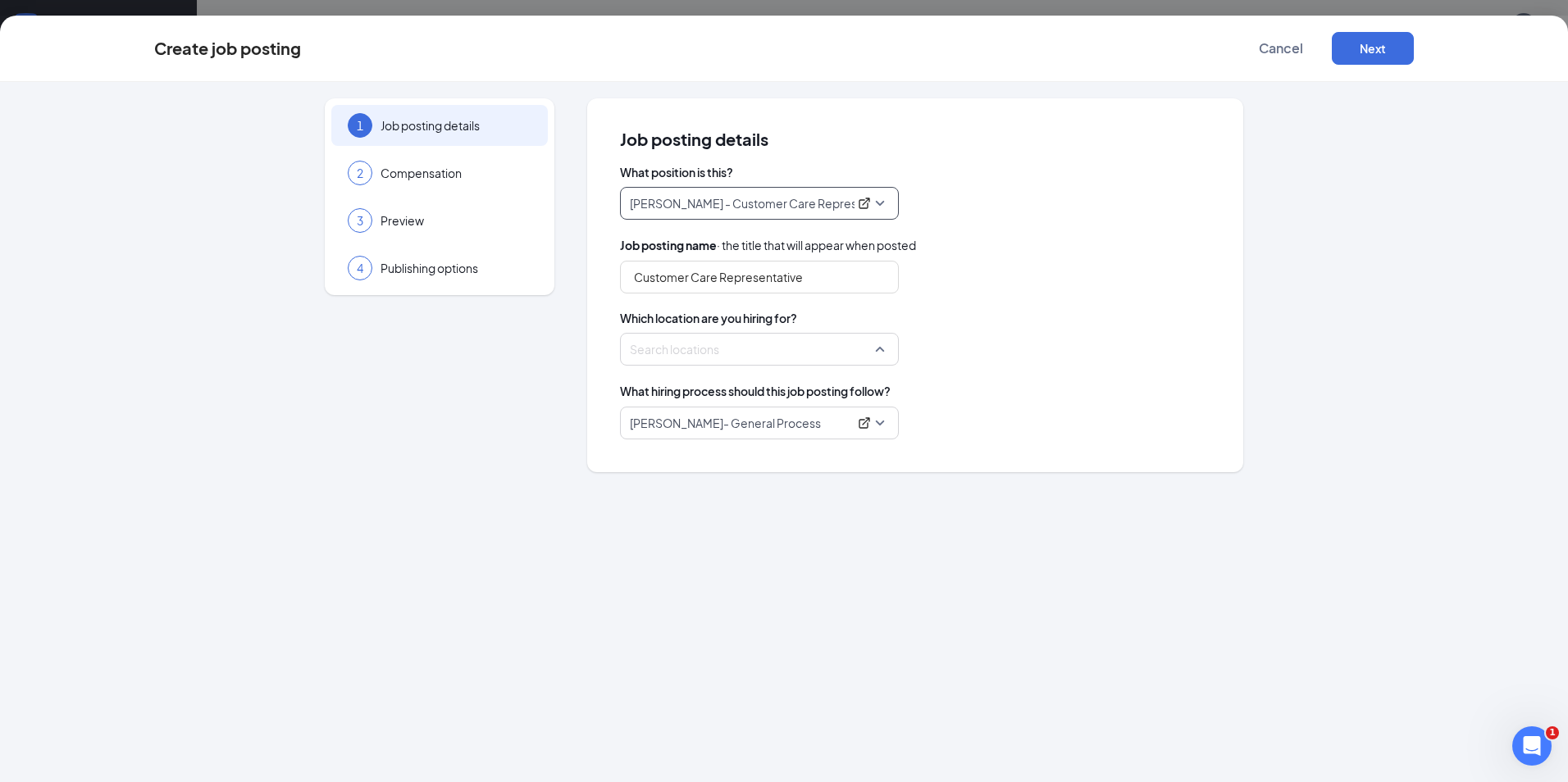
click at [731, 343] on div at bounding box center [754, 350] width 247 height 26
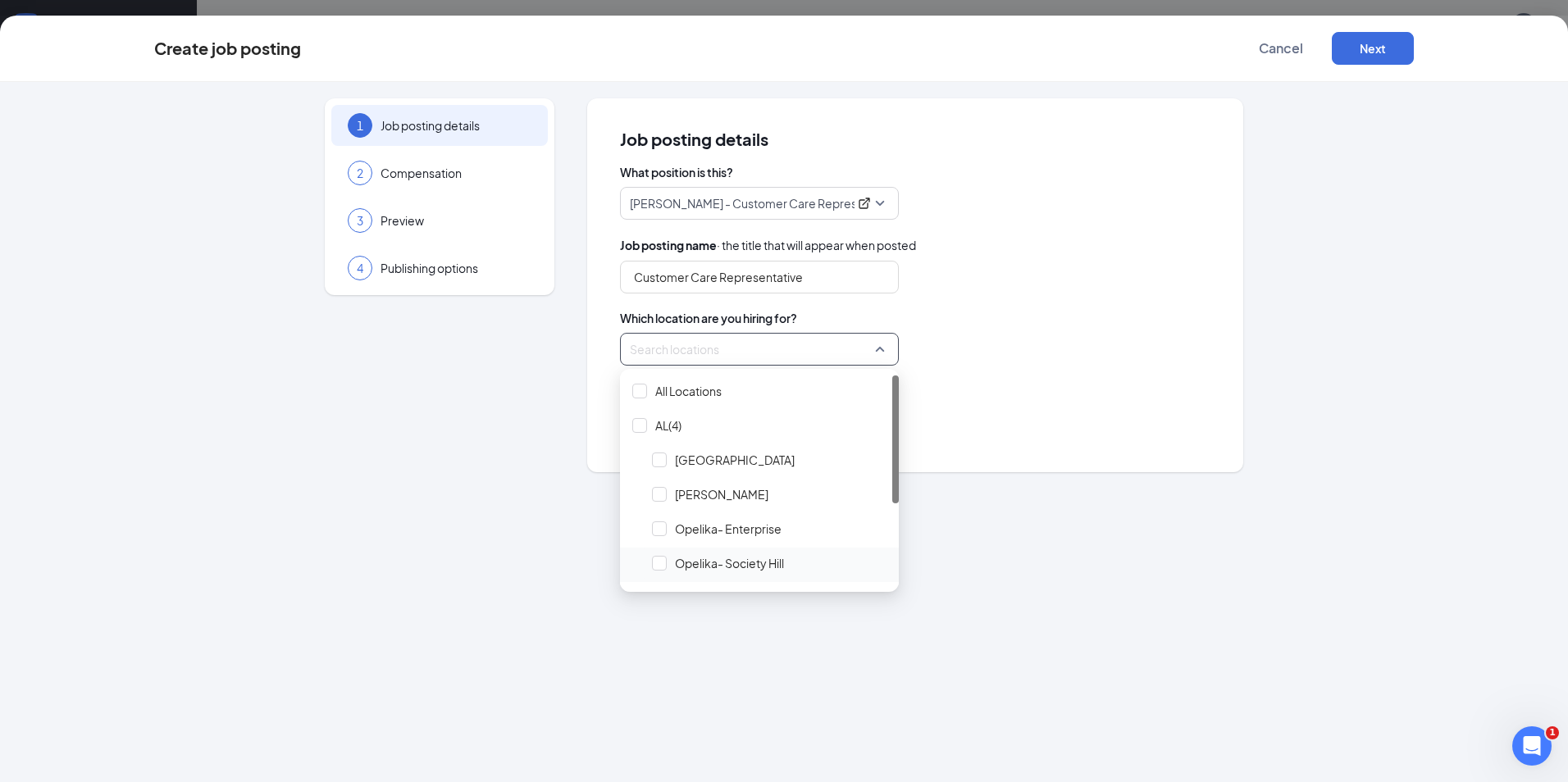
click at [742, 561] on span "Opelika- Society Hill" at bounding box center [729, 563] width 109 height 16
click at [963, 361] on div "Locations (1)" at bounding box center [915, 350] width 591 height 33
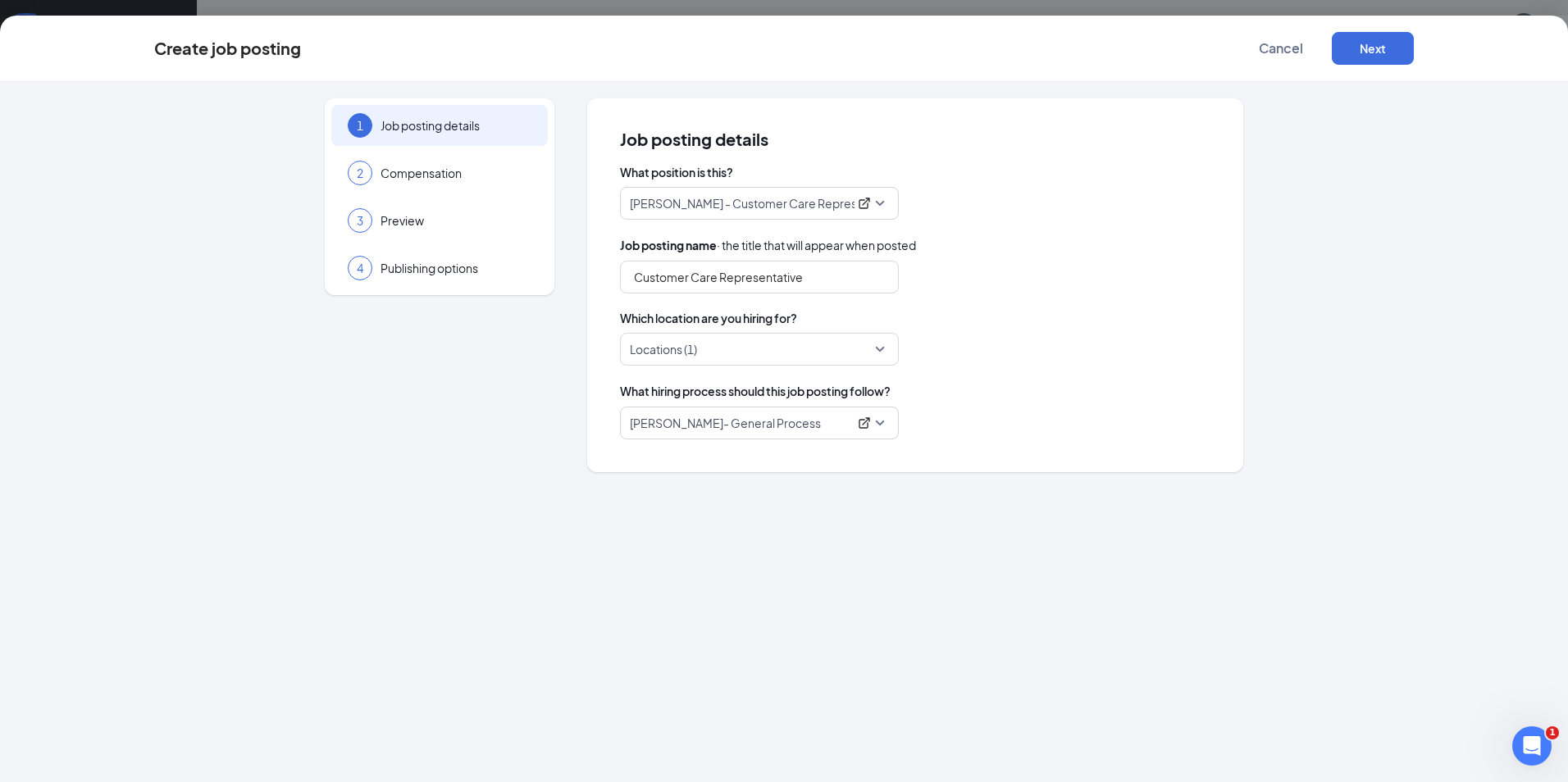
click at [794, 421] on p "[PERSON_NAME]- General Process" at bounding box center [738, 423] width 218 height 16
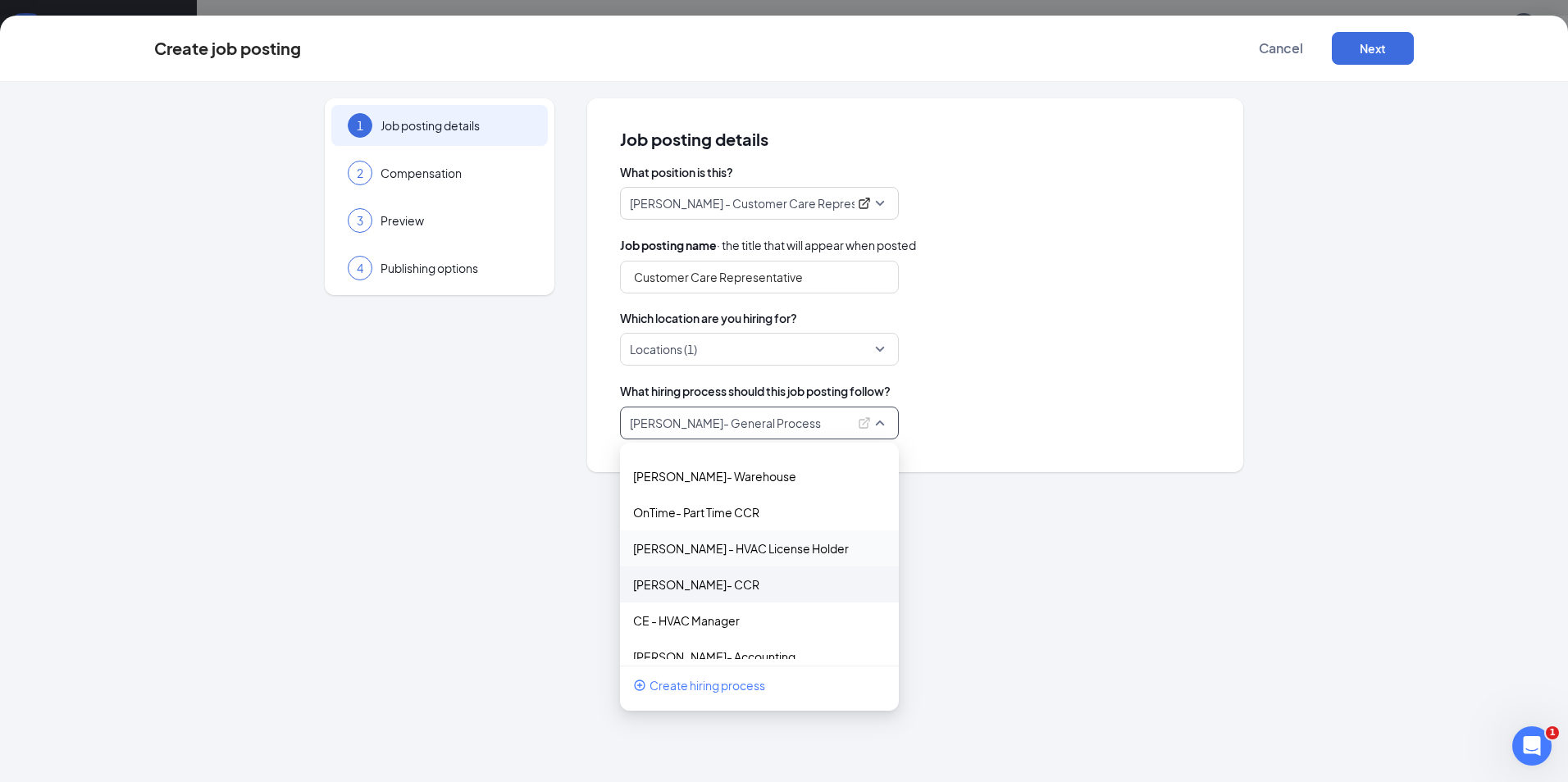
scroll to position [695, 0]
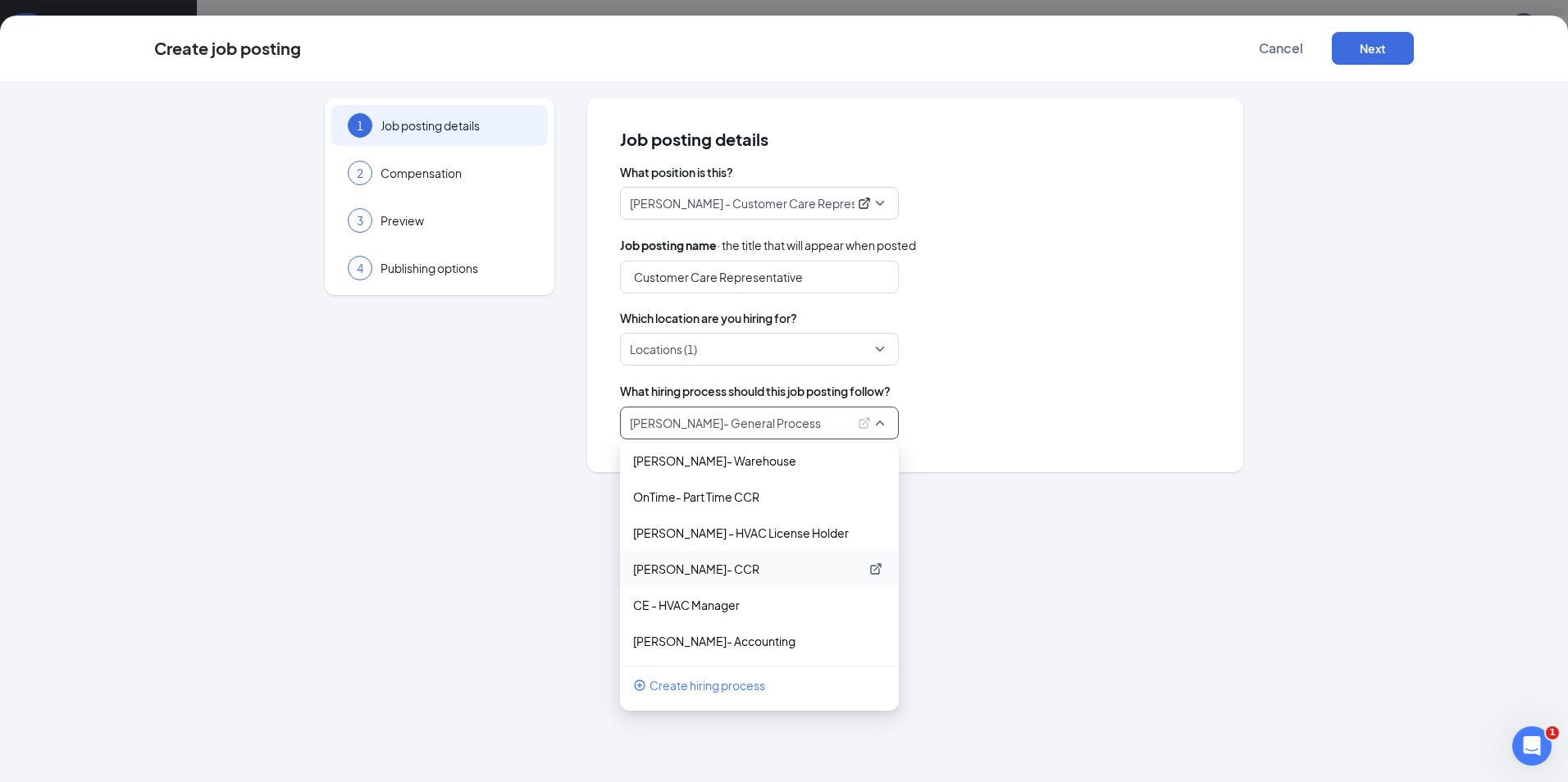
click at [720, 577] on p "[PERSON_NAME]- CCR" at bounding box center [746, 569] width 226 height 16
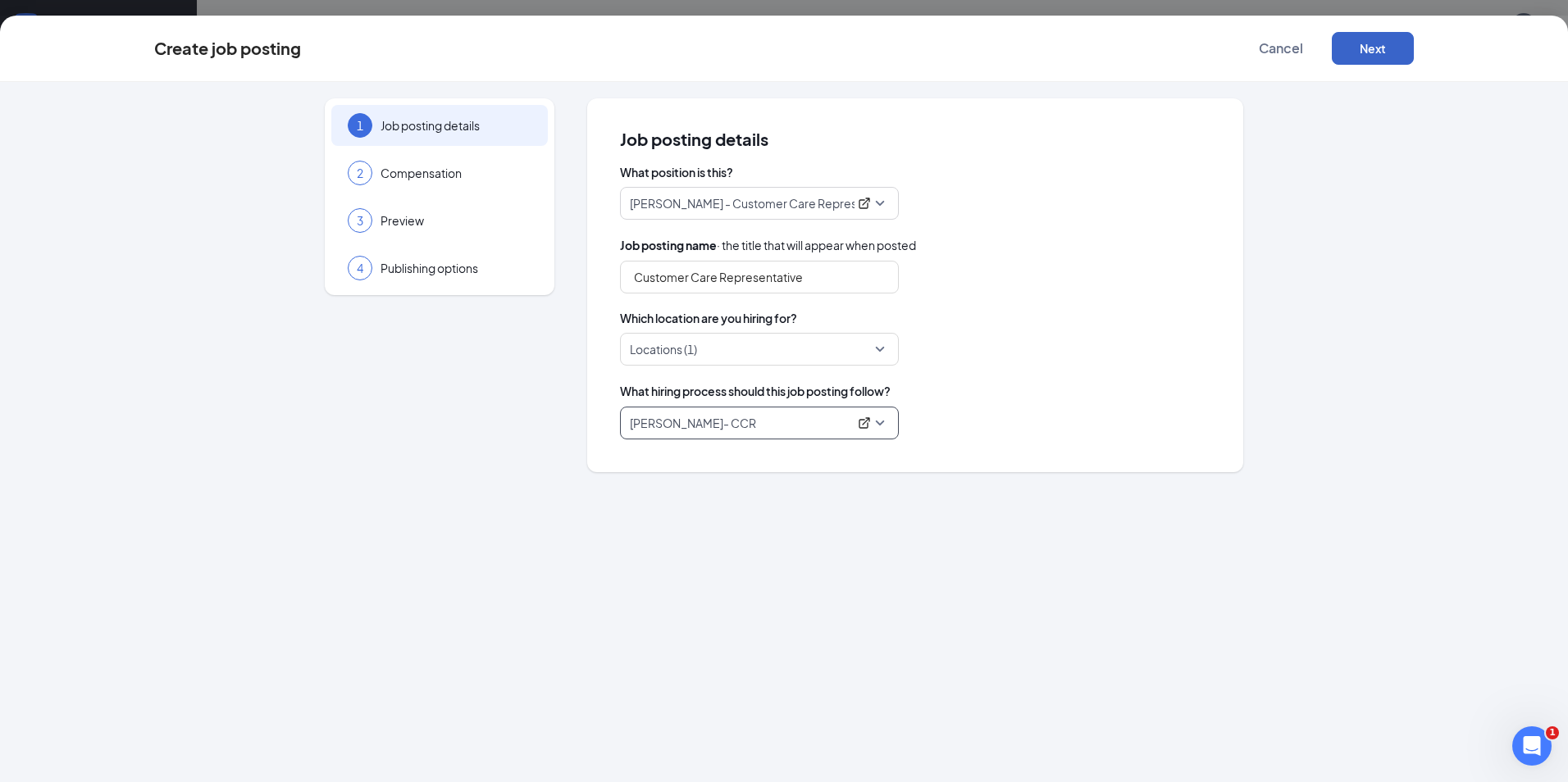
click at [1373, 46] on button "Next" at bounding box center [1372, 49] width 82 height 33
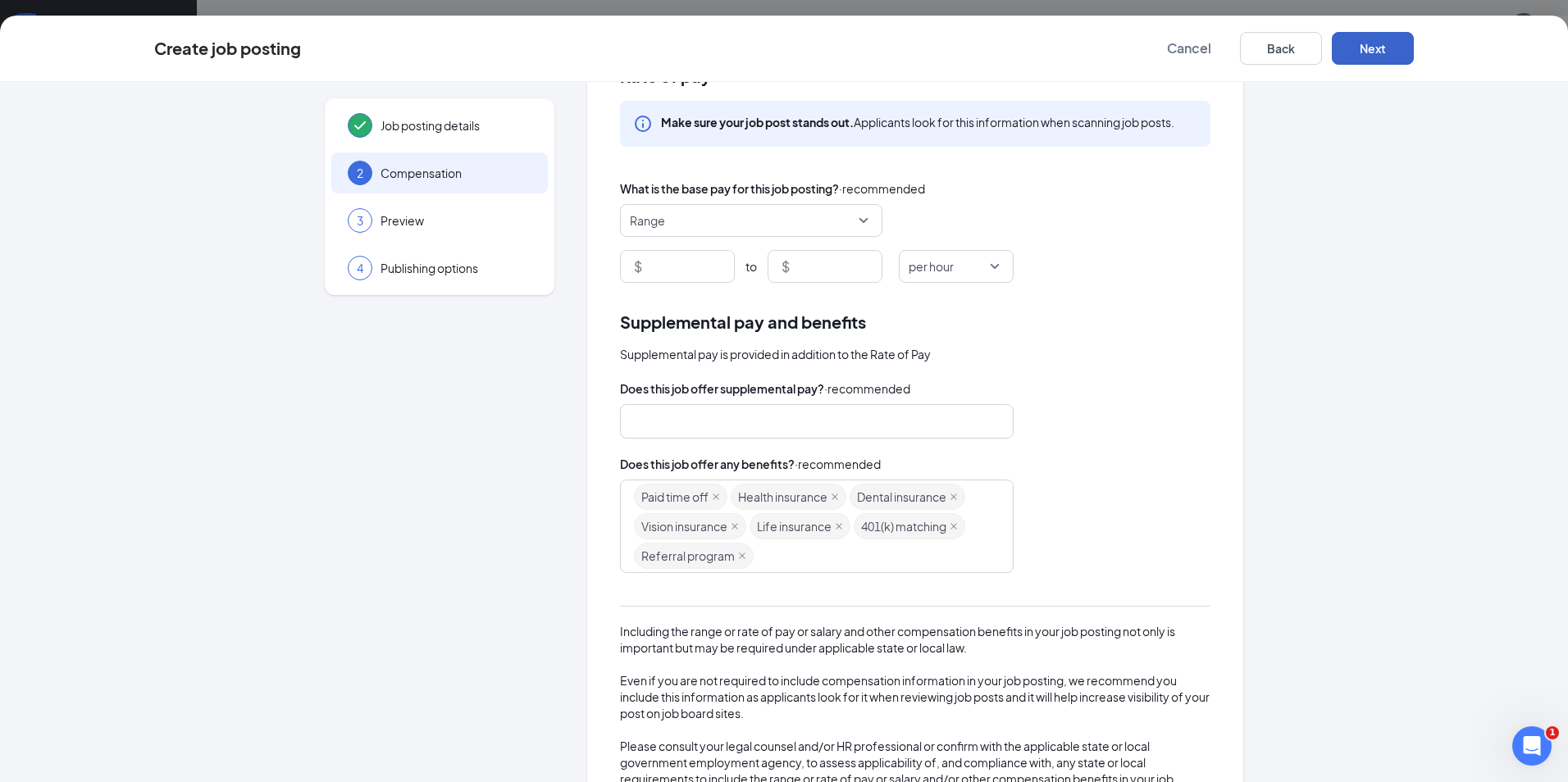
scroll to position [0, 0]
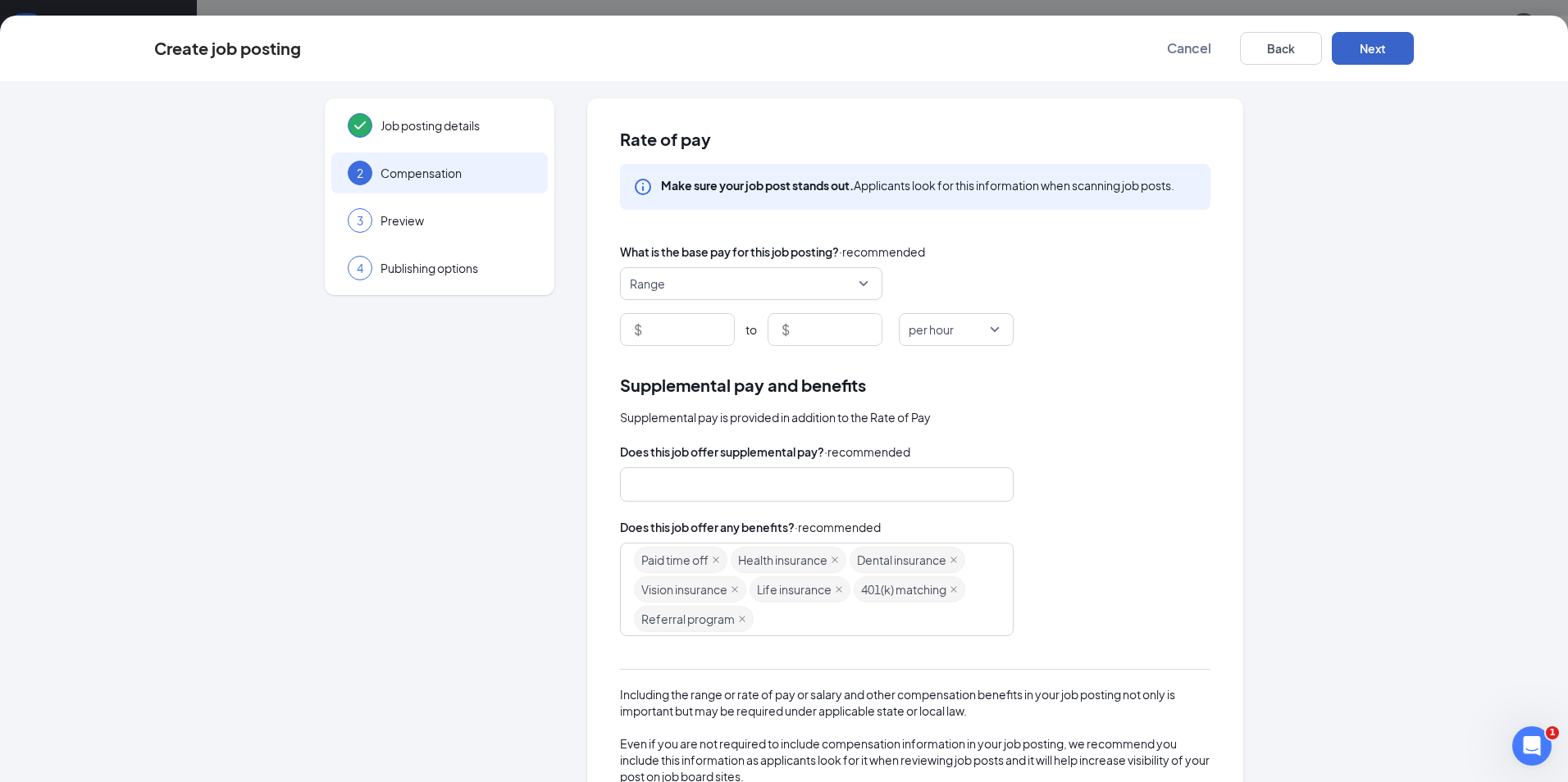
click at [1379, 56] on button "Next" at bounding box center [1372, 49] width 82 height 33
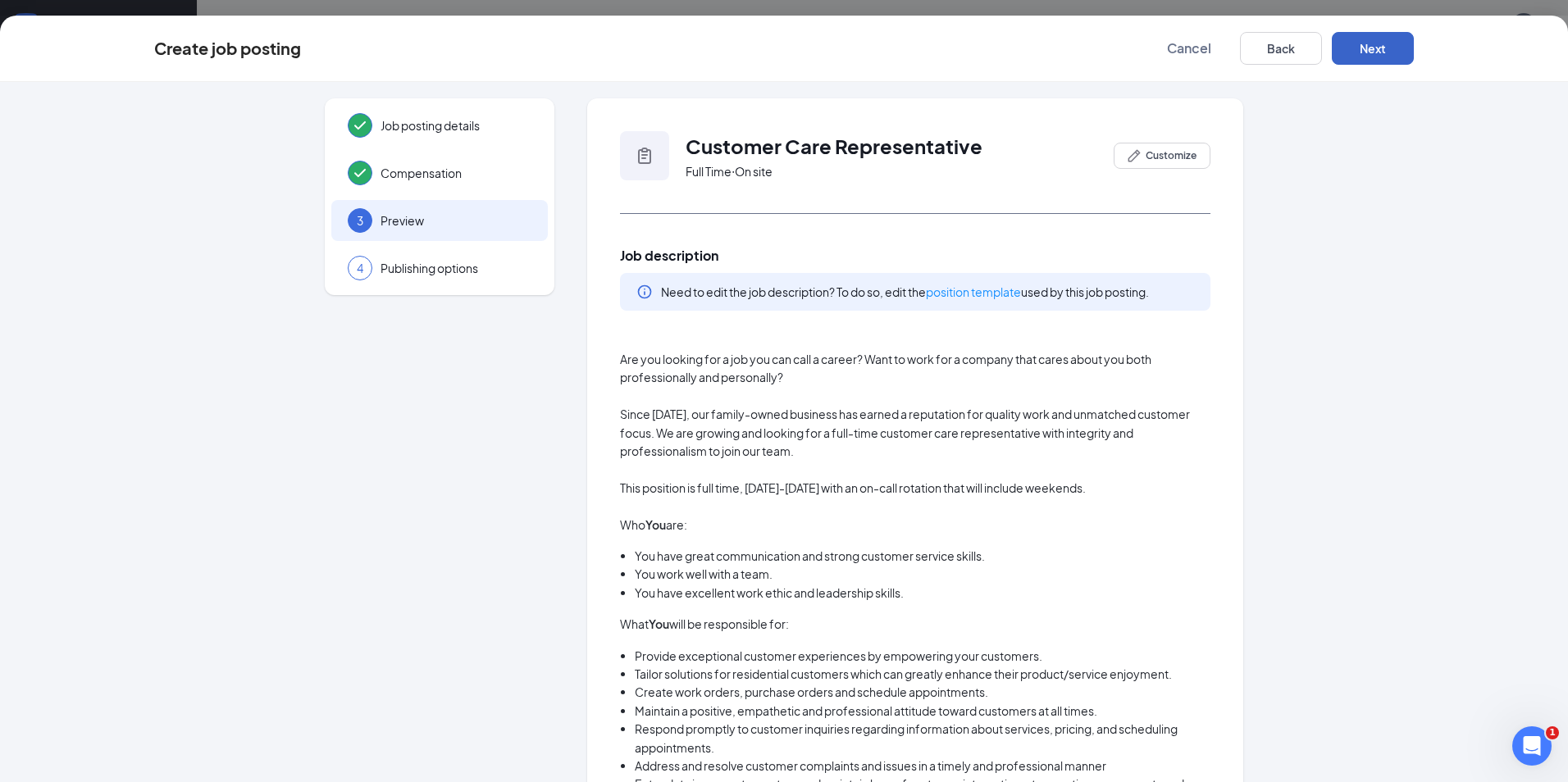
click at [1373, 49] on button "Next" at bounding box center [1372, 49] width 82 height 33
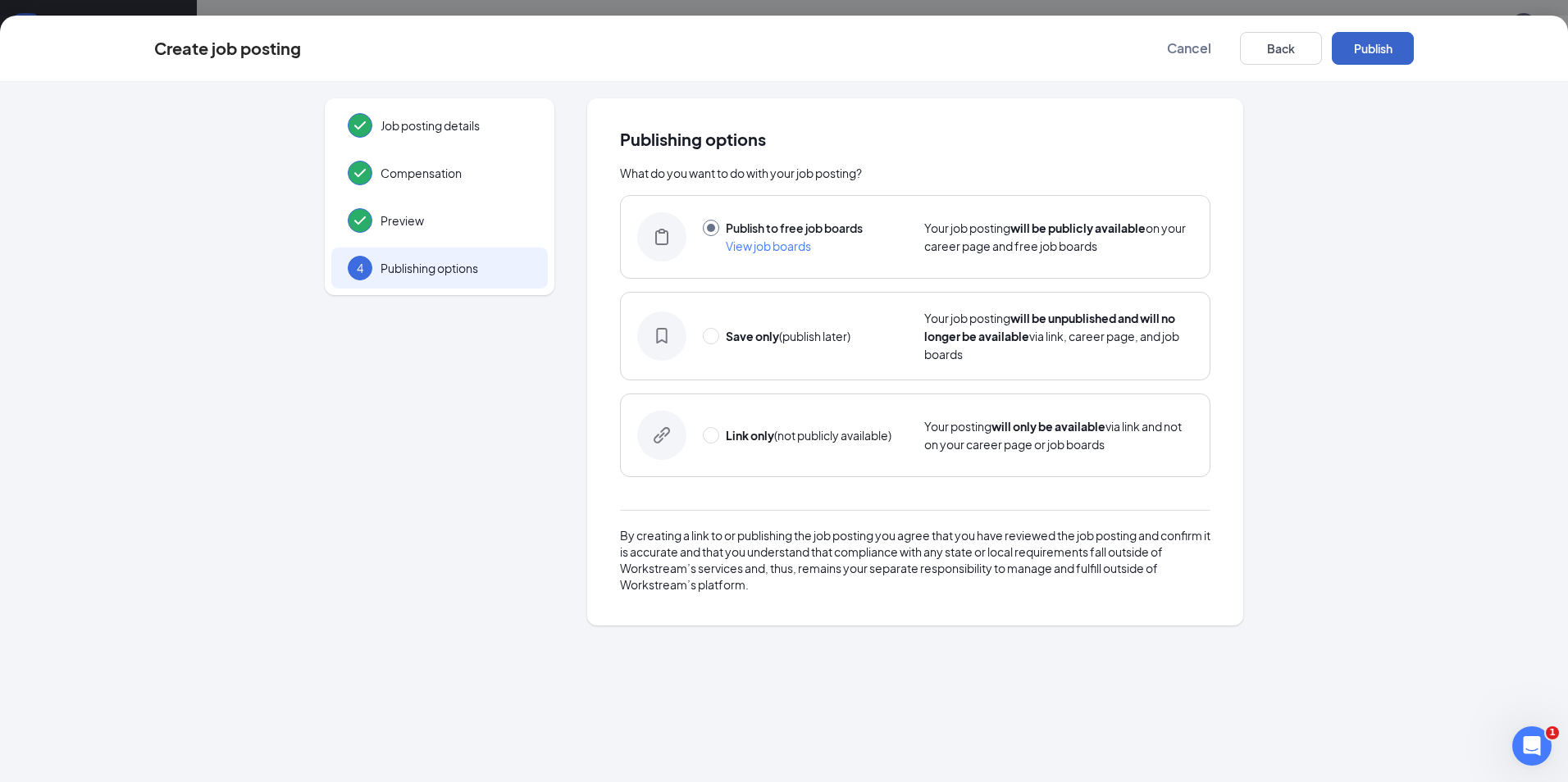
click at [1378, 45] on button "Publish" at bounding box center [1372, 49] width 82 height 33
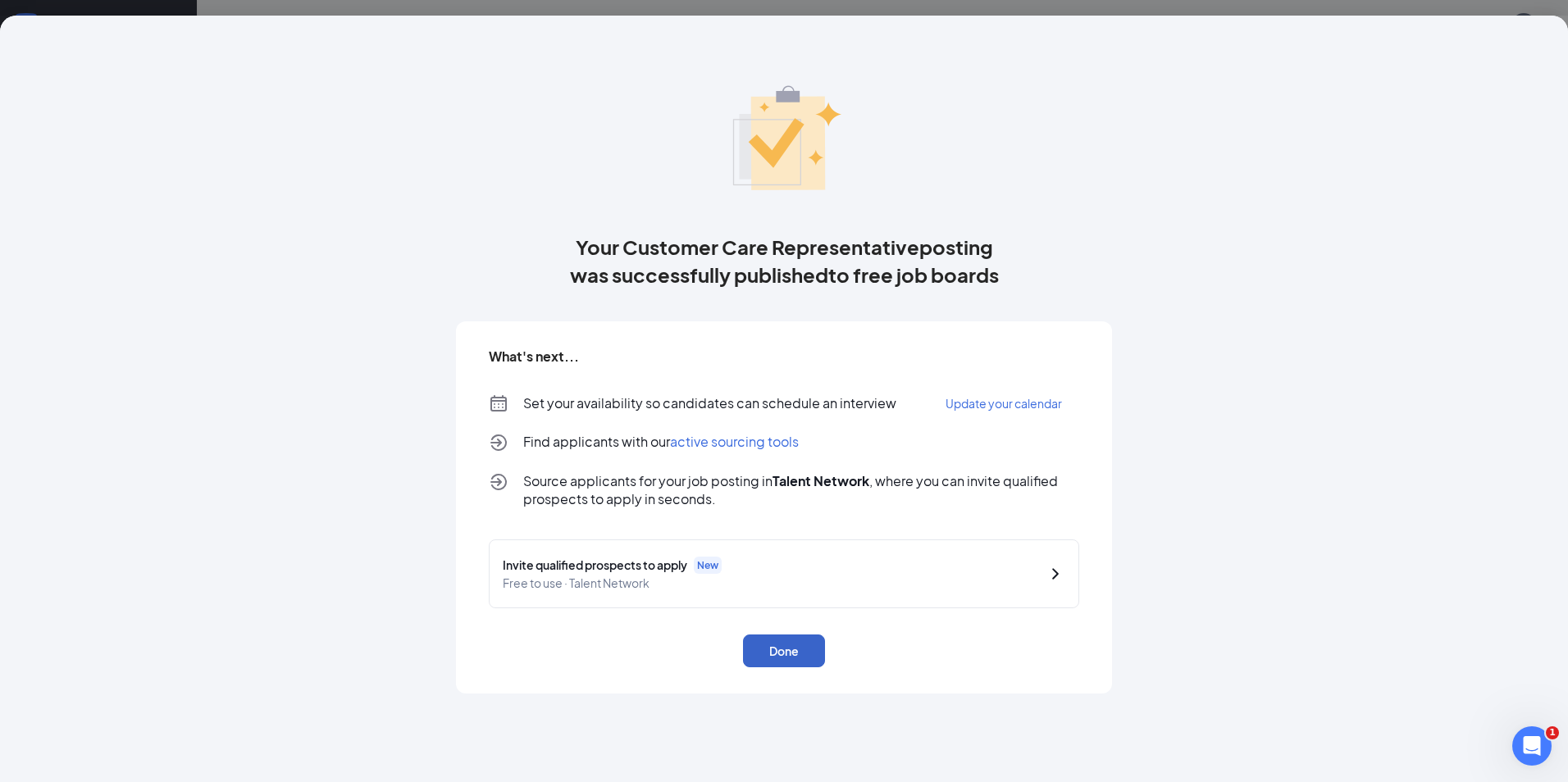
click at [797, 649] on button "Done" at bounding box center [784, 651] width 82 height 33
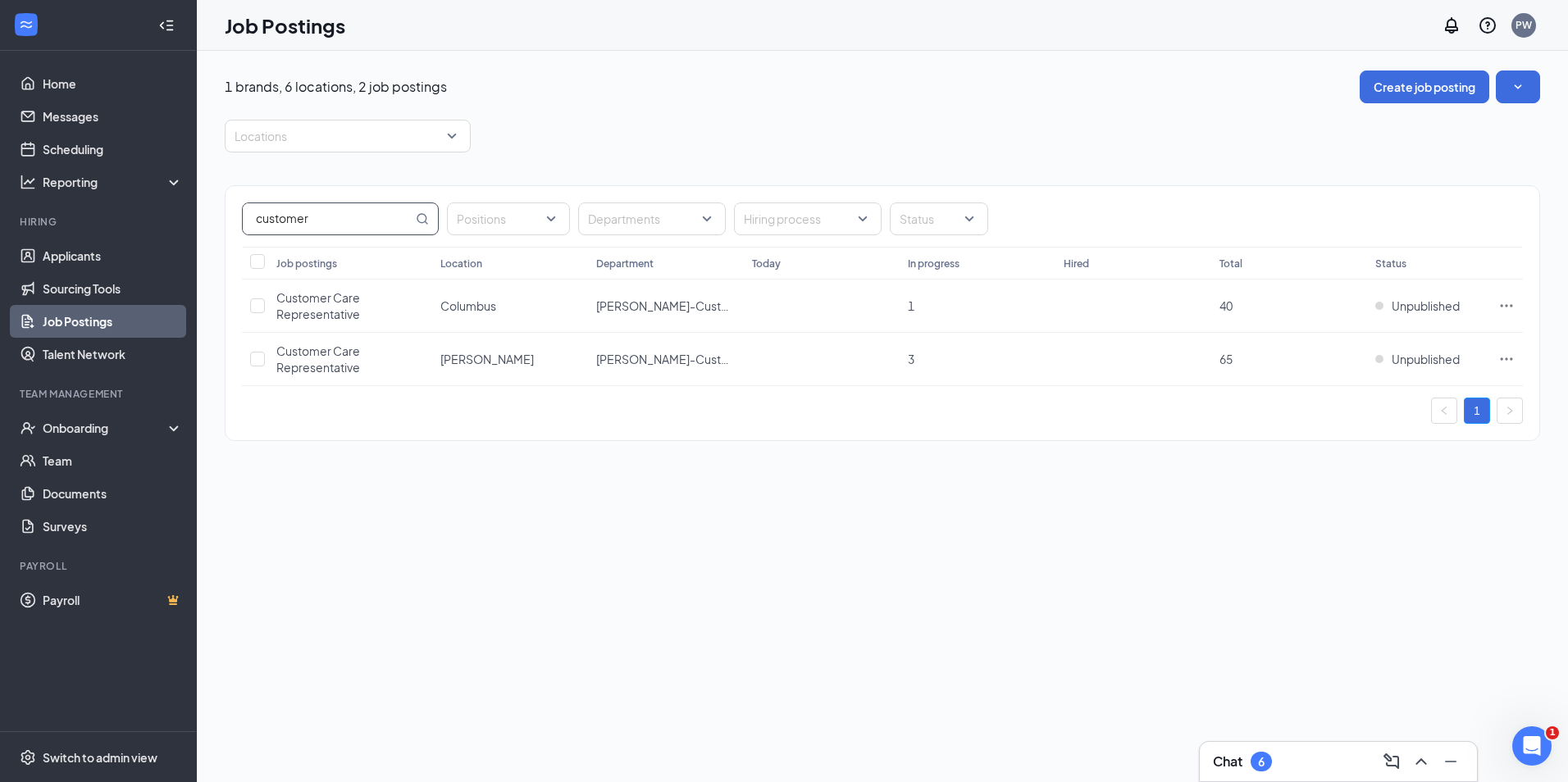
click at [360, 211] on input "customer" at bounding box center [327, 219] width 170 height 31
type input "c"
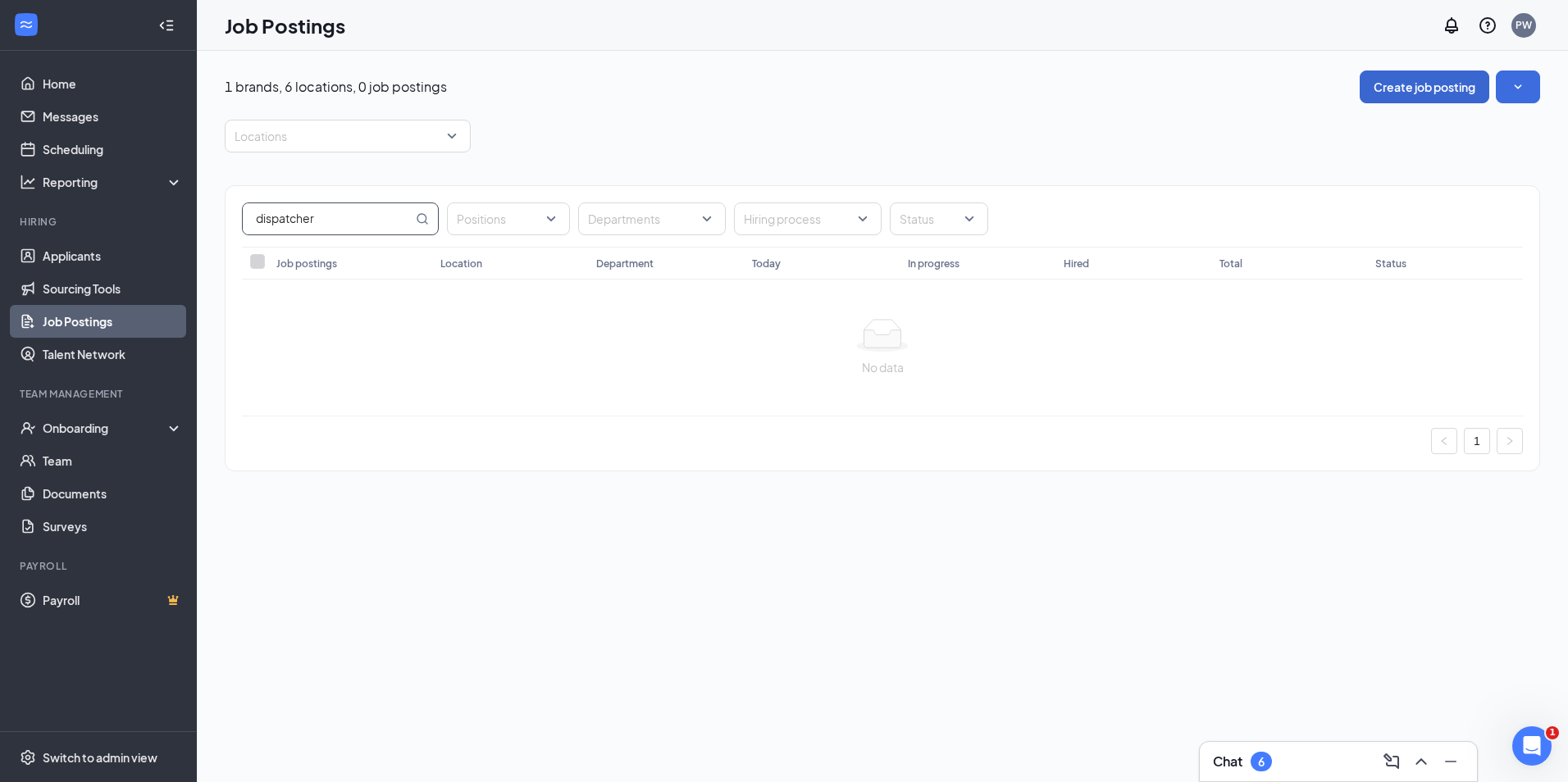
type input "dispatcher"
click at [1396, 84] on button "Create job posting" at bounding box center [1424, 87] width 129 height 33
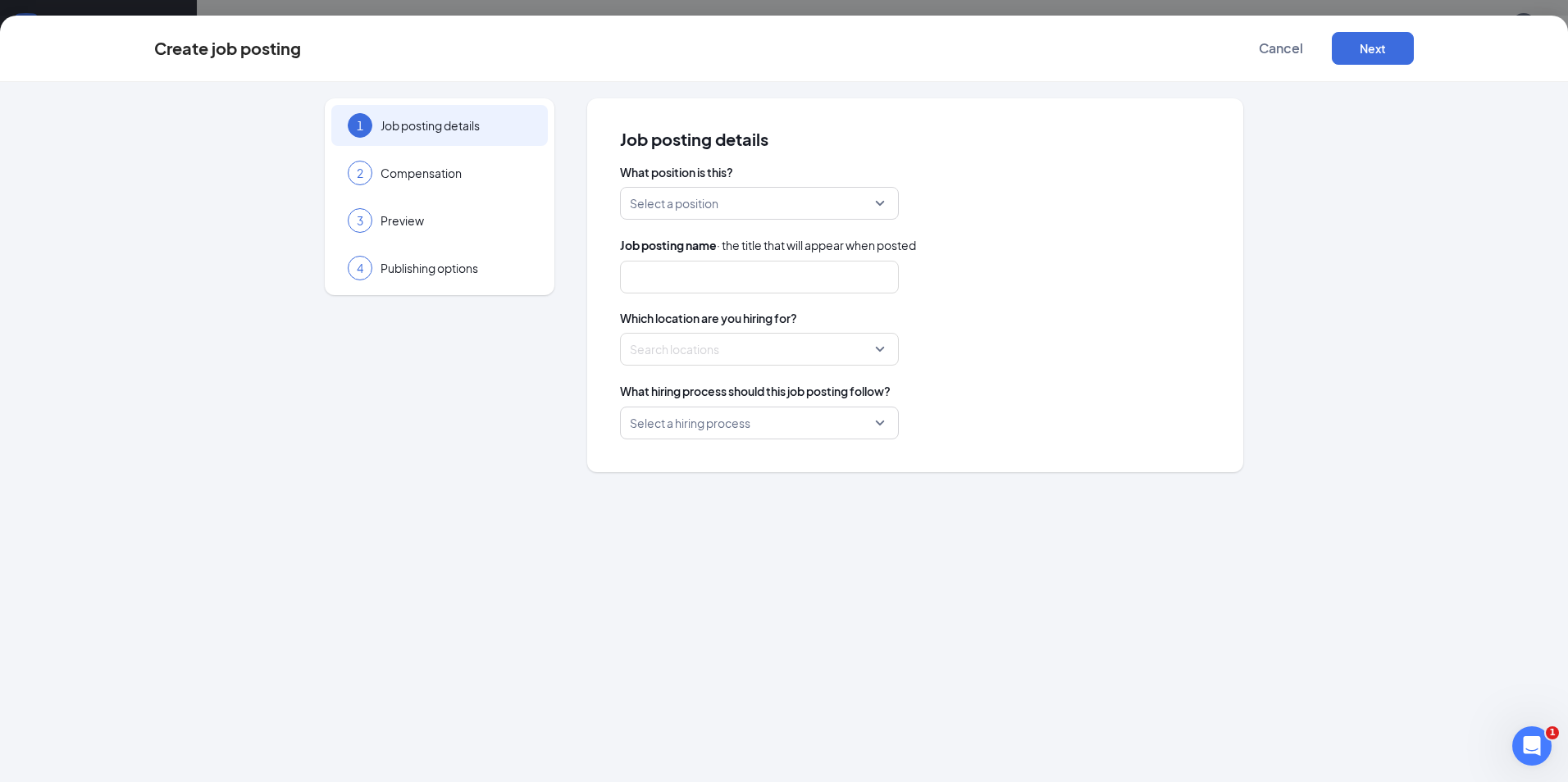
click at [798, 208] on input "search" at bounding box center [753, 204] width 247 height 31
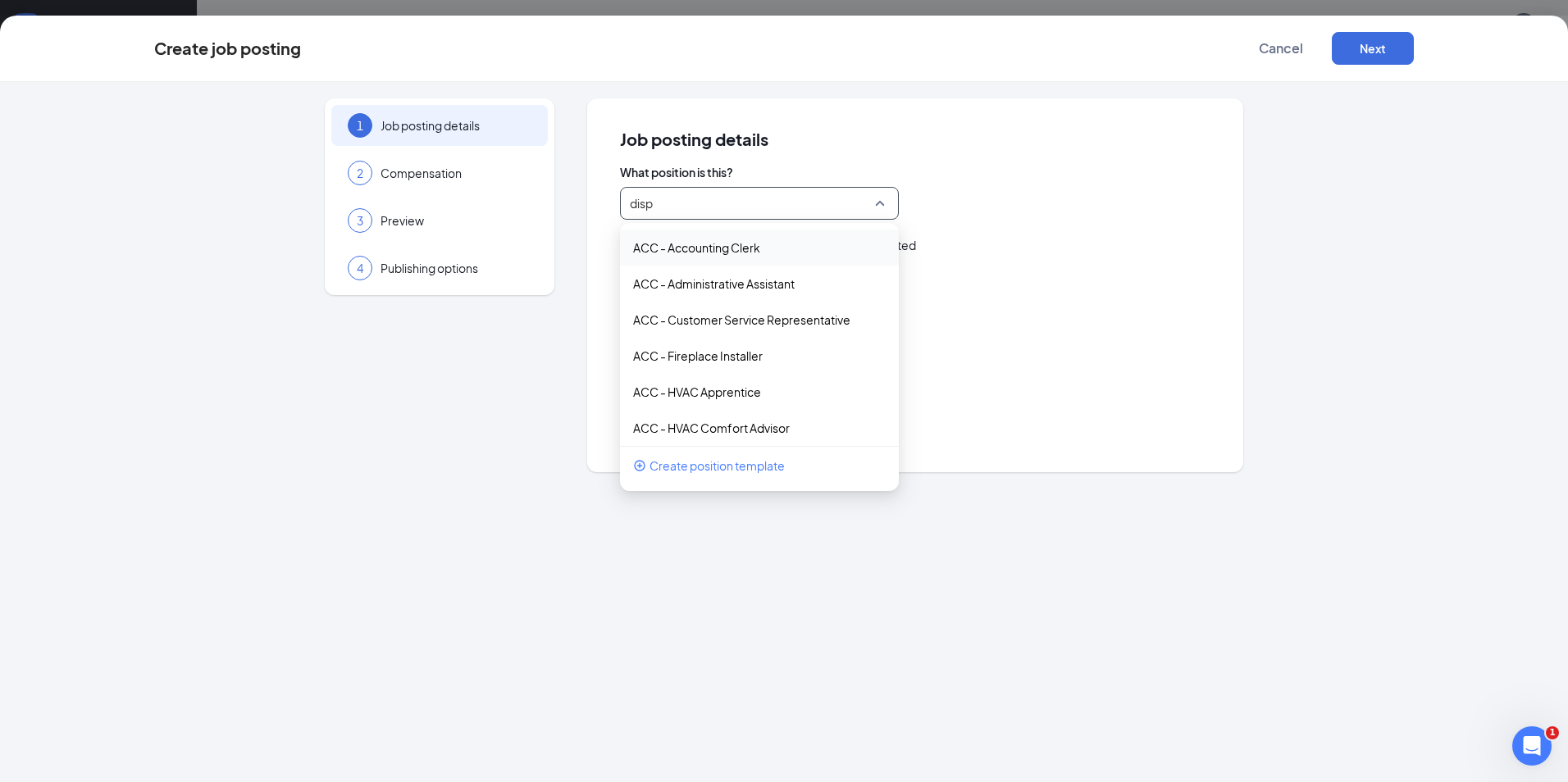
type input "dispa"
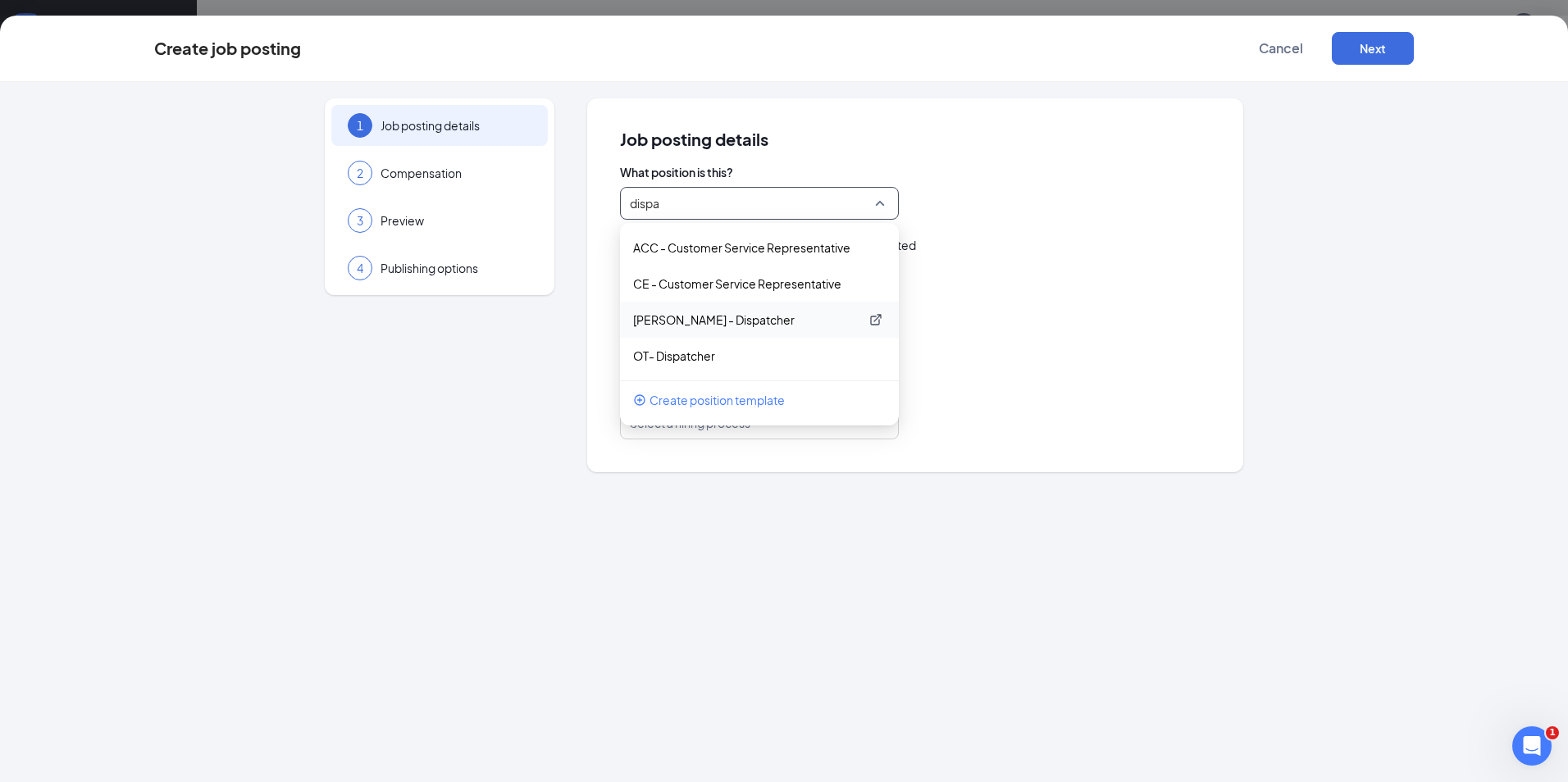
click at [729, 315] on p "[PERSON_NAME] - Dispatcher" at bounding box center [746, 320] width 226 height 16
type input "Dispatcher"
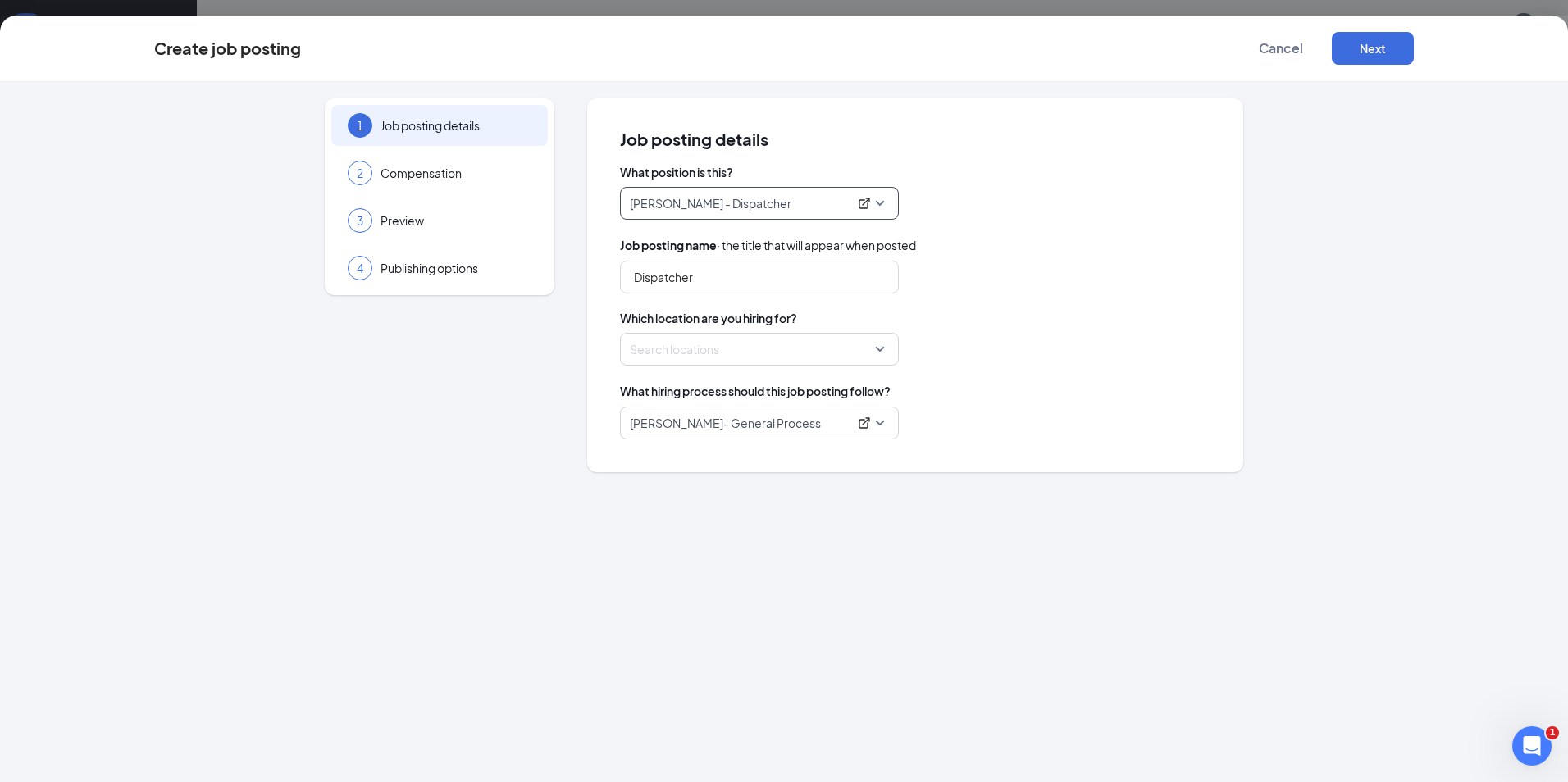
click at [705, 344] on div at bounding box center [754, 350] width 247 height 26
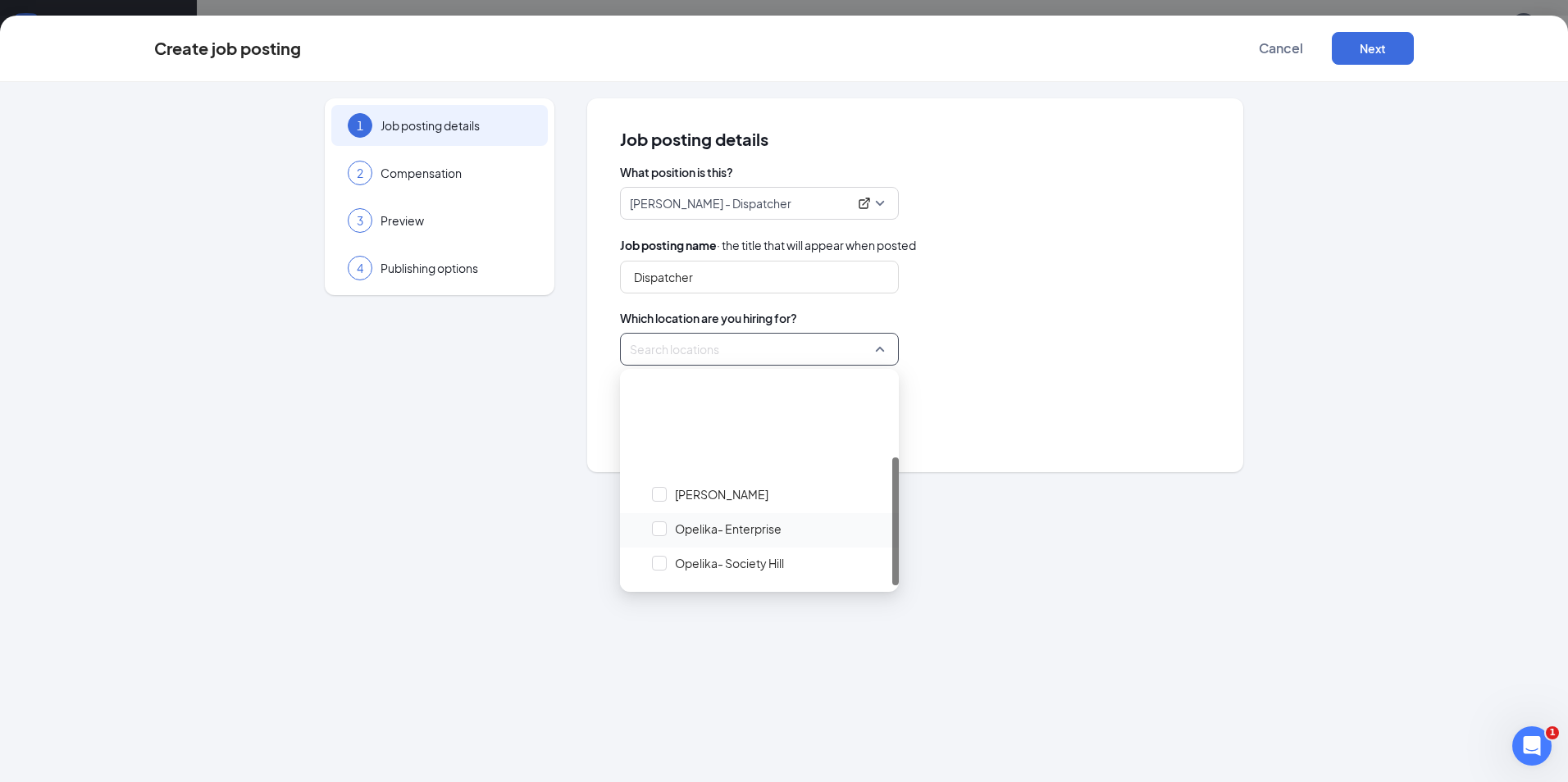
scroll to position [134, 0]
click at [732, 430] on span "Opelika- Society Hill" at bounding box center [729, 429] width 109 height 16
click at [1031, 353] on div "Locations (1)" at bounding box center [915, 350] width 591 height 33
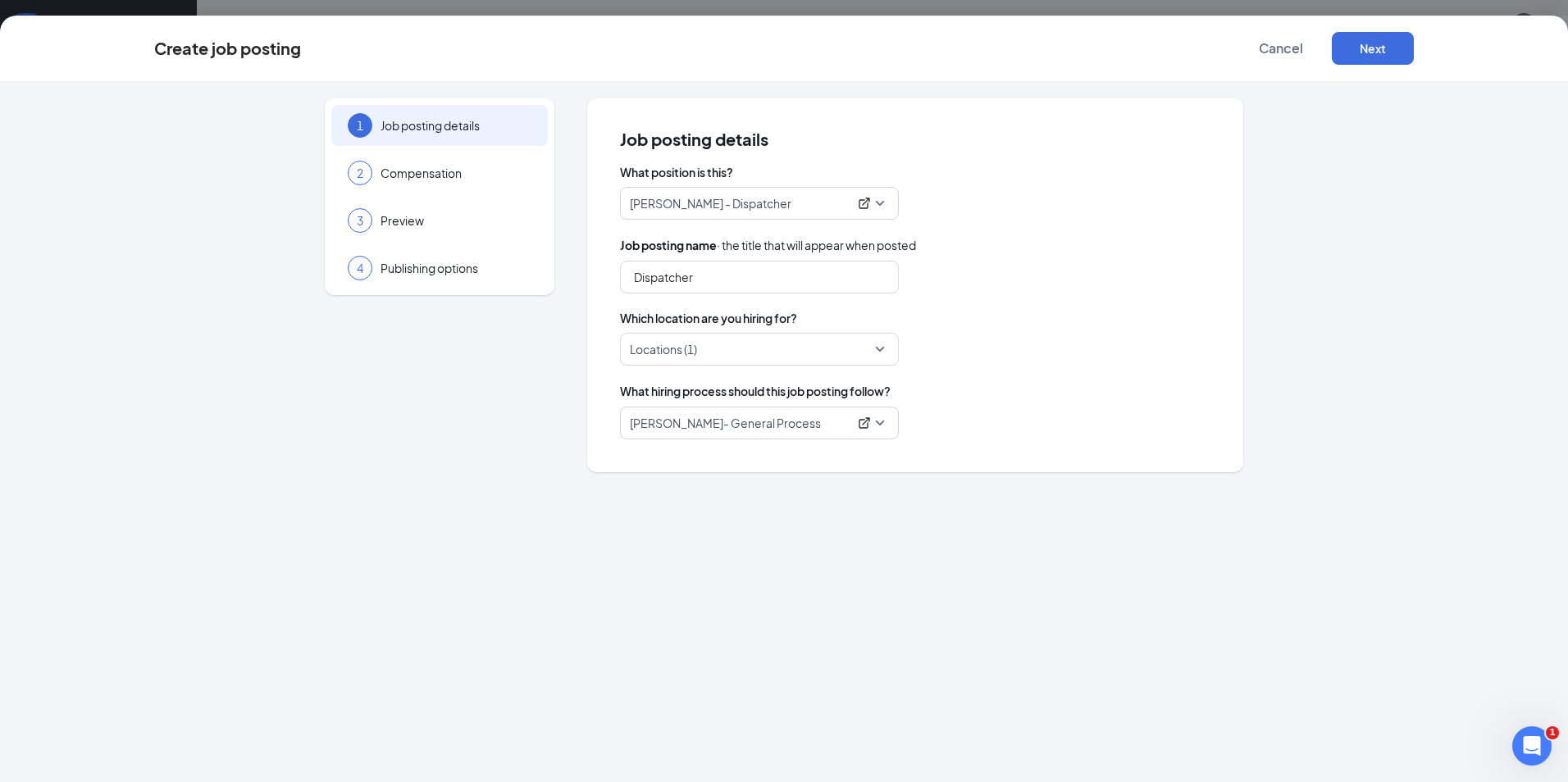
click at [821, 425] on p "[PERSON_NAME]- General Process" at bounding box center [738, 423] width 218 height 16
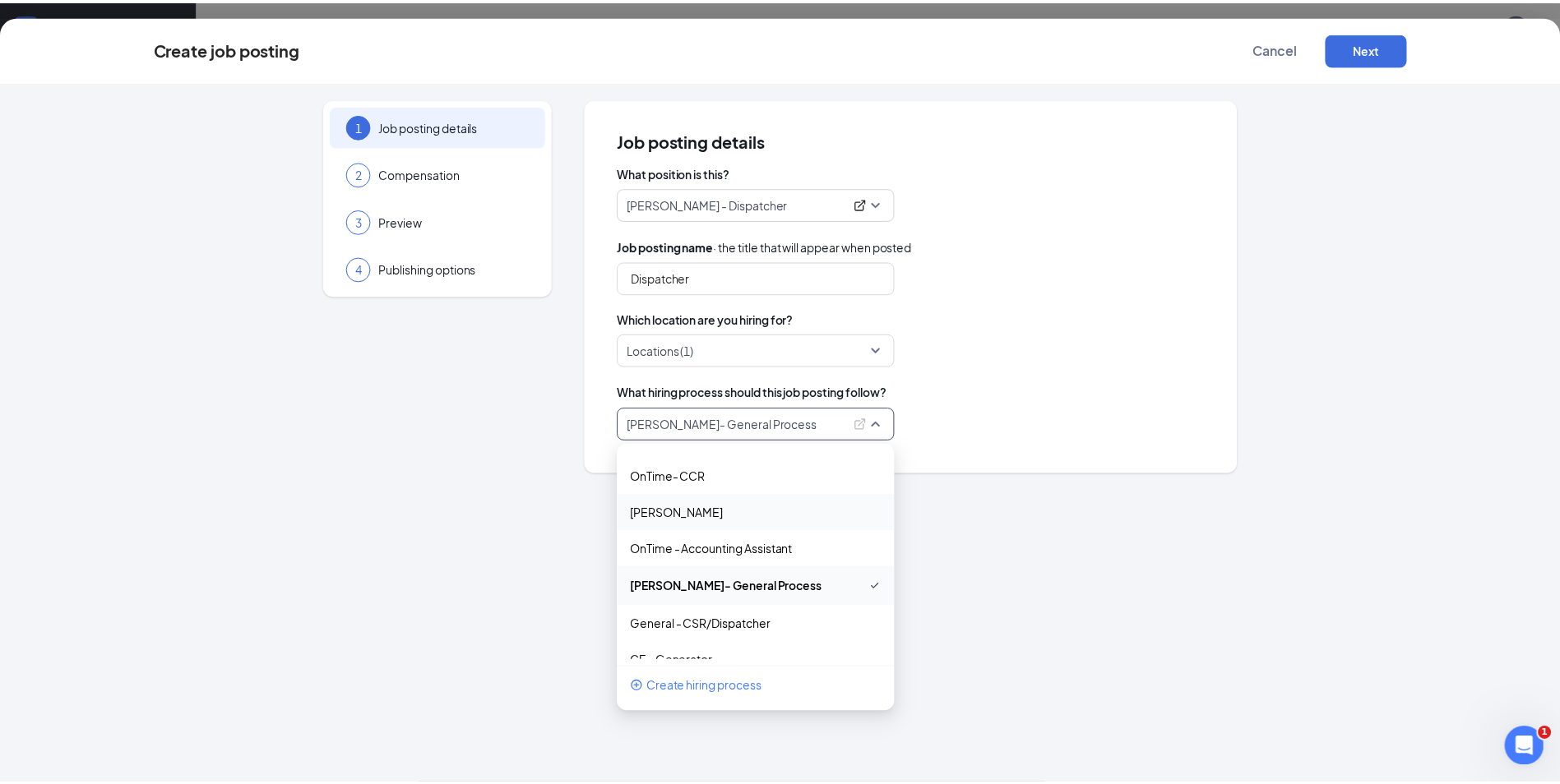
scroll to position [122, 0]
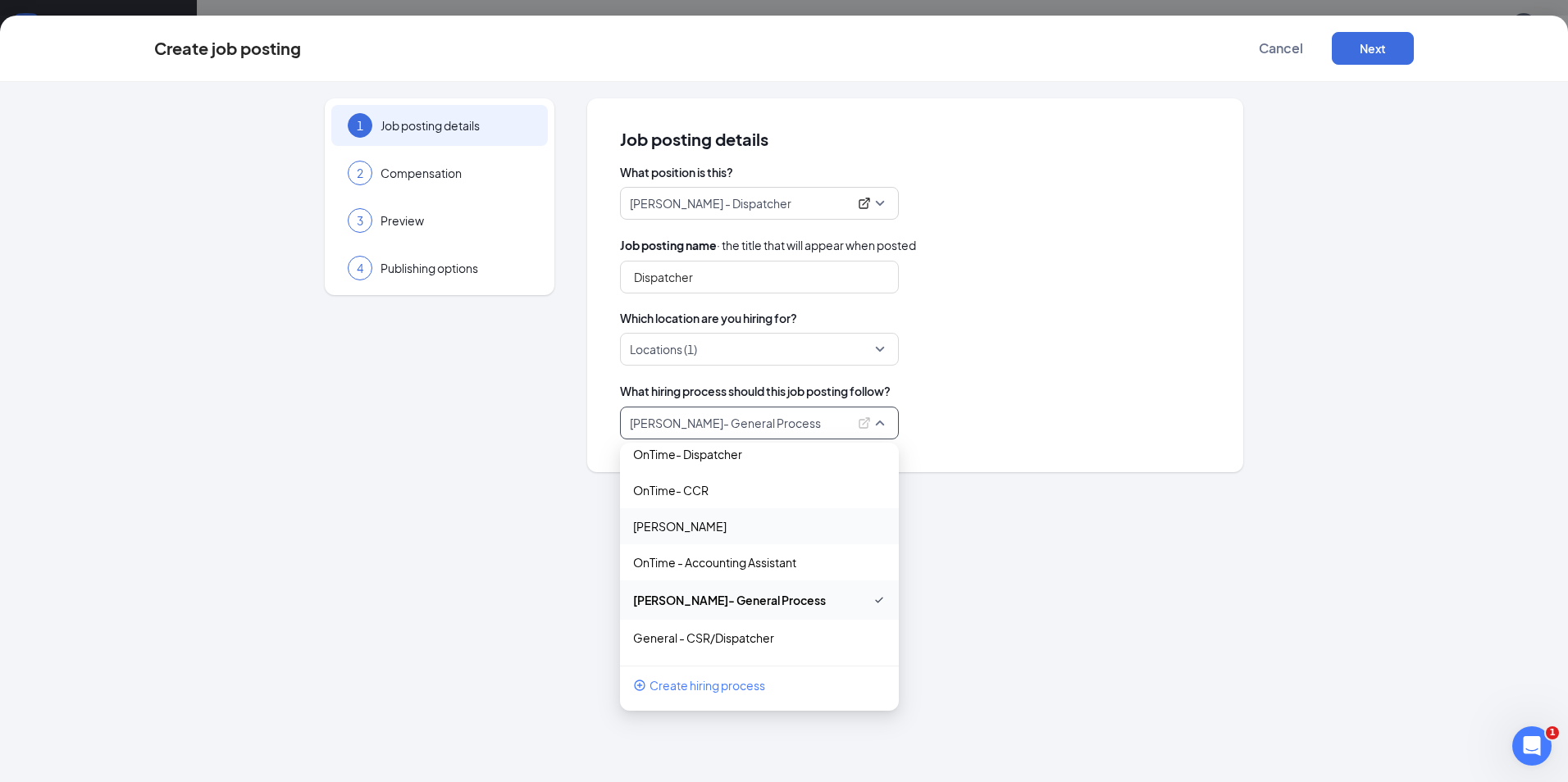
click at [1314, 217] on div "1 Job posting details 2 Compensation 3 Preview 4 Publishing options Job posting…" at bounding box center [784, 285] width 1260 height 374
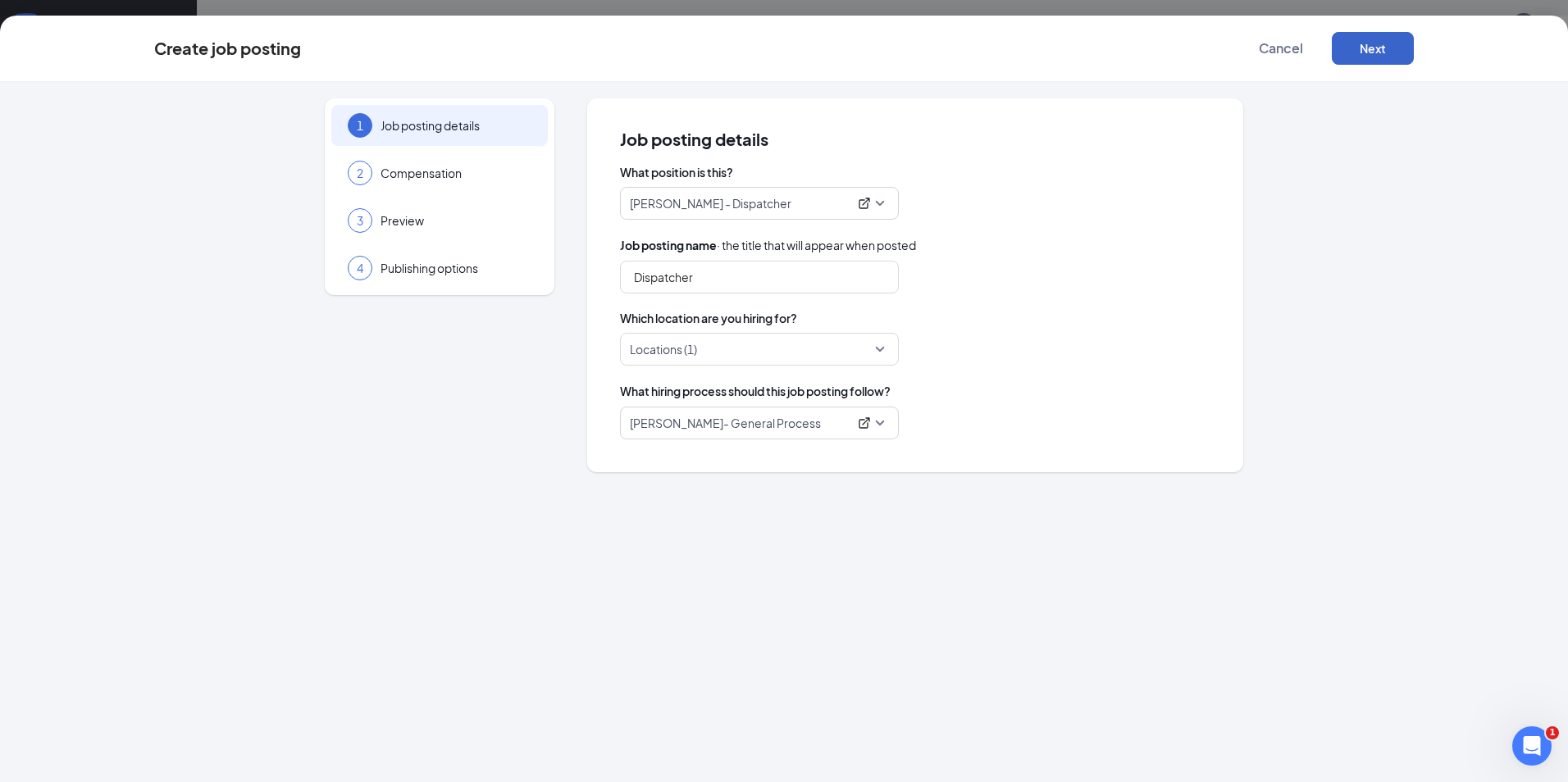
drag, startPoint x: 1323, startPoint y: 210, endPoint x: 1368, endPoint y: 52, distance: 164.3
click at [1368, 52] on button "Next" at bounding box center [1372, 49] width 82 height 33
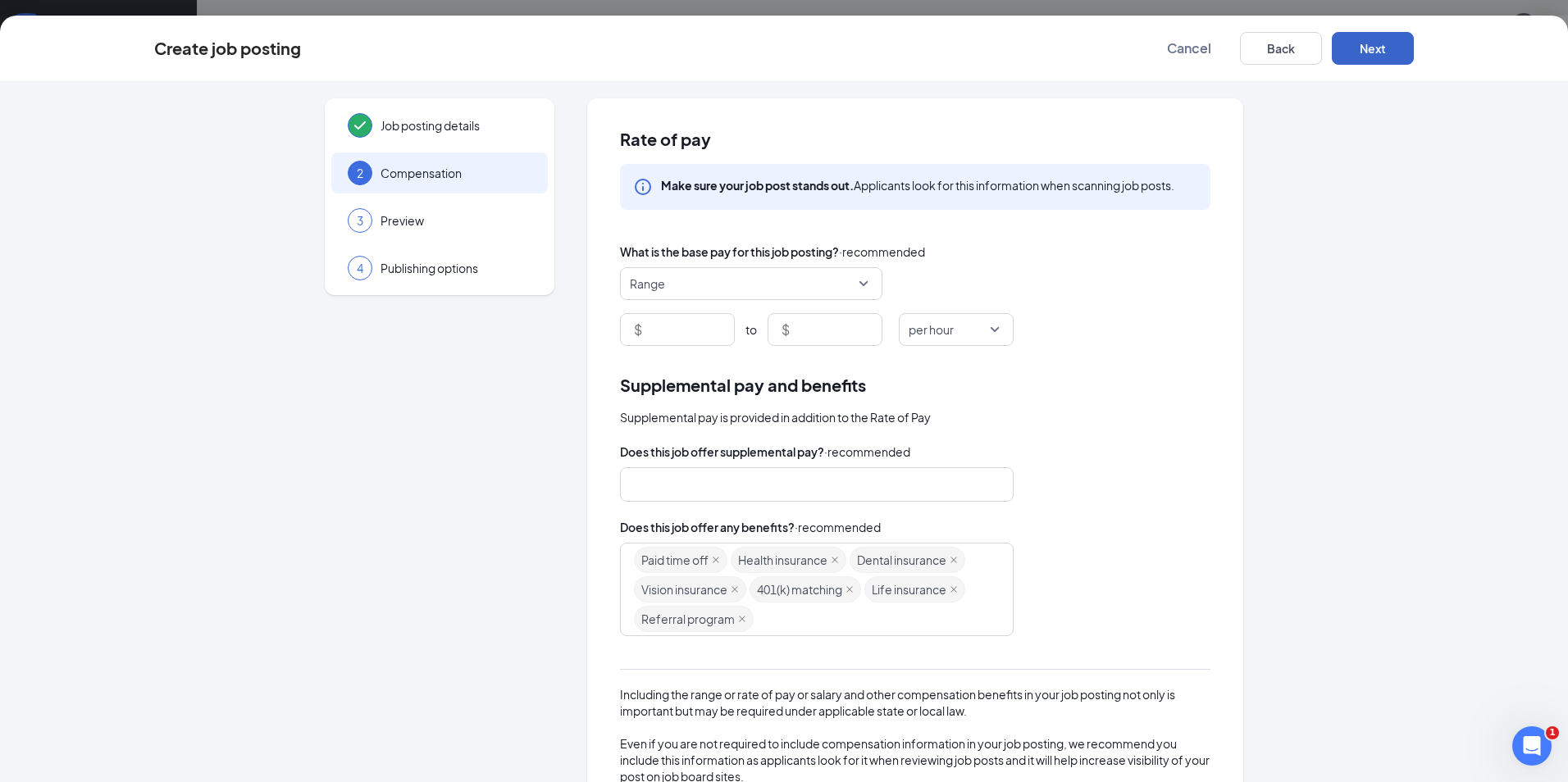
click at [1367, 58] on button "Next" at bounding box center [1372, 49] width 82 height 33
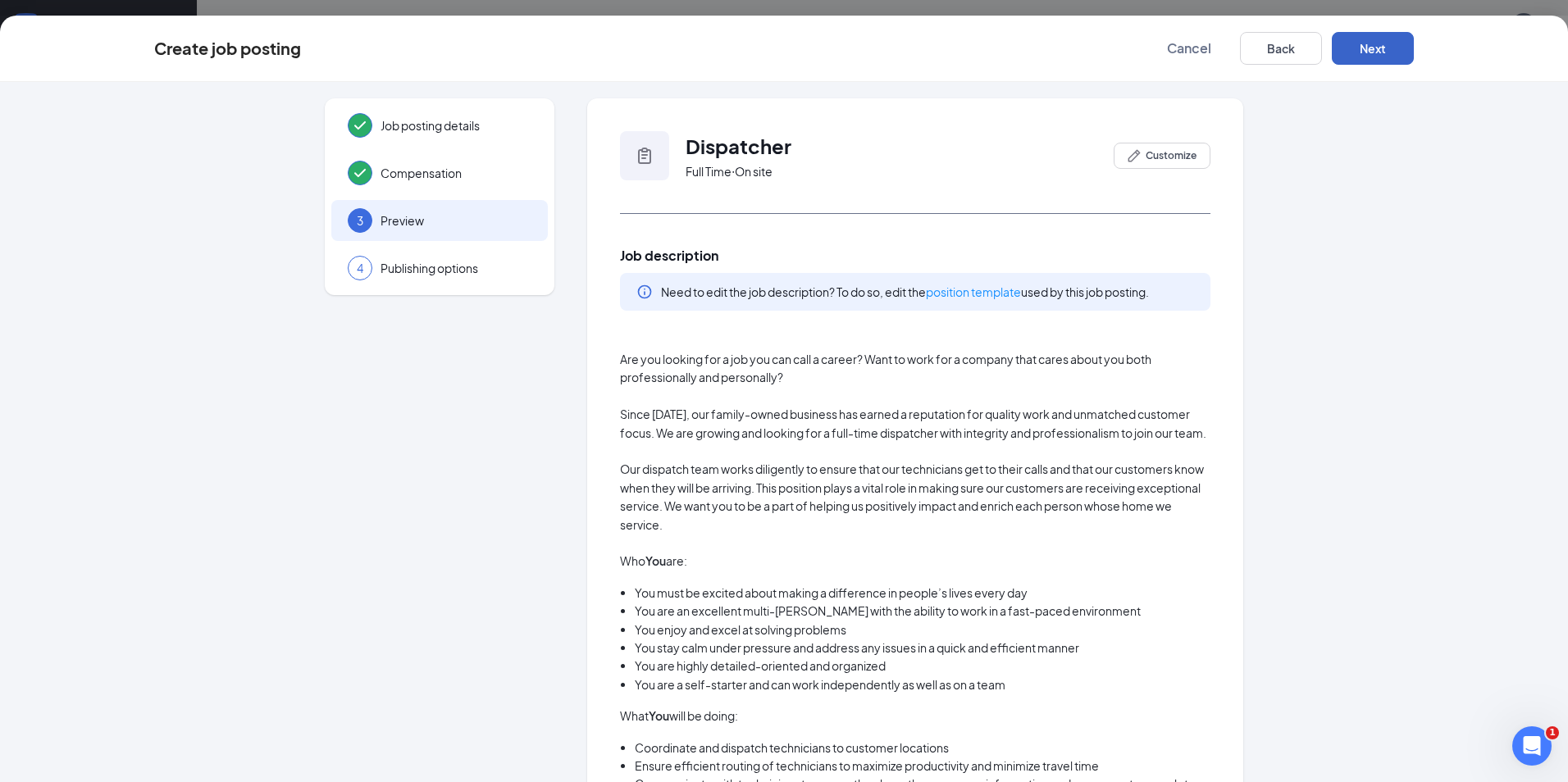
click at [1363, 63] on button "Next" at bounding box center [1372, 49] width 82 height 33
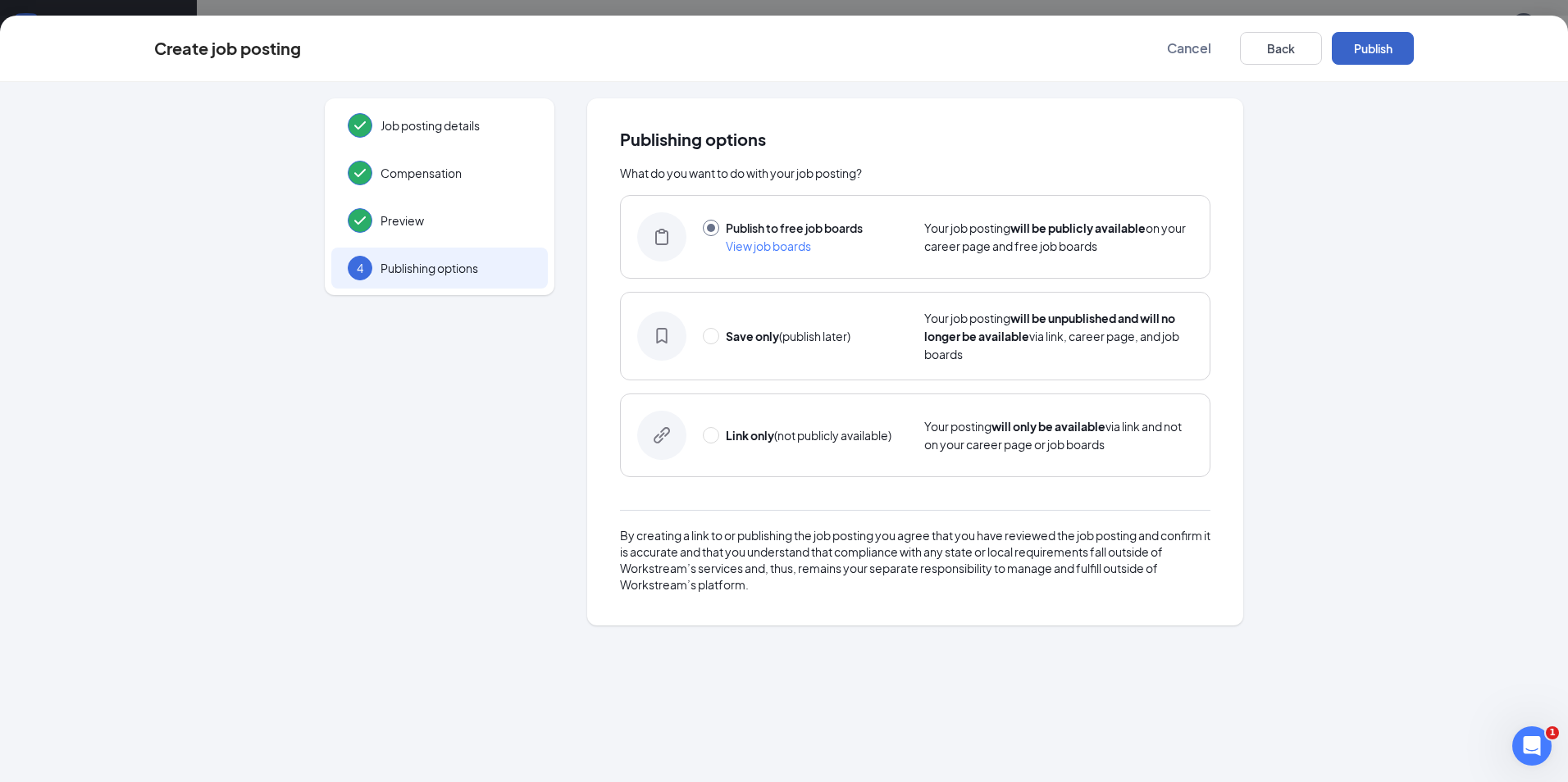
click at [1363, 63] on button "Publish" at bounding box center [1372, 49] width 82 height 33
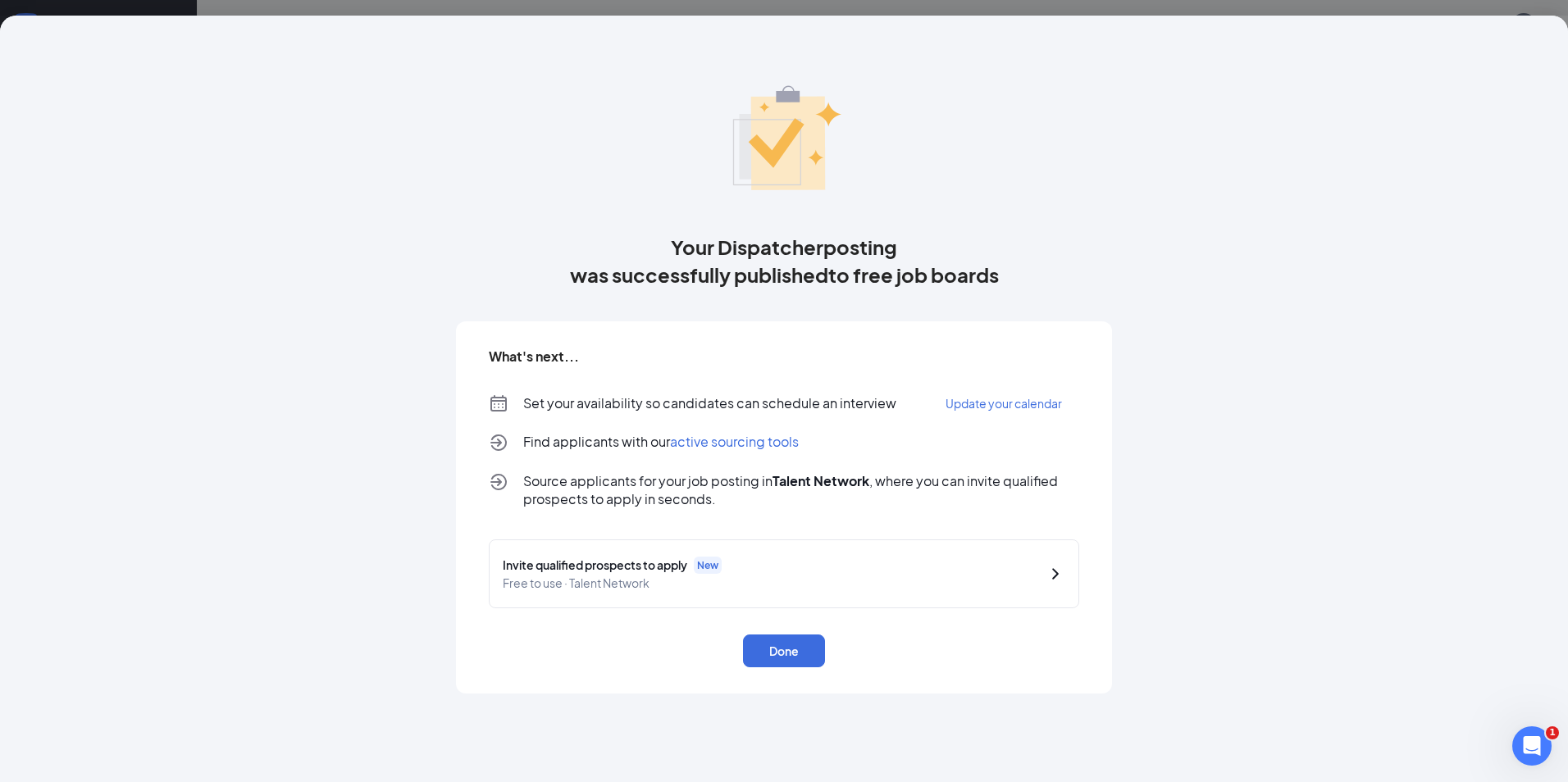
click at [782, 621] on div "Invite qualified prospects to apply New Free to use · Talent Network Done" at bounding box center [784, 603] width 591 height 128
click at [779, 634] on button "Done" at bounding box center [784, 651] width 82 height 33
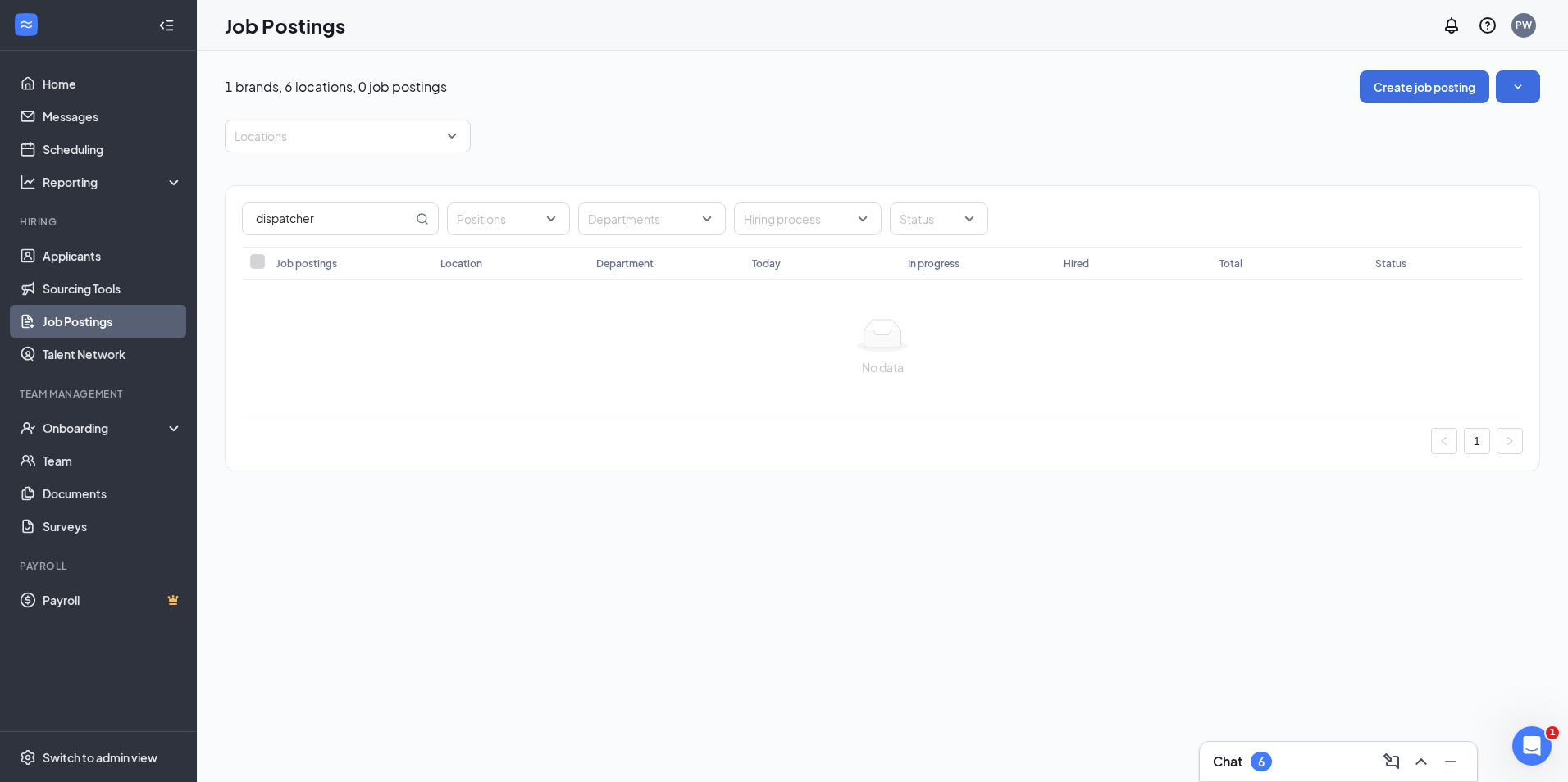
click at [52, 323] on link "Job Postings" at bounding box center [113, 322] width 140 height 33
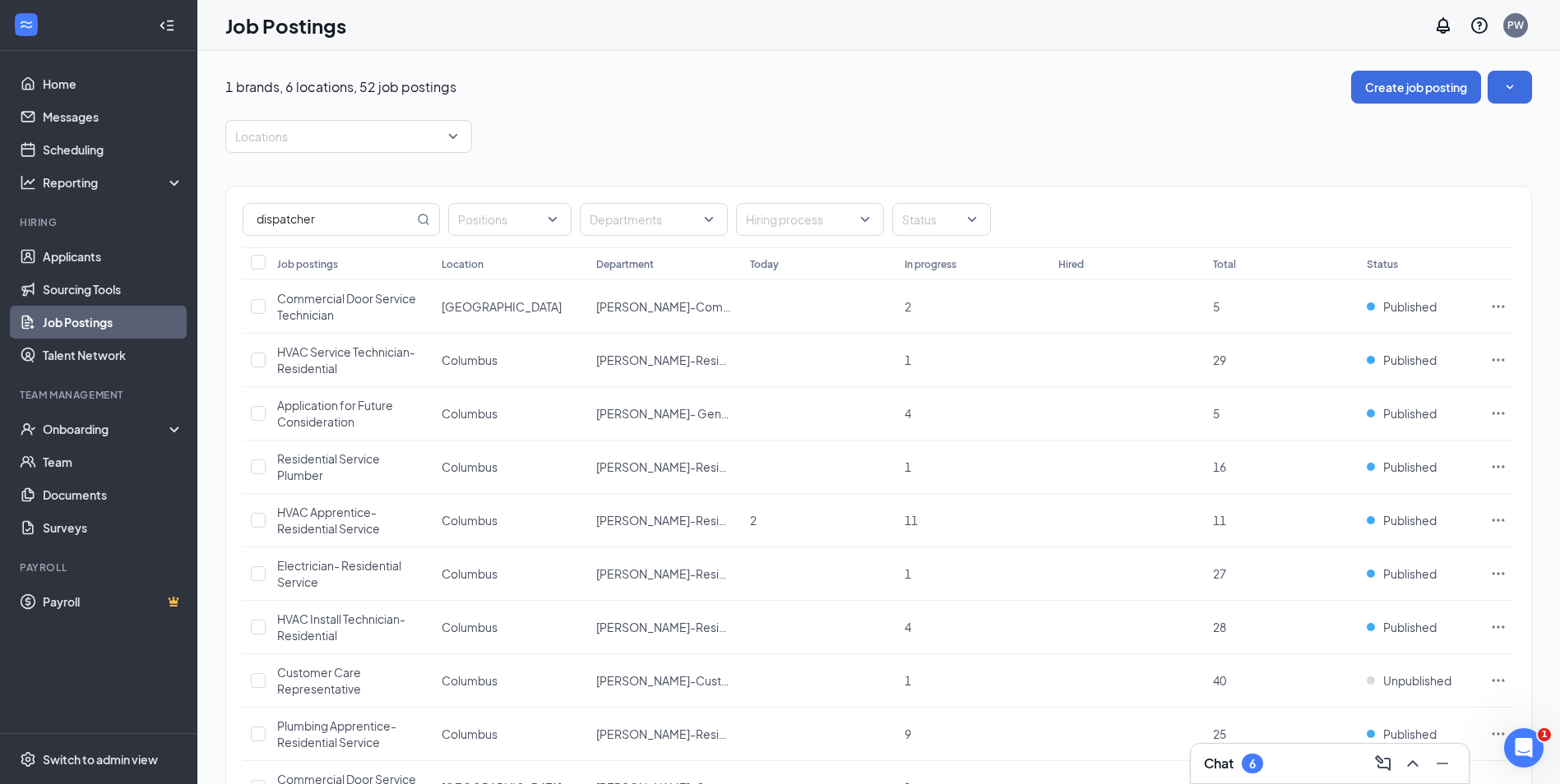
drag, startPoint x: 369, startPoint y: 227, endPoint x: 2, endPoint y: 103, distance: 387.4
click at [0, 104] on html "Home Messages Scheduling Reporting Hiring Applicants Sourcing Tools Job Posting…" at bounding box center [780, 392] width 1560 height 784
click at [615, 200] on div "Positions Departments Hiring process Status" at bounding box center [878, 218] width 1305 height 61
click at [334, 220] on input "text" at bounding box center [328, 220] width 170 height 31
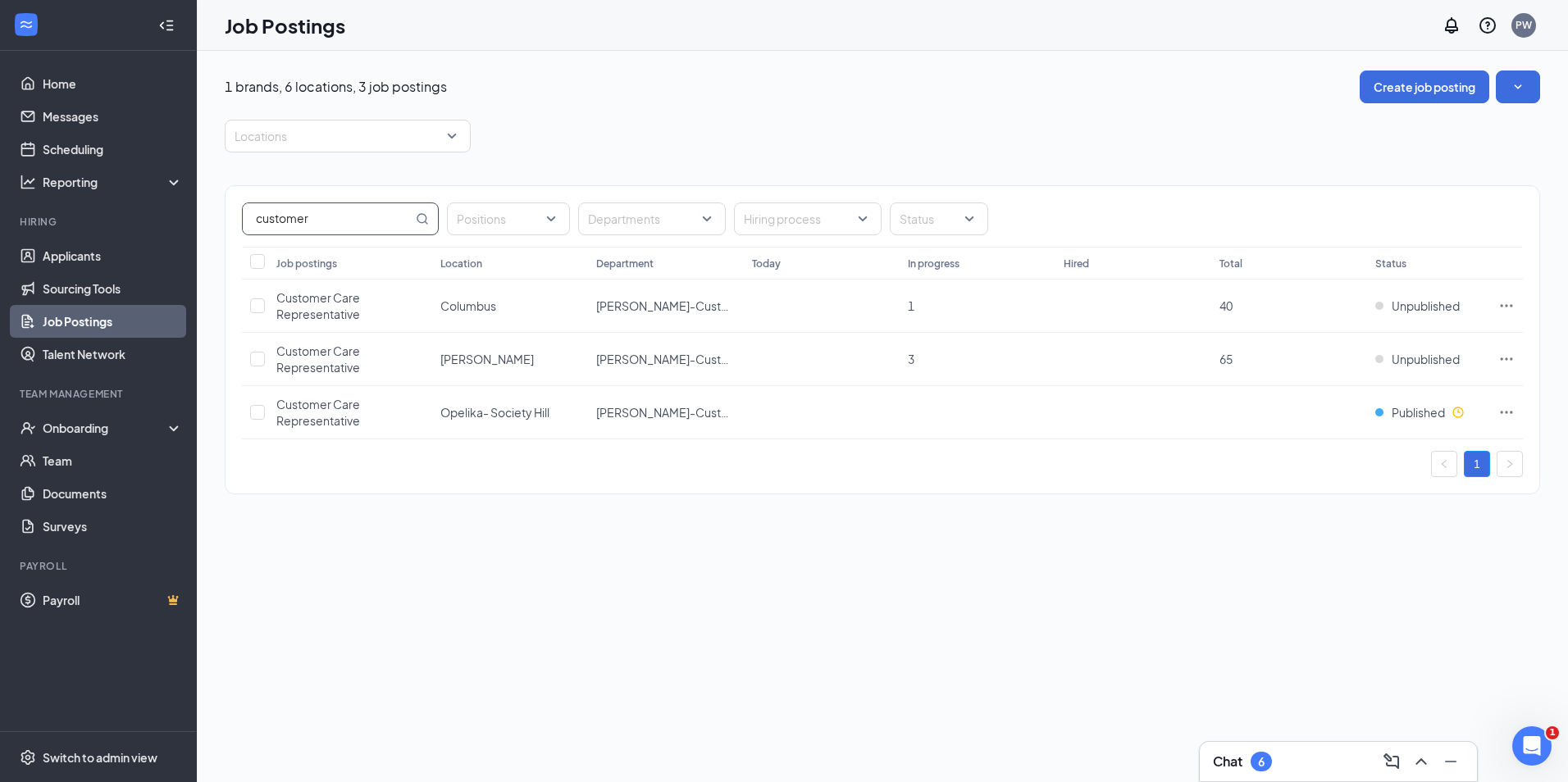
type input "customer"
click at [1411, 356] on span "Unpublished" at bounding box center [1425, 359] width 68 height 16
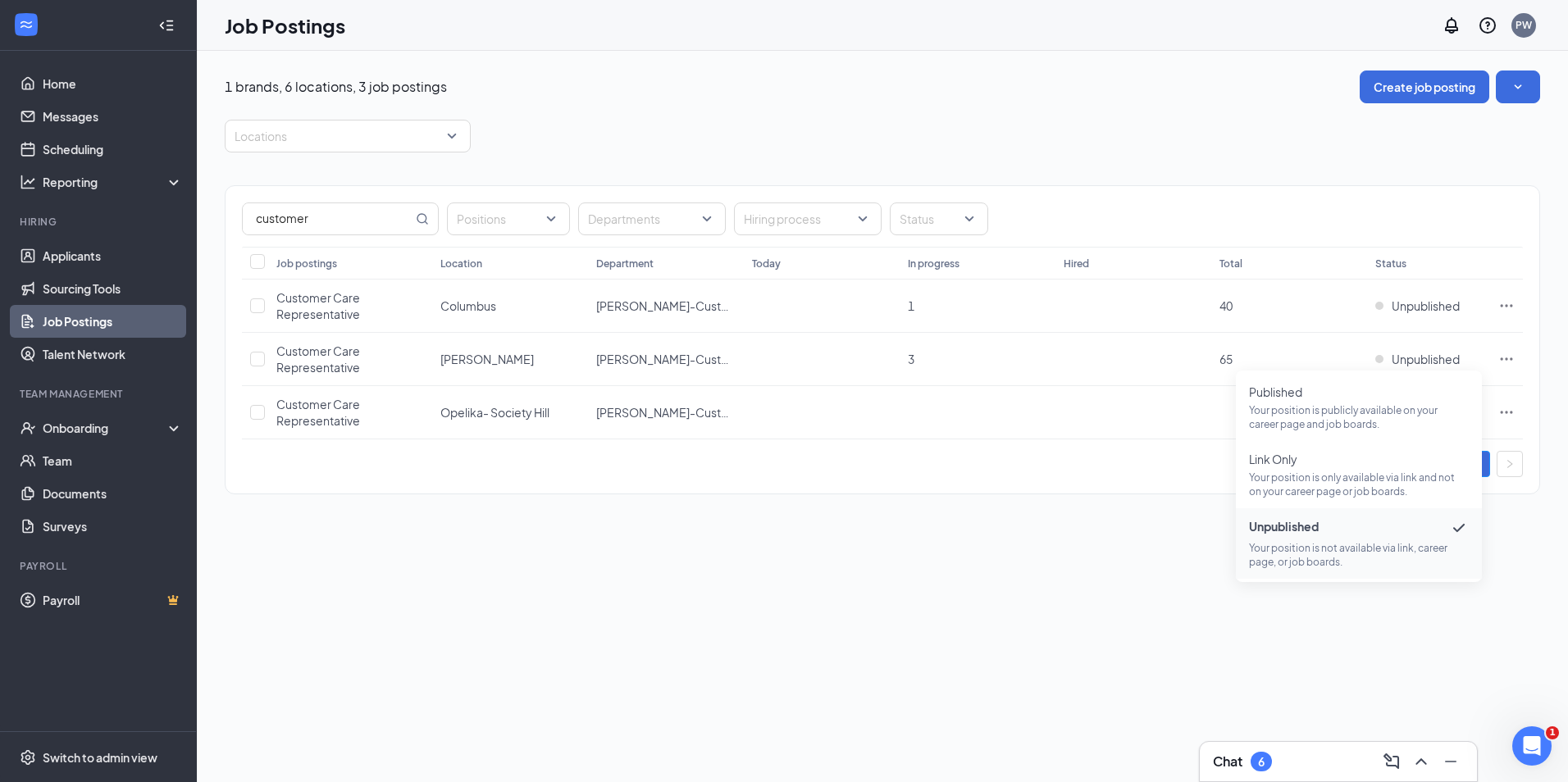
click at [1038, 506] on div "customer Positions Departments Hiring process Status Job postings Location Depa…" at bounding box center [882, 332] width 1315 height 358
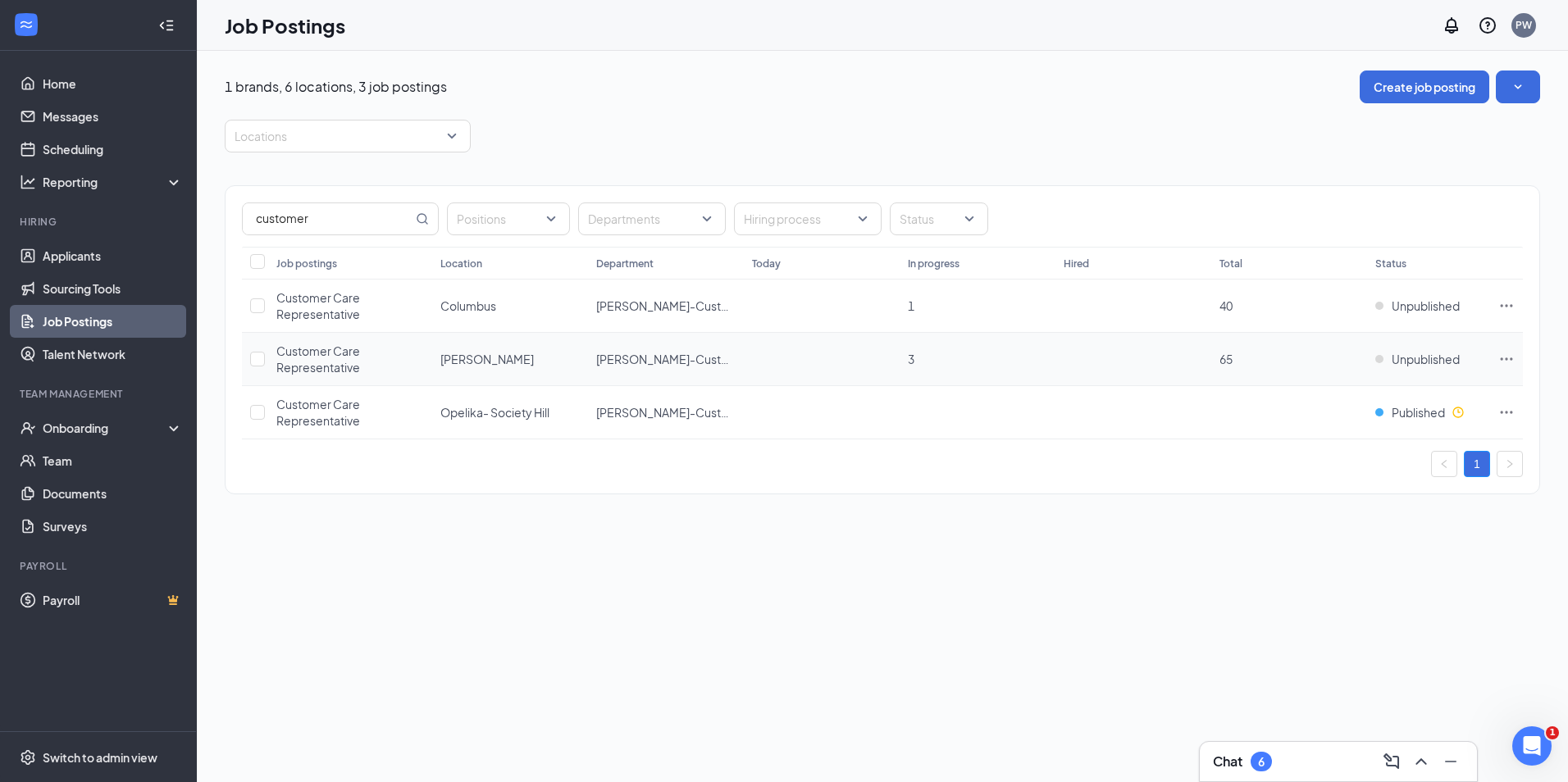
click at [1506, 362] on icon "Ellipses" at bounding box center [1506, 359] width 16 height 16
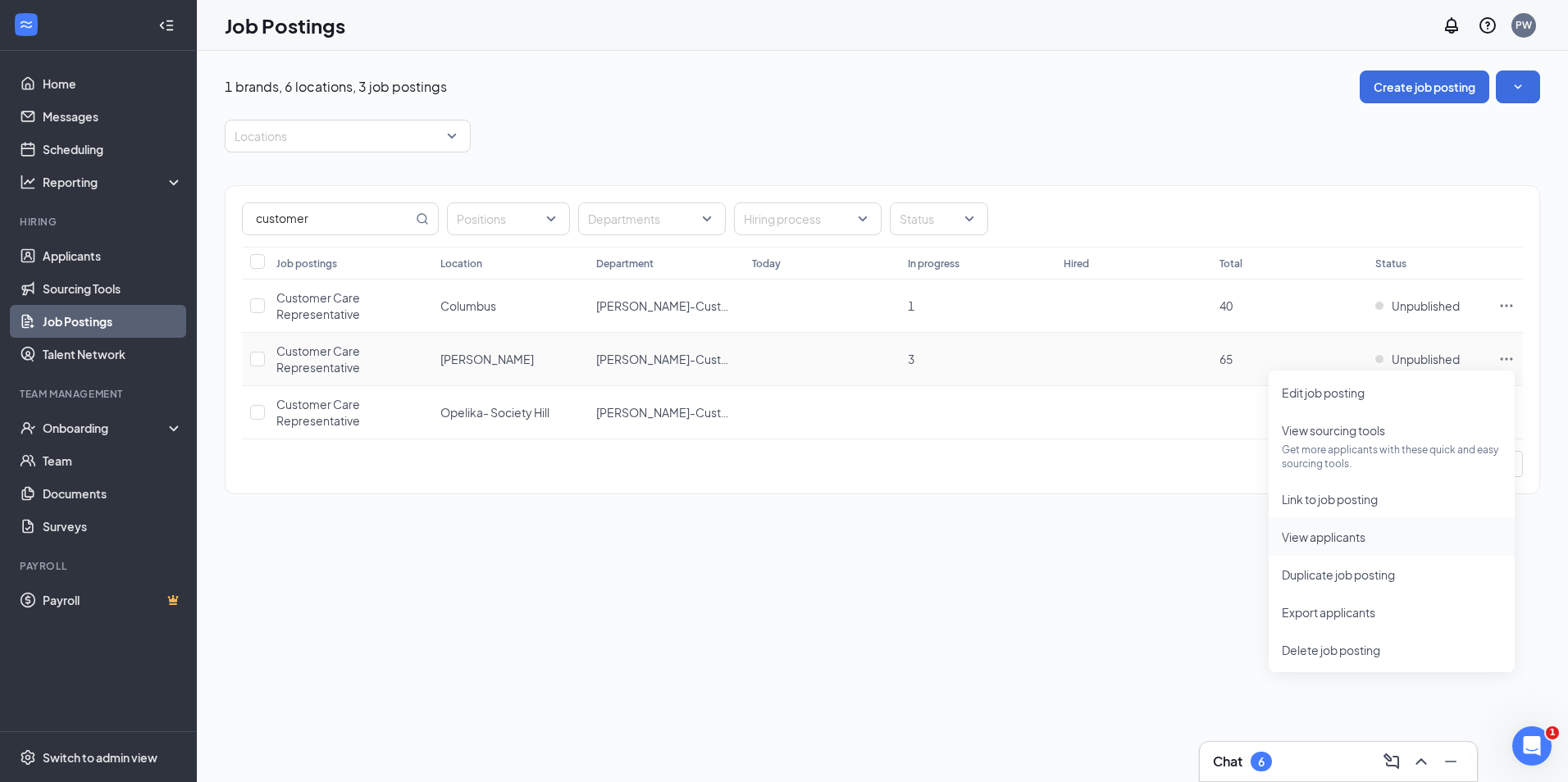
click at [1325, 534] on span "View applicants" at bounding box center [1323, 537] width 83 height 15
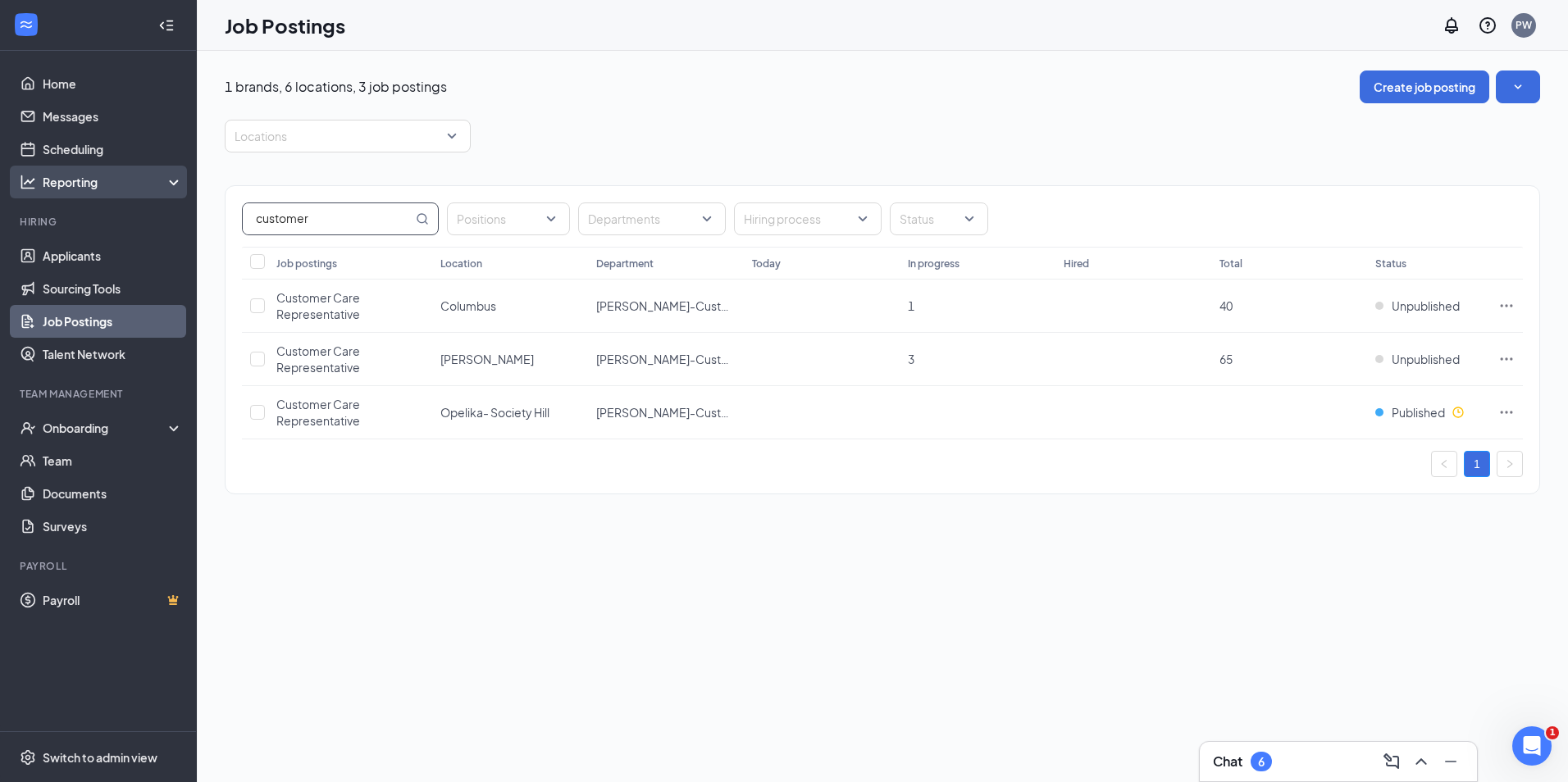
drag, startPoint x: 298, startPoint y: 210, endPoint x: 19, endPoint y: 166, distance: 282.4
click at [21, 166] on div "Home Messages Scheduling Reporting Hiring Applicants Sourcing Tools Job Posting…" at bounding box center [784, 391] width 1568 height 782
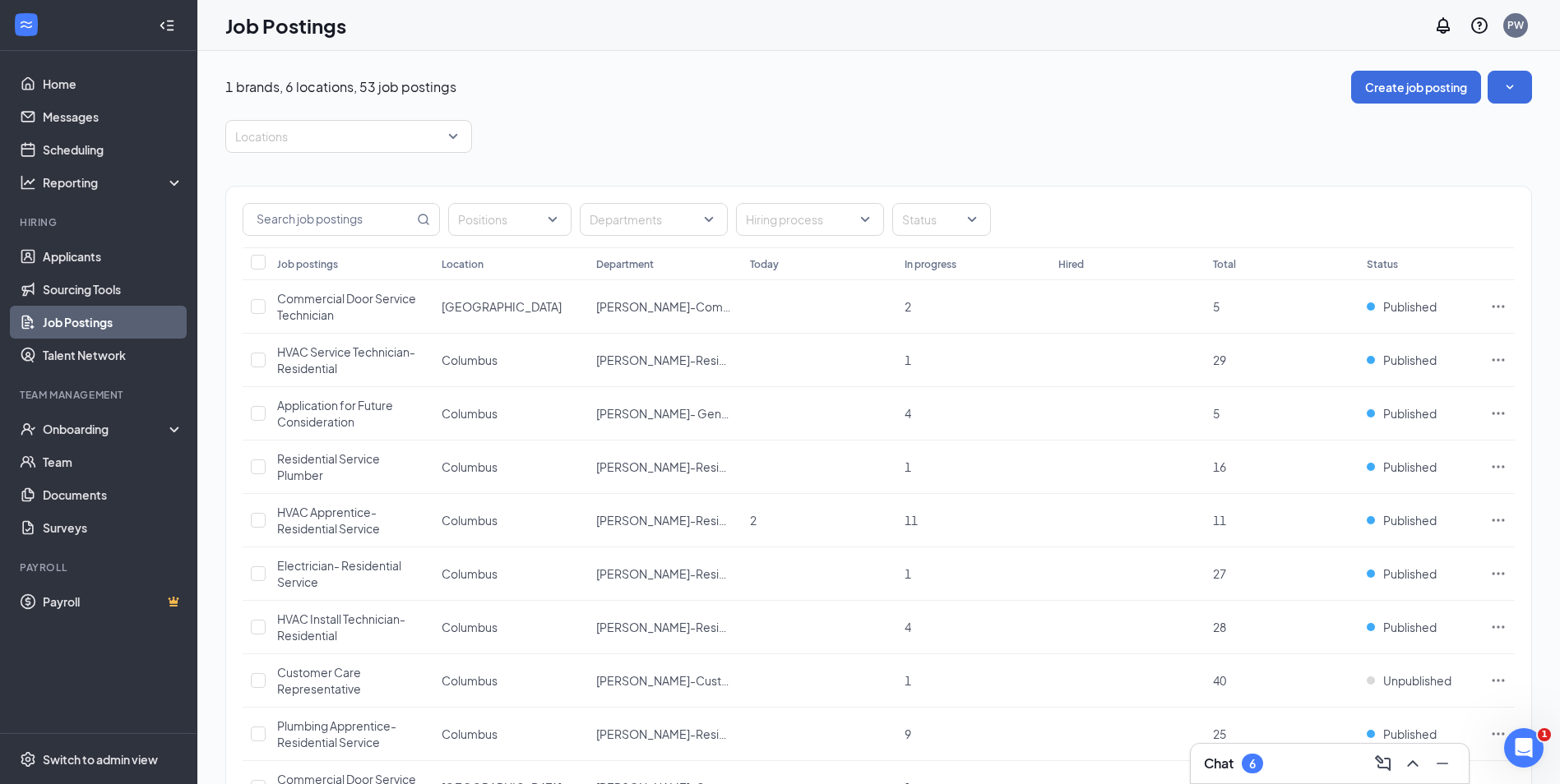
click at [86, 318] on link "Job Postings" at bounding box center [113, 323] width 141 height 33
click at [443, 138] on div at bounding box center [340, 136] width 222 height 26
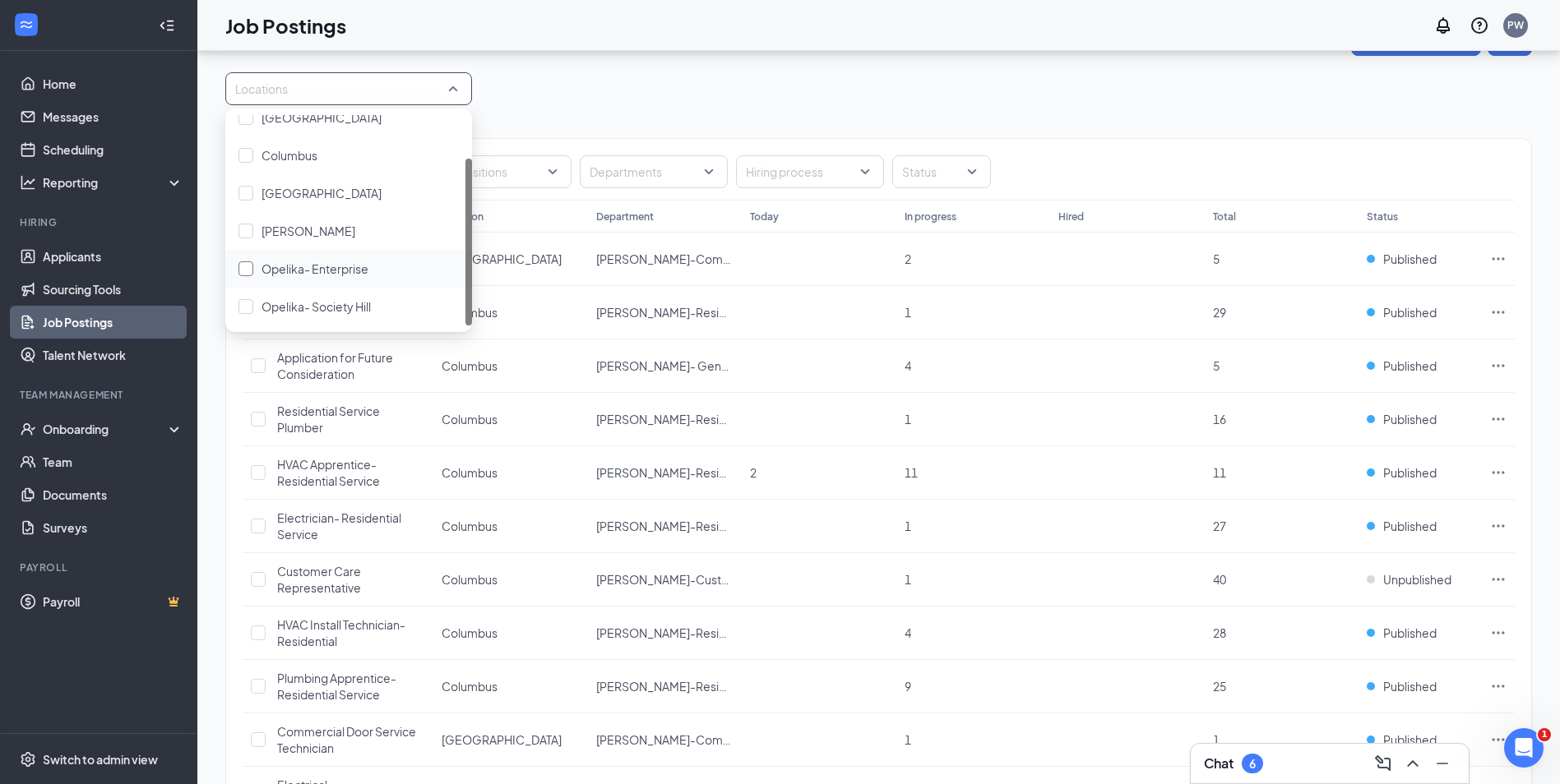
scroll to position [165, 0]
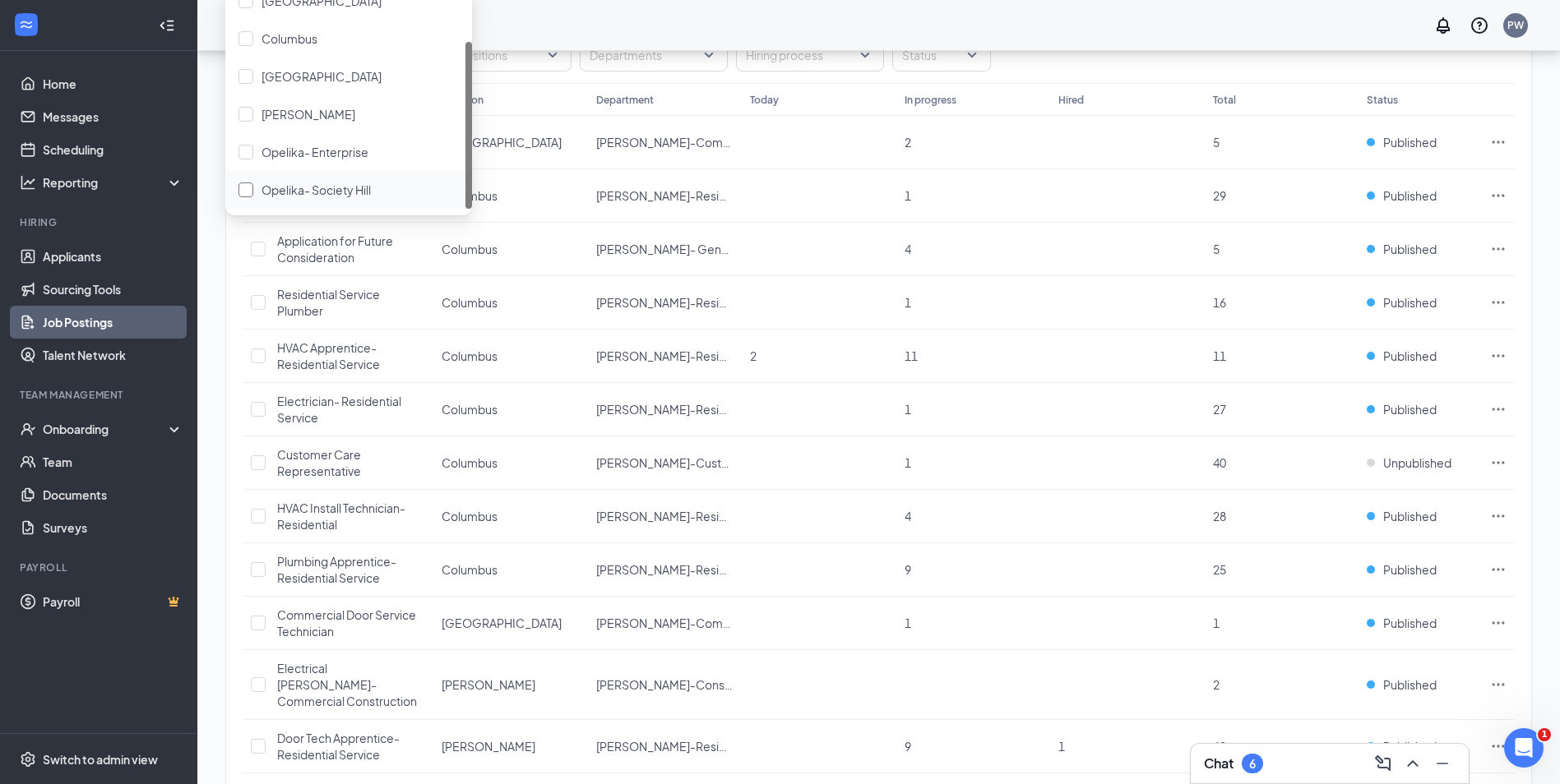
click at [340, 184] on span "Opelika- Society Hill" at bounding box center [316, 190] width 109 height 15
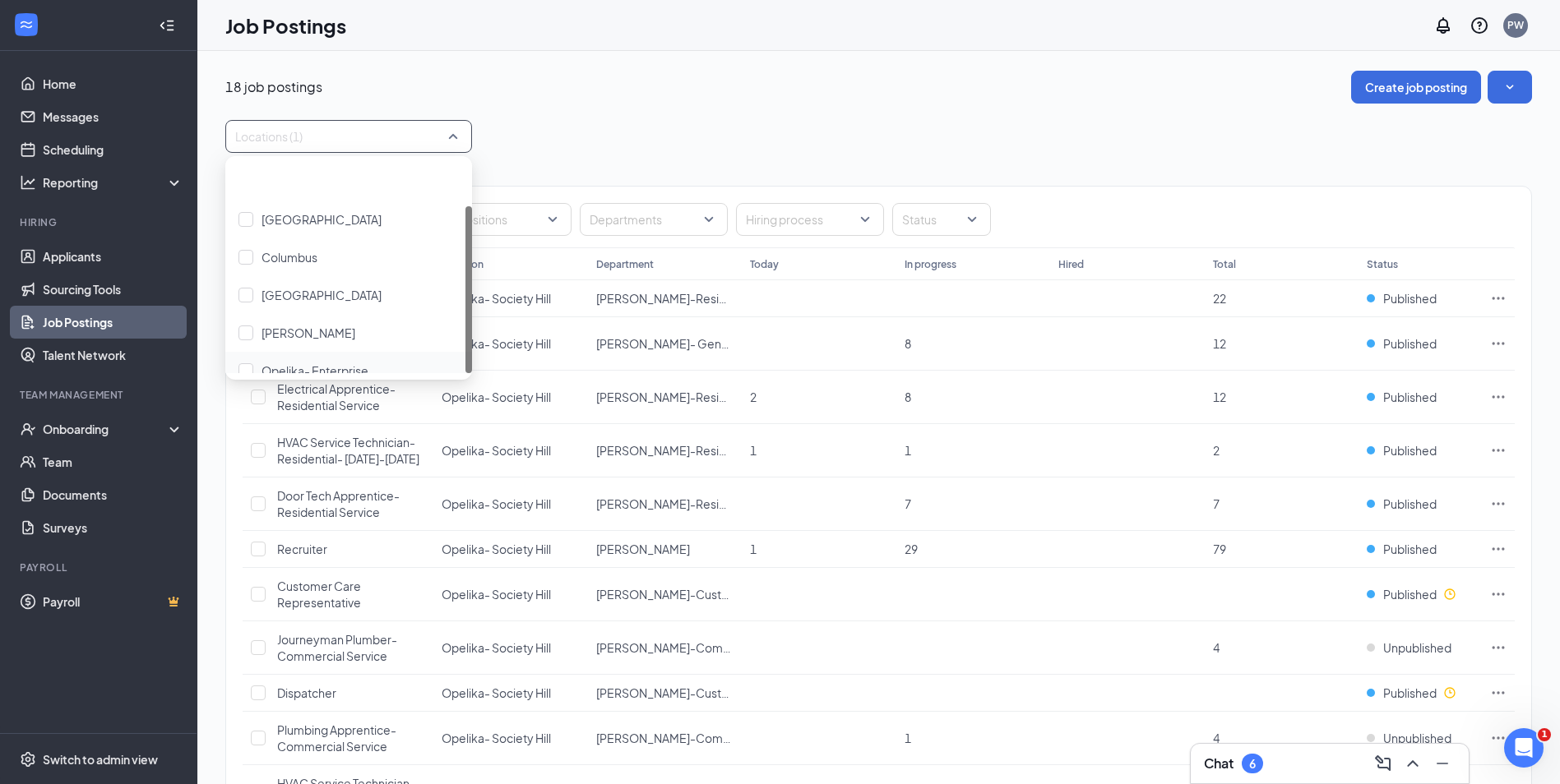
scroll to position [55, 0]
click at [312, 328] on div "Opelika- Enterprise" at bounding box center [348, 317] width 246 height 38
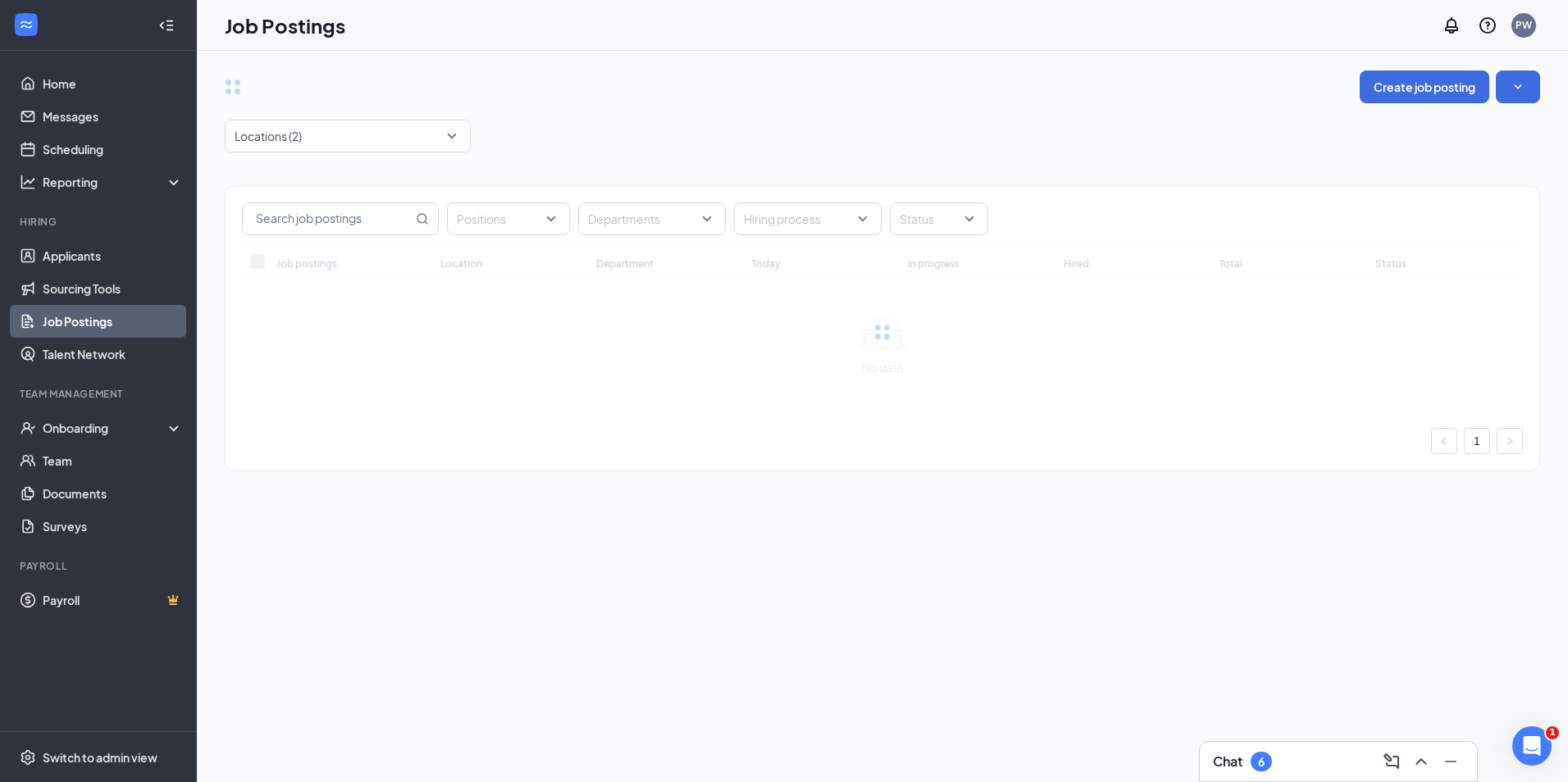
click at [687, 103] on div "Create job posting Locations (2) Positions Departments Hiring process Status Jo…" at bounding box center [882, 279] width 1315 height 417
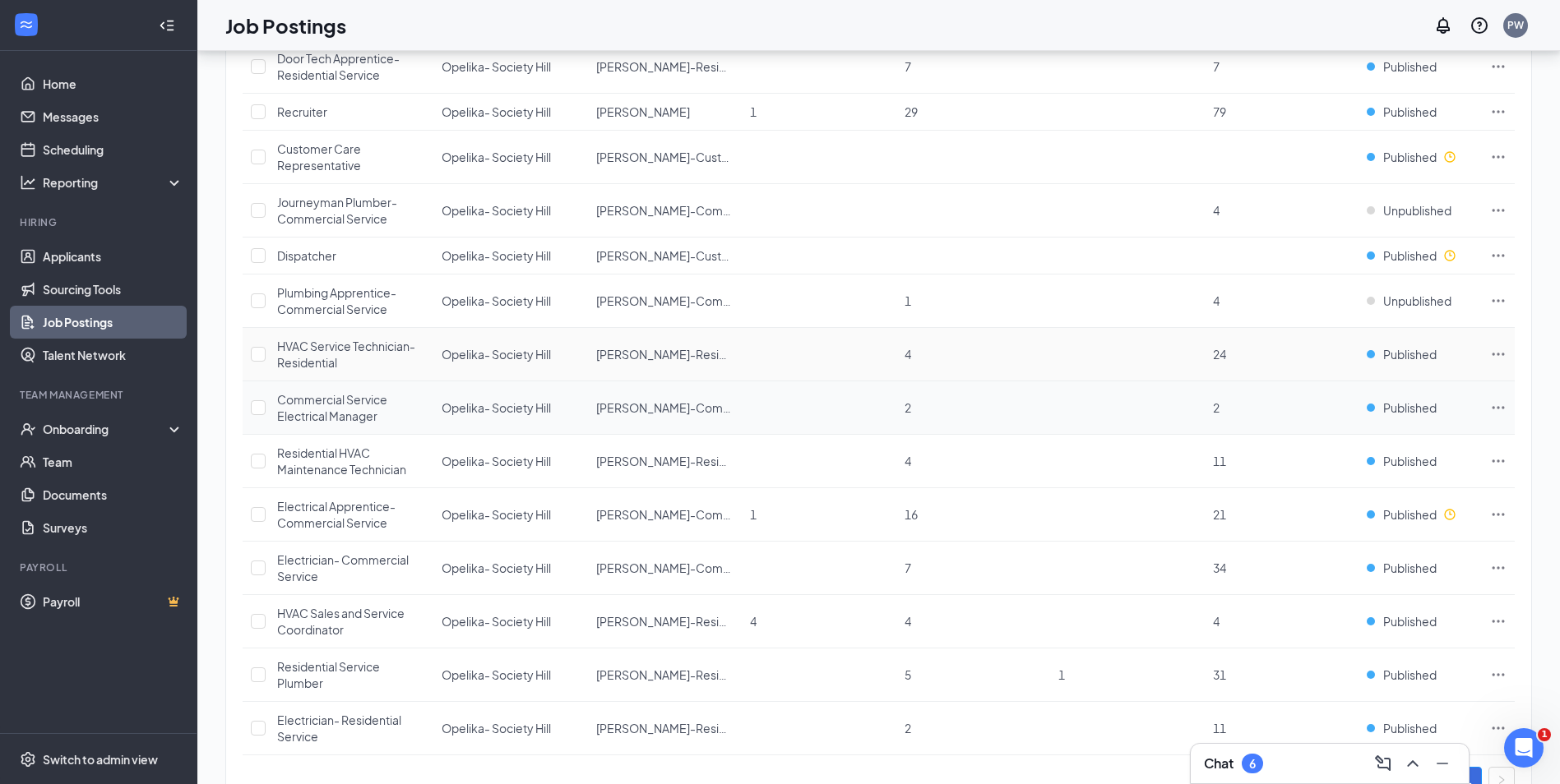
scroll to position [693, 0]
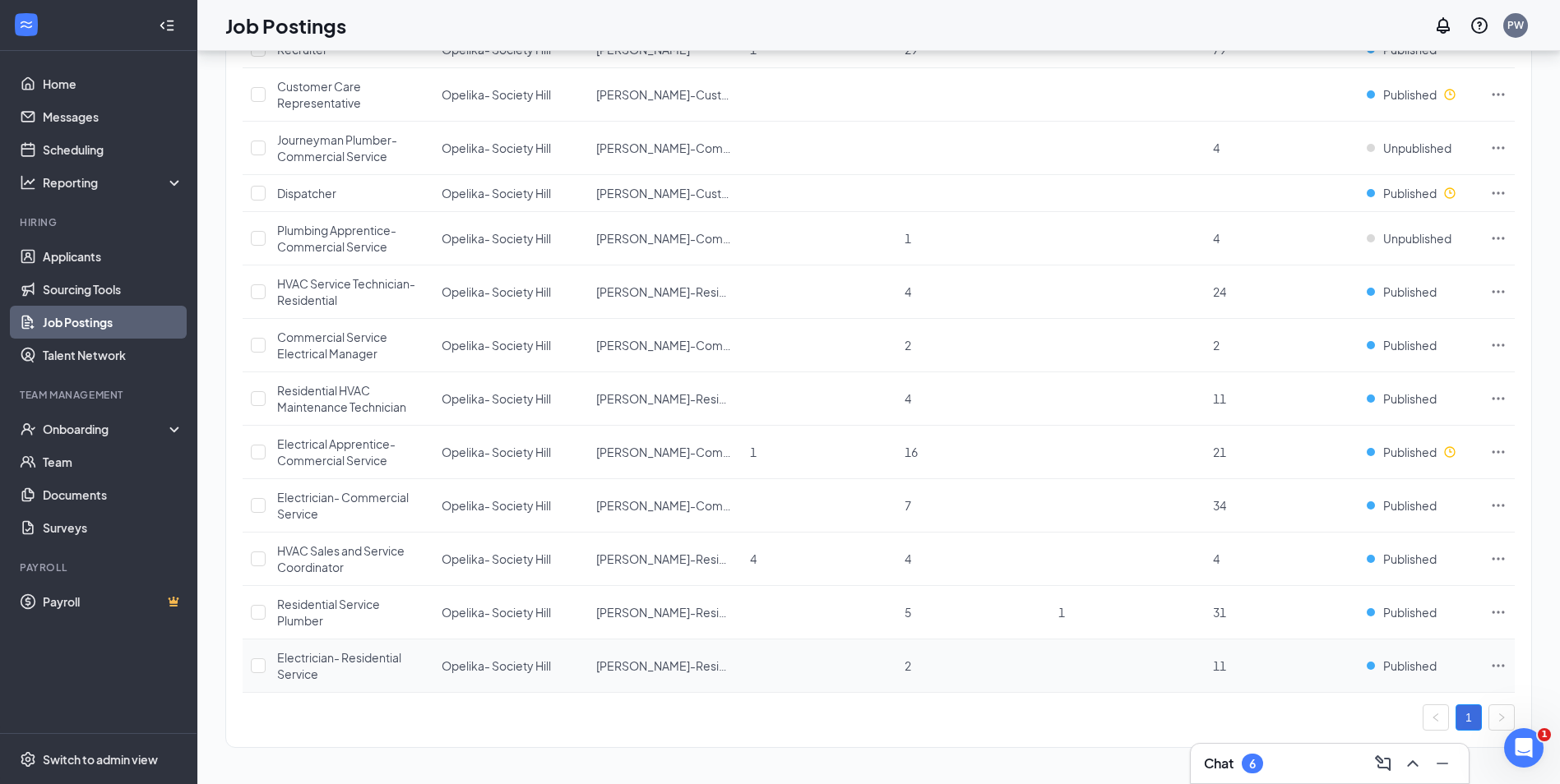
click at [1502, 665] on icon "Ellipses" at bounding box center [1498, 665] width 12 height 2
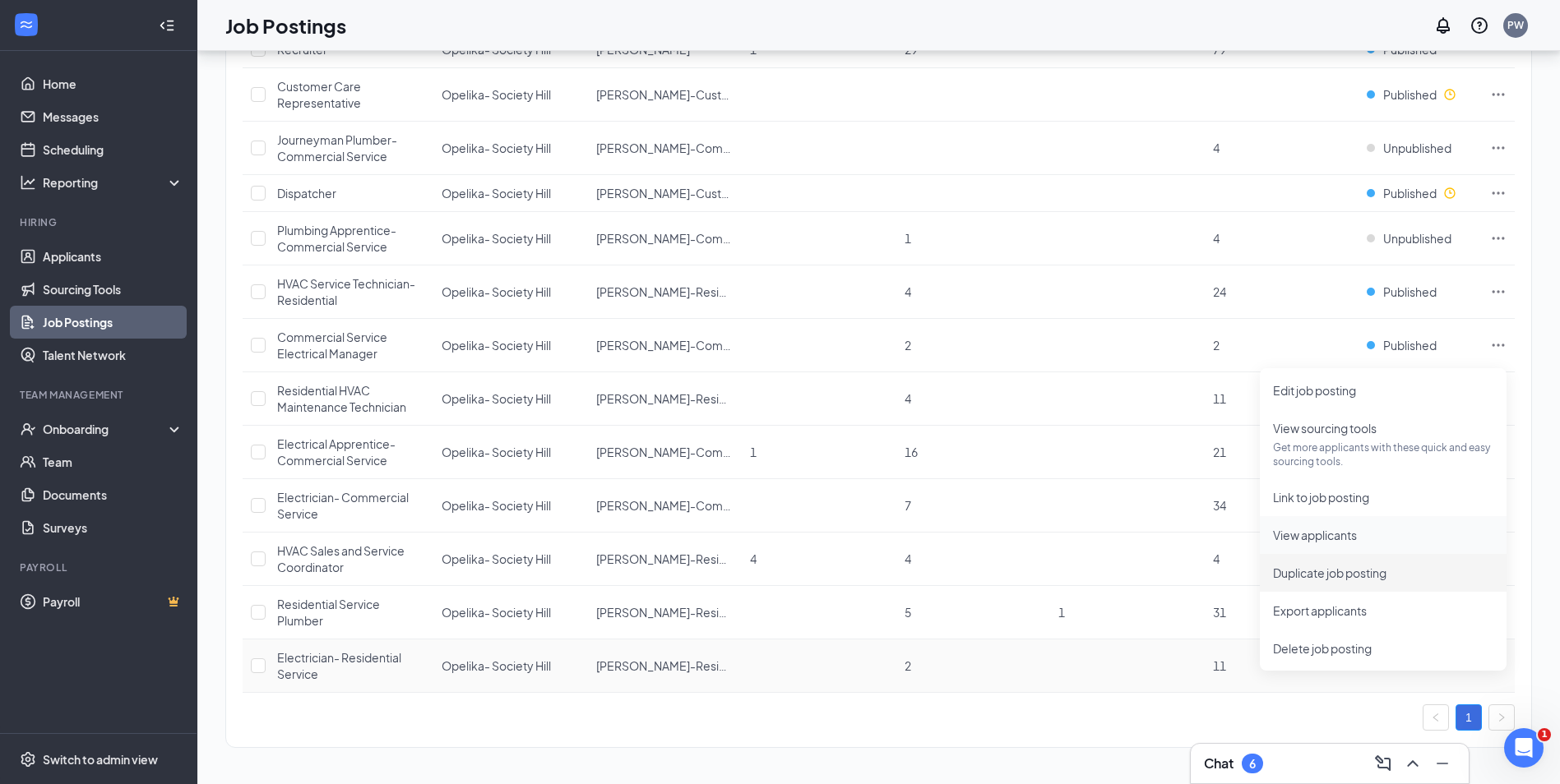
click at [1304, 528] on span "View applicants" at bounding box center [1314, 535] width 84 height 15
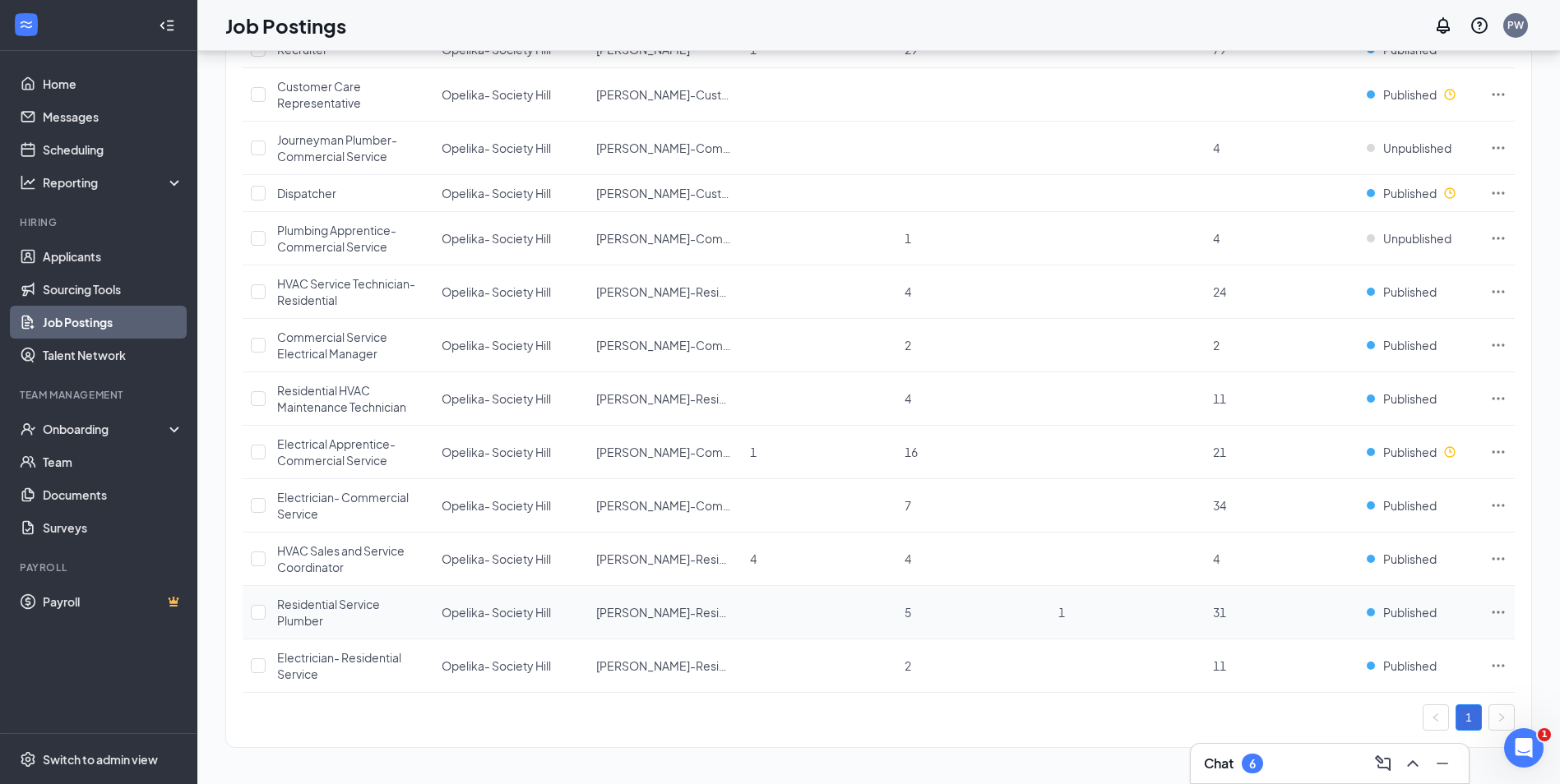
click at [1495, 609] on icon "Ellipses" at bounding box center [1498, 613] width 17 height 17
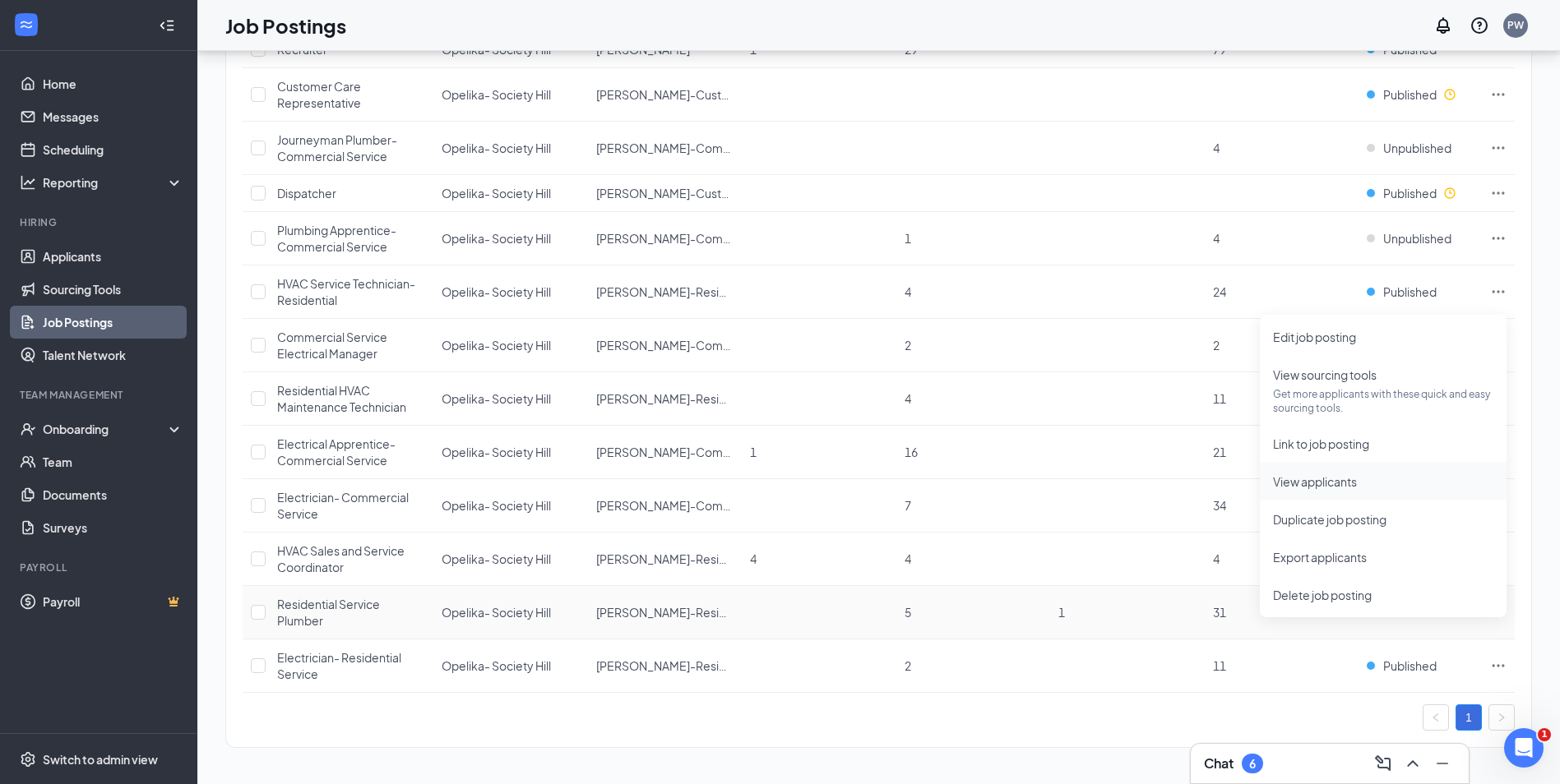
click at [1315, 475] on span "View applicants" at bounding box center [1314, 482] width 84 height 15
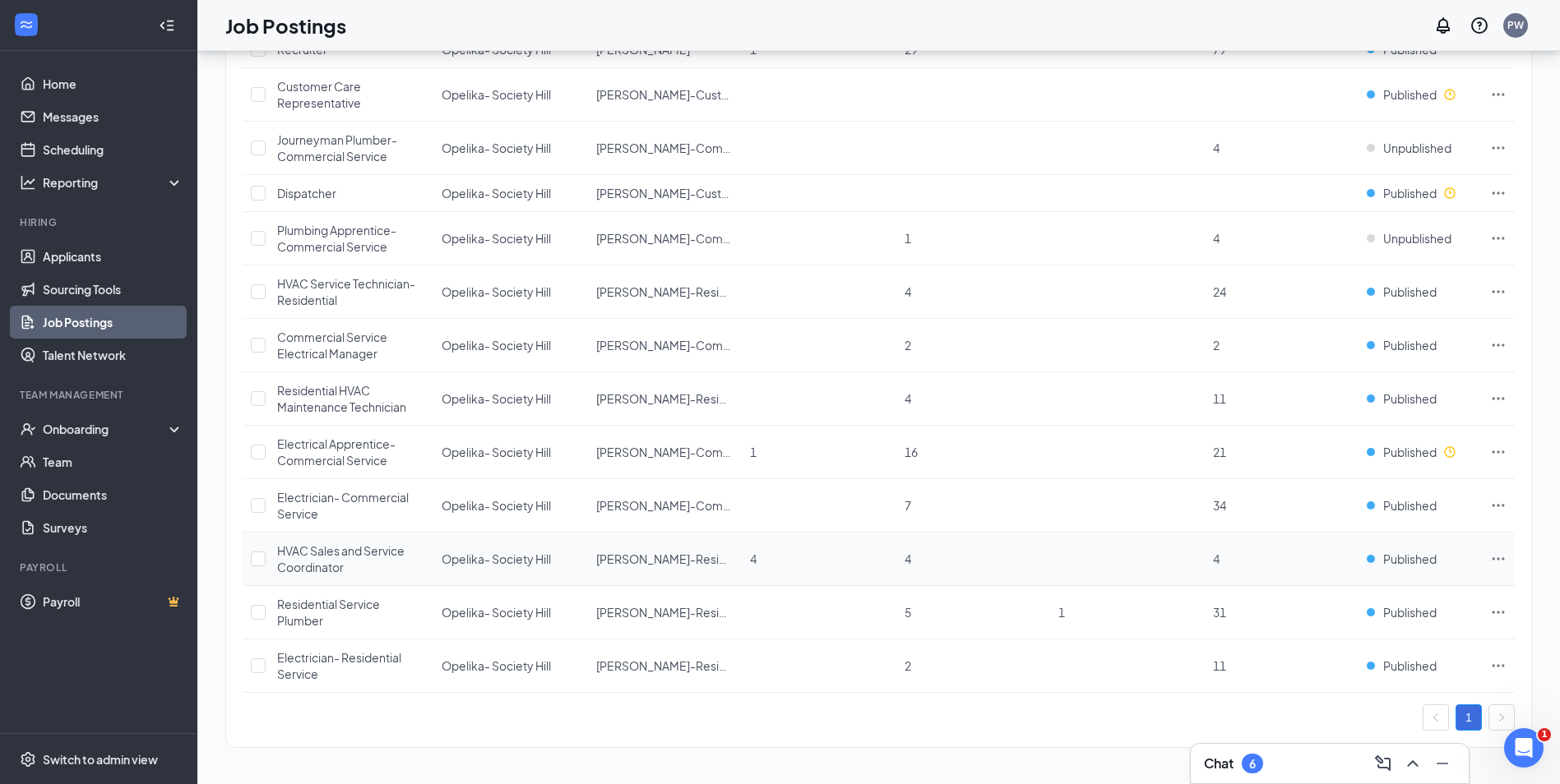
click at [1497, 556] on icon "Ellipses" at bounding box center [1498, 559] width 17 height 17
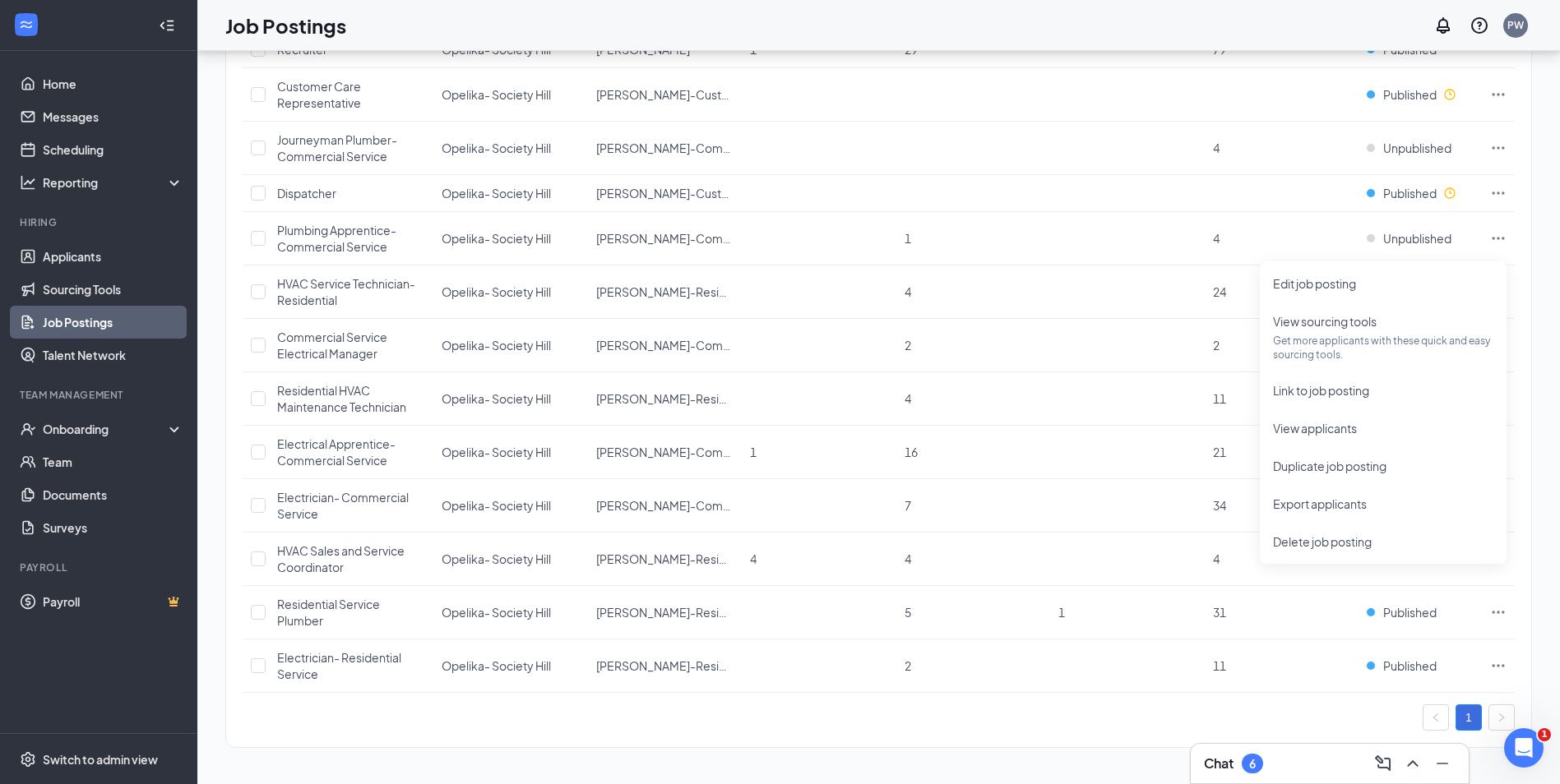
click at [1549, 559] on div "21 job postings Create job posting Locations (2) Positions Departments Hiring p…" at bounding box center [878, 79] width 1362 height 1410
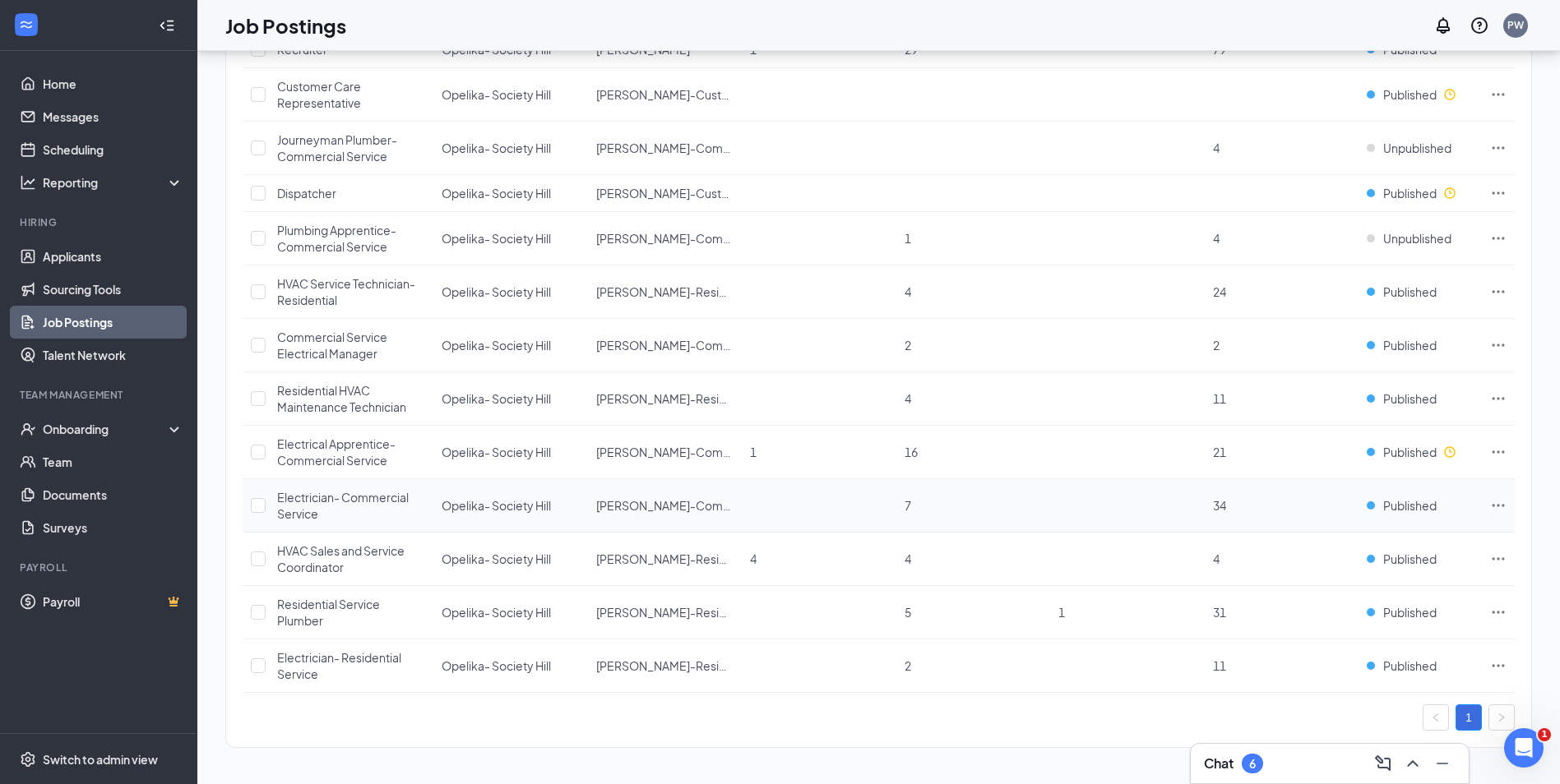
click at [1495, 498] on icon "Ellipses" at bounding box center [1498, 505] width 17 height 17
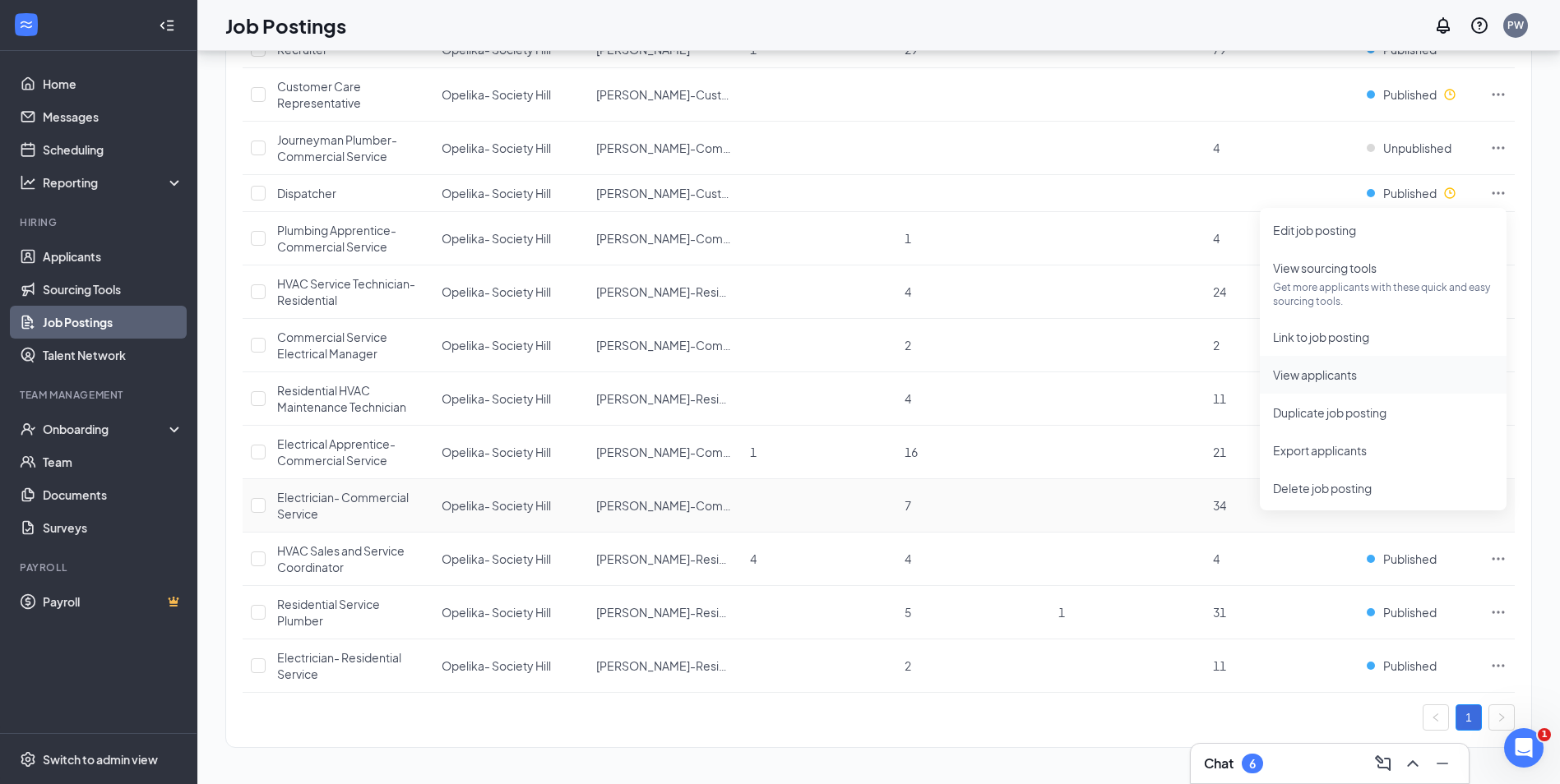
click at [1342, 367] on span "View applicants" at bounding box center [1314, 375] width 84 height 15
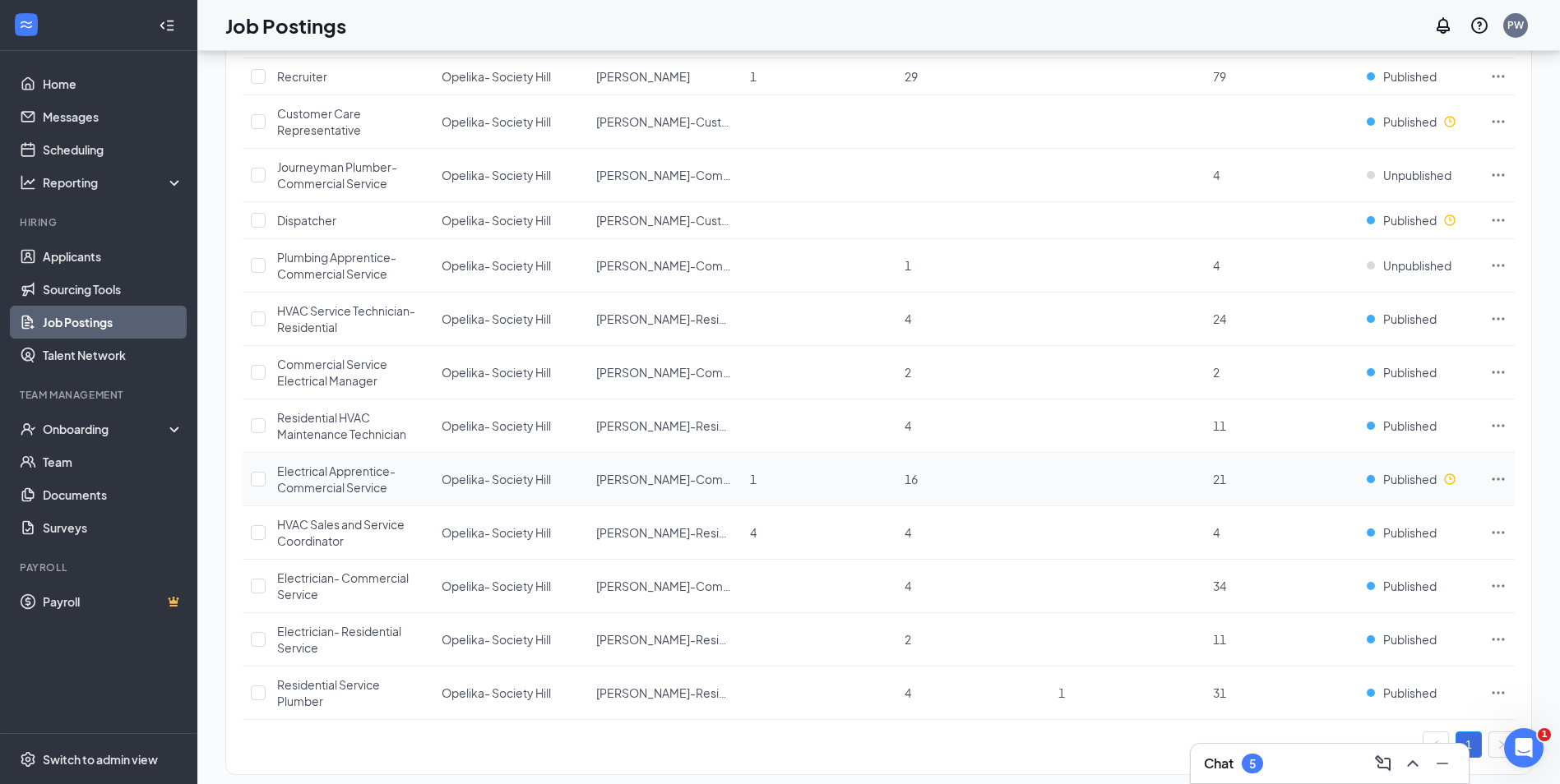
scroll to position [611, 0]
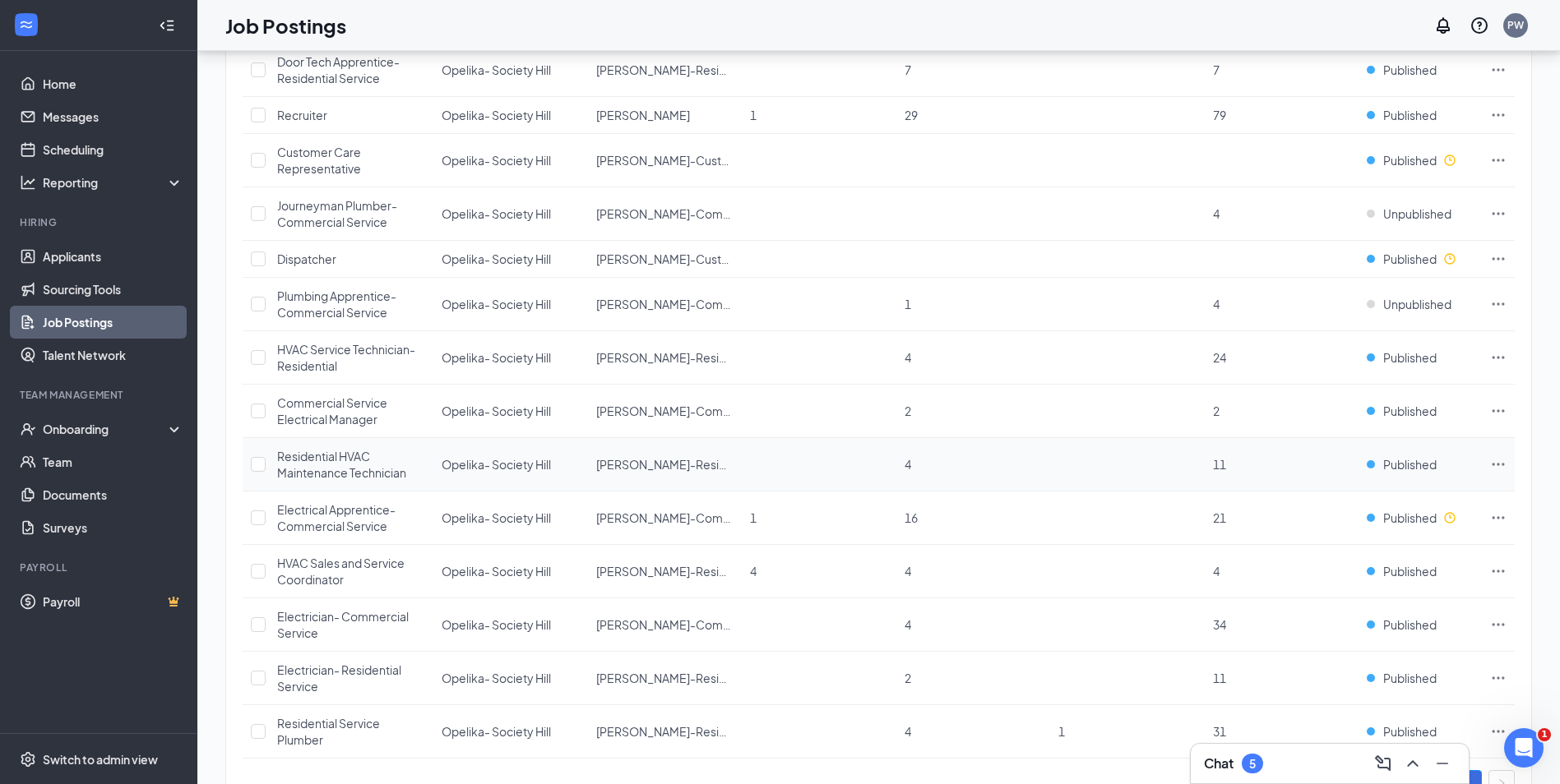
click at [1500, 473] on icon "Ellipses" at bounding box center [1498, 465] width 17 height 17
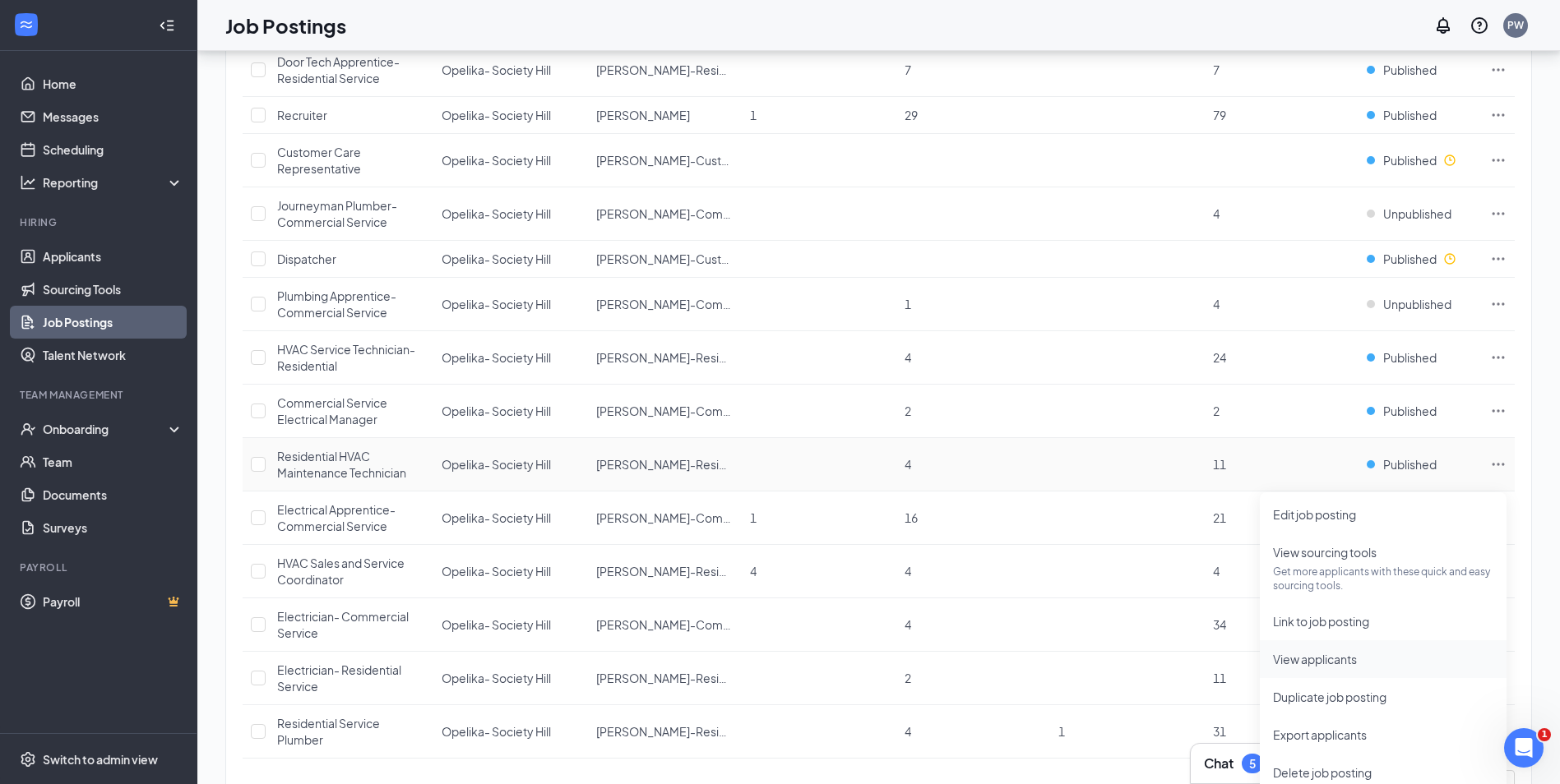
click at [1317, 653] on span "View applicants" at bounding box center [1314, 659] width 84 height 15
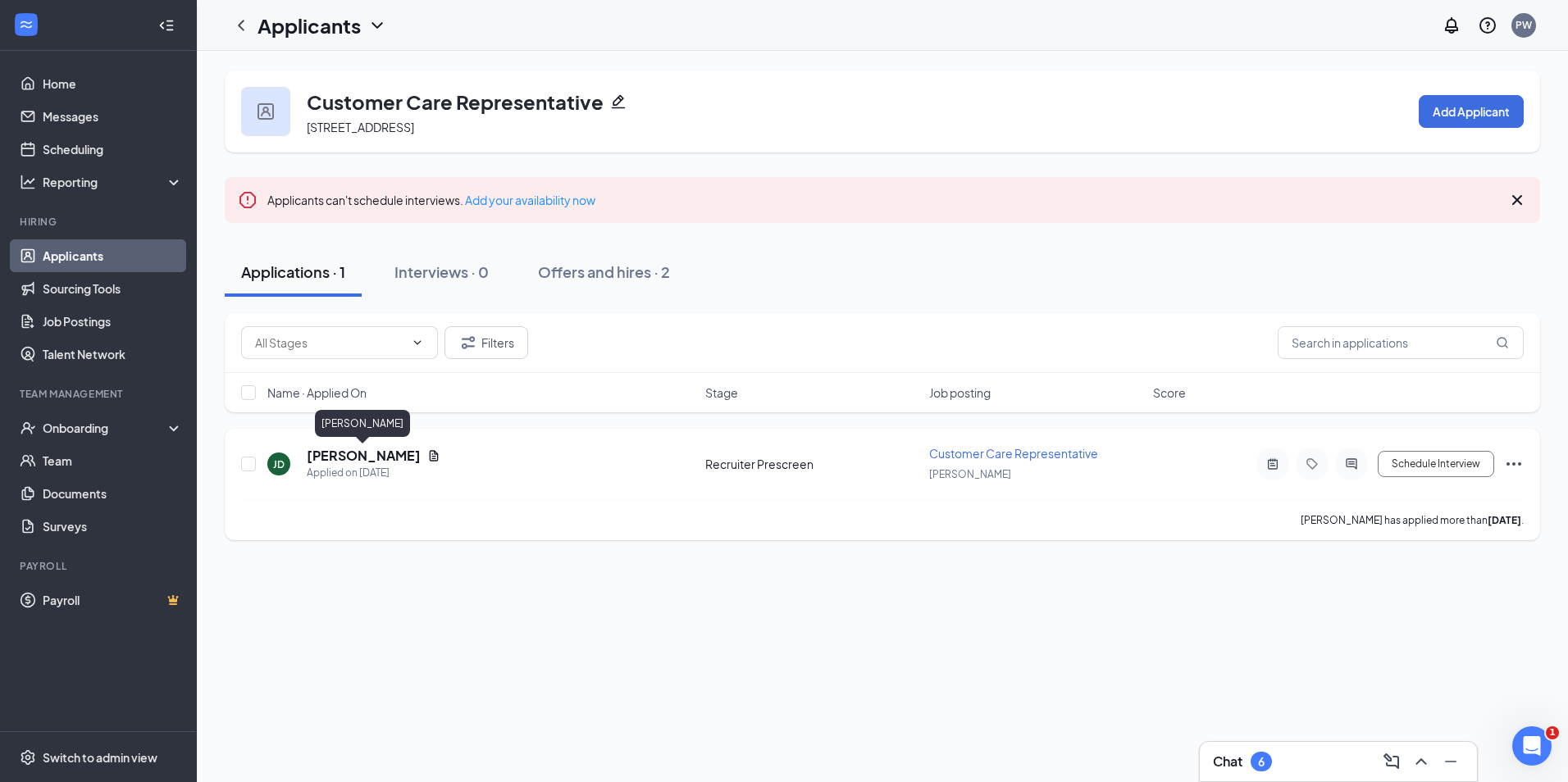
click at [357, 464] on h5 "[PERSON_NAME]" at bounding box center [364, 456] width 114 height 18
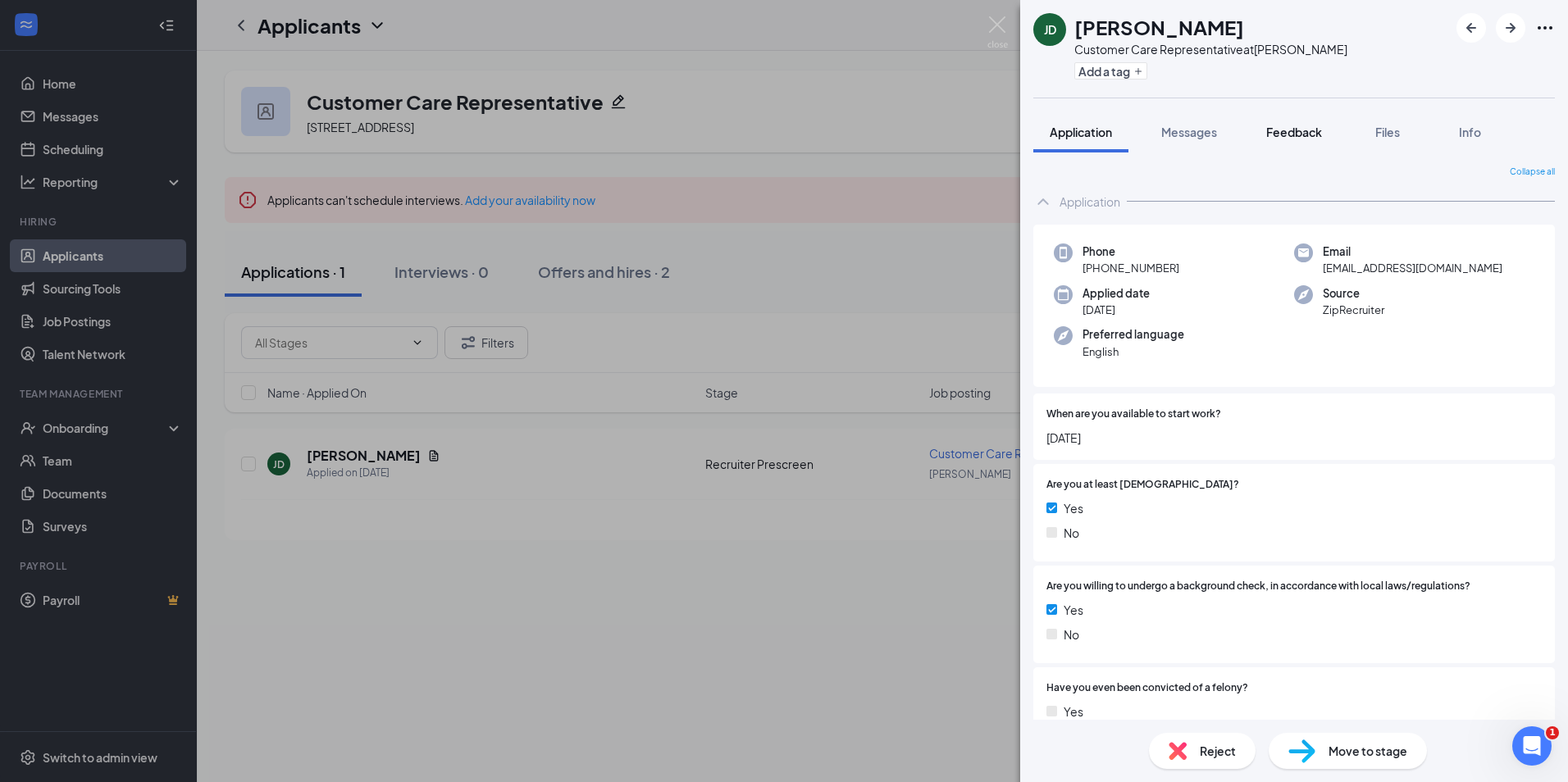
click at [1283, 138] on span "Feedback" at bounding box center [1294, 132] width 56 height 15
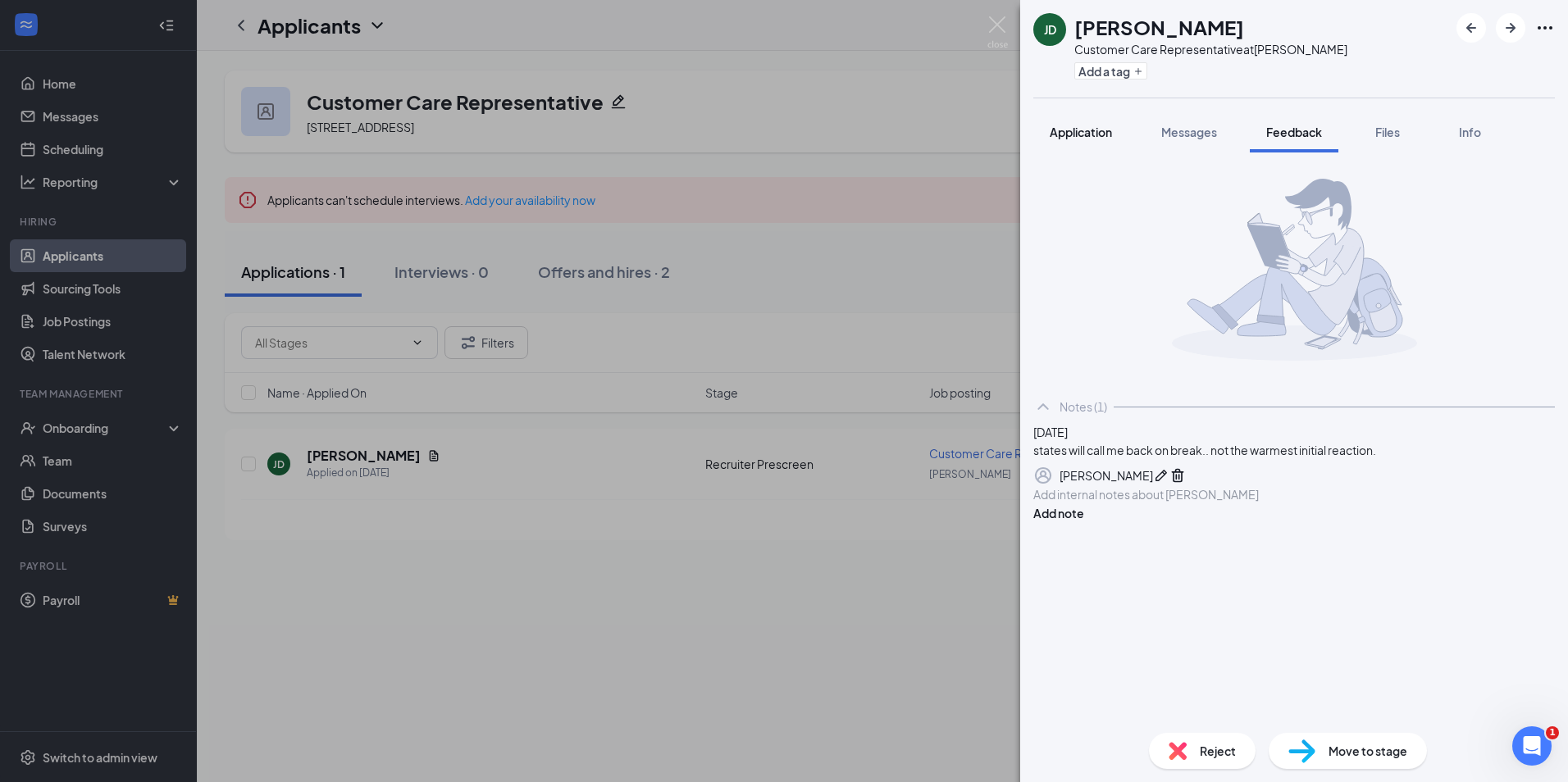
click at [1089, 120] on button "Application" at bounding box center [1080, 132] width 95 height 41
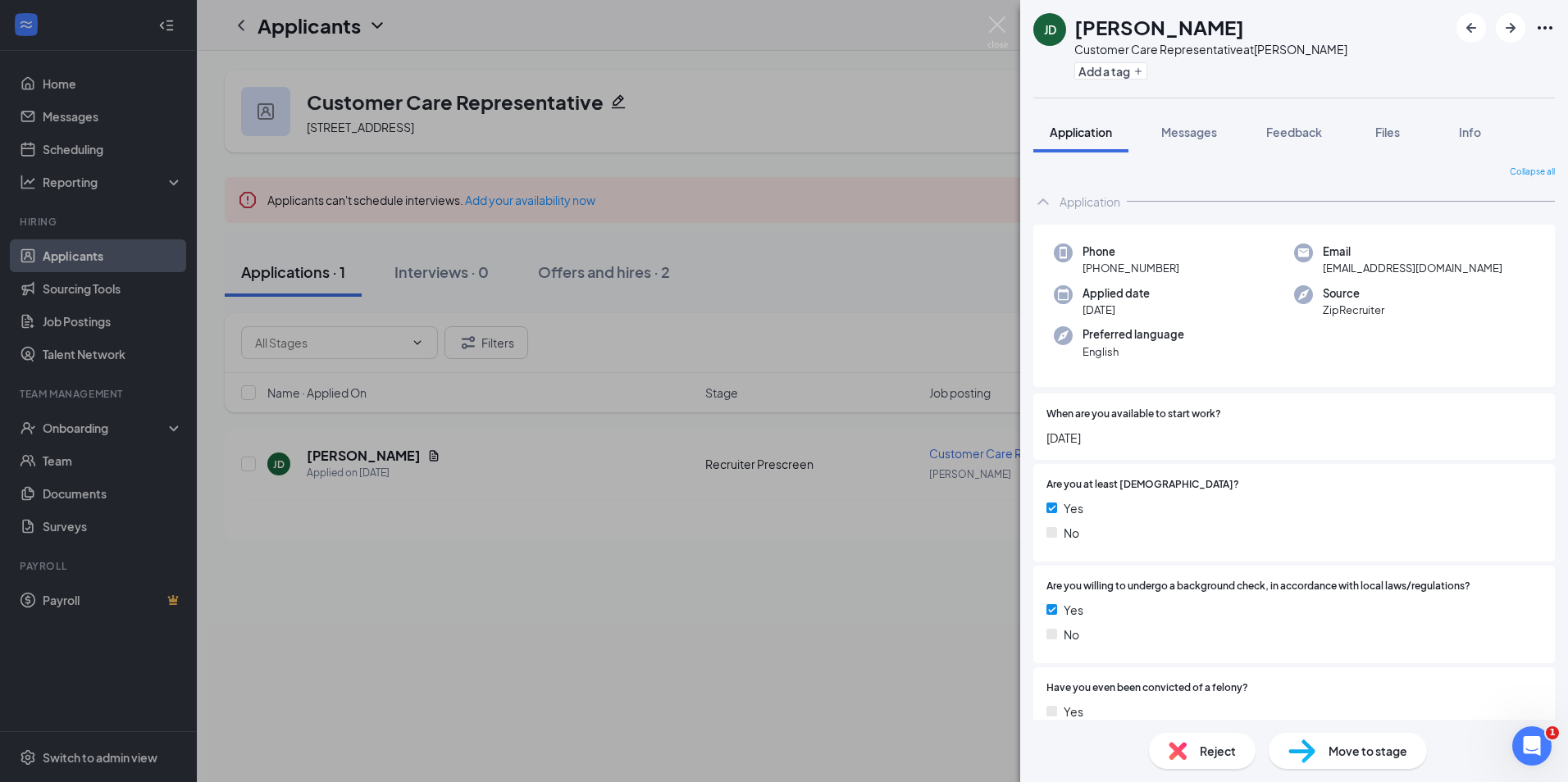
click at [1208, 752] on span "Reject" at bounding box center [1217, 751] width 36 height 18
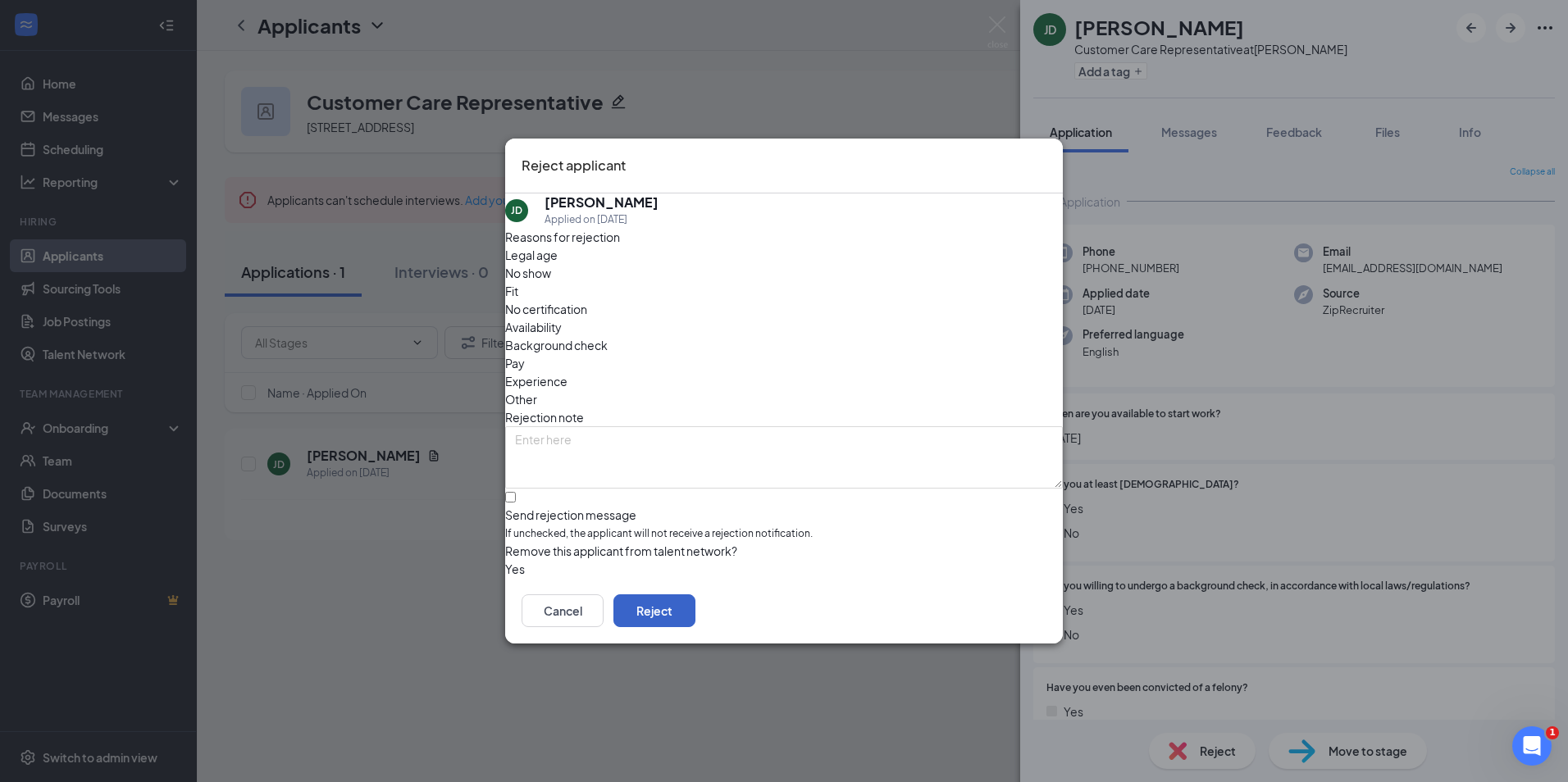
click at [695, 615] on button "Reject" at bounding box center [654, 611] width 82 height 33
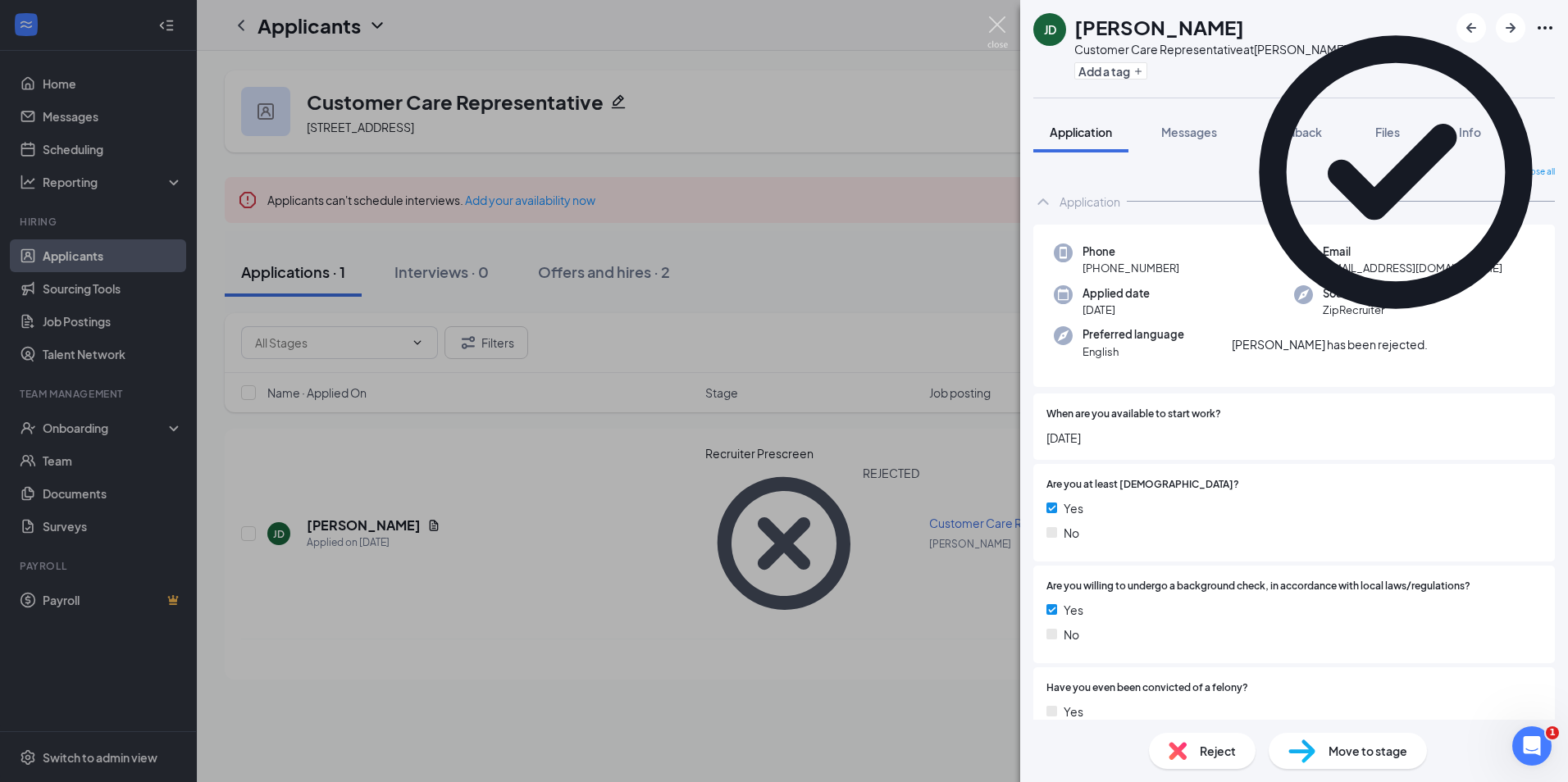
click at [1001, 45] on img at bounding box center [997, 32] width 21 height 32
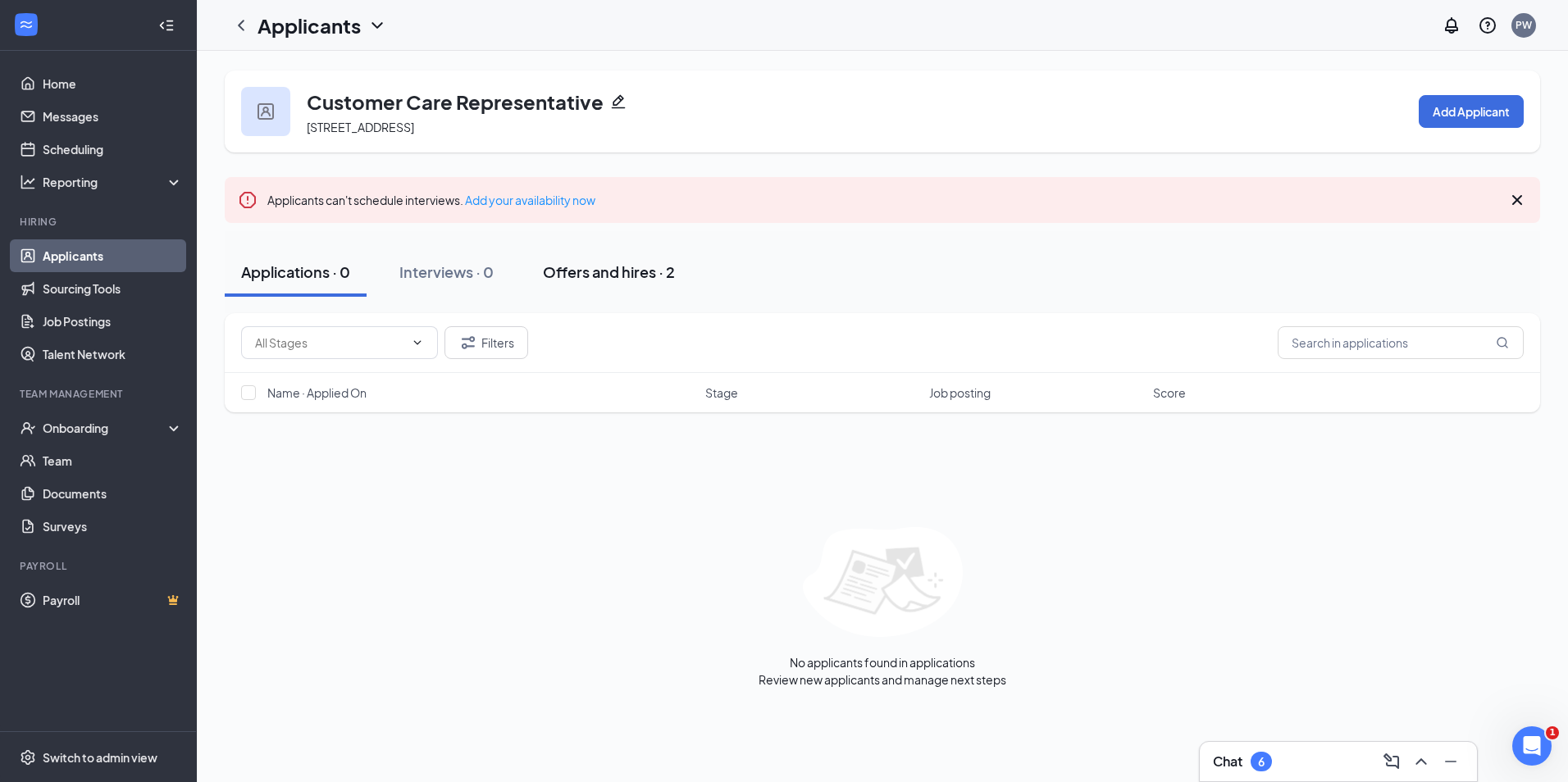
click at [591, 247] on button "Offers and hires · 2" at bounding box center [609, 272] width 165 height 49
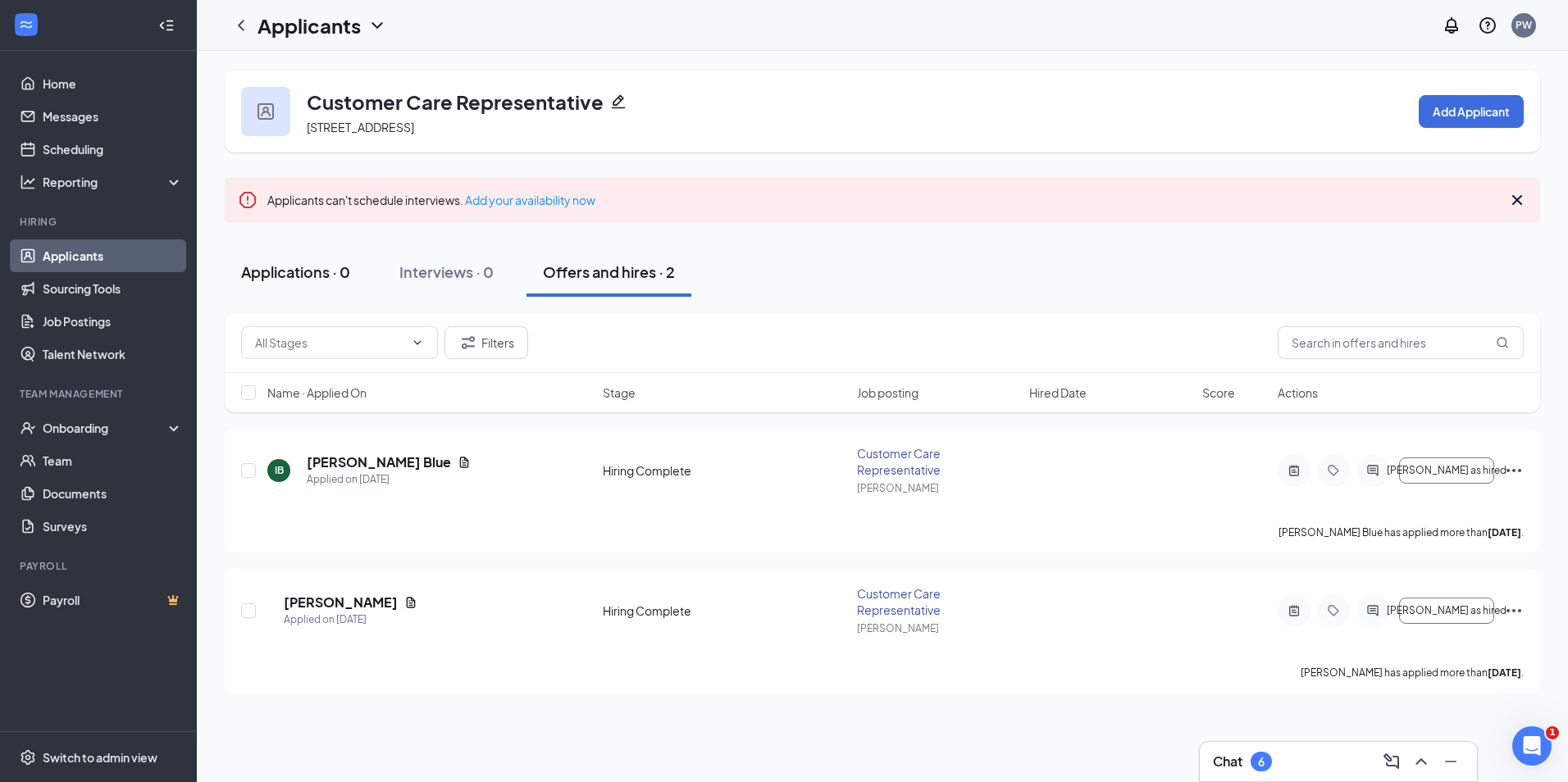
click at [310, 270] on div "Applications · 0" at bounding box center [295, 271] width 109 height 21
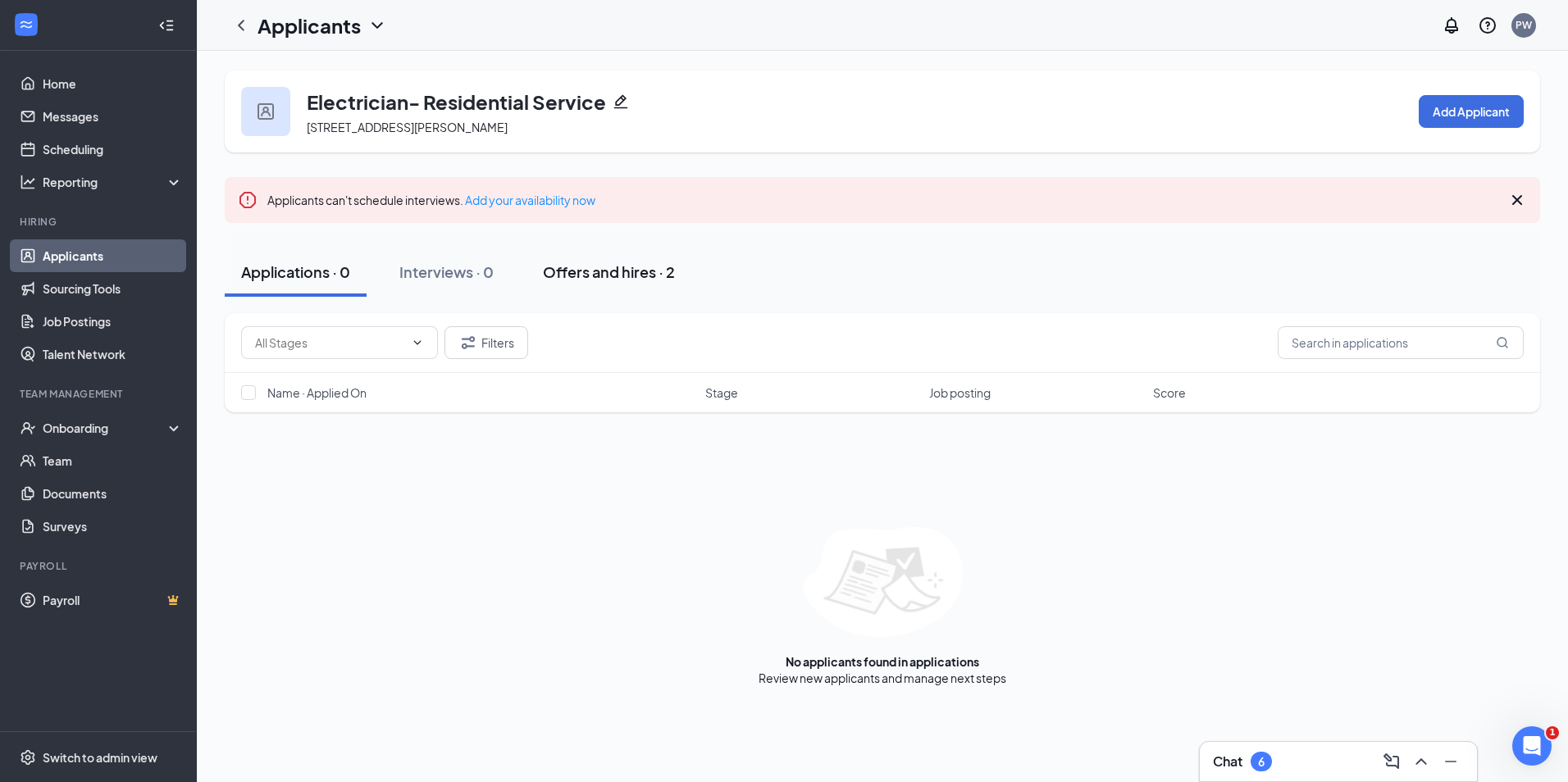
click at [581, 256] on button "Offers and hires · 2" at bounding box center [609, 272] width 165 height 49
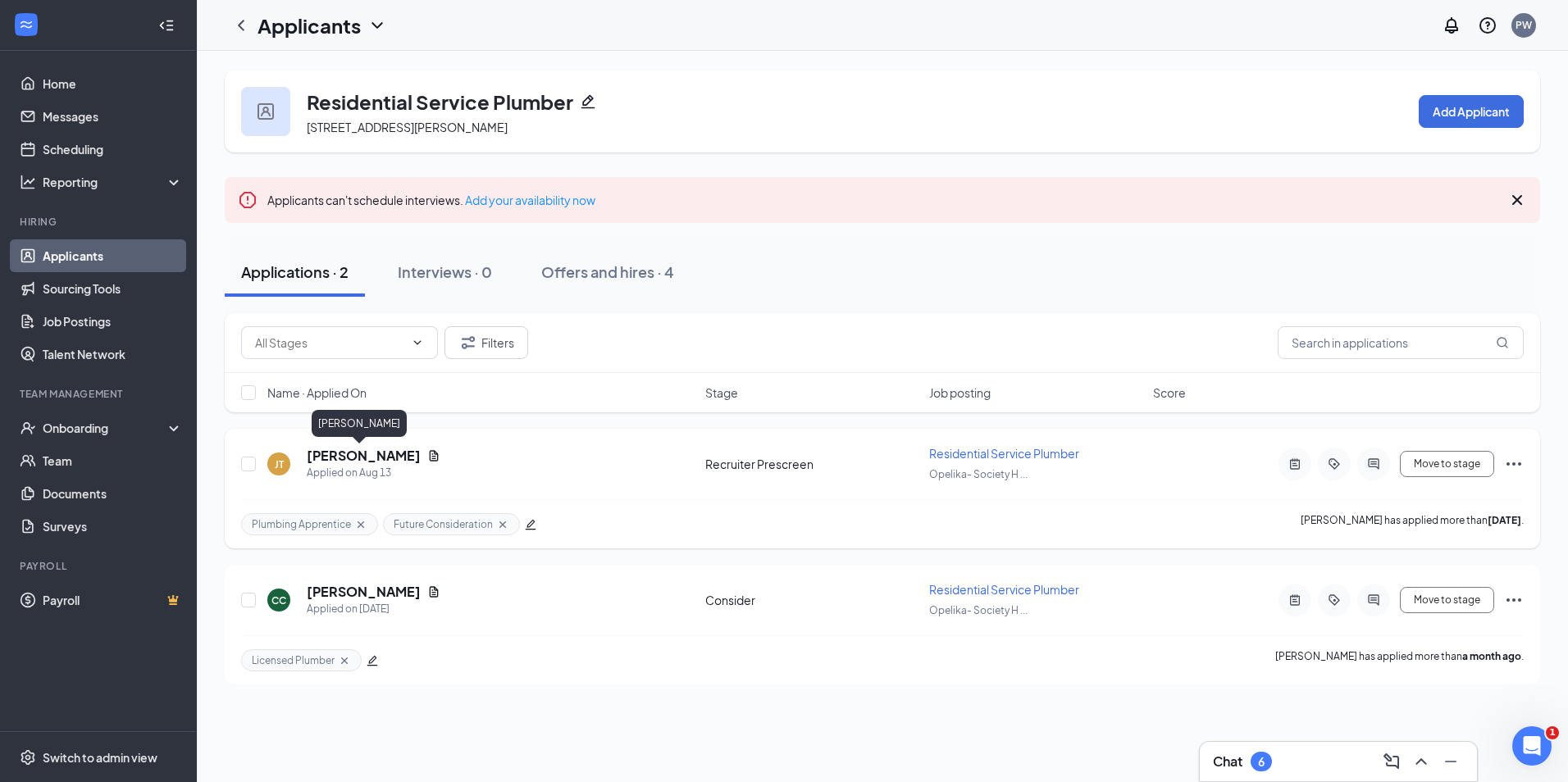
click at [342, 457] on h5 "[PERSON_NAME]" at bounding box center [364, 456] width 114 height 18
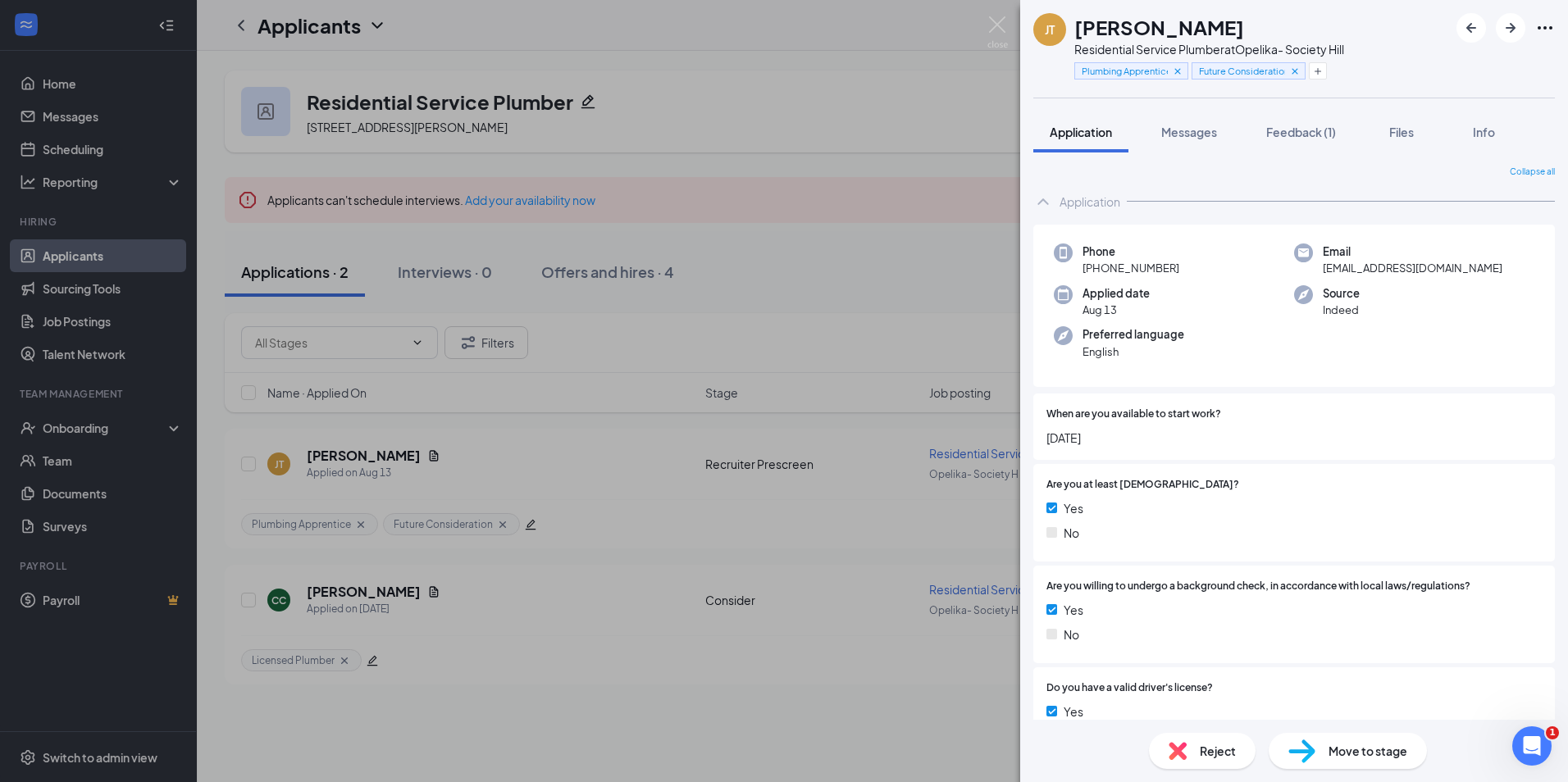
drag, startPoint x: 1284, startPoint y: 139, endPoint x: 1113, endPoint y: 146, distance: 171.1
click at [1285, 139] on div "Feedback (1)" at bounding box center [1301, 132] width 69 height 16
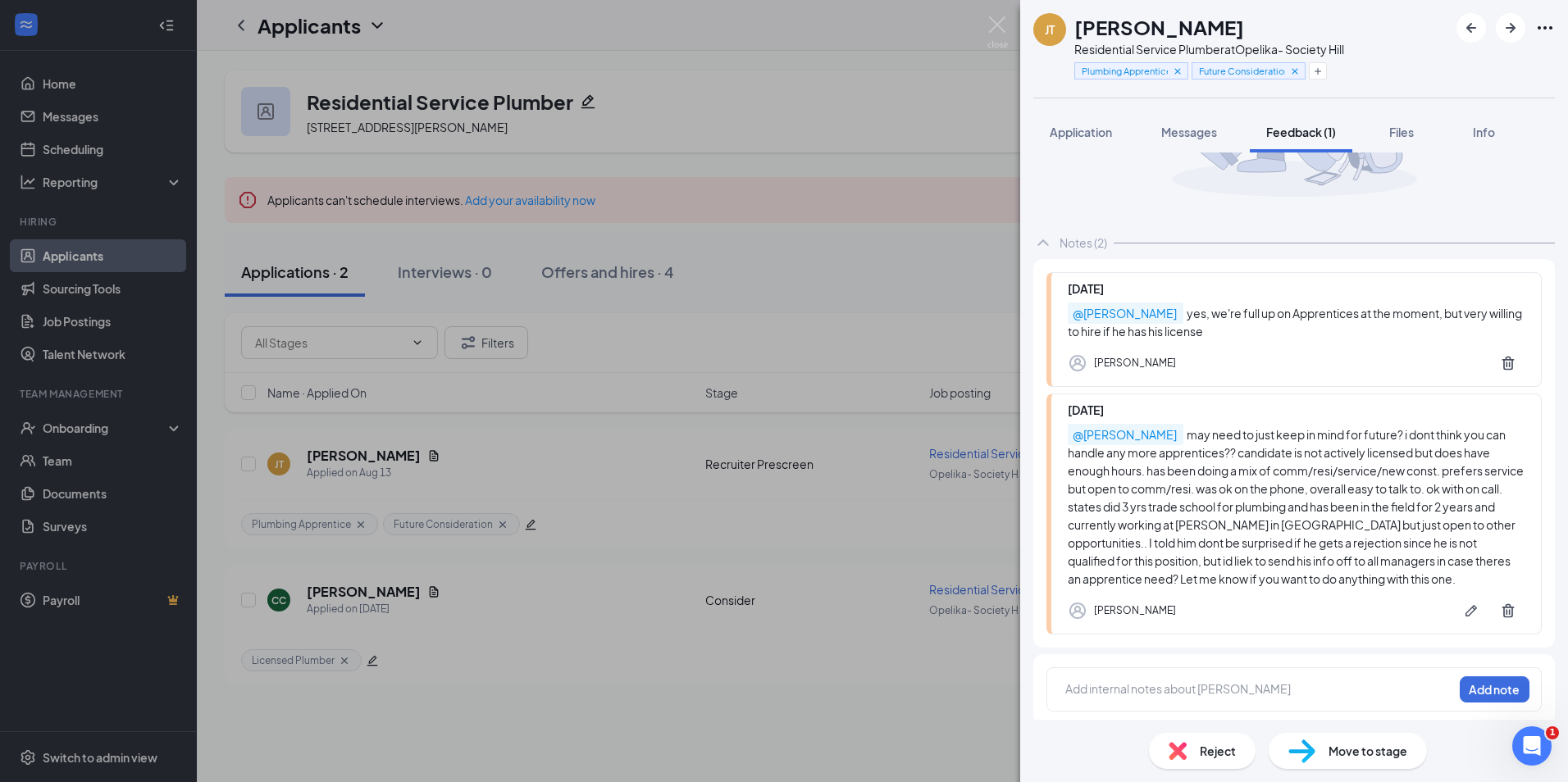
scroll to position [169, 0]
click at [1212, 748] on span "Reject" at bounding box center [1217, 751] width 36 height 18
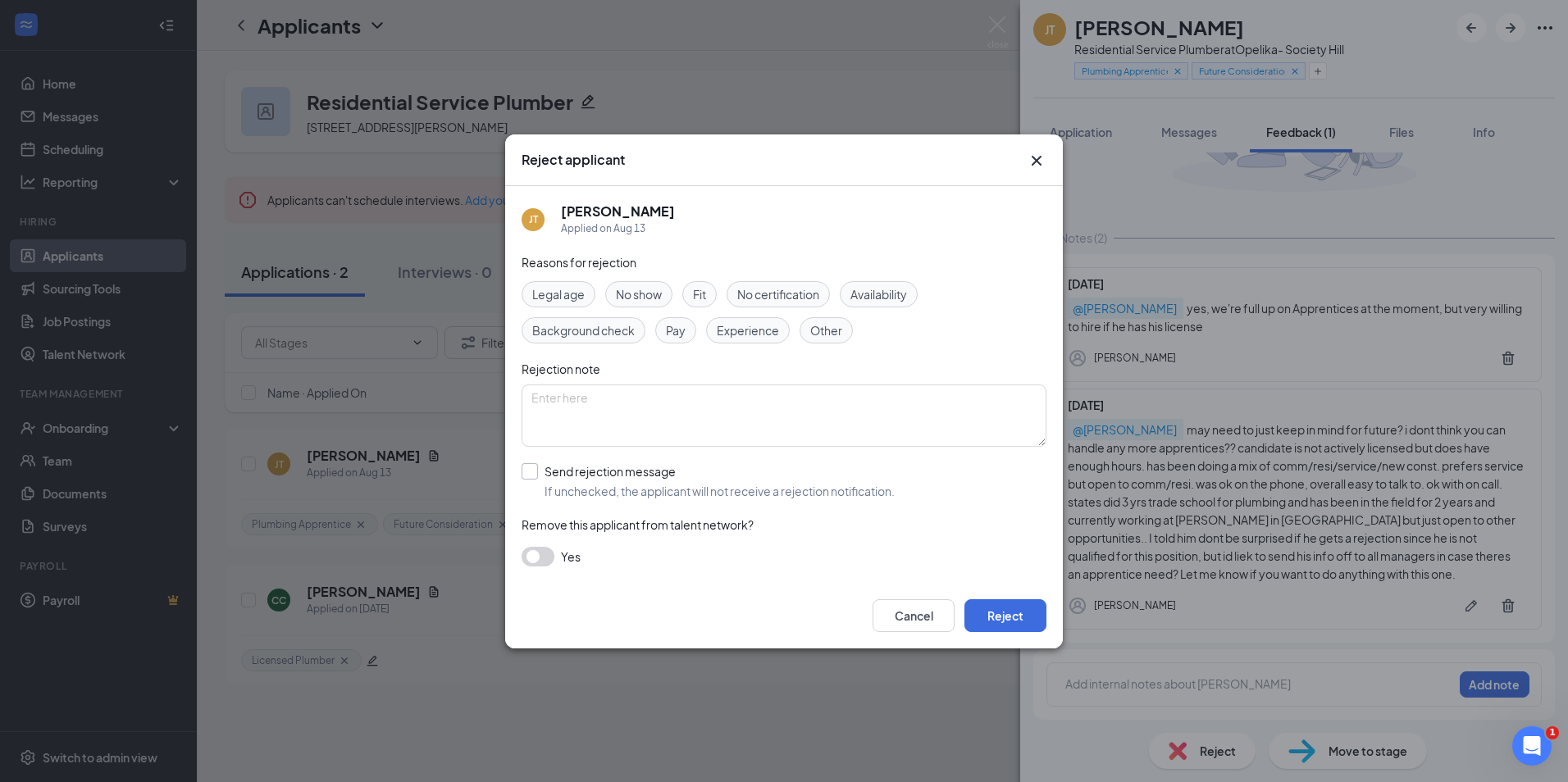
click at [600, 478] on input "Send rejection message If unchecked, the applicant will not receive a rejection…" at bounding box center [708, 482] width 373 height 36
checkbox input "true"
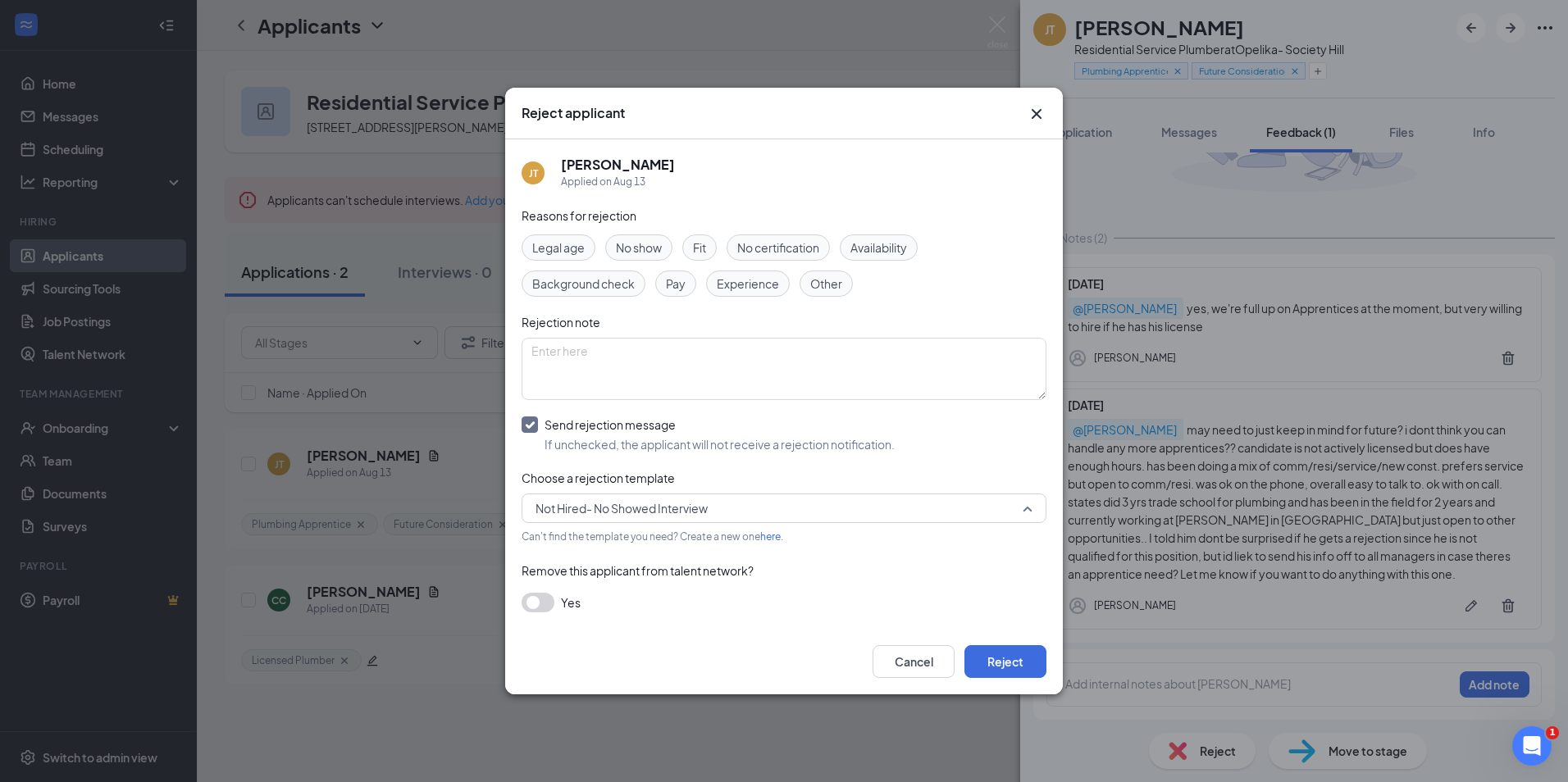
click at [651, 507] on span "Not Hired- No Showed Interview" at bounding box center [621, 508] width 172 height 25
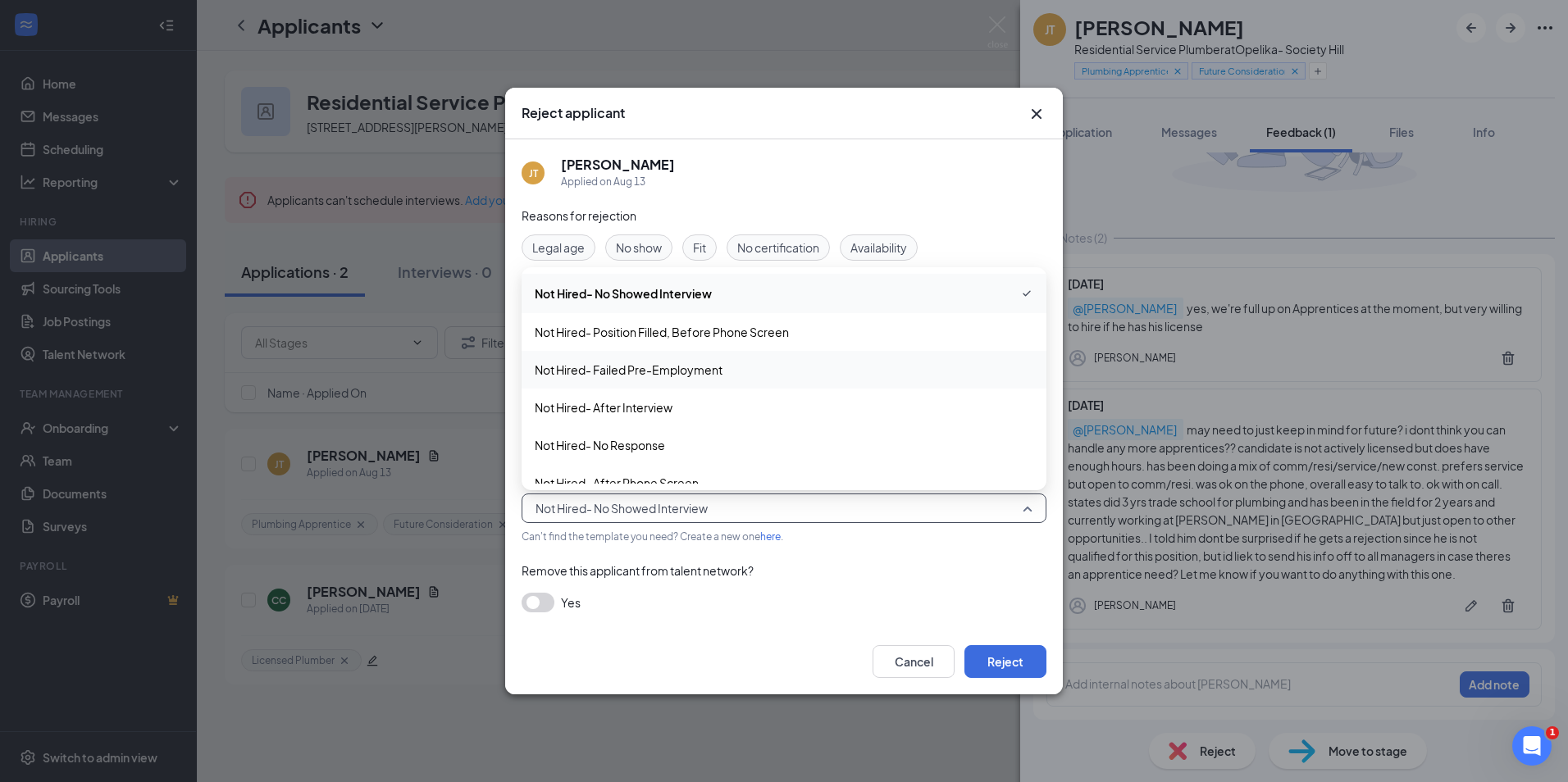
scroll to position [56, 0]
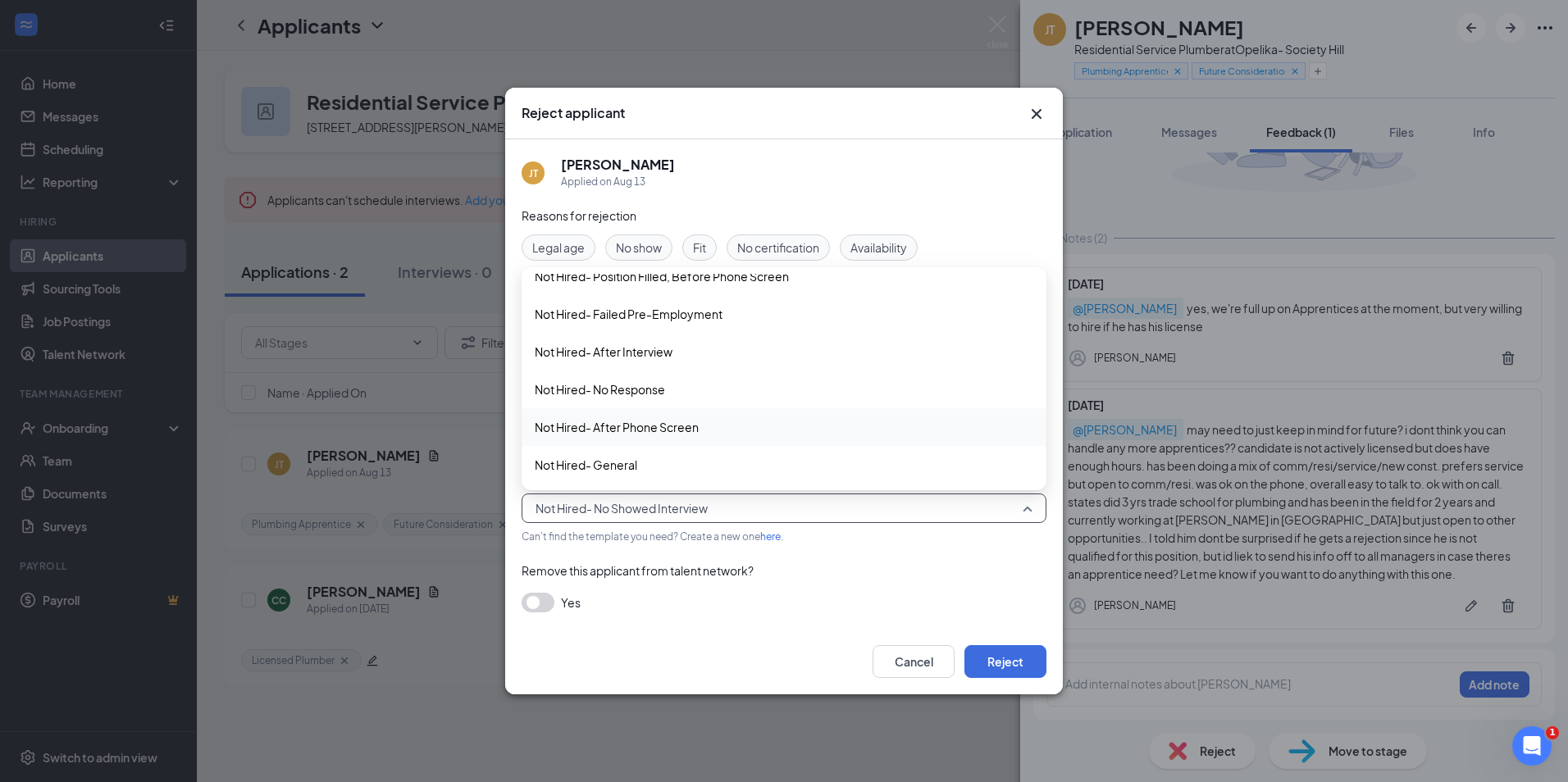
click at [662, 420] on span "Not Hired- After Phone Screen" at bounding box center [616, 427] width 164 height 18
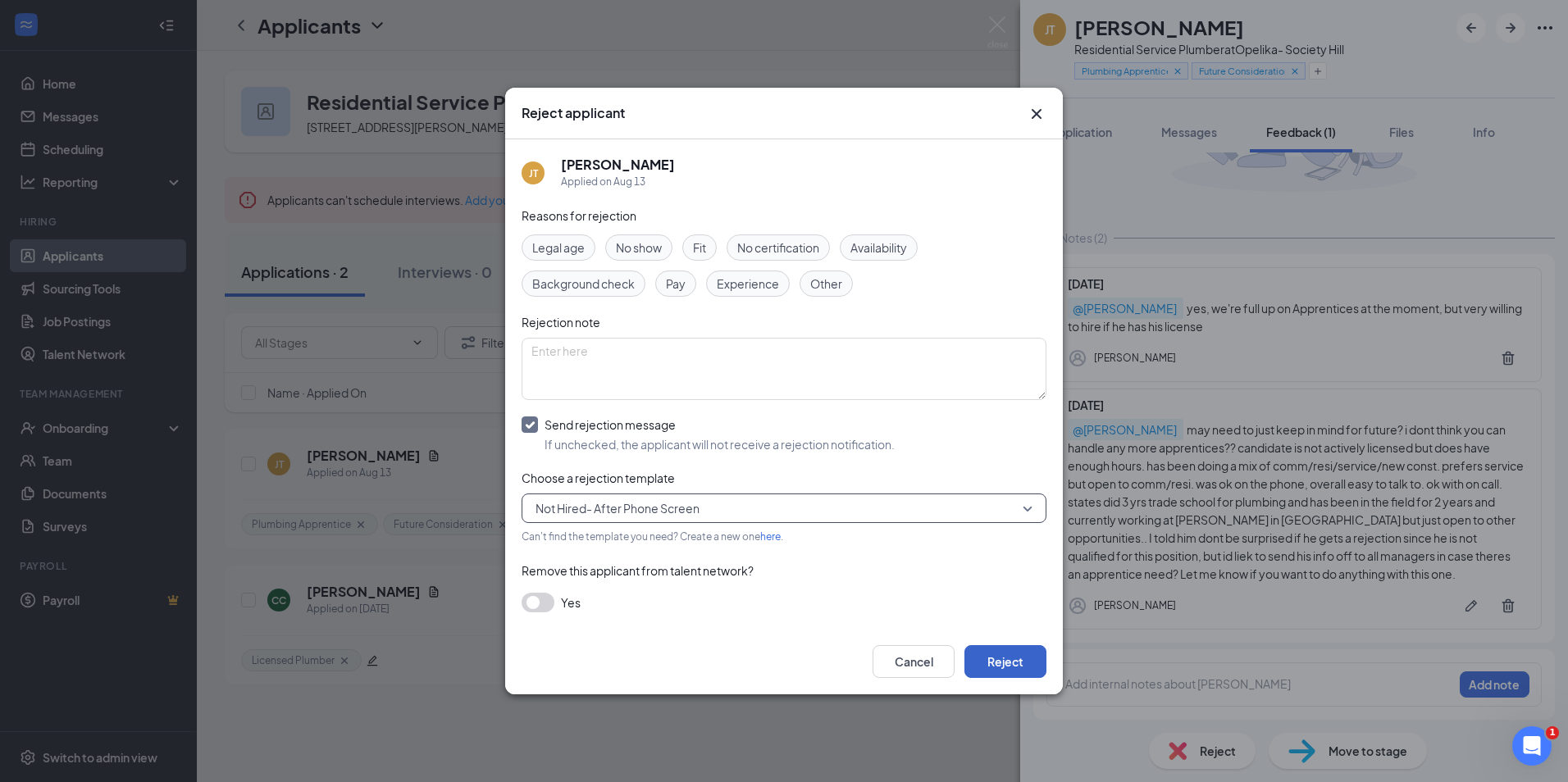
click at [1019, 665] on button "Reject" at bounding box center [1005, 662] width 82 height 33
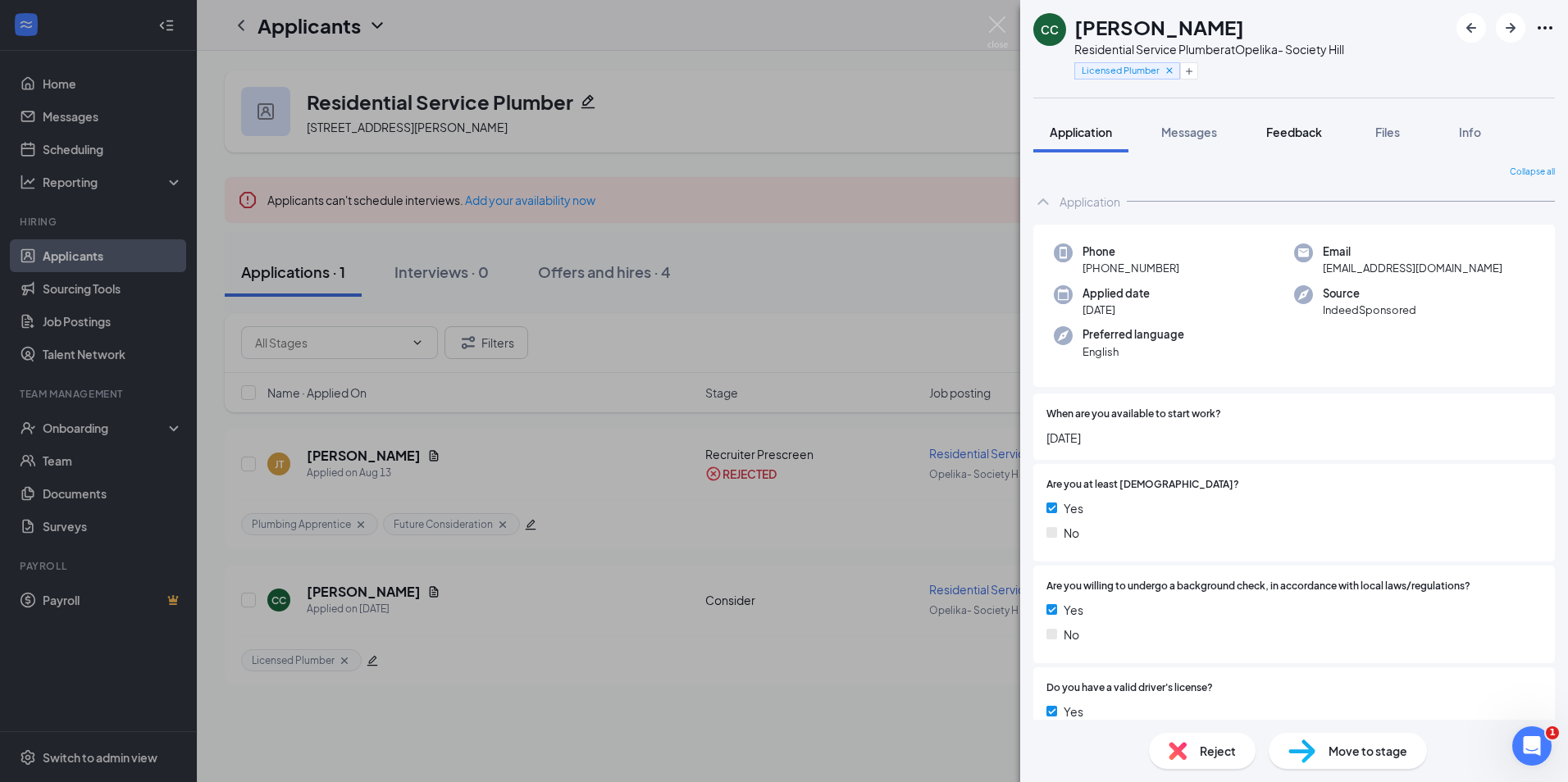
click at [1280, 134] on span "Feedback" at bounding box center [1294, 132] width 56 height 15
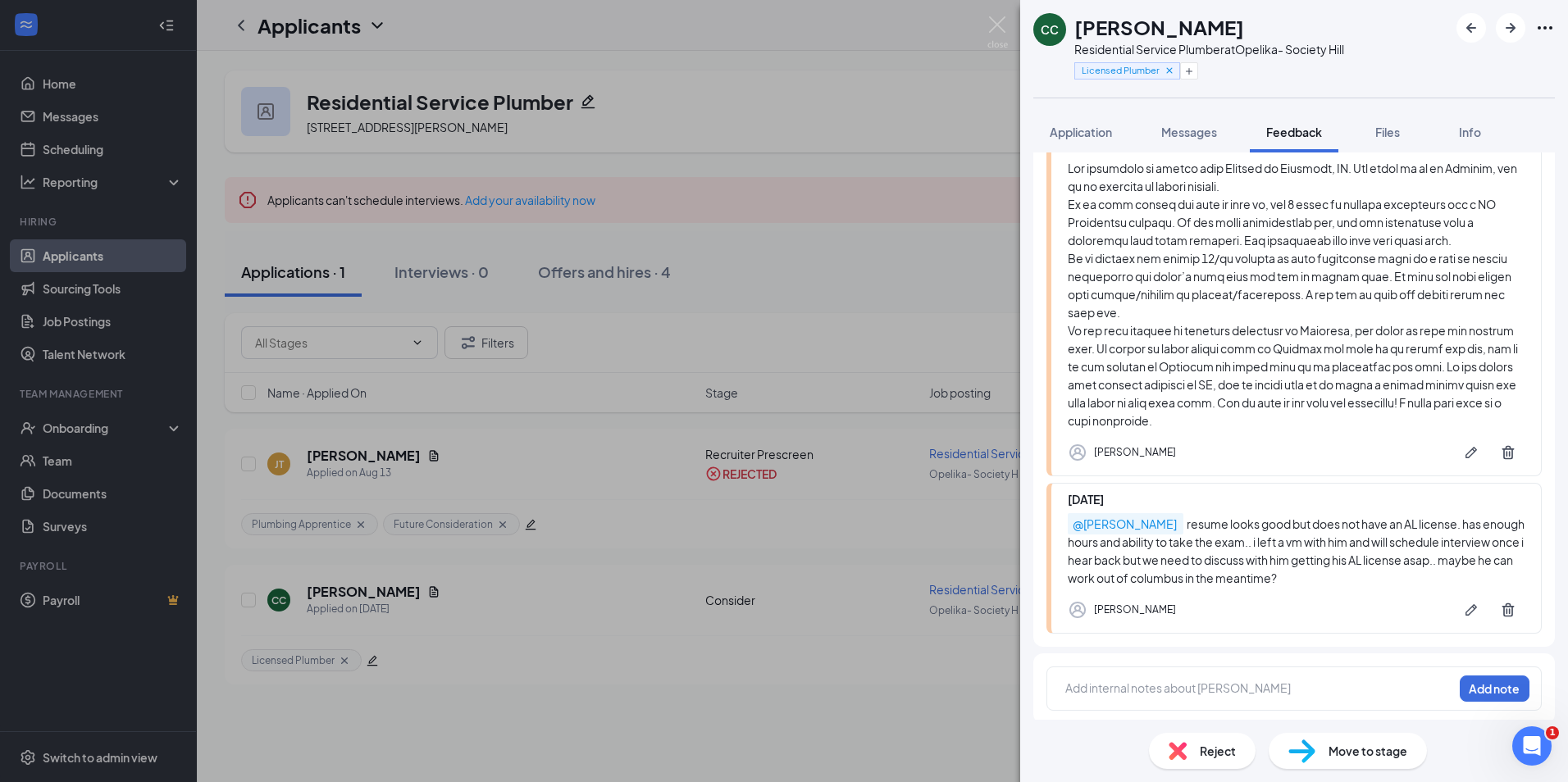
scroll to position [453, 0]
click at [996, 22] on img at bounding box center [997, 32] width 21 height 32
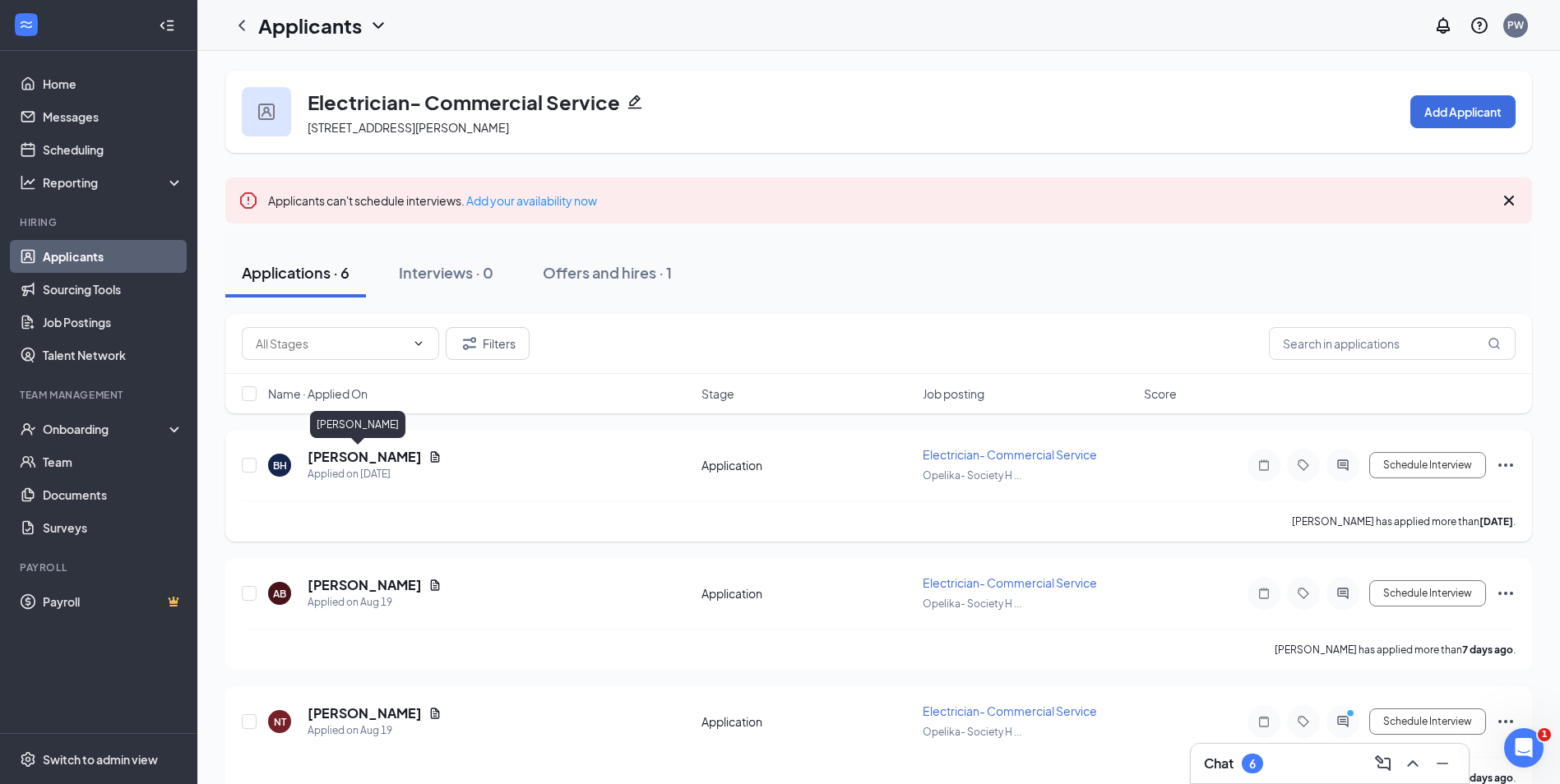
click at [344, 453] on h5 "Ben Hanks" at bounding box center [365, 457] width 114 height 18
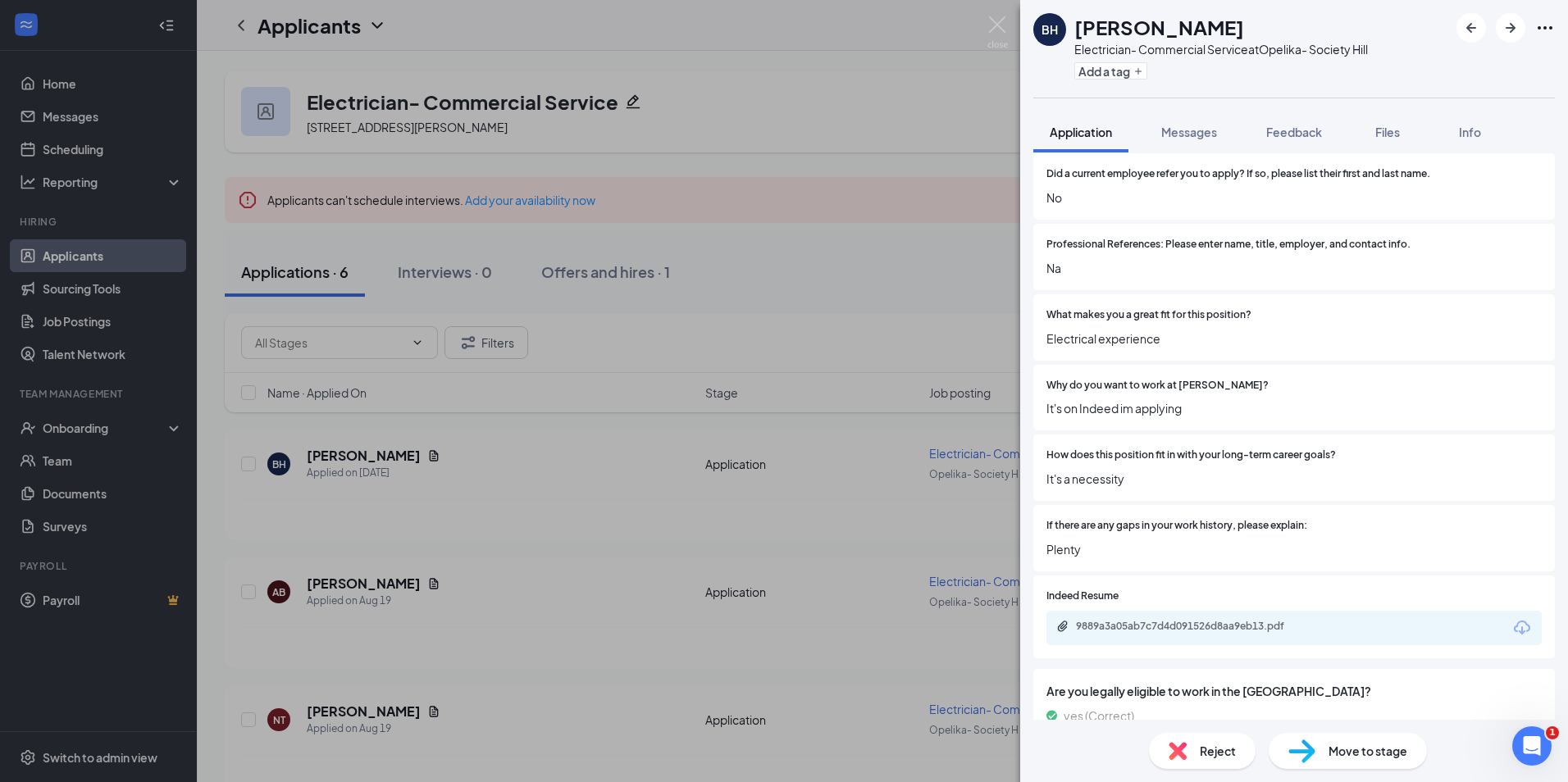
scroll to position [1132, 0]
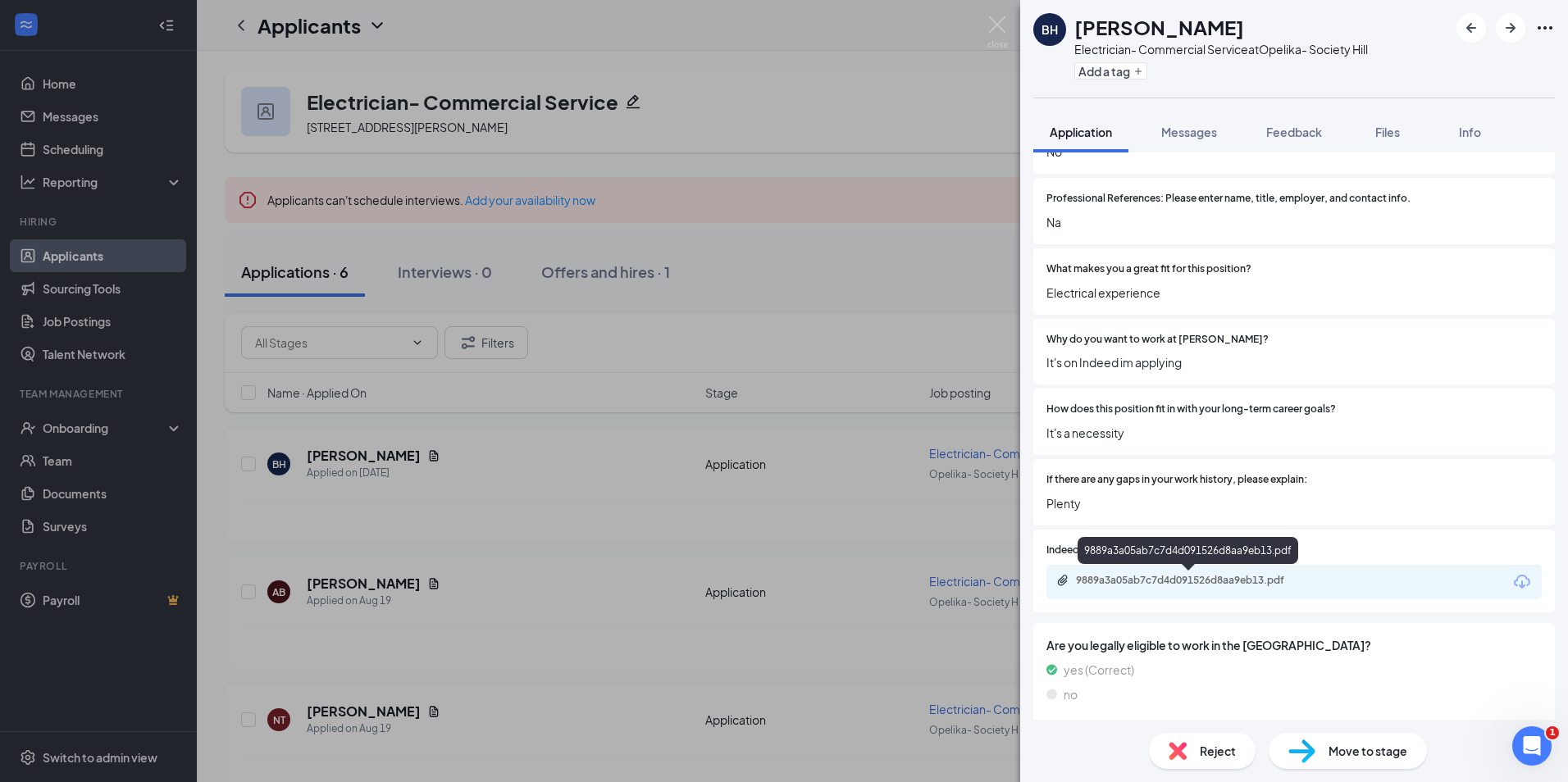
click at [1207, 583] on div "9889a3a05ab7c7d4d091526d8aa9eb13.pdf" at bounding box center [1190, 581] width 229 height 13
click at [1213, 756] on span "Reject" at bounding box center [1217, 751] width 36 height 18
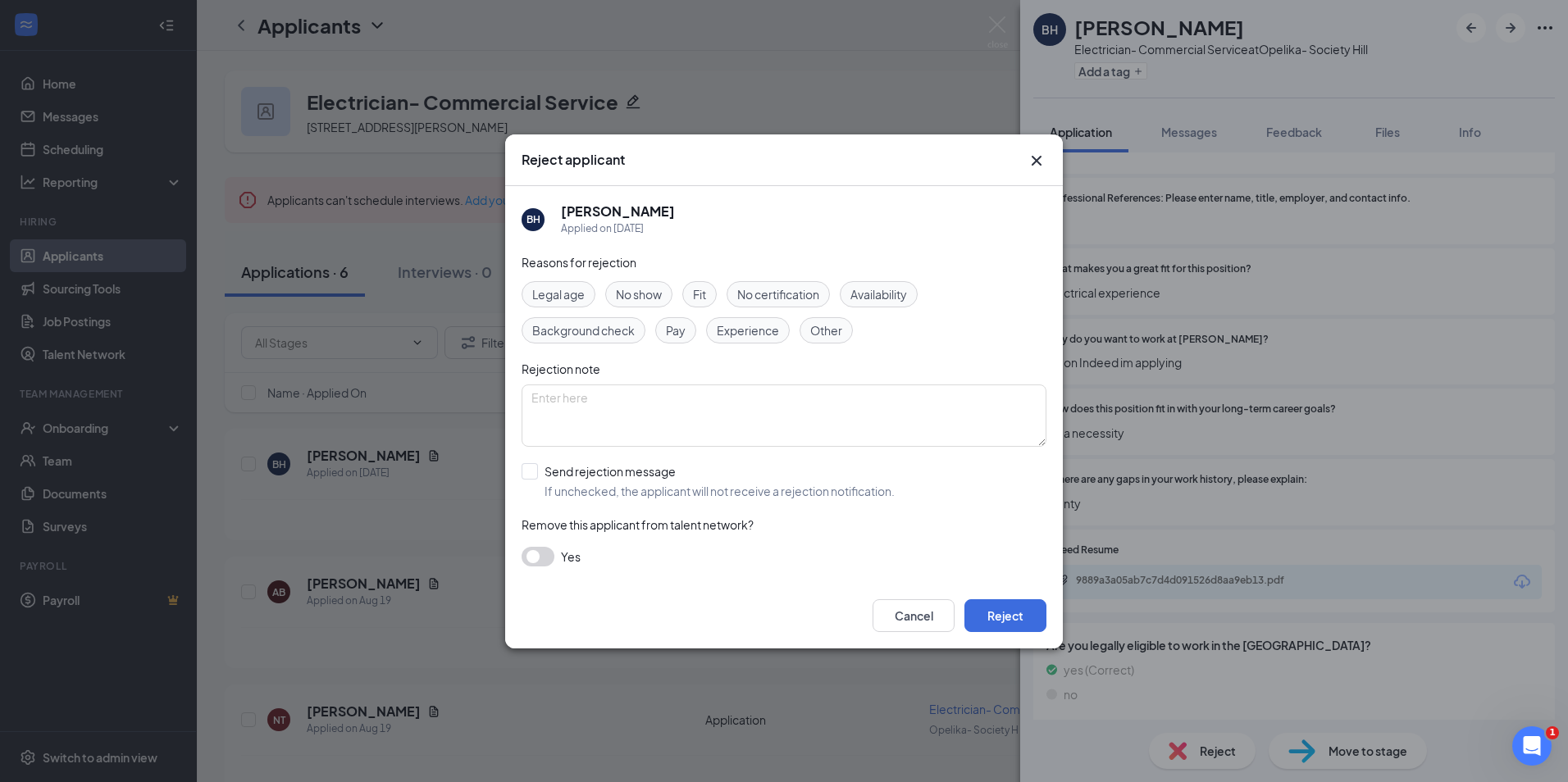
click at [638, 510] on div "Reasons for rejection Legal age No show Fit No certification Availability Backg…" at bounding box center [784, 418] width 525 height 330
click at [638, 488] on input "Send rejection message If unchecked, the applicant will not receive a rejection…" at bounding box center [708, 482] width 373 height 36
checkbox input "true"
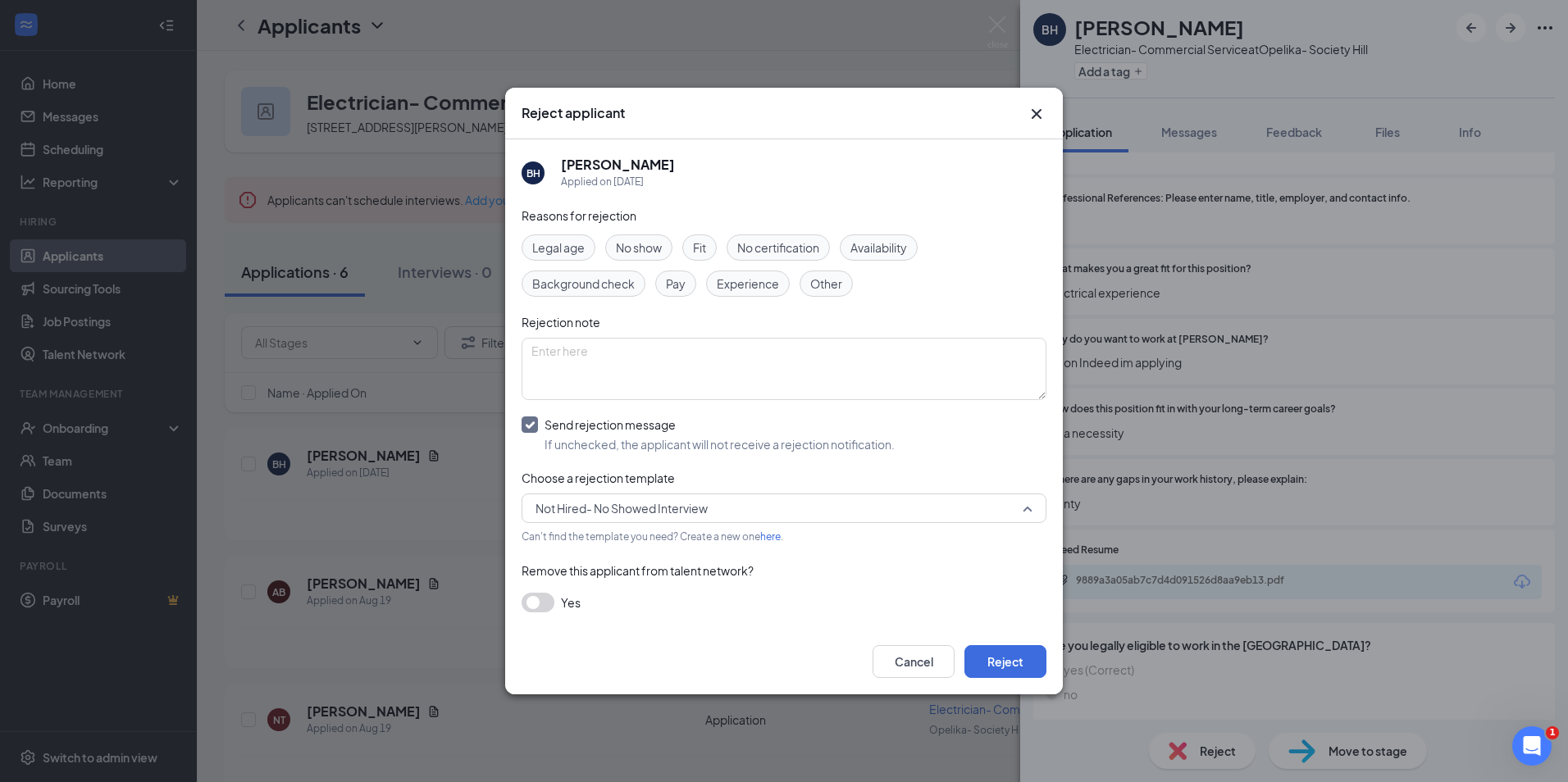
click at [653, 504] on span "Not Hired- No Showed Interview" at bounding box center [621, 508] width 172 height 25
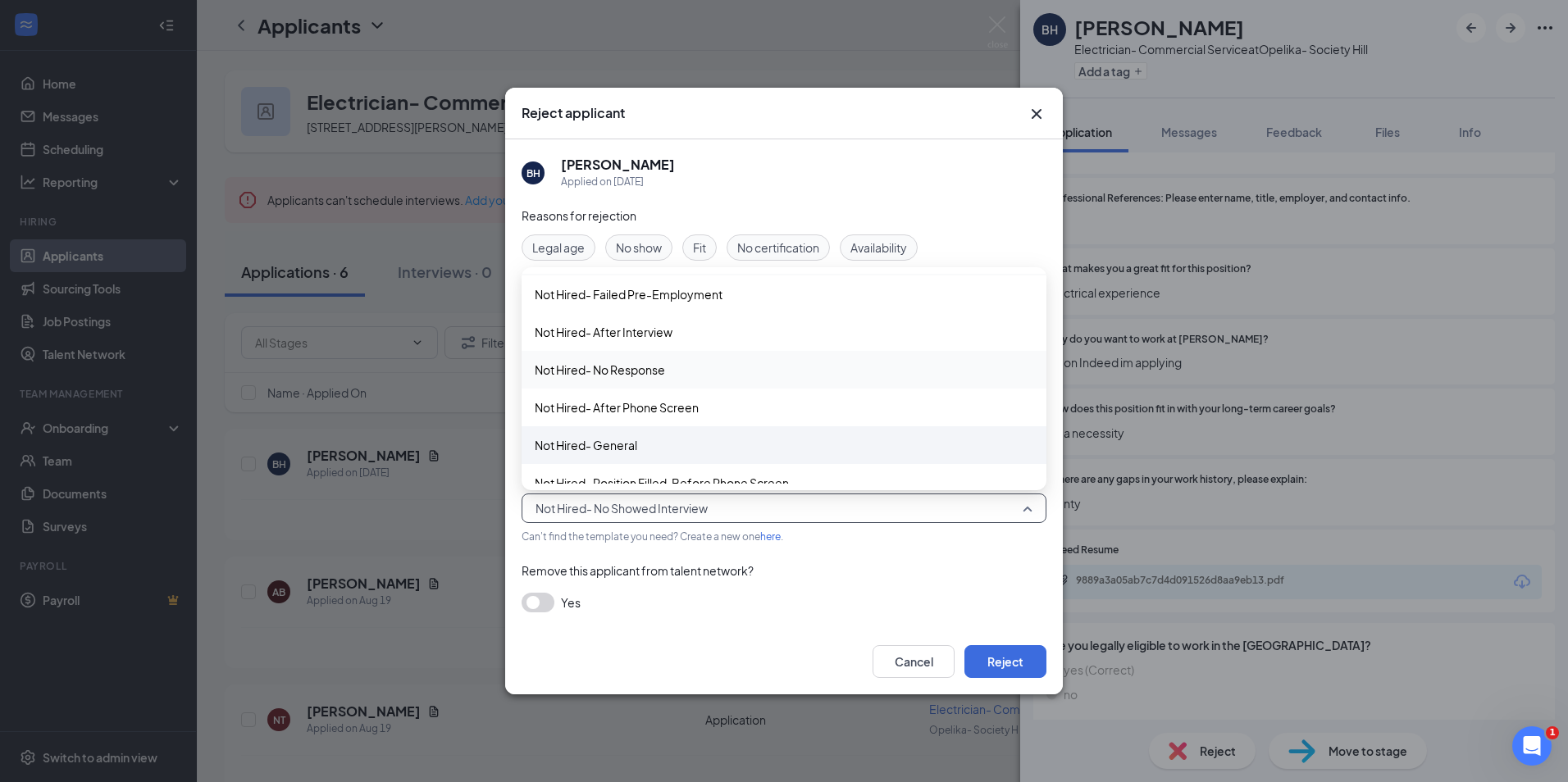
scroll to position [56, 0]
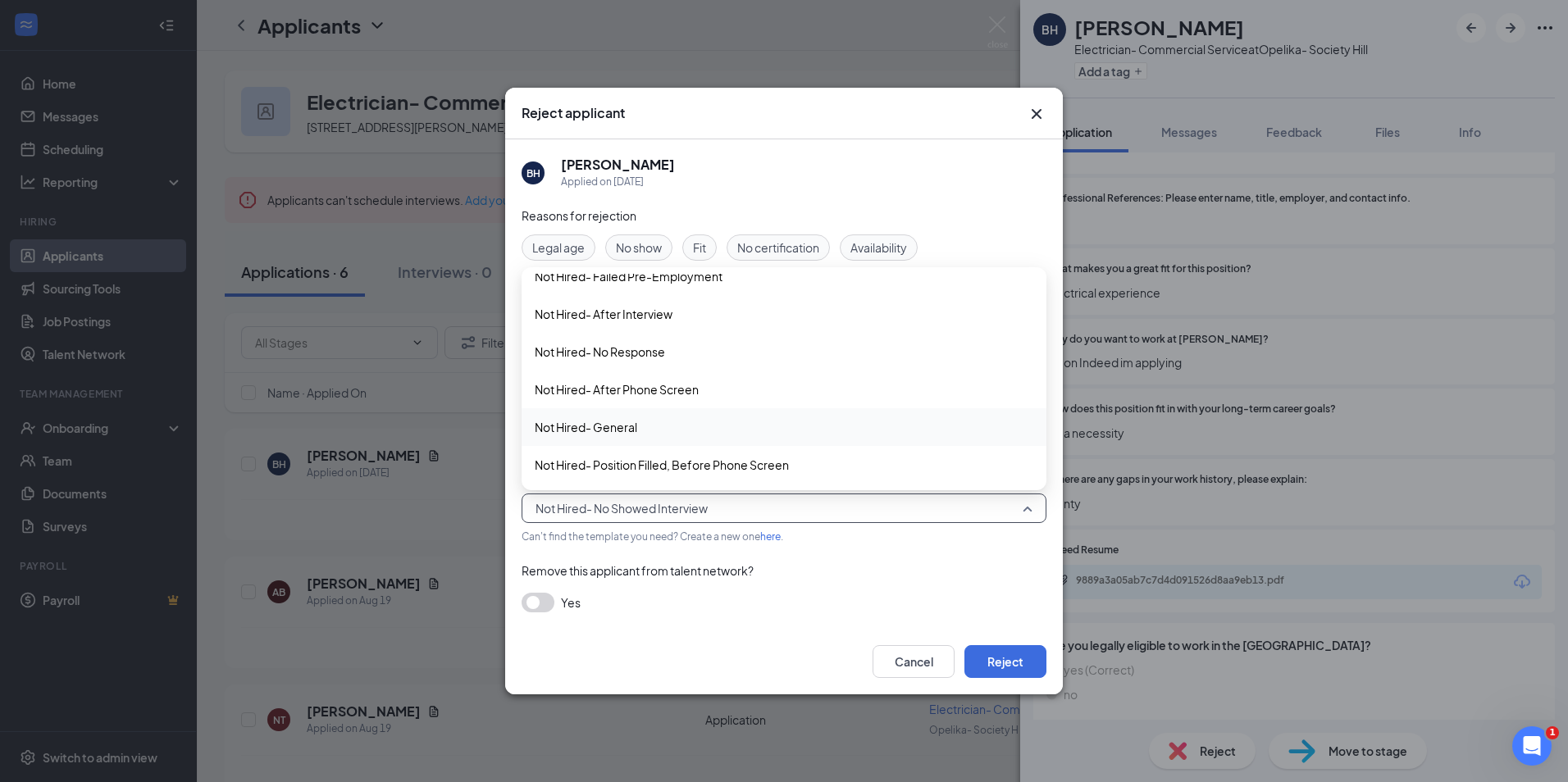
click at [641, 435] on span "Not Hired- General" at bounding box center [784, 427] width 498 height 18
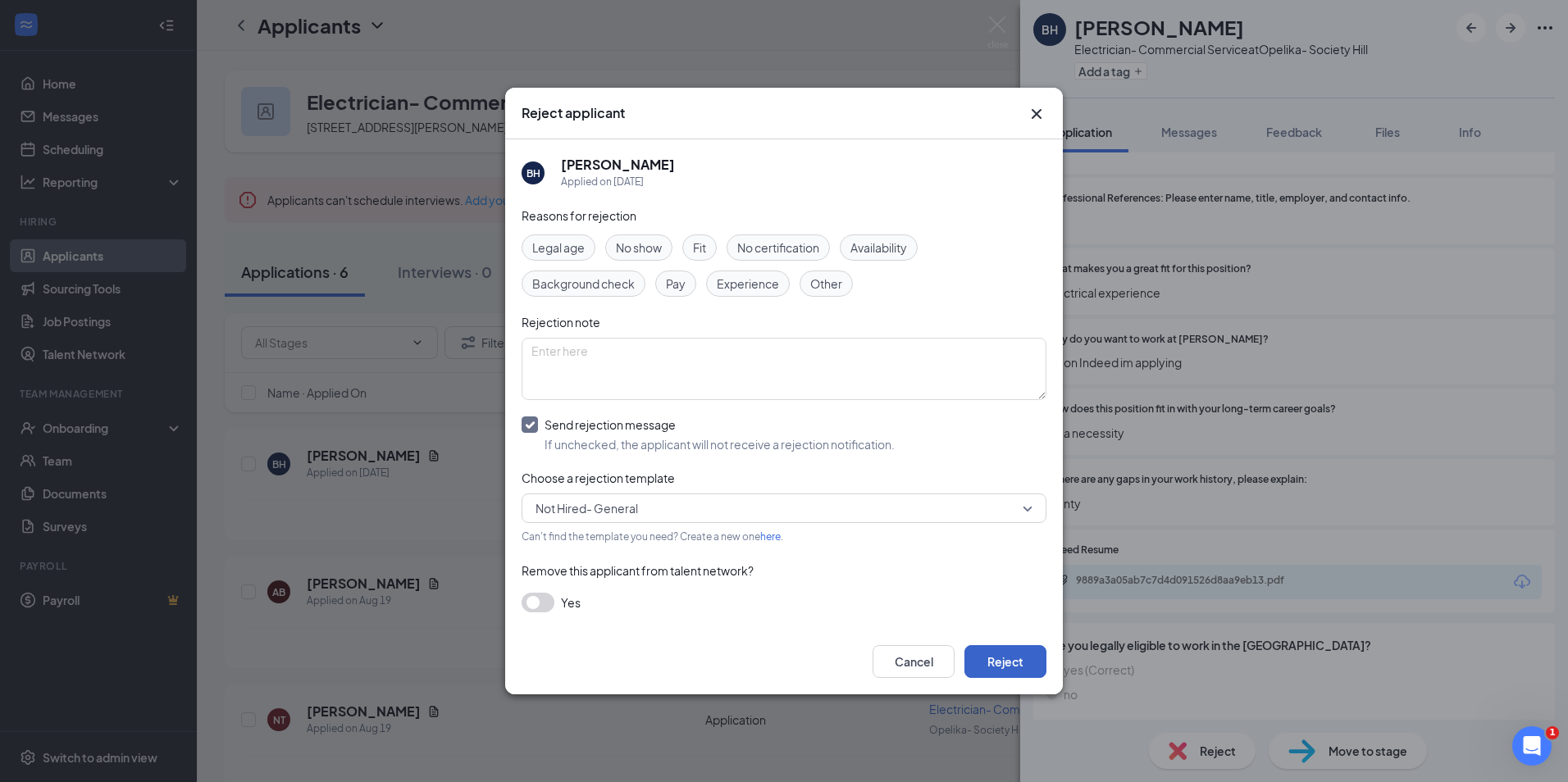
click at [993, 648] on button "Reject" at bounding box center [1005, 662] width 82 height 33
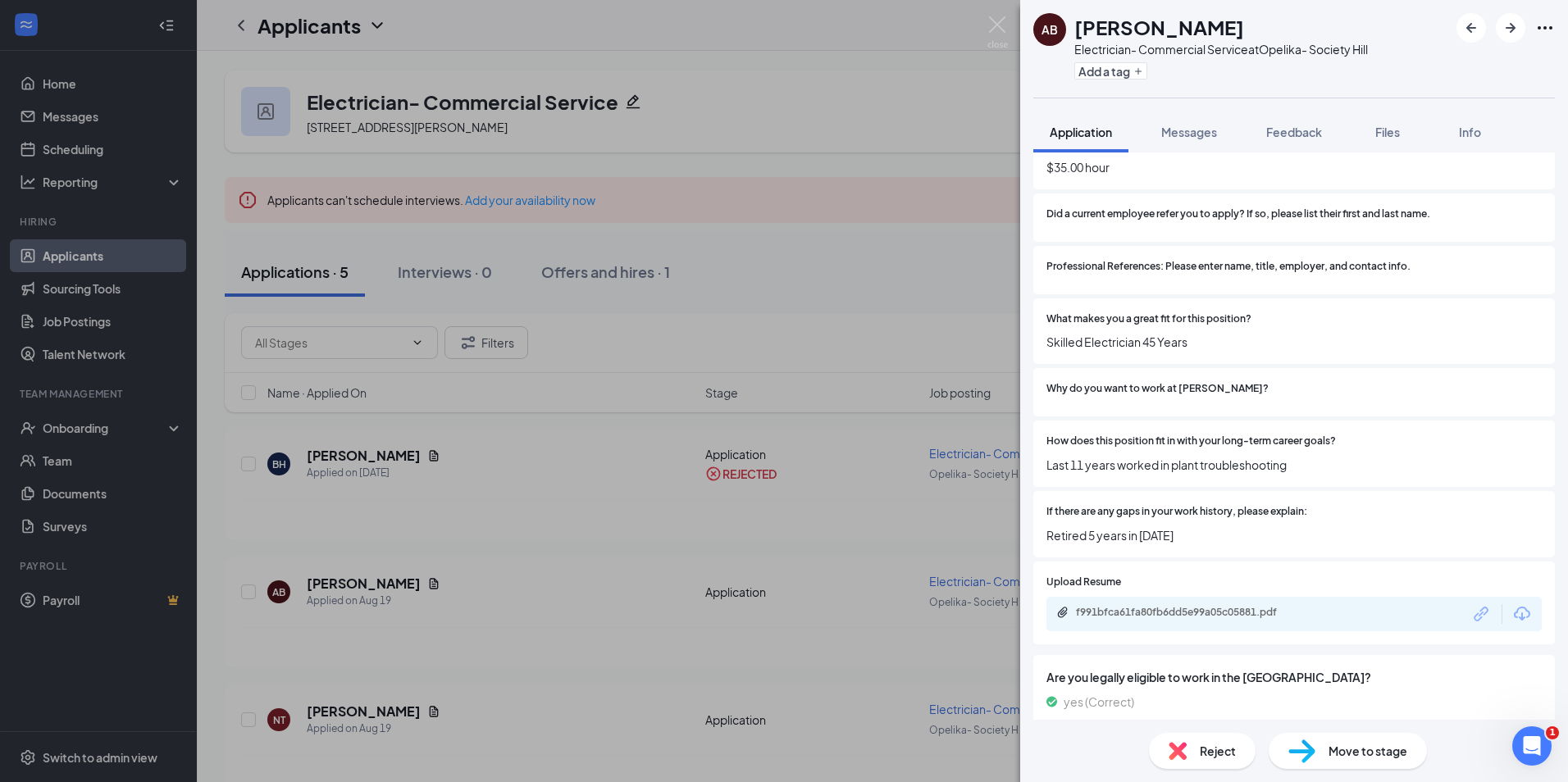
scroll to position [1066, 0]
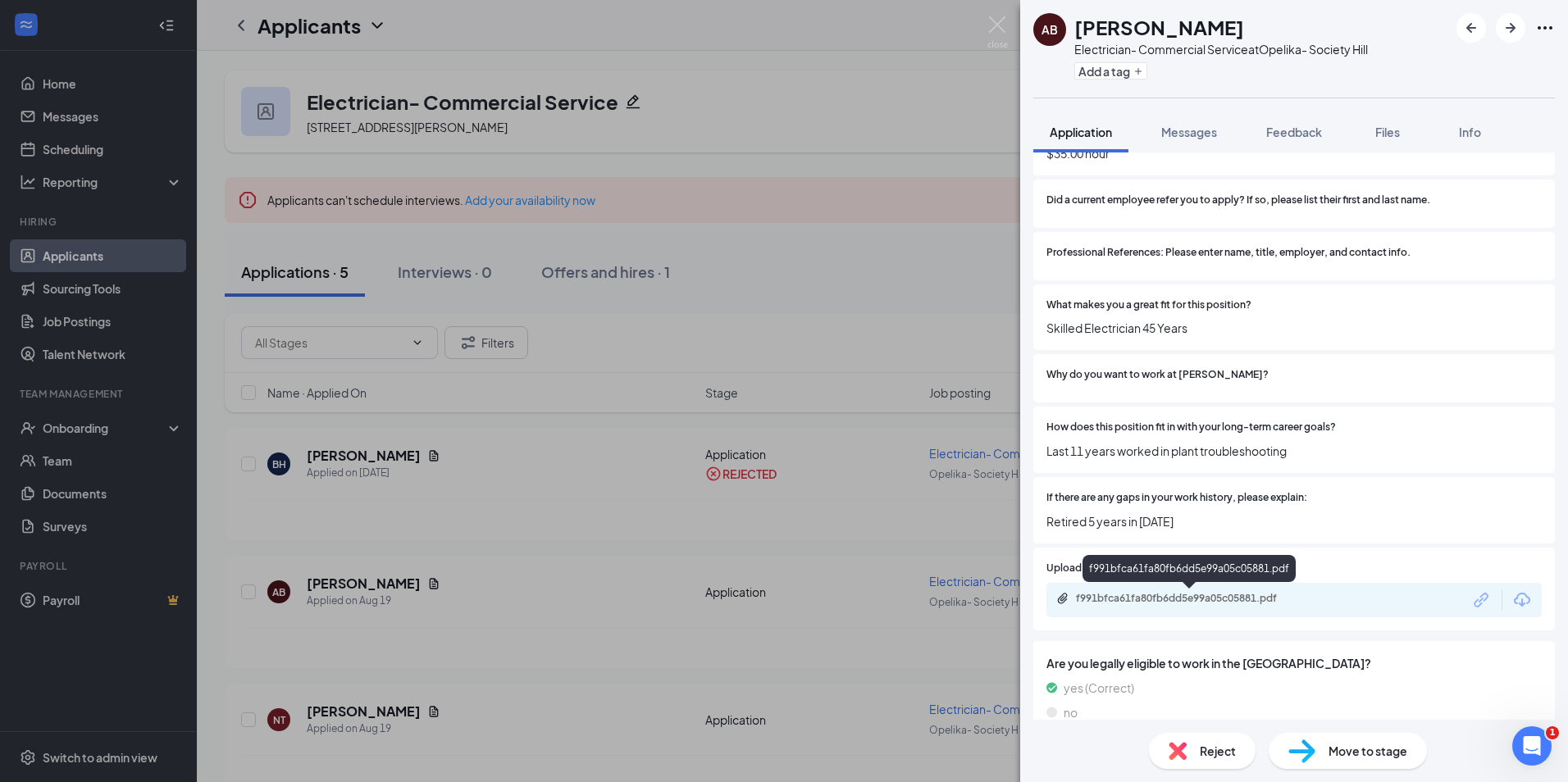
click at [1194, 597] on div "f991bfca61fa80fb6dd5e99a05c05881.pdf" at bounding box center [1190, 599] width 229 height 13
click at [1384, 134] on span "Files" at bounding box center [1387, 132] width 25 height 15
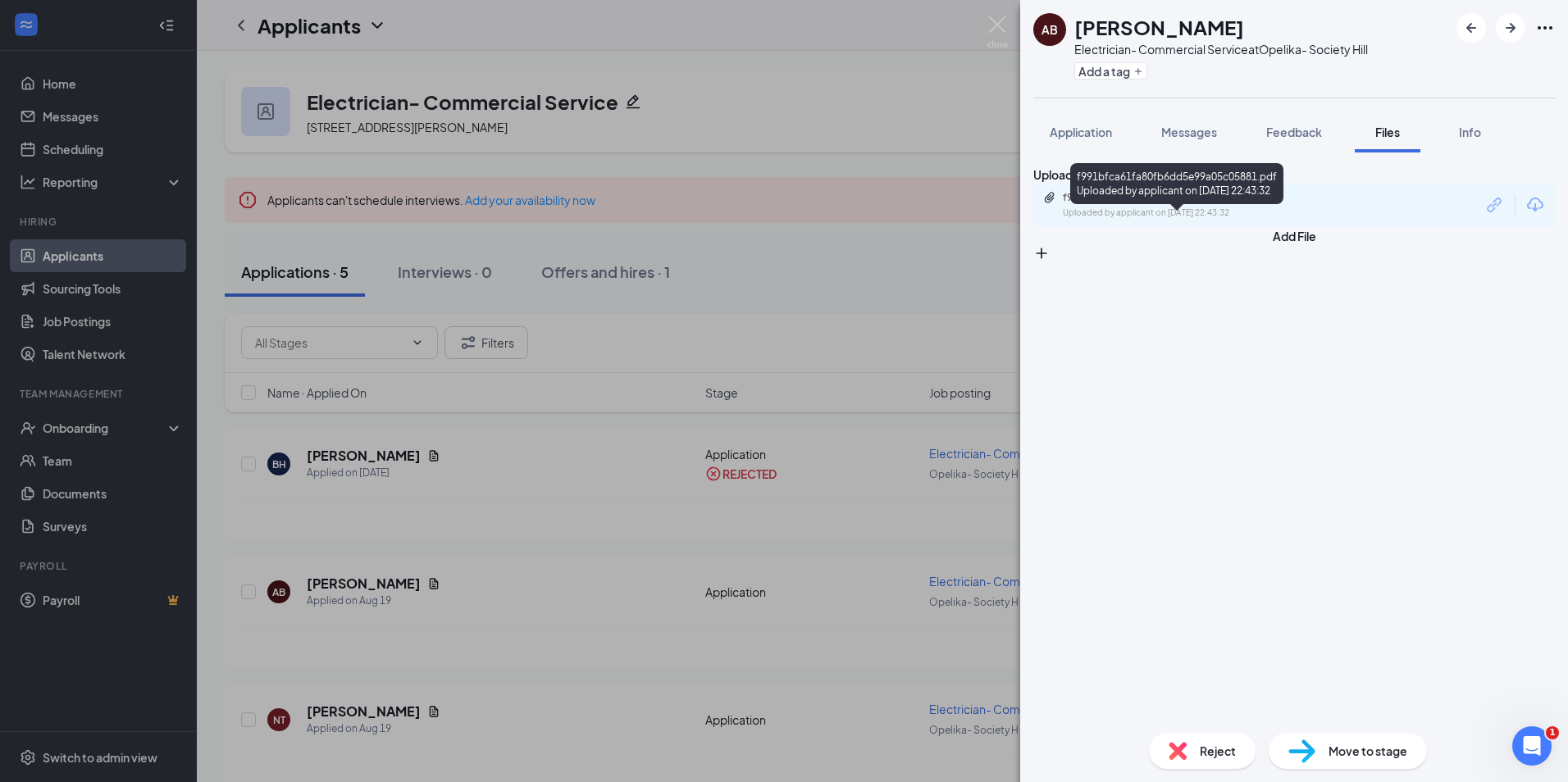
click at [1142, 219] on div "Uploaded by applicant on Aug 19, 2025 at 22:43:32" at bounding box center [1185, 213] width 246 height 13
click at [1068, 133] on span "Application" at bounding box center [1081, 132] width 63 height 15
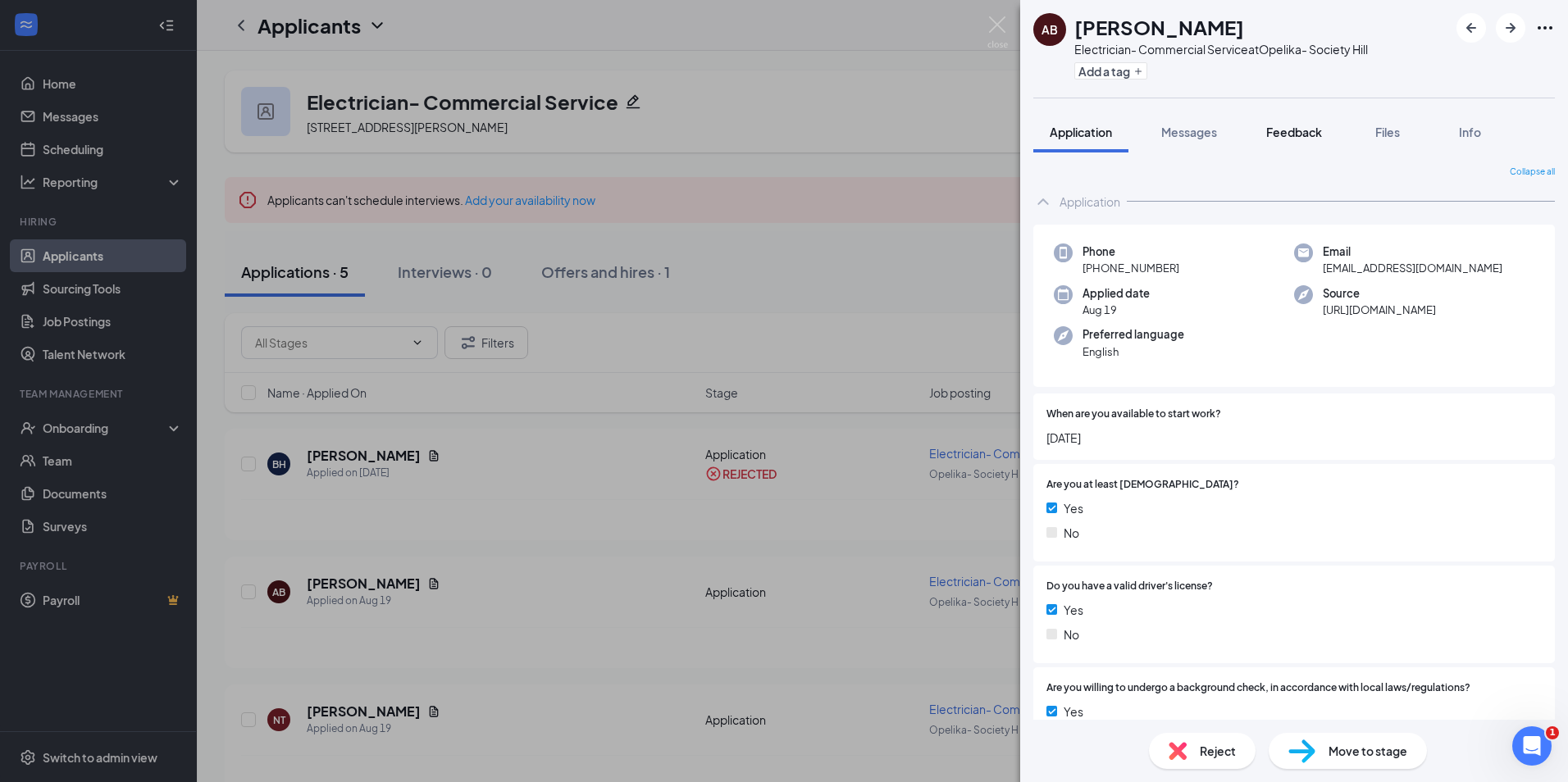
click at [1297, 129] on span "Feedback" at bounding box center [1294, 132] width 56 height 15
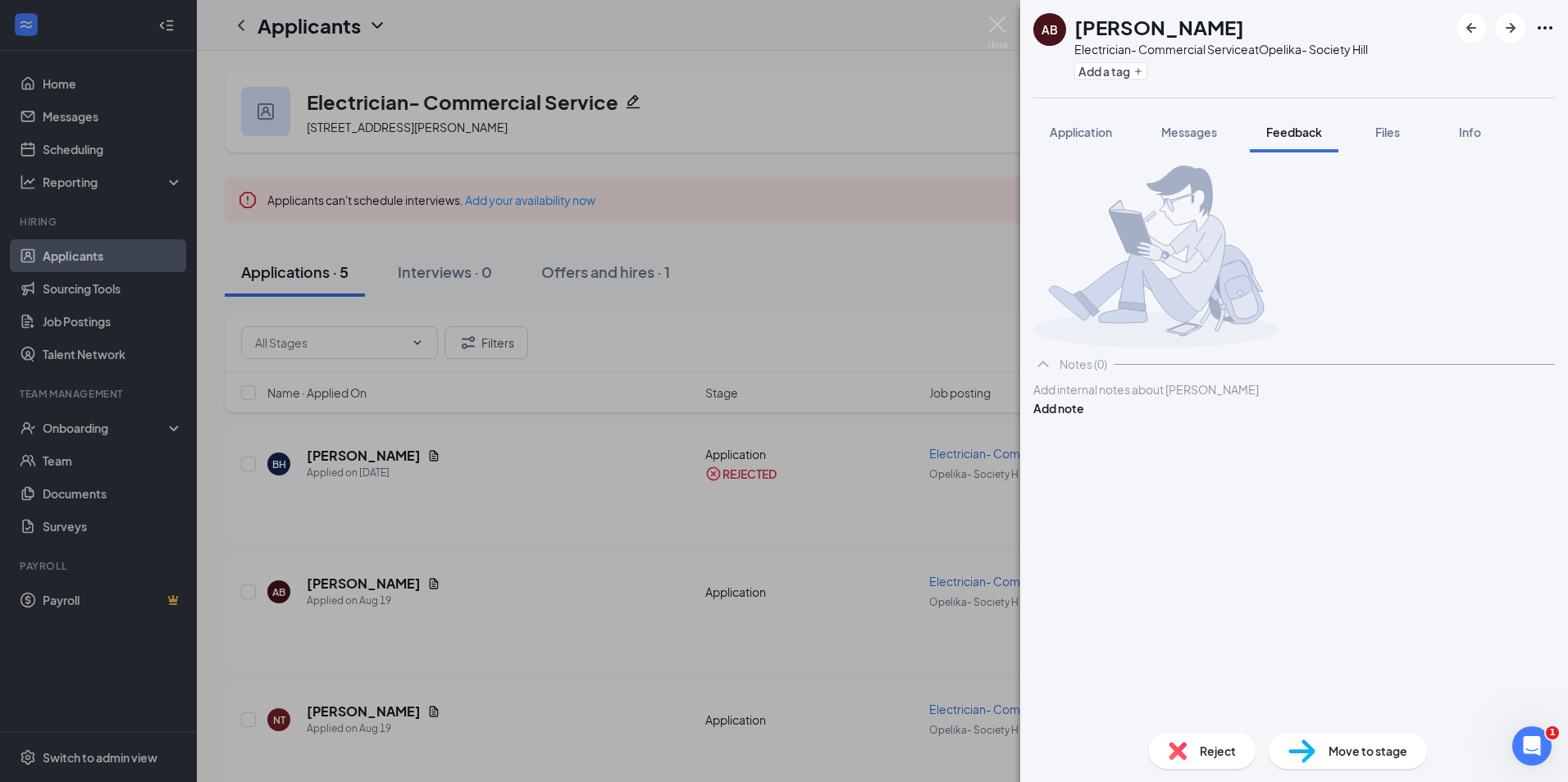
click at [1077, 120] on button "Application" at bounding box center [1080, 132] width 95 height 41
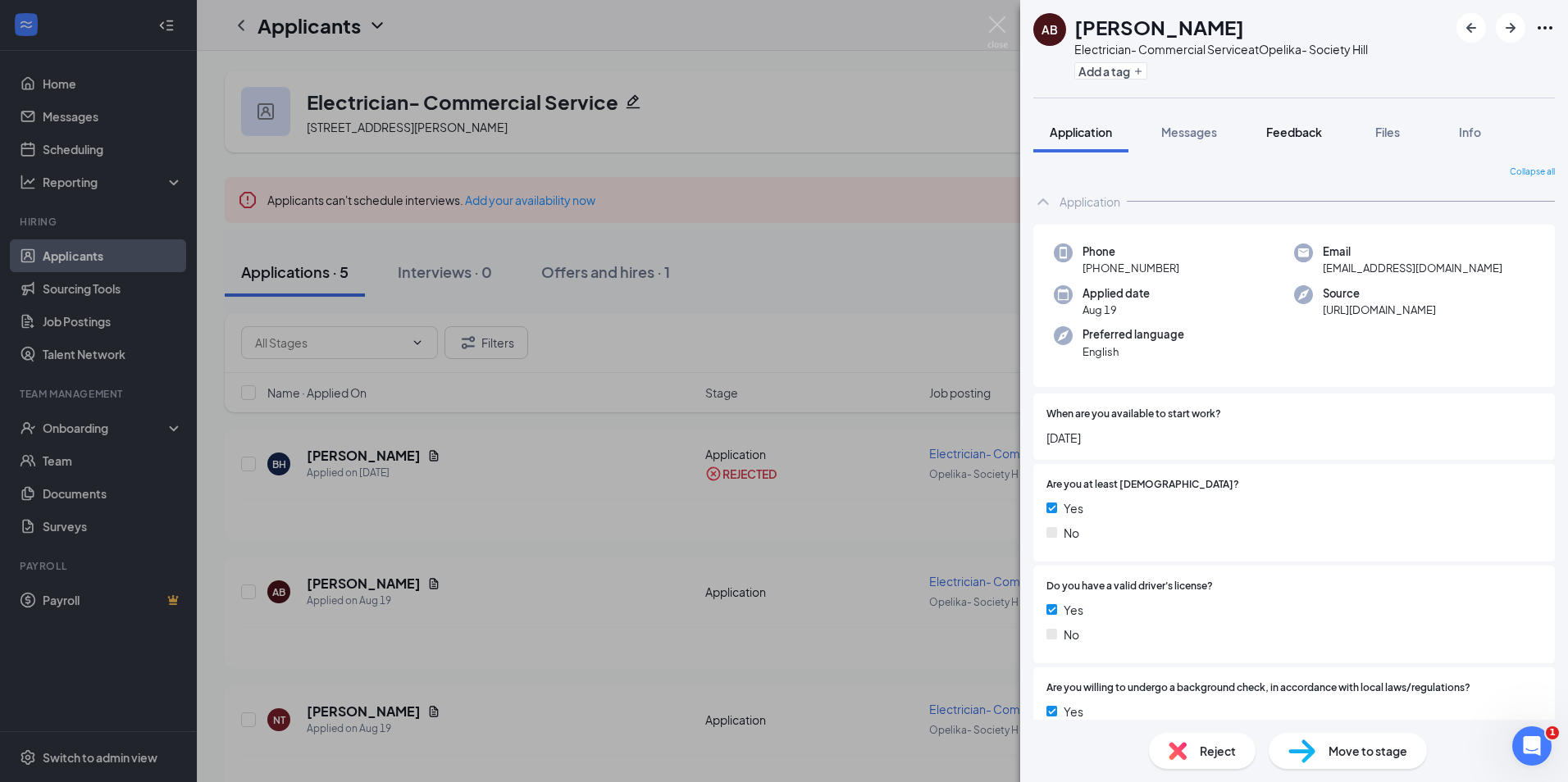
click at [1294, 137] on span "Feedback" at bounding box center [1294, 132] width 56 height 15
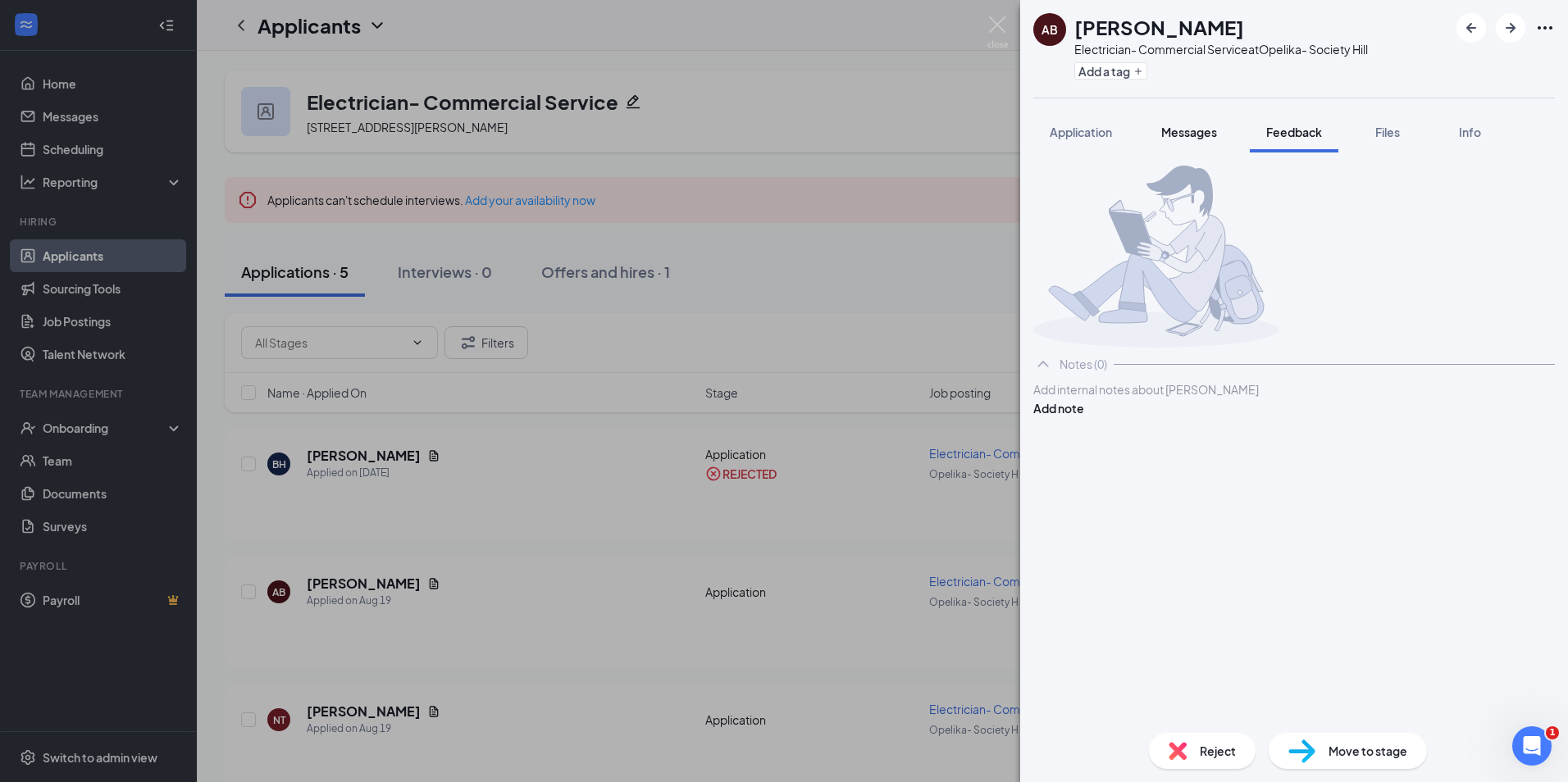
click at [1189, 126] on span "Messages" at bounding box center [1189, 132] width 56 height 15
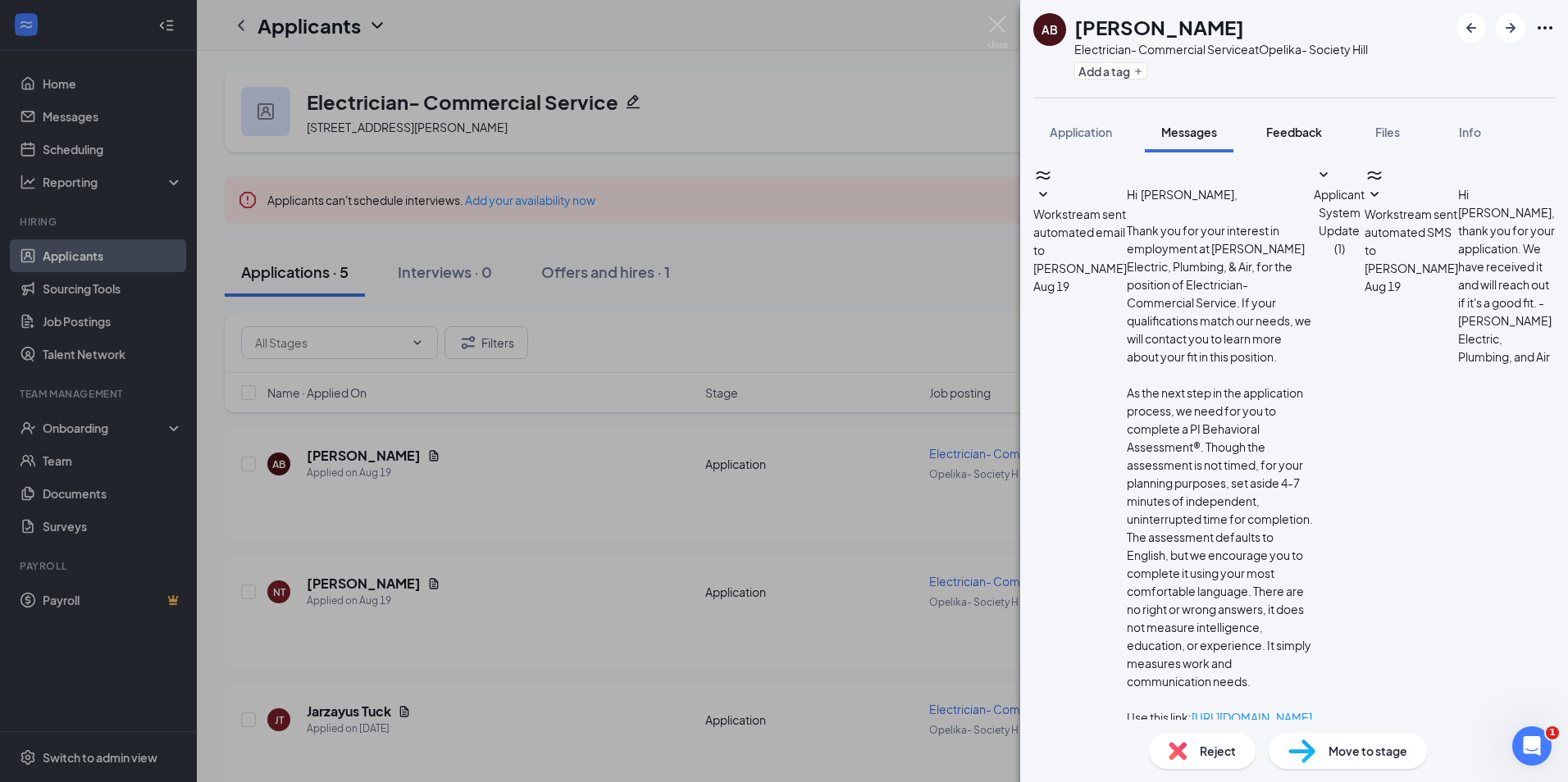
click at [1288, 115] on button "Feedback" at bounding box center [1293, 132] width 88 height 41
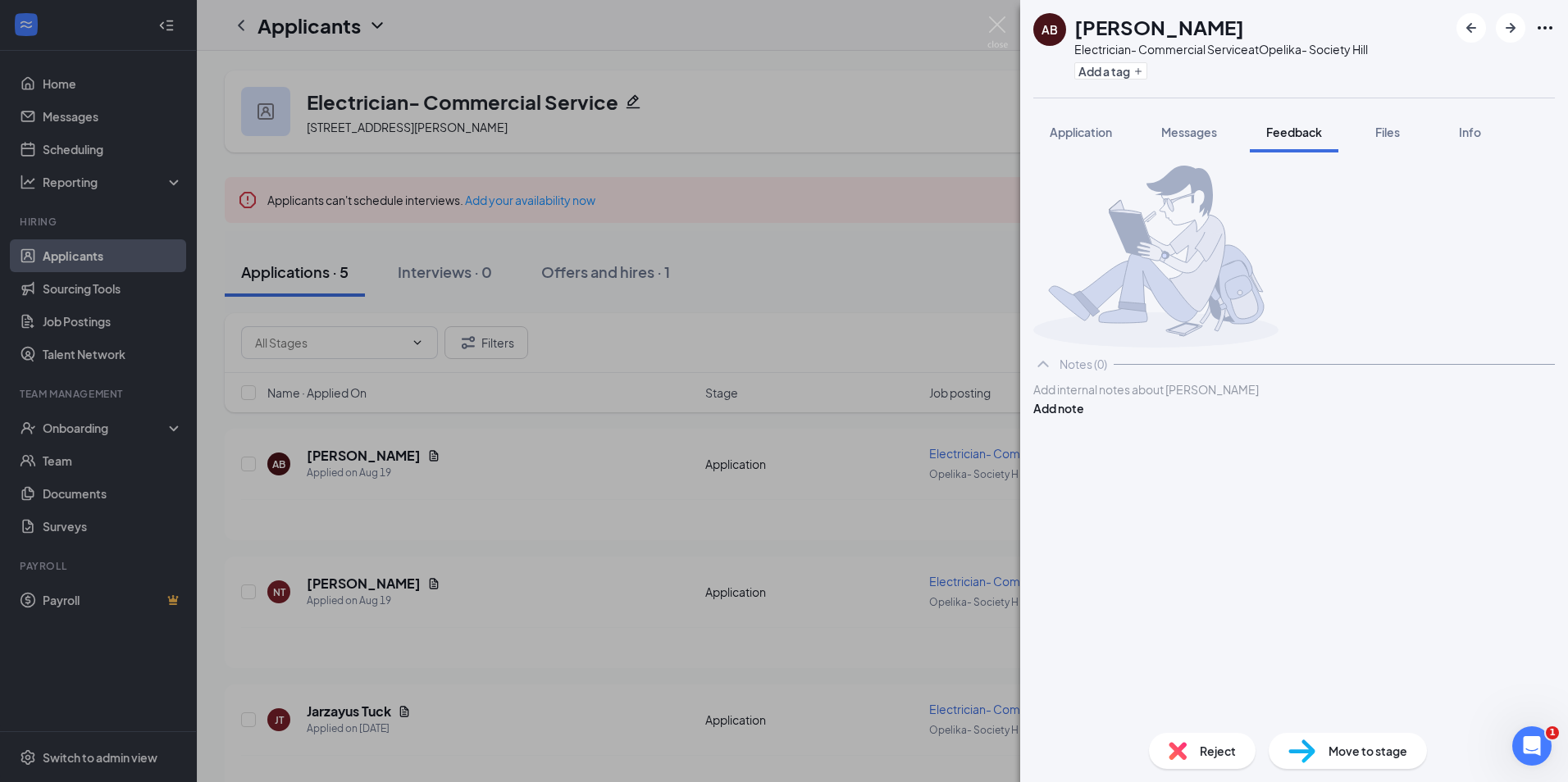
click at [1158, 398] on div at bounding box center [1293, 389] width 520 height 17
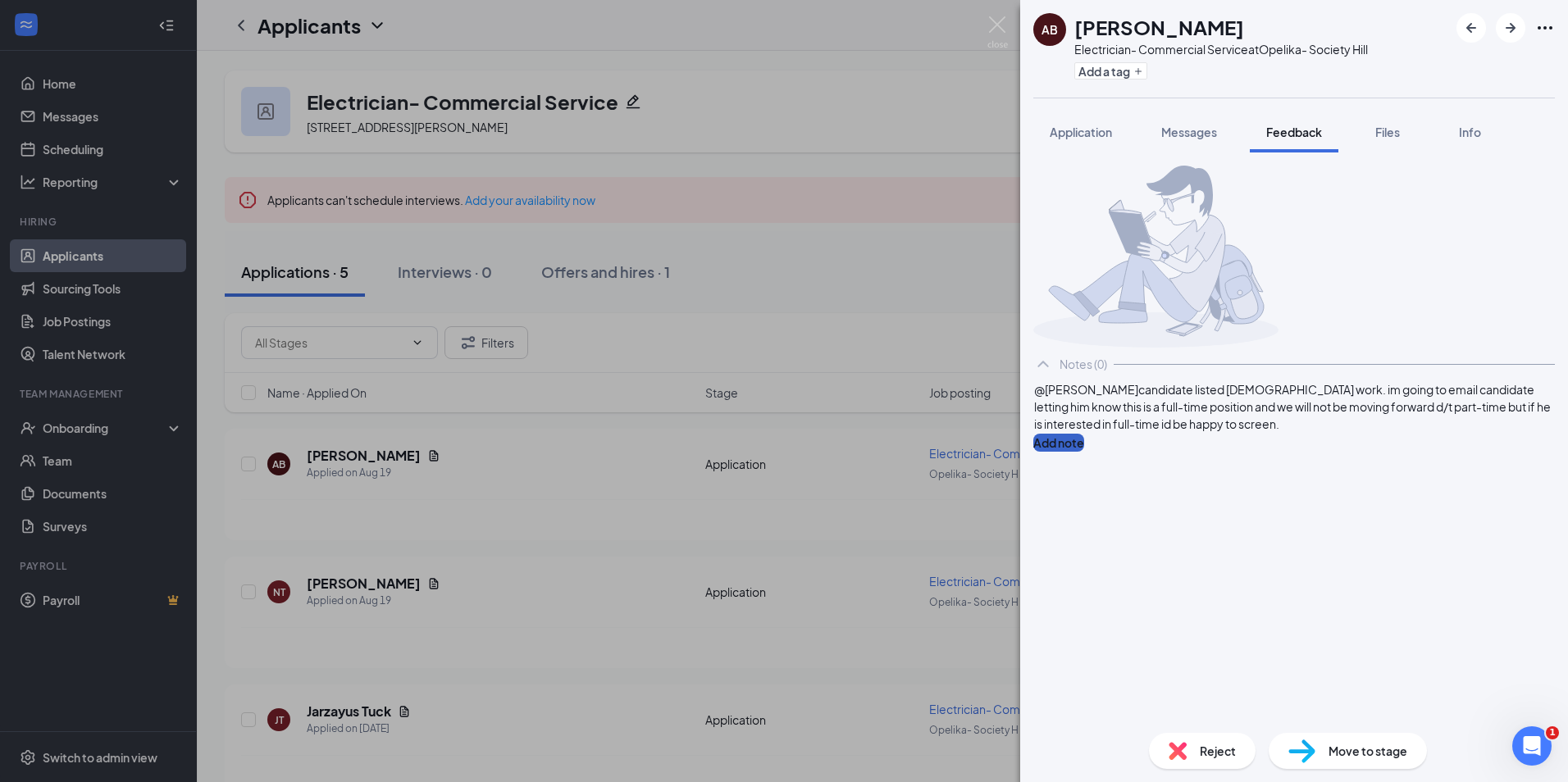
click at [1084, 448] on button "Add note" at bounding box center [1058, 443] width 51 height 18
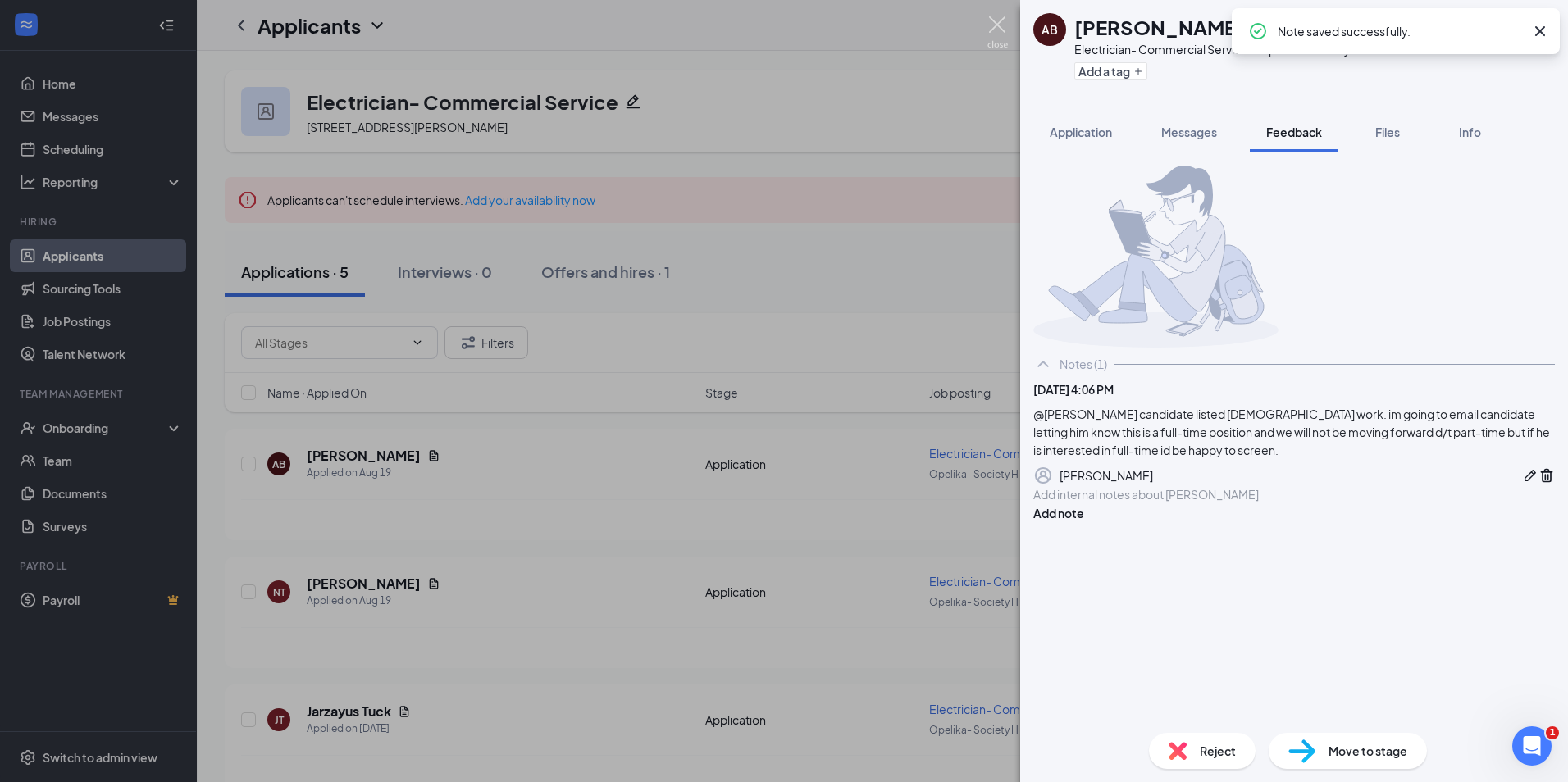
drag, startPoint x: 993, startPoint y: 25, endPoint x: 979, endPoint y: 36, distance: 17.8
click at [992, 25] on img at bounding box center [997, 32] width 21 height 32
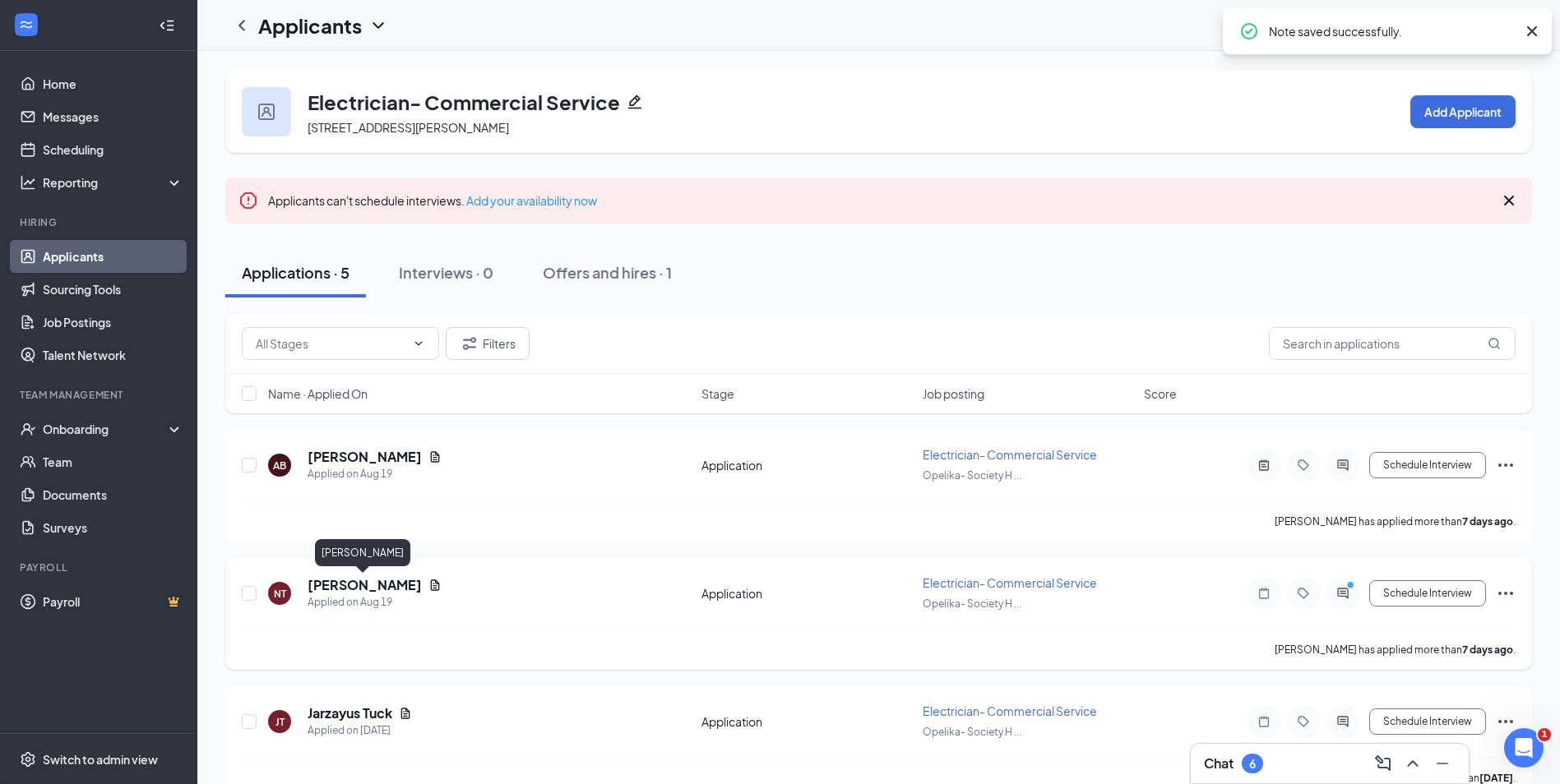
click at [341, 581] on h5 "Nickalos Tapley" at bounding box center [365, 586] width 114 height 18
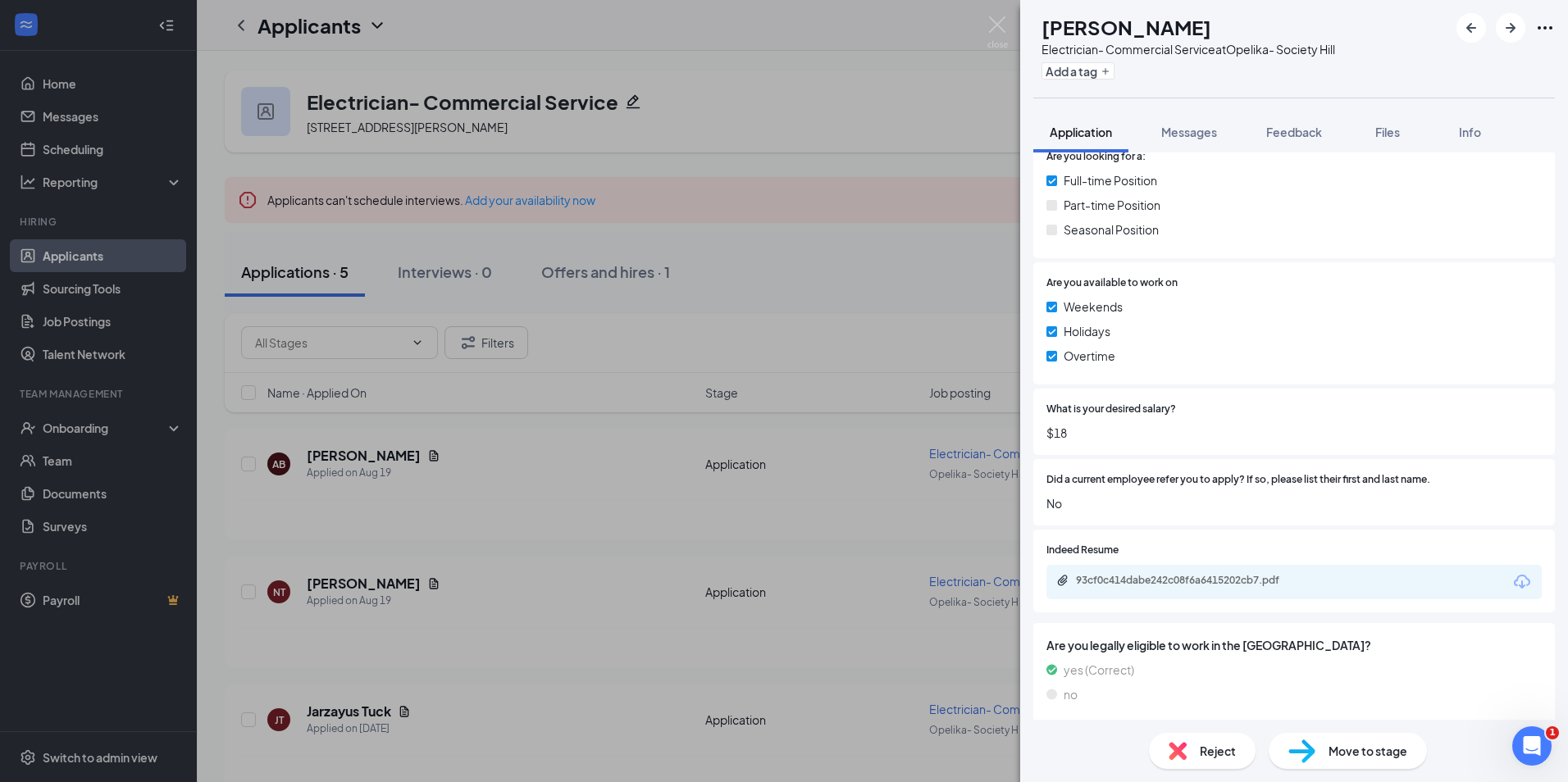
scroll to position [742, 0]
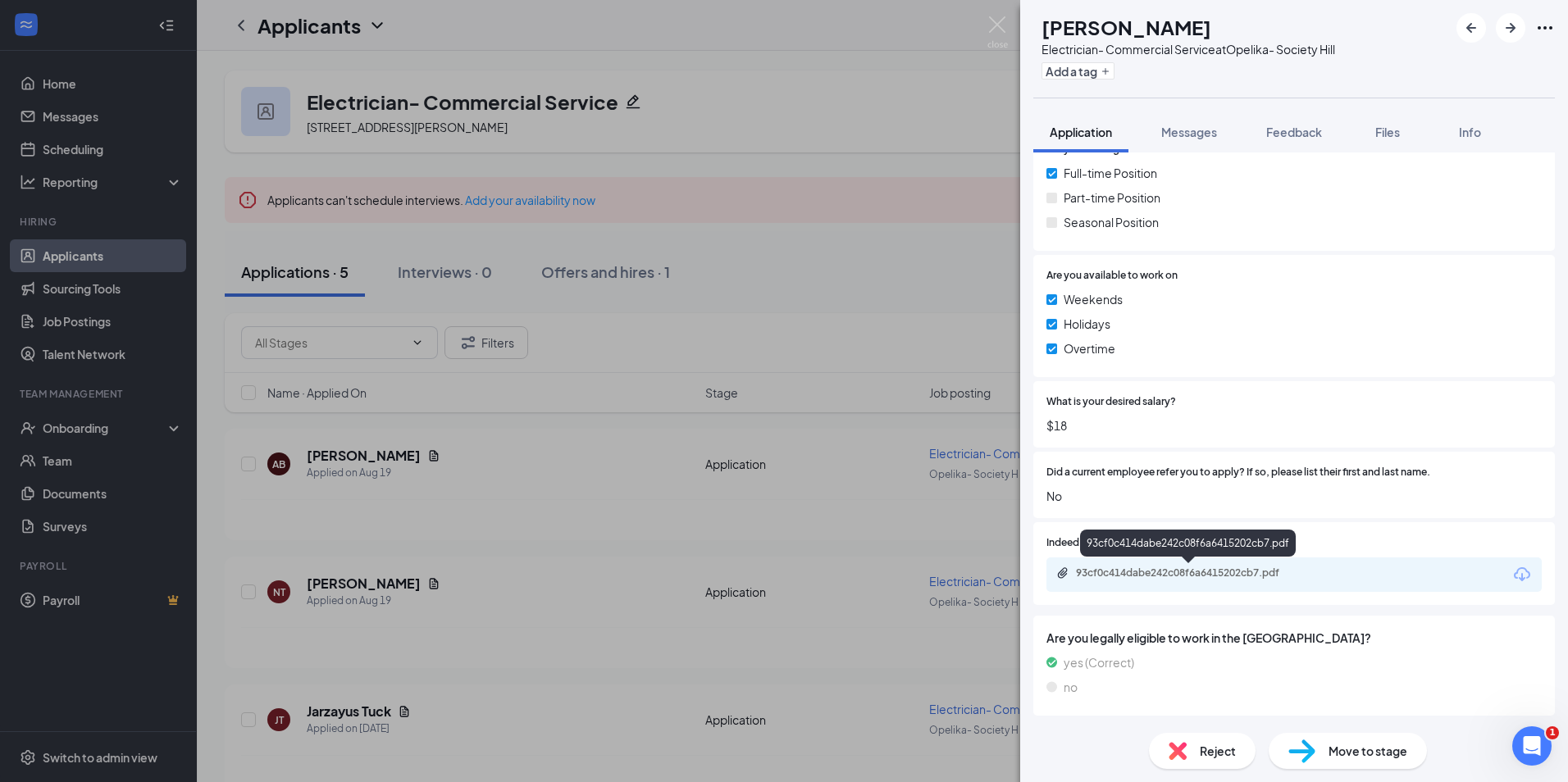
click at [1208, 571] on div "93cf0c414dabe242c08f6a6415202cb7.pdf" at bounding box center [1190, 573] width 229 height 13
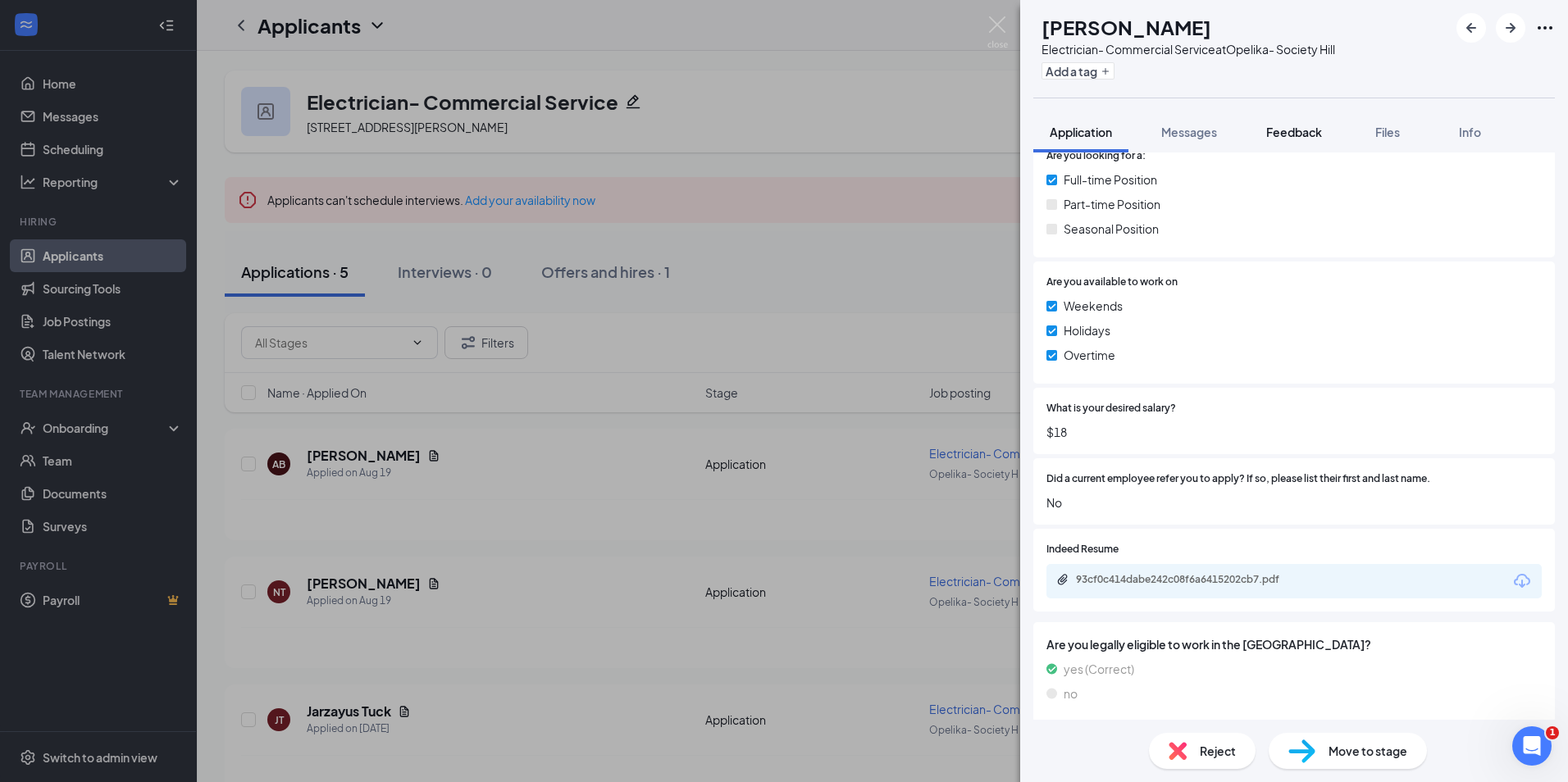
click at [1294, 111] on button "Feedback" at bounding box center [1293, 132] width 88 height 41
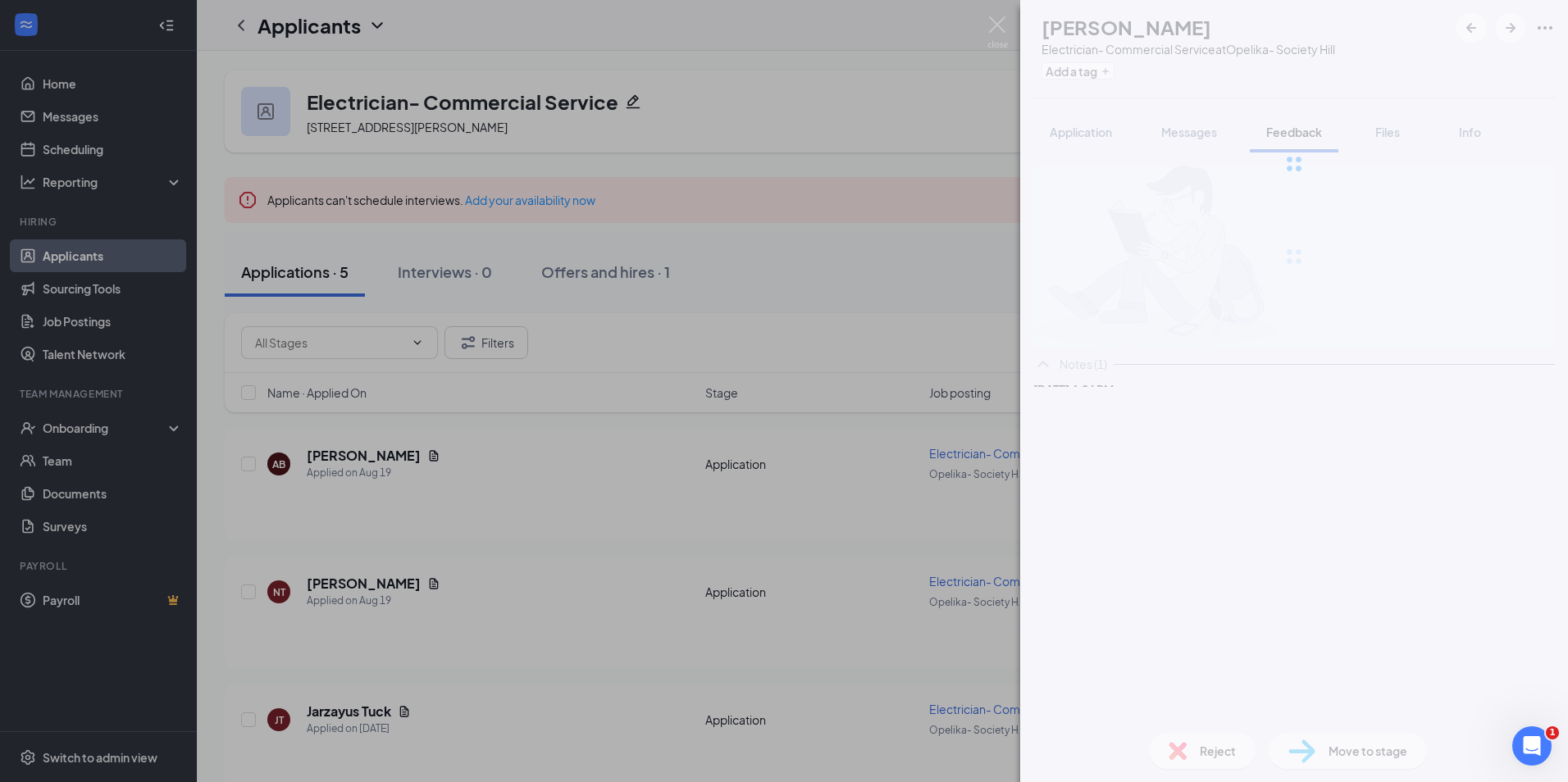
click at [1307, 138] on div at bounding box center [1294, 164] width 548 height 328
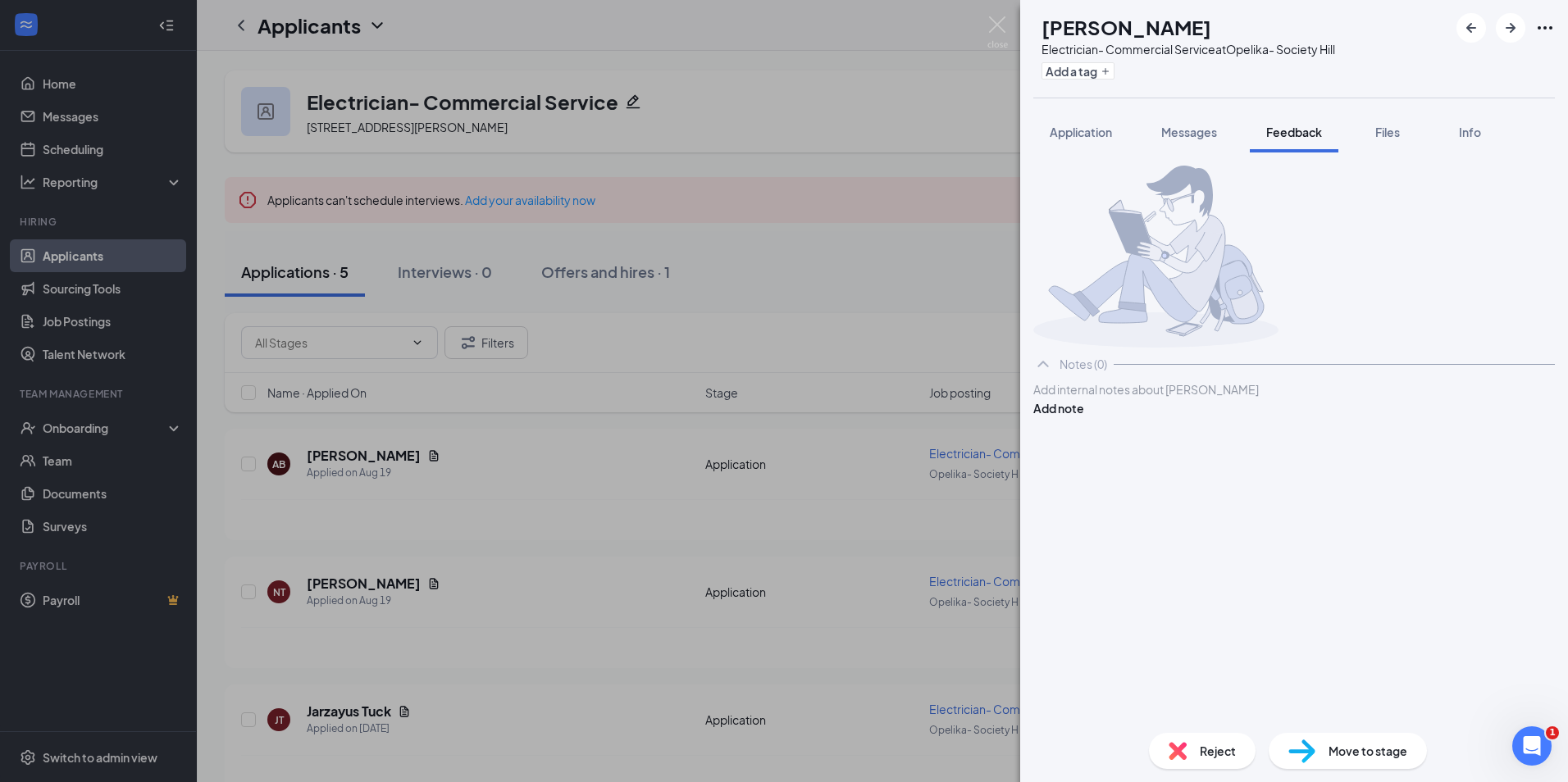
click at [1117, 398] on div at bounding box center [1293, 389] width 520 height 17
click at [1084, 417] on button "Add note" at bounding box center [1058, 408] width 51 height 18
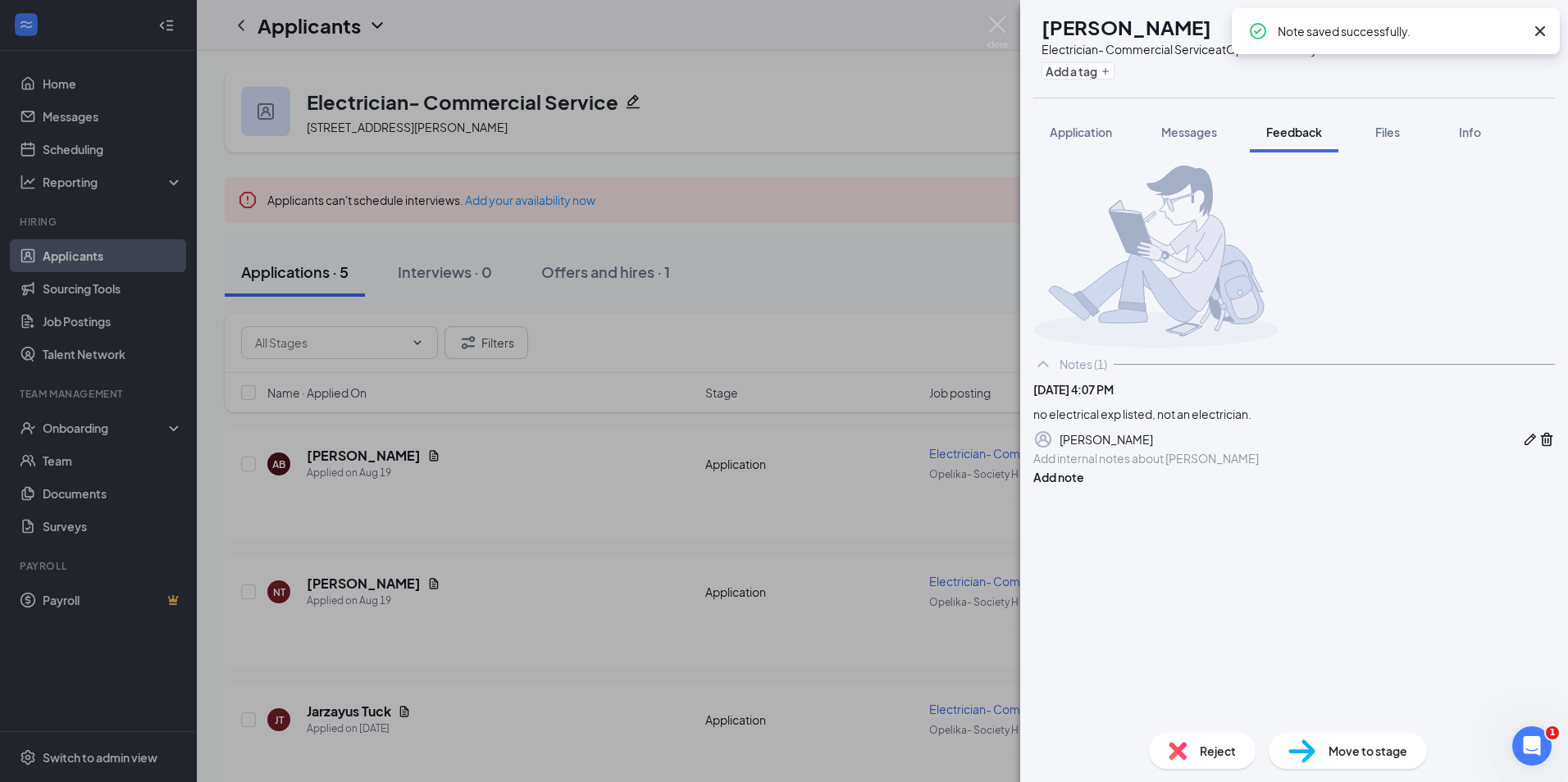
click at [1194, 751] on div "Reject" at bounding box center [1202, 751] width 106 height 36
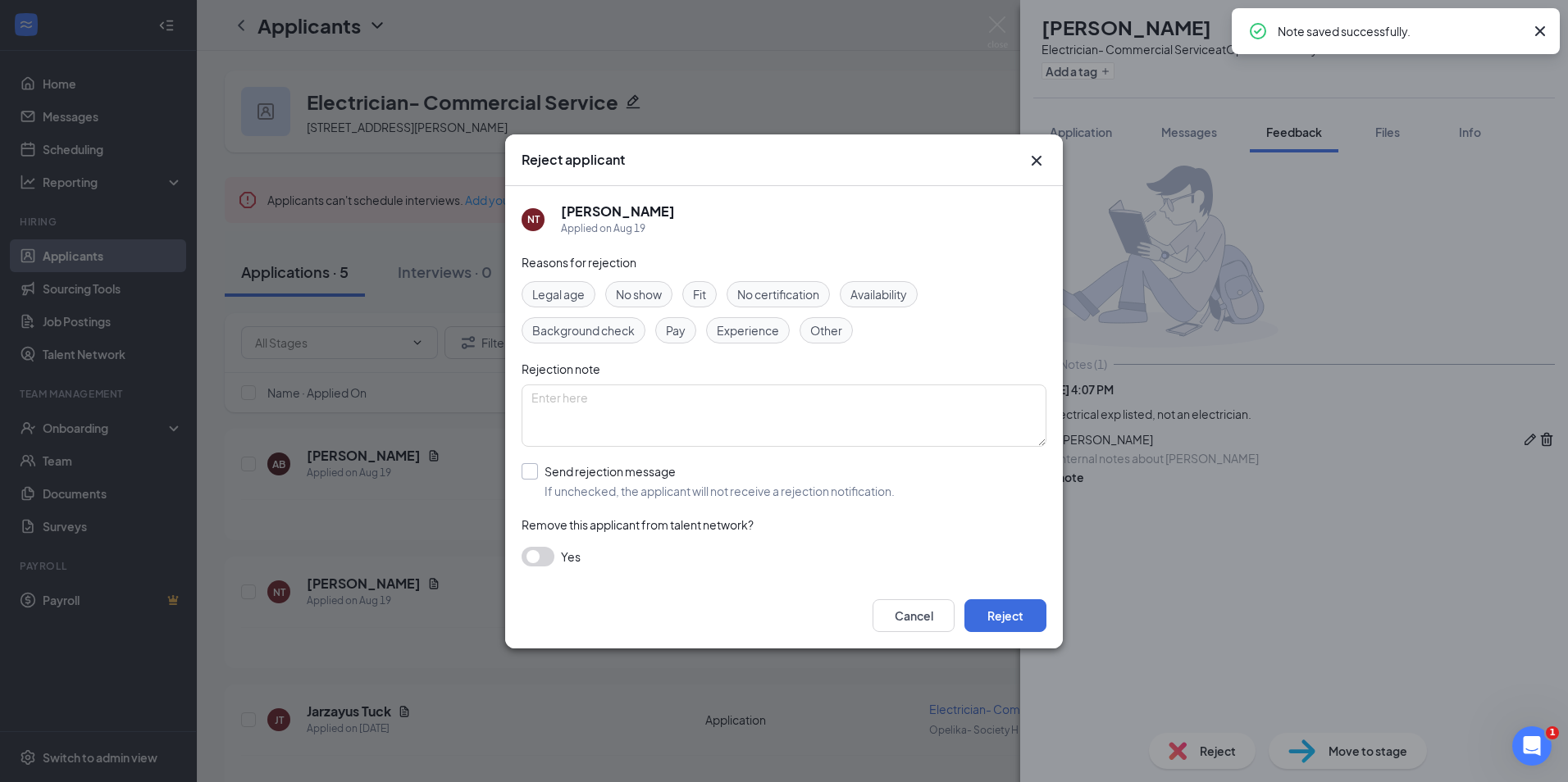
drag, startPoint x: 572, startPoint y: 473, endPoint x: 586, endPoint y: 491, distance: 22.8
click at [572, 473] on input "Send rejection message If unchecked, the applicant will not receive a rejection…" at bounding box center [708, 482] width 373 height 36
checkbox input "true"
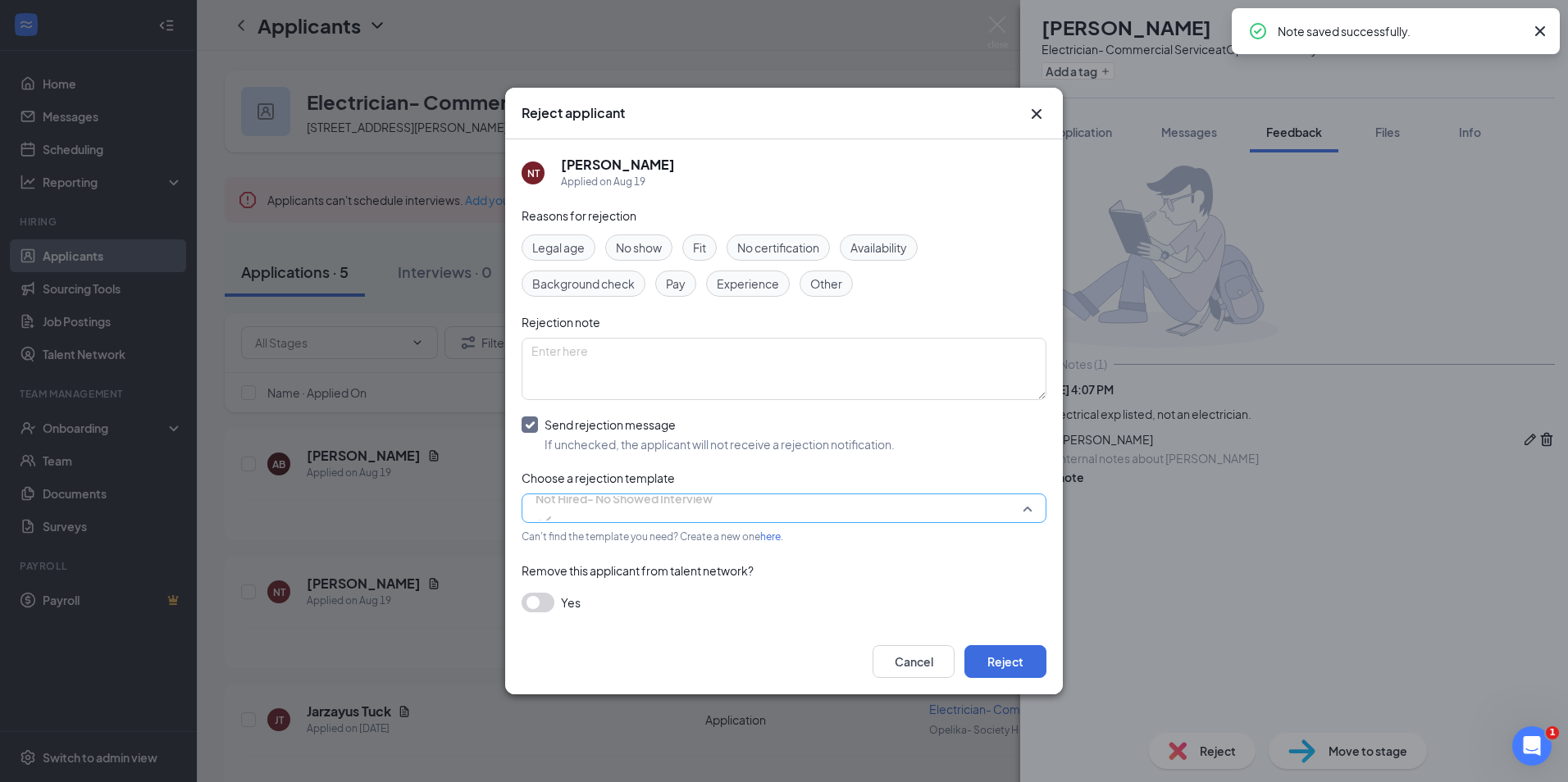
click at [605, 506] on span "Not Hired- No Showed Interview" at bounding box center [624, 498] width 177 height 25
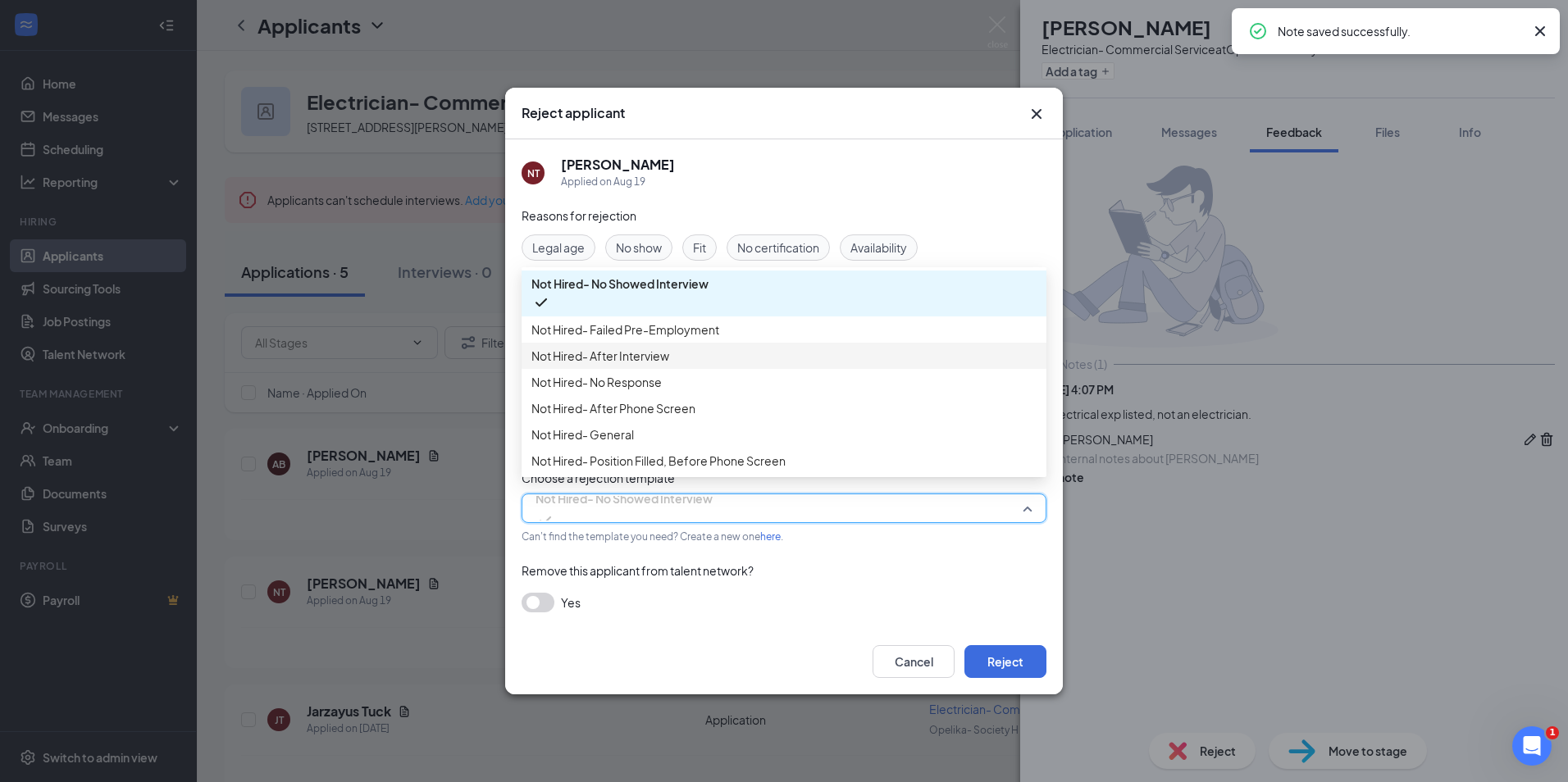
scroll to position [56, 0]
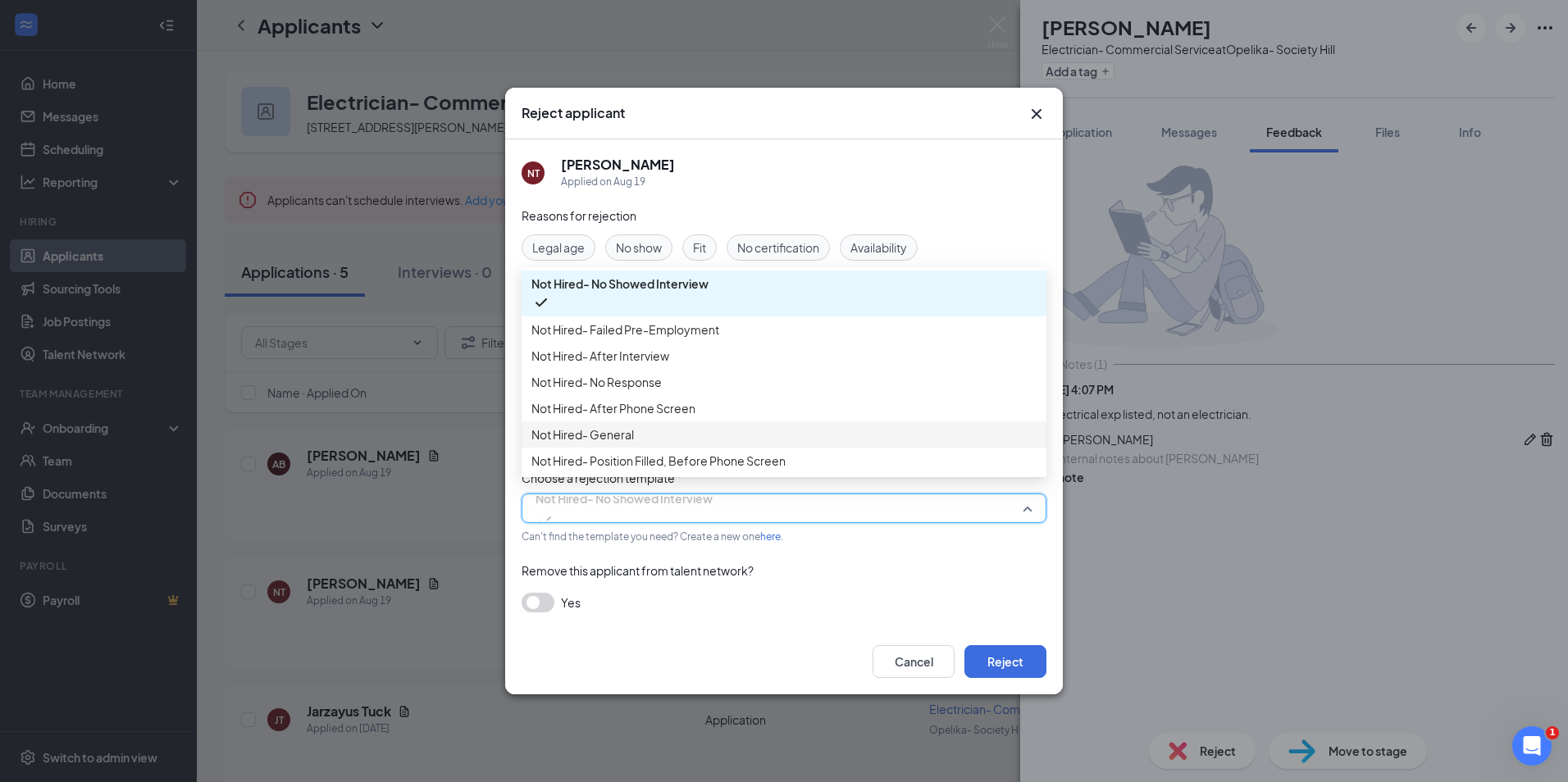
click at [596, 422] on div "Not Hired- General" at bounding box center [784, 435] width 525 height 26
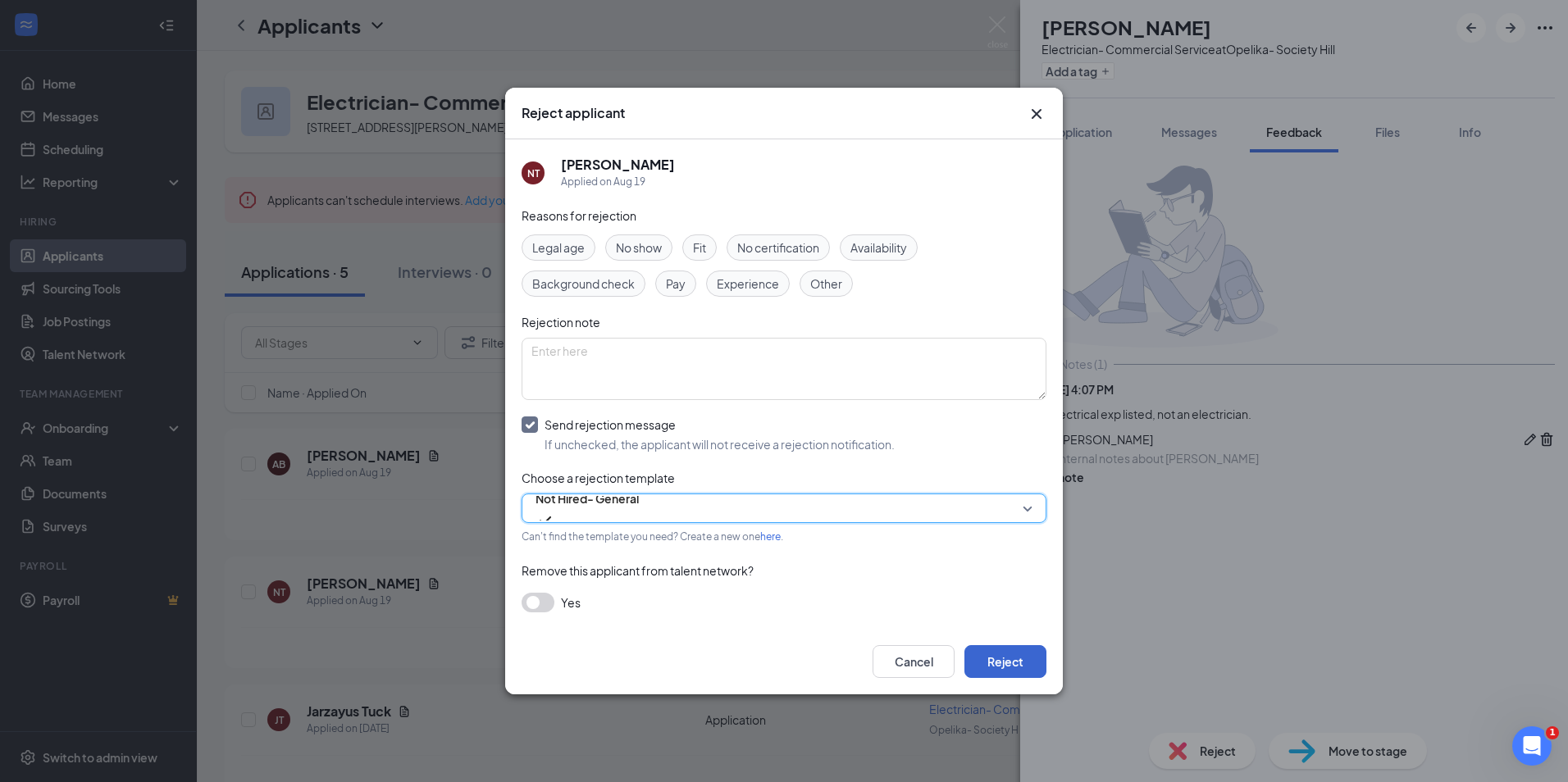
click at [1002, 677] on div "Cancel Reject" at bounding box center [784, 662] width 558 height 66
click at [1000, 671] on button "Reject" at bounding box center [1005, 662] width 82 height 33
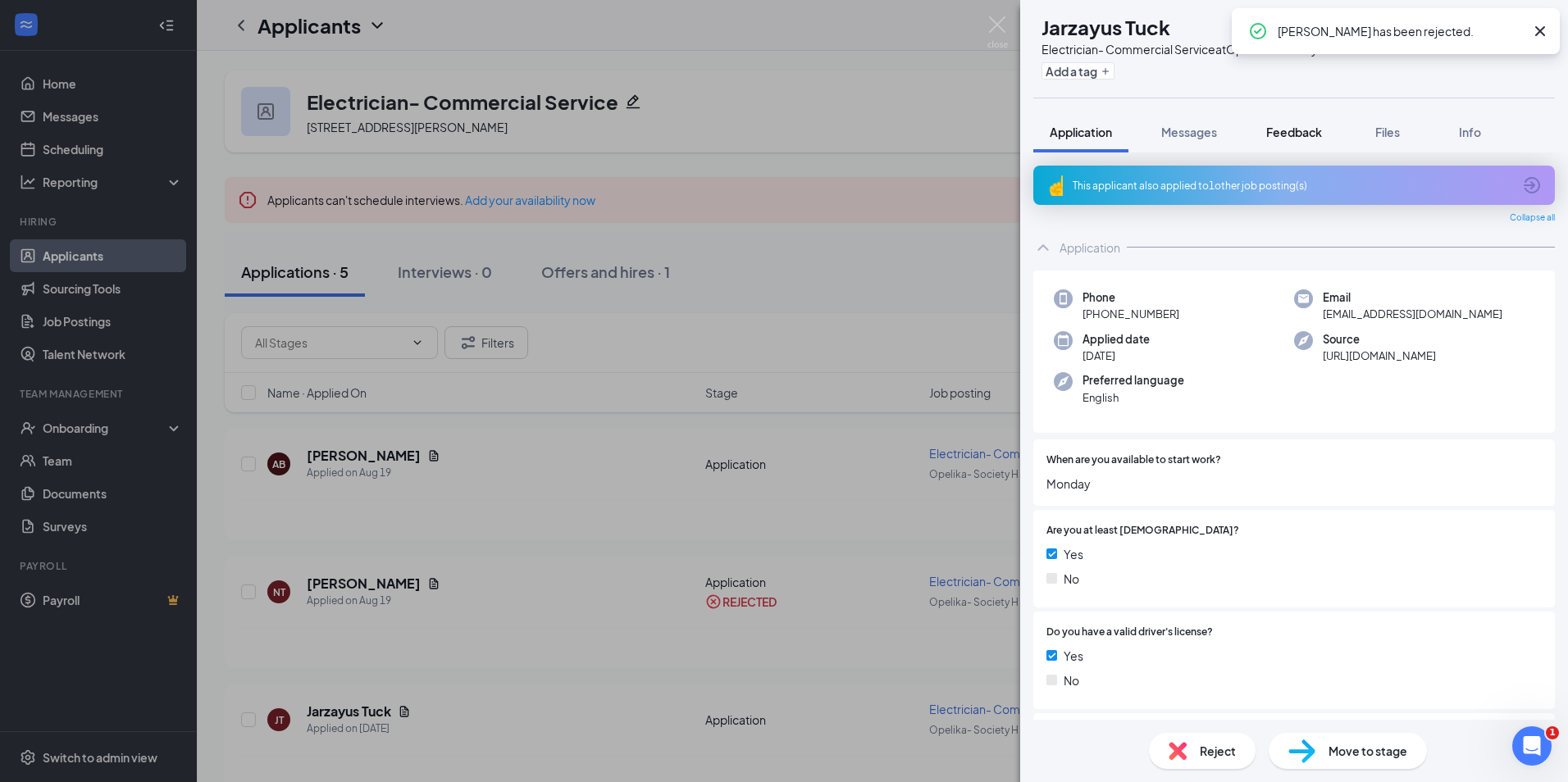
click at [1278, 126] on span "Feedback" at bounding box center [1294, 132] width 56 height 15
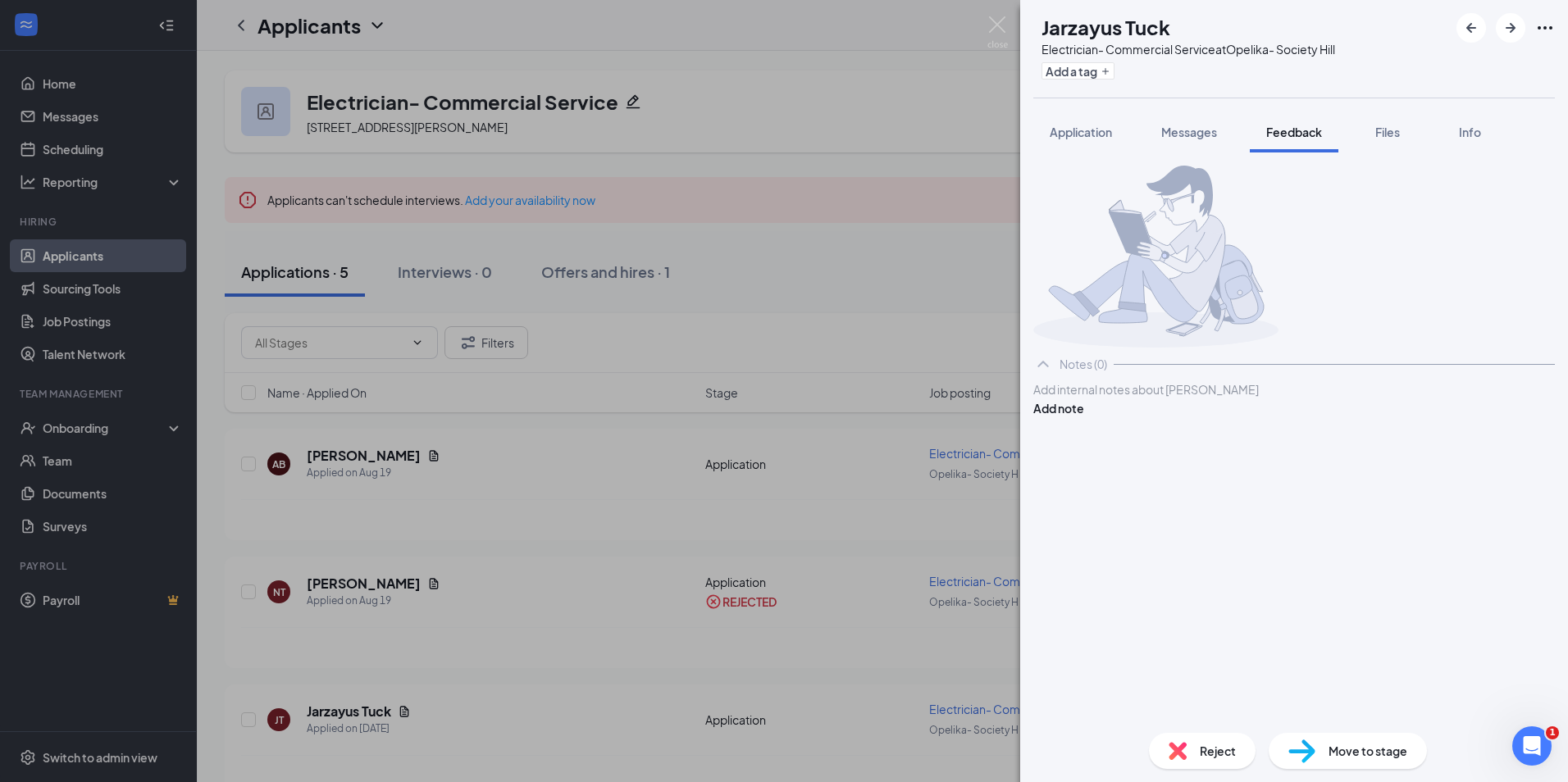
click at [1112, 131] on span "Application" at bounding box center [1081, 132] width 63 height 15
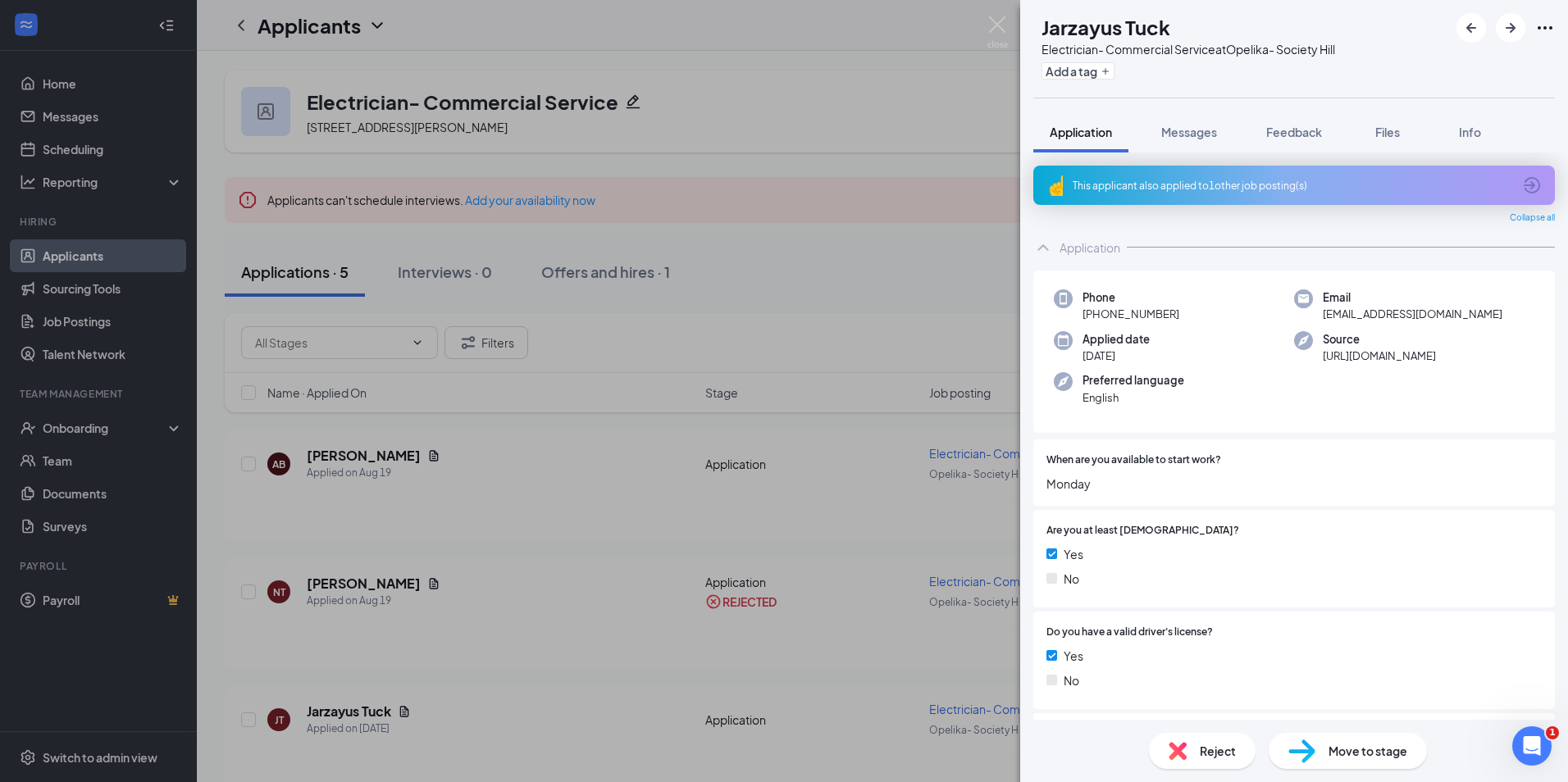
click at [1523, 181] on icon "ArrowCircle" at bounding box center [1532, 186] width 20 height 20
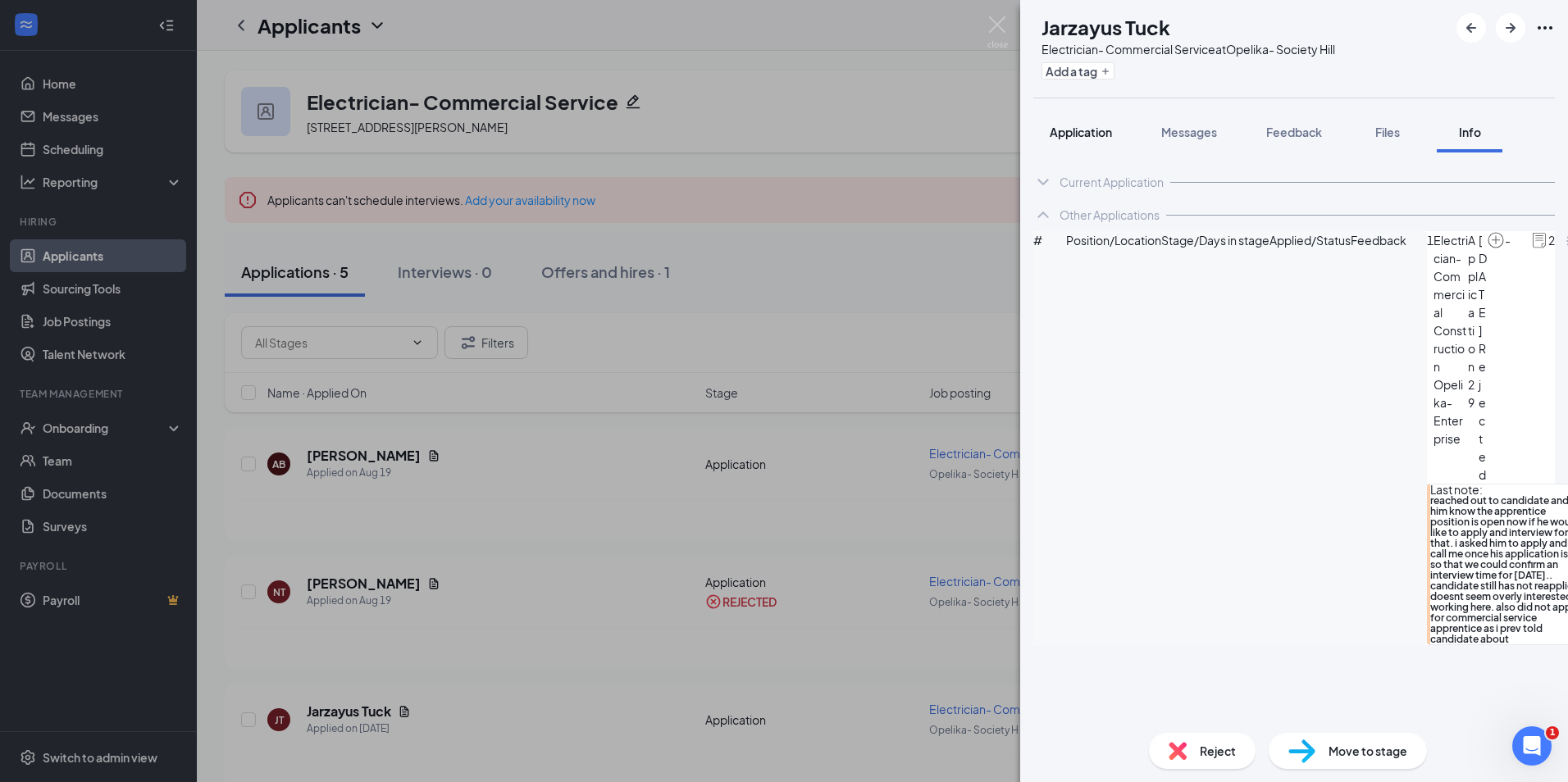
click at [1072, 130] on span "Application" at bounding box center [1081, 132] width 63 height 15
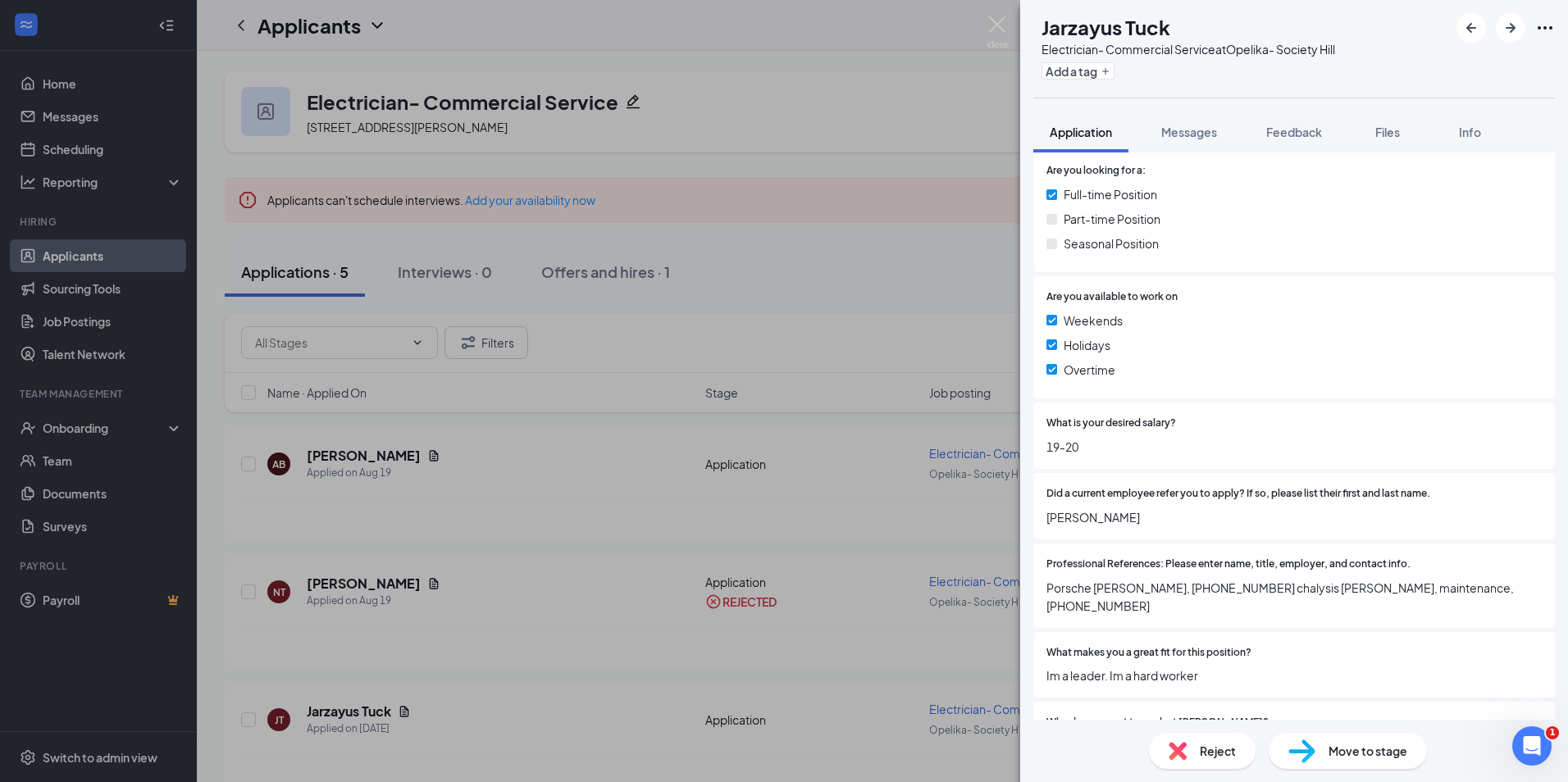
scroll to position [1066, 0]
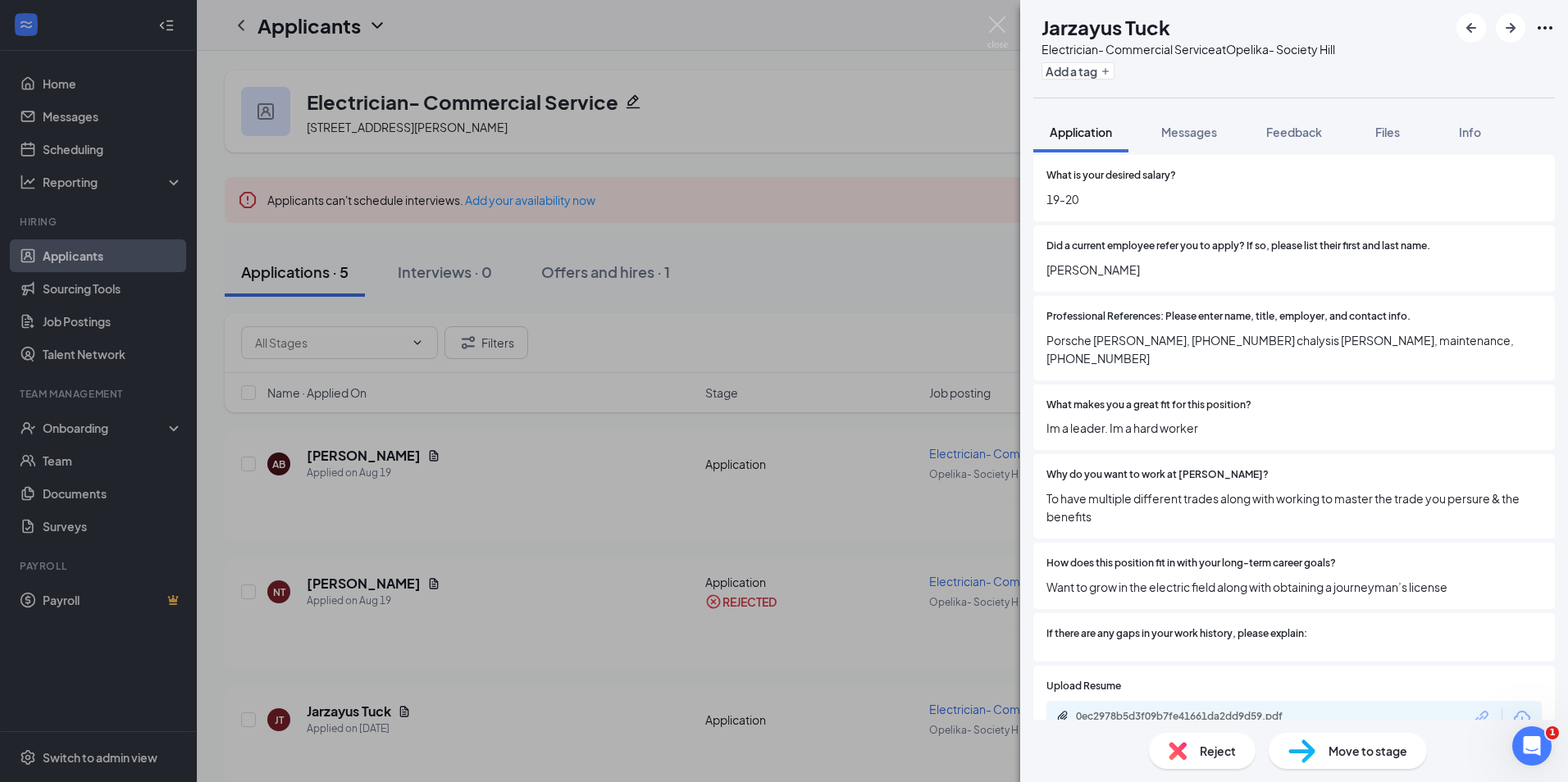
click at [1287, 155] on div "What is your desired salary? 19-20" at bounding box center [1293, 188] width 521 height 67
click at [1293, 142] on button "Feedback" at bounding box center [1293, 132] width 88 height 41
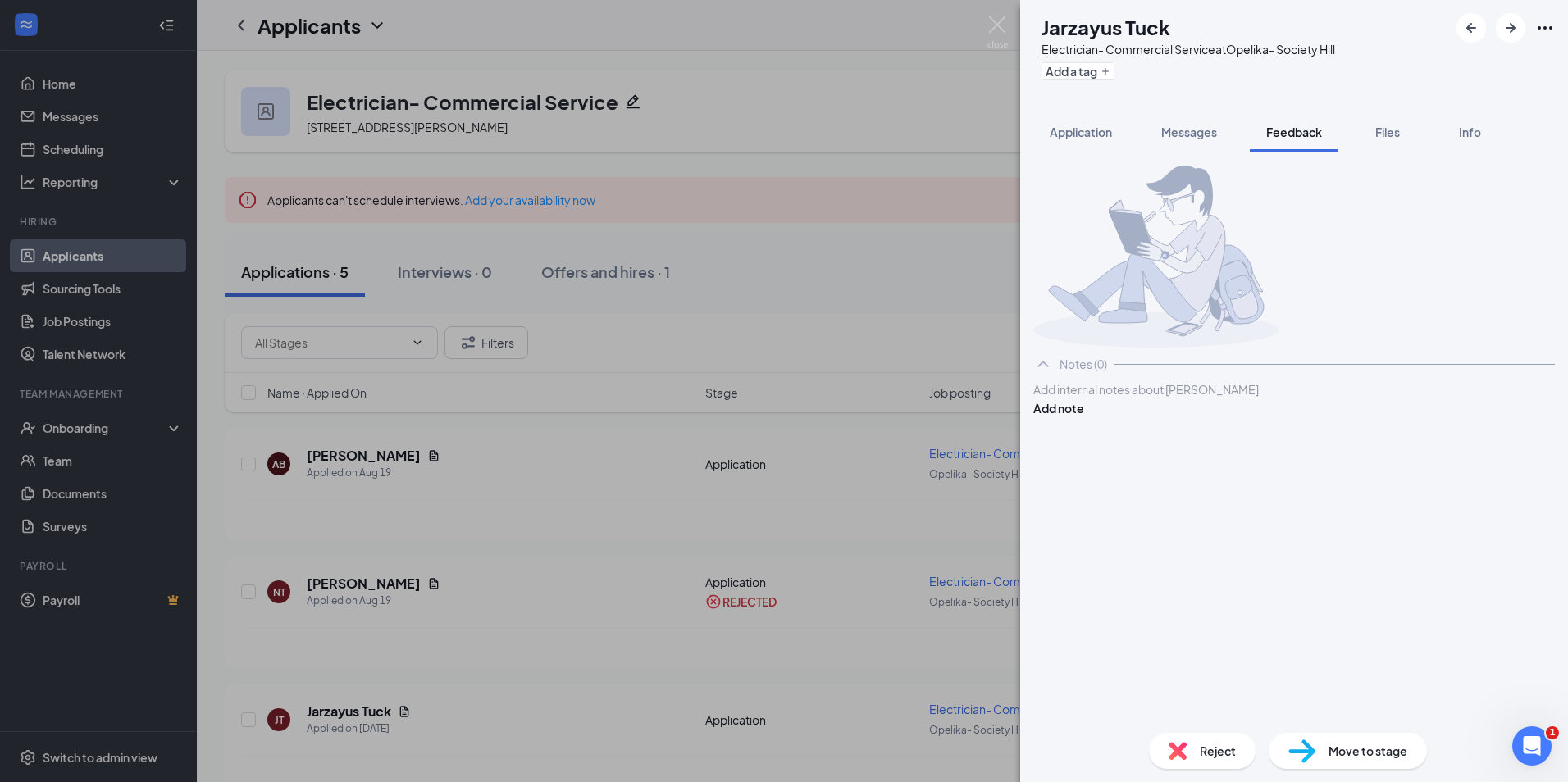
click at [1124, 398] on div at bounding box center [1293, 389] width 520 height 17
click at [1084, 417] on button "Add note" at bounding box center [1058, 408] width 51 height 18
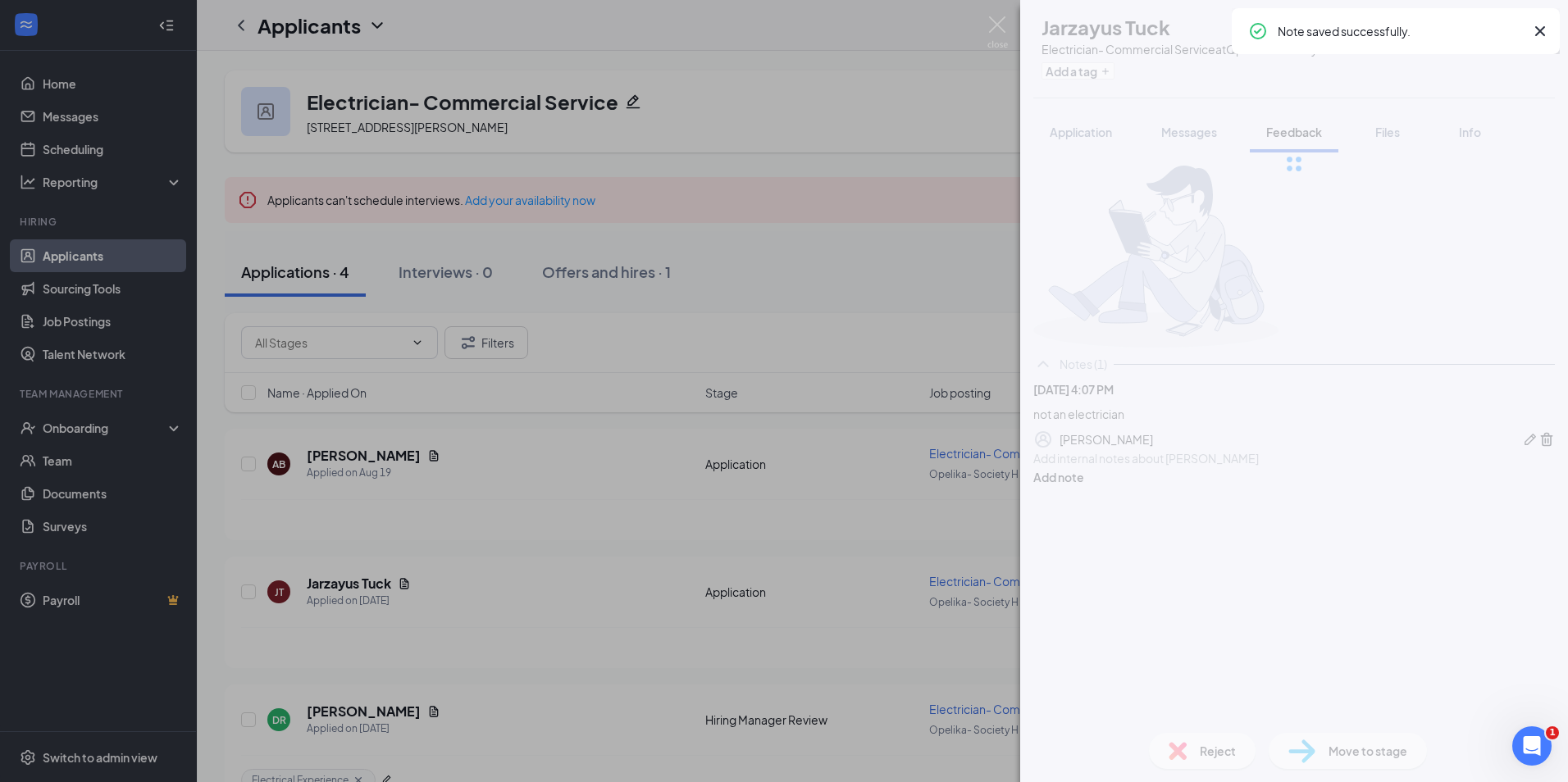
click at [1209, 758] on span "Reject" at bounding box center [1217, 751] width 36 height 18
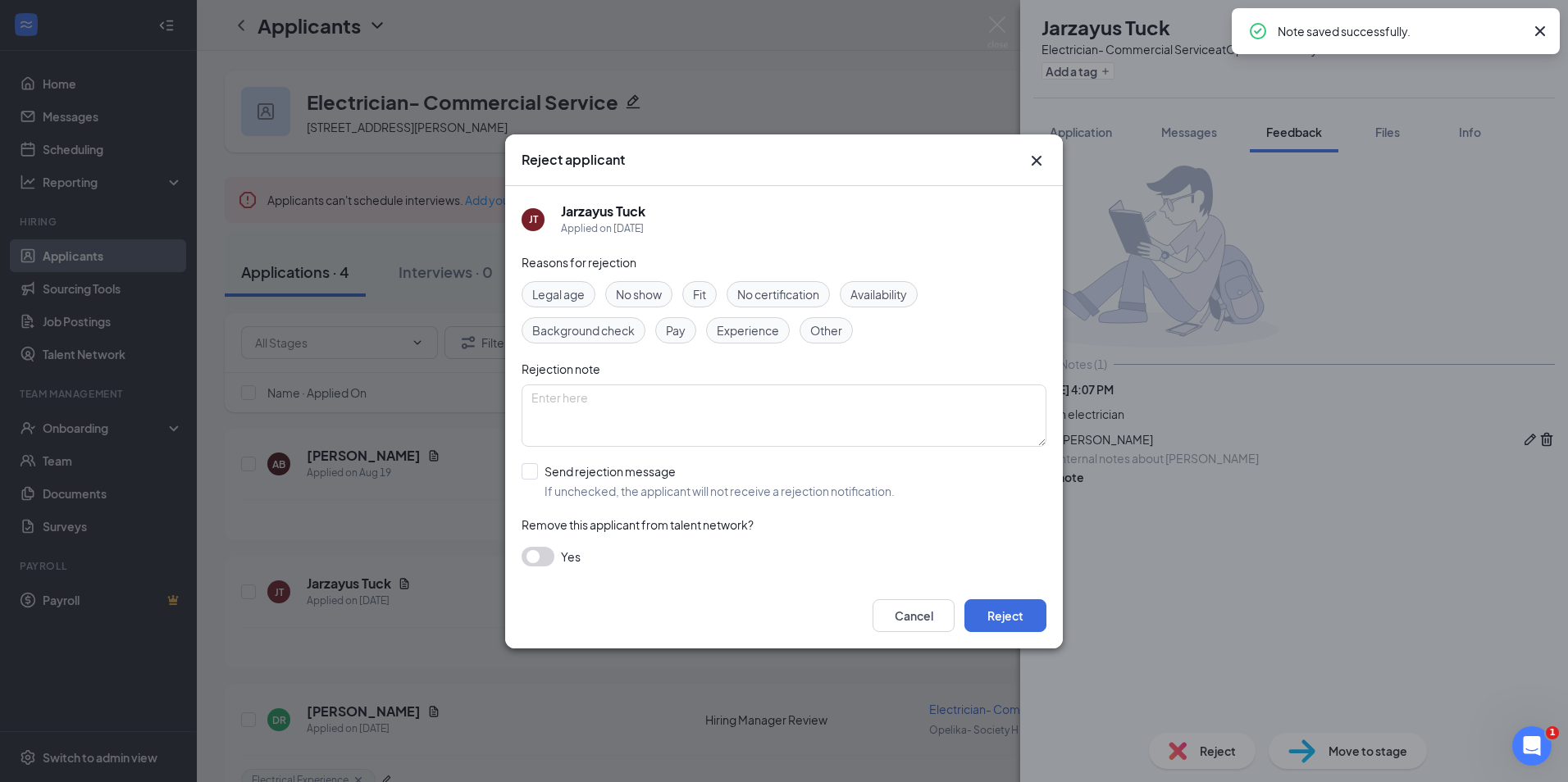
click at [629, 467] on input "Send rejection message If unchecked, the applicant will not receive a rejection…" at bounding box center [708, 482] width 373 height 36
checkbox input "true"
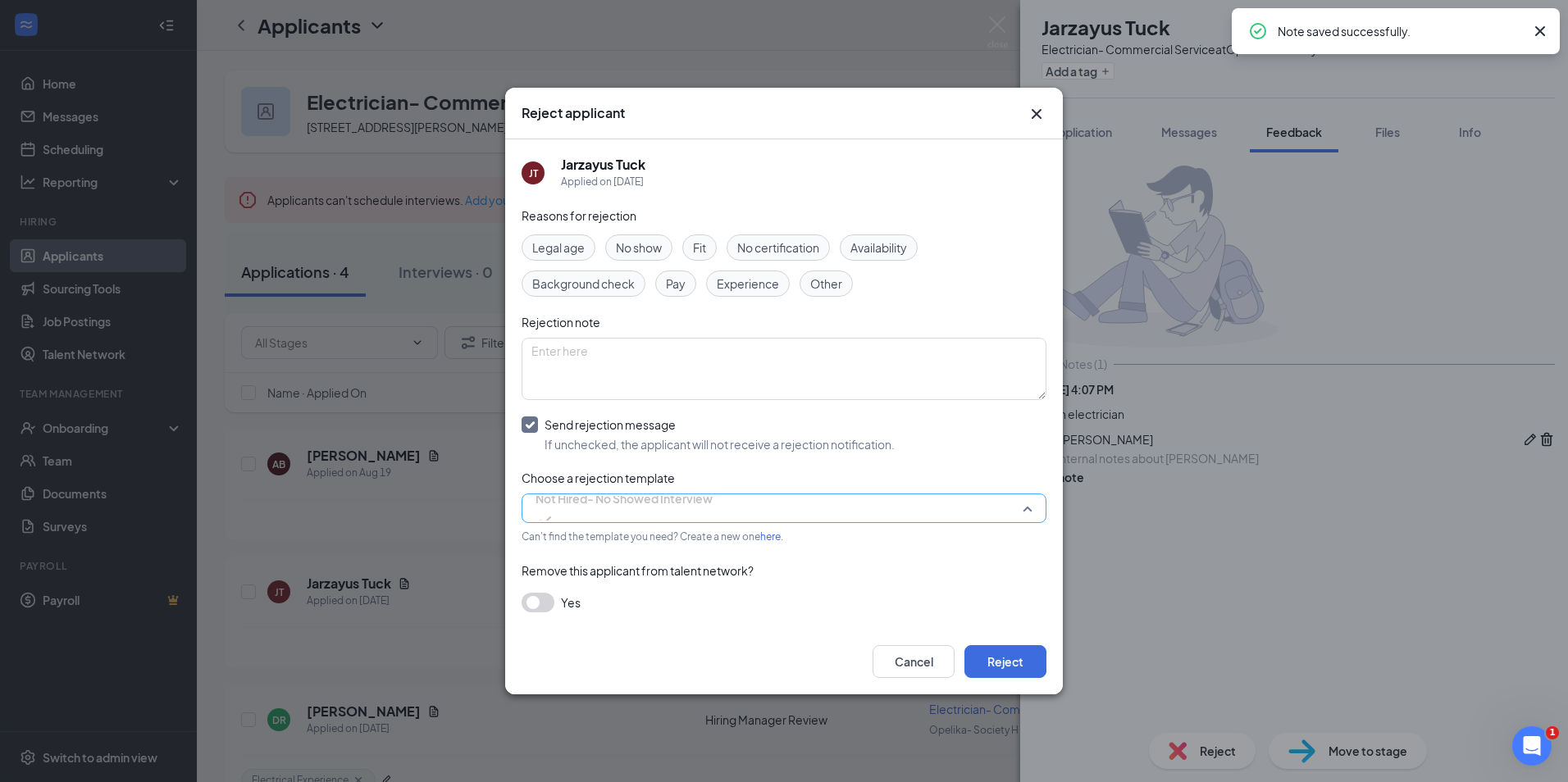
drag, startPoint x: 678, startPoint y: 495, endPoint x: 689, endPoint y: 502, distance: 13.0
click at [685, 500] on div "Not Hired- No Showed Interview" at bounding box center [784, 508] width 525 height 30
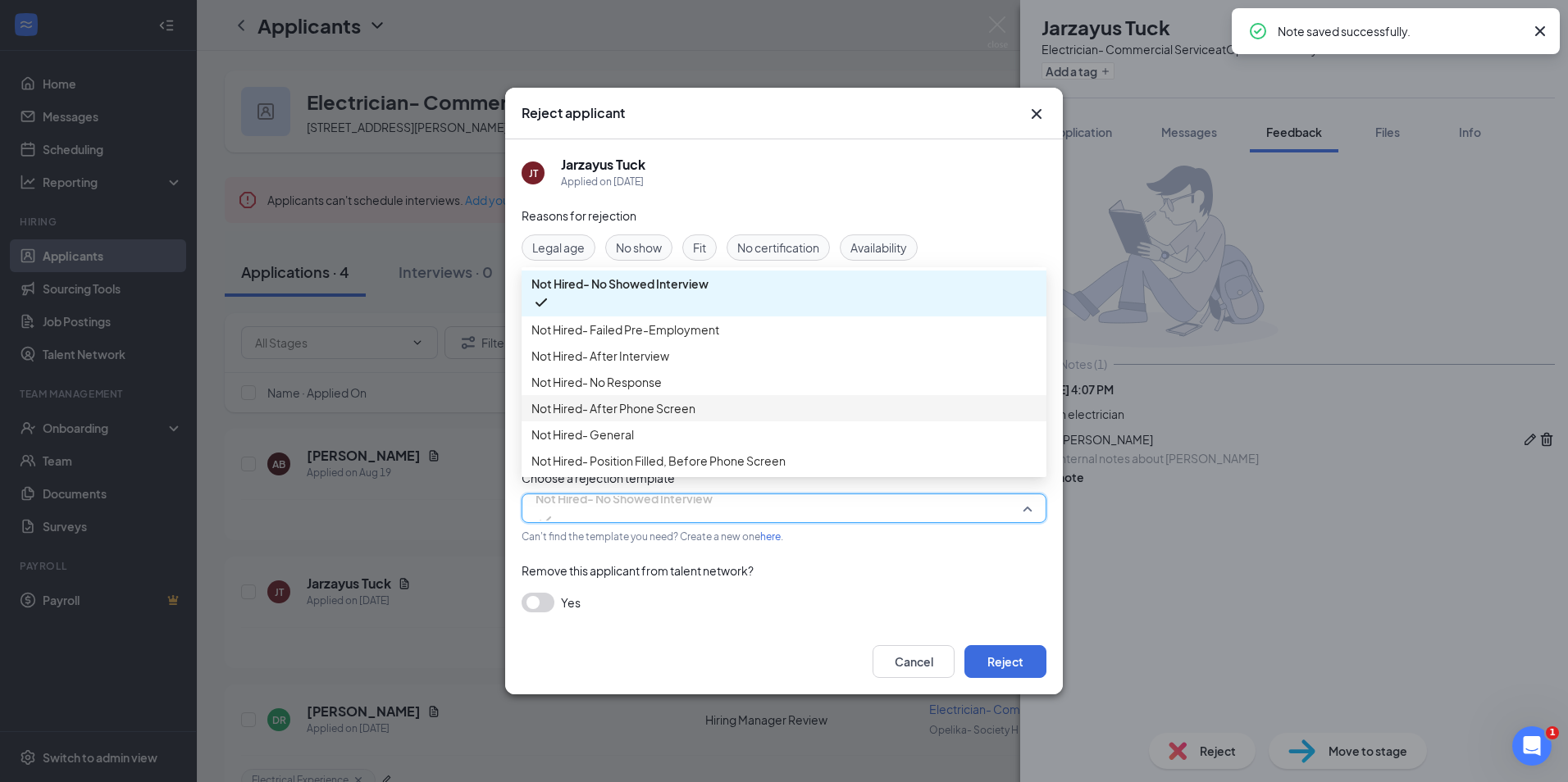
scroll to position [56, 0]
click at [664, 429] on span "Not Hired- General" at bounding box center [784, 435] width 505 height 18
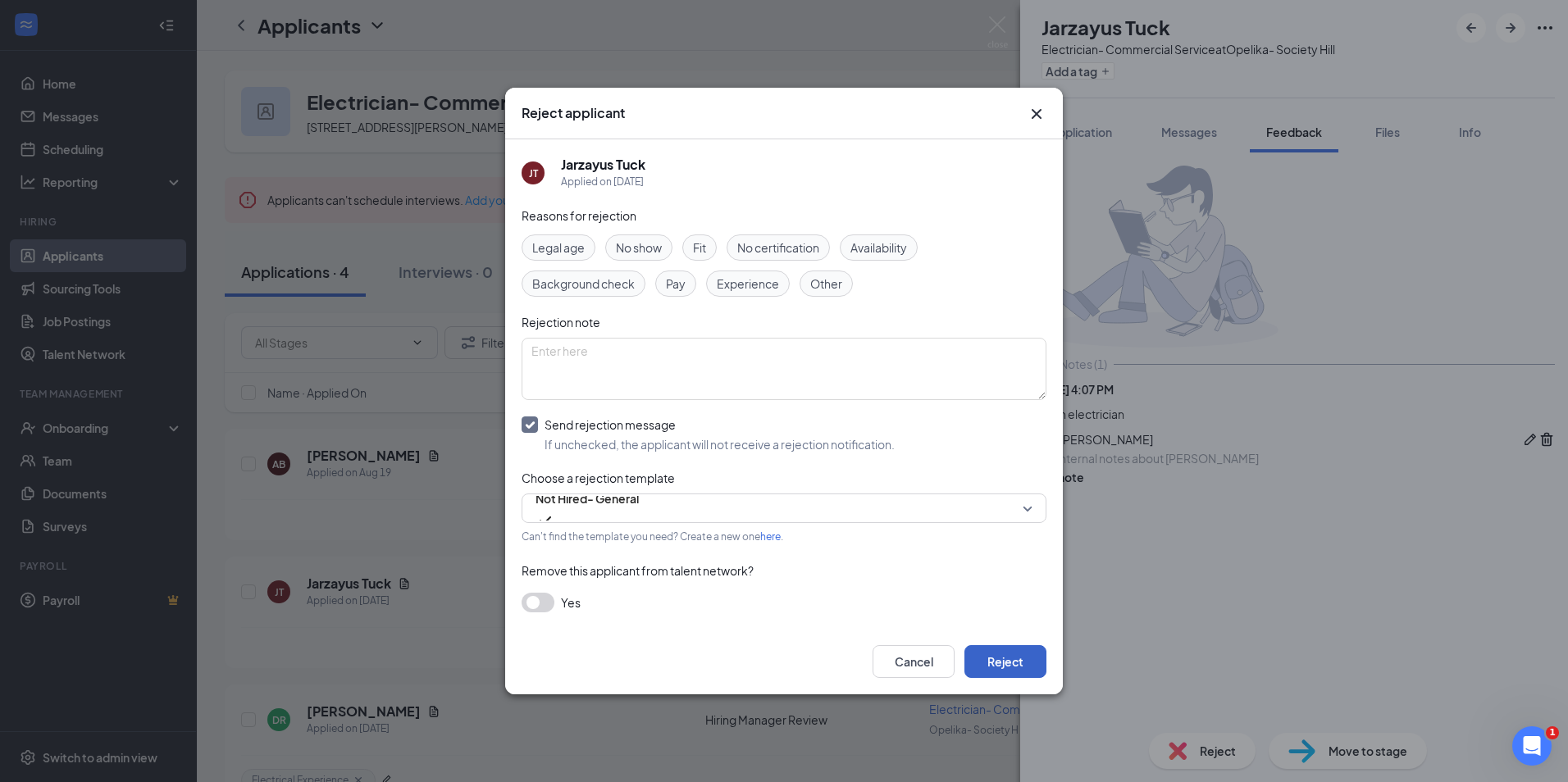
click at [1033, 667] on button "Reject" at bounding box center [1005, 662] width 82 height 33
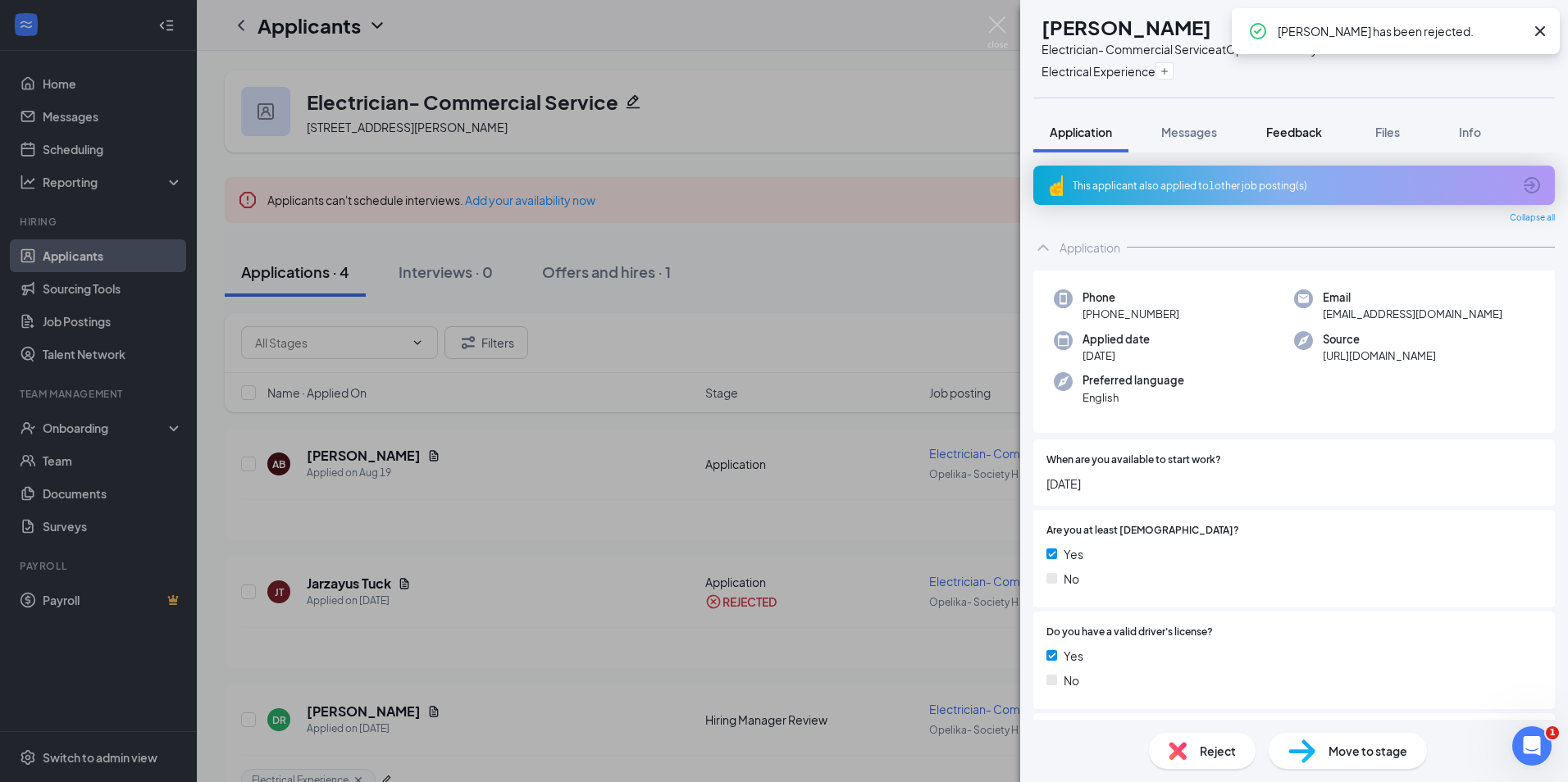
click at [1297, 143] on button "Feedback" at bounding box center [1293, 132] width 88 height 41
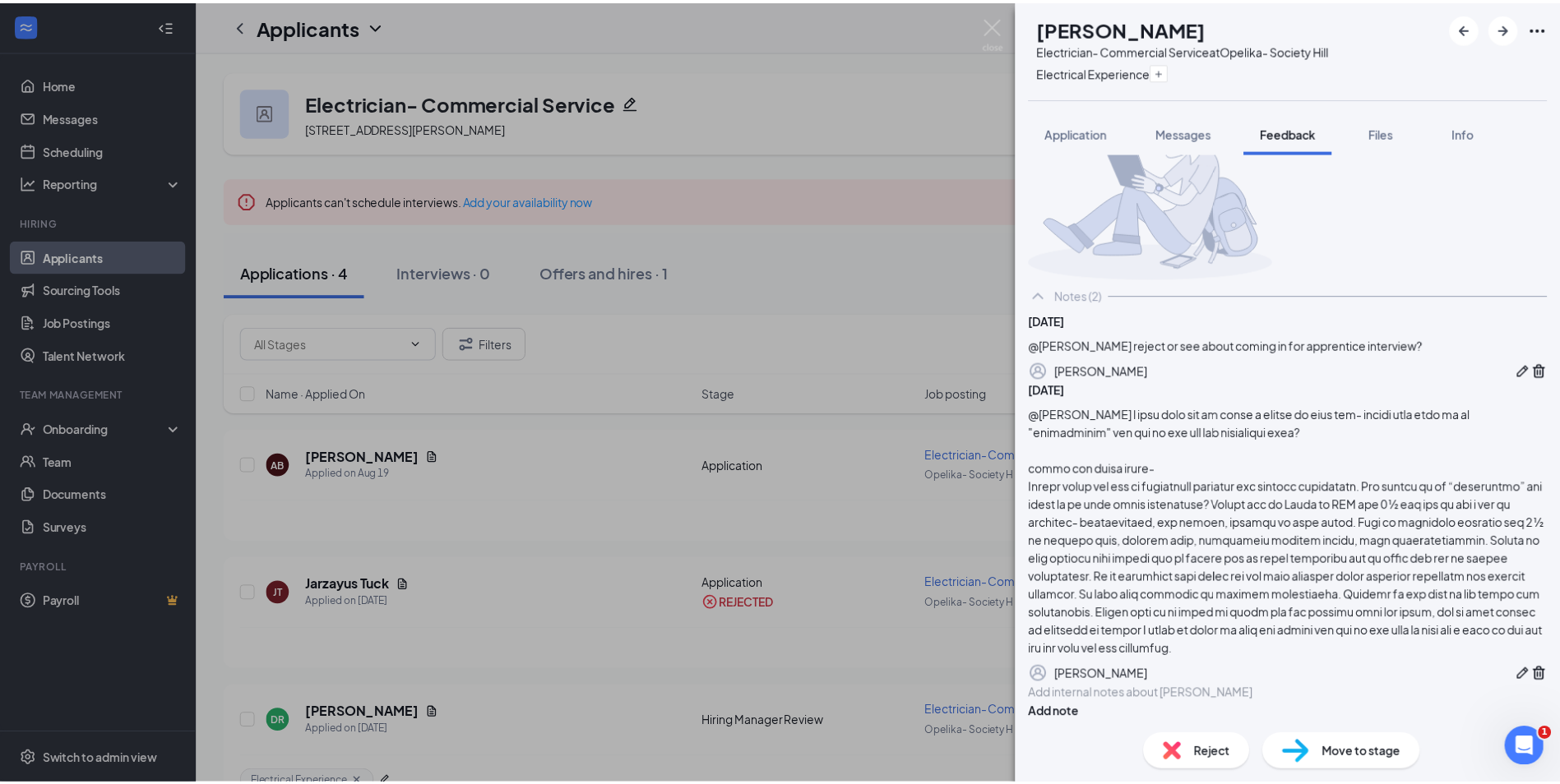
scroll to position [260, 0]
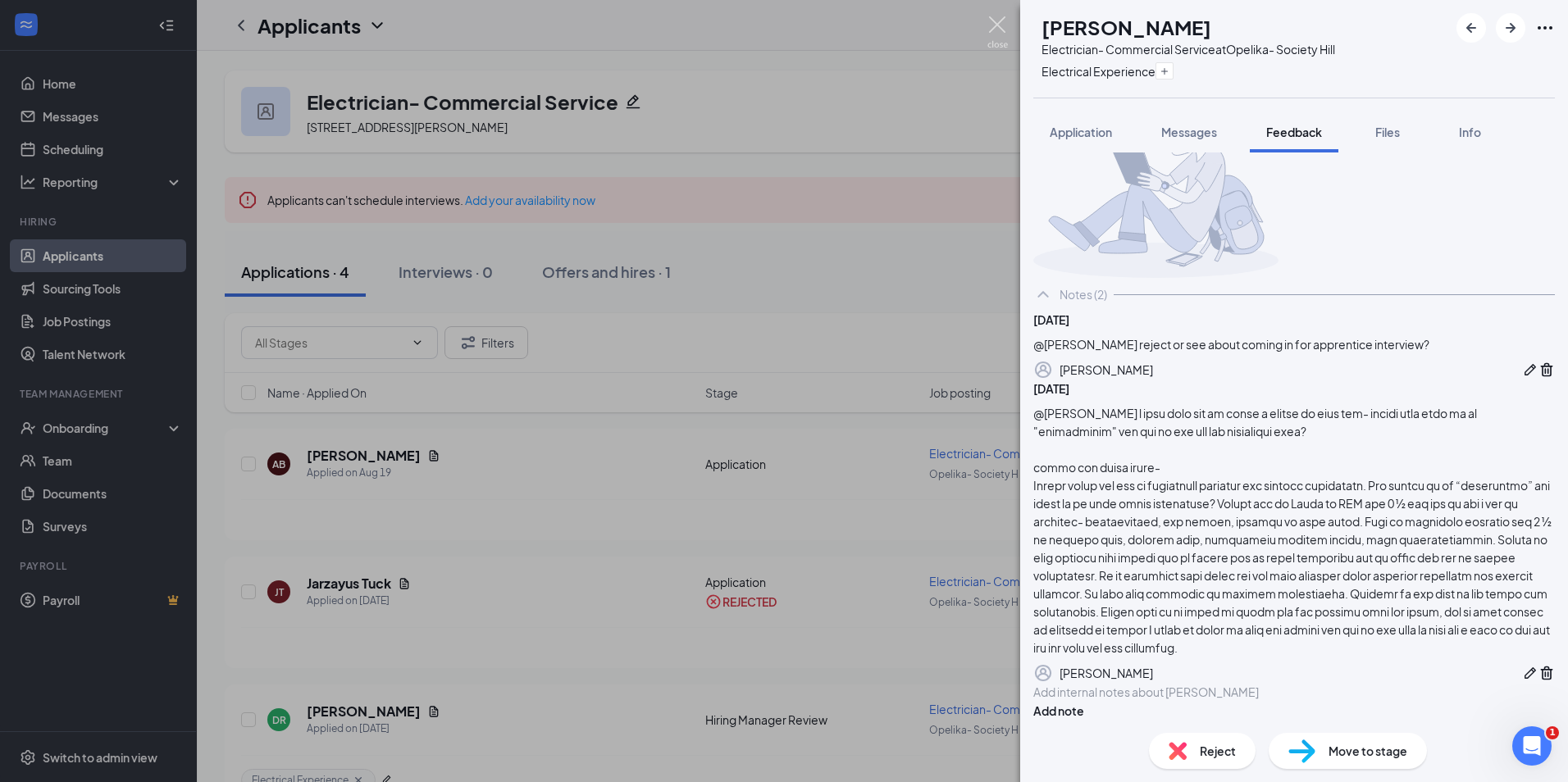
click at [996, 30] on img at bounding box center [997, 32] width 21 height 32
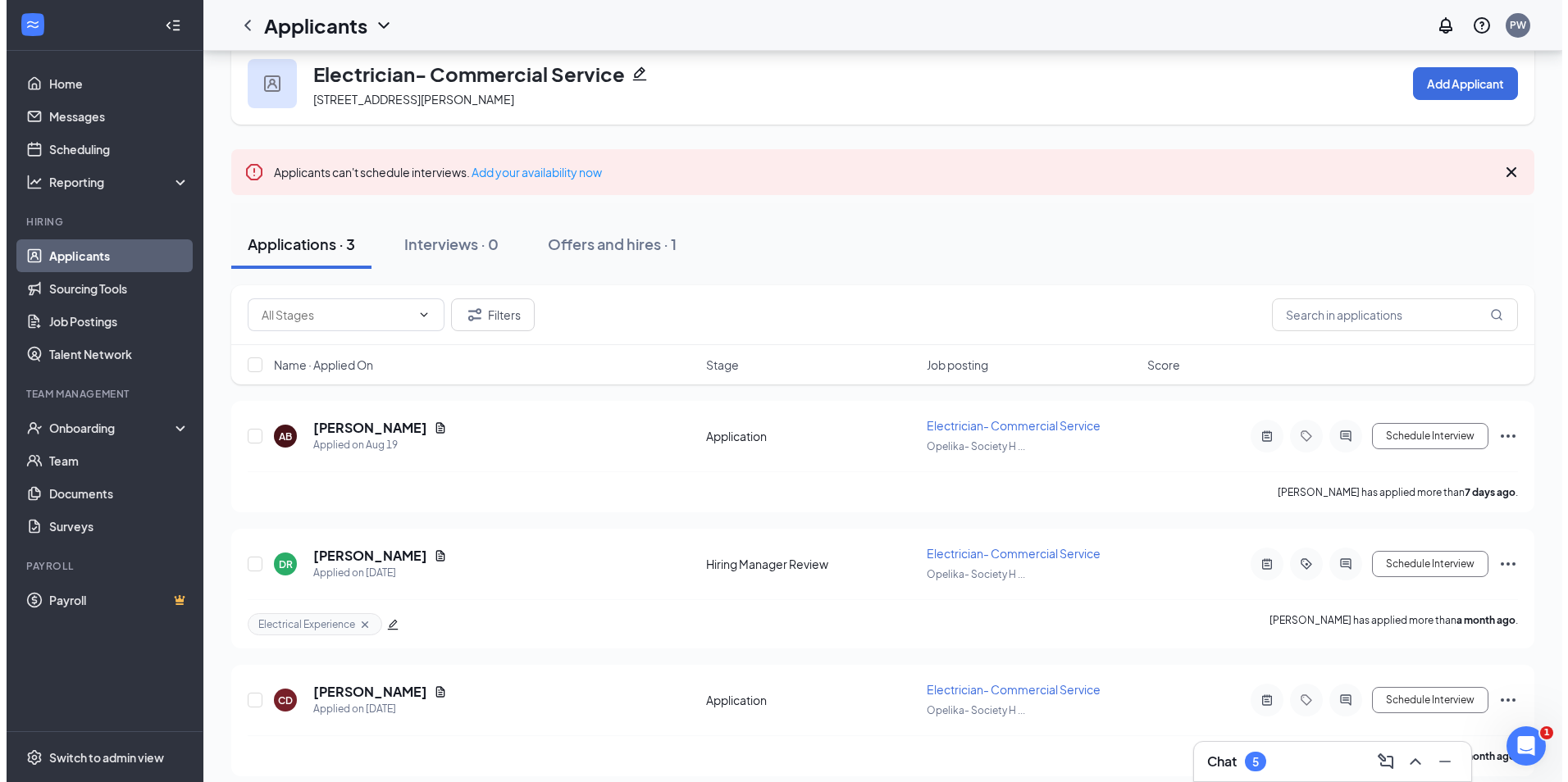
scroll to position [42, 0]
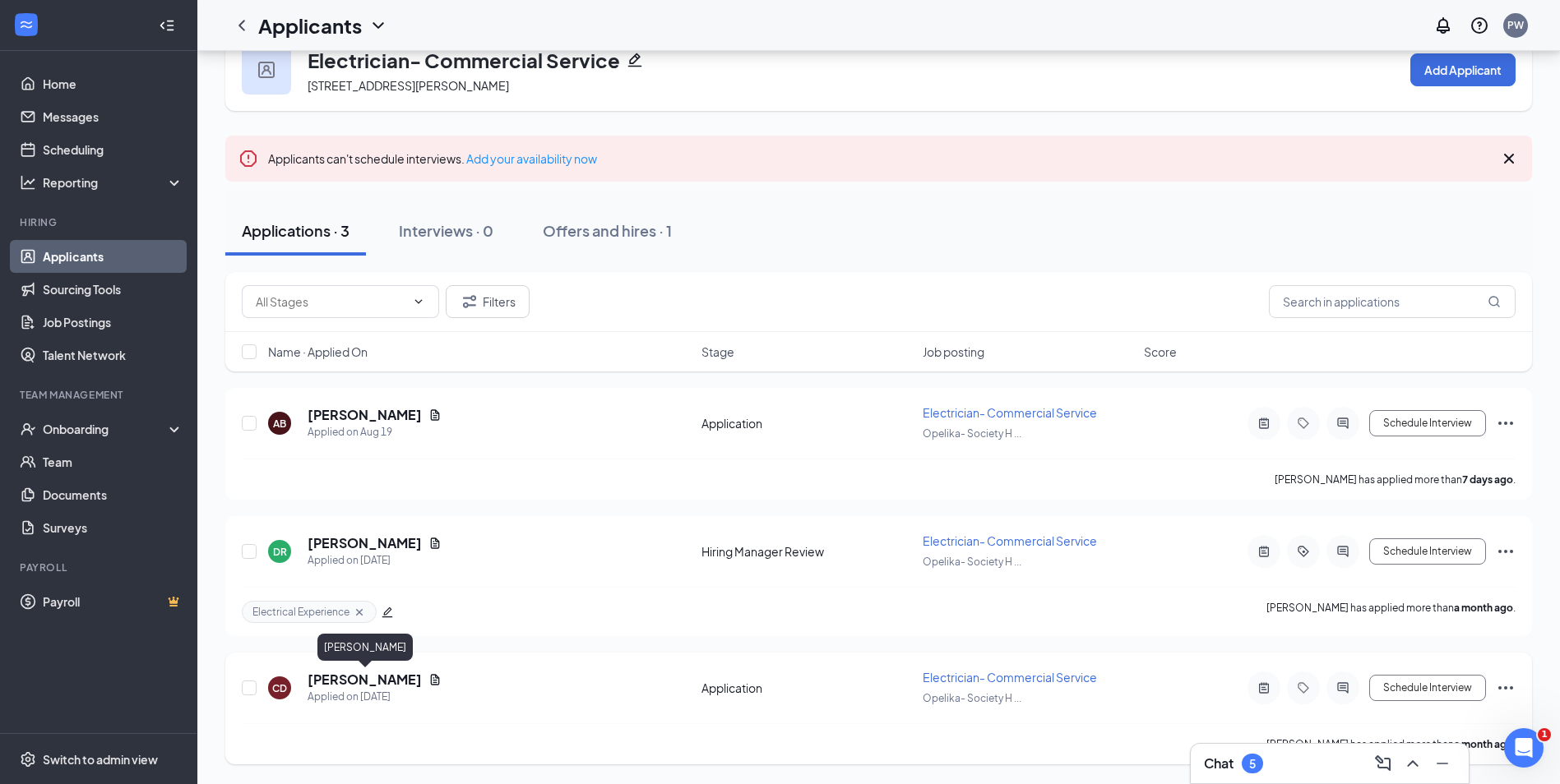
click at [398, 678] on h5 "Christopher Durbin" at bounding box center [365, 680] width 114 height 18
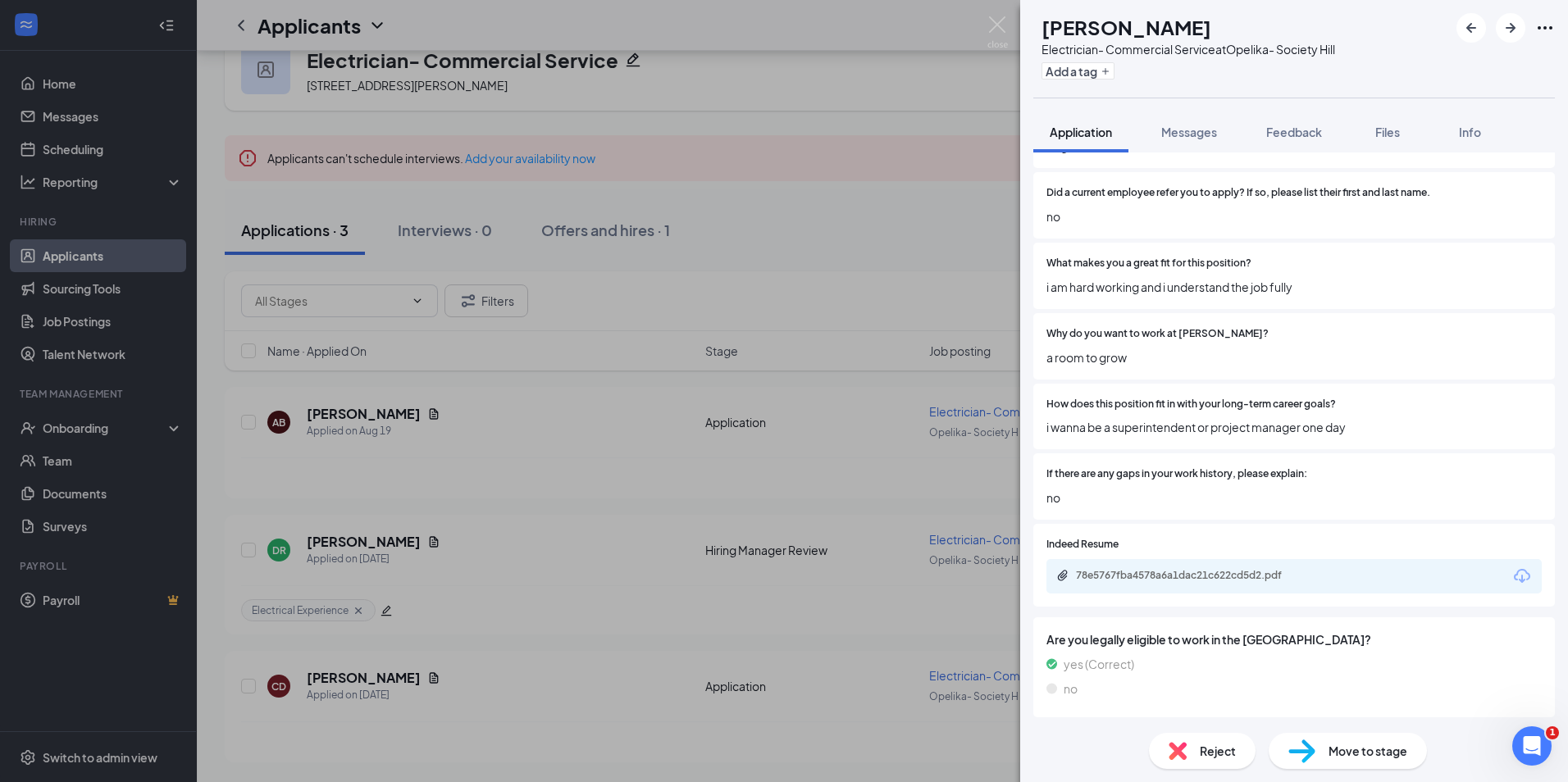
scroll to position [1023, 0]
click at [1192, 579] on div "78e5767fba4578a6a1dac21c622cd5d2.pdf" at bounding box center [1190, 574] width 229 height 13
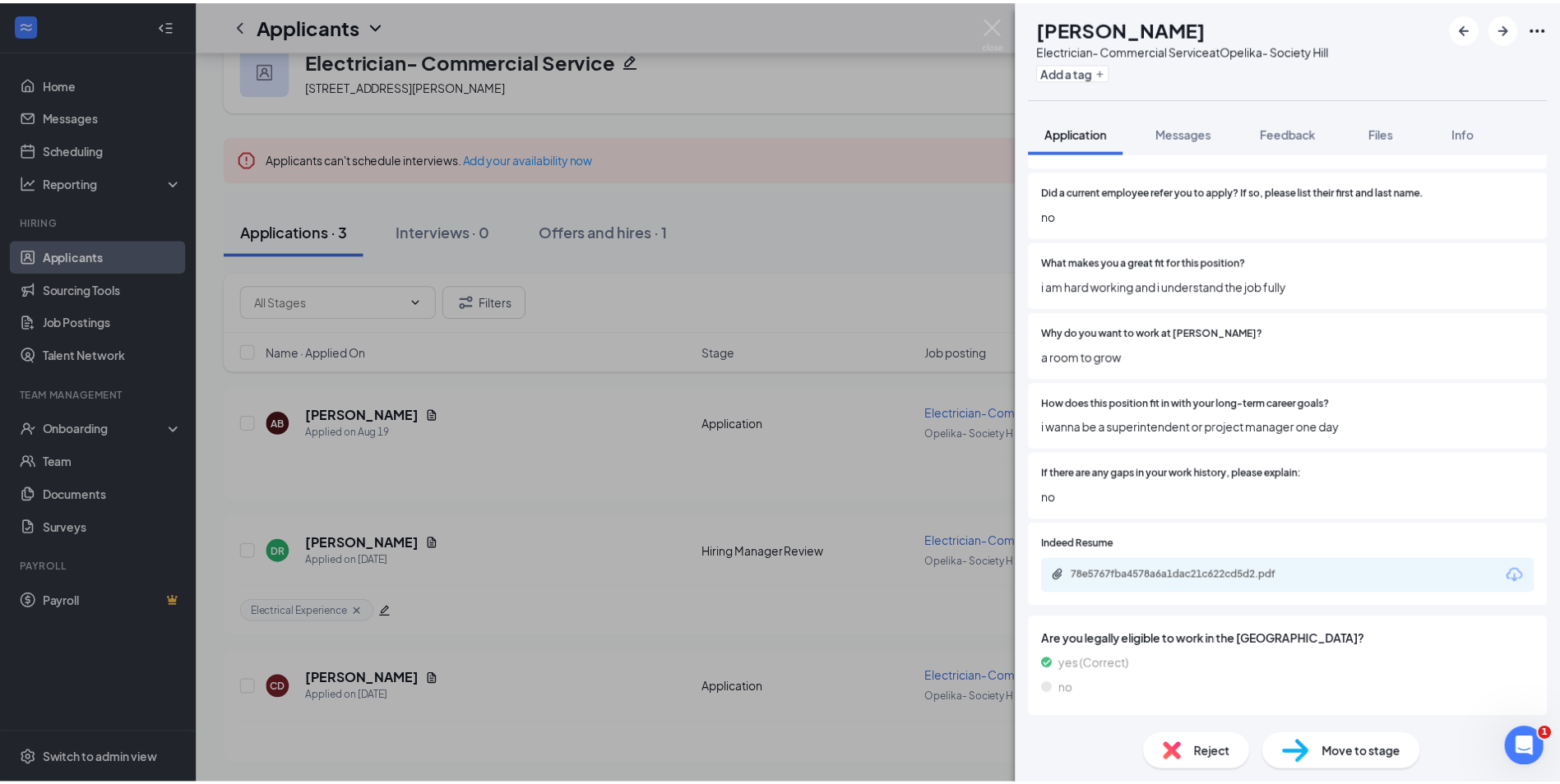
scroll to position [1019, 0]
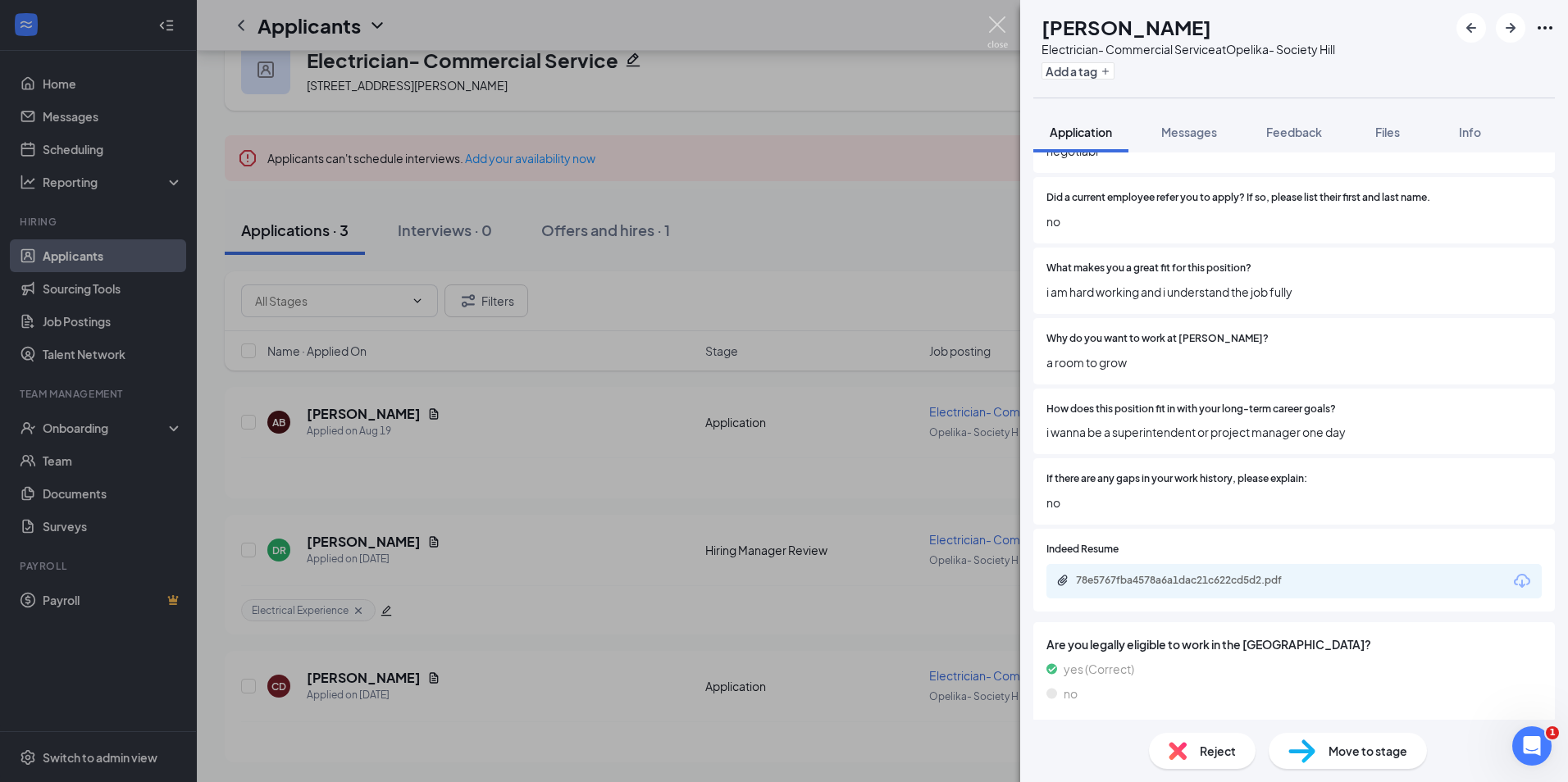
click at [998, 25] on img at bounding box center [997, 32] width 21 height 32
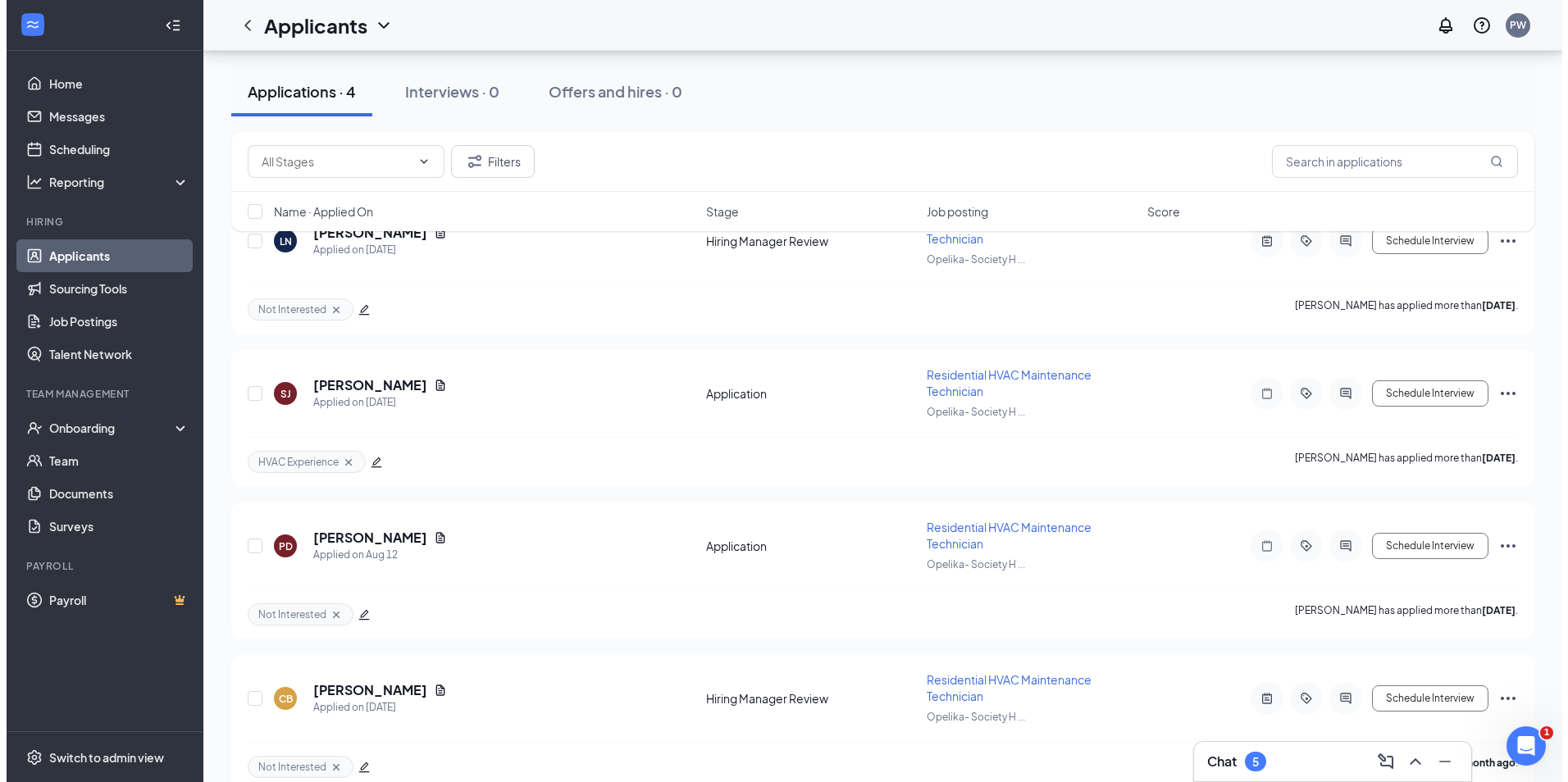
scroll to position [286, 0]
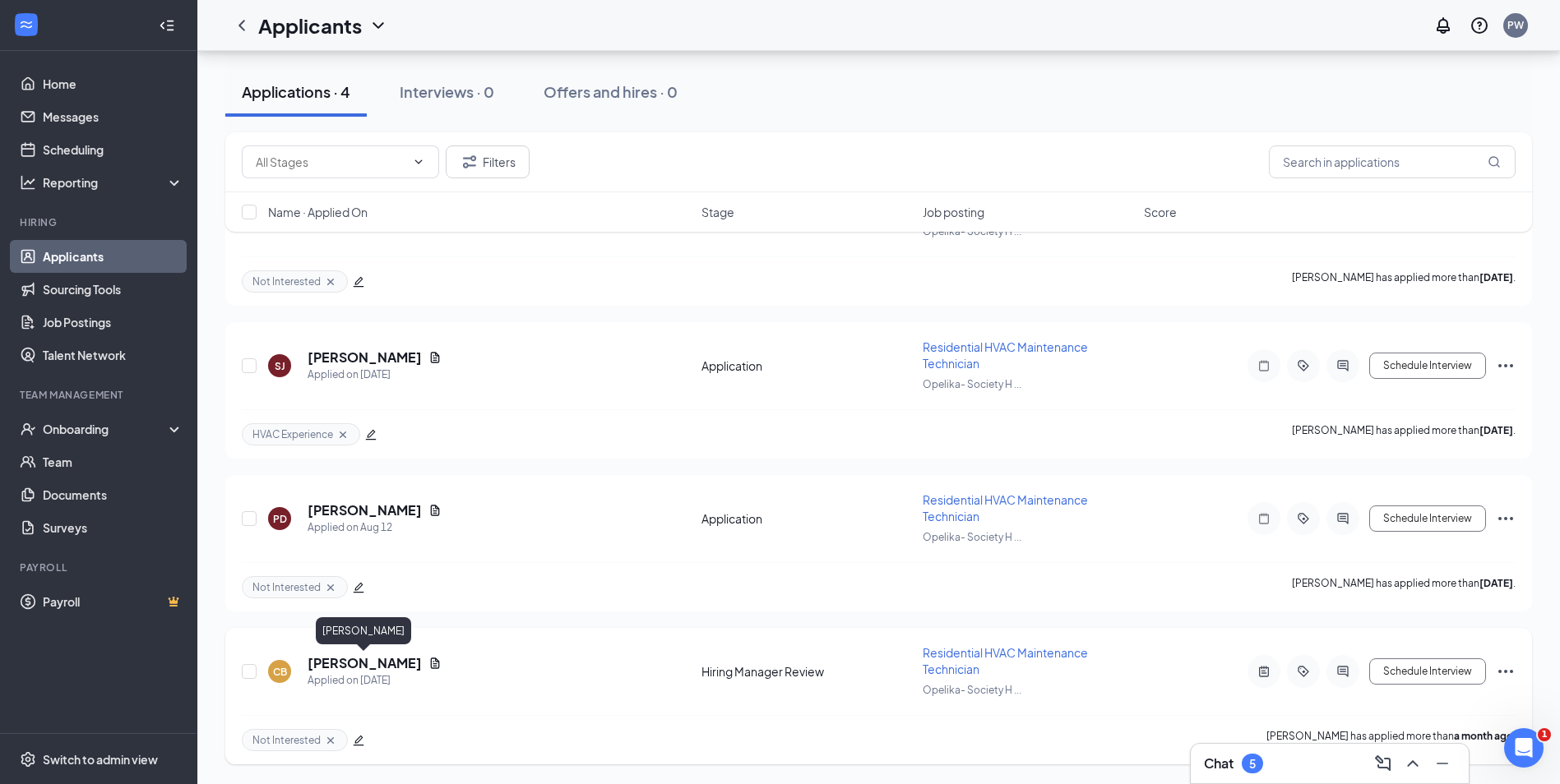
click at [403, 654] on h5 "[PERSON_NAME]" at bounding box center [365, 663] width 114 height 18
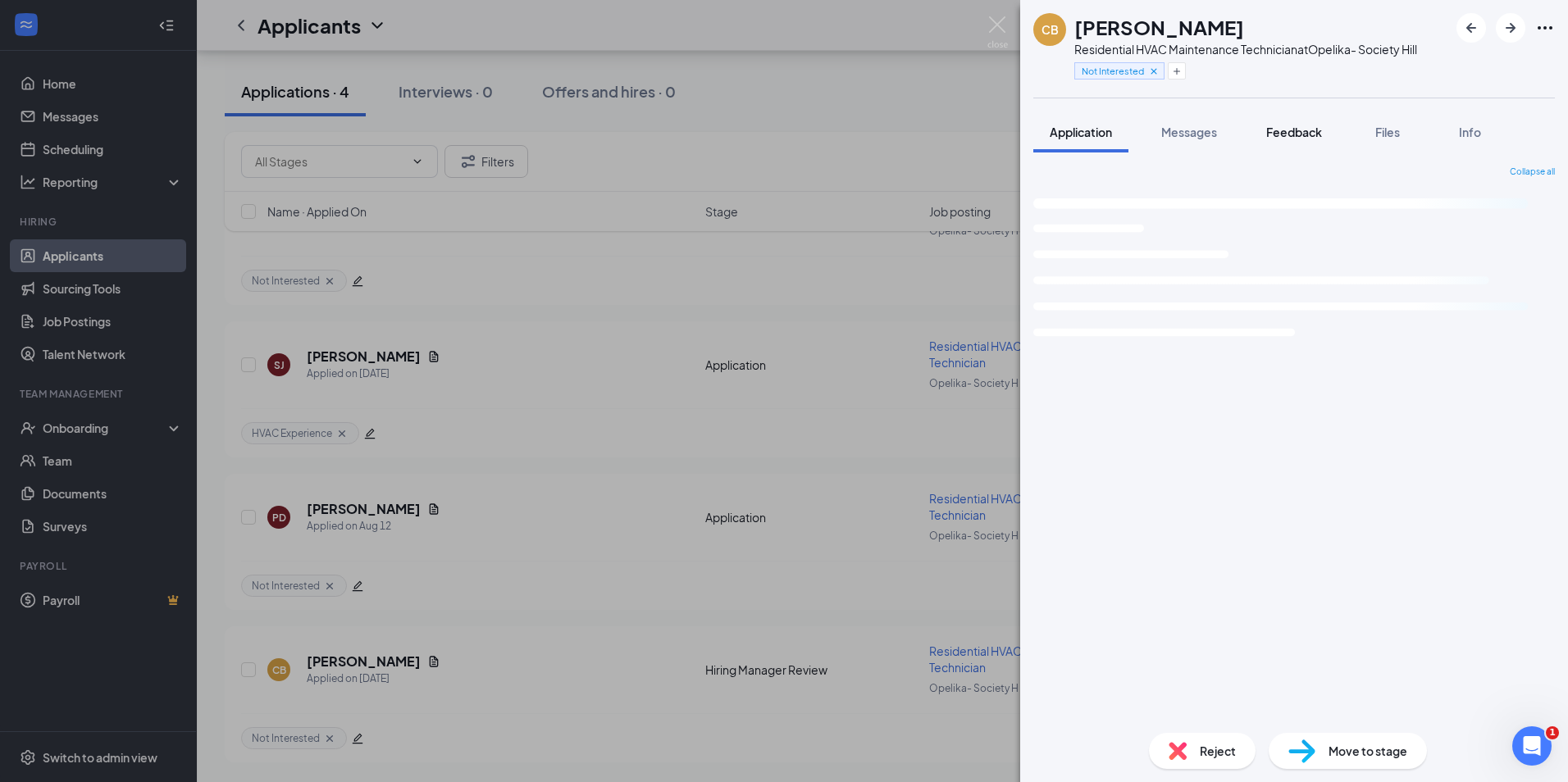
click at [1307, 127] on span "Feedback" at bounding box center [1294, 132] width 56 height 15
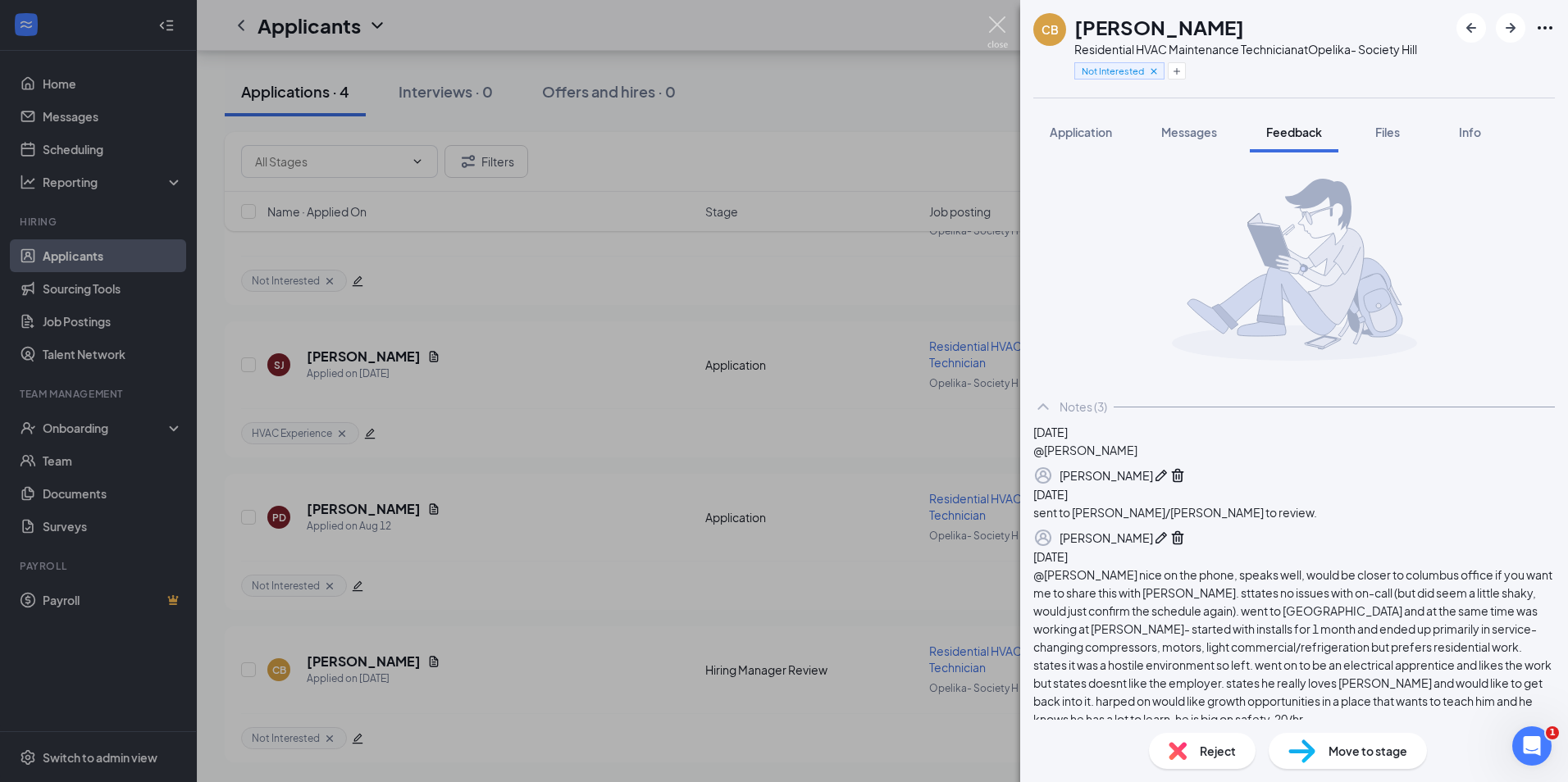
click at [991, 28] on img at bounding box center [997, 32] width 21 height 32
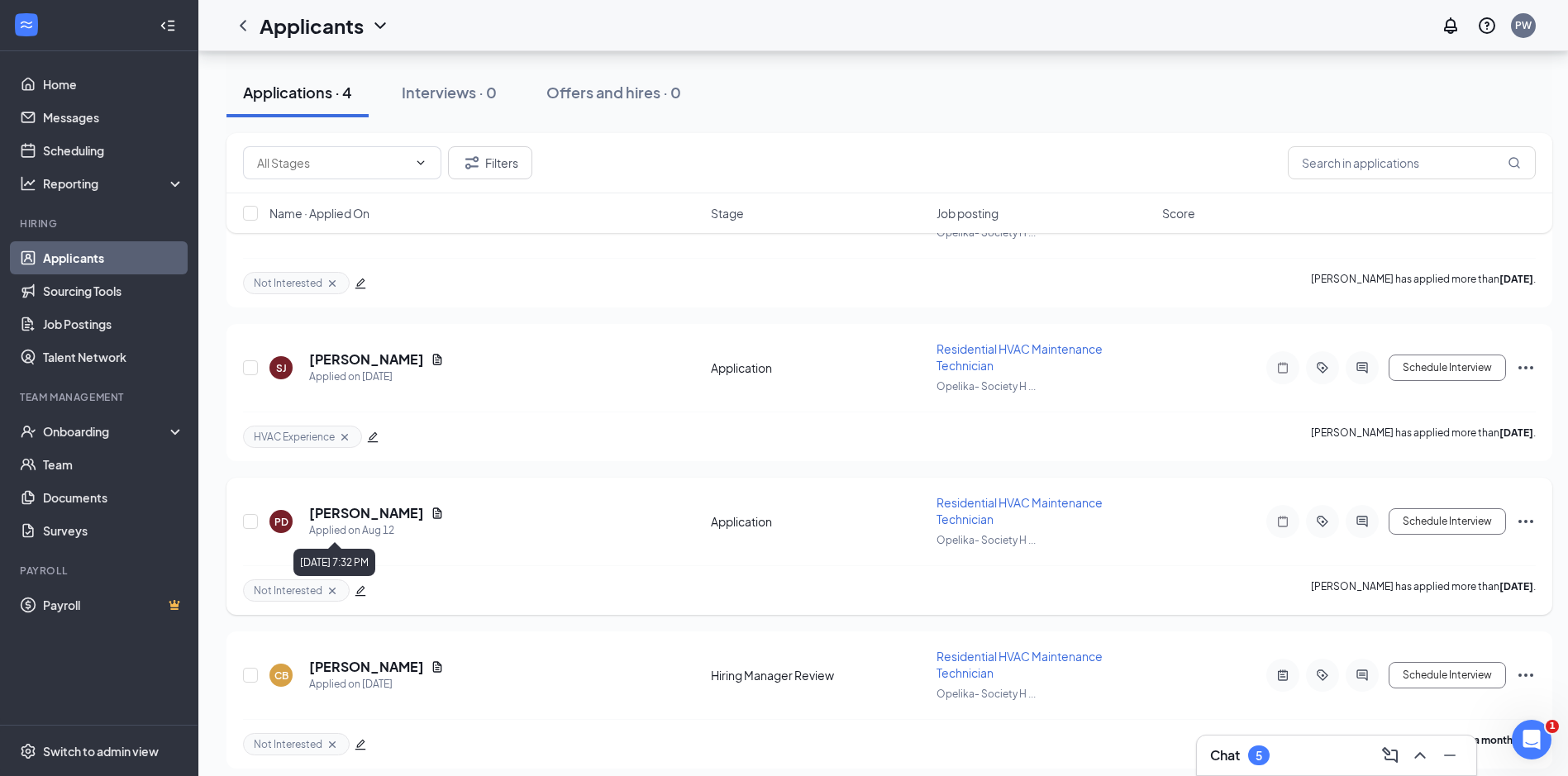
click at [334, 523] on div "Applied on Aug 12" at bounding box center [377, 531] width 135 height 17
click at [338, 517] on h5 "[PERSON_NAME]" at bounding box center [367, 513] width 115 height 18
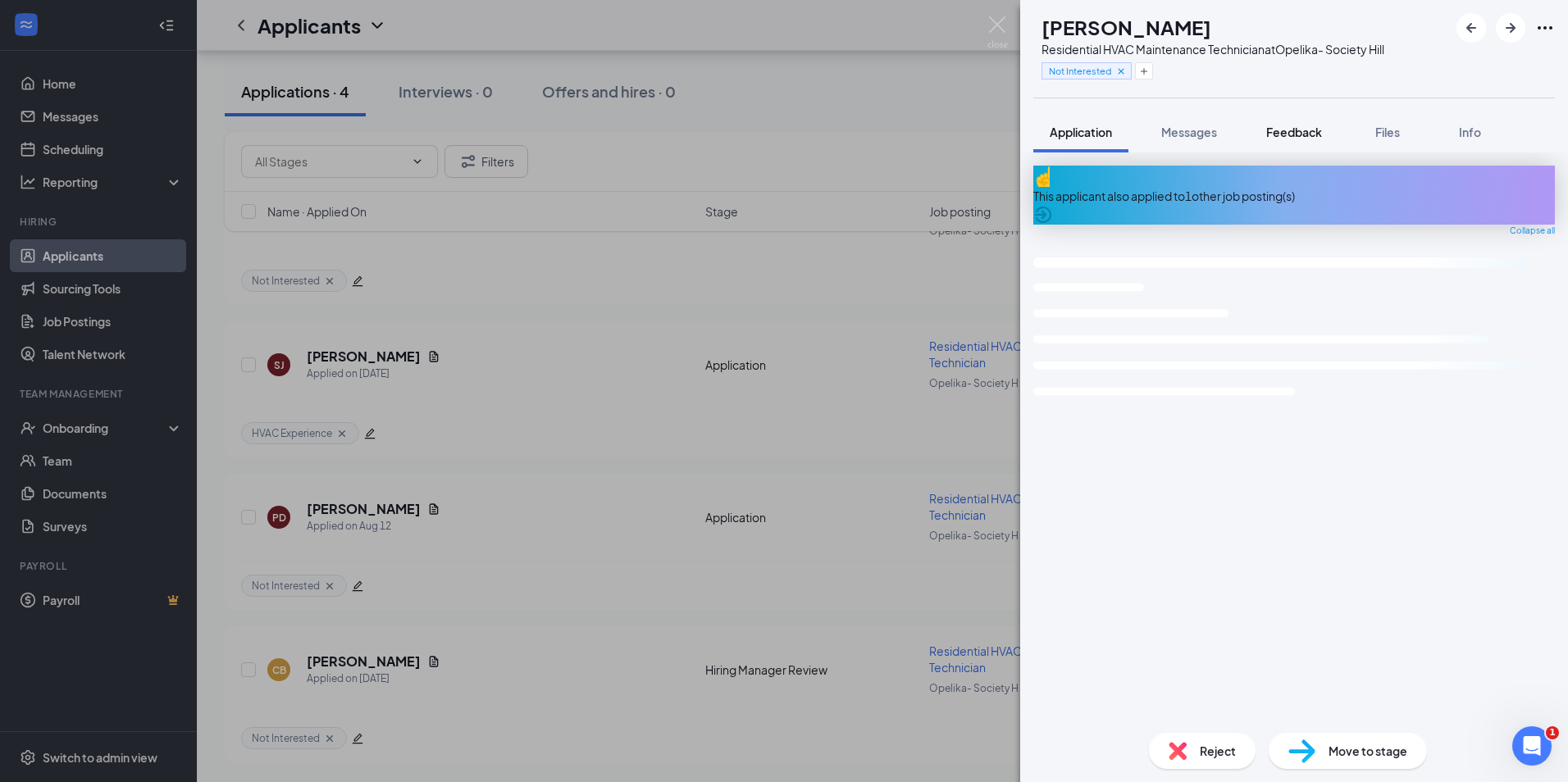
click at [1280, 129] on span "Feedback" at bounding box center [1294, 132] width 56 height 15
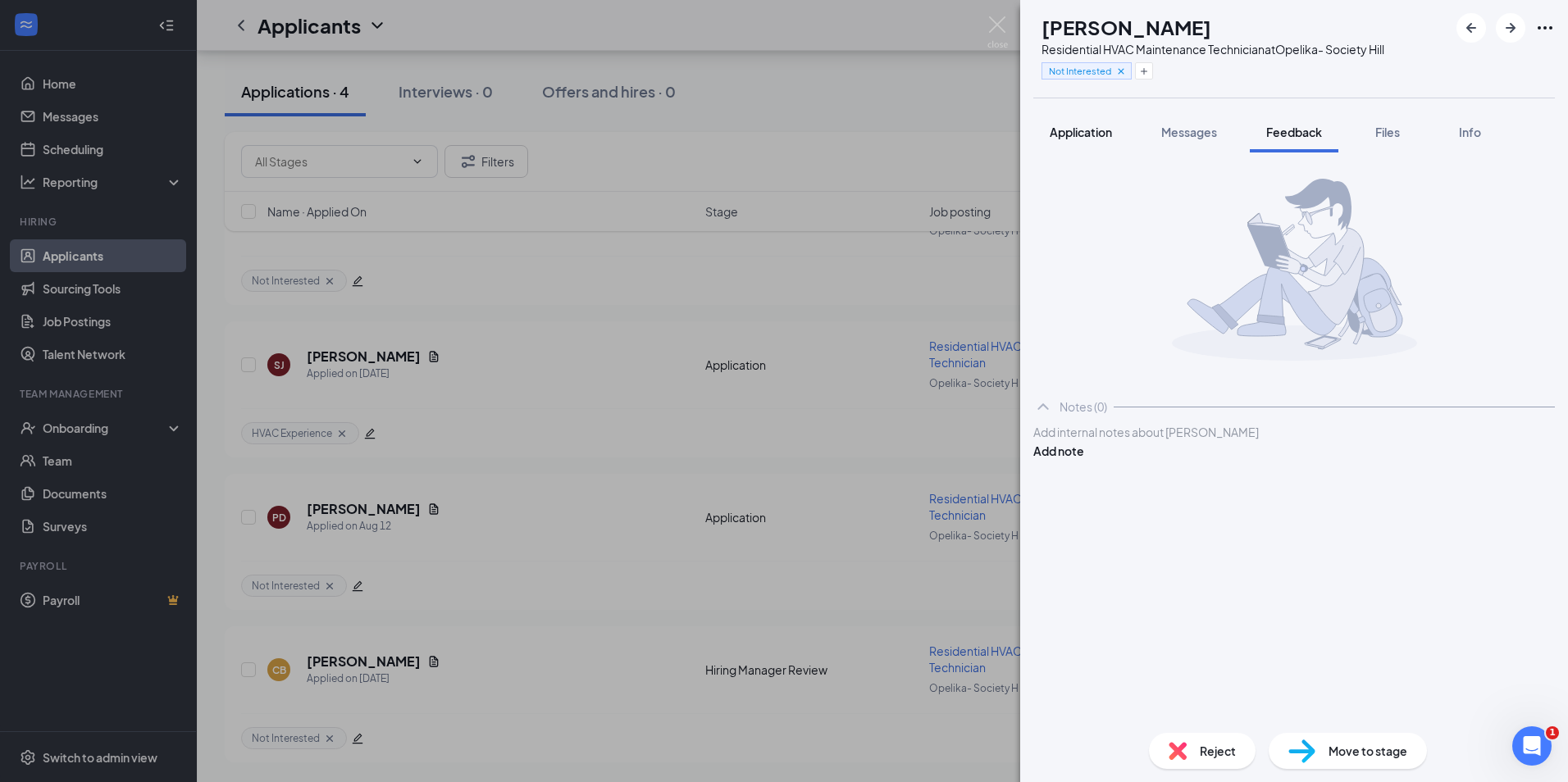
click at [1088, 130] on span "Application" at bounding box center [1081, 132] width 63 height 15
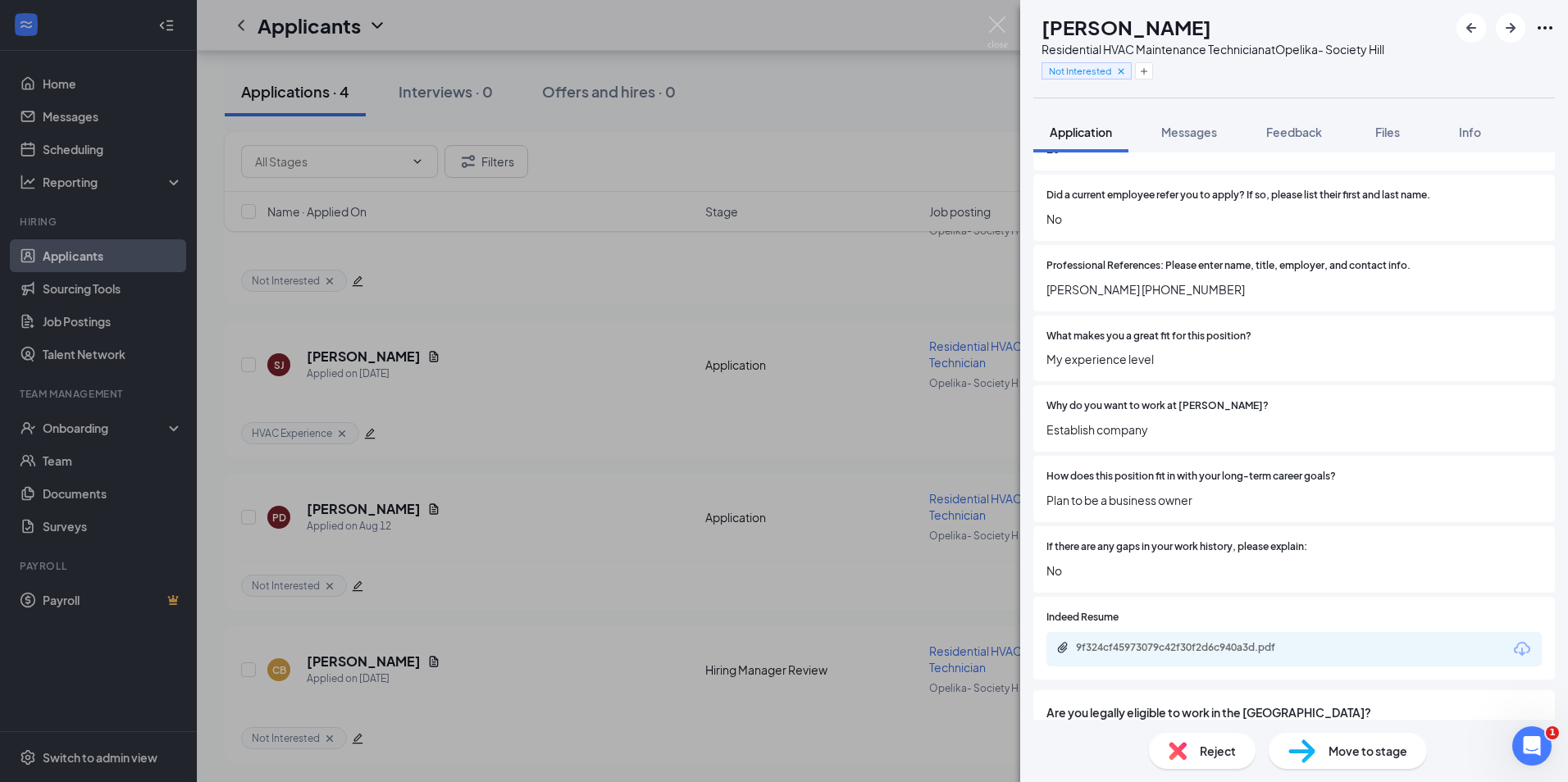
scroll to position [1209, 0]
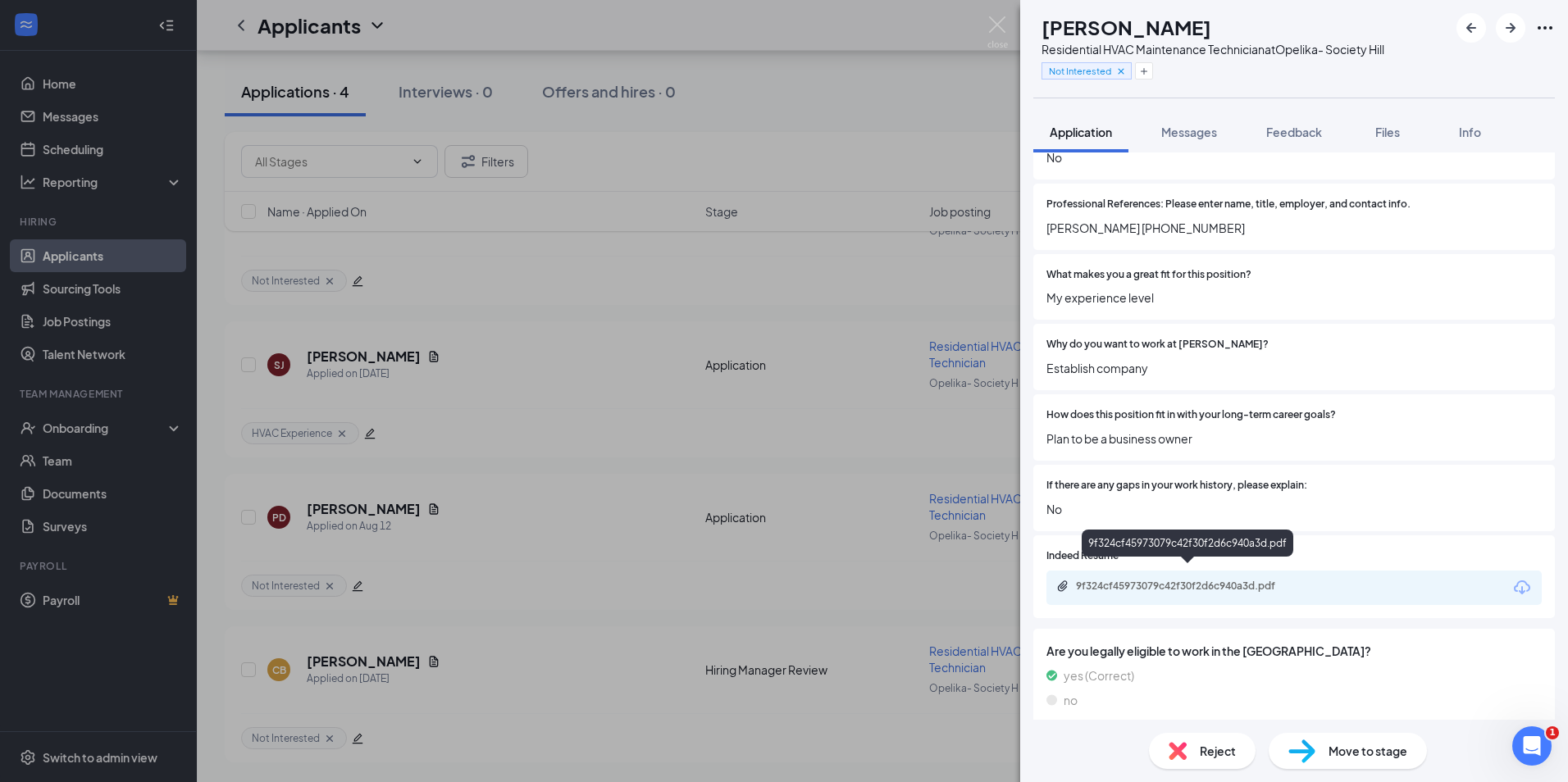
click at [1151, 580] on div "9f324cf45973079c42f30f2d6c940a3d.pdf" at bounding box center [1190, 586] width 229 height 13
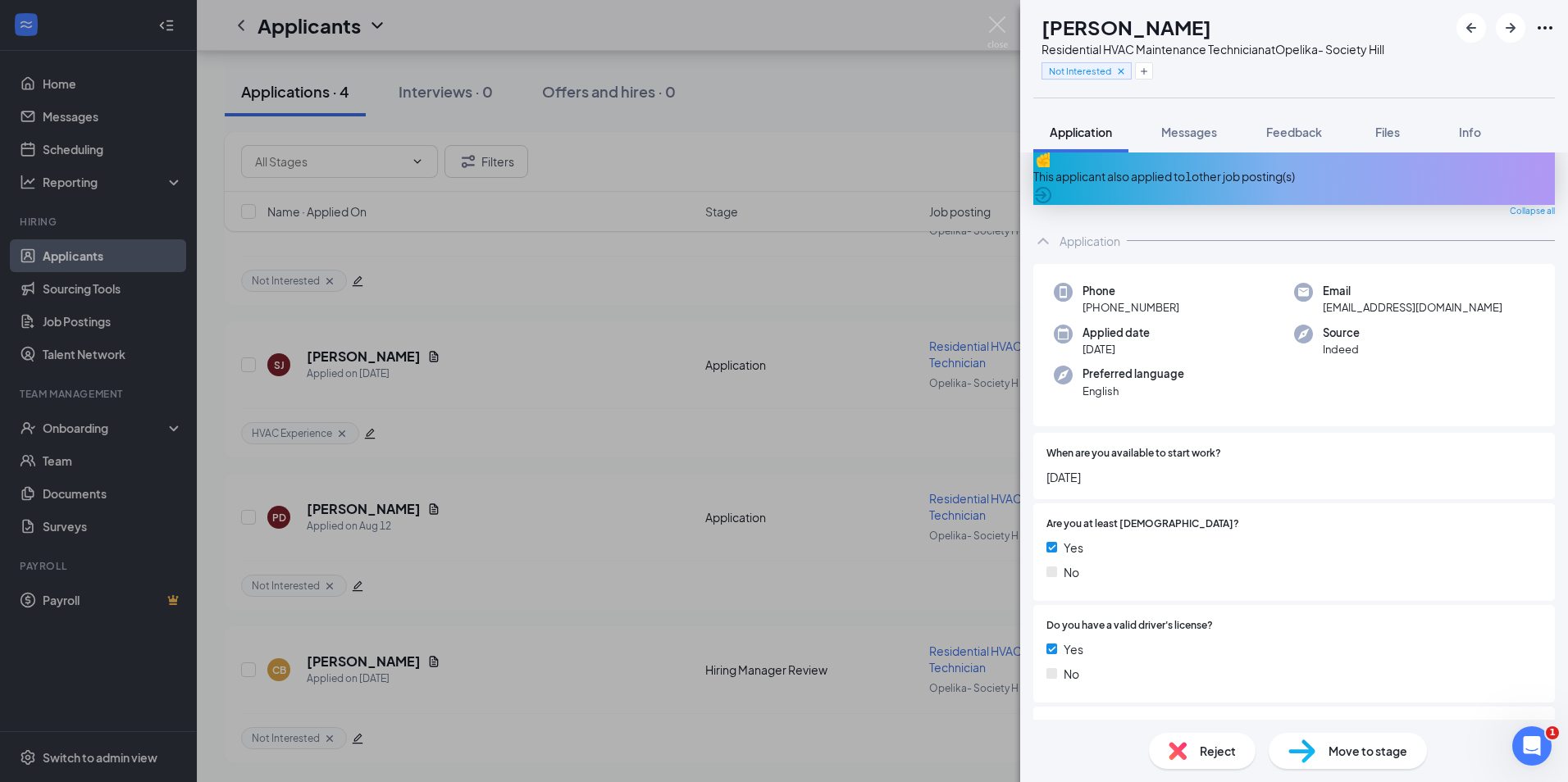
scroll to position [0, 0]
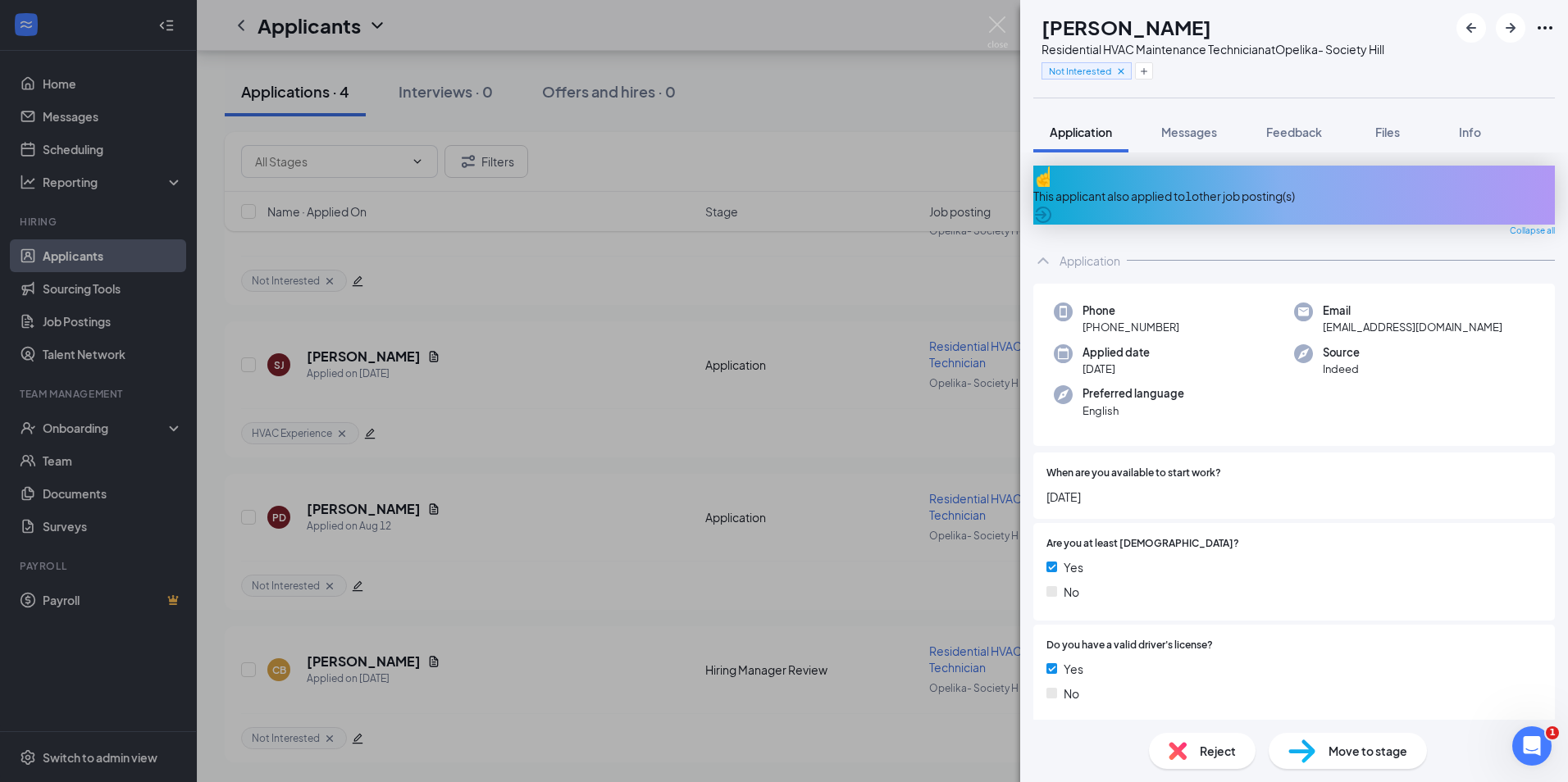
click at [1052, 205] on icon "ArrowCircle" at bounding box center [1043, 215] width 20 height 20
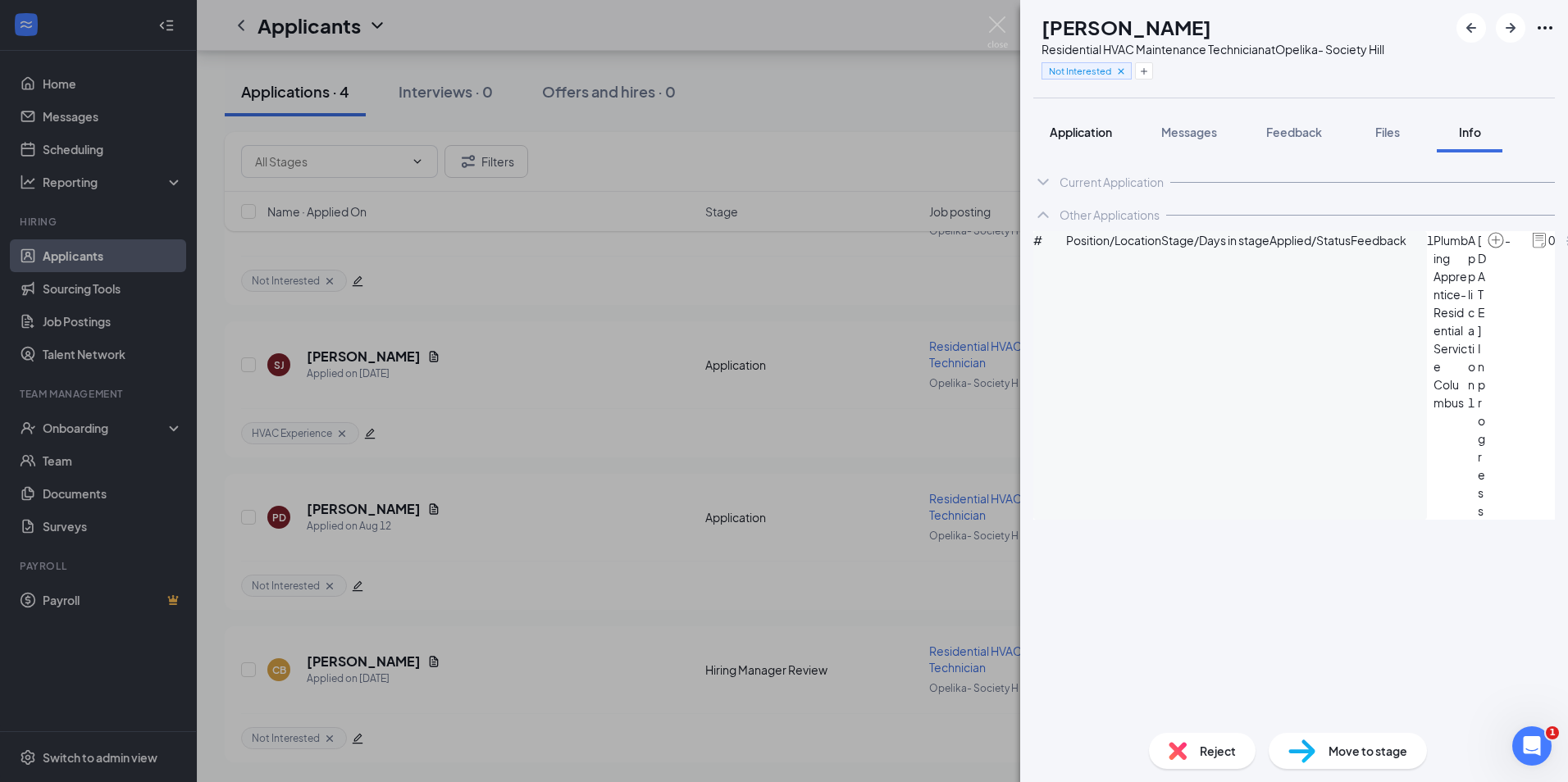
click at [1095, 125] on span "Application" at bounding box center [1081, 132] width 63 height 15
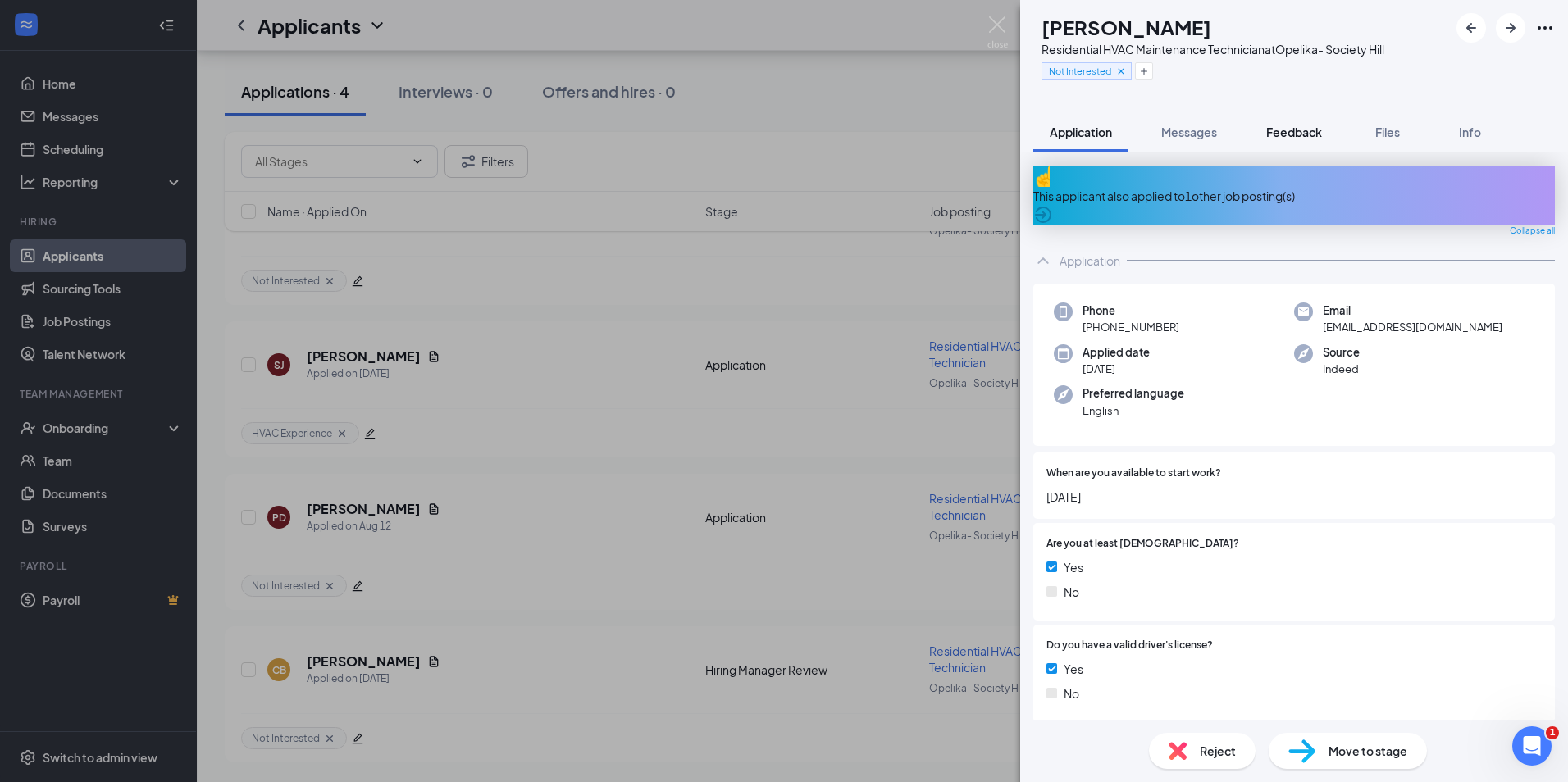
click at [1274, 123] on button "Feedback" at bounding box center [1293, 132] width 88 height 41
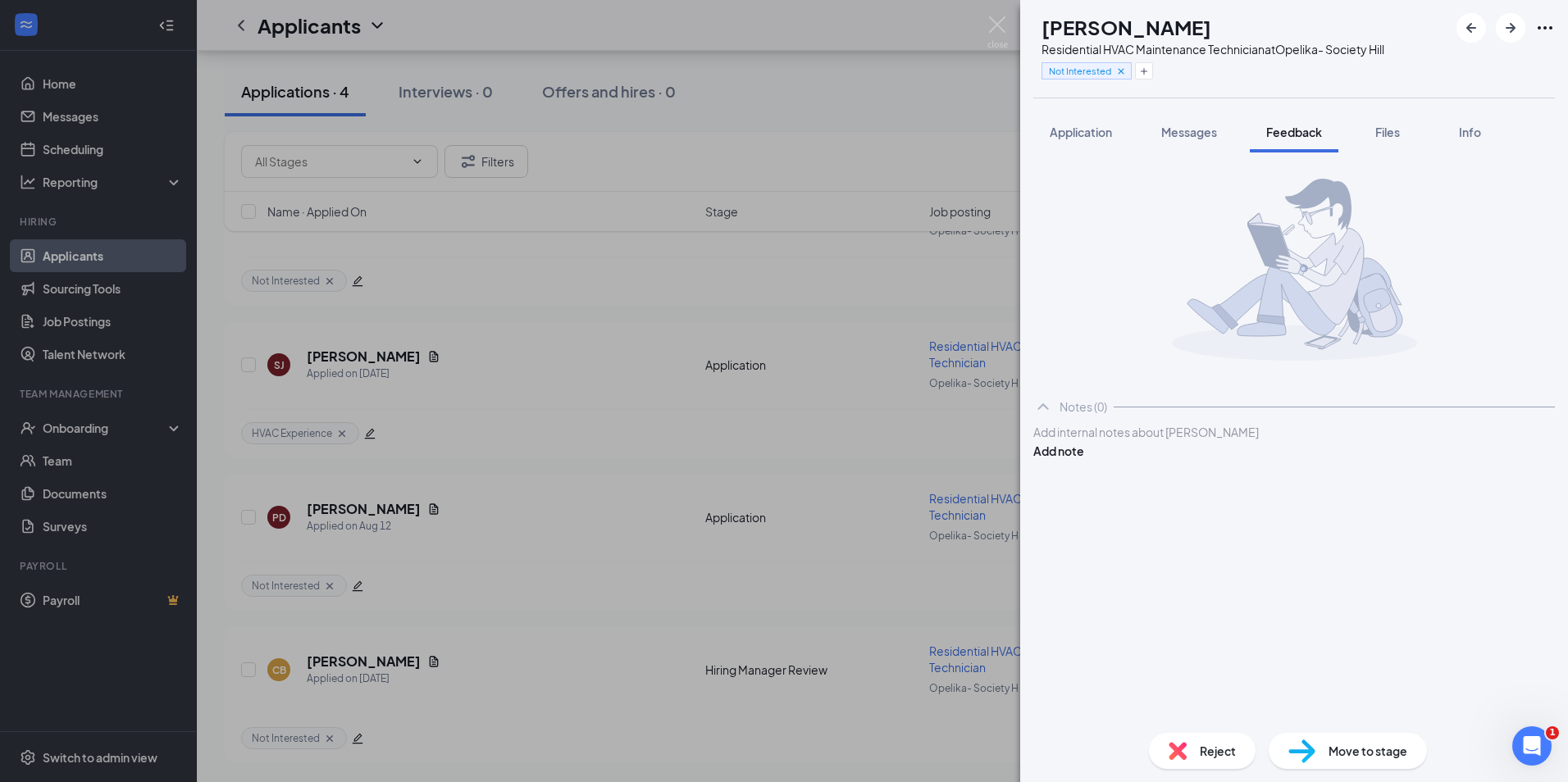
click at [1097, 441] on div at bounding box center [1293, 432] width 520 height 17
click at [1084, 459] on button "Add note" at bounding box center [1058, 469] width 51 height 18
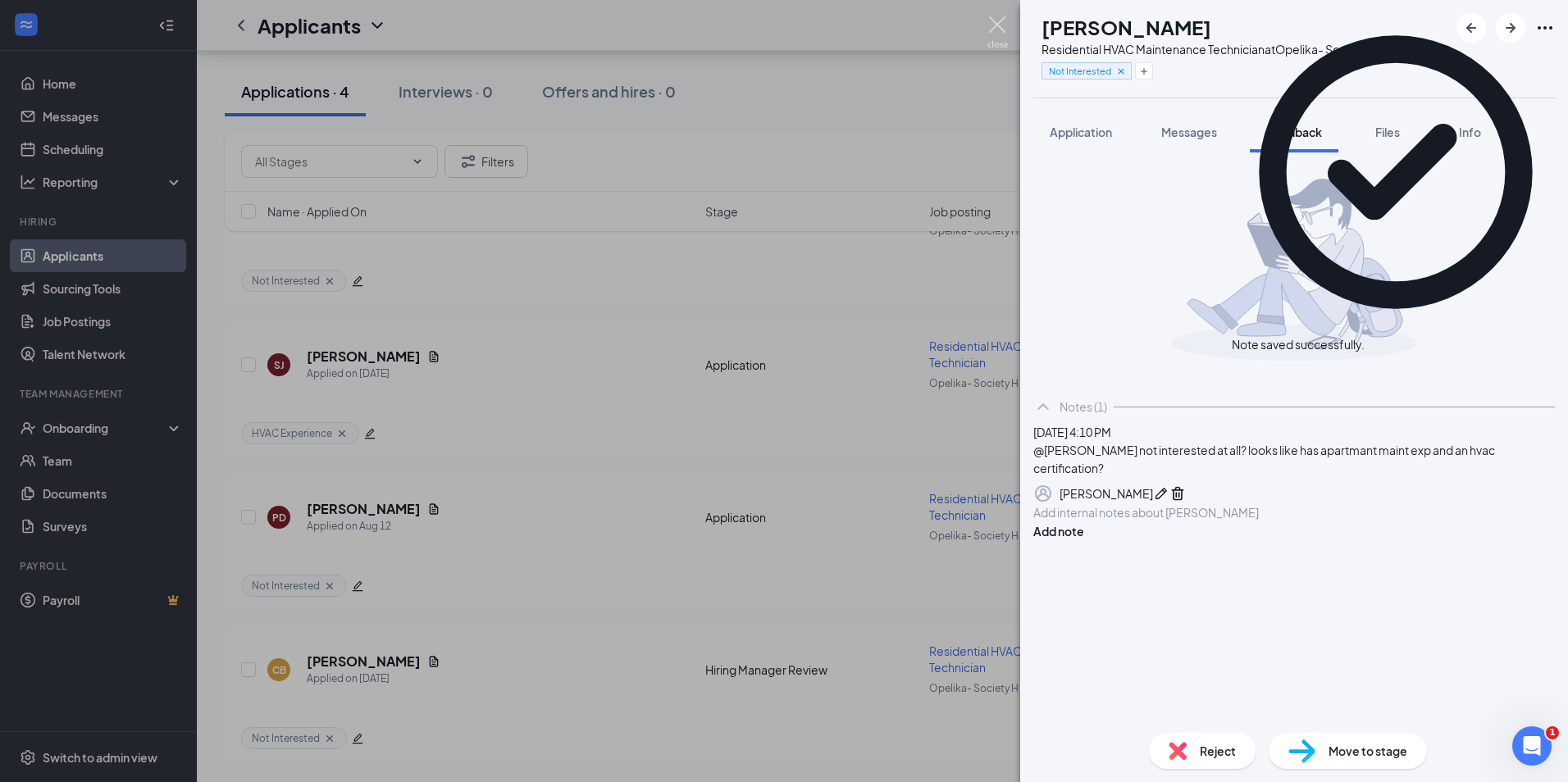
click at [998, 22] on img at bounding box center [997, 32] width 21 height 32
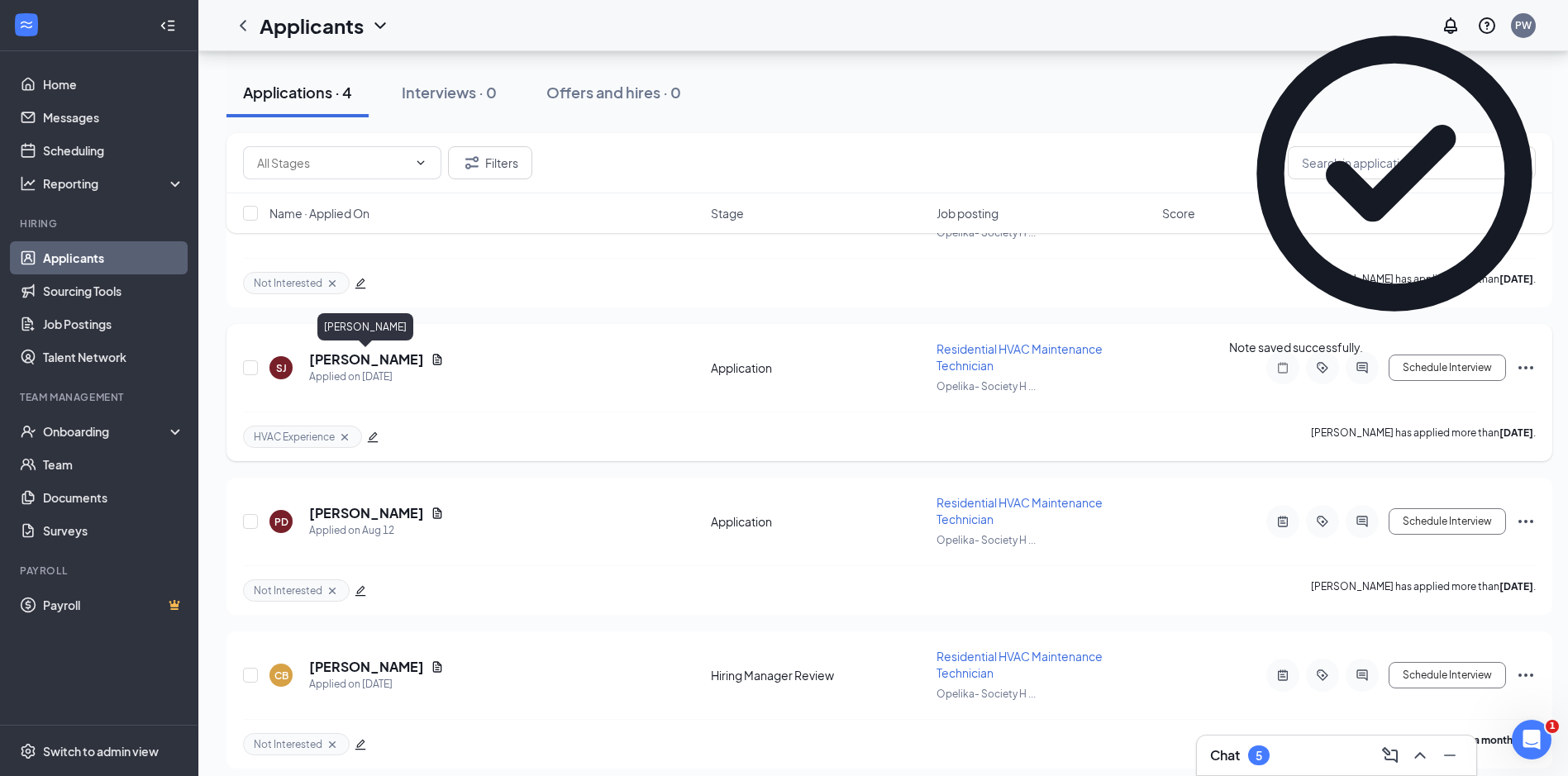
click at [377, 364] on h5 "[PERSON_NAME]" at bounding box center [367, 359] width 115 height 18
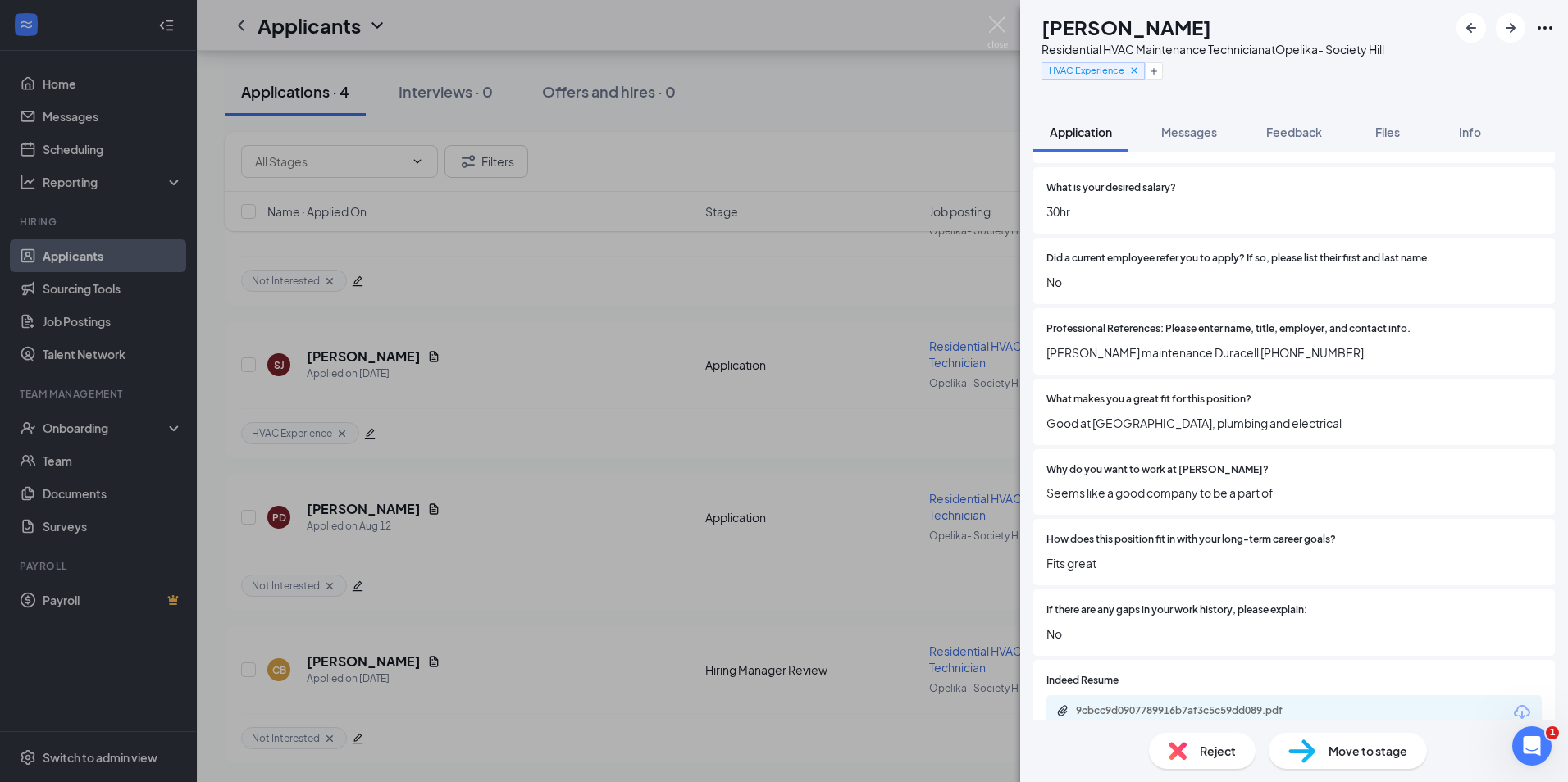
scroll to position [984, 0]
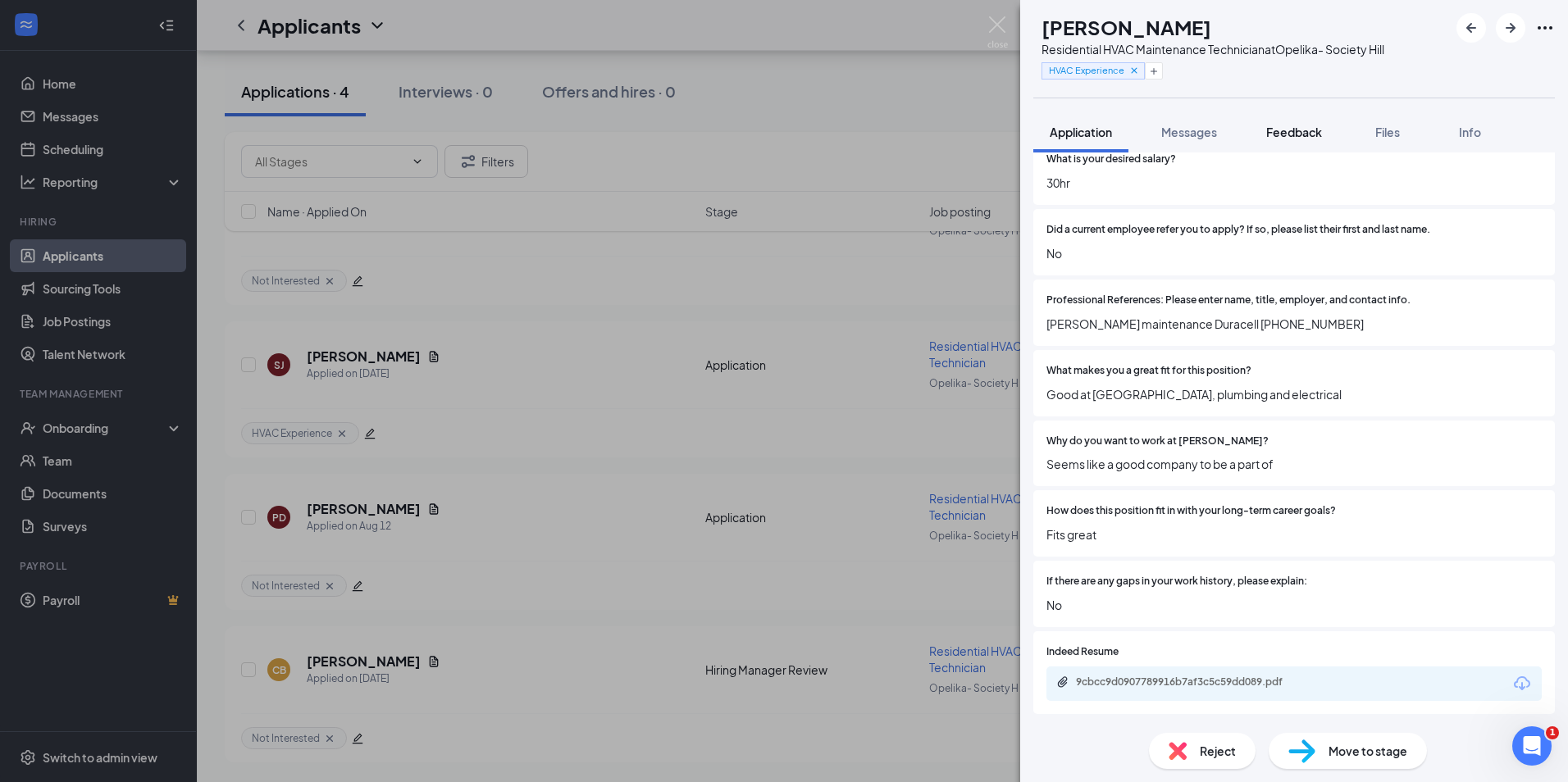
click at [1298, 132] on span "Feedback" at bounding box center [1294, 132] width 56 height 15
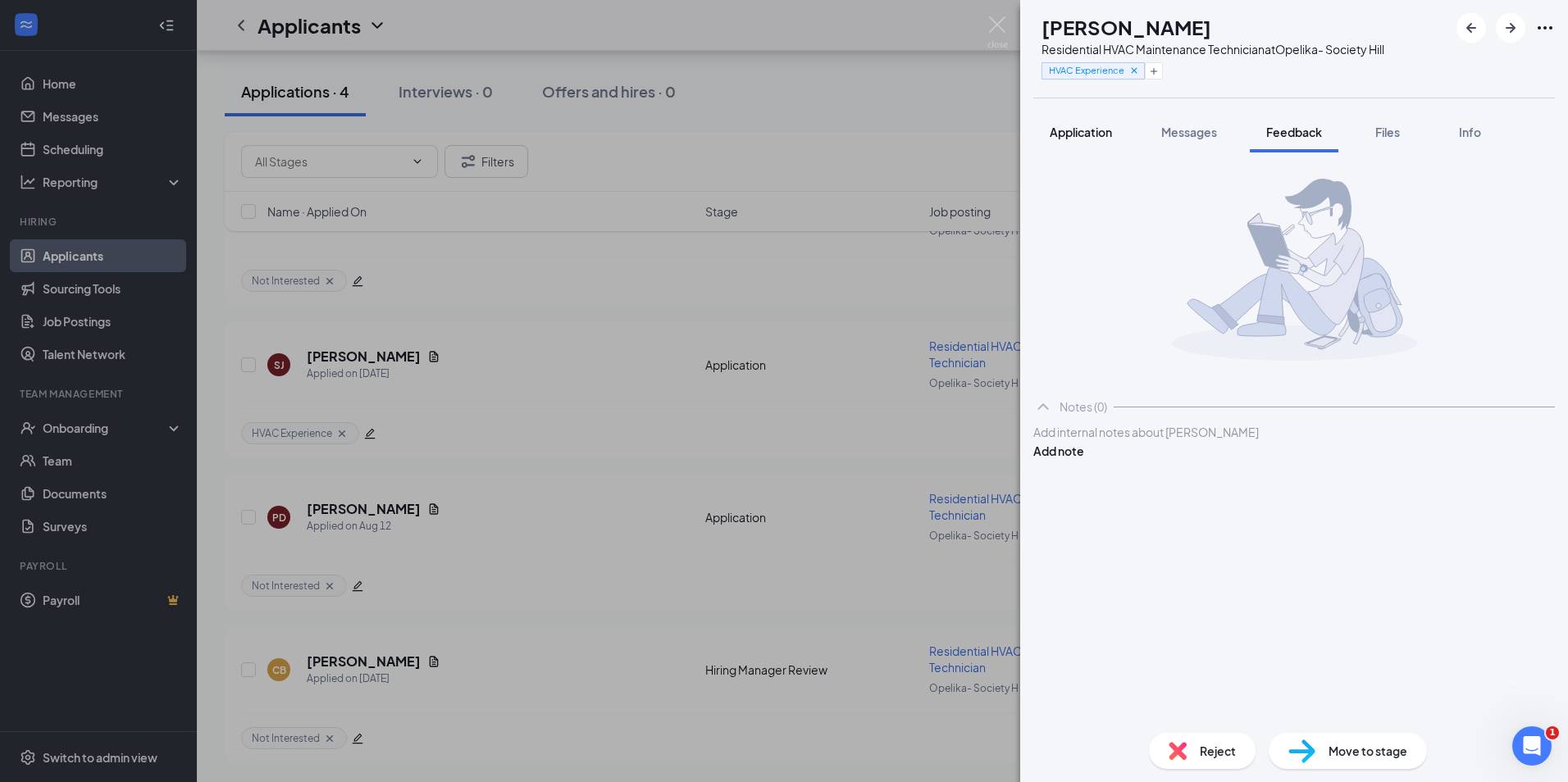
click at [1087, 137] on span "Application" at bounding box center [1081, 132] width 63 height 15
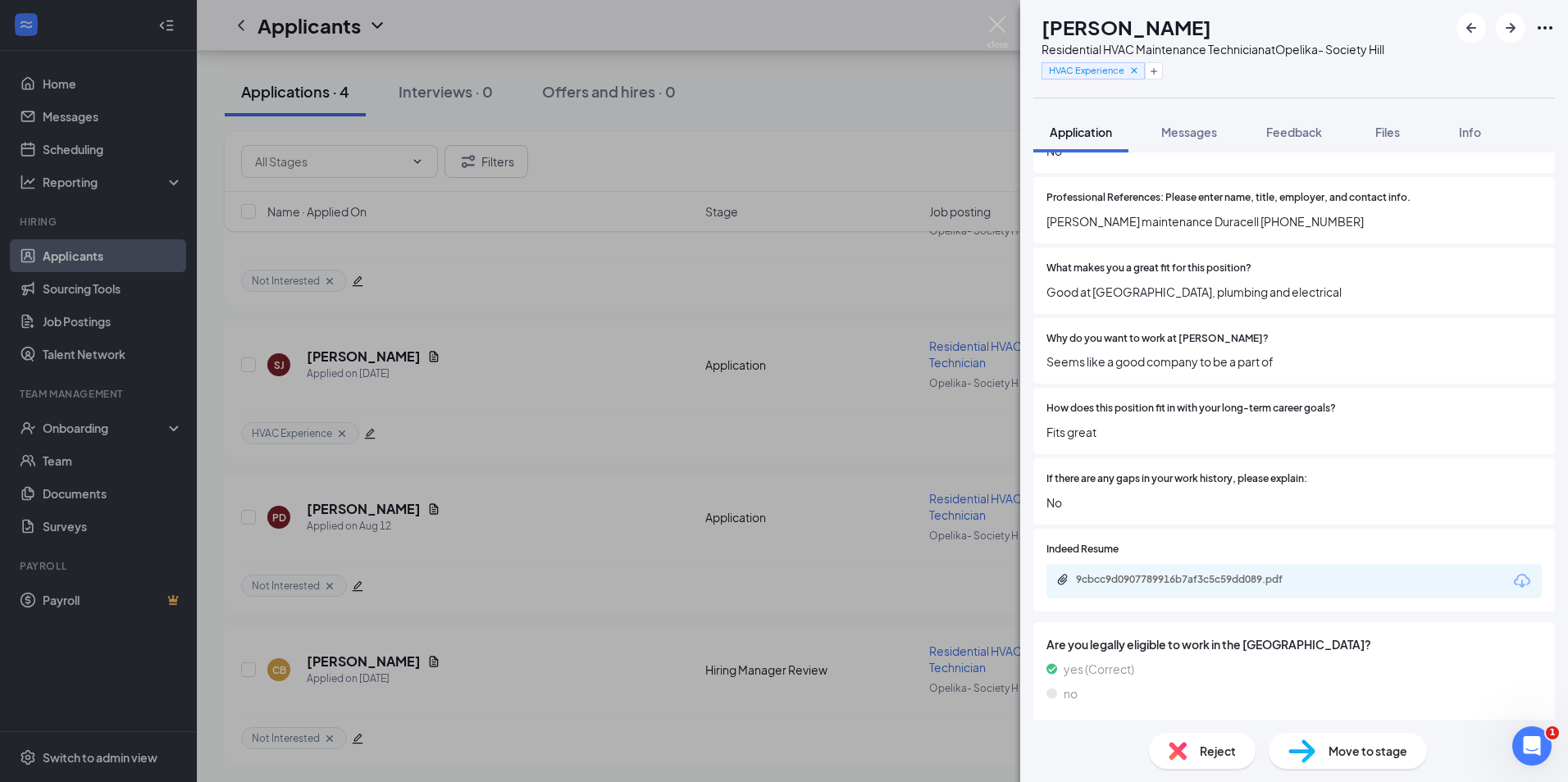
scroll to position [1093, 0]
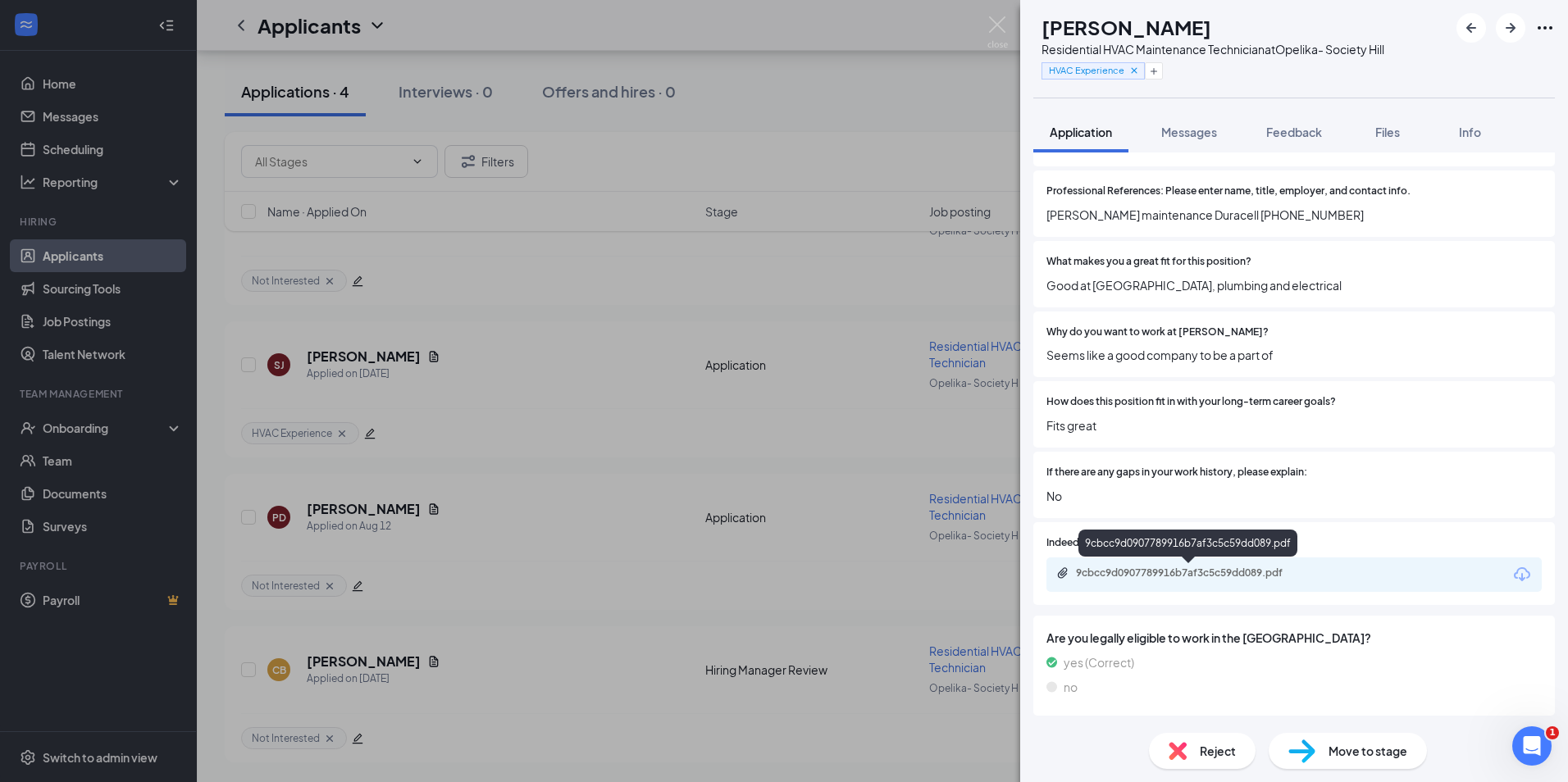
click at [1198, 571] on div "9cbcc9d0907789916b7af3c5c59dd089.pdf" at bounding box center [1190, 573] width 229 height 13
